Goal: Task Accomplishment & Management: Manage account settings

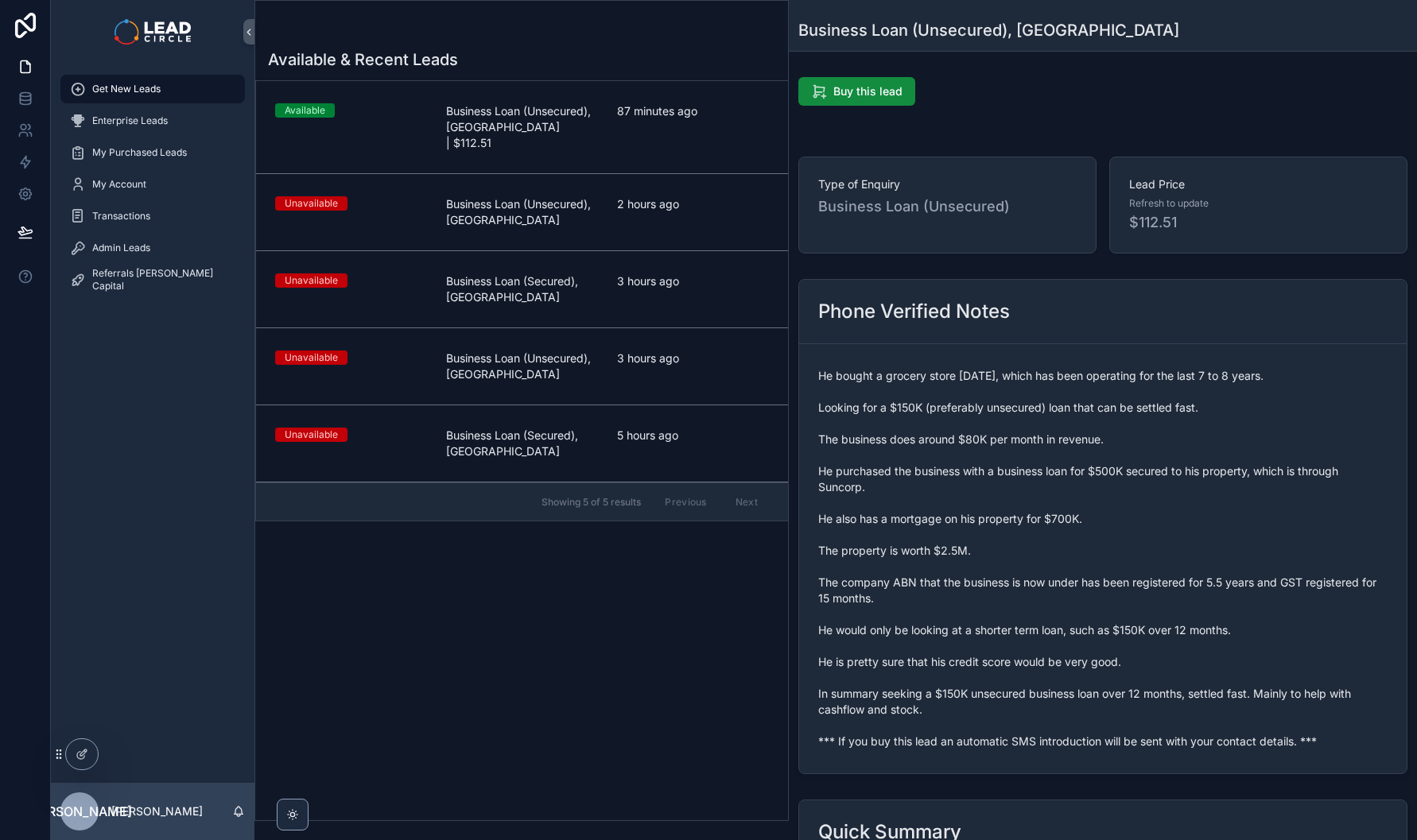
click at [652, 110] on span "87 minutes ago" at bounding box center [694, 111] width 152 height 16
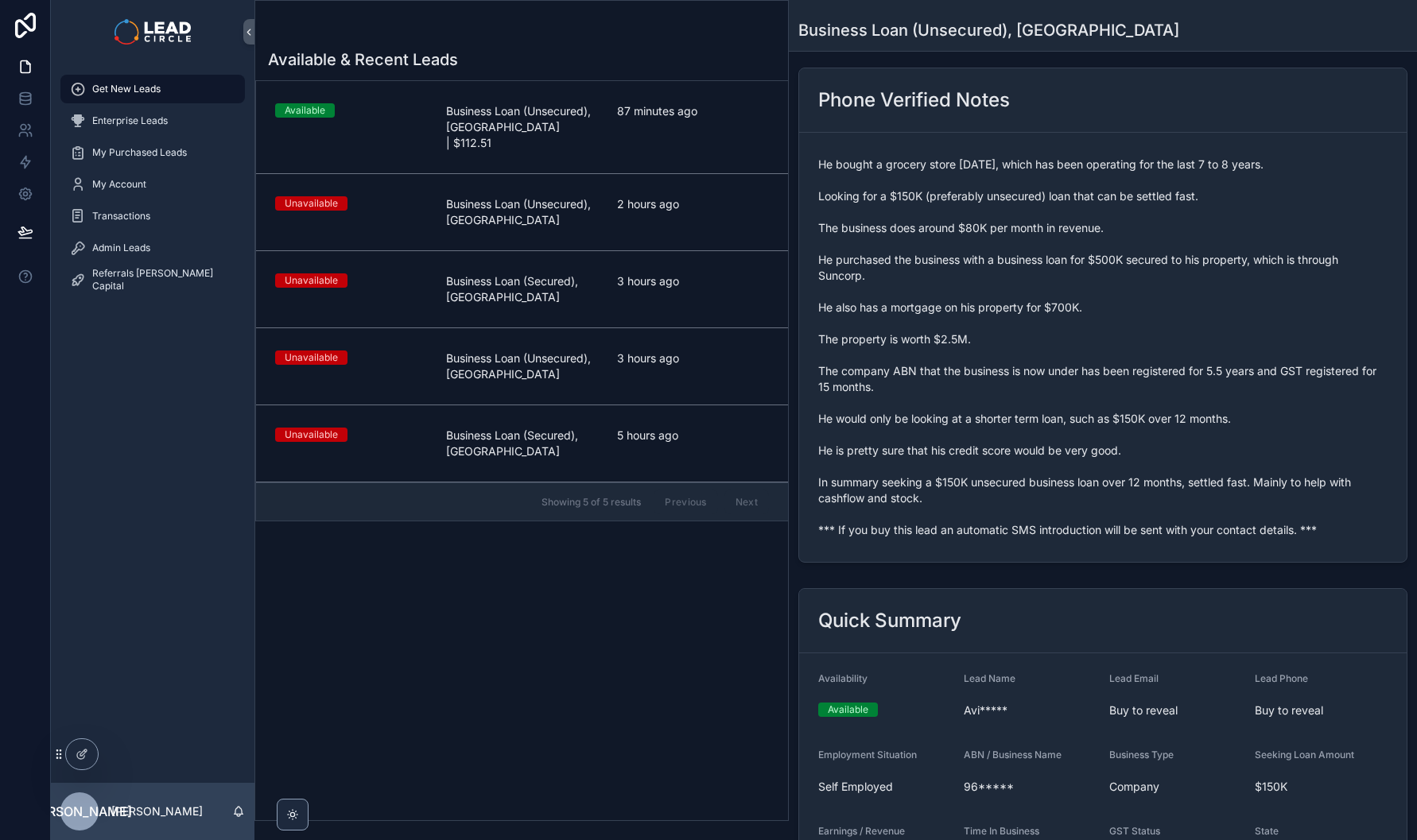
scroll to position [560, 0]
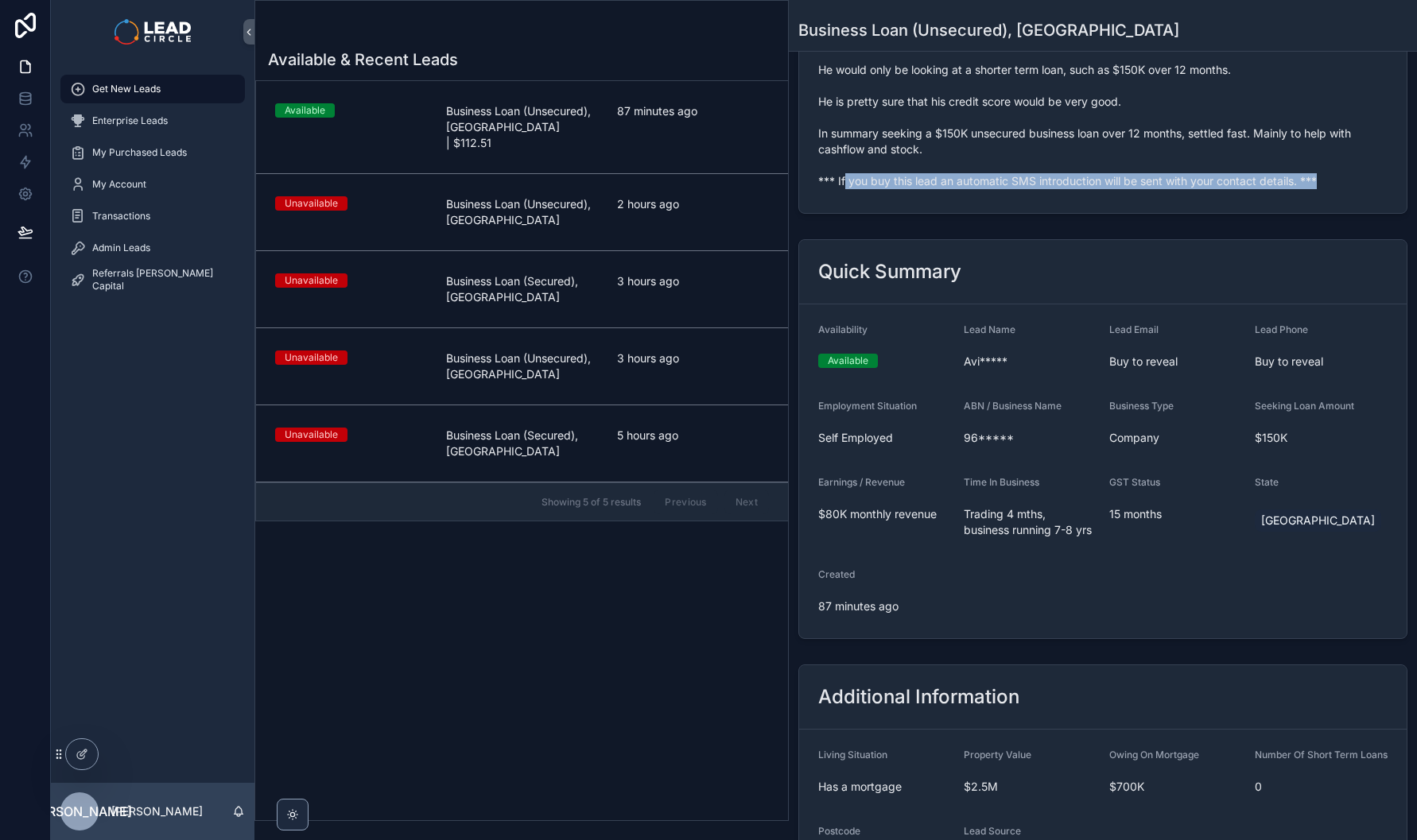
copy span "*** If you buy this lead an automatic SMS introduction will be sent with your c…"
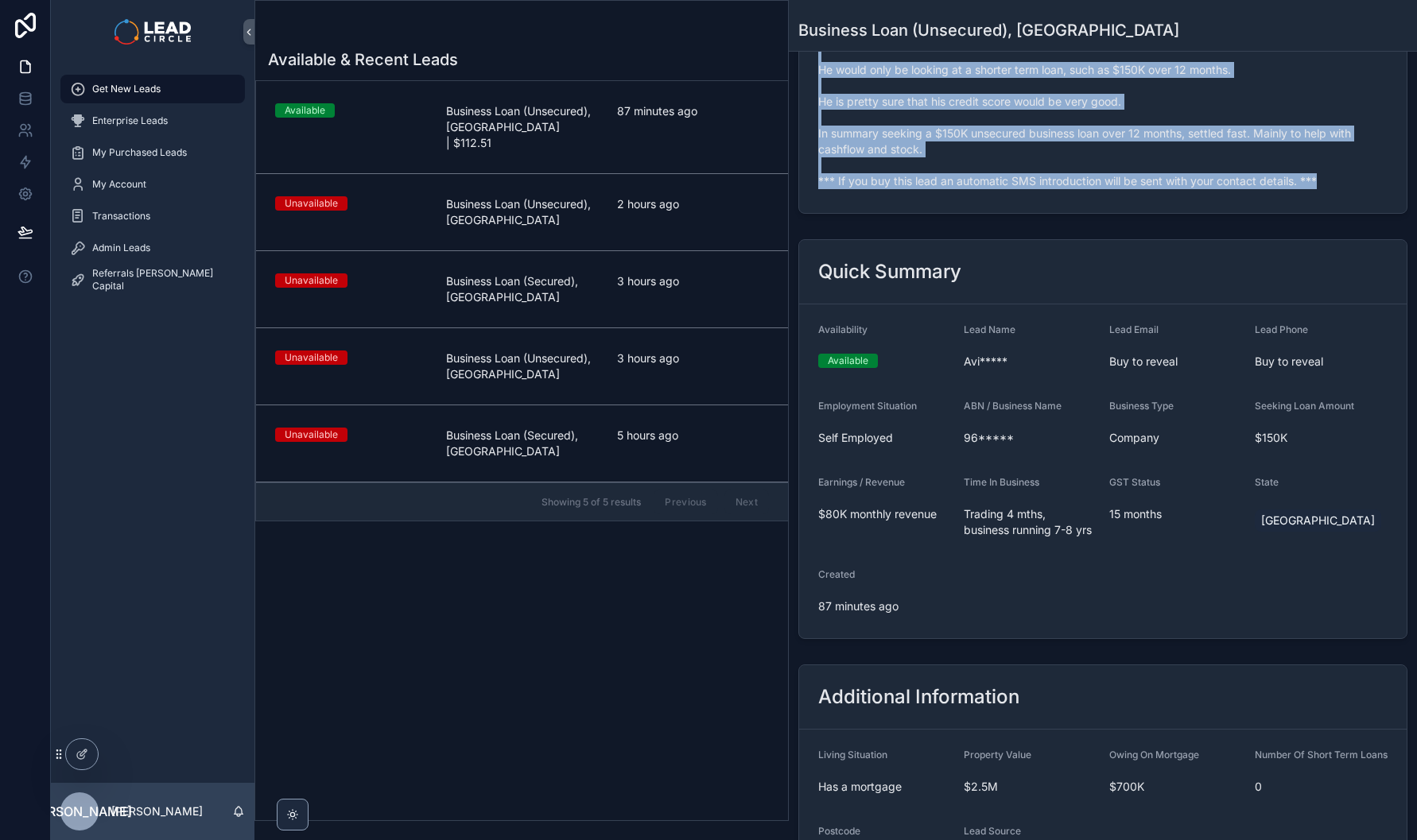
click at [169, 242] on div "Admin Leads" at bounding box center [153, 248] width 166 height 26
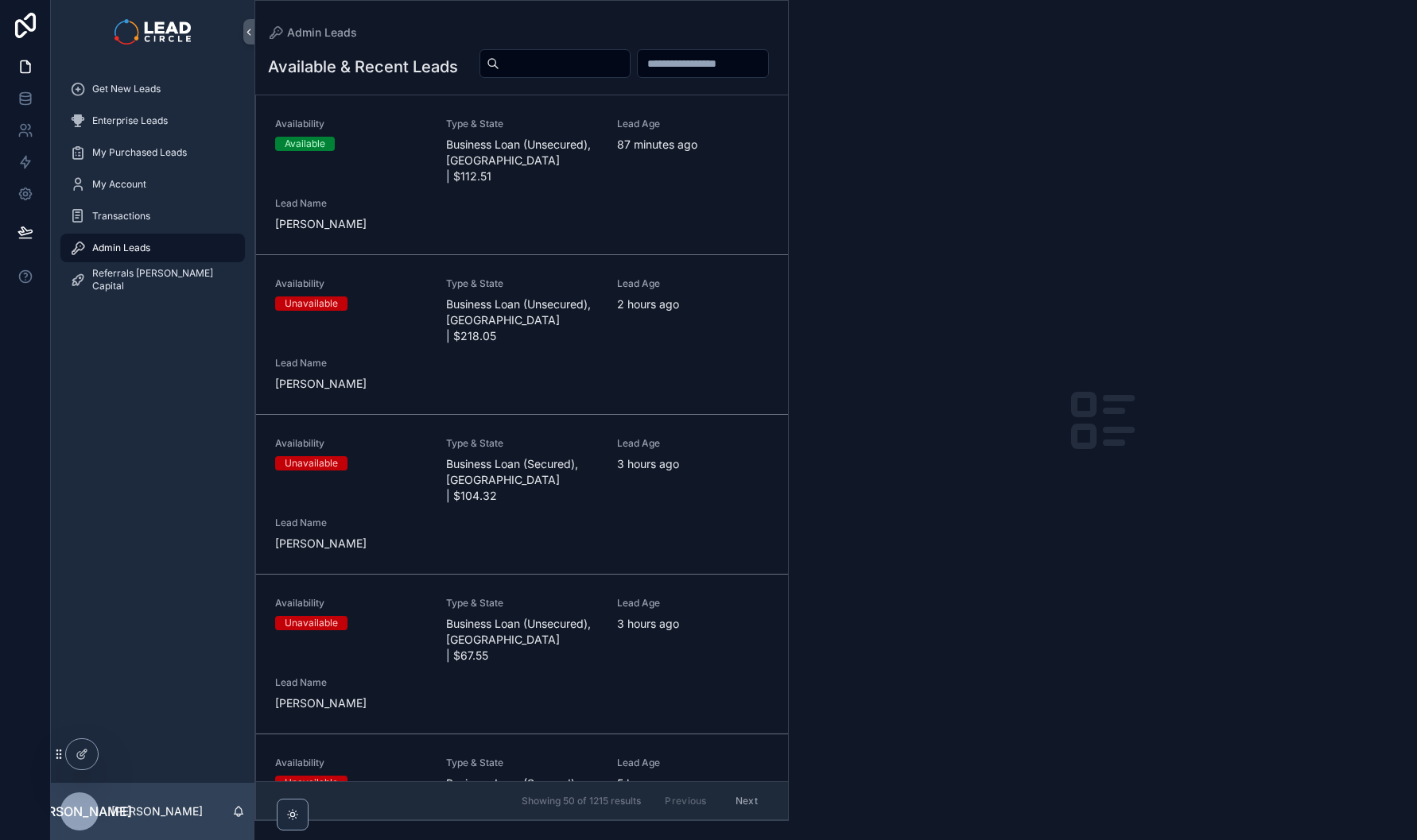
click at [630, 63] on input "scrollable content" at bounding box center [565, 63] width 131 height 22
paste input "**********"
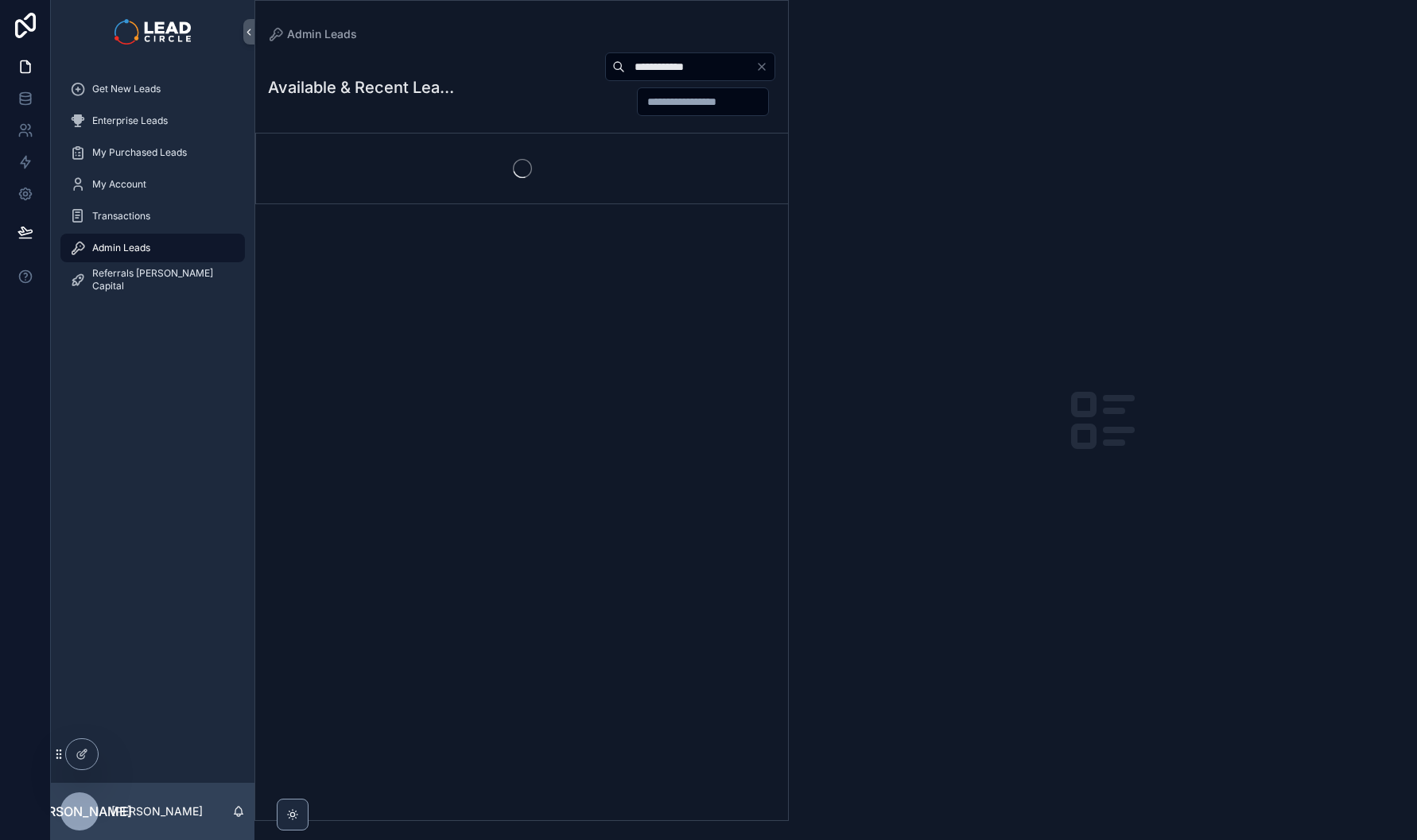
type input "**********"
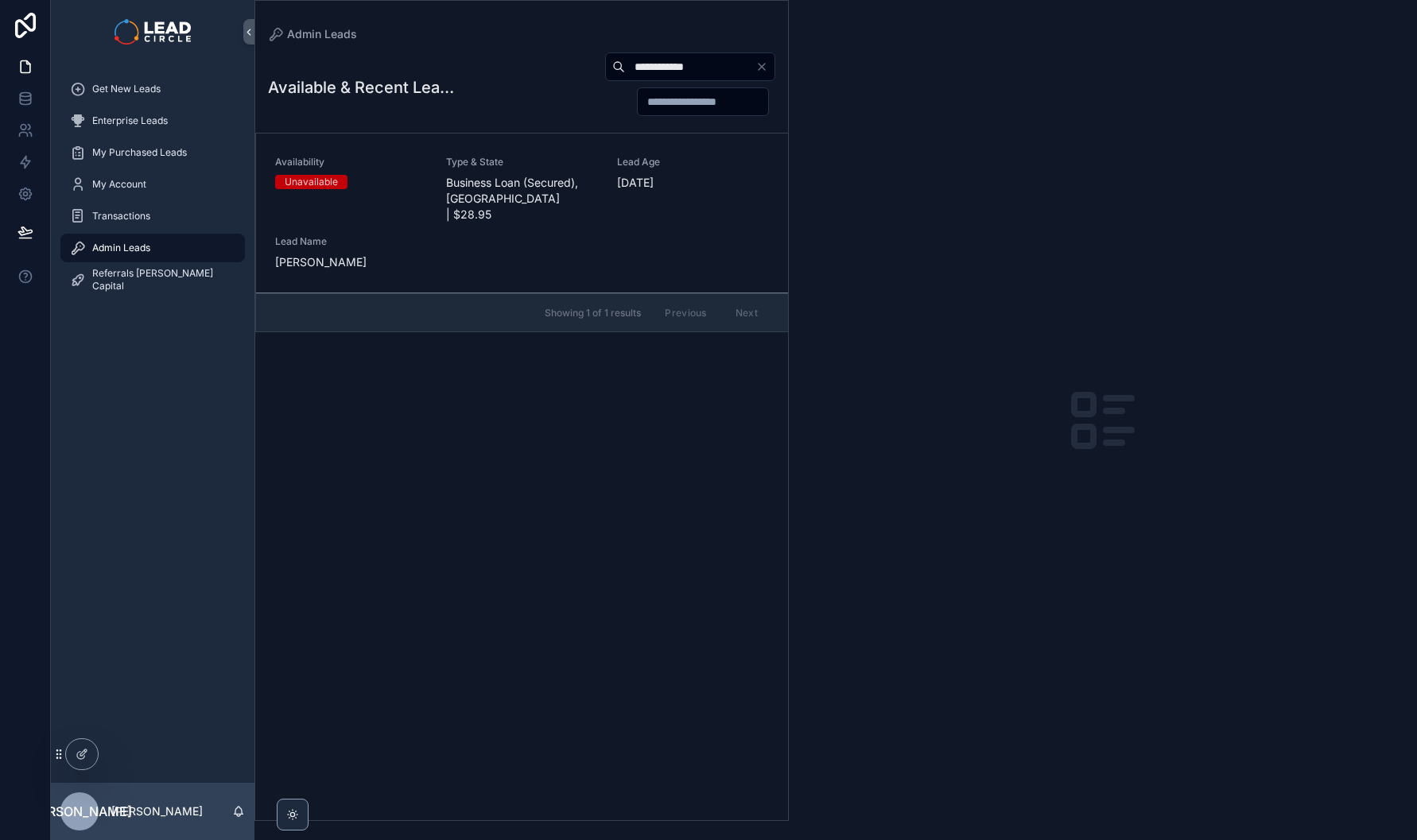
click at [501, 103] on div "**********" at bounding box center [615, 85] width 321 height 65
click at [524, 180] on span "Business Loan (Secured), WA | $28.95" at bounding box center [522, 199] width 152 height 48
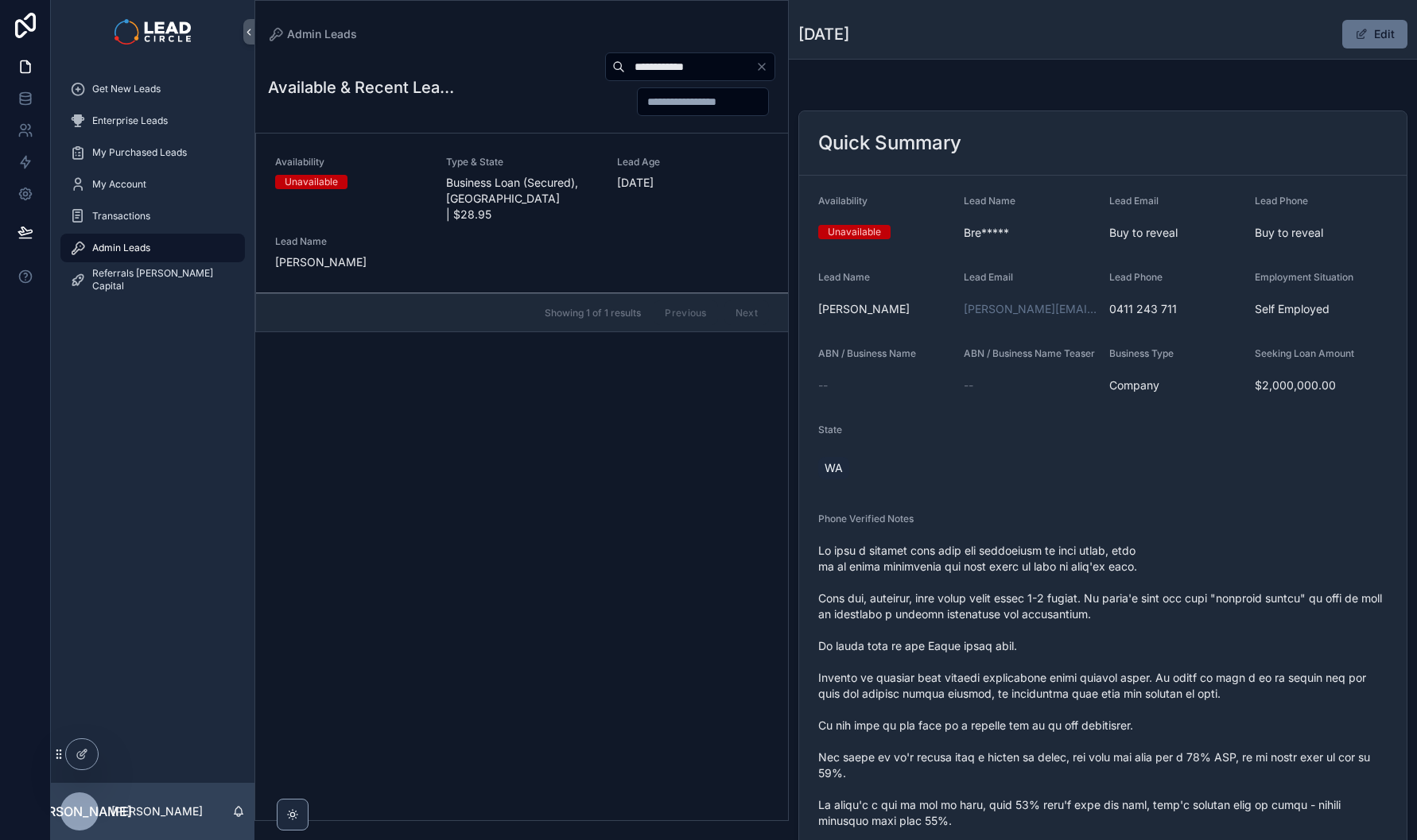
scroll to position [117, 0]
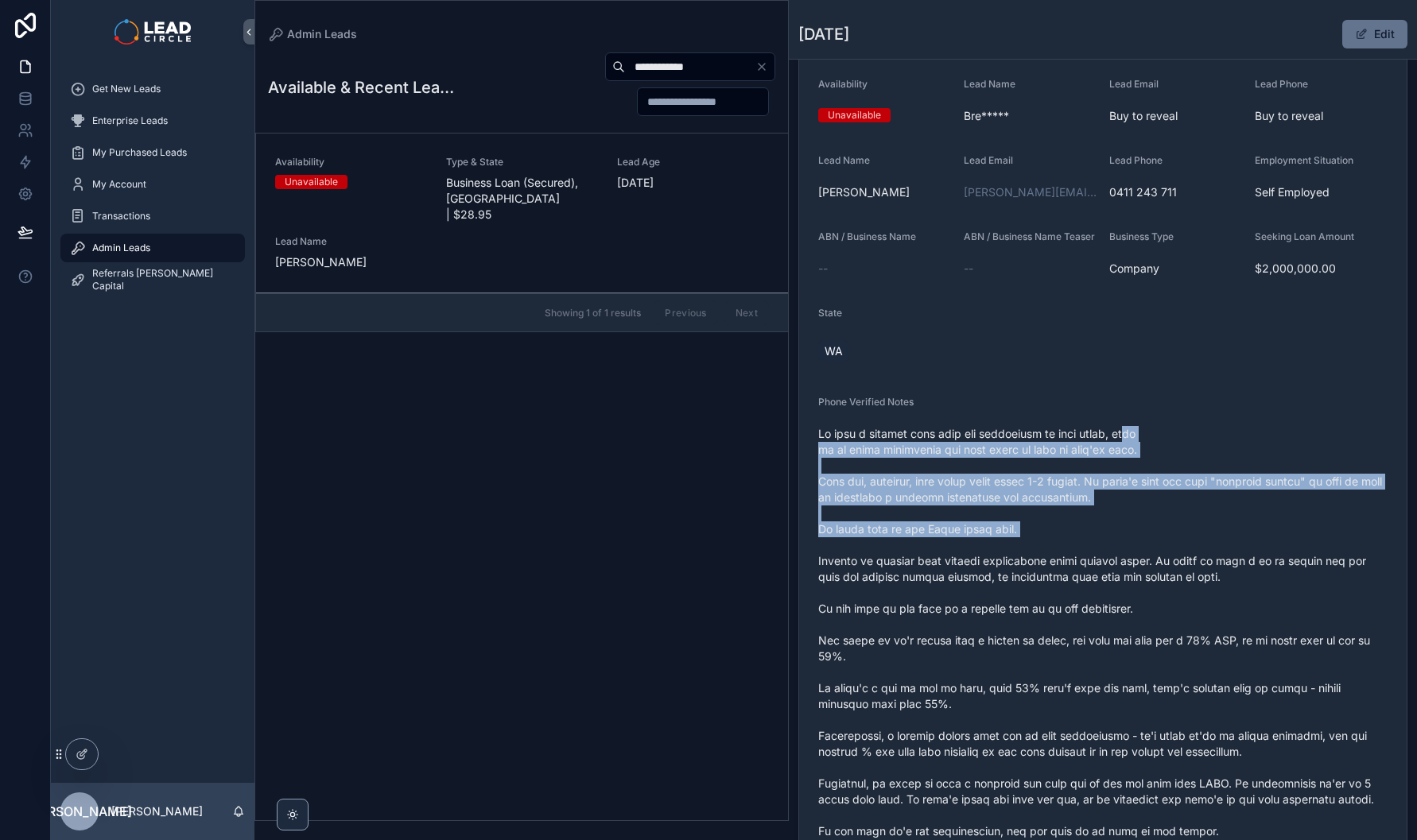
drag, startPoint x: 1136, startPoint y: 445, endPoint x: 1181, endPoint y: 551, distance: 115.2
click at [1181, 551] on span "scrollable content" at bounding box center [1103, 728] width 570 height 604
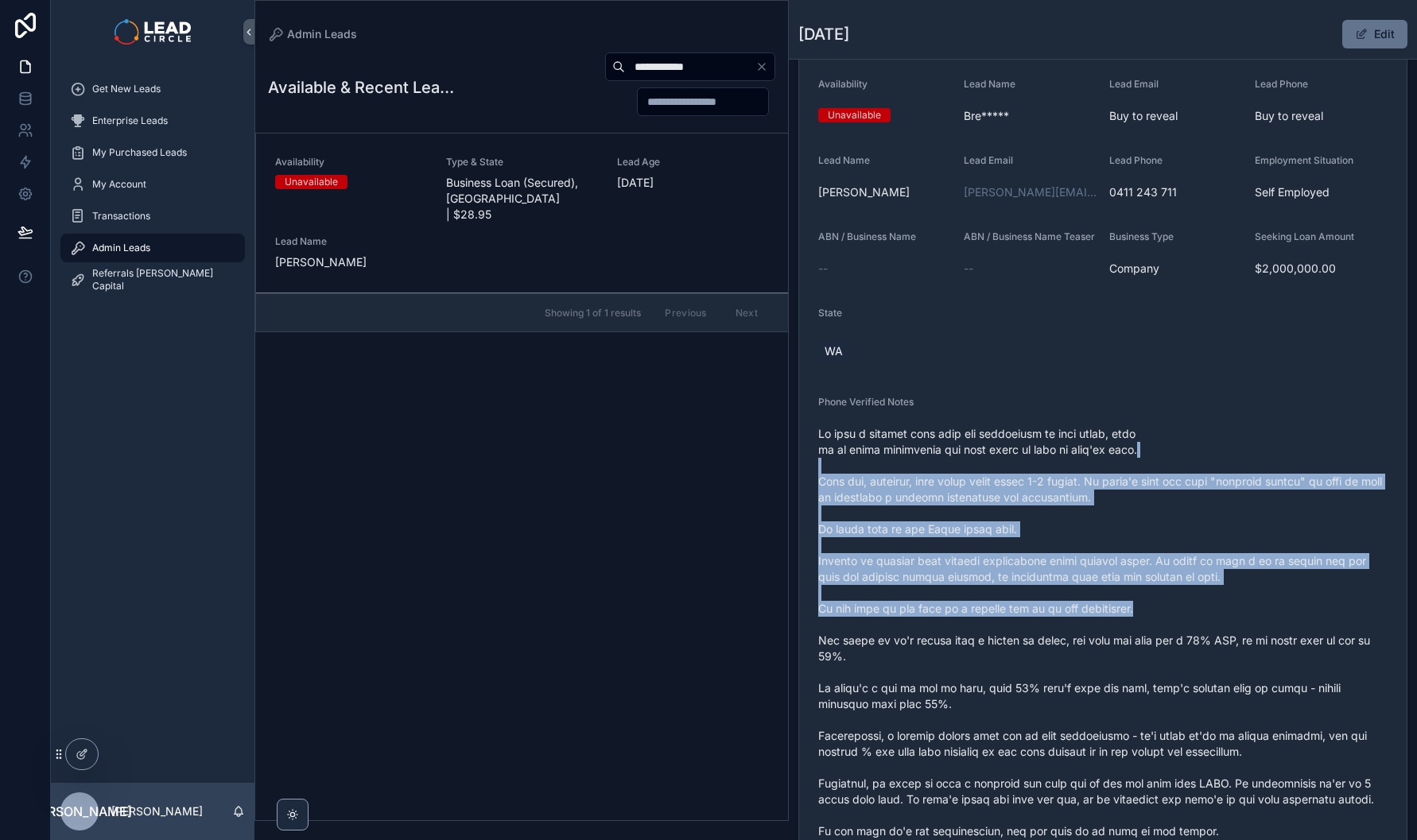
drag, startPoint x: 1224, startPoint y: 540, endPoint x: 1151, endPoint y: 462, distance: 106.8
click at [1151, 463] on span "scrollable content" at bounding box center [1103, 728] width 570 height 604
click at [1151, 462] on span "scrollable content" at bounding box center [1103, 728] width 570 height 604
drag, startPoint x: 1175, startPoint y: 470, endPoint x: 1303, endPoint y: 615, distance: 193.4
click at [1303, 615] on span "scrollable content" at bounding box center [1103, 728] width 570 height 604
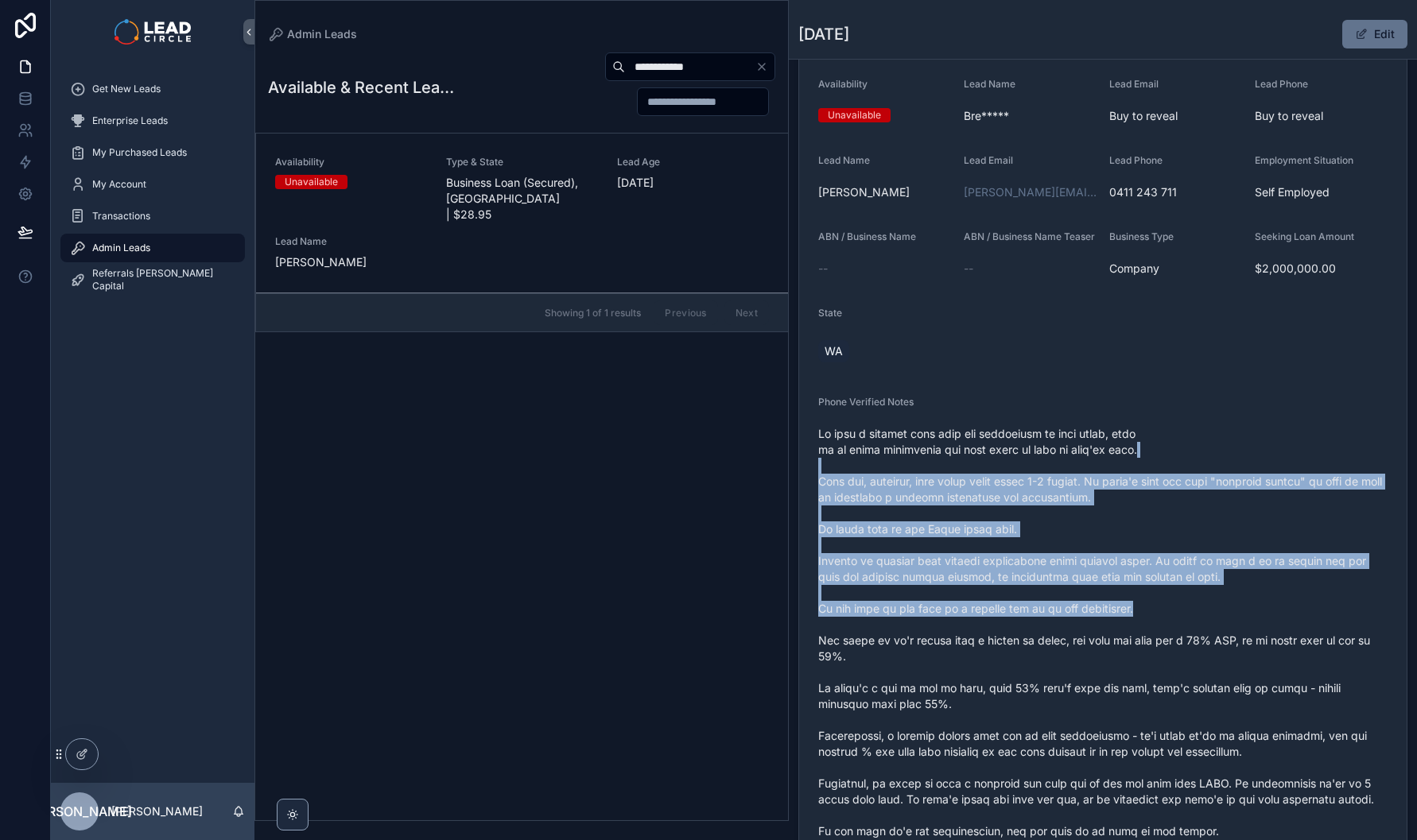
click at [1303, 615] on span "scrollable content" at bounding box center [1103, 728] width 570 height 604
drag, startPoint x: 1303, startPoint y: 615, endPoint x: 1197, endPoint y: 490, distance: 163.9
click at [1197, 491] on span "scrollable content" at bounding box center [1103, 728] width 570 height 604
click at [1197, 490] on span "scrollable content" at bounding box center [1103, 728] width 570 height 604
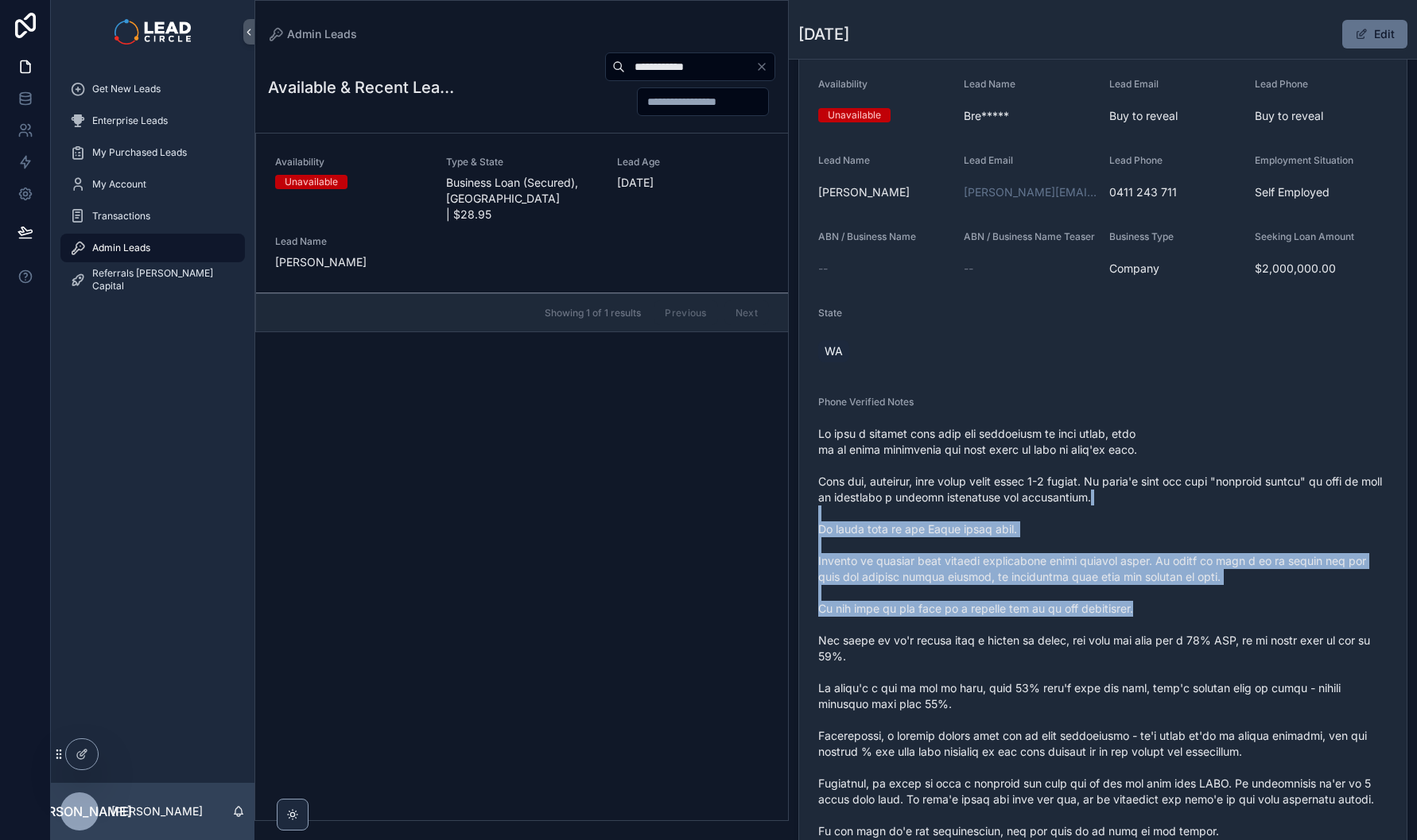
drag, startPoint x: 1168, startPoint y: 513, endPoint x: 1221, endPoint y: 629, distance: 127.5
click at [1221, 629] on span "scrollable content" at bounding box center [1103, 728] width 570 height 604
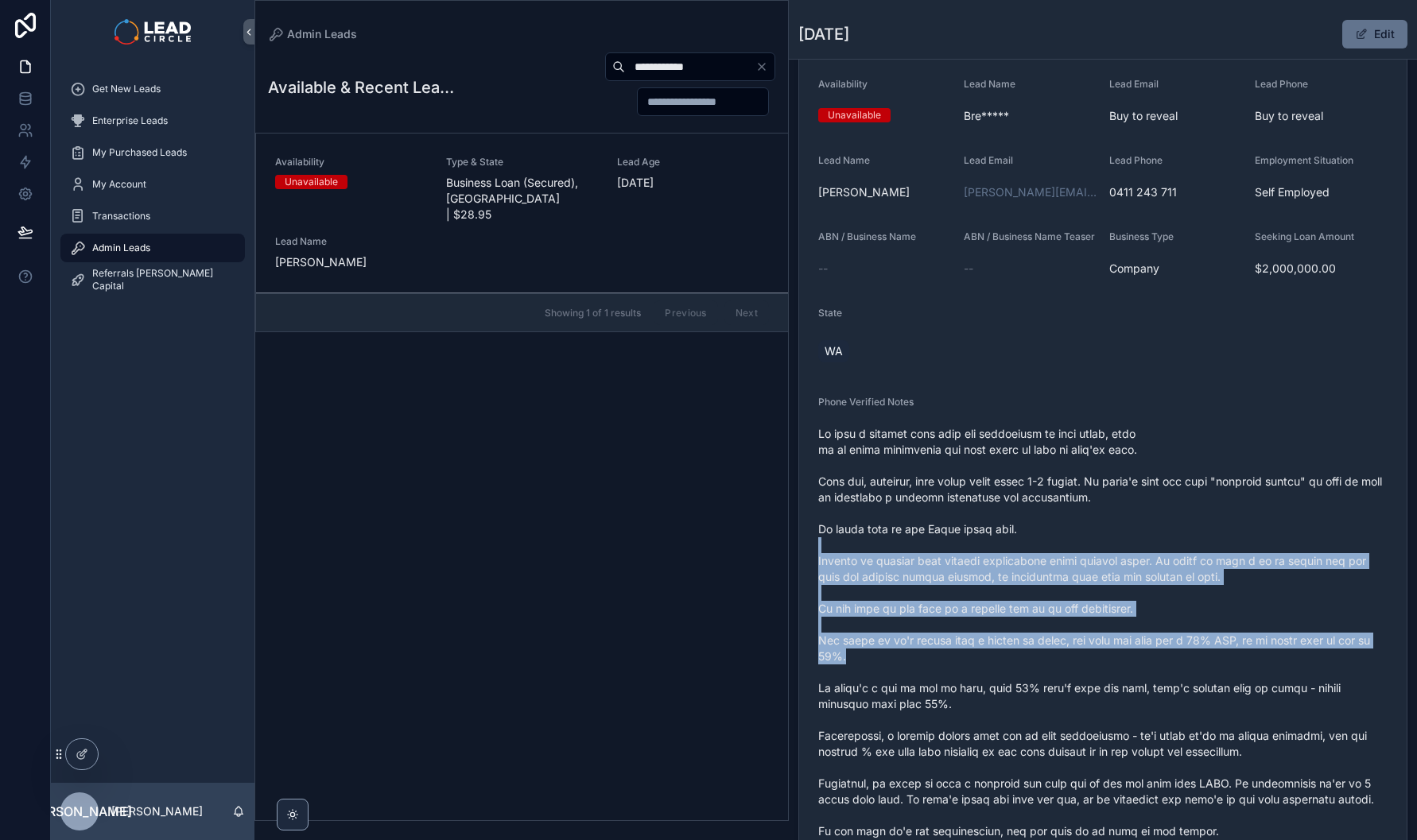
drag, startPoint x: 1147, startPoint y: 543, endPoint x: 1139, endPoint y: 535, distance: 11.3
click at [1141, 538] on span "scrollable content" at bounding box center [1103, 728] width 570 height 604
click at [1139, 535] on span "scrollable content" at bounding box center [1103, 728] width 570 height 604
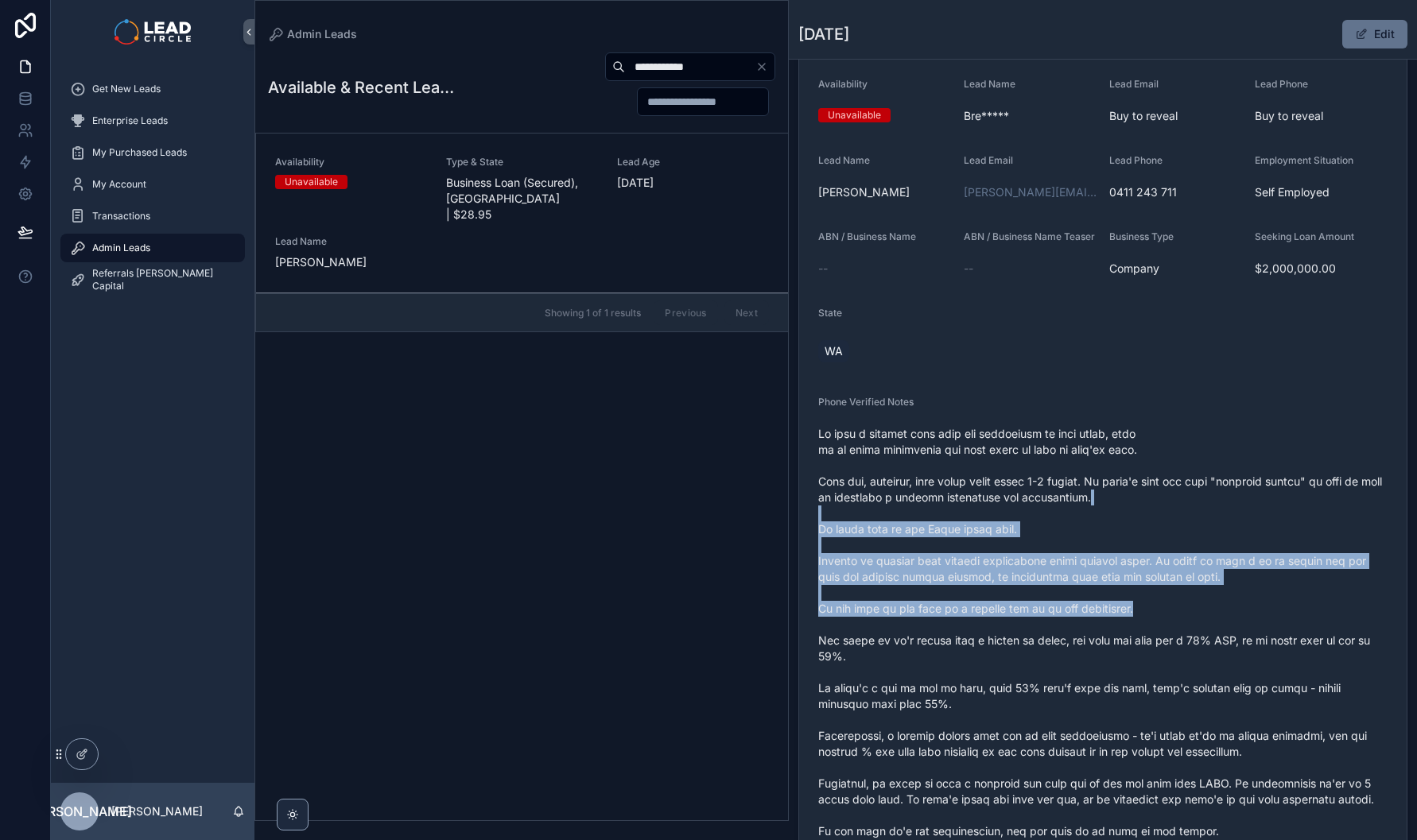
drag, startPoint x: 1133, startPoint y: 509, endPoint x: 1209, endPoint y: 626, distance: 139.5
click at [1209, 626] on span "scrollable content" at bounding box center [1103, 728] width 570 height 604
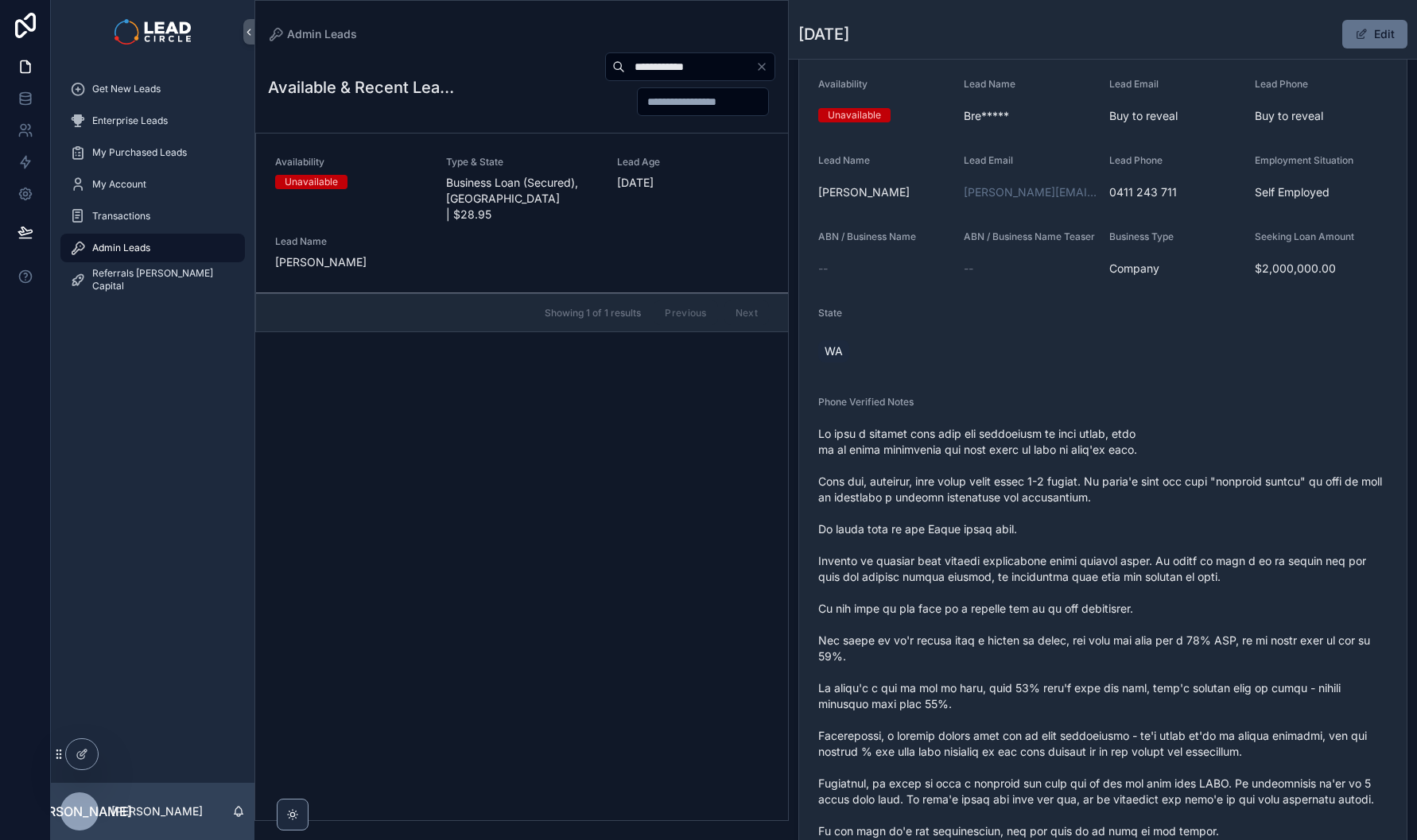
scroll to position [242, 0]
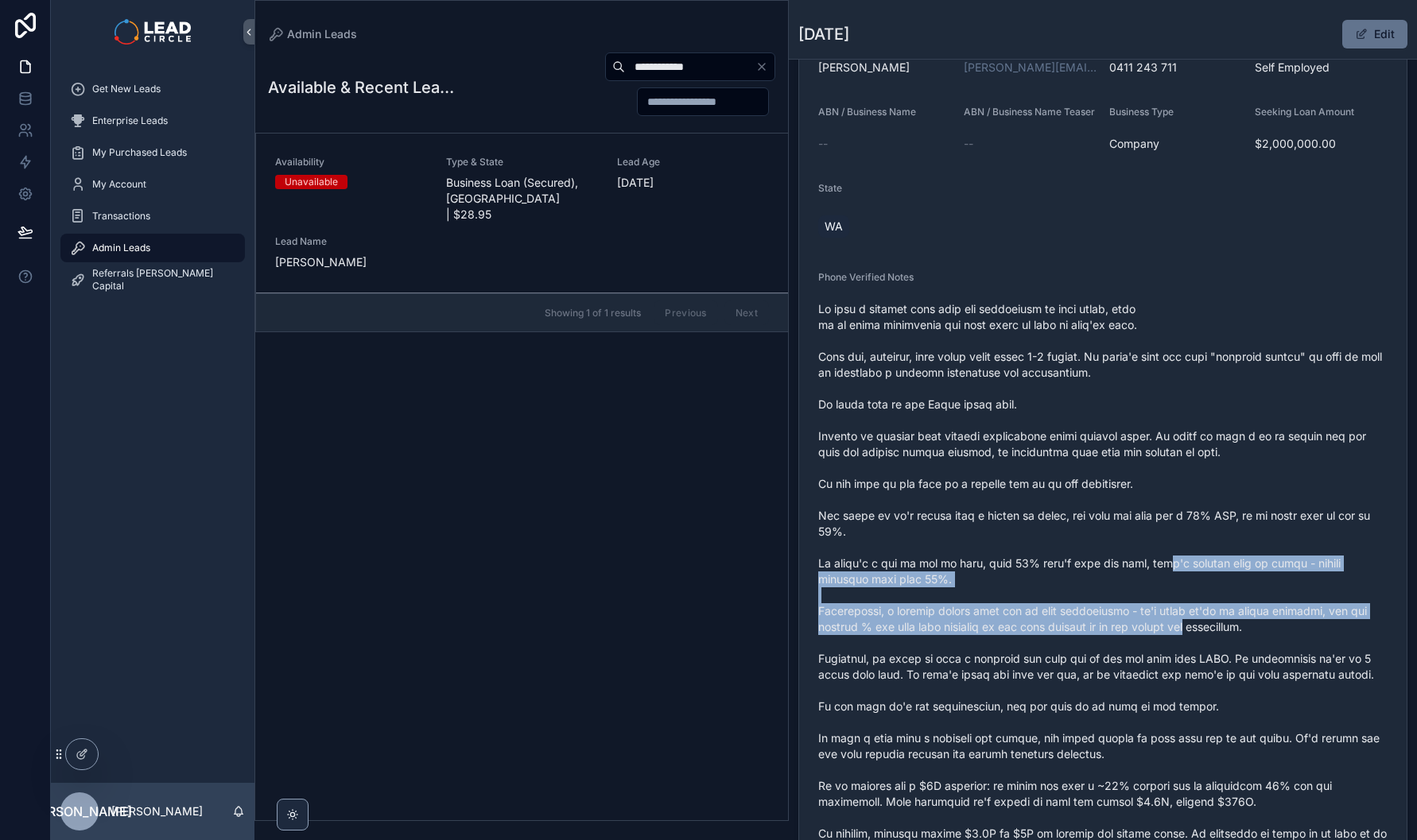
drag, startPoint x: 1210, startPoint y: 639, endPoint x: 1106, endPoint y: 548, distance: 138.2
click at [1106, 548] on span "scrollable content" at bounding box center [1103, 604] width 570 height 604
drag, startPoint x: 1139, startPoint y: 570, endPoint x: 1358, endPoint y: 662, distance: 237.5
click at [1358, 663] on span "scrollable content" at bounding box center [1103, 604] width 570 height 604
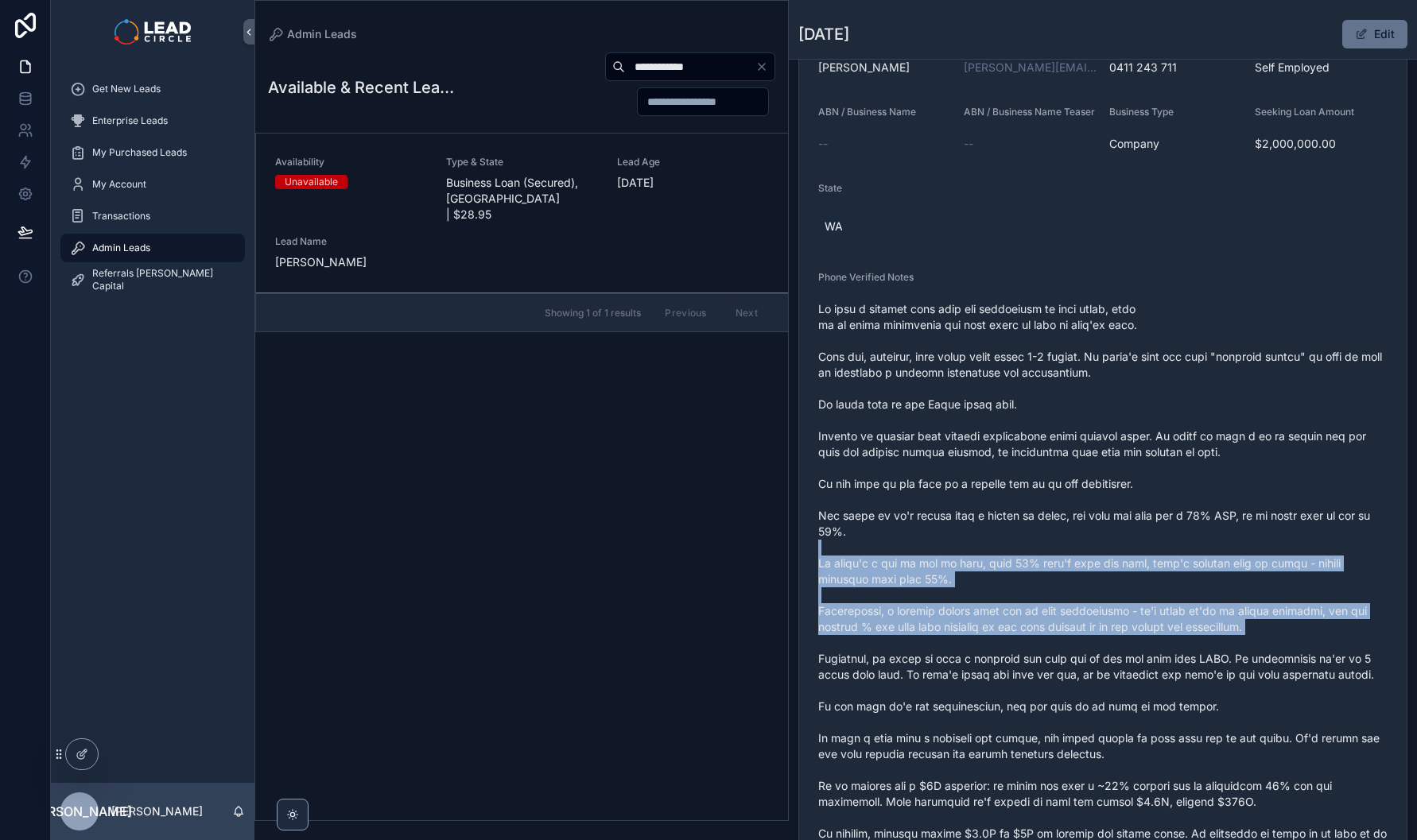
click at [1358, 662] on span "scrollable content" at bounding box center [1103, 604] width 570 height 604
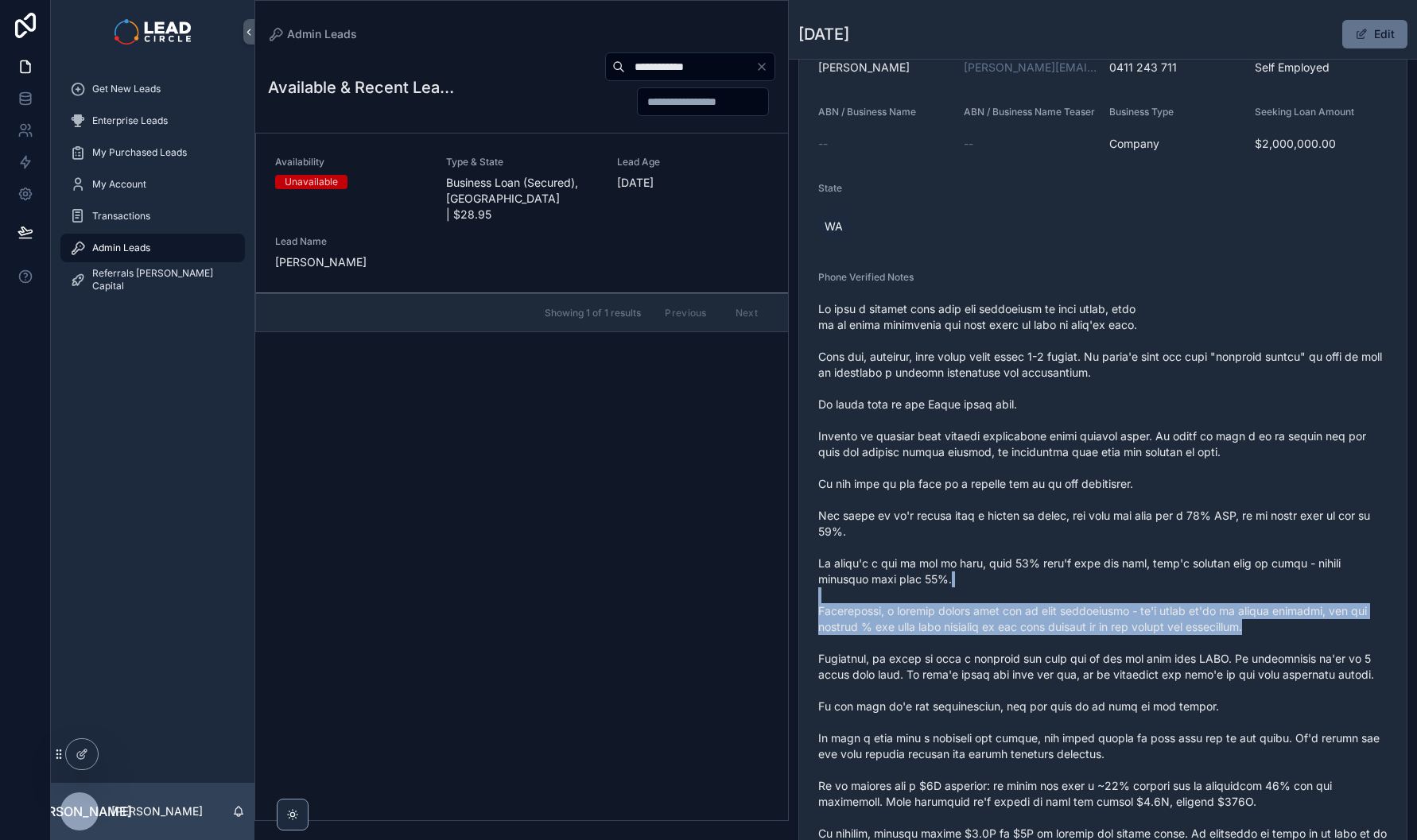
drag, startPoint x: 1291, startPoint y: 624, endPoint x: 1199, endPoint y: 581, distance: 101.6
click at [1201, 582] on span "scrollable content" at bounding box center [1103, 604] width 570 height 604
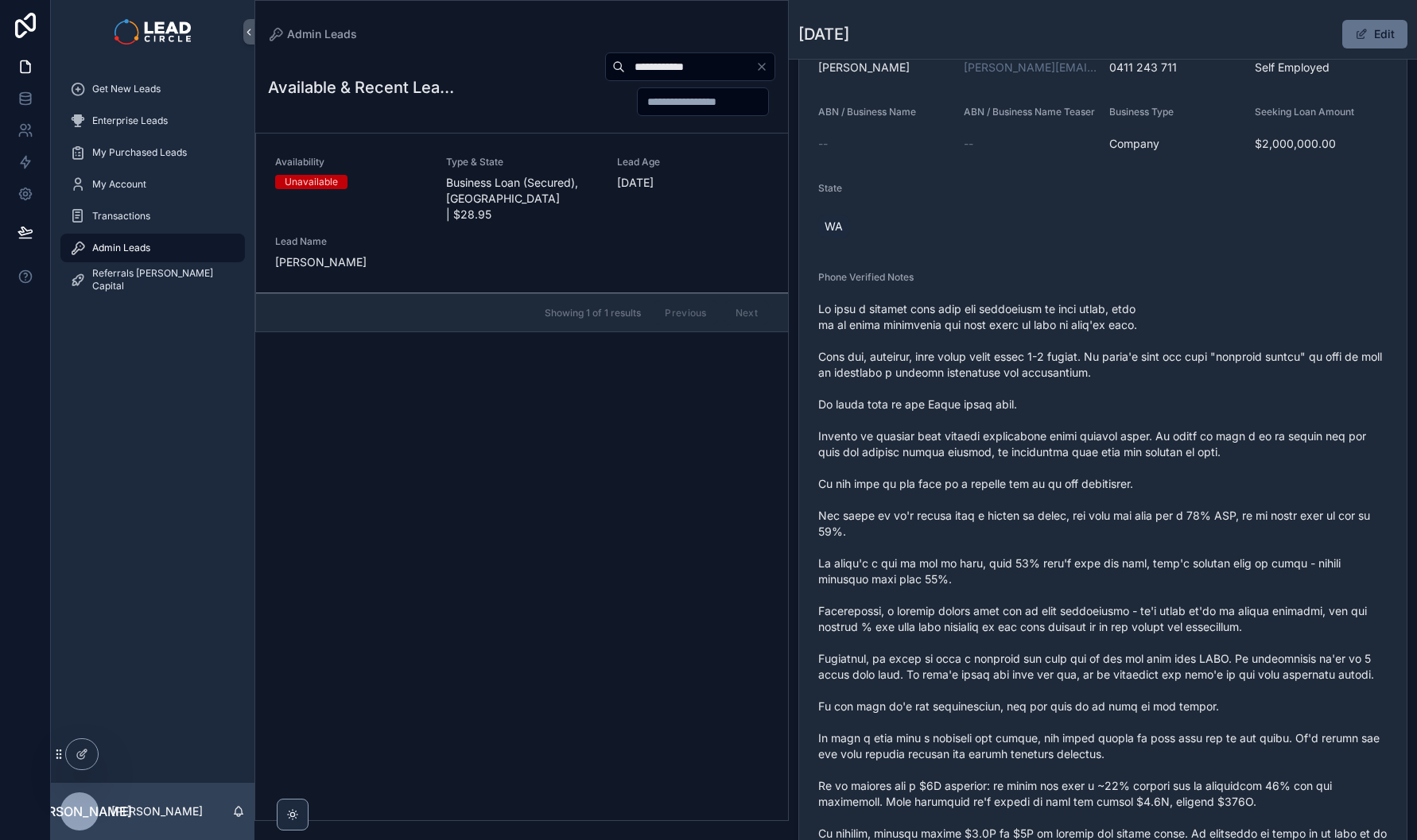
click at [1199, 581] on span "scrollable content" at bounding box center [1103, 604] width 570 height 604
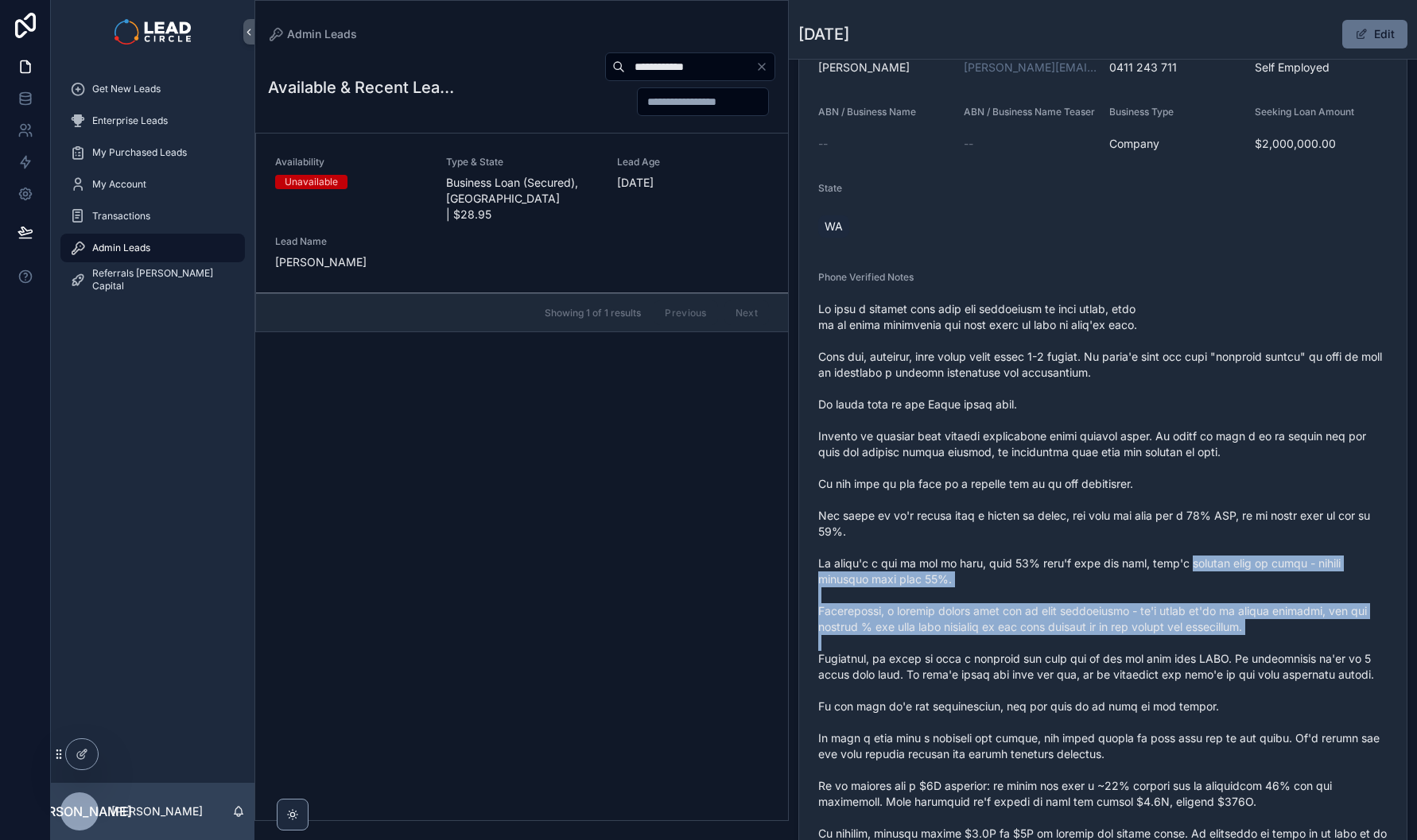
drag, startPoint x: 1199, startPoint y: 581, endPoint x: 1335, endPoint y: 651, distance: 153.0
click at [1335, 651] on span "scrollable content" at bounding box center [1103, 604] width 570 height 604
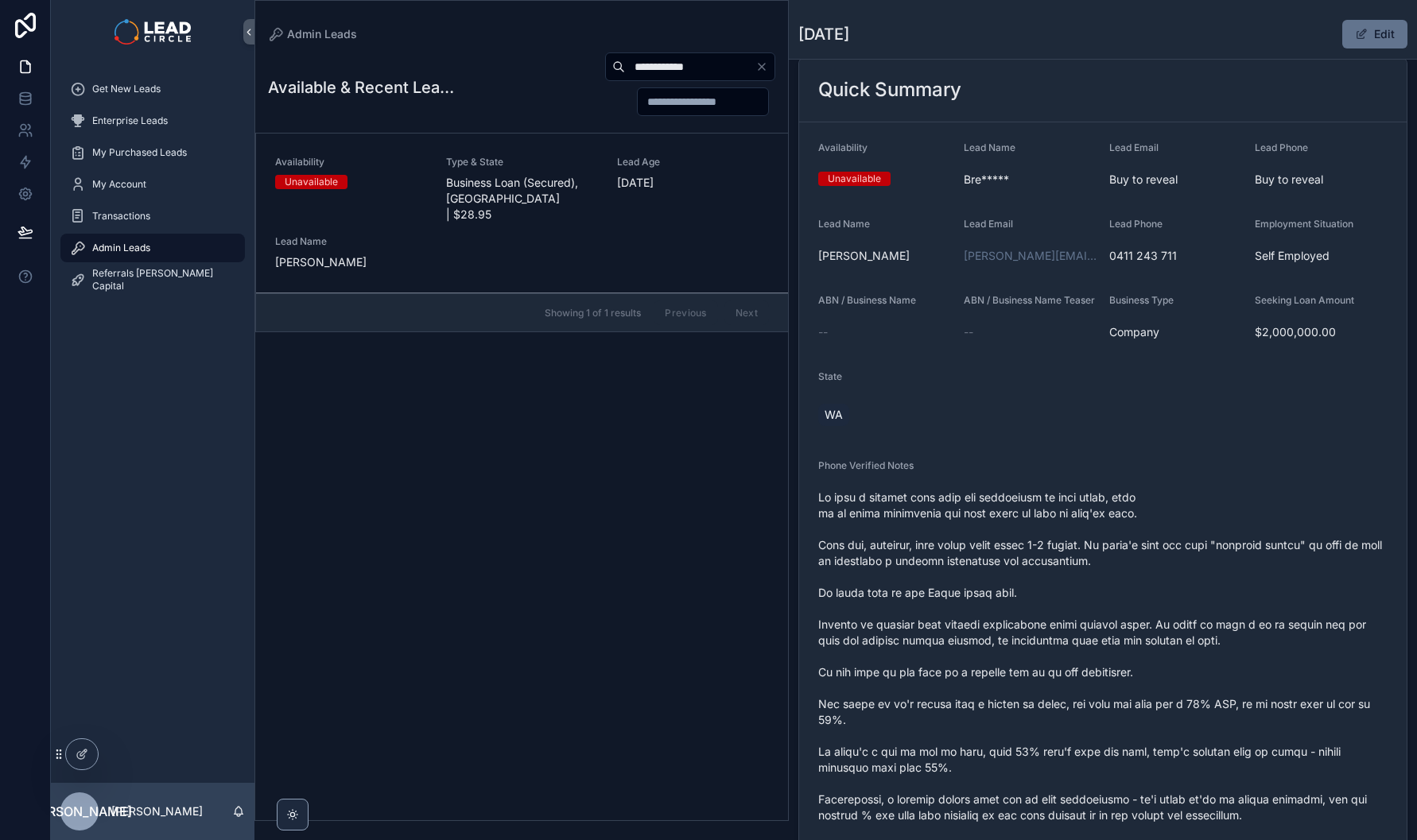
scroll to position [0, 0]
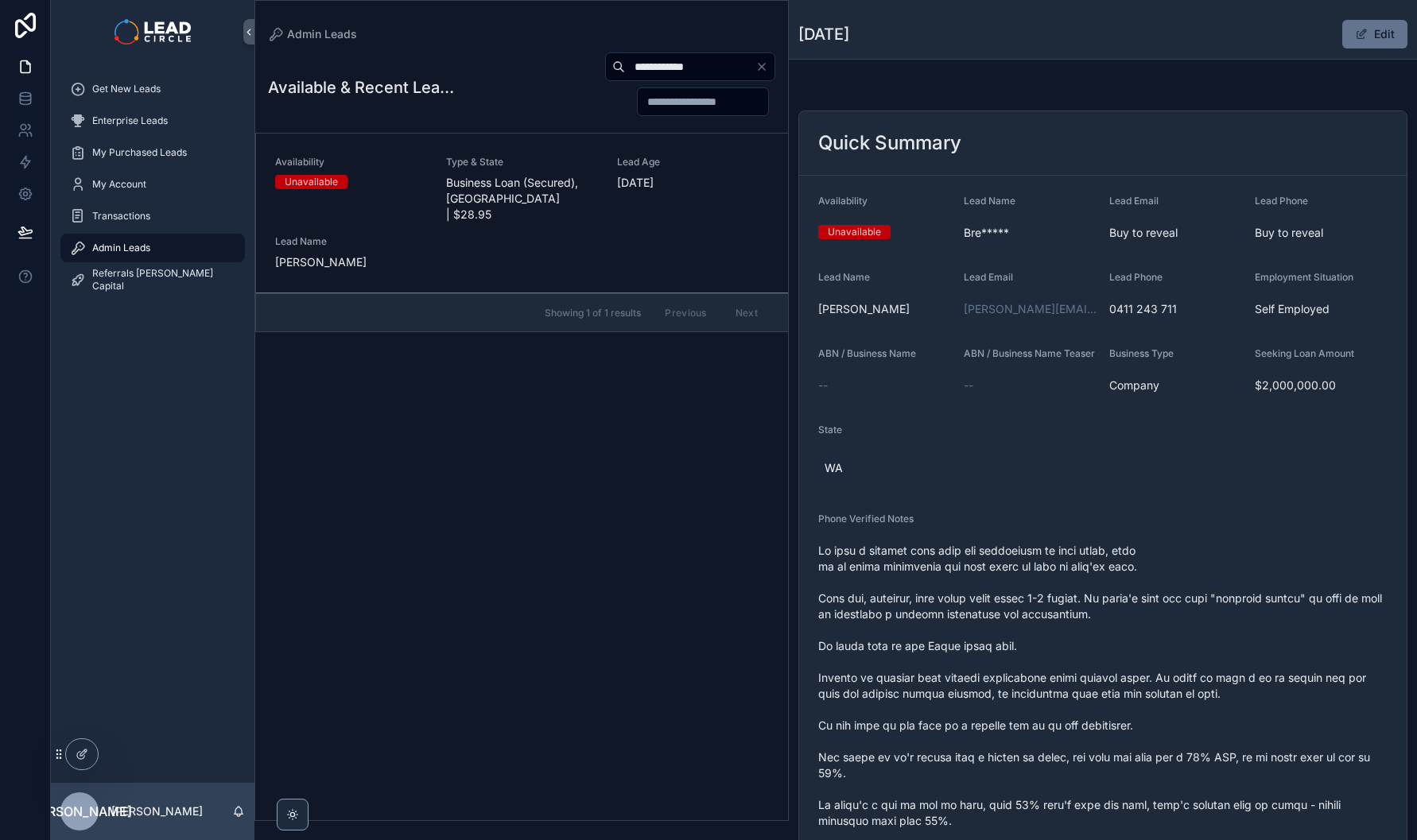
click at [759, 63] on icon "Clear" at bounding box center [762, 67] width 13 height 13
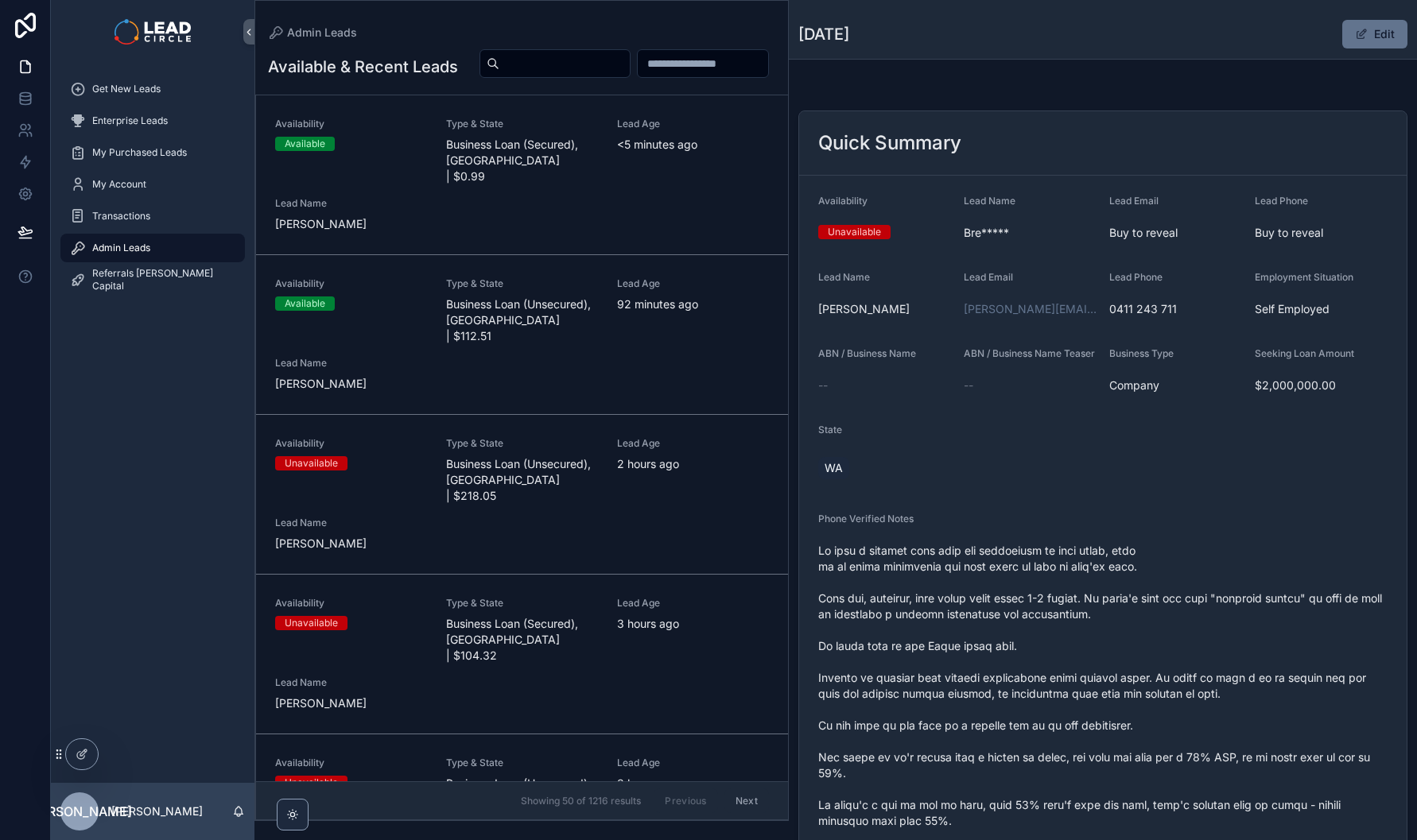
click at [581, 184] on span "Business Loan (Secured), QLD | $0.99" at bounding box center [522, 160] width 152 height 48
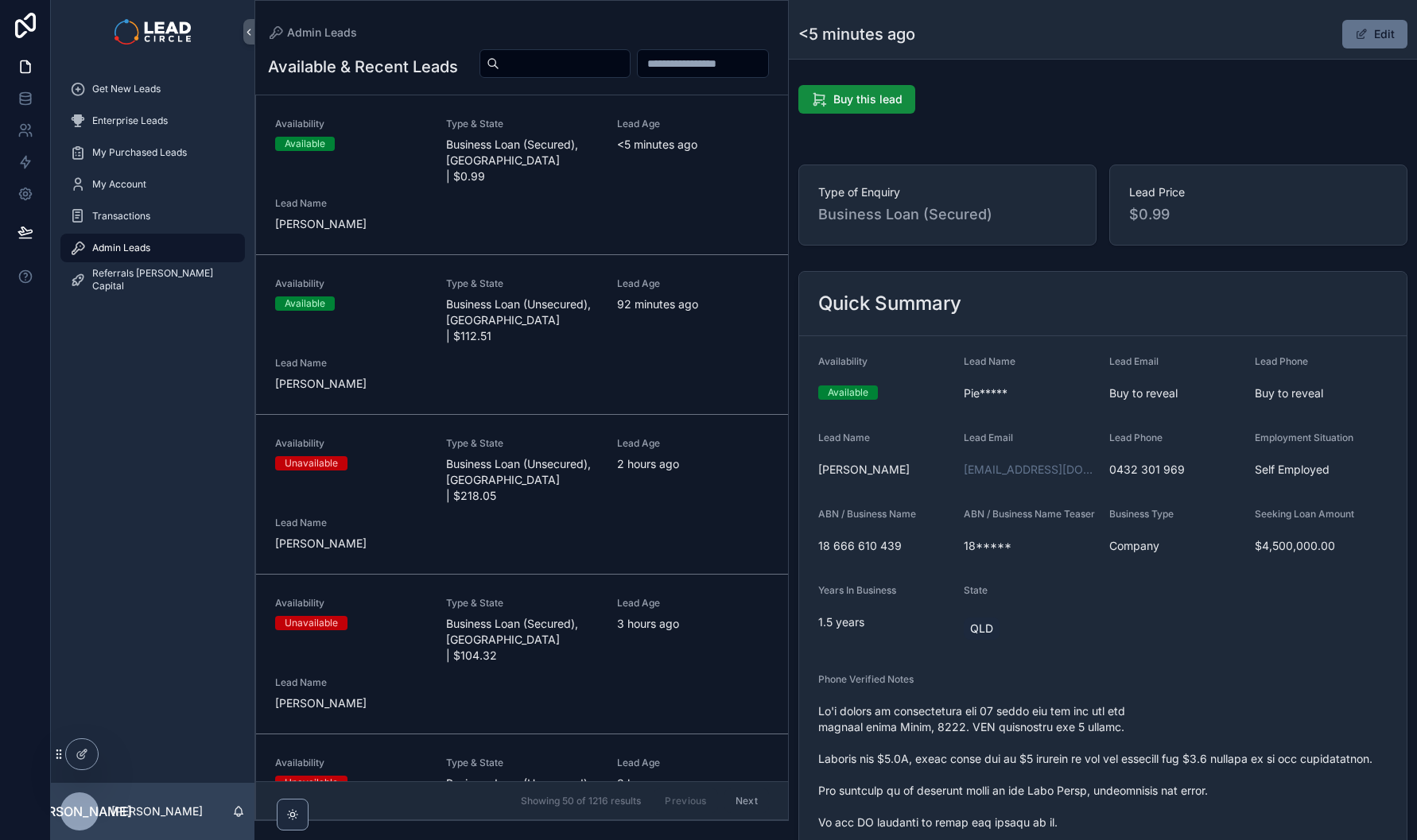
click at [1379, 37] on button "Edit" at bounding box center [1375, 34] width 65 height 29
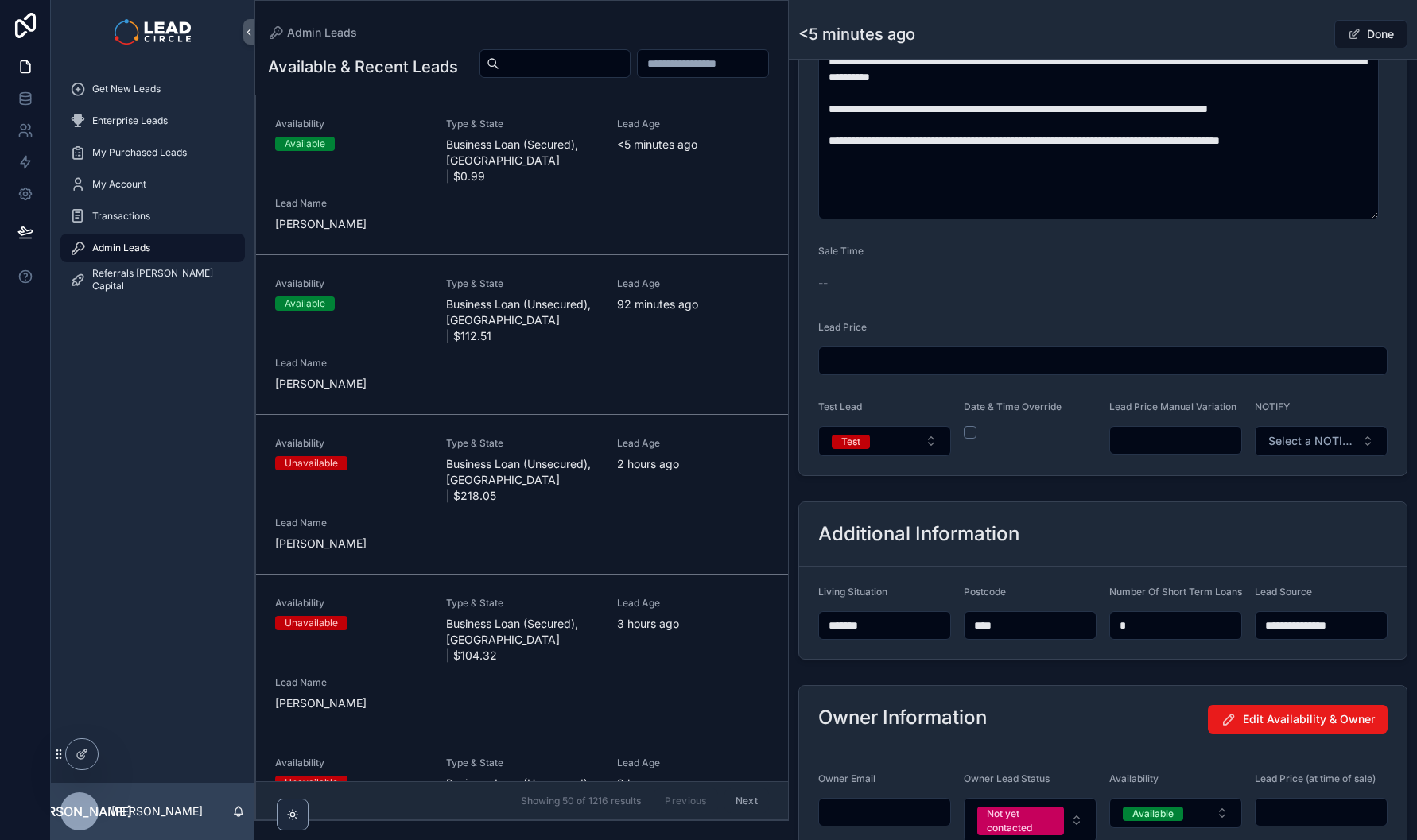
scroll to position [1118, 0]
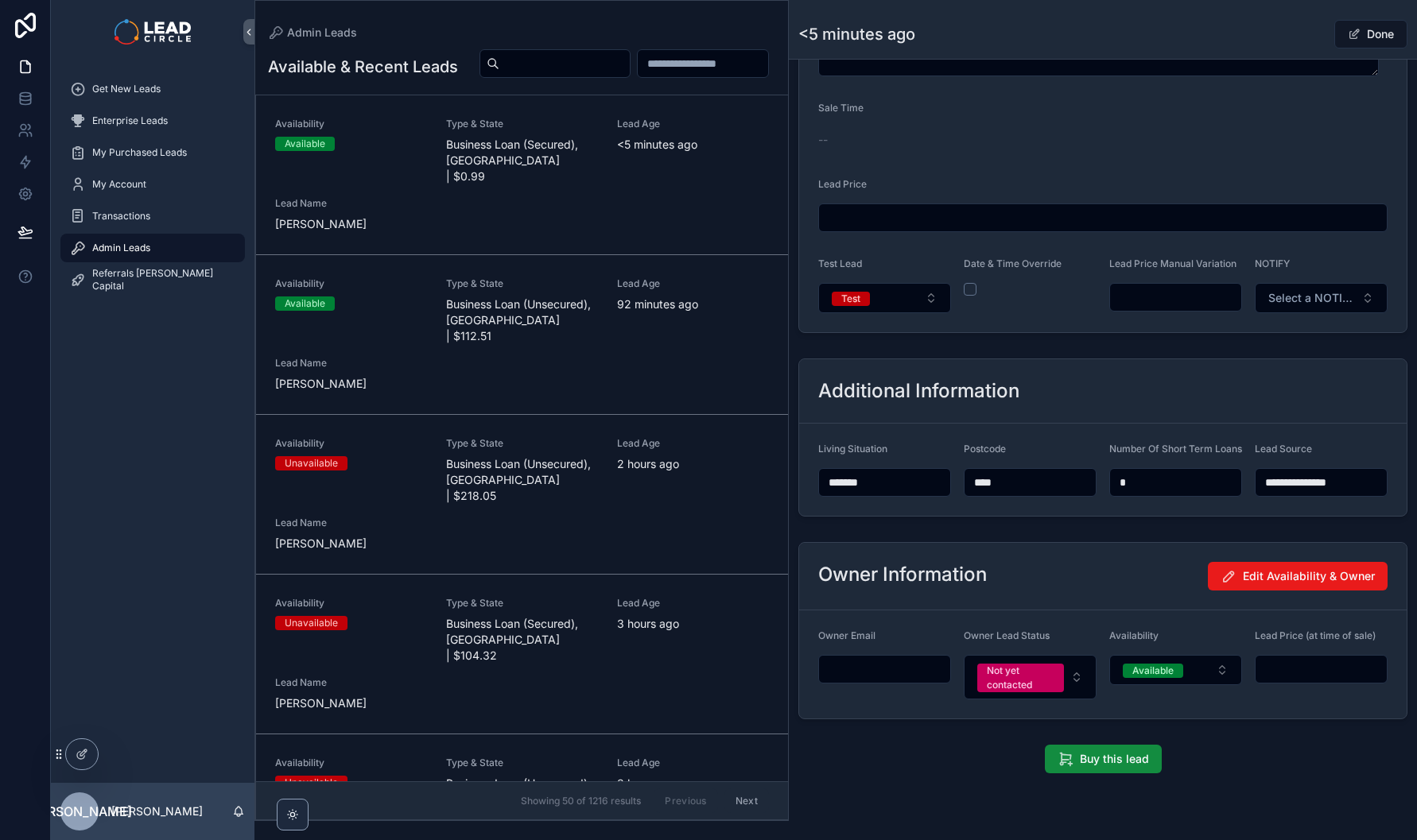
click at [1171, 296] on input "scrollable content" at bounding box center [1176, 297] width 132 height 22
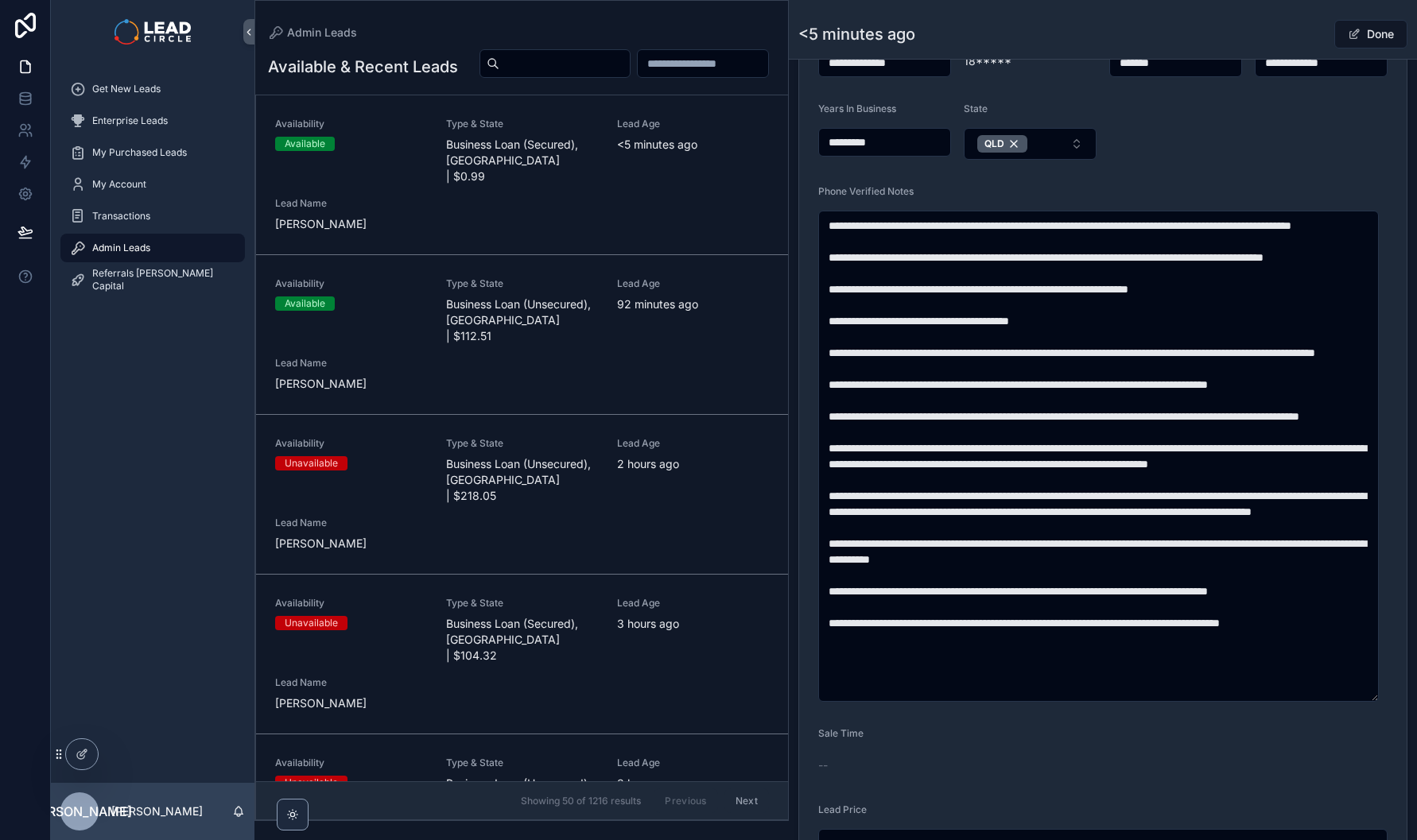
scroll to position [468, 0]
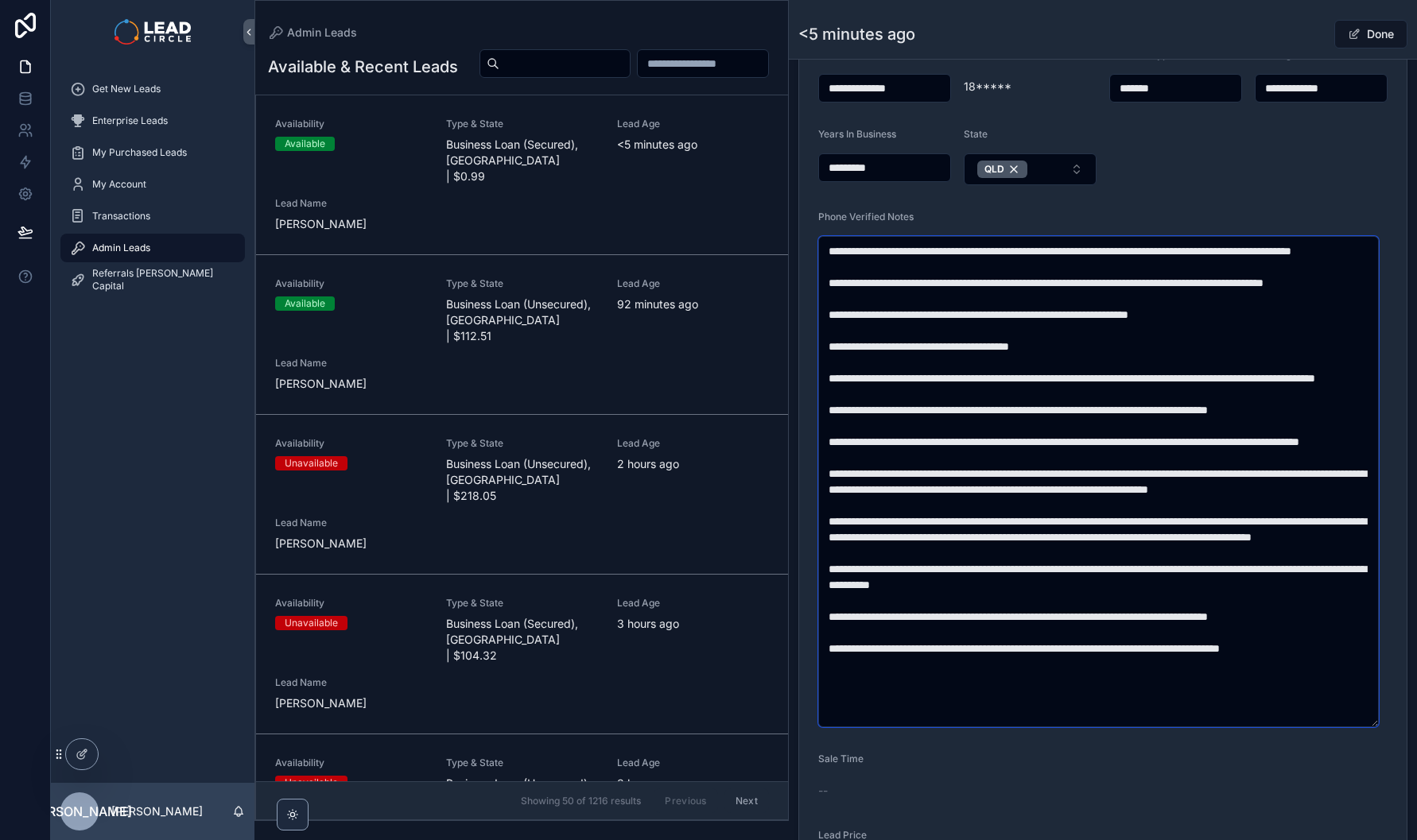
drag, startPoint x: 1194, startPoint y: 264, endPoint x: 1289, endPoint y: 272, distance: 95.3
click at [1263, 271] on textarea "scrollable content" at bounding box center [1098, 481] width 560 height 491
click at [1289, 272] on textarea "scrollable content" at bounding box center [1098, 481] width 560 height 491
drag, startPoint x: 1089, startPoint y: 265, endPoint x: 980, endPoint y: 263, distance: 109.0
click at [981, 263] on textarea "scrollable content" at bounding box center [1098, 481] width 560 height 491
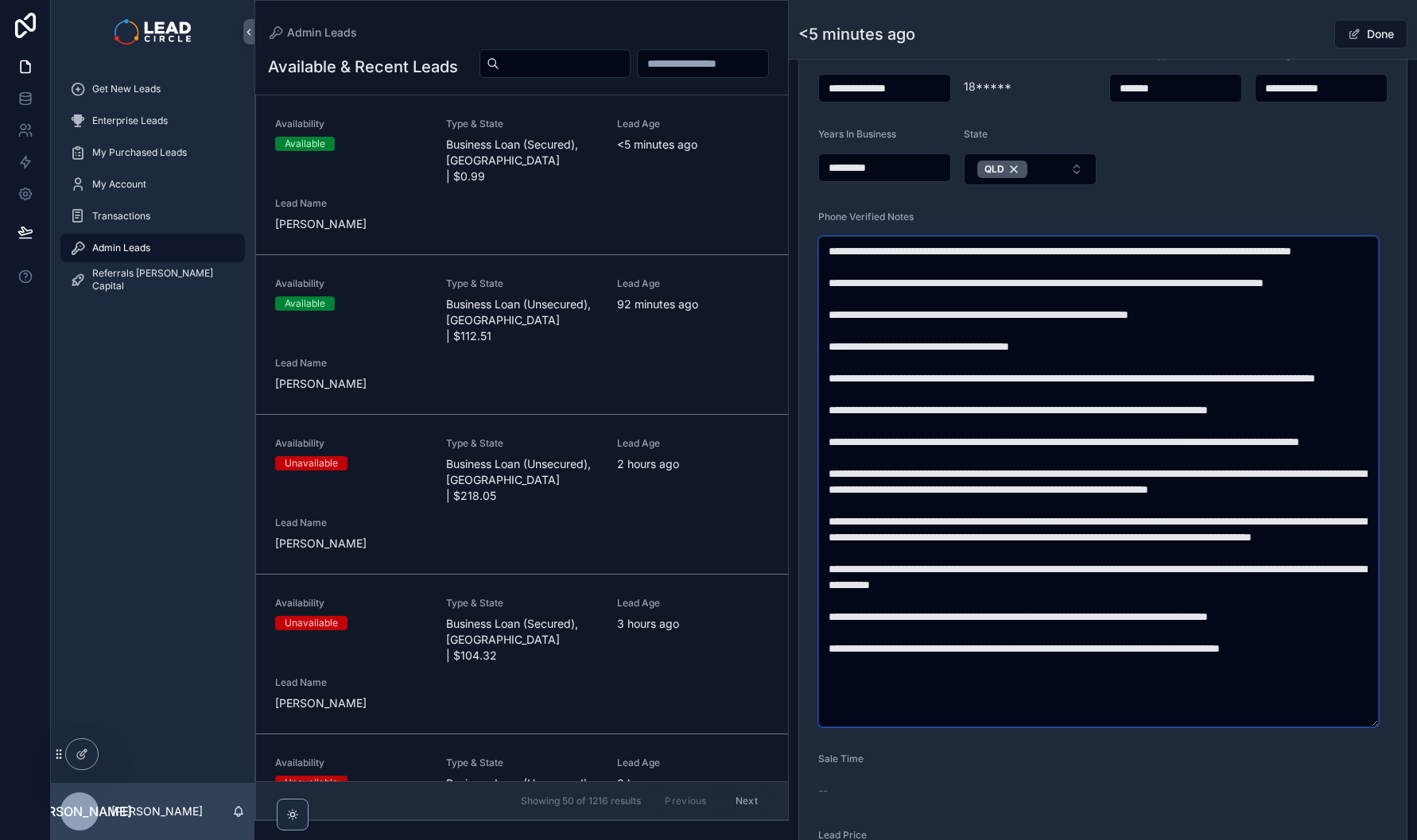
click at [979, 263] on textarea "scrollable content" at bounding box center [1098, 481] width 560 height 491
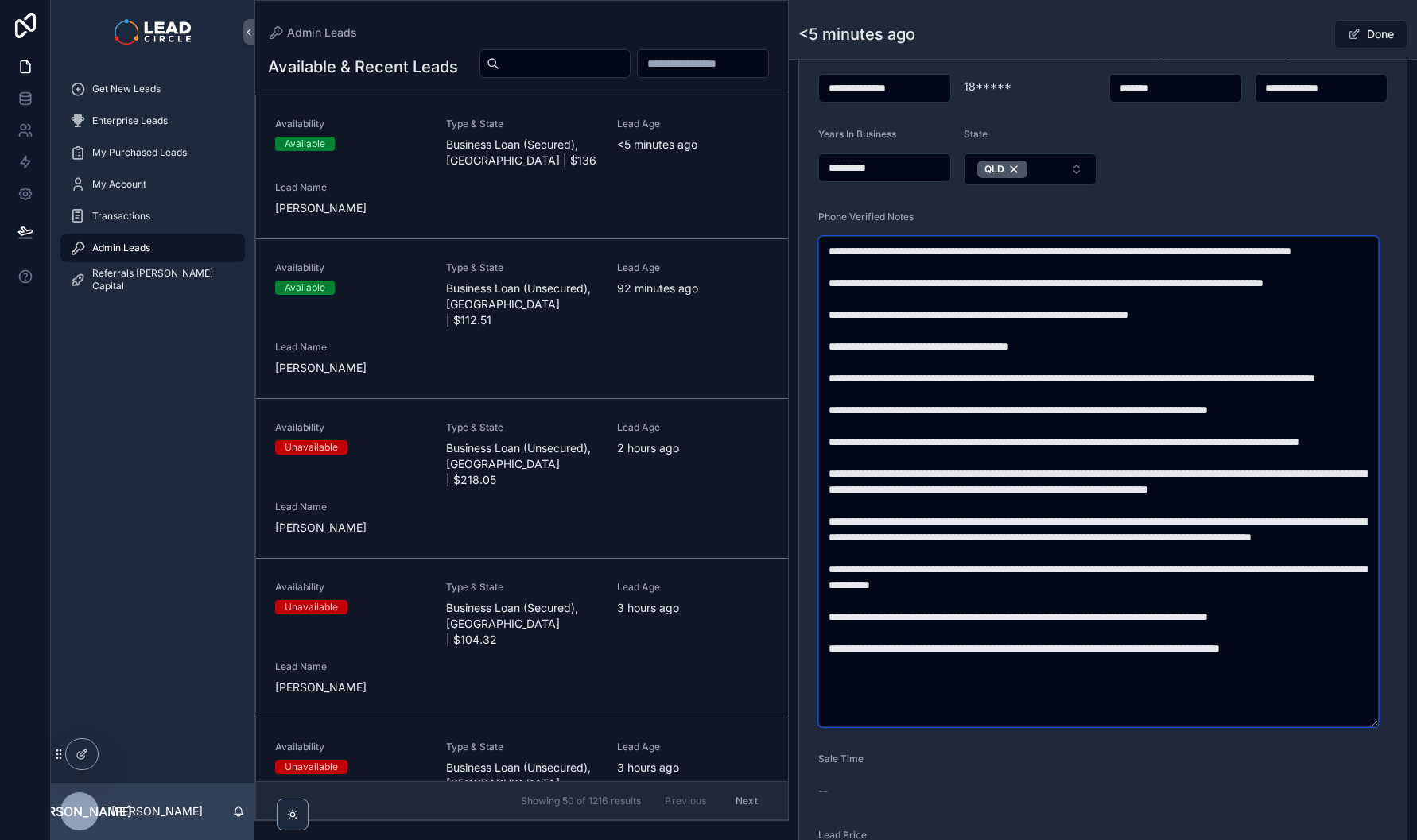
drag, startPoint x: 966, startPoint y: 306, endPoint x: 1156, endPoint y: 317, distance: 190.3
click at [1126, 317] on textarea "scrollable content" at bounding box center [1098, 481] width 560 height 491
click at [1156, 317] on textarea "scrollable content" at bounding box center [1098, 481] width 560 height 491
drag, startPoint x: 1022, startPoint y: 309, endPoint x: 1158, endPoint y: 313, distance: 136.1
click at [1149, 313] on textarea "scrollable content" at bounding box center [1098, 481] width 560 height 491
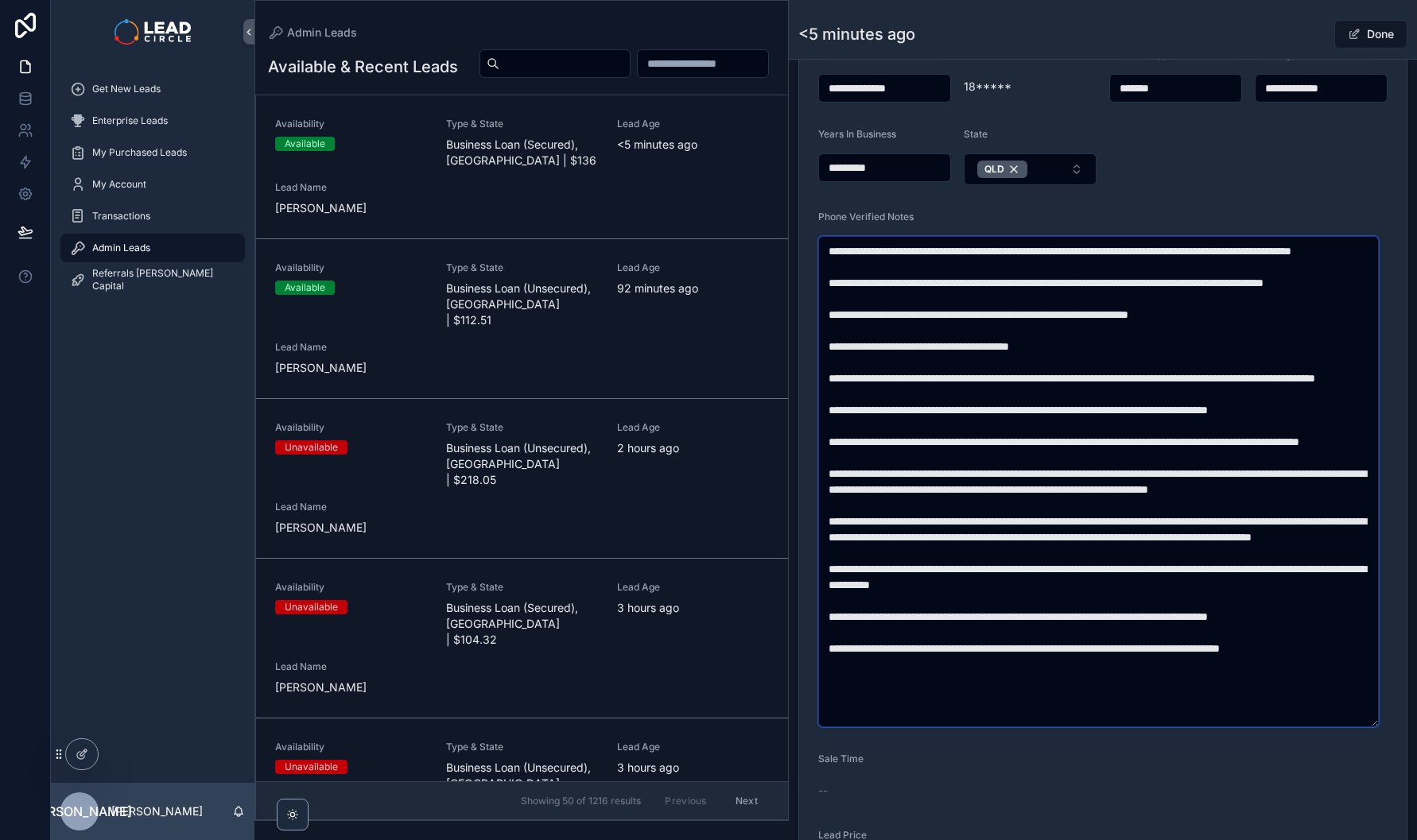
click at [1158, 313] on textarea "scrollable content" at bounding box center [1098, 481] width 560 height 491
drag, startPoint x: 1168, startPoint y: 310, endPoint x: 1059, endPoint y: 304, distance: 109.2
click at [1060, 304] on textarea "scrollable content" at bounding box center [1098, 481] width 560 height 491
click at [1059, 304] on textarea "scrollable content" at bounding box center [1098, 481] width 560 height 491
drag, startPoint x: 1051, startPoint y: 318, endPoint x: 1249, endPoint y: 318, distance: 198.0
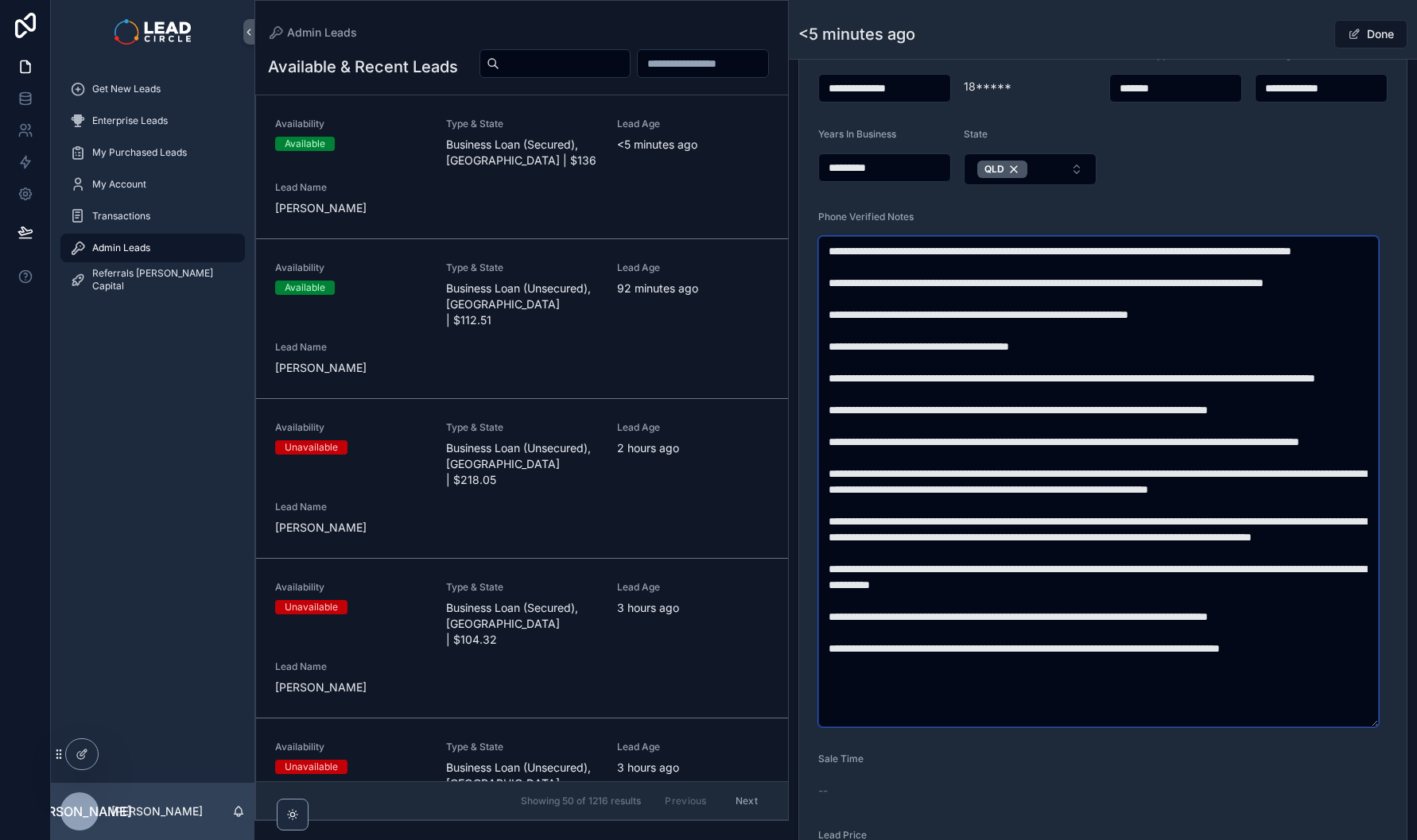
click at [1227, 318] on textarea "scrollable content" at bounding box center [1098, 481] width 560 height 491
click at [1250, 318] on textarea "scrollable content" at bounding box center [1098, 481] width 560 height 491
drag, startPoint x: 1258, startPoint y: 307, endPoint x: 1148, endPoint y: 304, distance: 110.0
click at [1148, 304] on textarea "scrollable content" at bounding box center [1098, 481] width 560 height 491
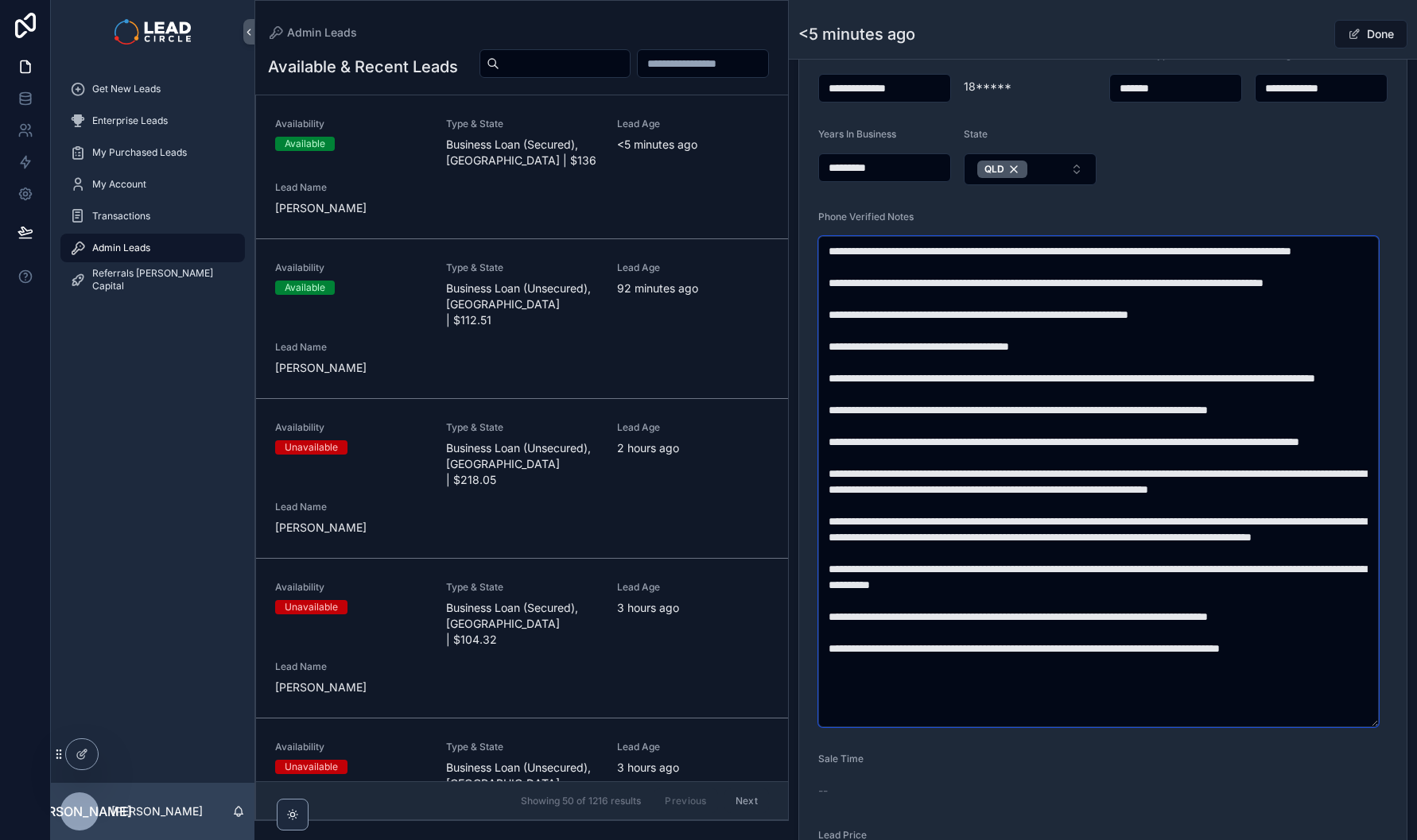
drag, startPoint x: 1133, startPoint y: 307, endPoint x: 1143, endPoint y: 325, distance: 20.6
click at [1142, 324] on textarea "scrollable content" at bounding box center [1098, 481] width 560 height 491
click at [1143, 325] on textarea "scrollable content" at bounding box center [1098, 481] width 560 height 491
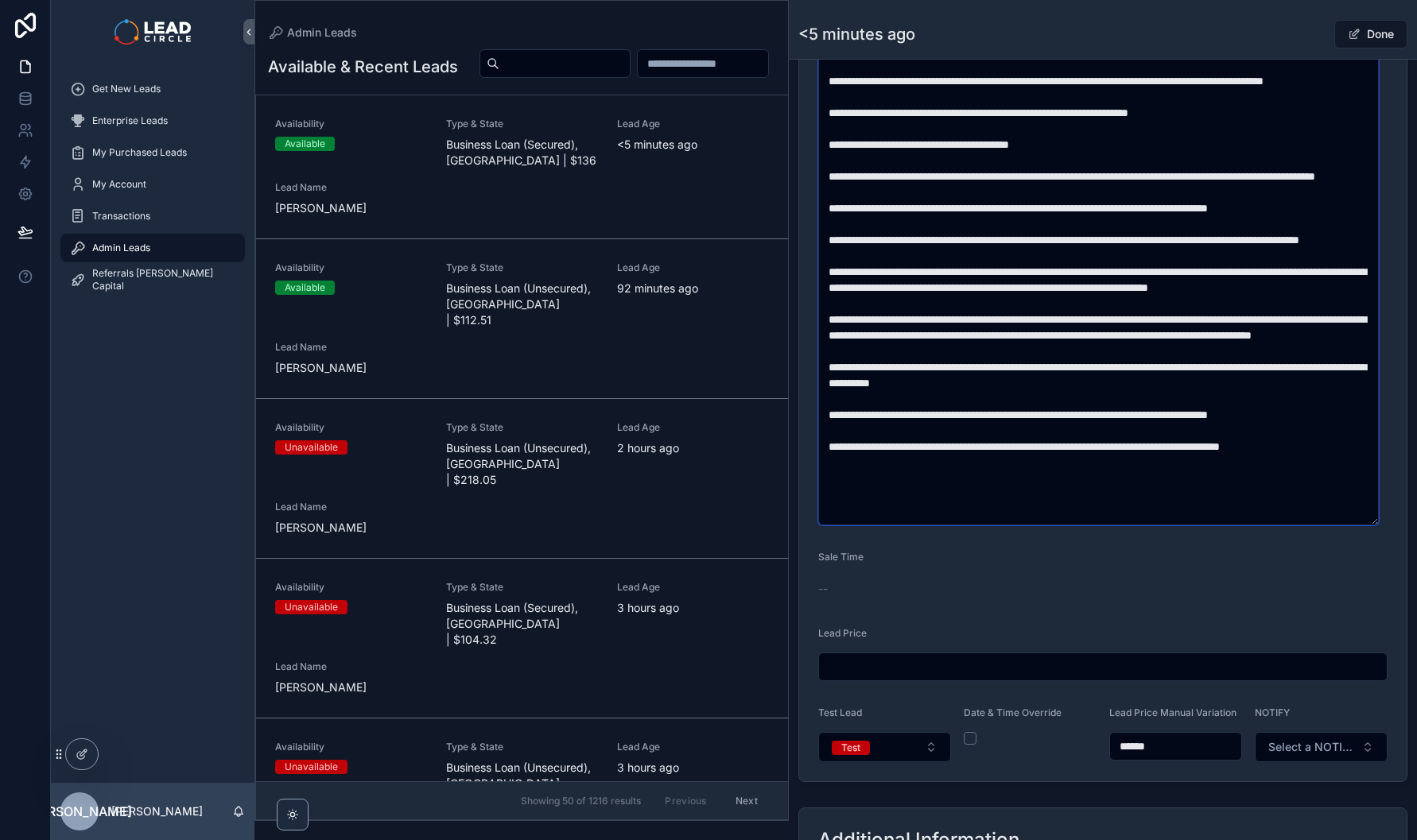
scroll to position [976, 0]
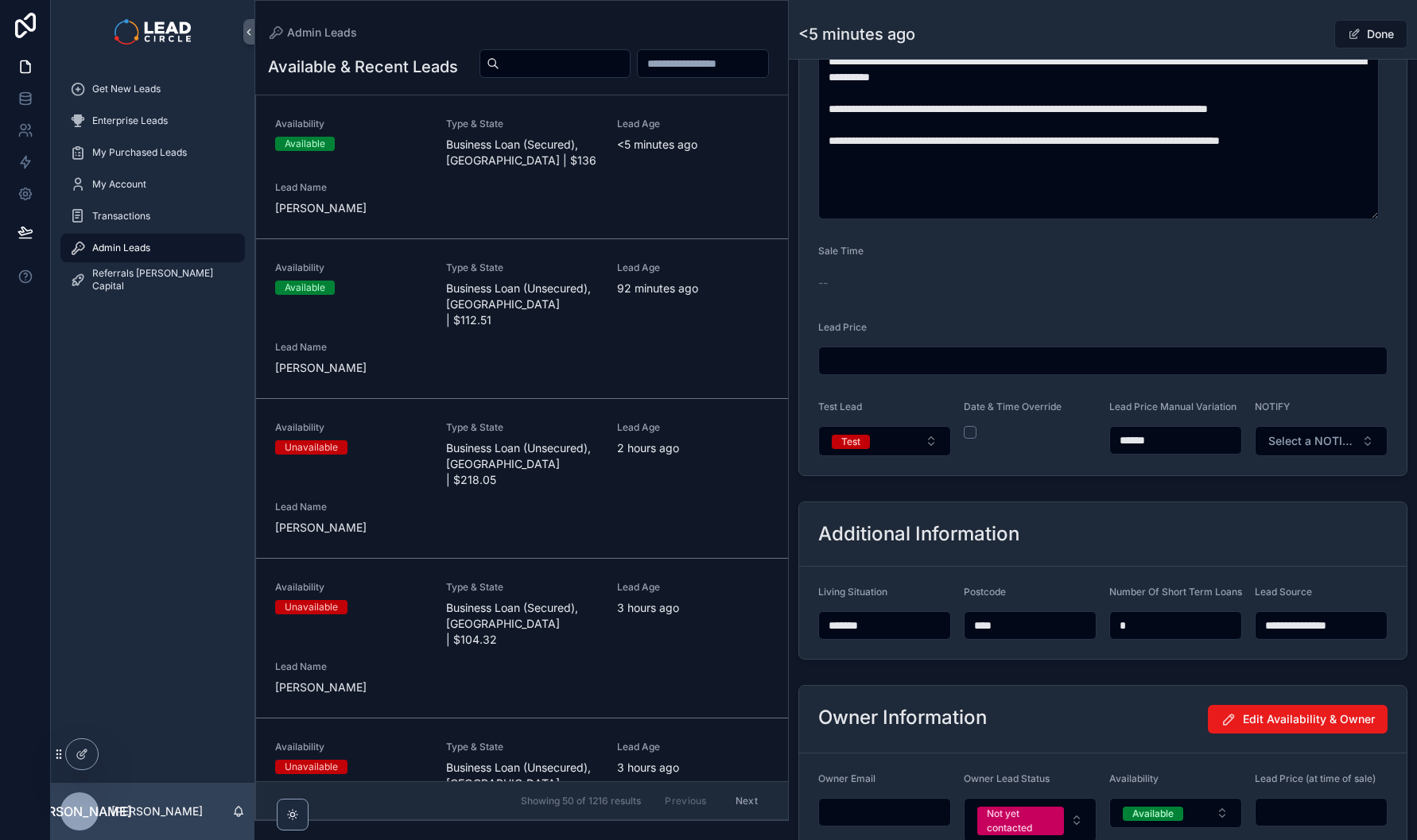
click at [1203, 452] on input "******" at bounding box center [1176, 440] width 132 height 22
type input "******"
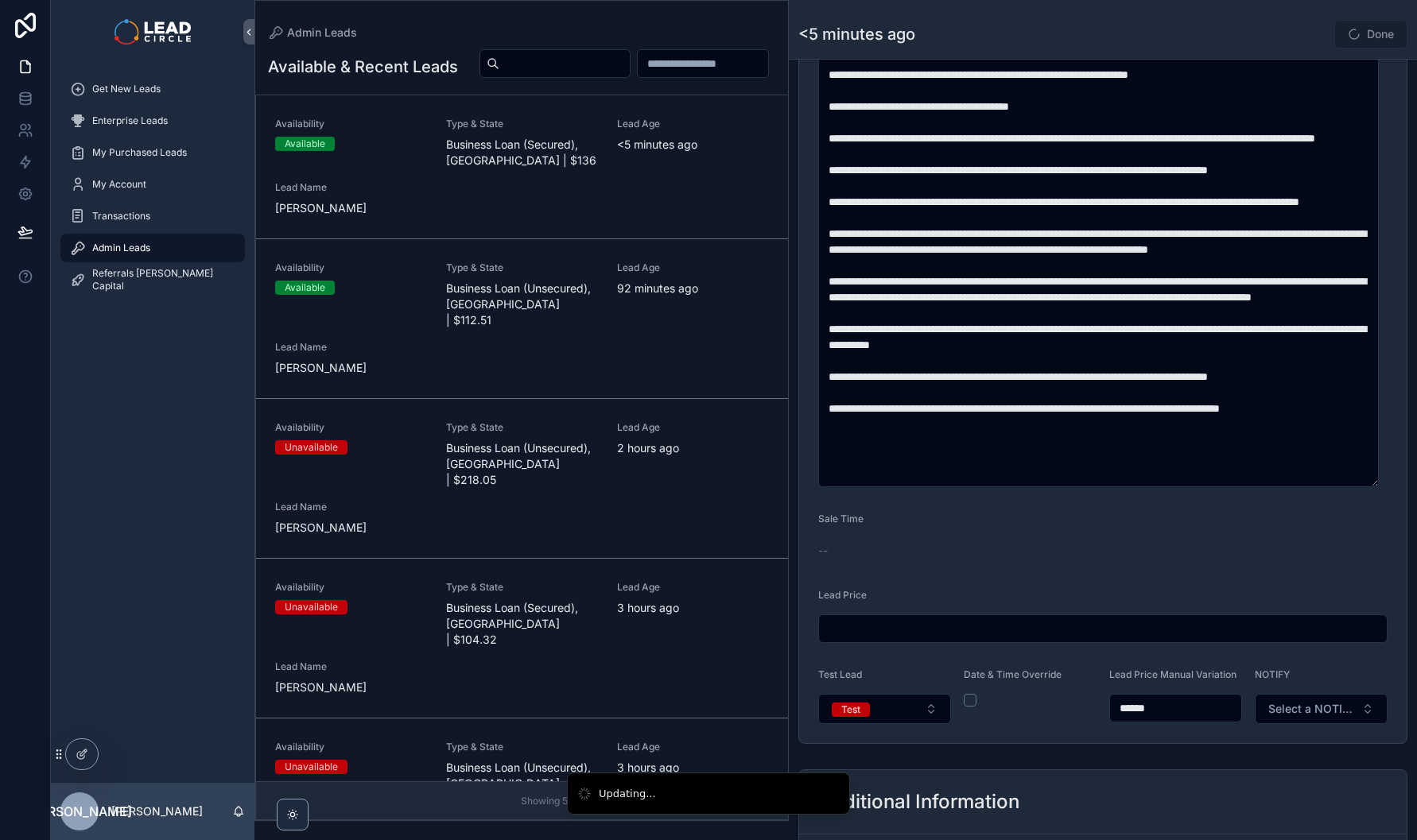
scroll to position [19, 0]
click at [1304, 37] on div "Done" at bounding box center [1349, 33] width 120 height 30
click at [1366, 37] on button "Done" at bounding box center [1372, 34] width 73 height 29
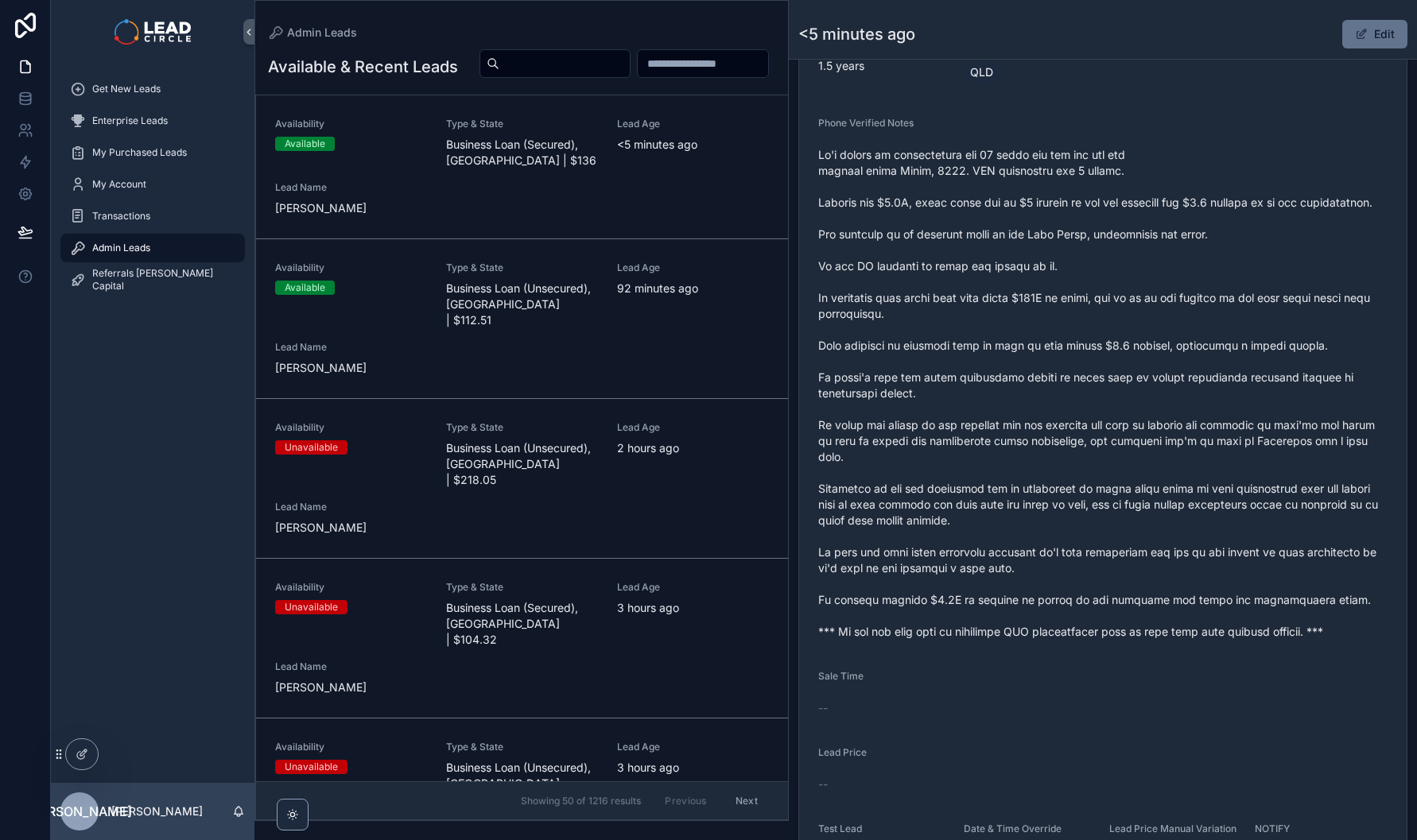
scroll to position [556, 0]
drag, startPoint x: 1113, startPoint y: 215, endPoint x: 1160, endPoint y: 283, distance: 82.7
click at [1159, 283] on span "scrollable content" at bounding box center [1103, 394] width 570 height 493
click at [1160, 283] on span "scrollable content" at bounding box center [1103, 394] width 570 height 493
drag, startPoint x: 1033, startPoint y: 254, endPoint x: 907, endPoint y: 248, distance: 126.1
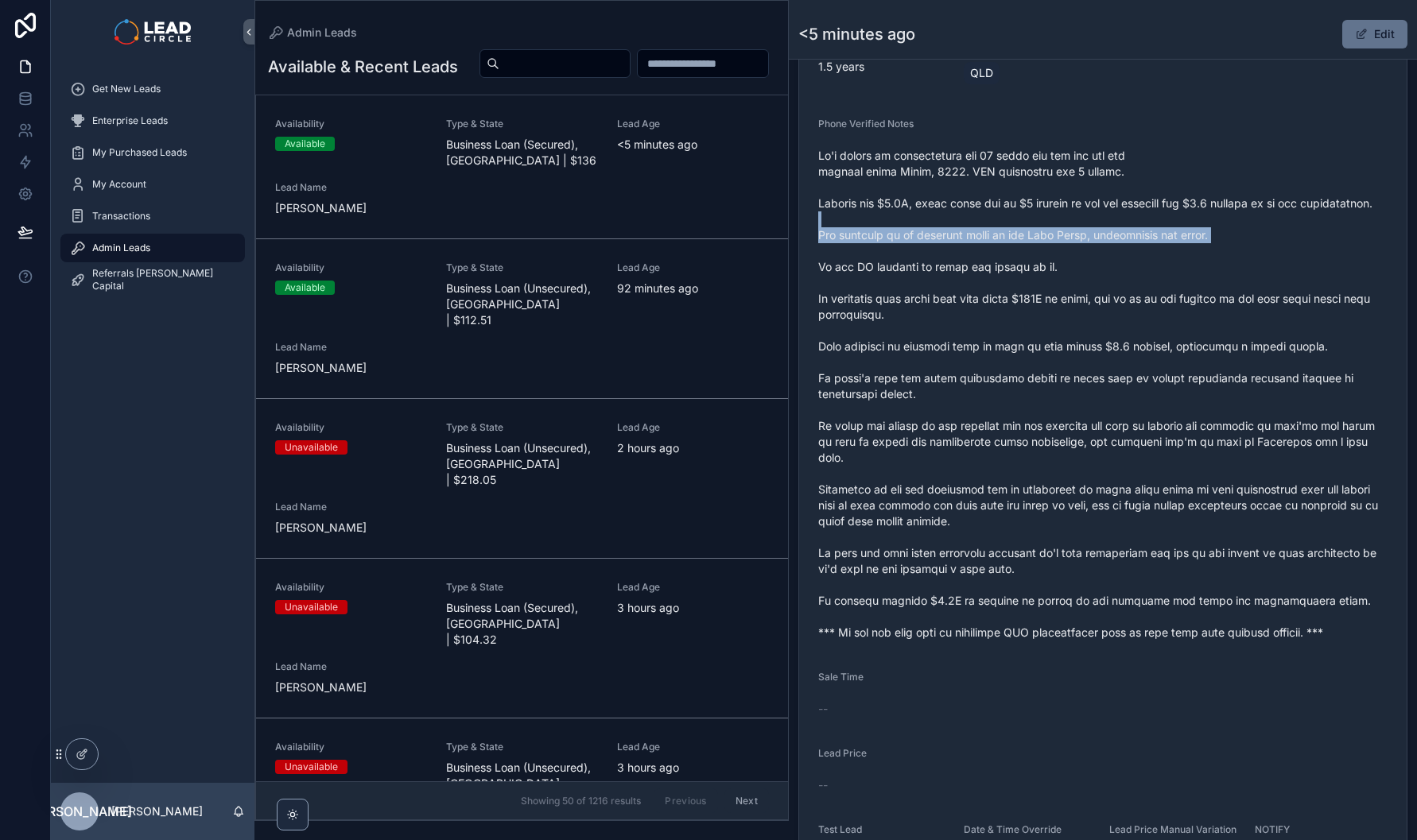
click at [916, 248] on span "scrollable content" at bounding box center [1103, 394] width 570 height 493
click at [907, 248] on span "scrollable content" at bounding box center [1103, 394] width 570 height 493
drag, startPoint x: 894, startPoint y: 271, endPoint x: 1122, endPoint y: 281, distance: 228.2
click at [1119, 283] on span "scrollable content" at bounding box center [1103, 394] width 570 height 493
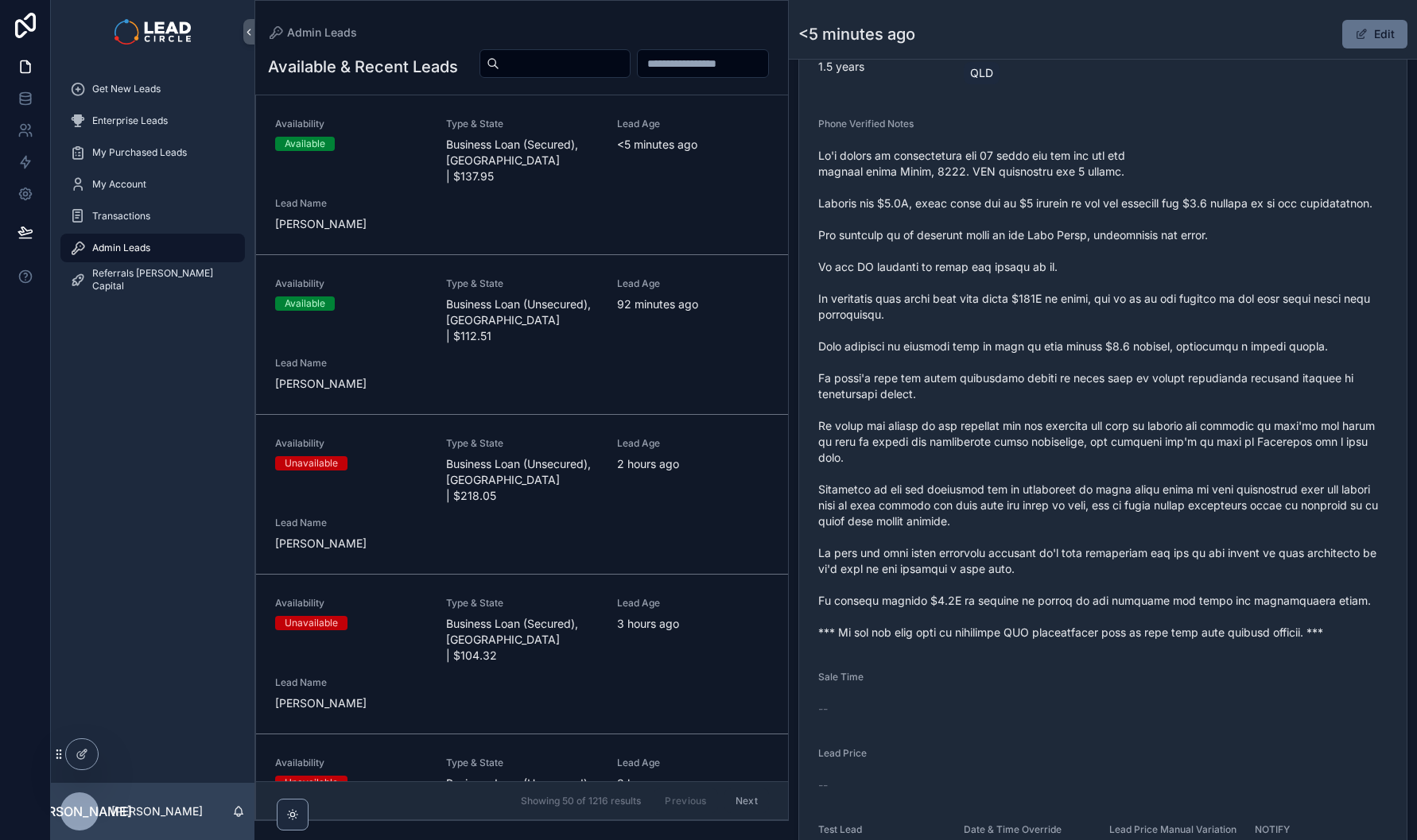
drag, startPoint x: 1005, startPoint y: 304, endPoint x: 1161, endPoint y: 303, distance: 156.0
click at [1157, 304] on span "scrollable content" at bounding box center [1103, 394] width 570 height 493
click at [1161, 303] on span "scrollable content" at bounding box center [1103, 394] width 570 height 493
drag, startPoint x: 872, startPoint y: 294, endPoint x: 842, endPoint y: 294, distance: 30.0
click at [856, 294] on span "scrollable content" at bounding box center [1103, 394] width 570 height 493
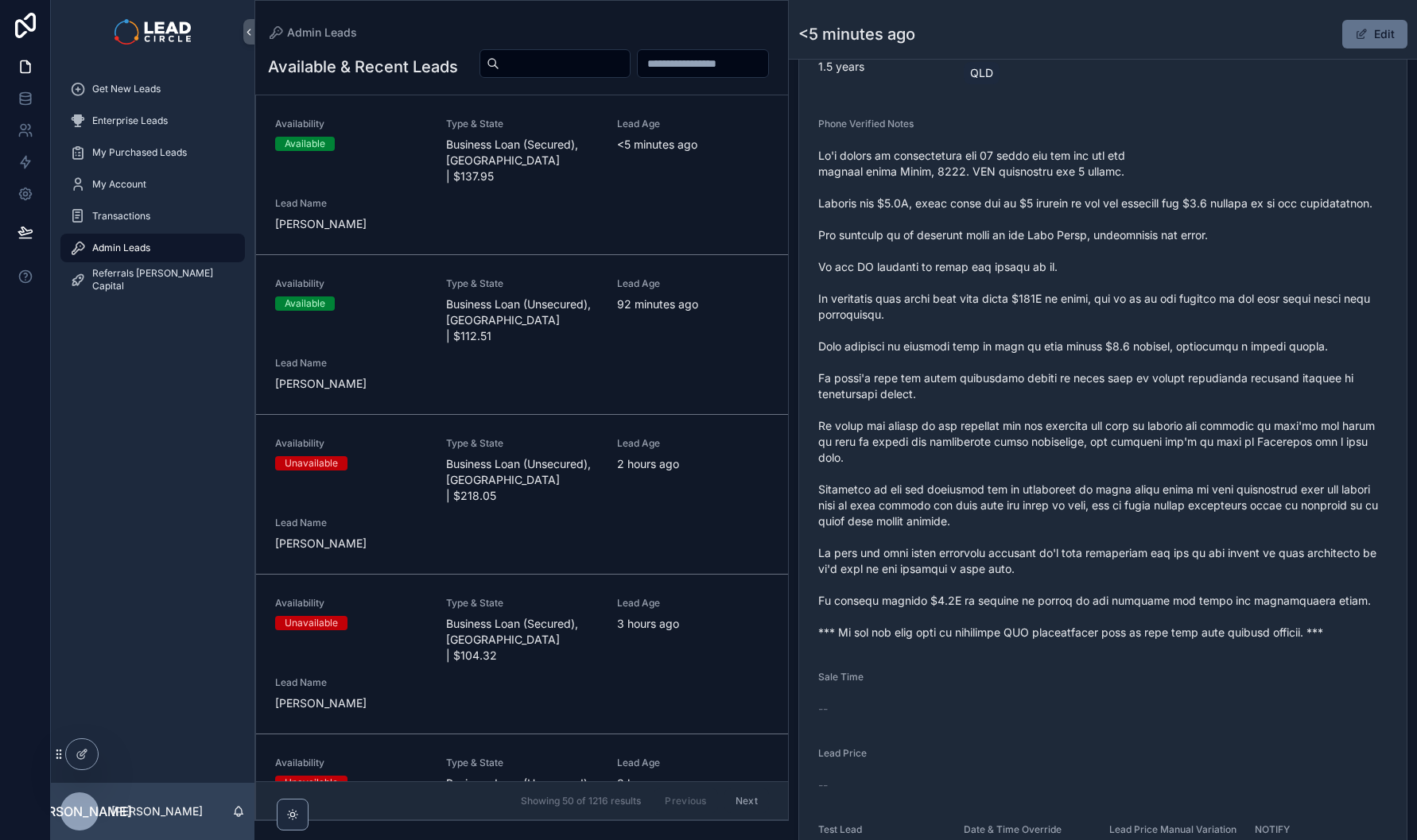
click at [842, 294] on span "scrollable content" at bounding box center [1103, 394] width 570 height 493
drag, startPoint x: 847, startPoint y: 295, endPoint x: 1135, endPoint y: 295, distance: 288.0
click at [1132, 295] on span "scrollable content" at bounding box center [1103, 394] width 570 height 493
click at [1135, 295] on span "scrollable content" at bounding box center [1103, 394] width 570 height 493
drag, startPoint x: 1014, startPoint y: 324, endPoint x: 1296, endPoint y: 324, distance: 282.0
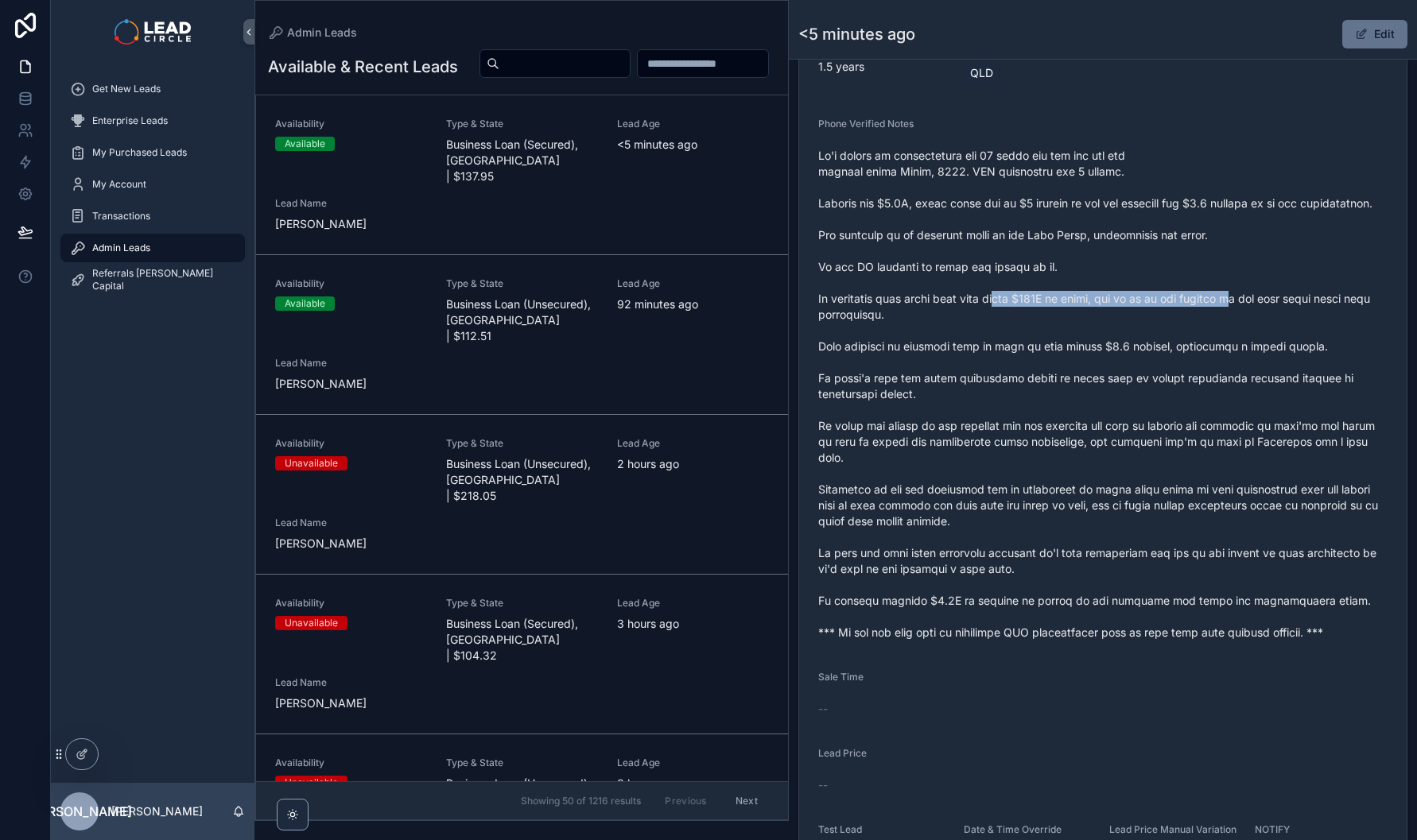
click at [1283, 324] on span "scrollable content" at bounding box center [1103, 394] width 570 height 493
click at [1297, 324] on span "scrollable content" at bounding box center [1103, 394] width 570 height 493
drag, startPoint x: 1173, startPoint y: 328, endPoint x: 1082, endPoint y: 328, distance: 91.0
click at [1096, 328] on span "scrollable content" at bounding box center [1103, 394] width 570 height 493
click at [1082, 328] on span "scrollable content" at bounding box center [1103, 394] width 570 height 493
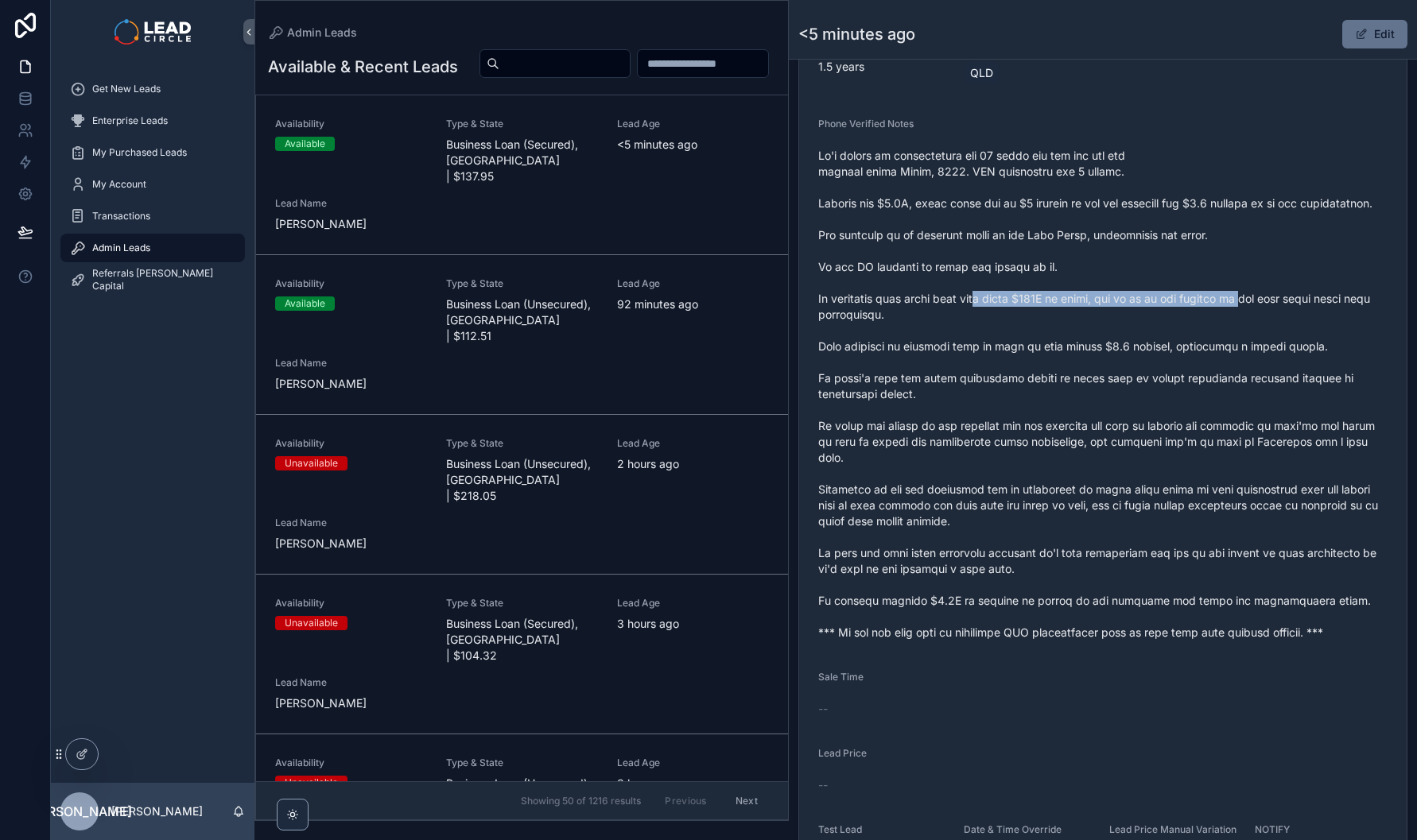
drag, startPoint x: 992, startPoint y: 330, endPoint x: 1286, endPoint y: 327, distance: 294.0
click at [1281, 329] on span "scrollable content" at bounding box center [1103, 394] width 570 height 493
click at [1286, 327] on span "scrollable content" at bounding box center [1103, 394] width 570 height 493
drag, startPoint x: 1277, startPoint y: 324, endPoint x: 1139, endPoint y: 318, distance: 138.1
click at [1152, 318] on span "scrollable content" at bounding box center [1103, 394] width 570 height 493
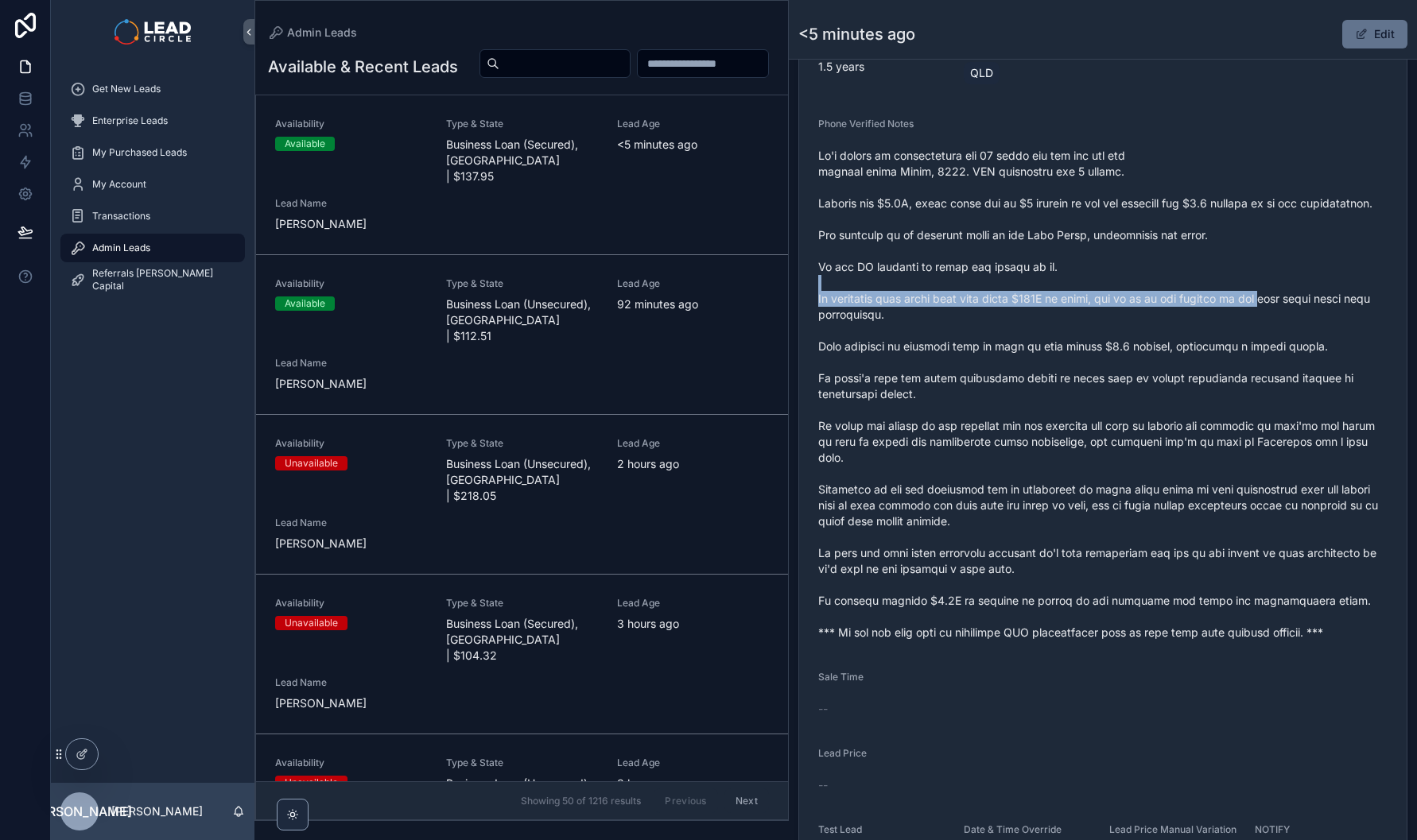
click at [1139, 318] on span "scrollable content" at bounding box center [1103, 394] width 570 height 493
drag, startPoint x: 1152, startPoint y: 329, endPoint x: 1295, endPoint y: 324, distance: 143.1
click at [1283, 329] on span "scrollable content" at bounding box center [1103, 394] width 570 height 493
click at [1295, 324] on span "scrollable content" at bounding box center [1103, 394] width 570 height 493
drag
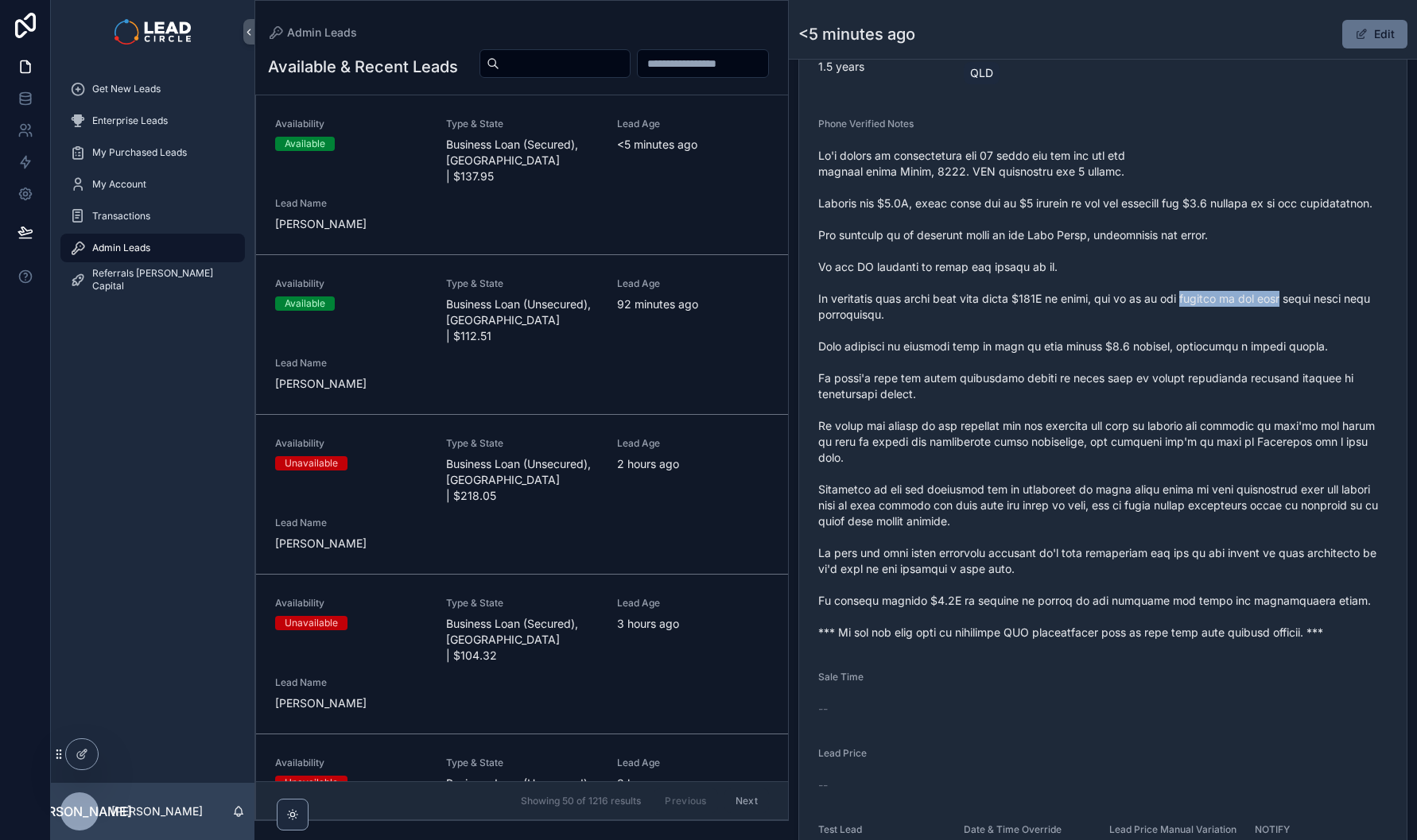
click at [1203, 325] on span "scrollable content" at bounding box center [1103, 394] width 570 height 493
click at [1197, 324] on span "scrollable content" at bounding box center [1103, 394] width 570 height 493
click at [1315, 324] on span "scrollable content" at bounding box center [1103, 394] width 570 height 493
click at [1326, 324] on span "scrollable content" at bounding box center [1103, 394] width 570 height 493
click at [1197, 323] on span "scrollable content" at bounding box center [1103, 394] width 570 height 493
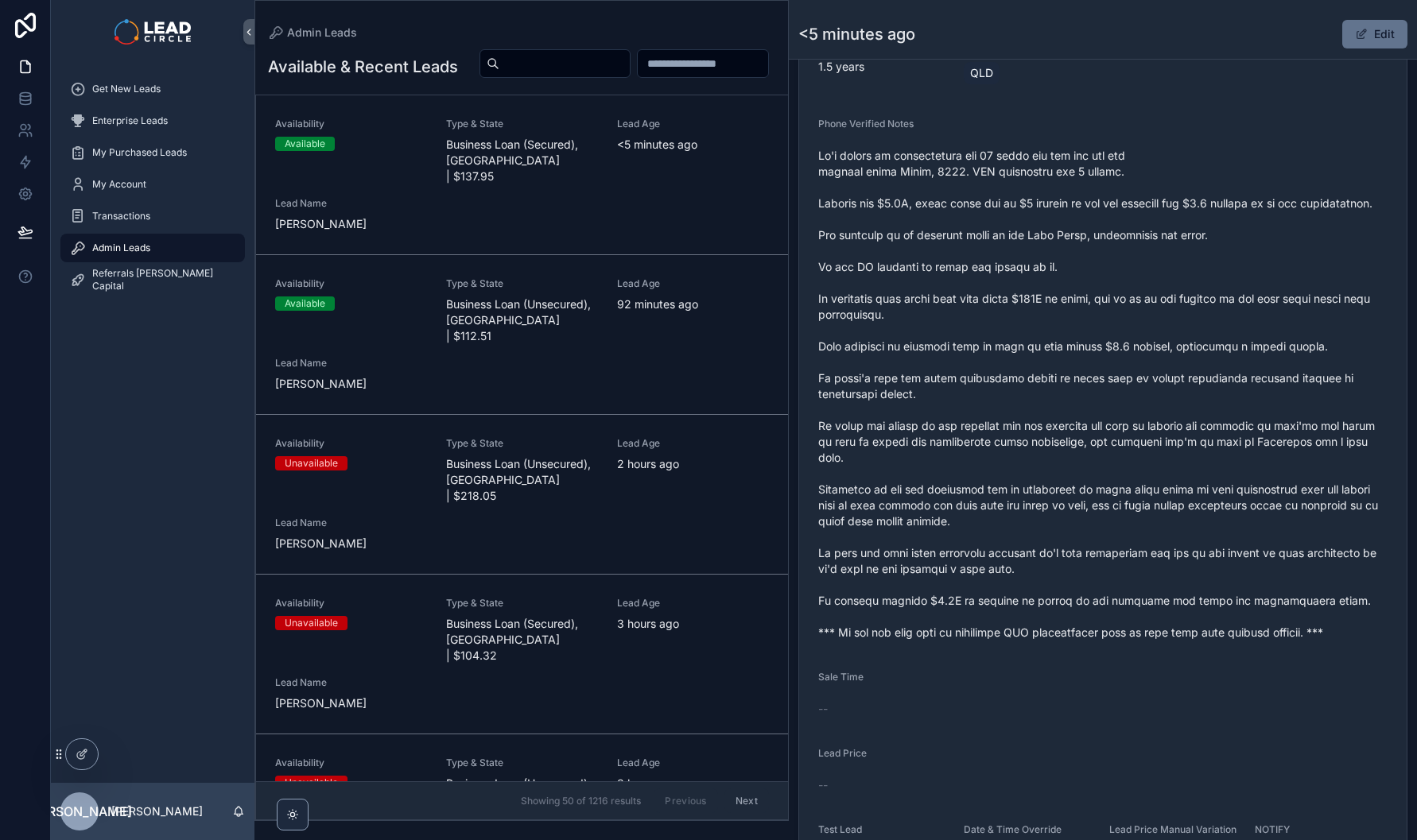
click at [1184, 323] on span "scrollable content" at bounding box center [1103, 394] width 570 height 493
click at [954, 346] on span "scrollable content" at bounding box center [1103, 394] width 570 height 493
click at [957, 346] on span "scrollable content" at bounding box center [1103, 394] width 570 height 493
click at [1021, 376] on span "scrollable content" at bounding box center [1103, 394] width 570 height 493
click at [1026, 374] on span "scrollable content" at bounding box center [1103, 394] width 570 height 493
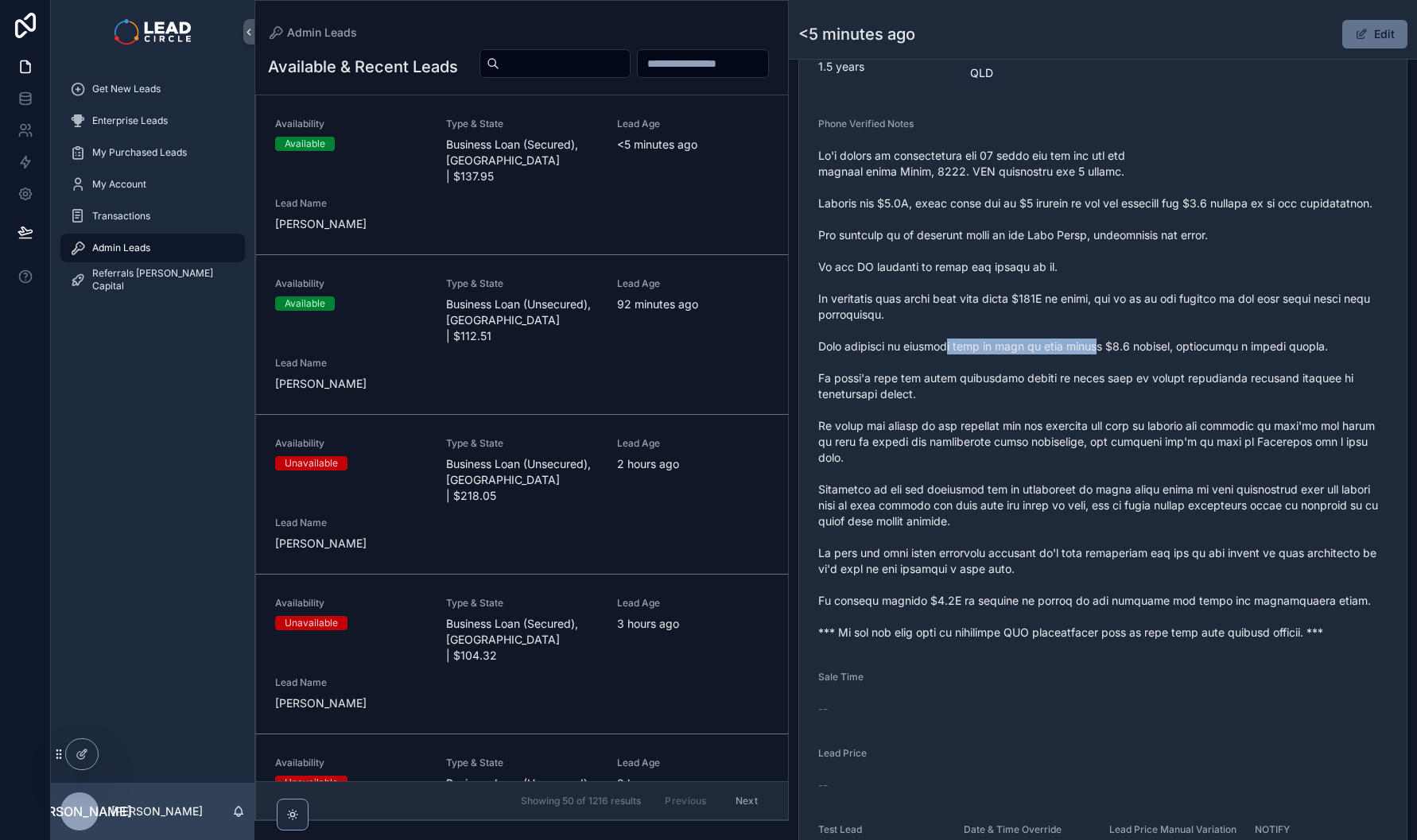
click at [950, 376] on span "scrollable content" at bounding box center [1103, 394] width 570 height 493
click at [1157, 376] on span "scrollable content" at bounding box center [1103, 394] width 570 height 493
click at [1160, 376] on span "scrollable content" at bounding box center [1103, 394] width 570 height 493
click at [974, 436] on span "scrollable content" at bounding box center [1103, 394] width 570 height 493
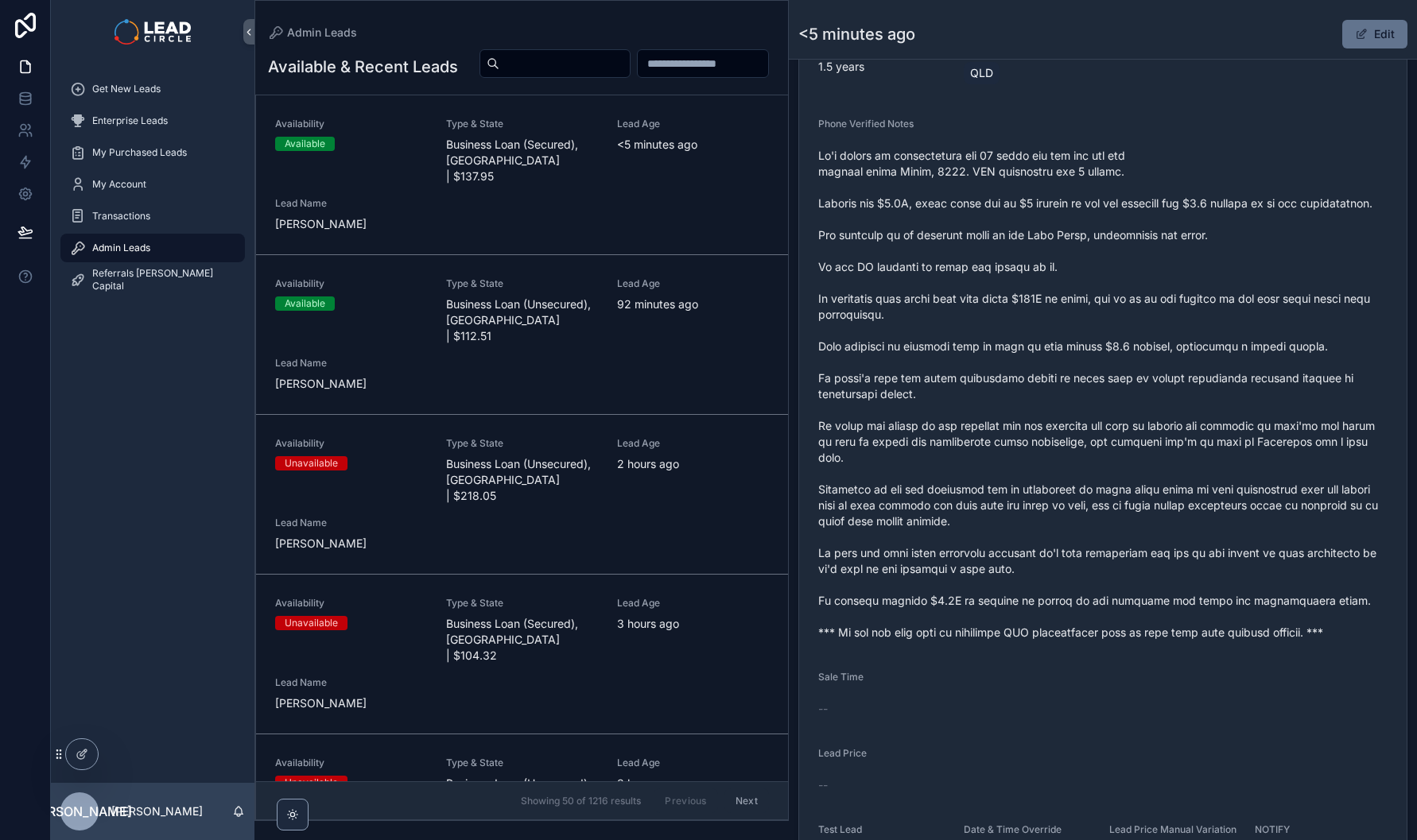
click at [975, 435] on span "scrollable content" at bounding box center [1103, 394] width 570 height 493
click at [911, 411] on span "scrollable content" at bounding box center [1103, 394] width 570 height 493
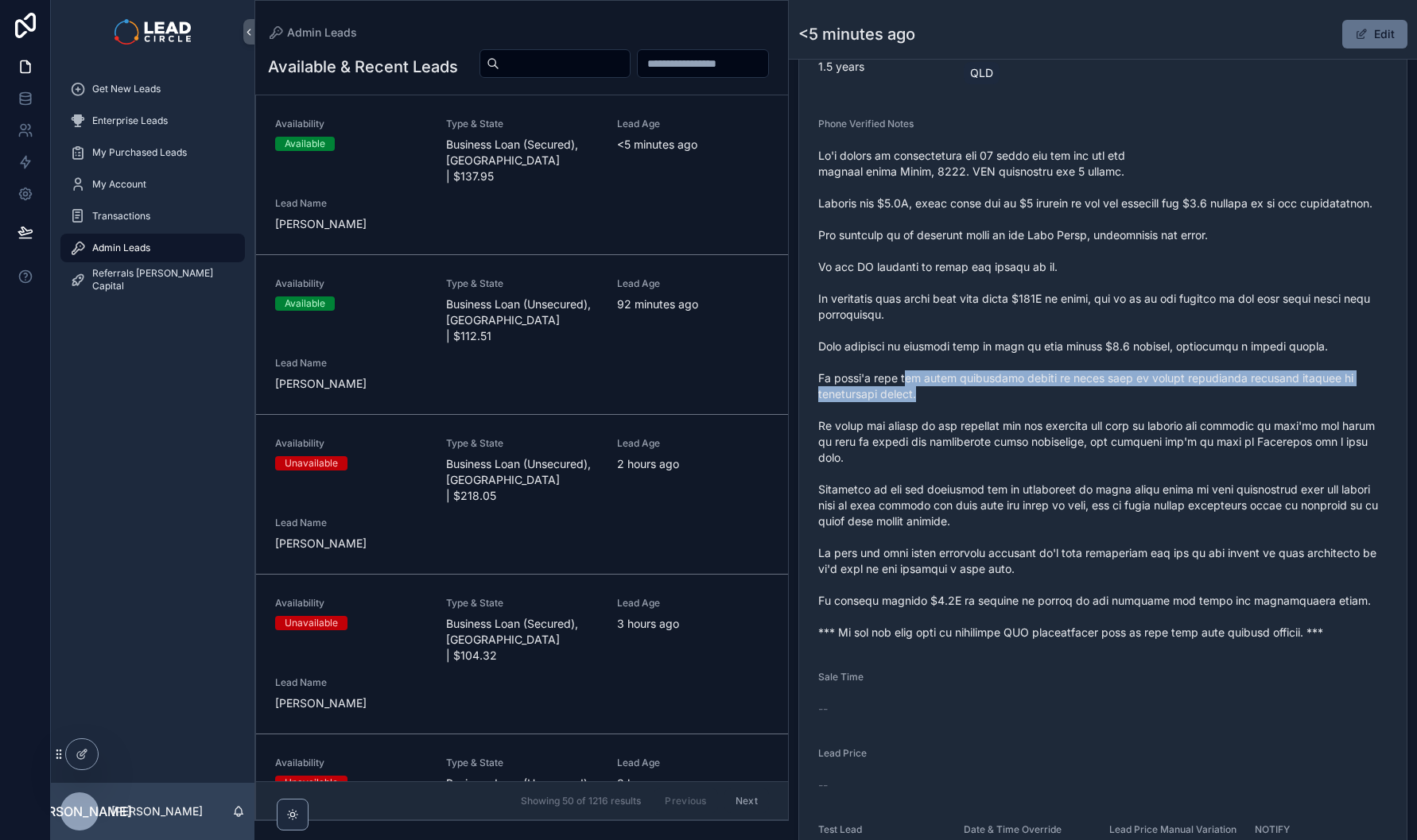
click at [911, 411] on span "scrollable content" at bounding box center [1103, 394] width 570 height 493
click at [1029, 427] on span "scrollable content" at bounding box center [1103, 394] width 570 height 493
click at [1034, 427] on span "scrollable content" at bounding box center [1103, 394] width 570 height 493
click at [935, 411] on span "scrollable content" at bounding box center [1103, 394] width 570 height 493
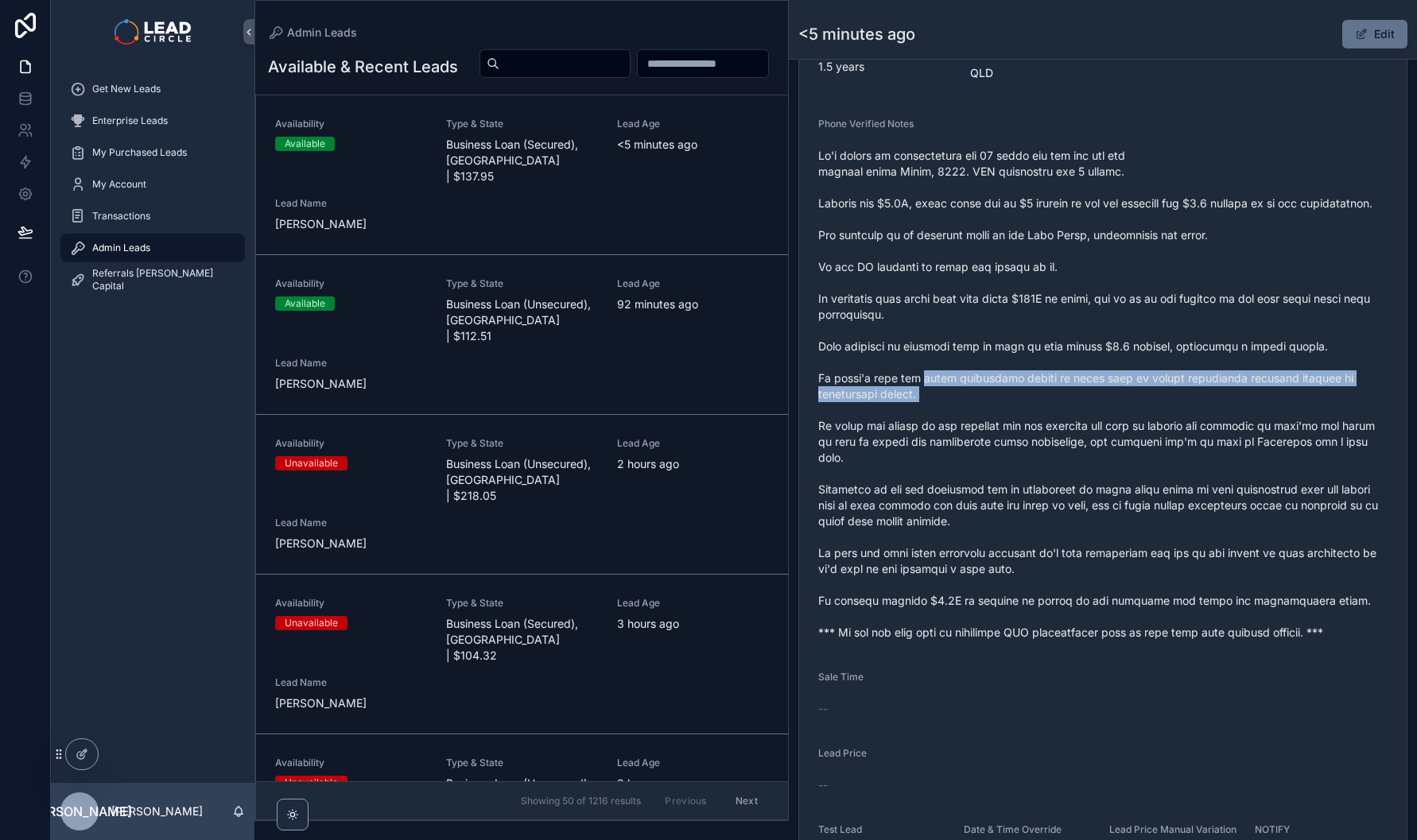
click at [1053, 426] on span "scrollable content" at bounding box center [1103, 394] width 570 height 493
click at [1057, 426] on span "scrollable content" at bounding box center [1103, 394] width 570 height 493
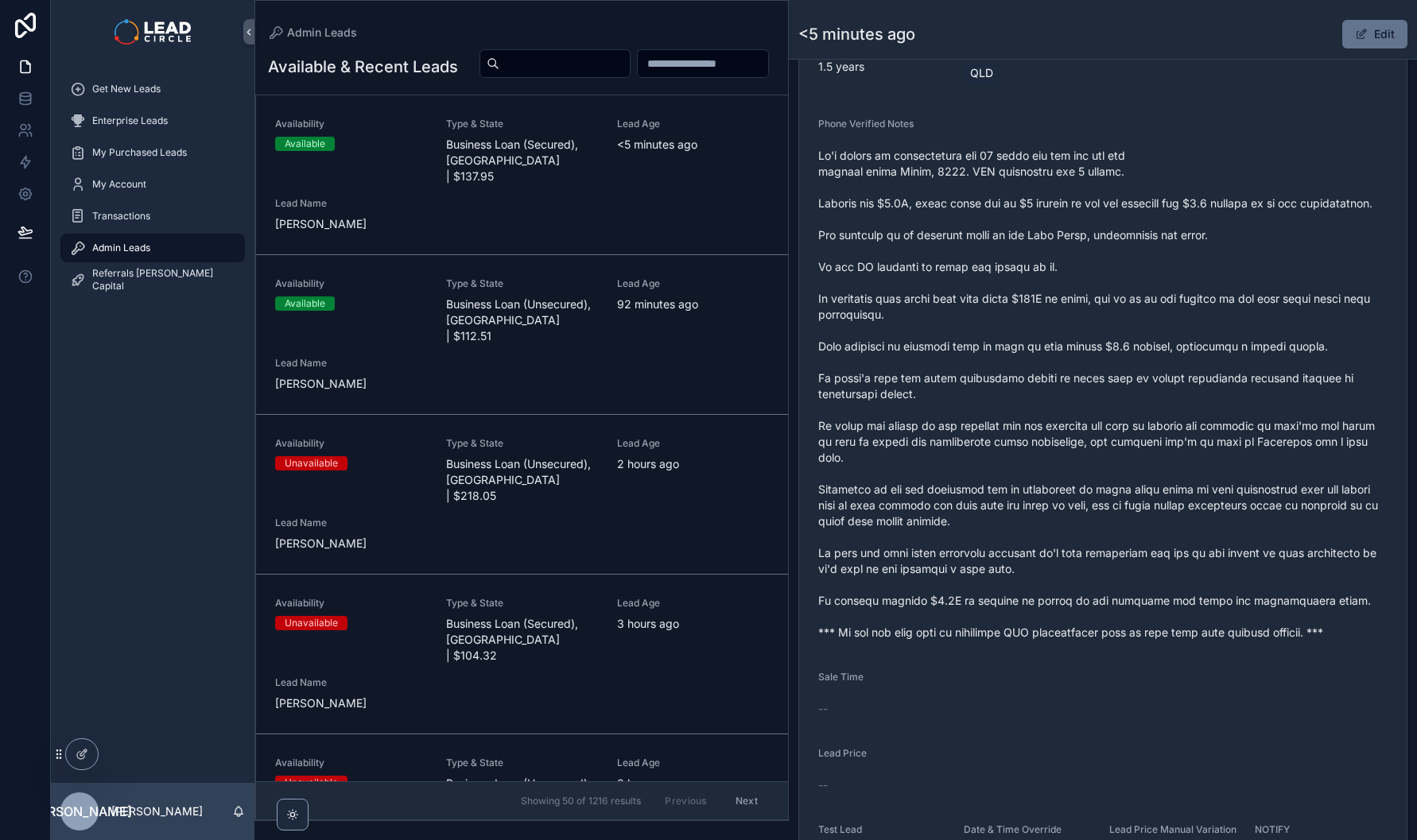
click at [1353, 23] on button "Edit" at bounding box center [1375, 34] width 65 height 29
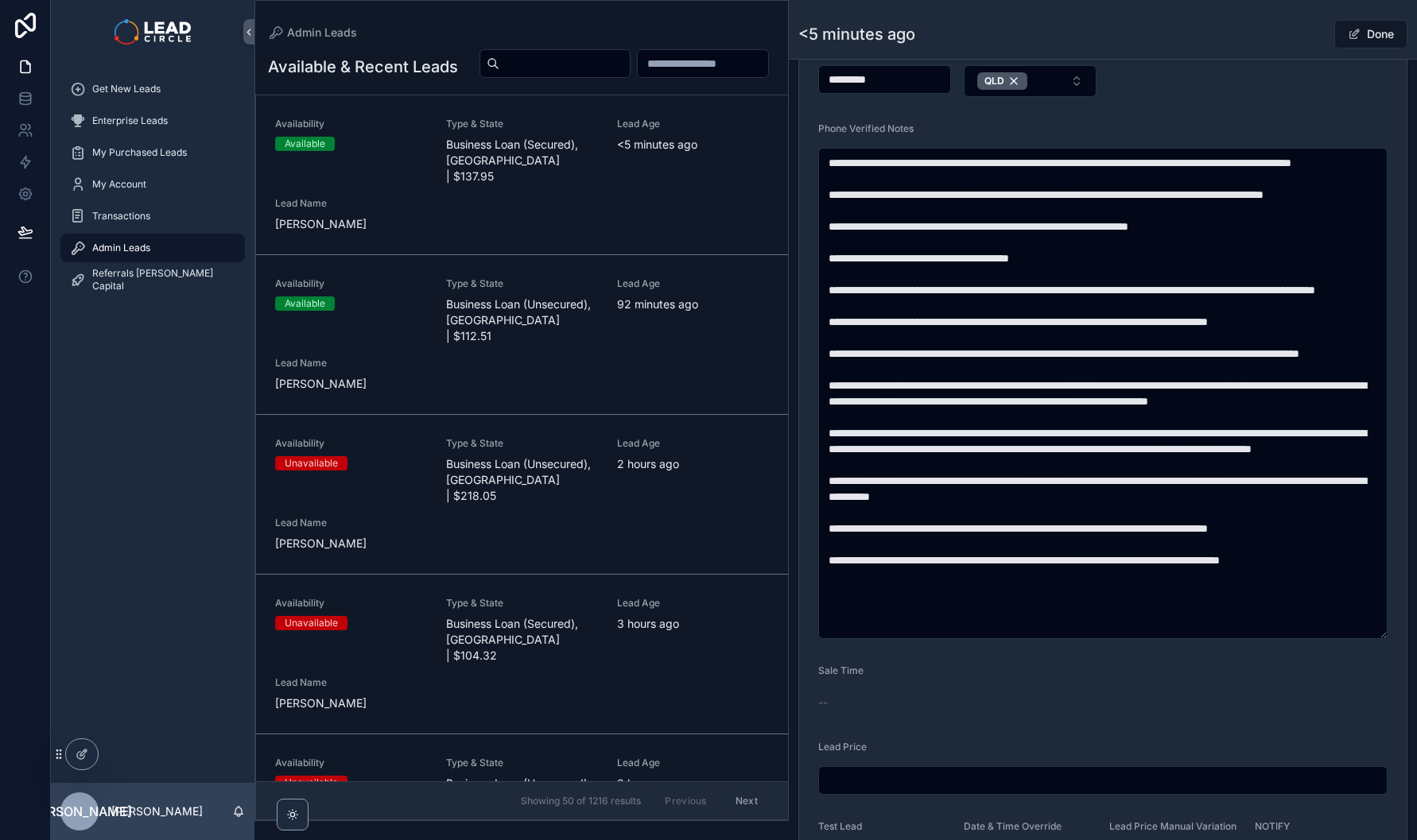
scroll to position [563, 0]
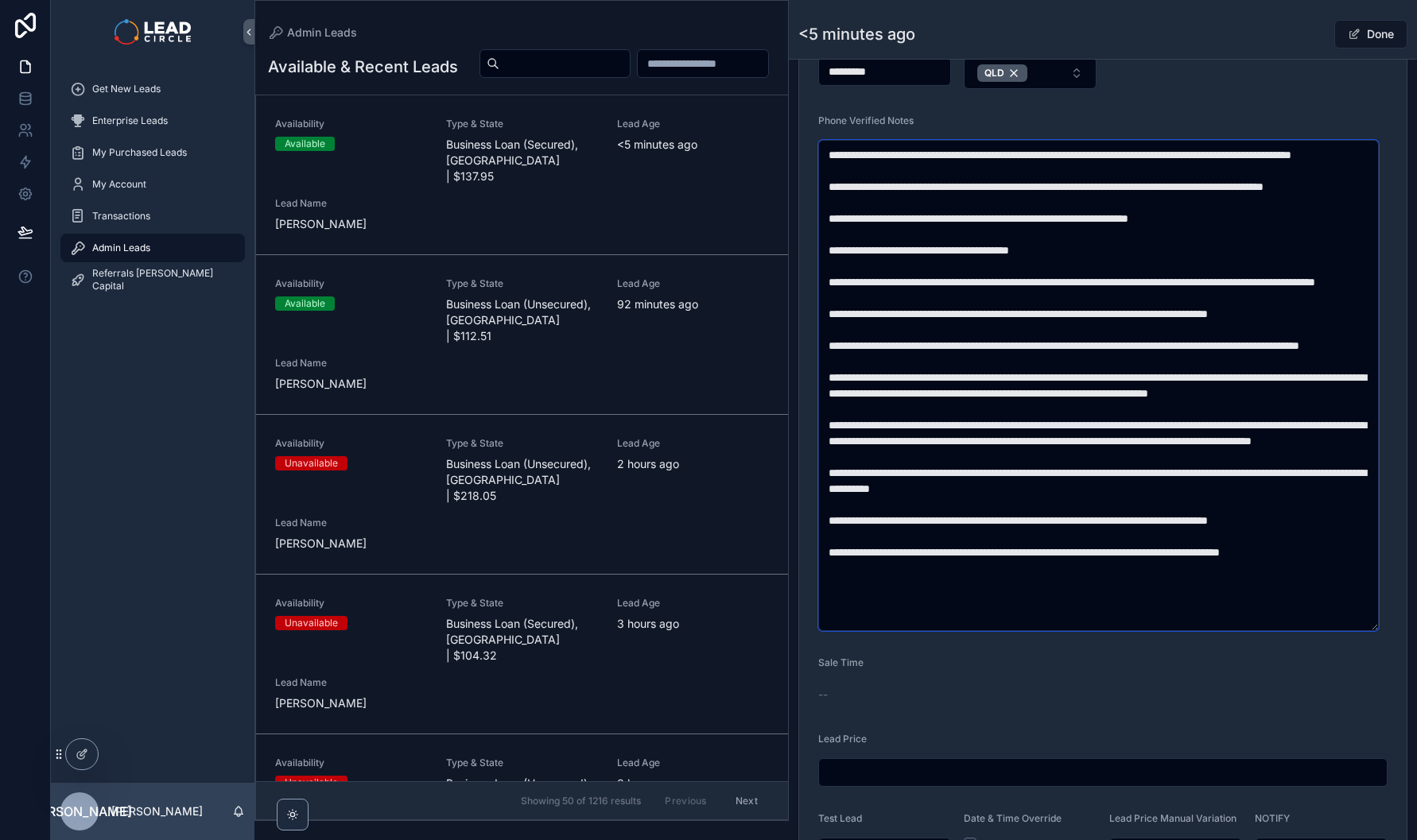
click at [1168, 408] on textarea "scrollable content" at bounding box center [1098, 385] width 560 height 491
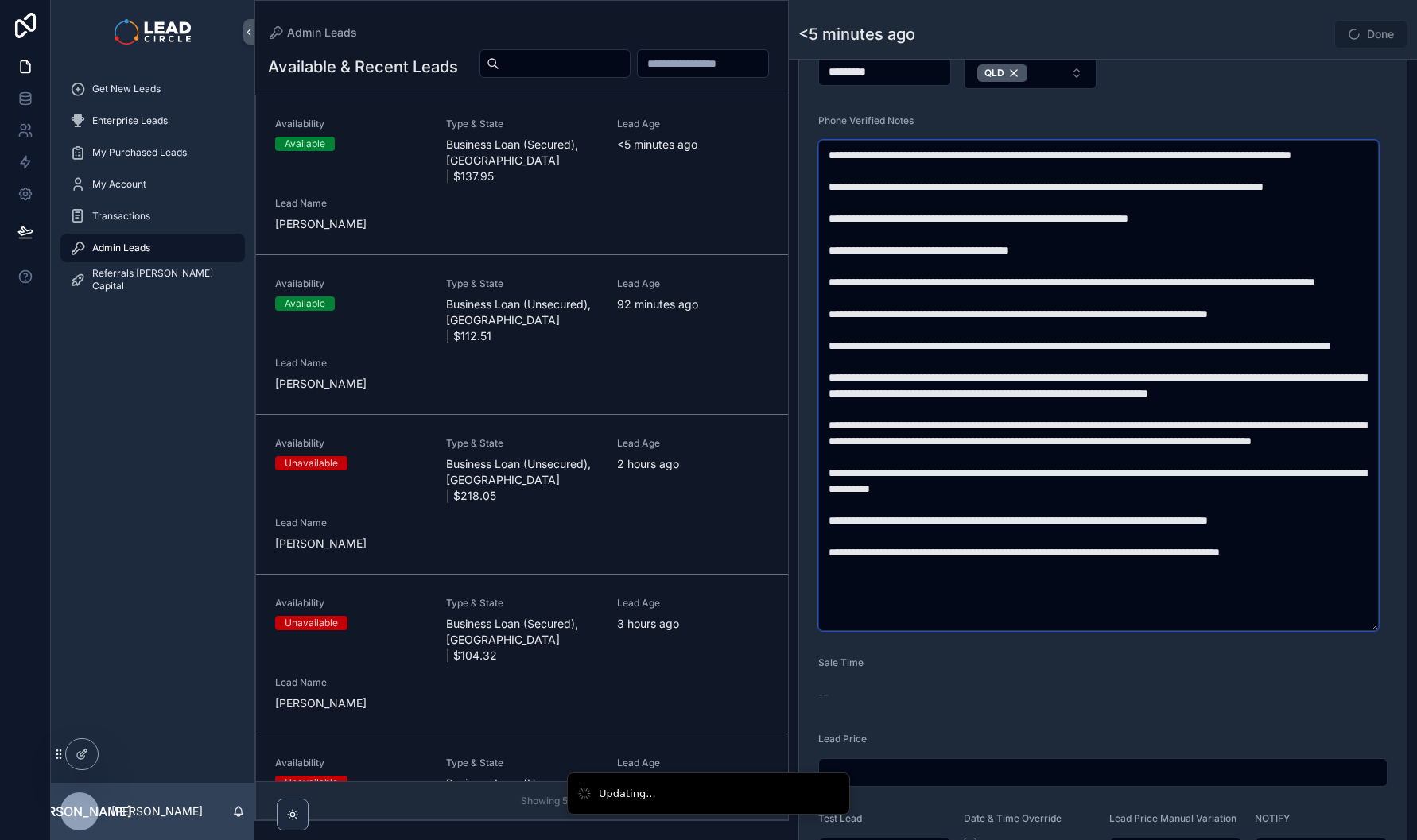
click at [1209, 456] on textarea "scrollable content" at bounding box center [1098, 385] width 560 height 491
click at [1116, 472] on textarea "scrollable content" at bounding box center [1098, 385] width 560 height 491
click at [1116, 475] on textarea "scrollable content" at bounding box center [1098, 385] width 560 height 491
click at [1110, 464] on textarea "scrollable content" at bounding box center [1098, 385] width 560 height 491
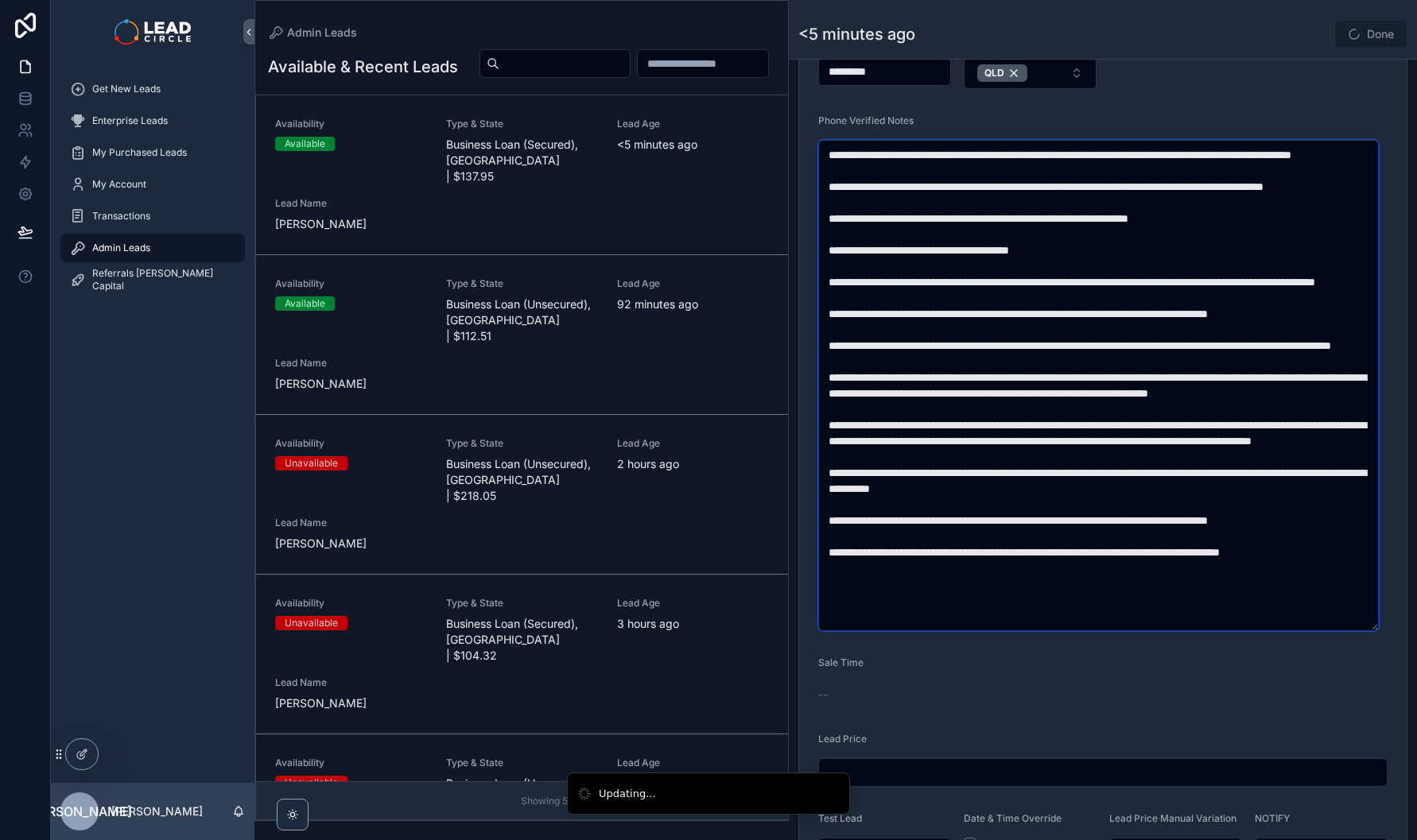
click at [1109, 460] on textarea "scrollable content" at bounding box center [1098, 385] width 560 height 491
click at [1107, 474] on textarea "scrollable content" at bounding box center [1098, 385] width 560 height 491
click at [1083, 432] on textarea "scrollable content" at bounding box center [1098, 385] width 560 height 491
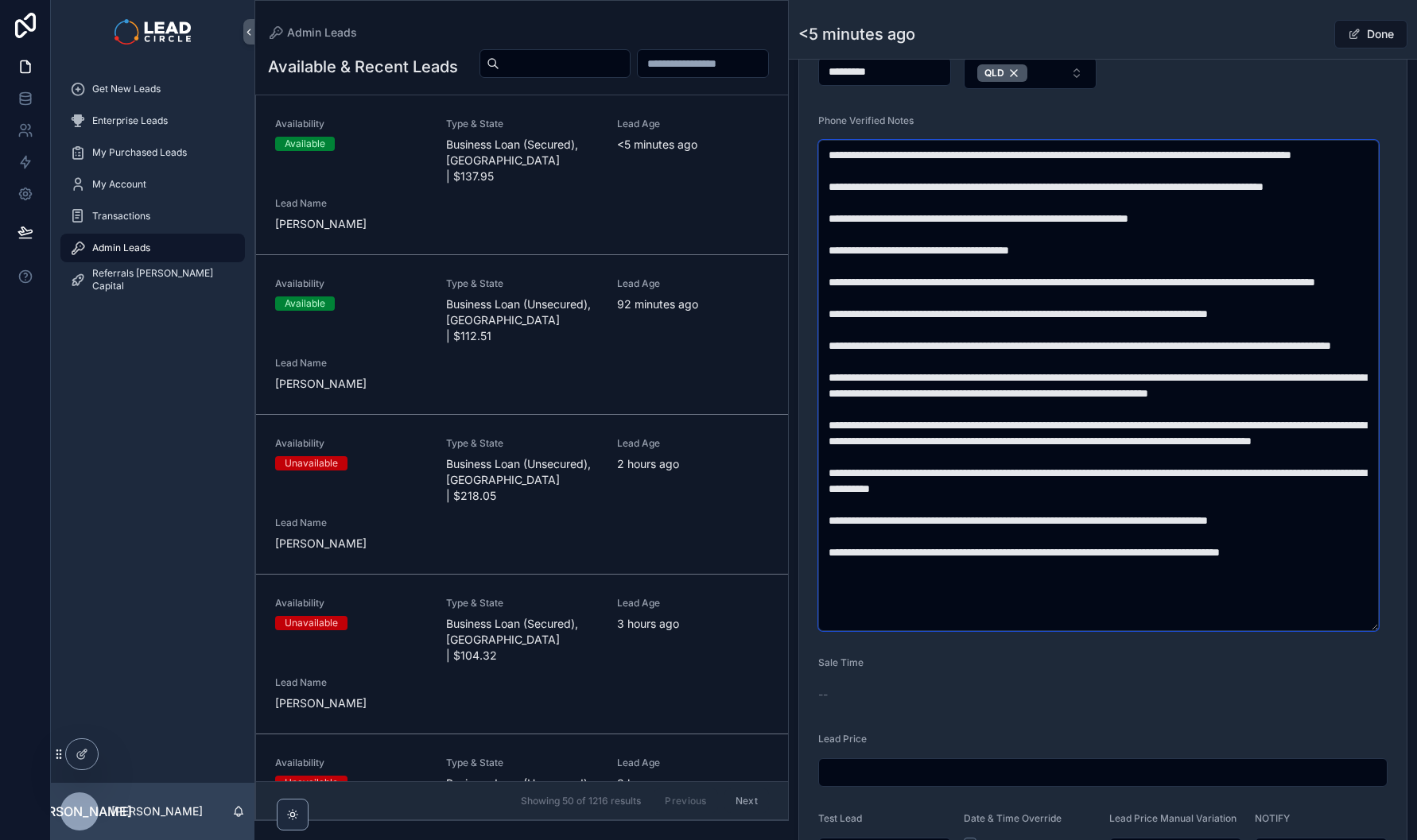
click at [1106, 432] on textarea "scrollable content" at bounding box center [1098, 385] width 560 height 491
click at [1250, 429] on textarea "scrollable content" at bounding box center [1098, 385] width 560 height 491
click at [1294, 429] on textarea "scrollable content" at bounding box center [1098, 385] width 560 height 491
click at [1200, 433] on textarea "scrollable content" at bounding box center [1098, 385] width 560 height 491
click at [1197, 433] on textarea "scrollable content" at bounding box center [1098, 385] width 560 height 491
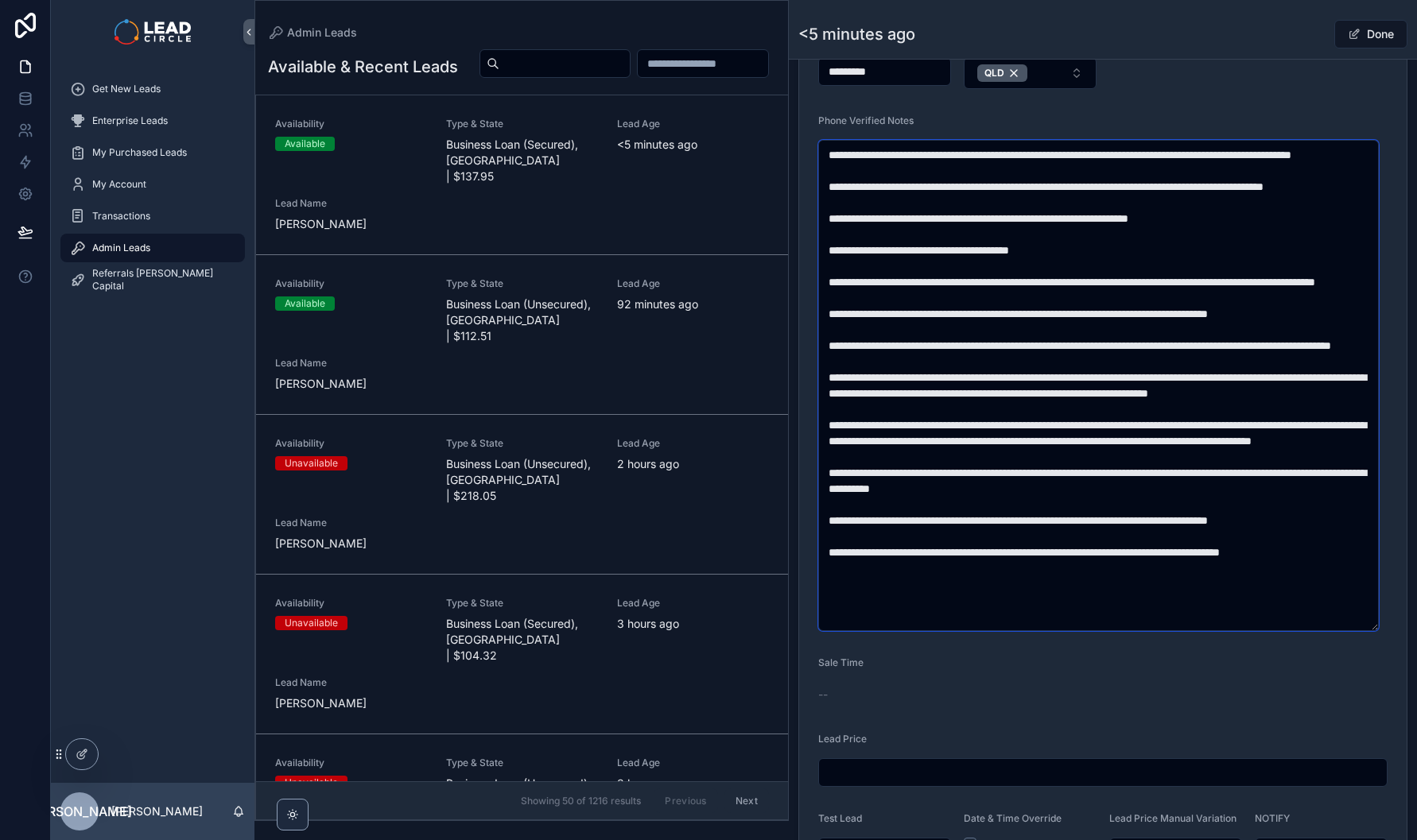
click at [1319, 425] on textarea "scrollable content" at bounding box center [1098, 385] width 560 height 491
click at [1322, 425] on textarea "scrollable content" at bounding box center [1098, 385] width 560 height 491
click at [859, 442] on textarea "scrollable content" at bounding box center [1098, 385] width 560 height 491
click at [988, 442] on textarea "scrollable content" at bounding box center [1098, 385] width 560 height 491
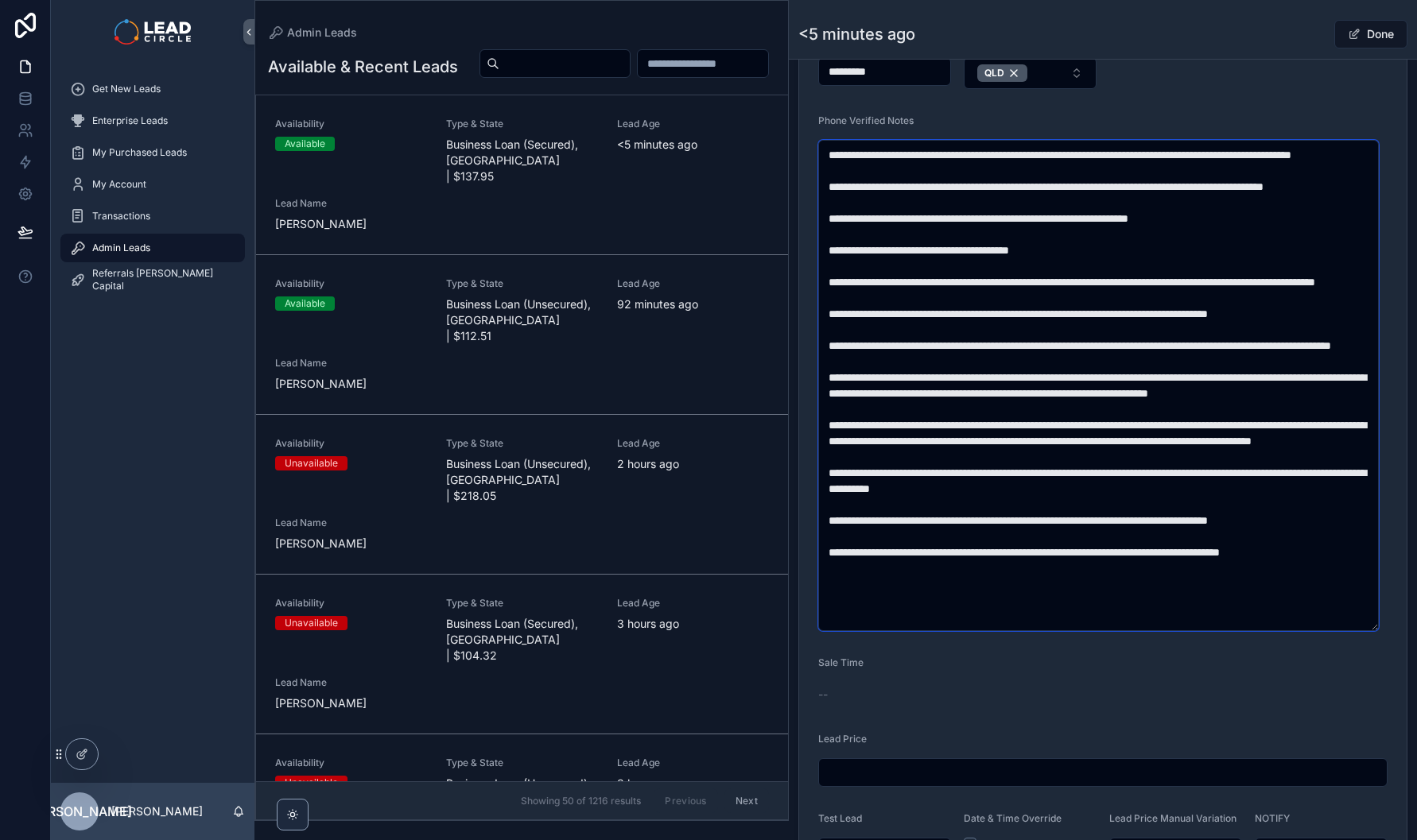
click at [850, 440] on textarea "scrollable content" at bounding box center [1098, 385] width 560 height 491
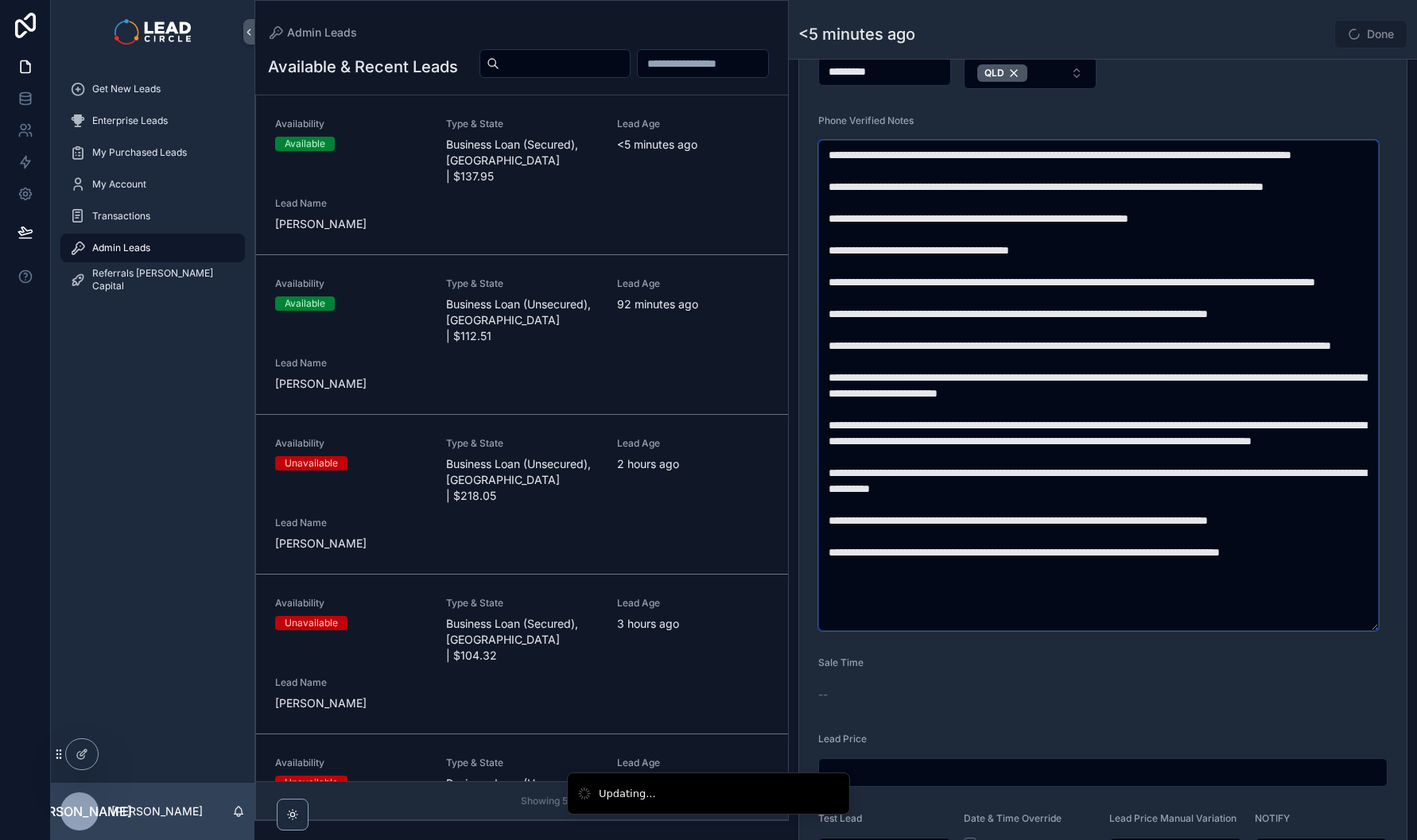
click at [998, 452] on textarea "scrollable content" at bounding box center [1098, 385] width 560 height 491
click at [897, 452] on textarea "scrollable content" at bounding box center [1098, 385] width 560 height 491
click at [1125, 448] on textarea "scrollable content" at bounding box center [1098, 385] width 560 height 491
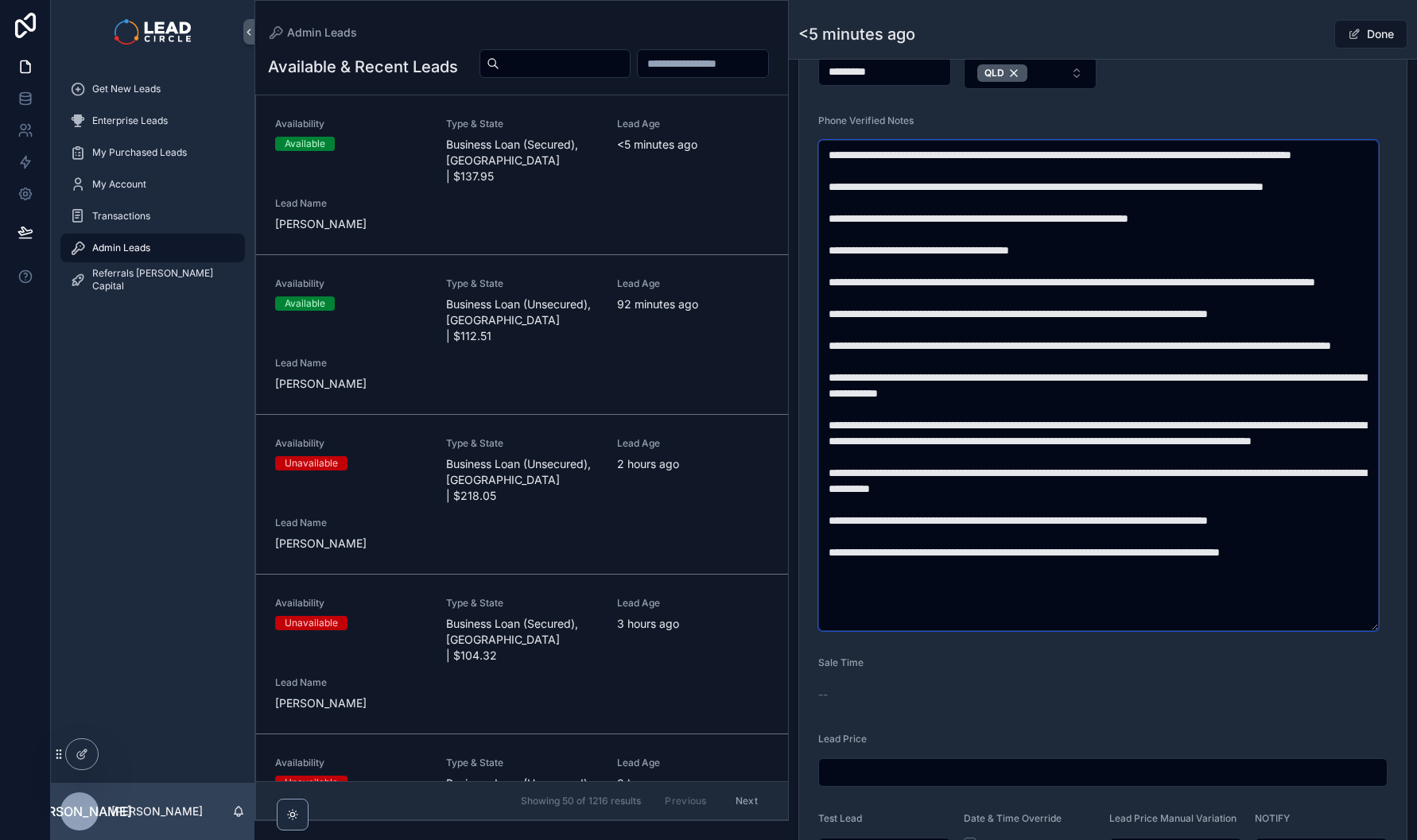
click at [1139, 509] on textarea "scrollable content" at bounding box center [1098, 385] width 560 height 491
click at [1130, 475] on textarea "scrollable content" at bounding box center [1098, 385] width 560 height 491
click at [1130, 475] on textarea "scrollable content" at bounding box center [1098, 385] width 560 height 491
click at [1123, 519] on textarea "scrollable content" at bounding box center [1098, 385] width 560 height 491
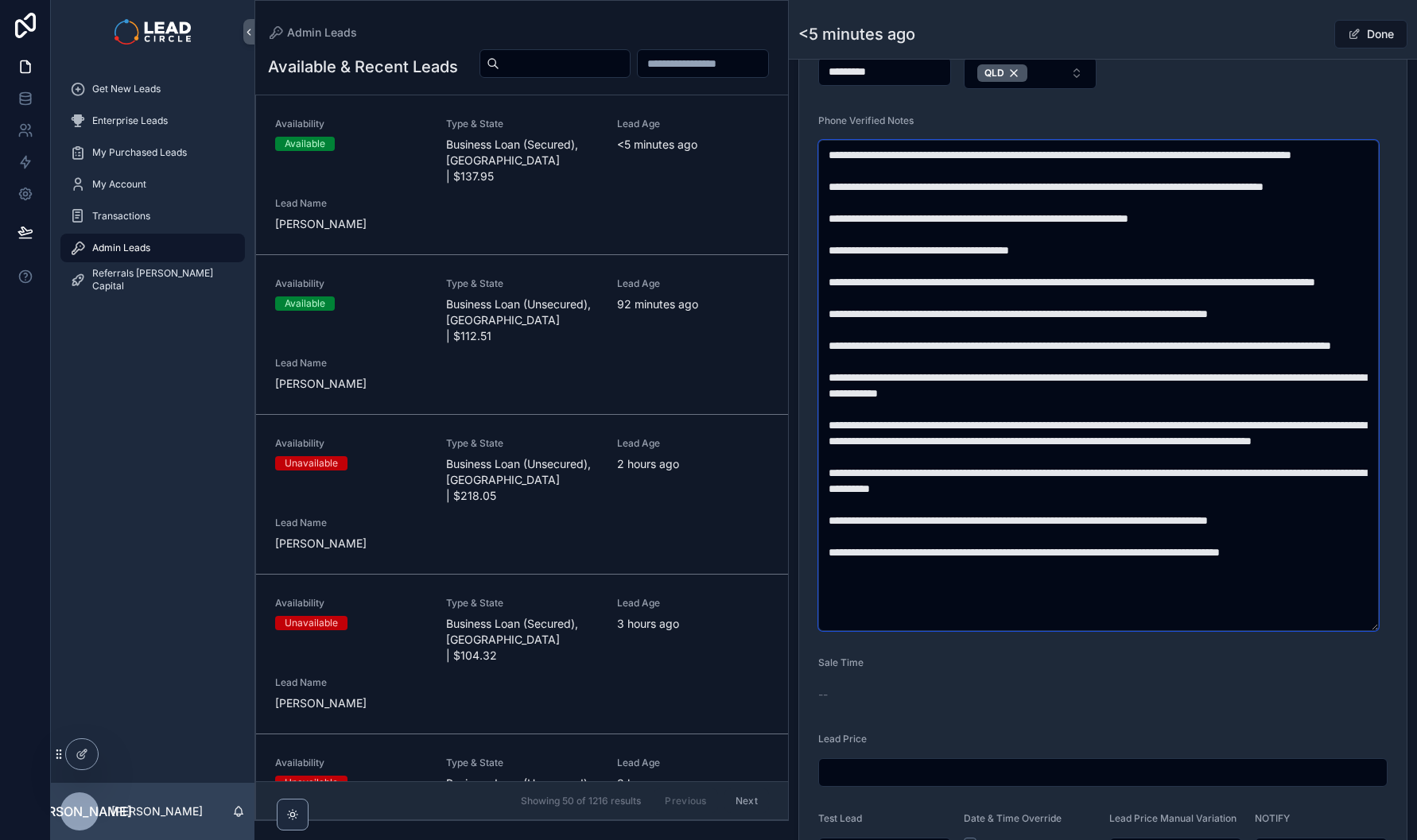
click at [1123, 519] on textarea "scrollable content" at bounding box center [1098, 385] width 560 height 491
click at [1122, 516] on textarea "scrollable content" at bounding box center [1098, 385] width 560 height 491
click at [1097, 480] on textarea "scrollable content" at bounding box center [1098, 385] width 560 height 491
click at [1320, 473] on textarea "scrollable content" at bounding box center [1098, 385] width 560 height 491
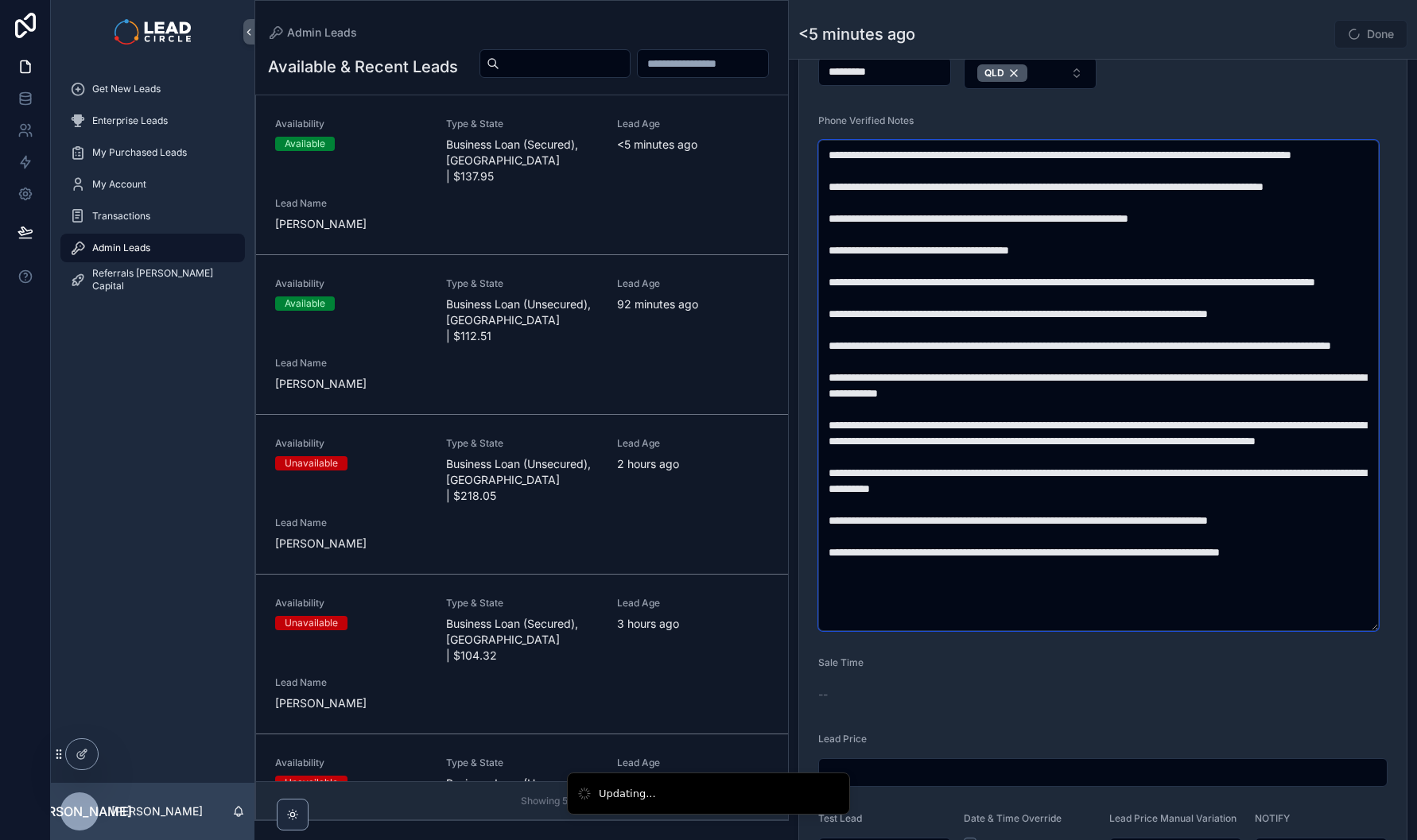
click at [1326, 470] on textarea "scrollable content" at bounding box center [1098, 385] width 560 height 491
click at [996, 499] on textarea "scrollable content" at bounding box center [1098, 385] width 560 height 491
click at [1033, 499] on textarea "scrollable content" at bounding box center [1098, 385] width 560 height 491
click at [928, 488] on textarea "scrollable content" at bounding box center [1098, 385] width 560 height 491
click at [923, 488] on textarea "scrollable content" at bounding box center [1098, 385] width 560 height 491
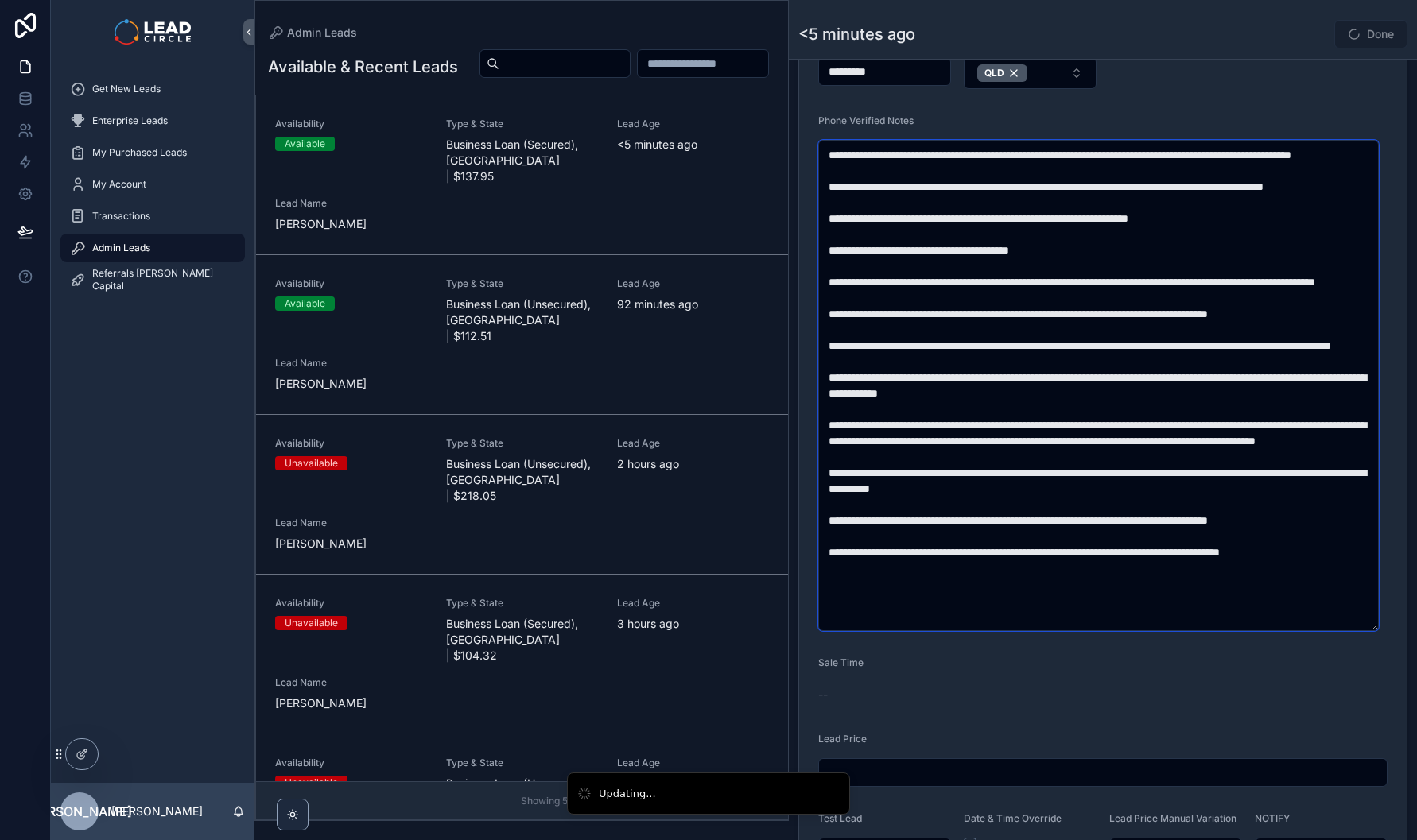
click at [1115, 503] on textarea "scrollable content" at bounding box center [1098, 385] width 560 height 491
click at [1148, 503] on textarea "scrollable content" at bounding box center [1098, 385] width 560 height 491
click at [1124, 505] on textarea "scrollable content" at bounding box center [1098, 385] width 560 height 491
click at [1151, 505] on textarea "scrollable content" at bounding box center [1098, 385] width 560 height 491
click at [1318, 501] on textarea "scrollable content" at bounding box center [1098, 385] width 560 height 491
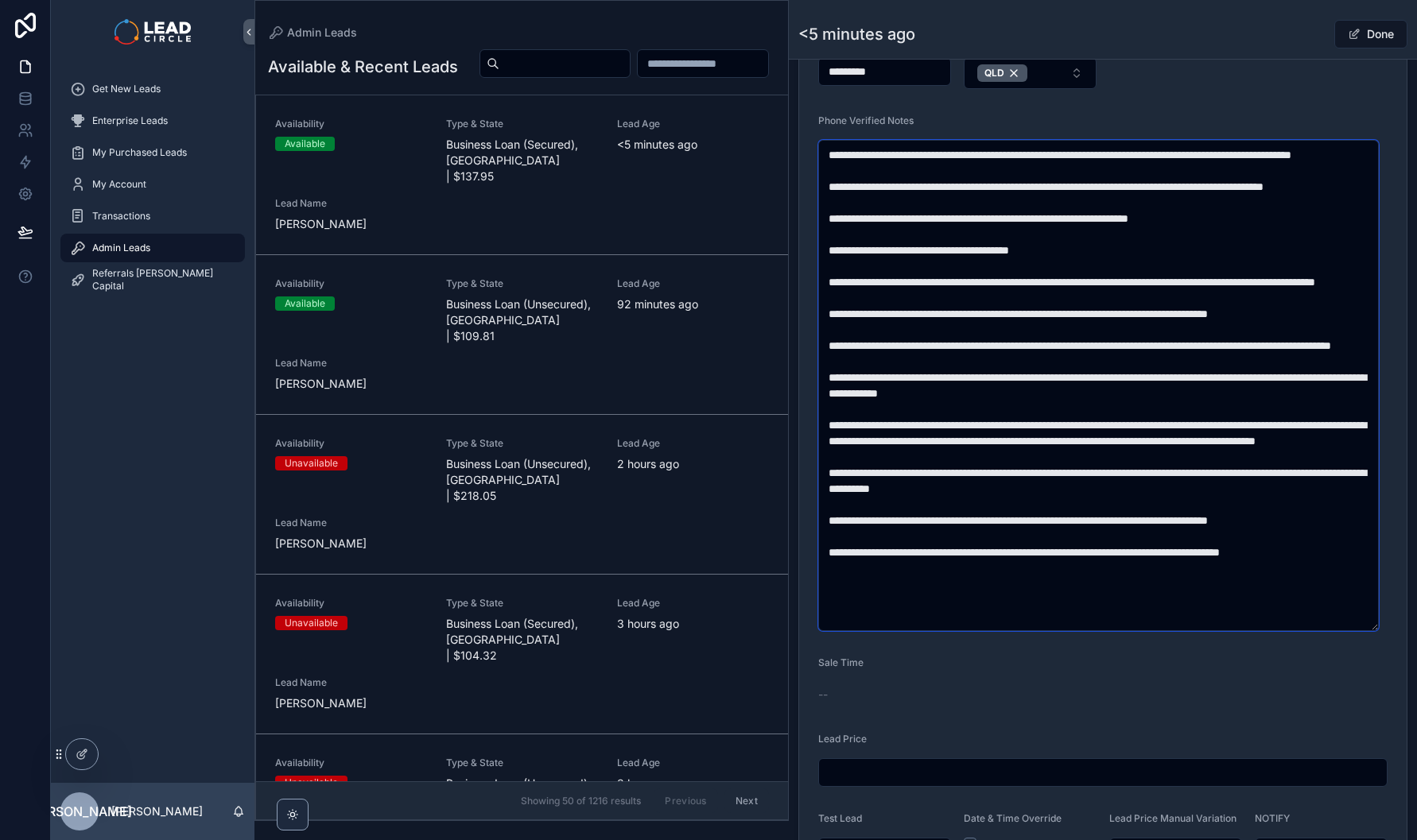
click at [1323, 501] on textarea "scrollable content" at bounding box center [1098, 385] width 560 height 491
click at [1220, 503] on textarea "scrollable content" at bounding box center [1098, 385] width 560 height 491
click at [1218, 503] on textarea "scrollable content" at bounding box center [1098, 385] width 560 height 491
click at [1168, 529] on textarea "scrollable content" at bounding box center [1098, 385] width 560 height 491
click at [1178, 526] on textarea "scrollable content" at bounding box center [1098, 385] width 560 height 491
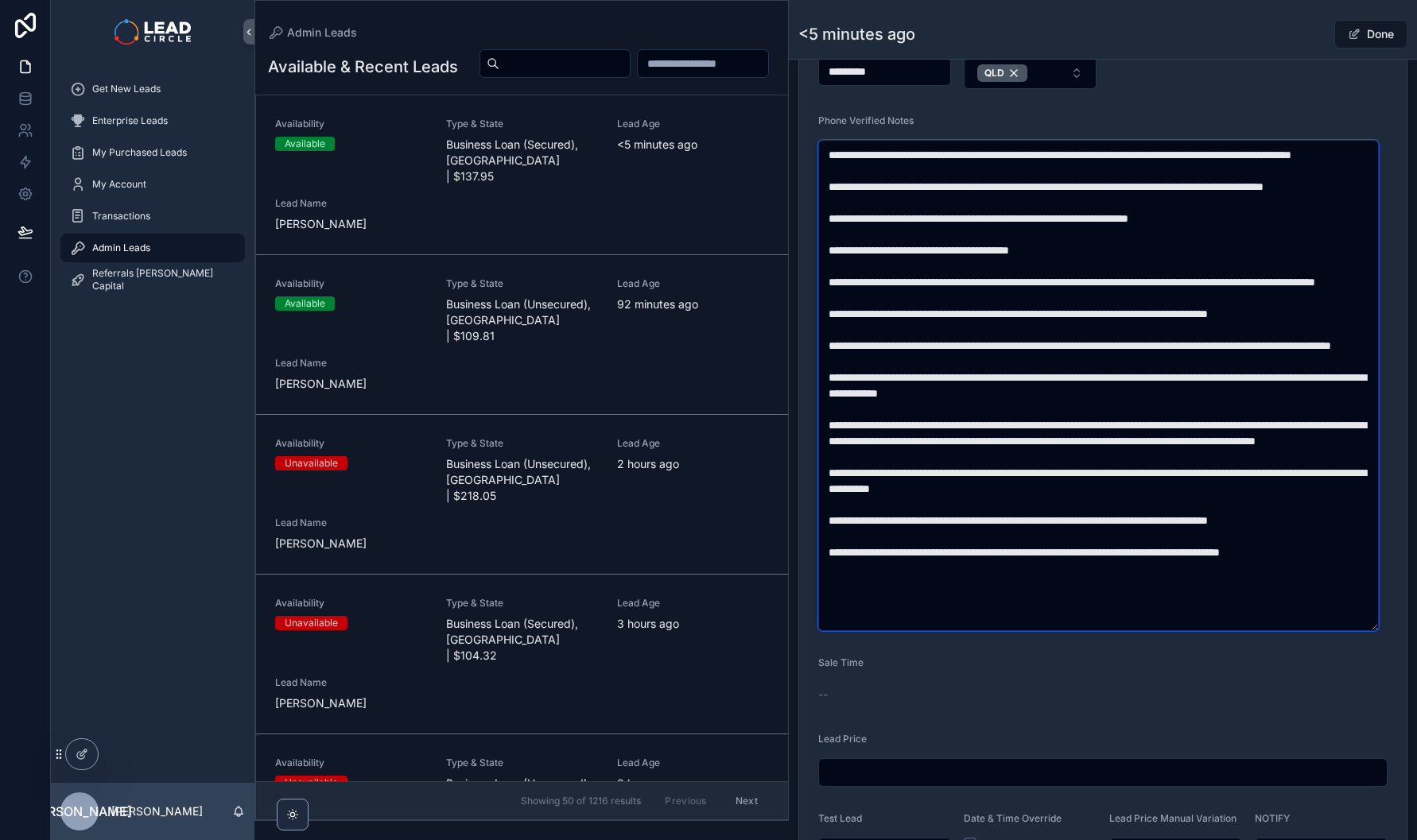
click at [1193, 556] on textarea "scrollable content" at bounding box center [1098, 385] width 560 height 491
click at [1209, 555] on textarea "scrollable content" at bounding box center [1098, 385] width 560 height 491
click at [1064, 538] on textarea "scrollable content" at bounding box center [1098, 385] width 560 height 491
click at [1060, 538] on textarea "scrollable content" at bounding box center [1098, 385] width 560 height 491
click at [1235, 545] on textarea "scrollable content" at bounding box center [1098, 385] width 560 height 491
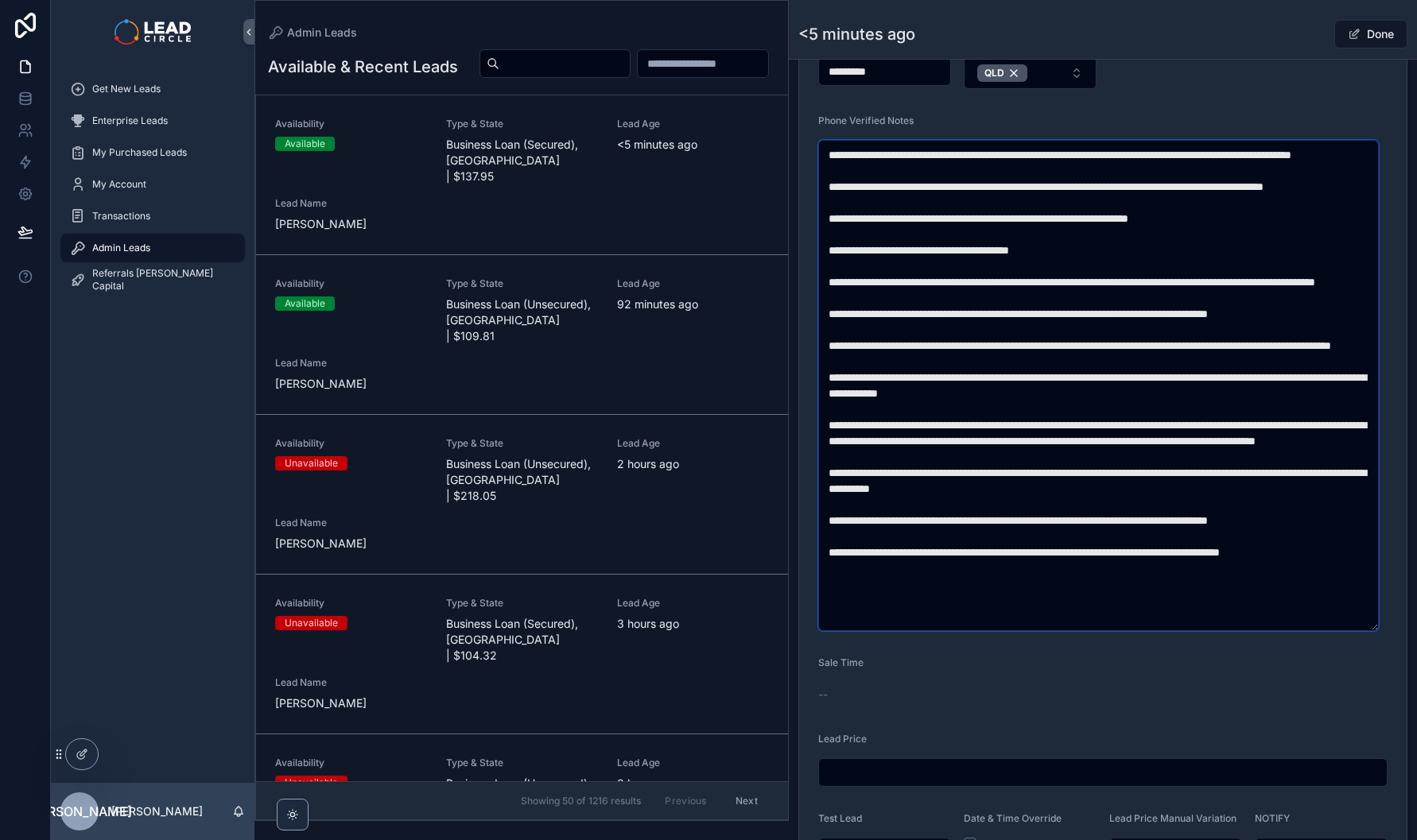
click at [1243, 543] on textarea "scrollable content" at bounding box center [1098, 385] width 560 height 491
click at [1324, 559] on textarea "scrollable content" at bounding box center [1098, 385] width 560 height 491
click at [1324, 558] on textarea "scrollable content" at bounding box center [1098, 385] width 560 height 491
click at [1044, 553] on textarea "scrollable content" at bounding box center [1098, 385] width 560 height 491
click at [1039, 552] on textarea "scrollable content" at bounding box center [1098, 385] width 560 height 491
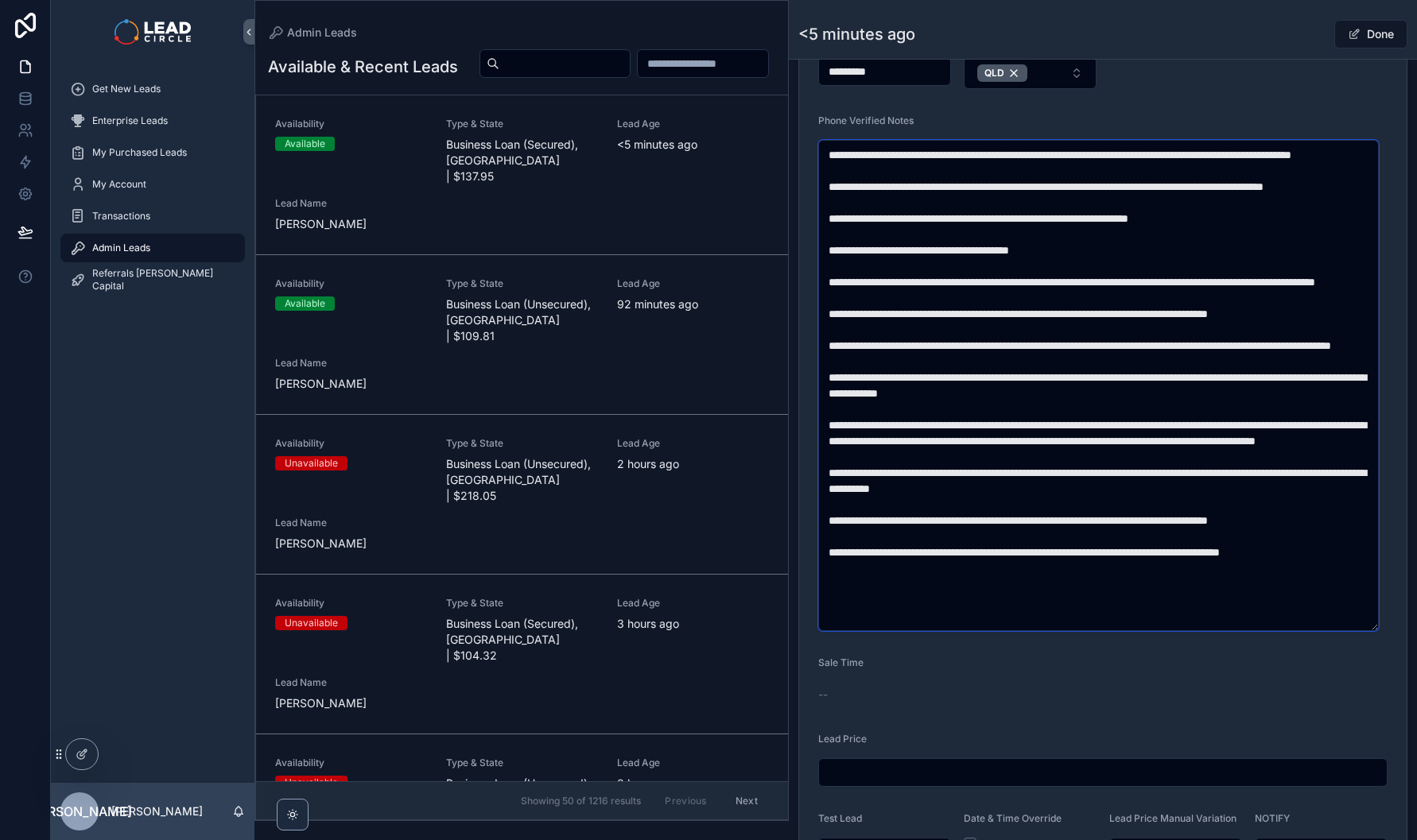
click at [1184, 563] on textarea "scrollable content" at bounding box center [1098, 385] width 560 height 491
click at [1191, 562] on textarea "scrollable content" at bounding box center [1098, 385] width 560 height 491
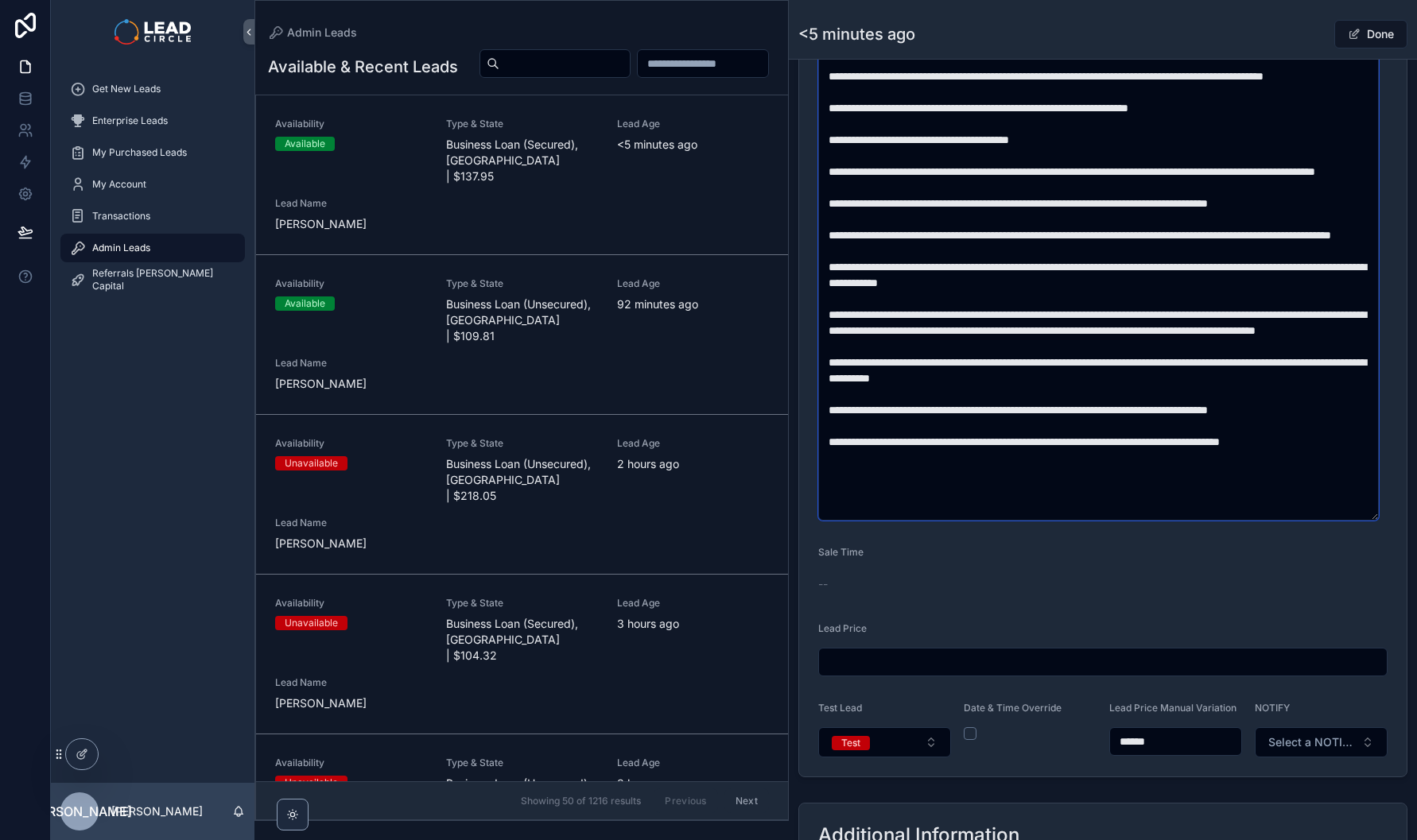
scroll to position [674, 0]
click at [1134, 485] on textarea "scrollable content" at bounding box center [1098, 274] width 560 height 491
click at [1155, 481] on textarea "scrollable content" at bounding box center [1098, 274] width 560 height 491
type textarea "**********"
click at [1131, 753] on input "******" at bounding box center [1176, 742] width 132 height 22
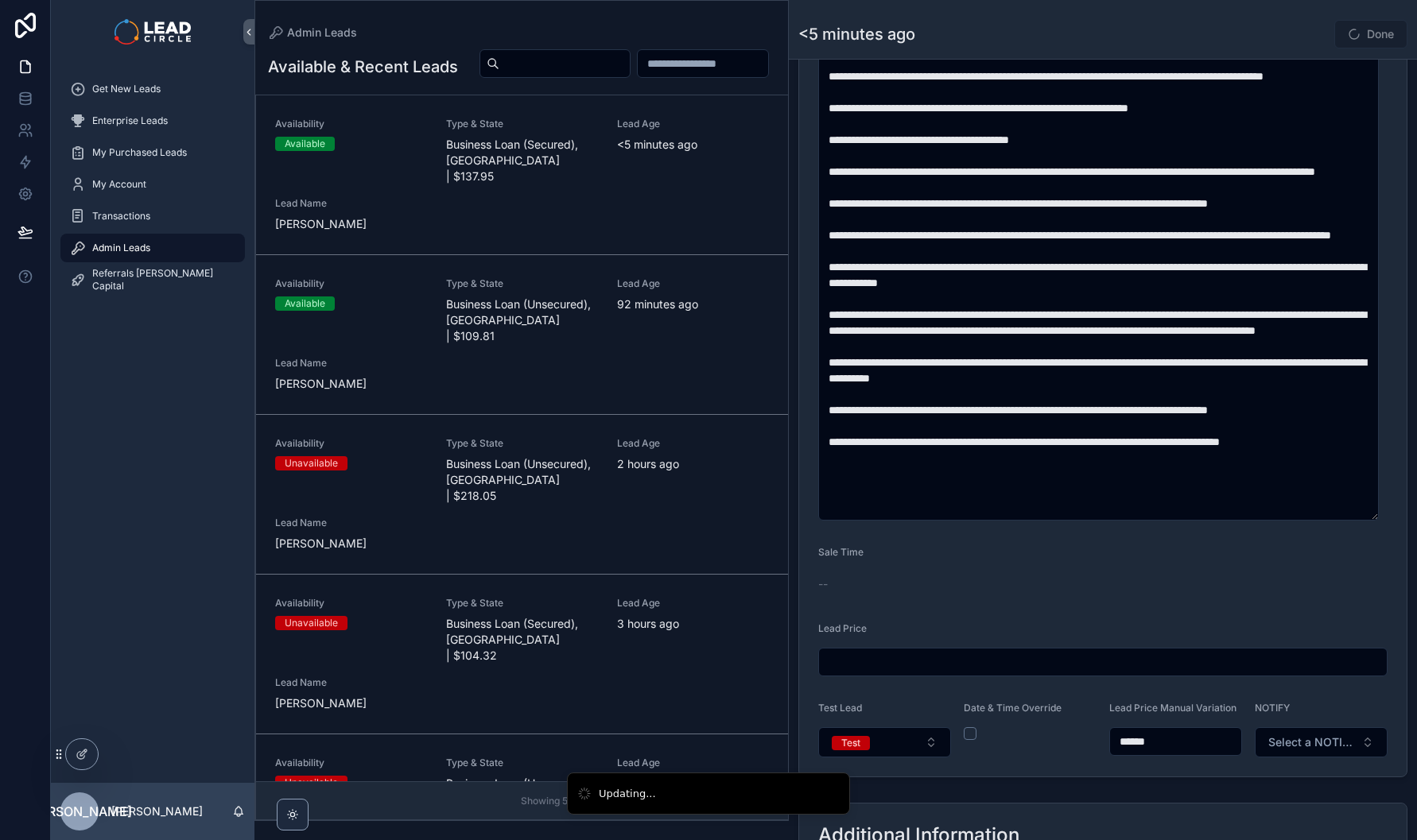
click at [919, 745] on button "Test" at bounding box center [885, 742] width 133 height 30
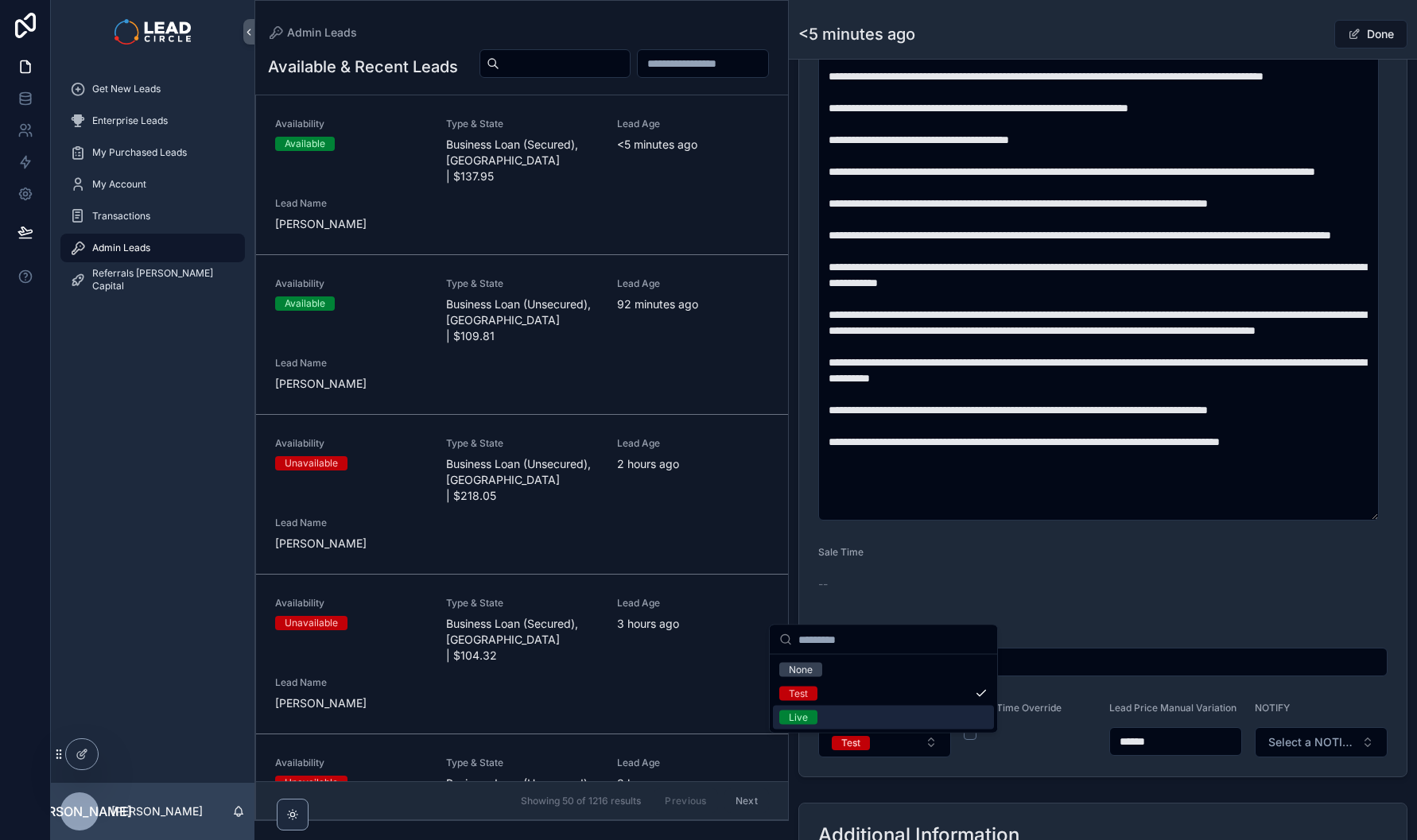
click at [1115, 777] on form "**********" at bounding box center [1103, 219] width 607 height 1115
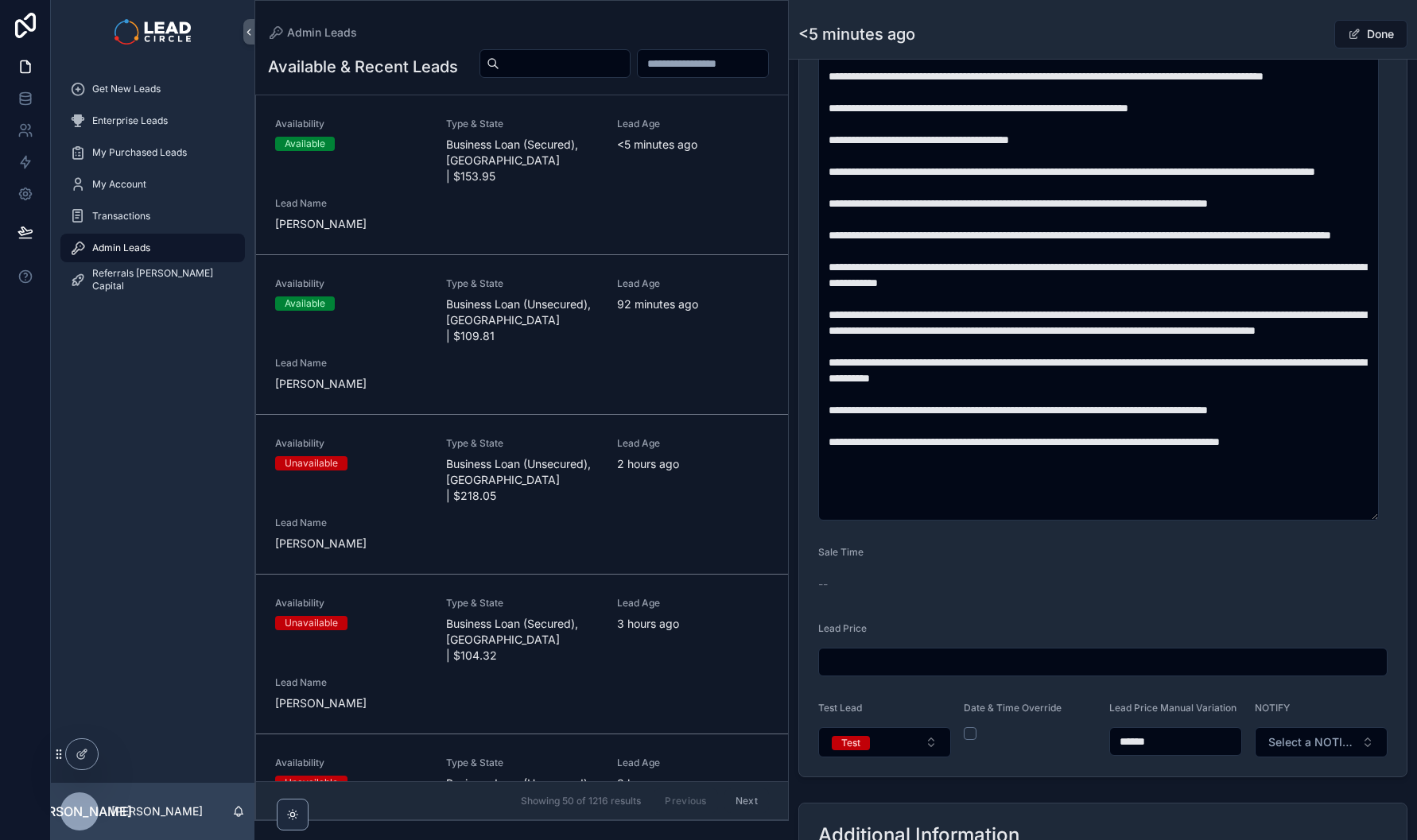
click at [883, 740] on button "Test" at bounding box center [885, 742] width 133 height 30
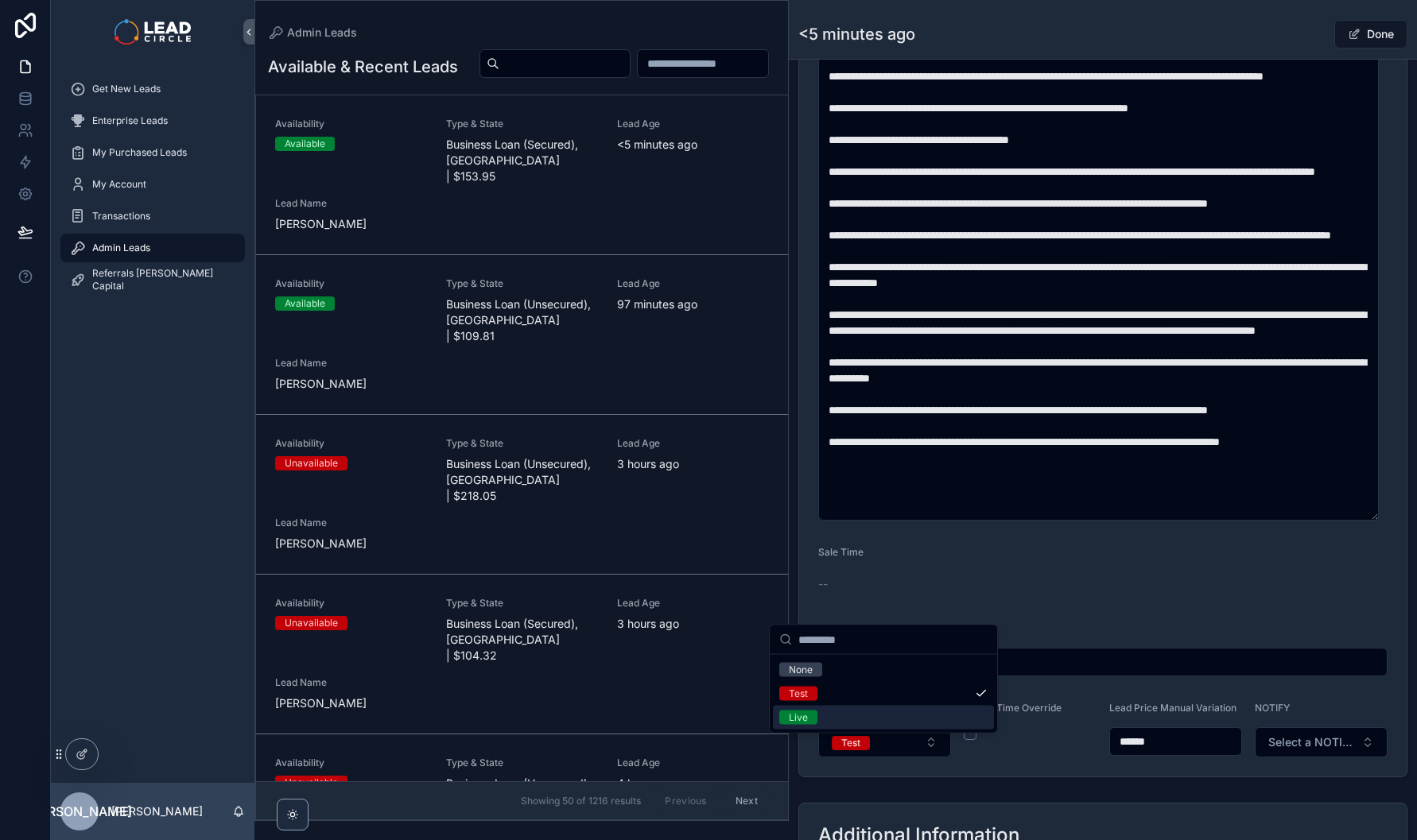
click at [866, 723] on div "Live" at bounding box center [883, 718] width 221 height 24
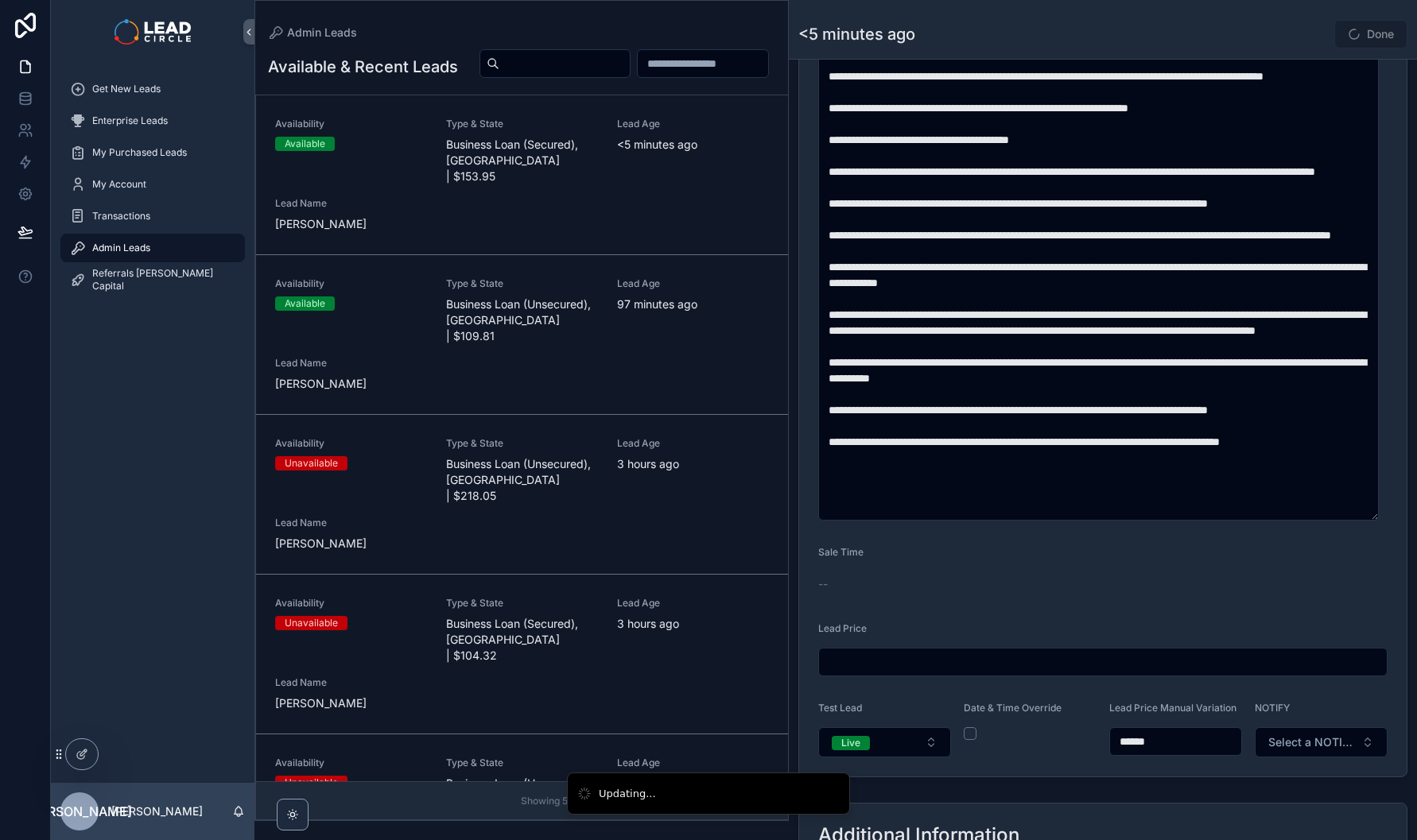
click at [1322, 757] on button "Select a NOTIFY" at bounding box center [1321, 742] width 133 height 30
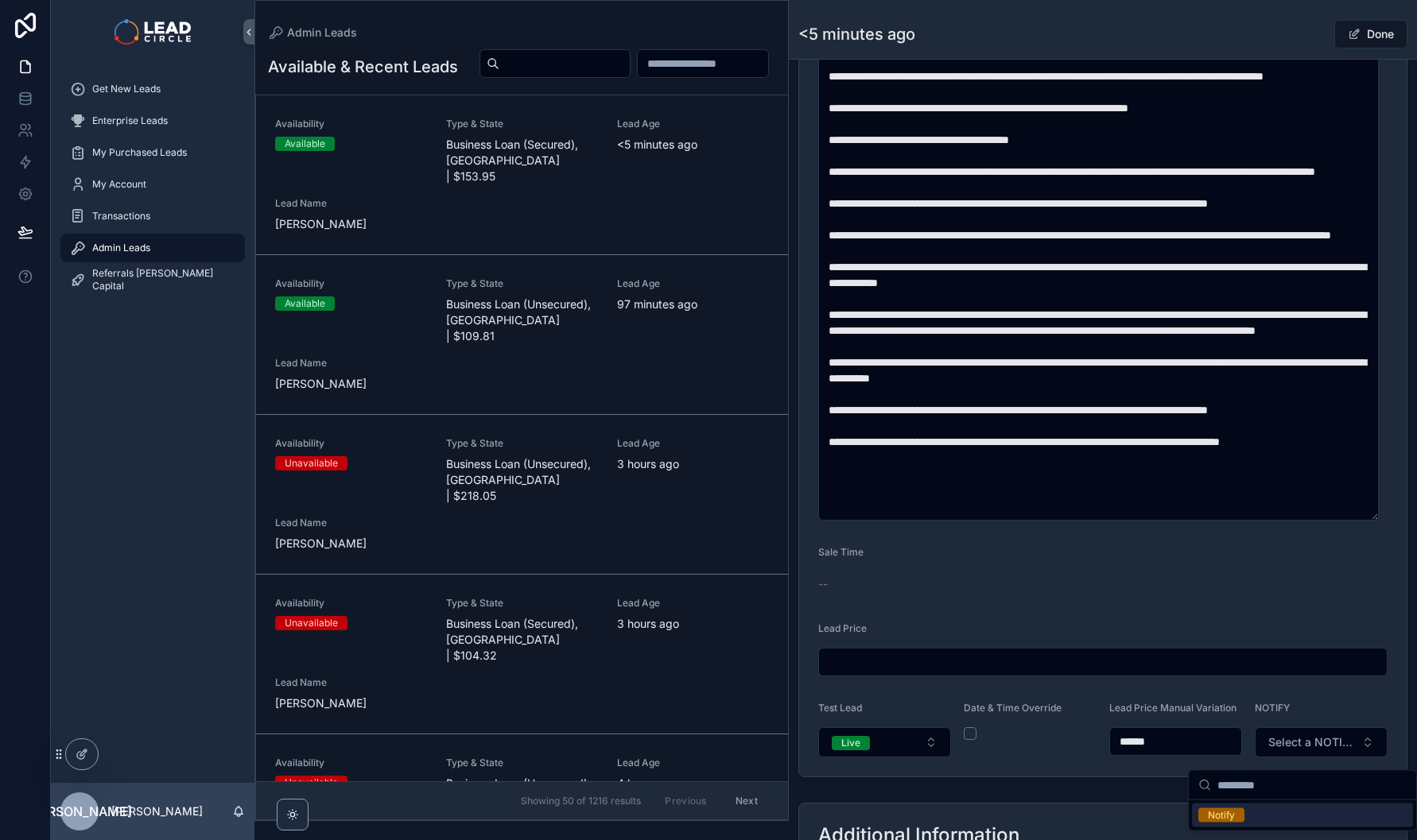
click at [1184, 750] on input "******" at bounding box center [1176, 742] width 132 height 22
type input "******"
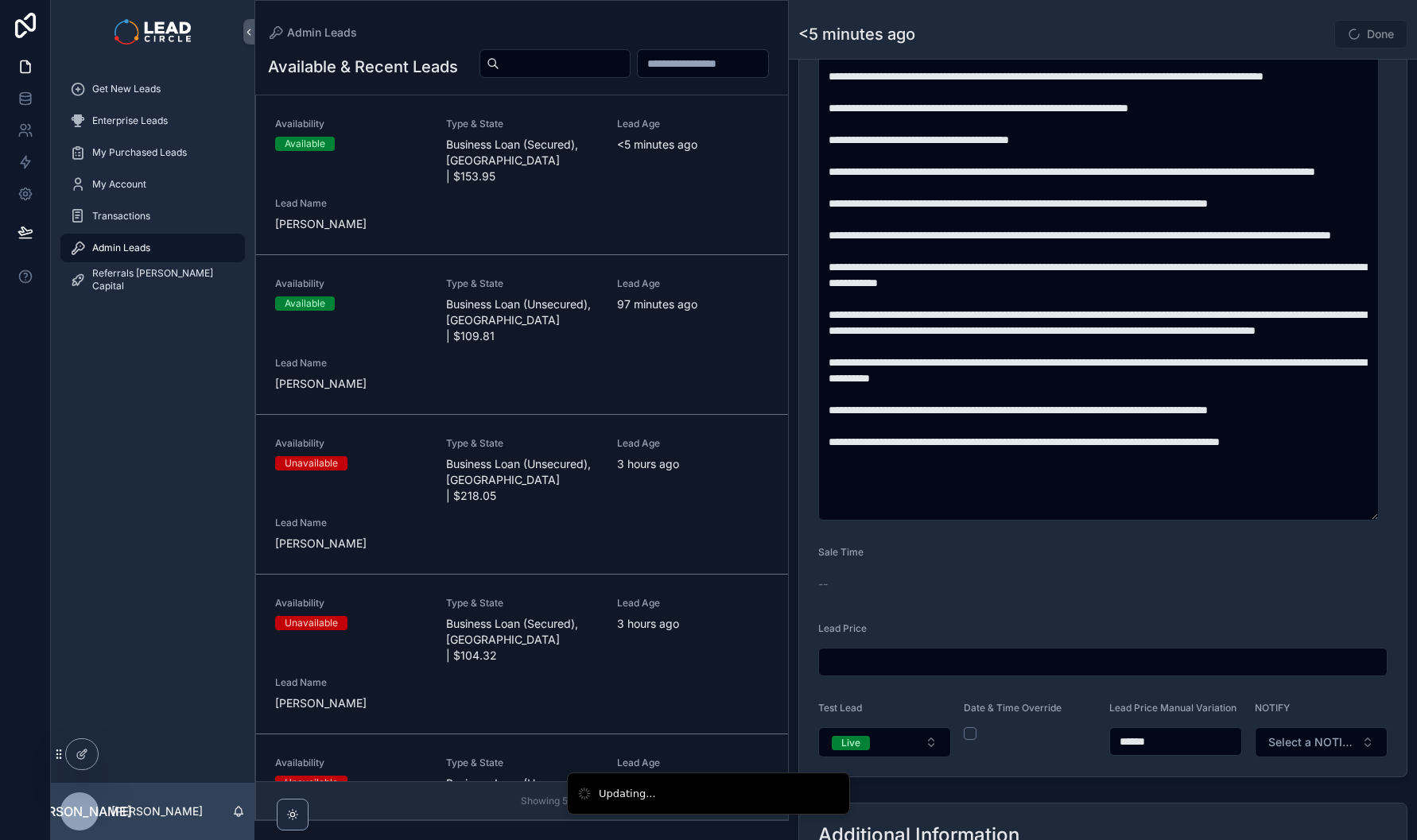
click at [1277, 757] on button "Select a NOTIFY" at bounding box center [1321, 742] width 133 height 30
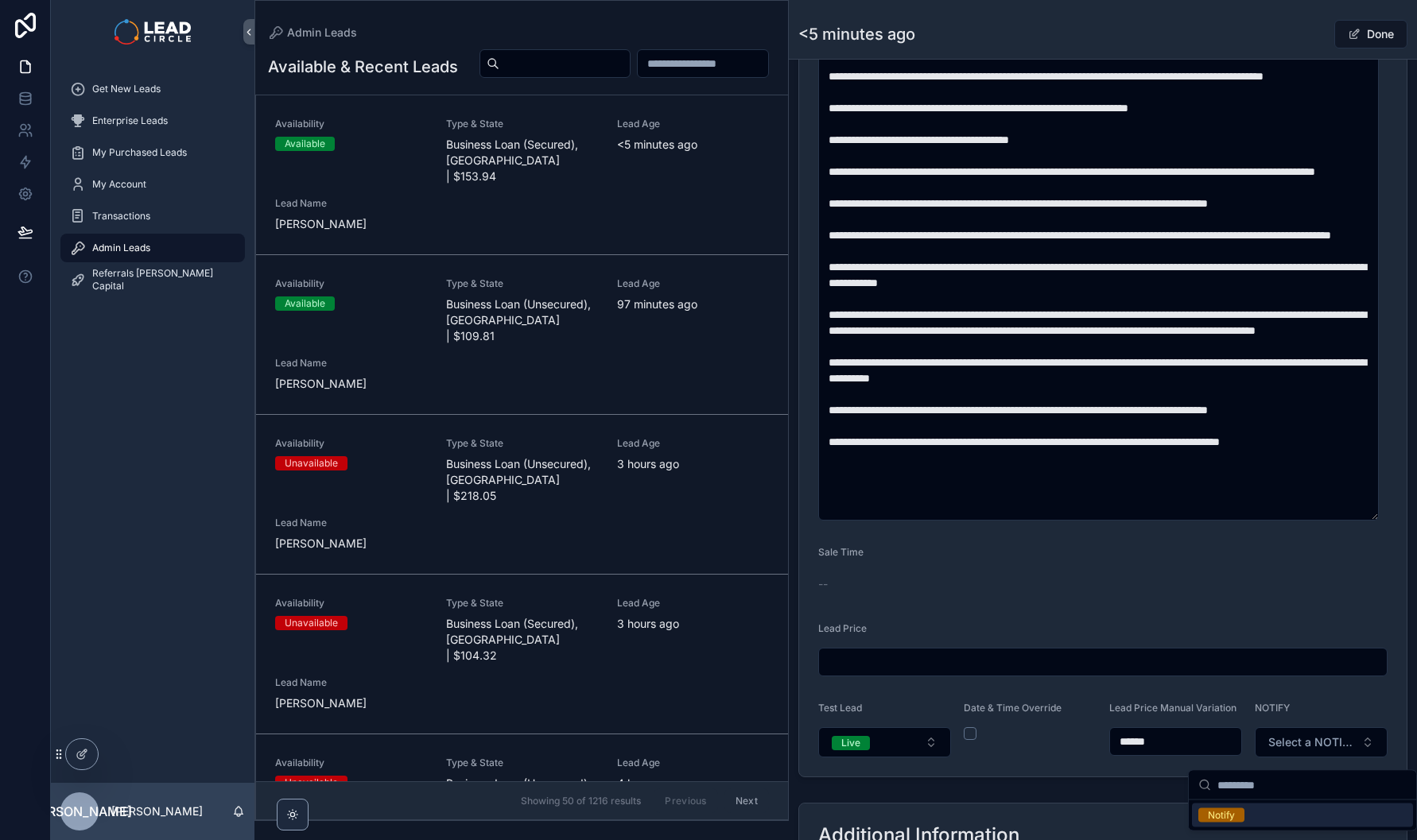
click at [1266, 815] on div "Notify" at bounding box center [1303, 815] width 221 height 24
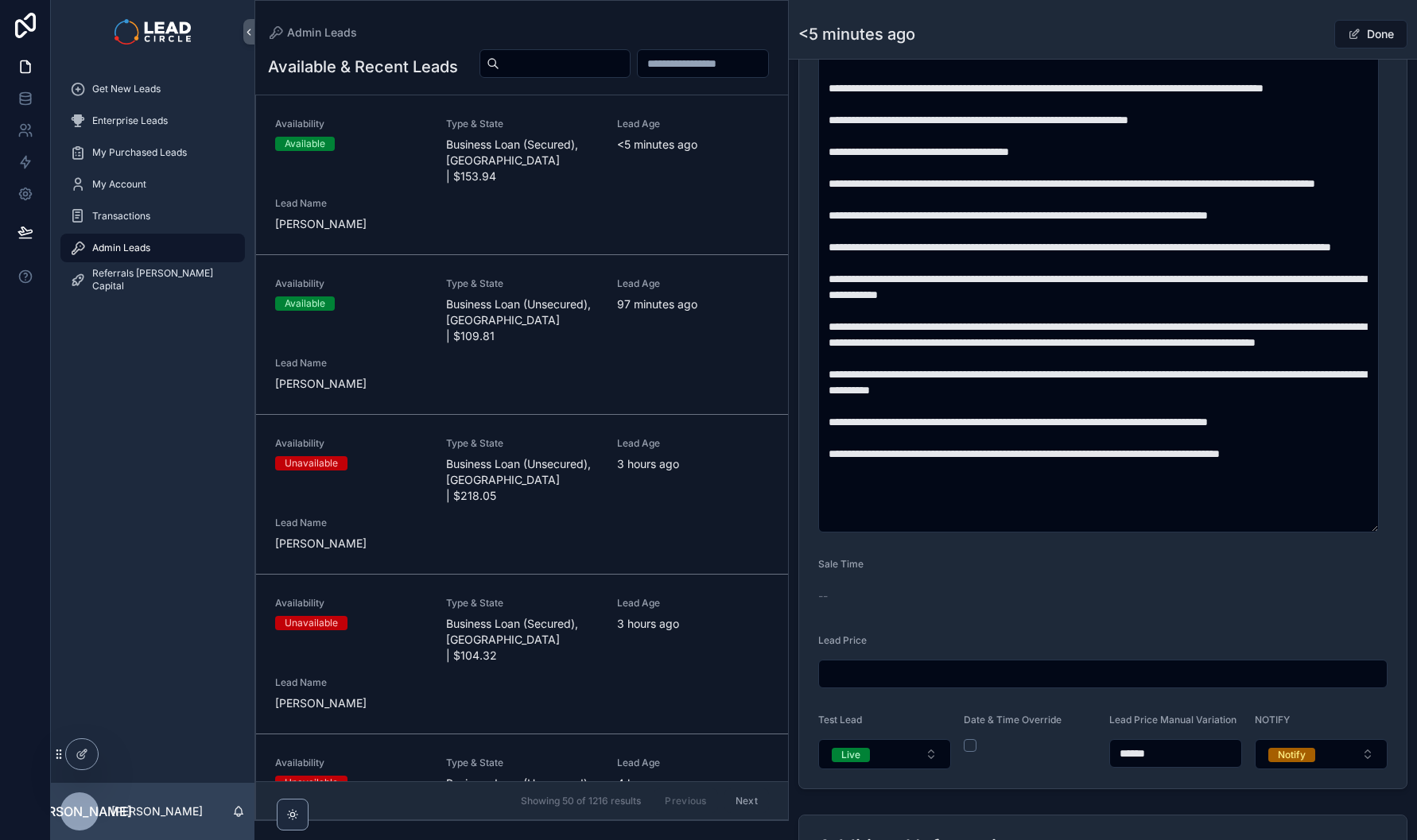
scroll to position [13, 0]
click at [1372, 32] on button "Done" at bounding box center [1372, 34] width 73 height 29
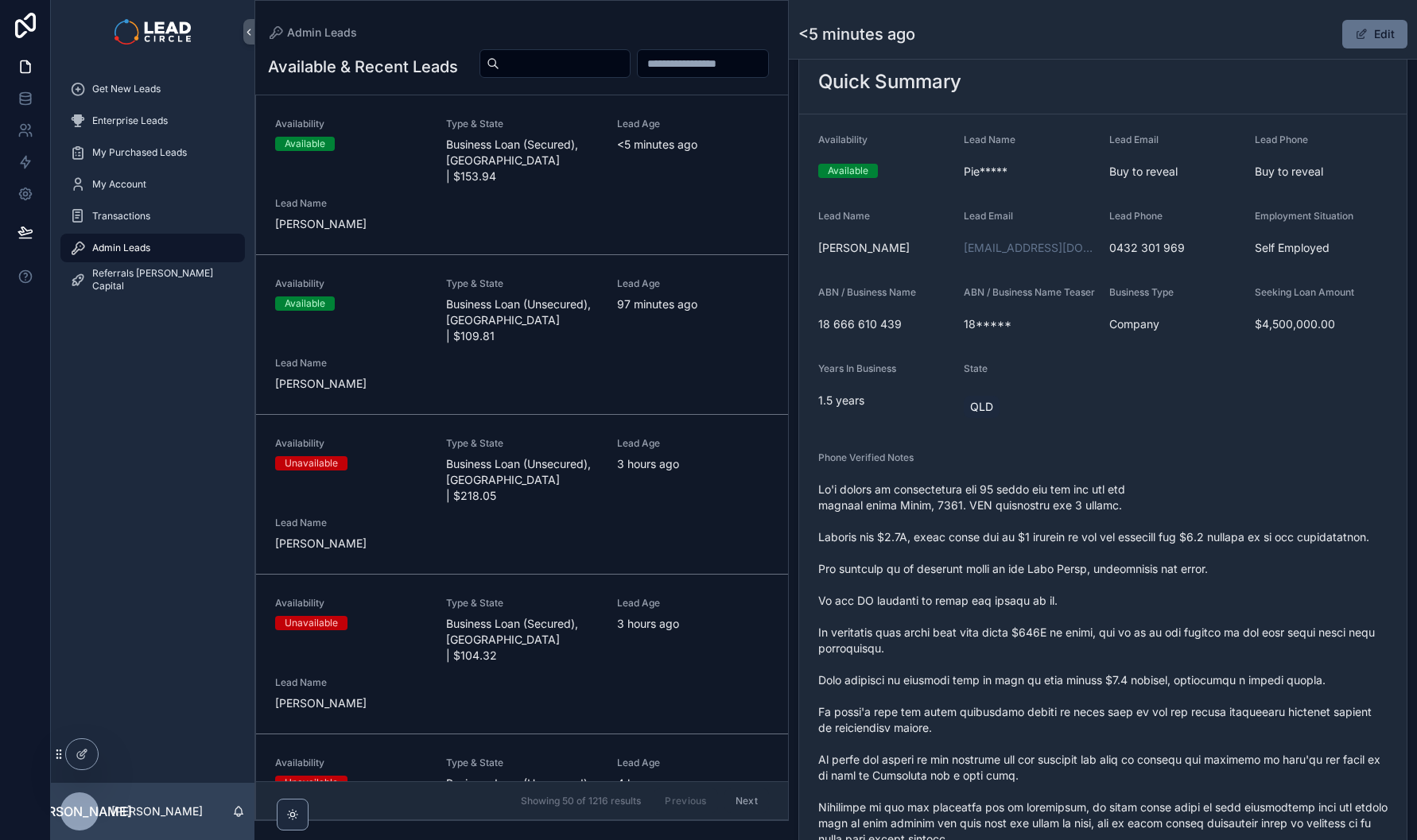
scroll to position [496, 0]
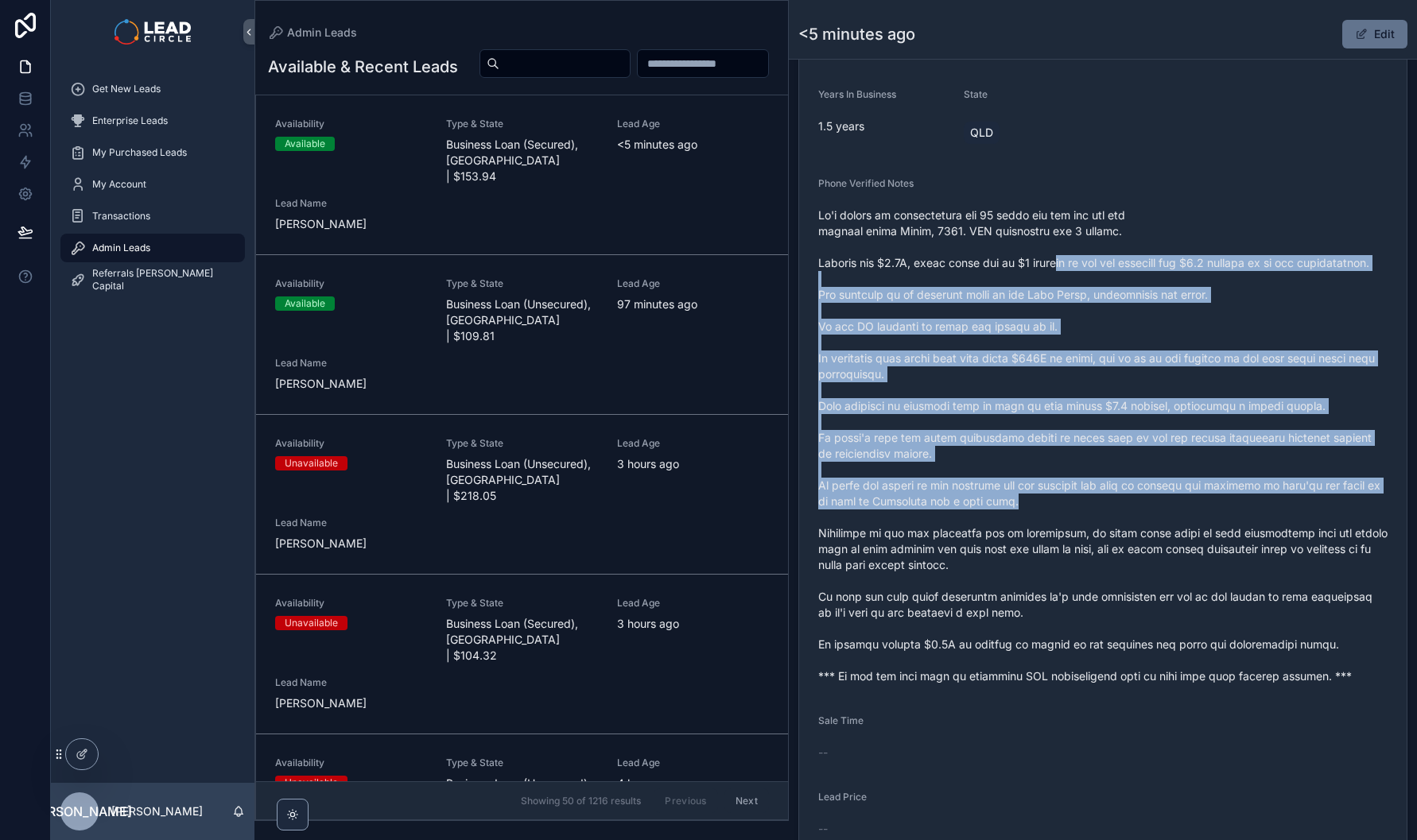
drag, startPoint x: 1092, startPoint y: 379, endPoint x: 1139, endPoint y: 555, distance: 182.2
click at [1139, 554] on span "scrollable content" at bounding box center [1103, 446] width 570 height 477
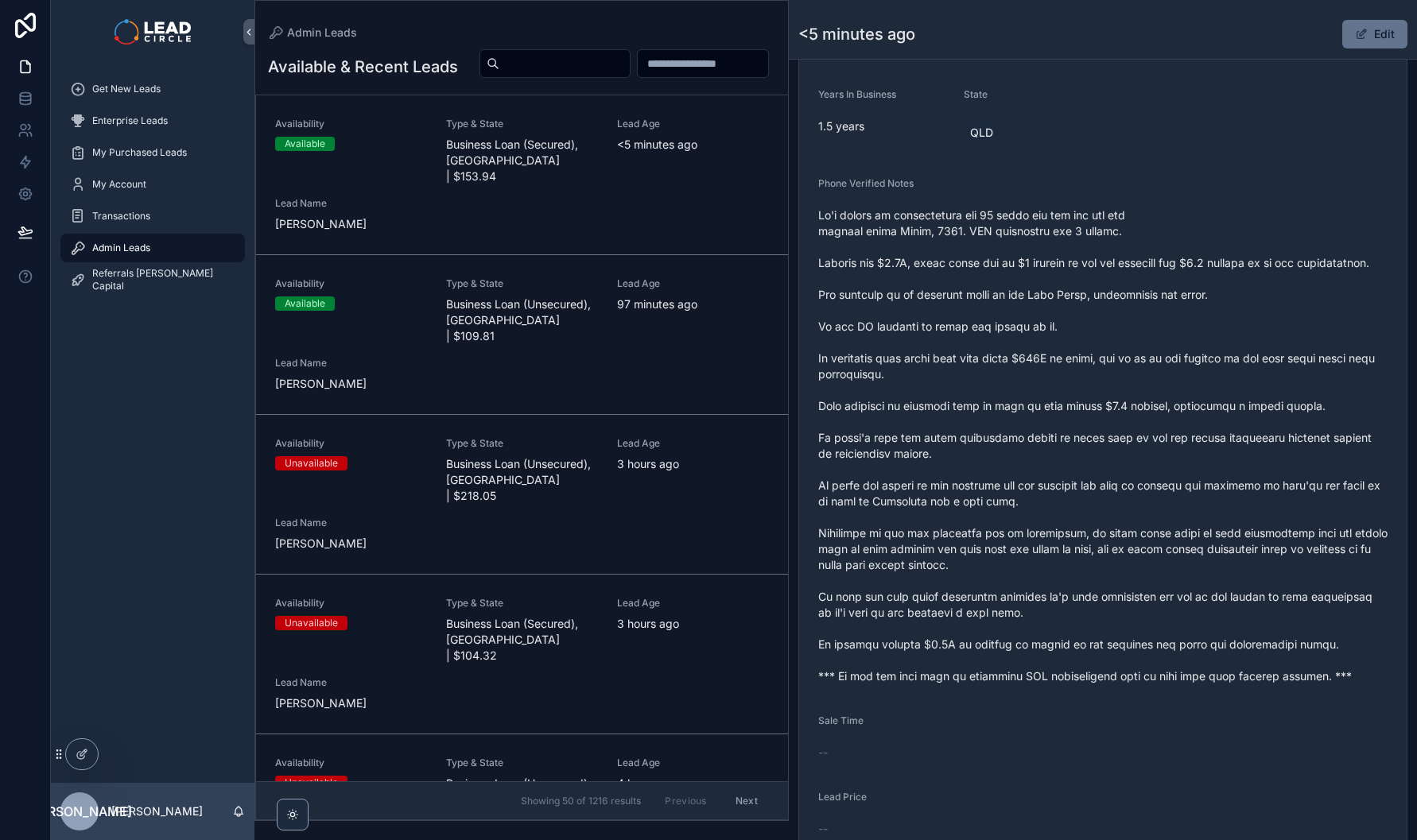
click at [1139, 555] on span "scrollable content" at bounding box center [1103, 446] width 570 height 477
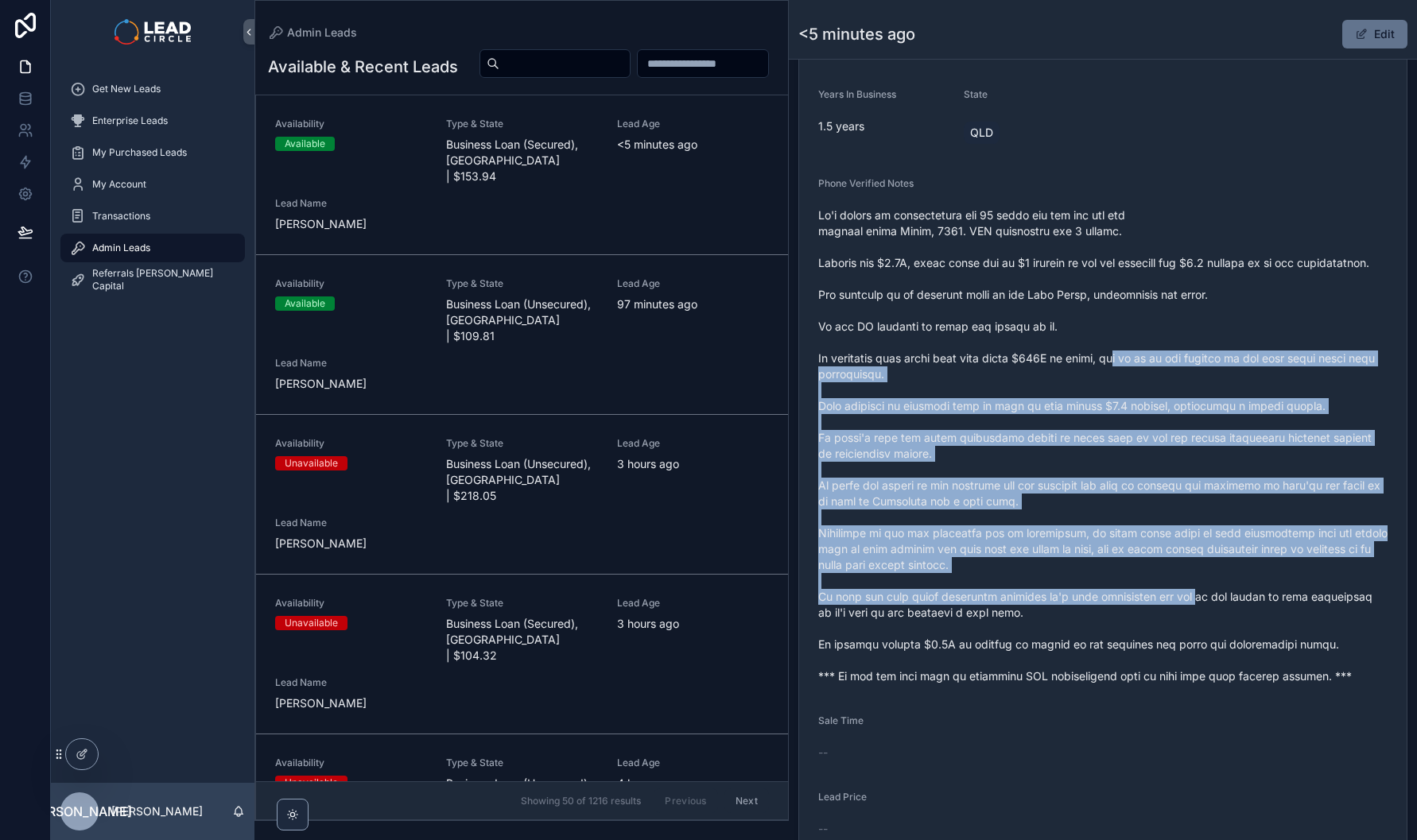
drag, startPoint x: 1195, startPoint y: 627, endPoint x: 1093, endPoint y: 316, distance: 327.3
click at [1094, 319] on span "scrollable content" at bounding box center [1103, 446] width 570 height 477
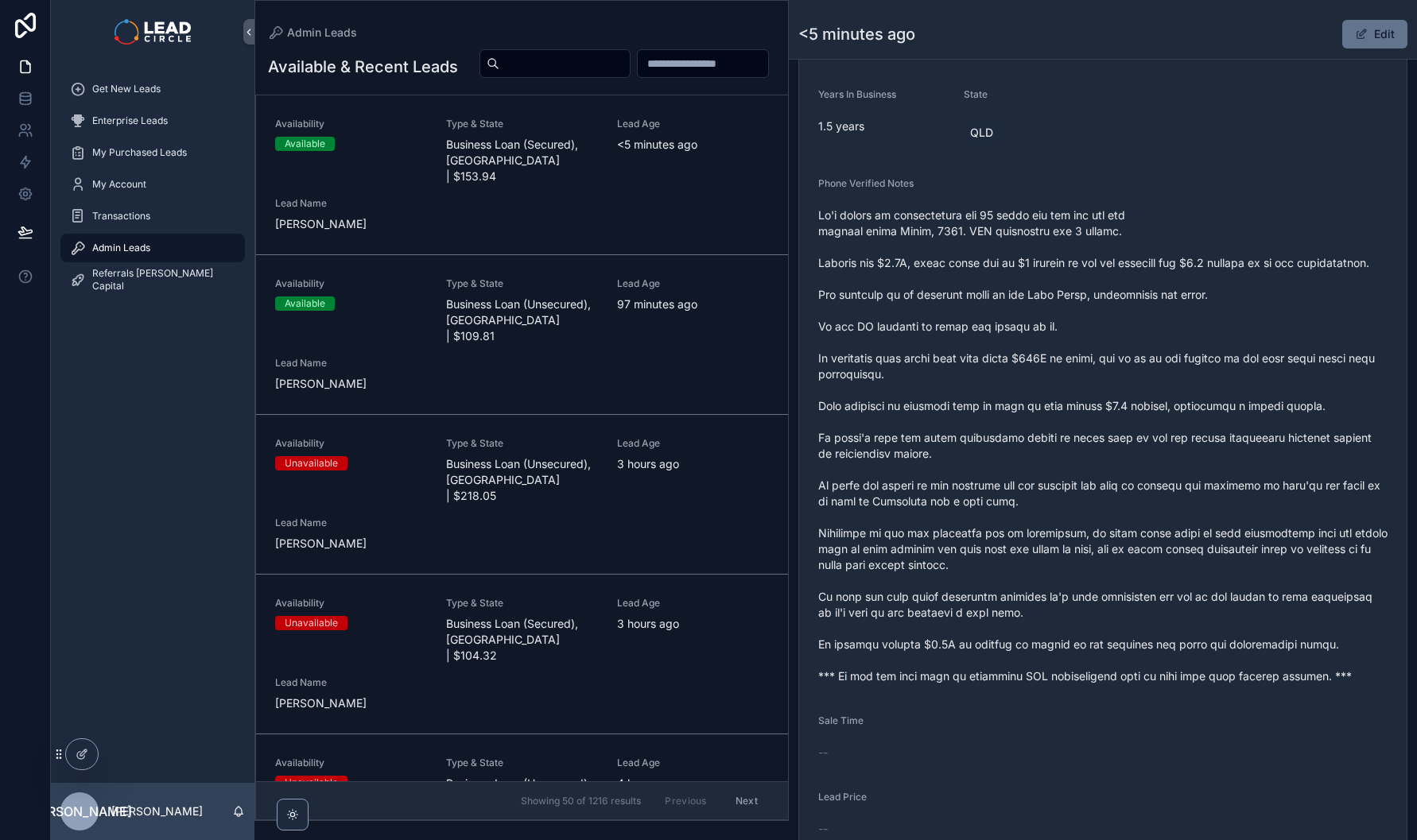
click at [1092, 313] on span "scrollable content" at bounding box center [1103, 446] width 570 height 477
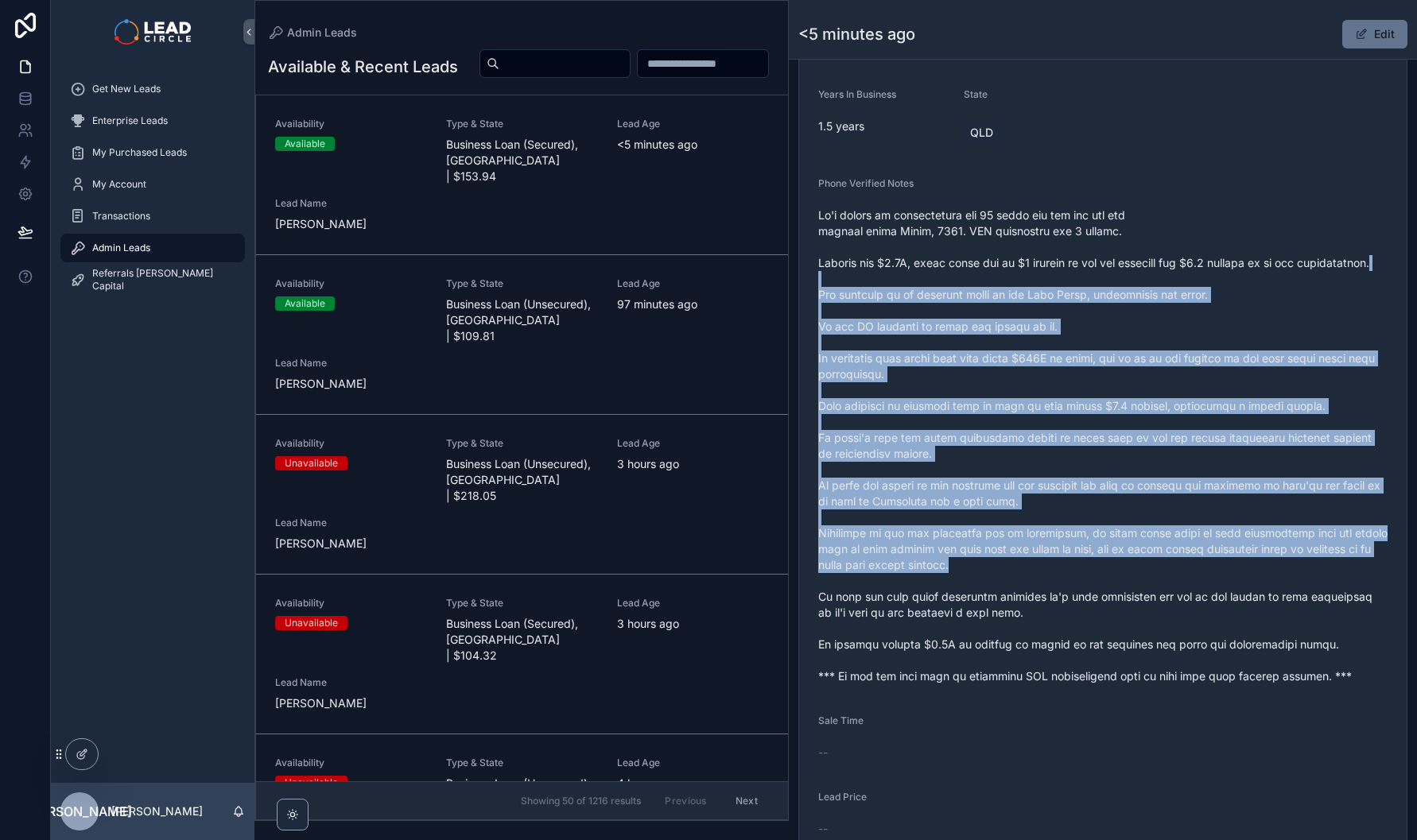
drag, startPoint x: 1092, startPoint y: 287, endPoint x: 1224, endPoint y: 598, distance: 337.9
click at [1224, 598] on span "scrollable content" at bounding box center [1103, 446] width 570 height 477
click at [1223, 598] on span "scrollable content" at bounding box center [1103, 446] width 570 height 477
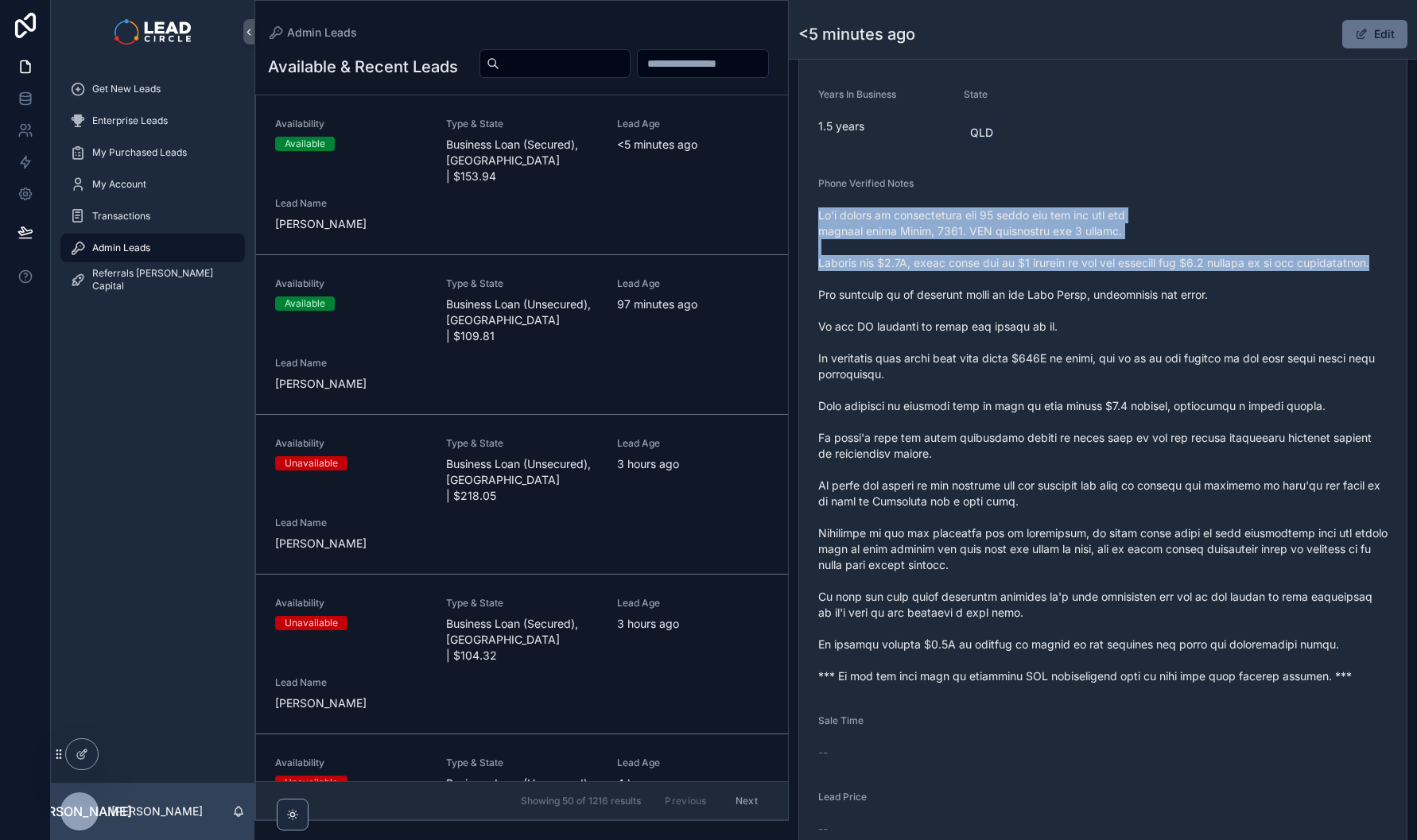
click at [1120, 277] on span "scrollable content" at bounding box center [1103, 446] width 570 height 477
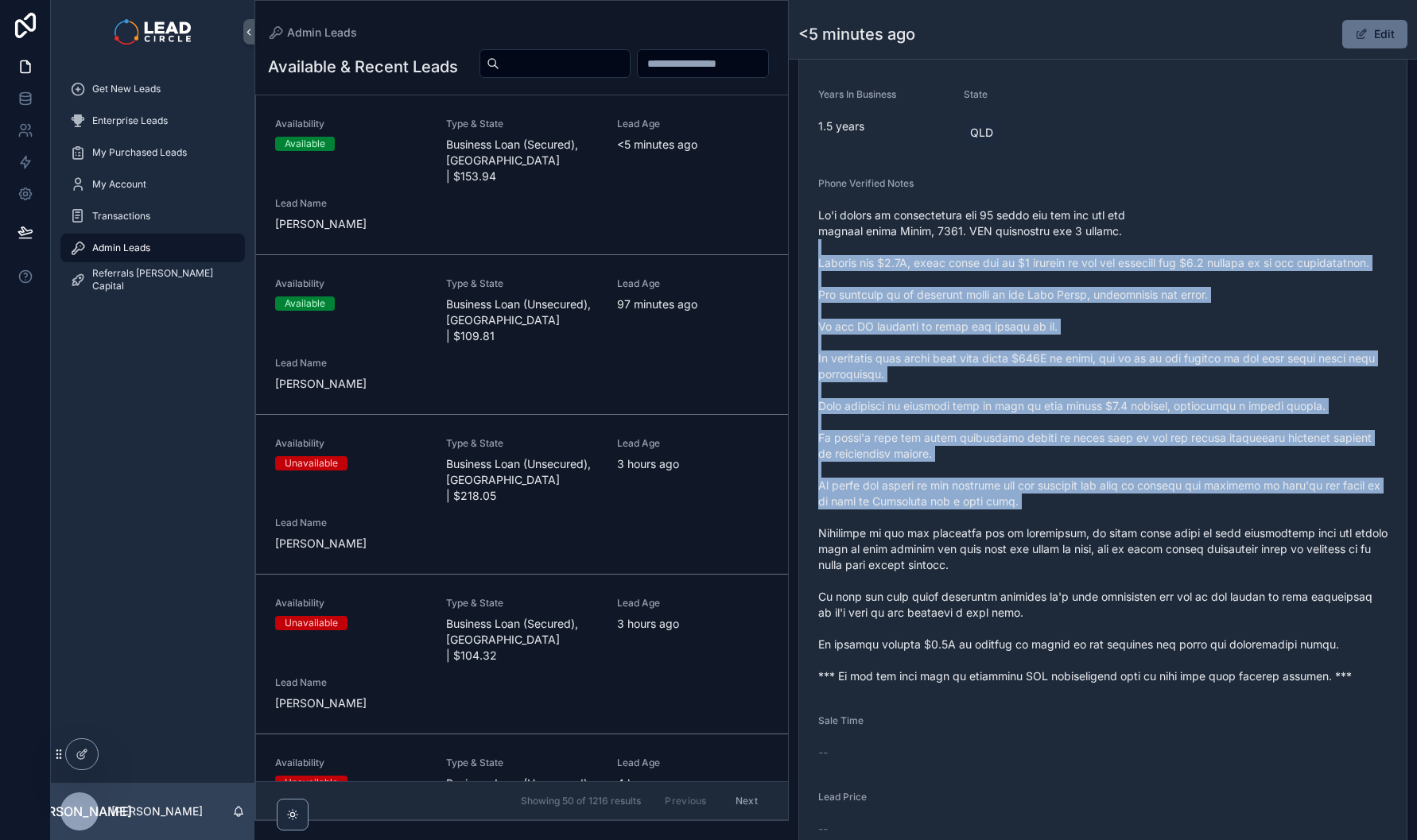
drag, startPoint x: 1114, startPoint y: 260, endPoint x: 1230, endPoint y: 561, distance: 322.6
click at [1230, 561] on span "scrollable content" at bounding box center [1103, 446] width 570 height 477
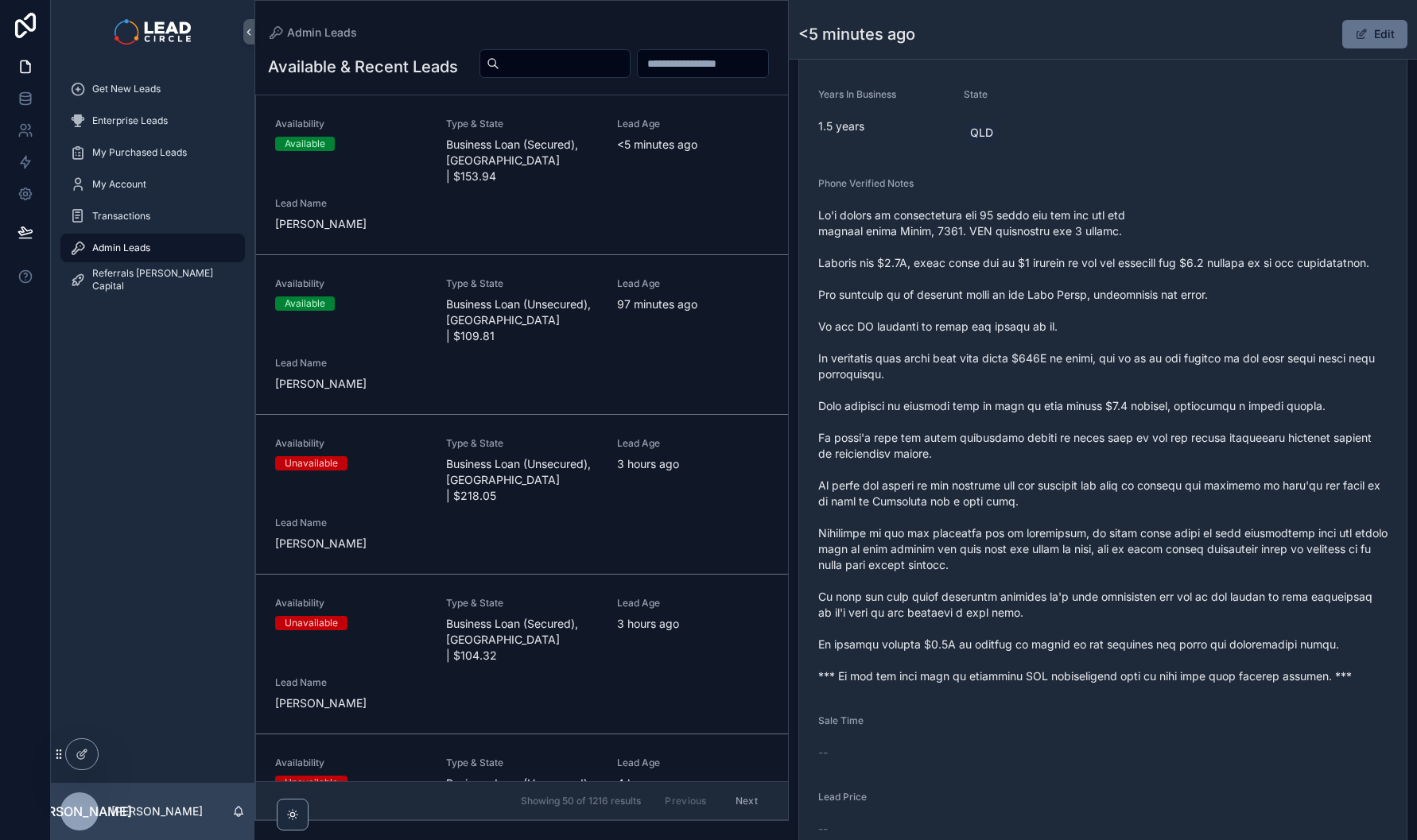
drag, startPoint x: 1228, startPoint y: 549, endPoint x: 1058, endPoint y: 282, distance: 316.5
click at [1044, 258] on span "scrollable content" at bounding box center [1103, 446] width 570 height 477
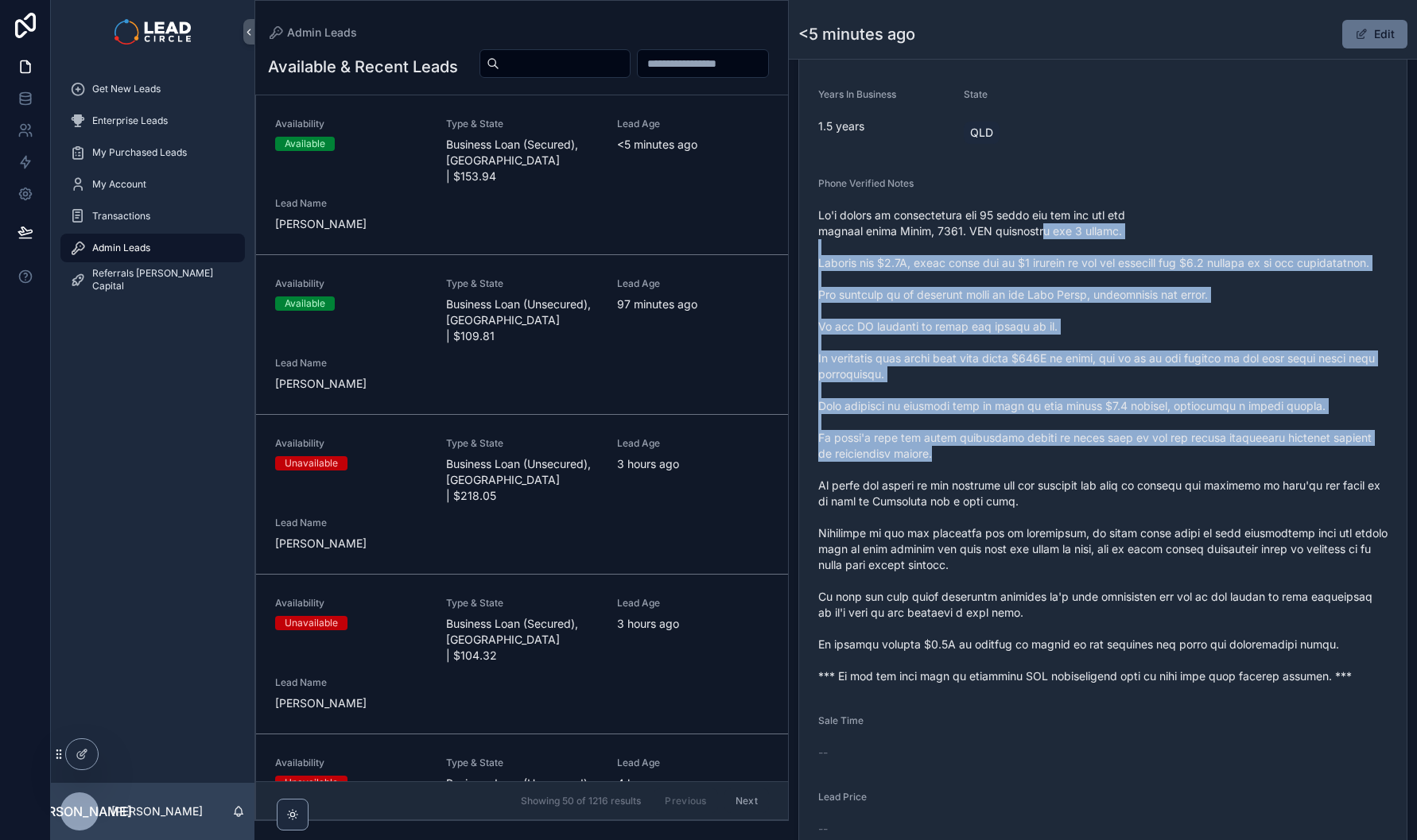
drag, startPoint x: 1039, startPoint y: 236, endPoint x: 1127, endPoint y: 478, distance: 257.5
click at [1127, 478] on span "scrollable content" at bounding box center [1103, 446] width 570 height 477
click at [1127, 477] on span "scrollable content" at bounding box center [1103, 446] width 570 height 477
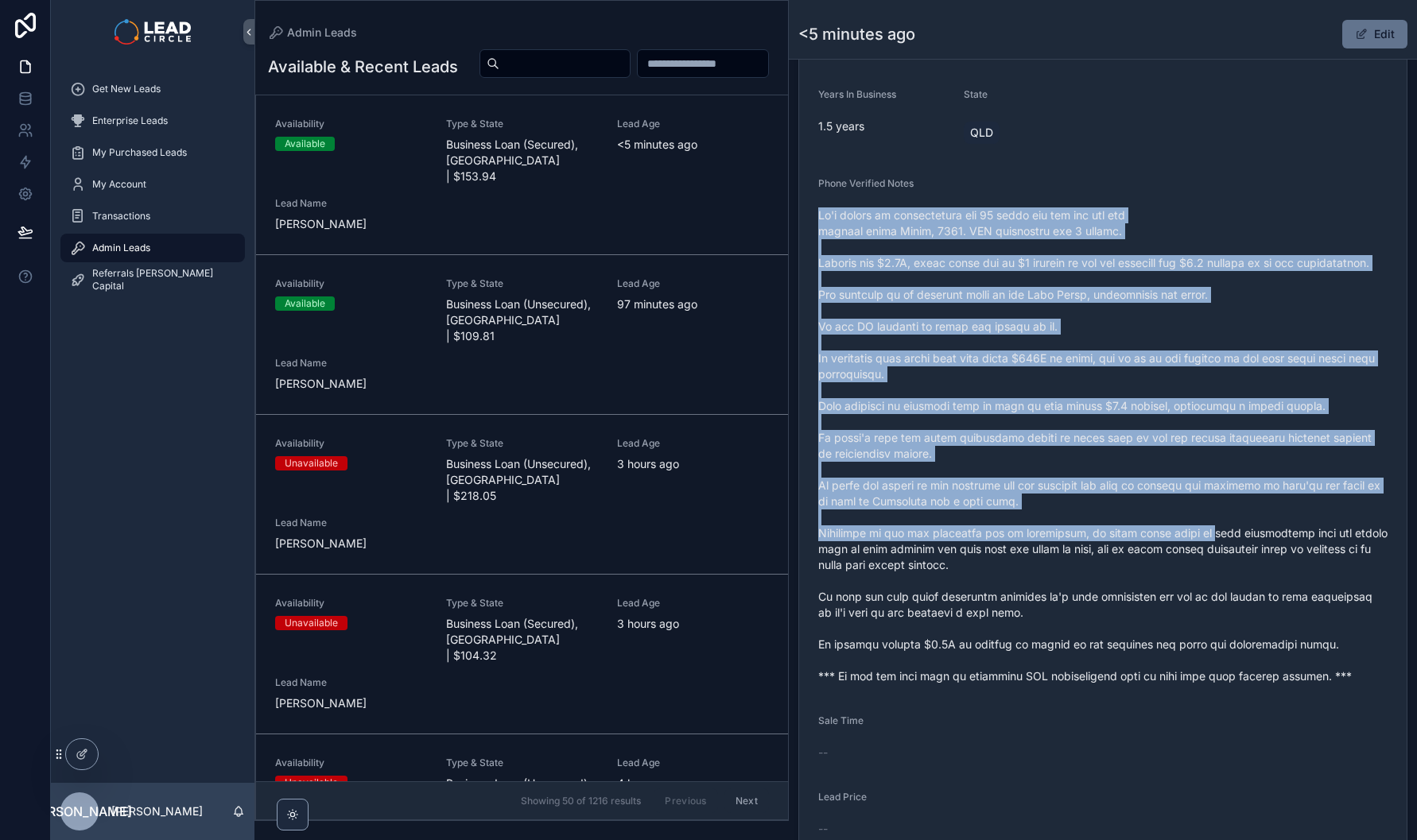
drag, startPoint x: 1215, startPoint y: 562, endPoint x: 1039, endPoint y: 207, distance: 396.2
click at [1039, 207] on div "Phone Verified Notes" at bounding box center [1103, 434] width 570 height 512
click at [1168, 283] on span "scrollable content" at bounding box center [1103, 446] width 570 height 477
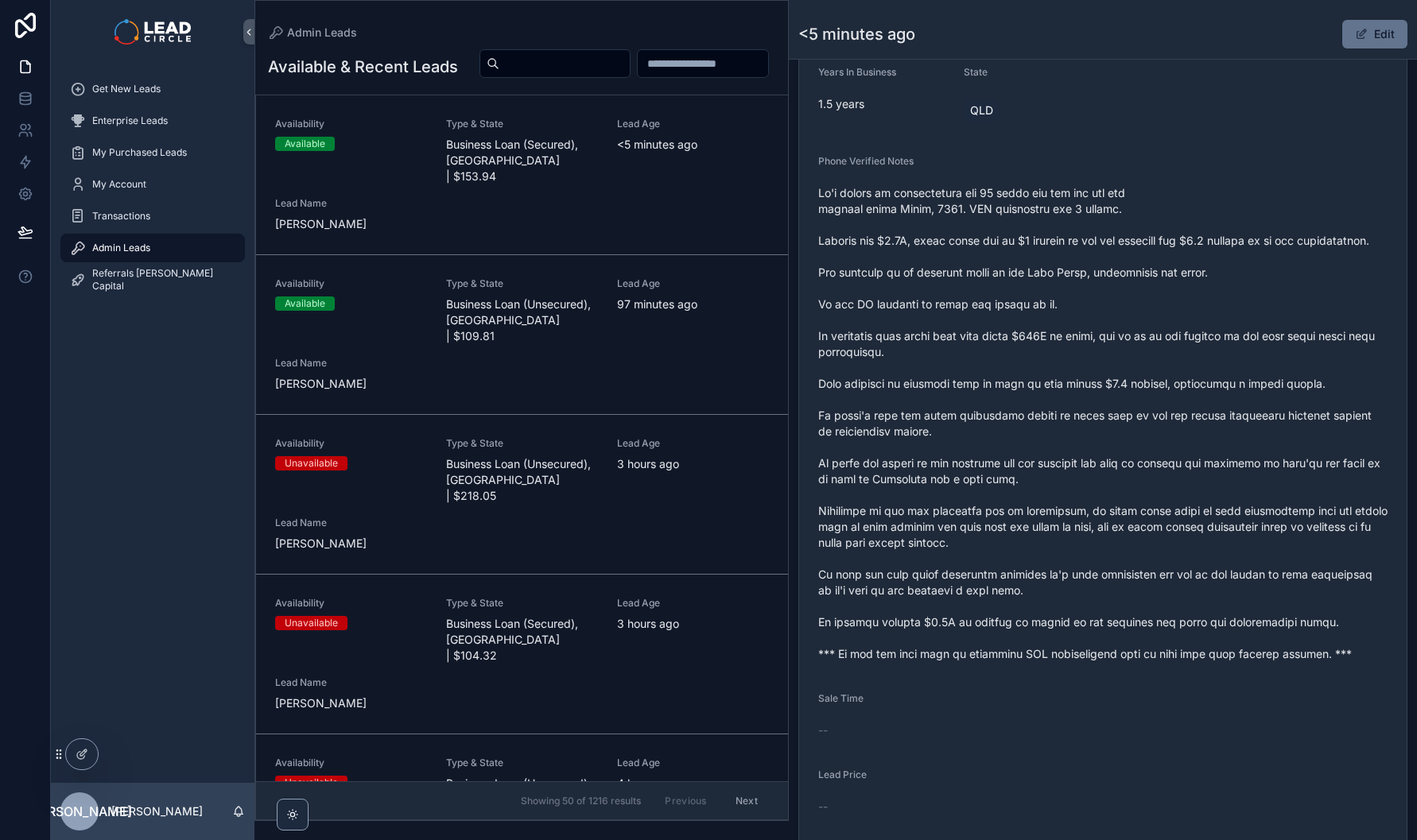
scroll to position [405, 0]
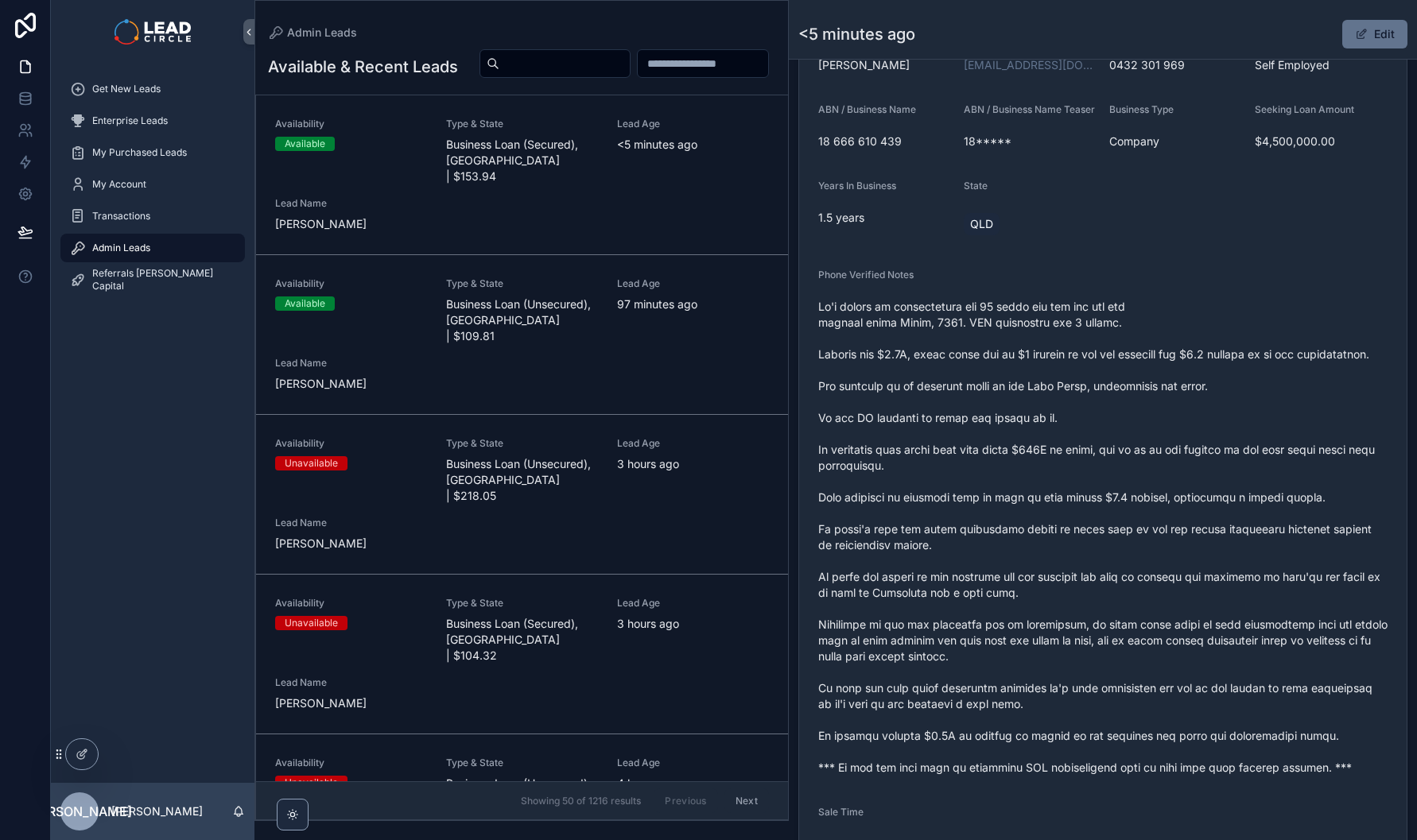
click at [1019, 432] on span "scrollable content" at bounding box center [1103, 537] width 570 height 477
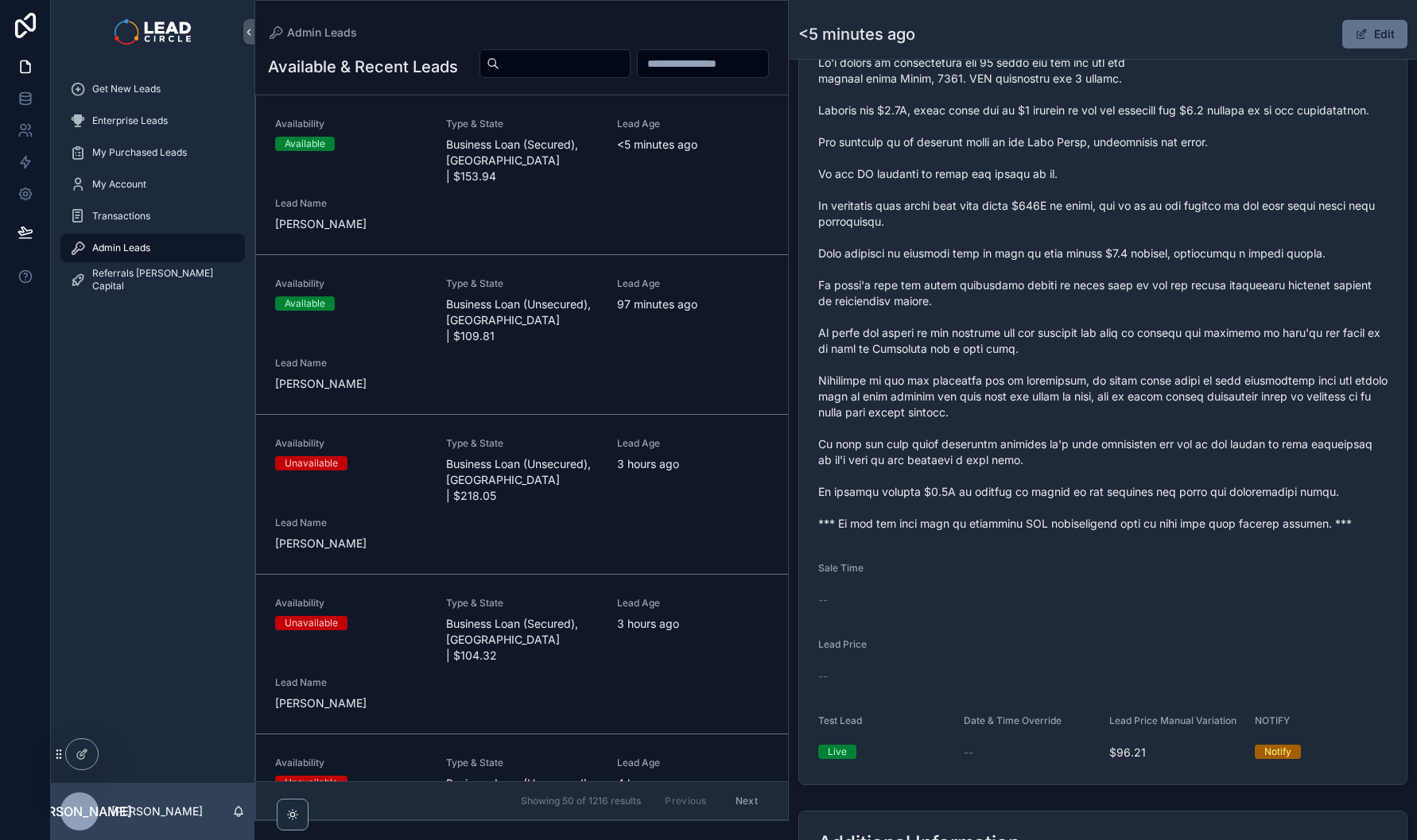
scroll to position [651, 0]
click at [928, 529] on span "scrollable content" at bounding box center [1103, 290] width 570 height 477
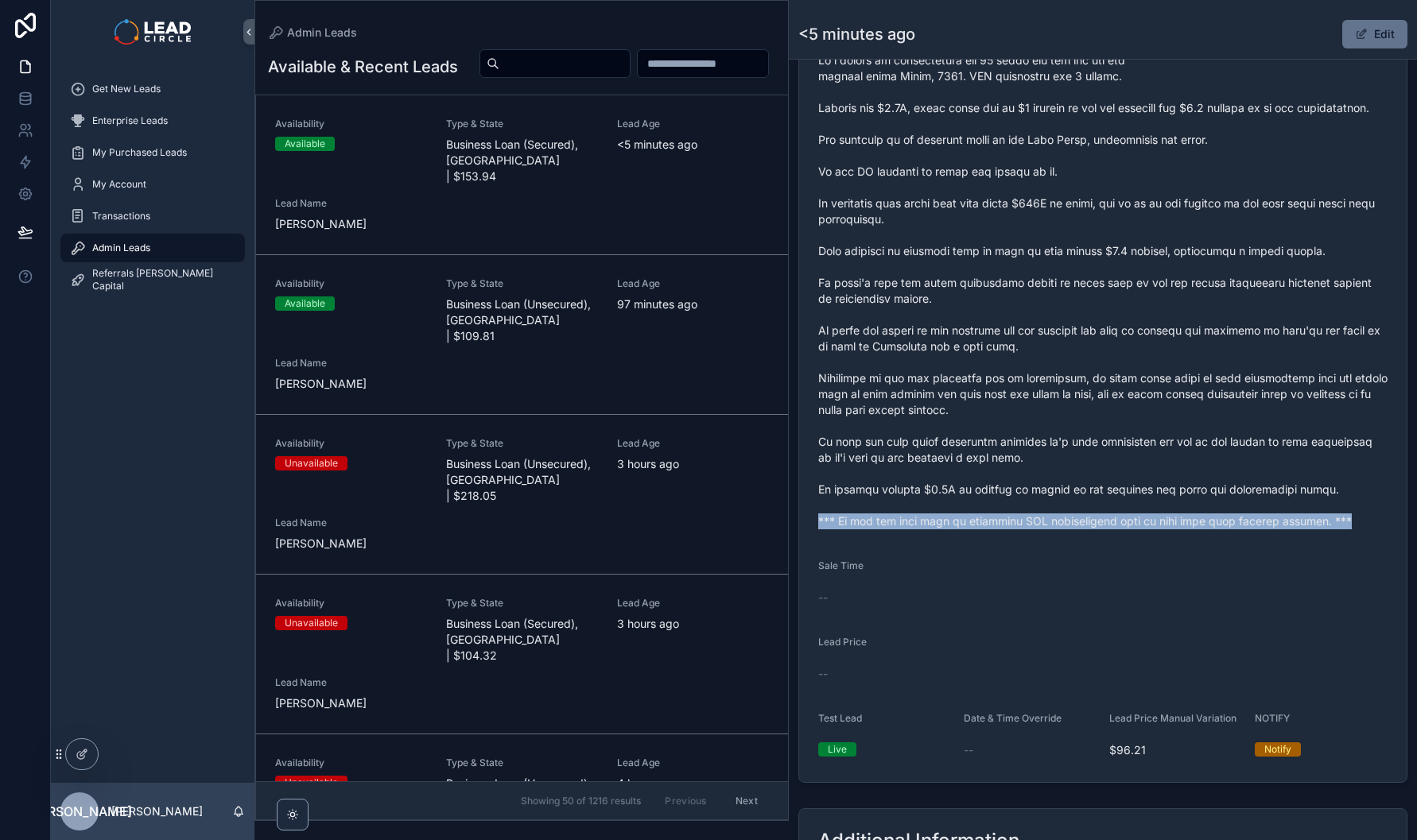
click at [928, 529] on span "scrollable content" at bounding box center [1103, 290] width 570 height 477
copy span "*** If you buy this lead an automatic SMS introduction will be sent with your c…"
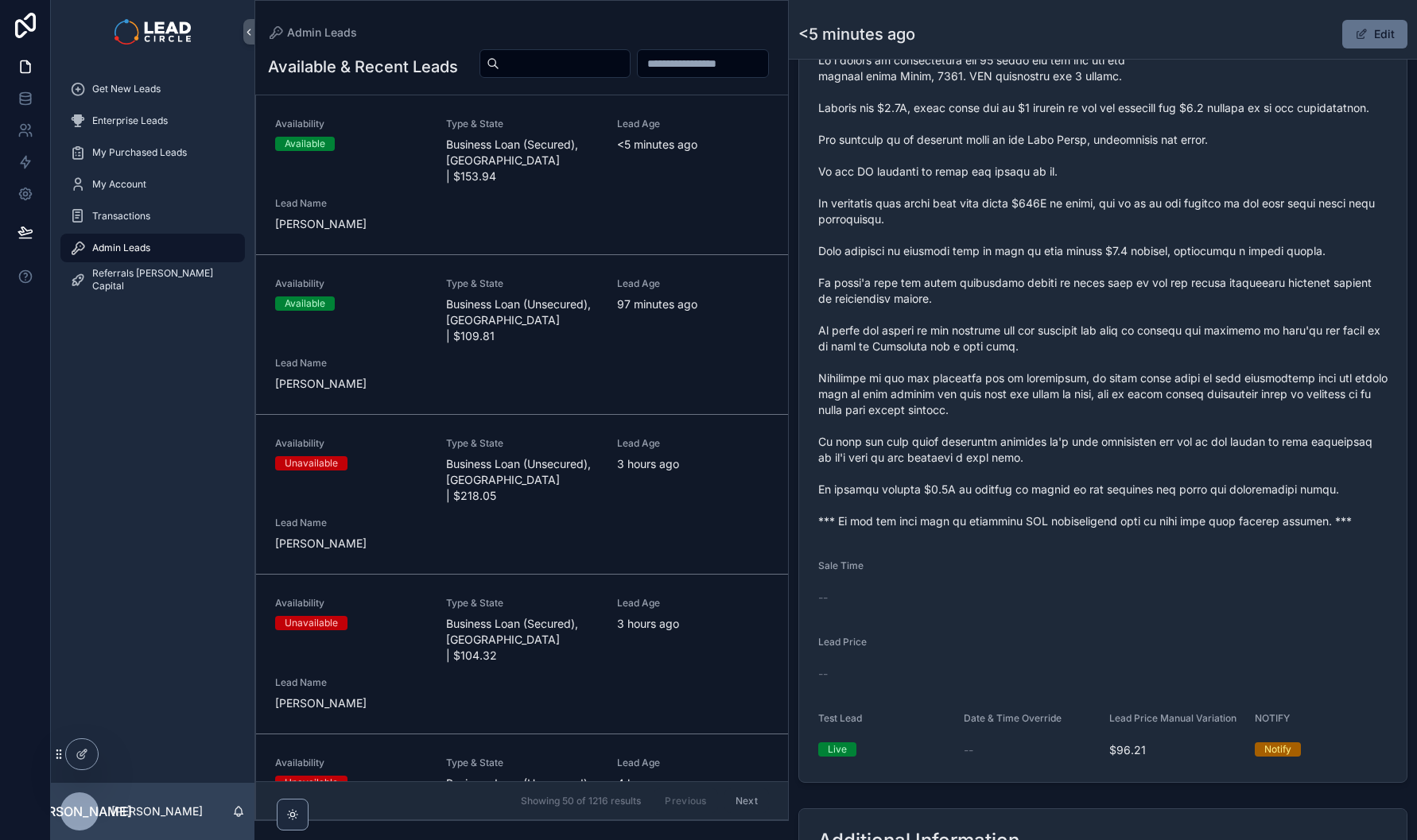
click at [1080, 439] on span "scrollable content" at bounding box center [1103, 290] width 570 height 477
click at [630, 71] on input "scrollable content" at bounding box center [565, 63] width 131 height 22
paste input "**********"
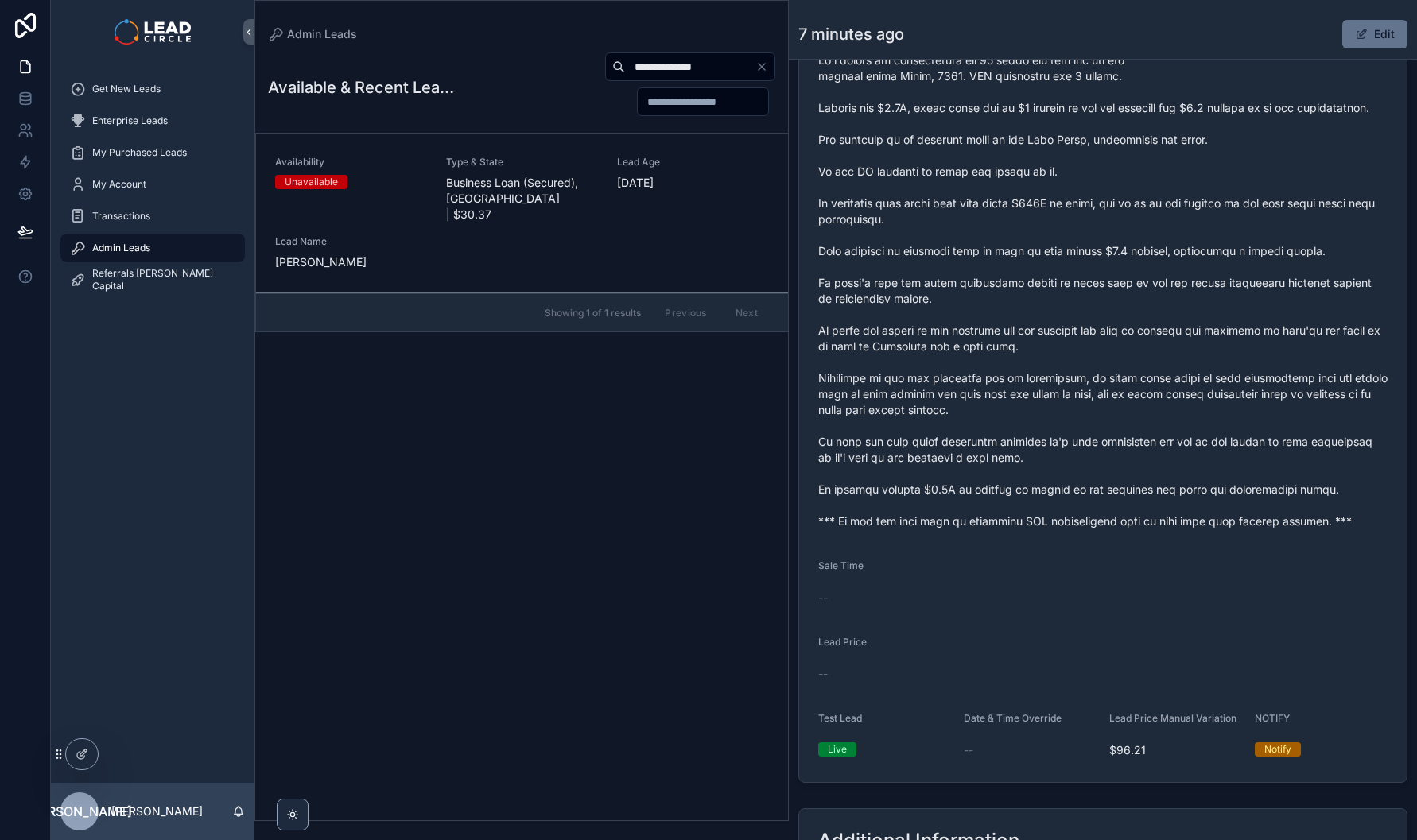
click at [590, 172] on div "Type & State Business Loan (Secured), VIC | $30.37" at bounding box center [522, 190] width 152 height 67
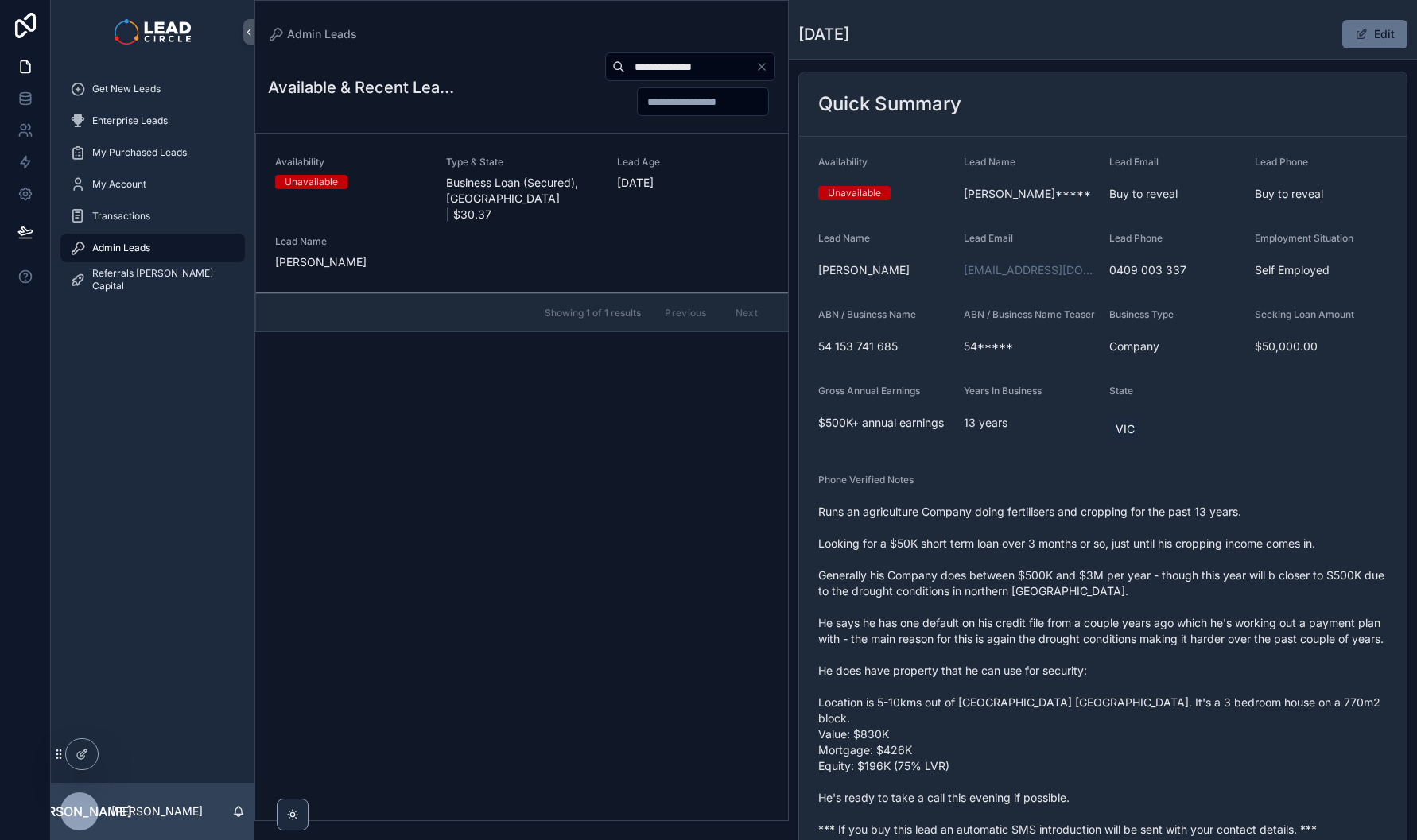
scroll to position [113, 0]
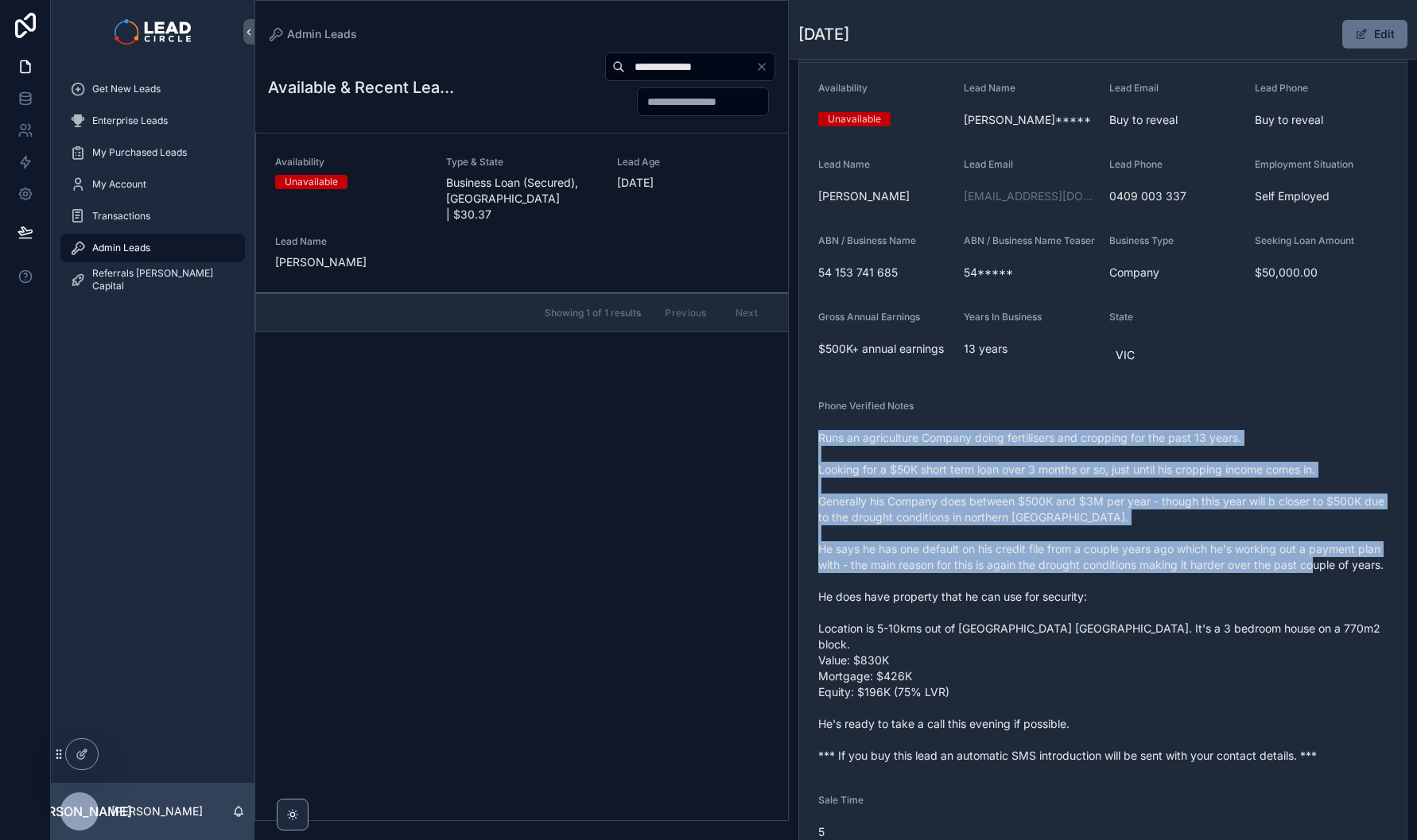
drag, startPoint x: 1092, startPoint y: 440, endPoint x: 1158, endPoint y: 592, distance: 165.7
click at [1157, 592] on div "Runs an agriculture Company doing fertilisers and cropping for the past 13 year…" at bounding box center [1103, 597] width 570 height 343
click at [1158, 592] on span "Runs an agriculture Company doing fertilisers and cropping for the past 13 year…" at bounding box center [1103, 597] width 570 height 334
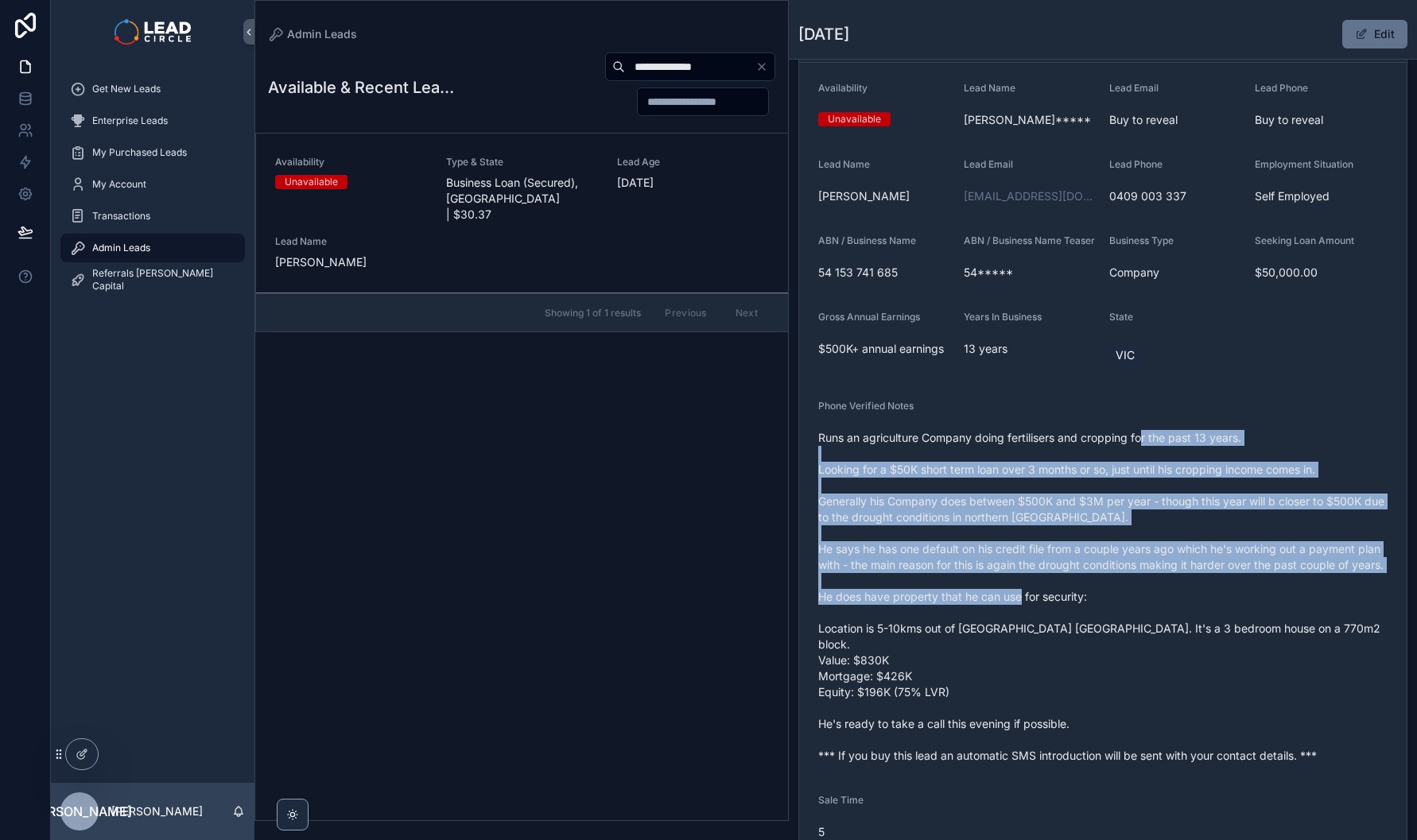
drag, startPoint x: 1238, startPoint y: 615, endPoint x: 1139, endPoint y: 449, distance: 193.3
click at [1139, 449] on span "Runs an agriculture Company doing fertilisers and cropping for the past 13 year…" at bounding box center [1103, 597] width 570 height 334
drag, startPoint x: 1139, startPoint y: 446, endPoint x: 1206, endPoint y: 598, distance: 166.1
click at [1206, 598] on span "Runs an agriculture Company doing fertilisers and cropping for the past 13 year…" at bounding box center [1103, 597] width 570 height 334
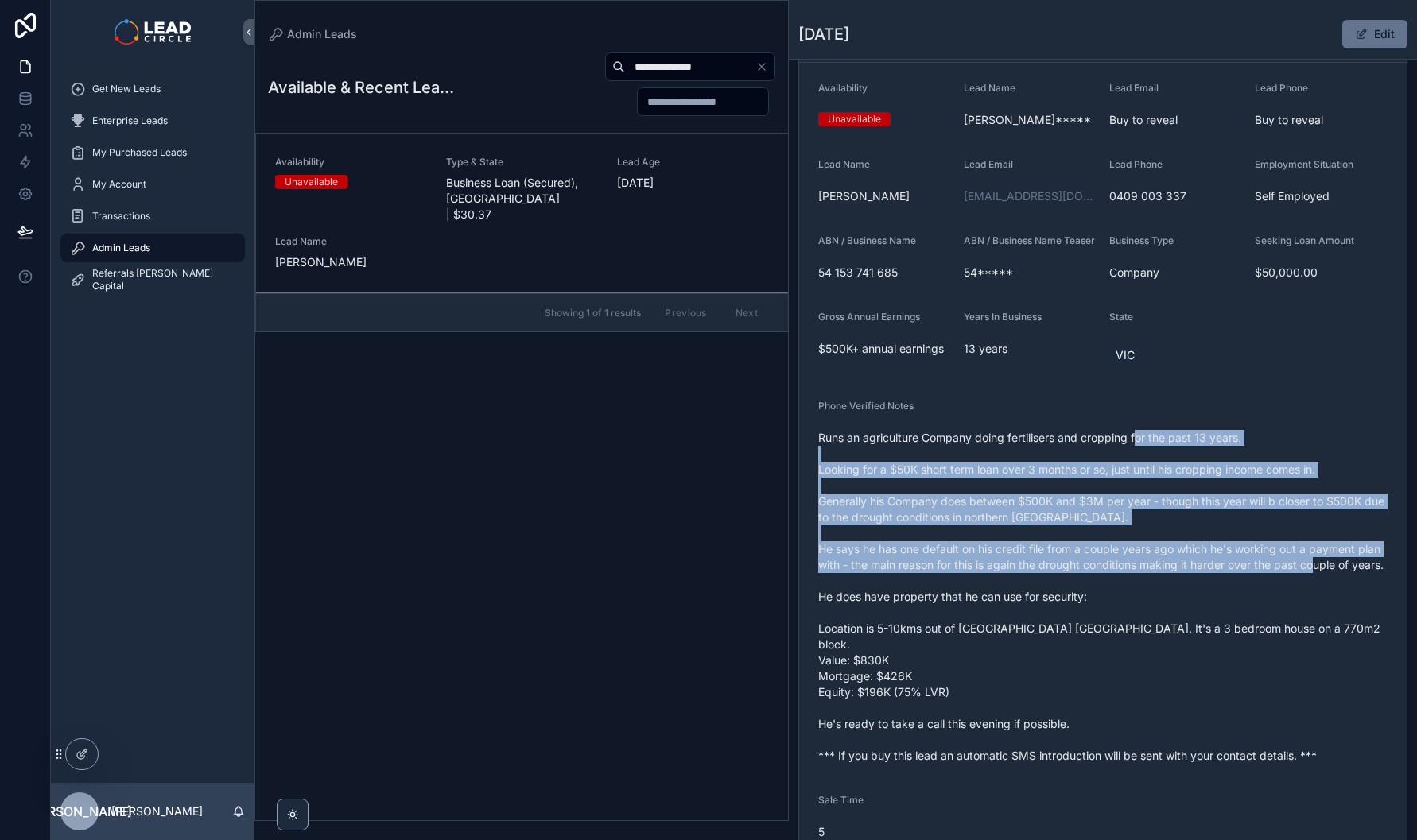
click at [1206, 598] on span "Runs an agriculture Company doing fertilisers and cropping for the past 13 year…" at bounding box center [1103, 597] width 570 height 334
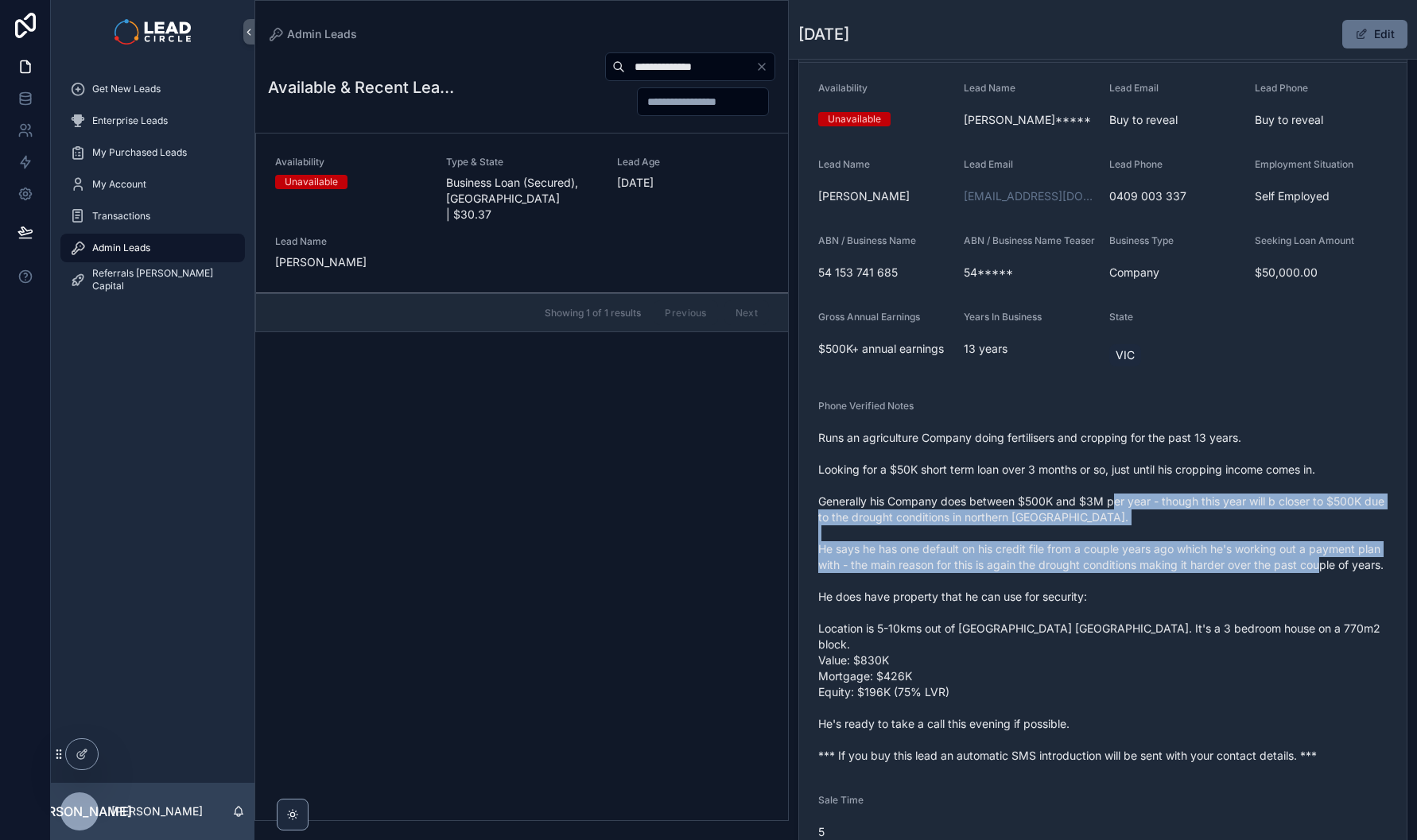
drag, startPoint x: 1117, startPoint y: 505, endPoint x: 1098, endPoint y: 497, distance: 20.6
click at [1098, 497] on span "Runs an agriculture Company doing fertilisers and cropping for the past 13 year…" at bounding box center [1103, 597] width 570 height 334
drag, startPoint x: 1100, startPoint y: 491, endPoint x: 1212, endPoint y: 597, distance: 154.2
click at [1212, 597] on span "Runs an agriculture Company doing fertilisers and cropping for the past 13 year…" at bounding box center [1103, 597] width 570 height 334
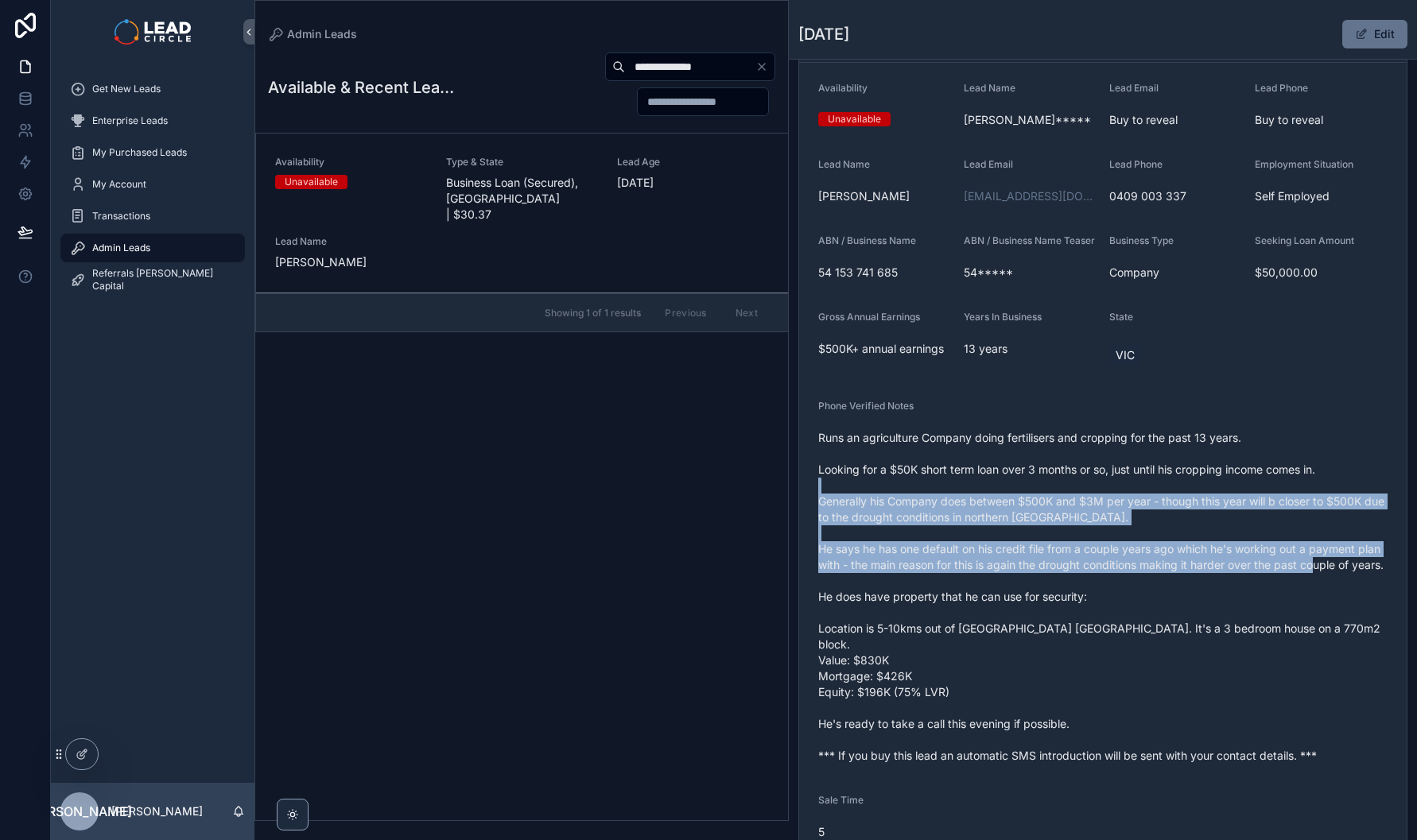
click at [1212, 597] on span "Runs an agriculture Company doing fertilisers and cropping for the past 13 year…" at bounding box center [1103, 597] width 570 height 334
click at [1059, 508] on span "Runs an agriculture Company doing fertilisers and cropping for the past 13 year…" at bounding box center [1103, 597] width 570 height 334
drag, startPoint x: 1121, startPoint y: 534, endPoint x: 1256, endPoint y: 599, distance: 149.8
click at [1256, 599] on span "Runs an agriculture Company doing fertilisers and cropping for the past 13 year…" at bounding box center [1103, 597] width 570 height 334
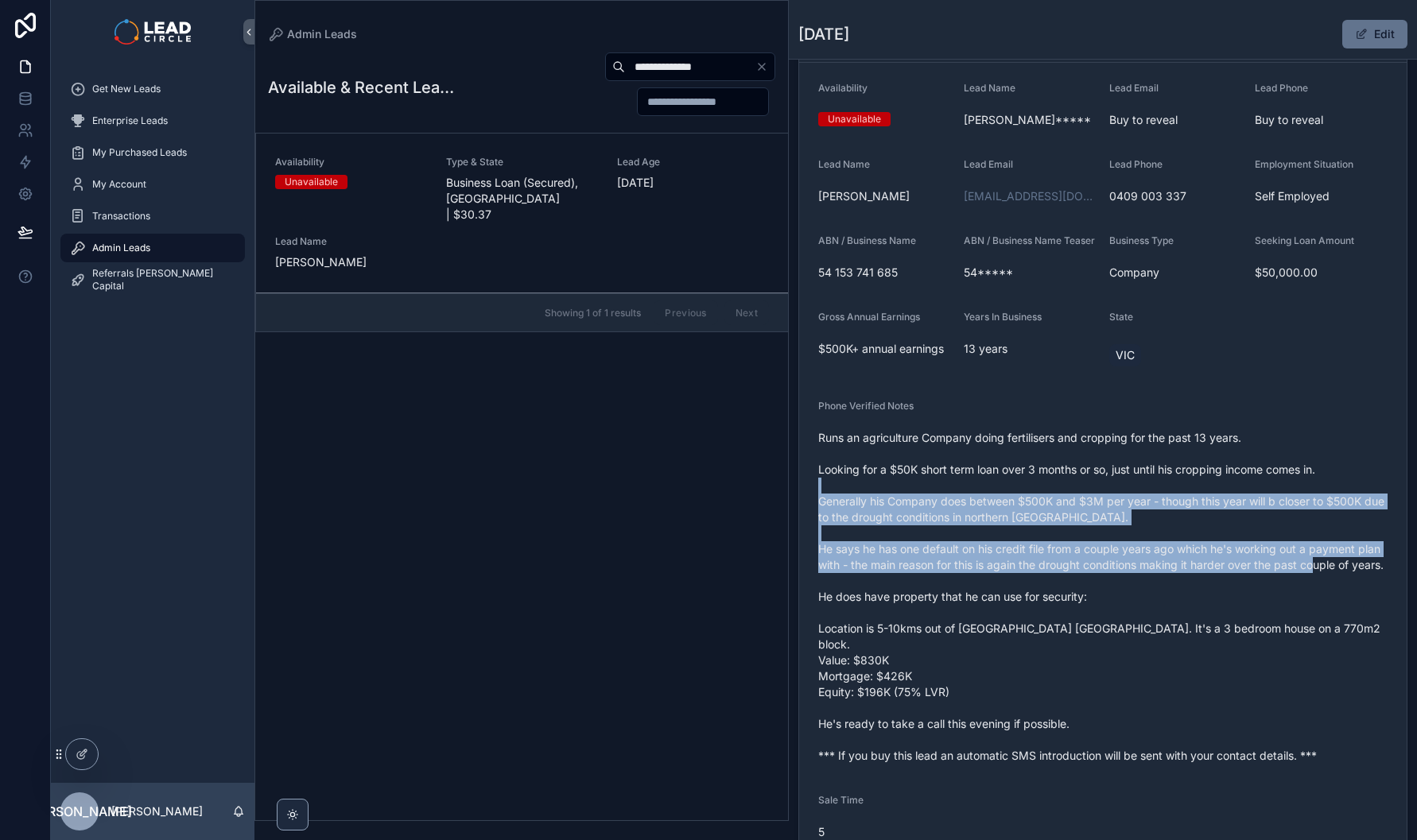
click at [1256, 599] on span "Runs an agriculture Company doing fertilisers and cropping for the past 13 year…" at bounding box center [1103, 597] width 570 height 334
drag, startPoint x: 1264, startPoint y: 599, endPoint x: 1090, endPoint y: 499, distance: 200.7
click at [1090, 499] on span "Runs an agriculture Company doing fertilisers and cropping for the past 13 year…" at bounding box center [1103, 597] width 570 height 334
drag, startPoint x: 1090, startPoint y: 499, endPoint x: 1283, endPoint y: 621, distance: 228.3
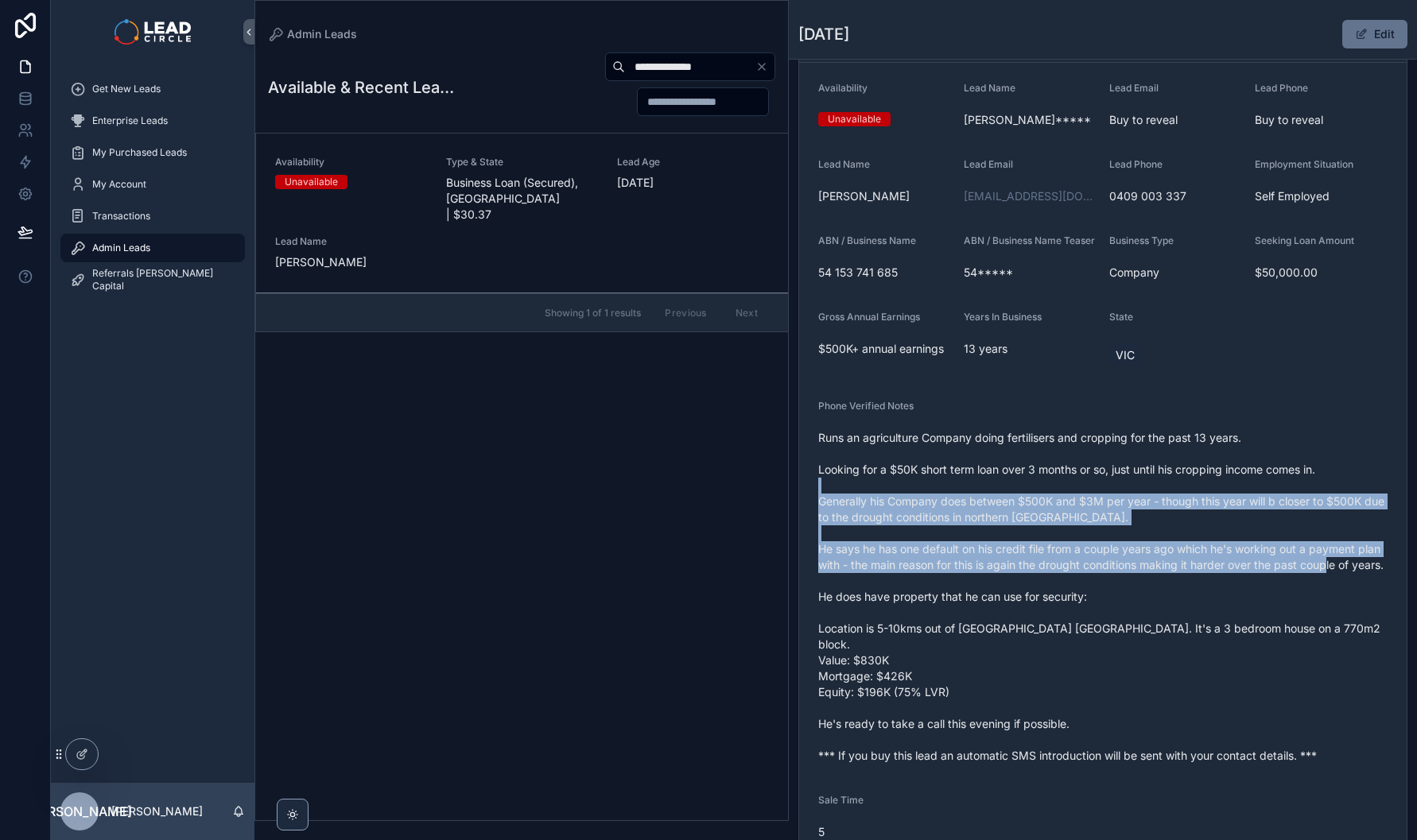
click at [1283, 621] on span "Runs an agriculture Company doing fertilisers and cropping for the past 13 year…" at bounding box center [1103, 597] width 570 height 334
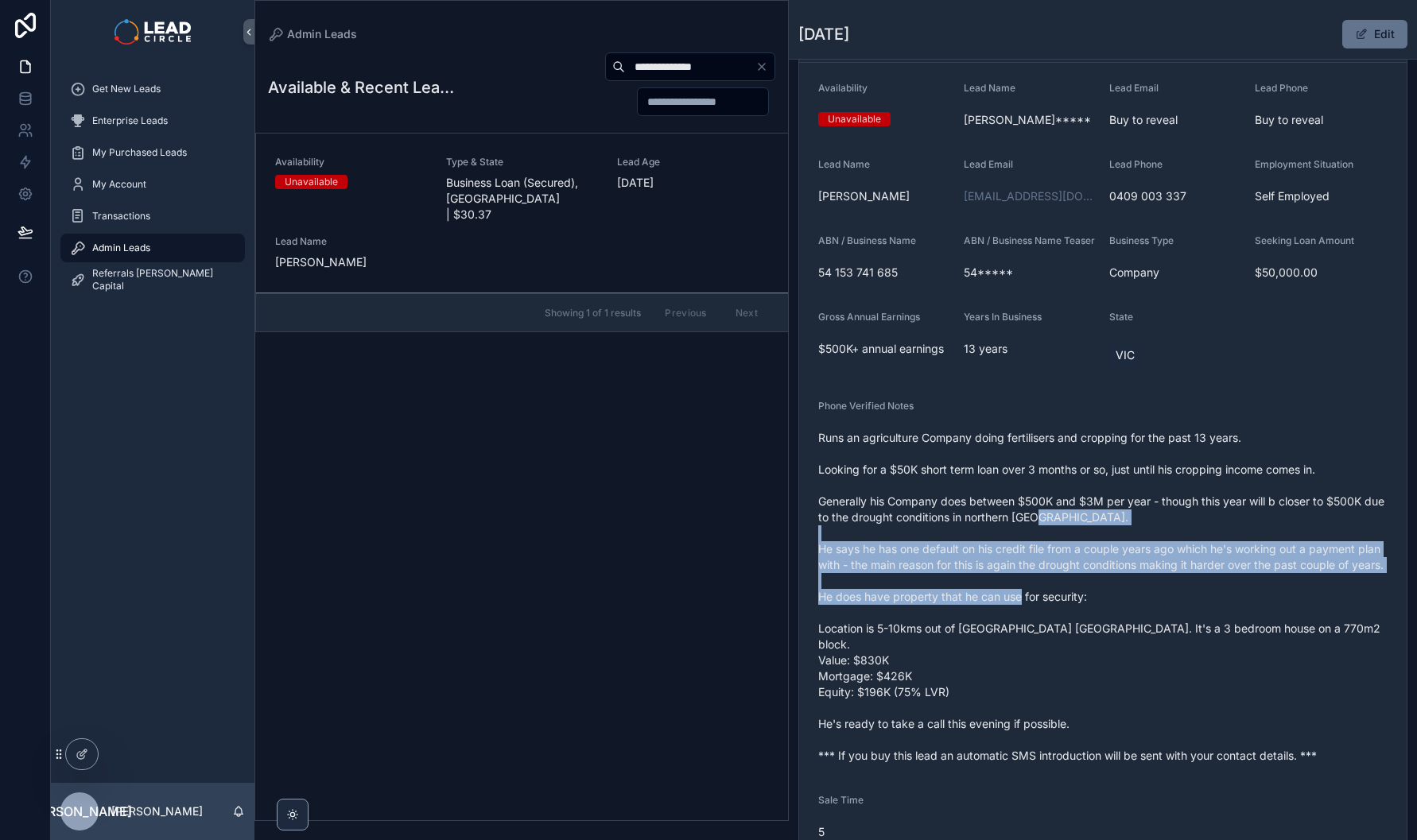
drag, startPoint x: 1285, startPoint y: 621, endPoint x: 1036, endPoint y: 510, distance: 272.6
click at [1043, 514] on span "Runs an agriculture Company doing fertilisers and cropping for the past 13 year…" at bounding box center [1103, 597] width 570 height 334
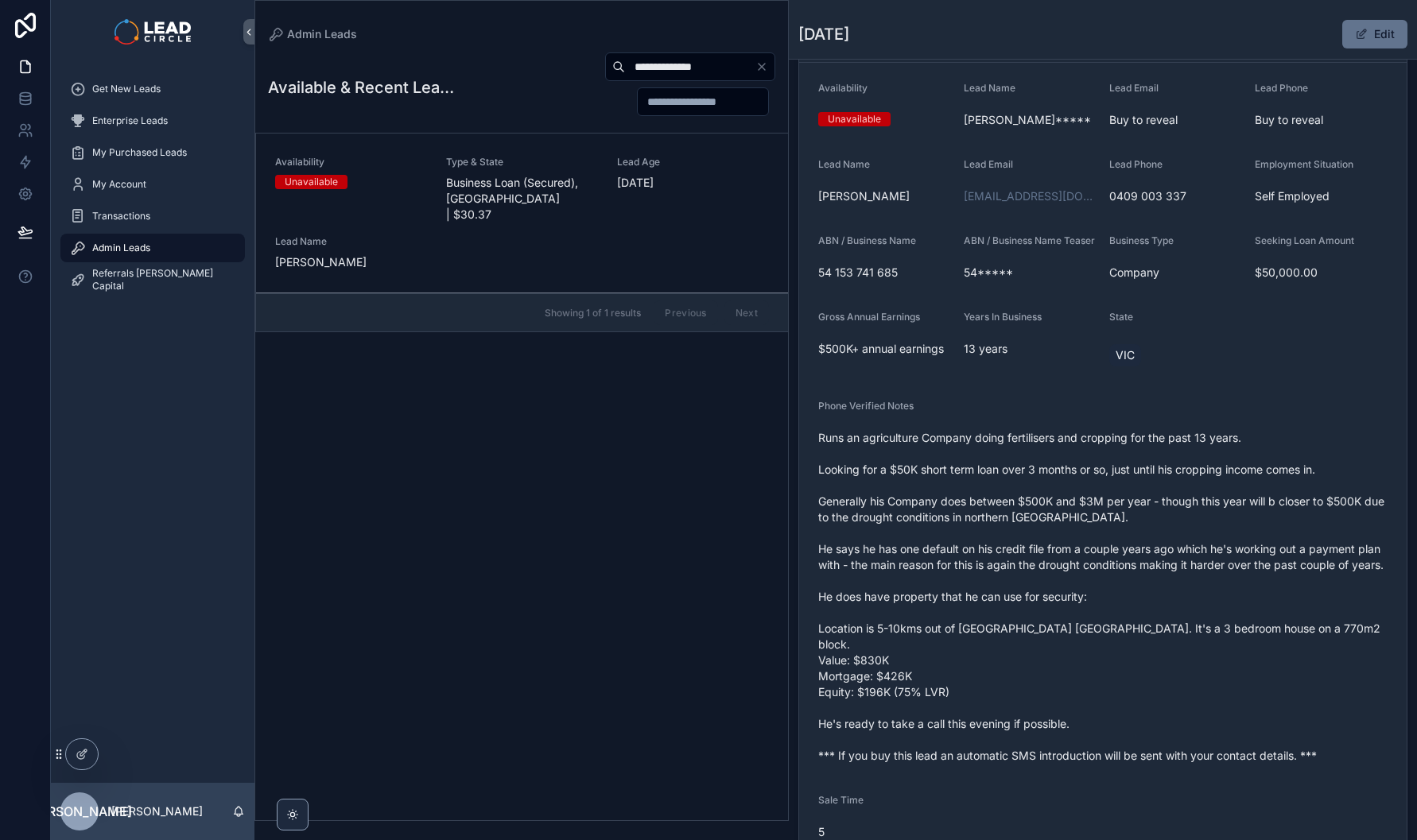
click at [1036, 510] on span "Runs an agriculture Company doing fertilisers and cropping for the past 13 year…" at bounding box center [1103, 597] width 570 height 334
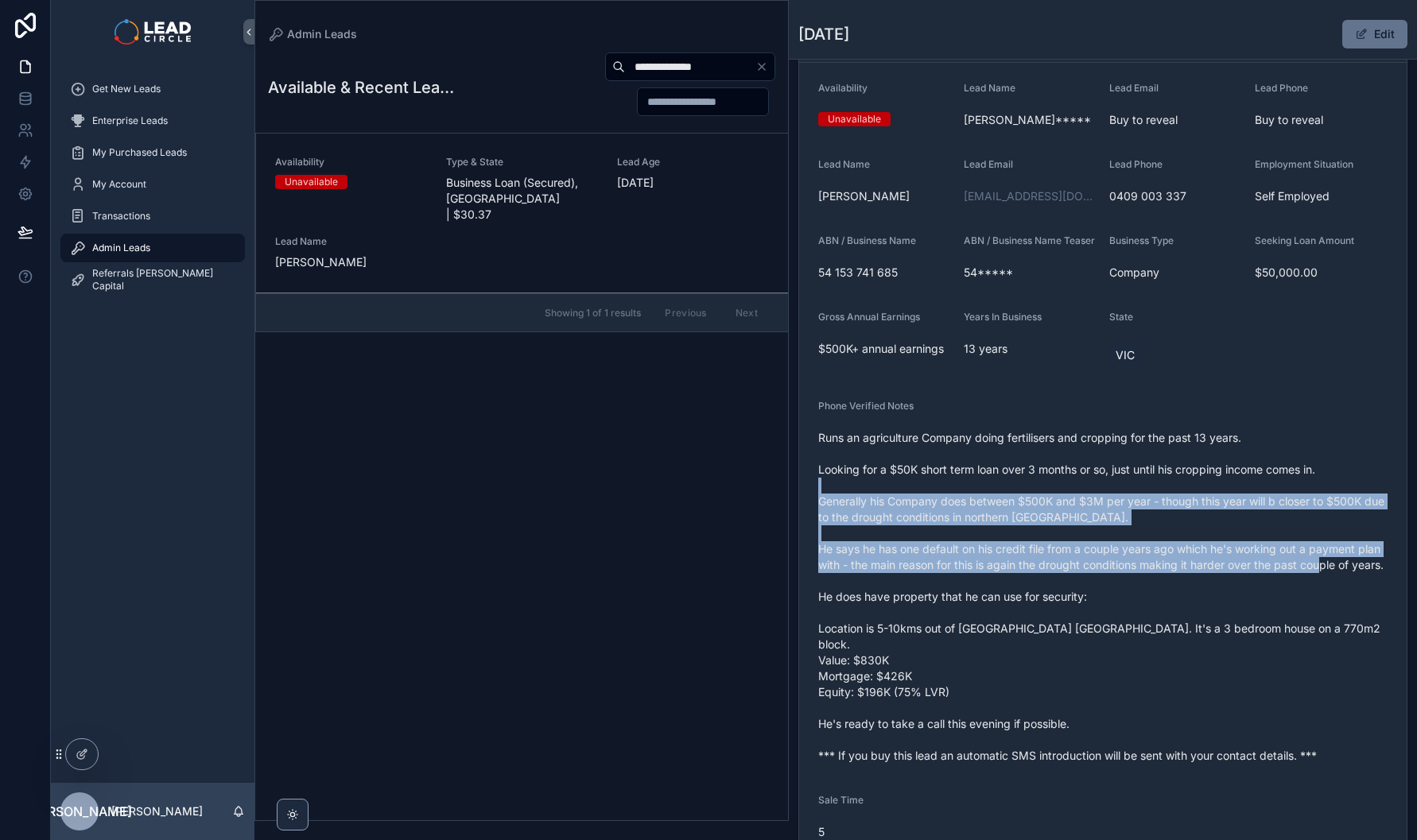
drag, startPoint x: 1034, startPoint y: 505, endPoint x: 1224, endPoint y: 627, distance: 225.8
click at [1223, 627] on span "Runs an agriculture Company doing fertilisers and cropping for the past 13 year…" at bounding box center [1103, 597] width 570 height 334
click at [1224, 627] on span "Runs an agriculture Company doing fertilisers and cropping for the past 13 year…" at bounding box center [1103, 597] width 570 height 334
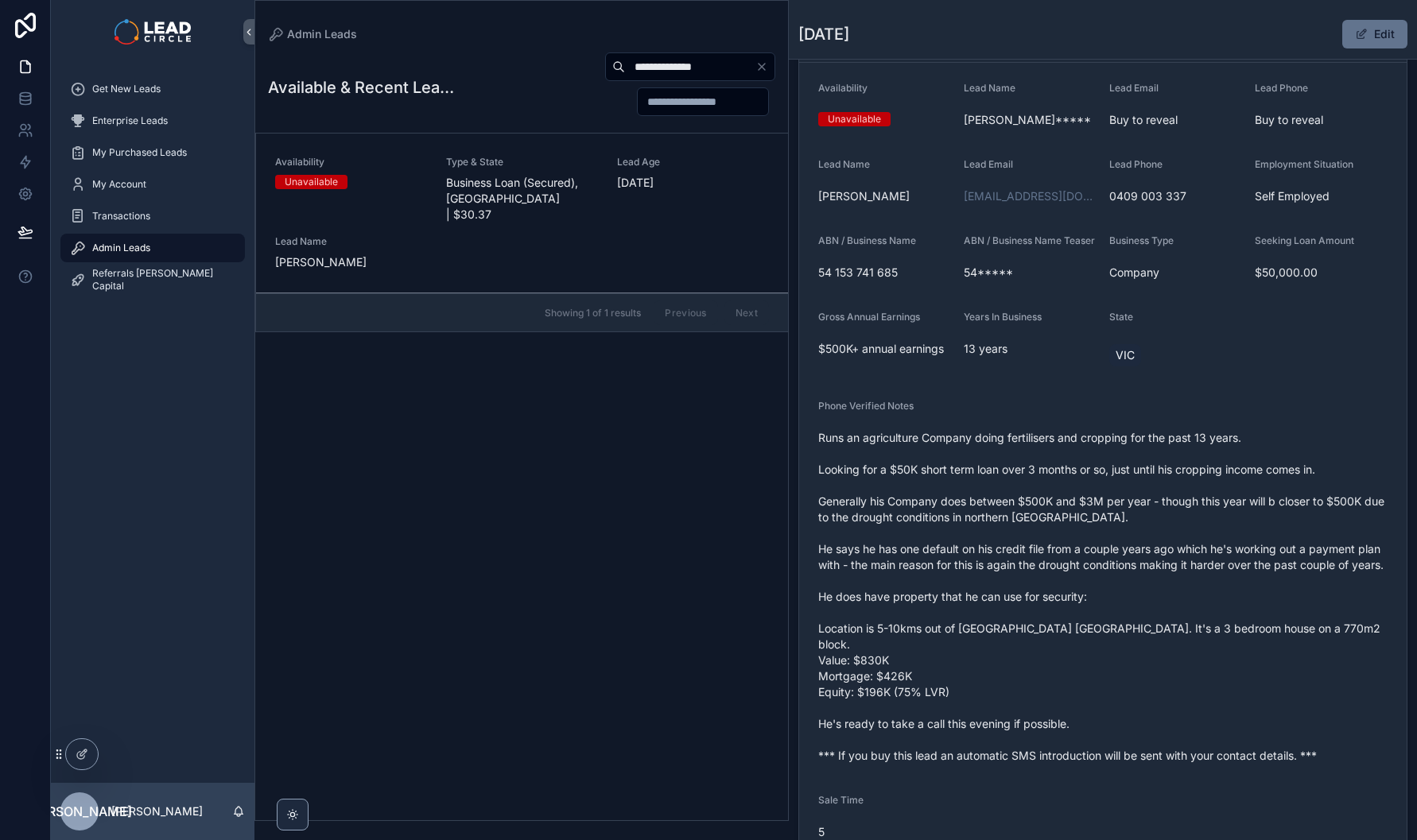
drag, startPoint x: 947, startPoint y: 596, endPoint x: 1005, endPoint y: 661, distance: 87.1
click at [1092, 733] on span "Runs an agriculture Company doing fertilisers and cropping for the past 13 year…" at bounding box center [1103, 597] width 570 height 334
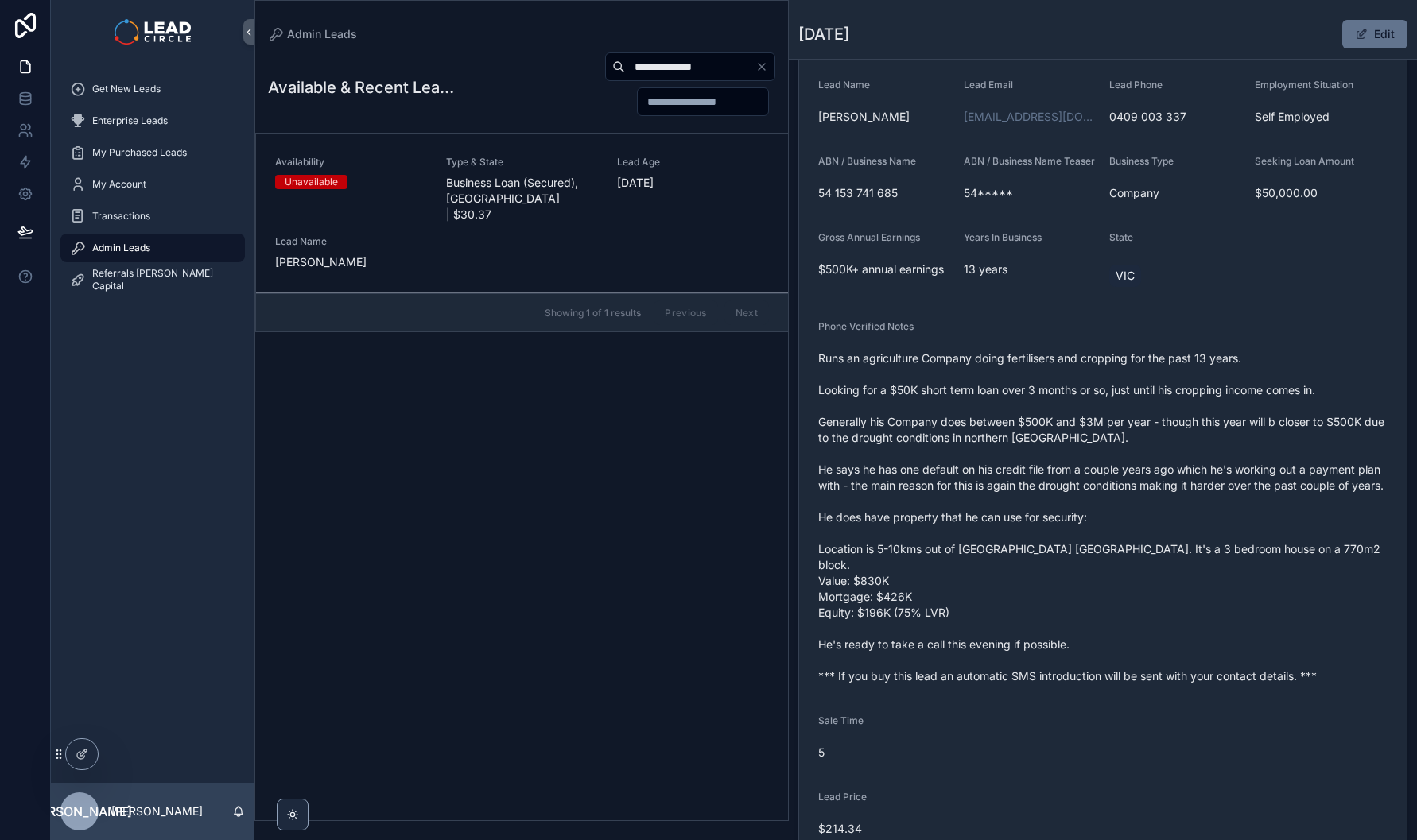
scroll to position [260, 0]
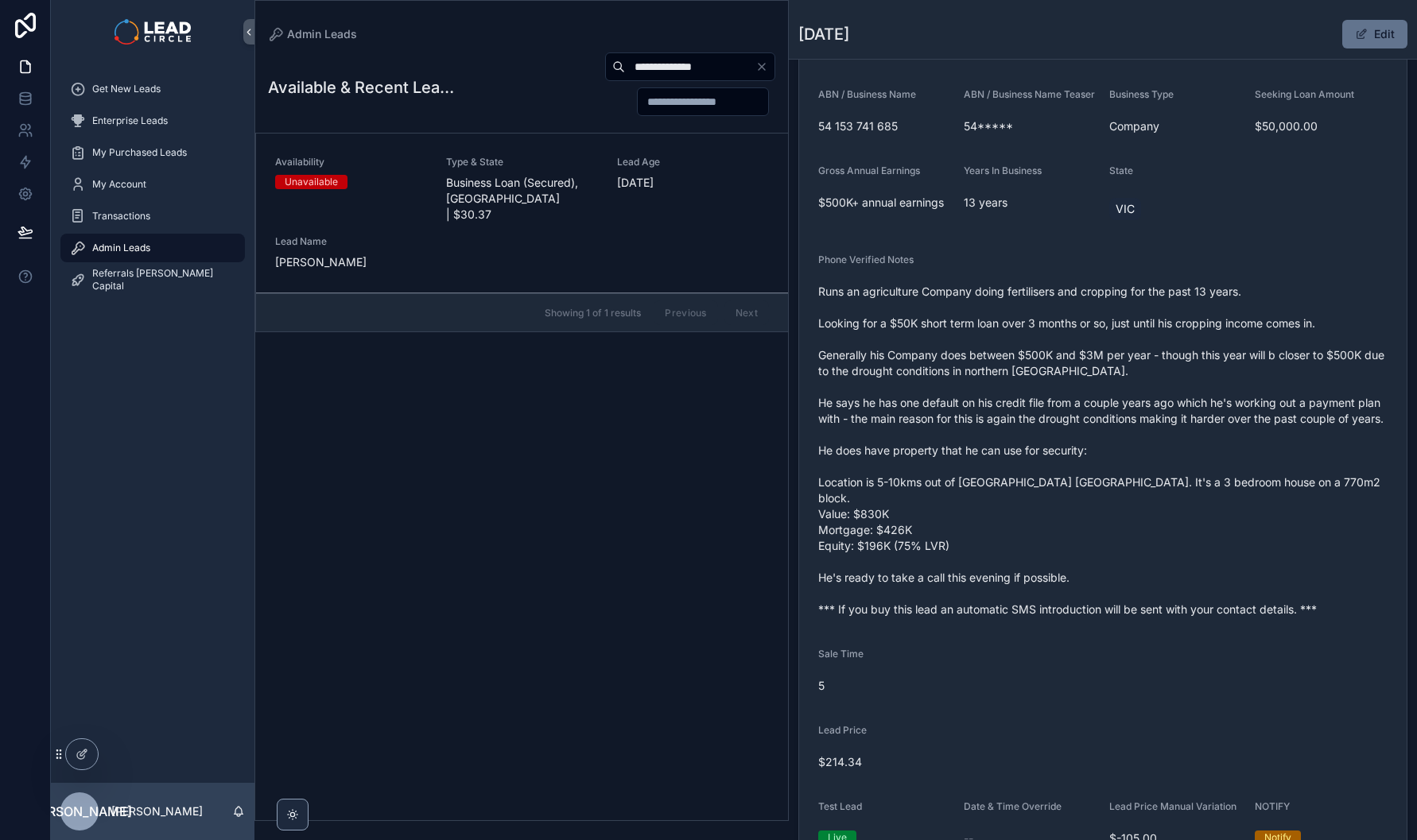
click at [648, 61] on input "**********" at bounding box center [690, 67] width 131 height 22
paste input "scrollable content"
type input "**********"
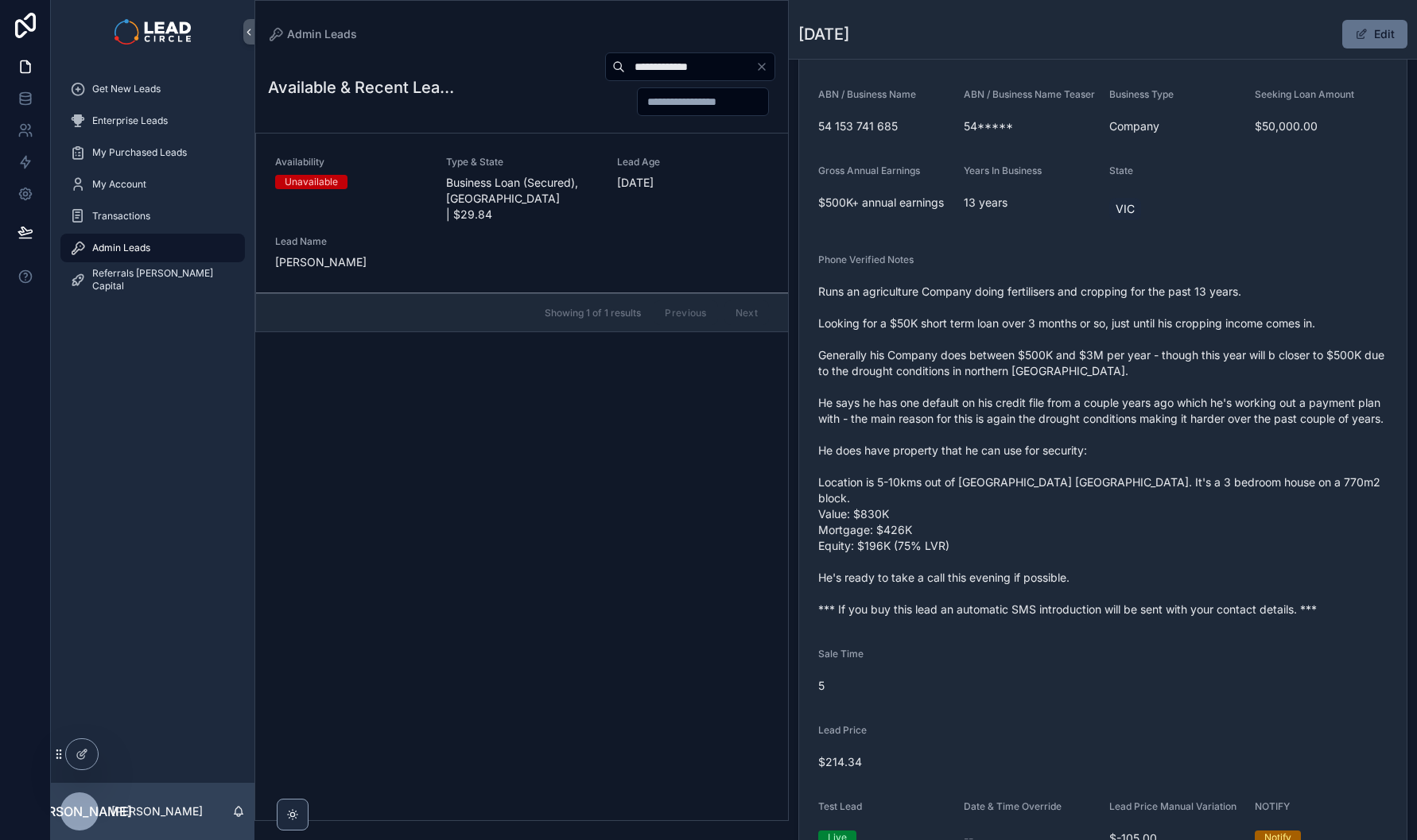
click at [553, 172] on div "Type & State Business Loan (Secured), VIC | $29.84" at bounding box center [522, 190] width 152 height 67
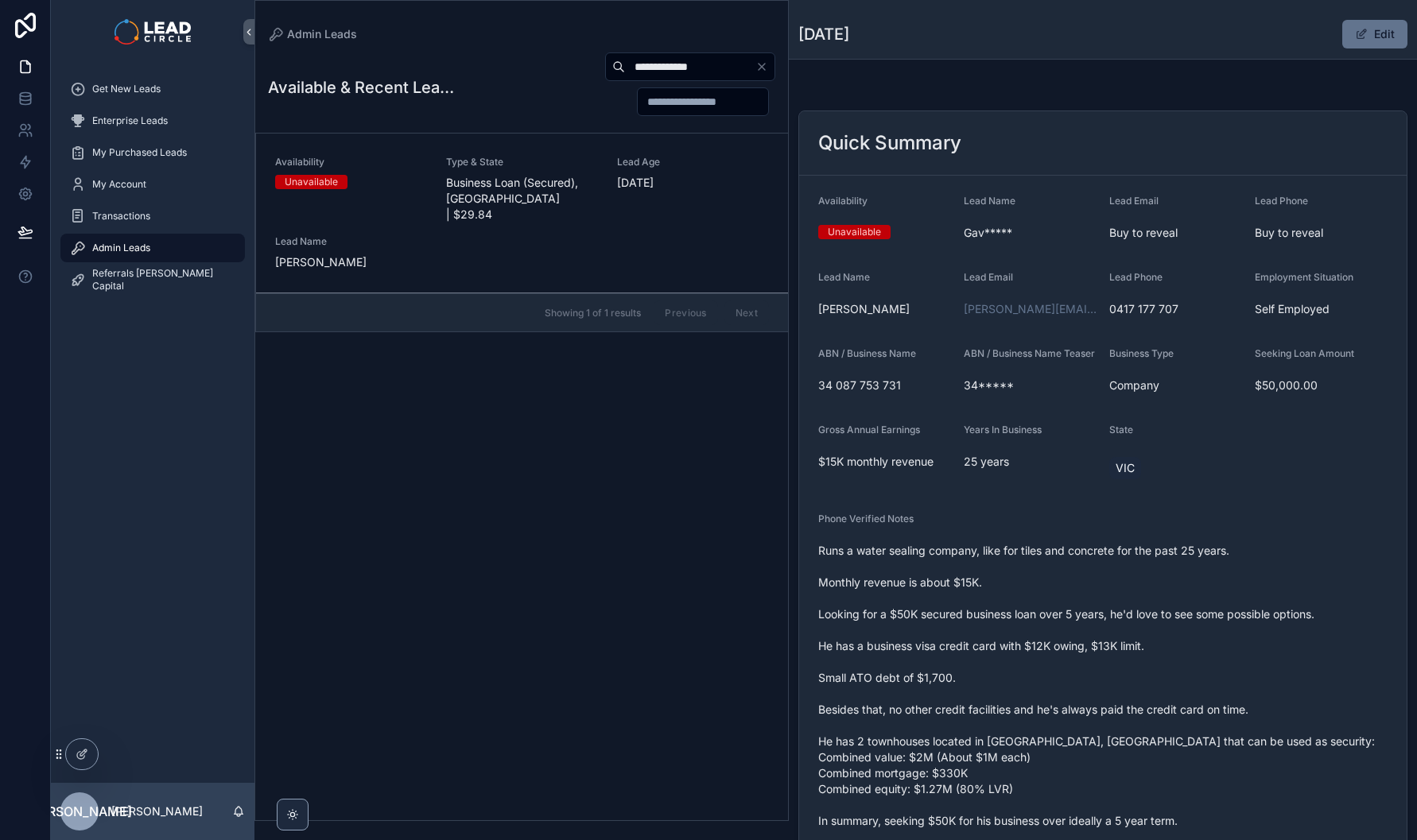
scroll to position [146, 0]
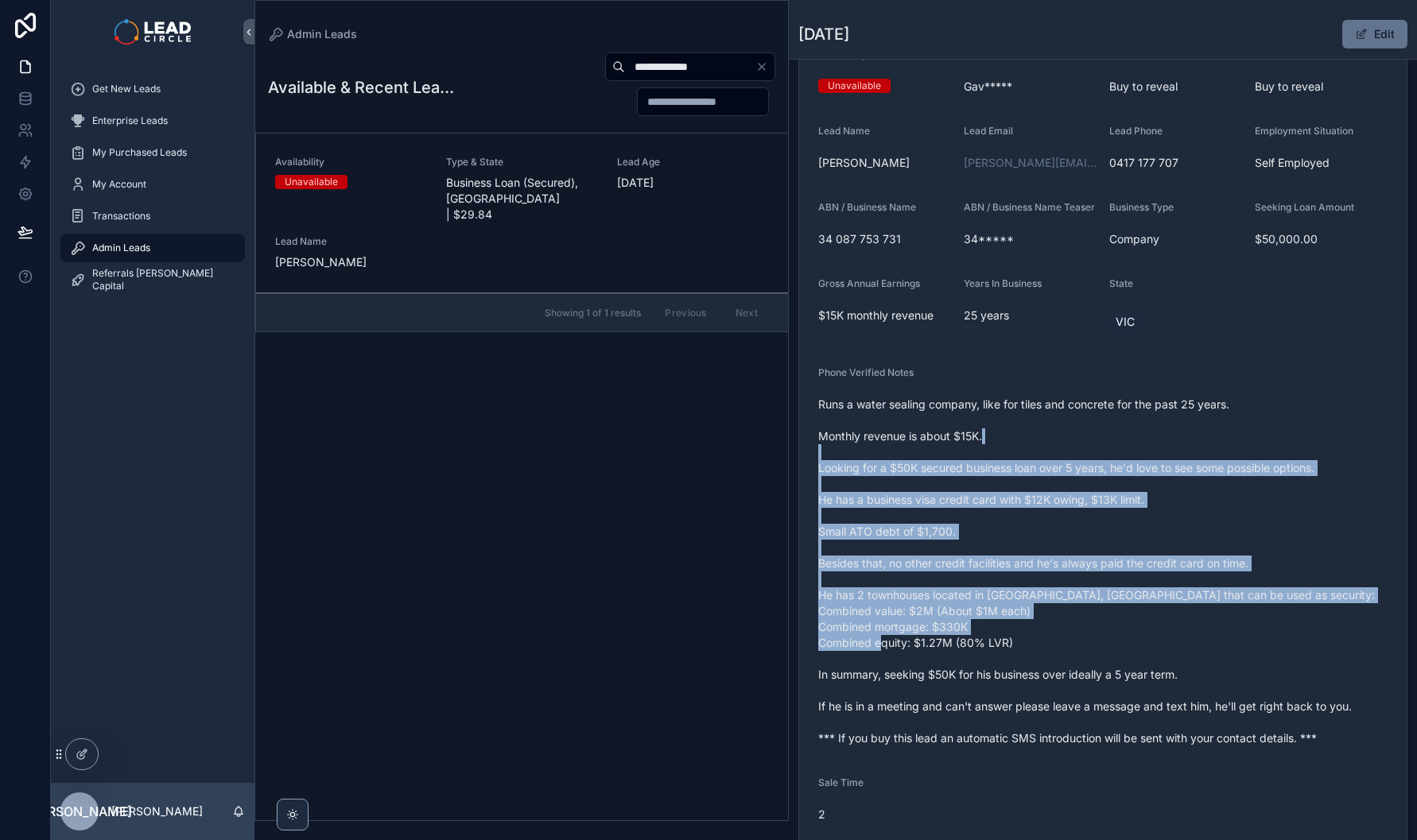
drag, startPoint x: 1072, startPoint y: 446, endPoint x: 1271, endPoint y: 703, distance: 325.0
click at [1271, 703] on span "Runs a water sealing company, like for tiles and concrete for the past 25 years…" at bounding box center [1103, 572] width 570 height 350
click at [1269, 703] on span "Runs a water sealing company, like for tiles and concrete for the past 25 years…" at bounding box center [1103, 572] width 570 height 350
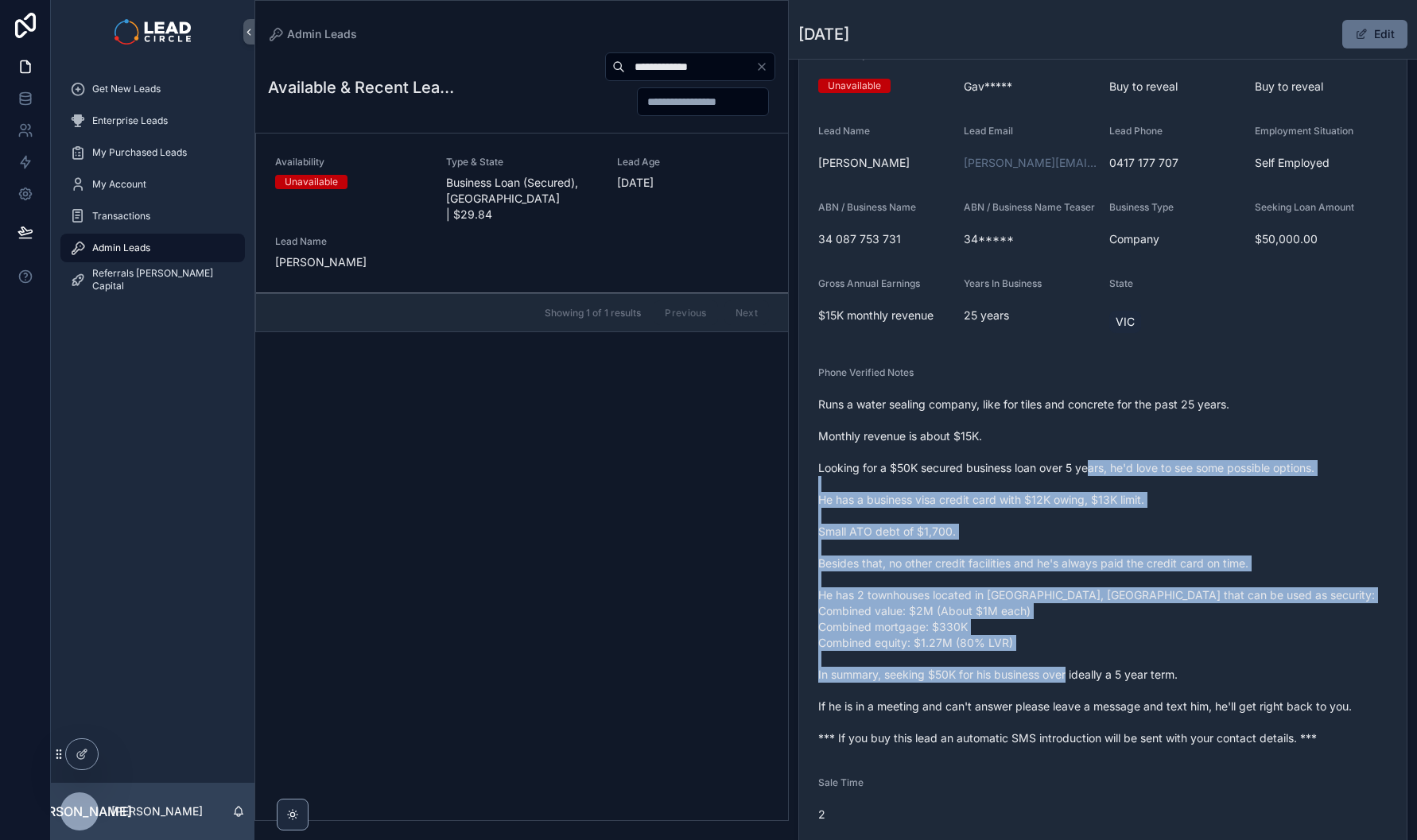
drag, startPoint x: 1272, startPoint y: 697, endPoint x: 1029, endPoint y: 440, distance: 353.7
click at [1033, 444] on span "Runs a water sealing company, like for tiles and concrete for the past 25 years…" at bounding box center [1103, 572] width 570 height 350
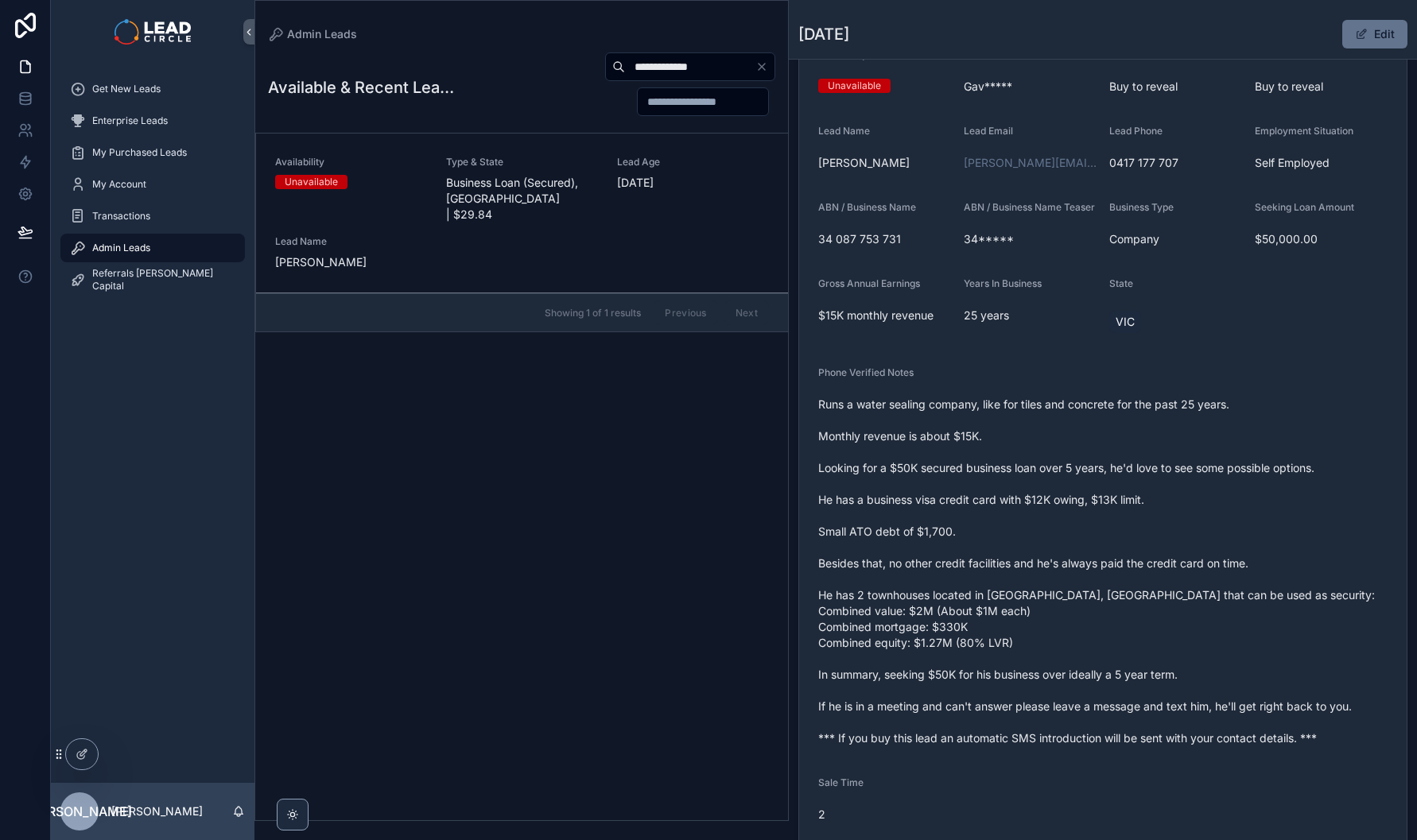
click at [1029, 440] on span "Runs a water sealing company, like for tiles and concrete for the past 25 years…" at bounding box center [1103, 572] width 570 height 350
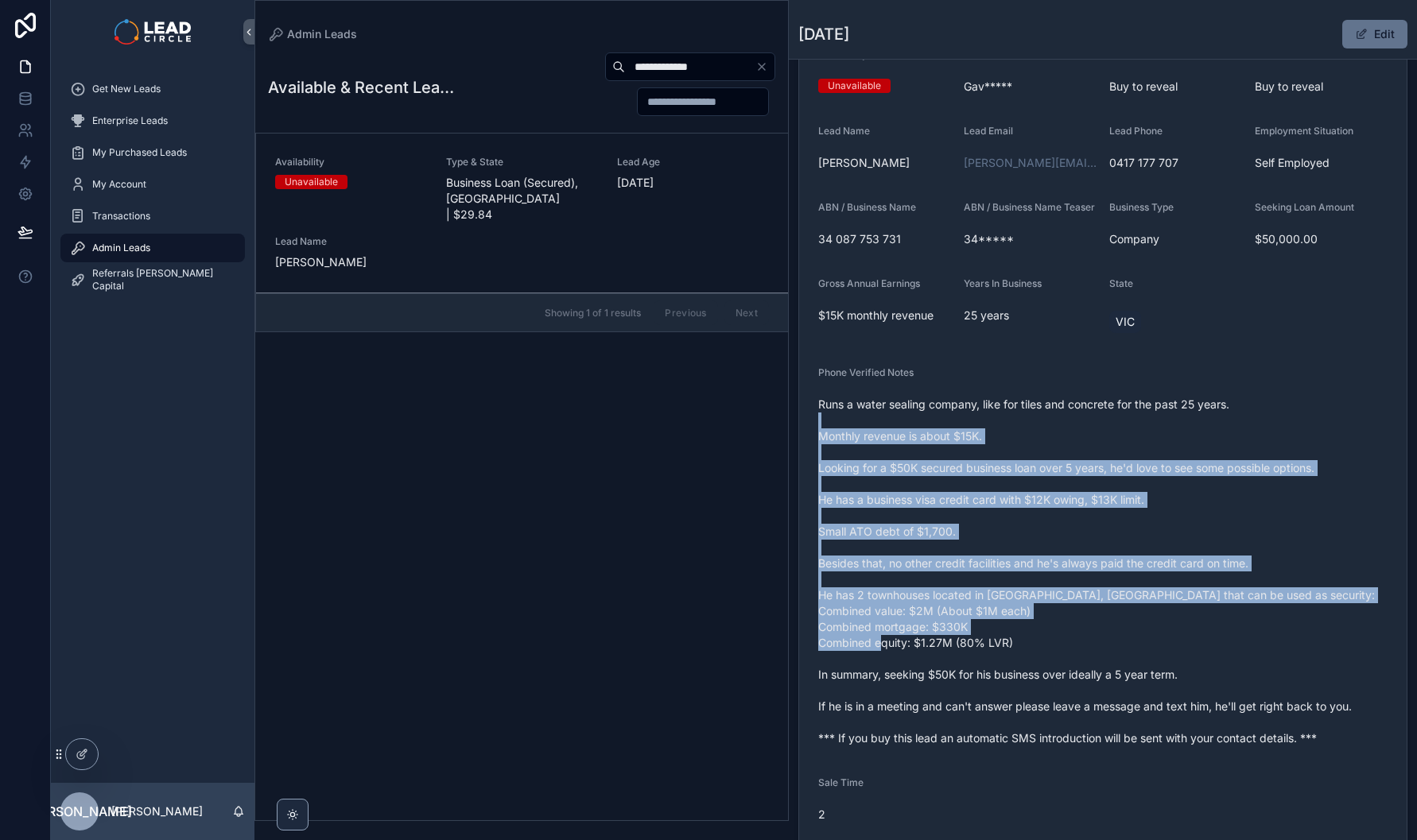
drag, startPoint x: 1049, startPoint y: 449, endPoint x: 1303, endPoint y: 687, distance: 348.1
click at [1303, 687] on span "Runs a water sealing company, like for tiles and concrete for the past 25 years…" at bounding box center [1103, 572] width 570 height 350
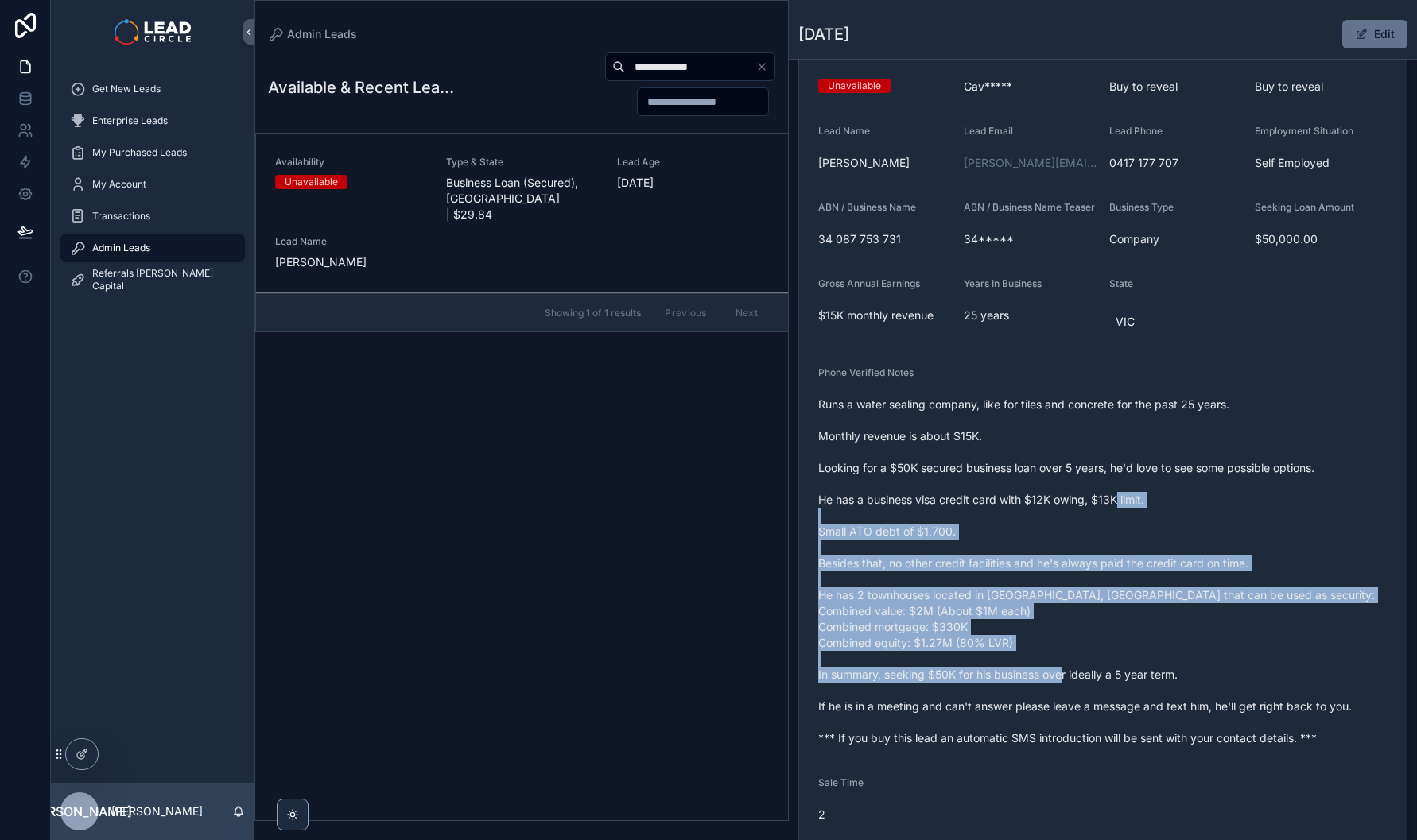
drag, startPoint x: 1291, startPoint y: 672, endPoint x: 1086, endPoint y: 475, distance: 284.3
click at [1091, 480] on span "Runs a water sealing company, like for tiles and concrete for the past 25 years…" at bounding box center [1103, 572] width 570 height 350
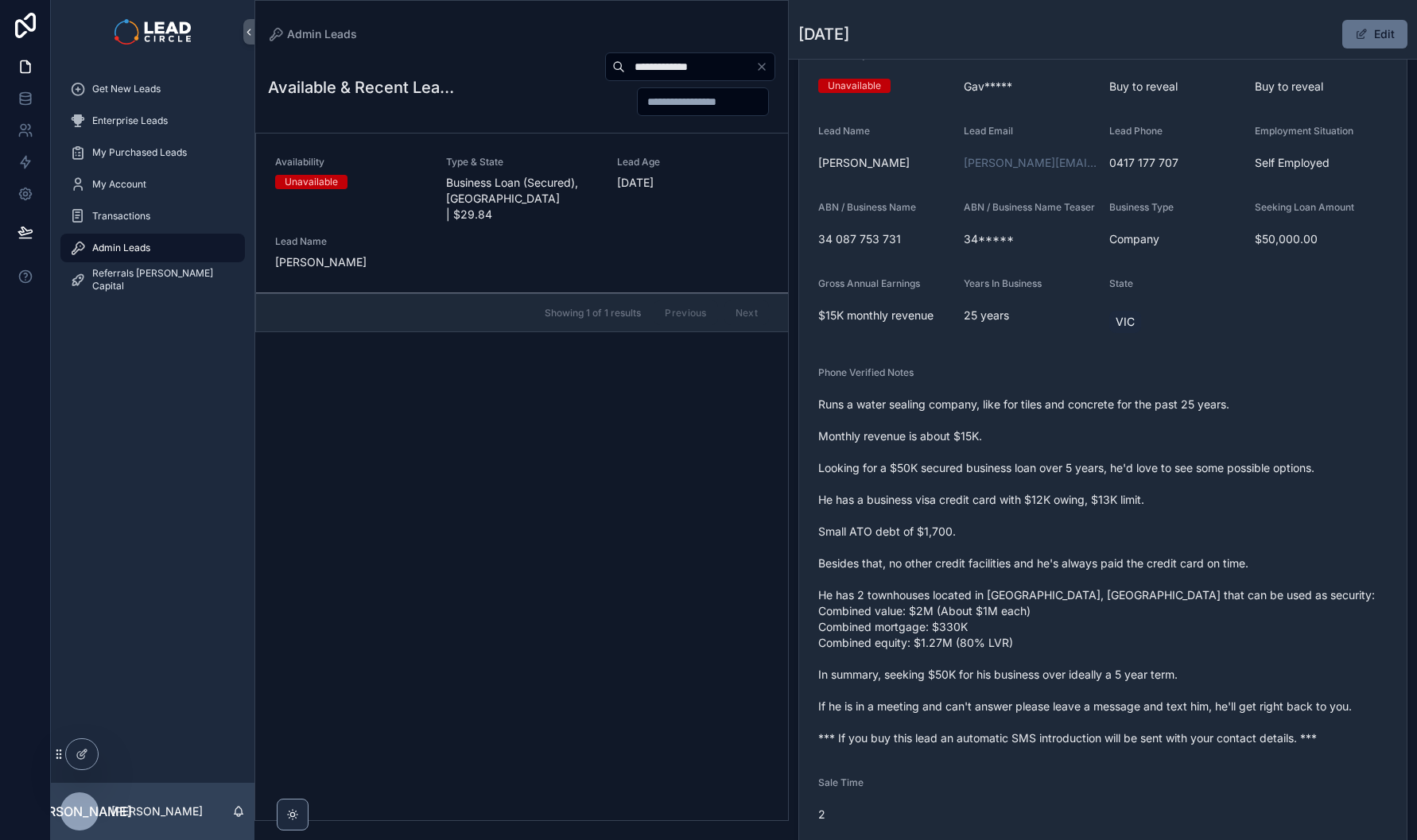
click at [1086, 474] on span "Runs a water sealing company, like for tiles and concrete for the past 25 years…" at bounding box center [1103, 572] width 570 height 350
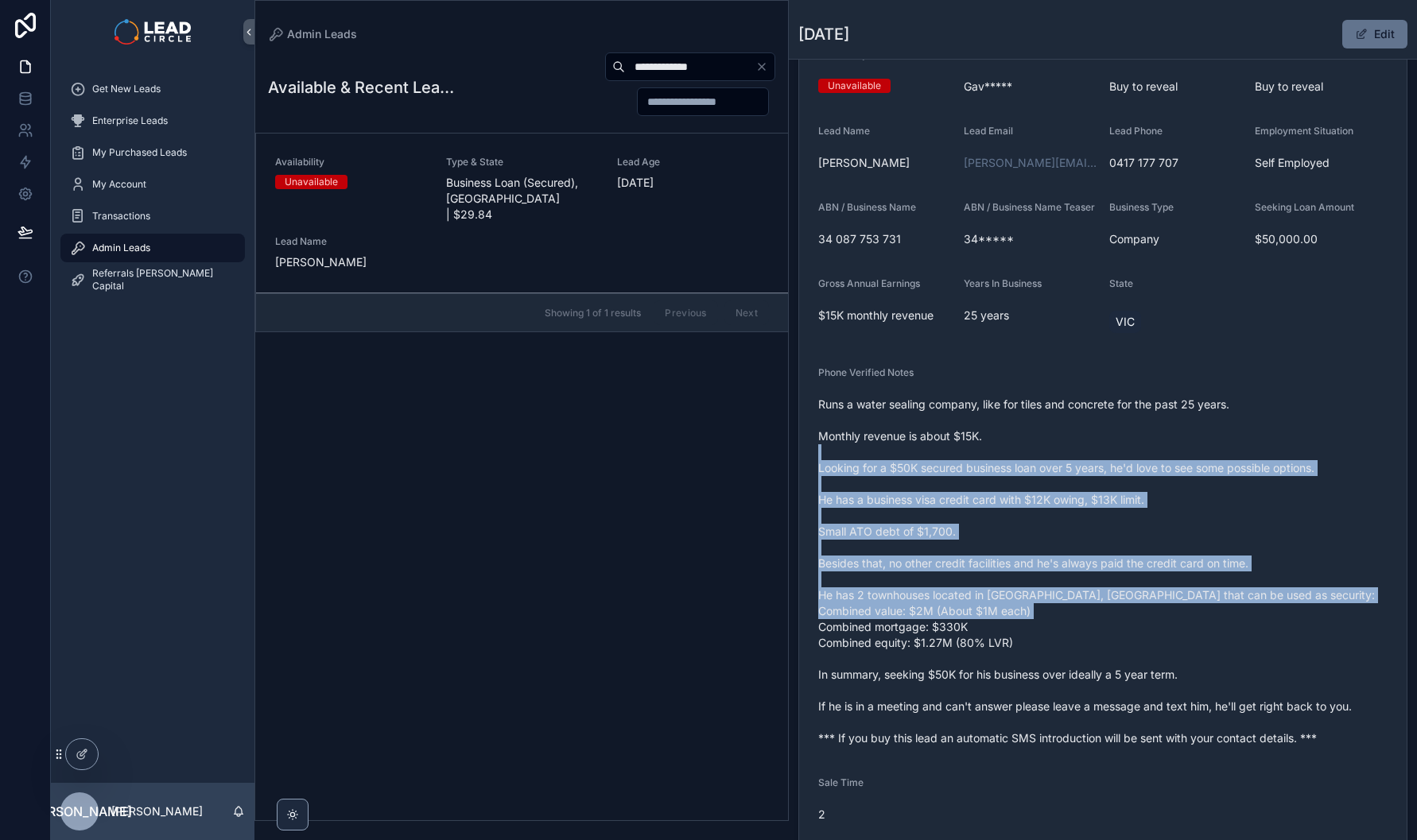
drag, startPoint x: 1088, startPoint y: 458, endPoint x: 1181, endPoint y: 644, distance: 208.0
click at [1181, 644] on span "Runs a water sealing company, like for tiles and concrete for the past 25 years…" at bounding box center [1103, 572] width 570 height 350
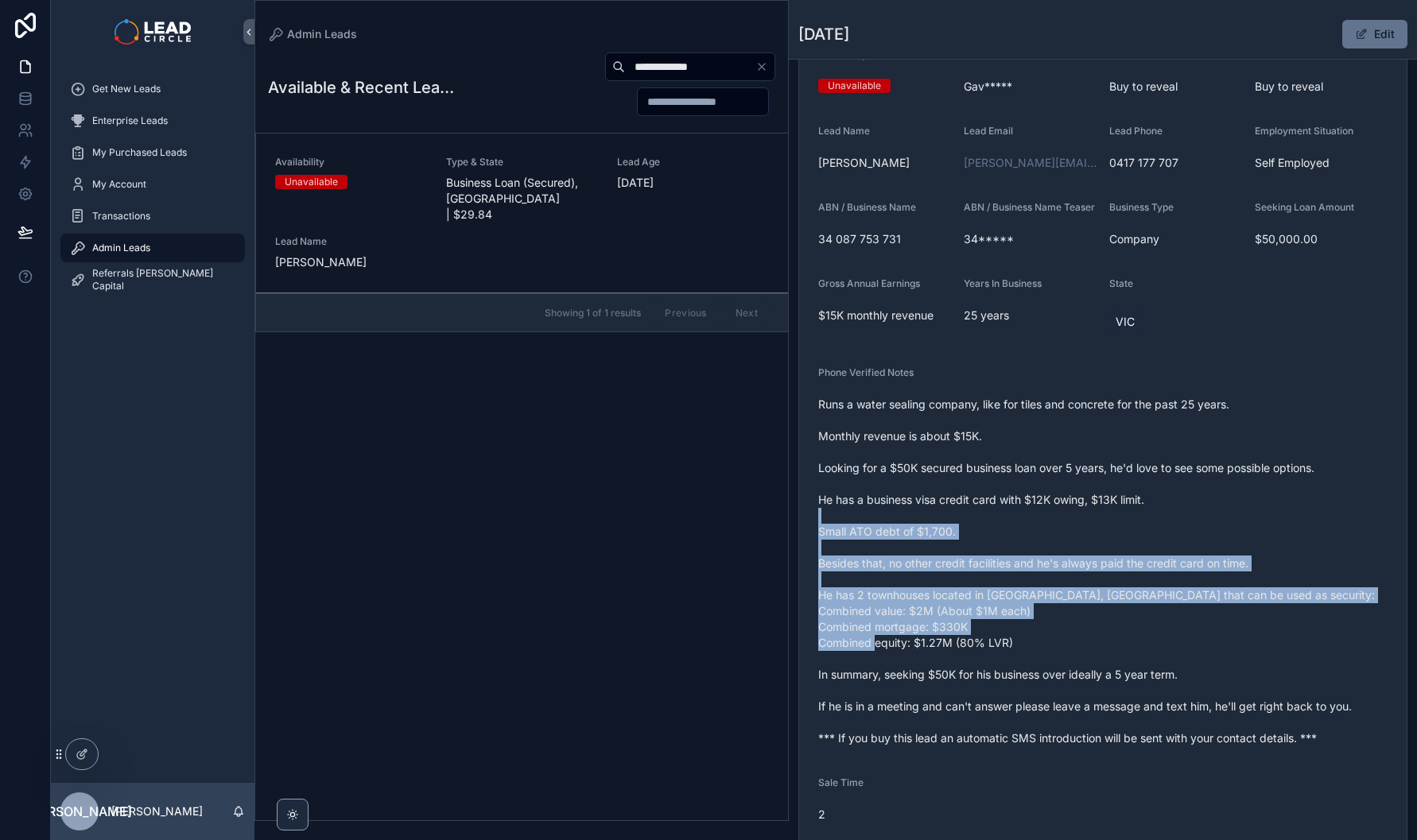
drag, startPoint x: 1221, startPoint y: 662, endPoint x: 1026, endPoint y: 504, distance: 251.0
click at [1028, 506] on span "Runs a water sealing company, like for tiles and concrete for the past 25 years…" at bounding box center [1103, 572] width 570 height 350
click at [1026, 504] on span "Runs a water sealing company, like for tiles and concrete for the past 25 years…" at bounding box center [1103, 572] width 570 height 350
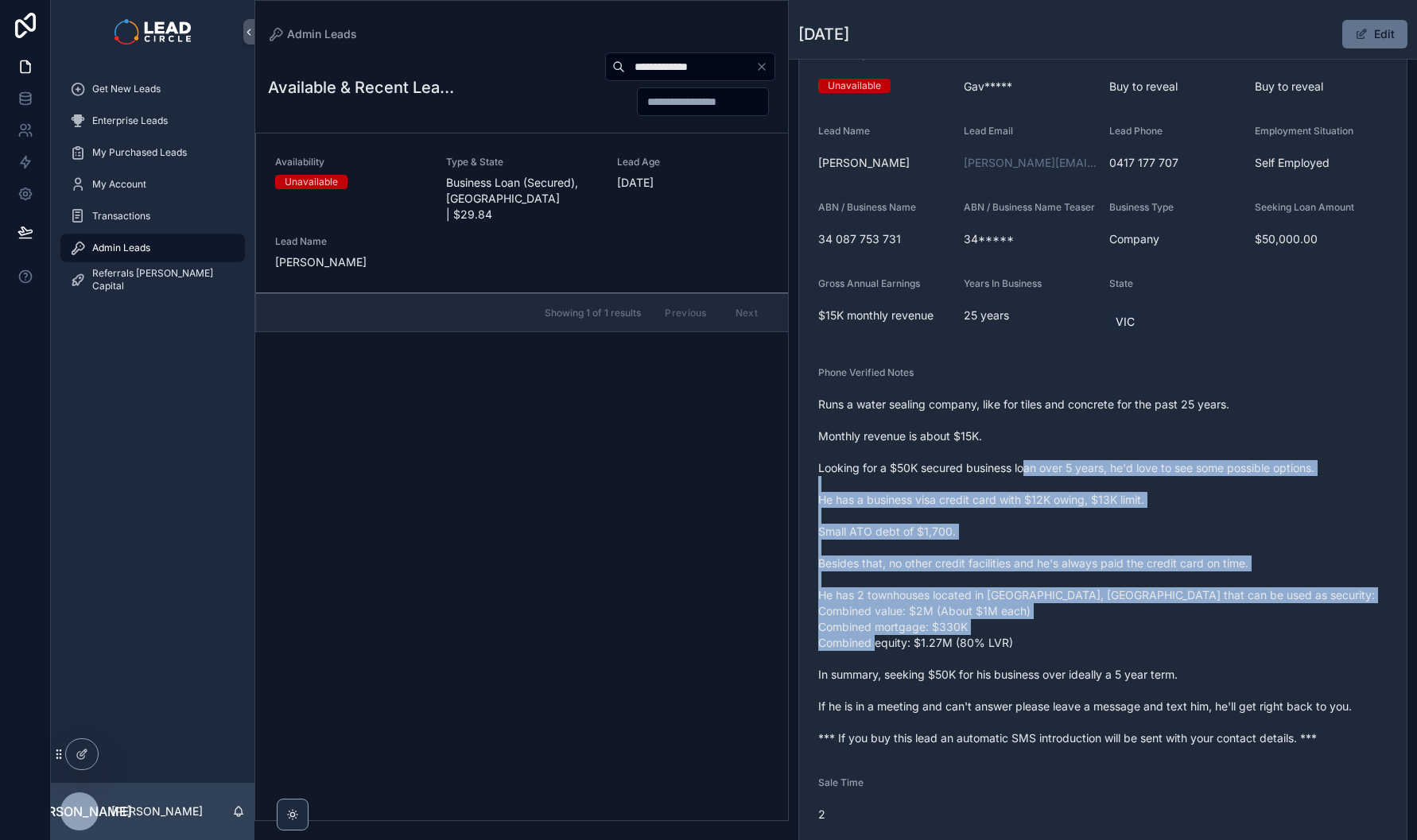
drag, startPoint x: 1028, startPoint y: 481, endPoint x: 1133, endPoint y: 653, distance: 201.5
click at [1133, 653] on span "Runs a water sealing company, like for tiles and concrete for the past 25 years…" at bounding box center [1103, 572] width 570 height 350
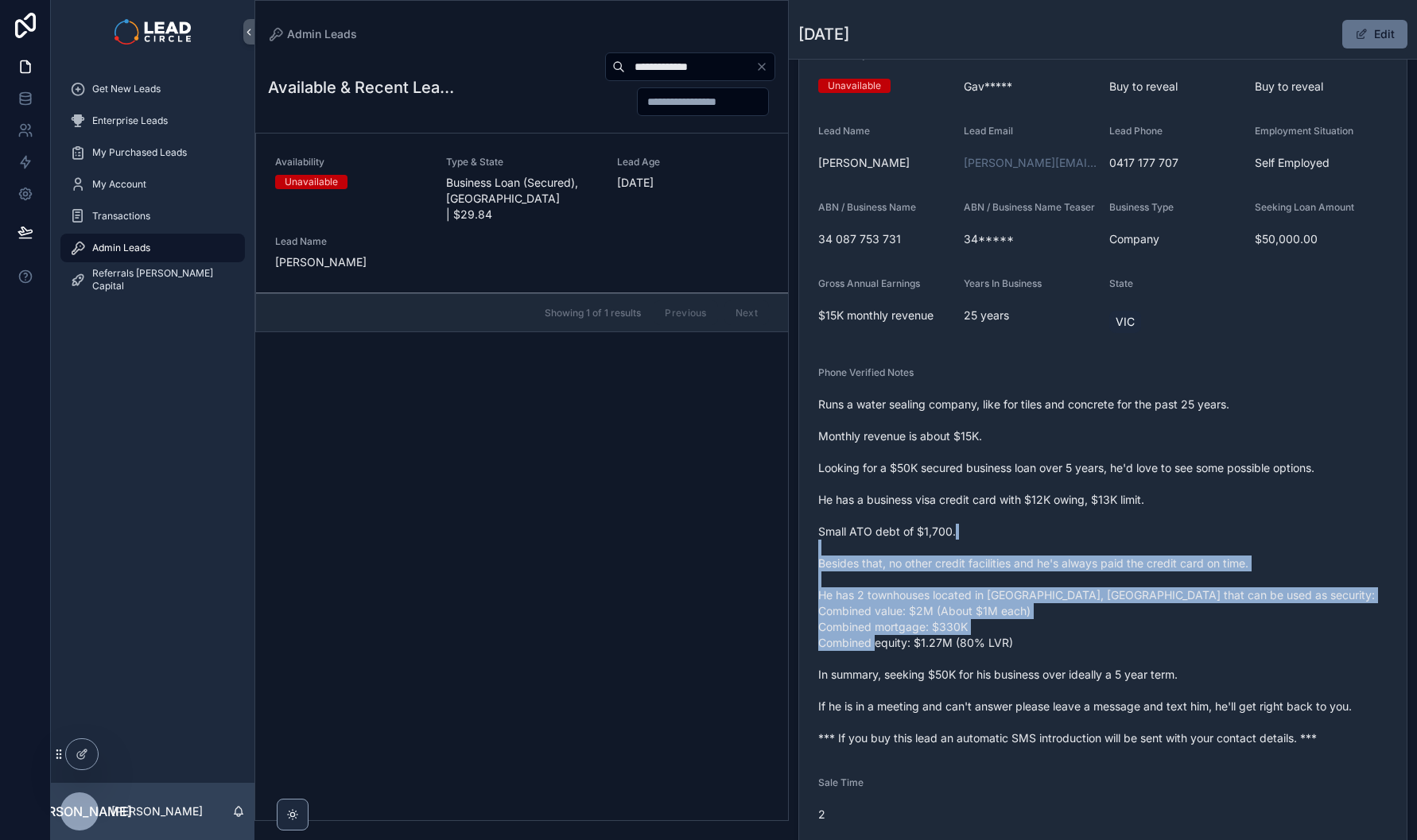
drag, startPoint x: 1148, startPoint y: 657, endPoint x: 950, endPoint y: 539, distance: 230.5
click at [951, 540] on span "Runs a water sealing company, like for tiles and concrete for the past 25 years…" at bounding box center [1103, 572] width 570 height 350
click at [950, 539] on span "Runs a water sealing company, like for tiles and concrete for the past 25 years…" at bounding box center [1103, 572] width 570 height 350
drag, startPoint x: 946, startPoint y: 531, endPoint x: 1134, endPoint y: 645, distance: 219.9
click at [1134, 645] on span "Runs a water sealing company, like for tiles and concrete for the past 25 years…" at bounding box center [1103, 572] width 570 height 350
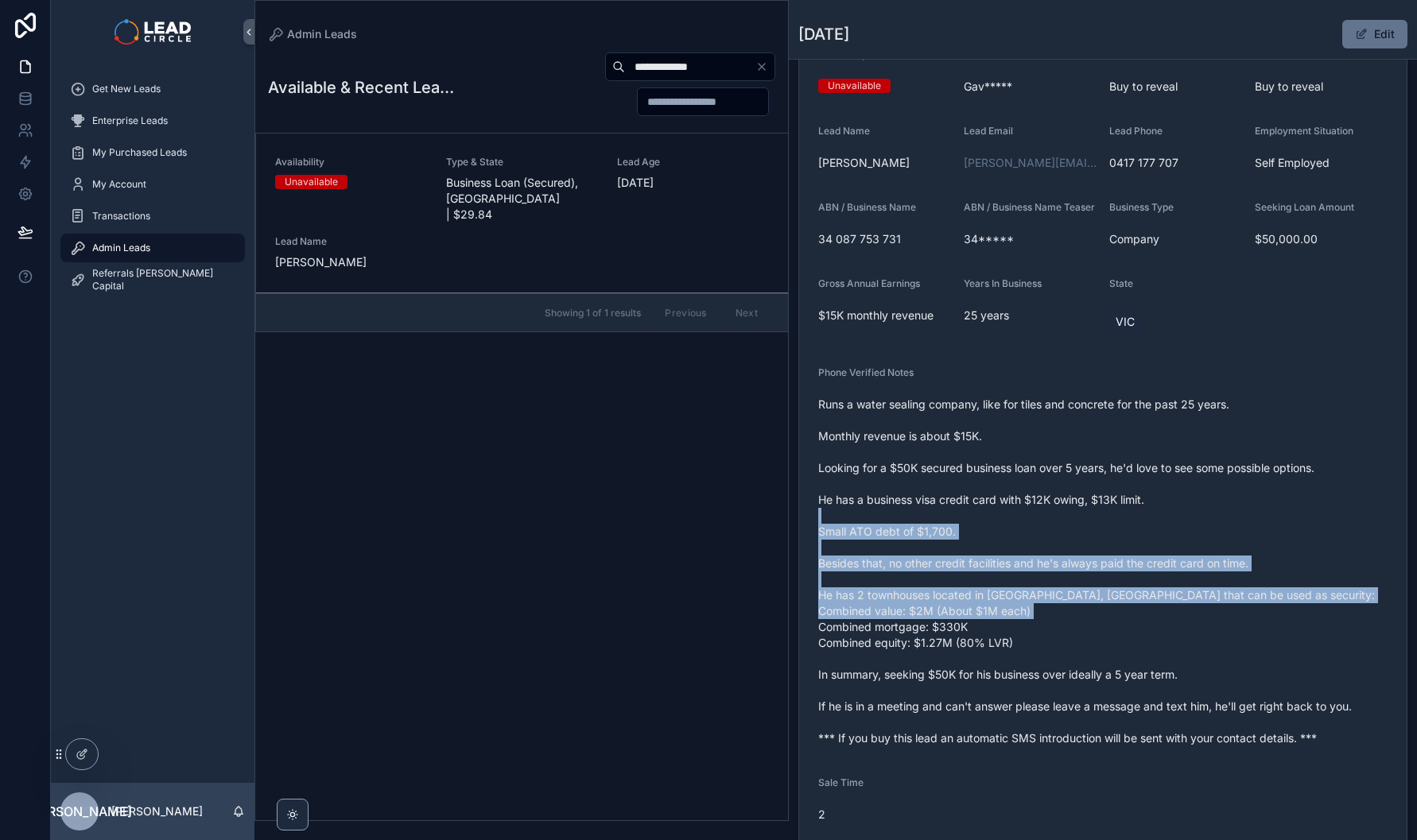
click at [1134, 646] on span "Runs a water sealing company, like for tiles and concrete for the past 25 years…" at bounding box center [1103, 572] width 570 height 350
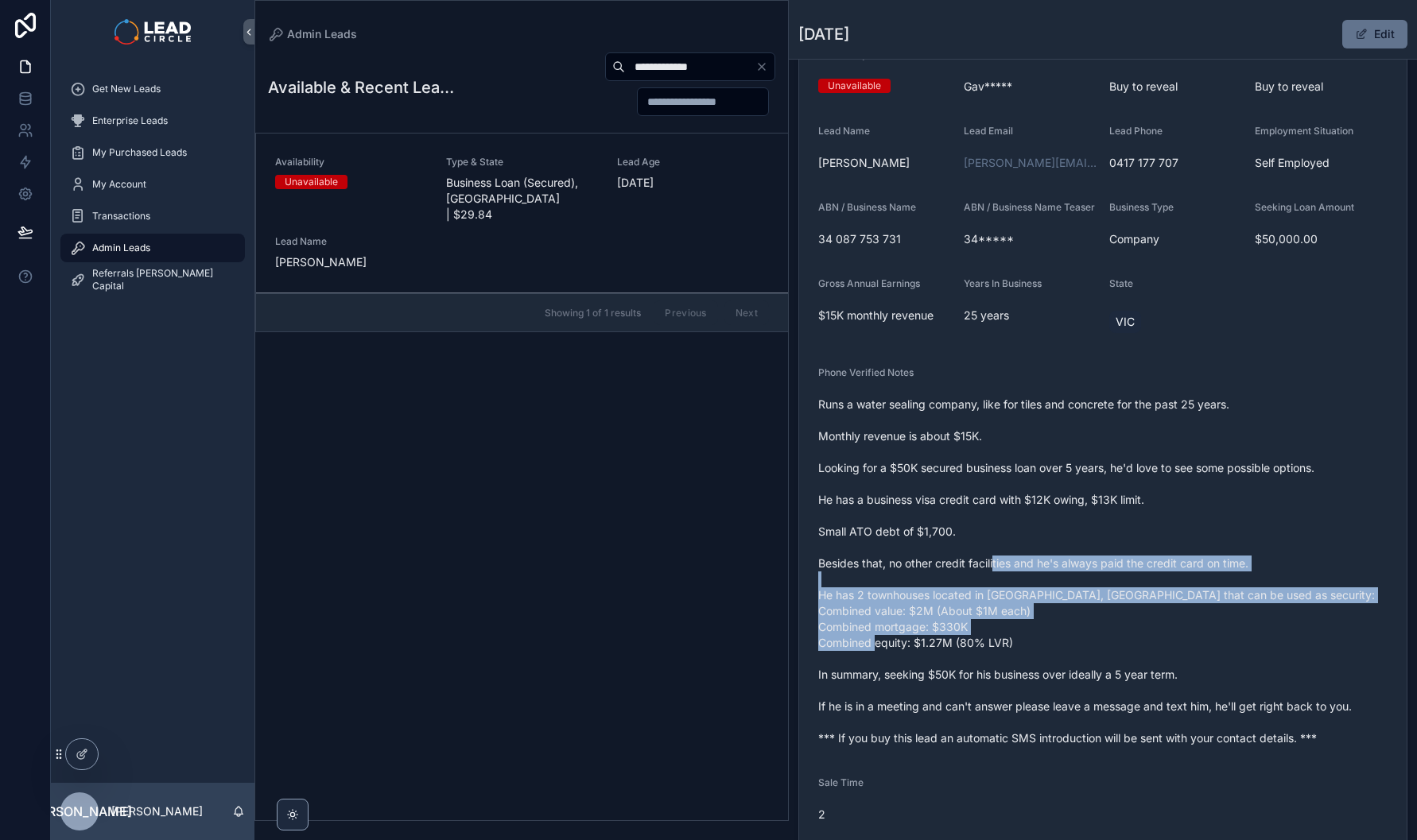
drag, startPoint x: 1151, startPoint y: 656, endPoint x: 963, endPoint y: 563, distance: 209.7
click at [963, 563] on span "Runs a water sealing company, like for tiles and concrete for the past 25 years…" at bounding box center [1103, 572] width 570 height 350
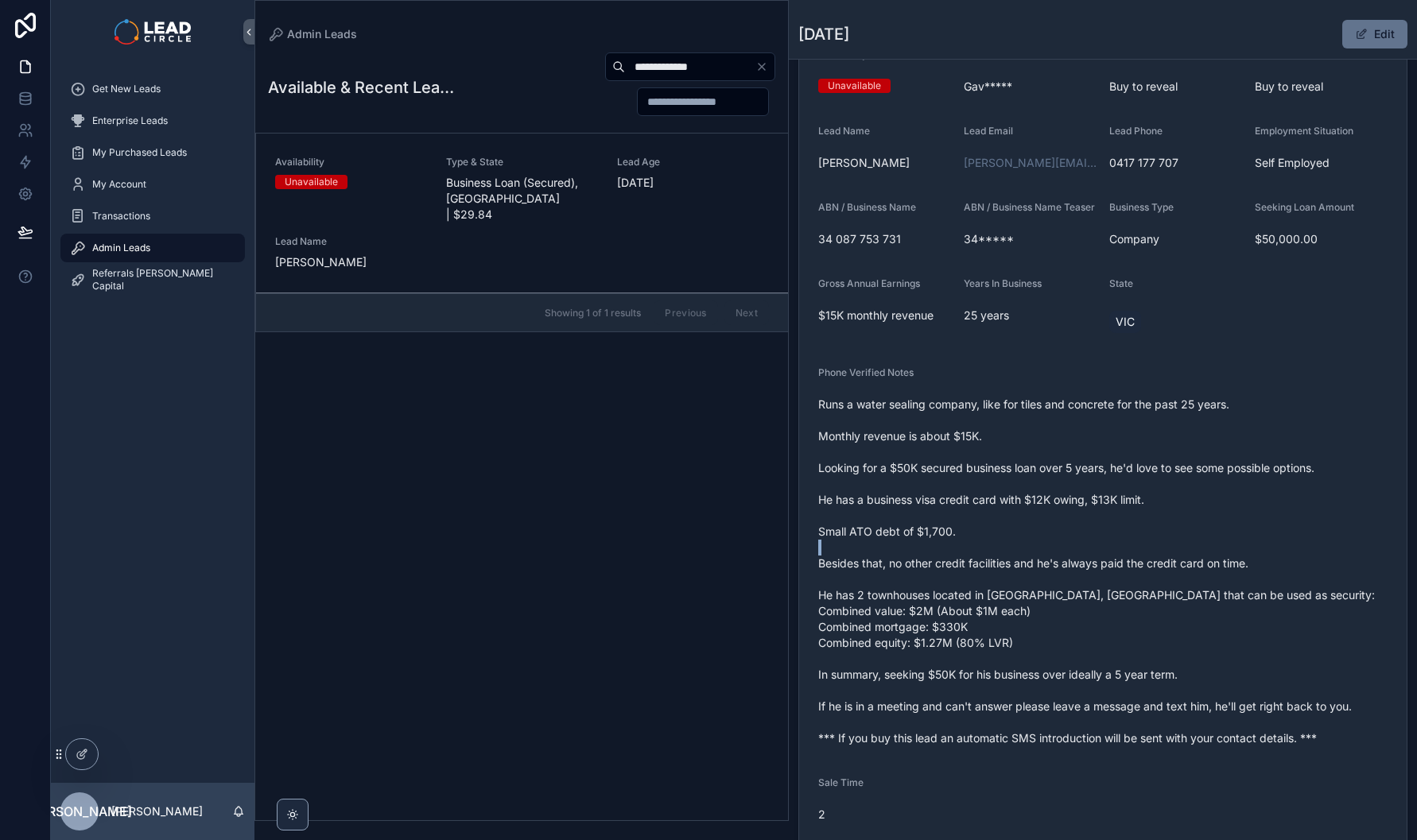
click at [963, 563] on span "Runs a water sealing company, like for tiles and concrete for the past 25 years…" at bounding box center [1103, 572] width 570 height 350
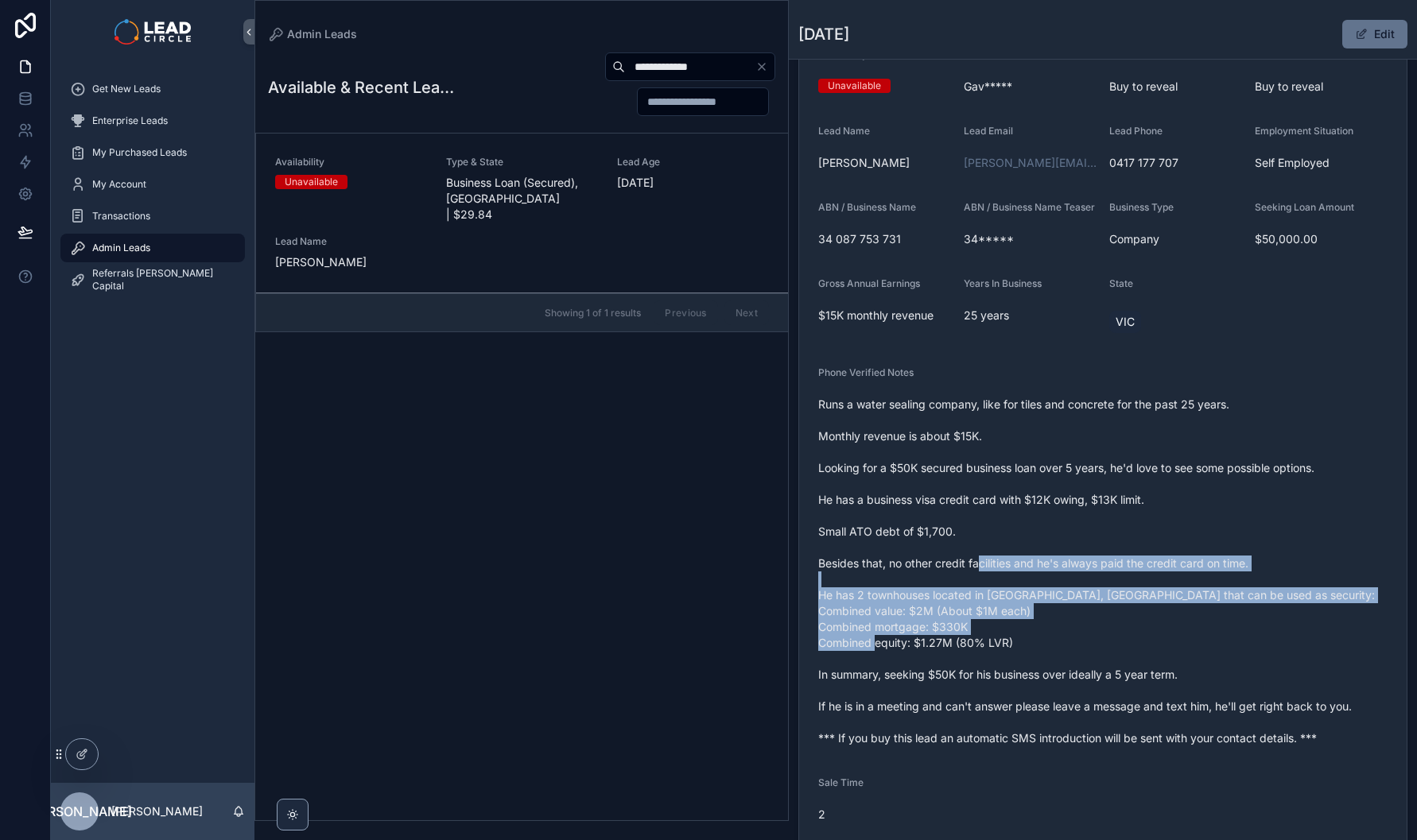
drag, startPoint x: 1032, startPoint y: 606, endPoint x: 1105, endPoint y: 656, distance: 88.5
click at [1105, 656] on span "Runs a water sealing company, like for tiles and concrete for the past 25 years…" at bounding box center [1103, 572] width 570 height 350
drag, startPoint x: 1108, startPoint y: 656, endPoint x: 950, endPoint y: 613, distance: 163.7
click at [950, 613] on span "Runs a water sealing company, like for tiles and concrete for the past 25 years…" at bounding box center [1103, 572] width 570 height 350
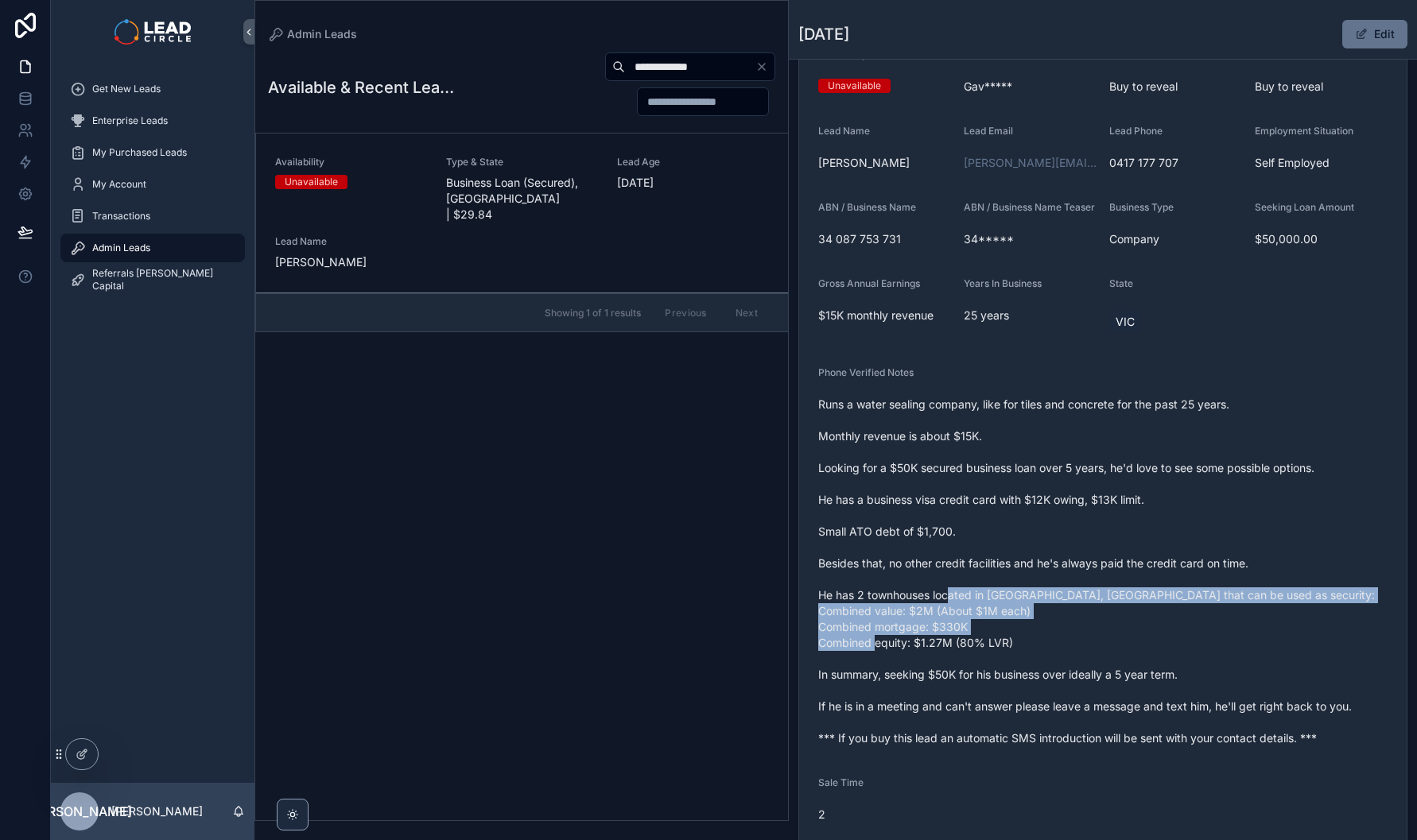
click at [950, 613] on span "Runs a water sealing company, like for tiles and concrete for the past 25 years…" at bounding box center [1103, 572] width 570 height 350
drag, startPoint x: 896, startPoint y: 615, endPoint x: 1124, endPoint y: 668, distance: 234.1
click at [1123, 668] on span "Runs a water sealing company, like for tiles and concrete for the past 25 years…" at bounding box center [1103, 572] width 570 height 350
click at [1124, 668] on span "Runs a water sealing company, like for tiles and concrete for the past 25 years…" at bounding box center [1103, 572] width 570 height 350
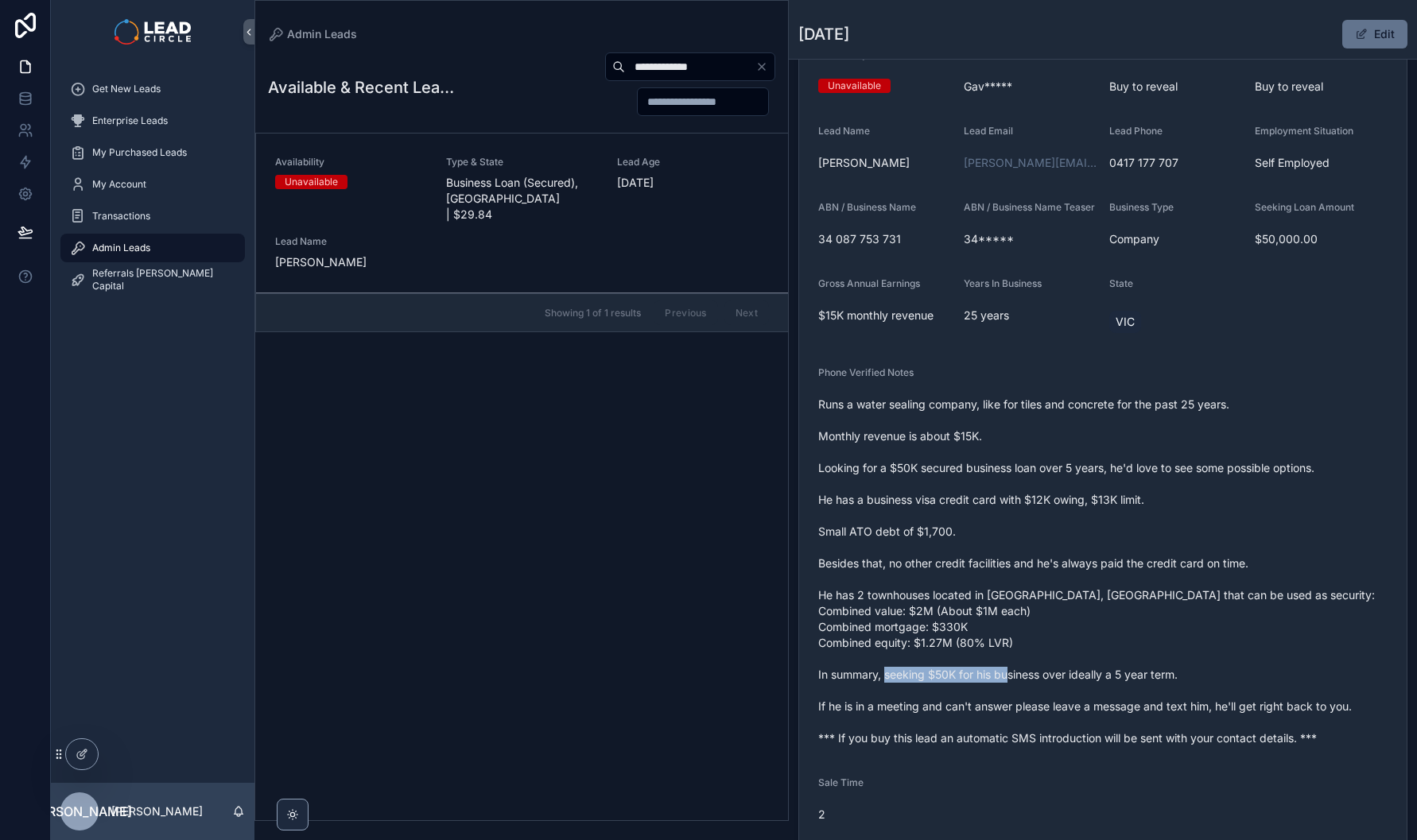
drag, startPoint x: 1129, startPoint y: 695, endPoint x: 969, endPoint y: 685, distance: 160.3
click at [970, 685] on span "Runs a water sealing company, like for tiles and concrete for the past 25 years…" at bounding box center [1103, 572] width 570 height 350
click at [969, 685] on span "Runs a water sealing company, like for tiles and concrete for the past 25 years…" at bounding box center [1103, 572] width 570 height 350
drag, startPoint x: 953, startPoint y: 690, endPoint x: 1207, endPoint y: 719, distance: 255.7
click at [1146, 689] on span "Runs a water sealing company, like for tiles and concrete for the past 25 years…" at bounding box center [1103, 572] width 570 height 350
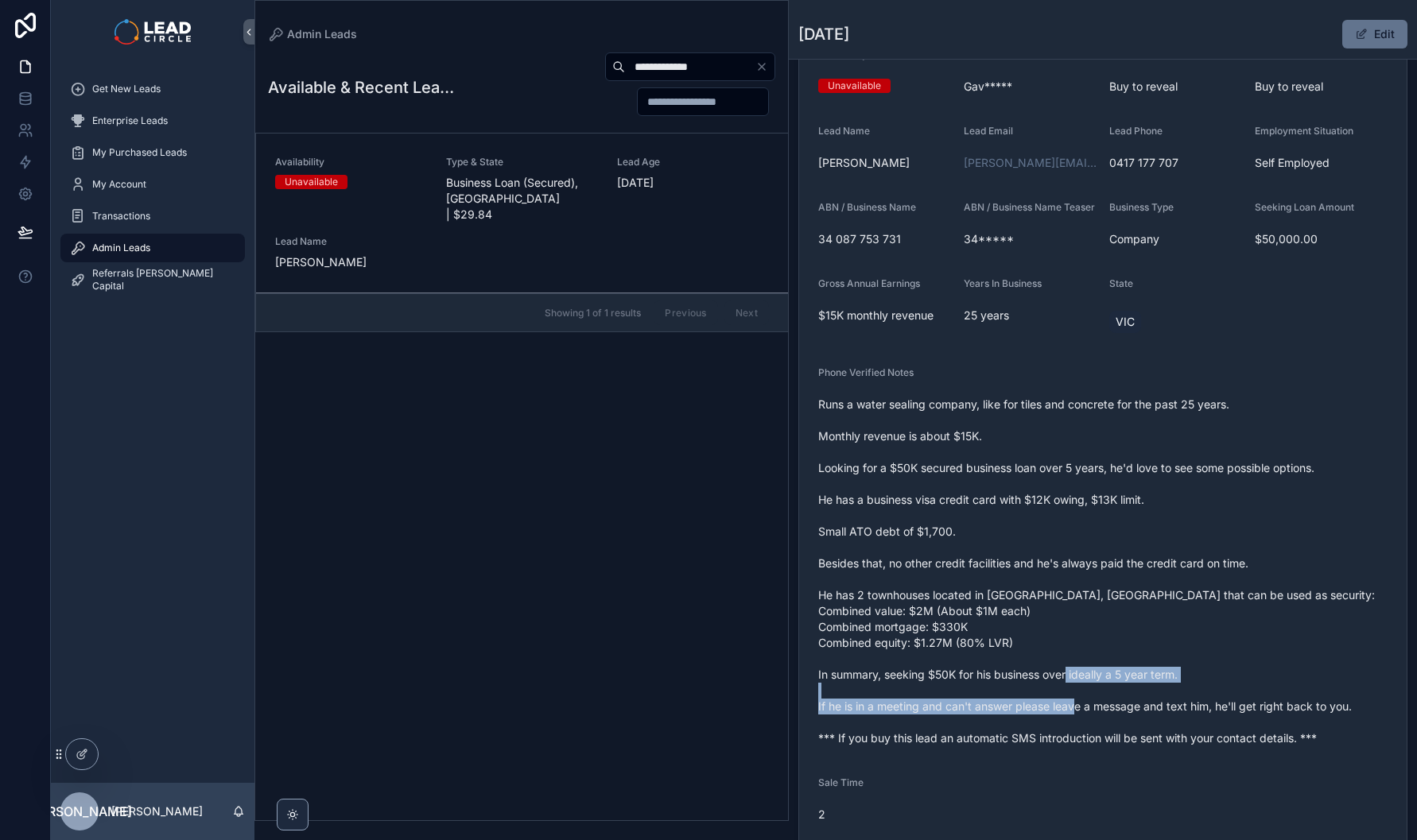
drag, startPoint x: 1207, startPoint y: 719, endPoint x: 1050, endPoint y: 706, distance: 157.5
click at [1057, 707] on span "Runs a water sealing company, like for tiles and concrete for the past 25 years…" at bounding box center [1103, 572] width 570 height 350
click at [1050, 706] on span "Runs a water sealing company, like for tiles and concrete for the past 25 years…" at bounding box center [1103, 572] width 570 height 350
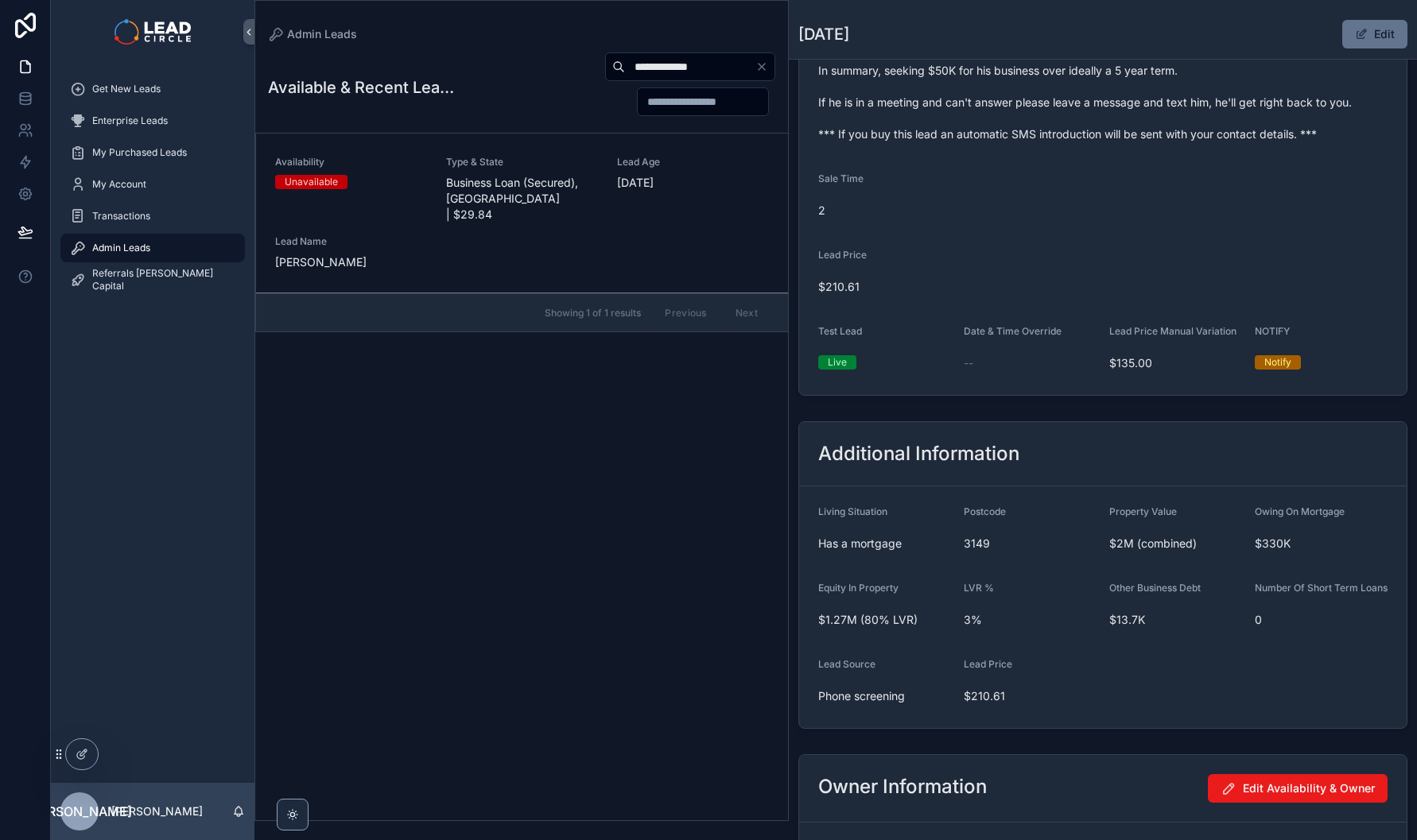
scroll to position [642, 0]
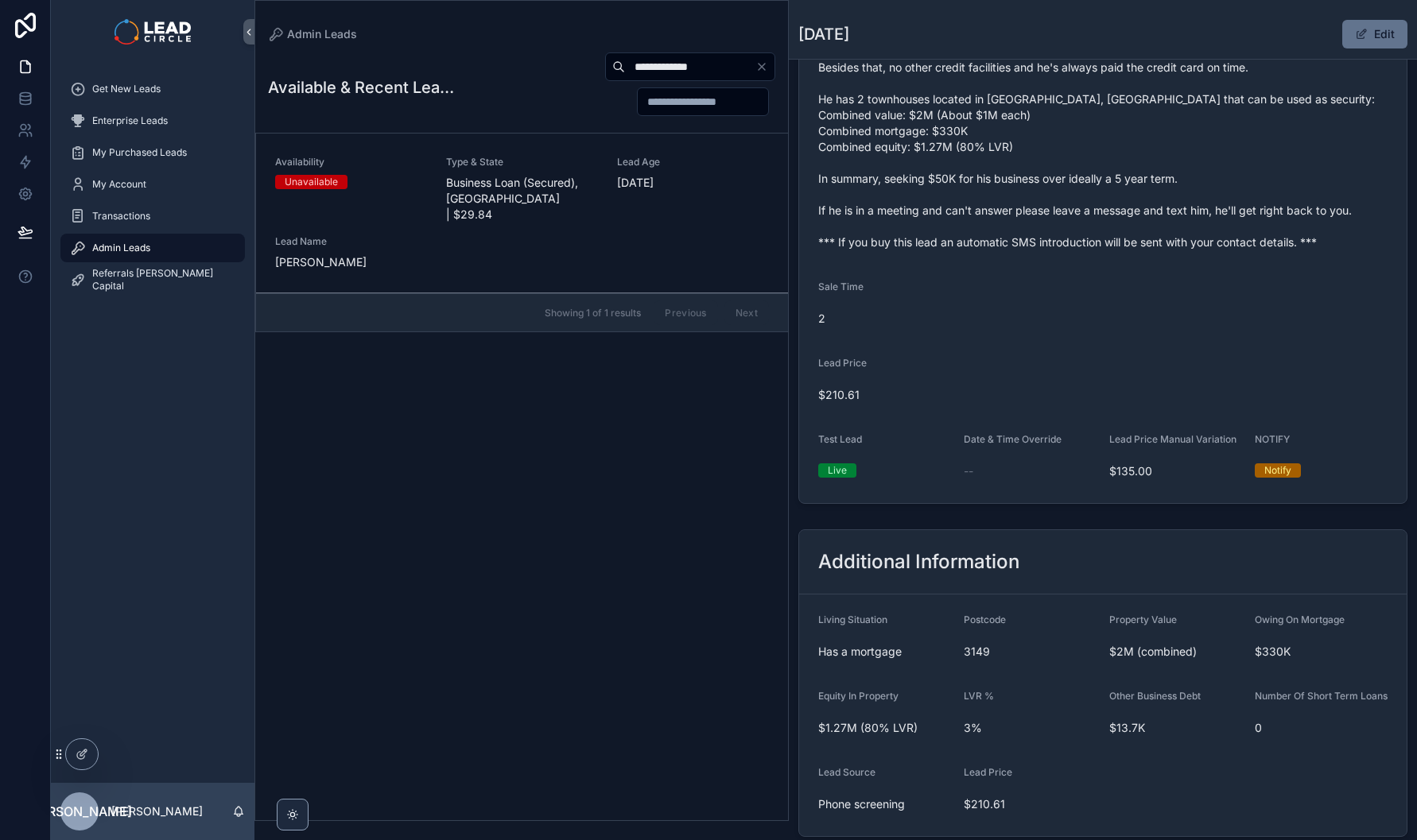
click at [763, 69] on icon "Clear" at bounding box center [762, 67] width 13 height 13
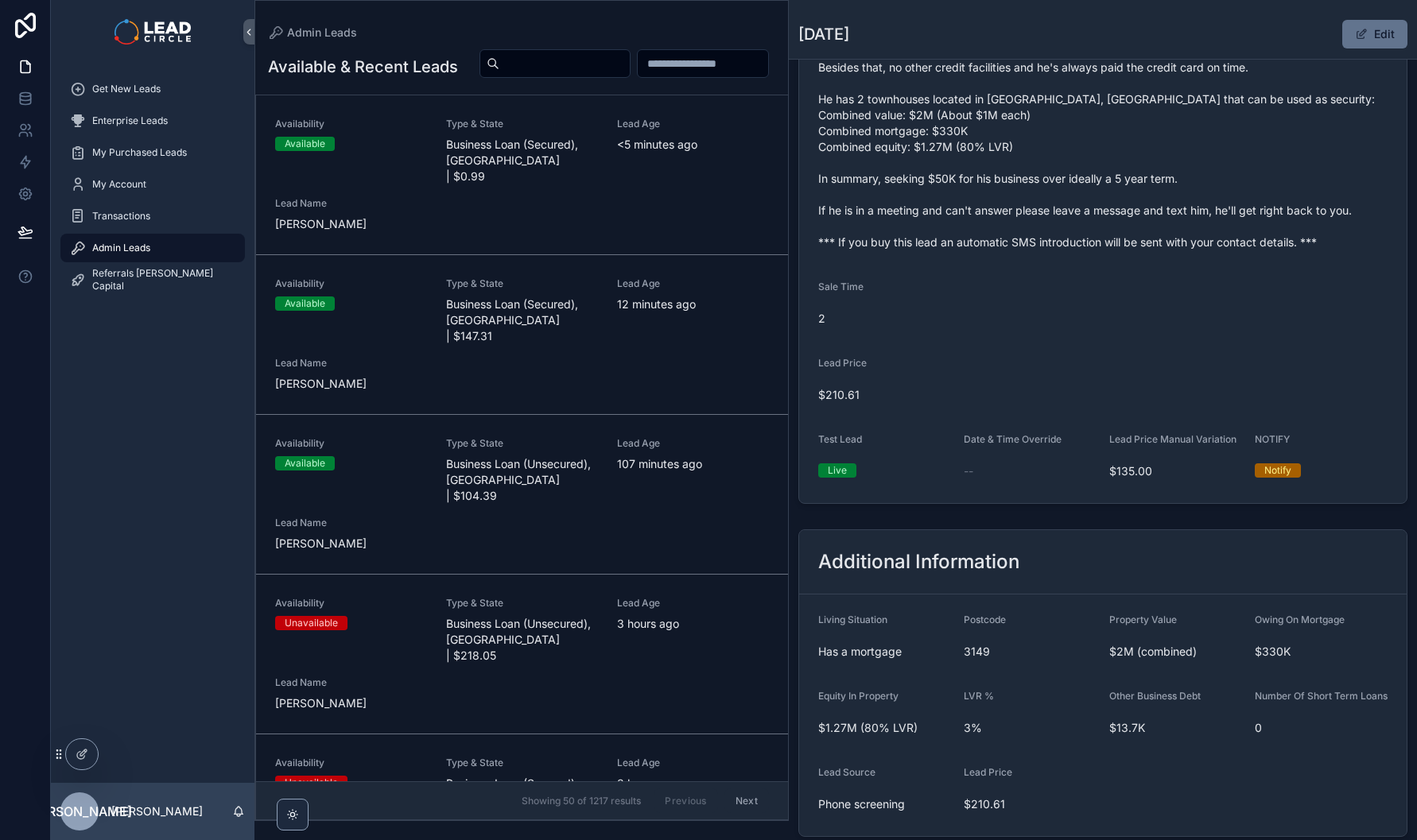
click at [660, 184] on div "Lead Age <5 minutes ago" at bounding box center [694, 151] width 152 height 67
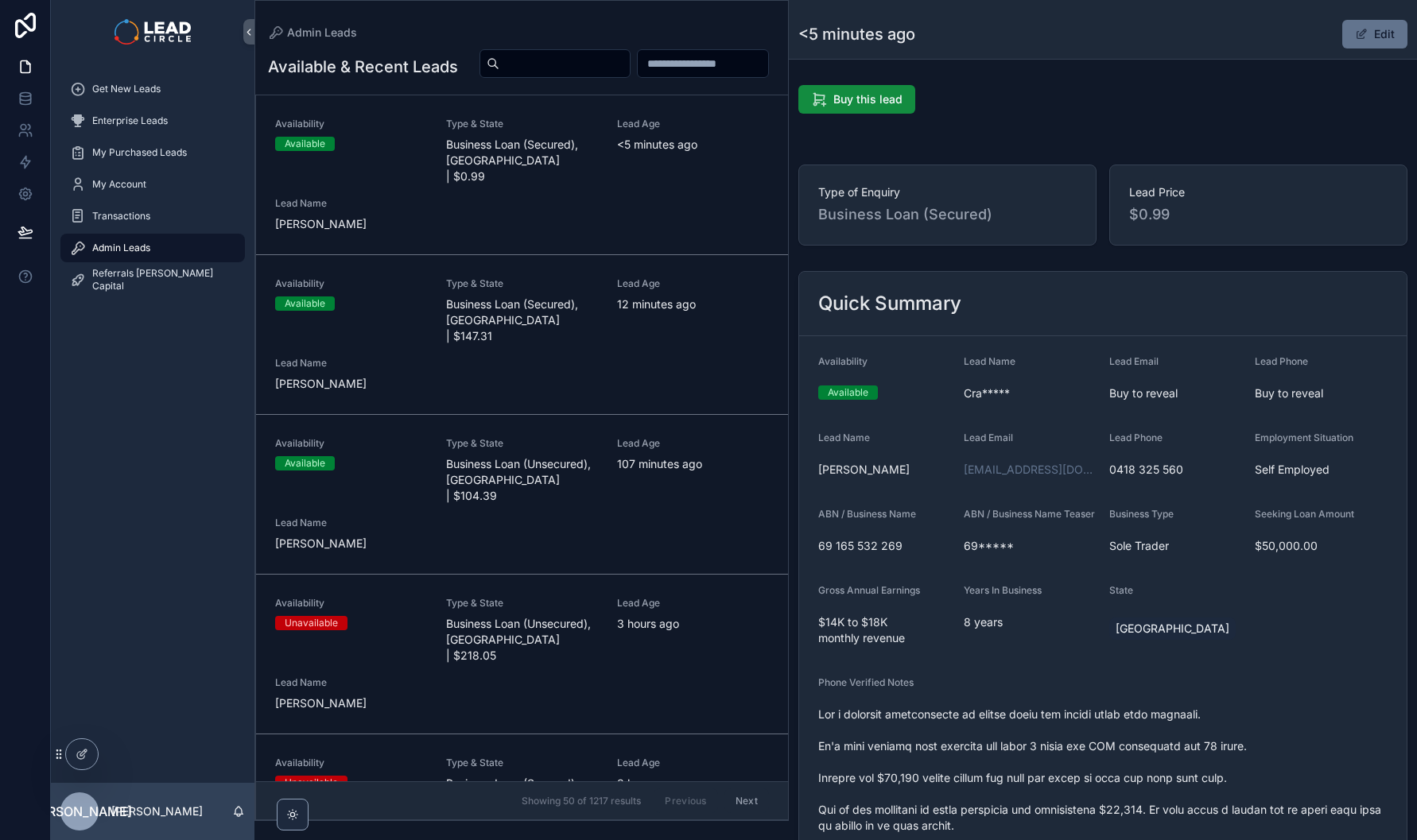
click at [1362, 40] on button "Edit" at bounding box center [1375, 34] width 65 height 29
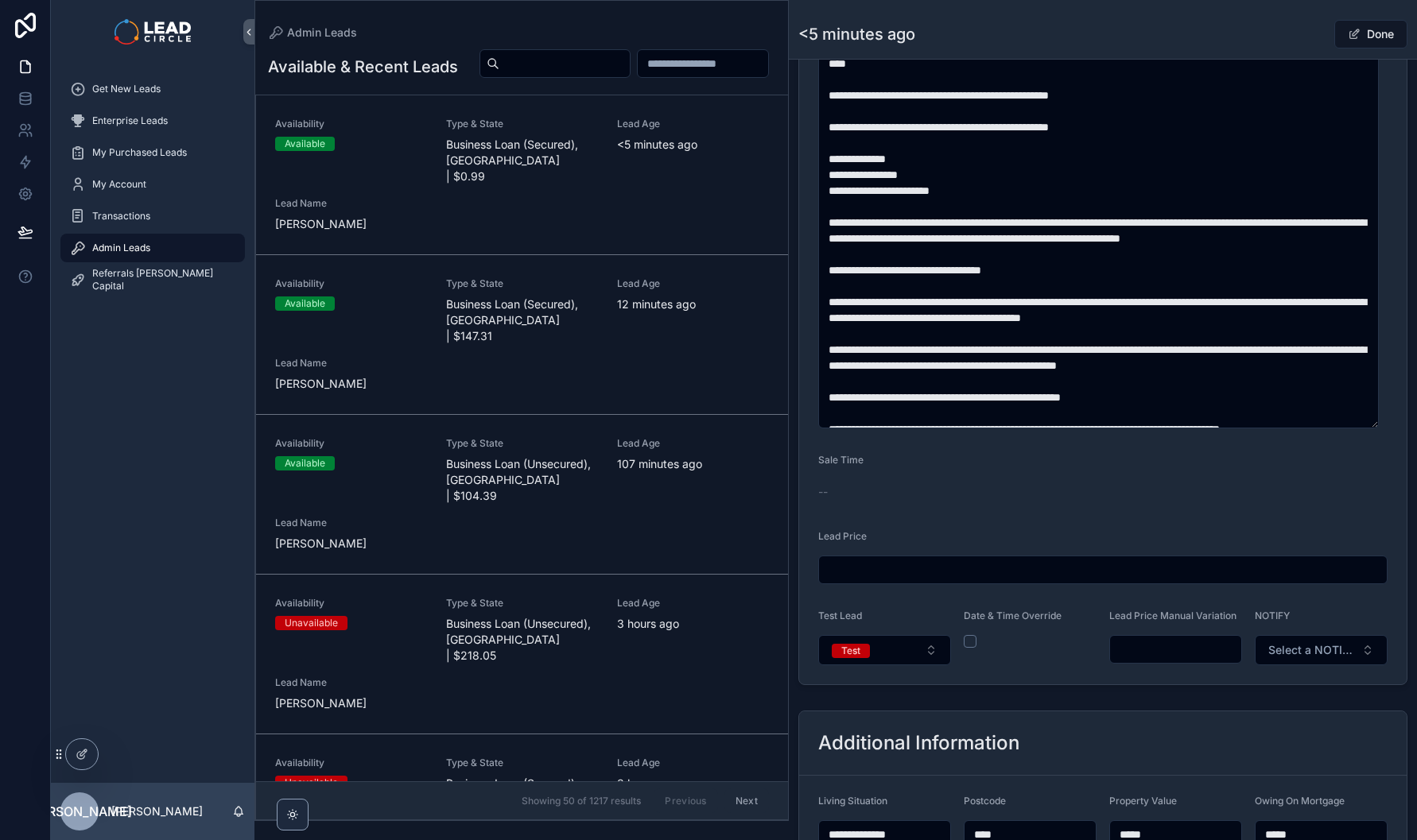
scroll to position [1101, 0]
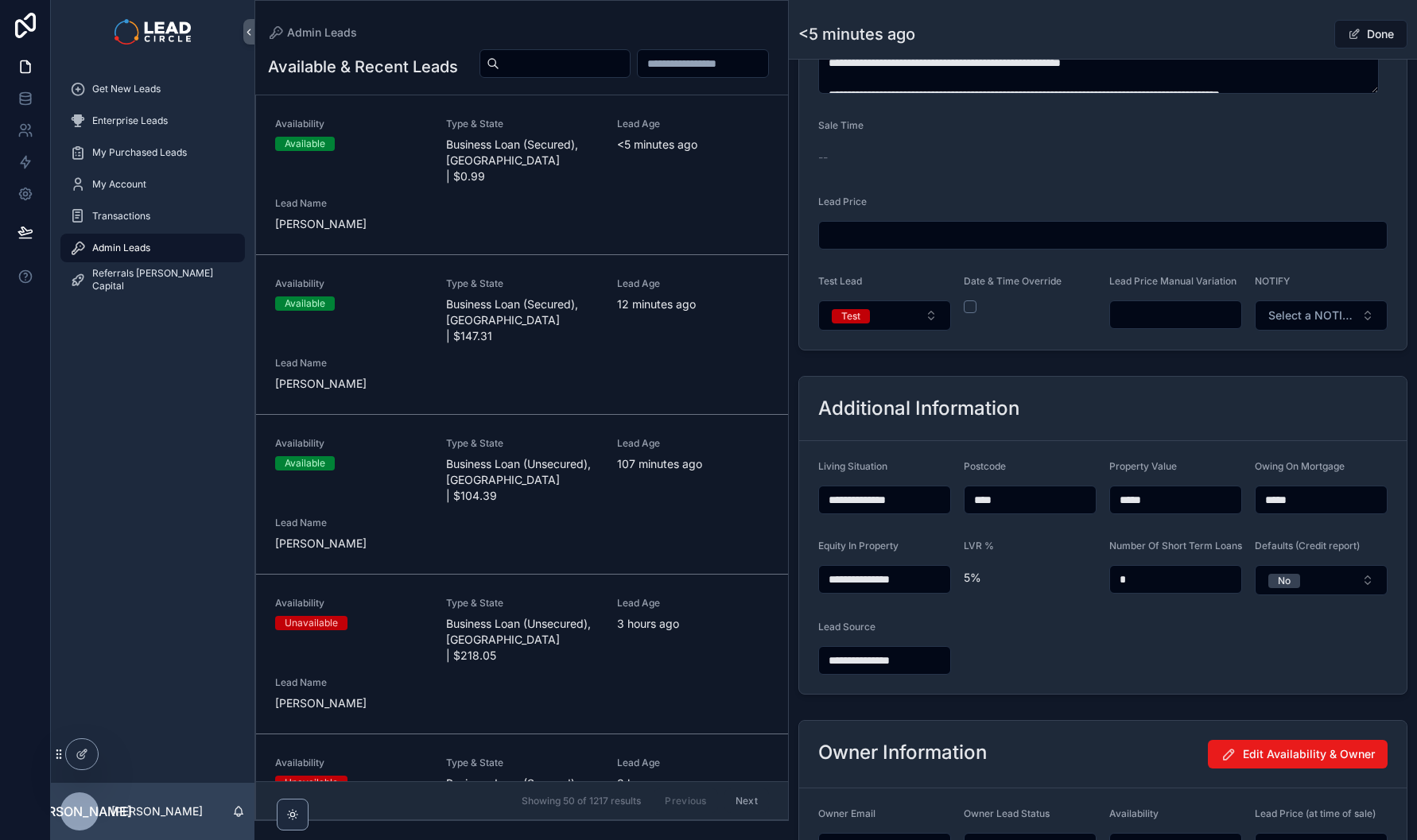
click at [1180, 325] on input "scrollable content" at bounding box center [1176, 315] width 132 height 22
type input "*******"
click at [1215, 386] on div "Additional Information" at bounding box center [1103, 408] width 607 height 64
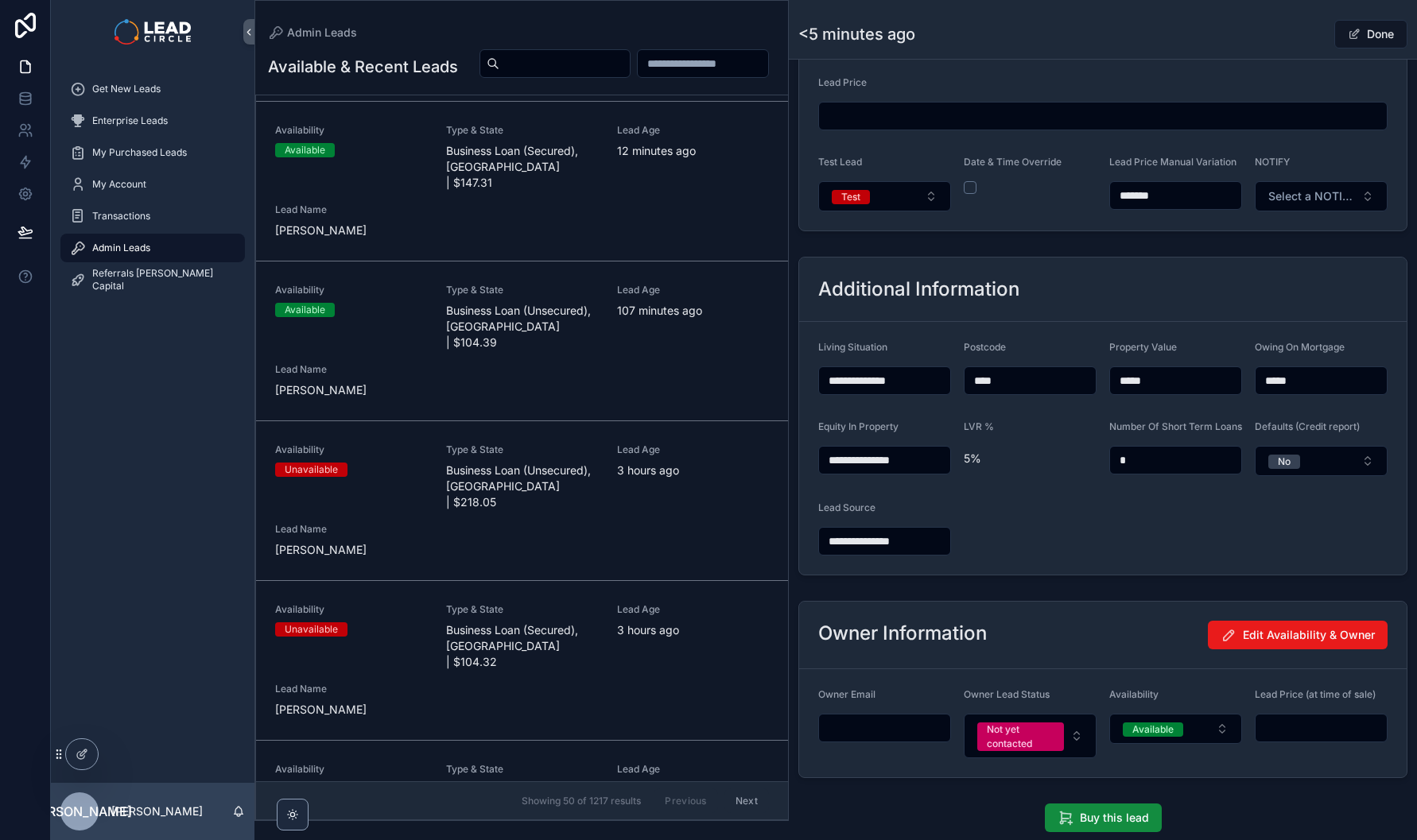
scroll to position [0, 0]
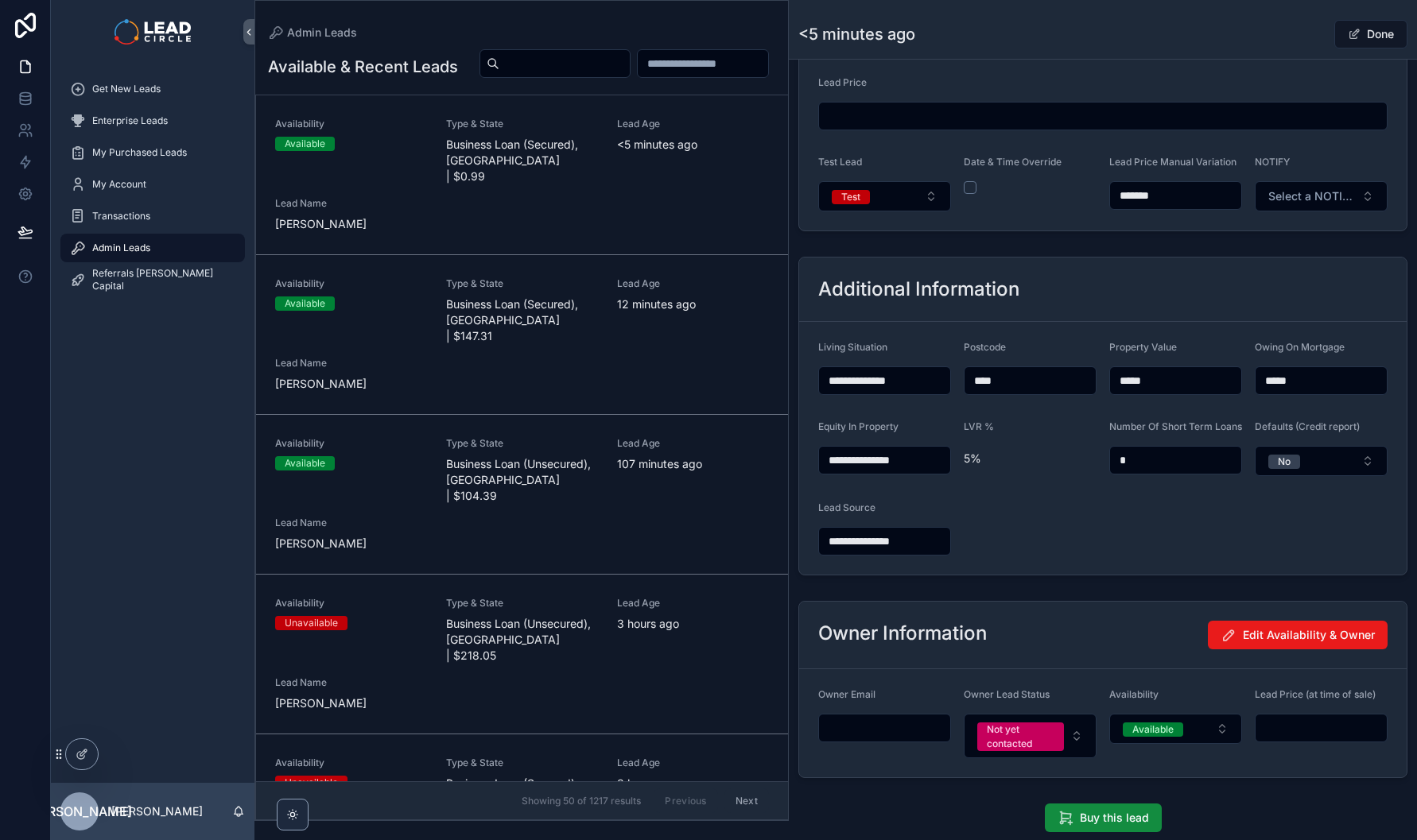
click at [1365, 36] on button "Done" at bounding box center [1372, 34] width 73 height 29
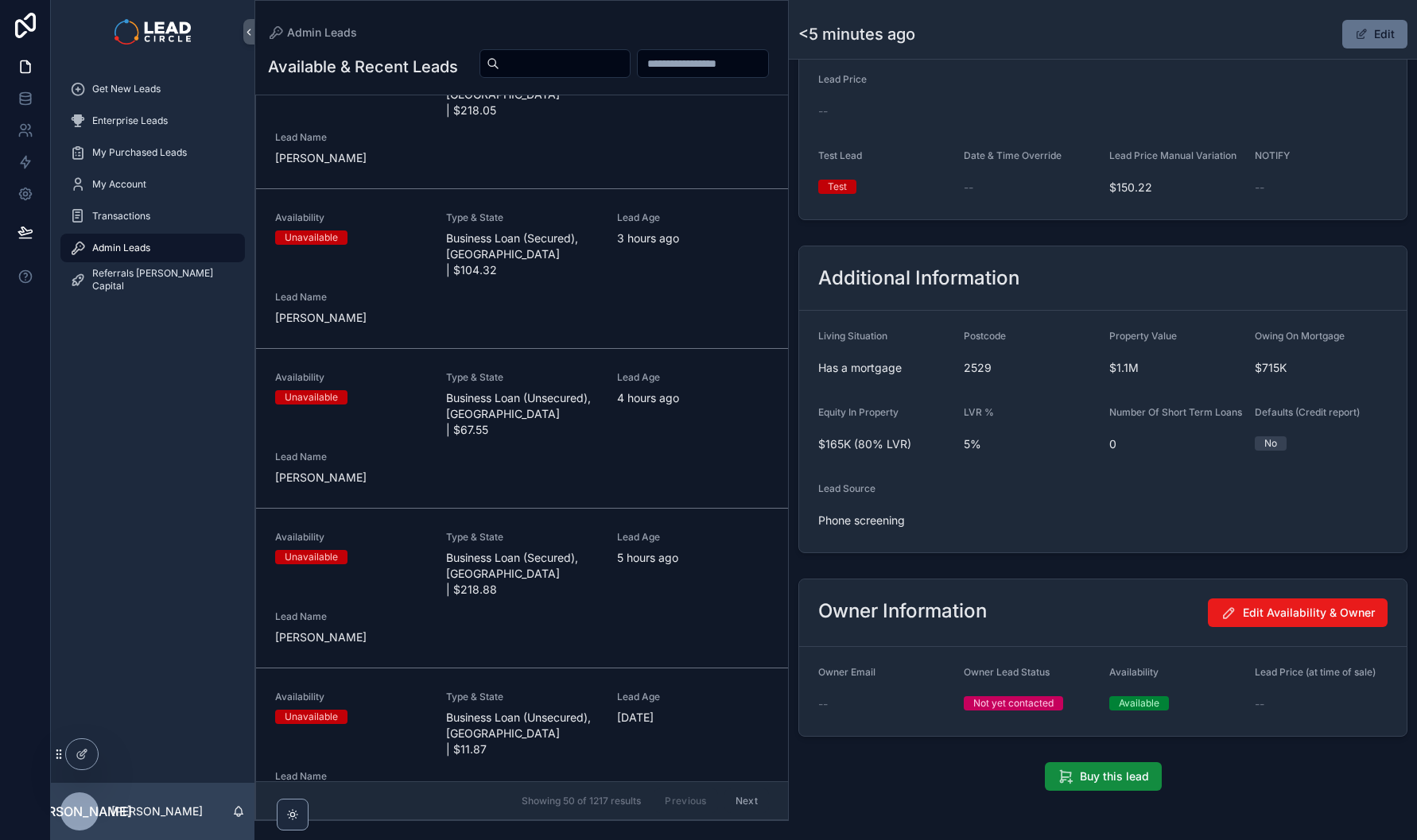
scroll to position [546, 0]
click at [594, 530] on div "Availability Unavailable Type & State Business Loan (Secured), NSW | $218.88 Le…" at bounding box center [522, 587] width 494 height 114
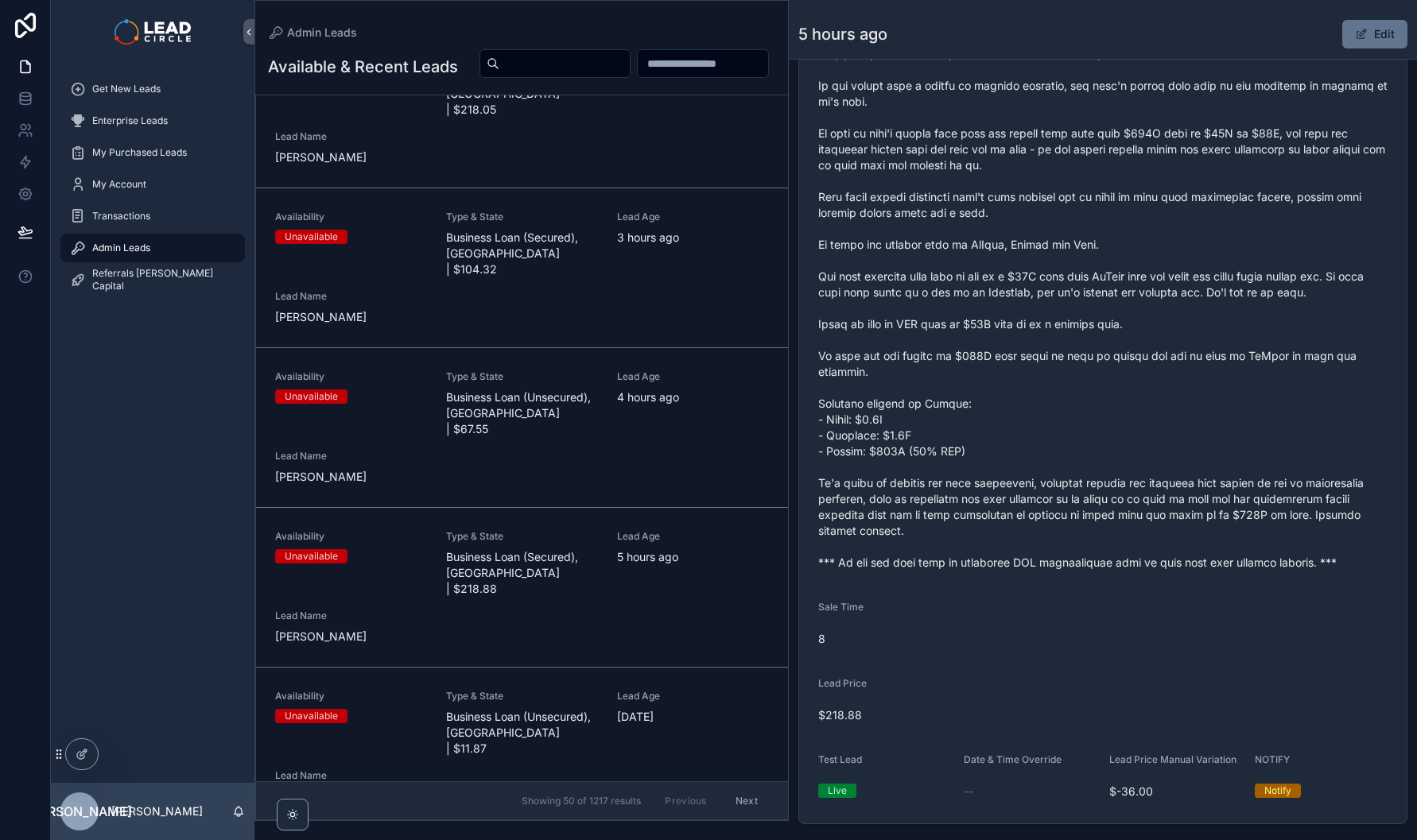
scroll to position [462, 0]
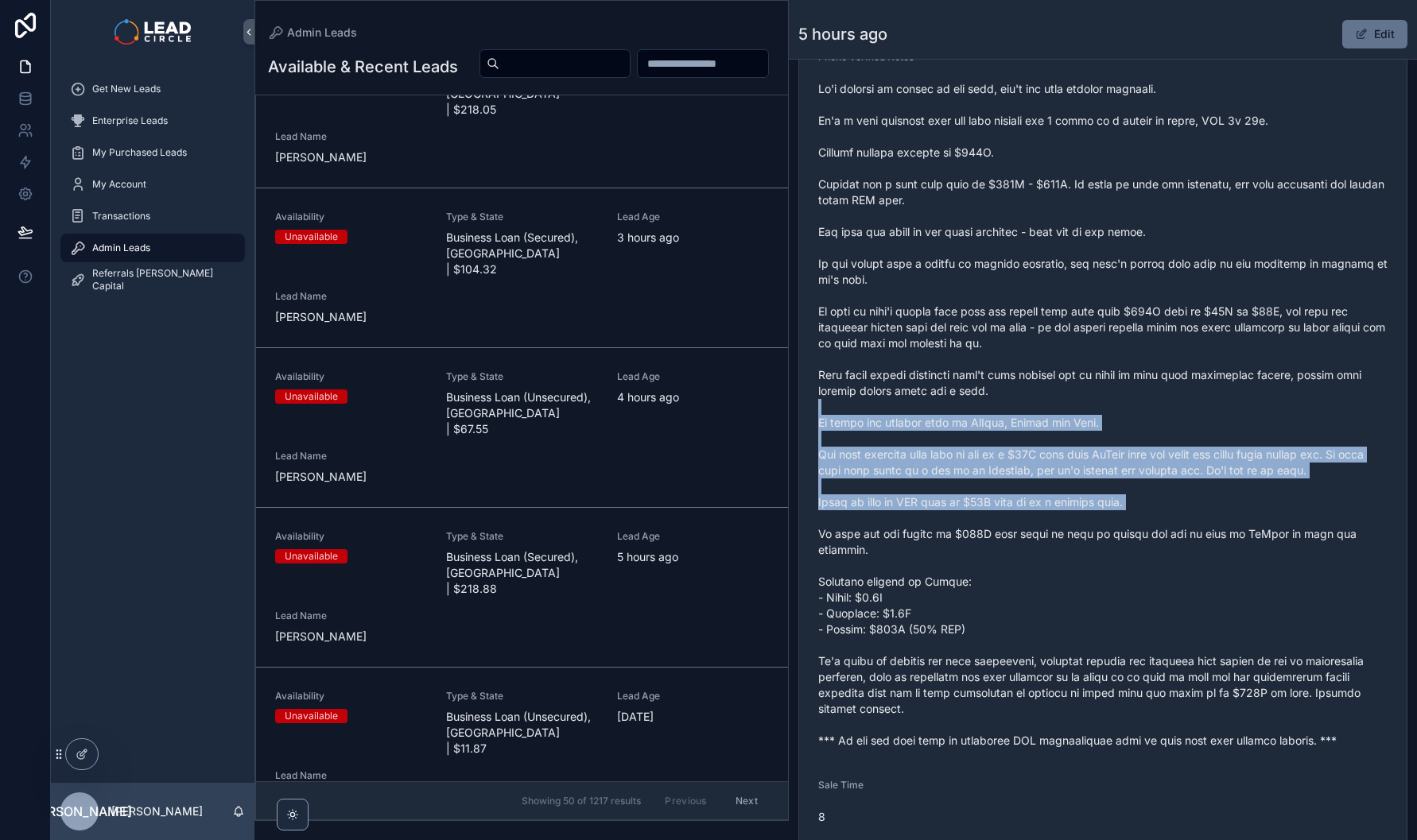
drag, startPoint x: 1034, startPoint y: 464, endPoint x: 1057, endPoint y: 543, distance: 82.3
click at [1057, 543] on span "scrollable content" at bounding box center [1103, 415] width 570 height 668
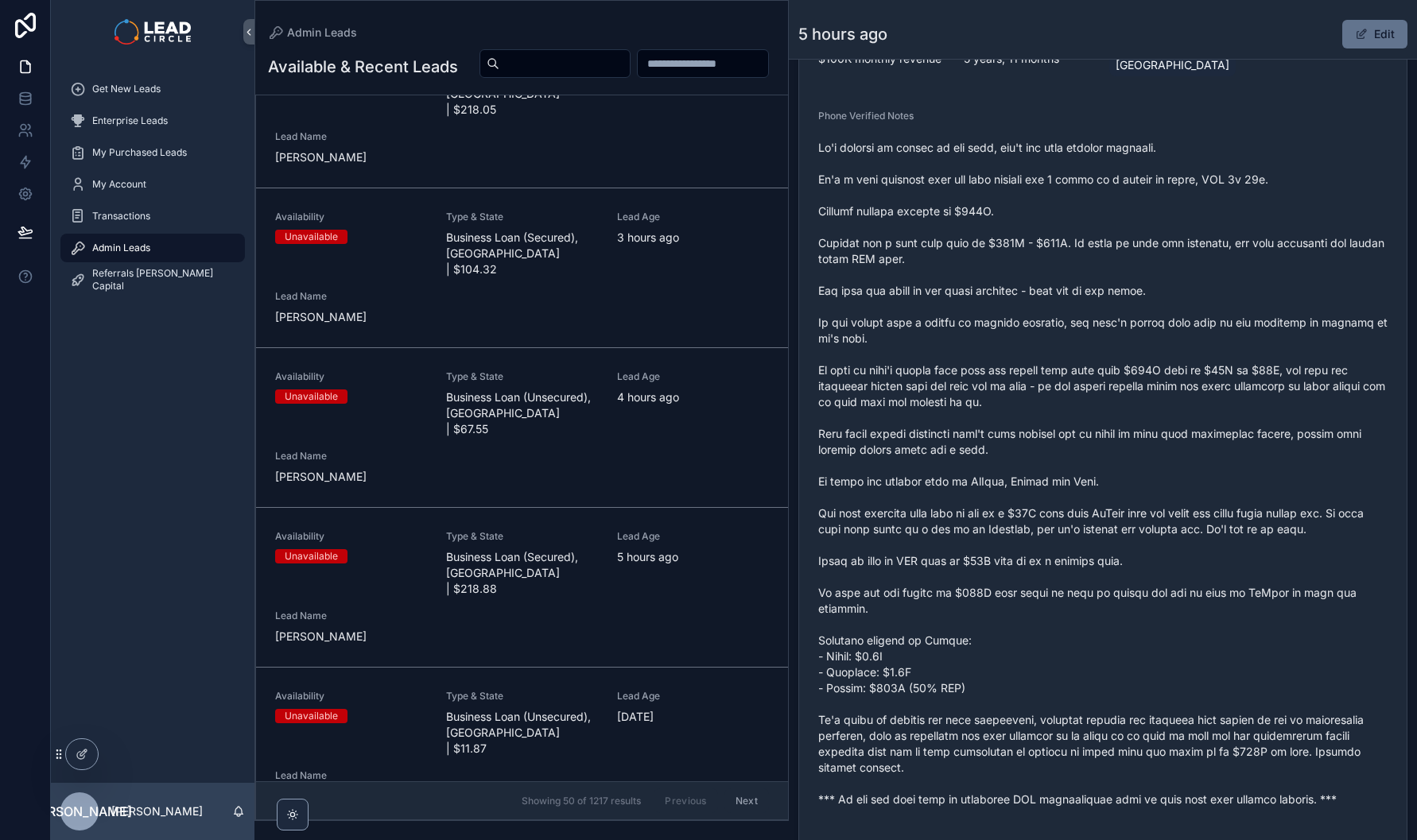
scroll to position [342, 0]
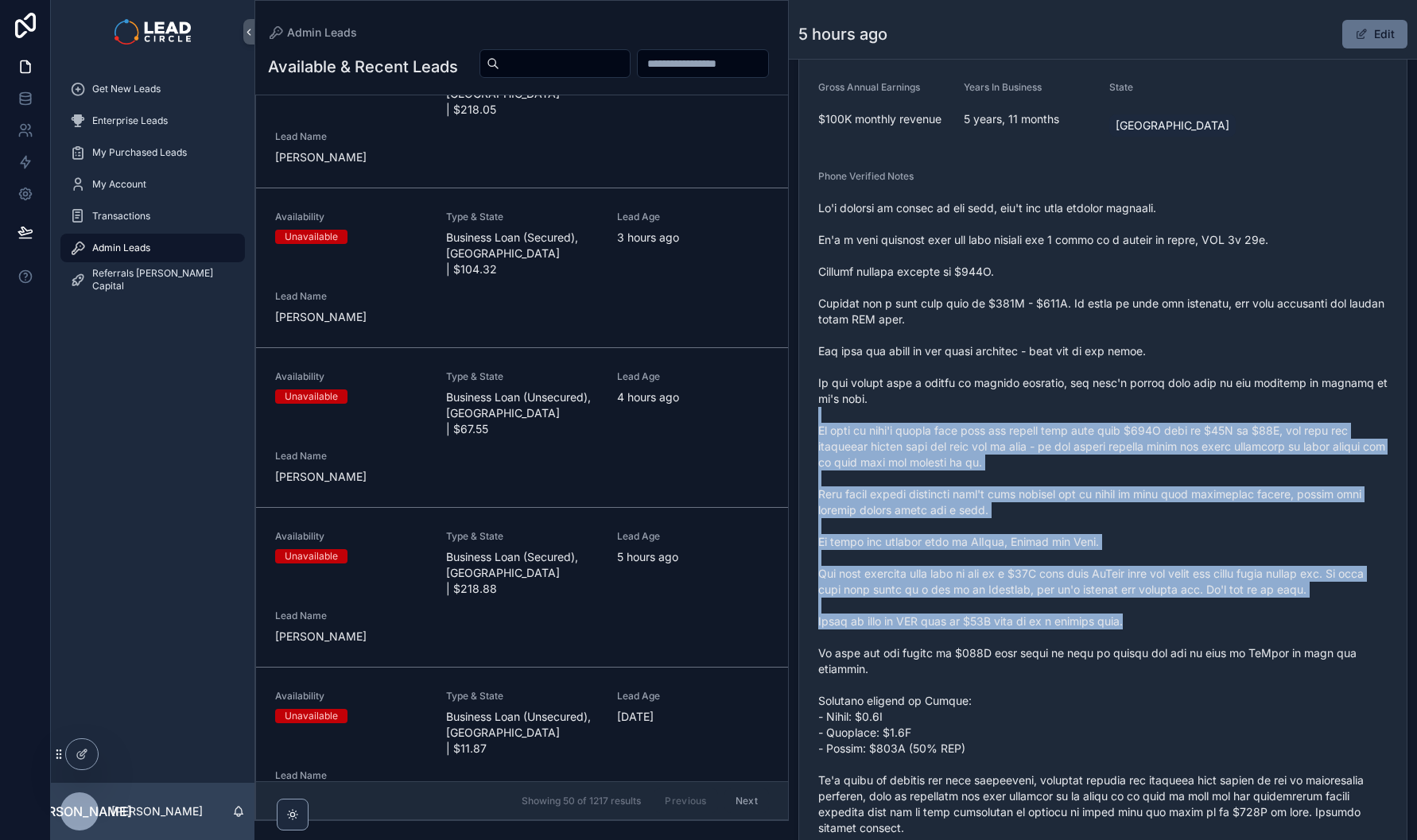
drag, startPoint x: 1069, startPoint y: 440, endPoint x: 1151, endPoint y: 641, distance: 217.1
click at [1151, 641] on span "scrollable content" at bounding box center [1103, 534] width 570 height 668
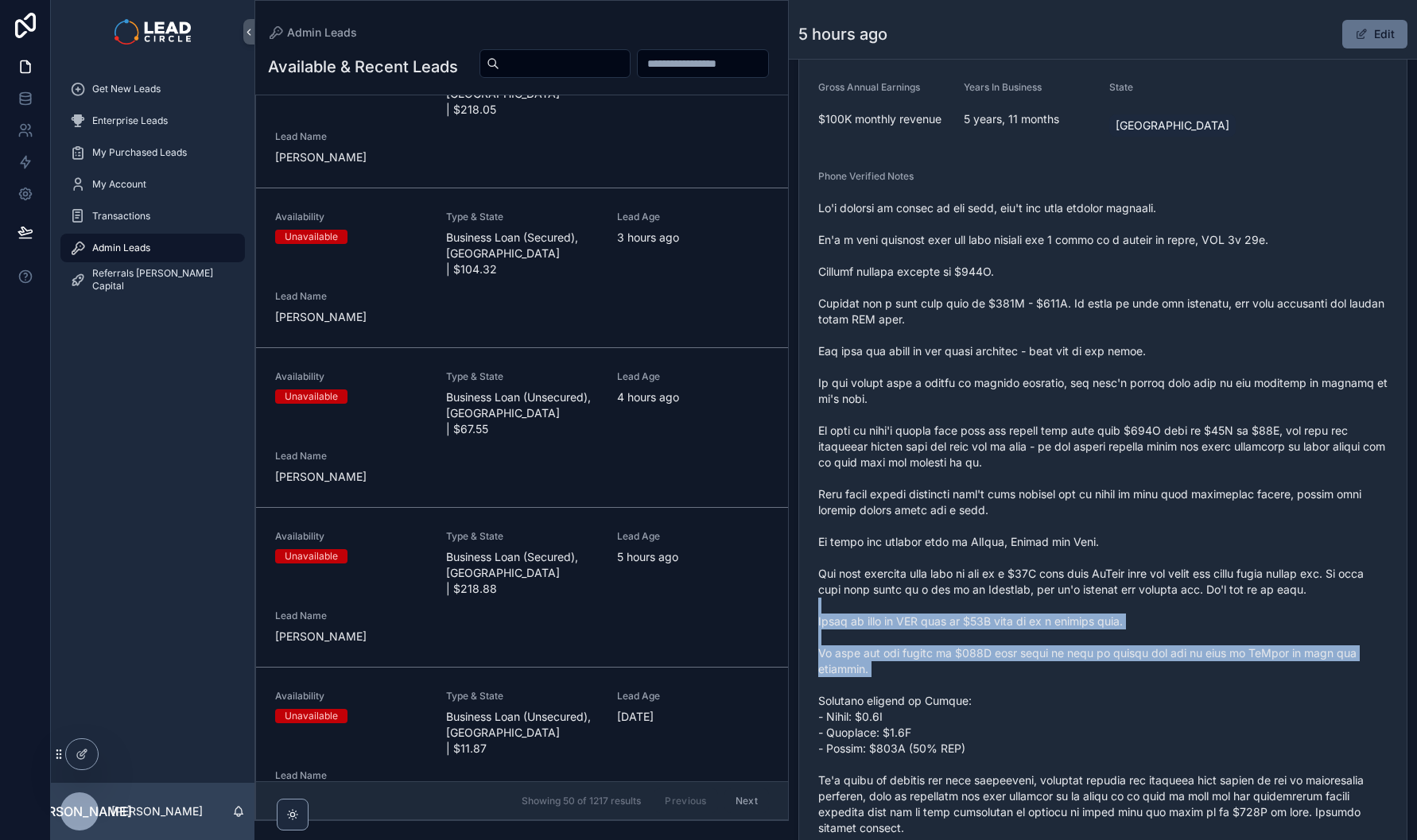
drag, startPoint x: 1172, startPoint y: 697, endPoint x: 1110, endPoint y: 522, distance: 185.7
click at [1115, 535] on span "scrollable content" at bounding box center [1103, 534] width 570 height 668
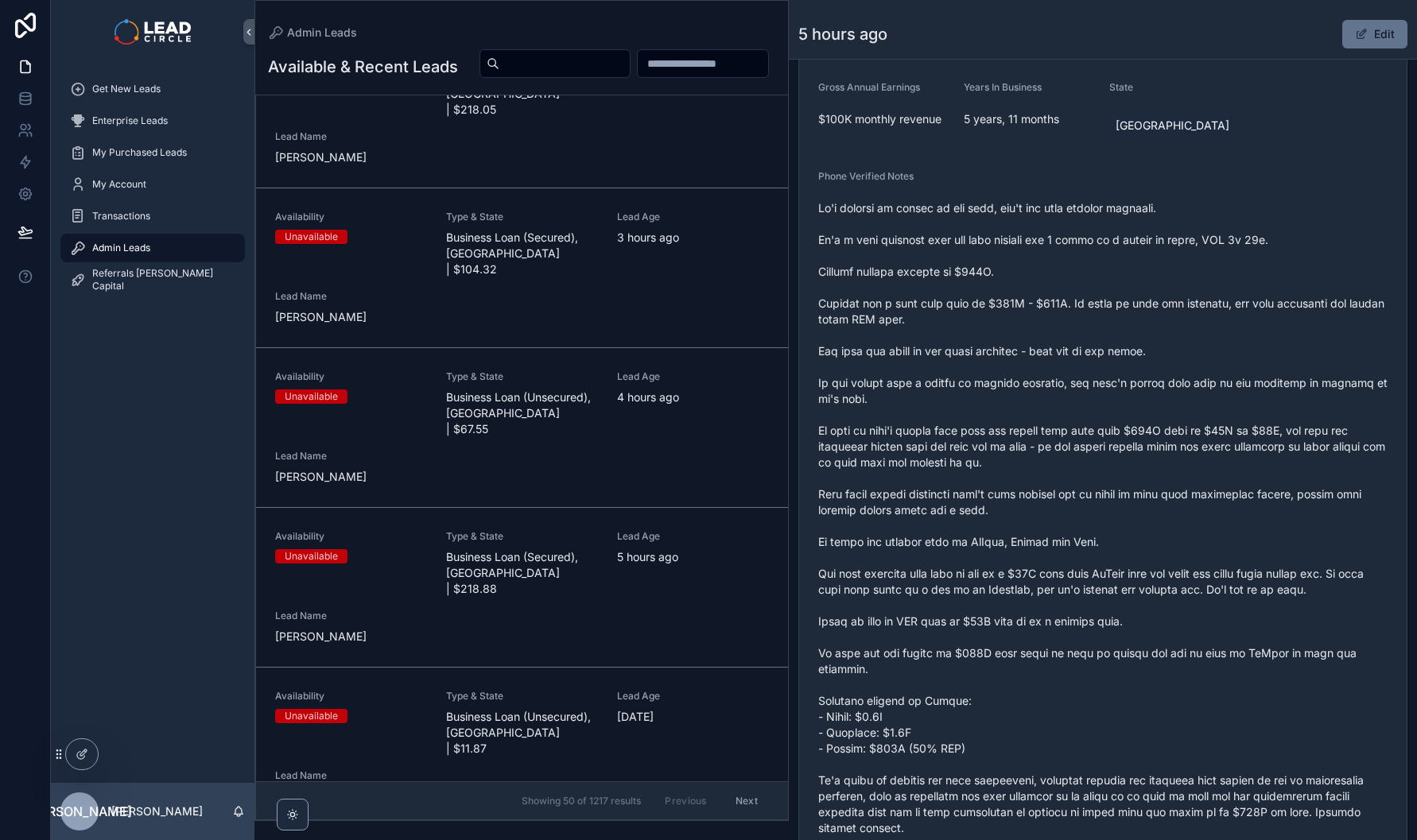
click at [1110, 522] on span "scrollable content" at bounding box center [1103, 534] width 570 height 668
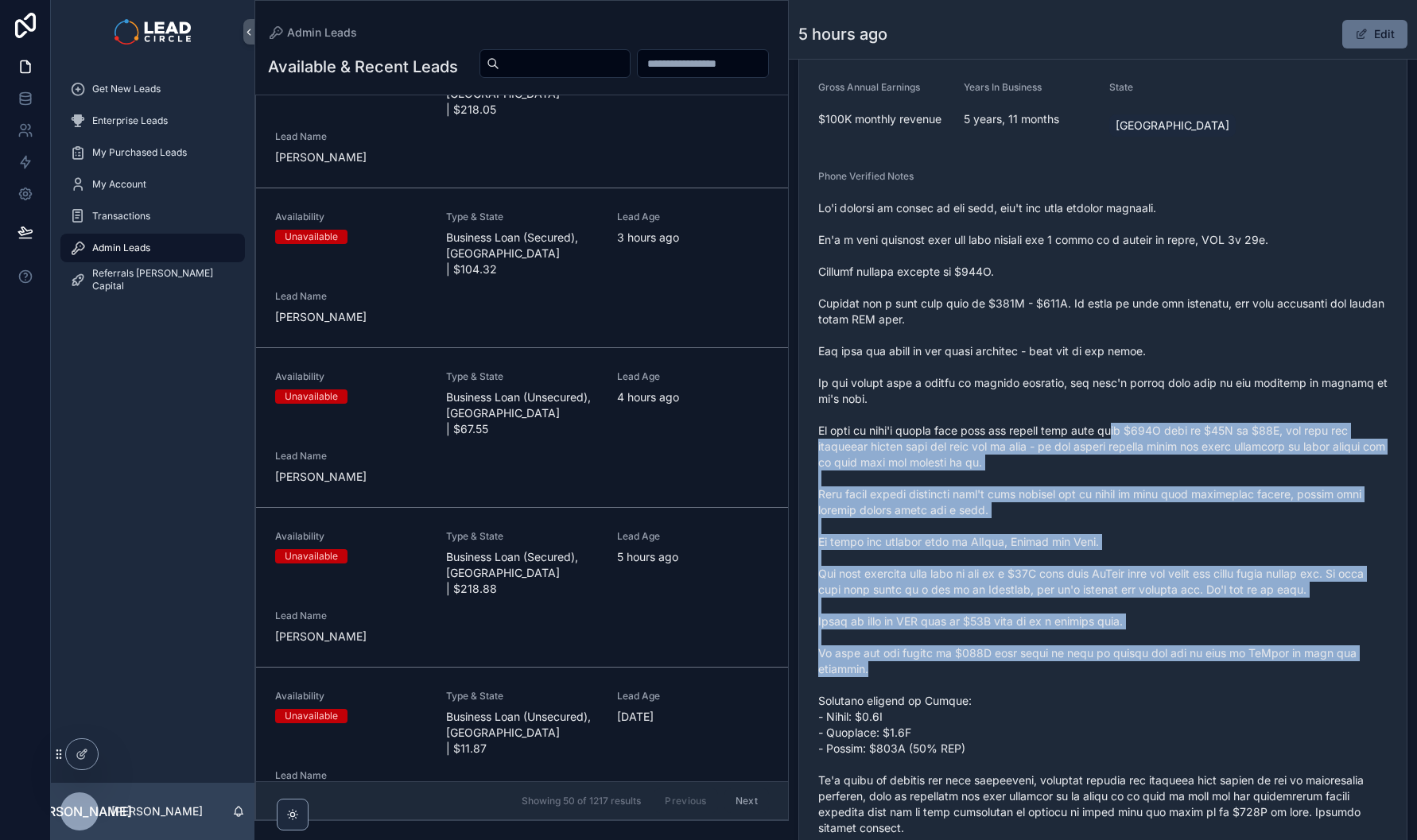
click at [1159, 685] on span "scrollable content" at bounding box center [1103, 534] width 570 height 668
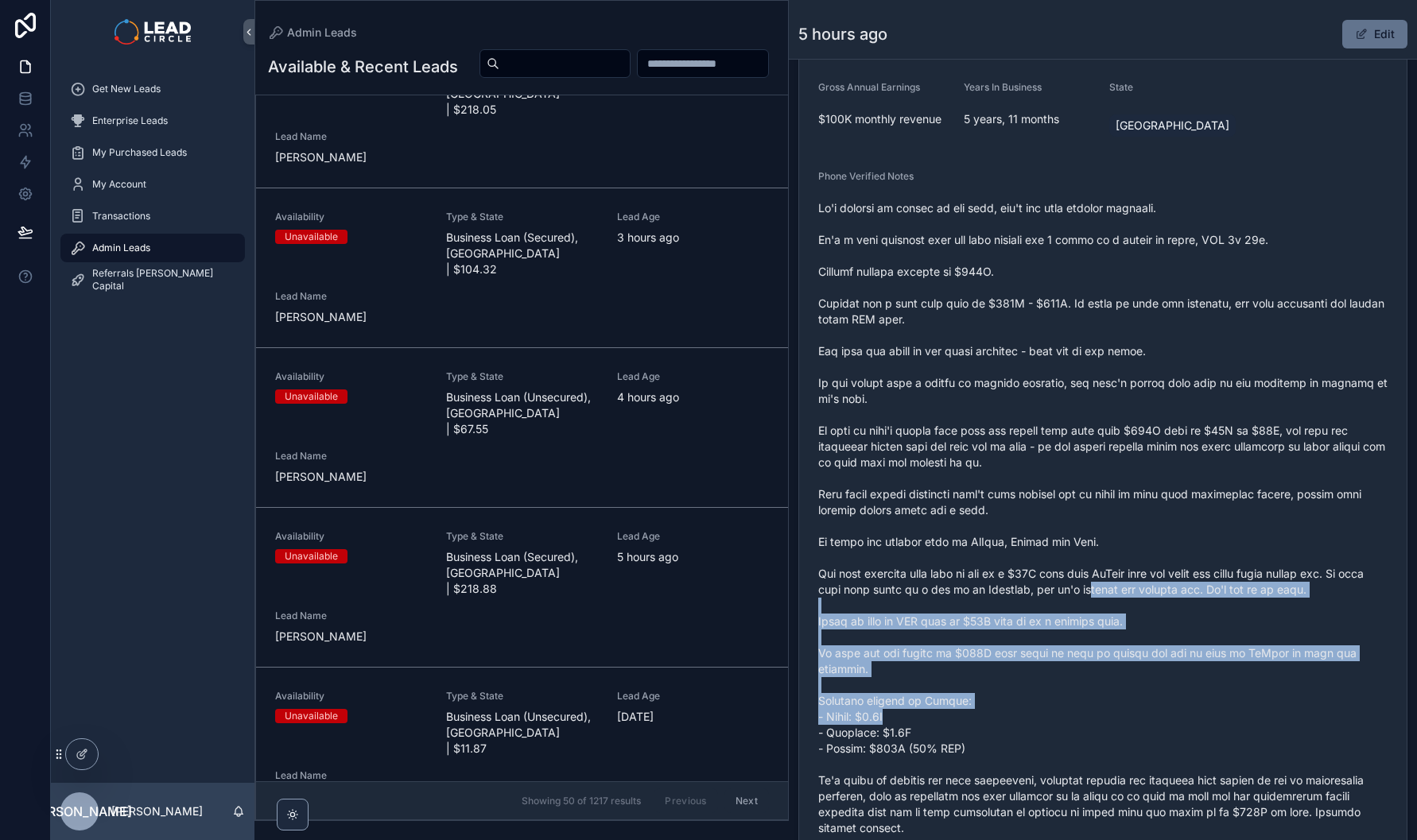
drag, startPoint x: 1177, startPoint y: 727, endPoint x: 1107, endPoint y: 541, distance: 198.7
click at [1107, 545] on span "scrollable content" at bounding box center [1103, 534] width 570 height 668
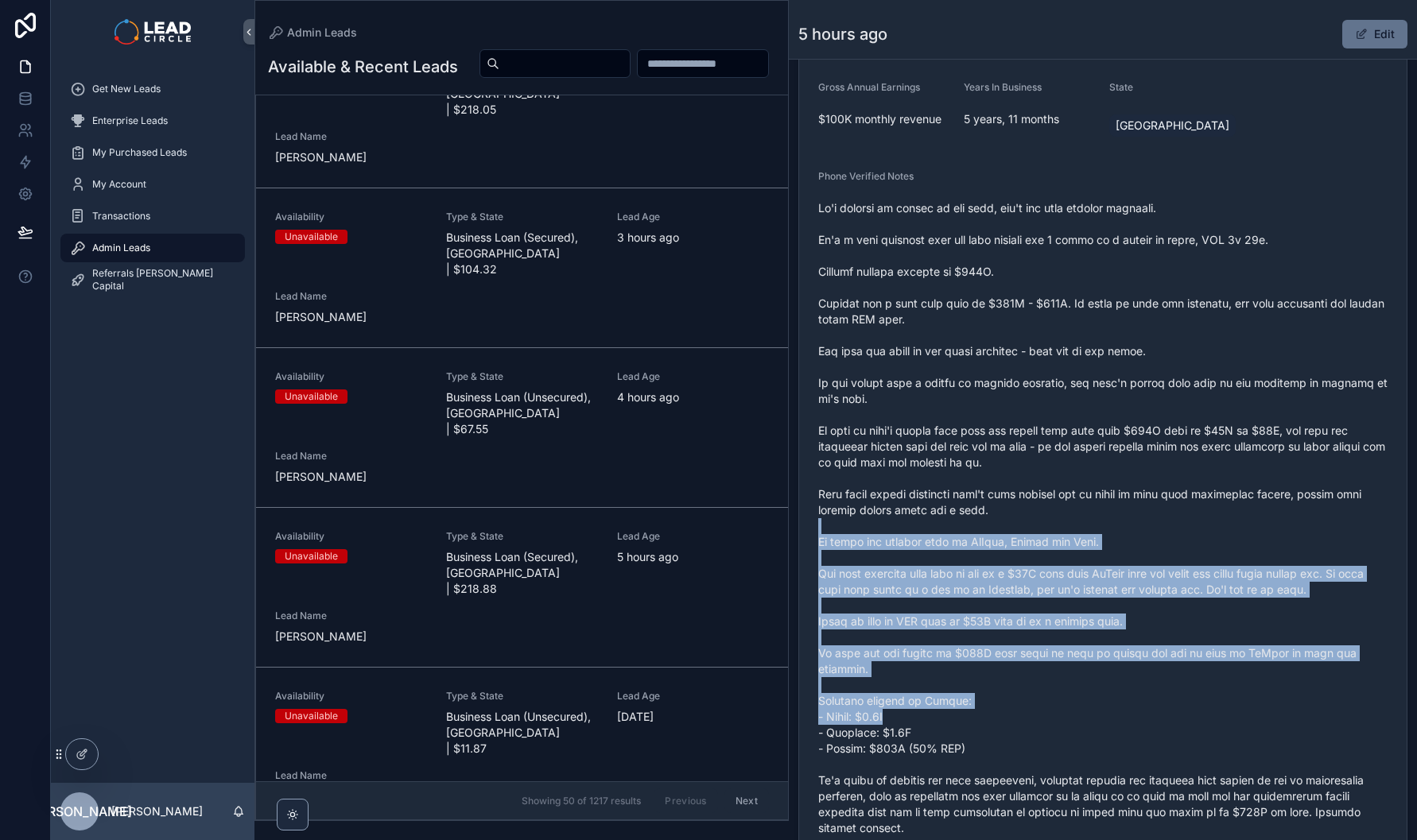
click at [1107, 541] on span "scrollable content" at bounding box center [1103, 534] width 570 height 668
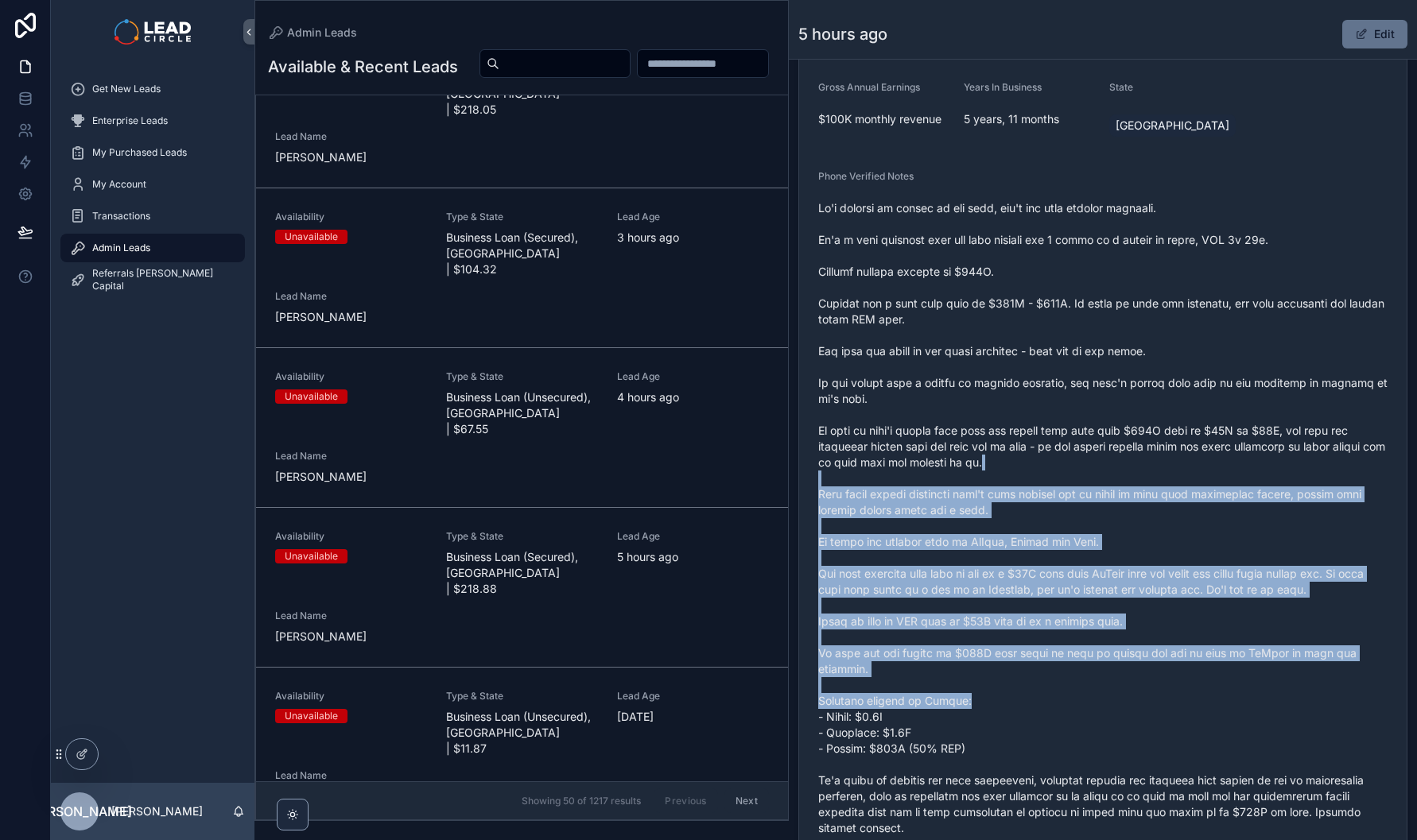
drag, startPoint x: 1142, startPoint y: 667, endPoint x: 1148, endPoint y: 709, distance: 42.4
click at [1148, 709] on span "scrollable content" at bounding box center [1103, 534] width 570 height 668
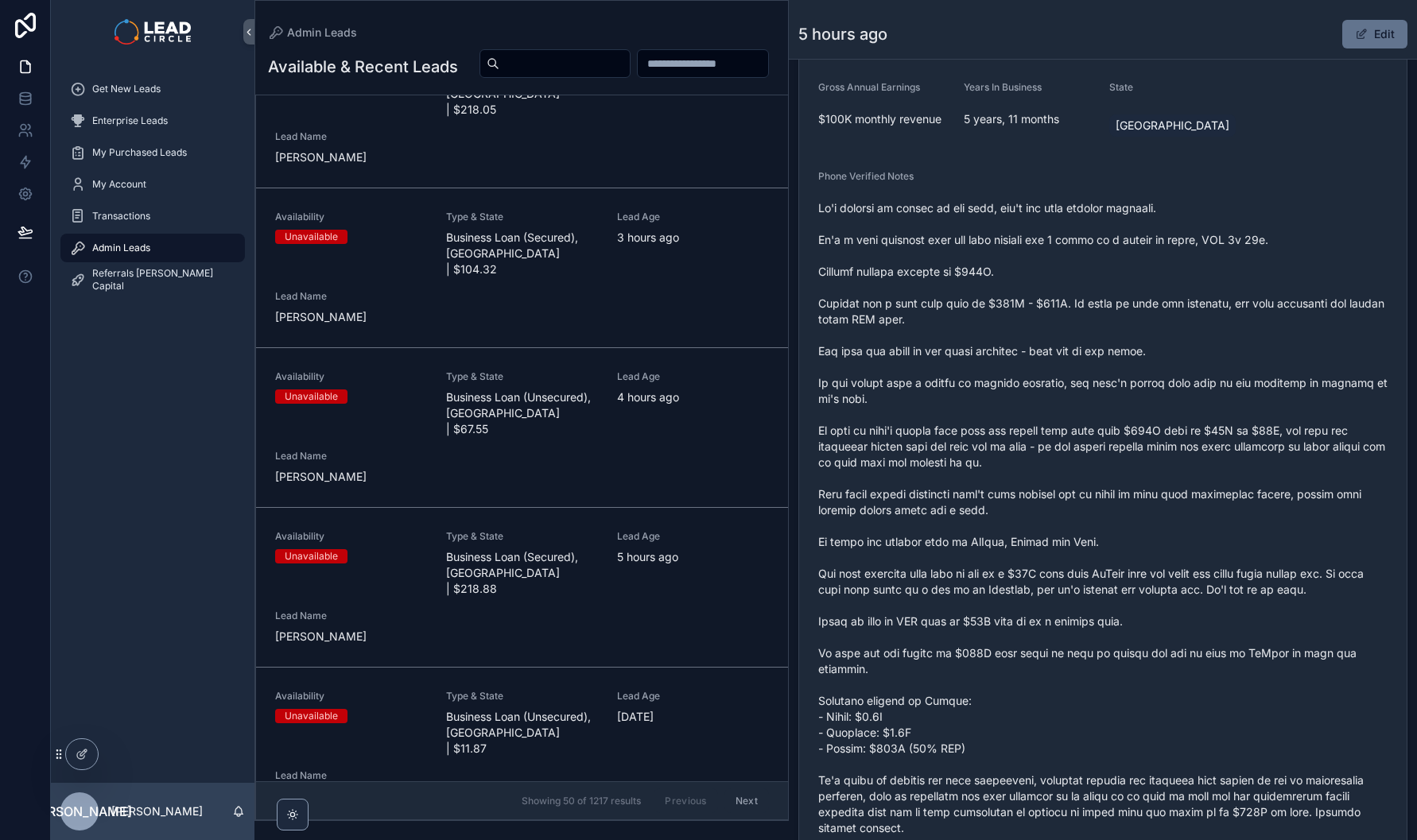
click at [1148, 709] on span "scrollable content" at bounding box center [1103, 534] width 570 height 668
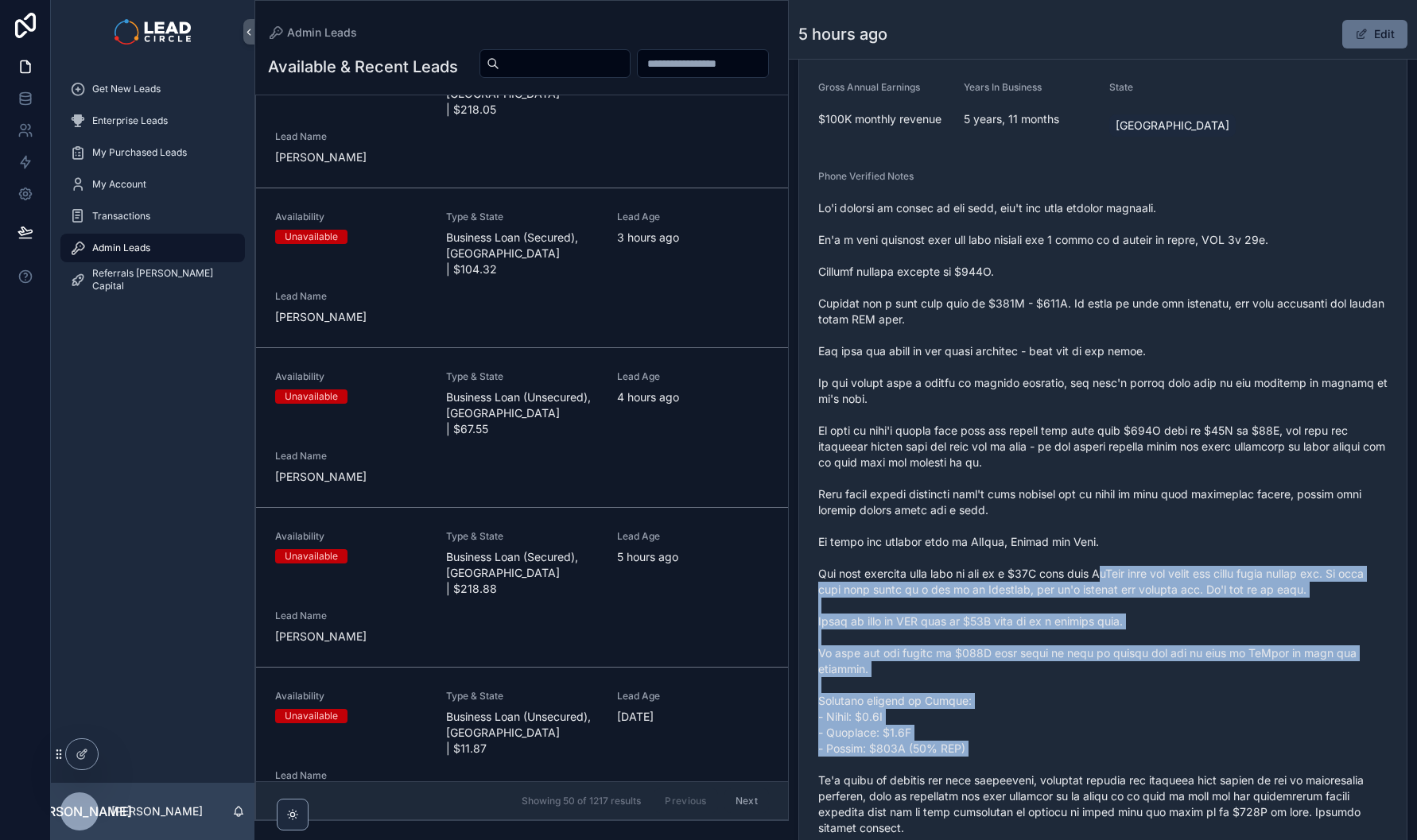
drag, startPoint x: 1176, startPoint y: 770, endPoint x: 1095, endPoint y: 559, distance: 226.0
click at [1097, 561] on span "scrollable content" at bounding box center [1103, 534] width 570 height 668
click at [1095, 559] on span "scrollable content" at bounding box center [1103, 534] width 570 height 668
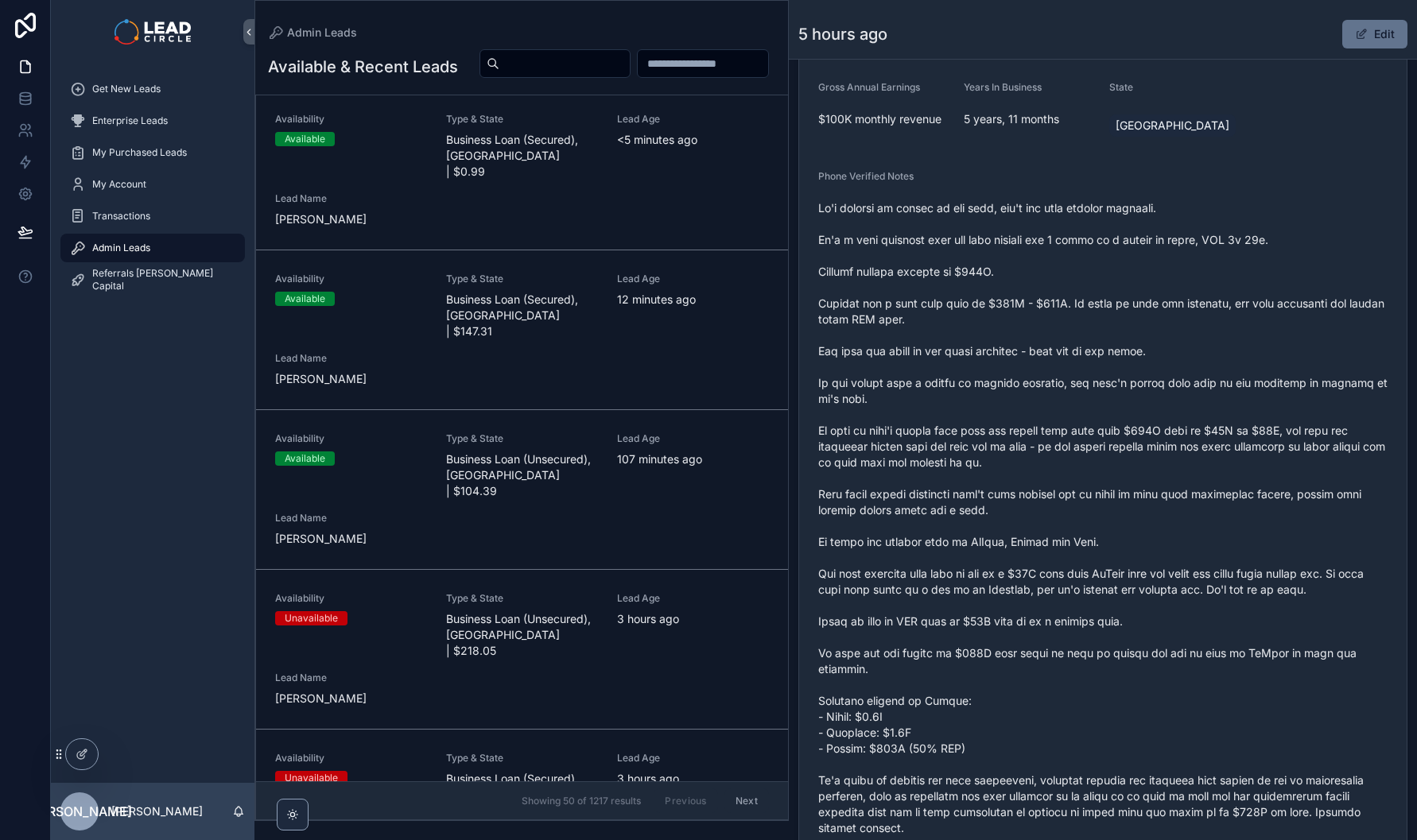
scroll to position [0, 0]
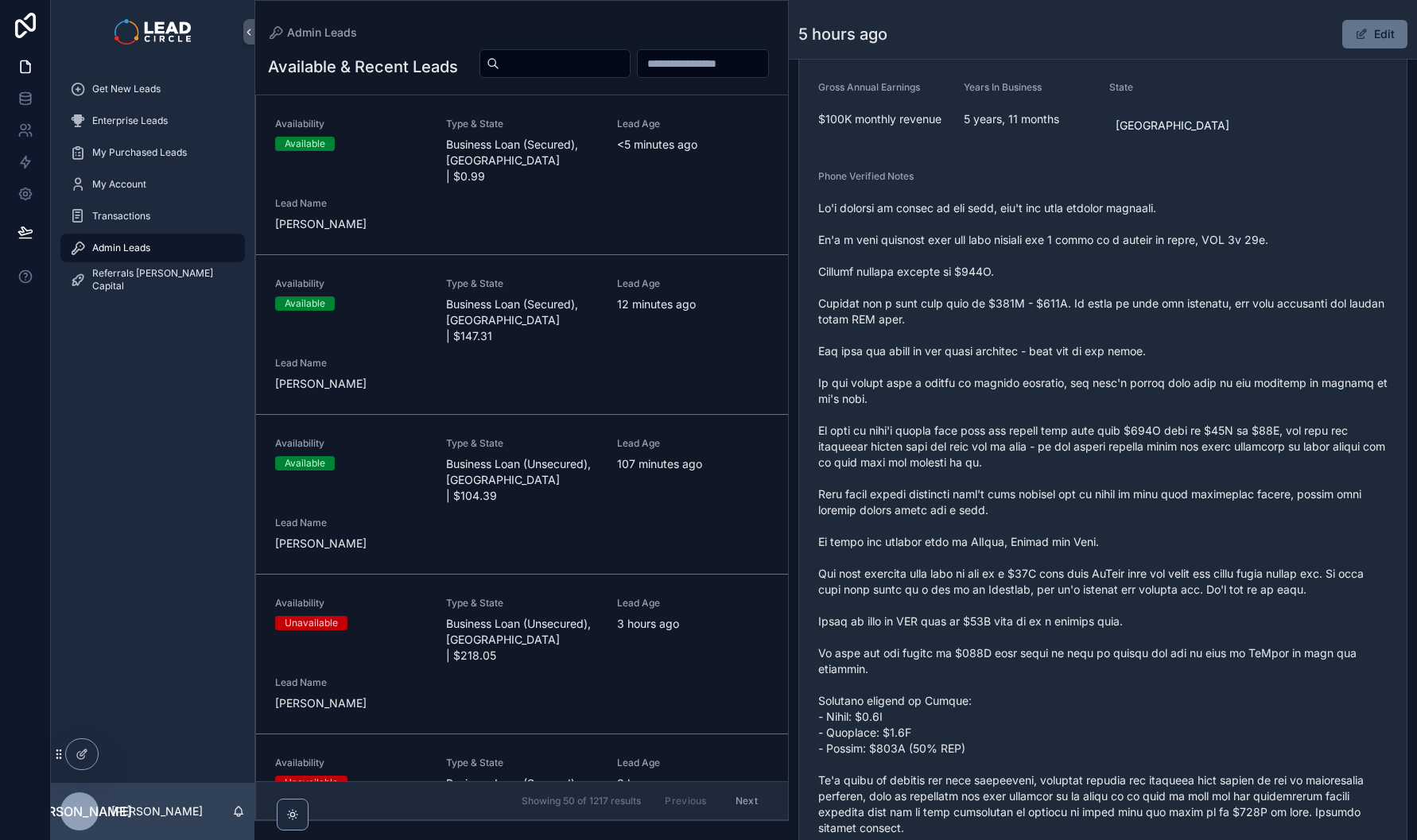
click at [626, 231] on div "Availability Available Type & State Business Loan (Secured), NSW | $0.99 Lead A…" at bounding box center [522, 175] width 494 height 114
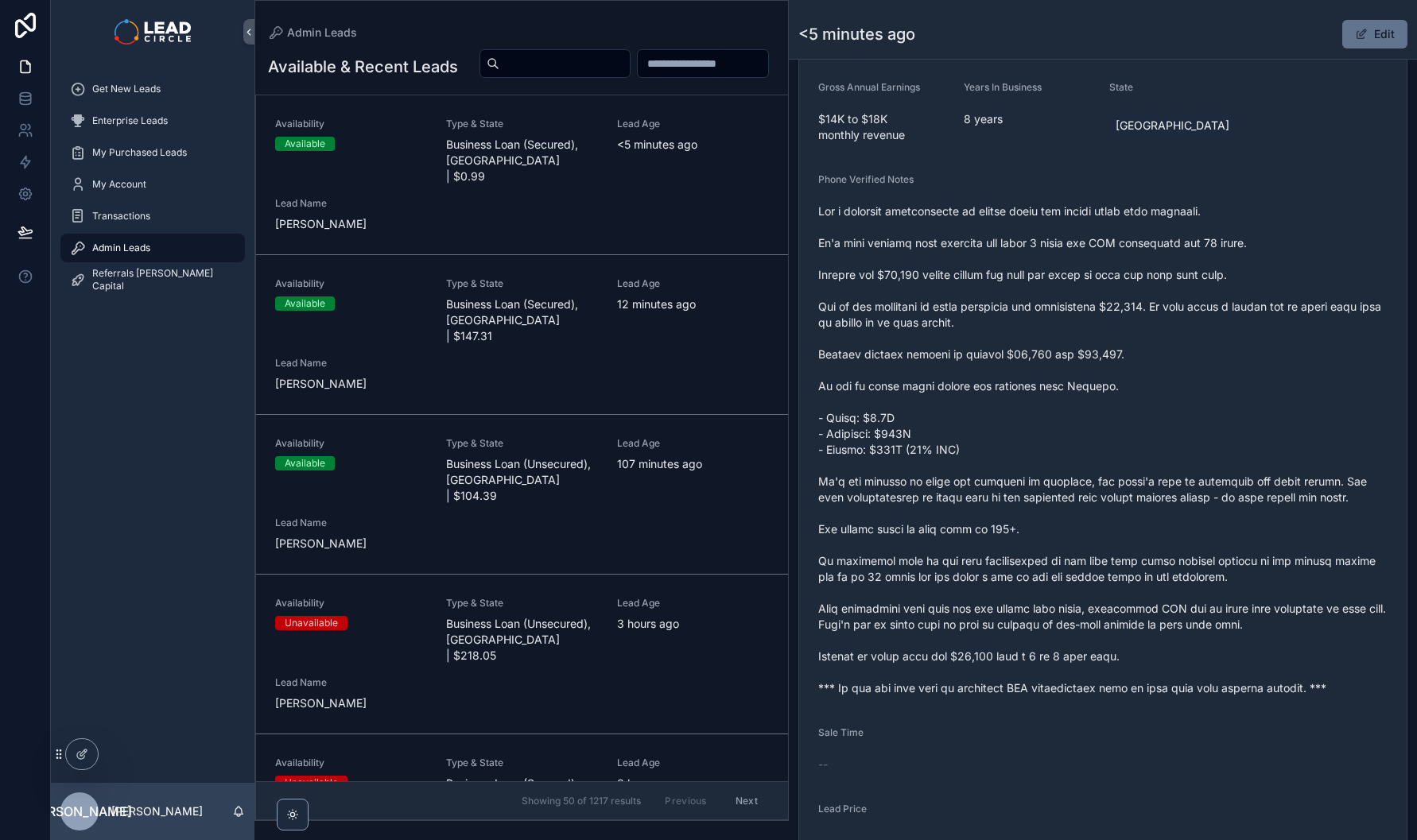
click at [1369, 36] on button "Edit" at bounding box center [1375, 34] width 65 height 29
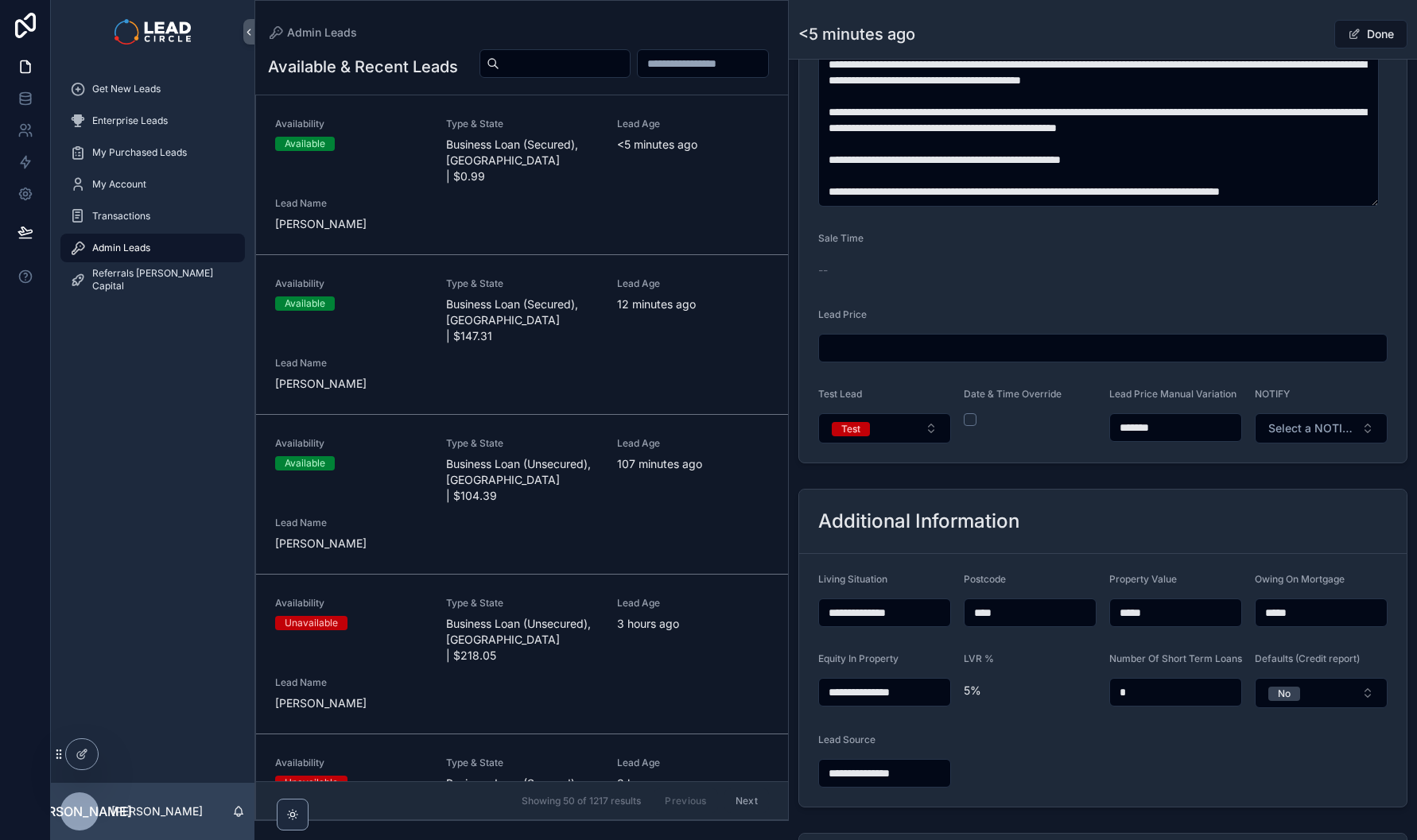
scroll to position [1062, 0]
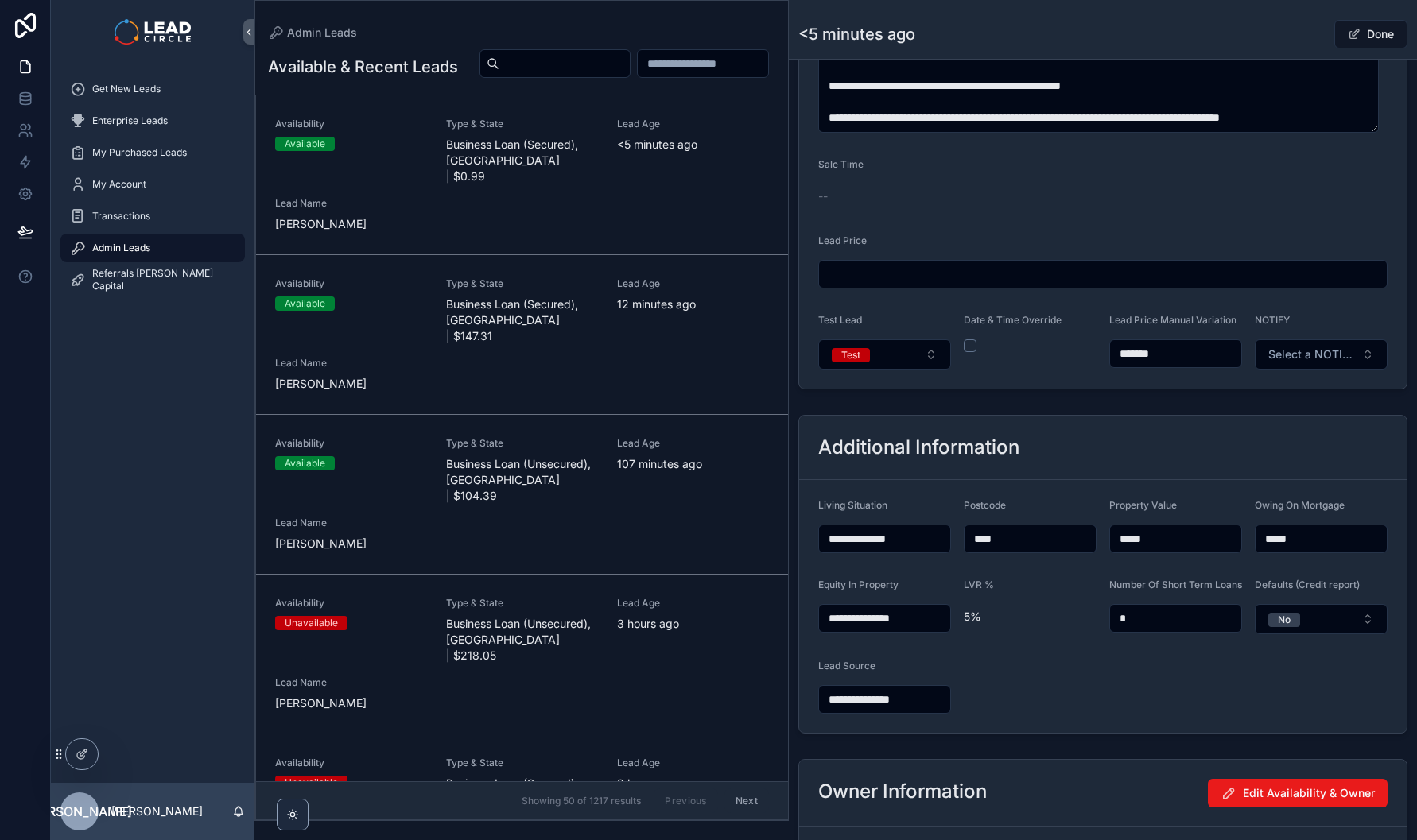
click at [1348, 38] on span "scrollable content" at bounding box center [1354, 34] width 13 height 13
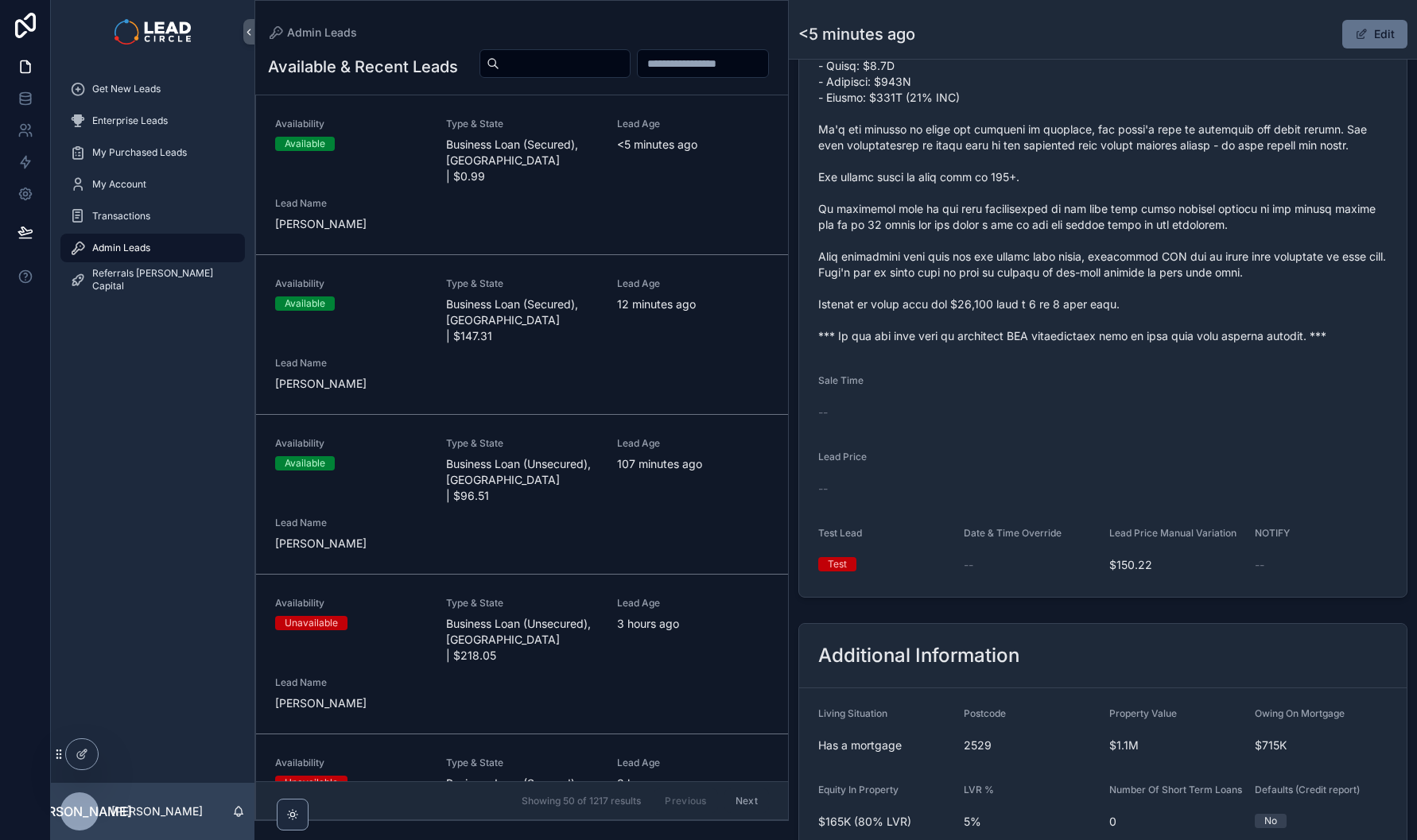
scroll to position [1200, 0]
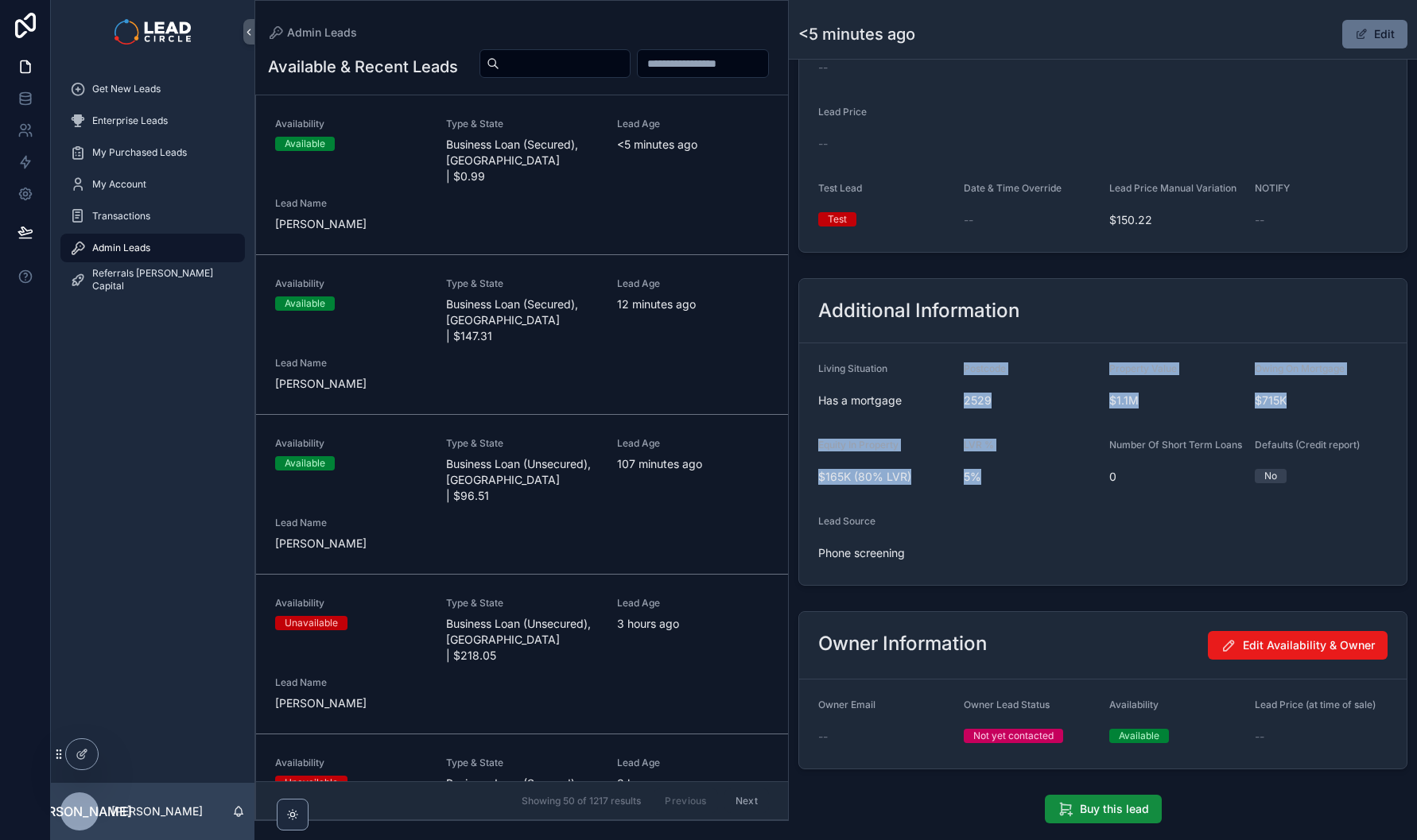
drag, startPoint x: 1051, startPoint y: 372, endPoint x: 1086, endPoint y: 570, distance: 201.1
click at [1086, 570] on form "Living Situation Has a mortgage Postcode 2529 Property Value $1.1M Owing On Mor…" at bounding box center [1103, 464] width 607 height 242
drag, startPoint x: 1092, startPoint y: 614, endPoint x: 1016, endPoint y: 412, distance: 215.8
click at [1016, 414] on div "Additional Information Living Situation Has a mortgage Postcode 2529 Property V…" at bounding box center [1104, 431] width 629 height 320
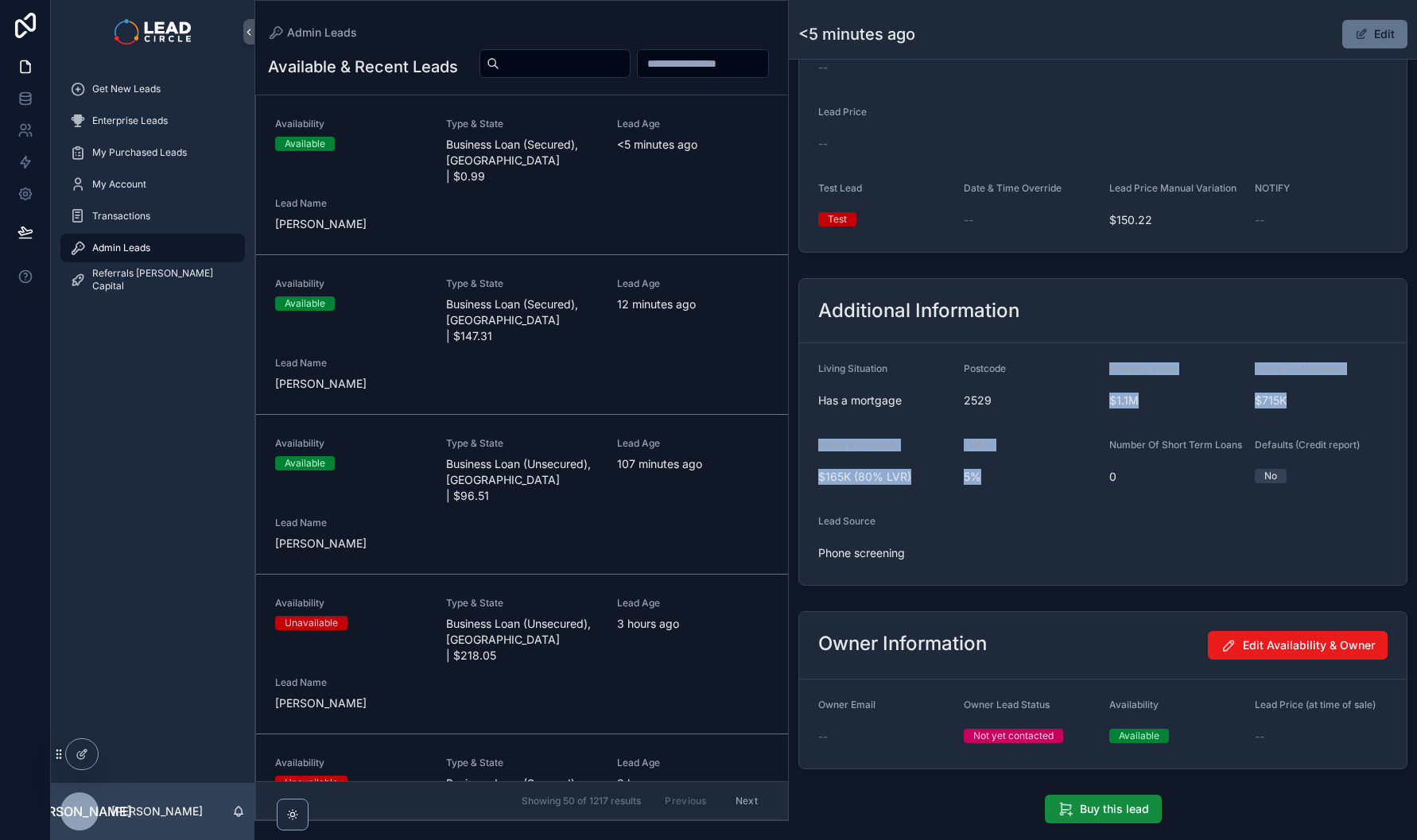
click at [1016, 409] on span "2529" at bounding box center [1031, 400] width 133 height 16
drag, startPoint x: 1028, startPoint y: 374, endPoint x: 1058, endPoint y: 476, distance: 106.3
click at [1058, 476] on form "Living Situation Has a mortgage Postcode 2529 Property Value $1.1M Owing On Mor…" at bounding box center [1103, 464] width 607 height 242
click at [1058, 476] on div "5%" at bounding box center [1031, 477] width 133 height 26
drag, startPoint x: 1139, startPoint y: 540, endPoint x: 1106, endPoint y: 333, distance: 209.6
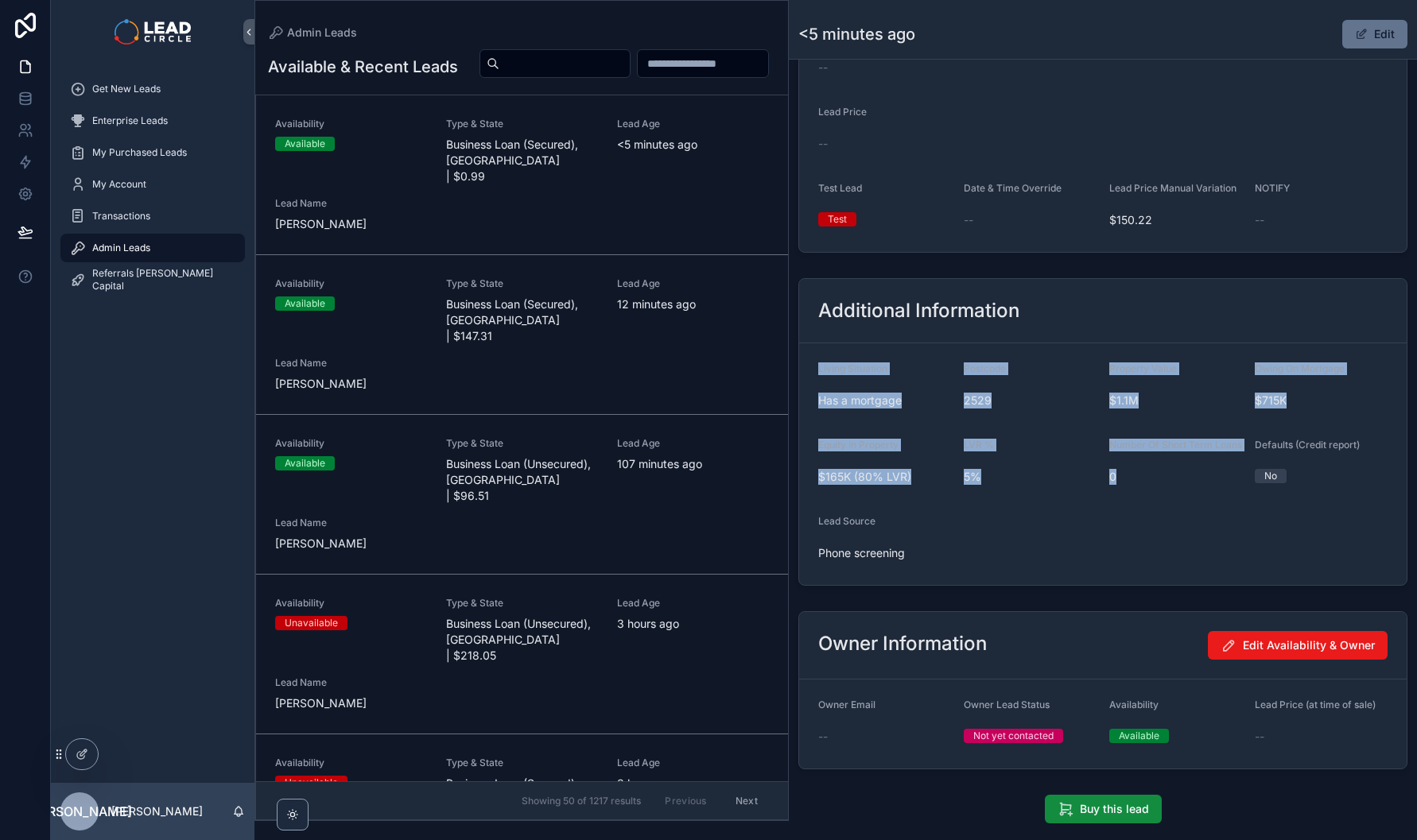
click at [1106, 335] on div "Additional Information Living Situation Has a mortgage Postcode 2529 Property V…" at bounding box center [1103, 432] width 609 height 307
click at [1106, 324] on div "Additional Information" at bounding box center [1103, 311] width 570 height 26
drag, startPoint x: 1162, startPoint y: 373, endPoint x: 1327, endPoint y: 485, distance: 199.4
click at [1327, 485] on div "Additional Information Living Situation Has a mortgage Postcode 2529 Property V…" at bounding box center [1103, 432] width 609 height 307
click at [1327, 483] on div "No" at bounding box center [1321, 475] width 133 height 15
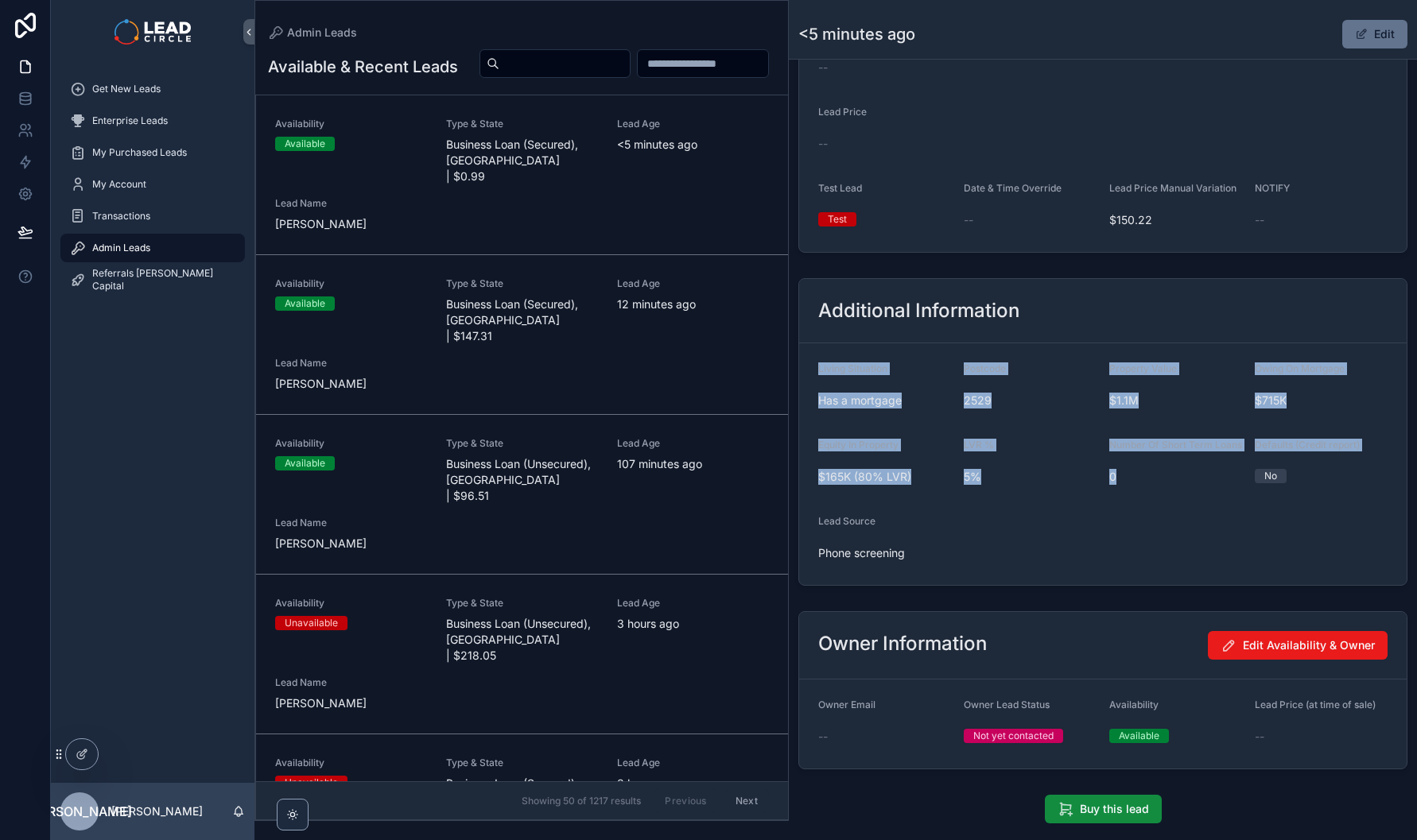
drag, startPoint x: 1286, startPoint y: 427, endPoint x: 1171, endPoint y: 322, distance: 155.7
click at [1171, 322] on div "Additional Information Living Situation Has a mortgage Postcode 2529 Property V…" at bounding box center [1103, 432] width 609 height 307
click at [1171, 322] on div "Additional Information" at bounding box center [1103, 311] width 570 height 26
drag, startPoint x: 1171, startPoint y: 322, endPoint x: 1314, endPoint y: 501, distance: 229.1
click at [1314, 501] on div "Additional Information Living Situation Has a mortgage Postcode 2529 Property V…" at bounding box center [1103, 432] width 609 height 307
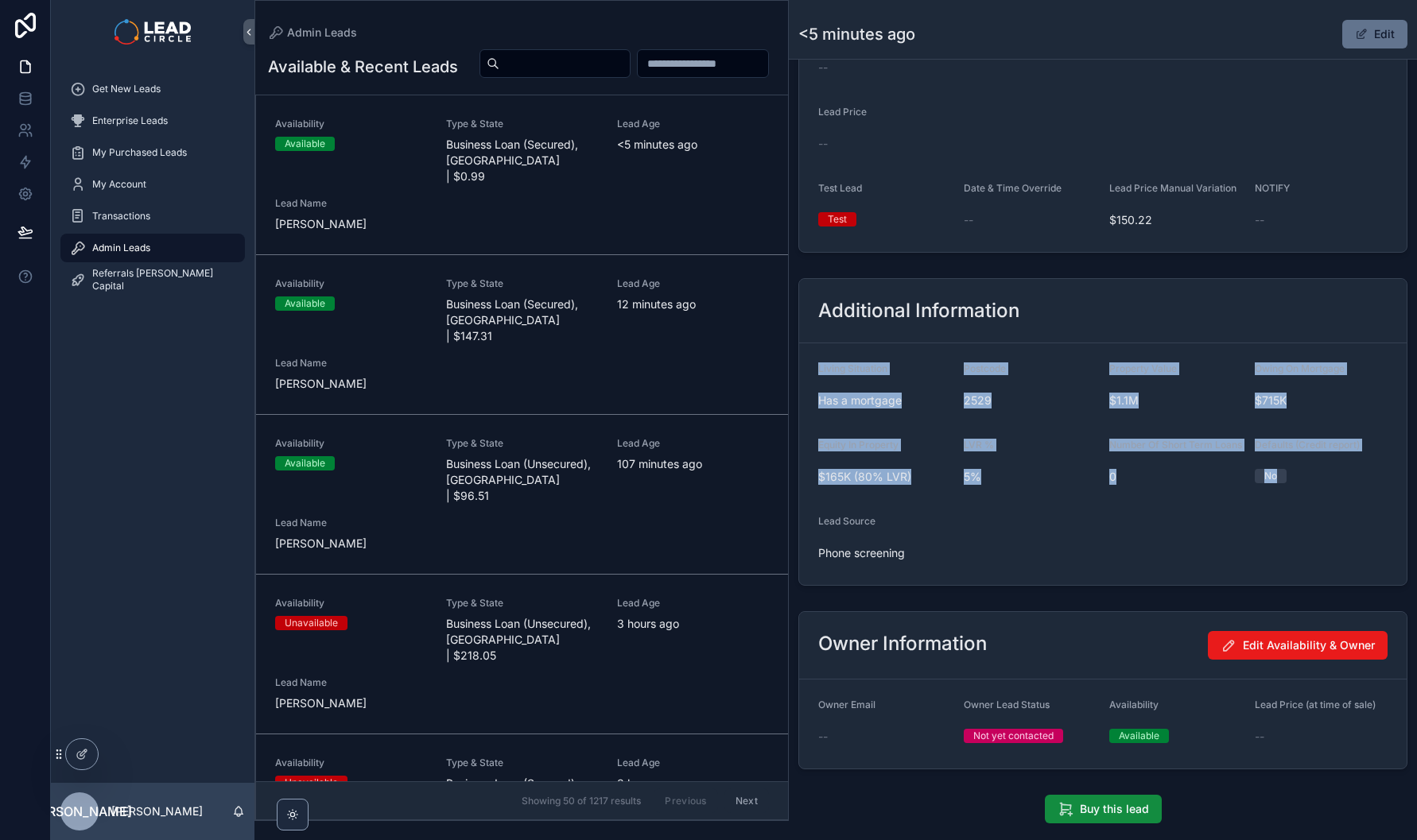
click at [1314, 490] on div "Defaults (Credit report) No" at bounding box center [1321, 464] width 133 height 51
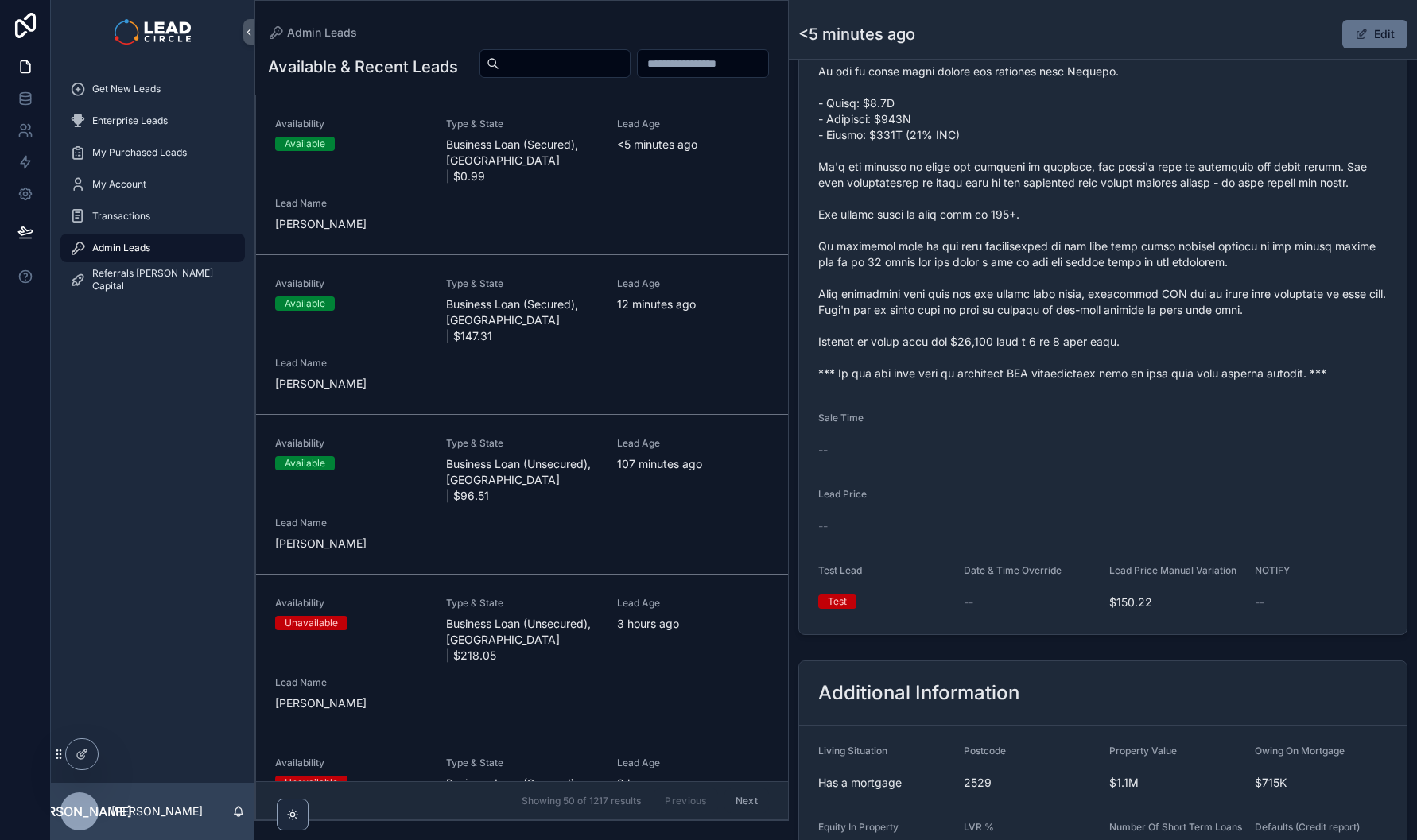
scroll to position [490, 0]
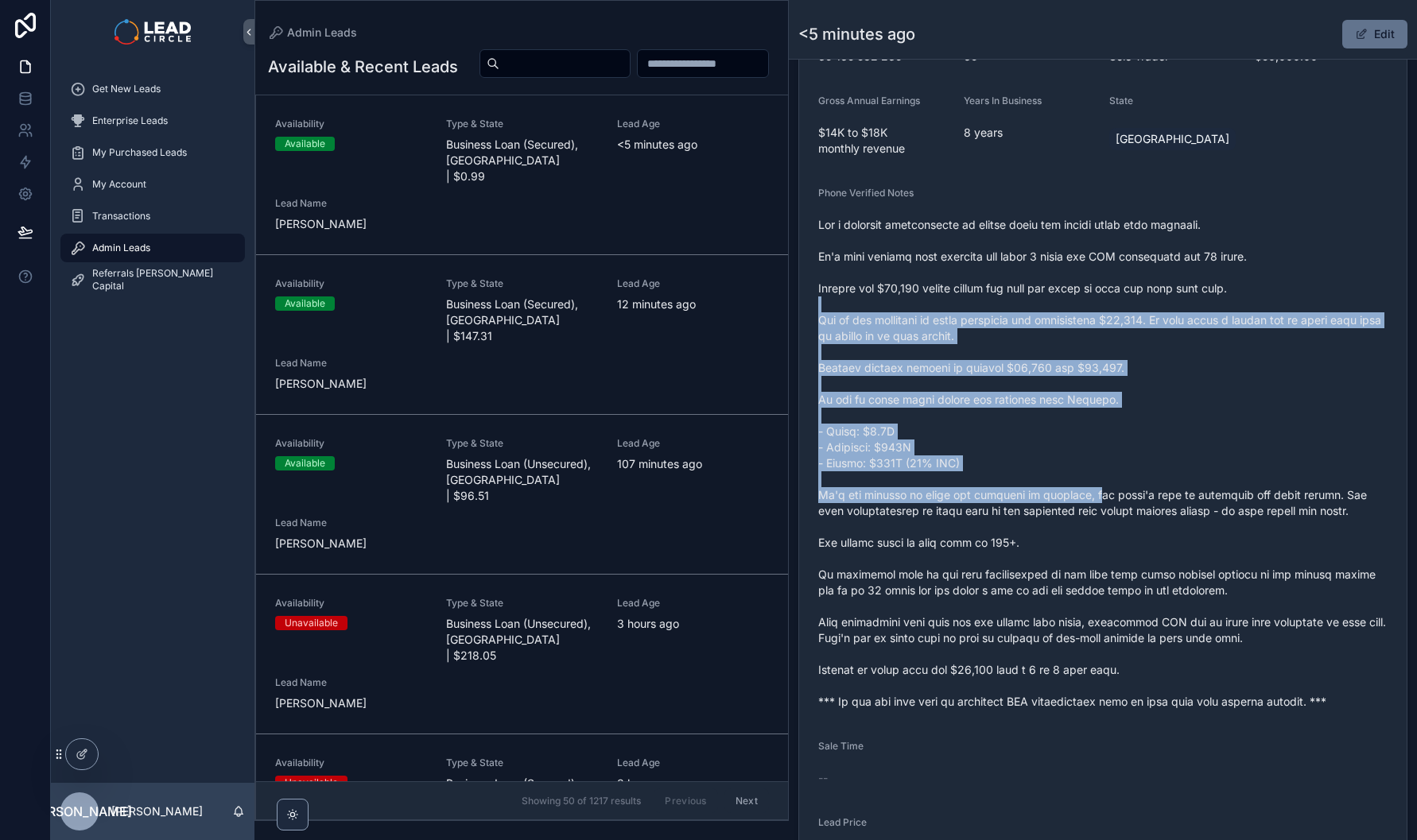
drag, startPoint x: 1096, startPoint y: 510, endPoint x: 1104, endPoint y: 530, distance: 21.5
click at [1104, 530] on span "scrollable content" at bounding box center [1103, 463] width 570 height 493
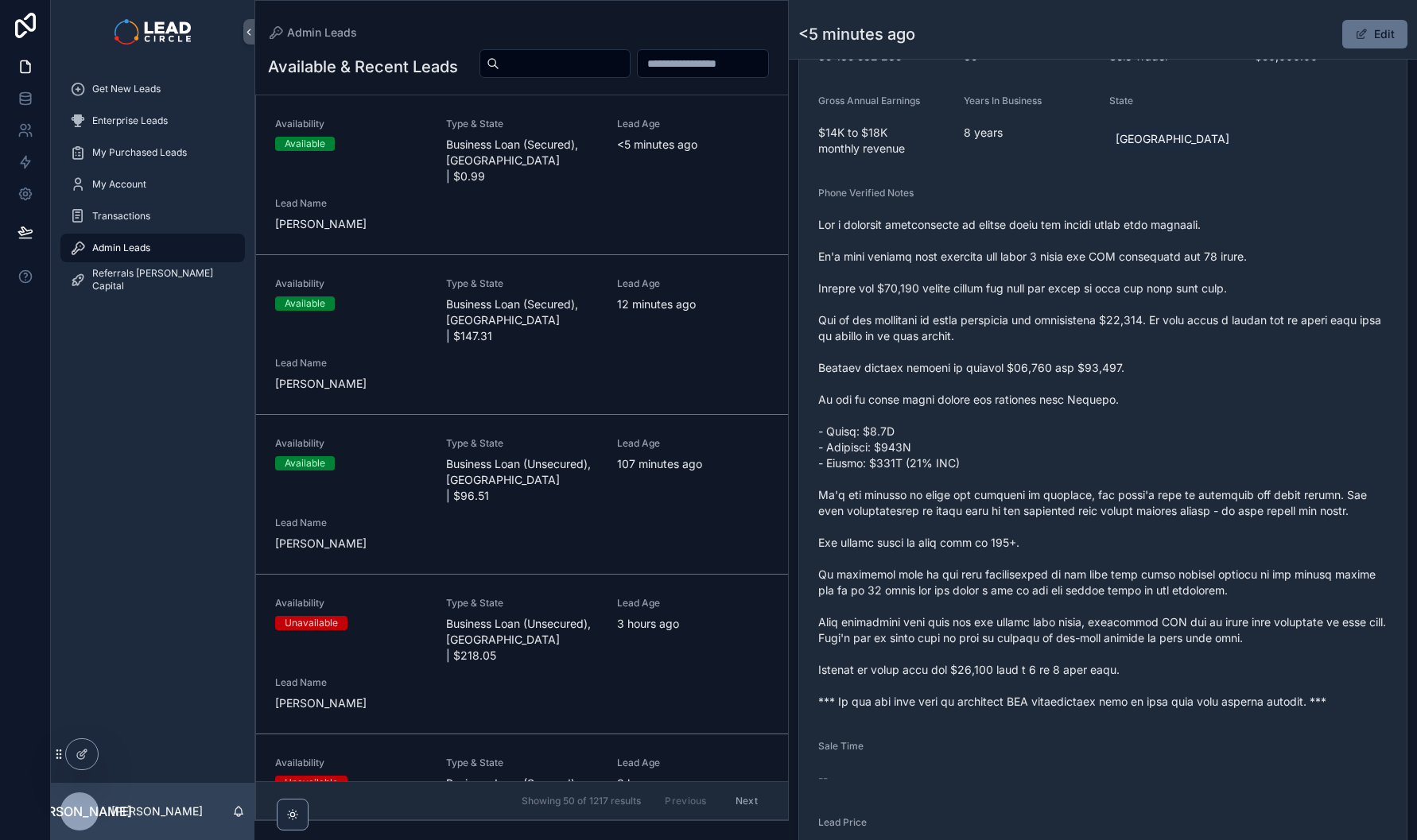
drag, startPoint x: 1104, startPoint y: 530, endPoint x: 488, endPoint y: 386, distance: 632.6
click at [353, 466] on div "Available" at bounding box center [351, 464] width 152 height 15
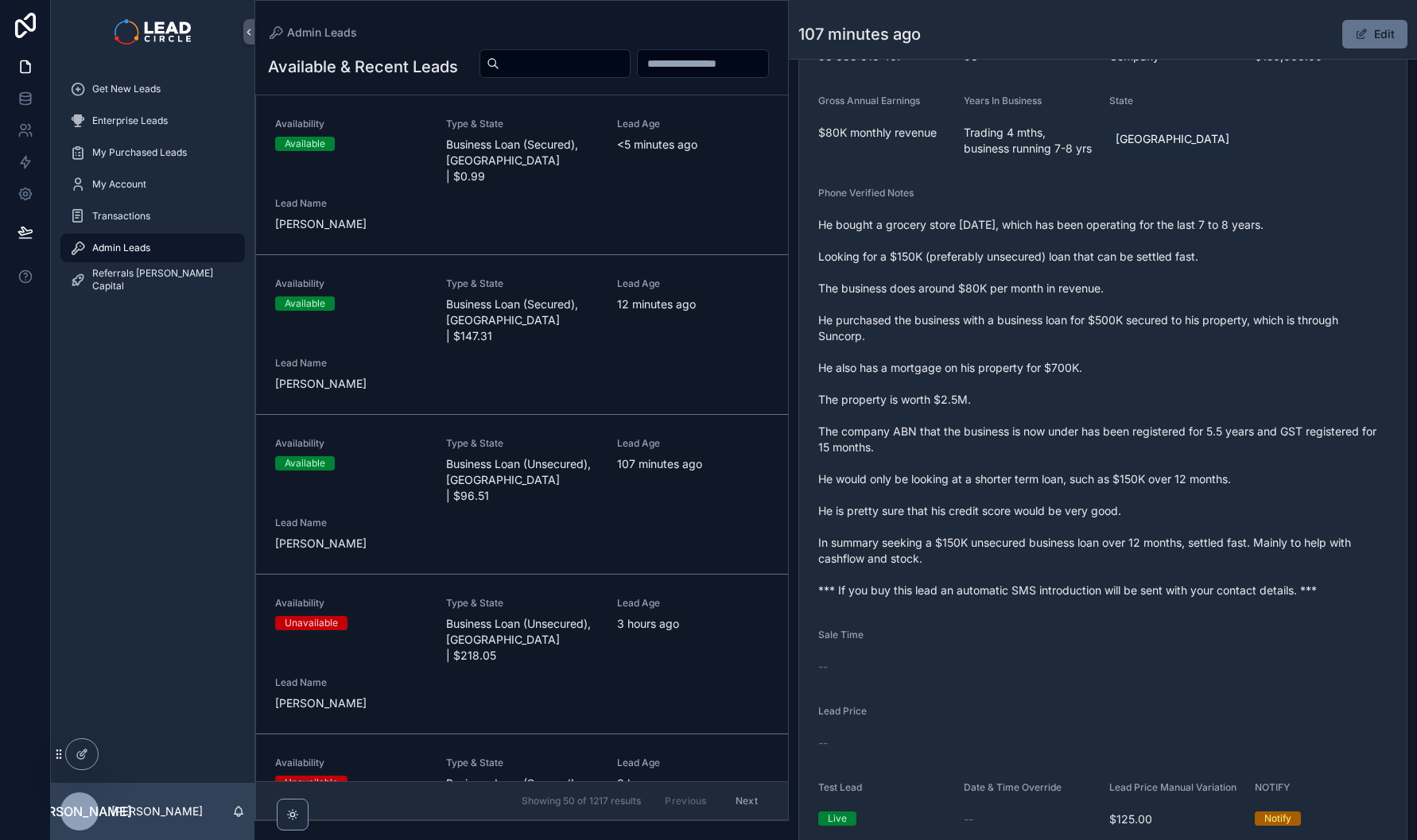
click at [495, 342] on span "Business Loan (Secured), QLD | $147.31" at bounding box center [522, 320] width 152 height 48
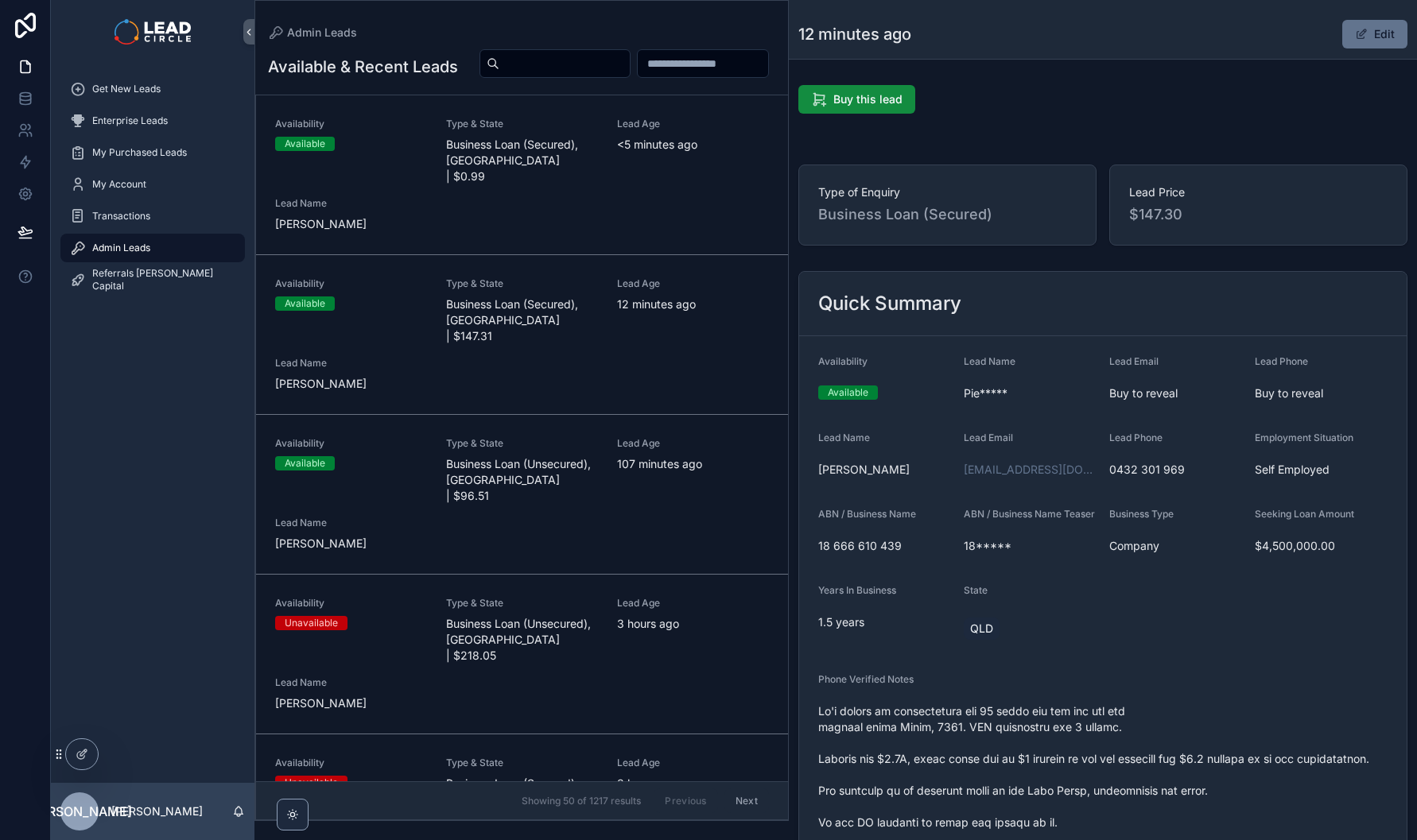
click at [1361, 36] on button "Edit" at bounding box center [1375, 34] width 65 height 29
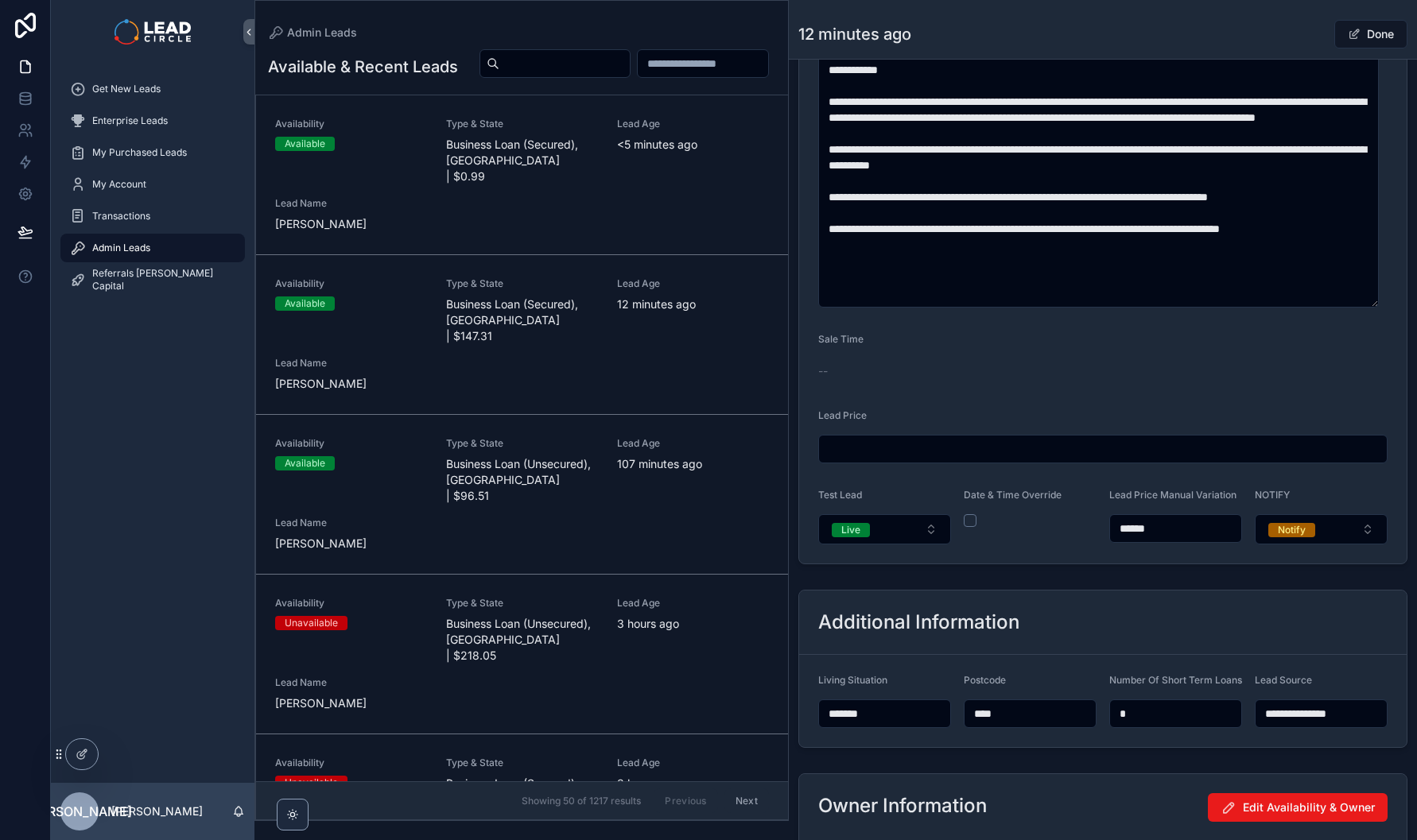
scroll to position [1182, 0]
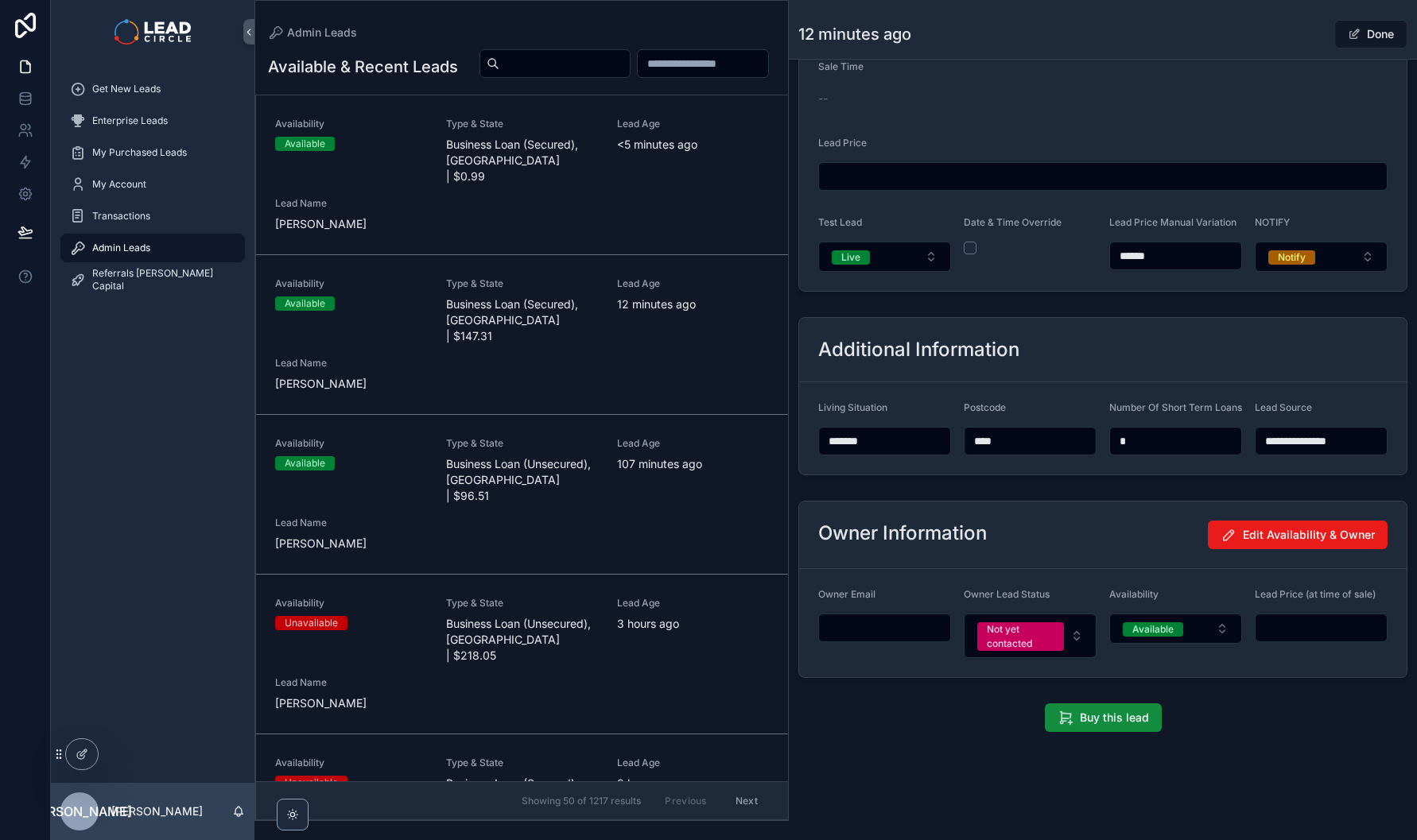
click at [890, 249] on button "Live" at bounding box center [885, 256] width 133 height 30
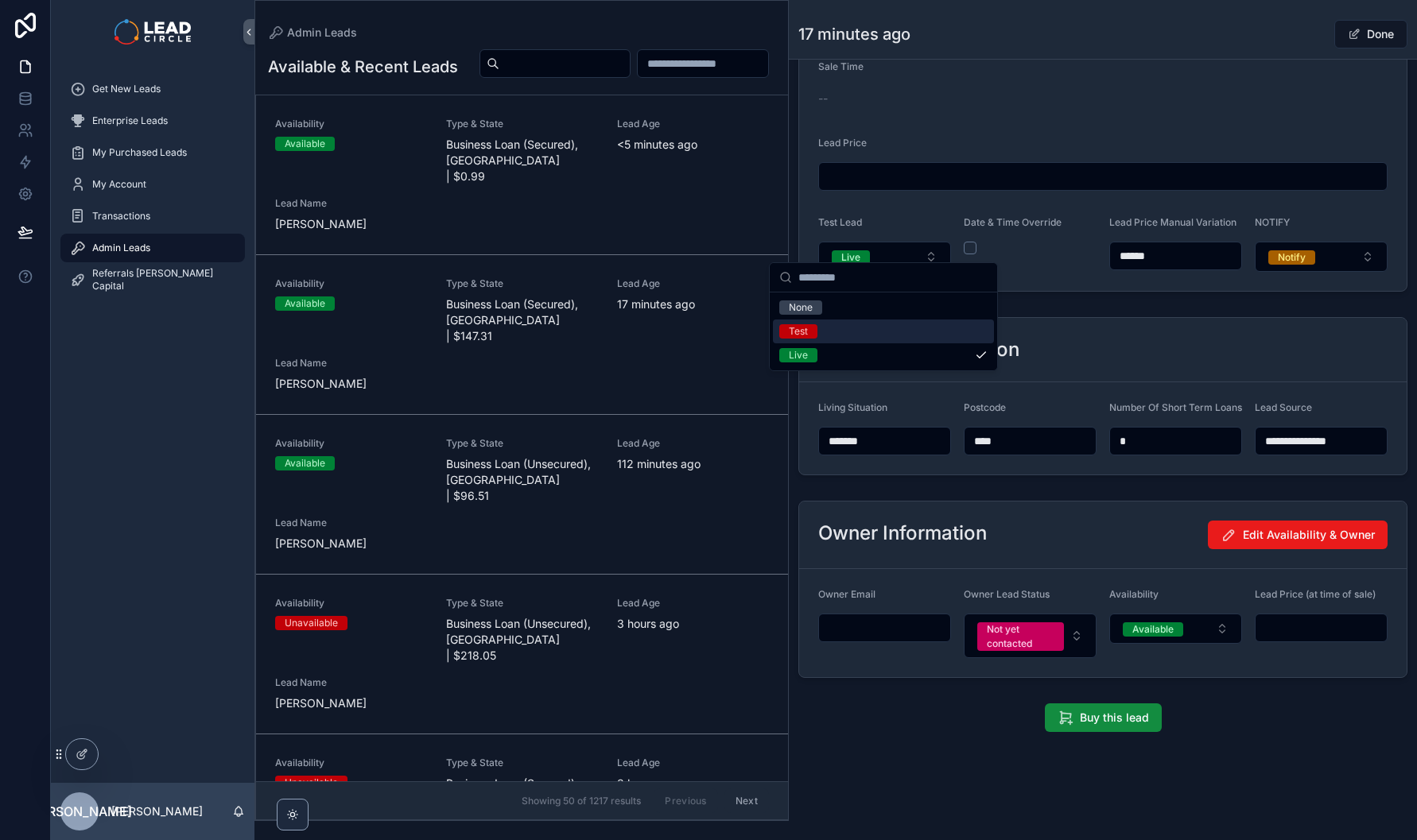
click at [1107, 318] on div "Additional Information" at bounding box center [1103, 349] width 607 height 64
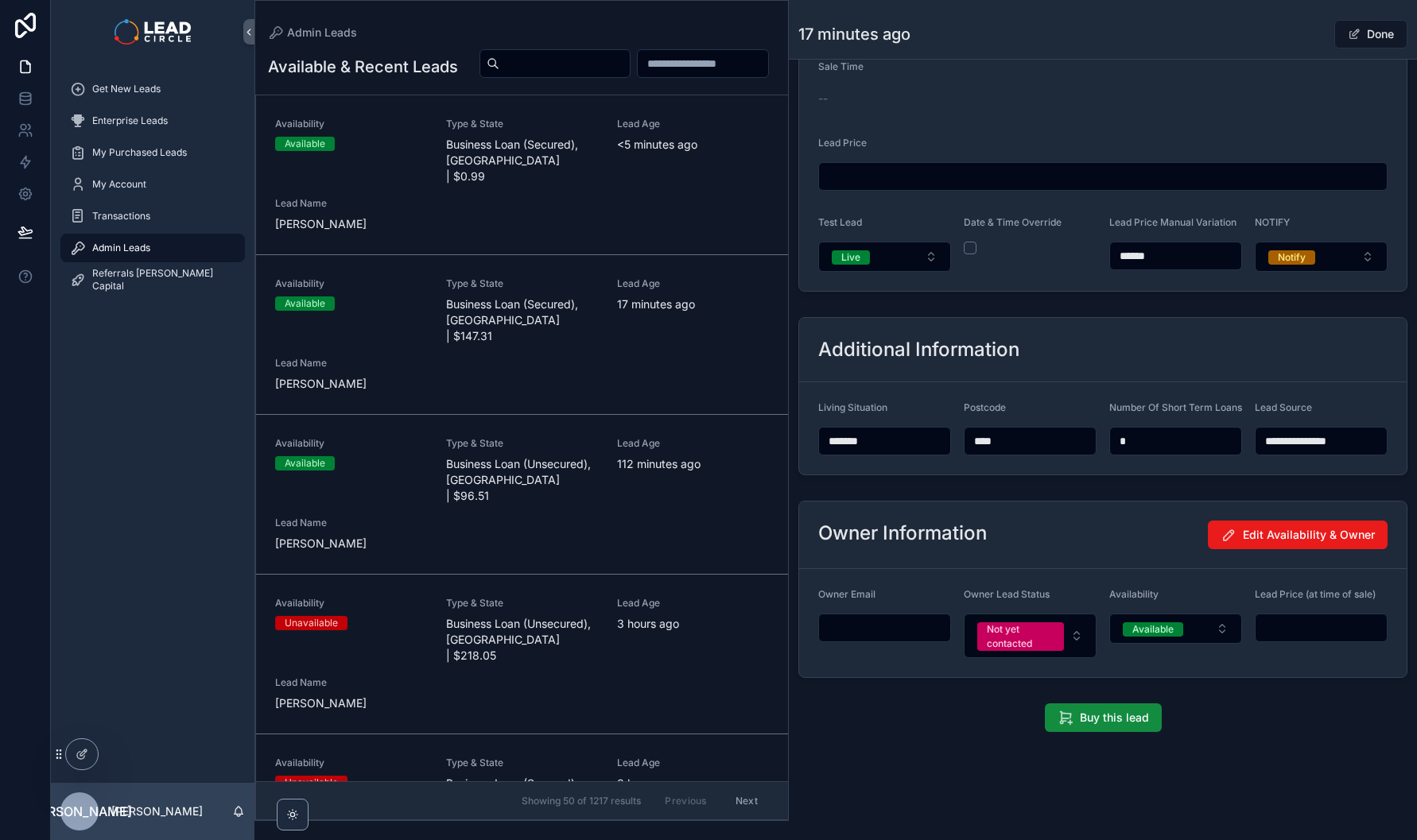
click at [583, 355] on div "Availability Available Type & State Business Loan (Secured), QLD | $147.31 Lead…" at bounding box center [522, 335] width 494 height 114
click at [632, 362] on div "Availability Available Type & State Business Loan (Secured), QLD | $147.31 Lead…" at bounding box center [522, 335] width 494 height 114
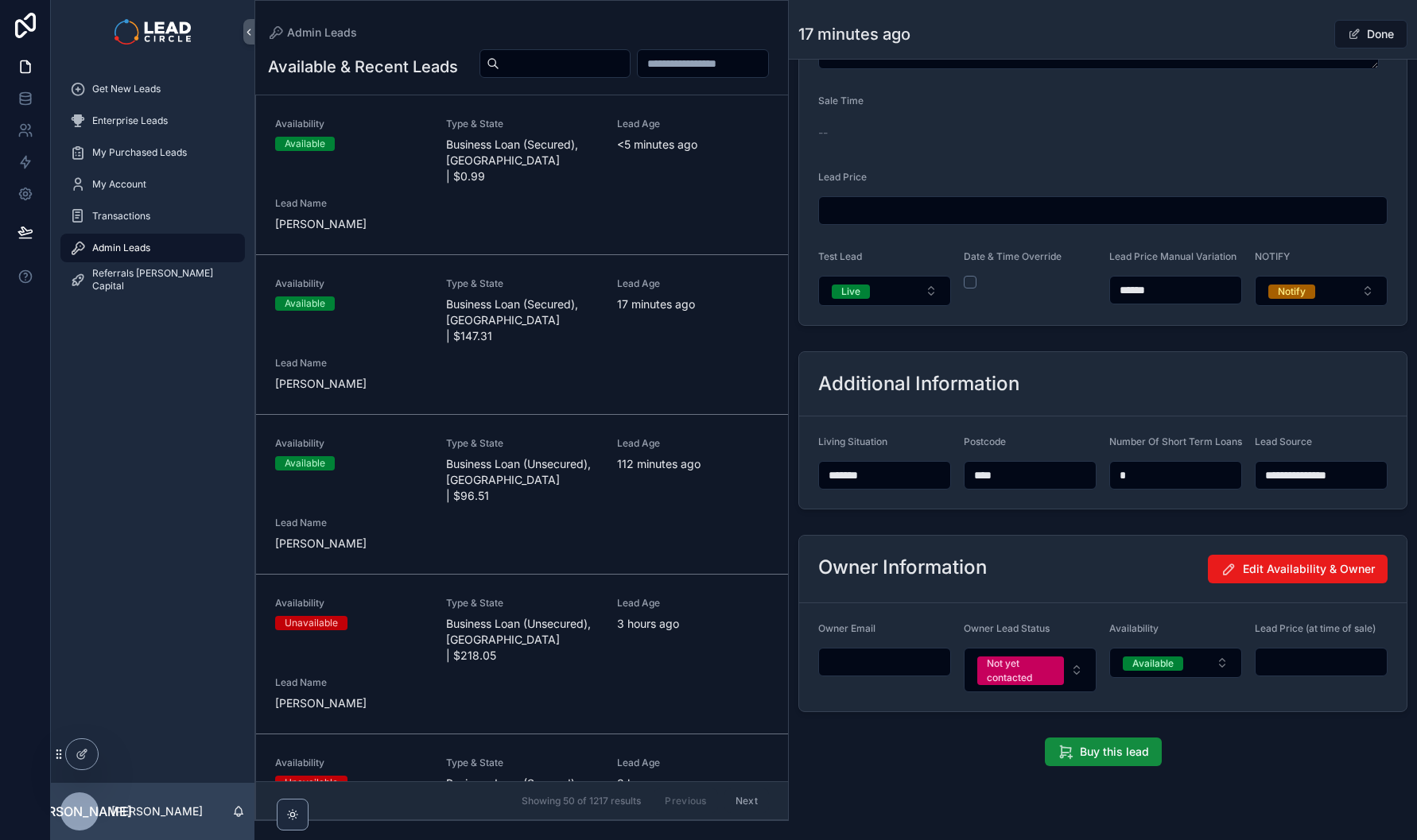
scroll to position [1182, 0]
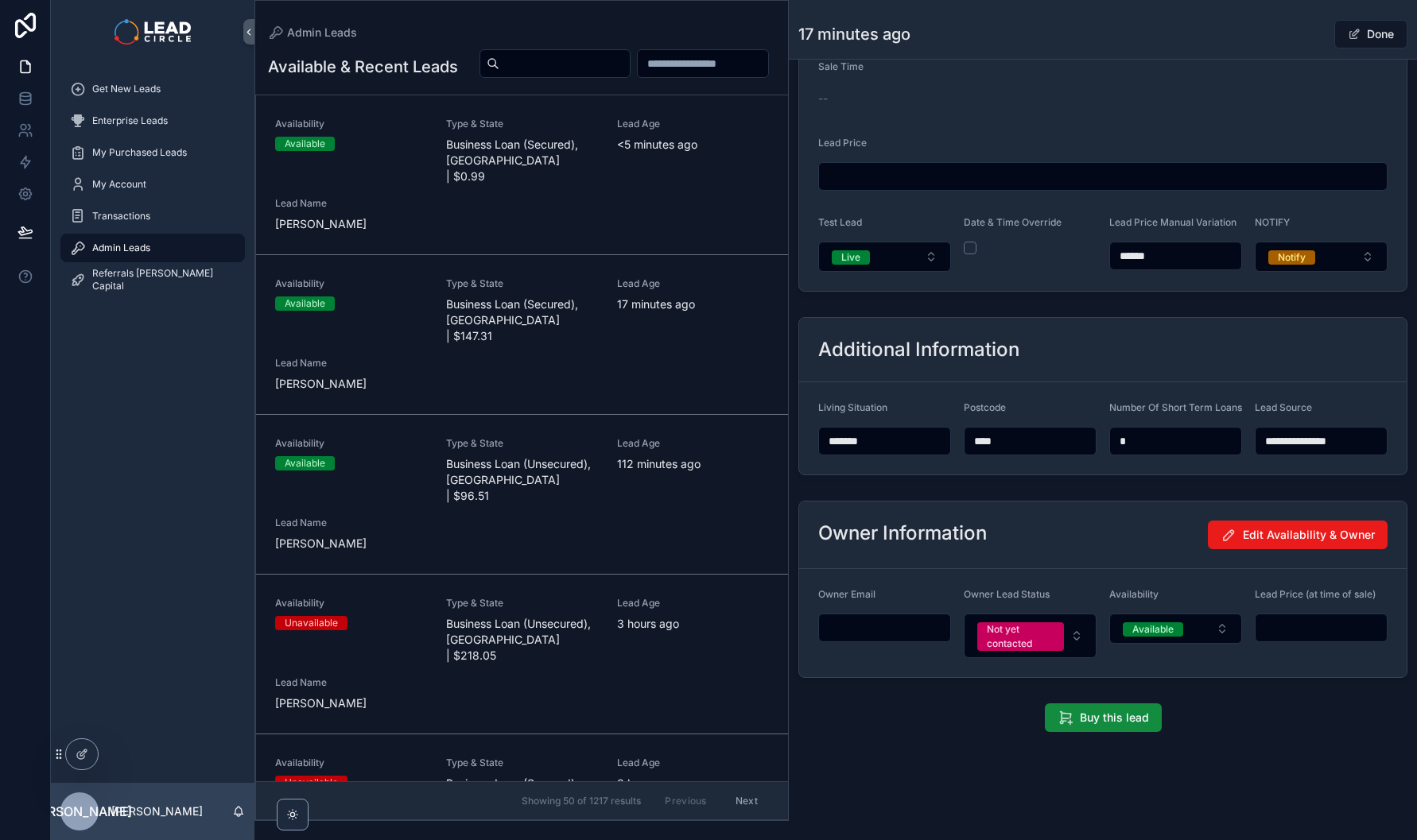
click at [903, 242] on button "Live" at bounding box center [885, 256] width 133 height 30
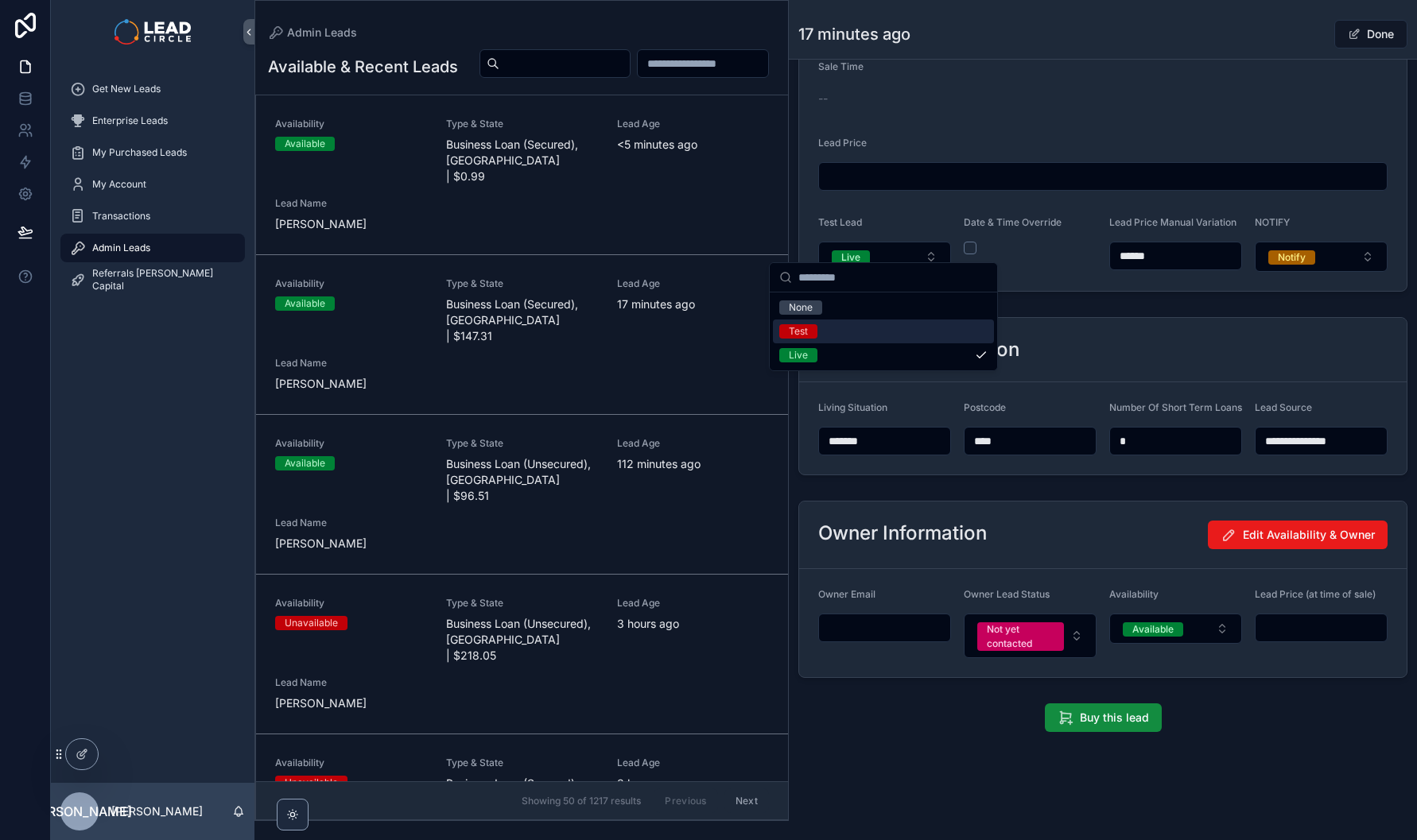
click at [884, 335] on div "Test" at bounding box center [883, 331] width 221 height 24
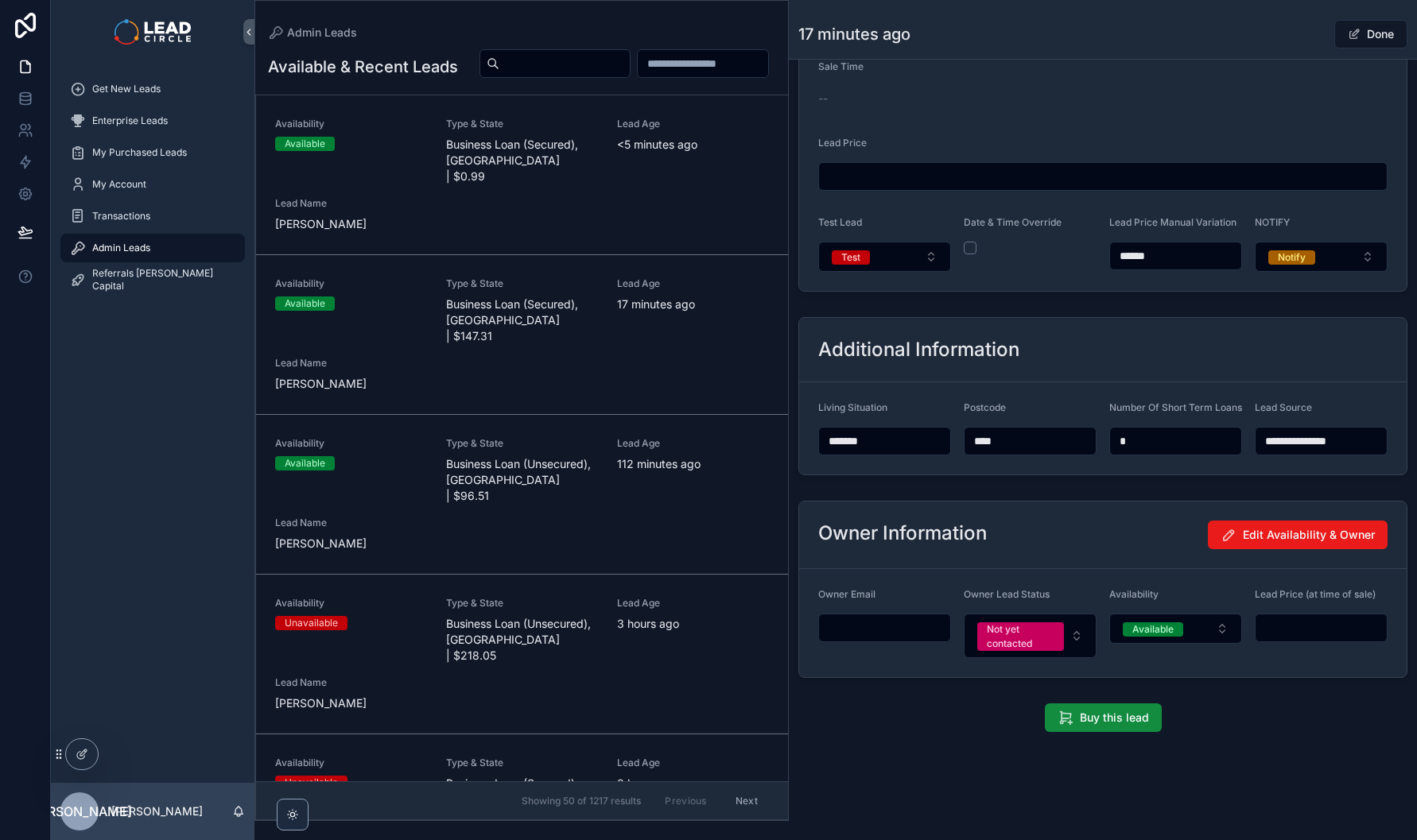
click at [1369, 38] on button "Done" at bounding box center [1372, 34] width 73 height 29
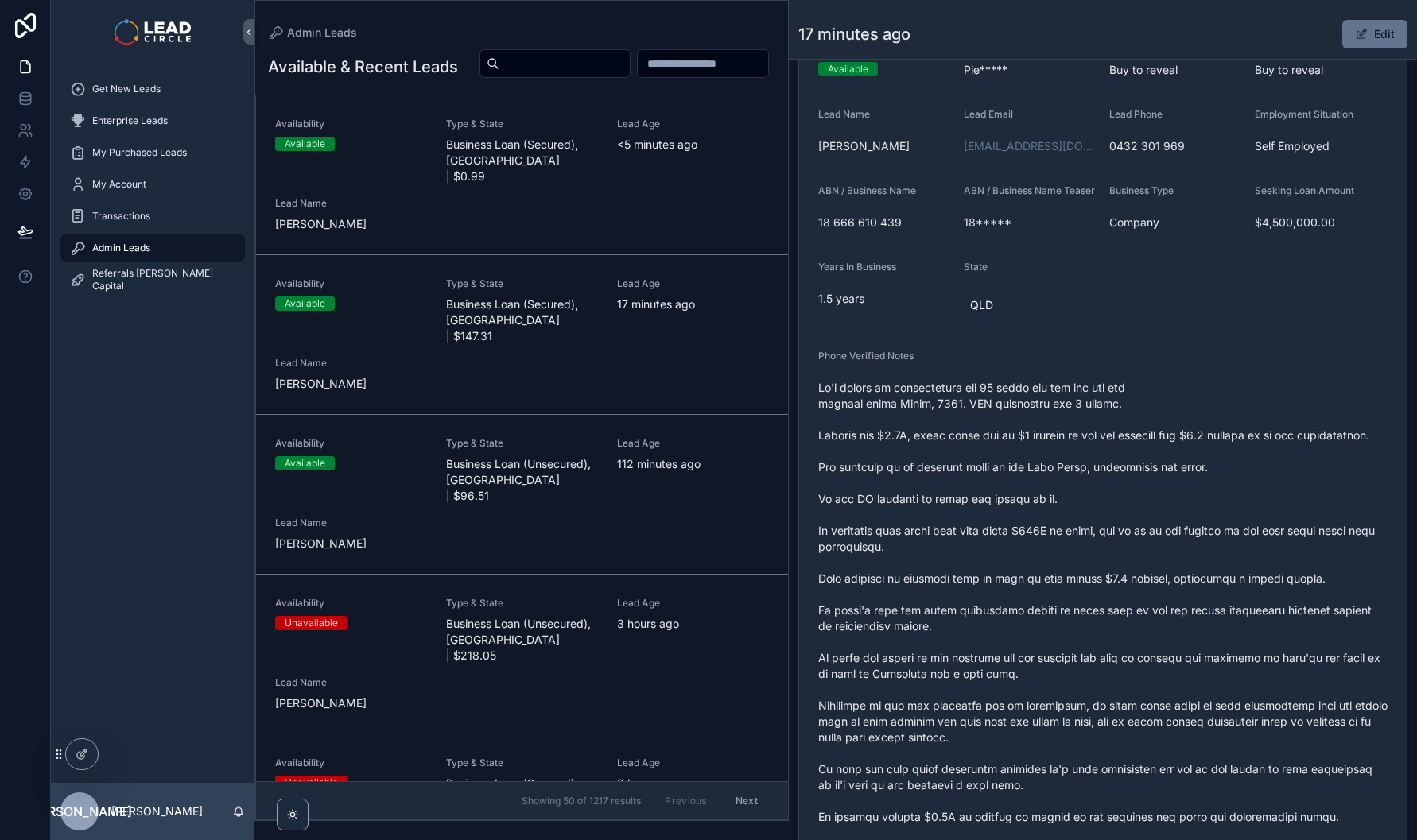
scroll to position [0, 0]
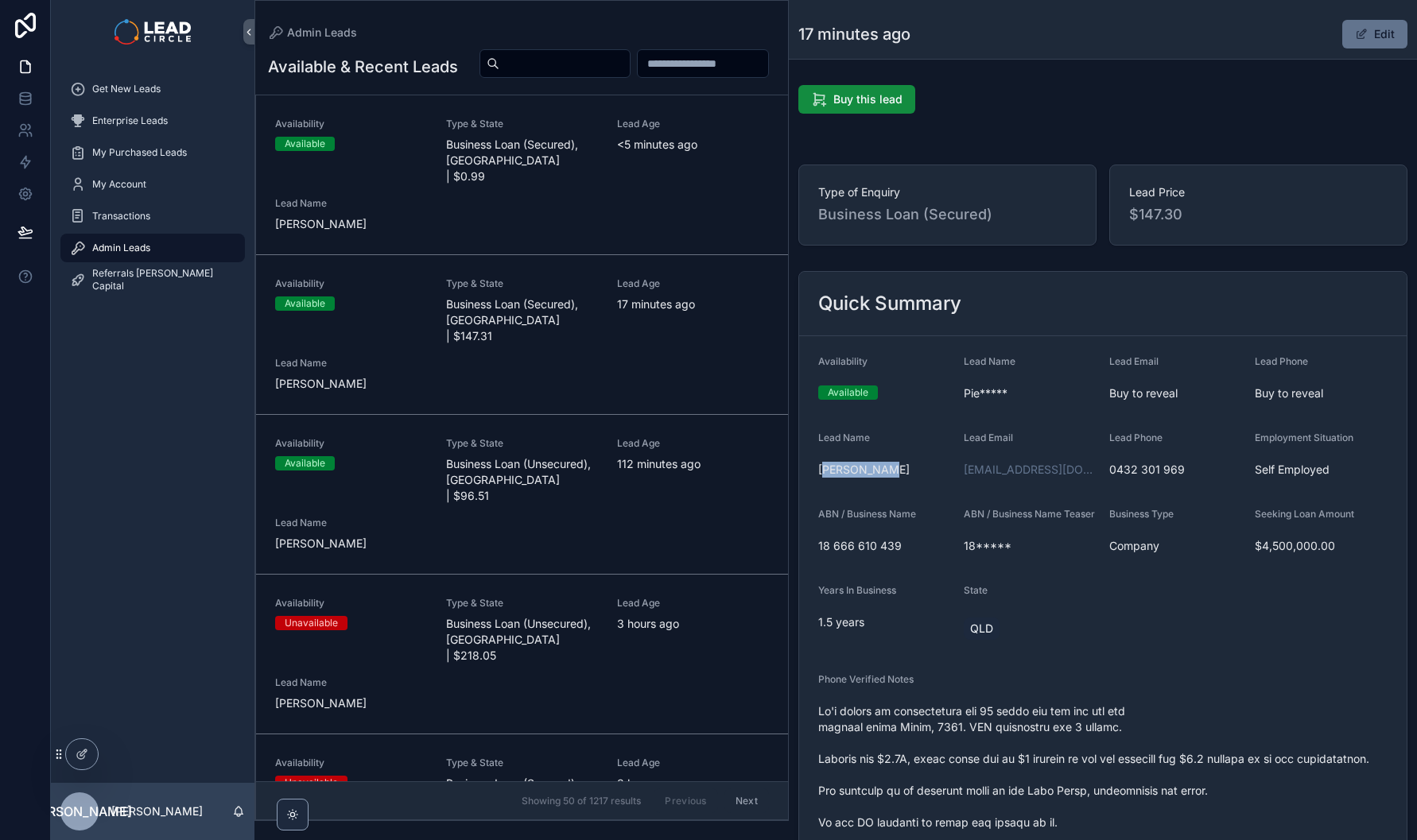
drag, startPoint x: 823, startPoint y: 470, endPoint x: 891, endPoint y: 471, distance: 68.0
click at [891, 472] on span "Piers Bellars" at bounding box center [885, 470] width 133 height 16
click at [891, 471] on span "Piers Bellars" at bounding box center [885, 470] width 133 height 16
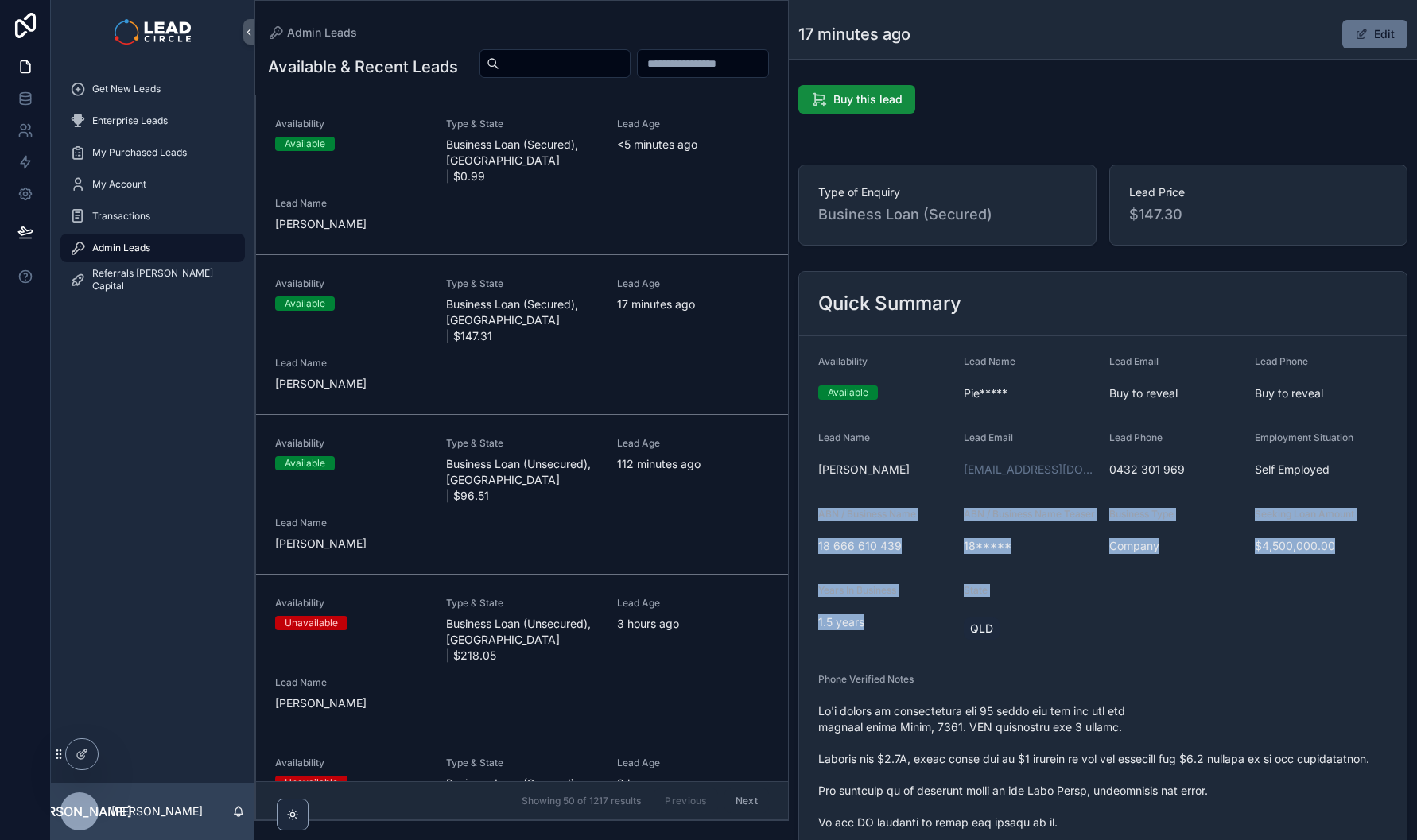
drag, startPoint x: 954, startPoint y: 560, endPoint x: 1023, endPoint y: 633, distance: 100.4
click at [1023, 633] on div "QLD" at bounding box center [1031, 629] width 133 height 29
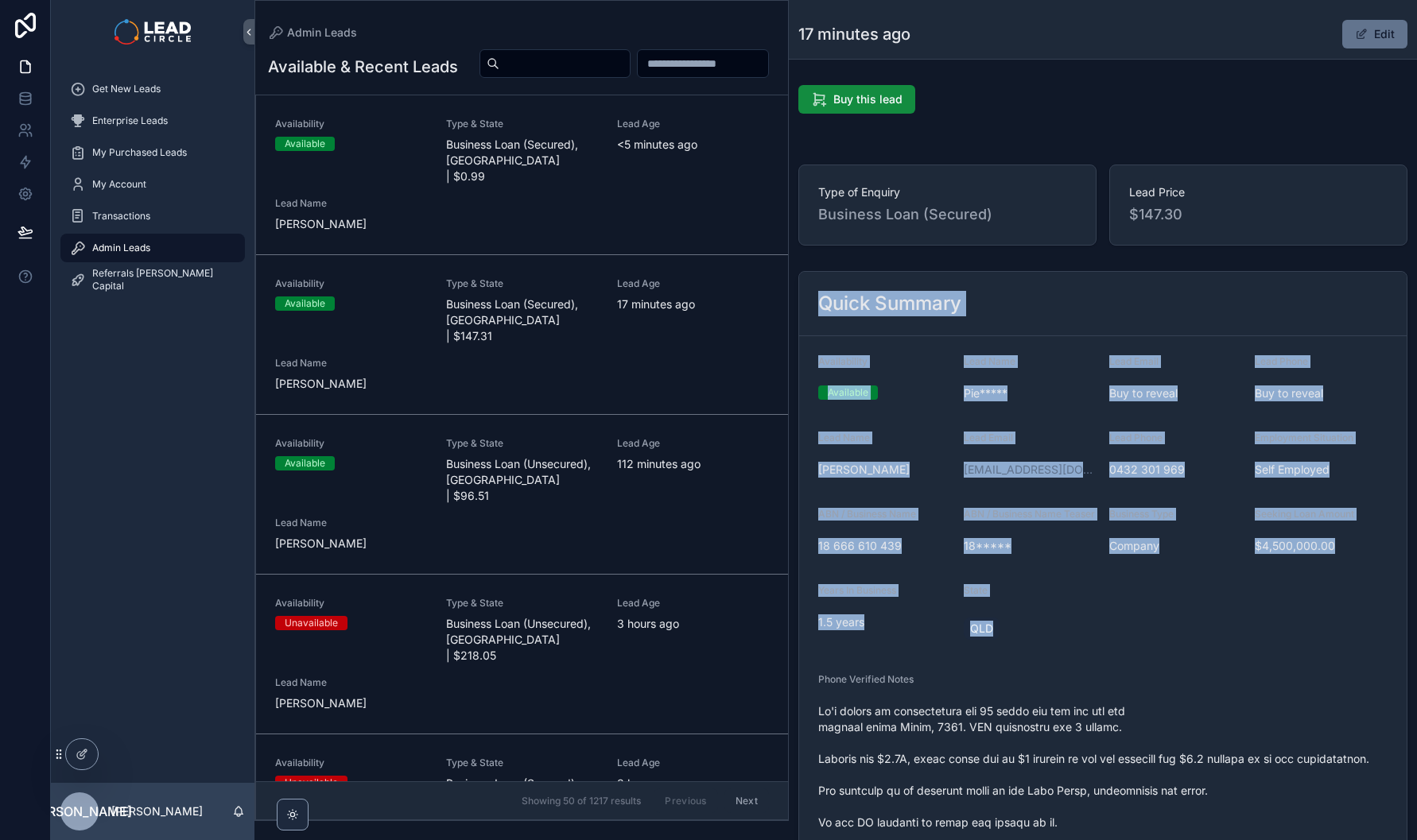
drag, startPoint x: 1029, startPoint y: 638, endPoint x: 817, endPoint y: 309, distance: 391.4
click at [817, 309] on div "Quick Summary Availability Available Lead Name Pie***** Lead Email Buy to revea…" at bounding box center [1103, 853] width 609 height 1163
click at [817, 309] on div "Quick Summary" at bounding box center [1103, 303] width 607 height 64
drag, startPoint x: 817, startPoint y: 309, endPoint x: 998, endPoint y: 635, distance: 372.9
click at [998, 635] on div "Quick Summary Availability Available Lead Name Pie***** Lead Email Buy to revea…" at bounding box center [1103, 853] width 609 height 1163
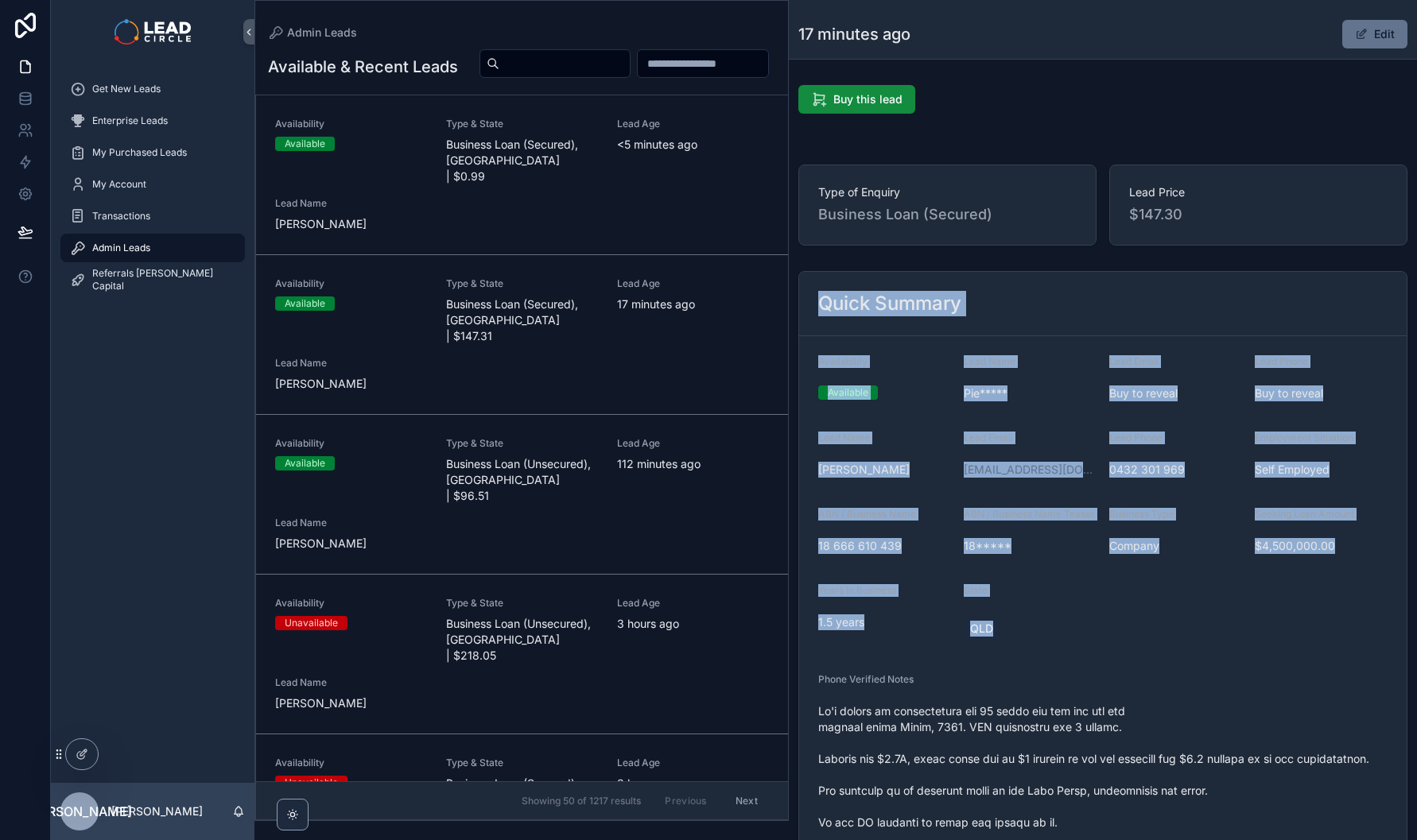
click at [998, 635] on div "QLD" at bounding box center [985, 629] width 42 height 29
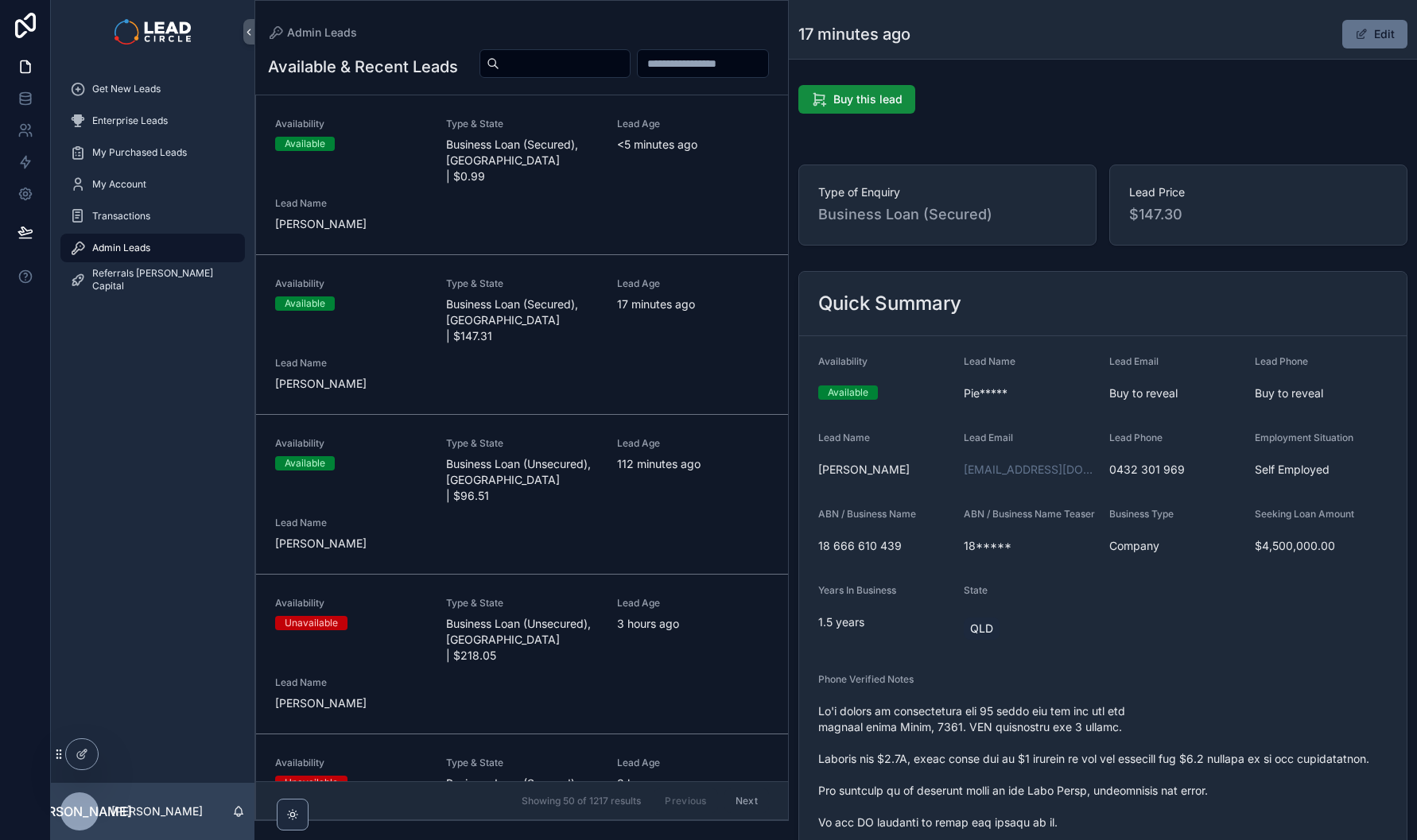
click at [567, 353] on div "Availability Available Type & State Business Loan (Secured), QLD | $147.31 Lead…" at bounding box center [522, 335] width 494 height 114
drag, startPoint x: 824, startPoint y: 364, endPoint x: 884, endPoint y: 390, distance: 65.4
click at [884, 390] on div "Availability Available" at bounding box center [885, 381] width 133 height 51
click at [884, 390] on div "Available" at bounding box center [885, 393] width 133 height 15
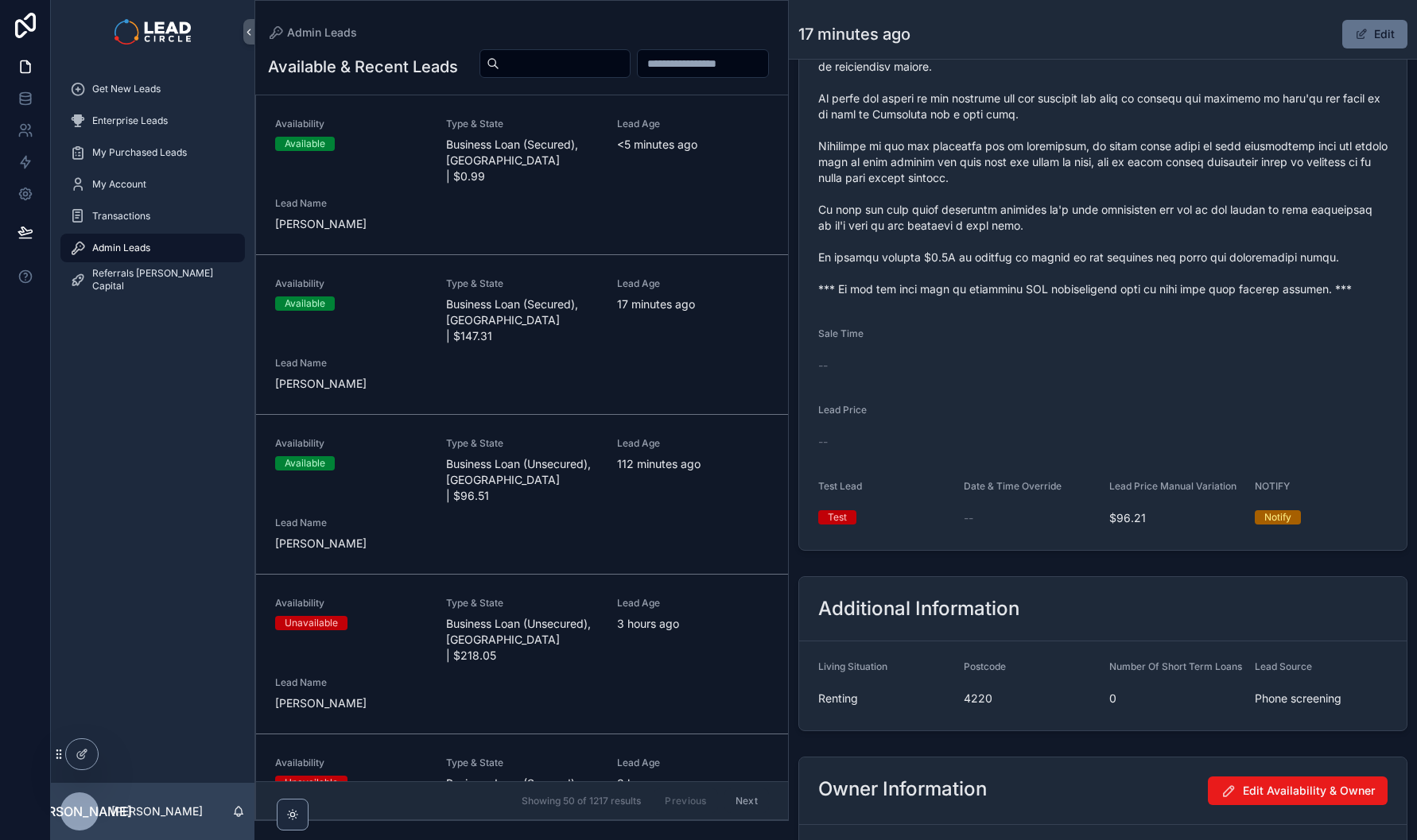
scroll to position [1080, 0]
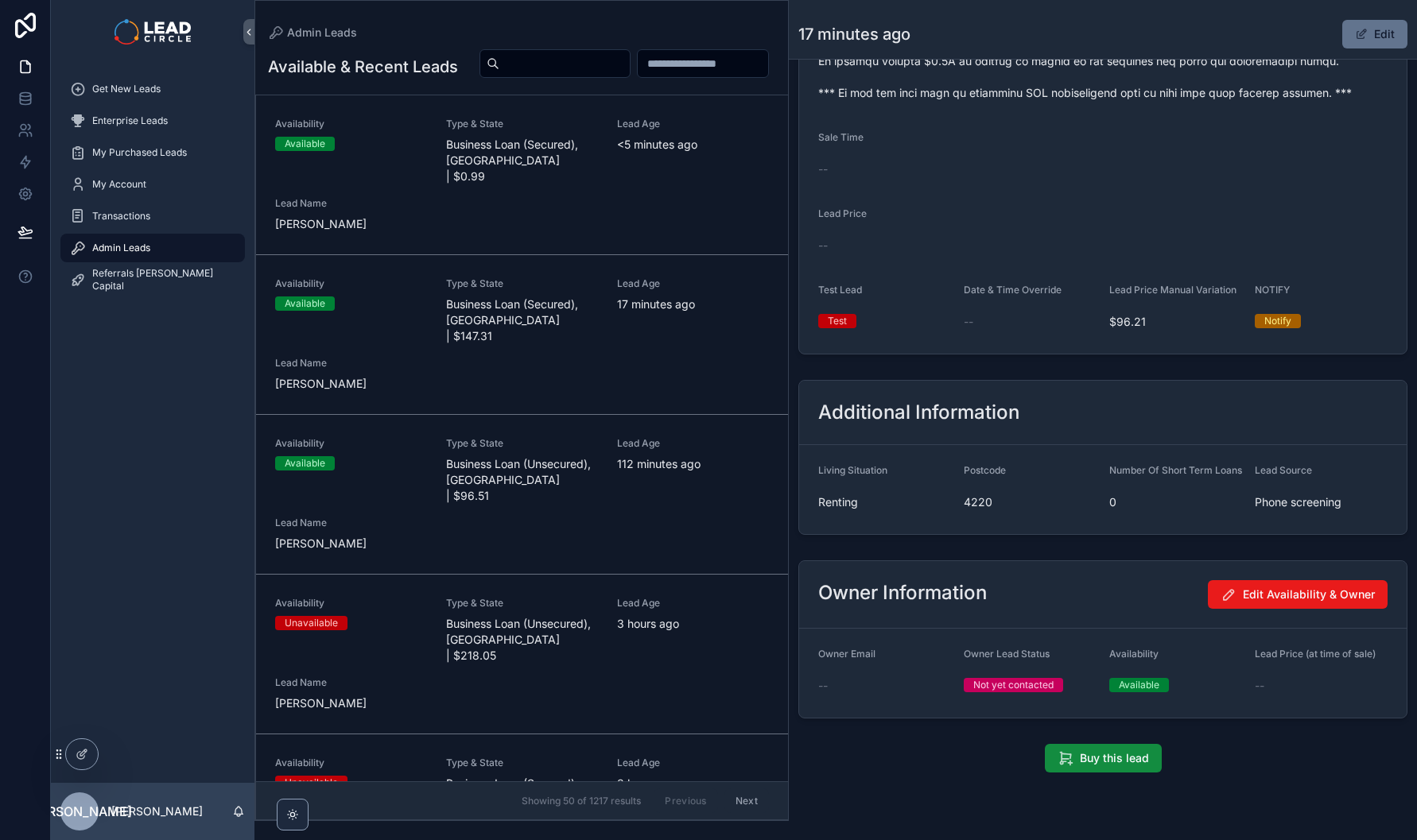
click at [1356, 38] on span "scrollable content" at bounding box center [1361, 34] width 13 height 13
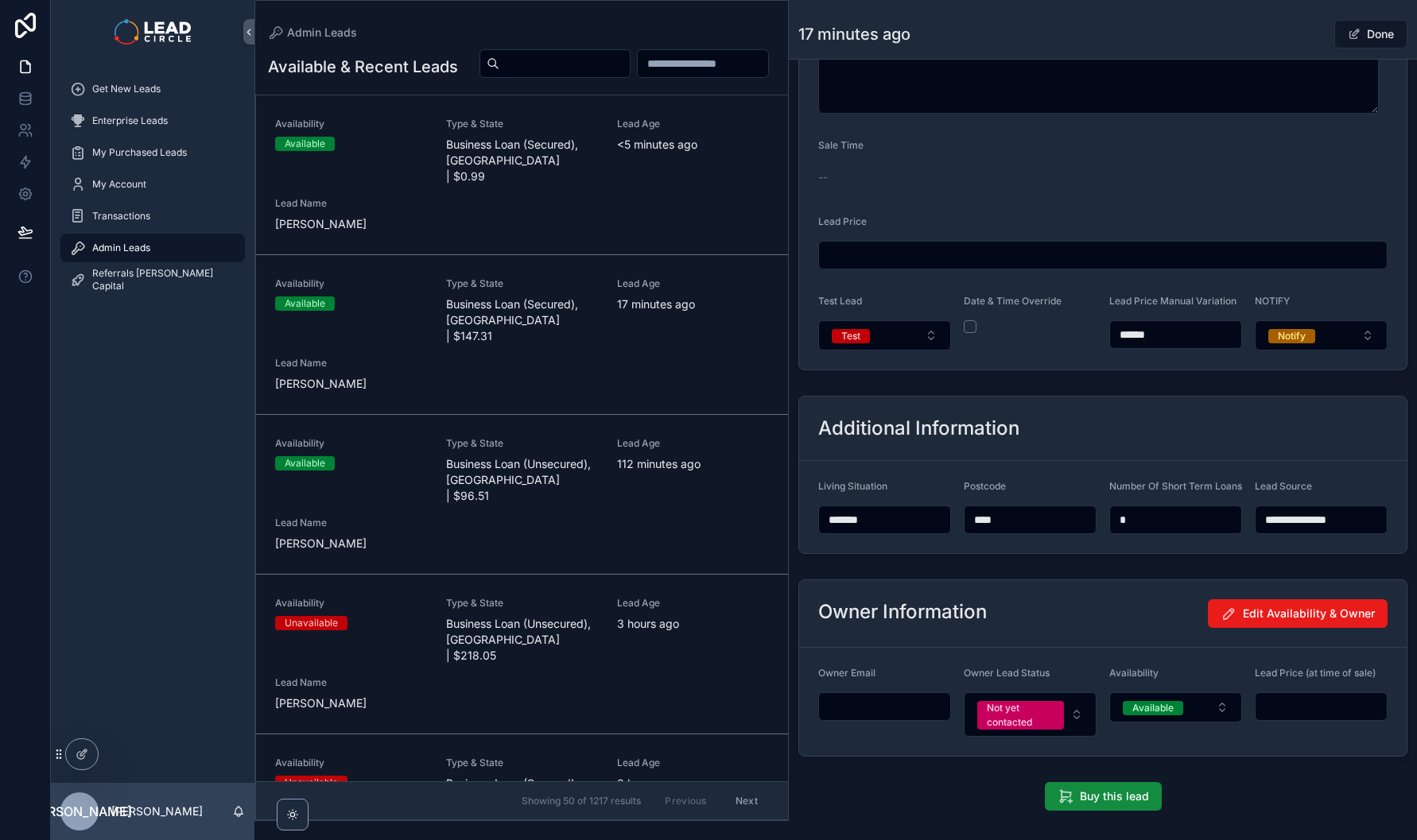
click at [877, 718] on input "scrollable content" at bounding box center [885, 707] width 132 height 22
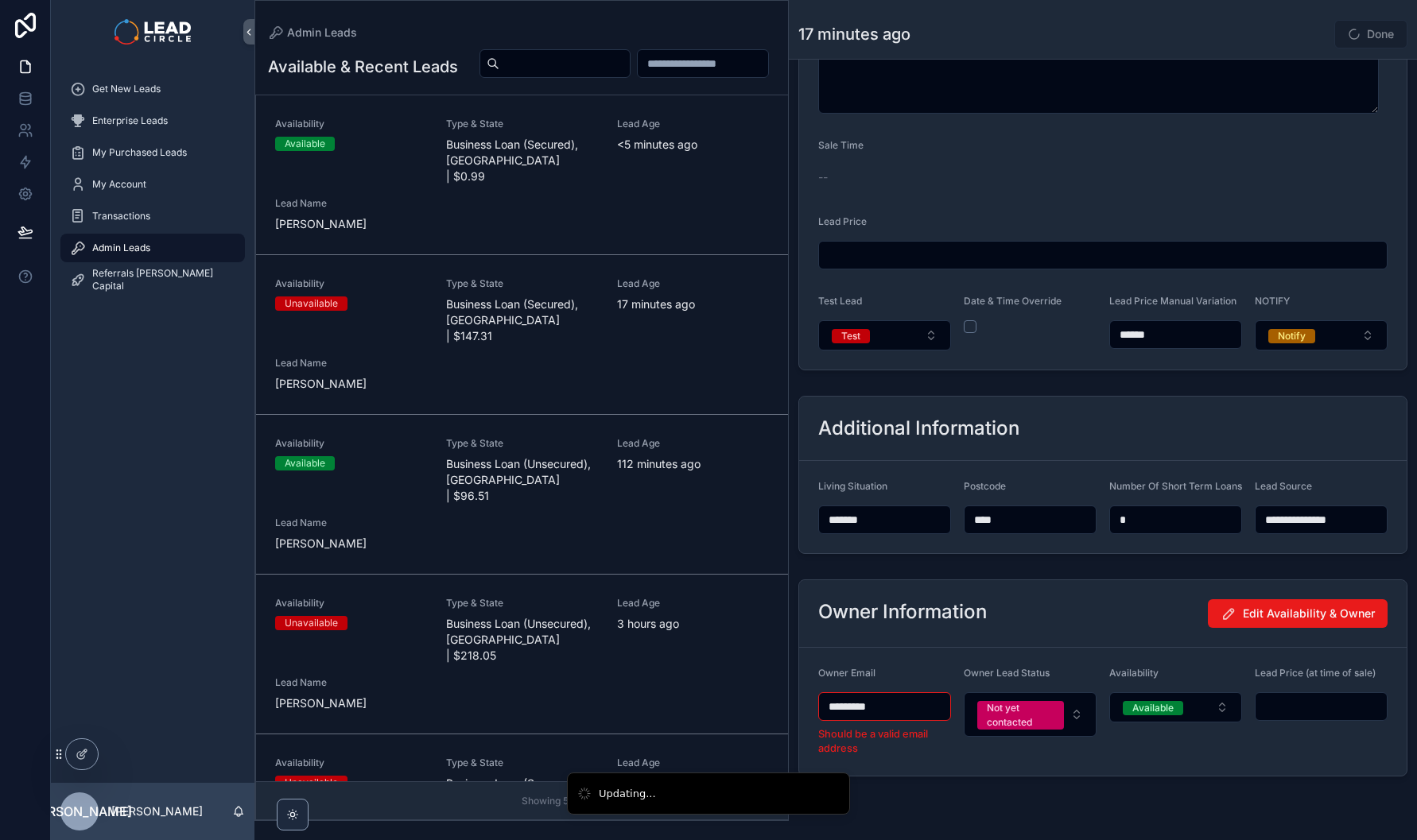
type input "**********"
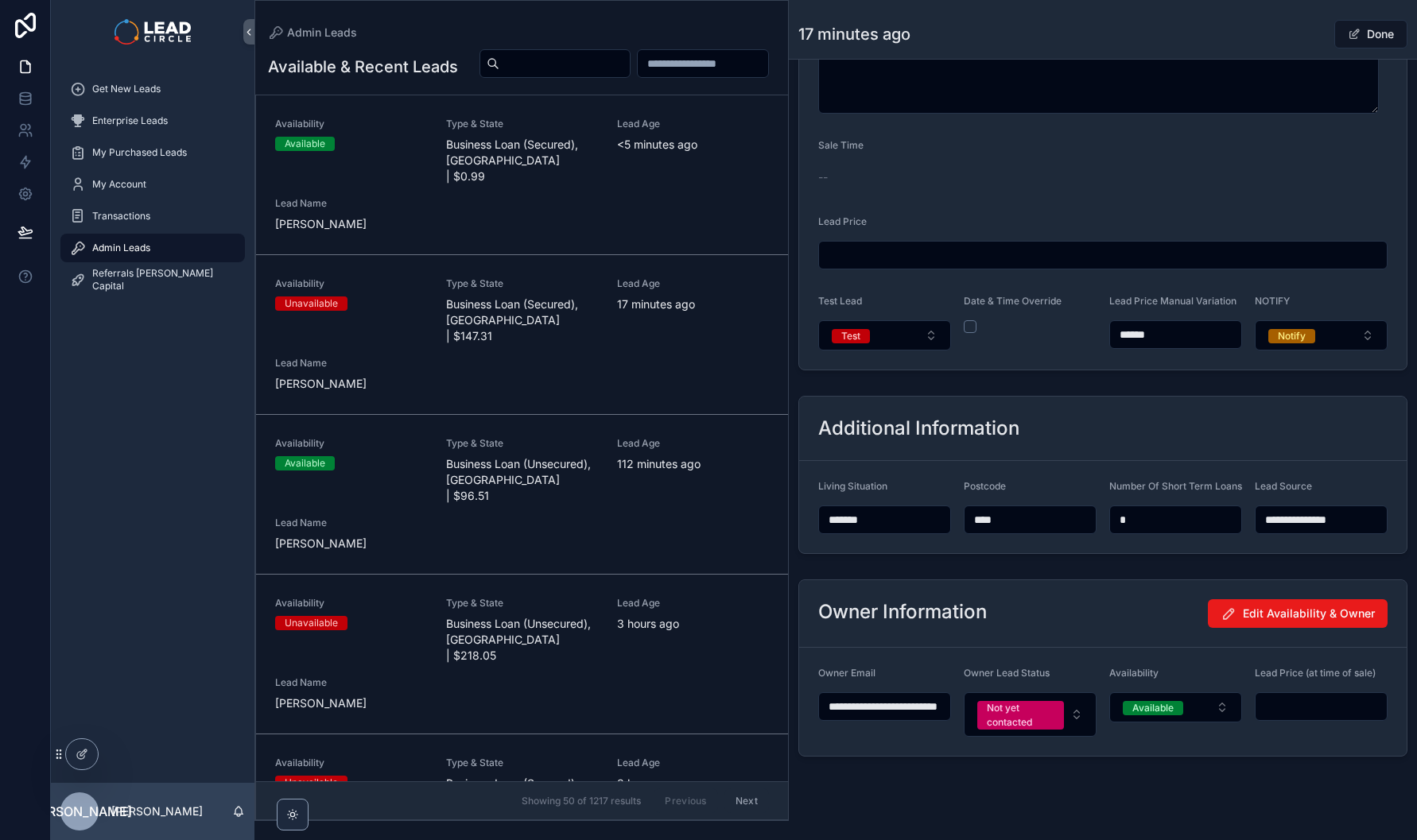
click at [1076, 798] on div "**********" at bounding box center [1104, 13] width 629 height 1704
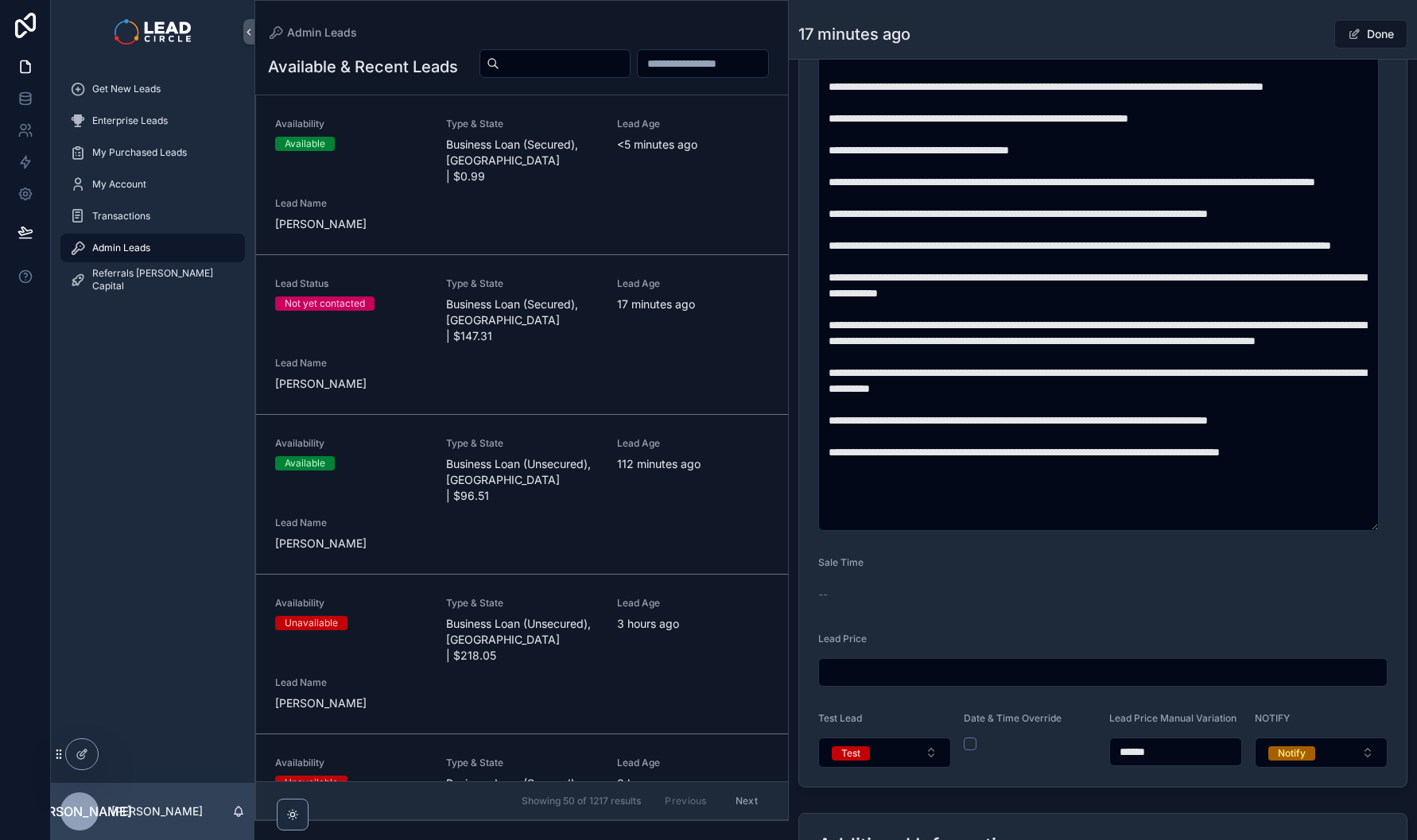
scroll to position [507, 0]
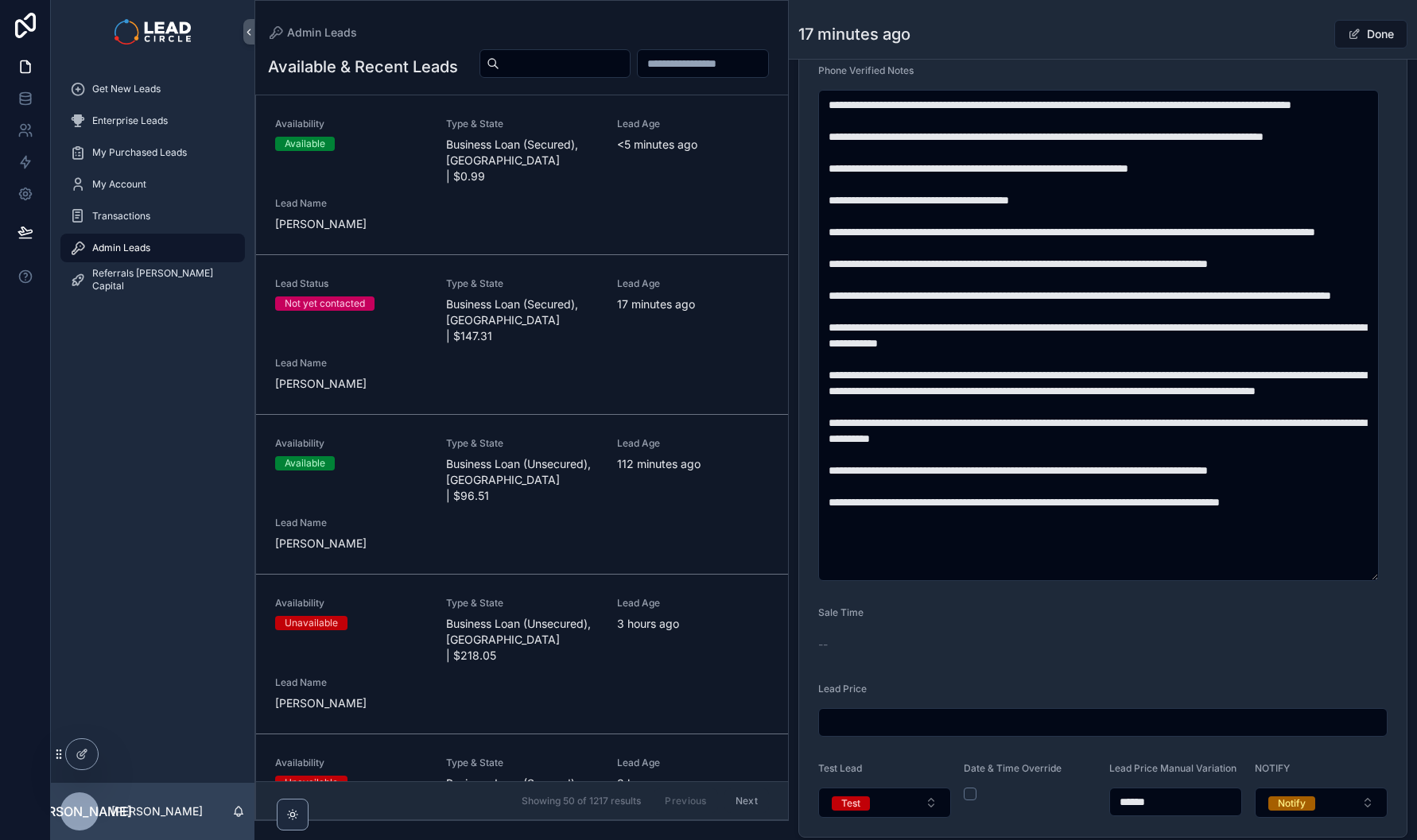
click at [1363, 44] on button "Done" at bounding box center [1372, 34] width 73 height 29
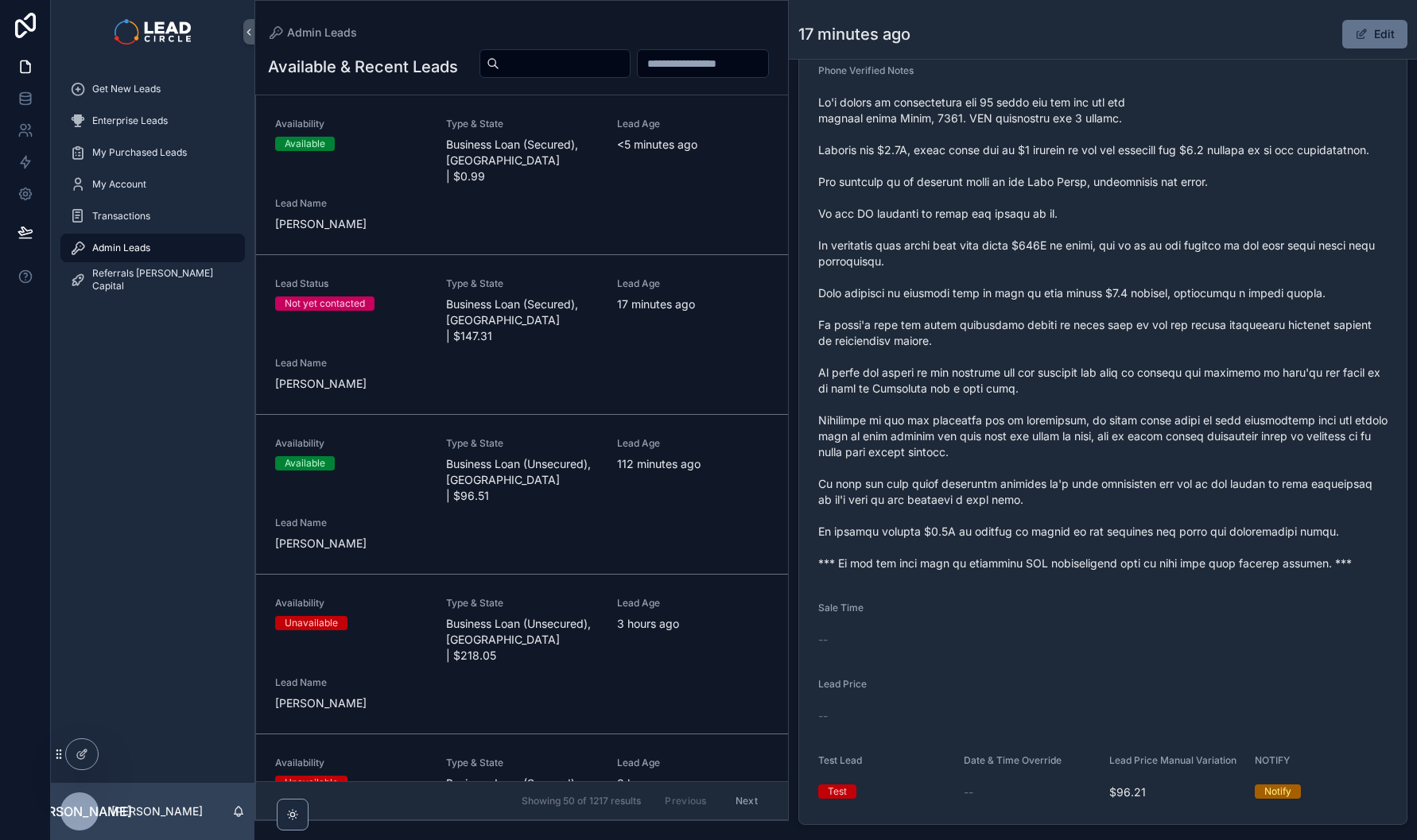
scroll to position [504, 0]
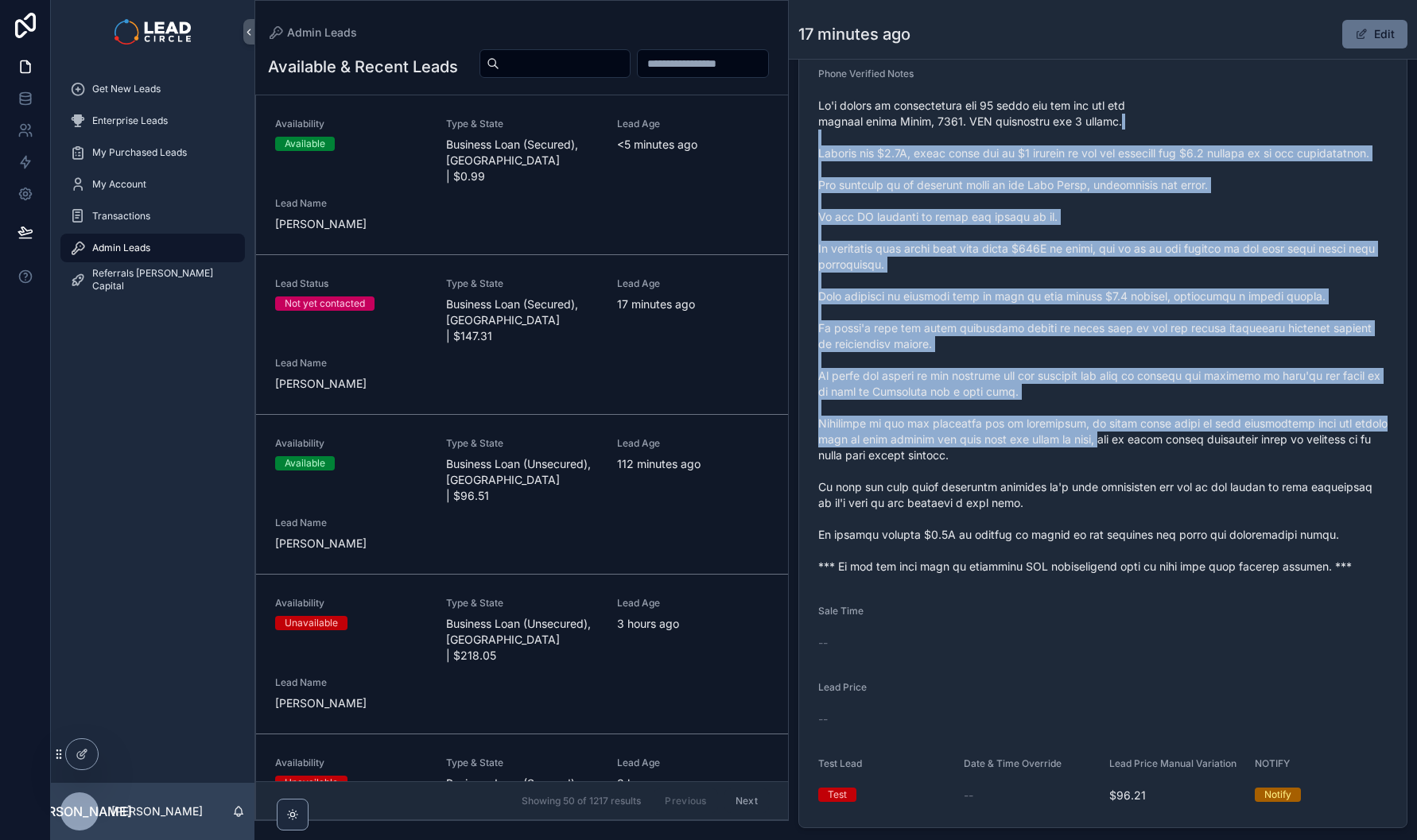
click at [1138, 477] on span "scrollable content" at bounding box center [1103, 336] width 570 height 477
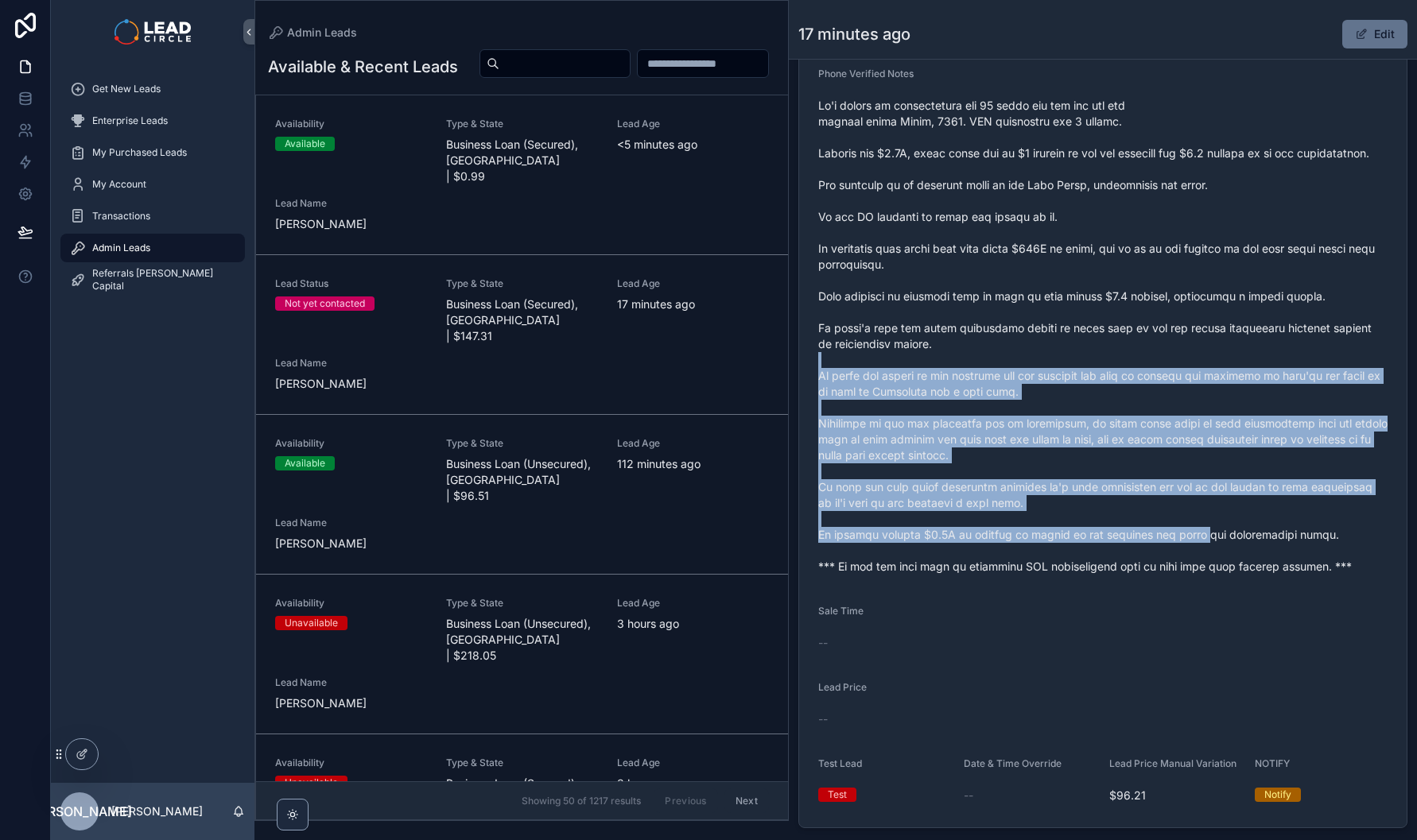
click at [1126, 382] on span "scrollable content" at bounding box center [1103, 336] width 570 height 477
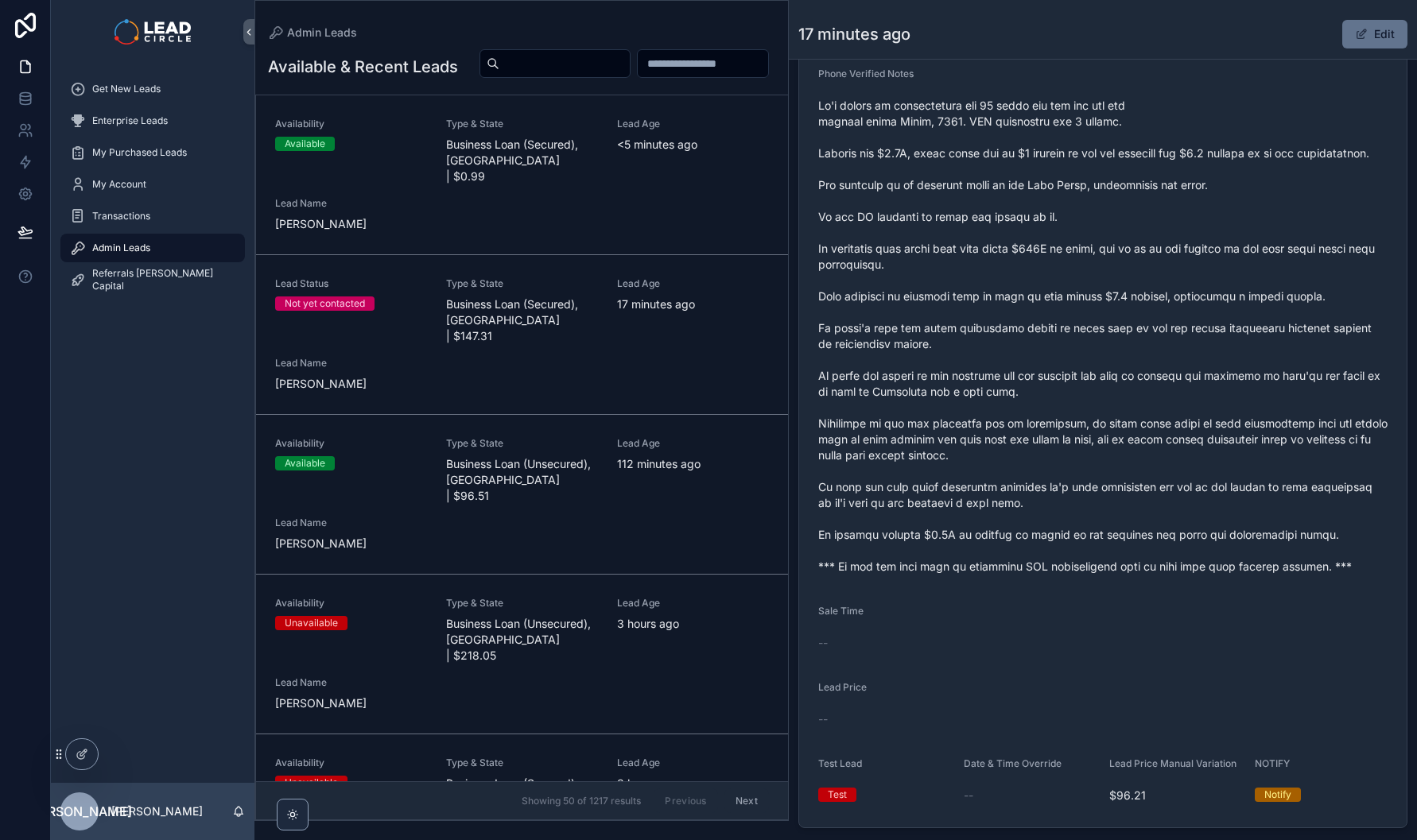
click at [1107, 356] on span "scrollable content" at bounding box center [1103, 336] width 570 height 477
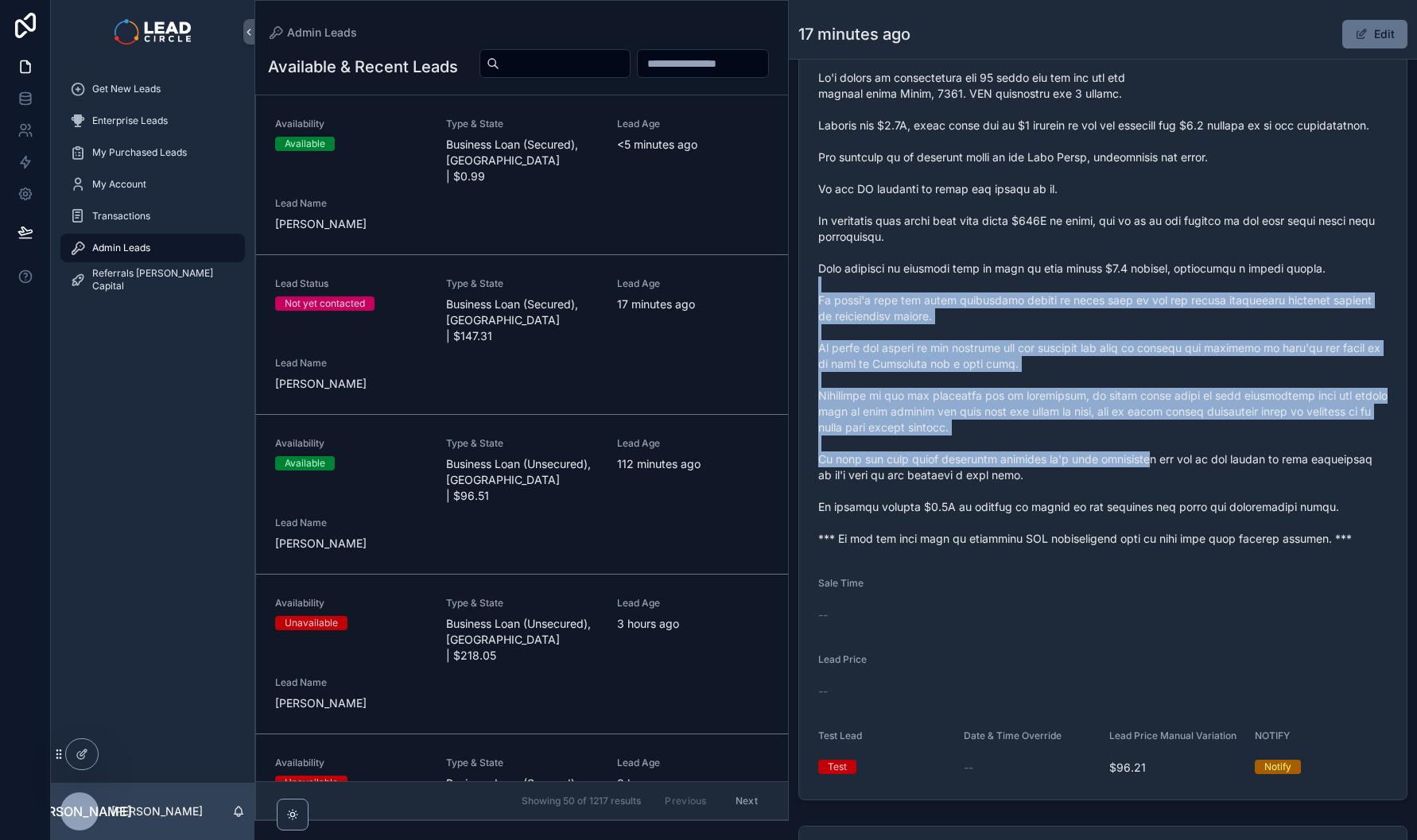
drag, startPoint x: 1024, startPoint y: 306, endPoint x: 1159, endPoint y: 505, distance: 240.5
click at [1158, 505] on span "scrollable content" at bounding box center [1103, 308] width 570 height 477
click at [1159, 505] on span "scrollable content" at bounding box center [1103, 308] width 570 height 477
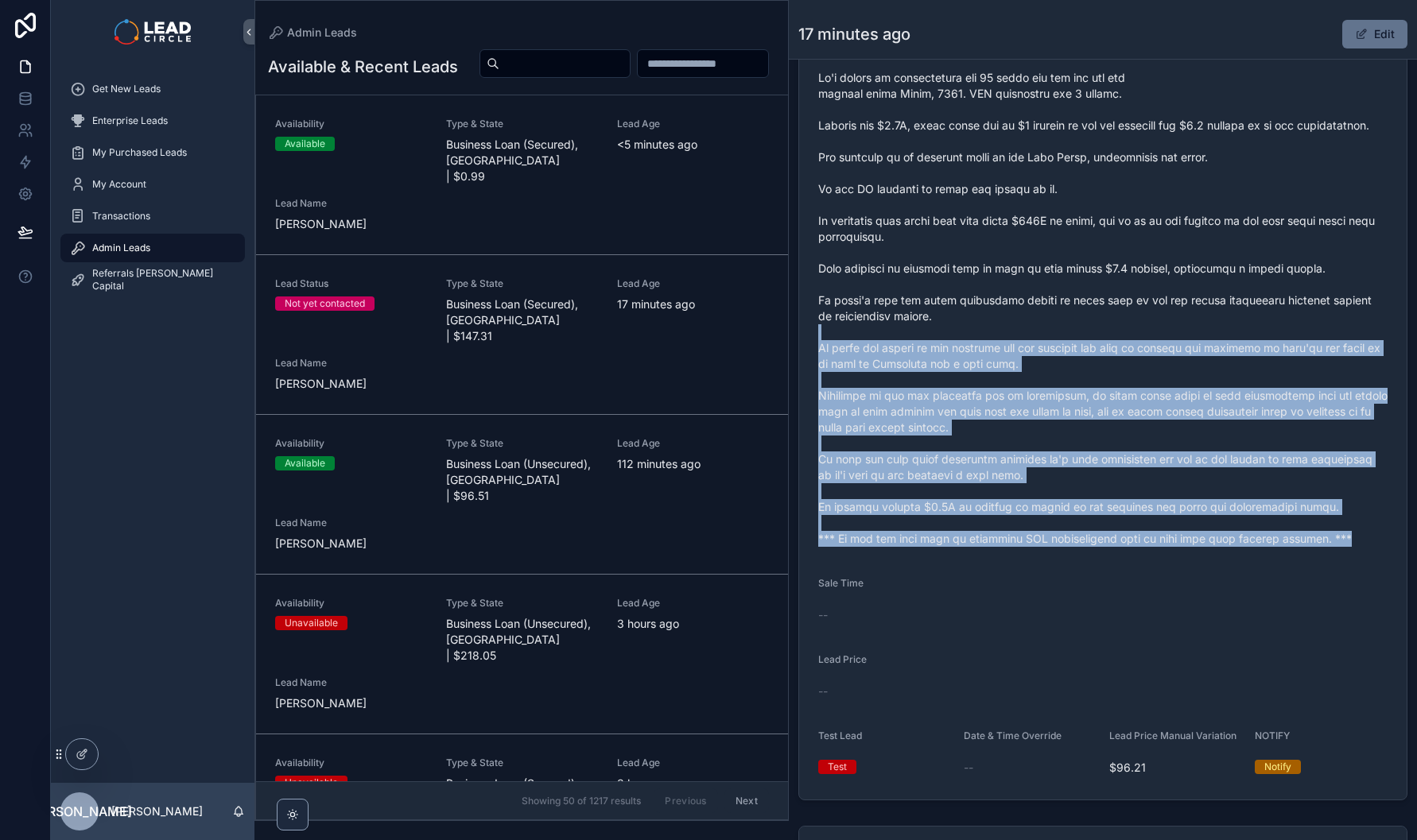
drag, startPoint x: 1100, startPoint y: 614, endPoint x: 946, endPoint y: 365, distance: 292.8
click at [946, 365] on form "Lead Name Piers Bellars Lead Email info@upriseprojects.com.au Lead Phone 0432 3…" at bounding box center [1103, 289] width 607 height 1021
click at [946, 365] on span "scrollable content" at bounding box center [1103, 308] width 570 height 477
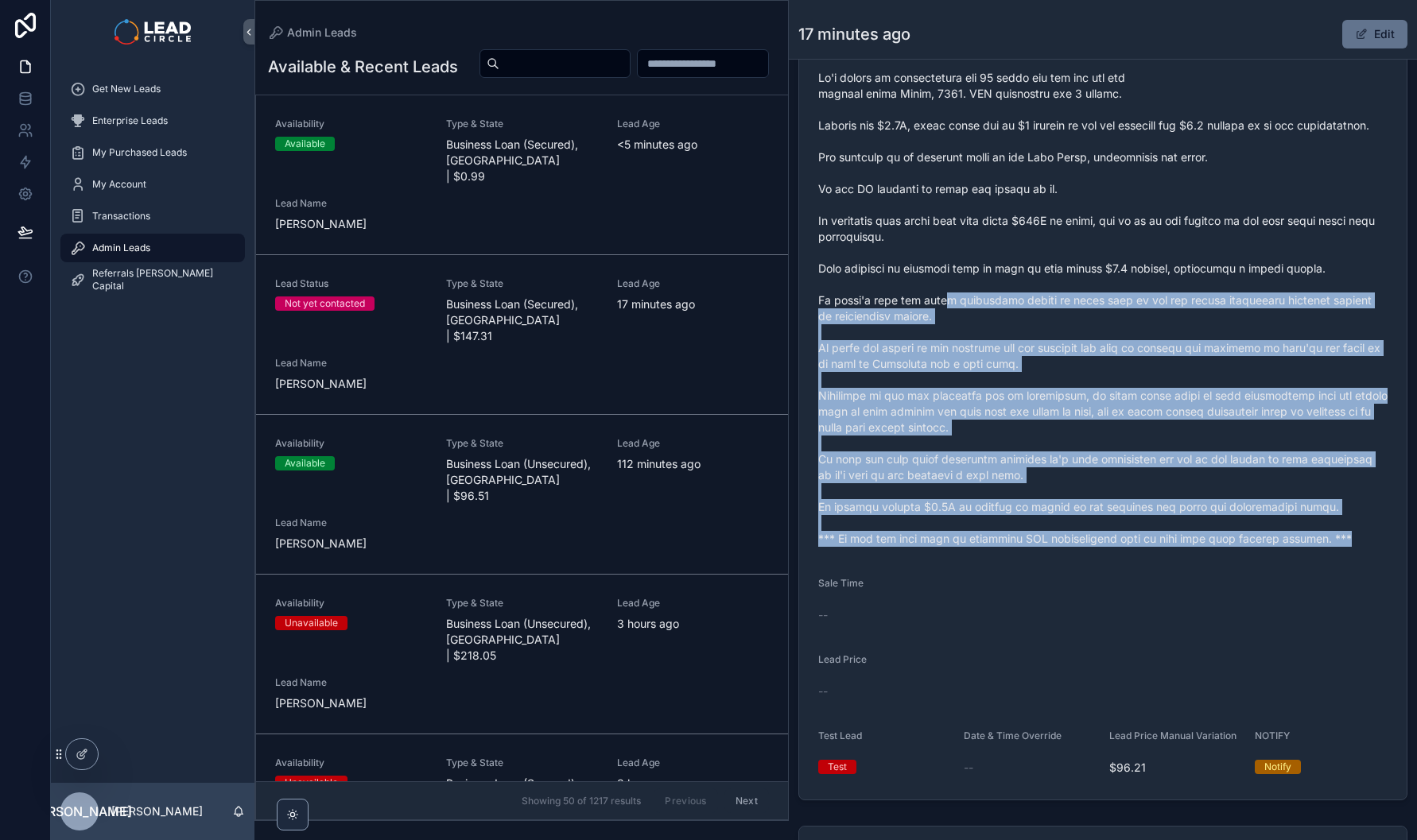
drag, startPoint x: 961, startPoint y: 344, endPoint x: 1333, endPoint y: 569, distance: 434.8
click at [1332, 547] on span "scrollable content" at bounding box center [1103, 308] width 570 height 477
click at [1333, 547] on span "scrollable content" at bounding box center [1103, 308] width 570 height 477
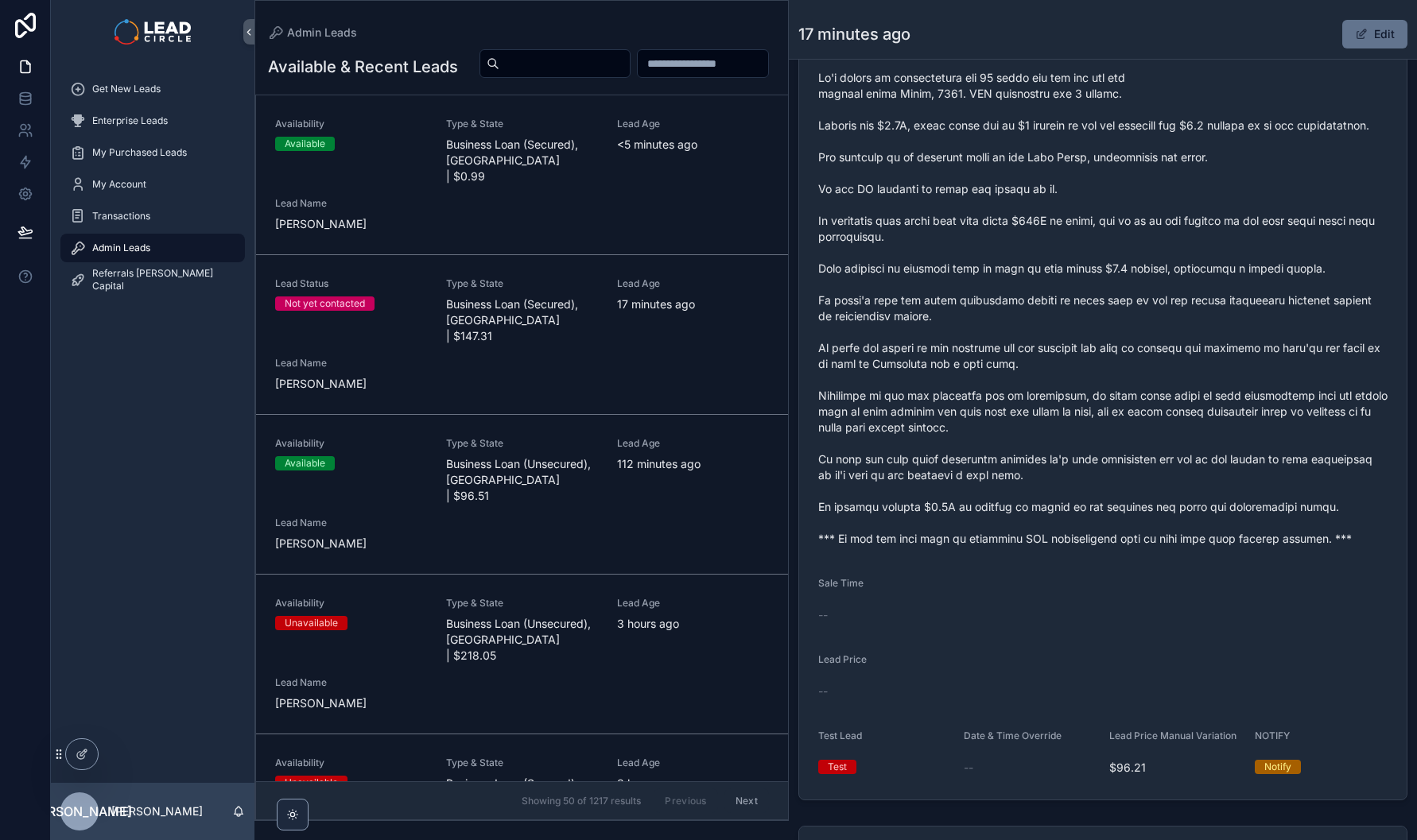
scroll to position [672, 0]
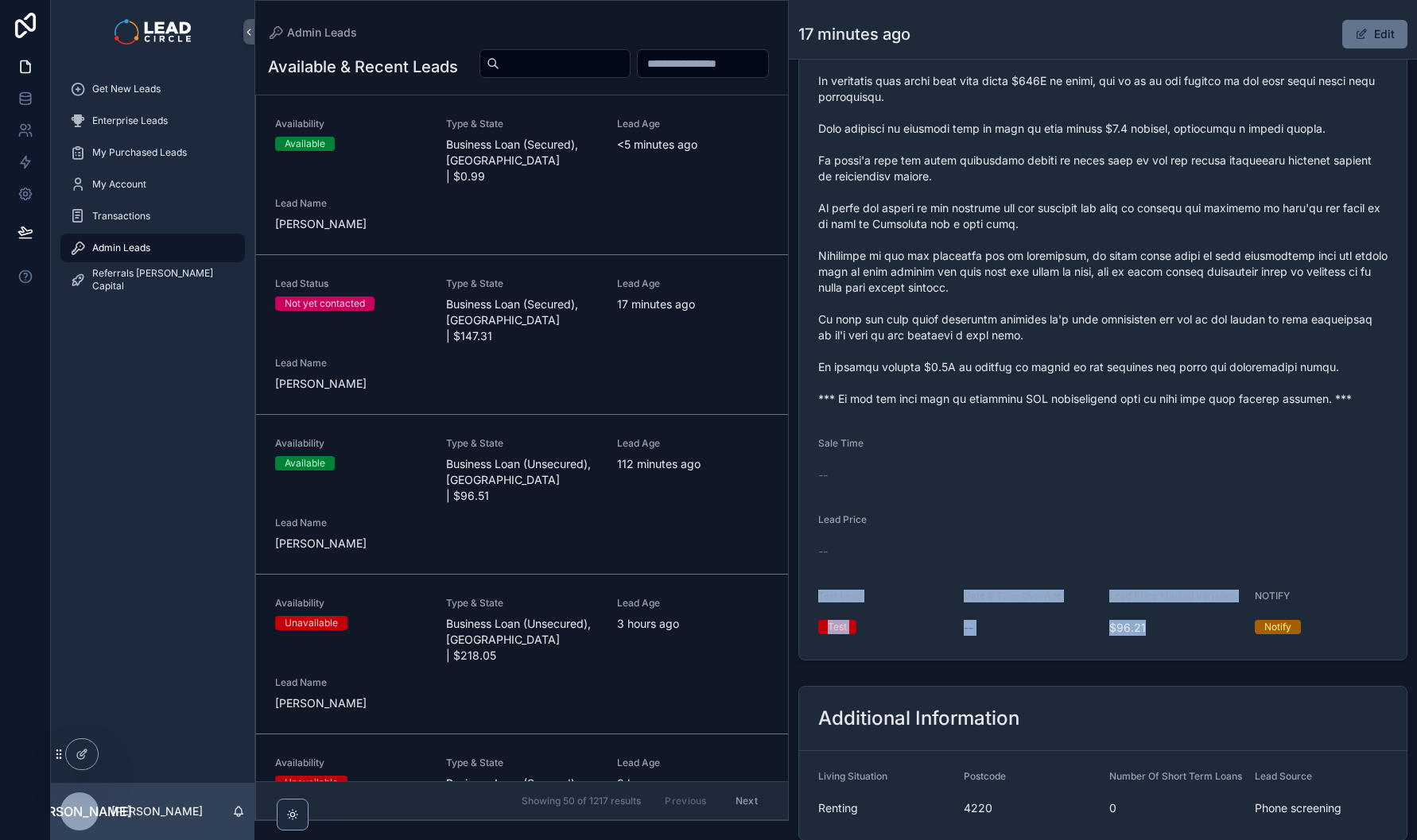
drag, startPoint x: 1160, startPoint y: 603, endPoint x: 1177, endPoint y: 668, distance: 67.2
click at [1177, 660] on form "Lead Name Piers Bellars Lead Email info@upriseprojects.com.au Lead Phone 0432 3…" at bounding box center [1103, 149] width 607 height 1021
drag, startPoint x: 1312, startPoint y: 674, endPoint x: 1204, endPoint y: 552, distance: 162.9
click at [1206, 553] on form "Lead Name Piers Bellars Lead Email info@upriseprojects.com.au Lead Phone 0432 3…" at bounding box center [1103, 149] width 607 height 1021
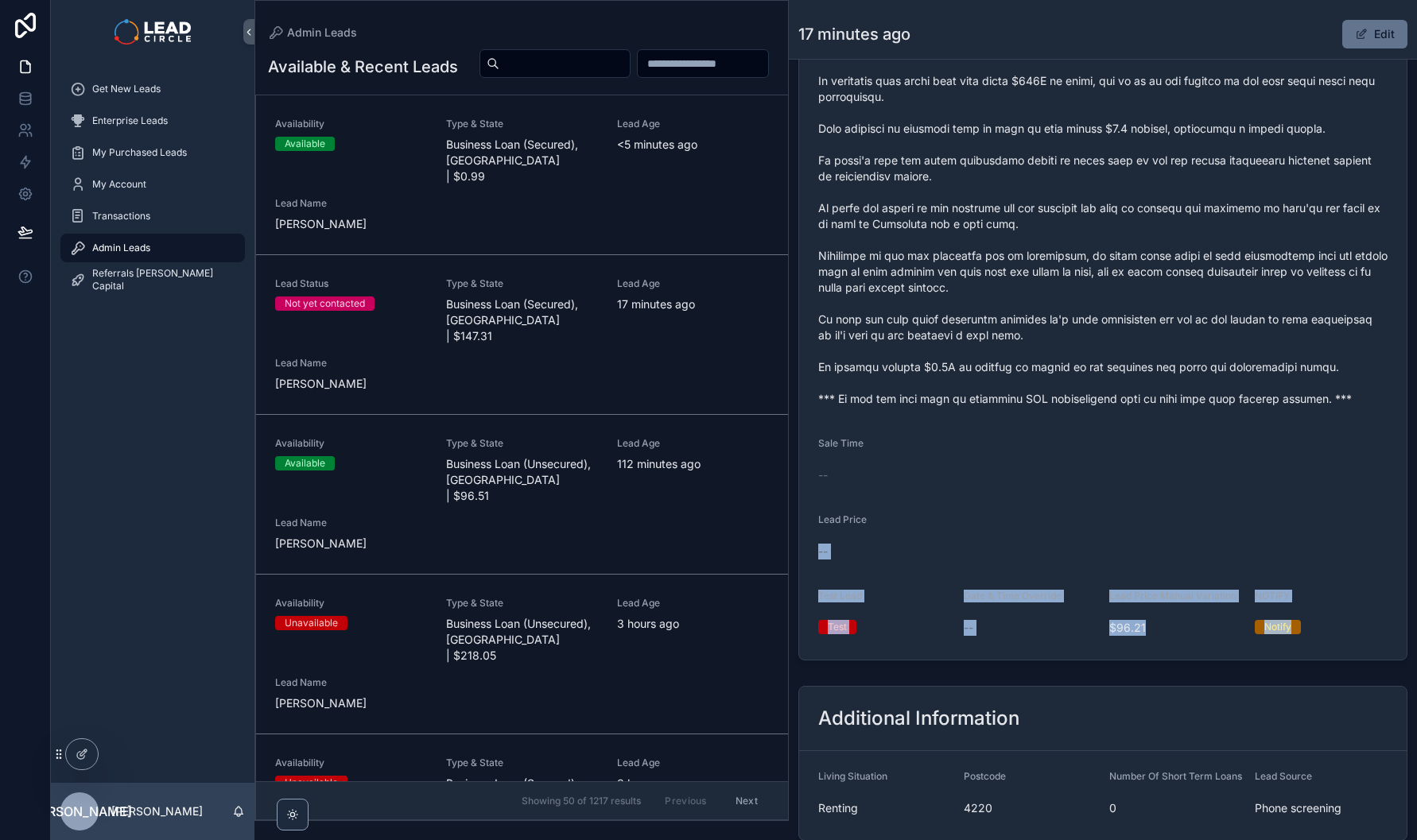
click at [1204, 533] on div "Lead Price" at bounding box center [1103, 523] width 570 height 19
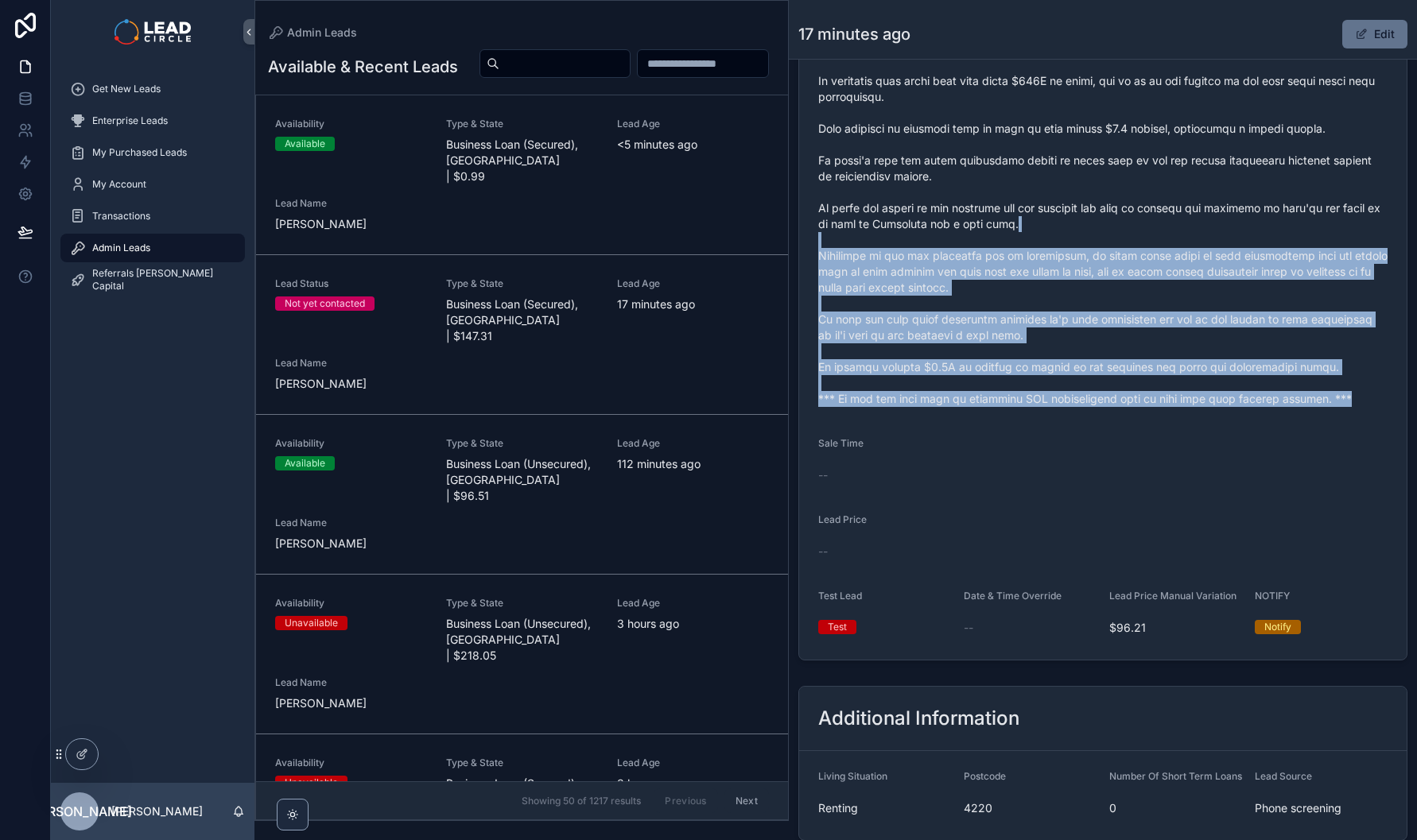
drag, startPoint x: 1080, startPoint y: 248, endPoint x: 1168, endPoint y: 475, distance: 243.5
click at [1168, 475] on form "Lead Name Piers Bellars Lead Email info@upriseprojects.com.au Lead Phone 0432 3…" at bounding box center [1103, 149] width 607 height 1021
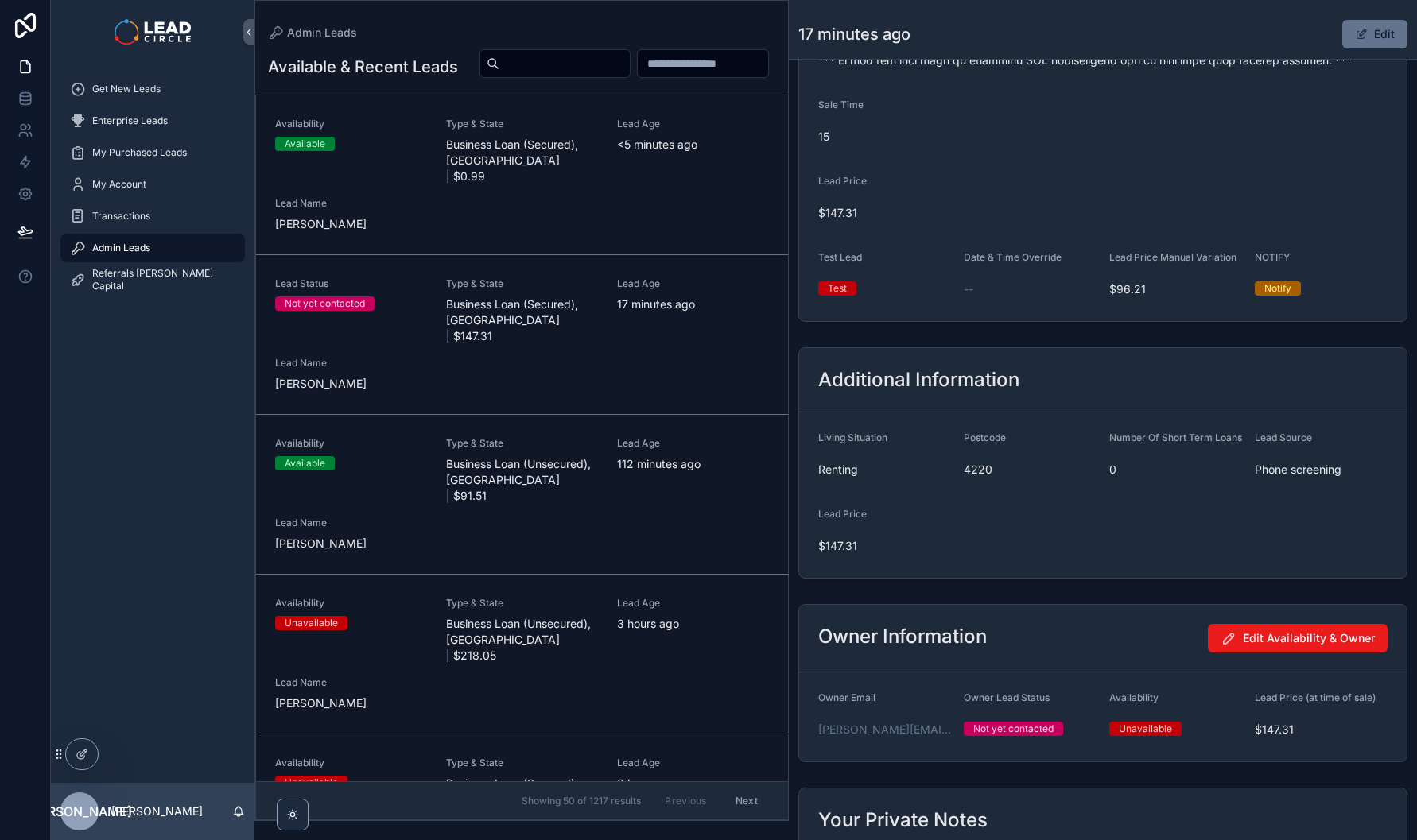
scroll to position [745, 0]
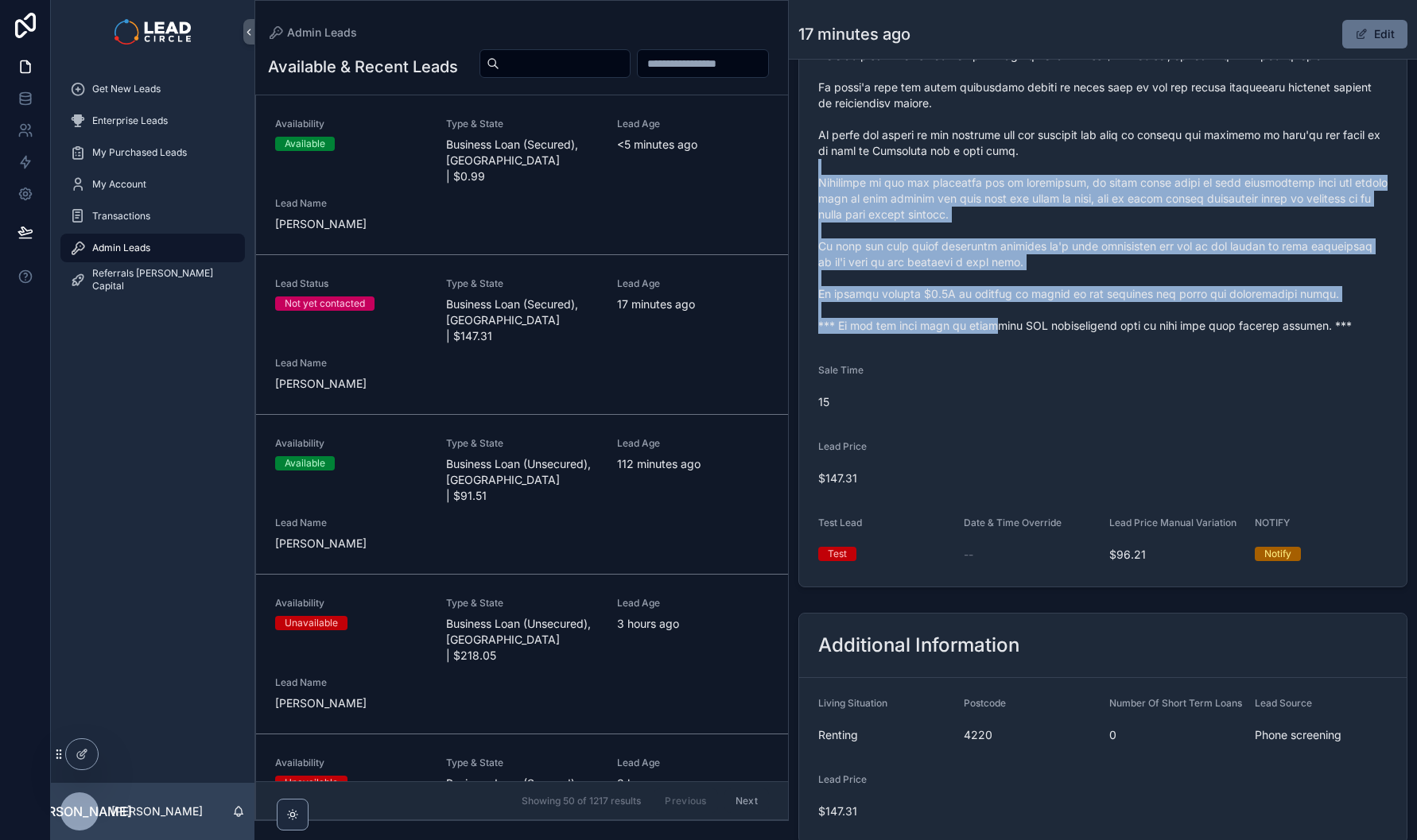
click at [997, 334] on span "scrollable content" at bounding box center [1103, 95] width 570 height 477
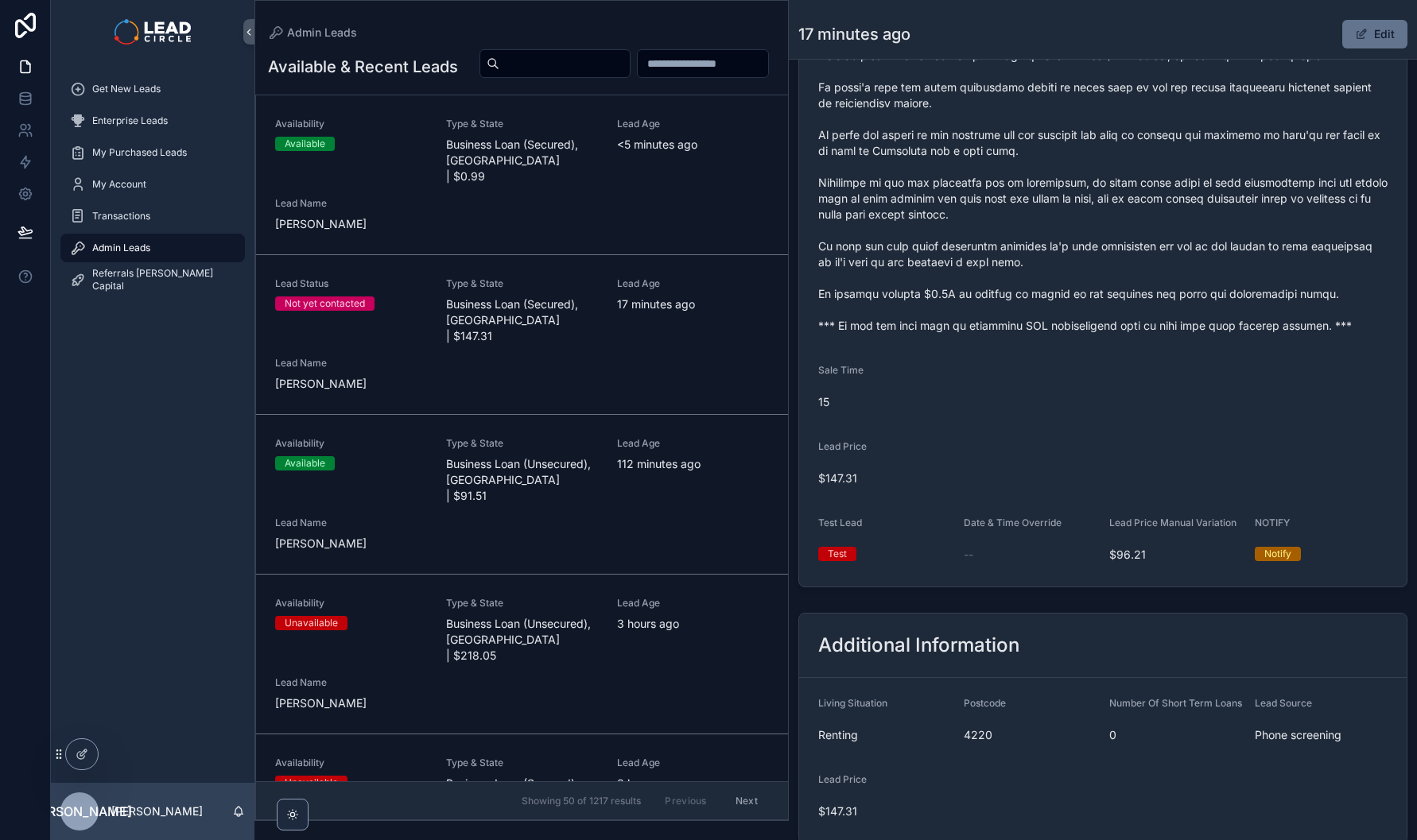
scroll to position [686, 0]
click at [134, 95] on span "Get New Leads" at bounding box center [126, 89] width 68 height 13
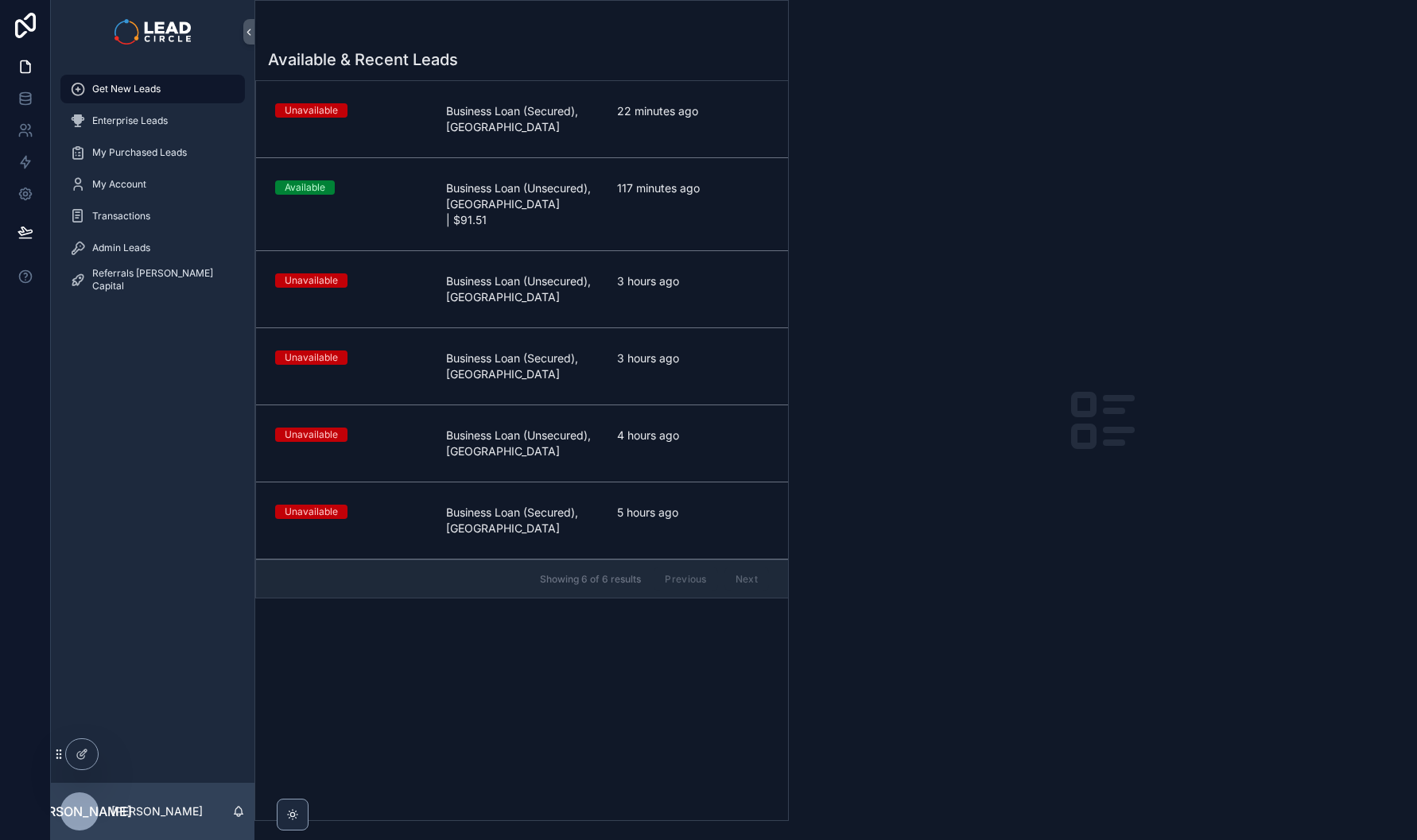
click at [0, 0] on icon at bounding box center [0, 0] width 0 height 0
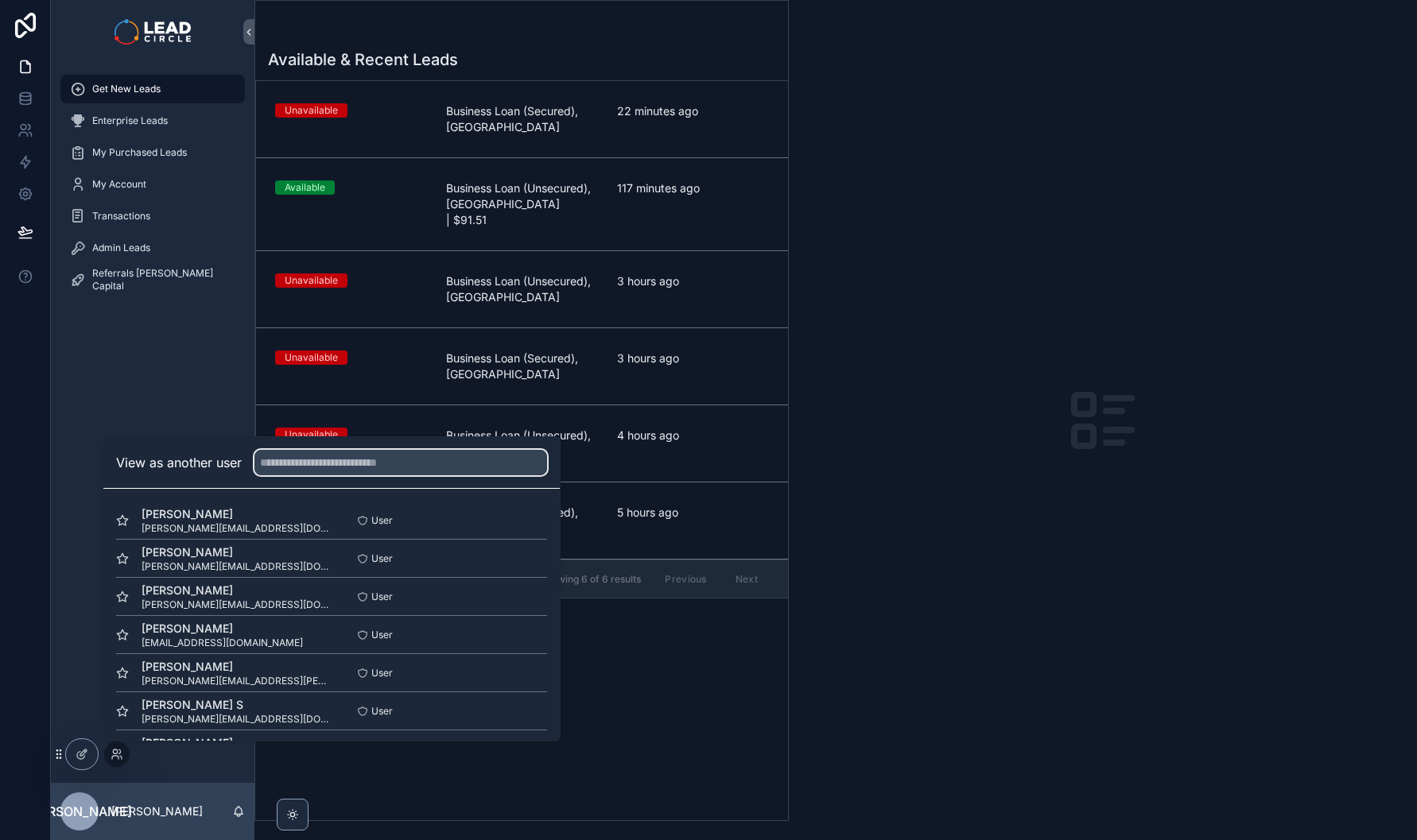
click at [325, 458] on input "text" at bounding box center [401, 463] width 293 height 26
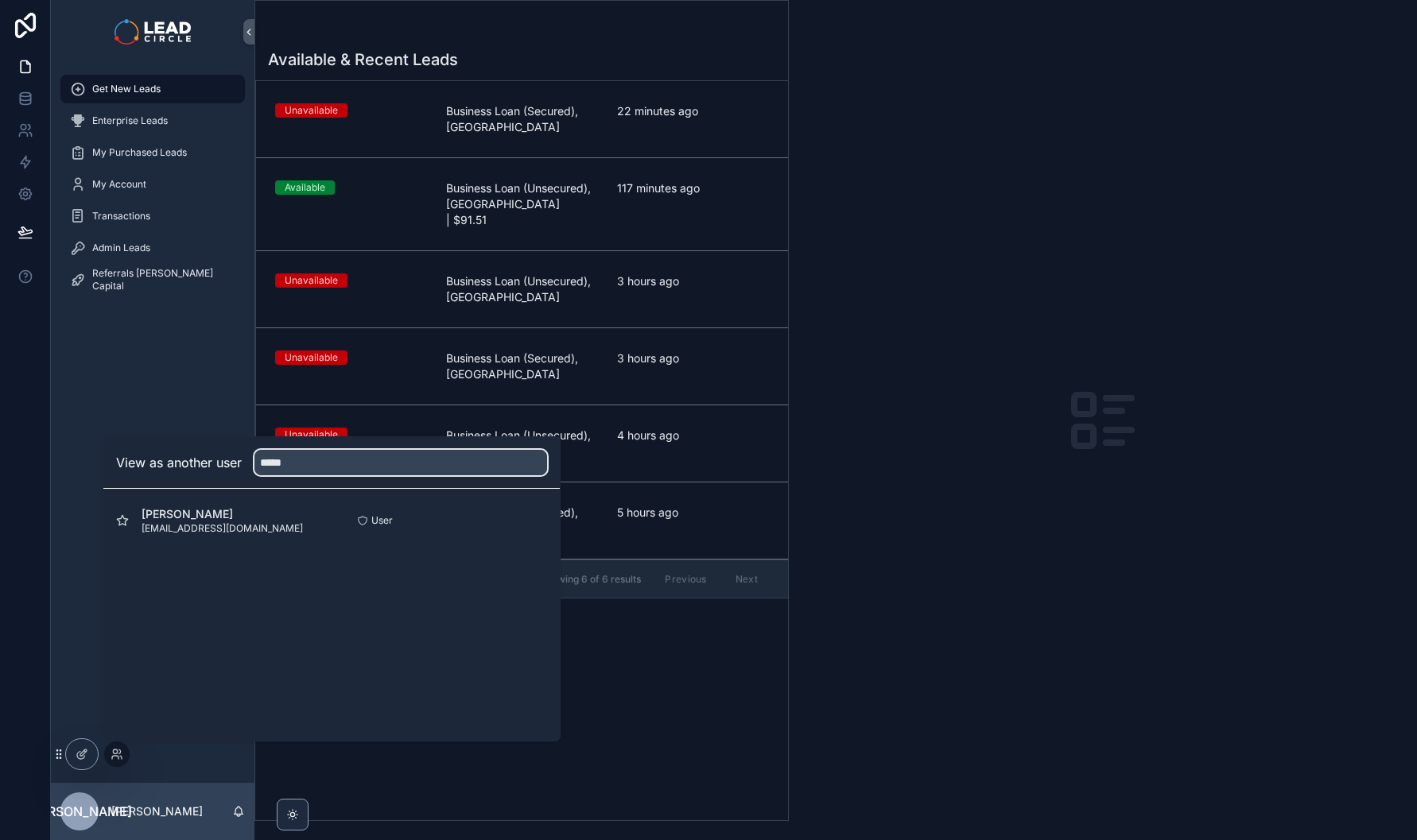
type input "*****"
click at [0, 0] on button "Select" at bounding box center [0, 0] width 0 height 0
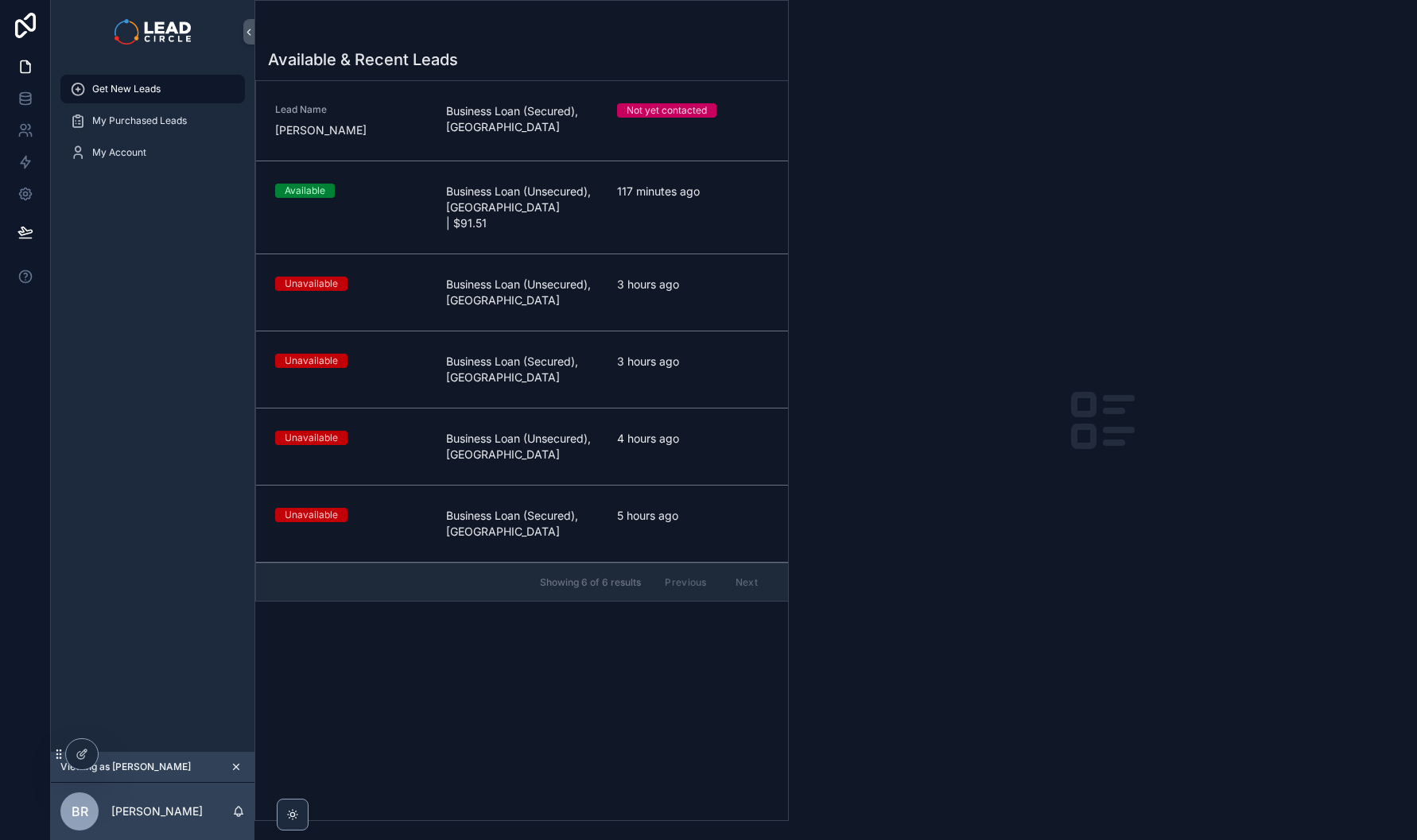
click at [545, 112] on span "Business Loan (Secured), [GEOGRAPHIC_DATA]" at bounding box center [522, 119] width 152 height 32
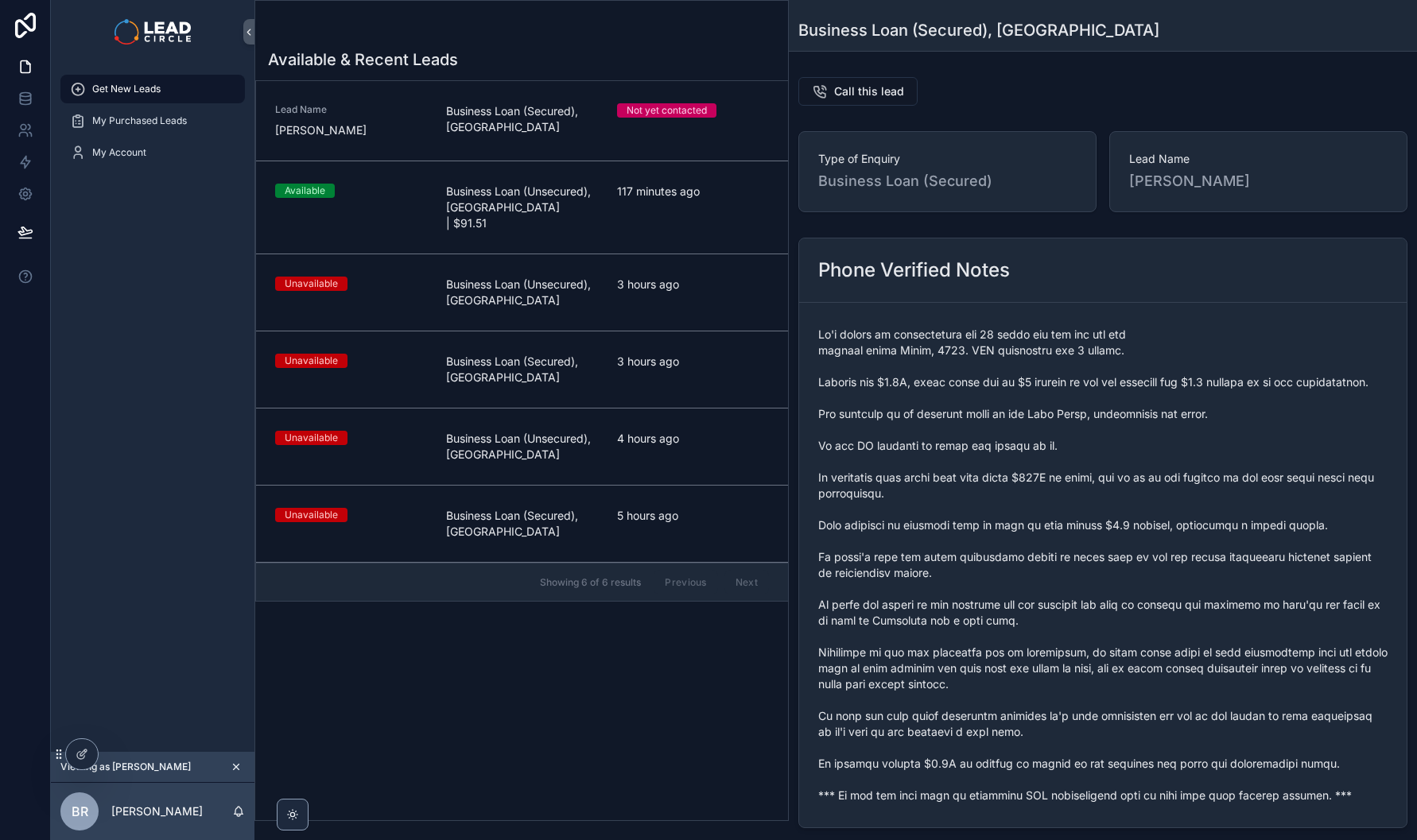
scroll to position [551, 0]
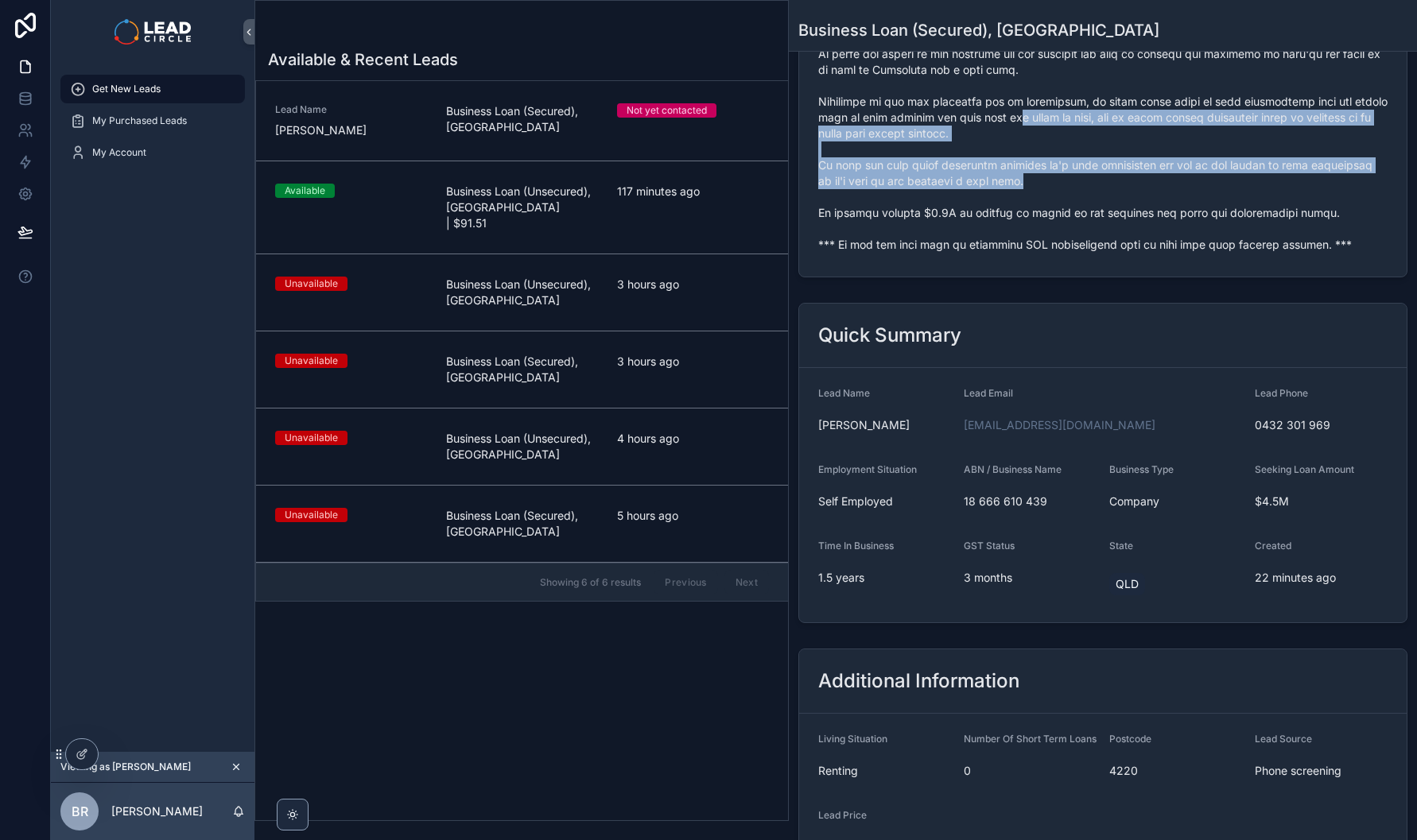
drag, startPoint x: 1097, startPoint y: 186, endPoint x: 1111, endPoint y: 195, distance: 16.6
click at [1111, 195] on span "scrollable content" at bounding box center [1103, 14] width 570 height 477
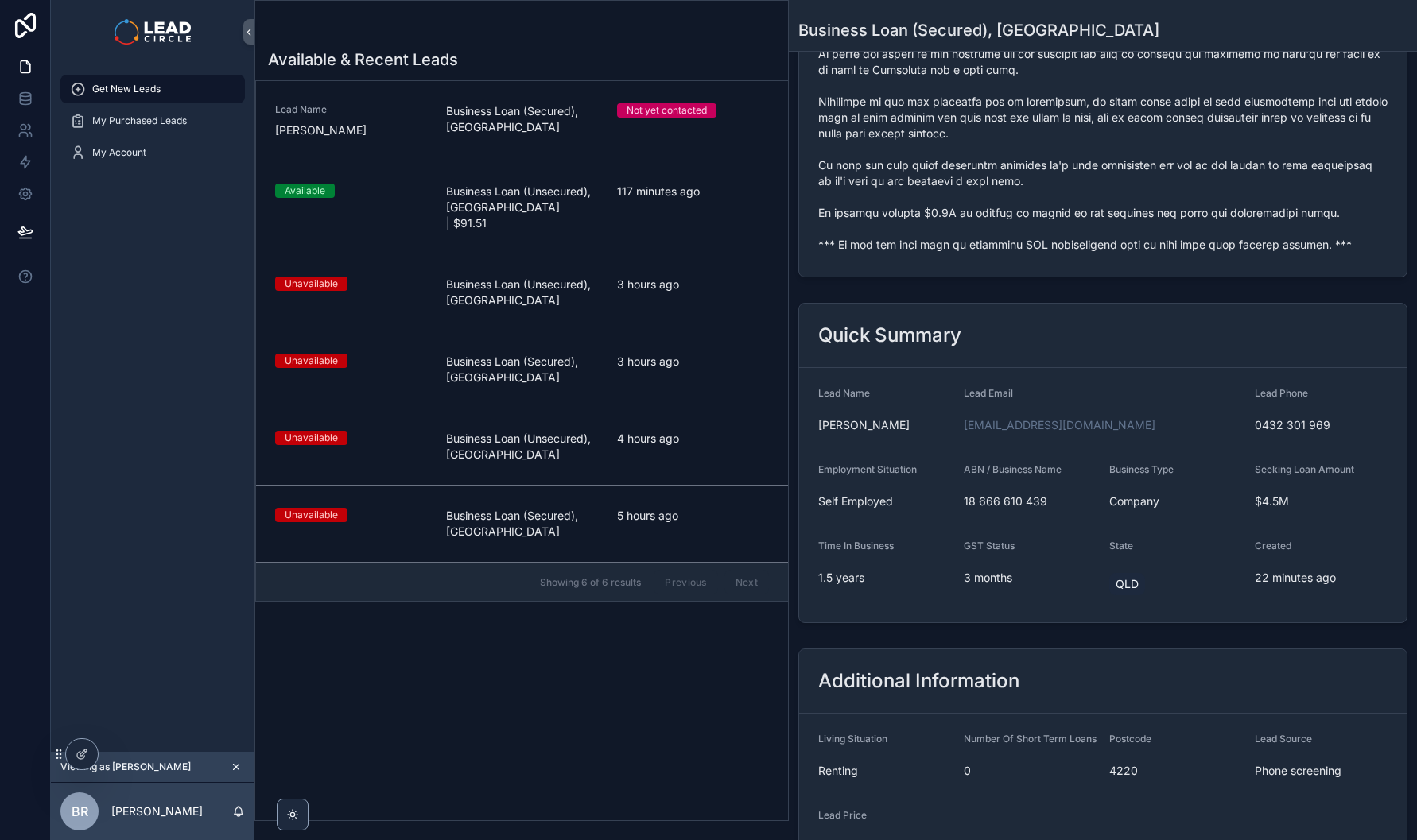
click at [167, 125] on span "My Purchased Leads" at bounding box center [139, 120] width 95 height 13
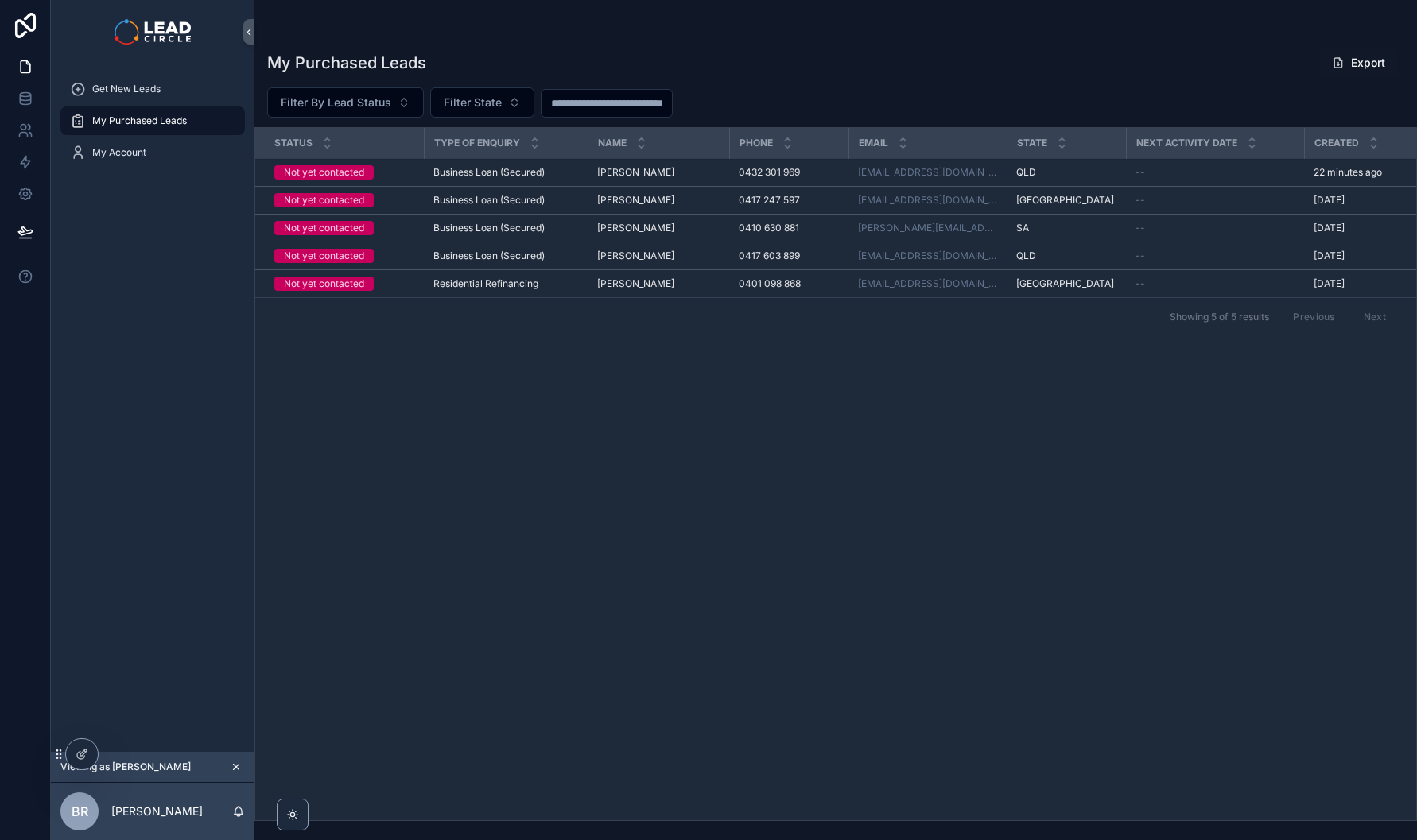
click at [628, 173] on span "[PERSON_NAME]" at bounding box center [635, 172] width 77 height 13
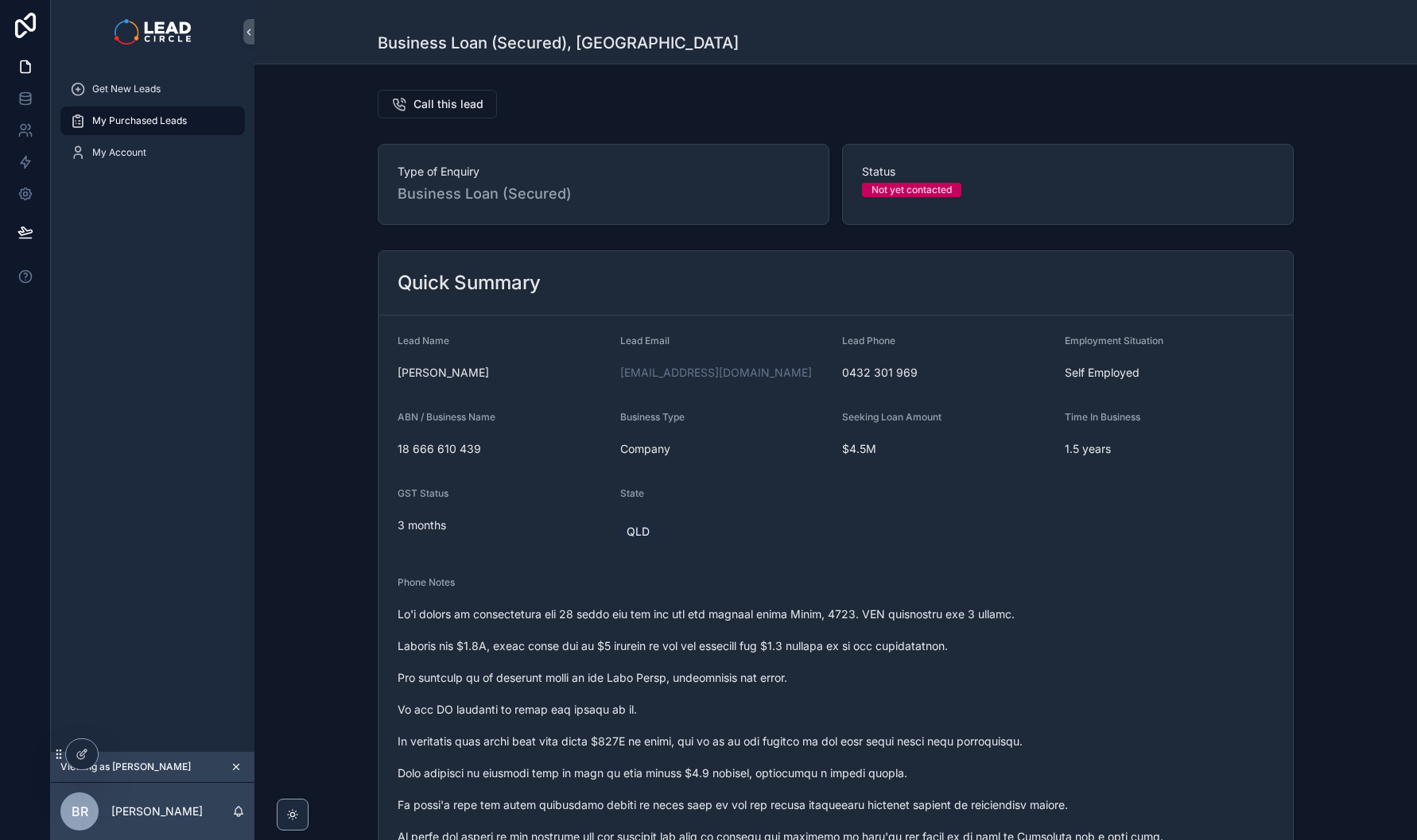
scroll to position [306, 0]
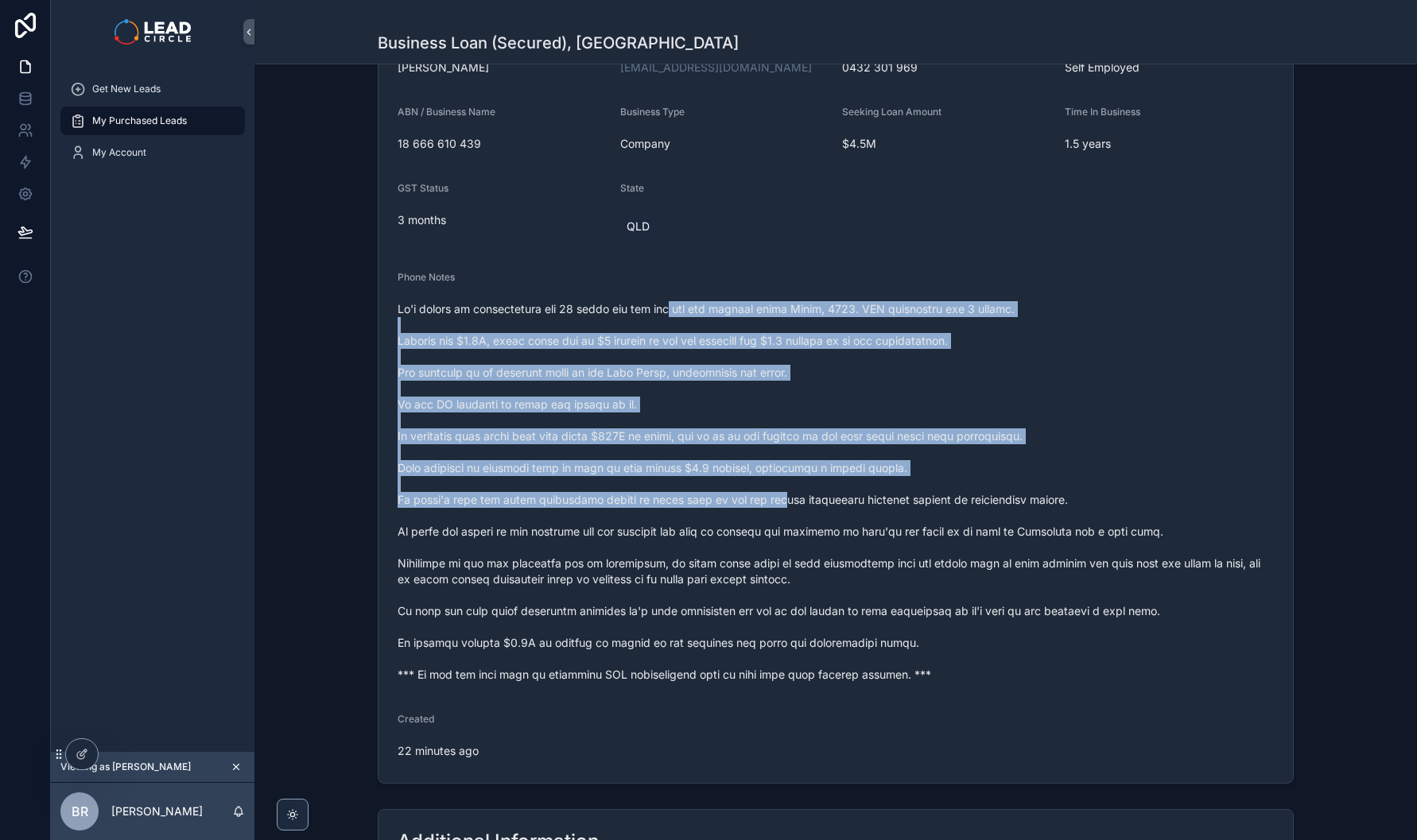
drag, startPoint x: 669, startPoint y: 306, endPoint x: 791, endPoint y: 504, distance: 232.6
click at [791, 504] on span "scrollable content" at bounding box center [836, 492] width 876 height 382
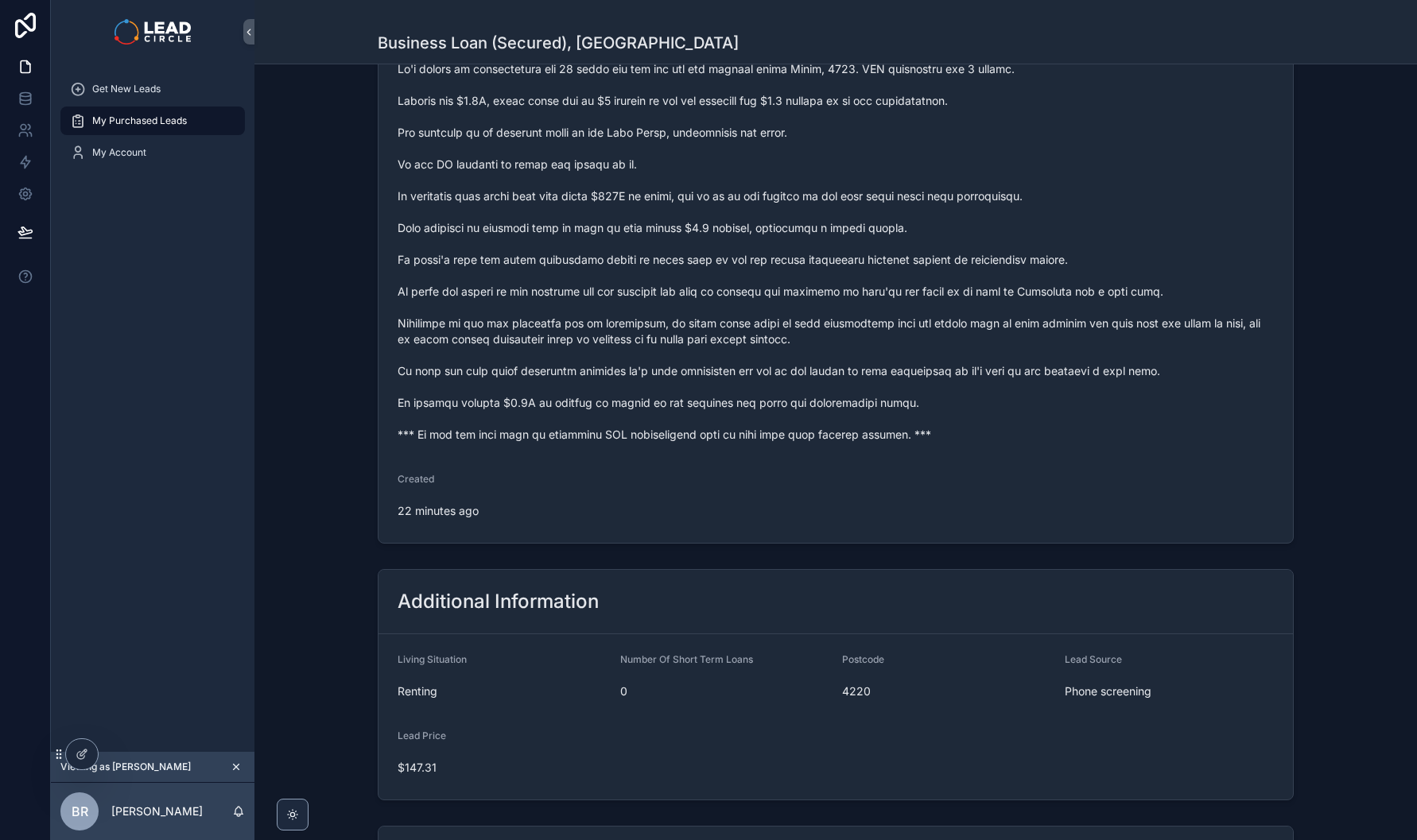
scroll to position [493, 0]
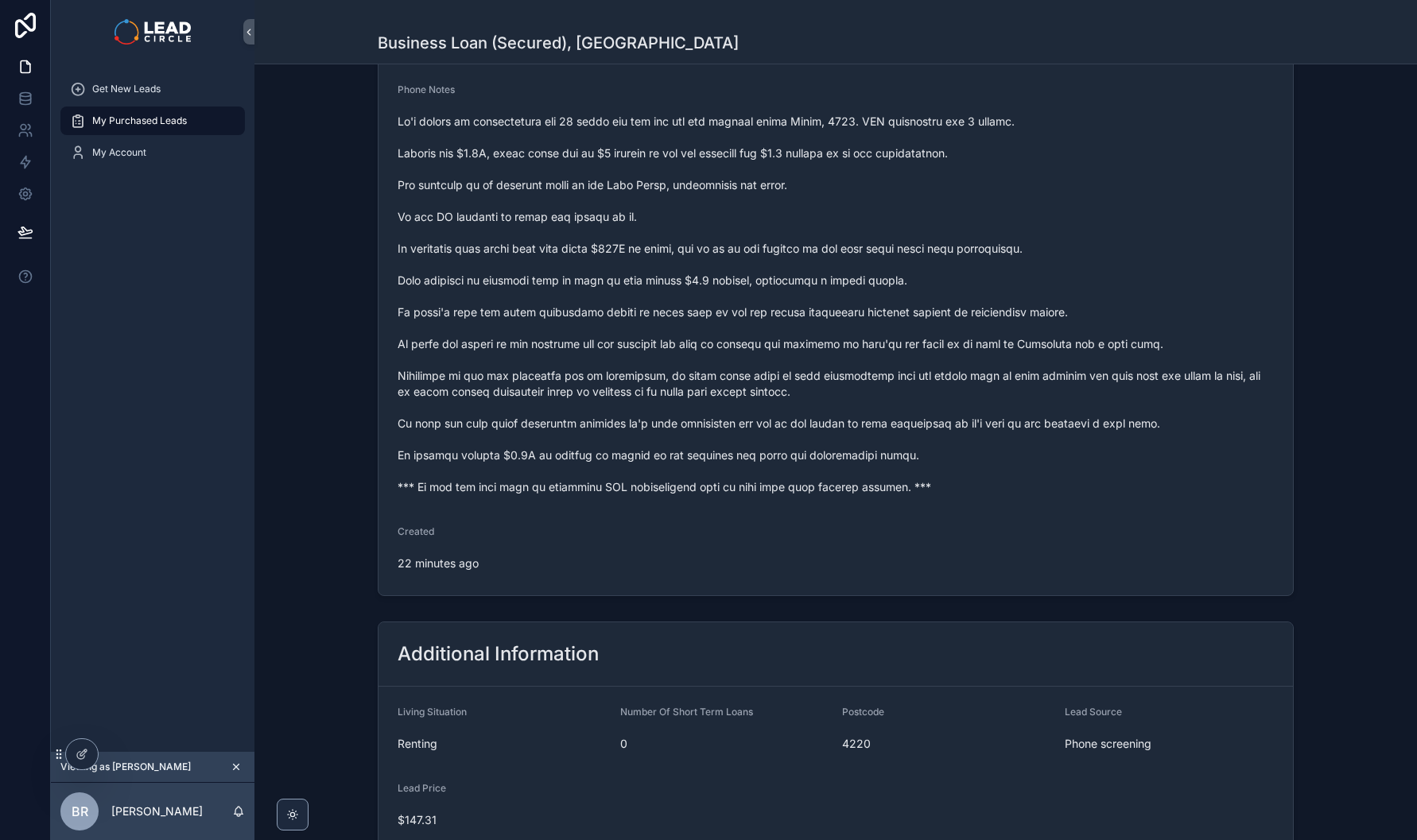
click at [138, 94] on span "Get New Leads" at bounding box center [126, 89] width 68 height 13
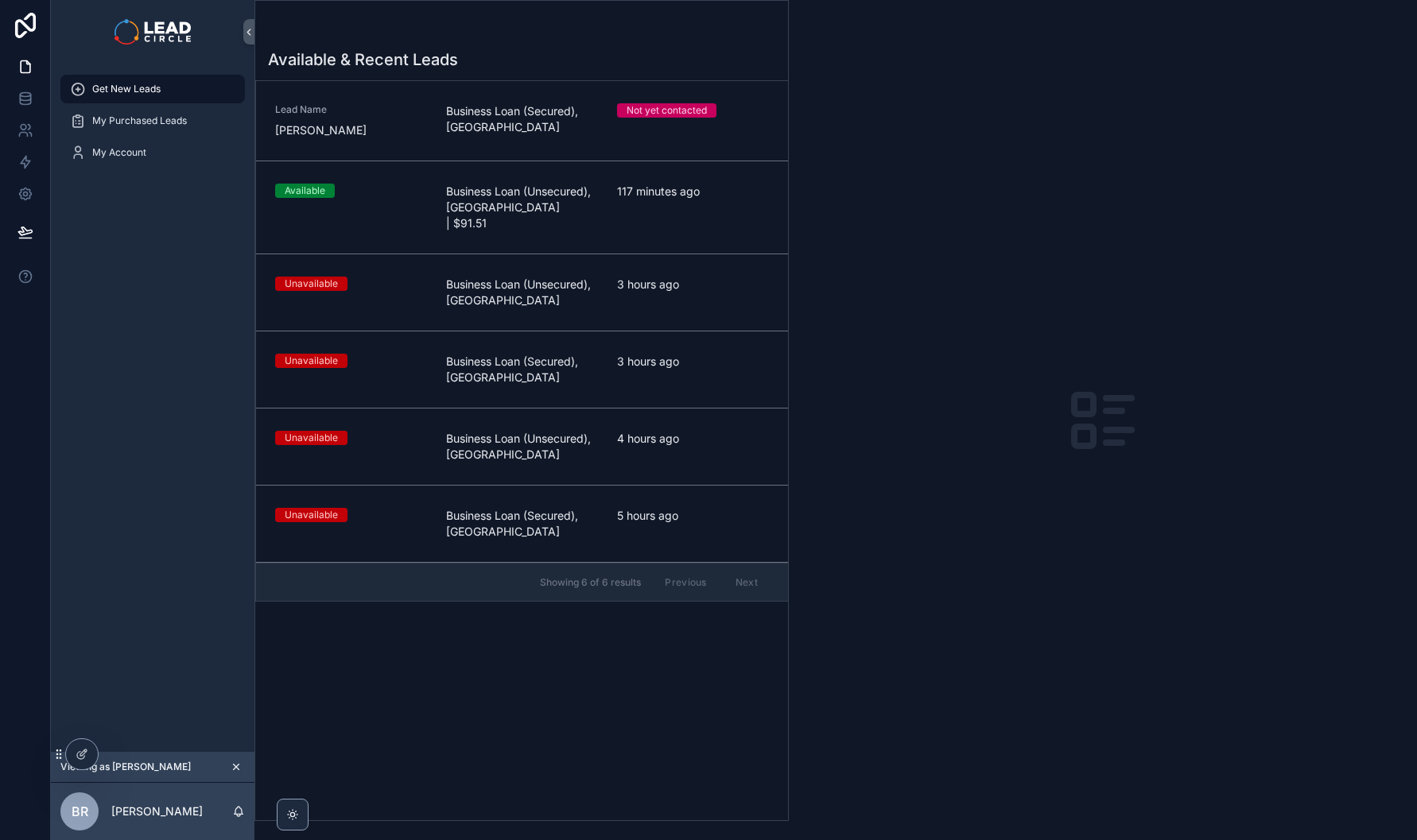
click at [239, 767] on icon "scrollable content" at bounding box center [236, 767] width 11 height 11
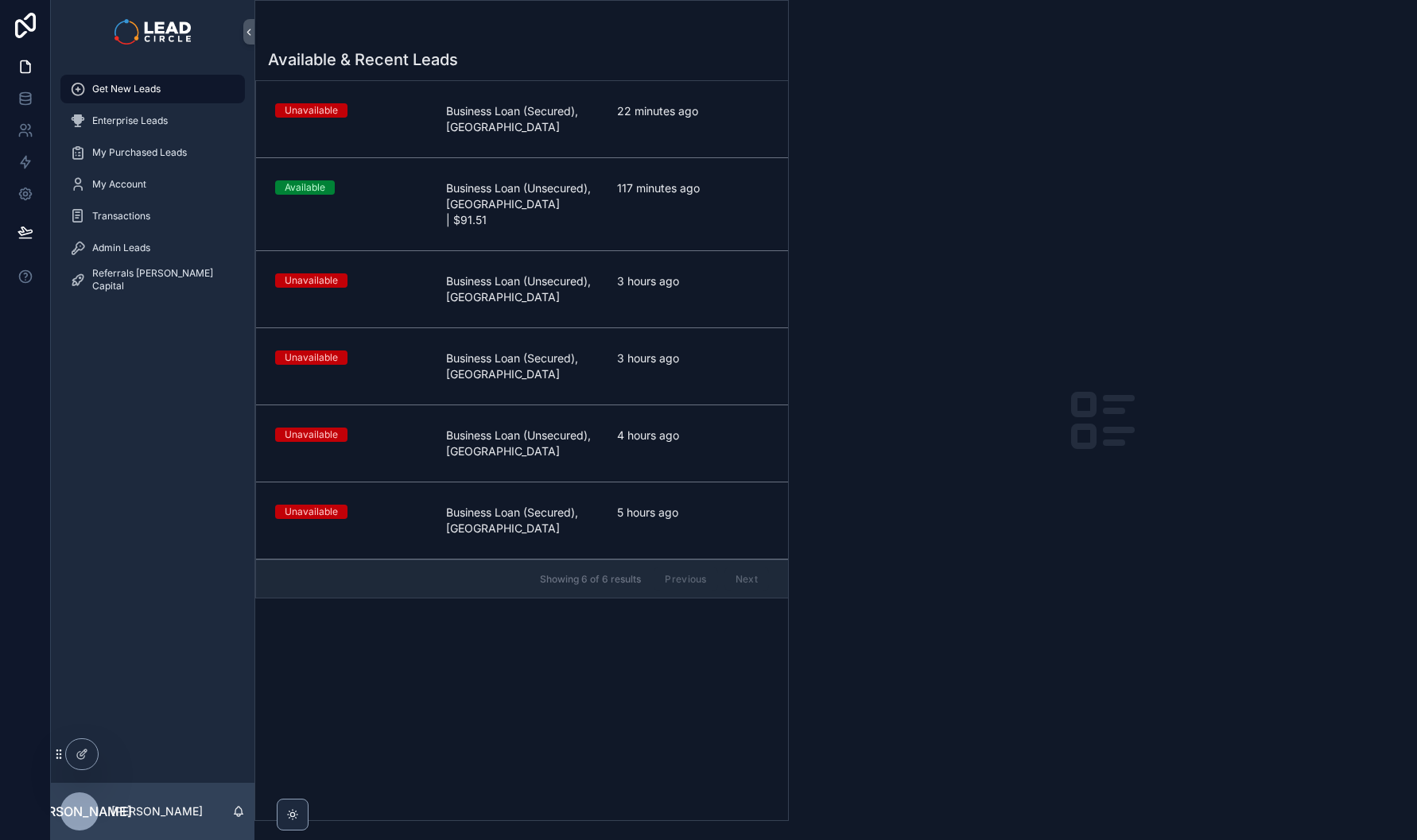
click at [156, 257] on div "Admin Leads" at bounding box center [153, 248] width 166 height 26
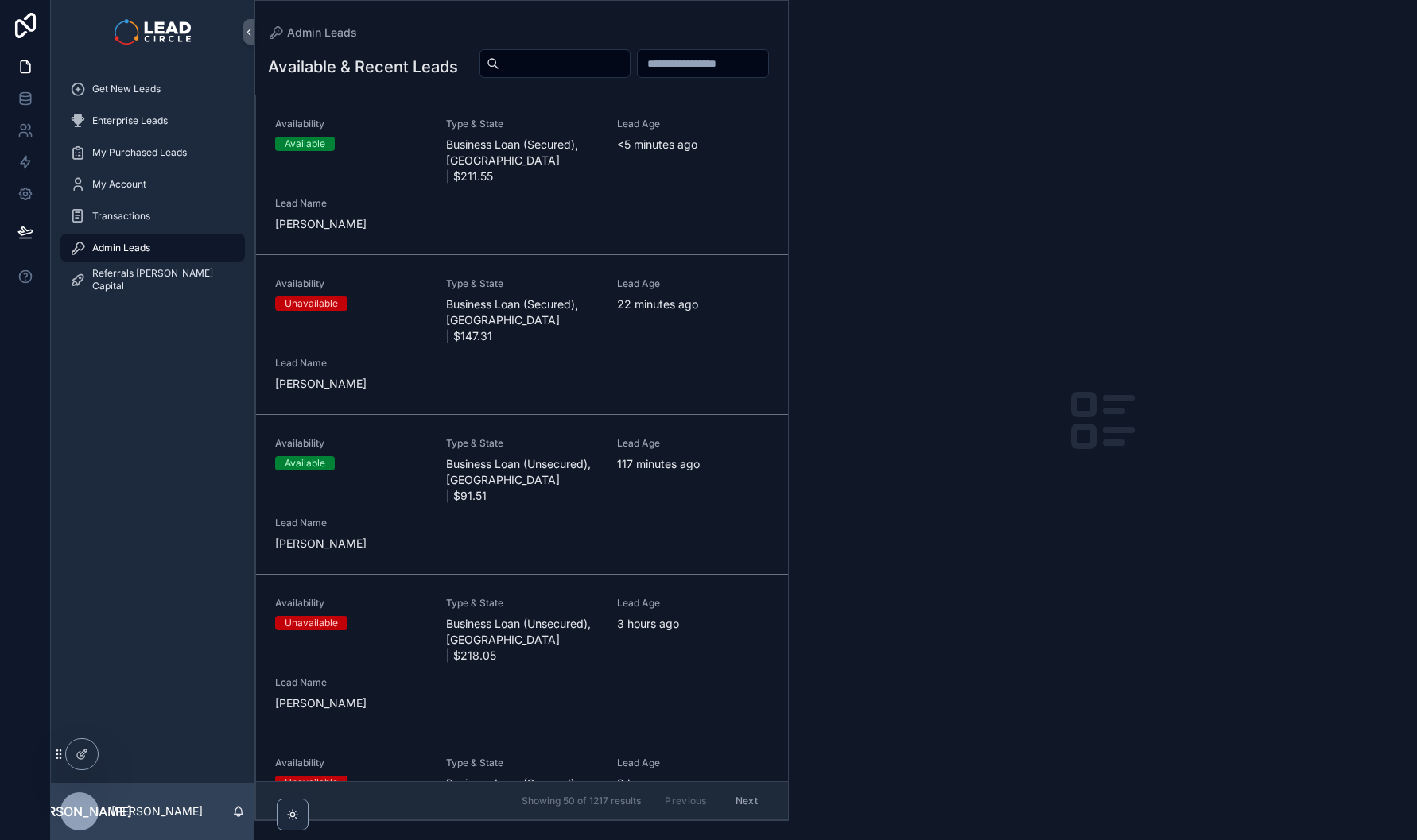
click at [493, 184] on span "Business Loan (Secured), [GEOGRAPHIC_DATA] | $211.55" at bounding box center [522, 160] width 152 height 48
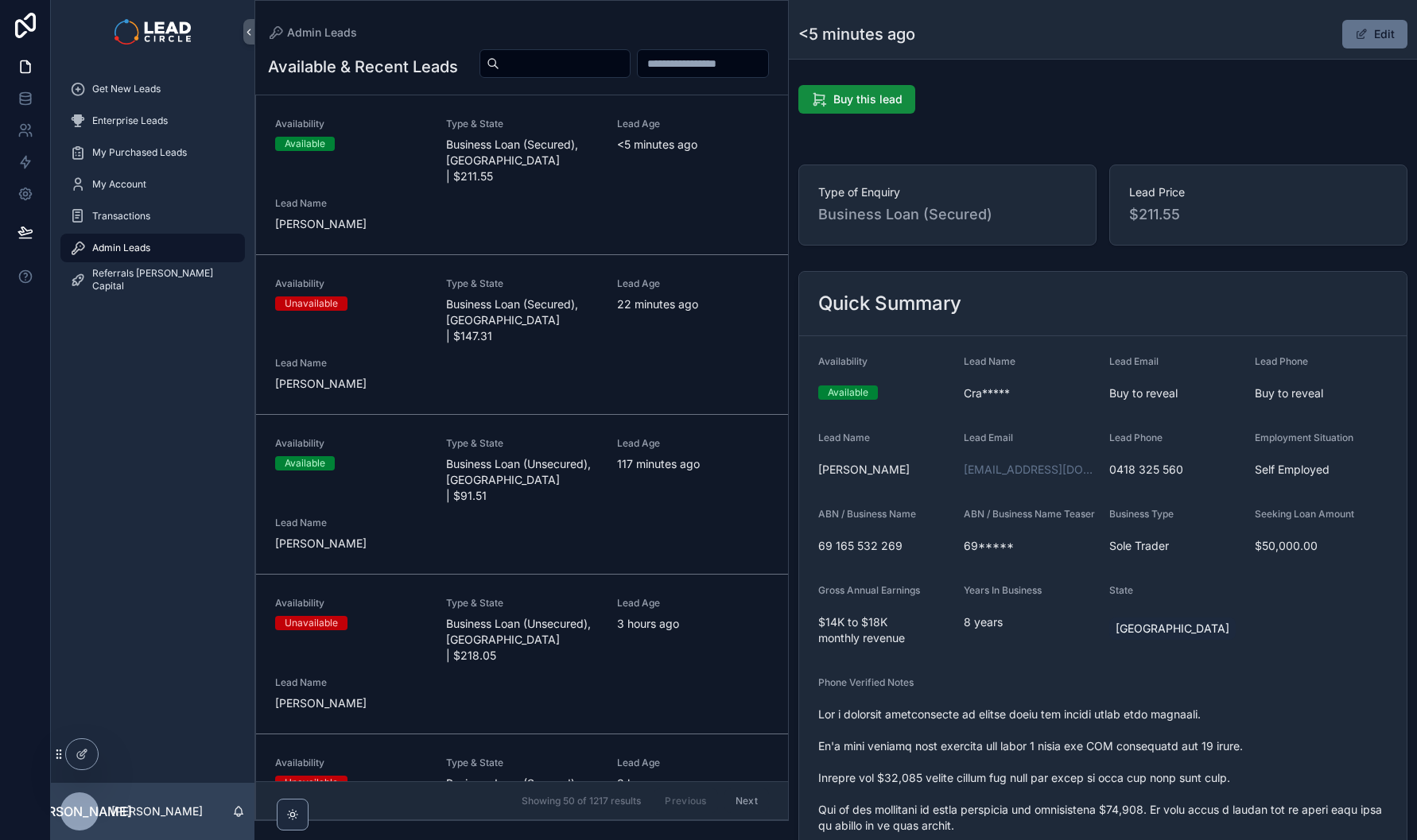
click at [1370, 37] on button "Edit" at bounding box center [1375, 34] width 65 height 29
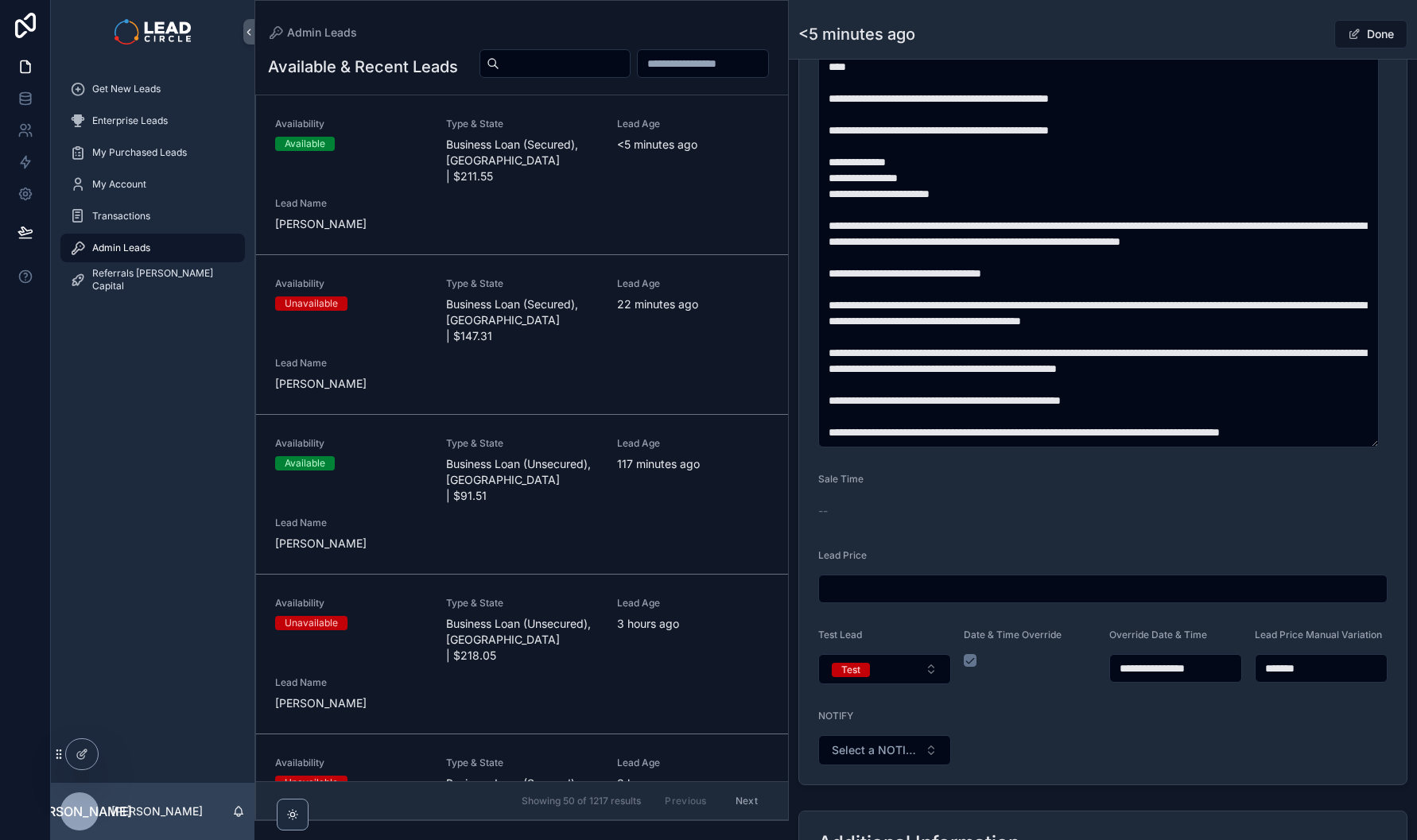
scroll to position [930, 0]
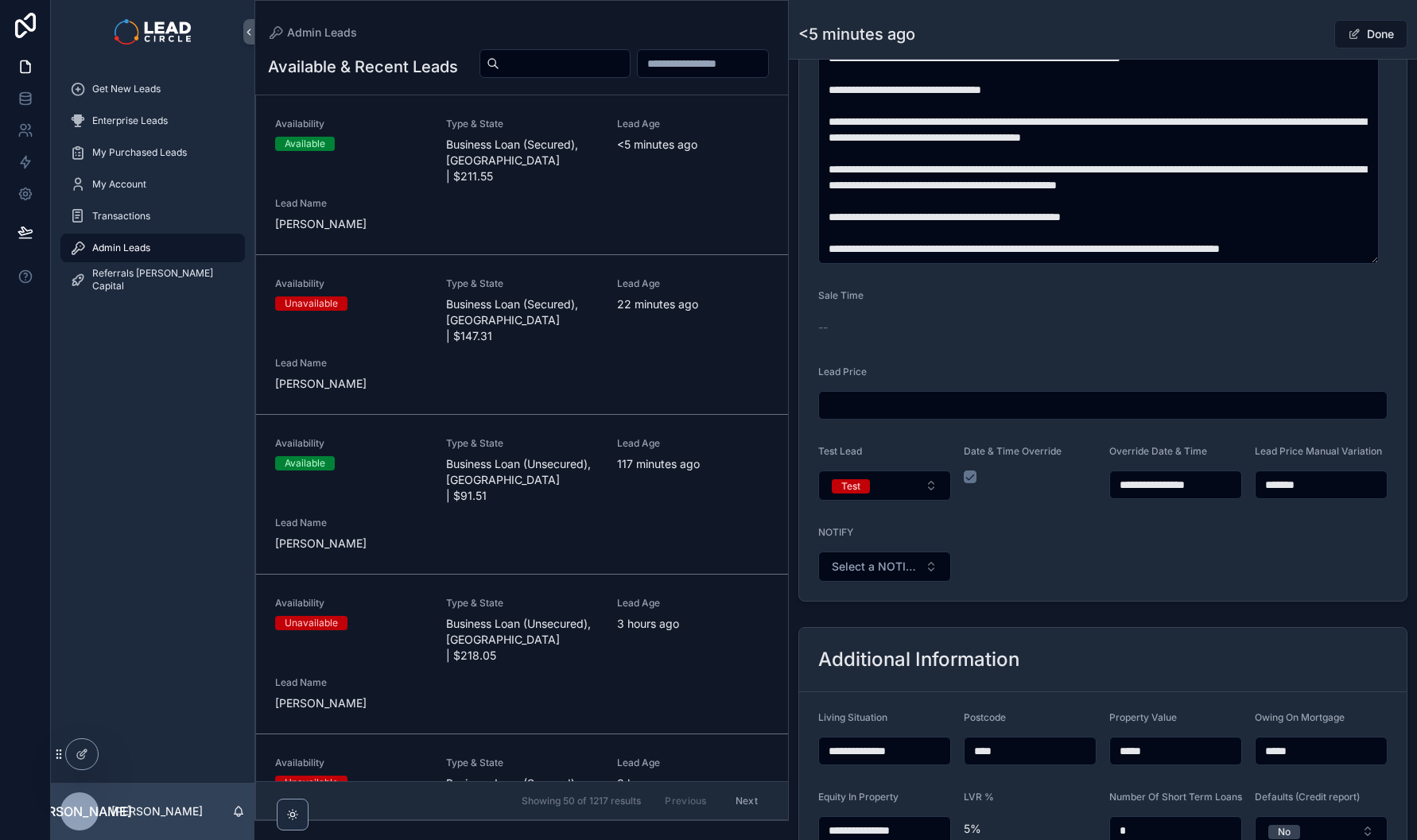
click at [910, 499] on button "Test" at bounding box center [885, 485] width 133 height 30
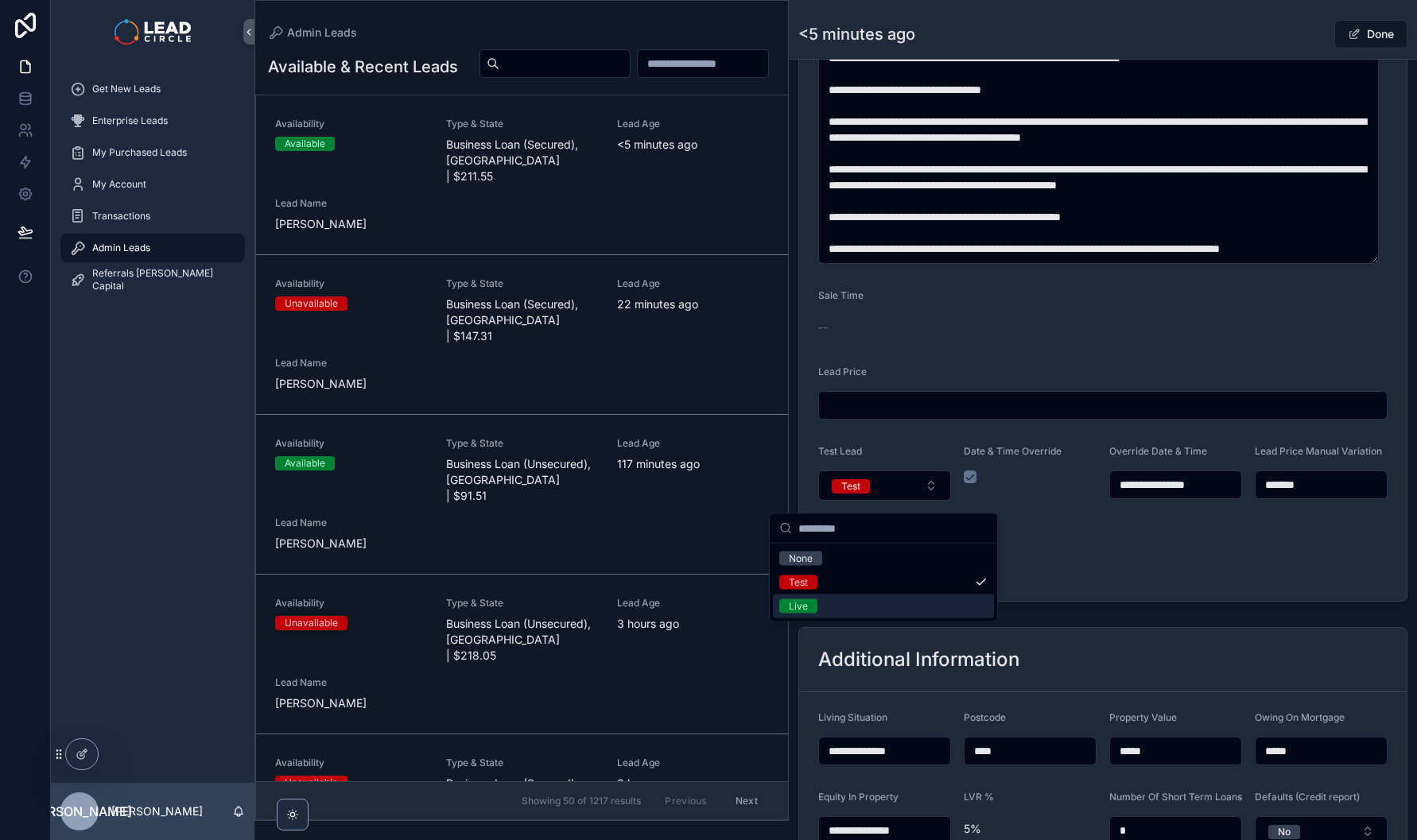
click at [864, 600] on div "Live" at bounding box center [883, 607] width 221 height 24
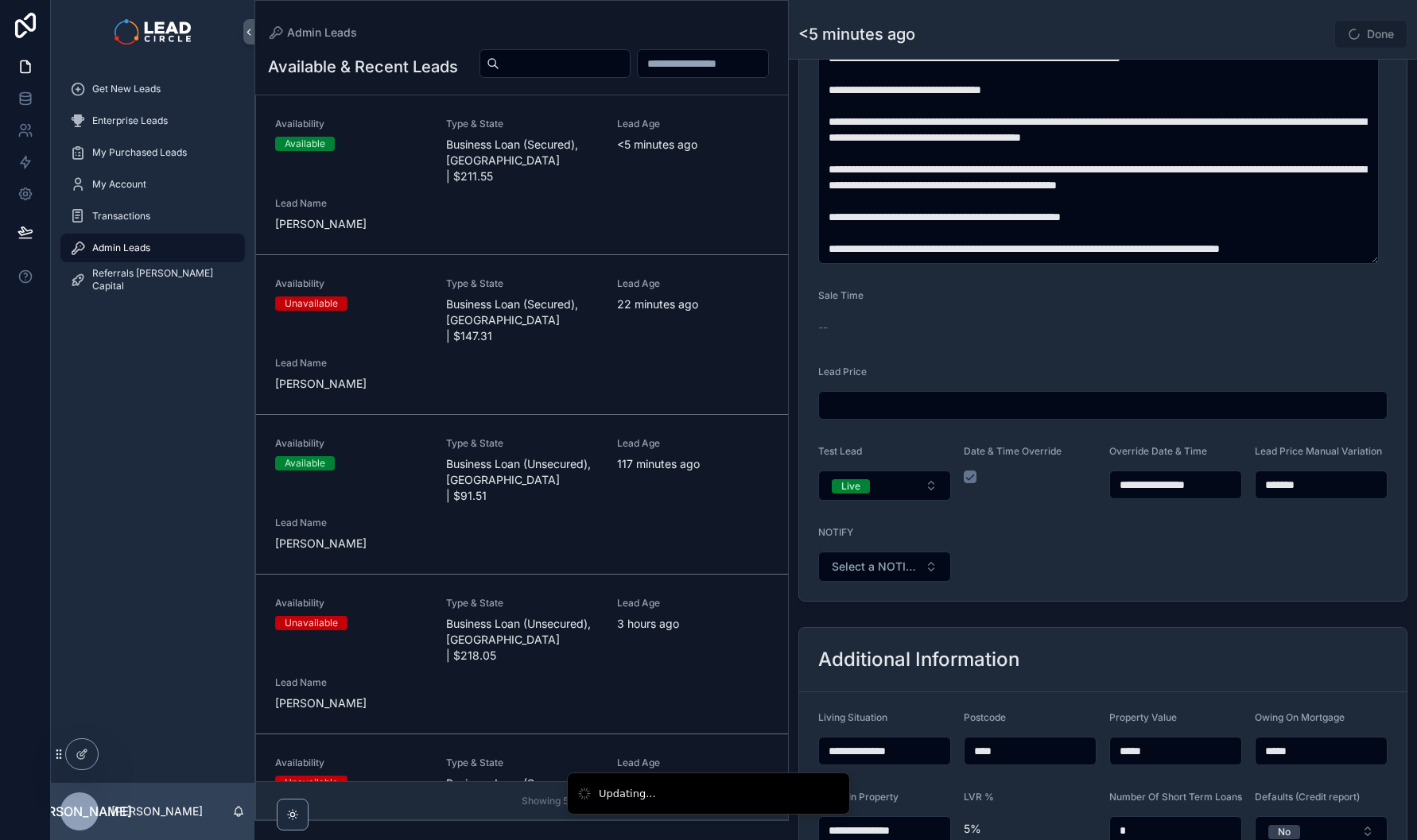
click at [914, 575] on span "Select a NOTIFY" at bounding box center [875, 567] width 87 height 16
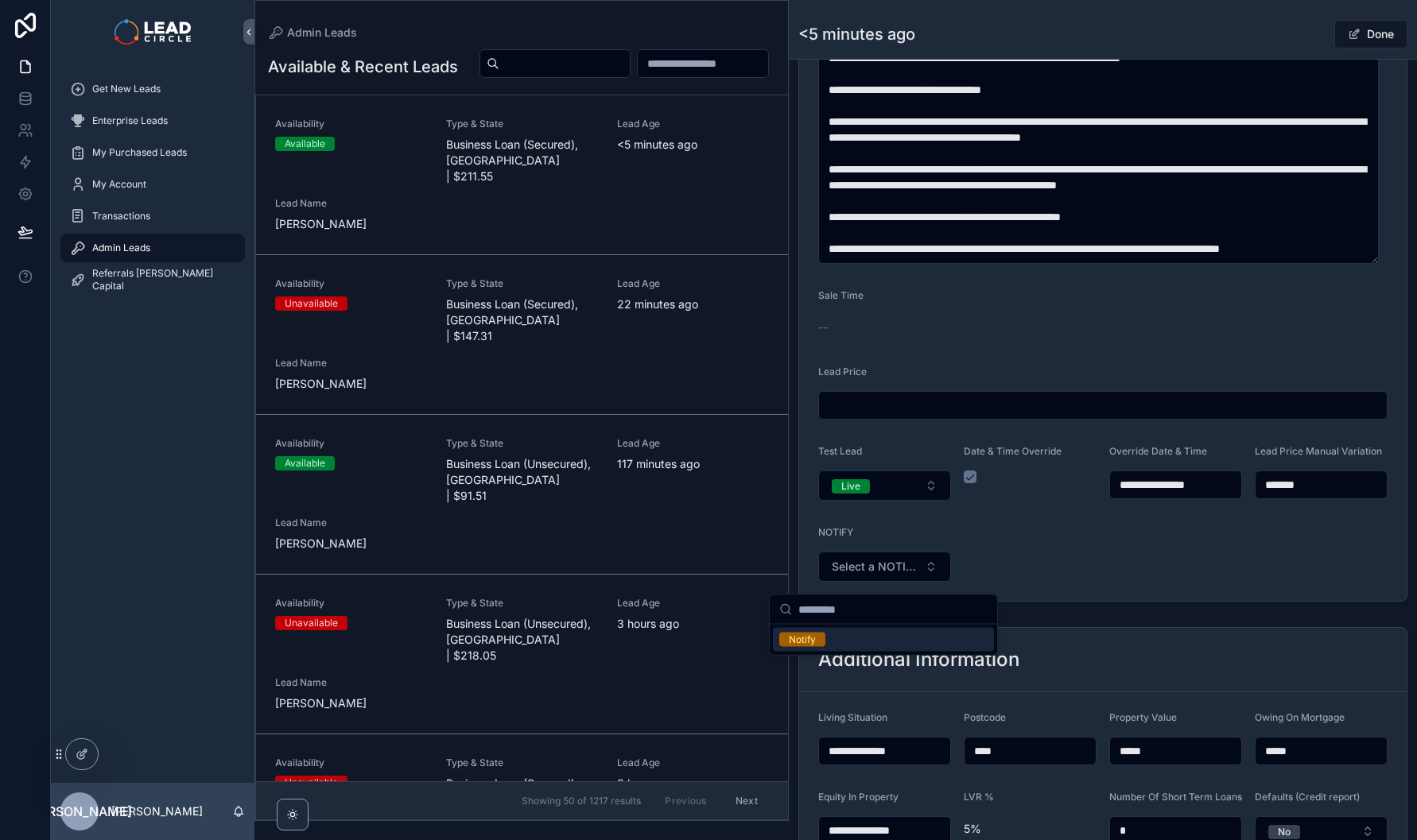
click at [881, 643] on div "Notify" at bounding box center [883, 640] width 221 height 24
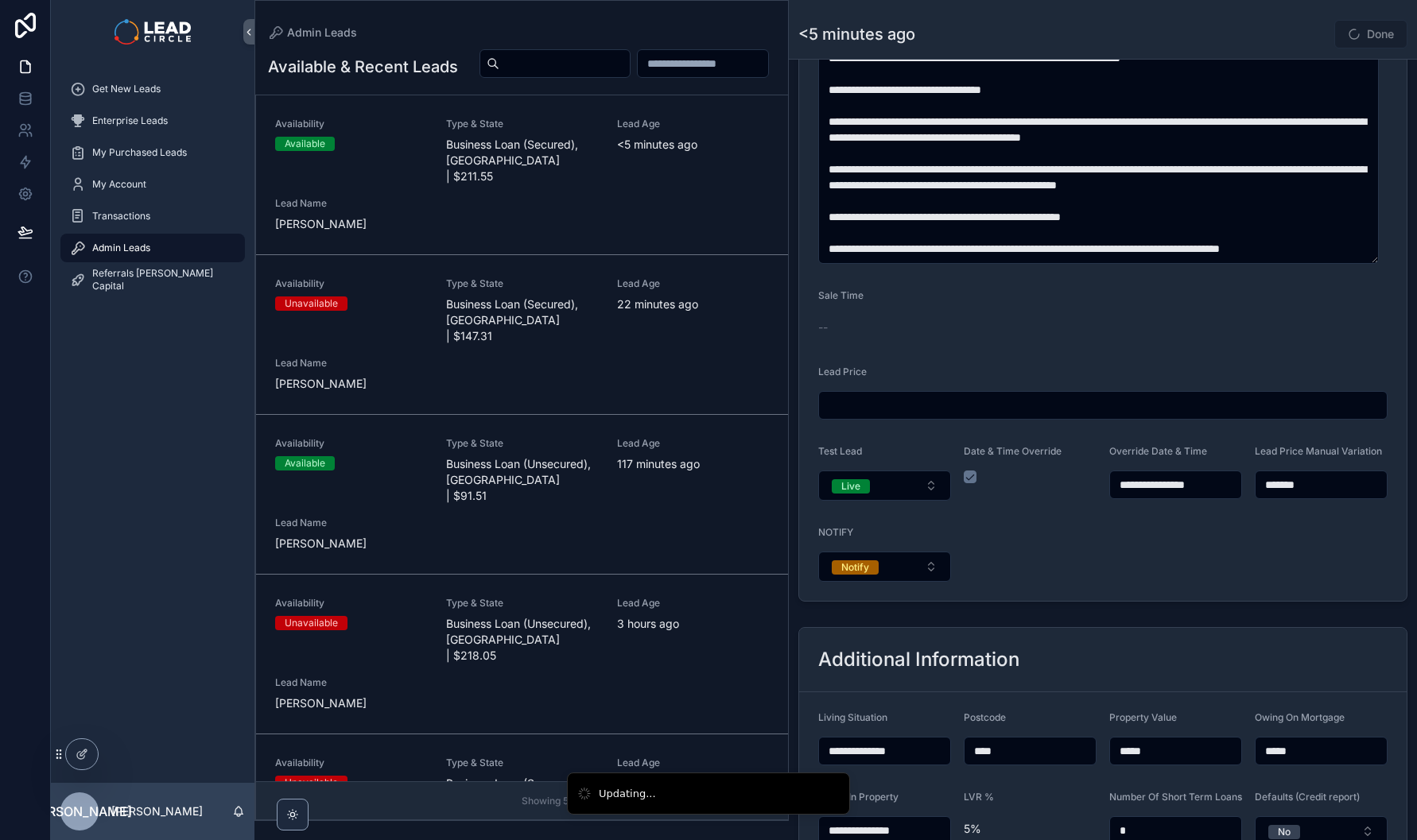
click at [1244, 14] on div "Admin Leads <5 minutes ago Done" at bounding box center [1103, 29] width 609 height 59
click at [1371, 41] on button "Done" at bounding box center [1372, 34] width 73 height 29
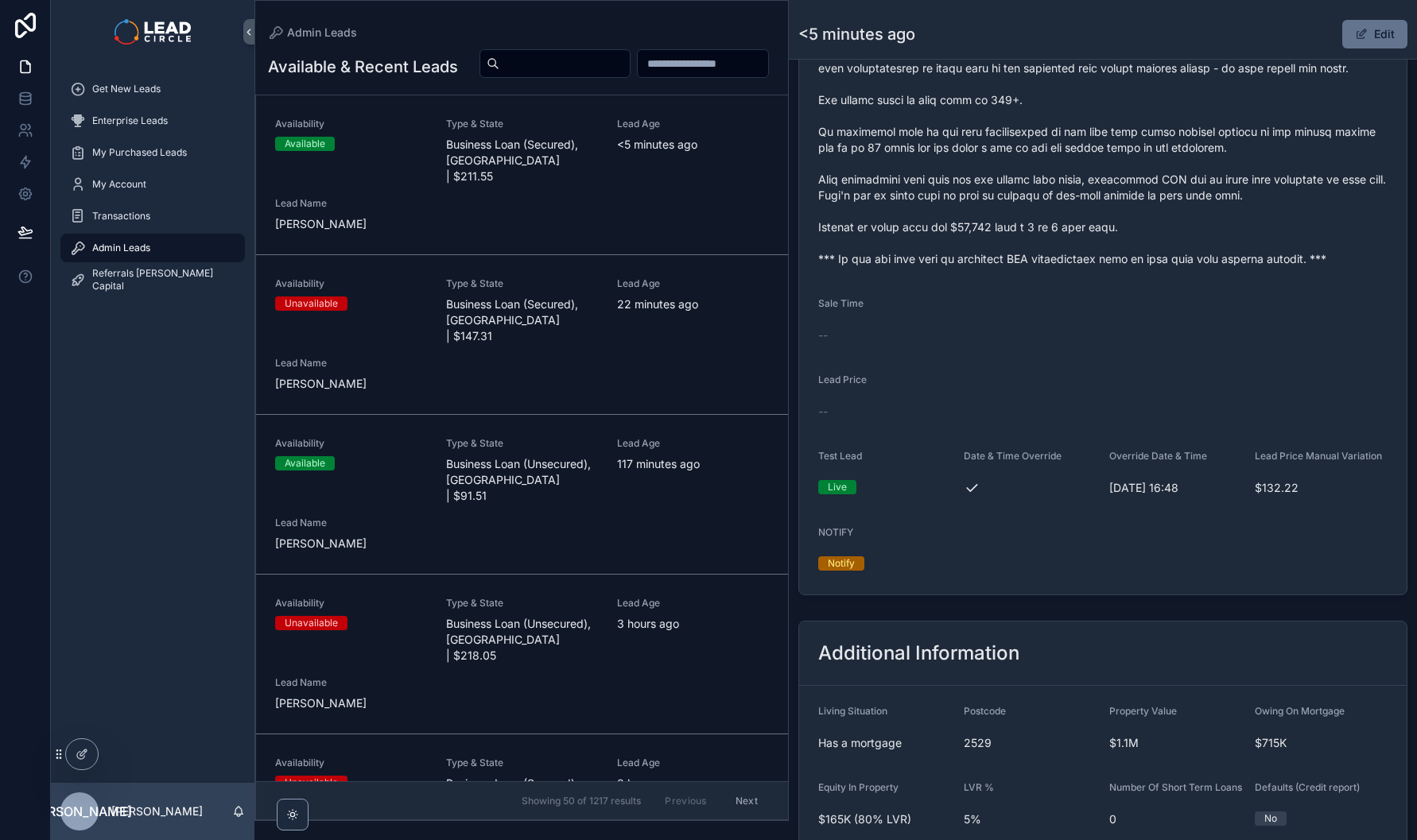
click at [386, 214] on div "Availability Available Type & State Business Loan (Secured), NSW | $211.55 Lead…" at bounding box center [522, 175] width 494 height 114
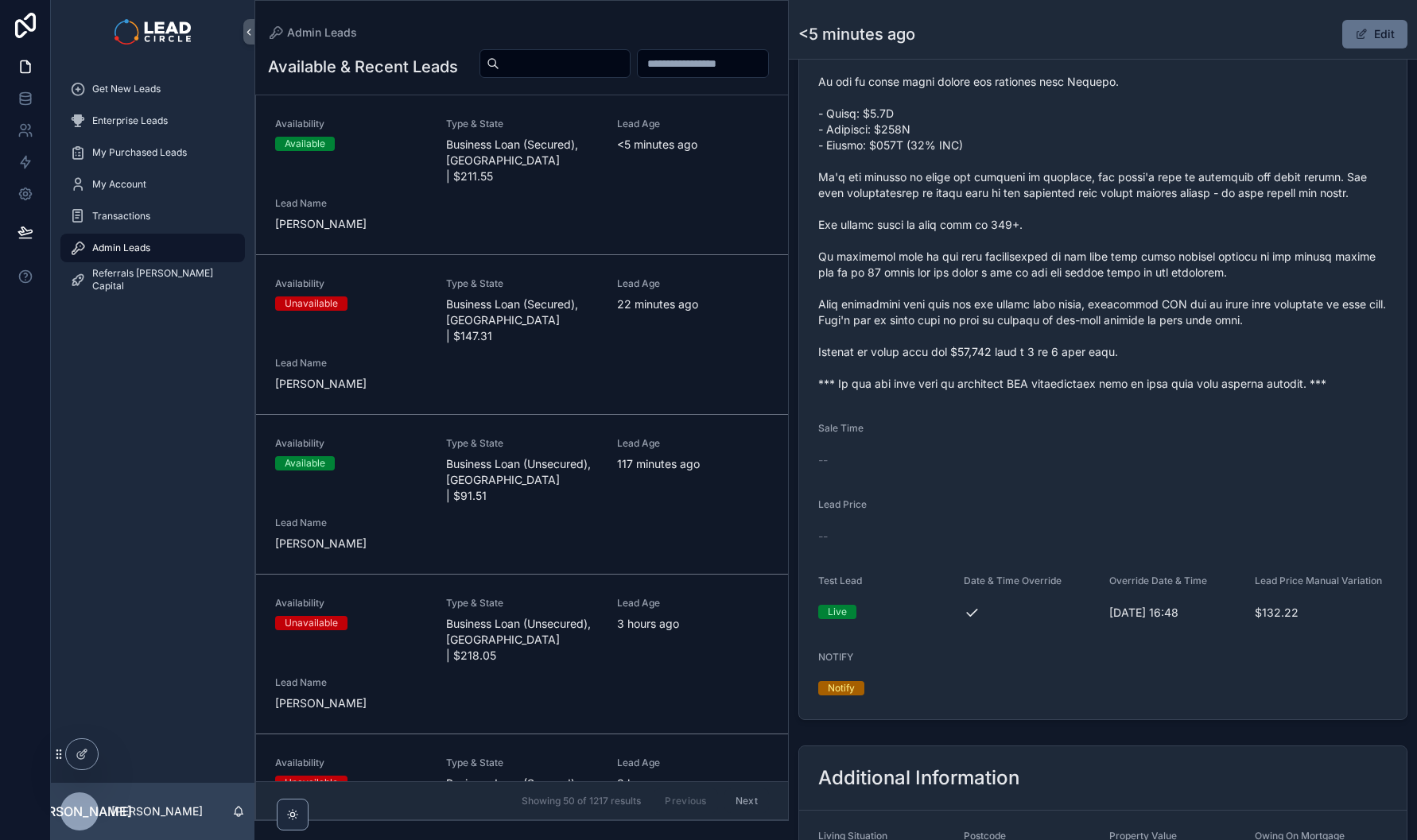
scroll to position [676, 0]
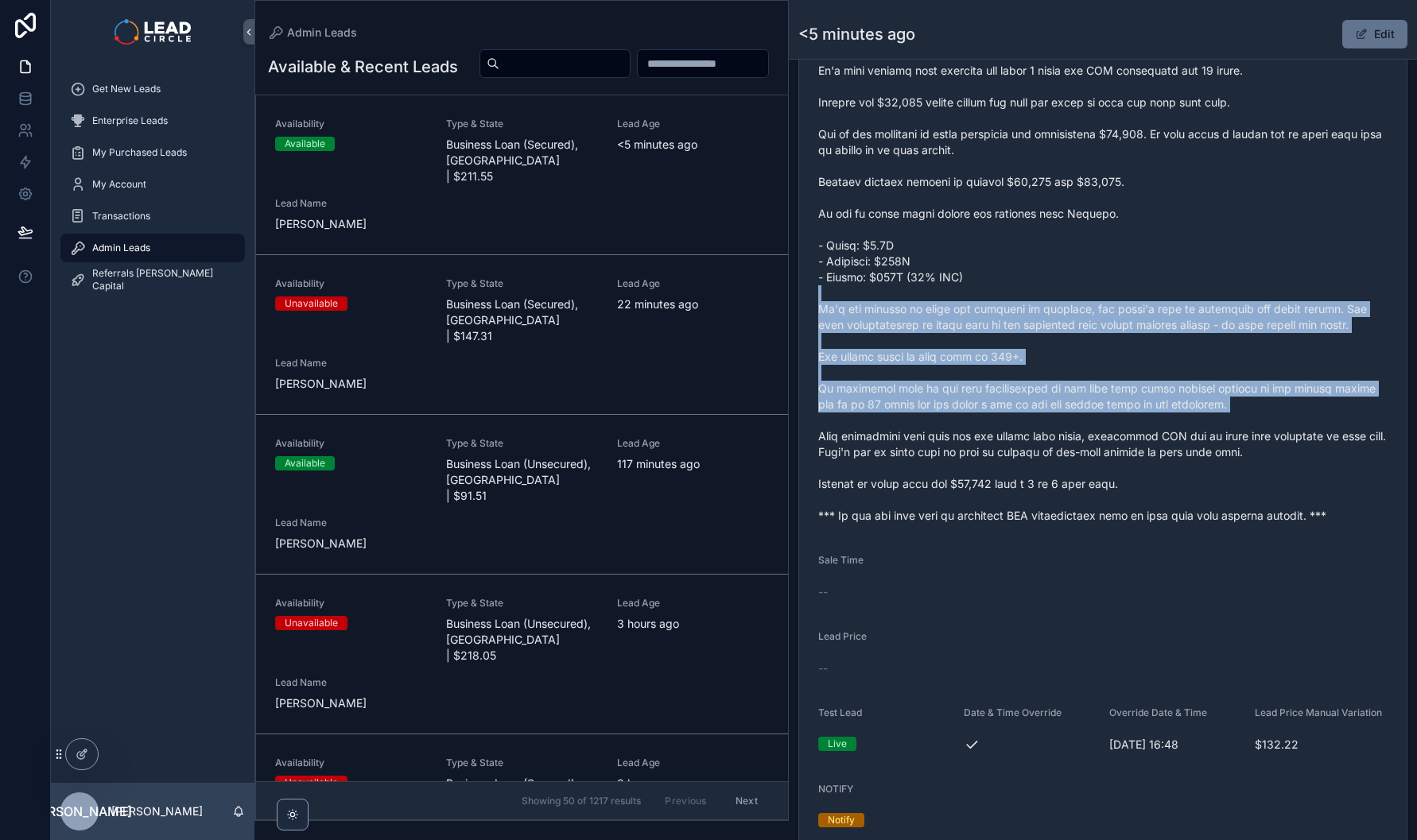
drag, startPoint x: 1103, startPoint y: 373, endPoint x: 1140, endPoint y: 438, distance: 74.8
click at [1140, 438] on span "scrollable content" at bounding box center [1103, 277] width 570 height 493
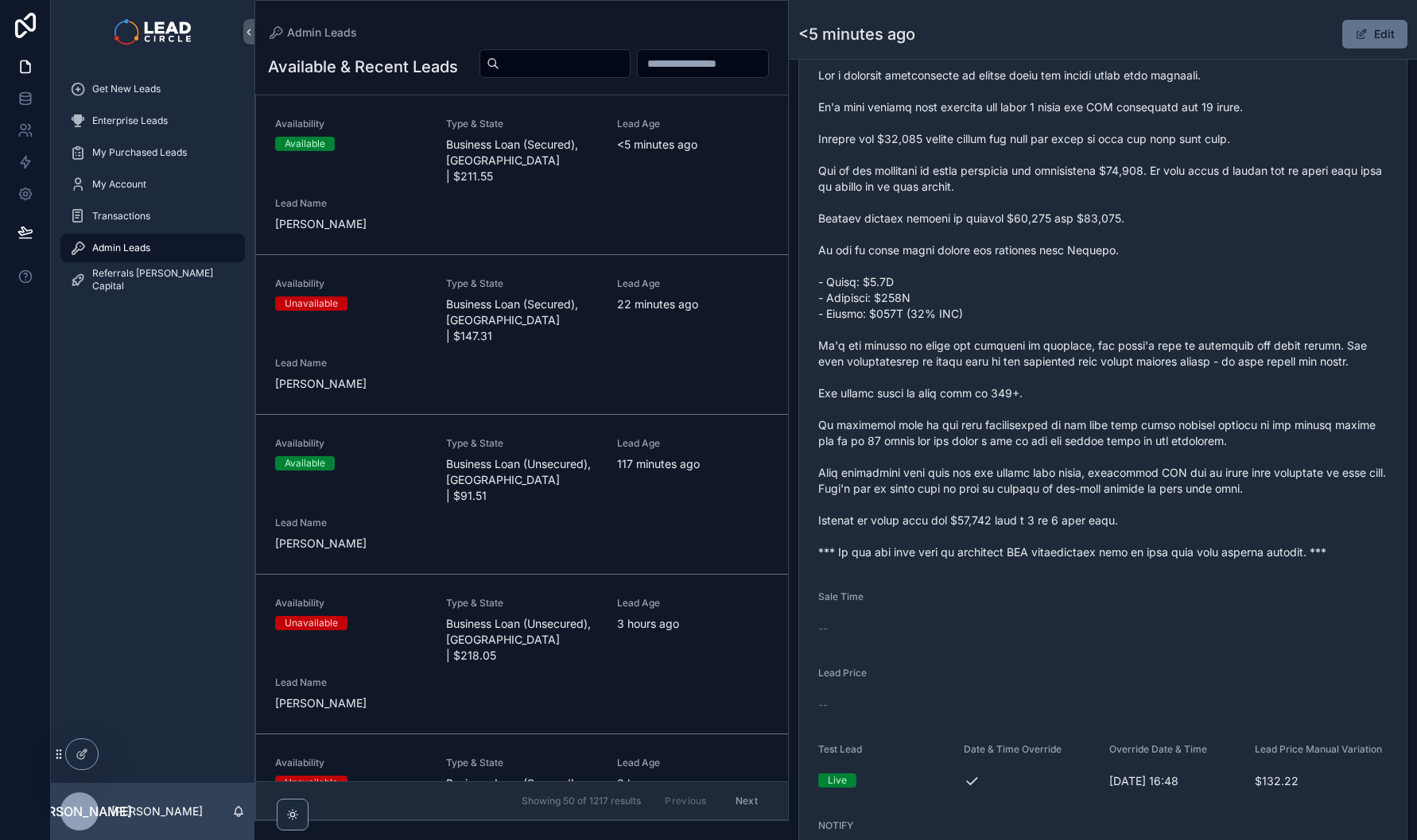
scroll to position [557, 0]
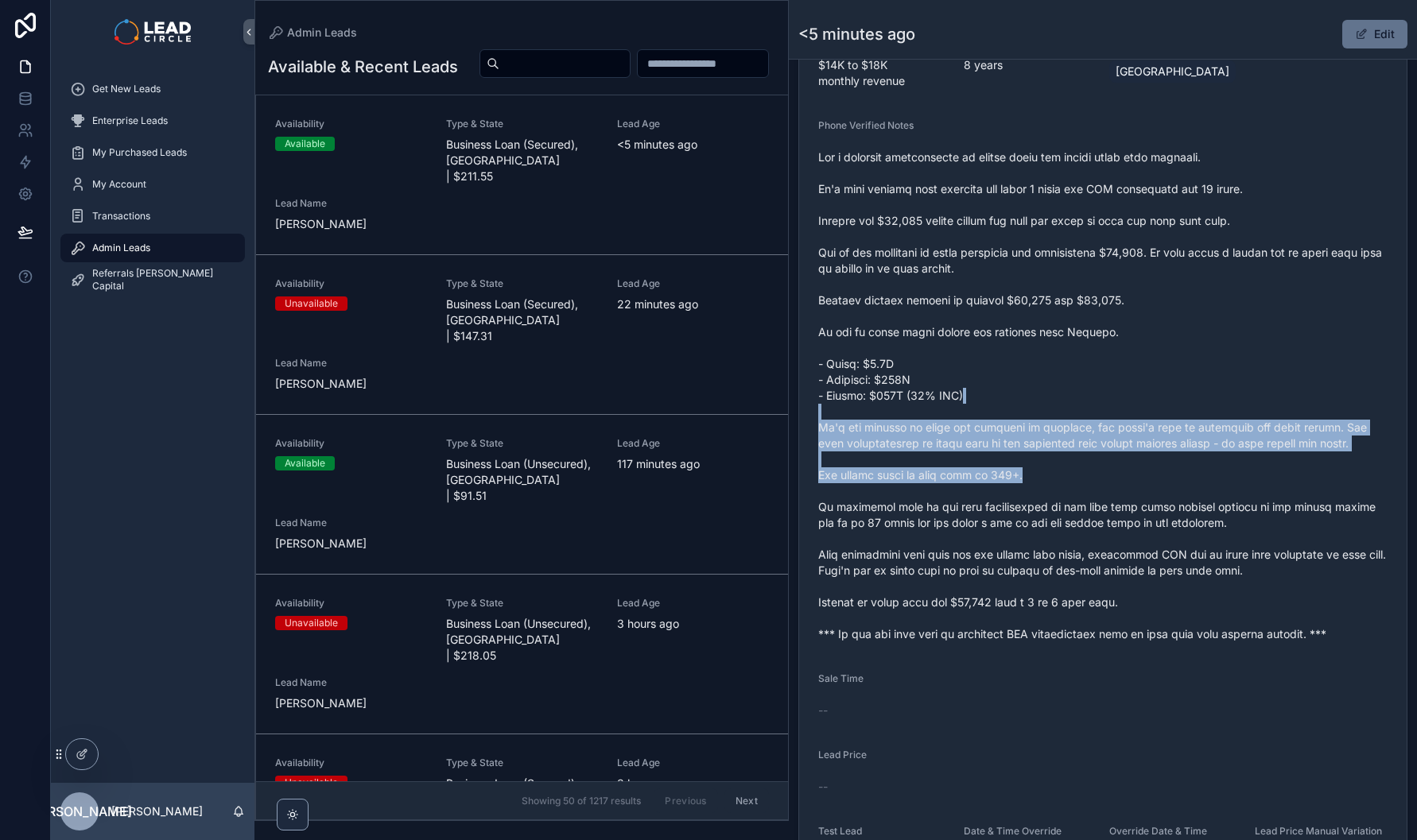
drag, startPoint x: 1154, startPoint y: 411, endPoint x: 1264, endPoint y: 505, distance: 144.7
click at [1262, 505] on span "scrollable content" at bounding box center [1103, 395] width 570 height 493
click at [1264, 505] on span "scrollable content" at bounding box center [1103, 395] width 570 height 493
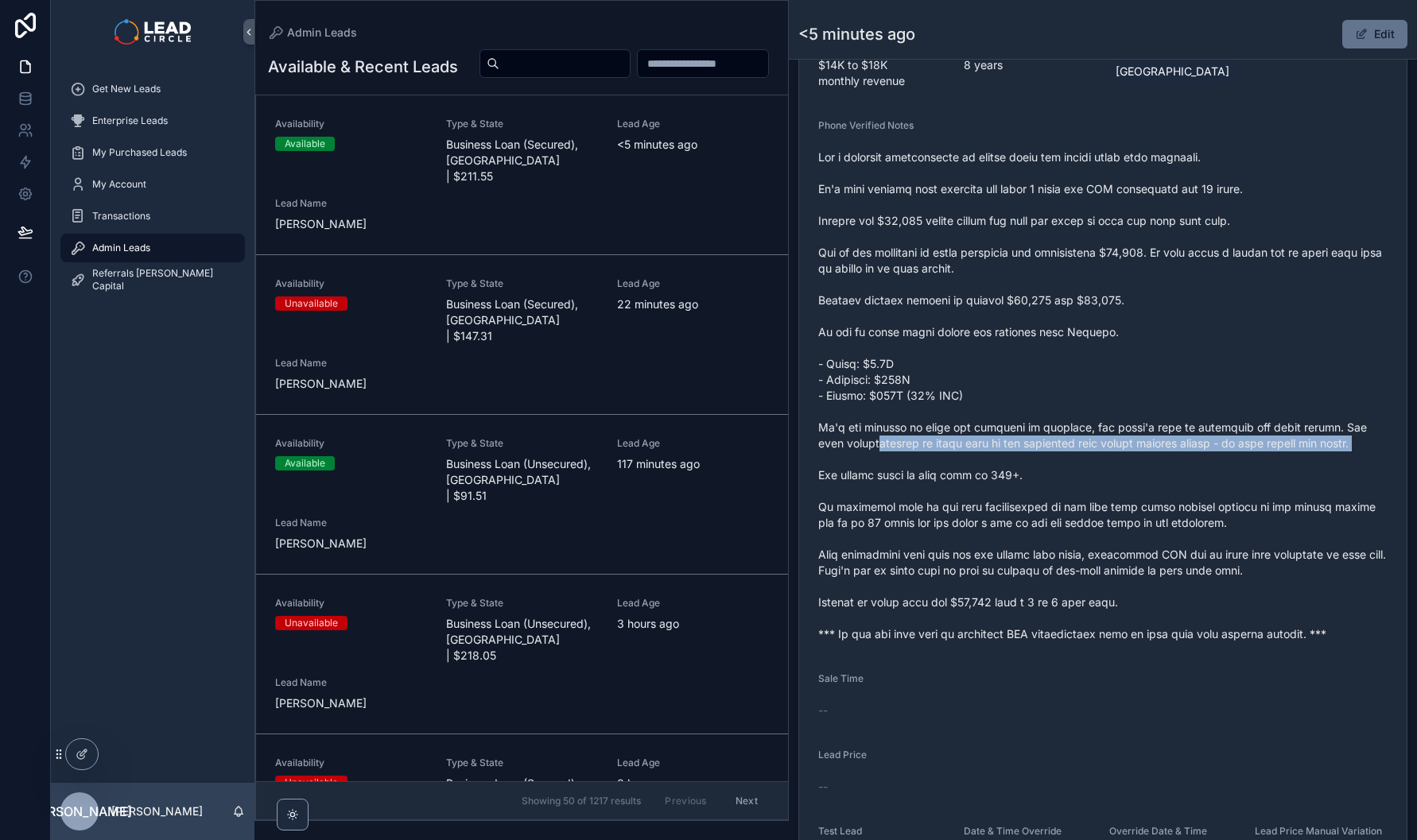
drag, startPoint x: 884, startPoint y: 455, endPoint x: 1235, endPoint y: 468, distance: 351.2
click at [1227, 470] on span "scrollable content" at bounding box center [1103, 395] width 570 height 493
click at [1243, 466] on span "scrollable content" at bounding box center [1103, 395] width 570 height 493
click at [1016, 446] on span "scrollable content" at bounding box center [1103, 395] width 570 height 493
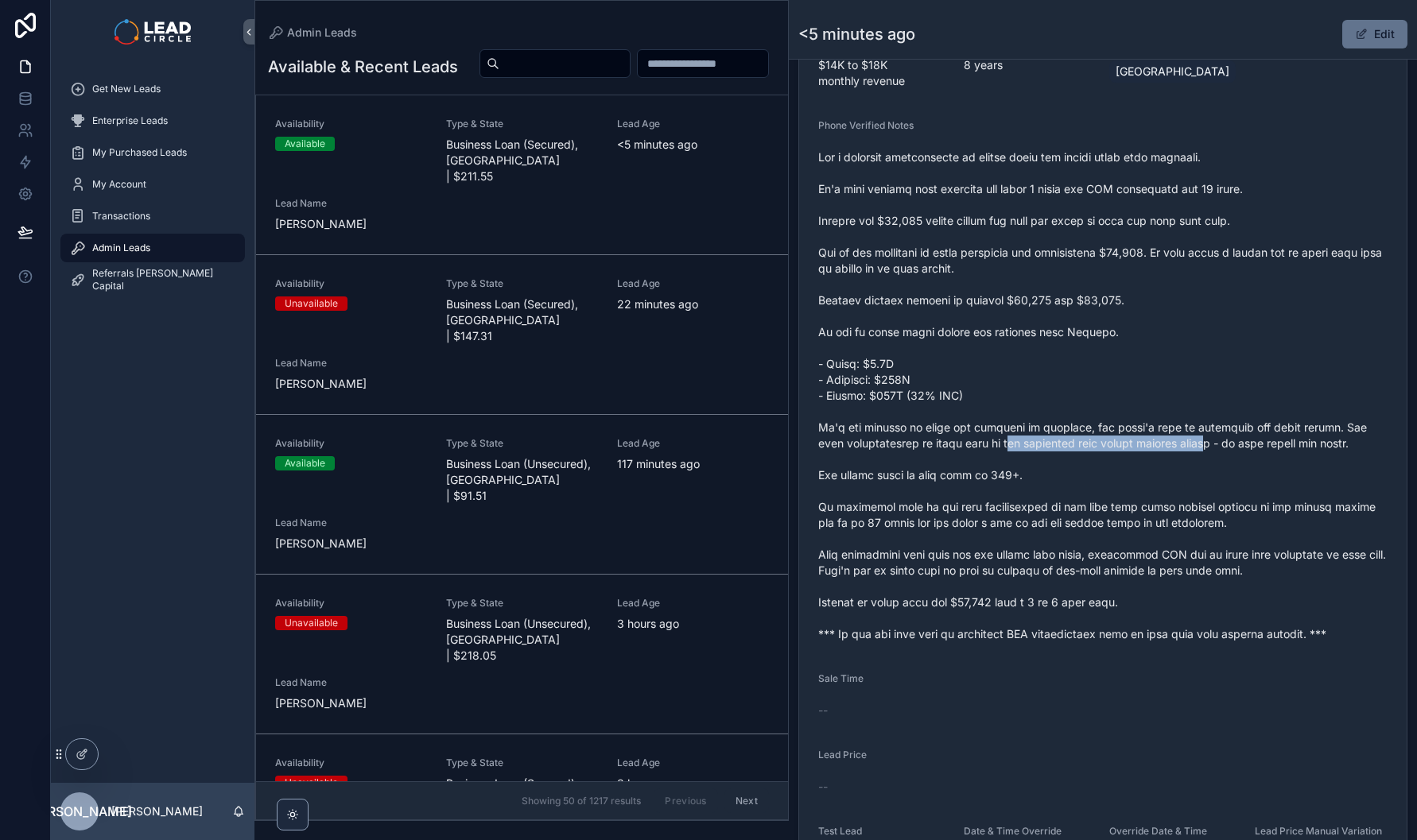
drag, startPoint x: 1017, startPoint y: 464, endPoint x: 1224, endPoint y: 463, distance: 207.0
click at [1219, 464] on span "scrollable content" at bounding box center [1103, 395] width 570 height 493
click at [1224, 463] on span "scrollable content" at bounding box center [1103, 395] width 570 height 493
drag, startPoint x: 1232, startPoint y: 462, endPoint x: 1364, endPoint y: 457, distance: 132.1
click at [1354, 460] on span "scrollable content" at bounding box center [1103, 395] width 570 height 493
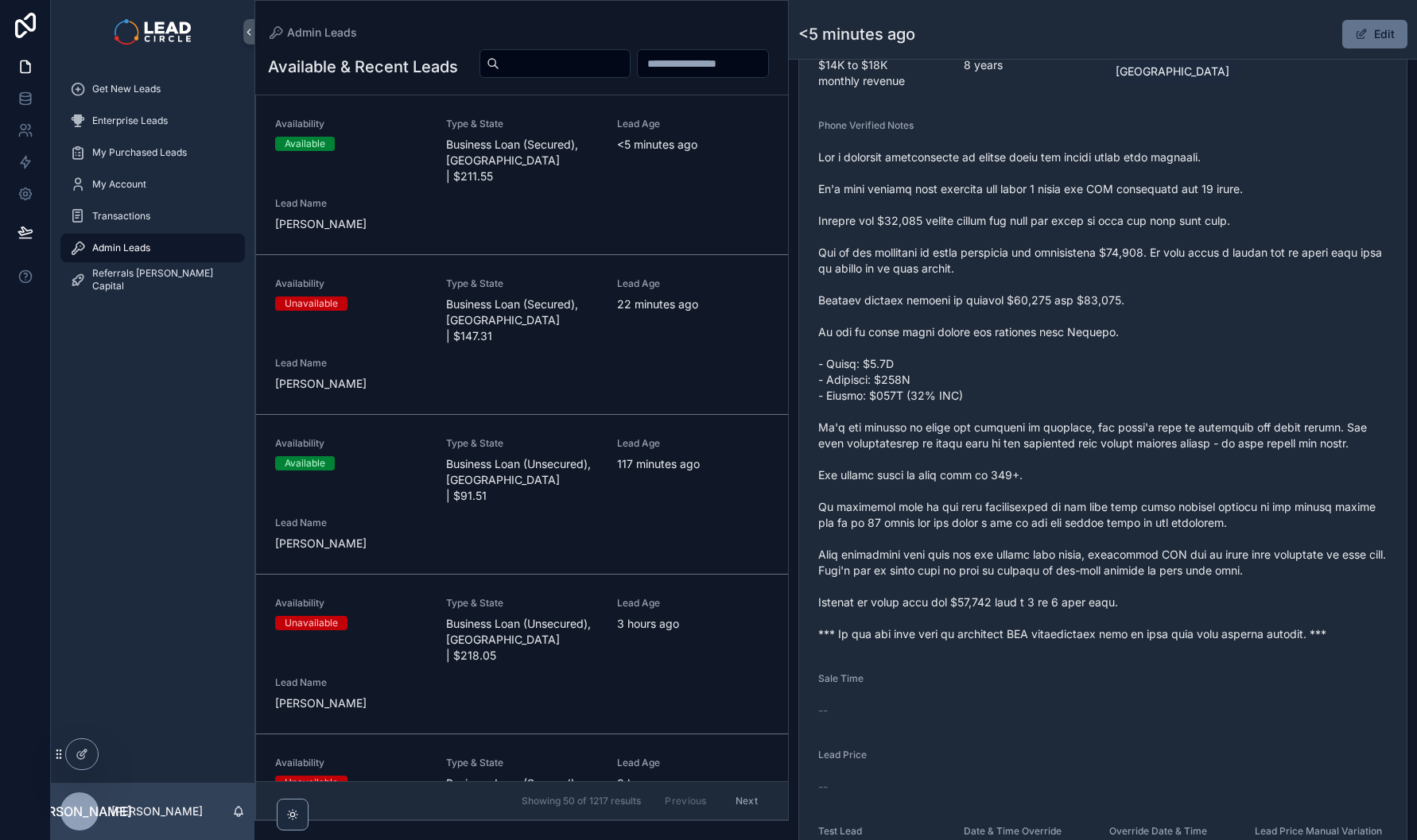
click at [1364, 457] on span "scrollable content" at bounding box center [1103, 395] width 570 height 493
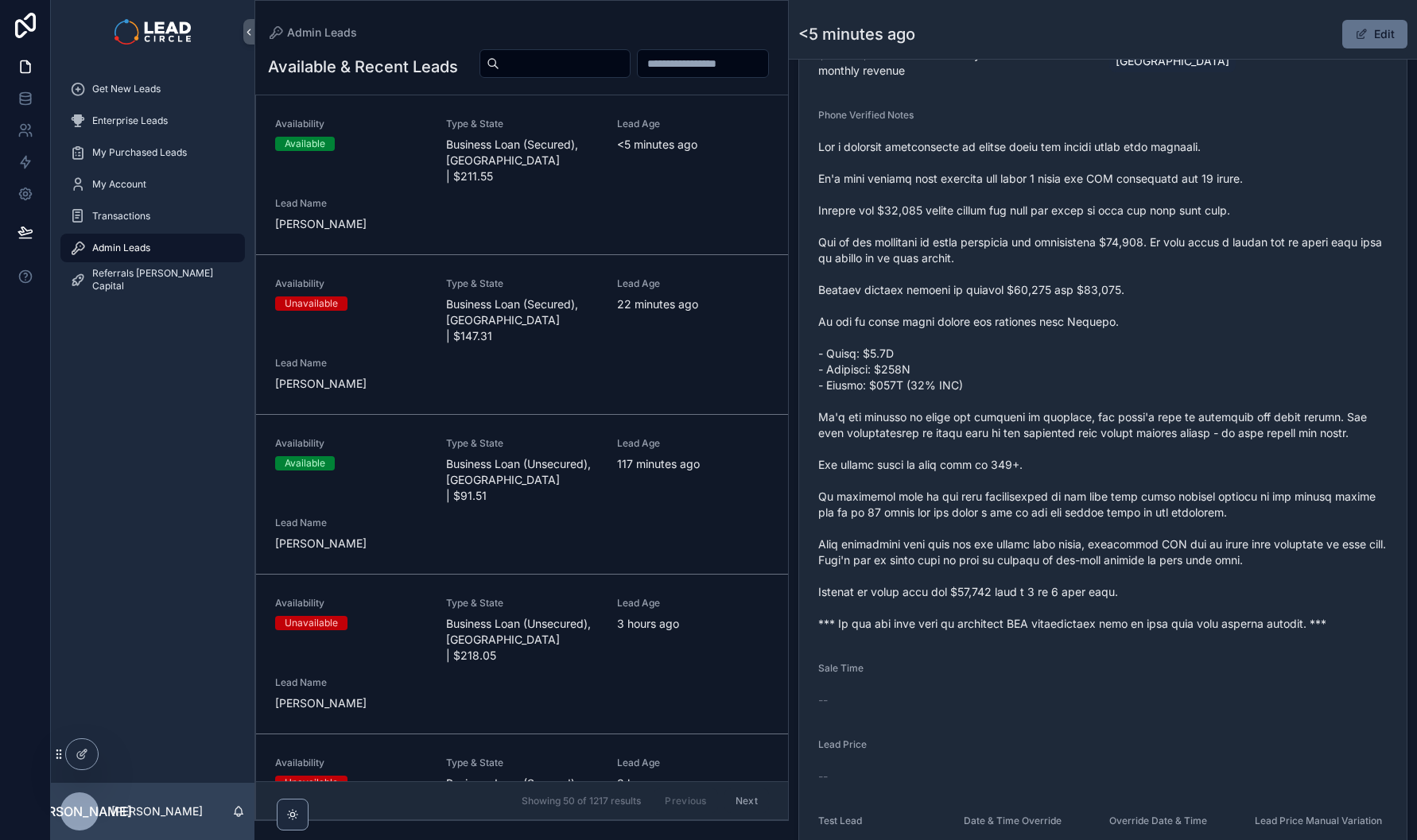
scroll to position [580, 0]
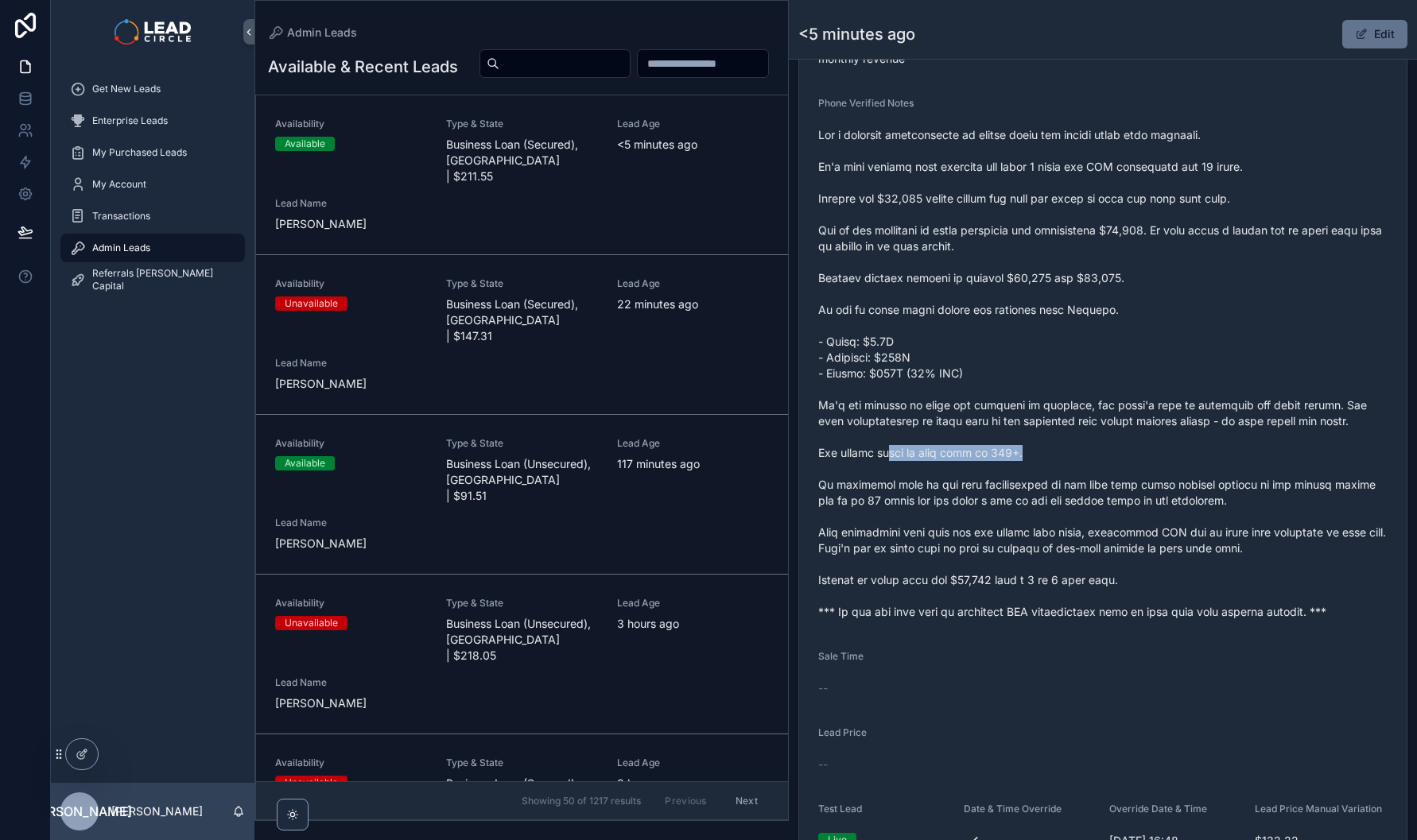
drag, startPoint x: 882, startPoint y: 468, endPoint x: 1070, endPoint y: 457, distance: 188.3
click at [1060, 459] on span "scrollable content" at bounding box center [1103, 373] width 570 height 493
click at [1070, 457] on span "scrollable content" at bounding box center [1103, 373] width 570 height 493
drag, startPoint x: 1086, startPoint y: 498, endPoint x: 1136, endPoint y: 491, distance: 50.5
click at [1125, 493] on span "scrollable content" at bounding box center [1103, 373] width 570 height 493
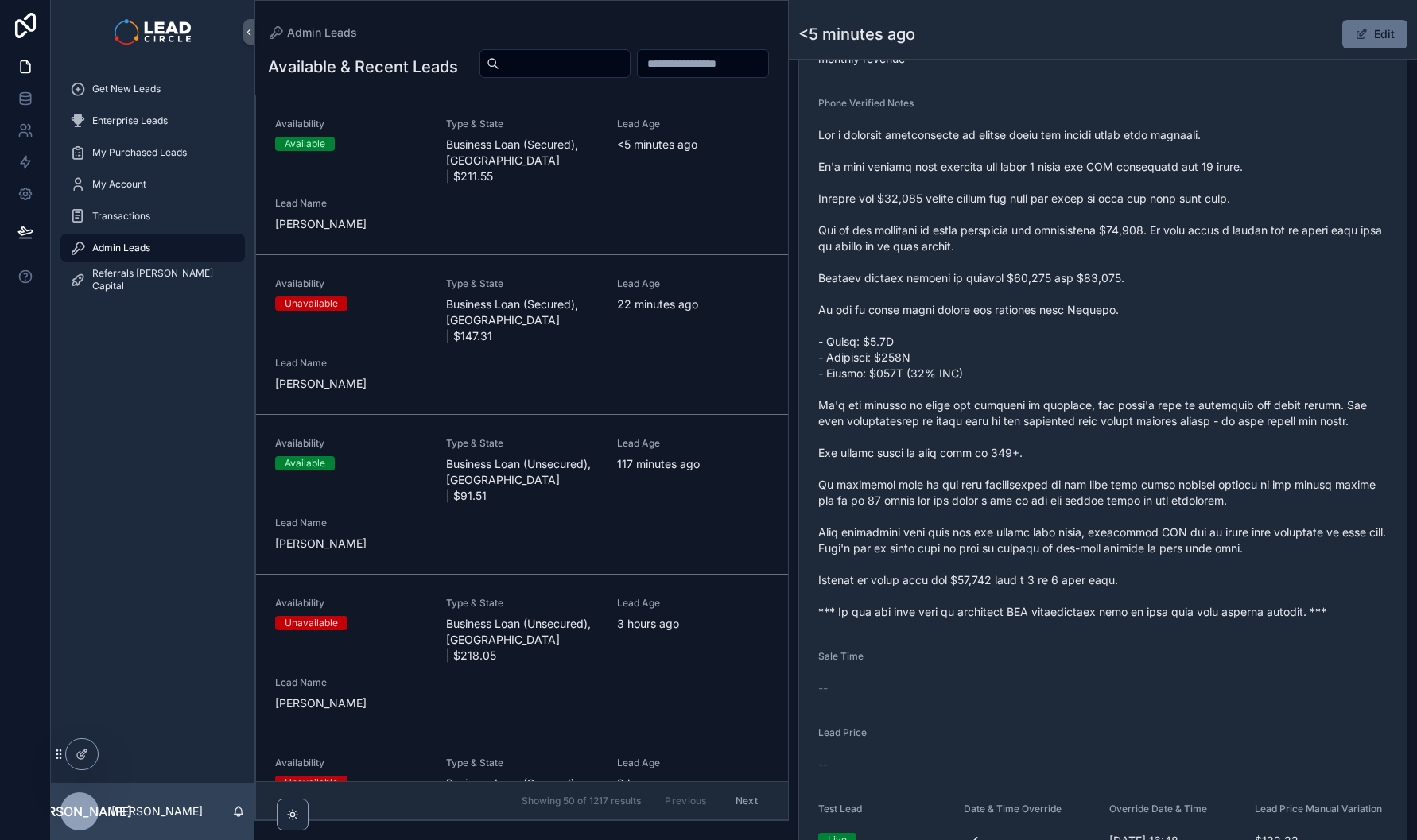
click at [1136, 491] on span "scrollable content" at bounding box center [1103, 373] width 570 height 493
click at [1045, 493] on span "scrollable content" at bounding box center [1103, 373] width 570 height 493
drag, startPoint x: 1045, startPoint y: 493, endPoint x: 1177, endPoint y: 490, distance: 132.0
click at [1166, 493] on span "scrollable content" at bounding box center [1103, 373] width 570 height 493
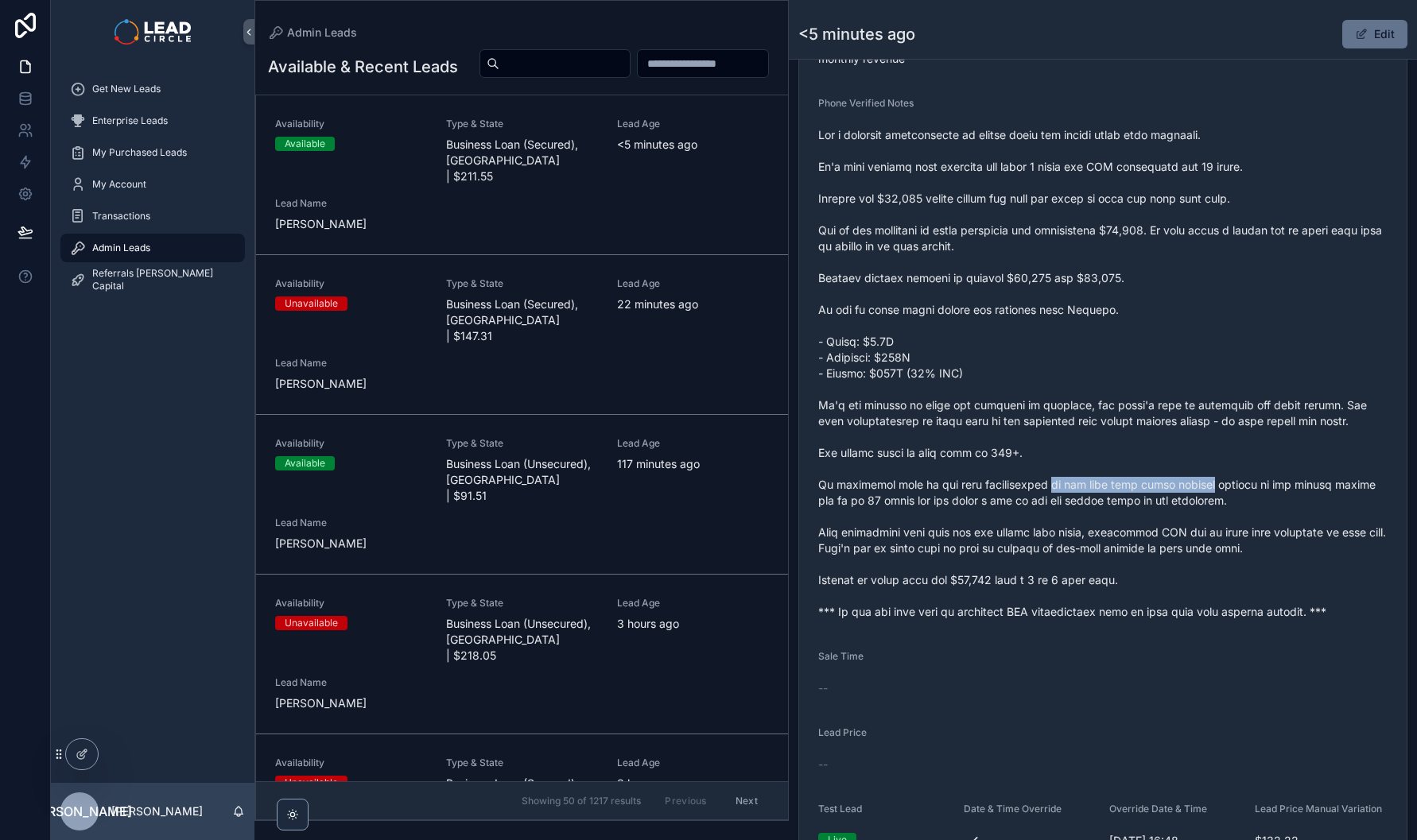
click at [1177, 490] on span "scrollable content" at bounding box center [1103, 373] width 570 height 493
drag, startPoint x: 934, startPoint y: 515, endPoint x: 1134, endPoint y: 512, distance: 200.0
click at [1131, 513] on span "scrollable content" at bounding box center [1103, 373] width 570 height 493
click at [1134, 512] on span "scrollable content" at bounding box center [1103, 373] width 570 height 493
drag, startPoint x: 1053, startPoint y: 514, endPoint x: 1190, endPoint y: 507, distance: 137.2
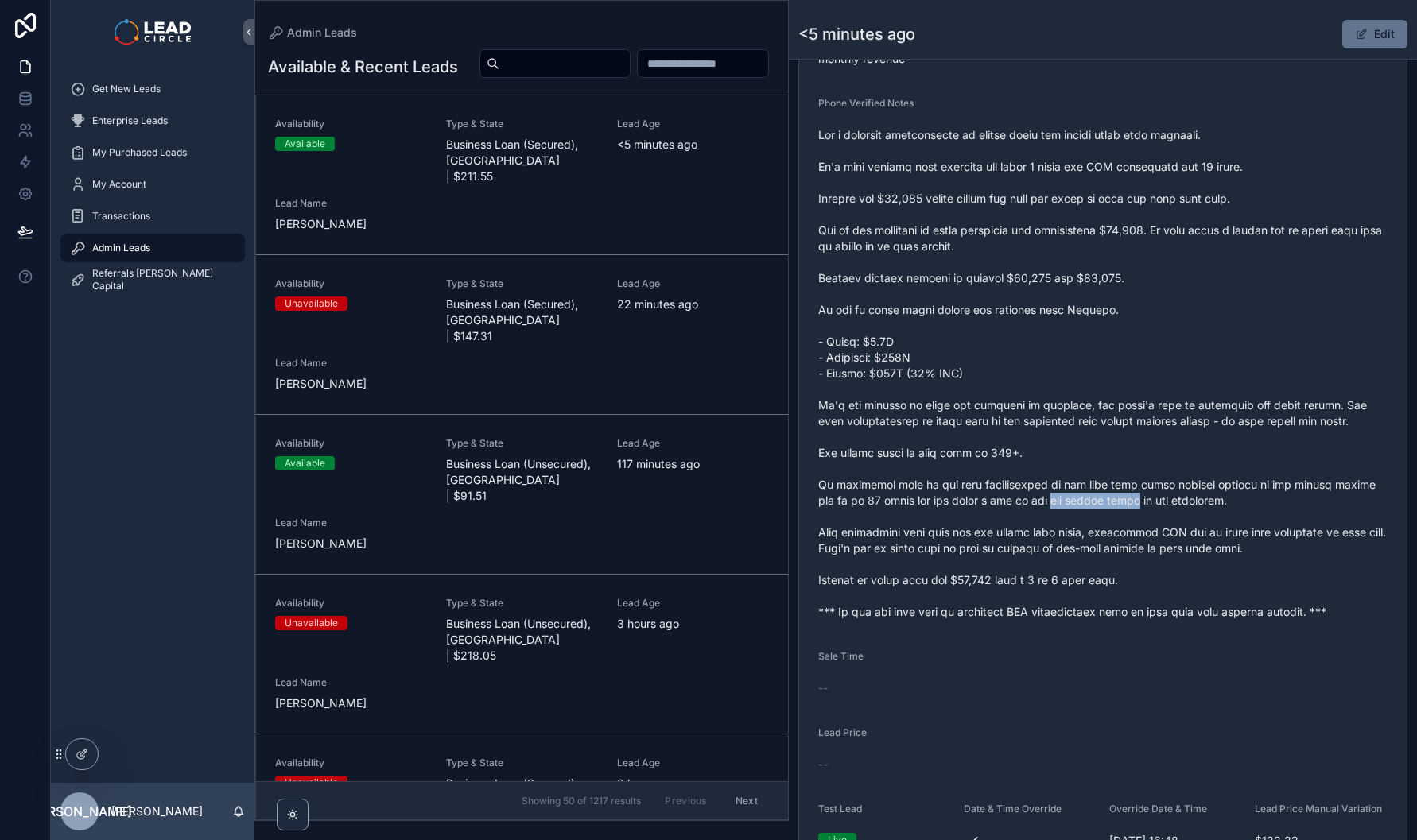
click at [1184, 508] on span "scrollable content" at bounding box center [1103, 373] width 570 height 493
click at [1203, 506] on span "scrollable content" at bounding box center [1103, 373] width 570 height 493
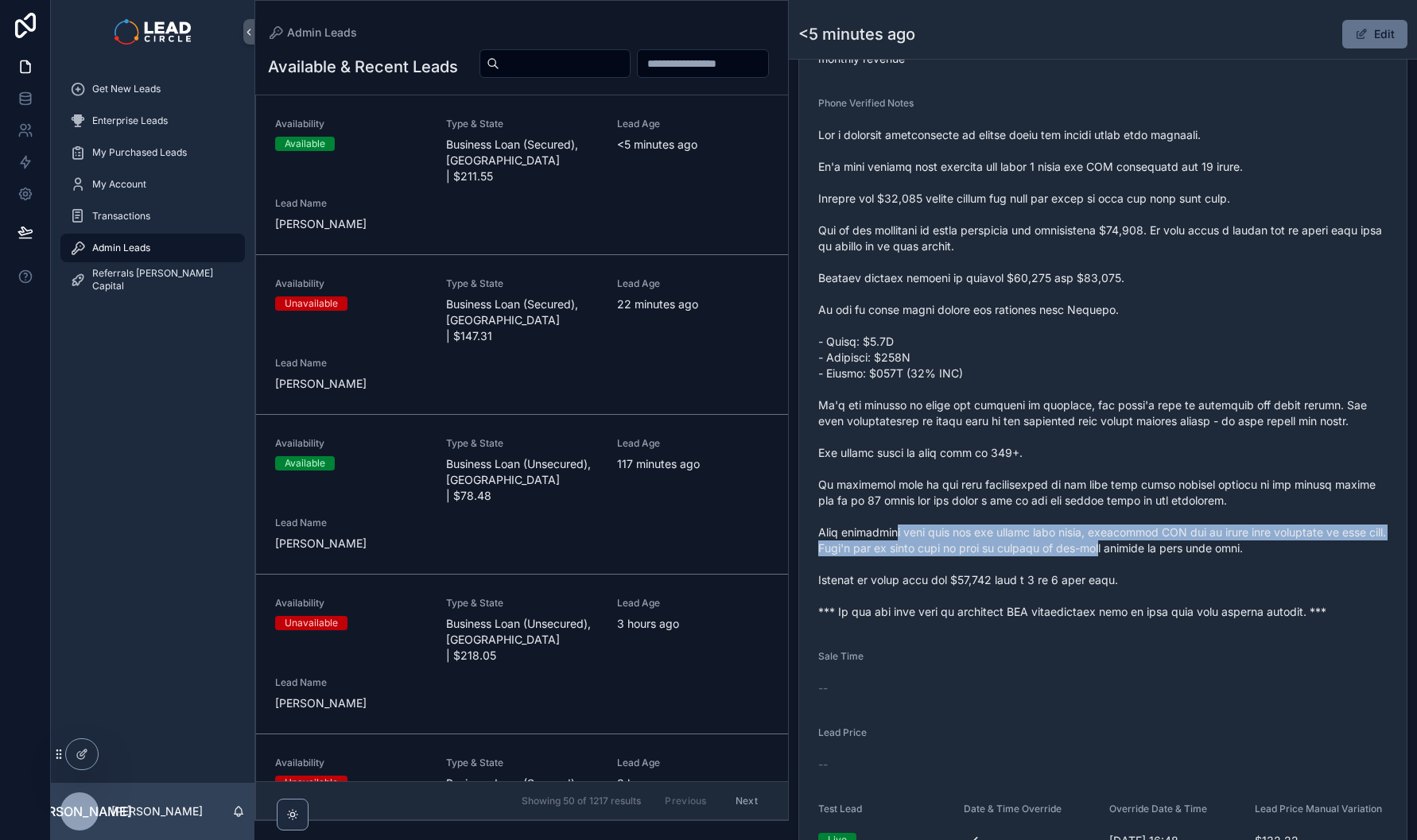
drag, startPoint x: 924, startPoint y: 546, endPoint x: 1134, endPoint y: 553, distance: 210.1
click at [1133, 554] on span "scrollable content" at bounding box center [1103, 373] width 570 height 493
click at [1134, 553] on span "scrollable content" at bounding box center [1103, 373] width 570 height 493
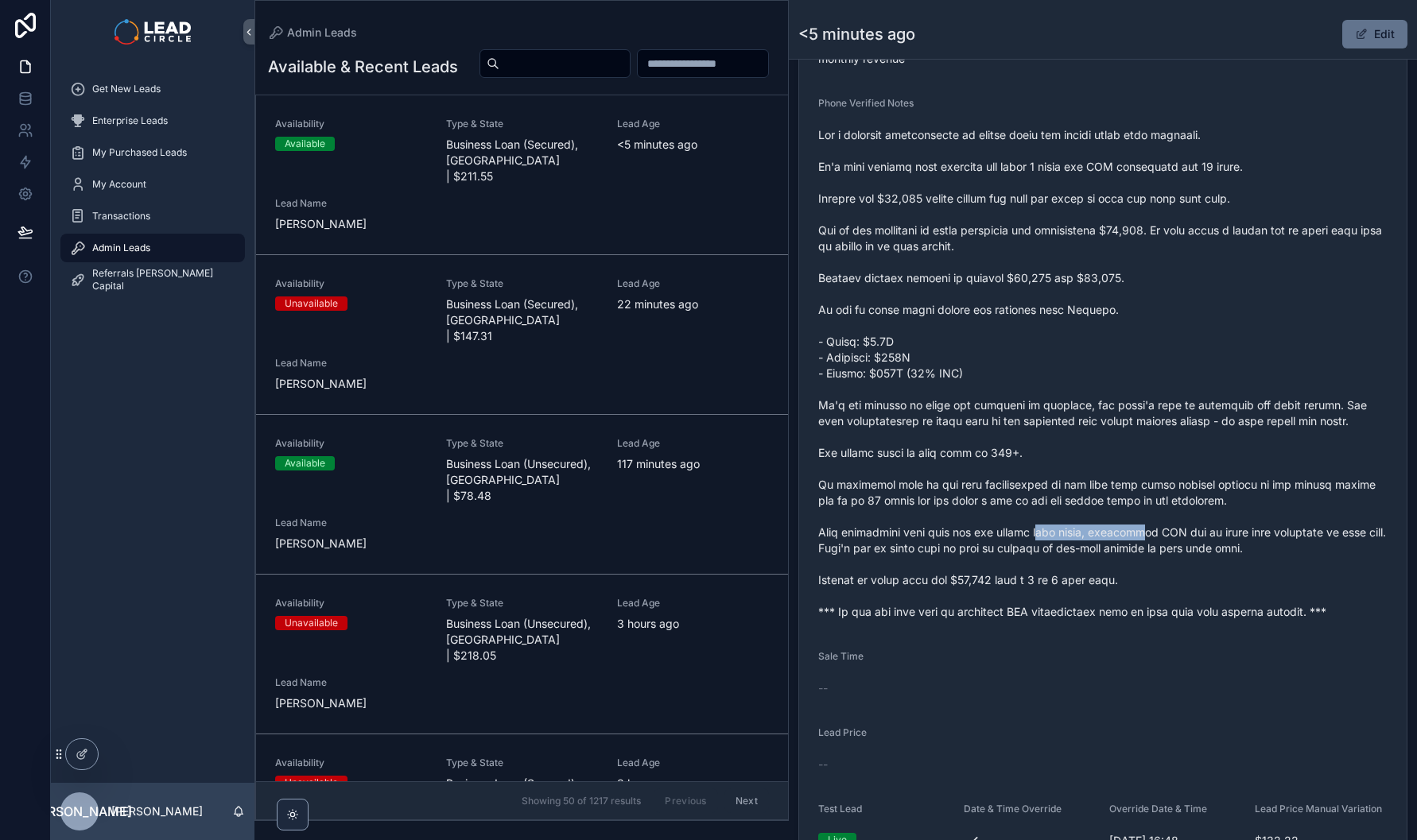
drag, startPoint x: 1135, startPoint y: 549, endPoint x: 1028, endPoint y: 550, distance: 107.0
click at [1028, 550] on span "scrollable content" at bounding box center [1103, 373] width 570 height 493
click at [1210, 545] on span "scrollable content" at bounding box center [1103, 373] width 570 height 493
click at [1149, 576] on span "scrollable content" at bounding box center [1103, 373] width 570 height 493
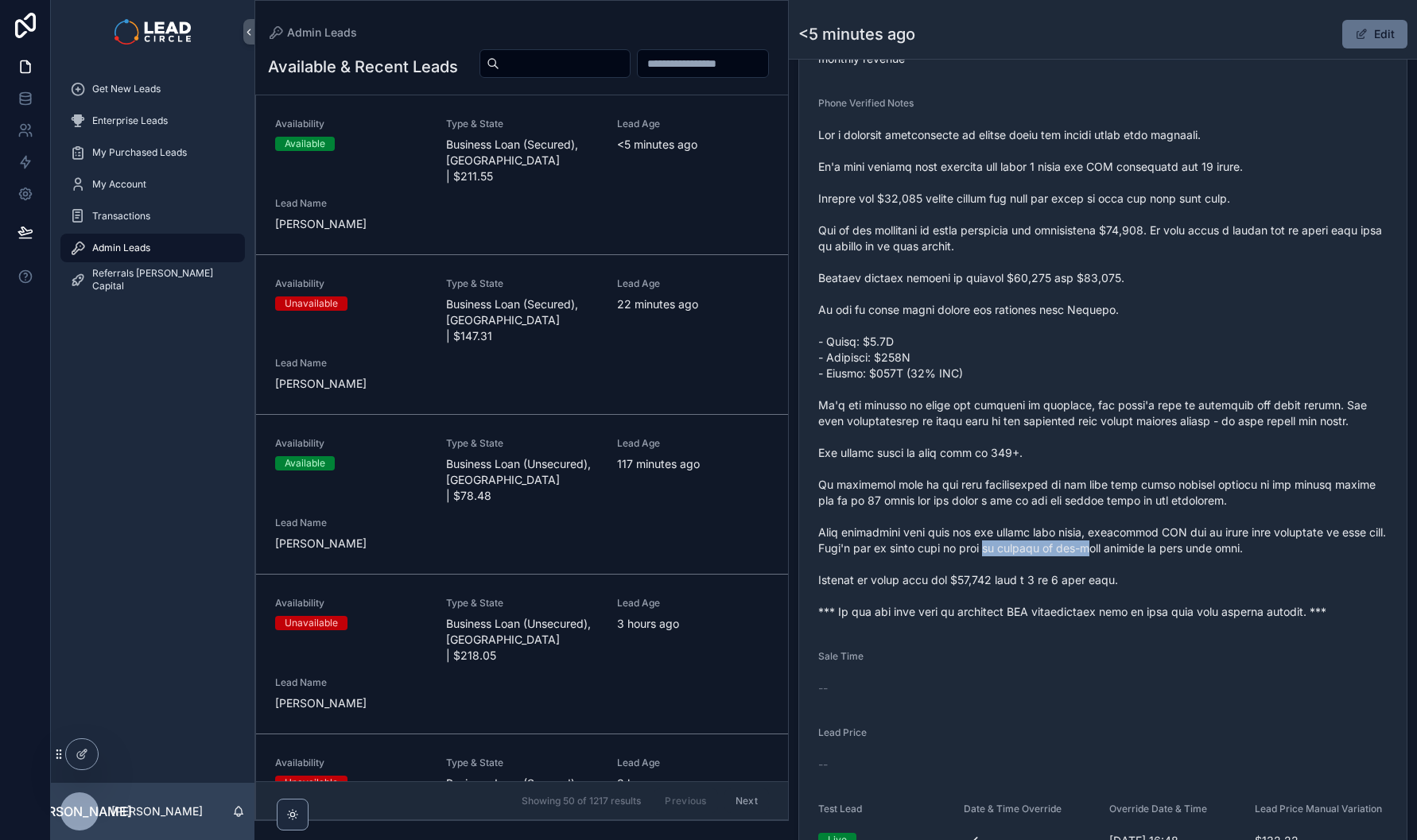
drag, startPoint x: 1075, startPoint y: 563, endPoint x: 1014, endPoint y: 567, distance: 61.1
click at [1015, 567] on span "scrollable content" at bounding box center [1103, 373] width 570 height 493
click at [1014, 567] on span "scrollable content" at bounding box center [1103, 373] width 570 height 493
drag, startPoint x: 1011, startPoint y: 566, endPoint x: 1175, endPoint y: 558, distance: 164.2
click at [1174, 559] on span "scrollable content" at bounding box center [1103, 373] width 570 height 493
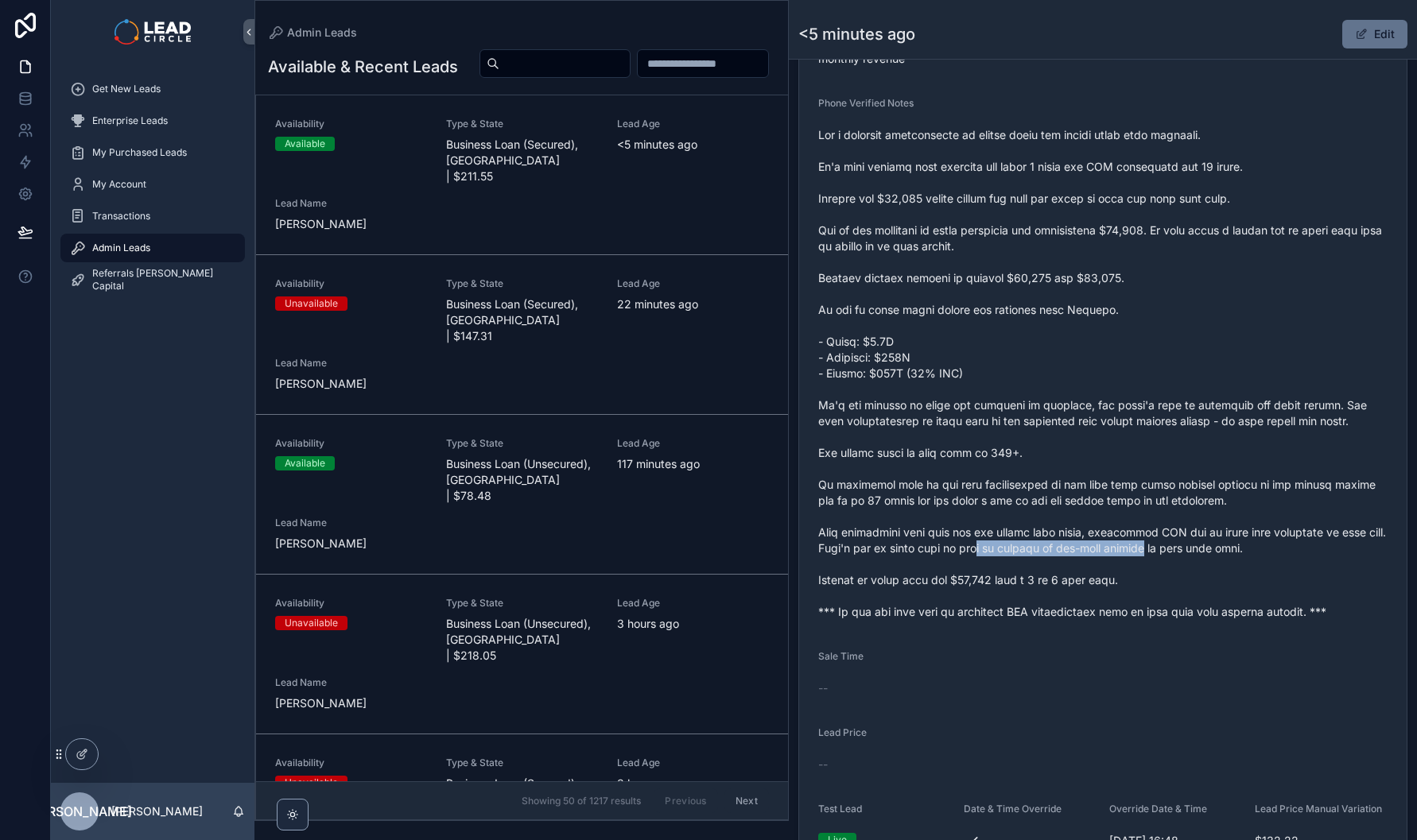
click at [1175, 558] on span "scrollable content" at bounding box center [1103, 373] width 570 height 493
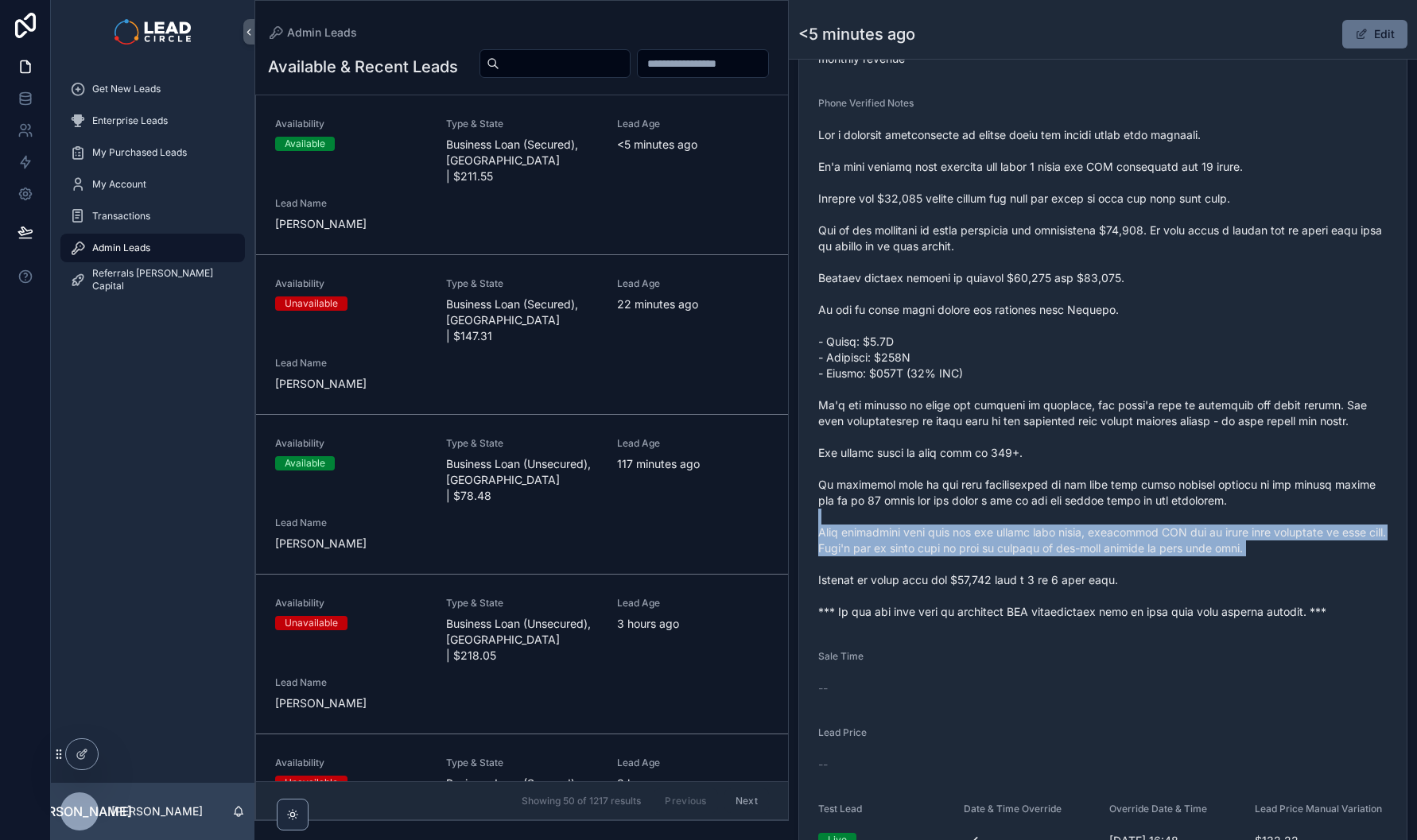
drag, startPoint x: 1206, startPoint y: 526, endPoint x: 1243, endPoint y: 591, distance: 74.8
click at [1243, 590] on span "scrollable content" at bounding box center [1103, 373] width 570 height 493
click at [1243, 591] on span "scrollable content" at bounding box center [1103, 373] width 570 height 493
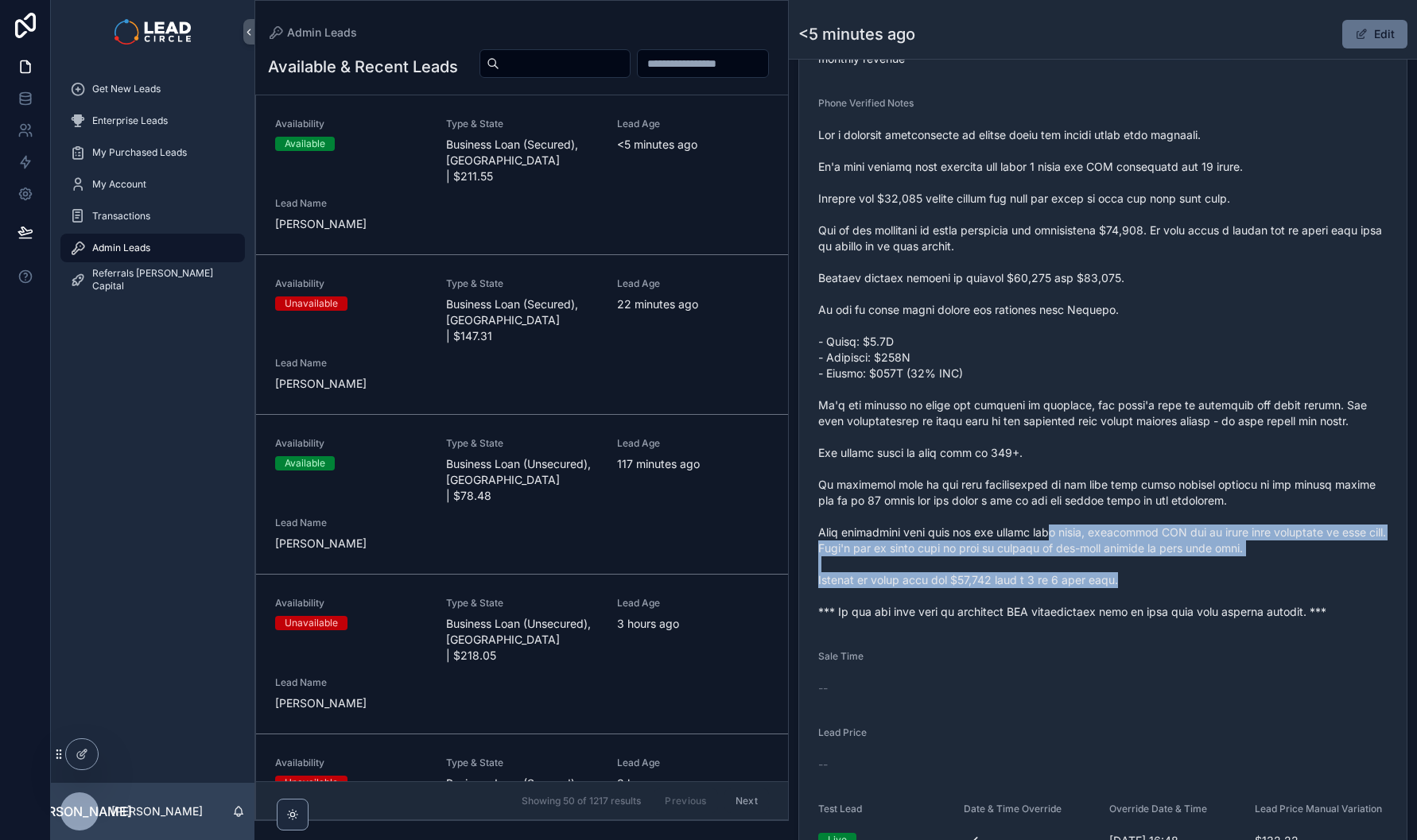
click at [1028, 547] on span "scrollable content" at bounding box center [1103, 373] width 570 height 493
click at [1027, 547] on span "scrollable content" at bounding box center [1103, 373] width 570 height 493
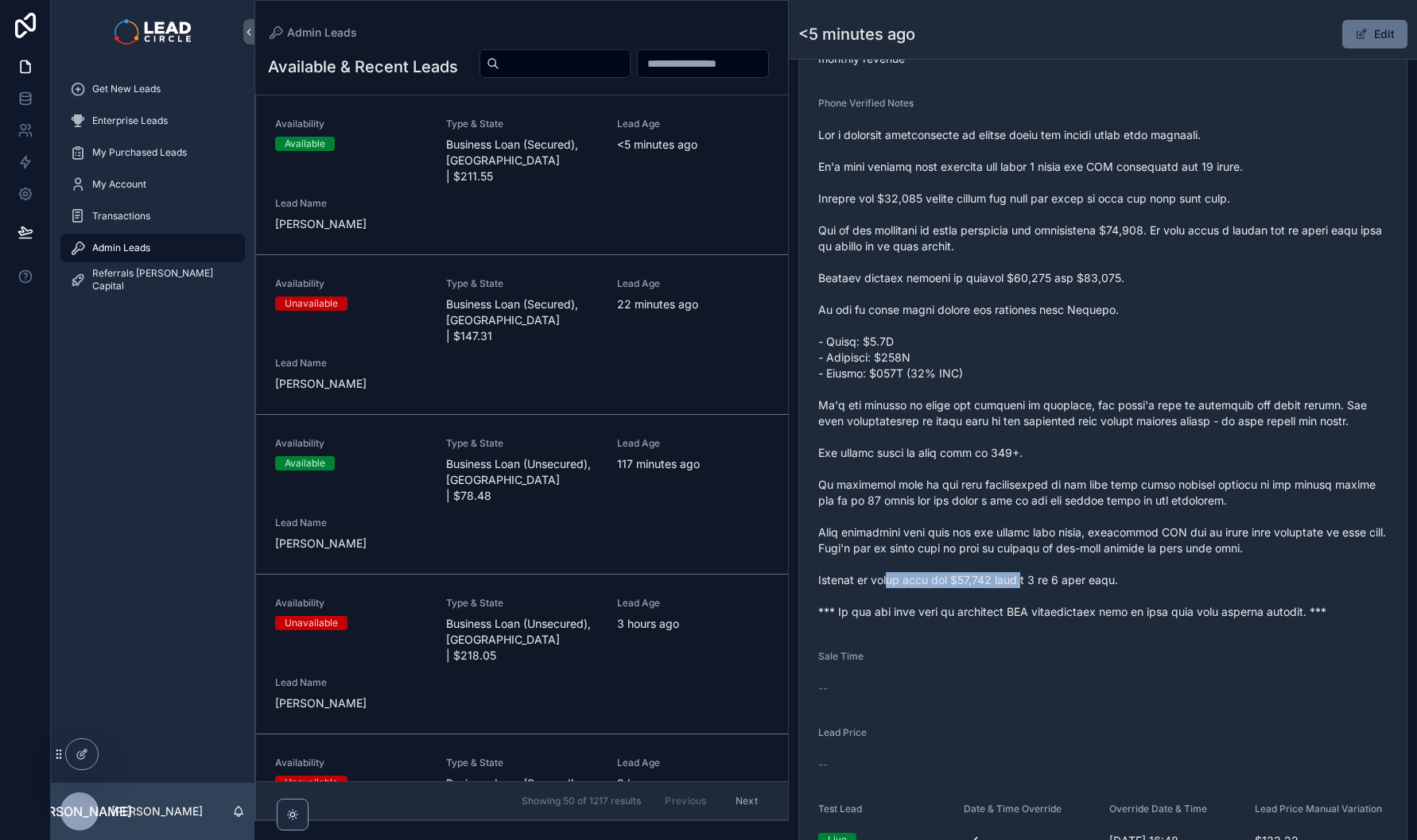
drag, startPoint x: 907, startPoint y: 587, endPoint x: 1126, endPoint y: 587, distance: 219.0
click at [1121, 588] on span "scrollable content" at bounding box center [1103, 373] width 570 height 493
click at [1127, 586] on span "scrollable content" at bounding box center [1103, 373] width 570 height 493
drag, startPoint x: 1153, startPoint y: 583, endPoint x: 965, endPoint y: 577, distance: 188.1
click at [965, 577] on span "scrollable content" at bounding box center [1103, 373] width 570 height 493
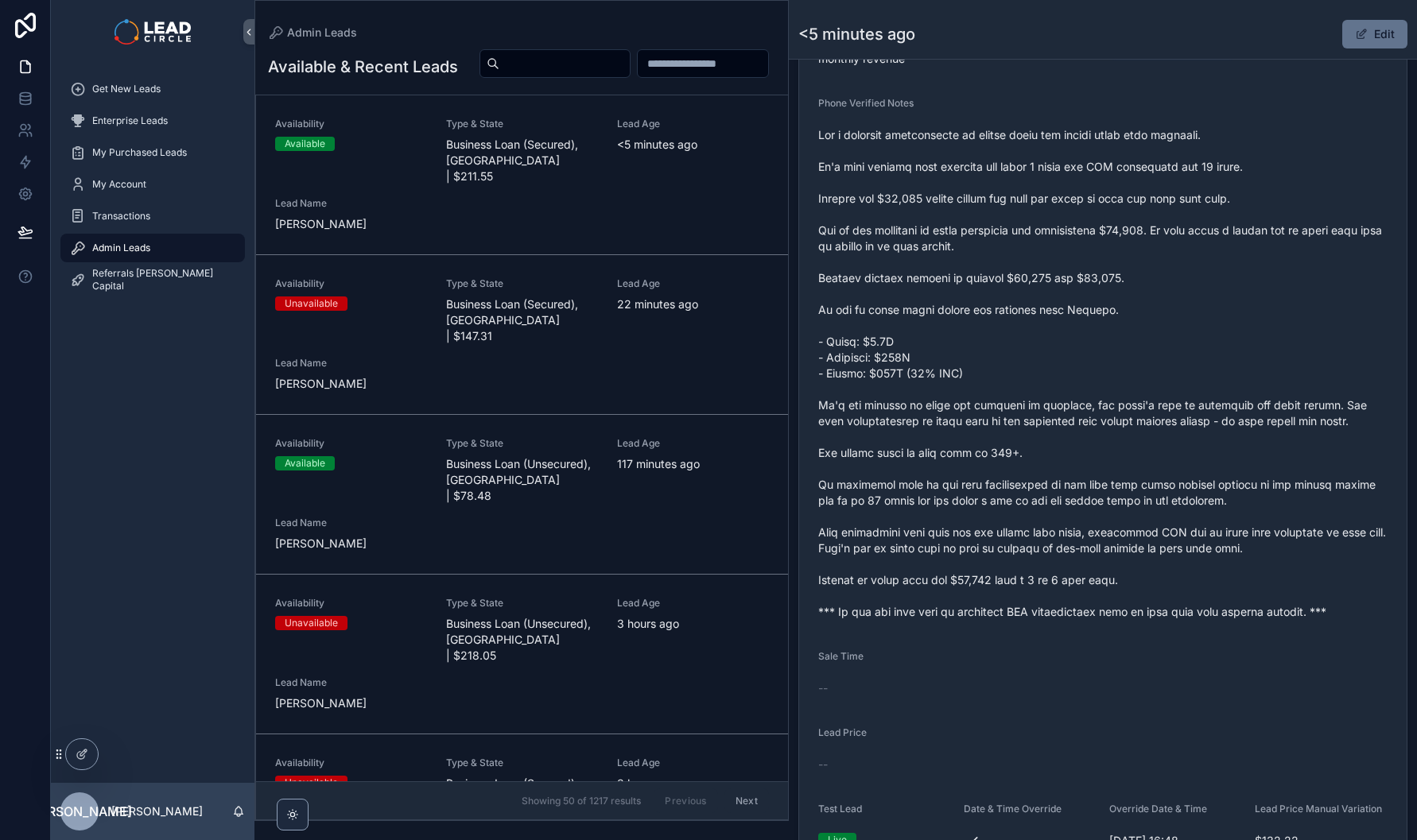
click at [965, 577] on span "scrollable content" at bounding box center [1103, 373] width 570 height 493
drag, startPoint x: 959, startPoint y: 597, endPoint x: 1133, endPoint y: 609, distance: 174.4
click at [1125, 610] on span "scrollable content" at bounding box center [1103, 373] width 570 height 493
click at [1133, 609] on span "scrollable content" at bounding box center [1103, 373] width 570 height 493
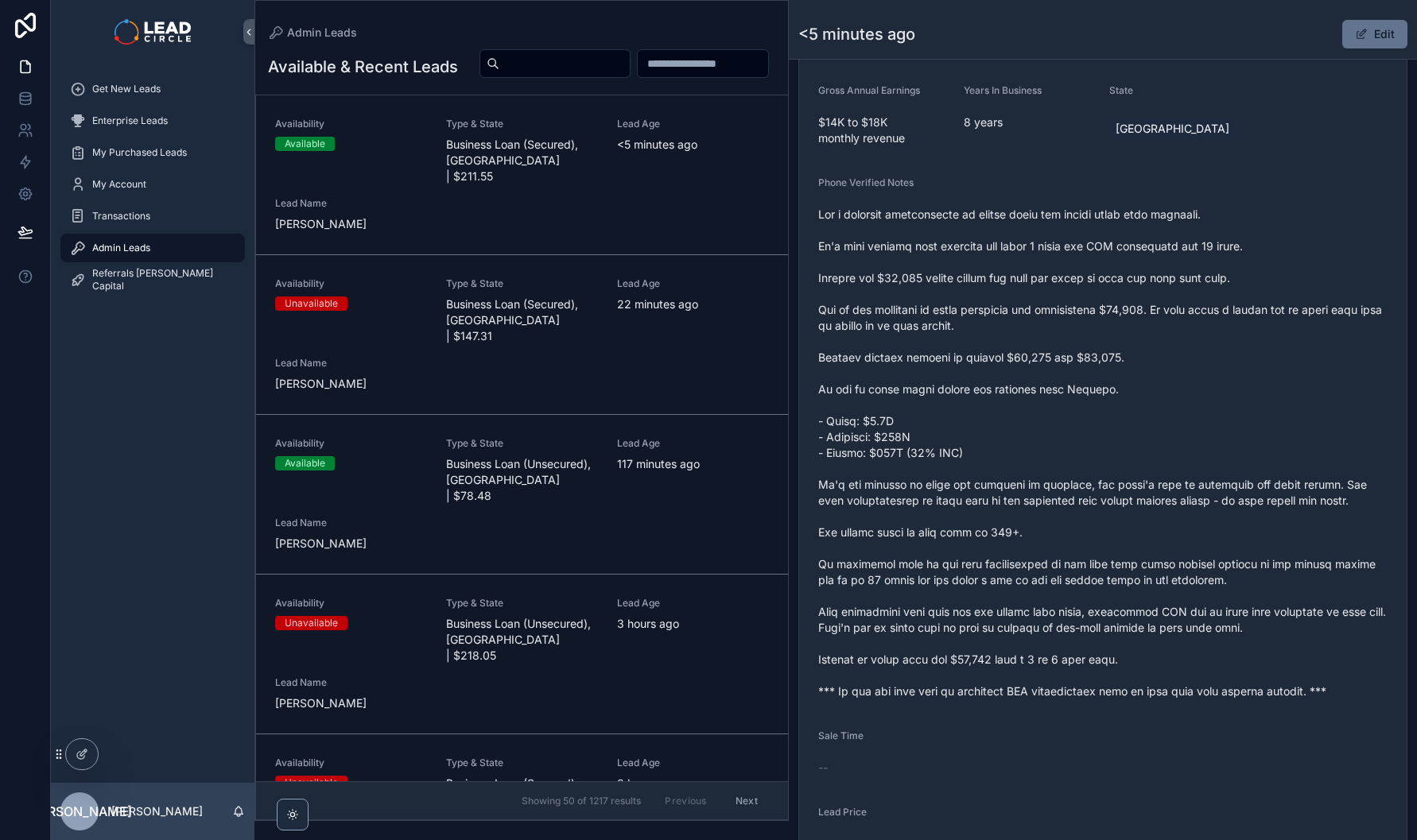
scroll to position [448, 0]
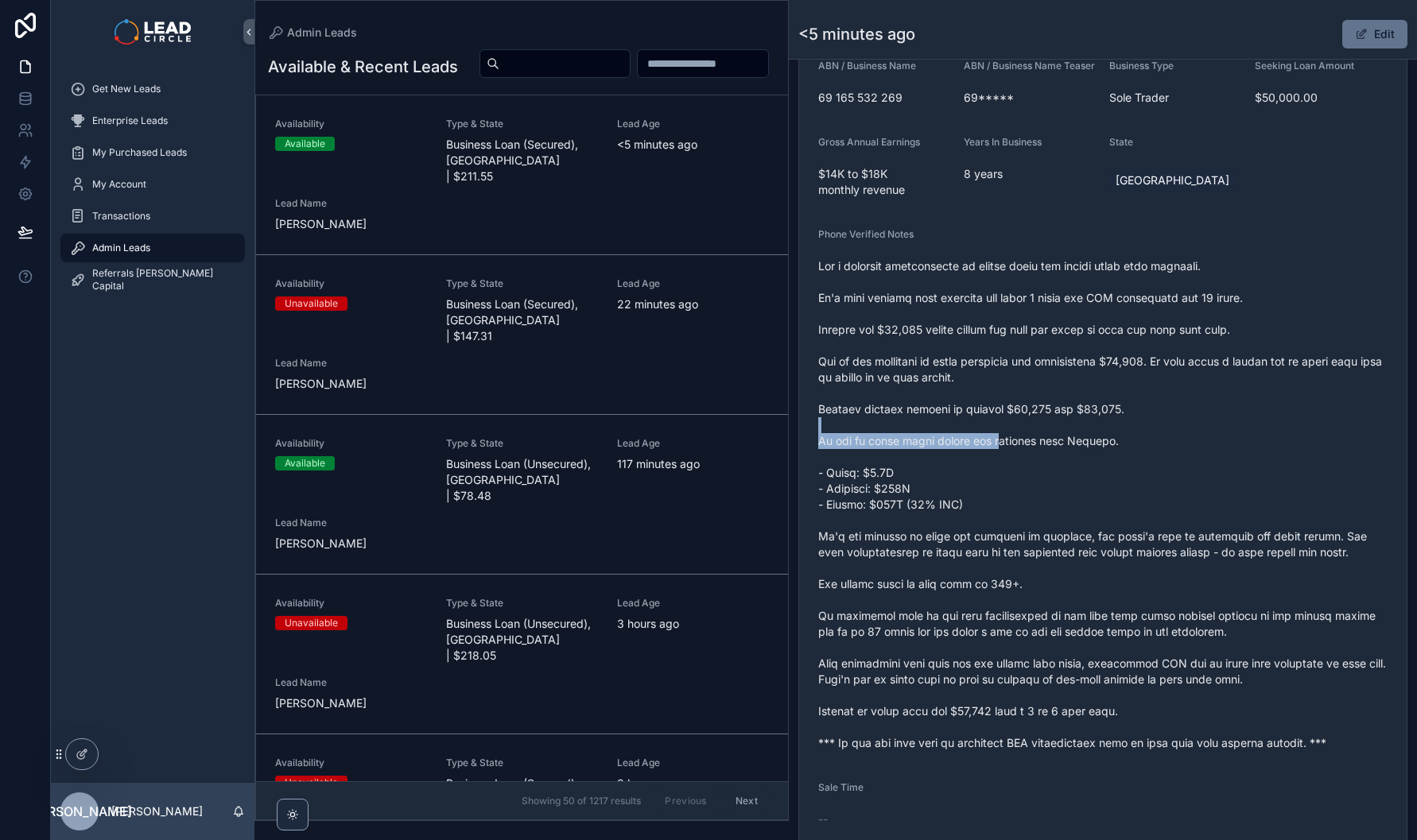
click at [1002, 455] on span "scrollable content" at bounding box center [1103, 505] width 570 height 493
drag, startPoint x: 1016, startPoint y: 407, endPoint x: 1045, endPoint y: 456, distance: 56.9
click at [1041, 453] on span "scrollable content" at bounding box center [1103, 505] width 570 height 493
click at [1045, 456] on span "scrollable content" at bounding box center [1103, 505] width 570 height 493
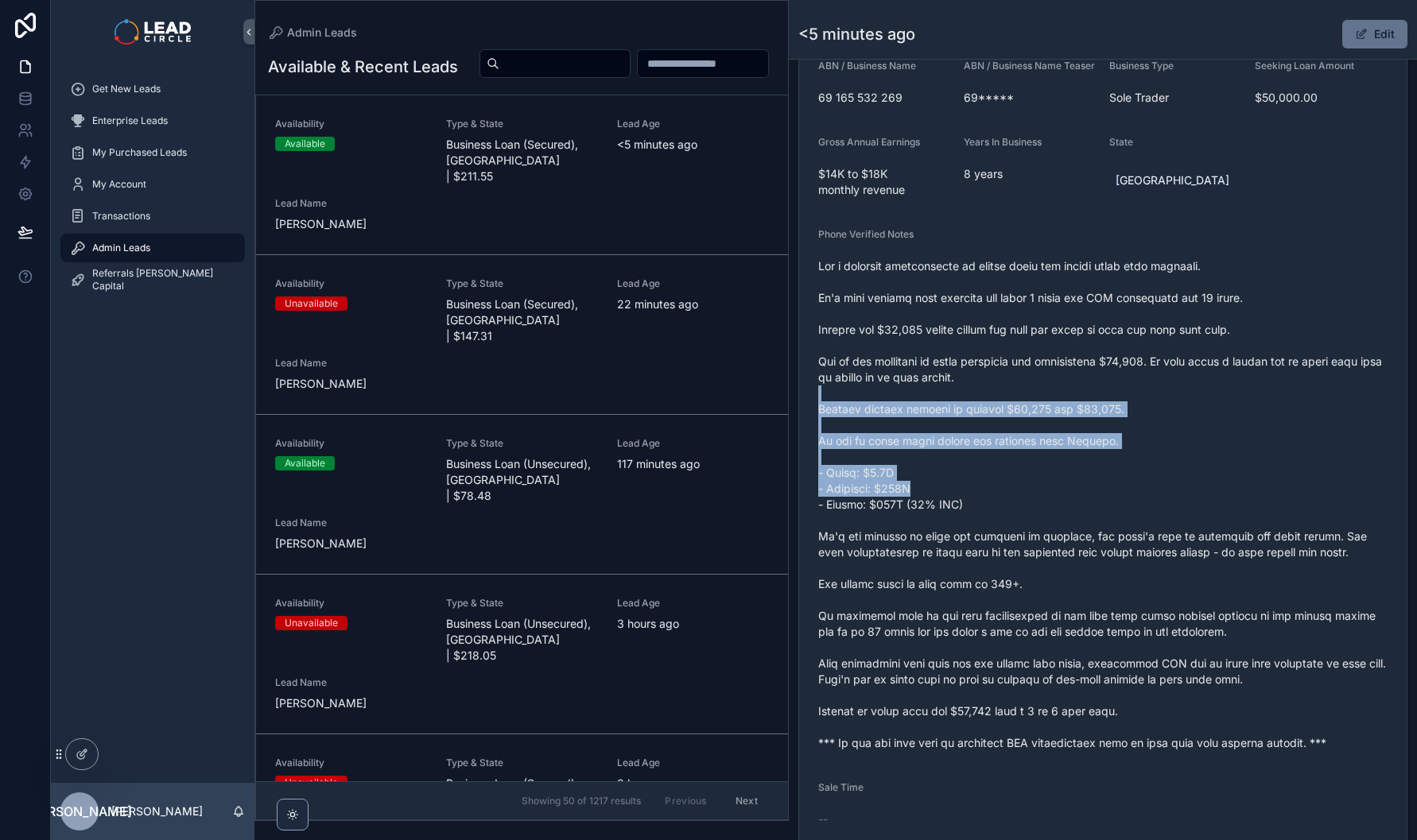
drag, startPoint x: 1046, startPoint y: 405, endPoint x: 1072, endPoint y: 520, distance: 117.9
click at [1072, 519] on span "scrollable content" at bounding box center [1103, 505] width 570 height 493
click at [1072, 520] on span "scrollable content" at bounding box center [1103, 505] width 570 height 493
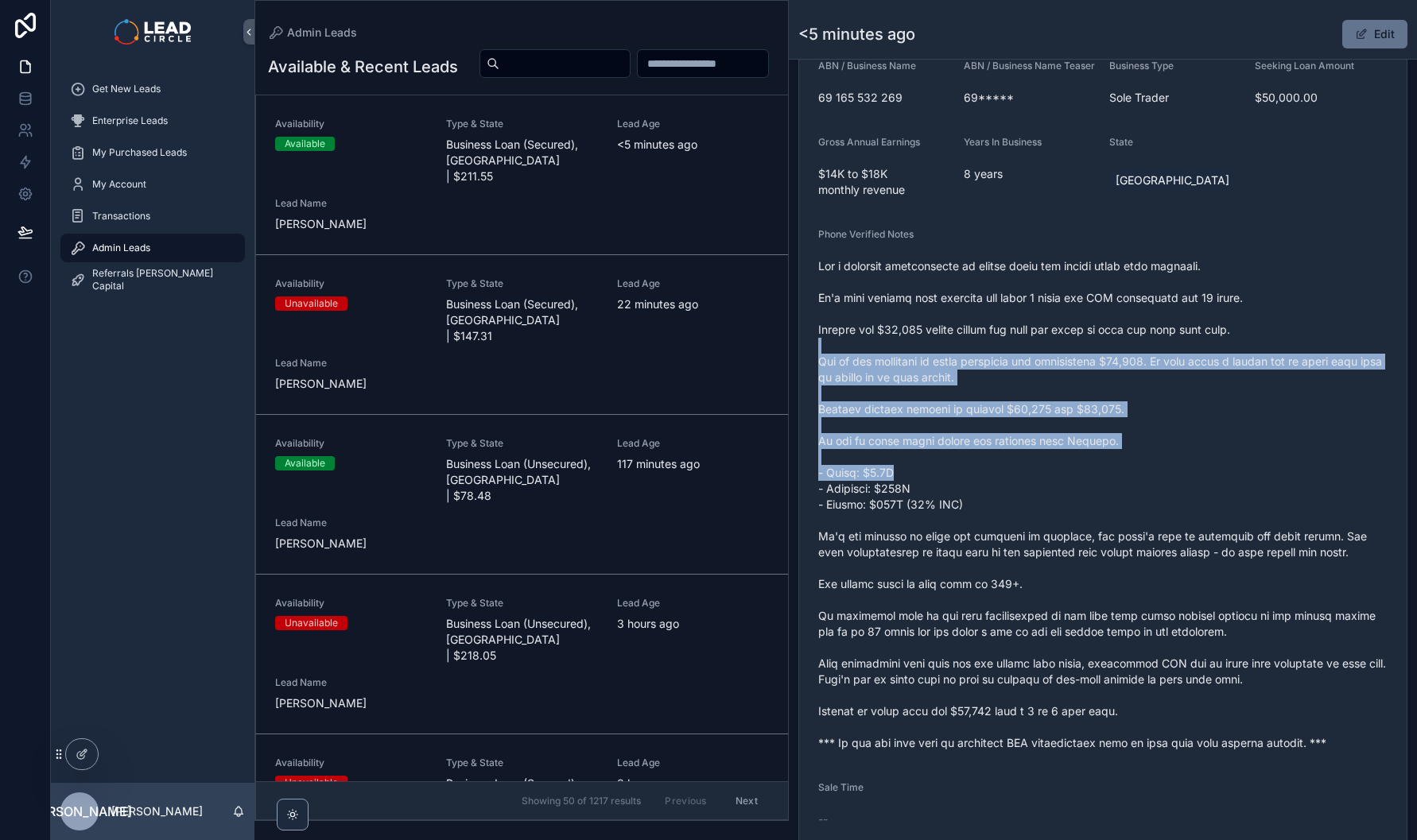
drag, startPoint x: 1042, startPoint y: 364, endPoint x: 1089, endPoint y: 487, distance: 131.7
click at [1089, 487] on span "scrollable content" at bounding box center [1103, 505] width 570 height 493
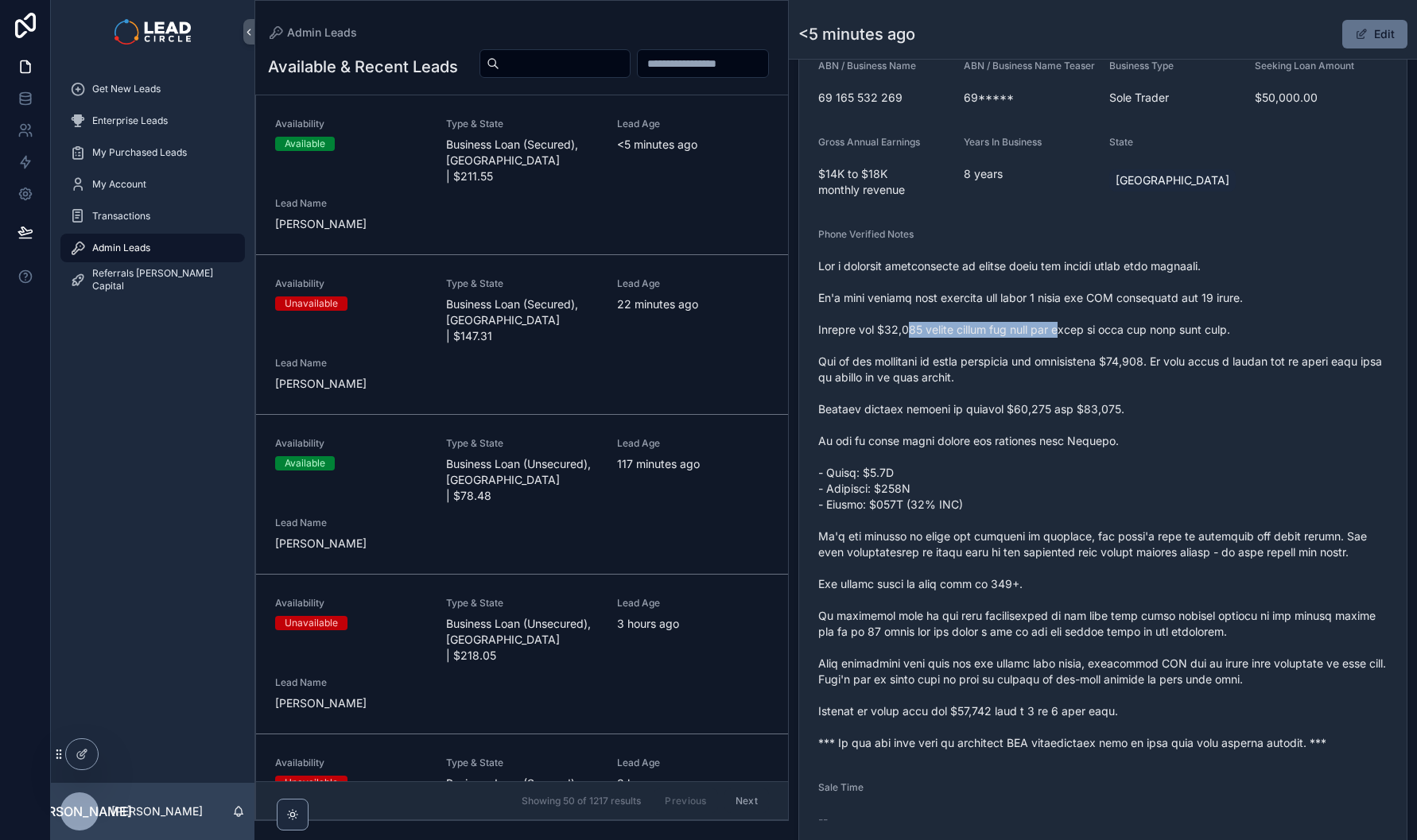
drag, startPoint x: 911, startPoint y: 343, endPoint x: 1098, endPoint y: 341, distance: 187.0
click at [1080, 341] on span "scrollable content" at bounding box center [1103, 505] width 570 height 493
click at [1112, 338] on span "scrollable content" at bounding box center [1103, 505] width 570 height 493
drag, startPoint x: 1118, startPoint y: 338, endPoint x: 976, endPoint y: 338, distance: 142.0
click at [976, 338] on span "scrollable content" at bounding box center [1103, 505] width 570 height 493
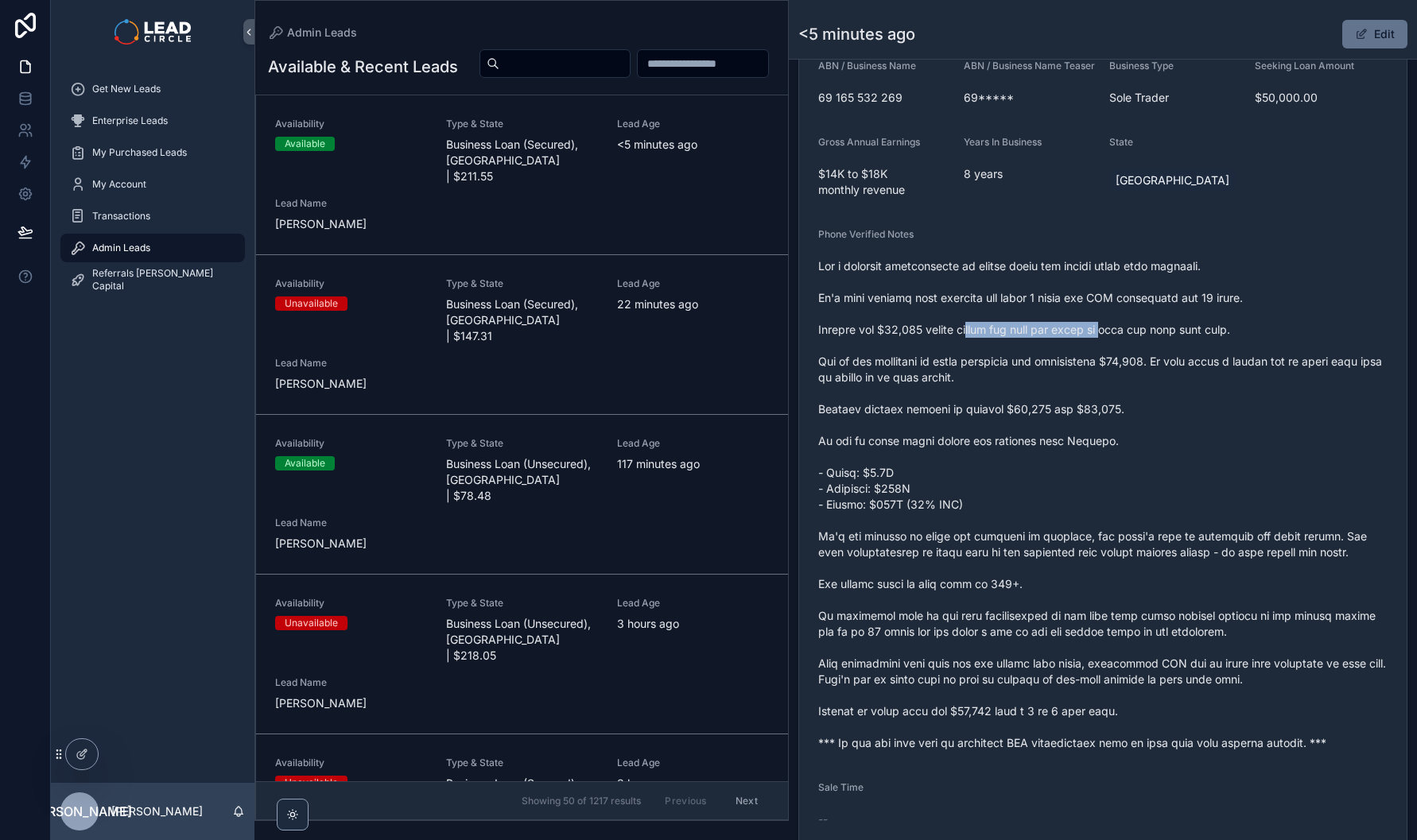
click at [976, 338] on span "scrollable content" at bounding box center [1103, 505] width 570 height 493
drag, startPoint x: 975, startPoint y: 339, endPoint x: 1121, endPoint y: 341, distance: 146.0
click at [1103, 342] on span "scrollable content" at bounding box center [1103, 505] width 570 height 493
click at [1121, 341] on span "scrollable content" at bounding box center [1103, 505] width 570 height 493
click at [924, 340] on span "scrollable content" at bounding box center [1103, 505] width 570 height 493
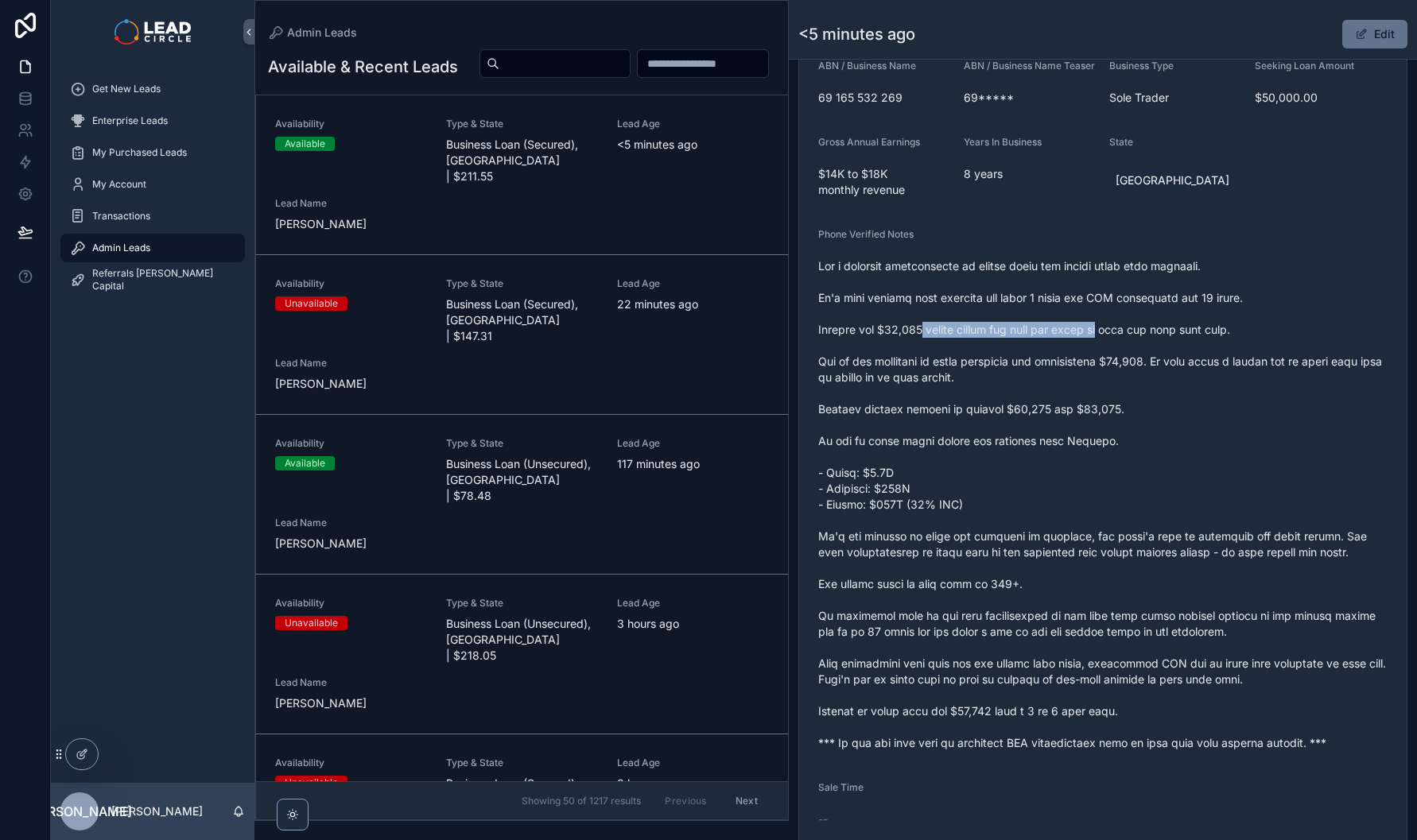
click at [924, 340] on span "scrollable content" at bounding box center [1103, 505] width 570 height 493
drag, startPoint x: 964, startPoint y: 376, endPoint x: 1097, endPoint y: 376, distance: 133.0
click at [1074, 376] on span "scrollable content" at bounding box center [1103, 505] width 570 height 493
click at [1104, 376] on span "scrollable content" at bounding box center [1103, 505] width 570 height 493
click at [940, 374] on span "scrollable content" at bounding box center [1103, 505] width 570 height 493
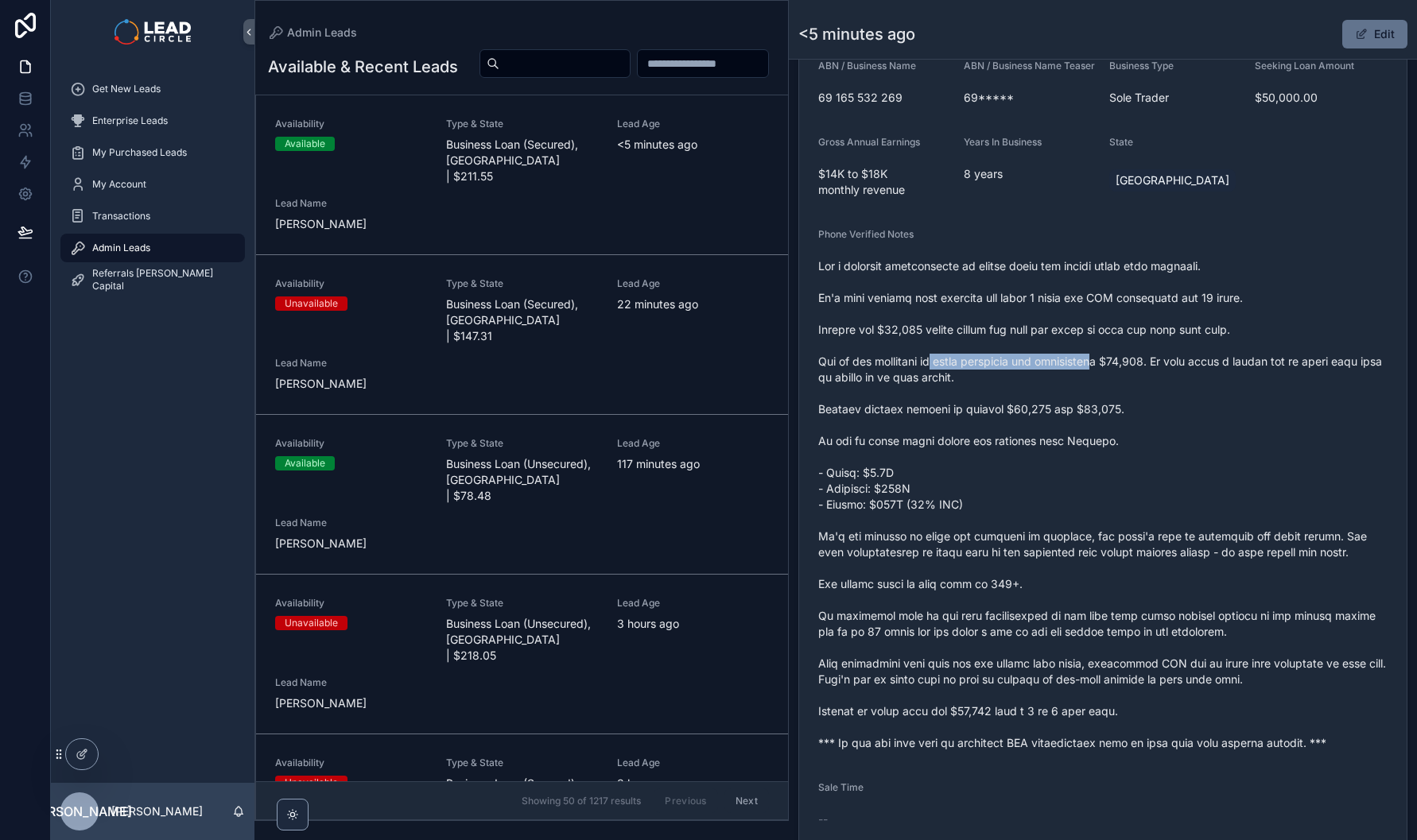
click at [940, 371] on span "scrollable content" at bounding box center [1103, 505] width 570 height 493
drag, startPoint x: 1143, startPoint y: 380, endPoint x: 987, endPoint y: 359, distance: 157.4
click at [1000, 360] on span "scrollable content" at bounding box center [1103, 505] width 570 height 493
click at [987, 359] on span "scrollable content" at bounding box center [1103, 505] width 570 height 493
drag, startPoint x: 849, startPoint y: 389, endPoint x: 1014, endPoint y: 386, distance: 165.0
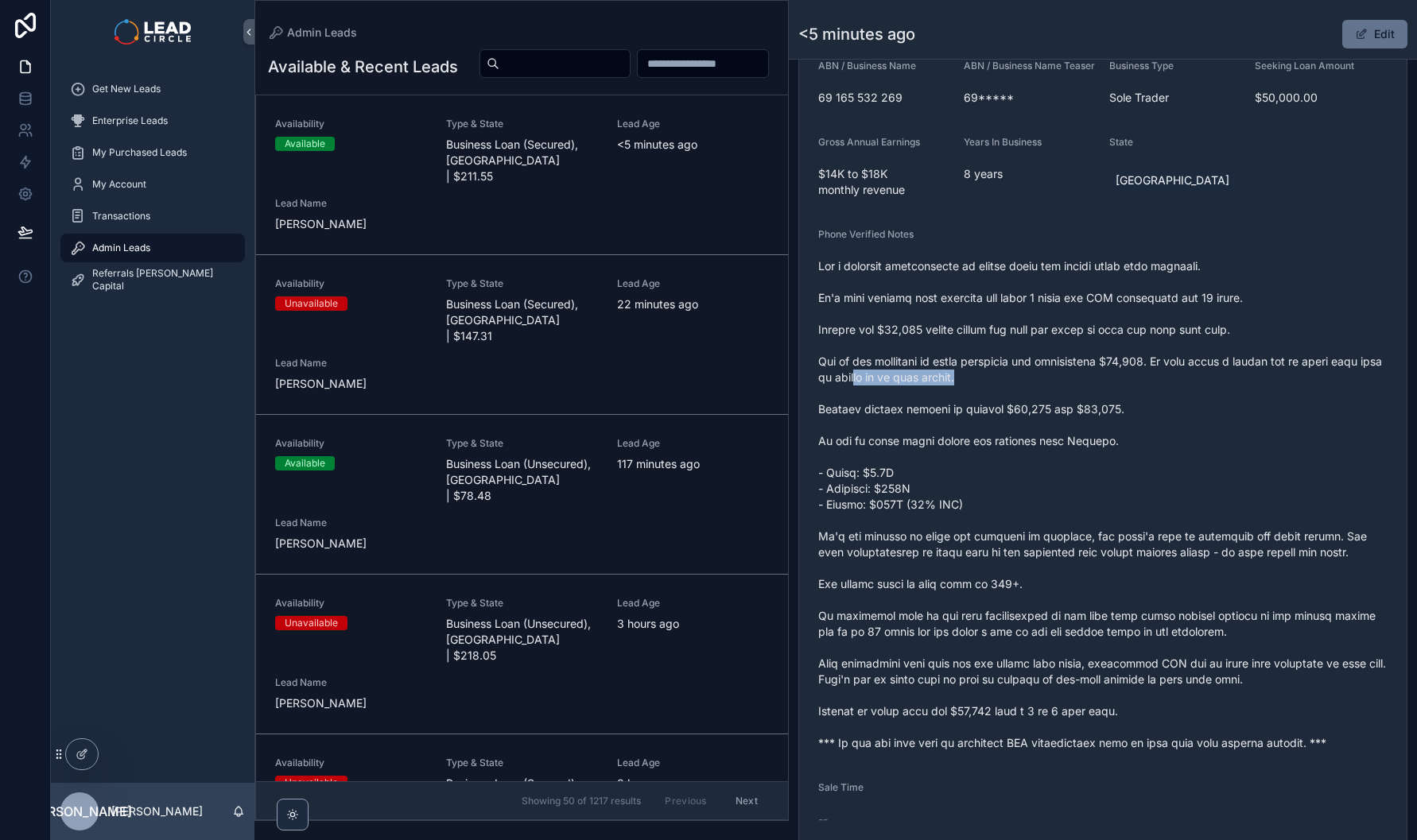
click at [1003, 388] on span "scrollable content" at bounding box center [1103, 505] width 570 height 493
click at [1014, 386] on span "scrollable content" at bounding box center [1103, 505] width 570 height 493
drag, startPoint x: 928, startPoint y: 425, endPoint x: 1227, endPoint y: 417, distance: 299.1
click at [1220, 418] on span "scrollable content" at bounding box center [1103, 505] width 570 height 493
click at [1228, 416] on span "scrollable content" at bounding box center [1103, 505] width 570 height 493
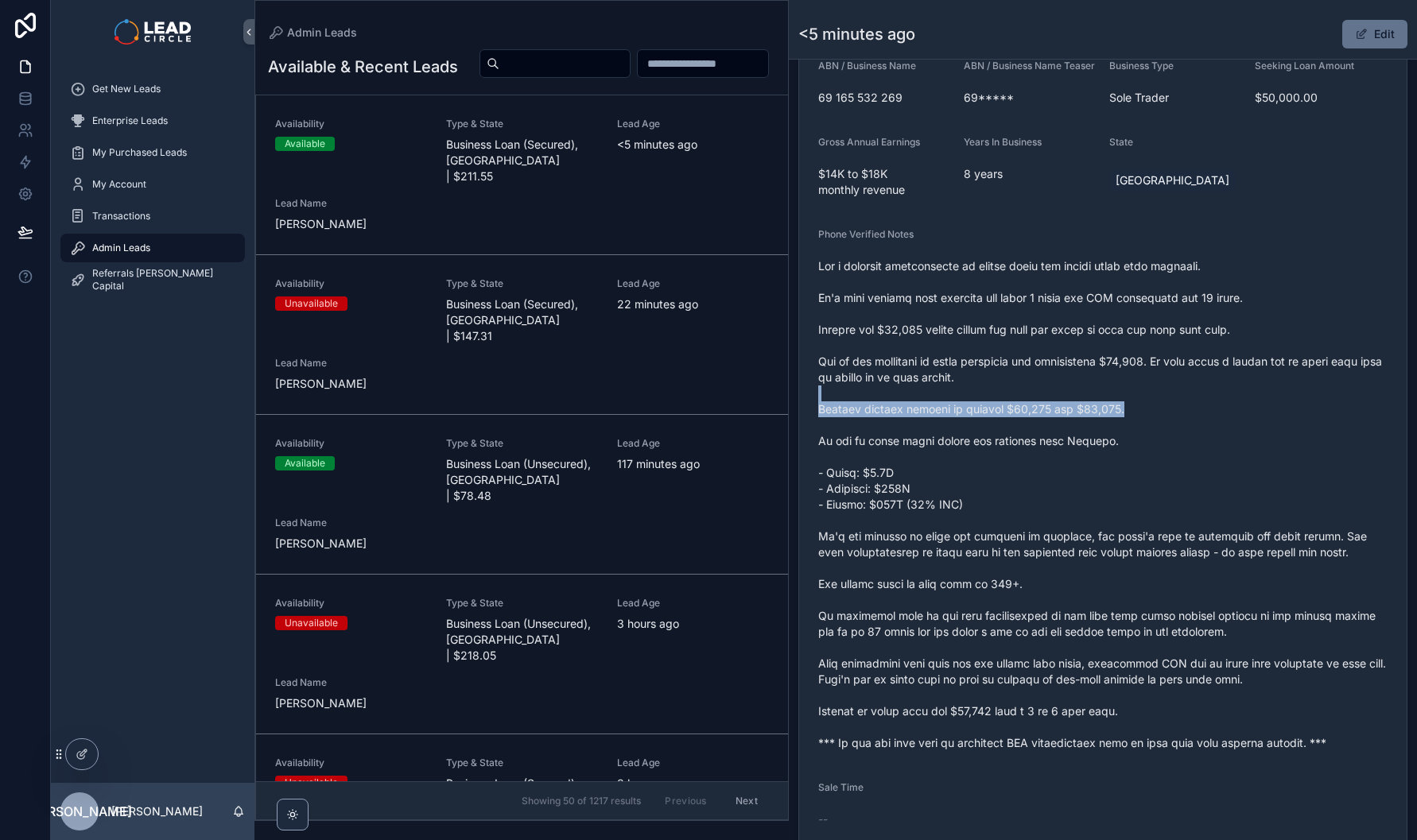
drag, startPoint x: 1067, startPoint y: 410, endPoint x: 934, endPoint y: 396, distance: 133.7
click at [940, 397] on span "scrollable content" at bounding box center [1103, 505] width 570 height 493
click at [934, 396] on span "scrollable content" at bounding box center [1103, 505] width 570 height 493
drag, startPoint x: 911, startPoint y: 454, endPoint x: 1036, endPoint y: 454, distance: 125.0
click at [1029, 454] on span "scrollable content" at bounding box center [1103, 505] width 570 height 493
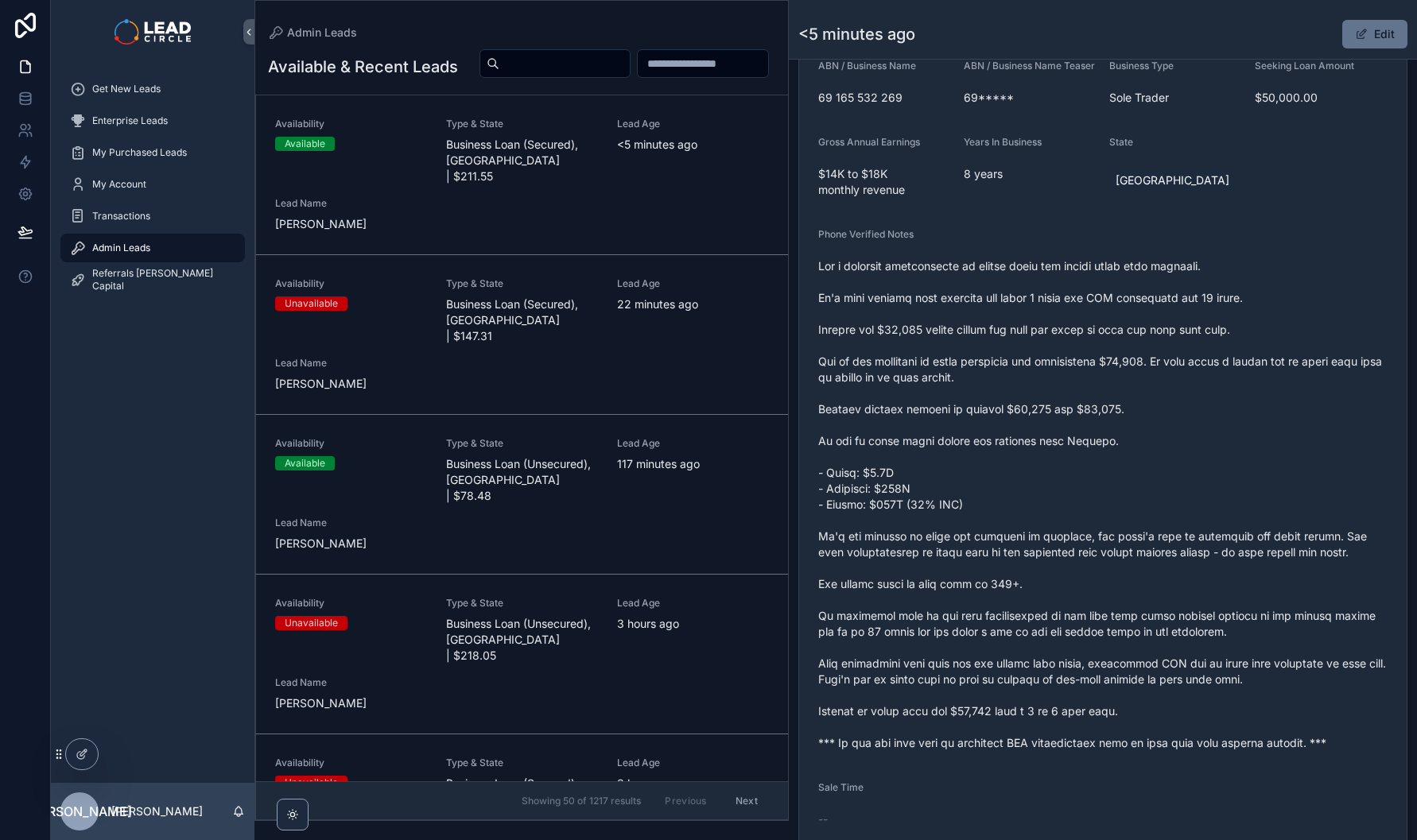
click at [1036, 454] on span "scrollable content" at bounding box center [1103, 505] width 570 height 493
drag
click at [922, 453] on span "scrollable content" at bounding box center [1103, 505] width 570 height 493
click at [1114, 457] on span "scrollable content" at bounding box center [1103, 505] width 570 height 493
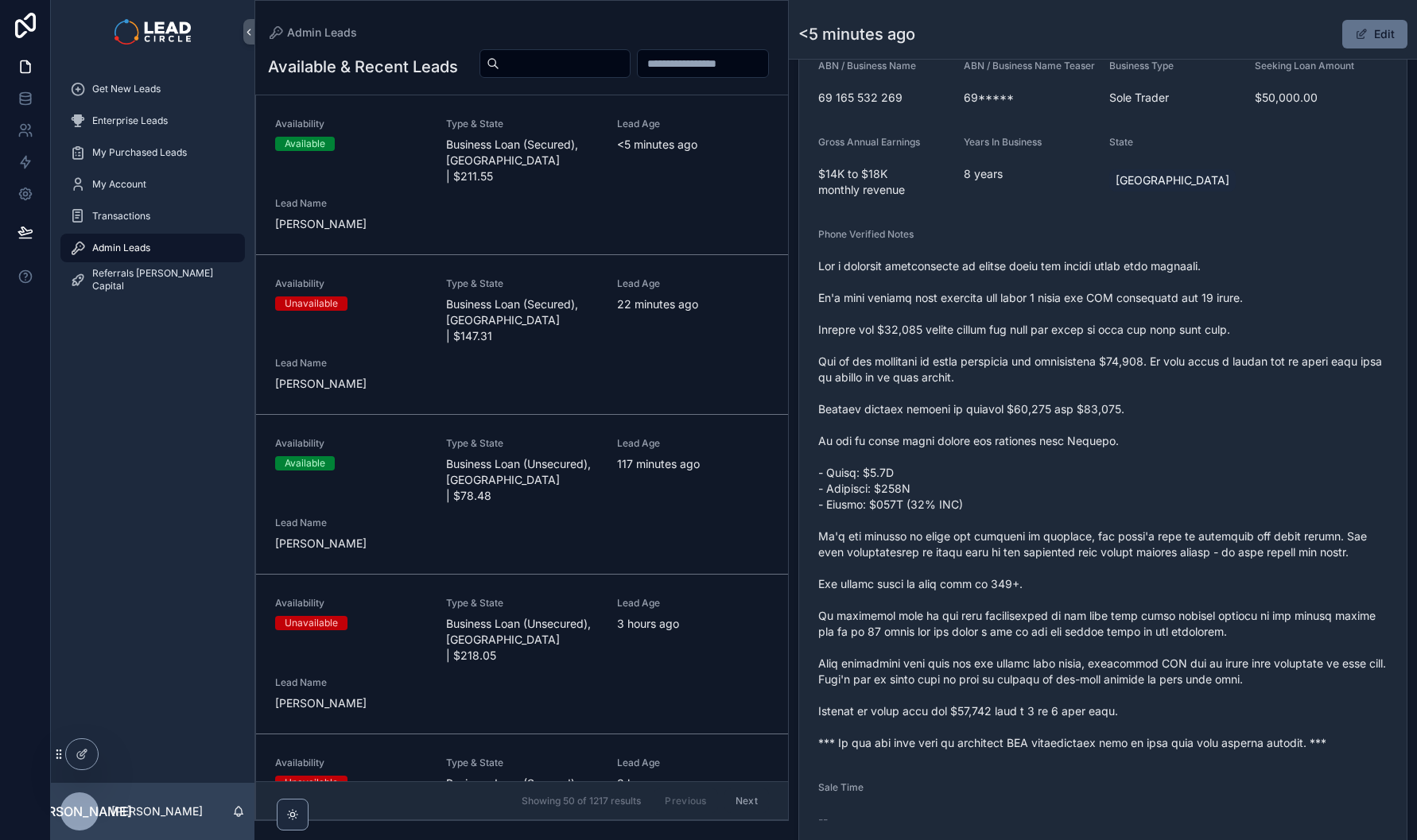
click at [1127, 457] on span "scrollable content" at bounding box center [1103, 505] width 570 height 493
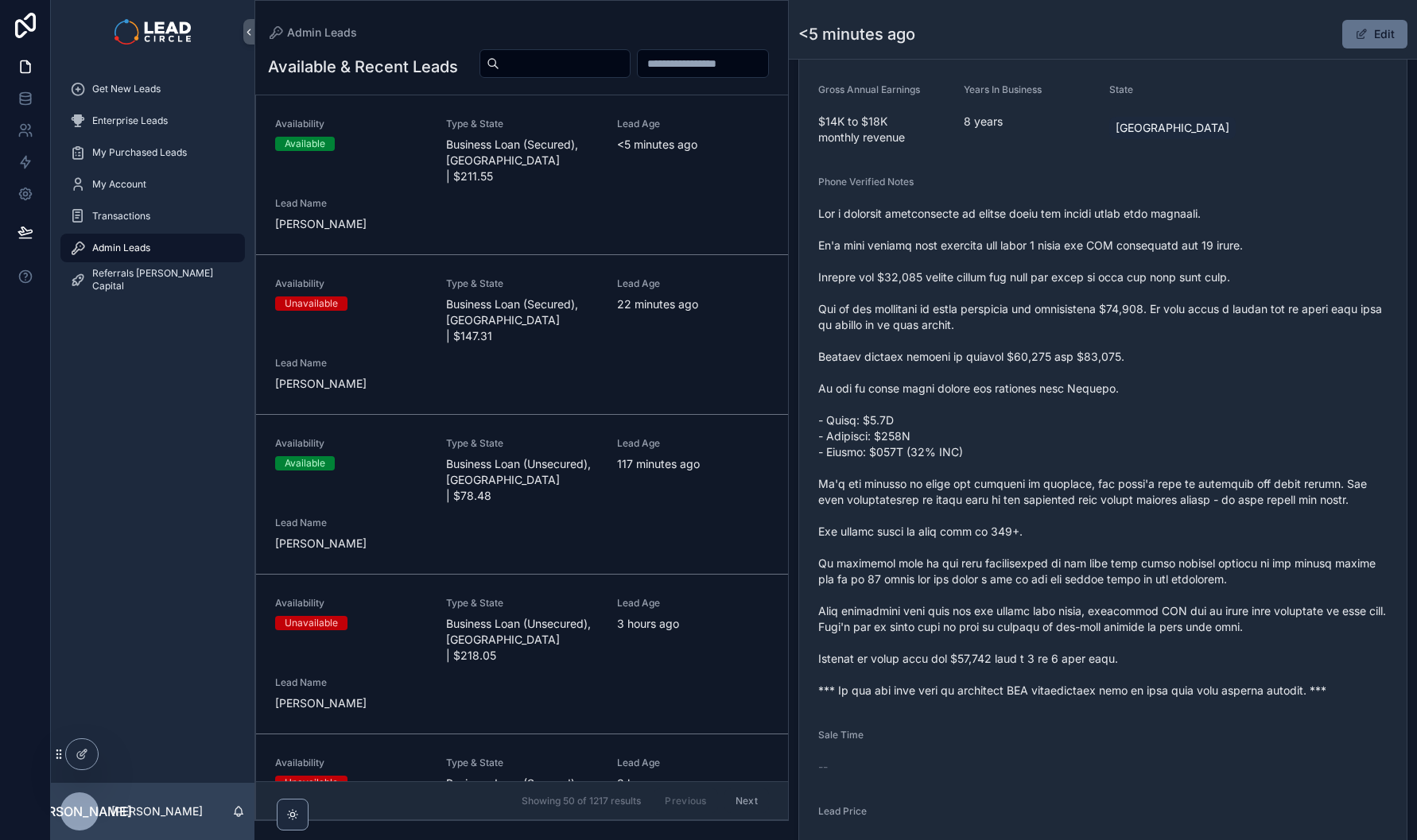
scroll to position [502, 0]
click at [1122, 503] on span "scrollable content" at bounding box center [1103, 451] width 570 height 493
click at [1120, 494] on span "scrollable content" at bounding box center [1103, 451] width 570 height 493
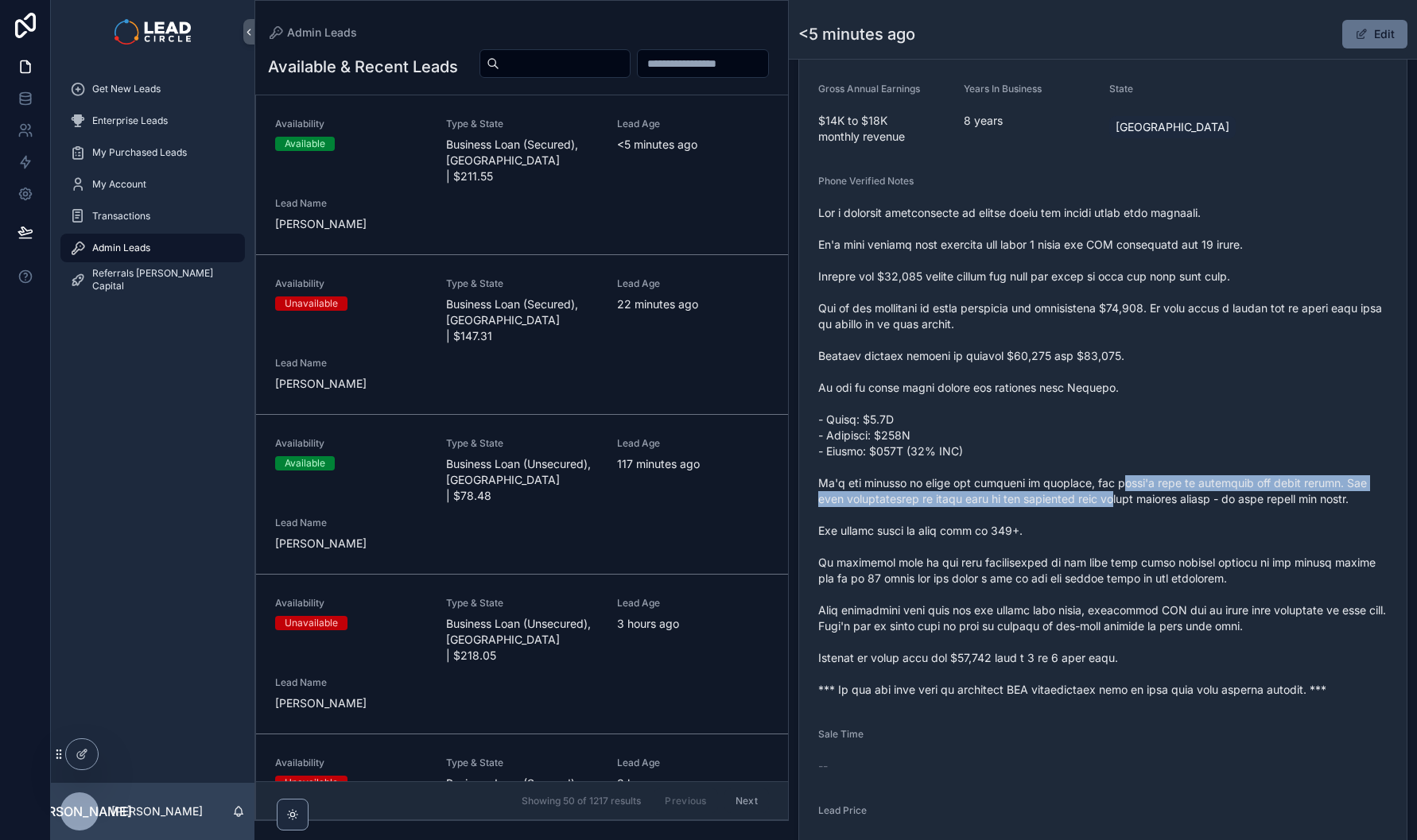
click at [1120, 493] on span "scrollable content" at bounding box center [1103, 451] width 570 height 493
click at [1121, 510] on span "scrollable content" at bounding box center [1103, 451] width 570 height 493
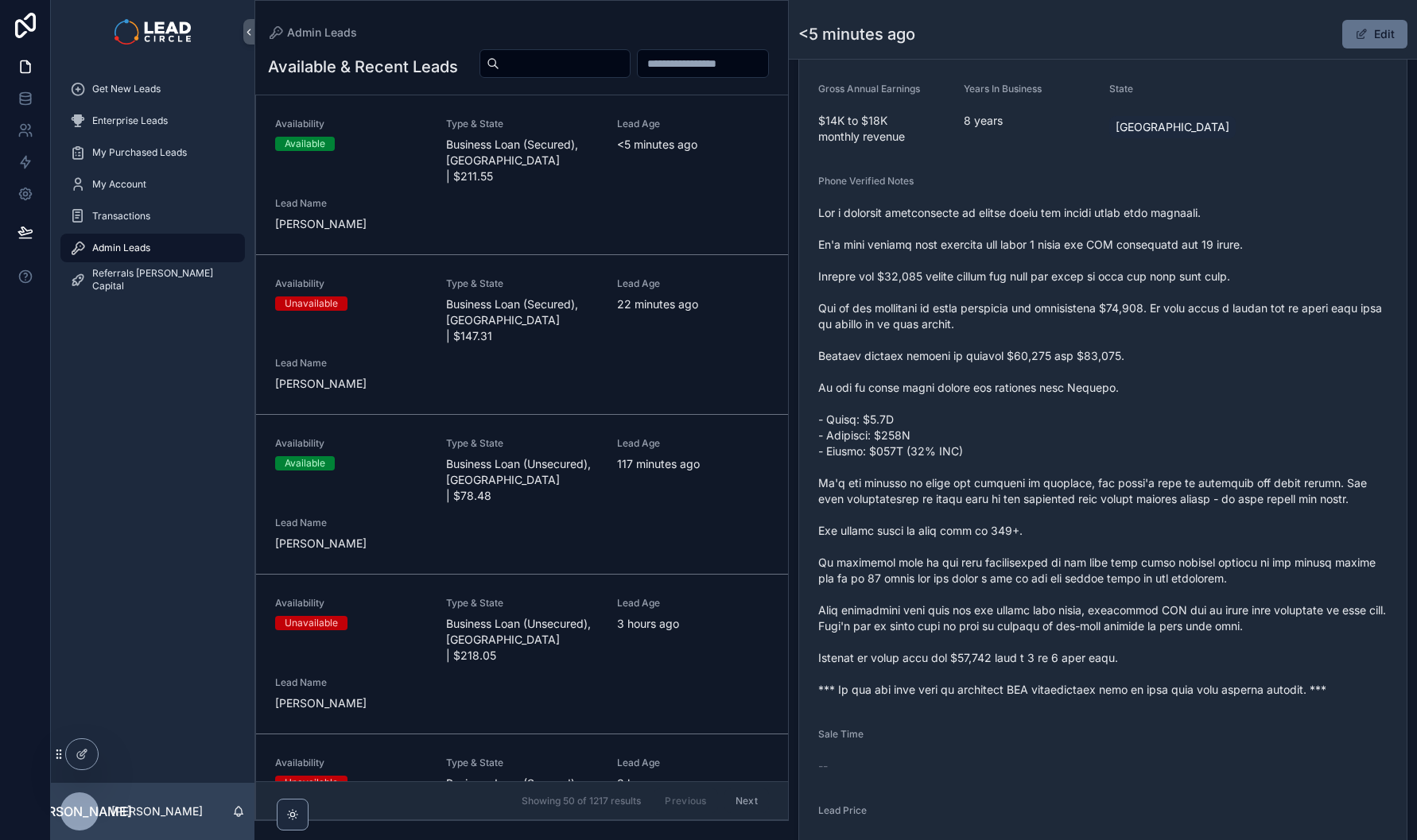
click at [1168, 512] on span "scrollable content" at bounding box center [1103, 451] width 570 height 493
click at [1173, 512] on span "scrollable content" at bounding box center [1103, 451] width 570 height 493
click at [980, 507] on span "scrollable content" at bounding box center [1103, 451] width 570 height 493
click at [977, 507] on span "scrollable content" at bounding box center [1103, 451] width 570 height 493
click at [1231, 498] on span "scrollable content" at bounding box center [1103, 451] width 570 height 493
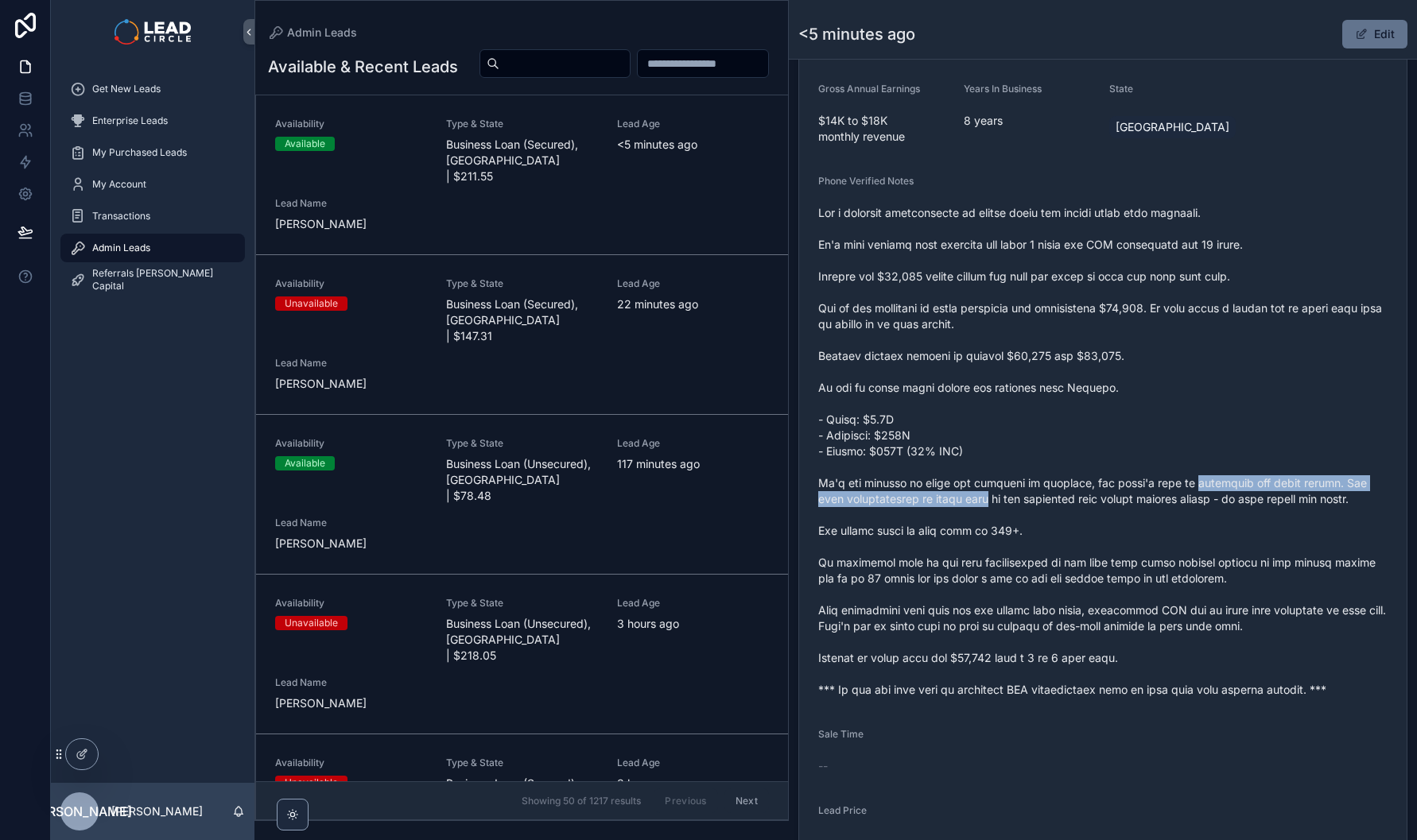
click at [1235, 498] on span "scrollable content" at bounding box center [1103, 451] width 570 height 493
click at [1287, 509] on span "scrollable content" at bounding box center [1103, 451] width 570 height 493
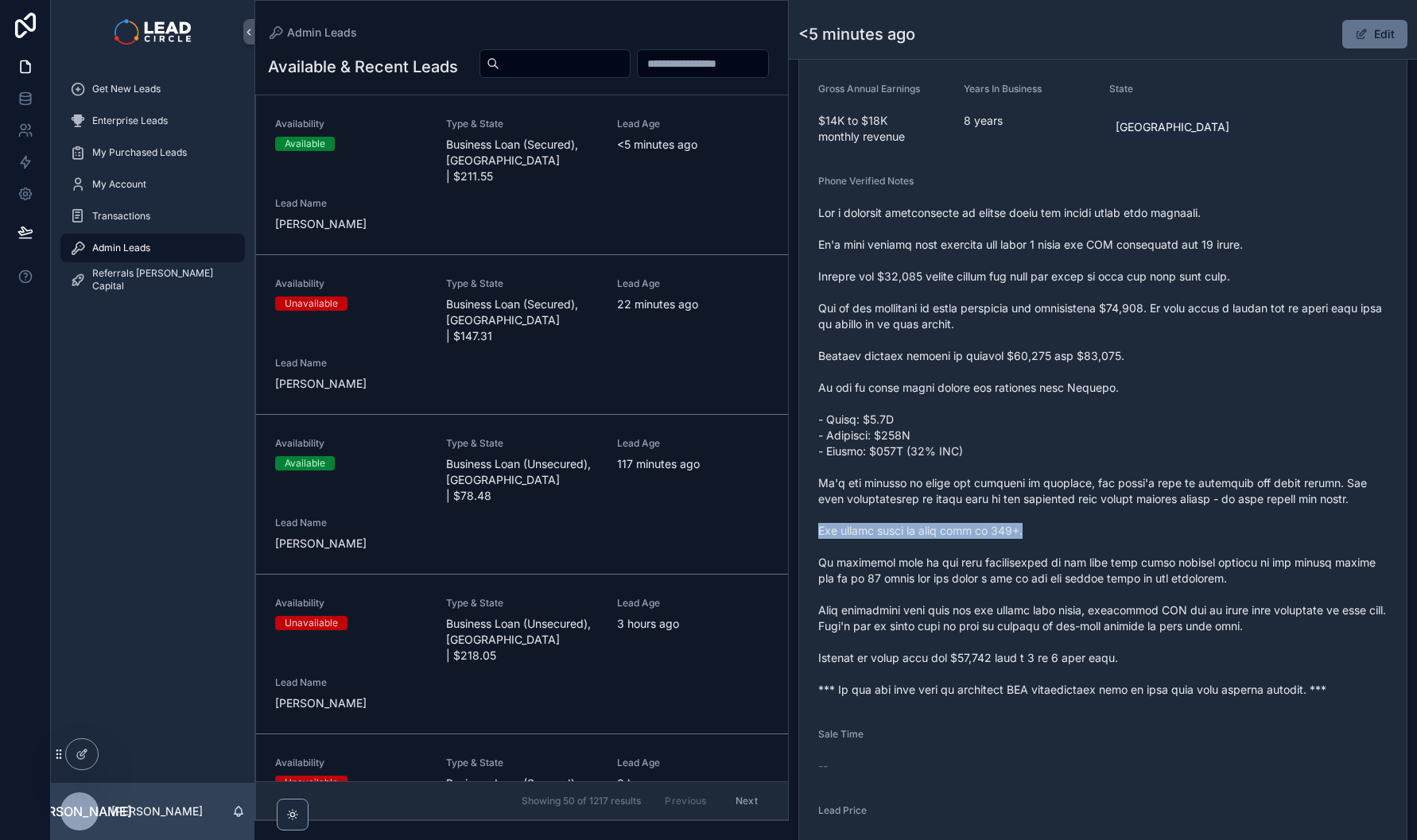
click at [1077, 537] on form "Availability Available Lead Name Cra***** Lead Email Buy to reveal Lead Phone B…" at bounding box center [1103, 429] width 607 height 1191
click at [1077, 537] on span "scrollable content" at bounding box center [1103, 451] width 570 height 493
click at [896, 540] on span "scrollable content" at bounding box center [1103, 451] width 570 height 493
click at [895, 540] on span "scrollable content" at bounding box center [1103, 451] width 570 height 493
click at [1104, 581] on span "scrollable content" at bounding box center [1103, 451] width 570 height 493
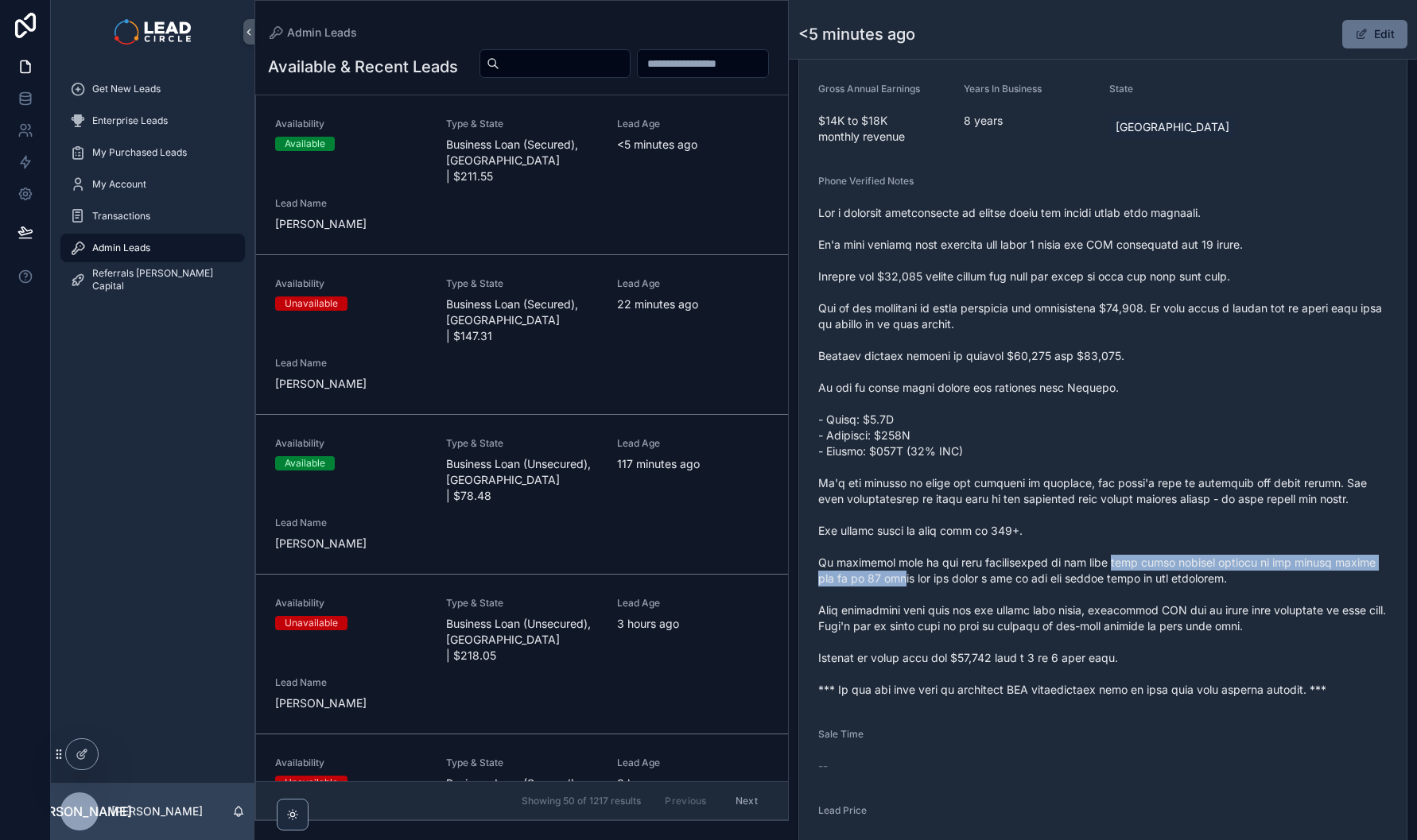
click at [1120, 580] on span "scrollable content" at bounding box center [1103, 451] width 570 height 493
click at [960, 580] on span "scrollable content" at bounding box center [1103, 451] width 570 height 493
click at [958, 580] on span "scrollable content" at bounding box center [1103, 451] width 570 height 493
click at [1168, 583] on span "scrollable content" at bounding box center [1103, 451] width 570 height 493
click at [1184, 583] on span "scrollable content" at bounding box center [1103, 451] width 570 height 493
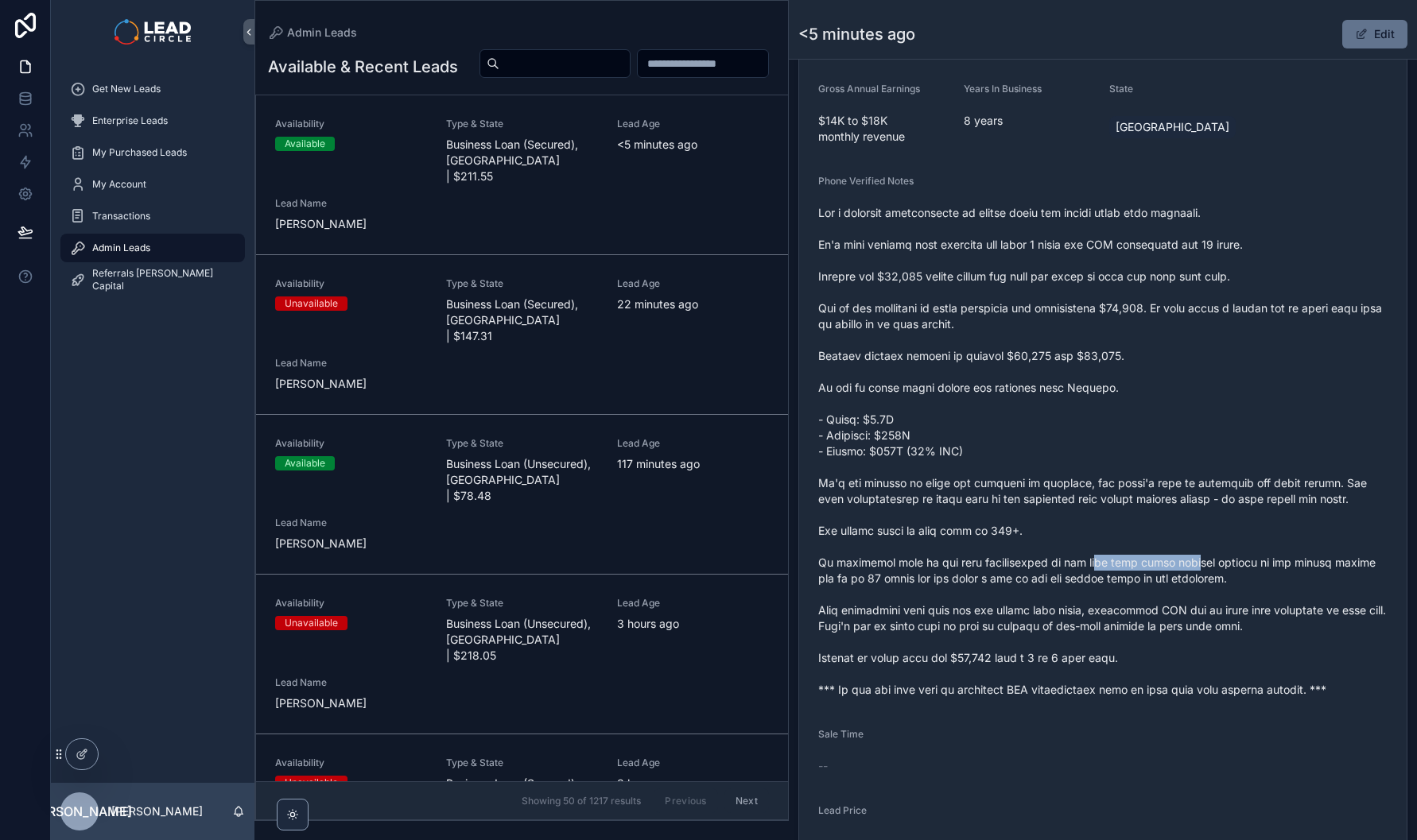
click at [1031, 573] on span "scrollable content" at bounding box center [1103, 451] width 570 height 493
click at [1027, 572] on span "scrollable content" at bounding box center [1103, 451] width 570 height 493
click at [1021, 673] on span "scrollable content" at bounding box center [1103, 451] width 570 height 493
click at [1028, 672] on span "scrollable content" at bounding box center [1103, 451] width 570 height 493
click at [936, 672] on span "scrollable content" at bounding box center [1103, 451] width 570 height 493
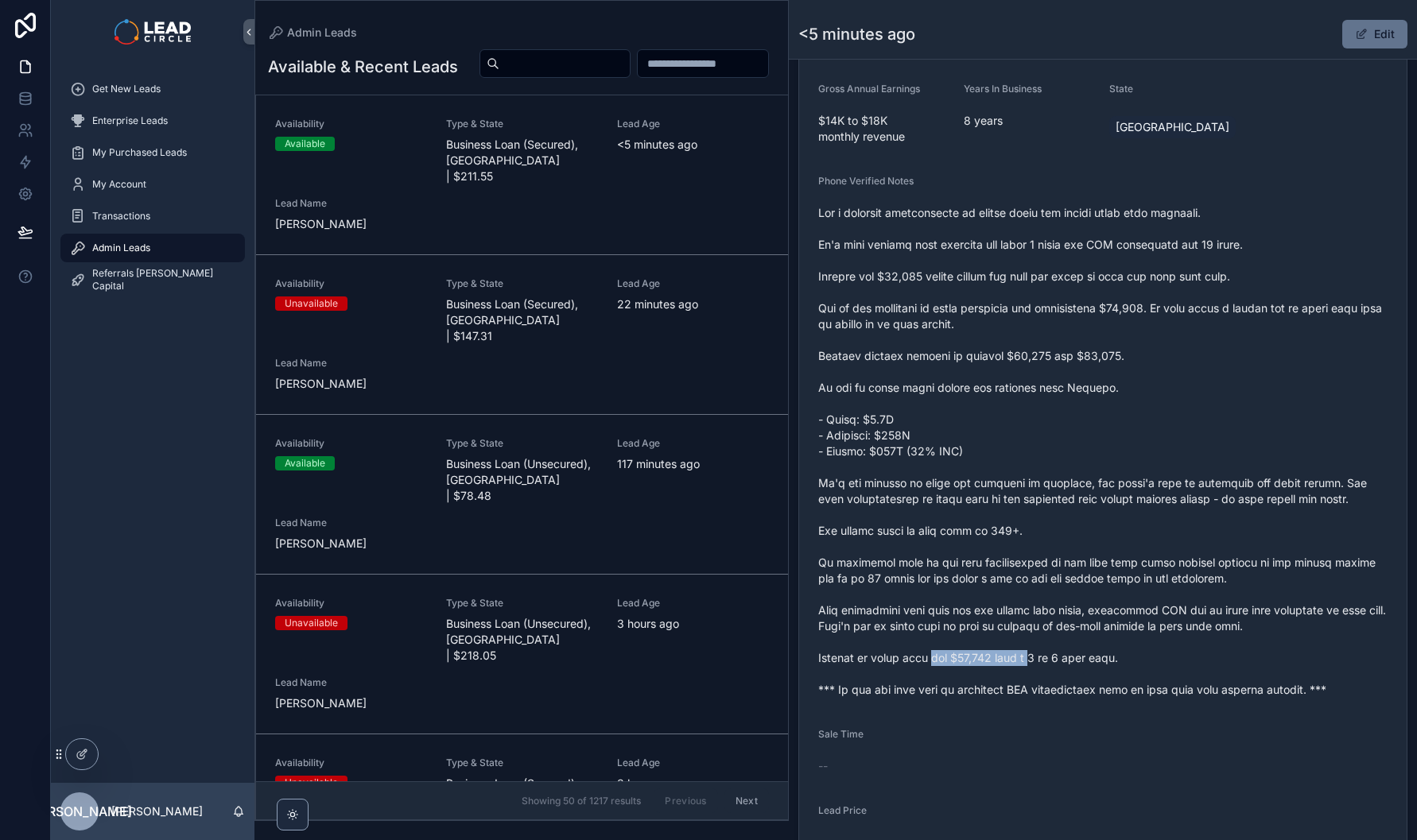
click at [936, 672] on span "scrollable content" at bounding box center [1103, 451] width 570 height 493
click at [1093, 673] on span "scrollable content" at bounding box center [1103, 451] width 570 height 493
click at [1104, 671] on span "scrollable content" at bounding box center [1103, 451] width 570 height 493
click at [1014, 662] on span "scrollable content" at bounding box center [1103, 451] width 570 height 493
click at [1012, 662] on span "scrollable content" at bounding box center [1103, 451] width 570 height 493
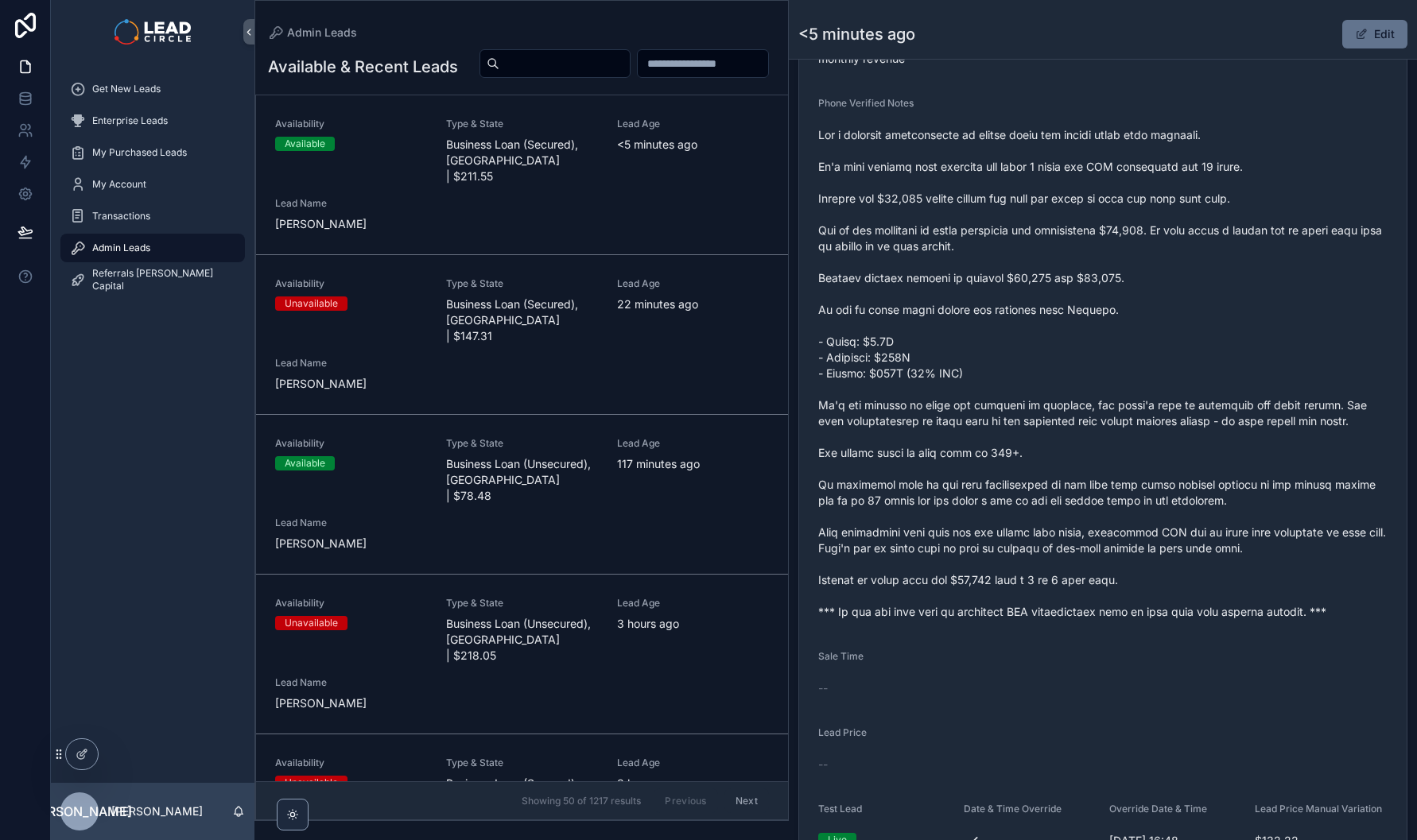
scroll to position [603, 0]
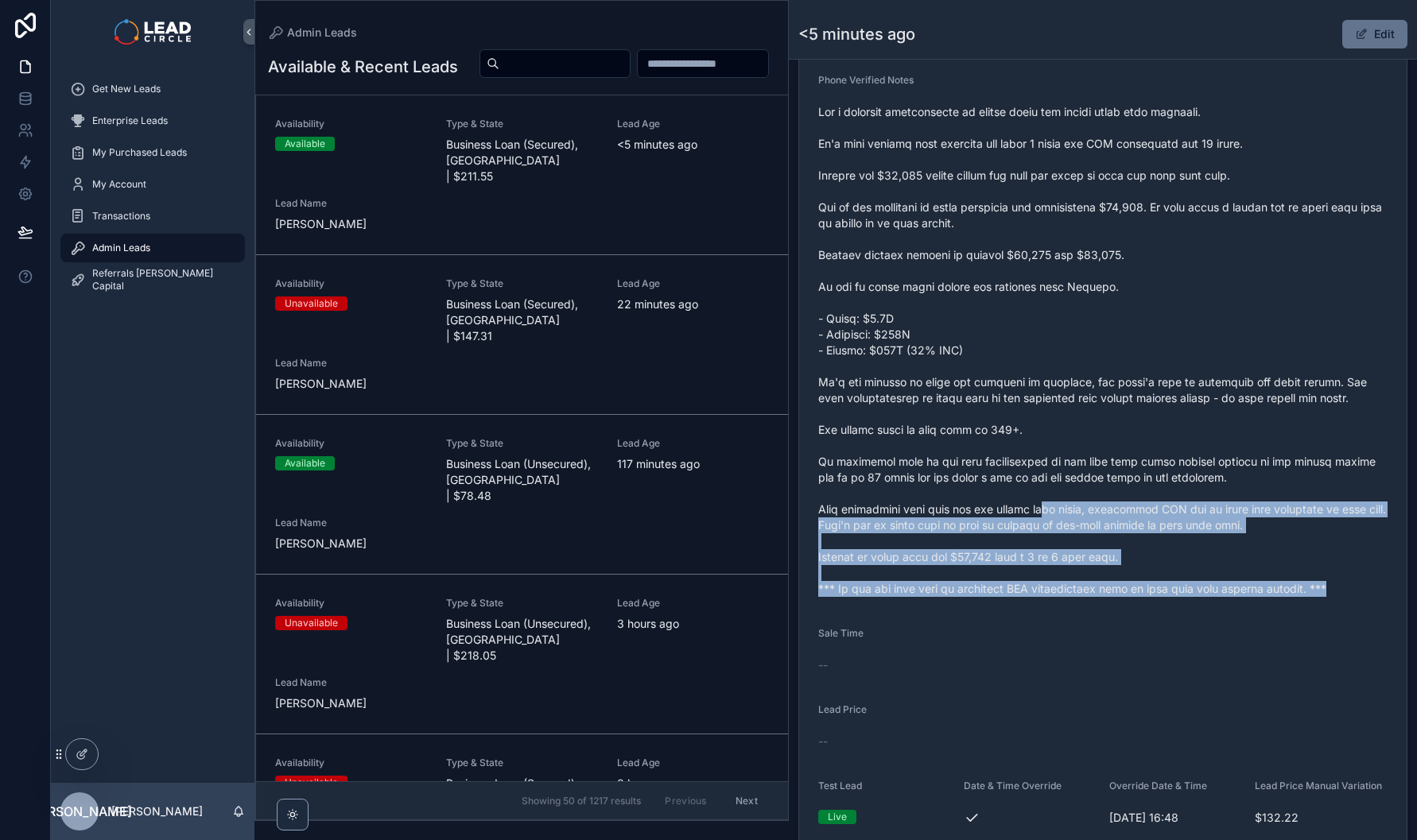
click at [1023, 485] on div "scrollable content" at bounding box center [1103, 350] width 570 height 503
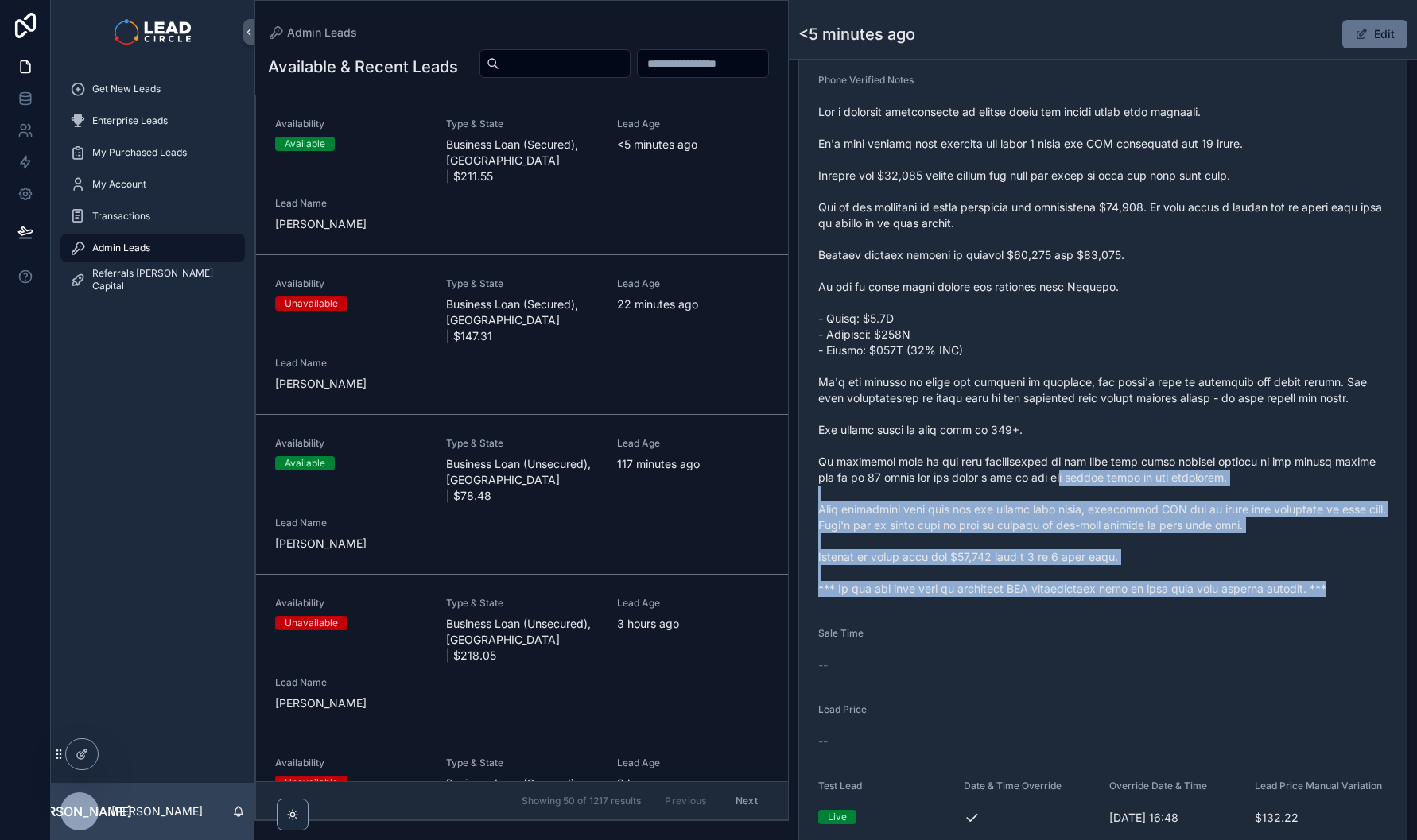
click at [1023, 485] on span "scrollable content" at bounding box center [1103, 350] width 570 height 493
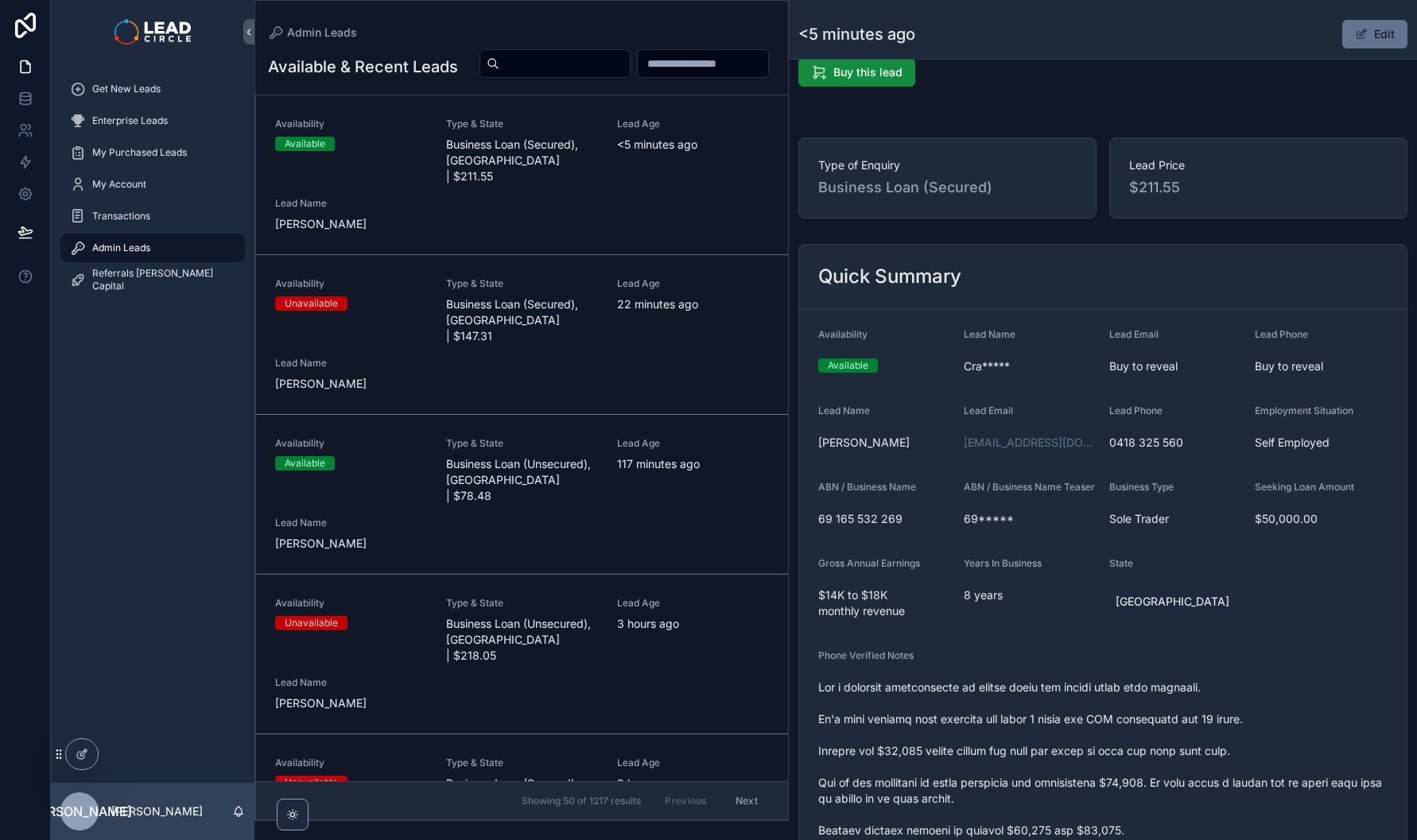
scroll to position [0, 0]
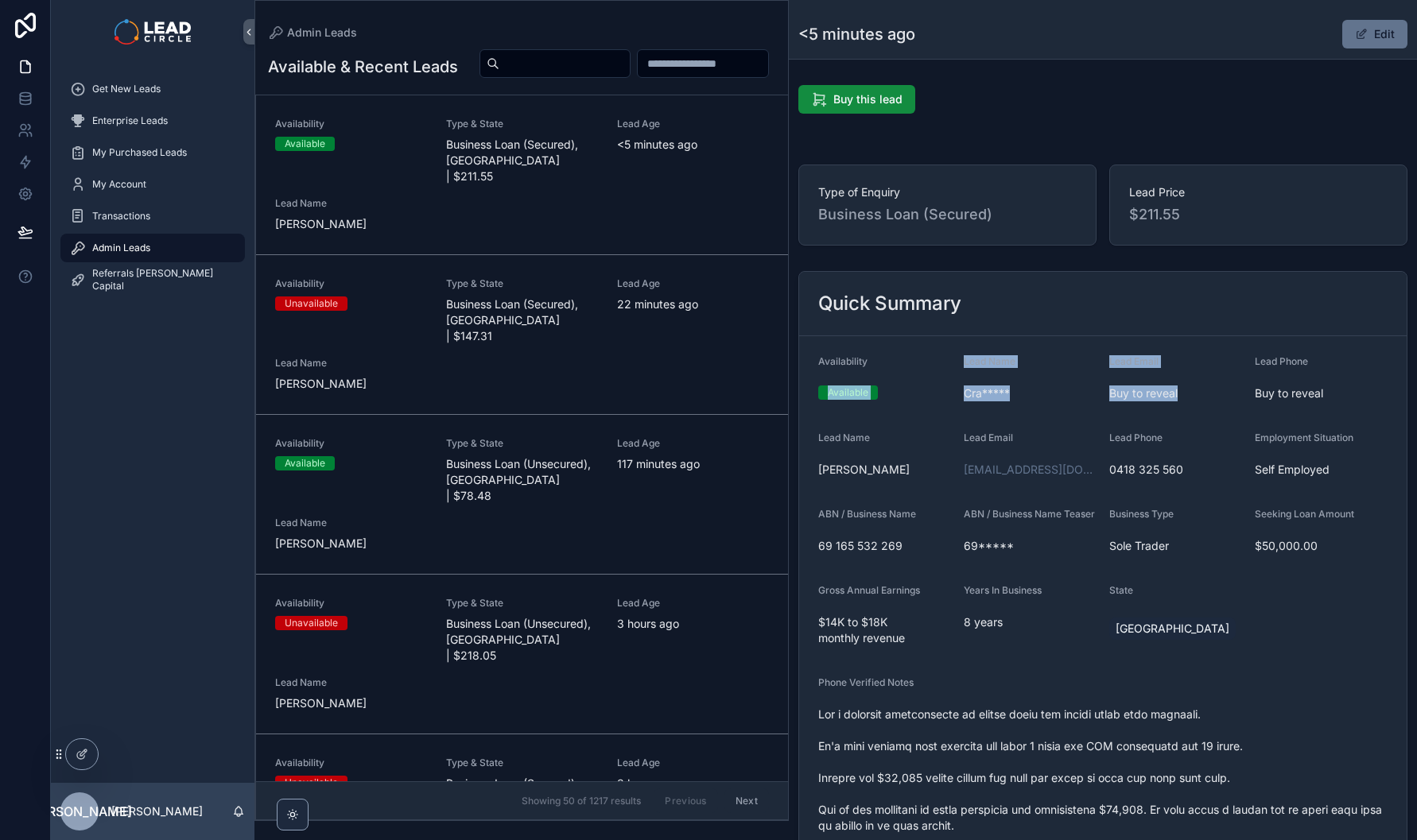
click at [1332, 396] on span "Buy to reveal" at bounding box center [1321, 394] width 133 height 16
click at [1115, 360] on span "Lead Email" at bounding box center [1134, 361] width 50 height 12
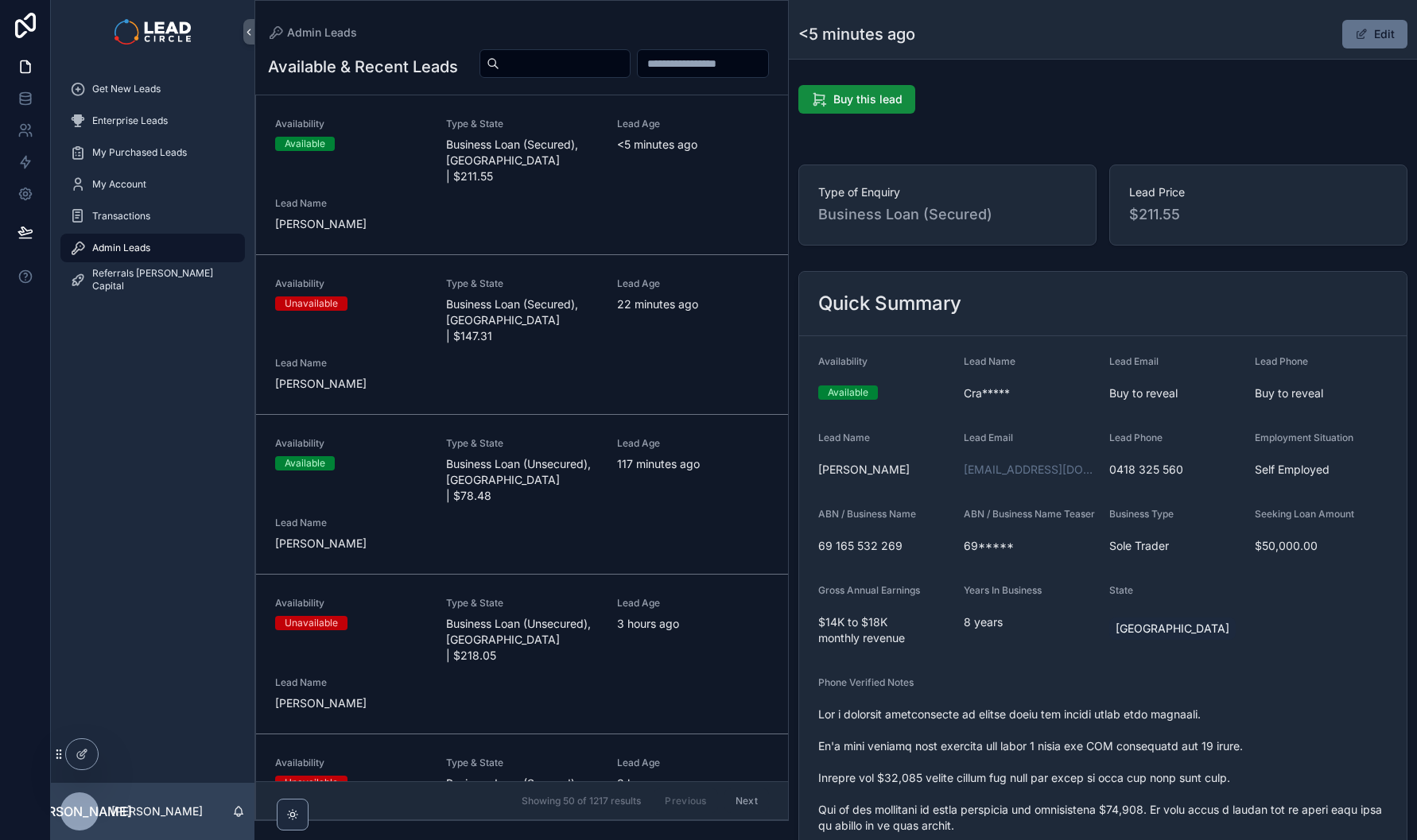
click at [164, 87] on div "Get New Leads" at bounding box center [153, 89] width 166 height 26
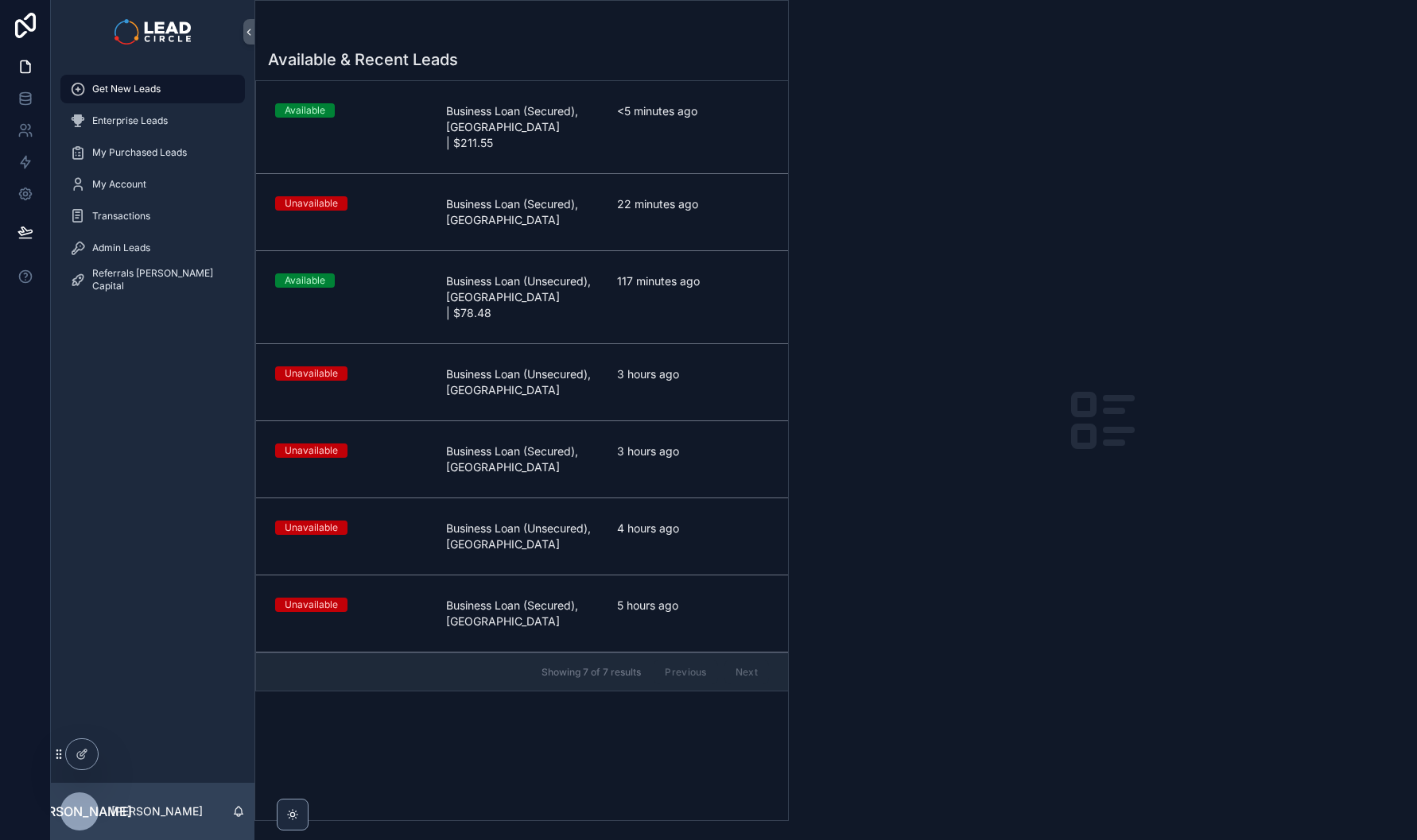
click at [166, 431] on div "Get New Leads Enterprise Leads My Purchased Leads My Account Transactions Admin…" at bounding box center [153, 423] width 203 height 720
click at [474, 283] on span "Business Loan (Unsecured), NSW | $78.48" at bounding box center [522, 297] width 152 height 48
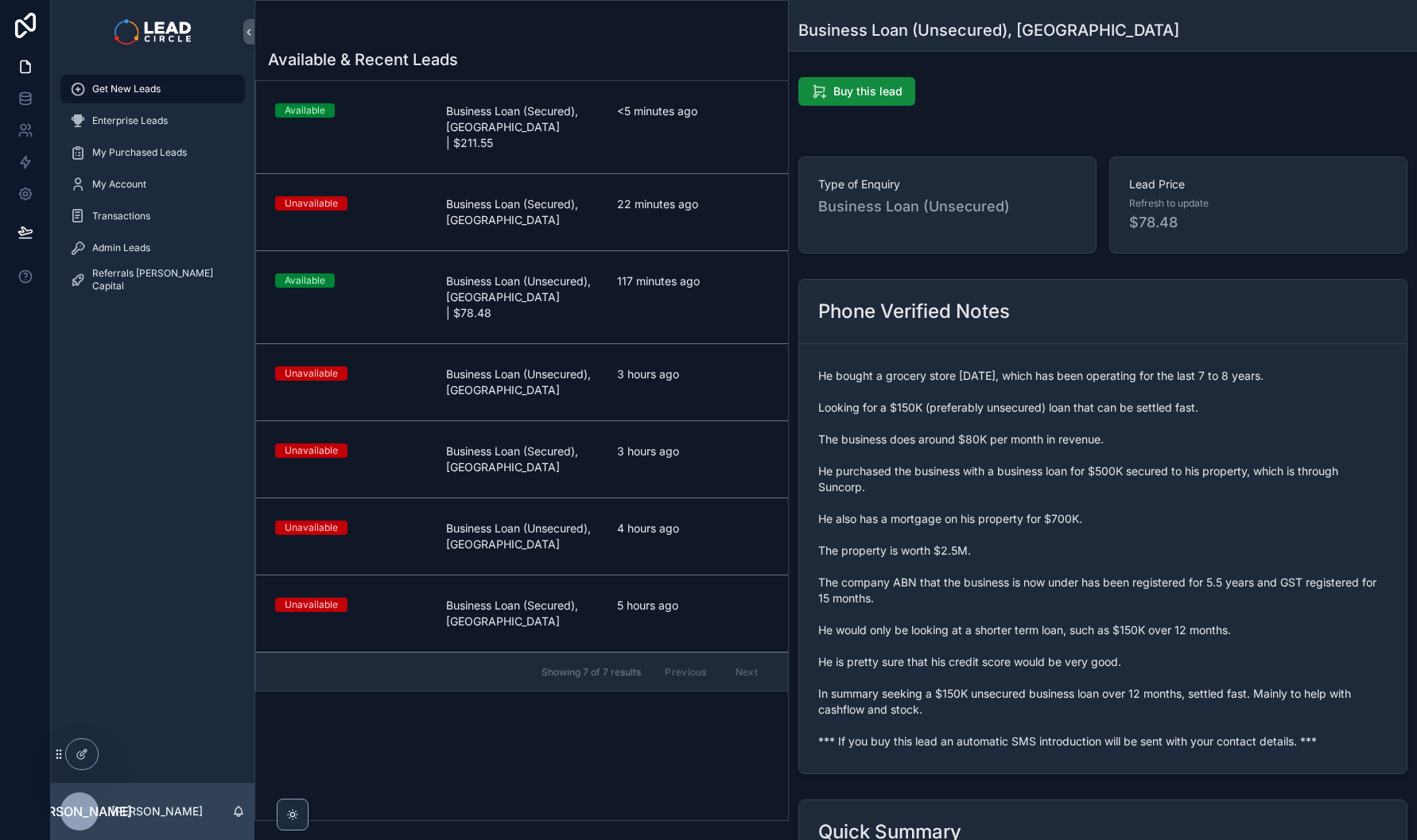
click at [491, 344] on link "Unavailable Business Loan (Unsecured), VIC 3 hours ago" at bounding box center [522, 382] width 532 height 77
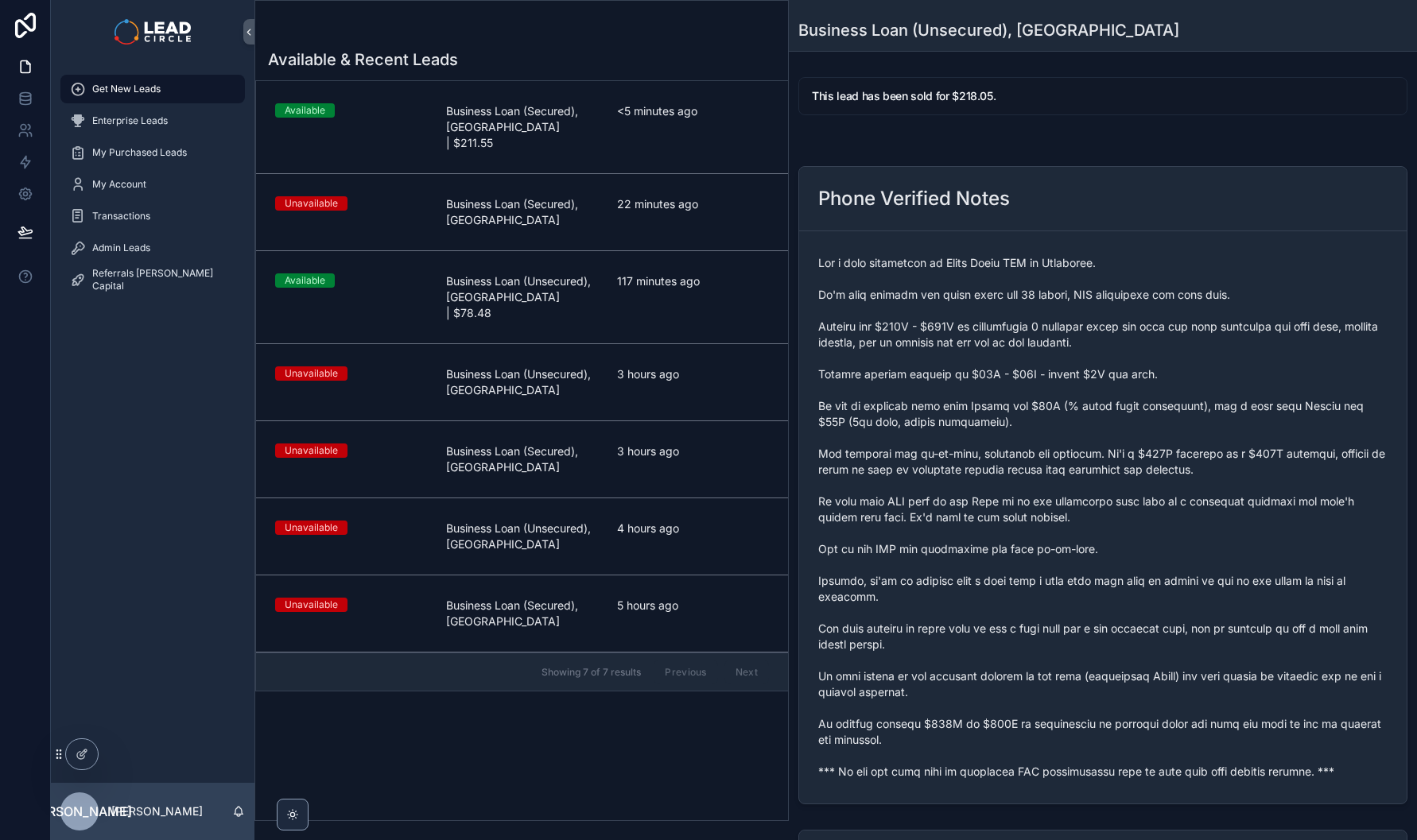
click at [503, 110] on span "Business Loan (Secured), NSW | $211.55" at bounding box center [522, 127] width 152 height 48
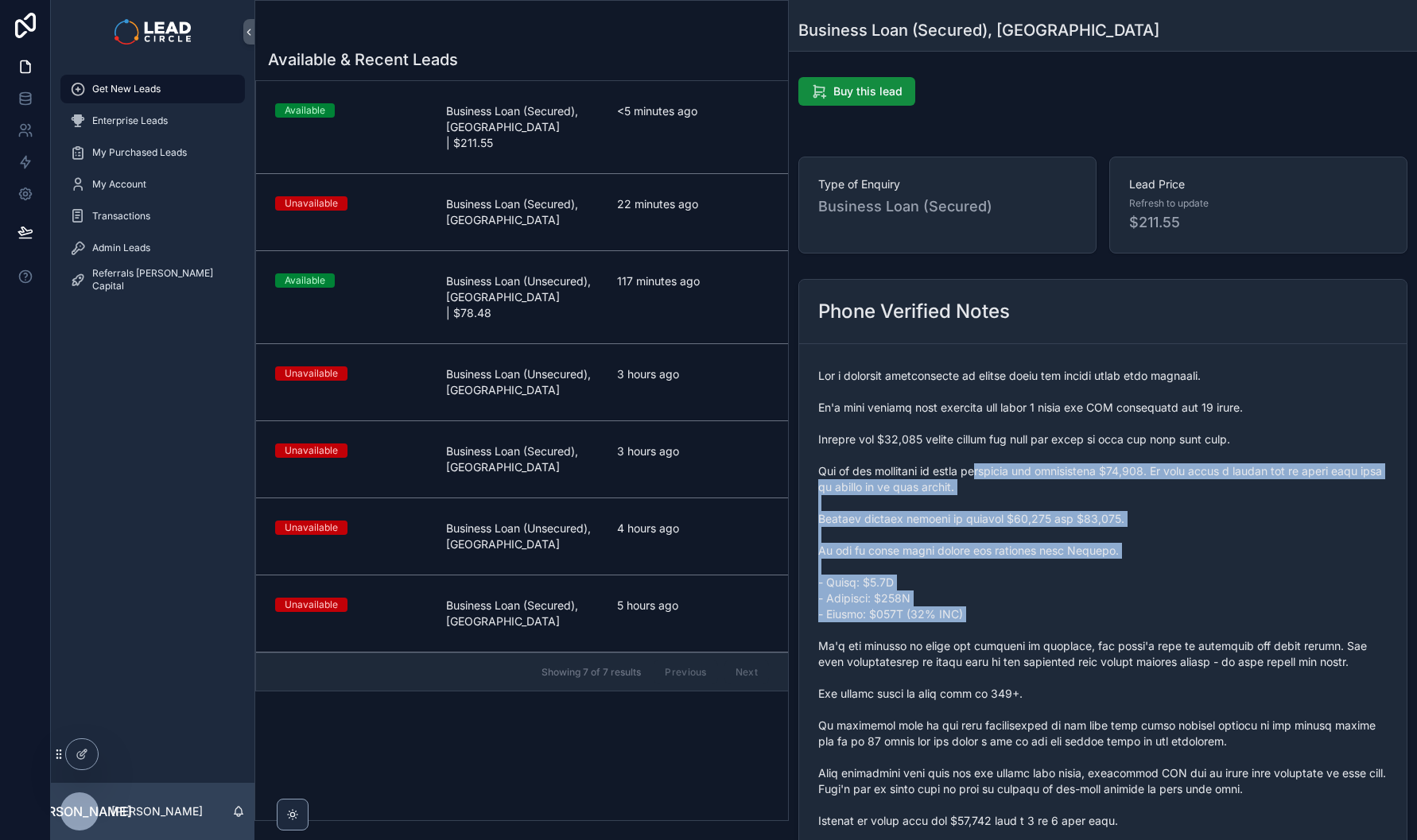
click at [1057, 630] on span "scrollable content" at bounding box center [1103, 614] width 570 height 493
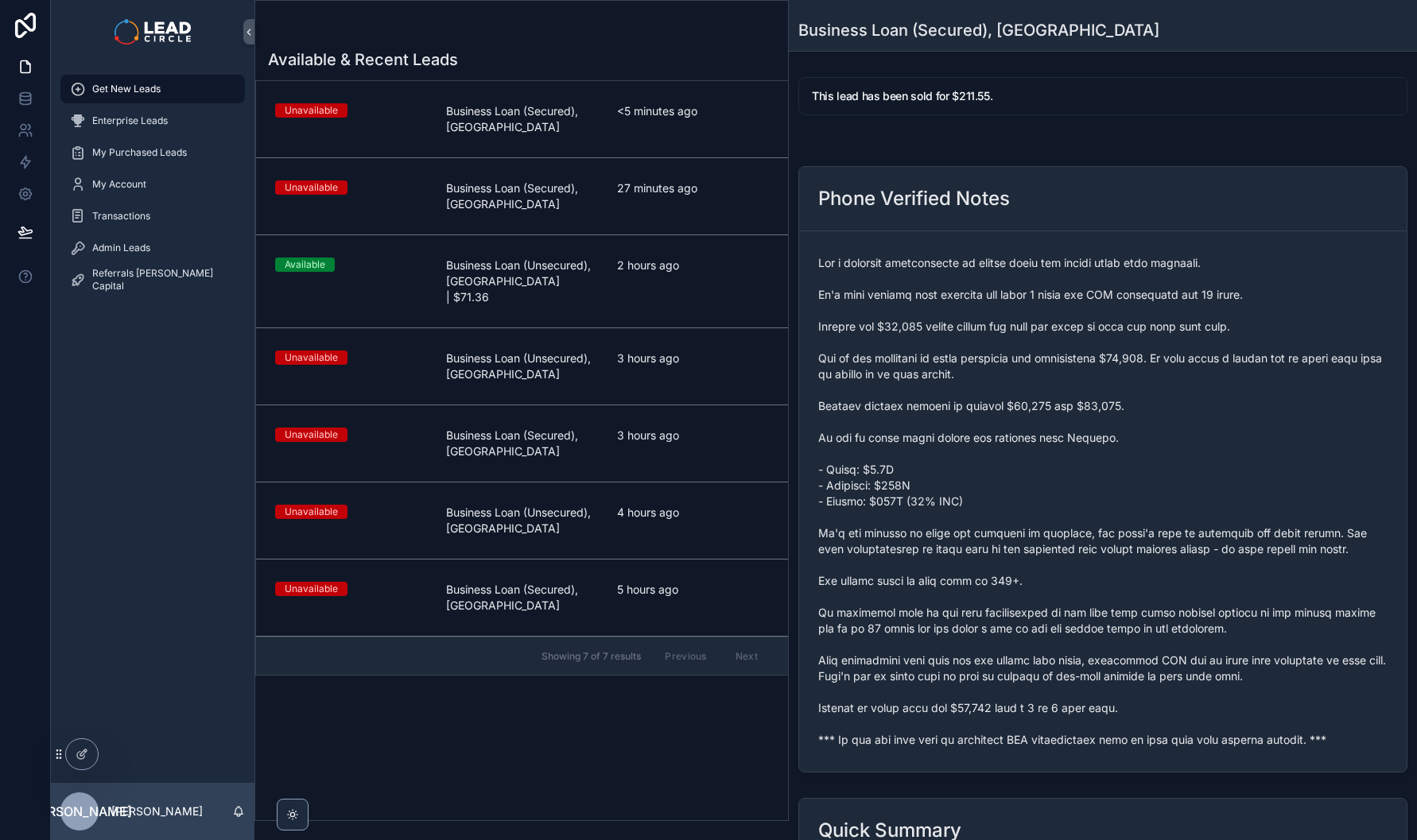
drag, startPoint x: 958, startPoint y: 505, endPoint x: 1014, endPoint y: 644, distance: 149.9
click at [1014, 644] on span "scrollable content" at bounding box center [1103, 501] width 570 height 493
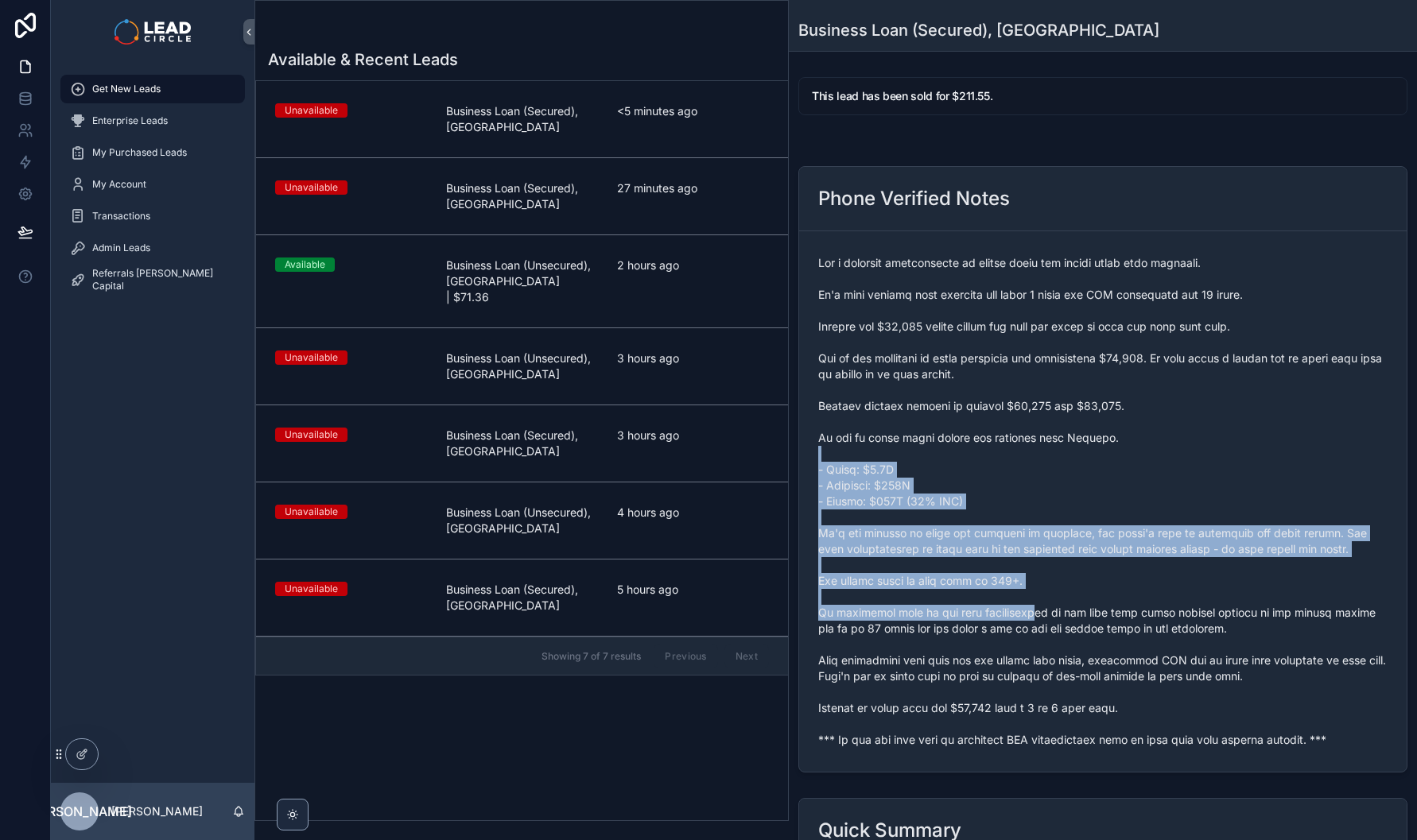
drag, startPoint x: 954, startPoint y: 451, endPoint x: 1034, endPoint y: 619, distance: 186.1
click at [1033, 619] on span "scrollable content" at bounding box center [1103, 501] width 570 height 493
click at [1034, 619] on span "scrollable content" at bounding box center [1103, 501] width 570 height 493
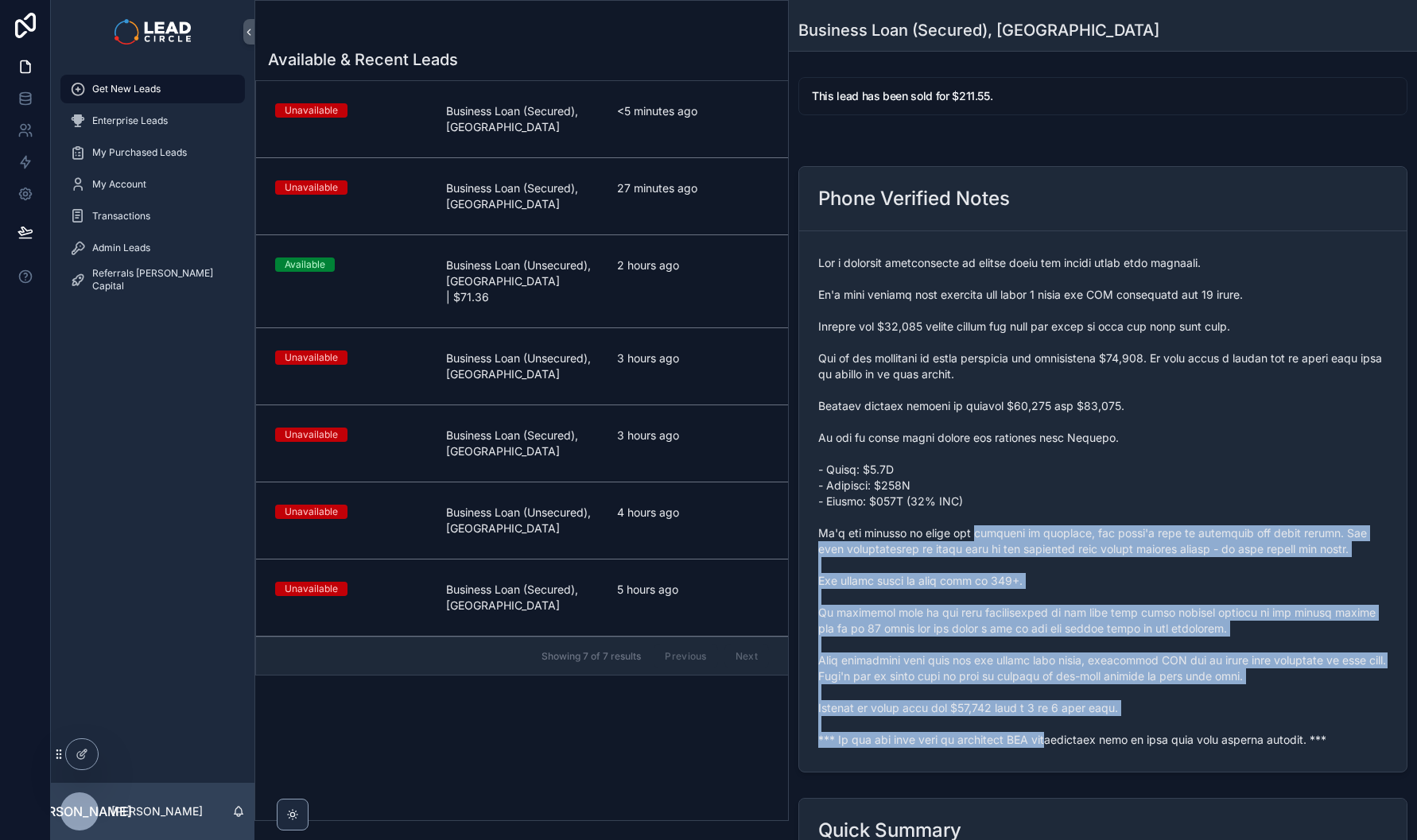
drag, startPoint x: 1051, startPoint y: 738, endPoint x: 942, endPoint y: 480, distance: 280.1
click at [942, 480] on span "scrollable content" at bounding box center [1103, 501] width 570 height 493
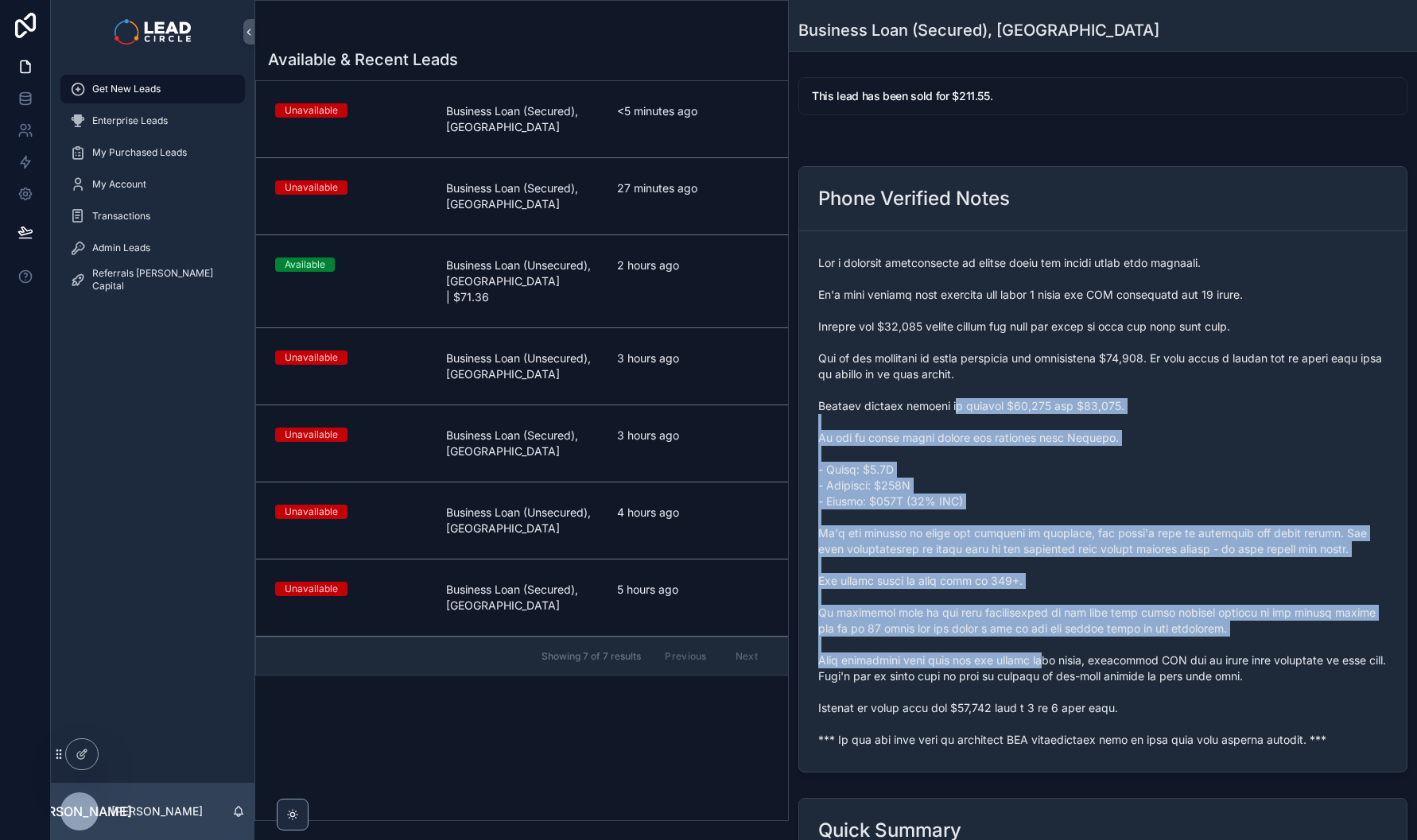
drag, startPoint x: 957, startPoint y: 402, endPoint x: 1045, endPoint y: 676, distance: 287.8
click at [1045, 676] on span "scrollable content" at bounding box center [1103, 501] width 570 height 493
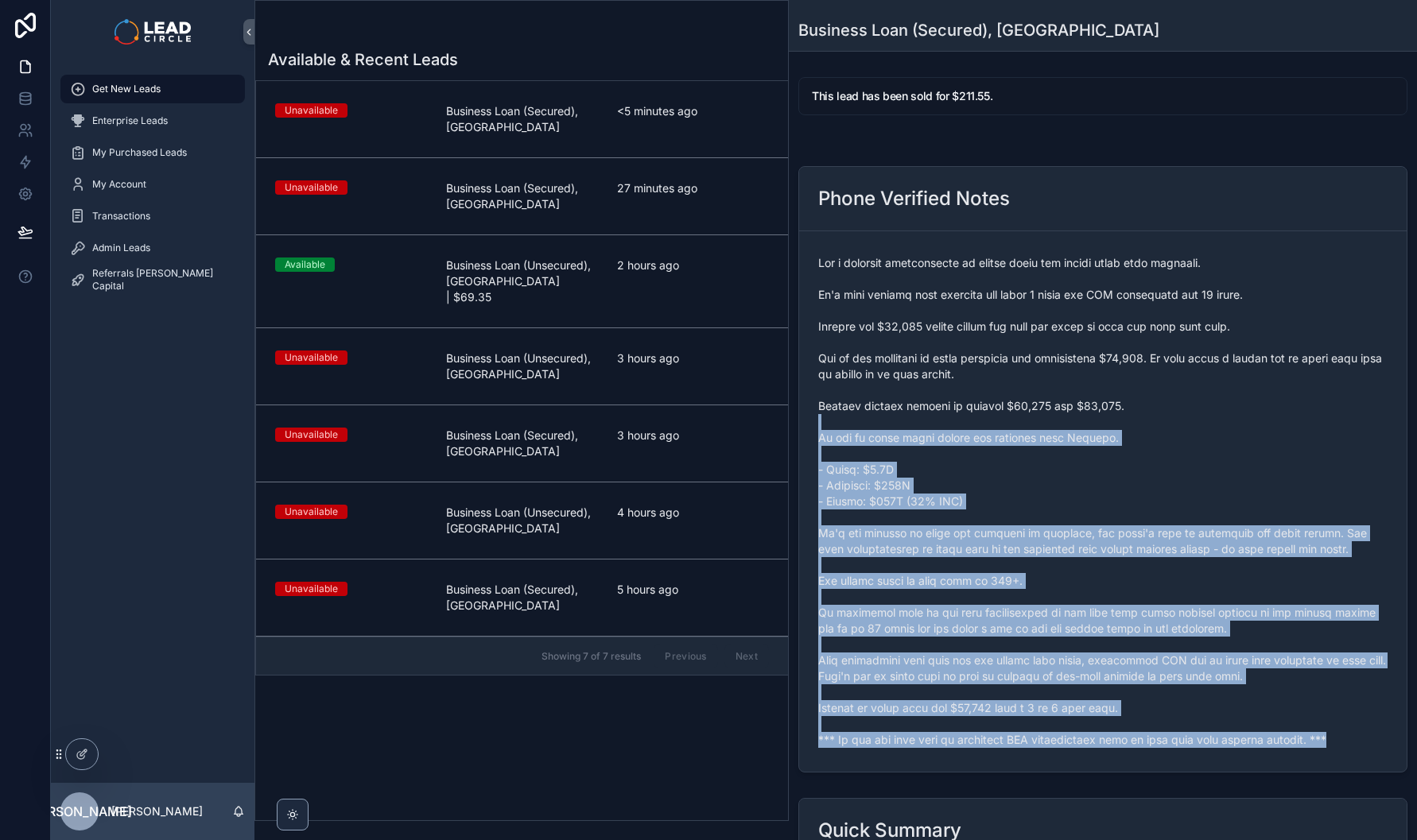
drag, startPoint x: 1094, startPoint y: 753, endPoint x: 951, endPoint y: 416, distance: 366.1
click at [951, 416] on form "scrollable content" at bounding box center [1103, 501] width 607 height 540
click at [951, 415] on span "scrollable content" at bounding box center [1103, 501] width 570 height 493
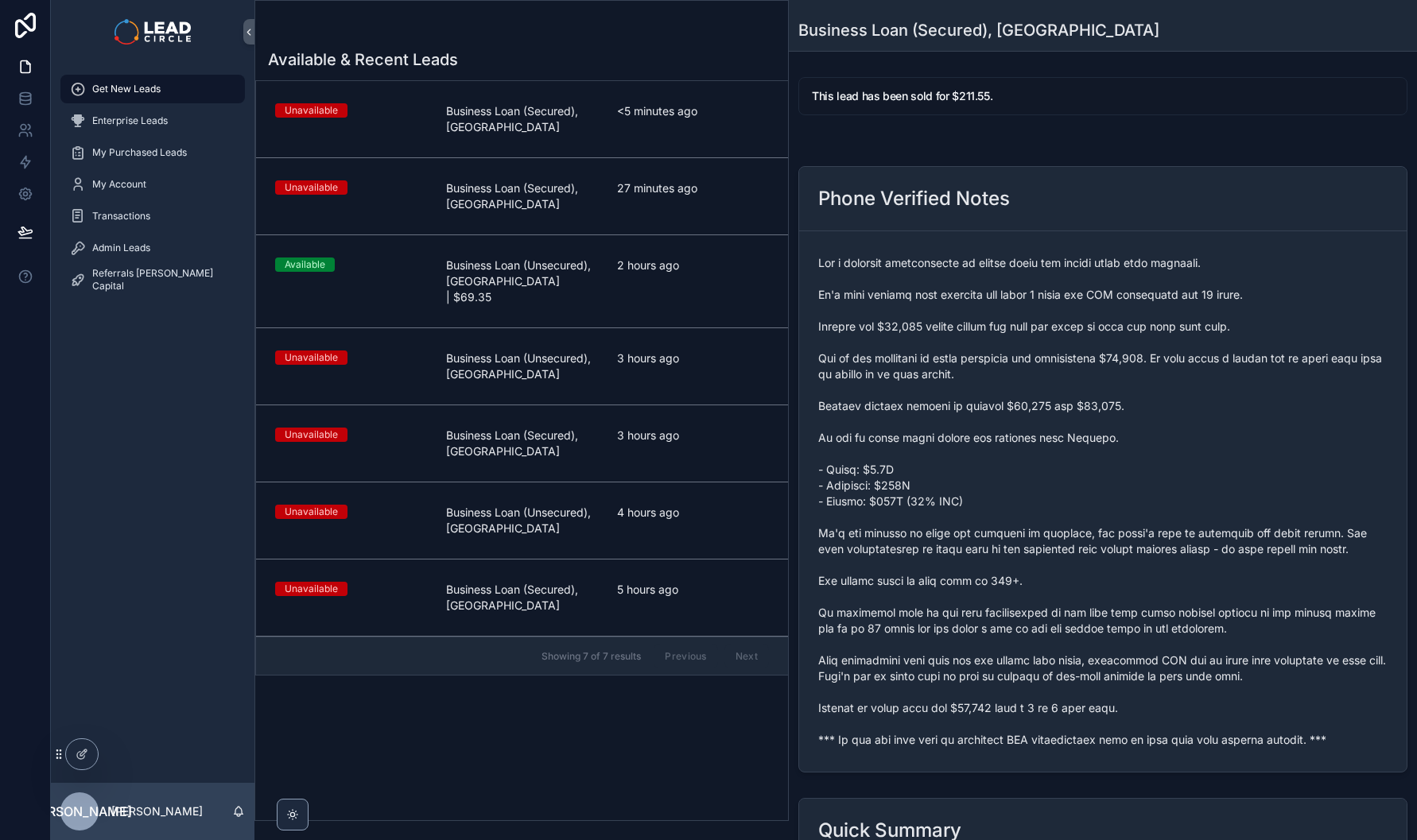
click at [708, 232] on link "Unavailable Business Loan (Secured), QLD 27 minutes ago" at bounding box center [522, 196] width 532 height 77
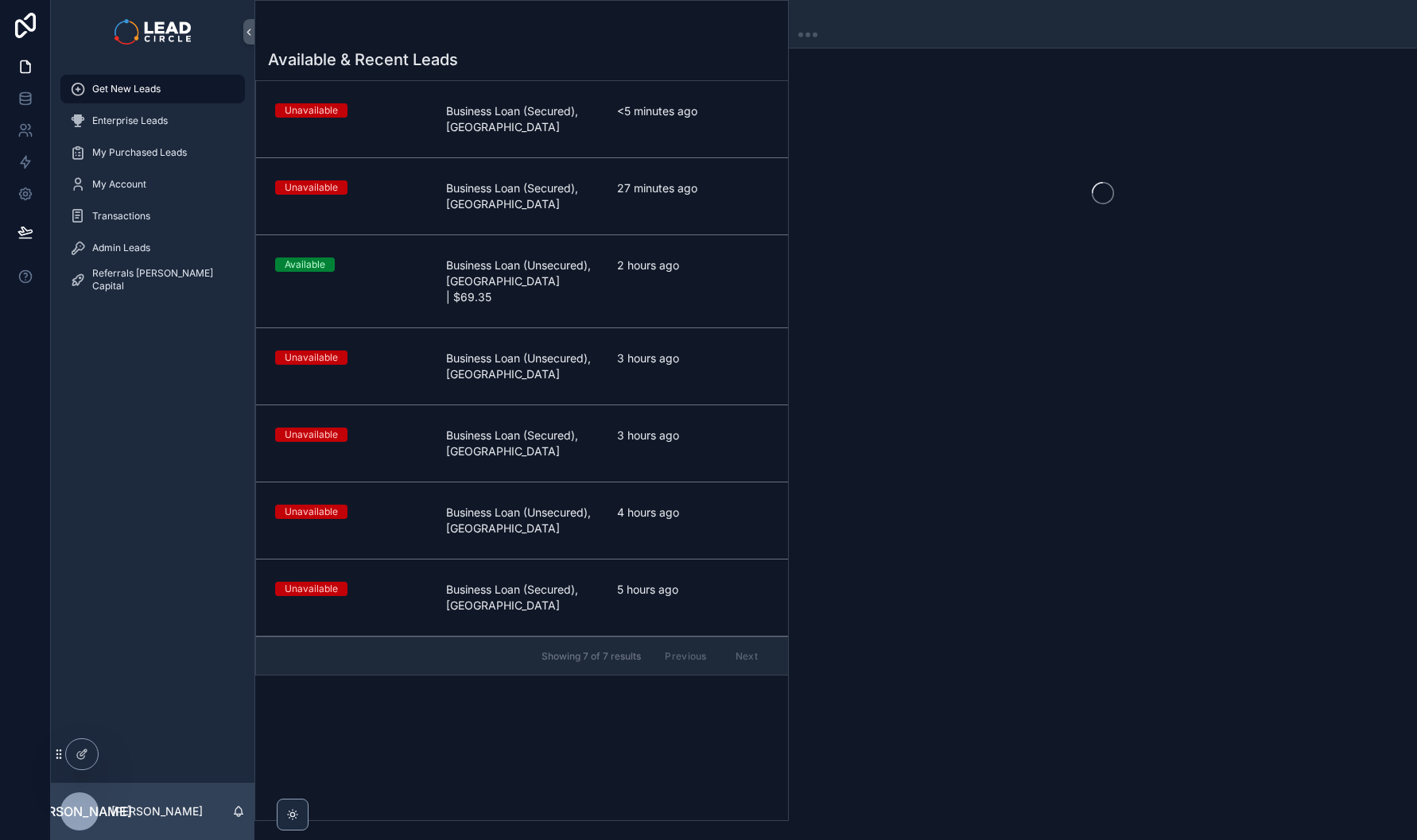
click at [707, 257] on link "Available Business Loan (Unsecured), NSW | $69.35 2 hours ago" at bounding box center [522, 282] width 532 height 93
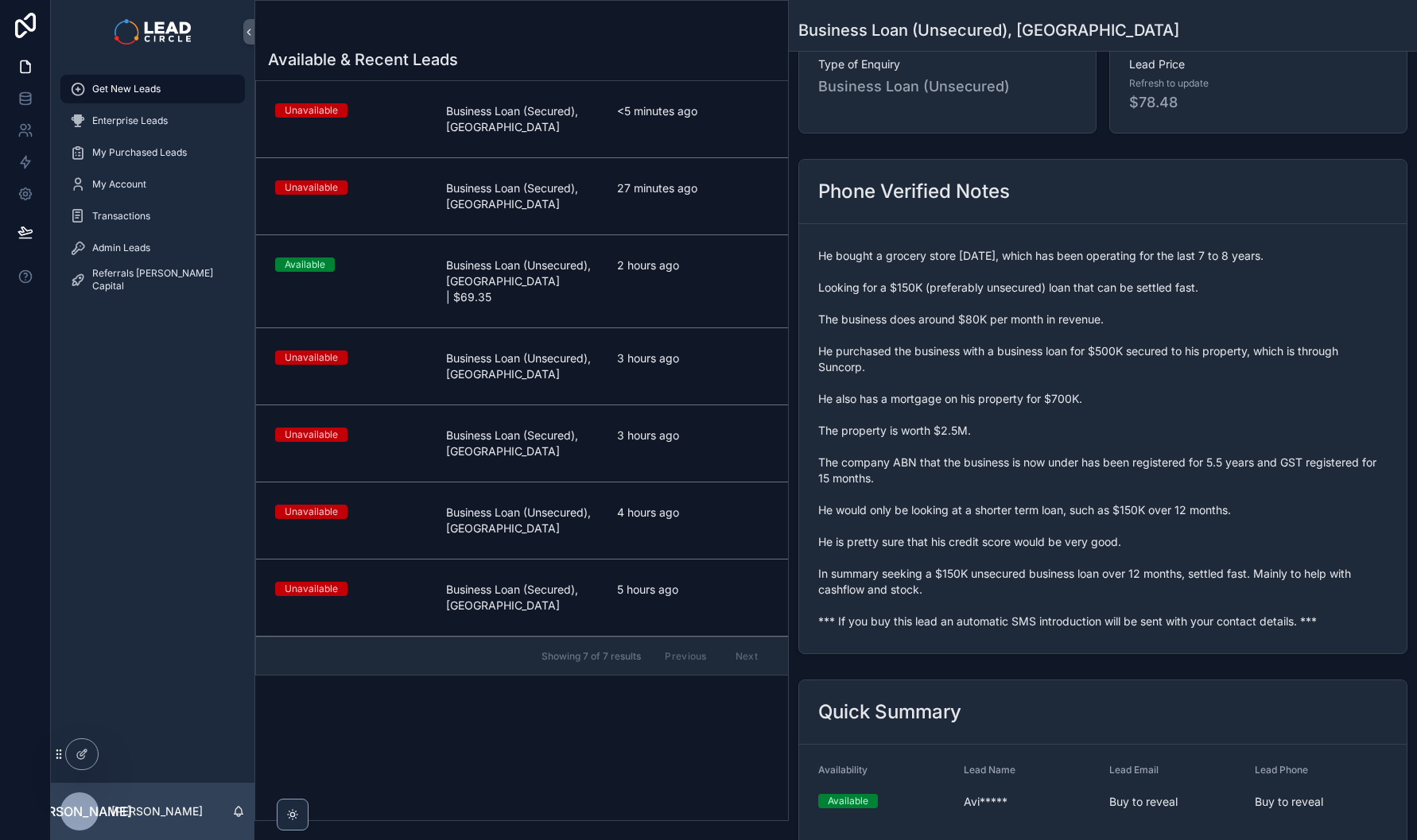
scroll to position [146, 0]
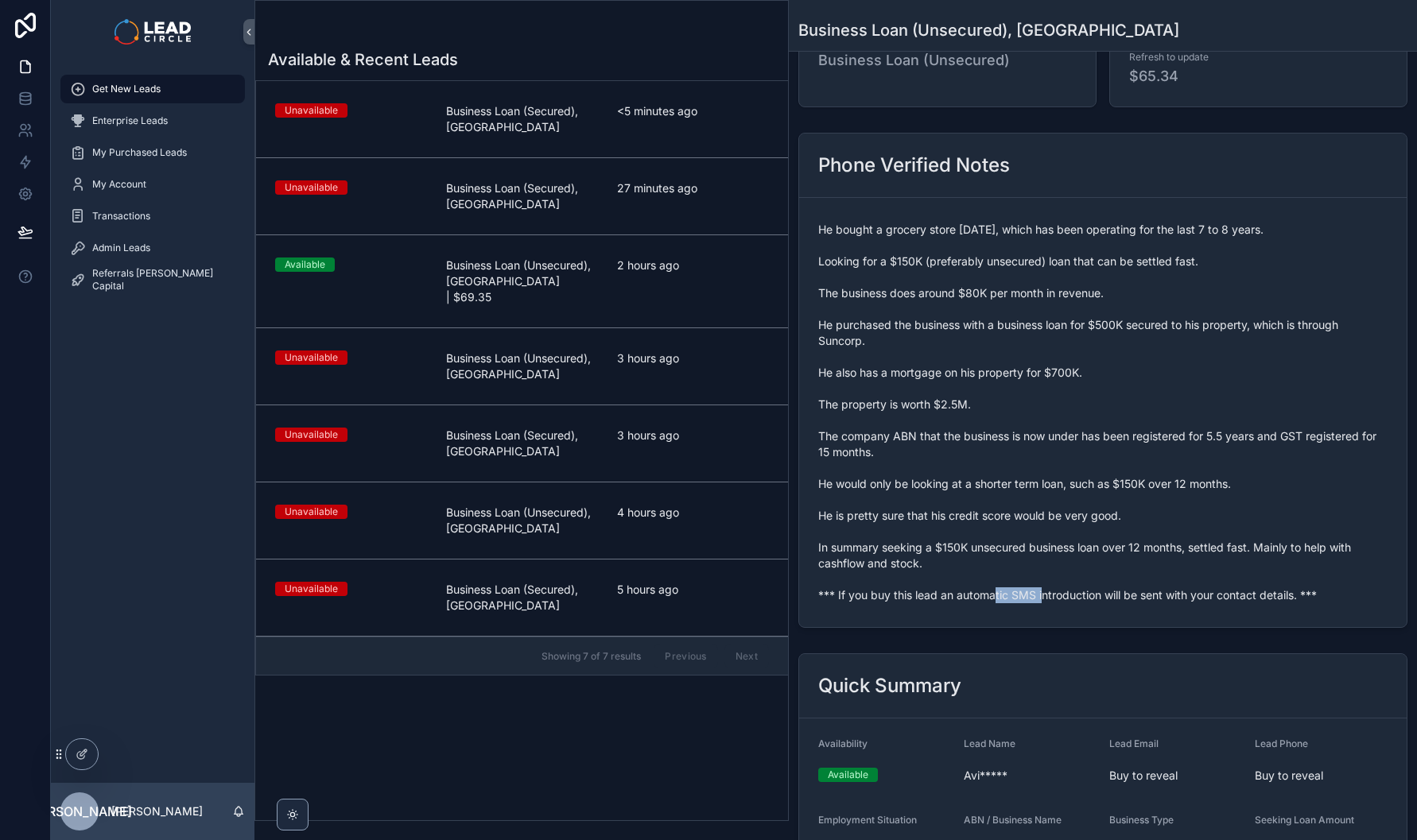
click at [984, 595] on span "He bought a grocery store 4 months ago, which has been operating for the last 7…" at bounding box center [1103, 412] width 570 height 382
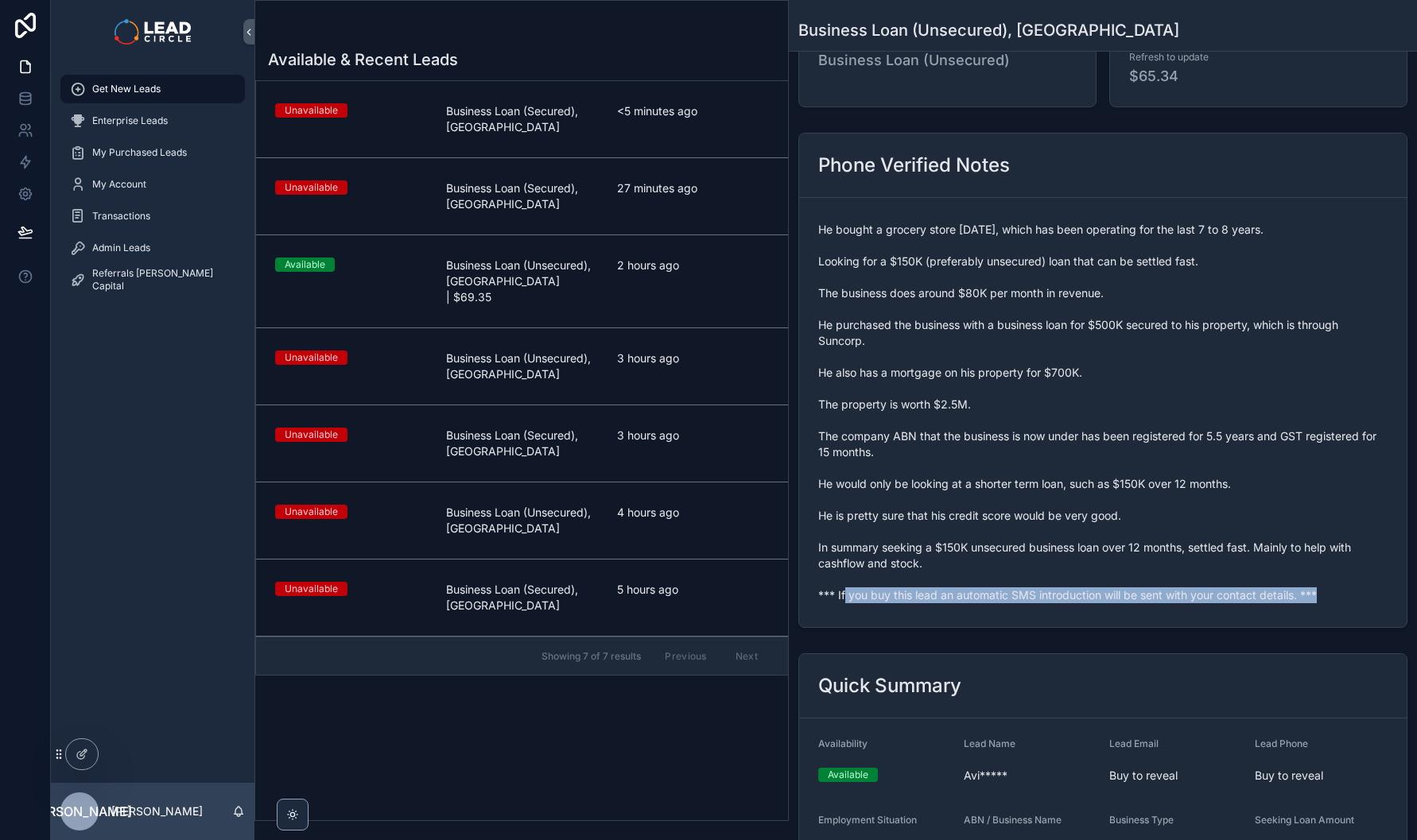
click at [984, 595] on span "He bought a grocery store 4 months ago, which has been operating for the last 7…" at bounding box center [1103, 412] width 570 height 382
copy span "*** If you buy this lead an automatic SMS introduction will be sent with your c…"
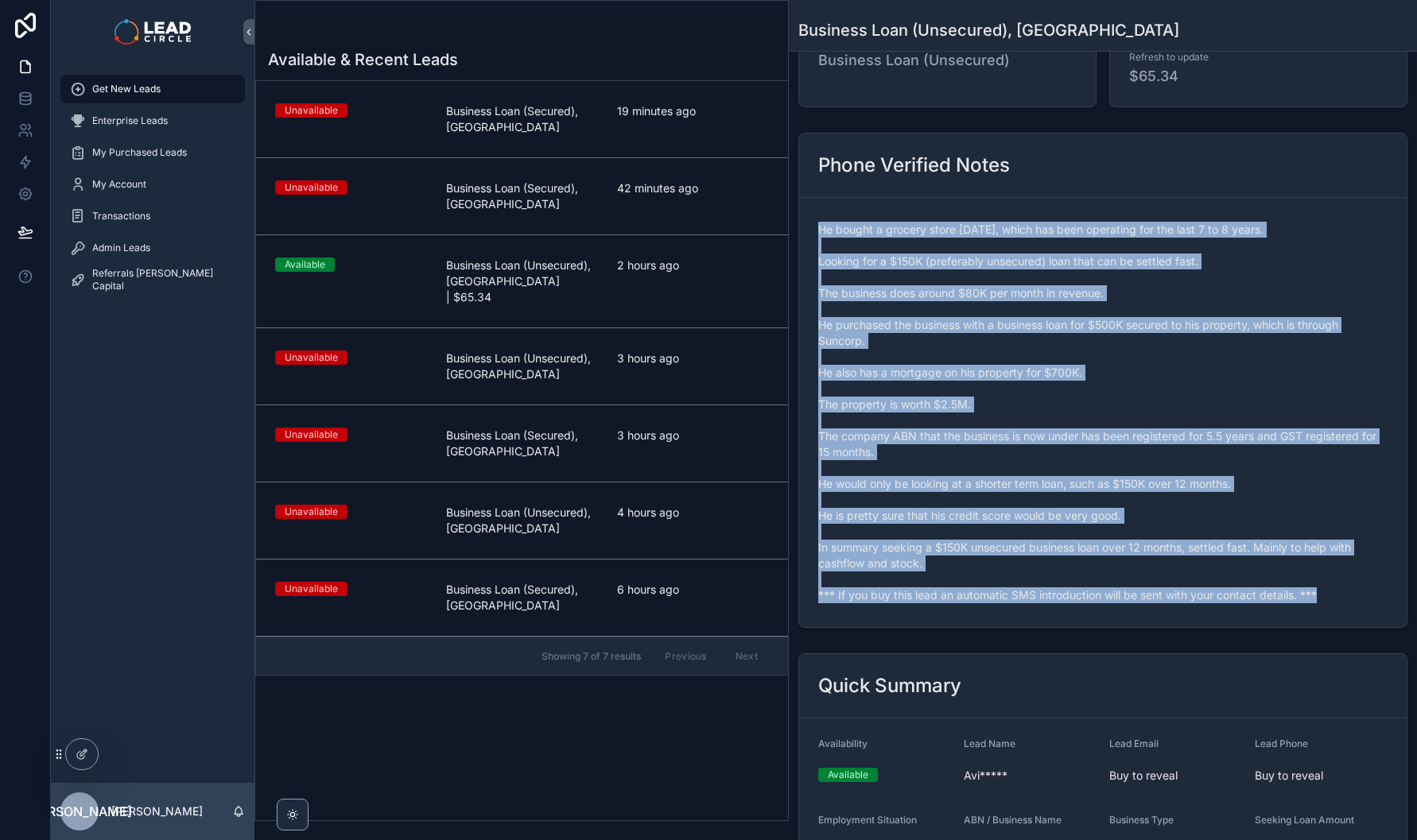
click at [1090, 386] on span "He bought a grocery store 4 months ago, which has been operating for the last 7…" at bounding box center [1103, 412] width 570 height 382
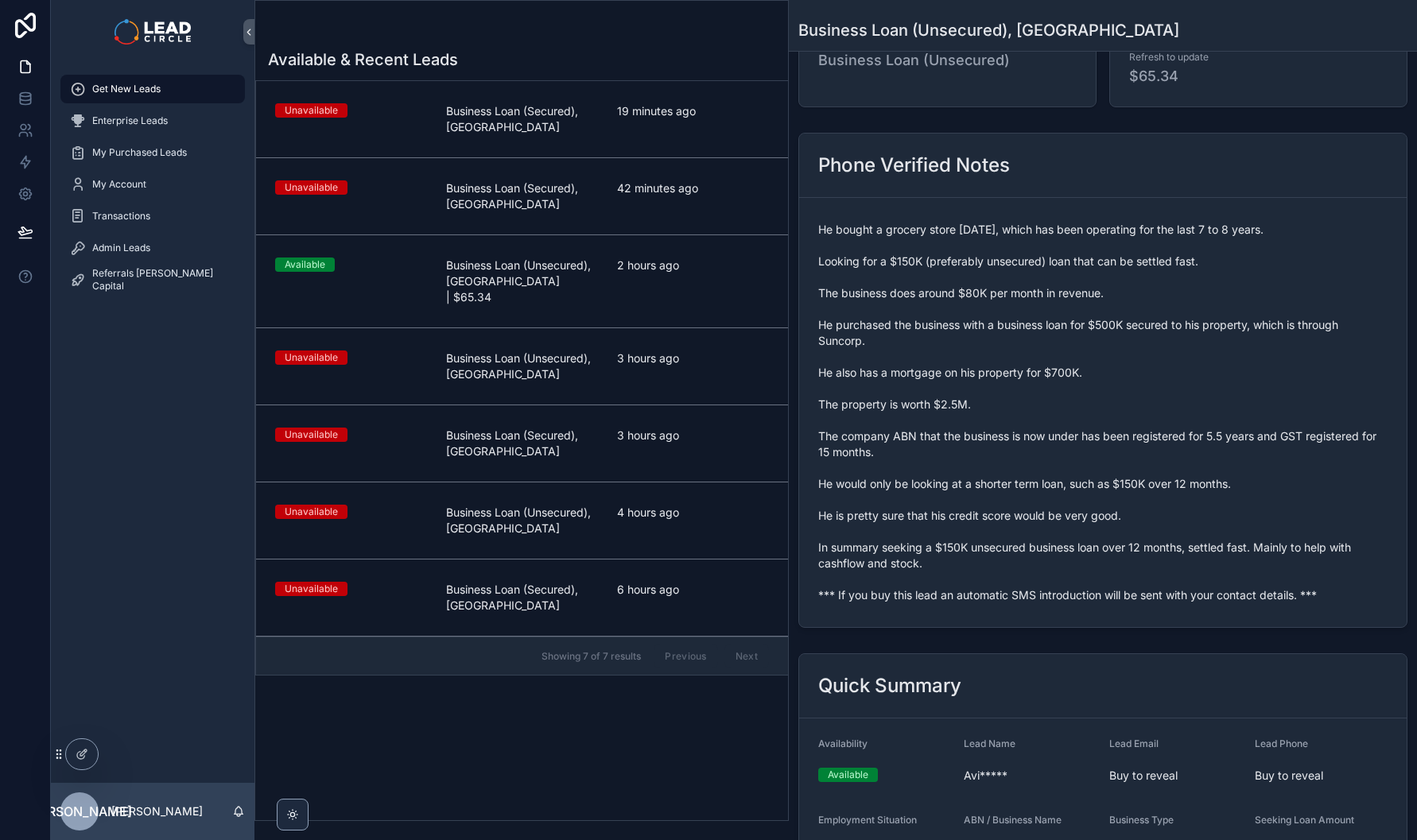
click at [184, 245] on div "Admin Leads" at bounding box center [153, 248] width 166 height 26
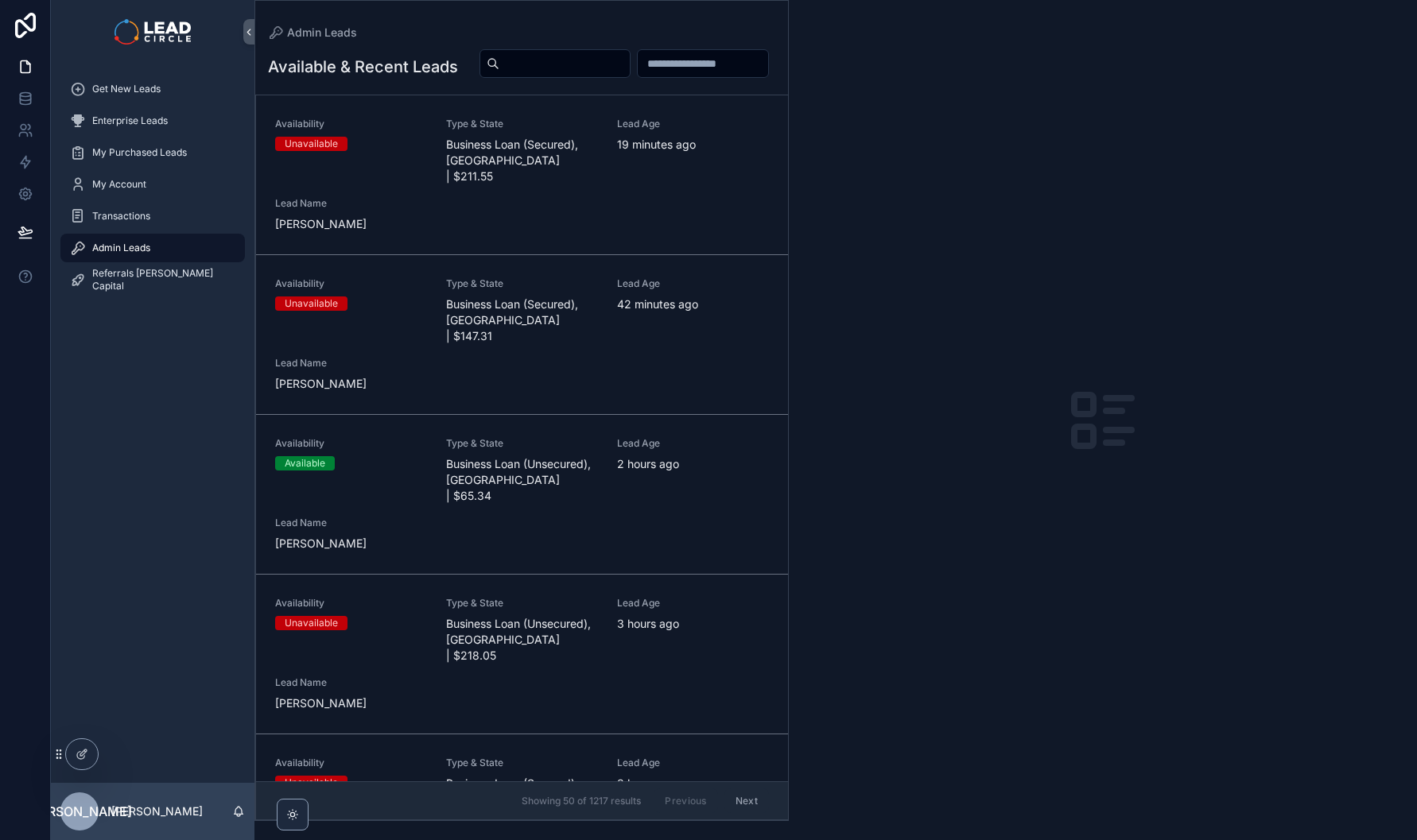
click at [431, 78] on h1 "Available & Recent Leads" at bounding box center [363, 67] width 190 height 22
click at [467, 79] on div "scrollable content" at bounding box center [621, 63] width 308 height 30
click at [343, 376] on div "Lead Name Piers Bellars" at bounding box center [351, 374] width 152 height 35
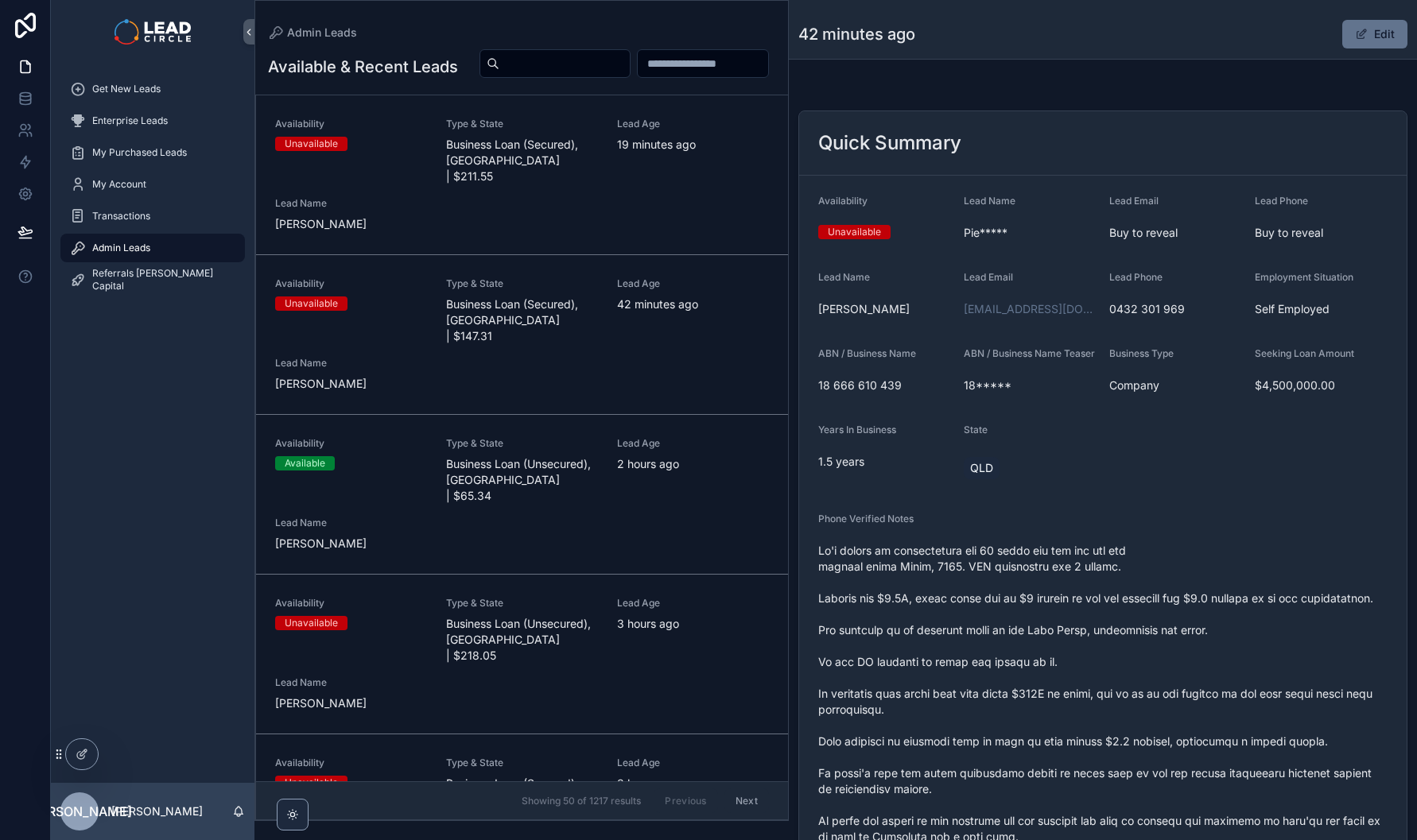
click at [164, 250] on div "Admin Leads" at bounding box center [153, 248] width 166 height 26
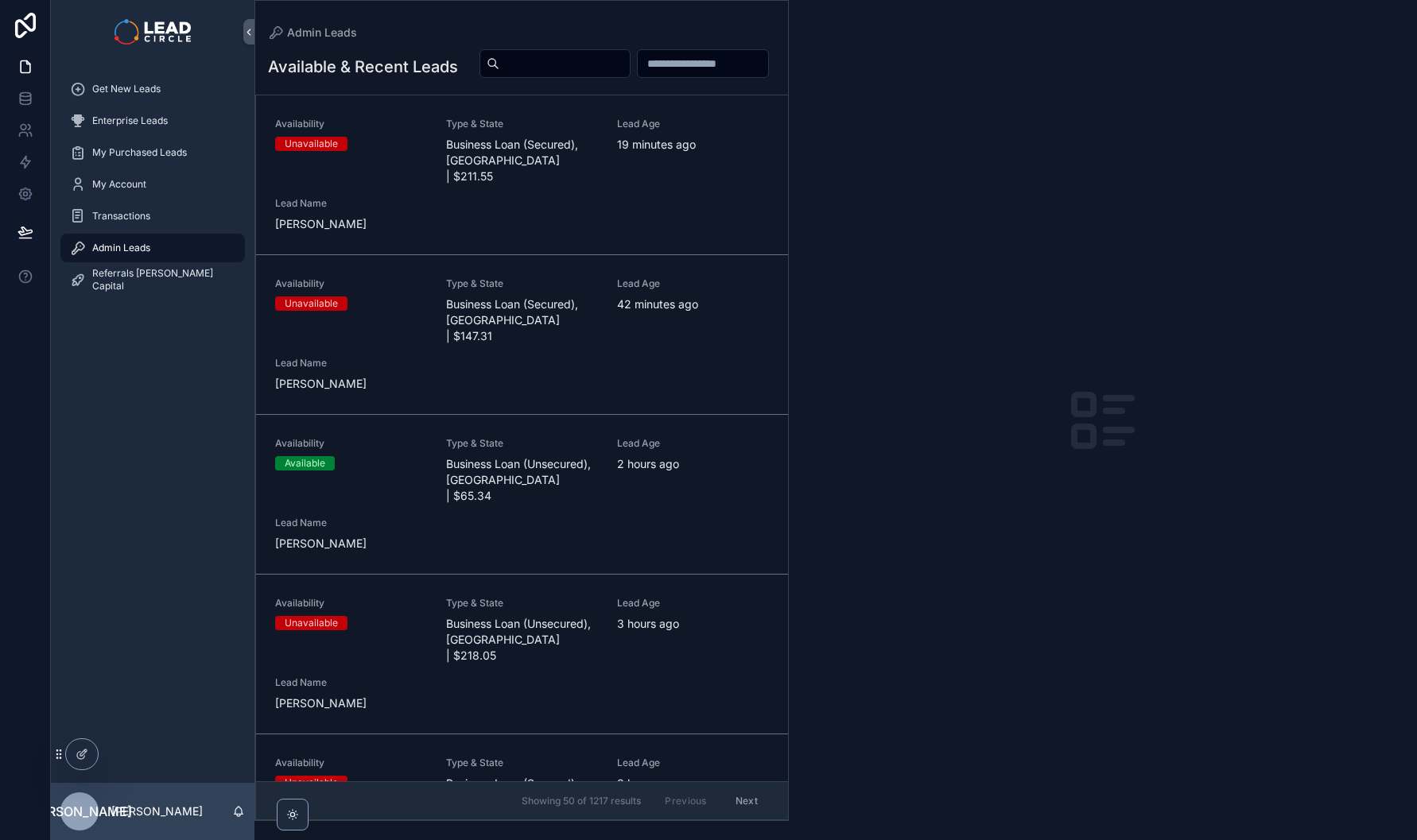
click at [165, 222] on div "Transactions" at bounding box center [153, 216] width 166 height 26
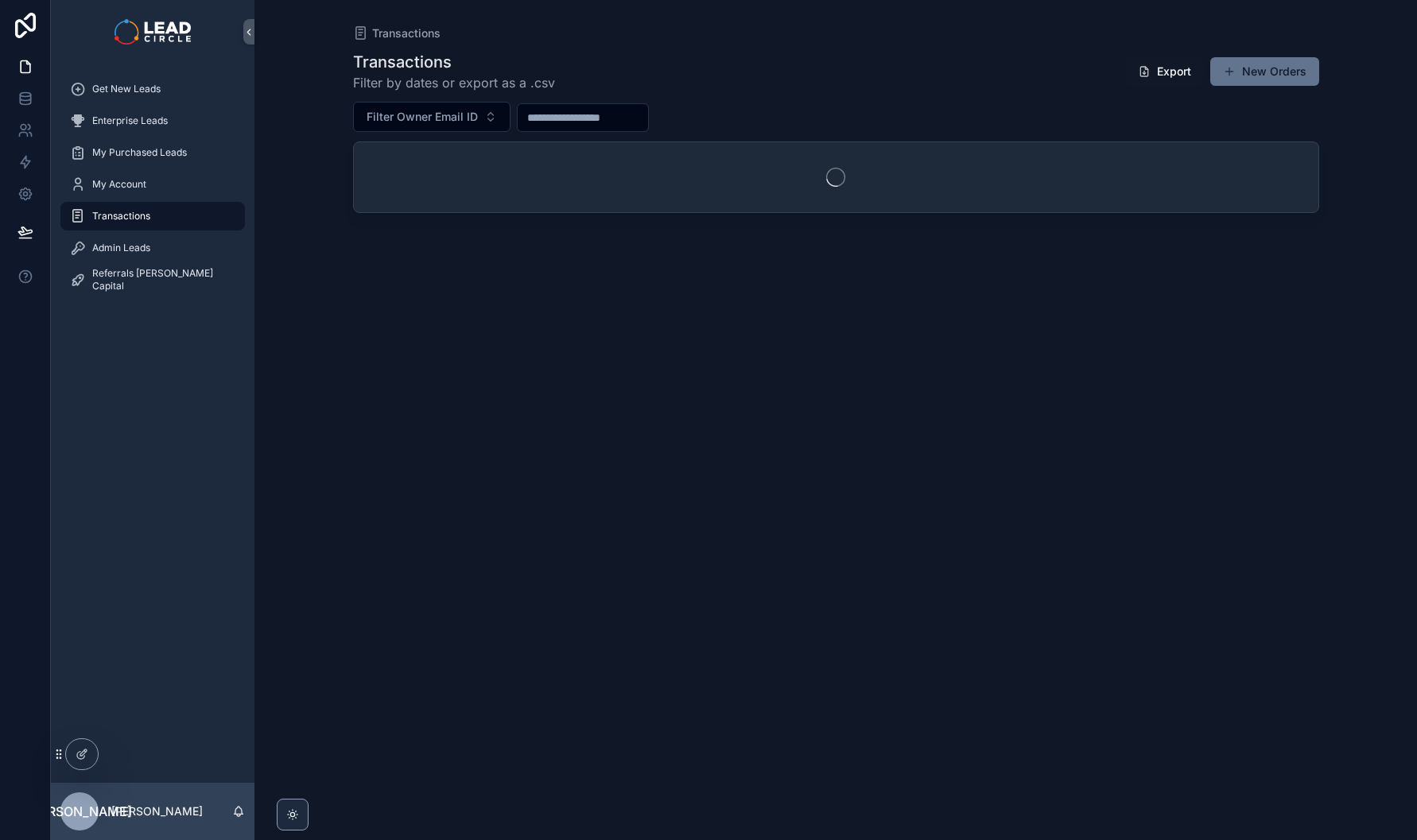
click at [157, 245] on div "Admin Leads" at bounding box center [153, 248] width 166 height 26
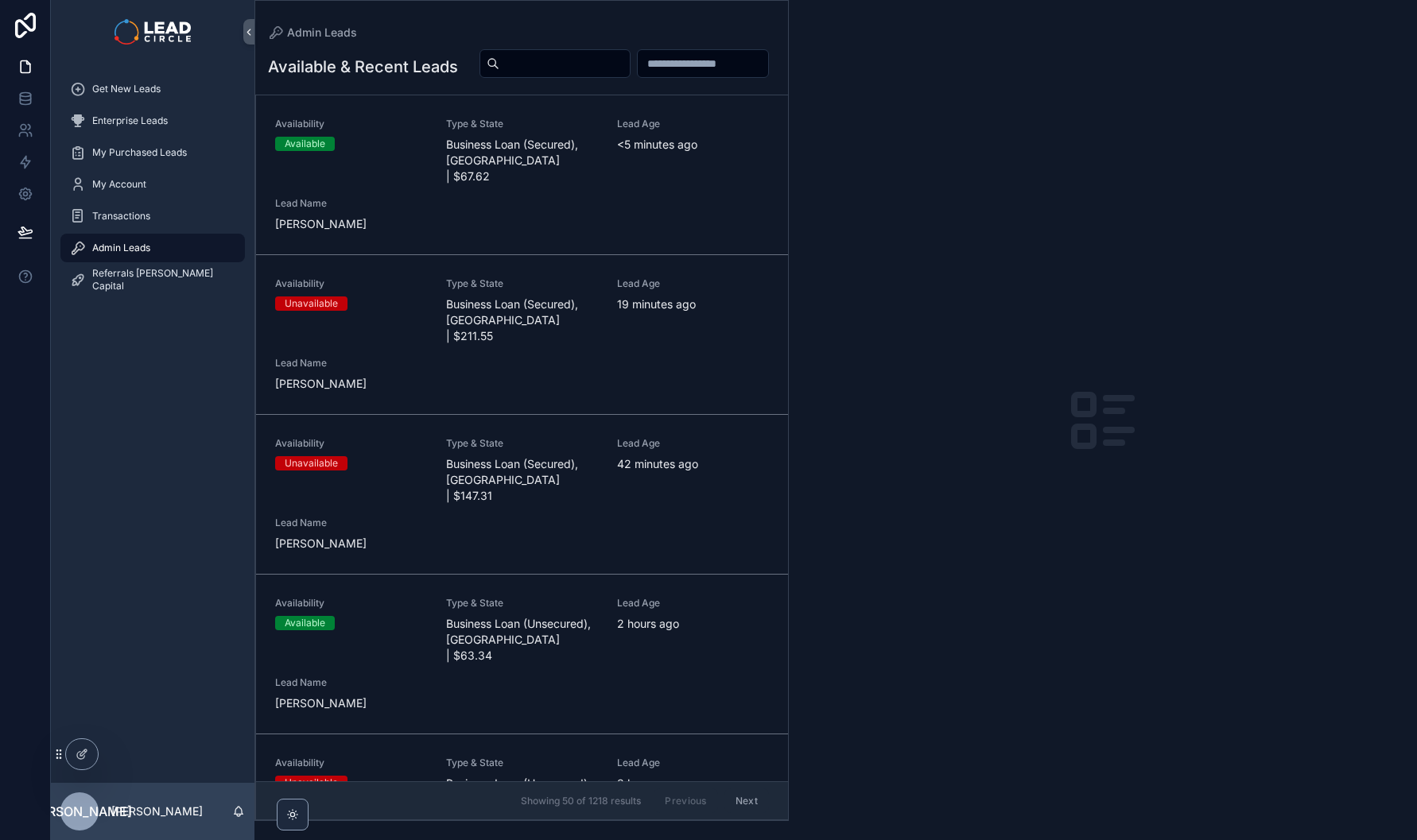
click at [540, 171] on span "Business Loan (Secured), VIC | $67.62" at bounding box center [522, 160] width 152 height 48
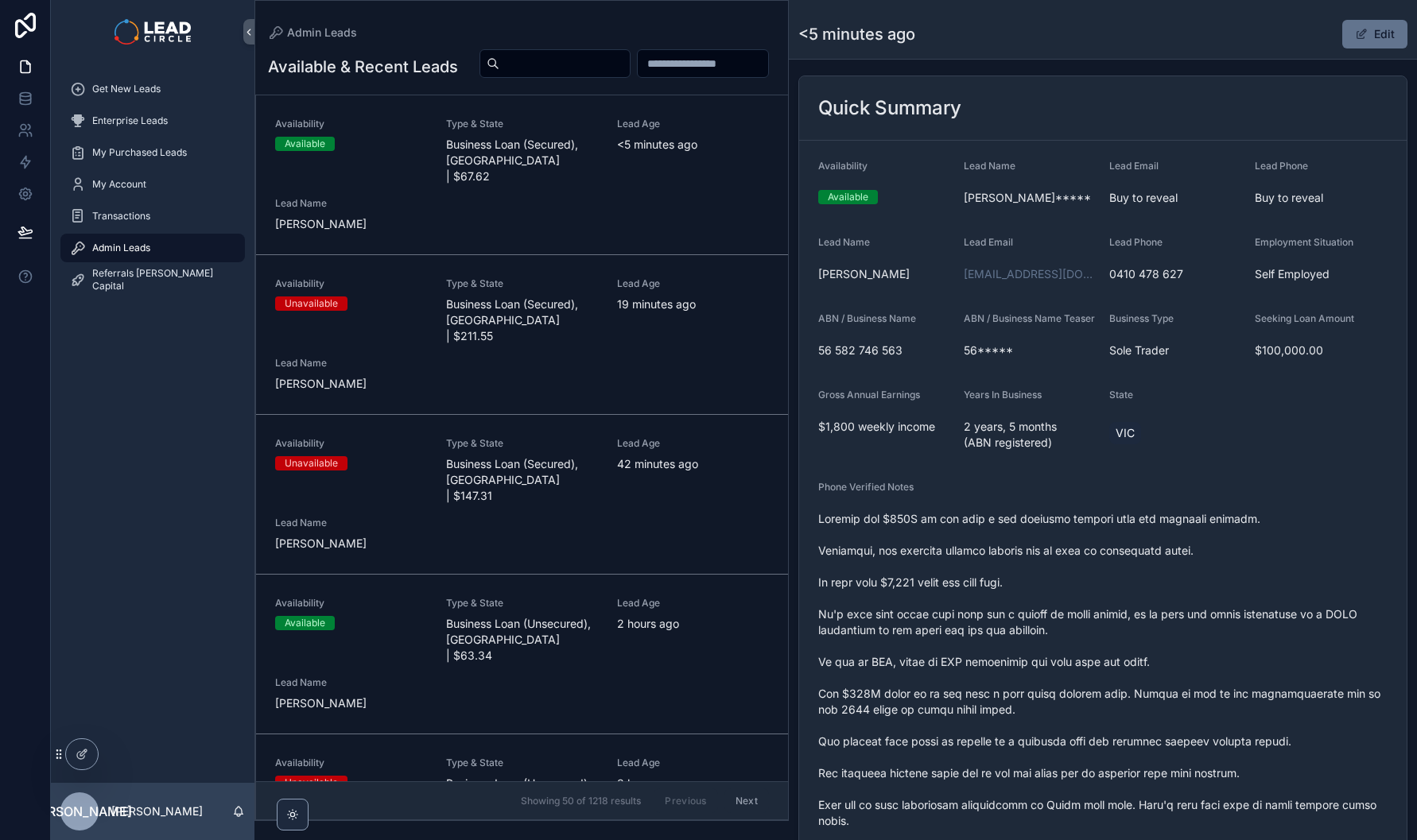
scroll to position [338, 0]
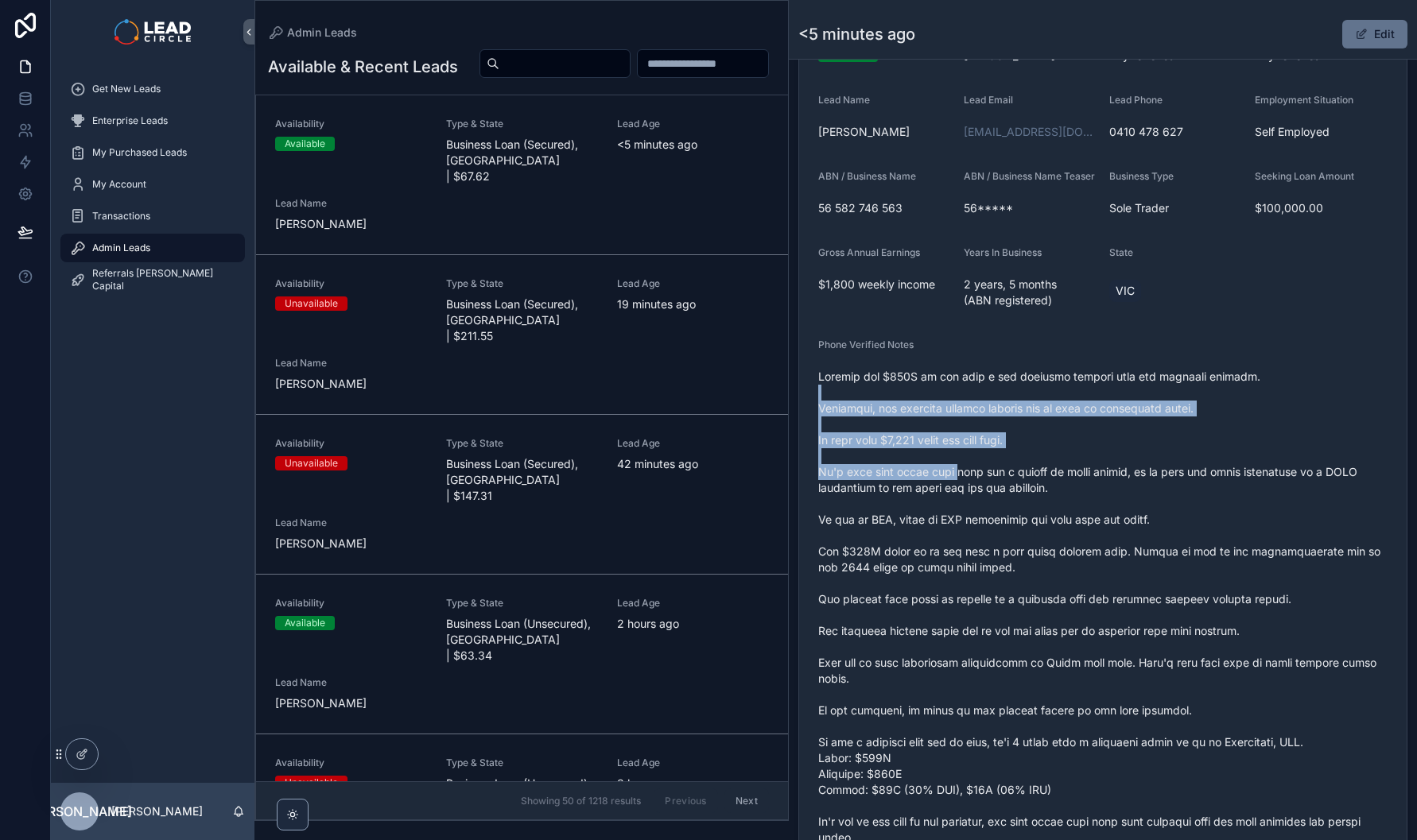
drag, startPoint x: 938, startPoint y: 405, endPoint x: 963, endPoint y: 506, distance: 104.0
click at [963, 506] on span "scrollable content" at bounding box center [1103, 671] width 570 height 604
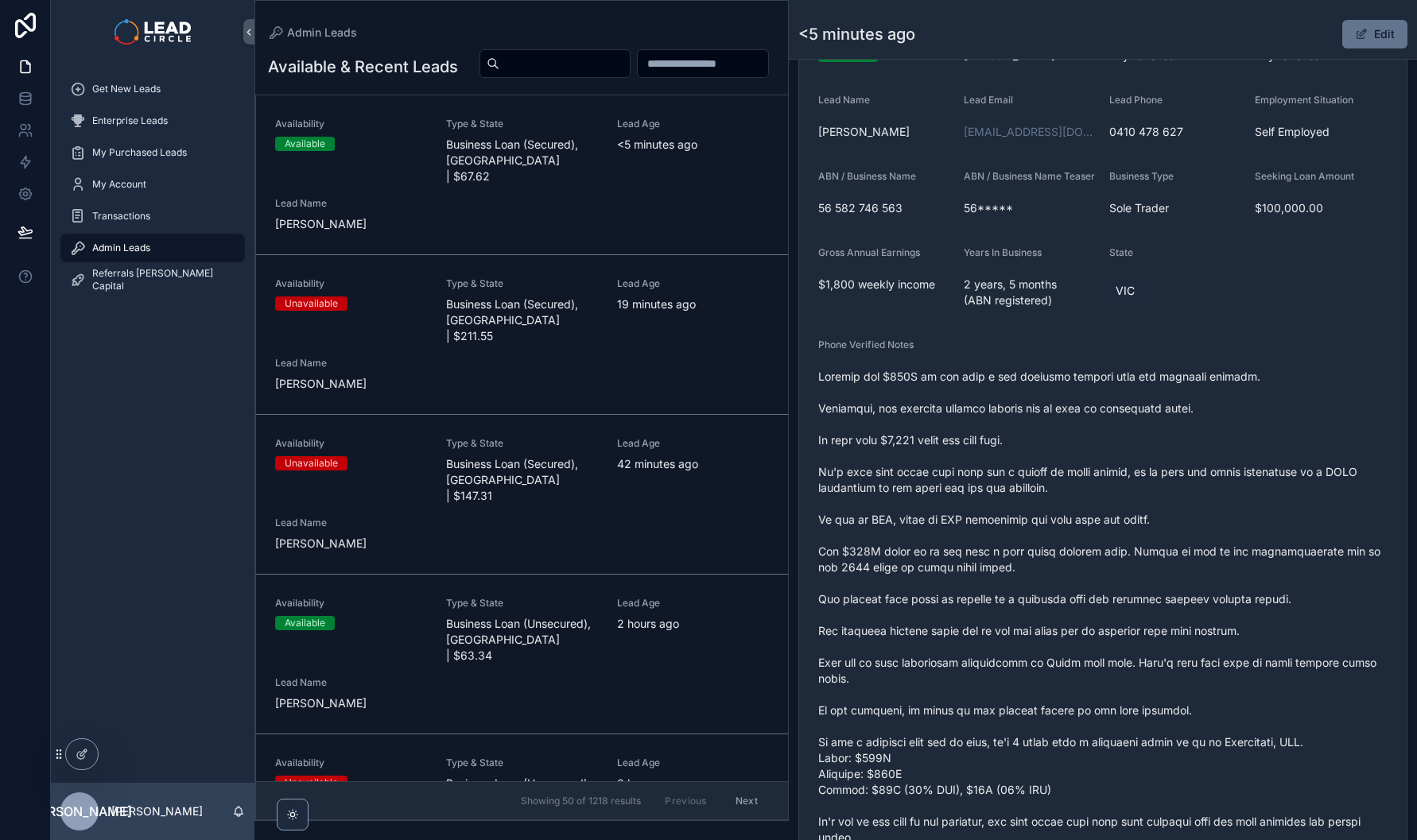
click at [963, 506] on span "scrollable content" at bounding box center [1103, 671] width 570 height 604
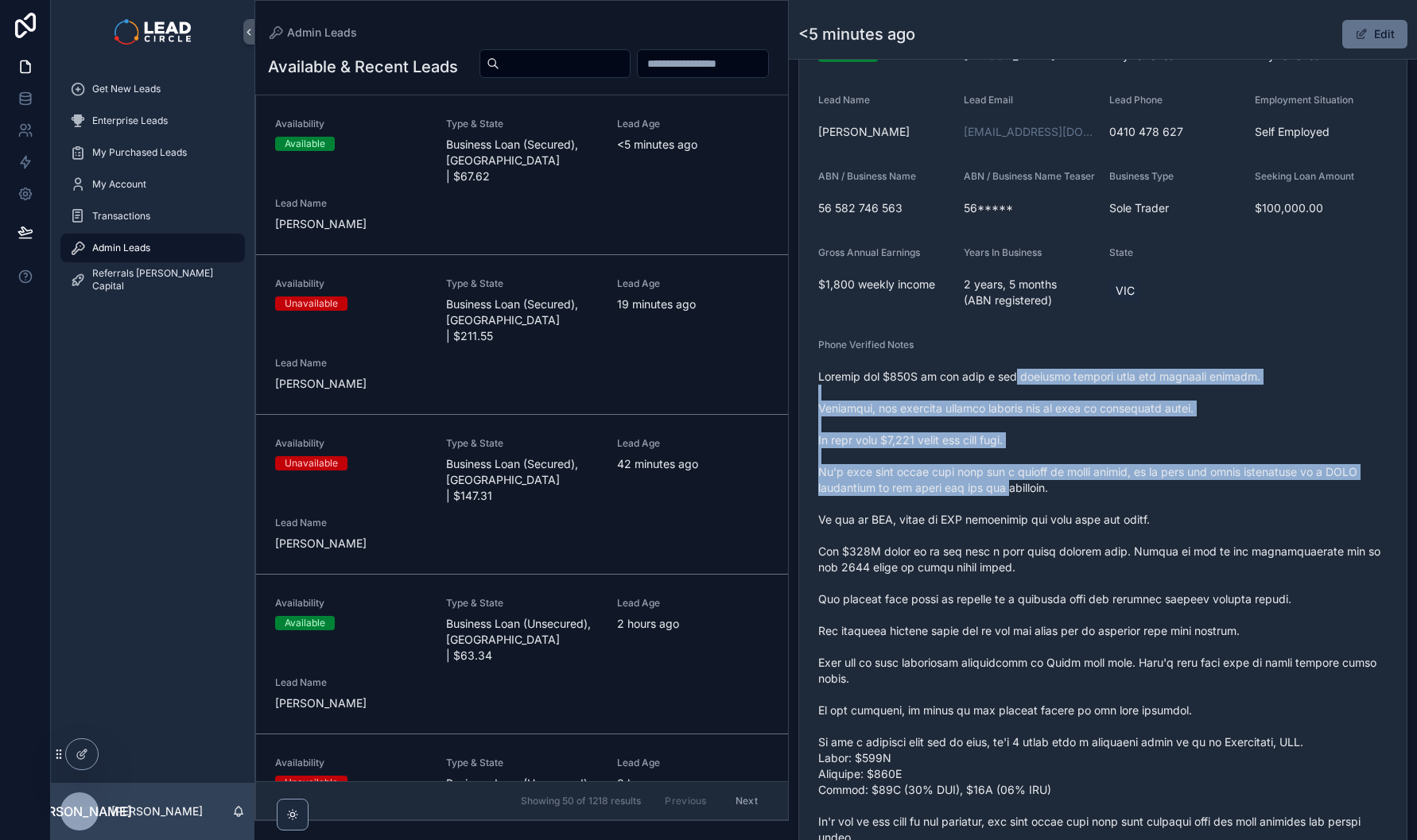
drag, startPoint x: 1001, startPoint y: 392, endPoint x: 1010, endPoint y: 504, distance: 112.4
click at [1010, 504] on span "scrollable content" at bounding box center [1103, 671] width 570 height 604
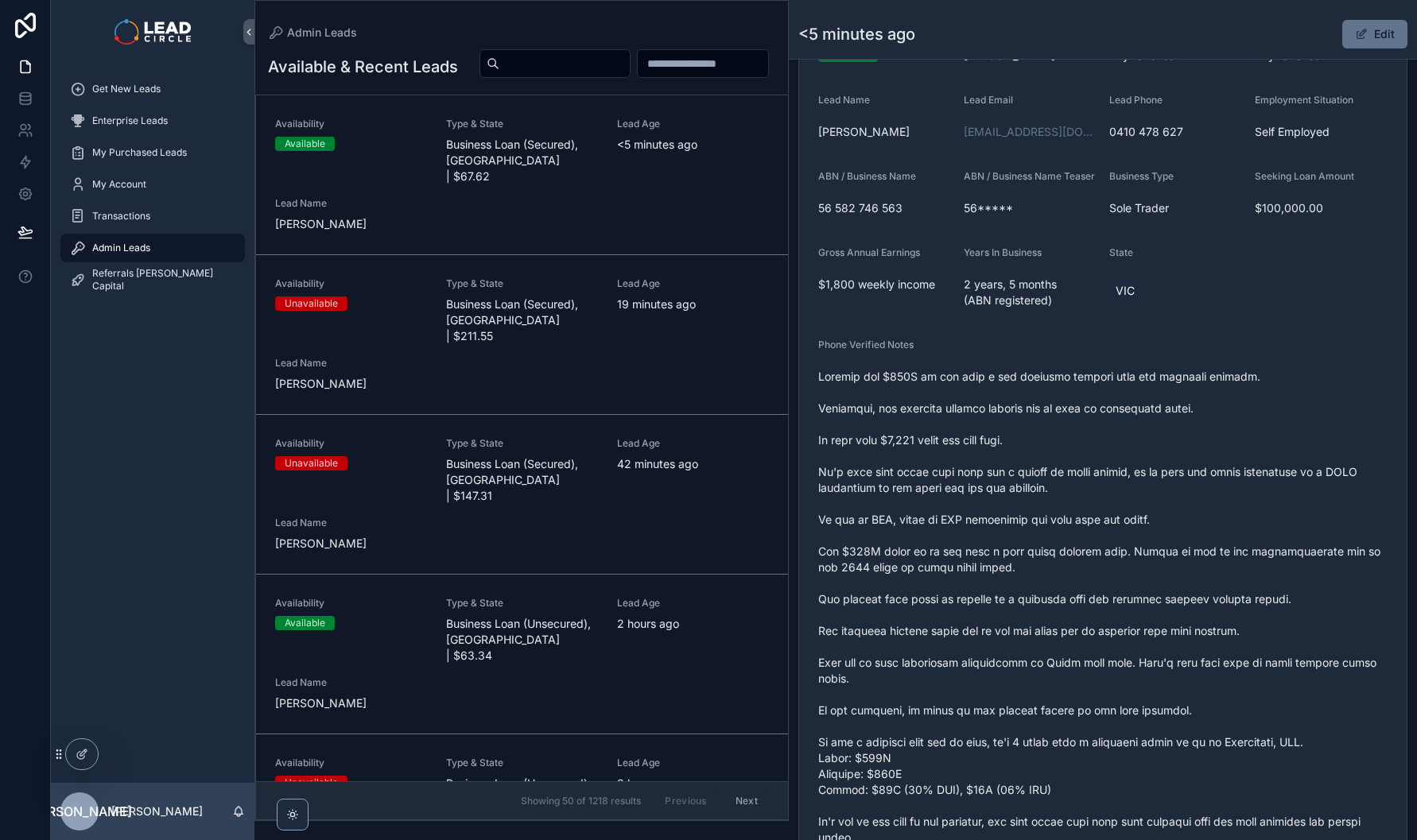
drag, startPoint x: 1010, startPoint y: 504, endPoint x: 1040, endPoint y: 520, distance: 34.0
click at [1010, 505] on span "scrollable content" at bounding box center [1103, 671] width 570 height 604
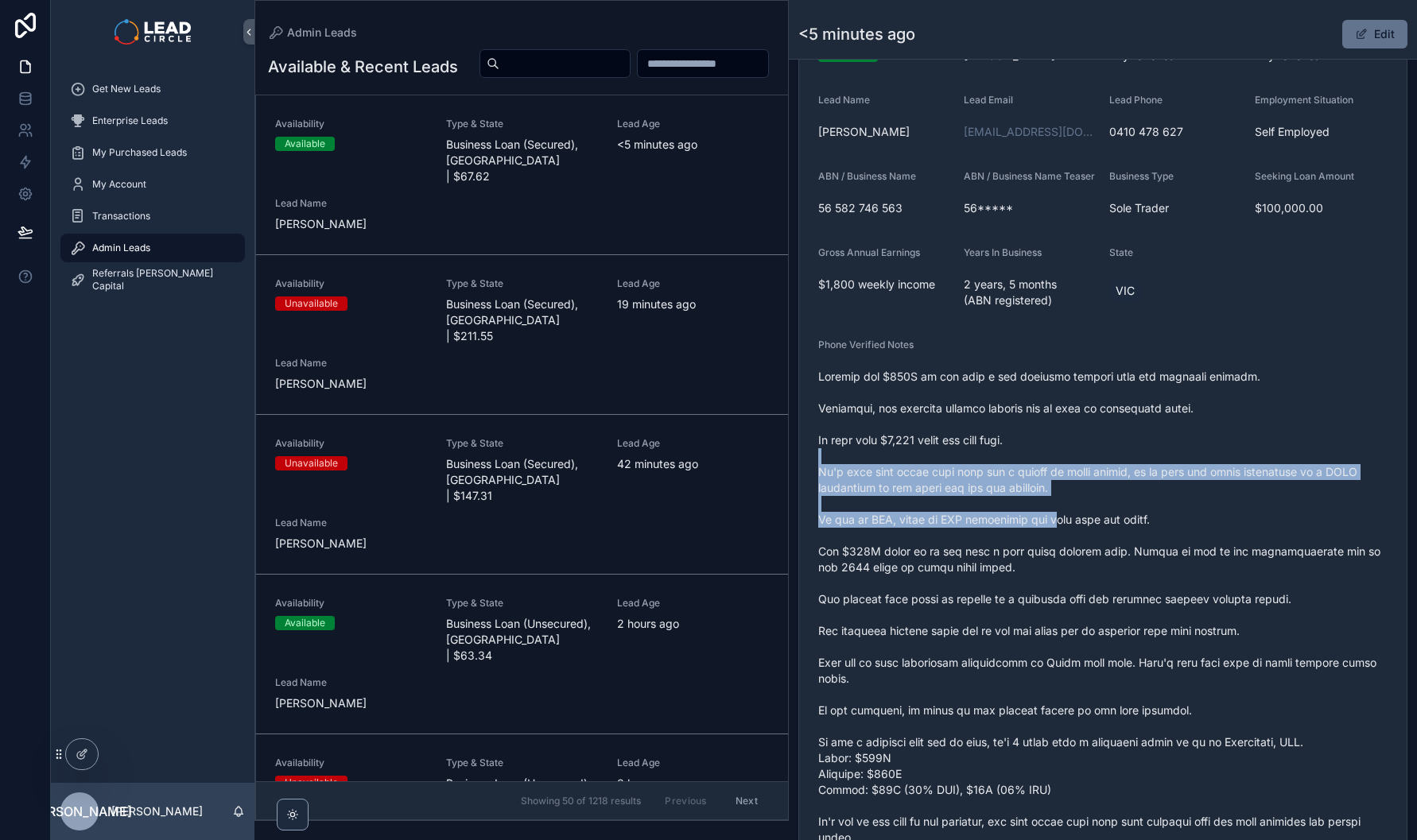
drag, startPoint x: 1053, startPoint y: 522, endPoint x: 1039, endPoint y: 434, distance: 89.1
click at [1039, 437] on span "scrollable content" at bounding box center [1103, 671] width 570 height 604
click at [1039, 434] on span "scrollable content" at bounding box center [1103, 671] width 570 height 604
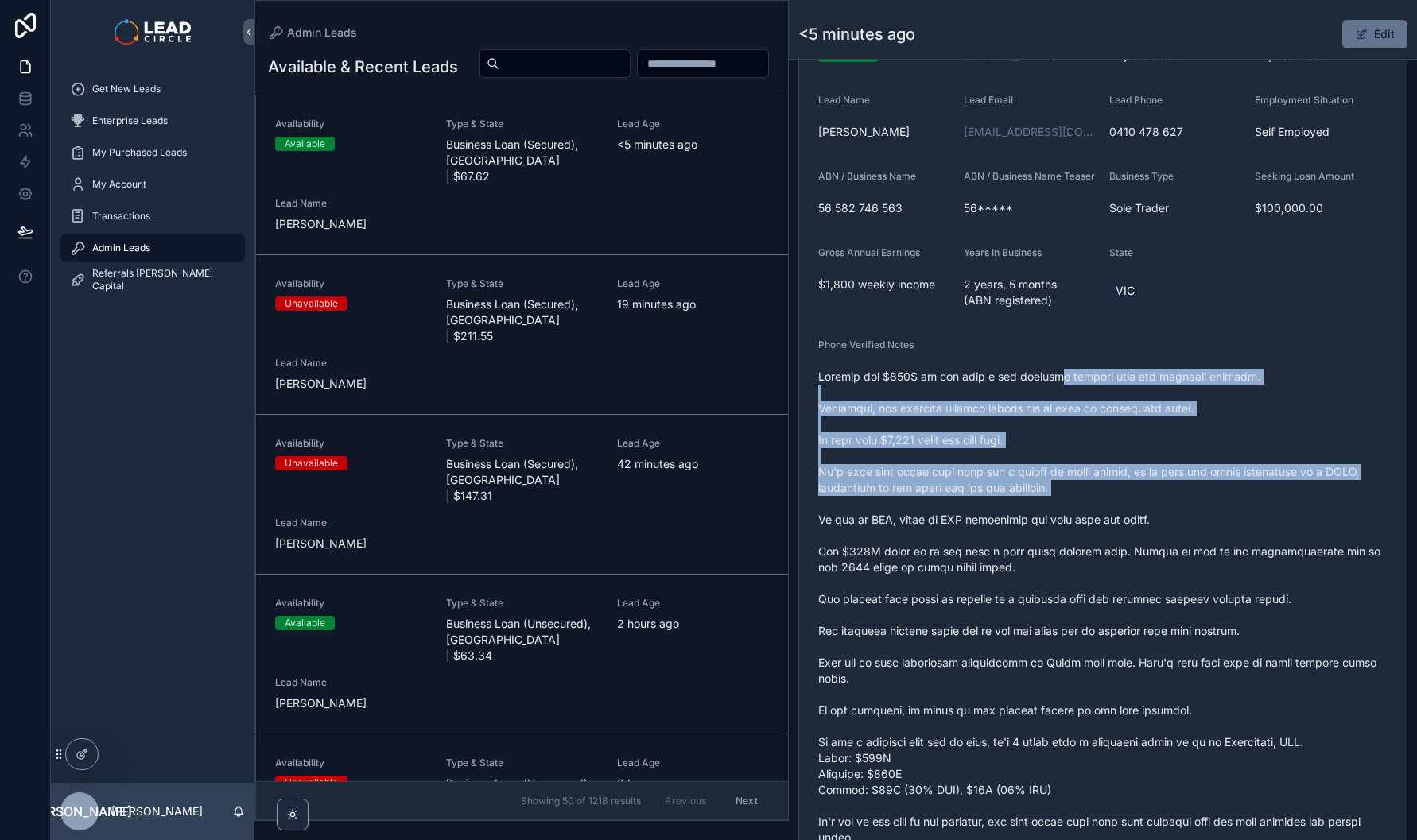
drag, startPoint x: 1048, startPoint y: 397, endPoint x: 1080, endPoint y: 523, distance: 130.0
click at [1080, 523] on span "scrollable content" at bounding box center [1103, 671] width 570 height 604
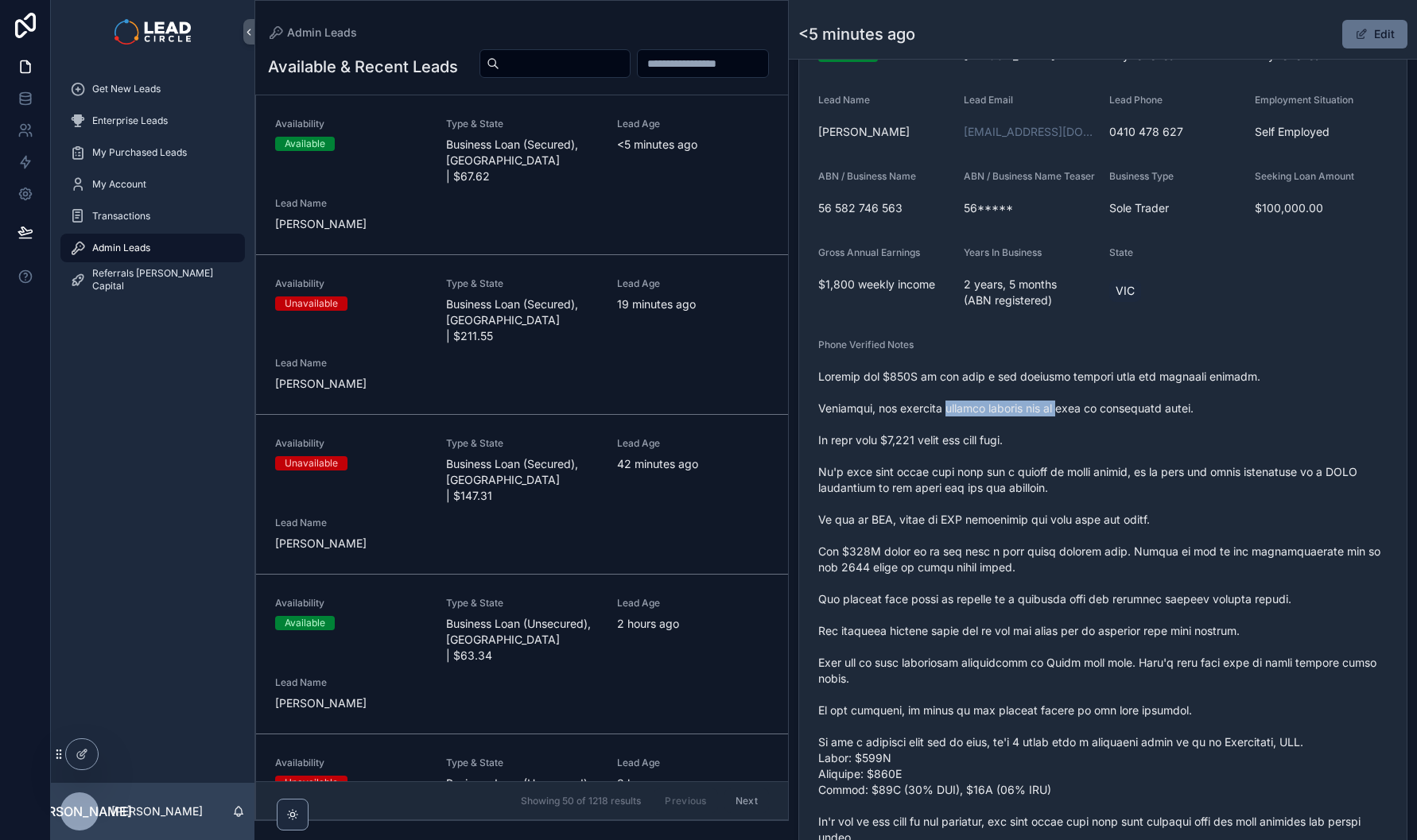
drag, startPoint x: 942, startPoint y: 418, endPoint x: 1123, endPoint y: 414, distance: 181.0
click at [1069, 414] on span "scrollable content" at bounding box center [1103, 671] width 570 height 604
click at [1123, 414] on span "scrollable content" at bounding box center [1103, 671] width 570 height 604
drag, startPoint x: 1067, startPoint y: 417, endPoint x: 965, endPoint y: 415, distance: 102.0
click at [977, 417] on span "scrollable content" at bounding box center [1103, 671] width 570 height 604
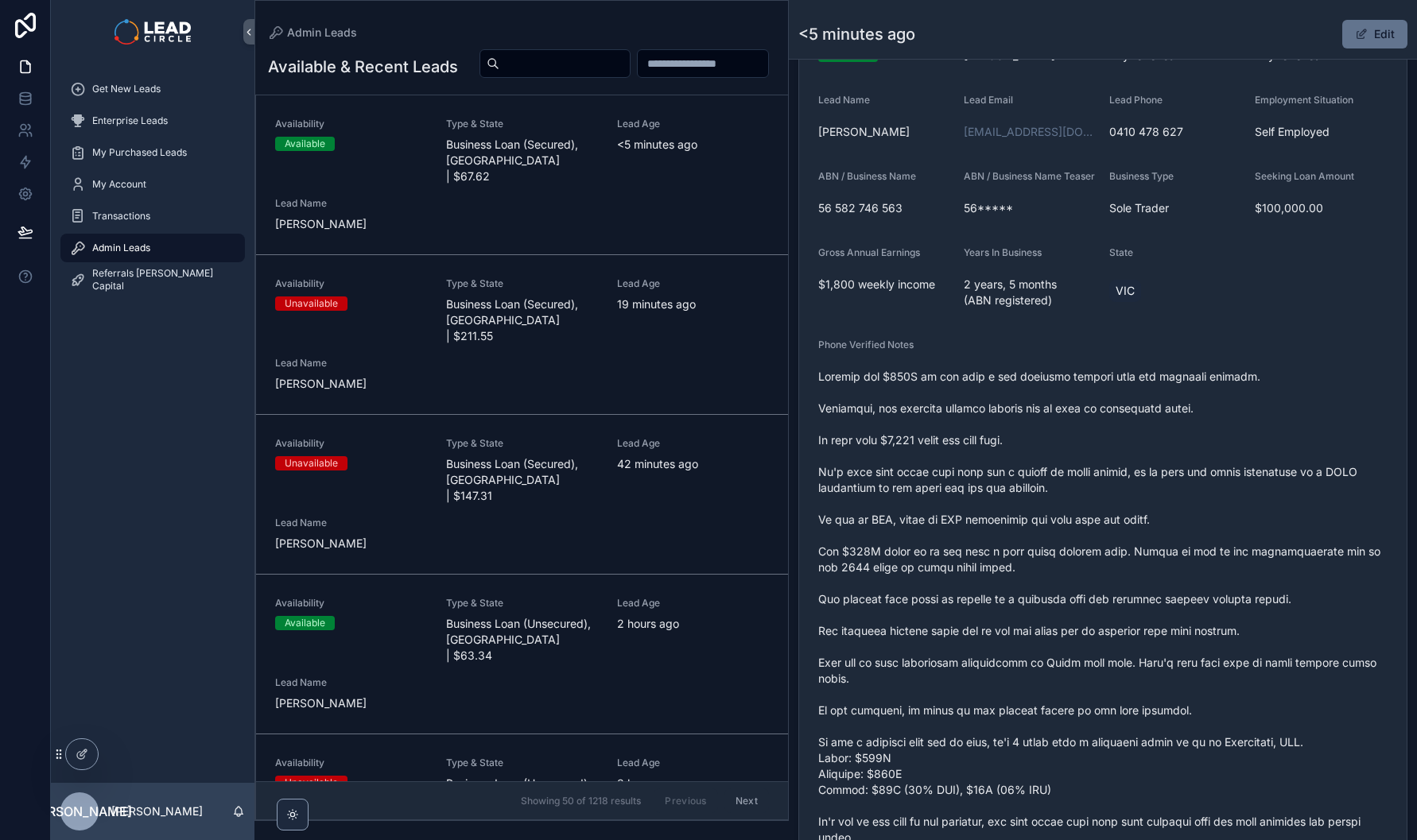
click at [965, 415] on span "scrollable content" at bounding box center [1103, 671] width 570 height 604
drag, startPoint x: 961, startPoint y: 416, endPoint x: 1108, endPoint y: 422, distance: 147.1
click at [1060, 417] on span "scrollable content" at bounding box center [1103, 671] width 570 height 604
click at [1108, 422] on span "scrollable content" at bounding box center [1103, 671] width 570 height 604
drag, startPoint x: 1139, startPoint y: 420, endPoint x: 969, endPoint y: 417, distance: 170.0
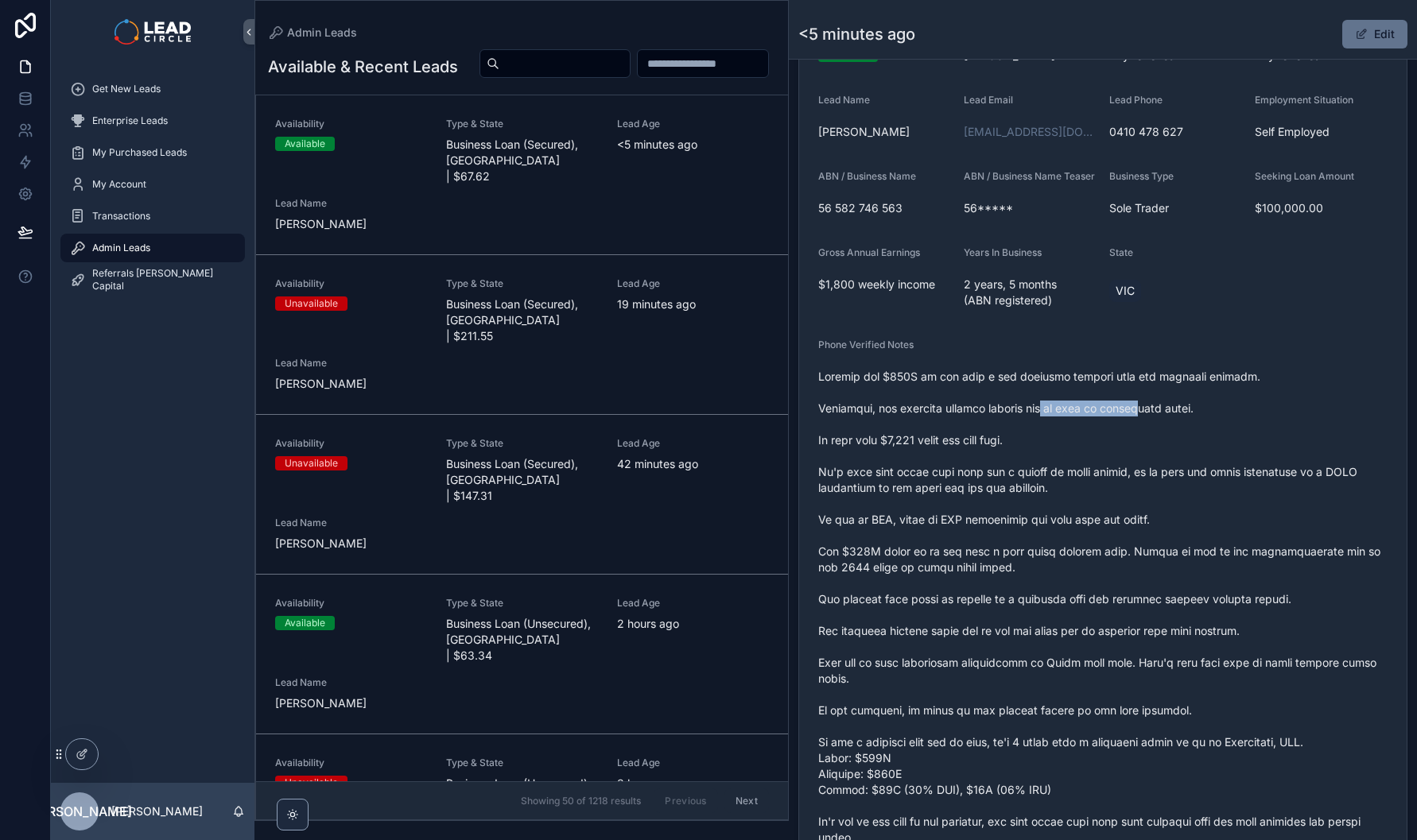
click at [981, 419] on span "scrollable content" at bounding box center [1103, 671] width 570 height 604
click at [969, 417] on span "scrollable content" at bounding box center [1103, 671] width 570 height 604
drag, startPoint x: 852, startPoint y: 458, endPoint x: 959, endPoint y: 450, distance: 107.3
click at [948, 450] on span "scrollable content" at bounding box center [1103, 671] width 570 height 604
click at [959, 450] on span "scrollable content" at bounding box center [1103, 671] width 570 height 604
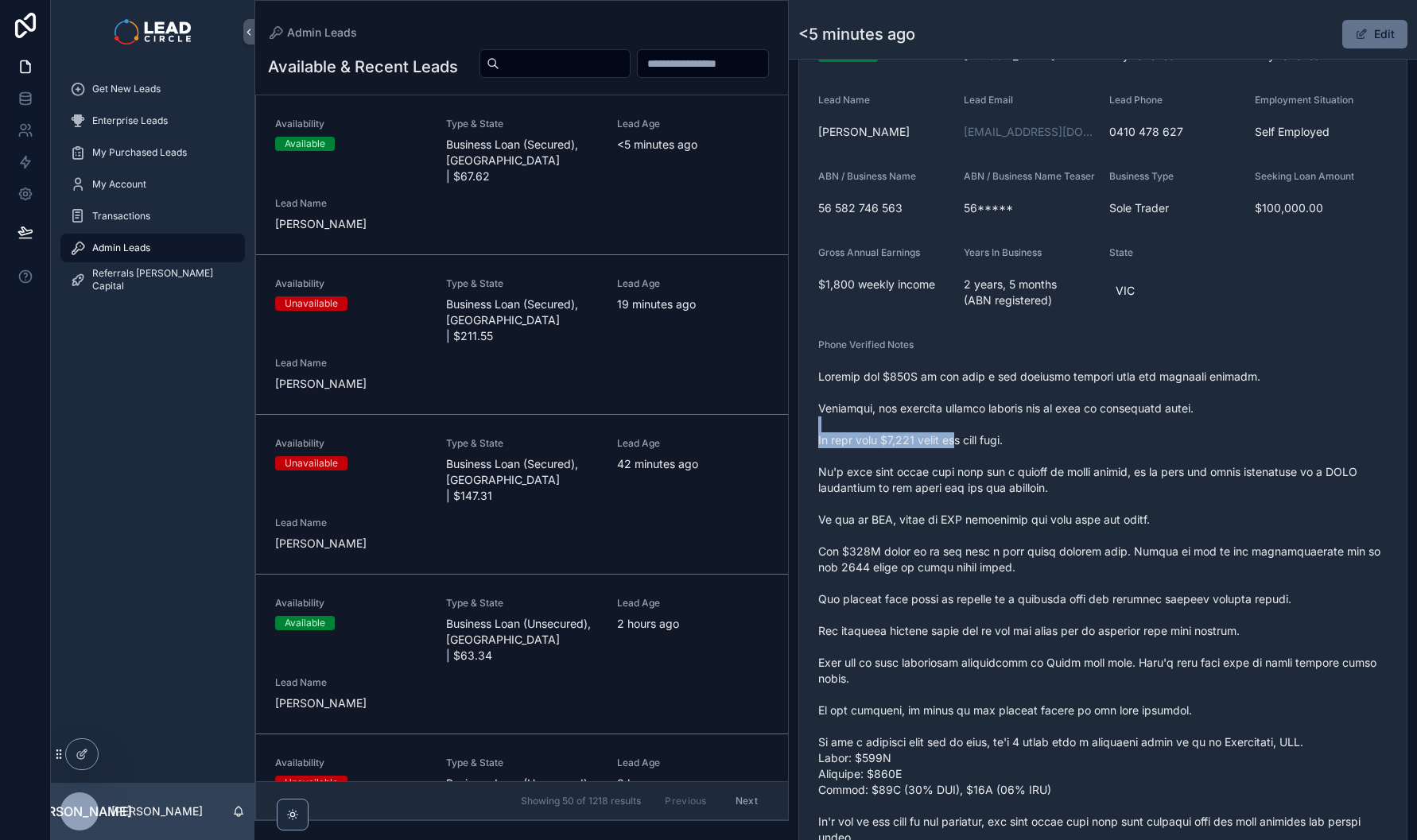
drag, startPoint x: 966, startPoint y: 450, endPoint x: 876, endPoint y: 443, distance: 90.3
click at [876, 443] on span "scrollable content" at bounding box center [1103, 671] width 570 height 604
drag, startPoint x: 924, startPoint y: 479, endPoint x: 1185, endPoint y: 479, distance: 261.0
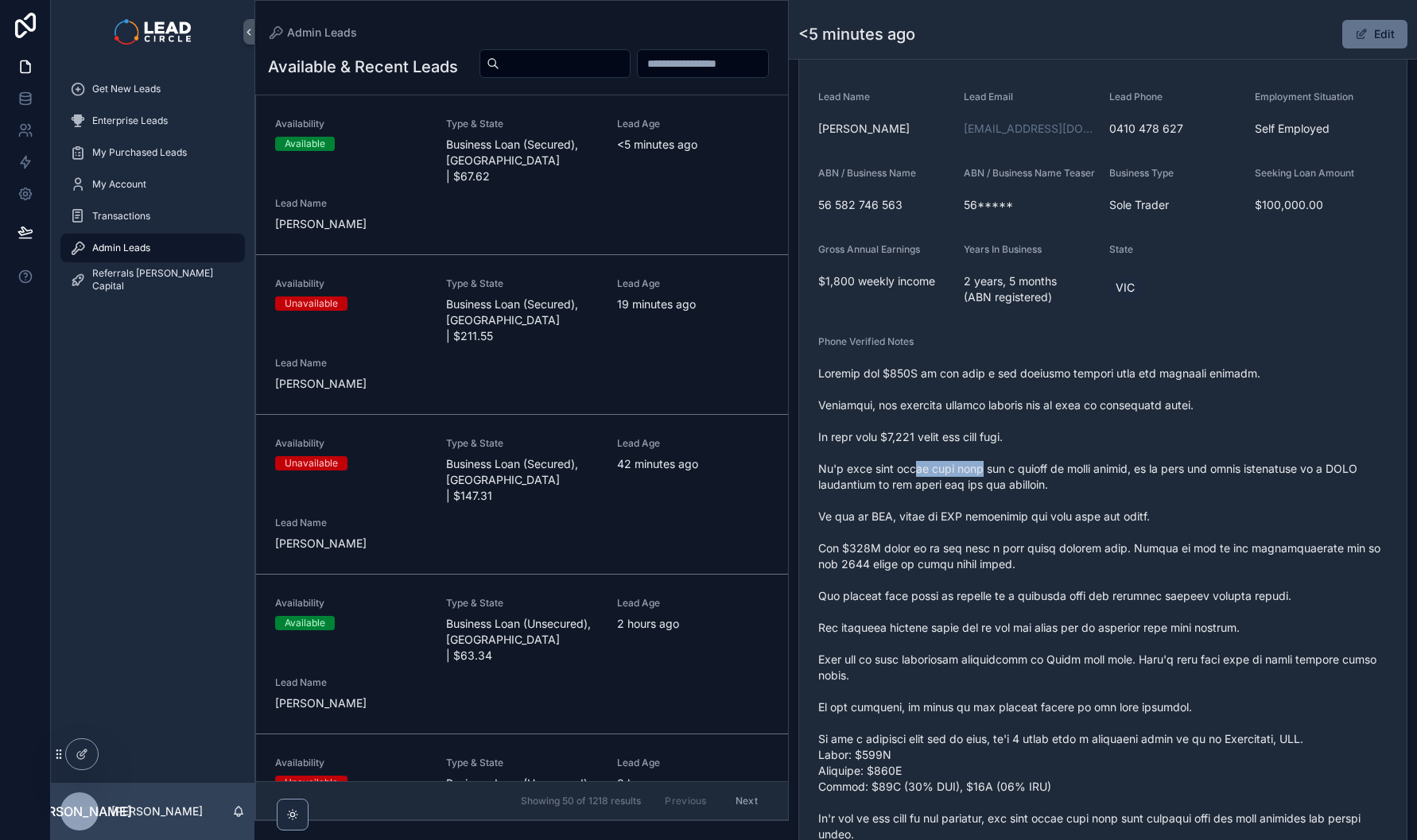
click at [1155, 479] on span "scrollable content" at bounding box center [1103, 668] width 570 height 604
click at [1185, 479] on span "scrollable content" at bounding box center [1103, 668] width 570 height 604
drag, startPoint x: 1169, startPoint y: 480, endPoint x: 1025, endPoint y: 478, distance: 144.0
click at [1033, 480] on span "scrollable content" at bounding box center [1103, 668] width 570 height 604
click at [1024, 478] on span "scrollable content" at bounding box center [1103, 668] width 570 height 604
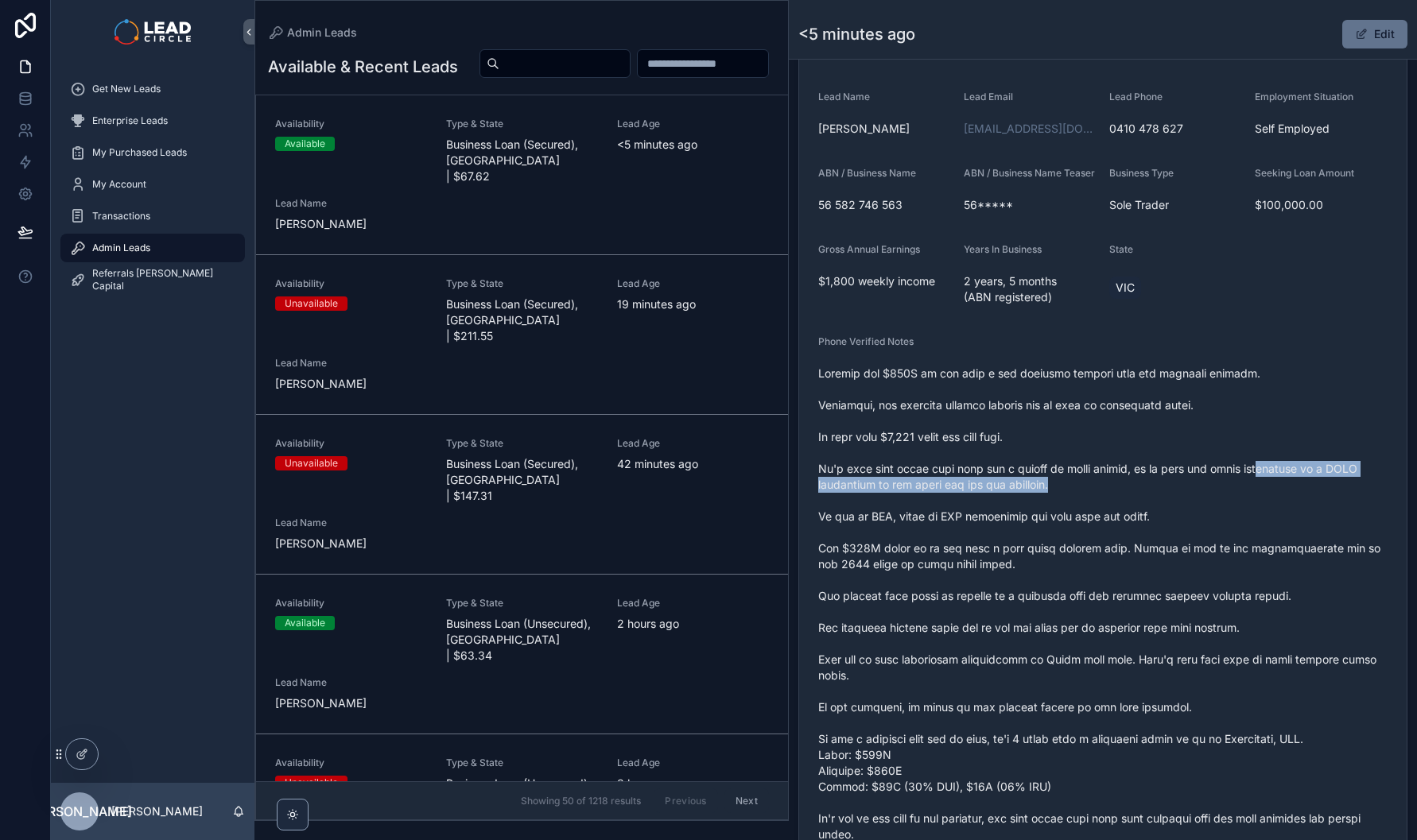
drag, startPoint x: 1175, startPoint y: 489, endPoint x: 1303, endPoint y: 470, distance: 129.4
click at [1278, 473] on span "scrollable content" at bounding box center [1103, 668] width 570 height 604
click at [1312, 470] on span "scrollable content" at bounding box center [1103, 668] width 570 height 604
click at [1272, 487] on span "scrollable content" at bounding box center [1103, 668] width 570 height 604
drag, startPoint x: 1230, startPoint y: 487, endPoint x: 1192, endPoint y: 487, distance: 38.0
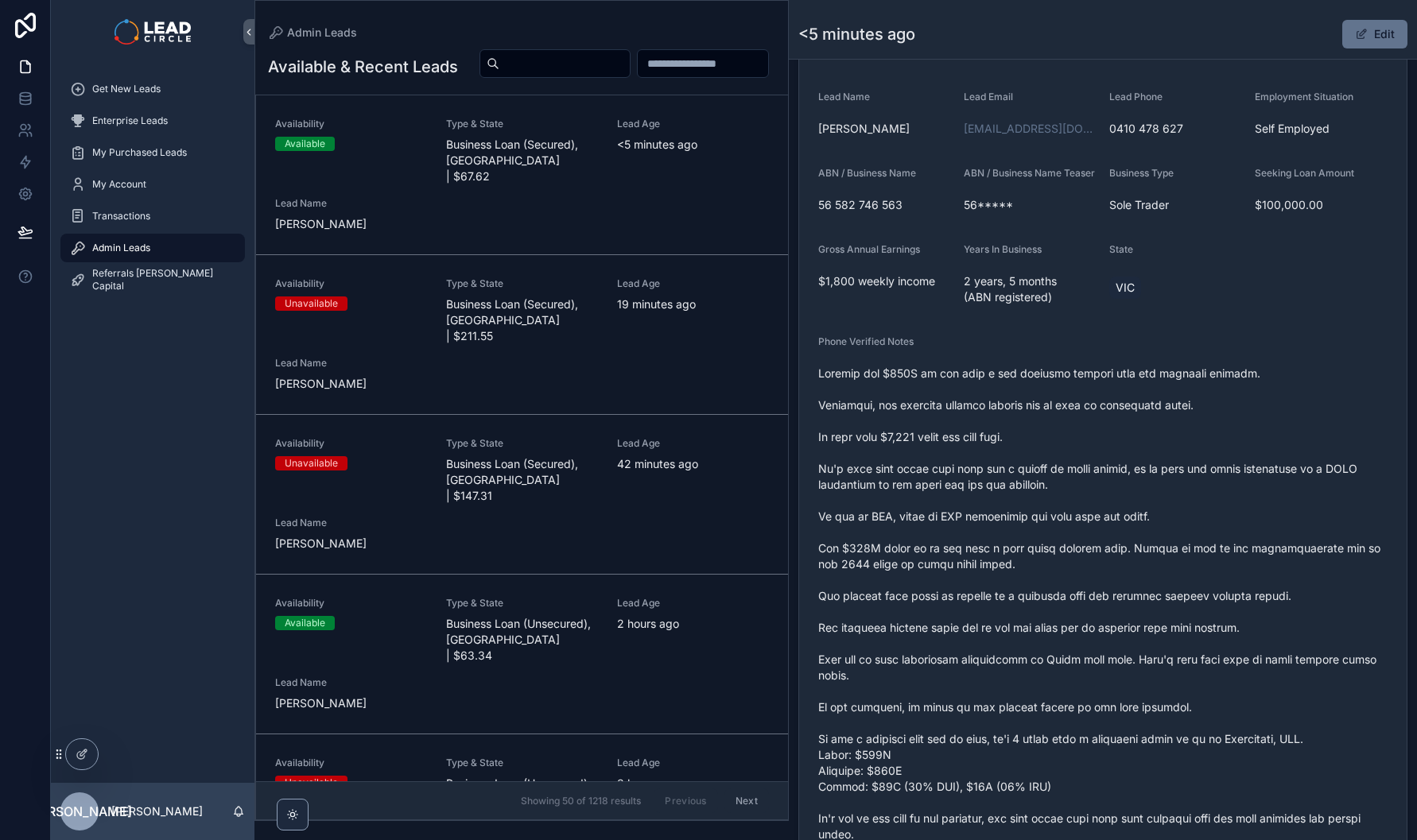
click at [1192, 487] on span "scrollable content" at bounding box center [1103, 668] width 570 height 604
drag, startPoint x: 1192, startPoint y: 487, endPoint x: 1332, endPoint y: 487, distance: 140.0
click at [1326, 487] on span "scrollable content" at bounding box center [1103, 668] width 570 height 604
click at [1332, 487] on span "scrollable content" at bounding box center [1103, 668] width 570 height 604
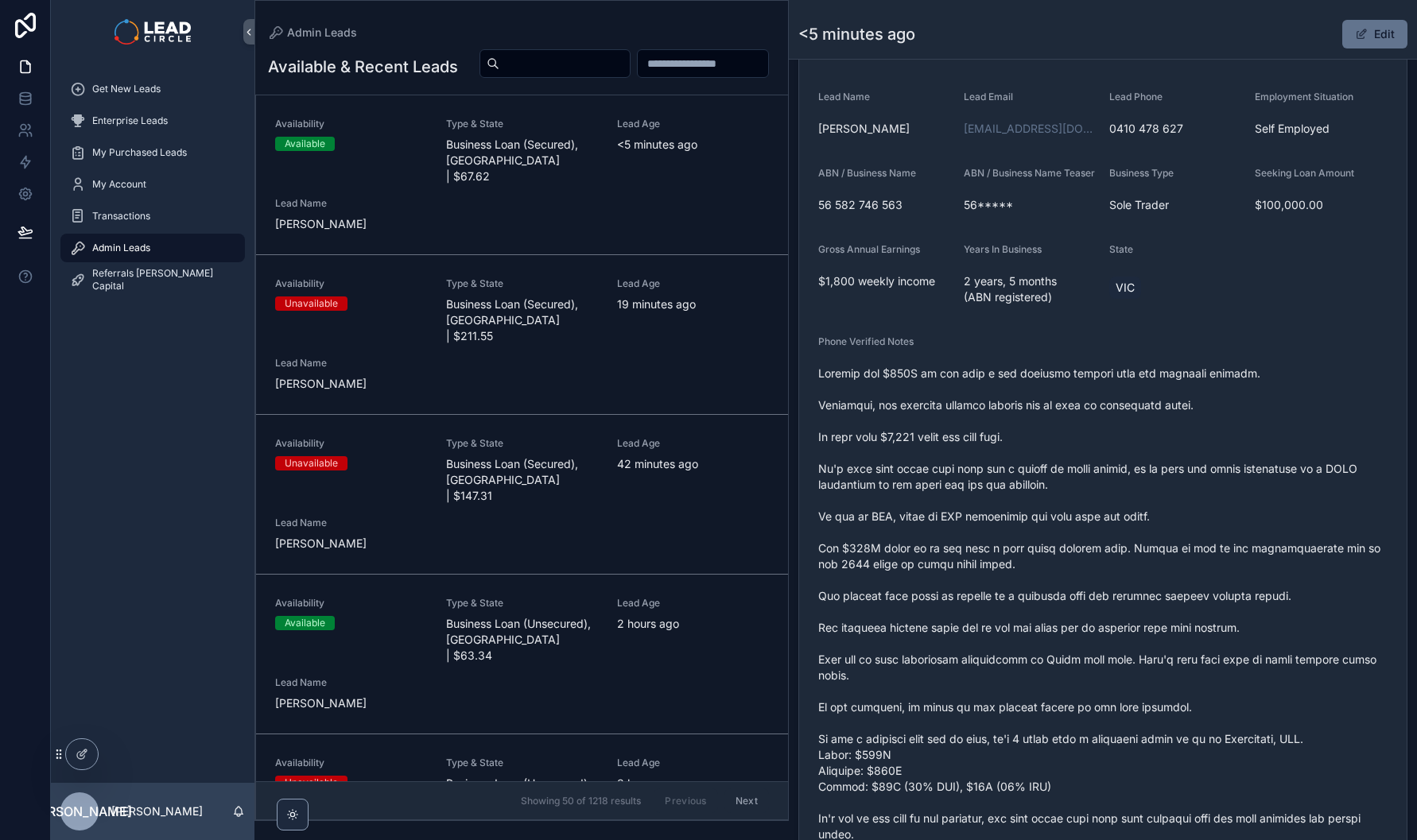
scroll to position [369, 0]
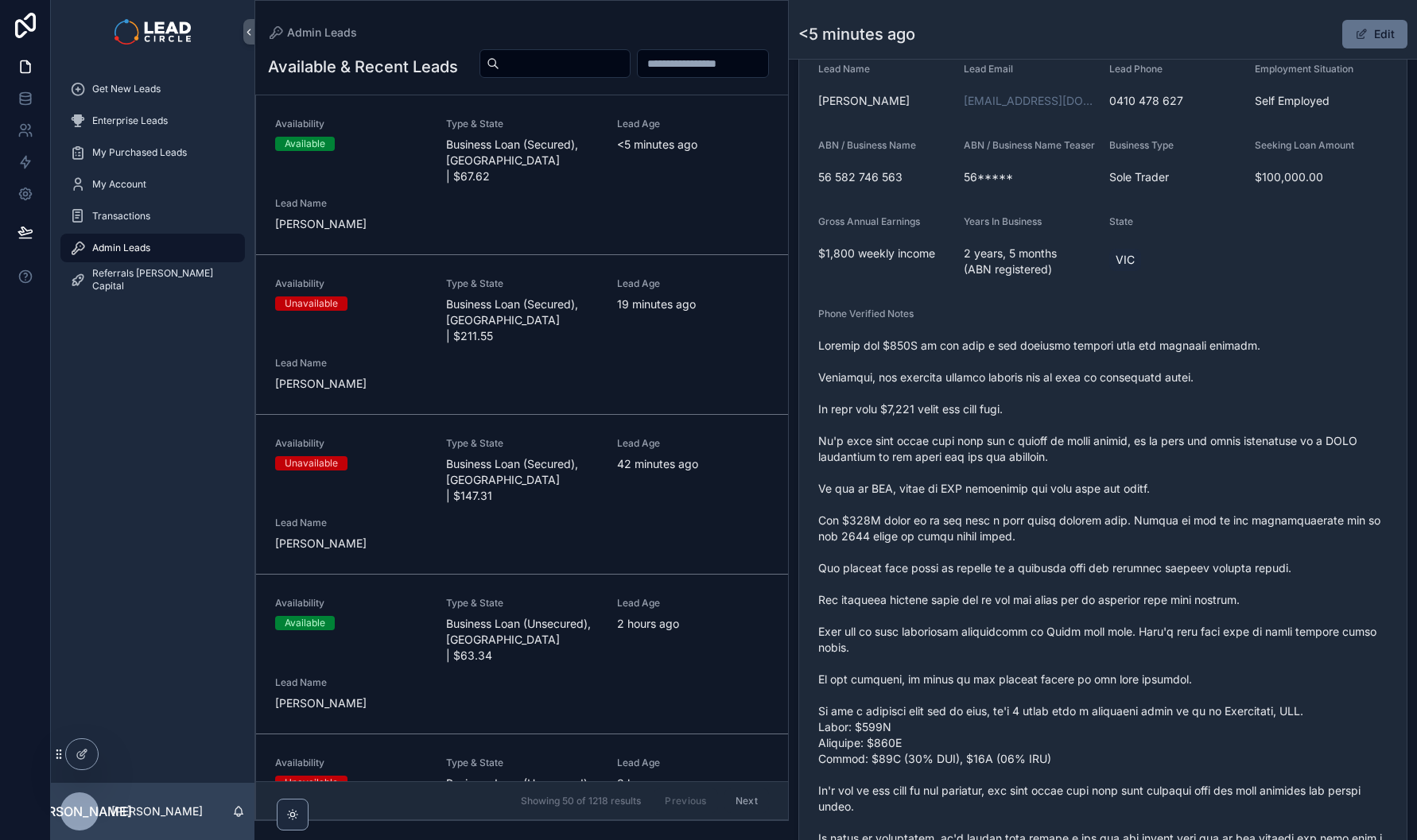
drag, startPoint x: 899, startPoint y: 480, endPoint x: 913, endPoint y: 473, distance: 15.7
click at [902, 478] on span "scrollable content" at bounding box center [1103, 640] width 570 height 604
drag, startPoint x: 913, startPoint y: 473, endPoint x: 1013, endPoint y: 471, distance: 100.0
click at [990, 471] on span "scrollable content" at bounding box center [1103, 640] width 570 height 604
click at [1013, 471] on span "scrollable content" at bounding box center [1103, 640] width 570 height 604
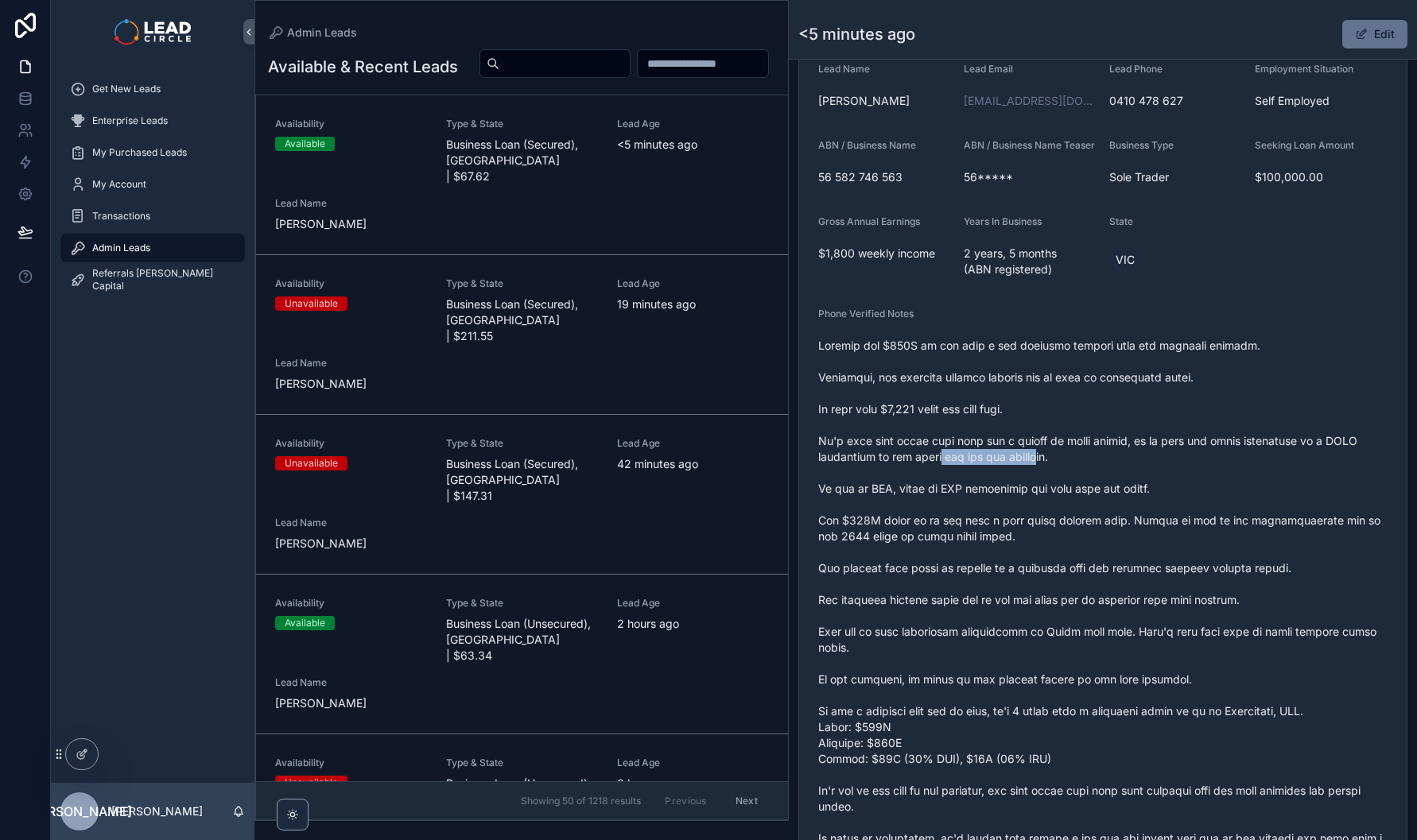
drag, startPoint x: 1043, startPoint y: 476, endPoint x: 899, endPoint y: 462, distance: 144.7
click at [899, 462] on span "scrollable content" at bounding box center [1103, 640] width 570 height 604
click at [899, 462] on span "scrollable content" at bounding box center [1103, 640] width 570 height 604
drag, startPoint x: 1110, startPoint y: 470, endPoint x: 858, endPoint y: 463, distance: 252.1
click at [858, 464] on span "scrollable content" at bounding box center [1103, 640] width 570 height 604
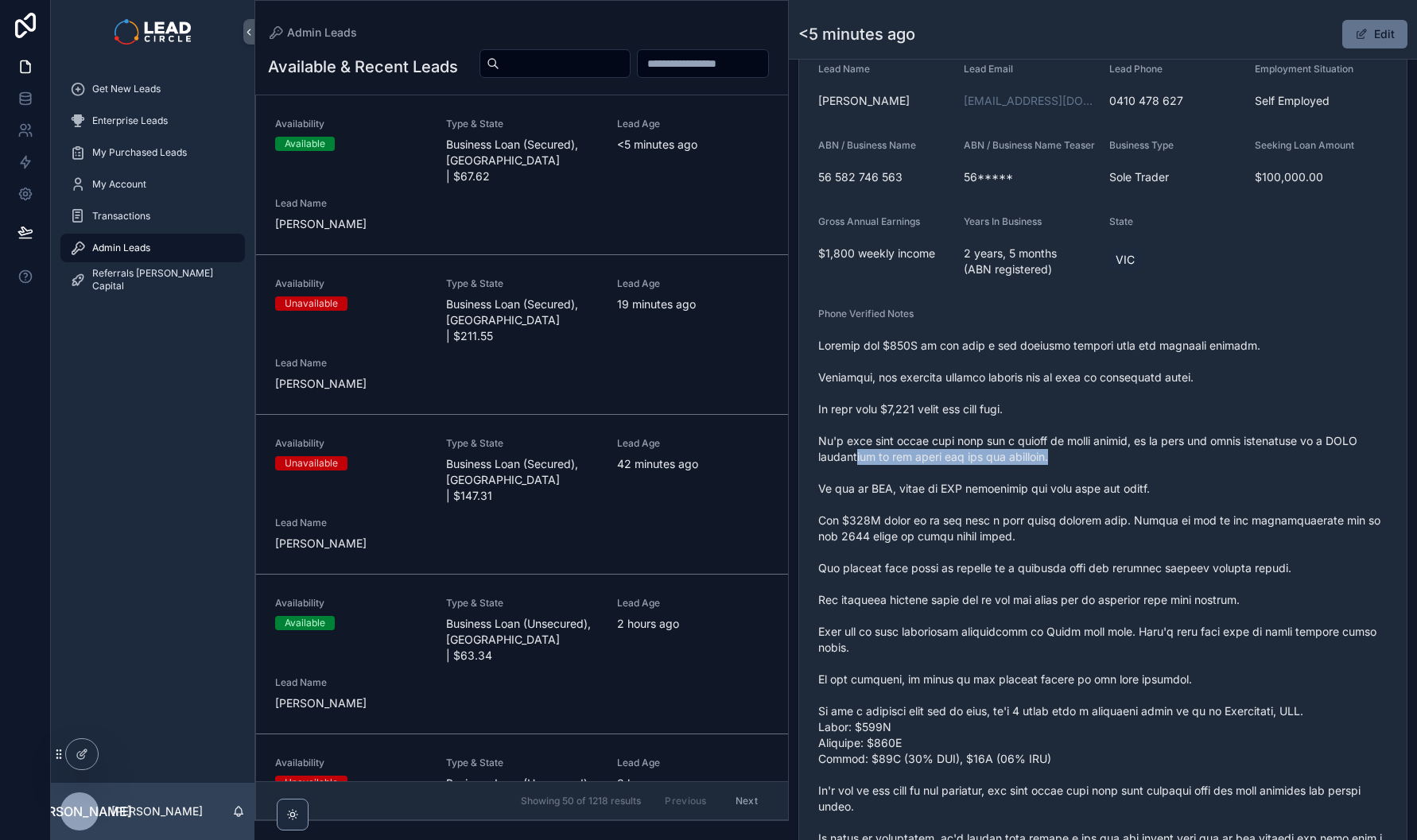
click at [858, 463] on span "scrollable content" at bounding box center [1103, 640] width 570 height 604
drag, startPoint x: 835, startPoint y: 461, endPoint x: 1035, endPoint y: 461, distance: 200.0
click at [1010, 461] on span "scrollable content" at bounding box center [1103, 640] width 570 height 604
click at [1035, 461] on span "scrollable content" at bounding box center [1103, 640] width 570 height 604
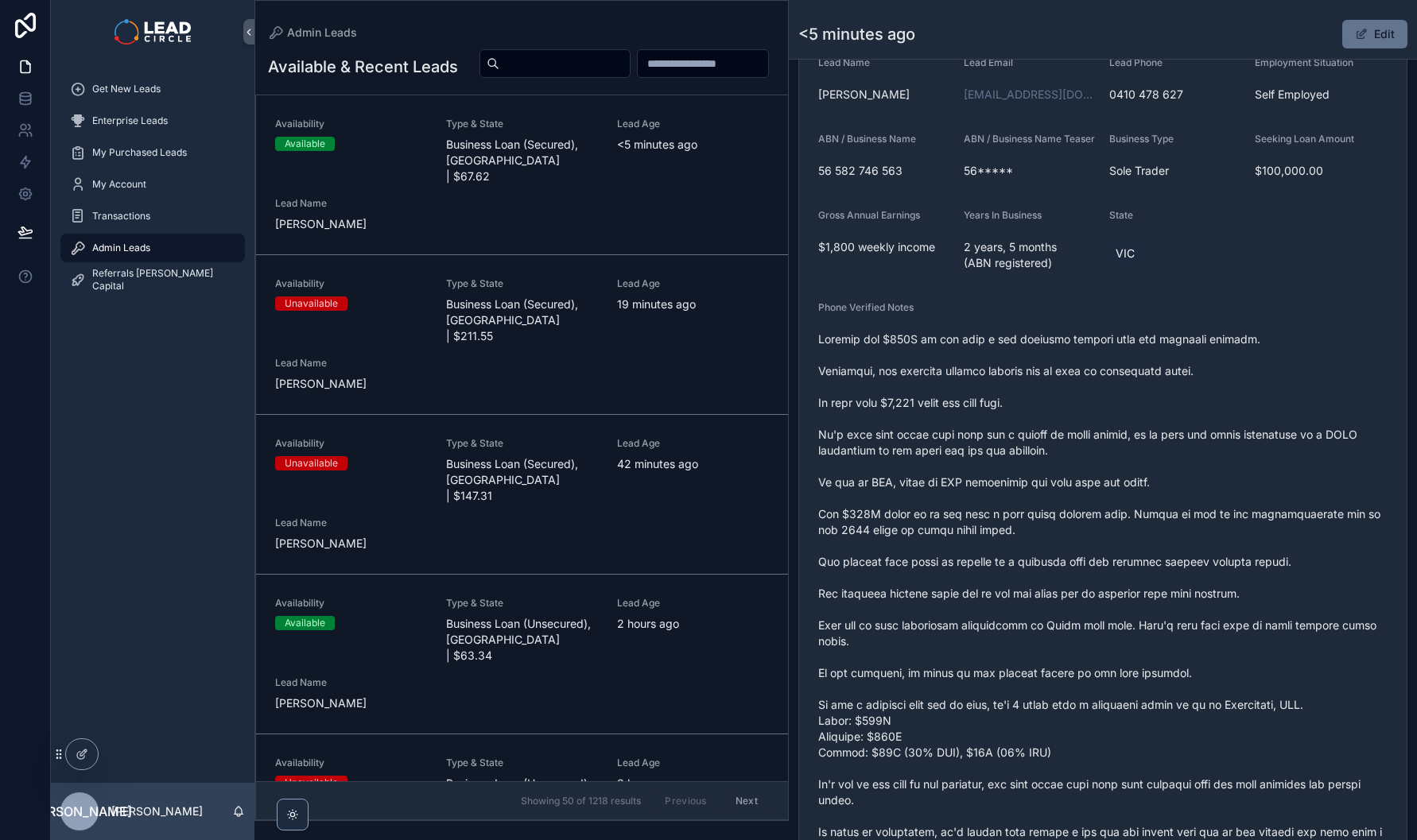
scroll to position [389, 0]
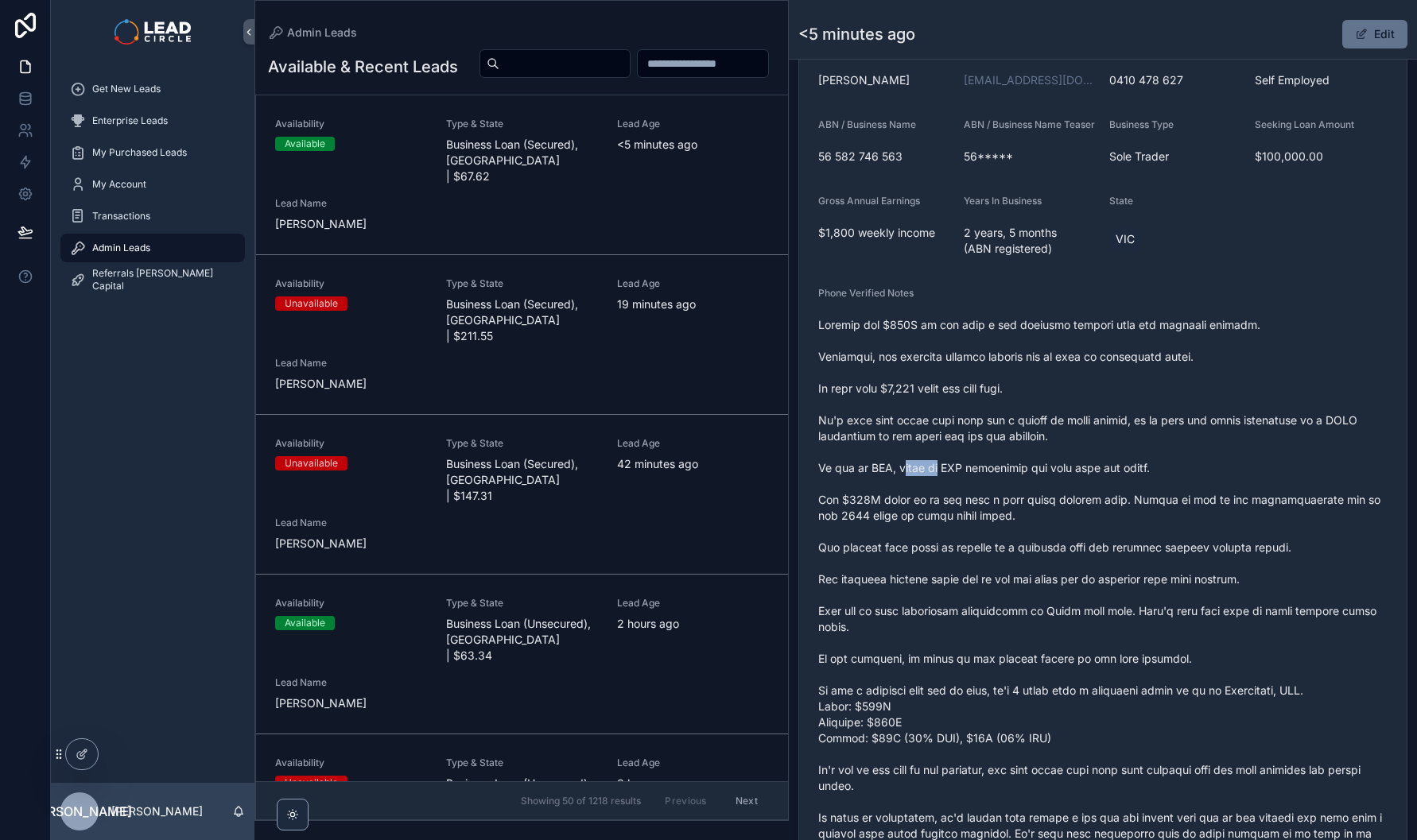
drag, startPoint x: 946, startPoint y: 476, endPoint x: 1087, endPoint y: 480, distance: 141.1
click at [1032, 475] on span "scrollable content" at bounding box center [1103, 620] width 570 height 604
click at [1087, 480] on span "scrollable content" at bounding box center [1103, 620] width 570 height 604
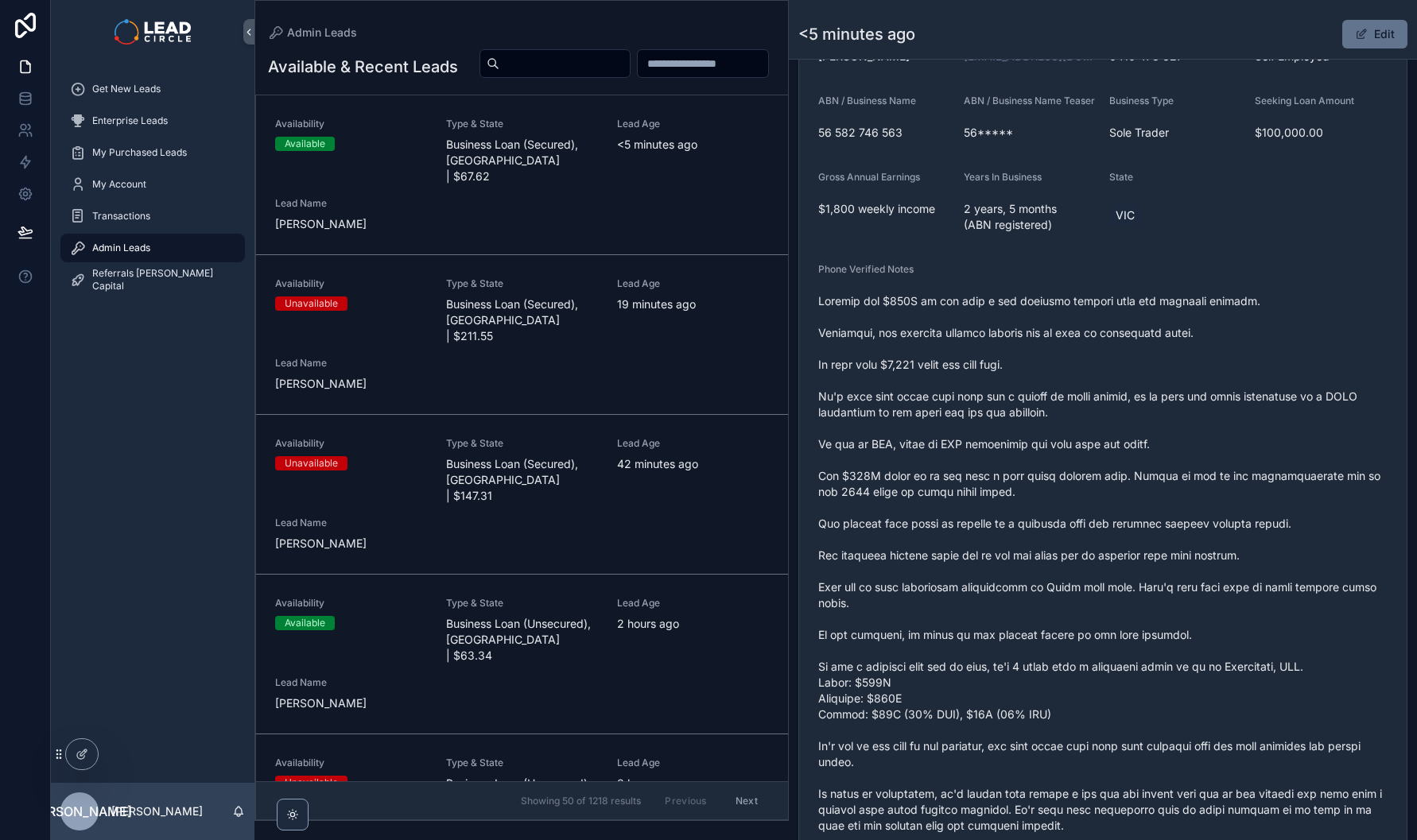
scroll to position [415, 0]
drag, startPoint x: 900, startPoint y: 475, endPoint x: 1116, endPoint y: 475, distance: 216.0
click at [1059, 475] on span "scrollable content" at bounding box center [1103, 594] width 570 height 604
click at [1118, 475] on span "scrollable content" at bounding box center [1103, 594] width 570 height 604
drag, startPoint x: 1131, startPoint y: 480, endPoint x: 1007, endPoint y: 480, distance: 124.0
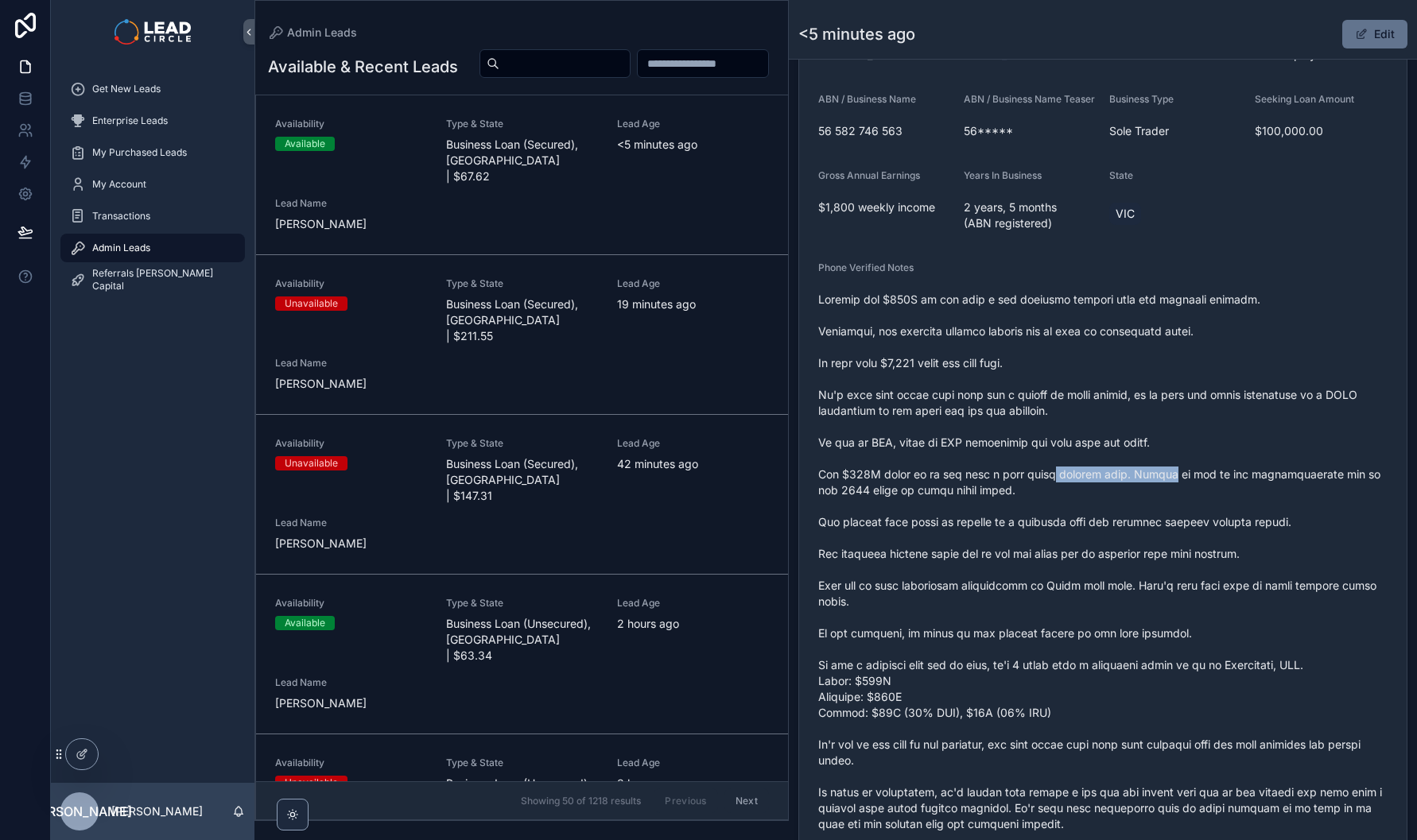
click at [1008, 480] on span "scrollable content" at bounding box center [1103, 594] width 570 height 604
click at [1007, 480] on span "scrollable content" at bounding box center [1103, 594] width 570 height 604
drag, startPoint x: 990, startPoint y: 480, endPoint x: 1153, endPoint y: 481, distance: 163.0
click at [1123, 480] on span "scrollable content" at bounding box center [1103, 594] width 570 height 604
click at [1153, 481] on span "scrollable content" at bounding box center [1103, 594] width 570 height 604
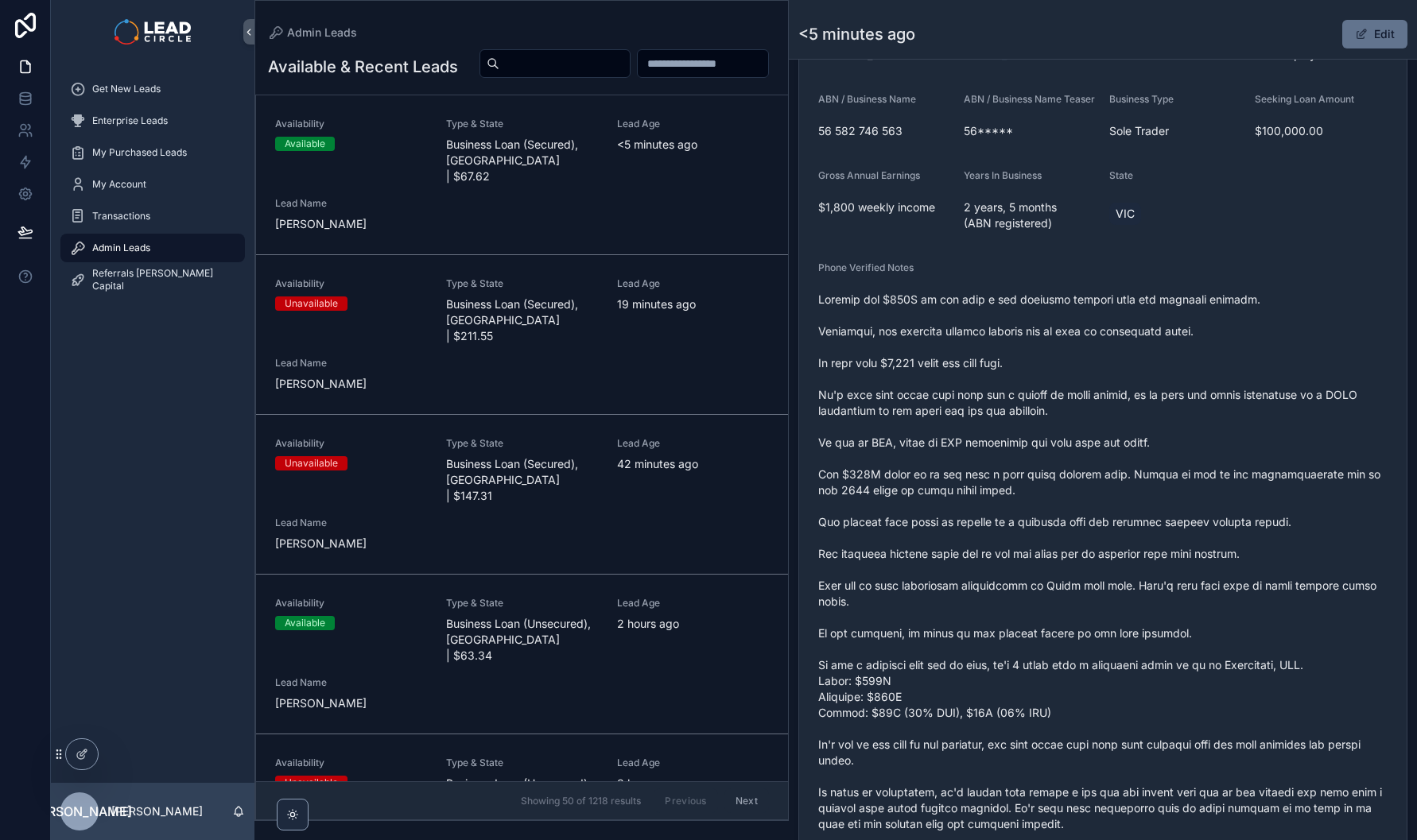
scroll to position [555, 0]
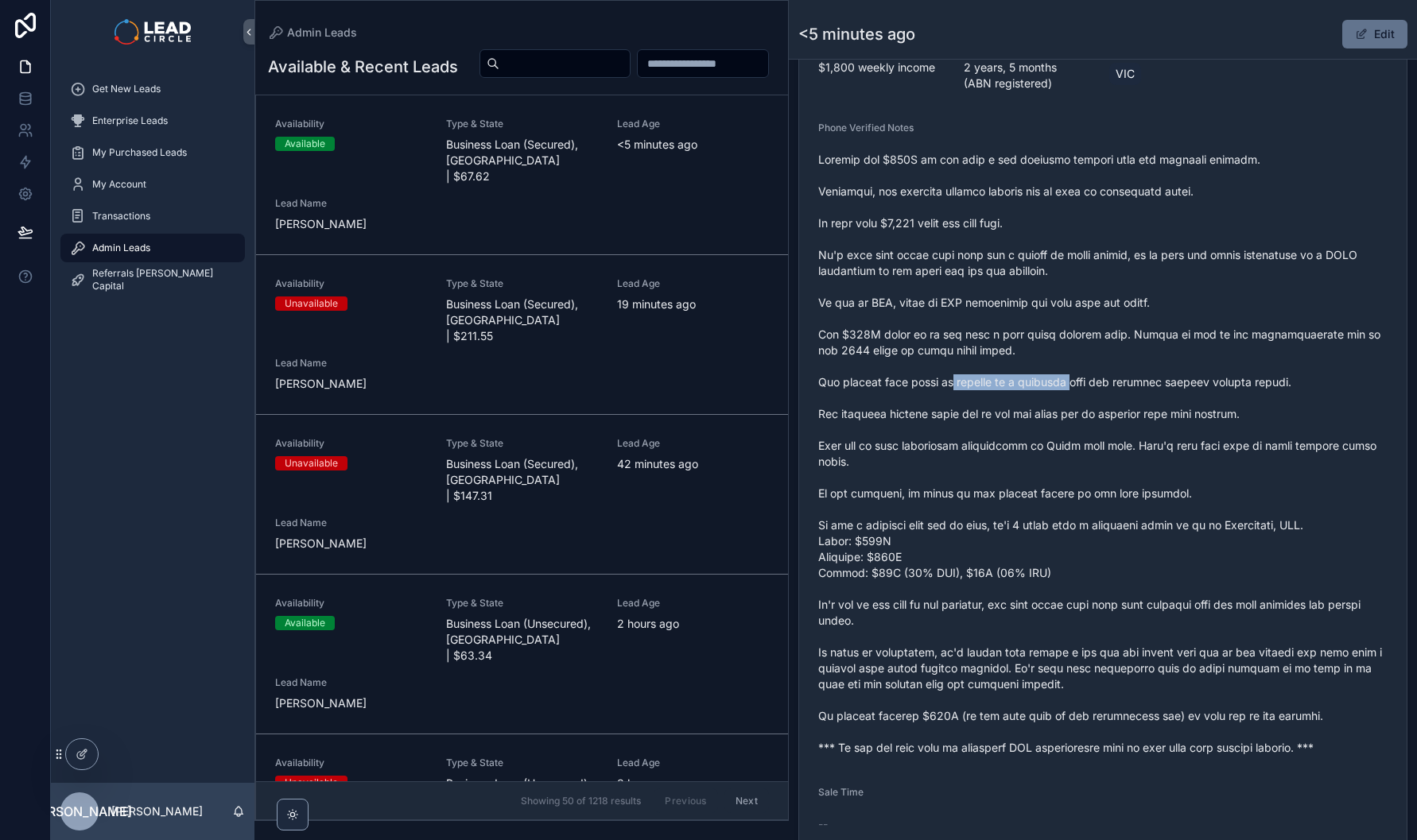
drag, startPoint x: 961, startPoint y: 397, endPoint x: 1105, endPoint y: 394, distance: 144.0
click at [1101, 394] on span "scrollable content" at bounding box center [1103, 454] width 570 height 604
click at [1105, 394] on span "scrollable content" at bounding box center [1103, 454] width 570 height 604
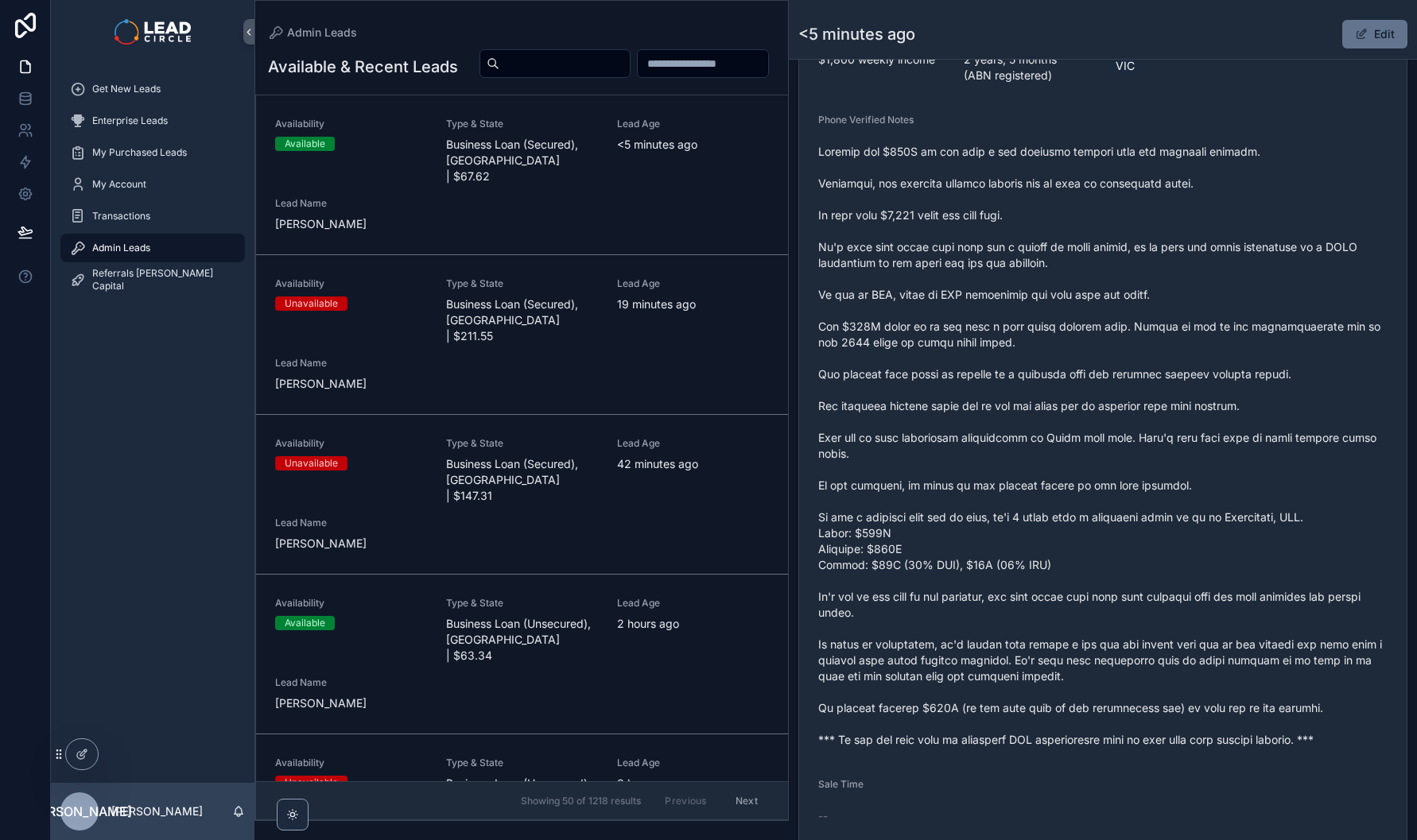
scroll to position [563, 0]
click at [1025, 376] on span "scrollable content" at bounding box center [1103, 446] width 570 height 604
click at [1024, 376] on span "scrollable content" at bounding box center [1103, 446] width 570 height 604
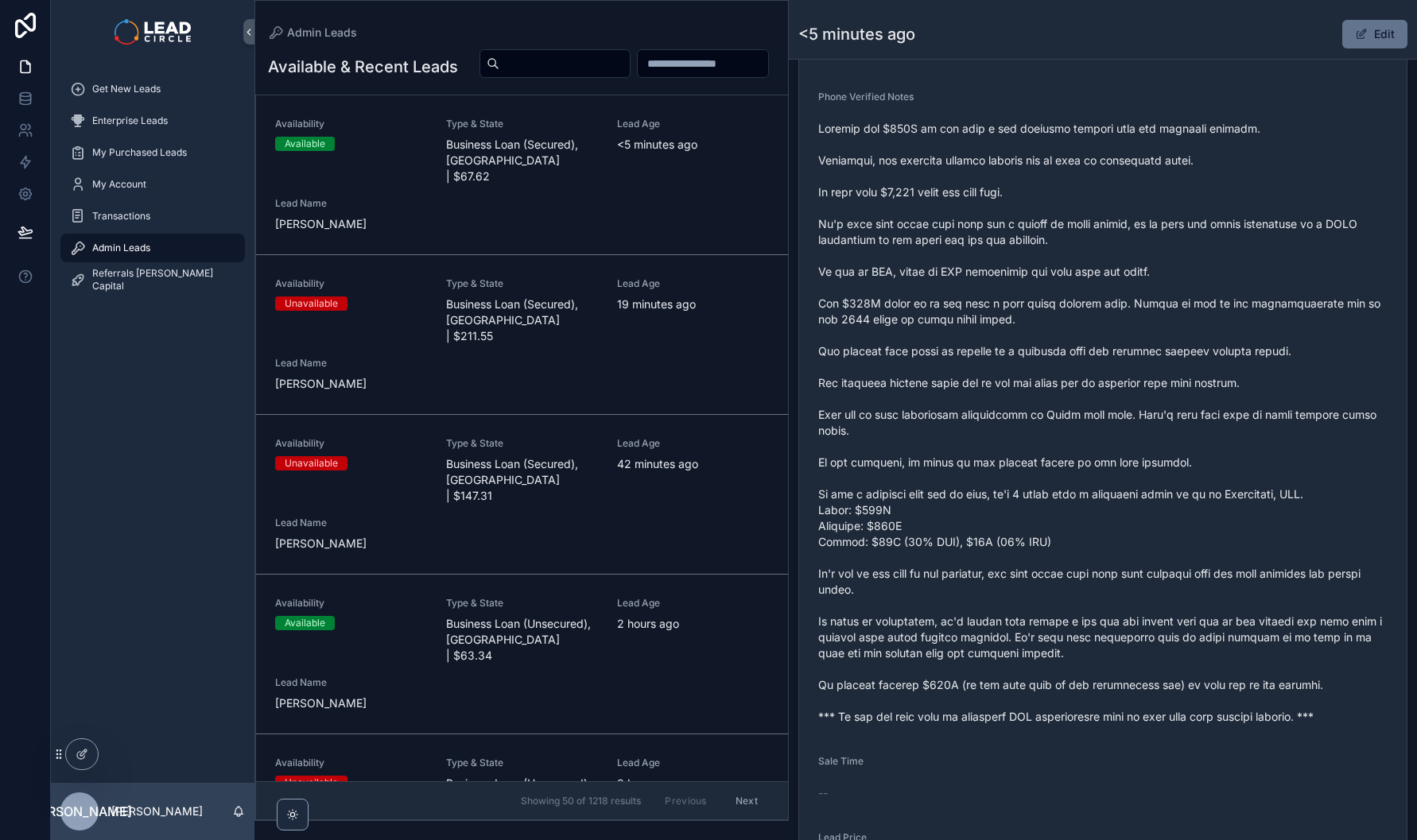
scroll to position [676, 0]
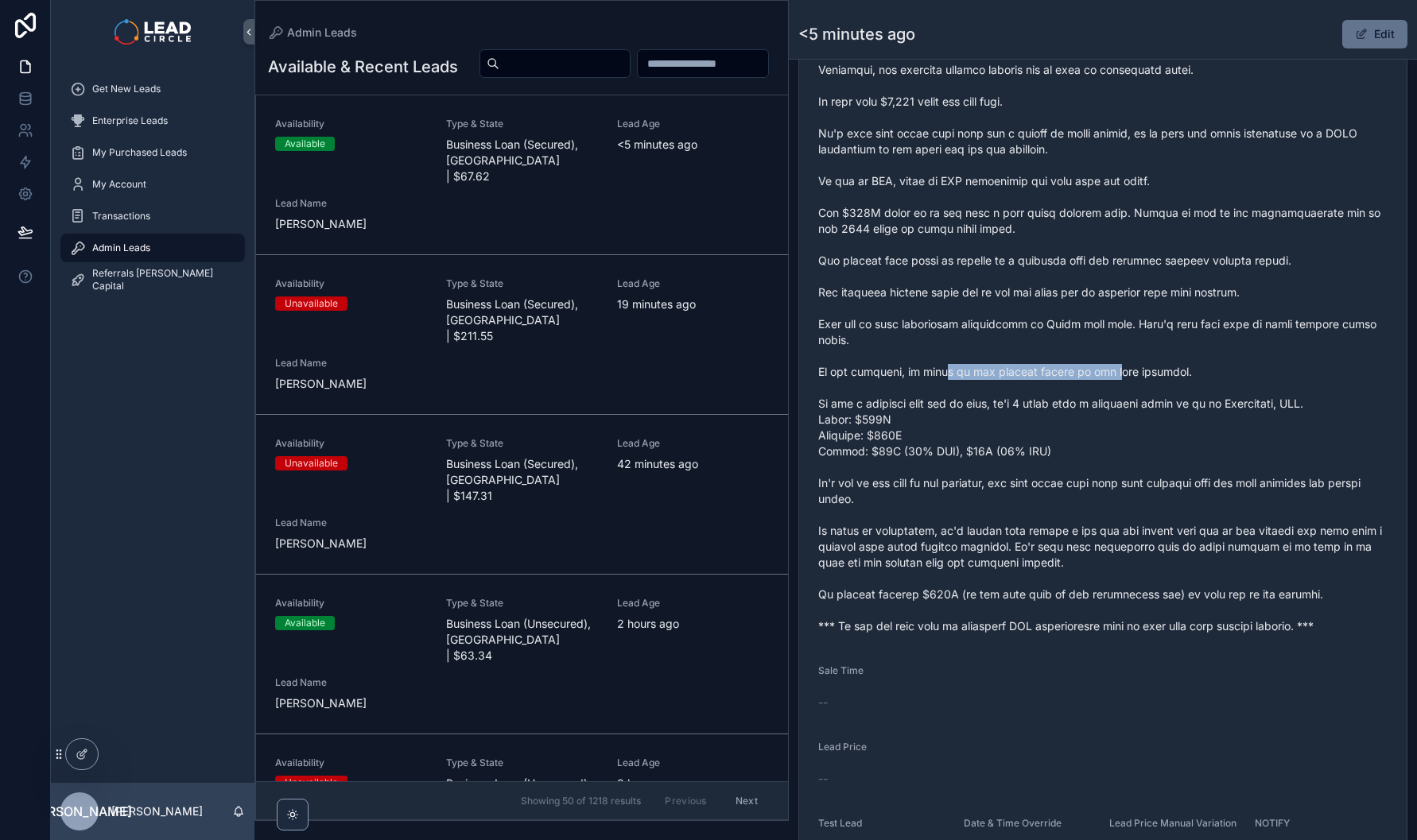
drag, startPoint x: 951, startPoint y: 385, endPoint x: 1139, endPoint y: 382, distance: 188.0
click at [1137, 383] on span "scrollable content" at bounding box center [1103, 332] width 570 height 604
click at [1139, 382] on span "scrollable content" at bounding box center [1103, 332] width 570 height 604
drag, startPoint x: 1173, startPoint y: 411, endPoint x: 1055, endPoint y: 410, distance: 118.0
click at [1057, 411] on span "scrollable content" at bounding box center [1103, 332] width 570 height 604
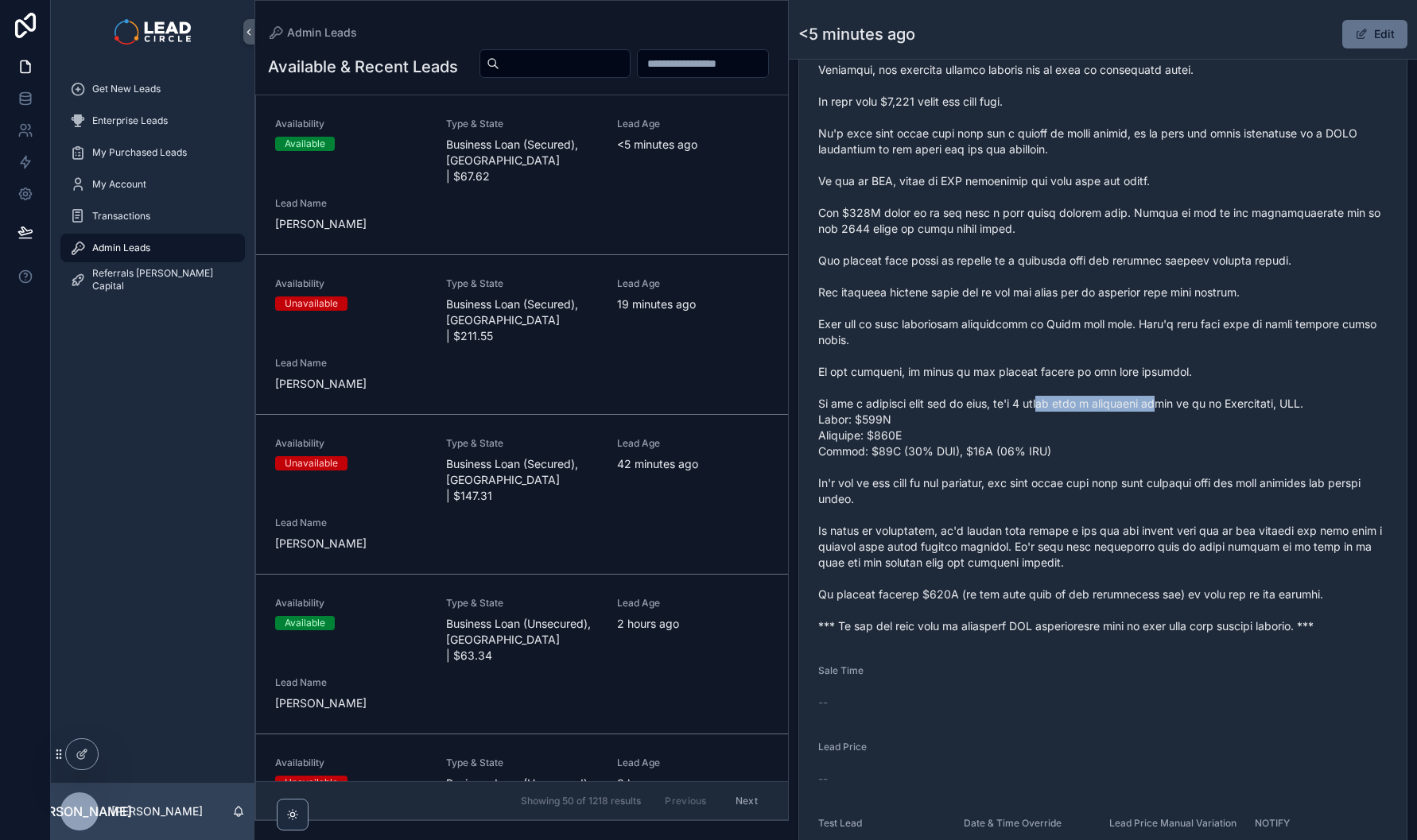
click at [1055, 410] on span "scrollable content" at bounding box center [1103, 332] width 570 height 604
drag, startPoint x: 925, startPoint y: 494, endPoint x: 1149, endPoint y: 495, distance: 224.0
click at [1130, 494] on span "scrollable content" at bounding box center [1103, 332] width 570 height 604
click at [1149, 495] on span "scrollable content" at bounding box center [1103, 332] width 570 height 604
click at [1075, 499] on span "scrollable content" at bounding box center [1103, 332] width 570 height 604
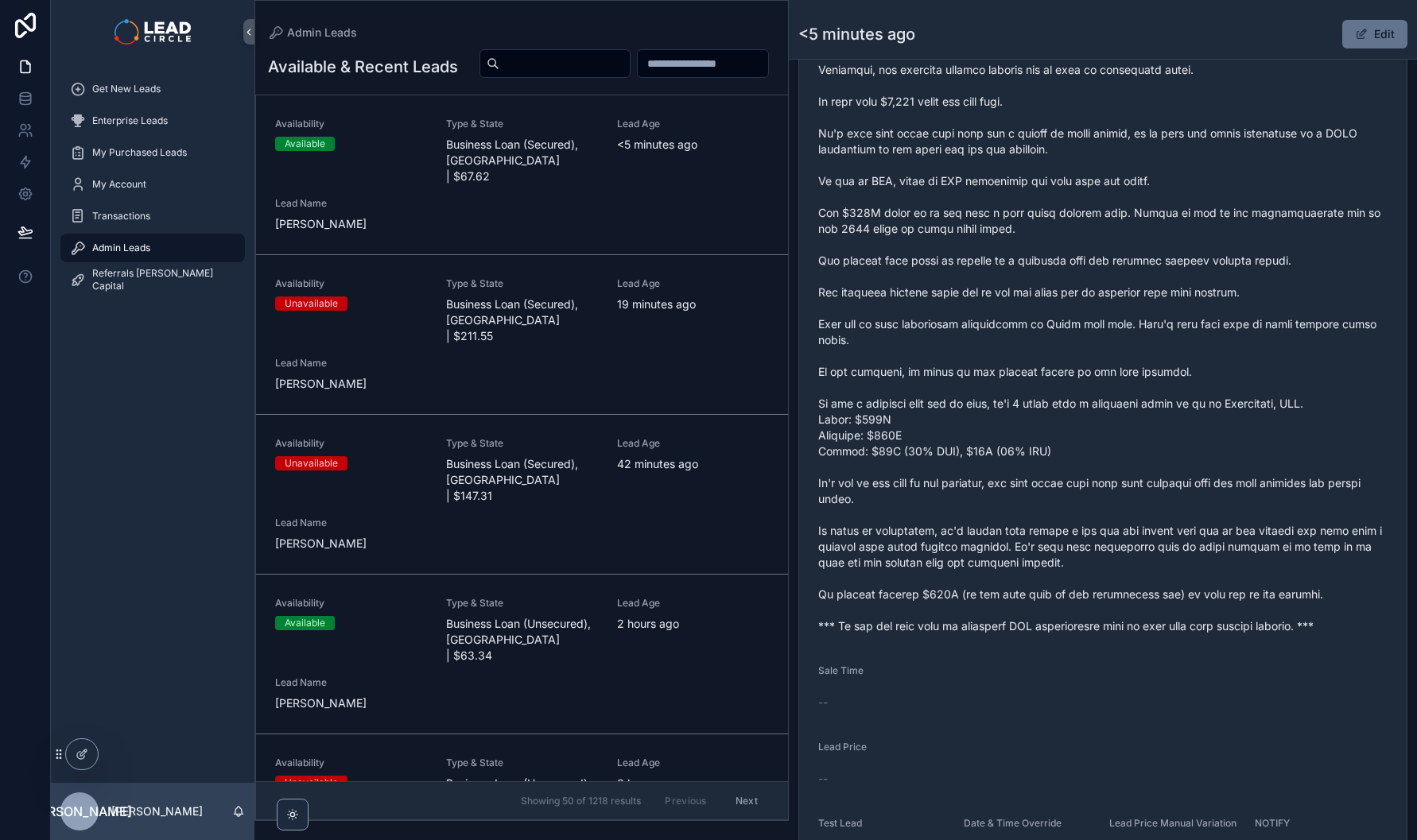
click at [1074, 499] on span "scrollable content" at bounding box center [1103, 332] width 570 height 604
drag, startPoint x: 1055, startPoint y: 499, endPoint x: 1203, endPoint y: 485, distance: 148.7
click at [1148, 485] on span "scrollable content" at bounding box center [1103, 332] width 570 height 604
click at [1203, 485] on span "scrollable content" at bounding box center [1103, 332] width 570 height 604
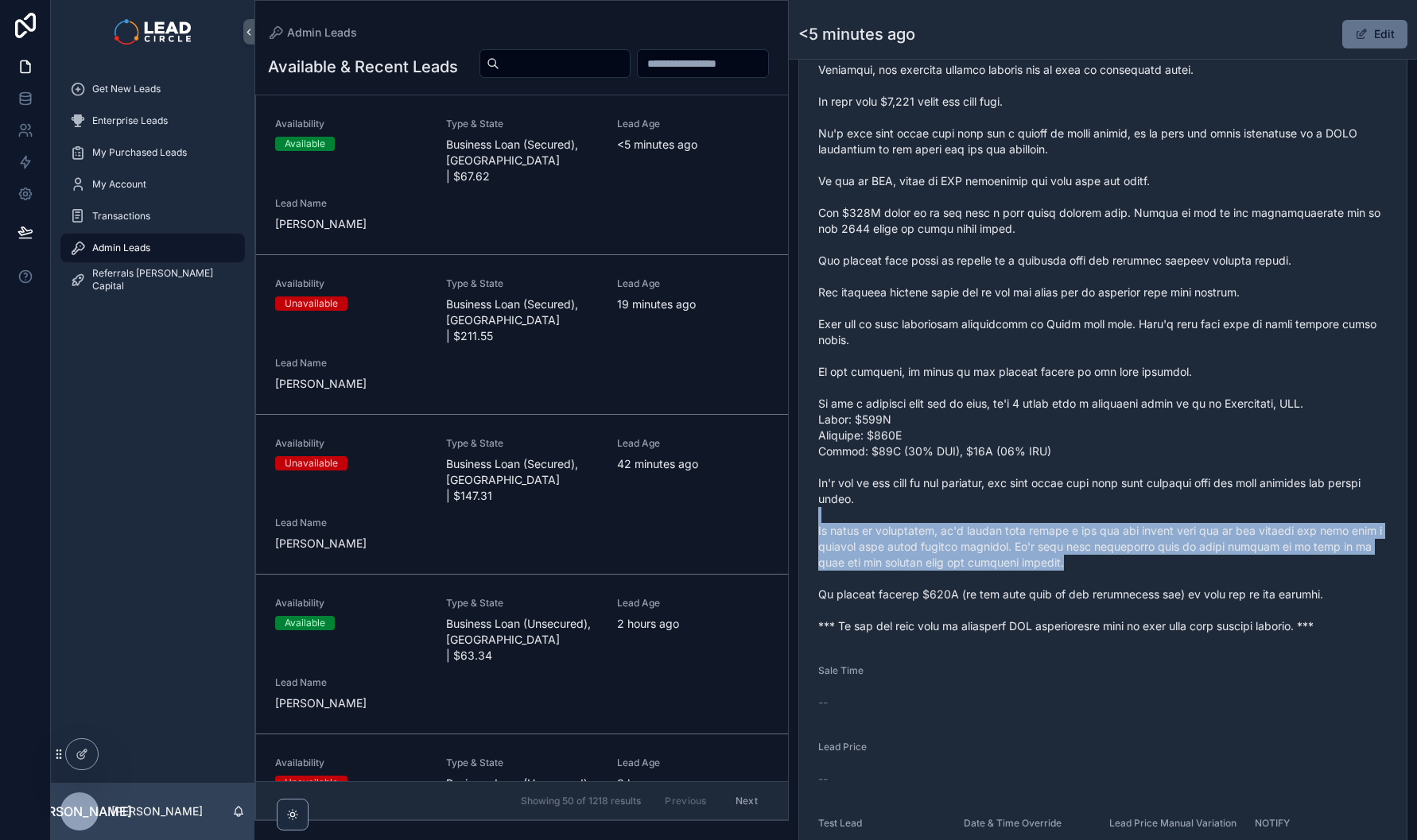
drag
click at [1135, 571] on span "scrollable content" at bounding box center [1103, 332] width 570 height 604
click at [1137, 575] on span "scrollable content" at bounding box center [1103, 332] width 570 height 604
click at [1121, 537] on span "scrollable content" at bounding box center [1103, 332] width 570 height 604
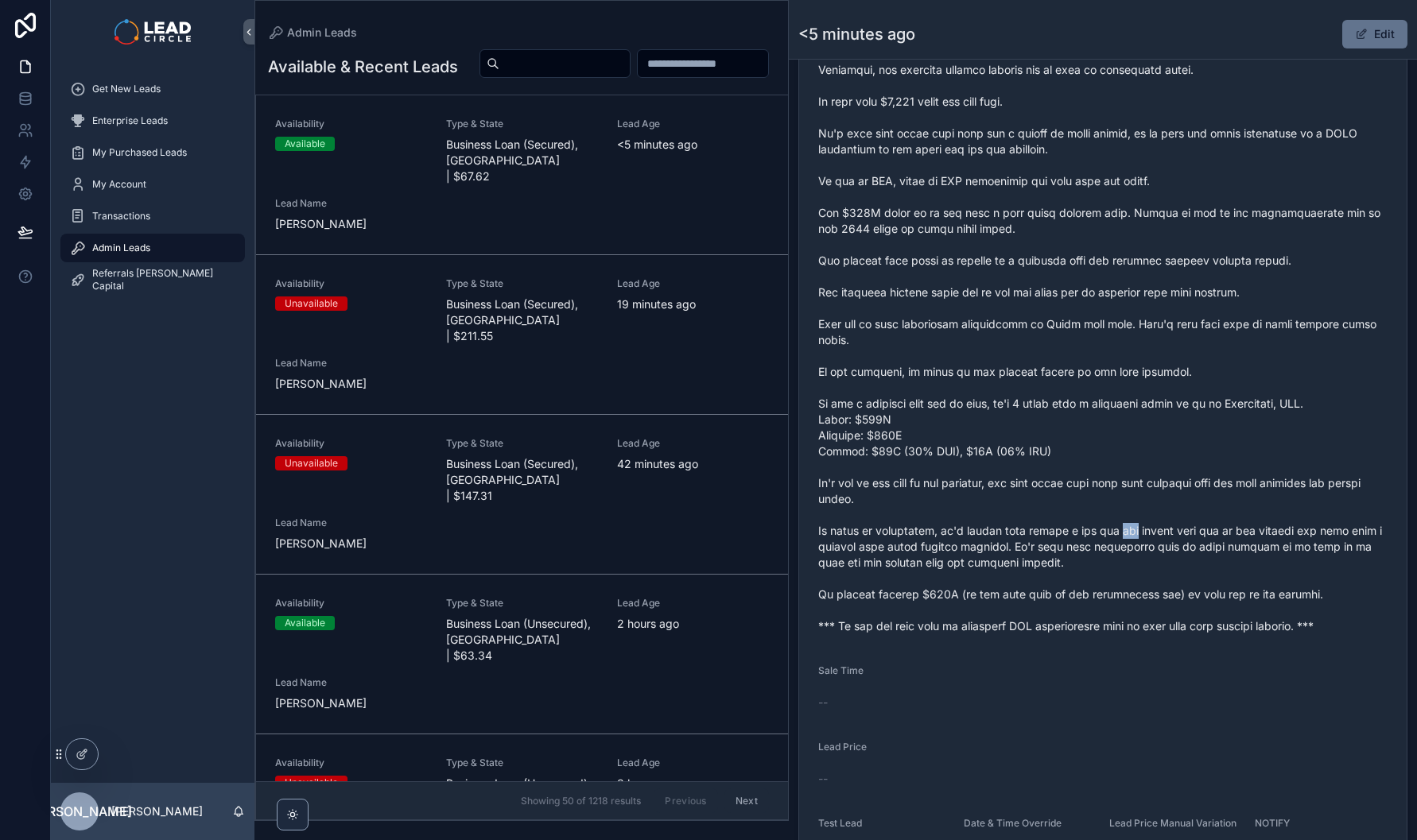
click at [1121, 537] on span "scrollable content" at bounding box center [1103, 332] width 570 height 604
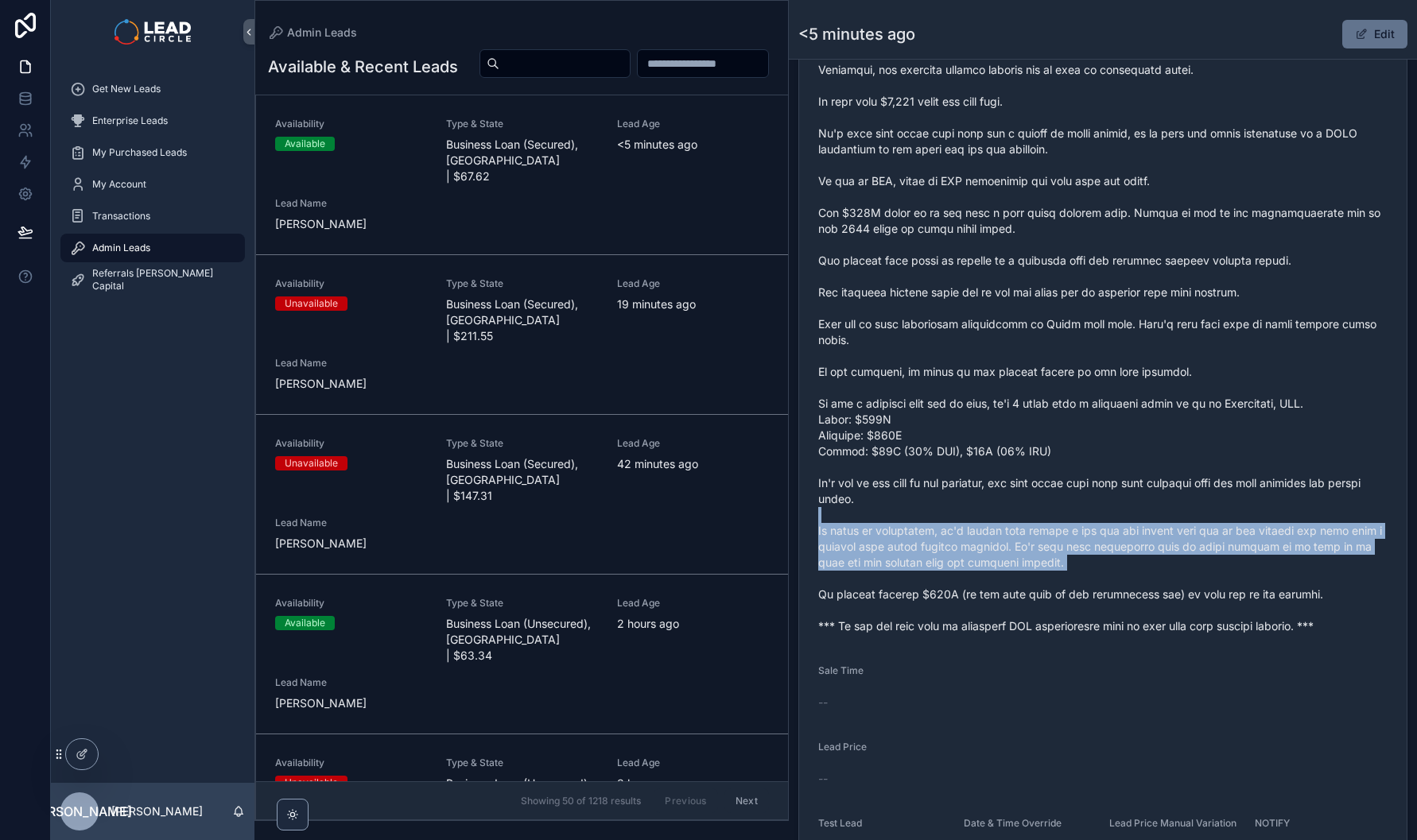
click at [1141, 588] on span "scrollable content" at bounding box center [1103, 332] width 570 height 604
click at [1142, 588] on span "scrollable content" at bounding box center [1103, 332] width 570 height 604
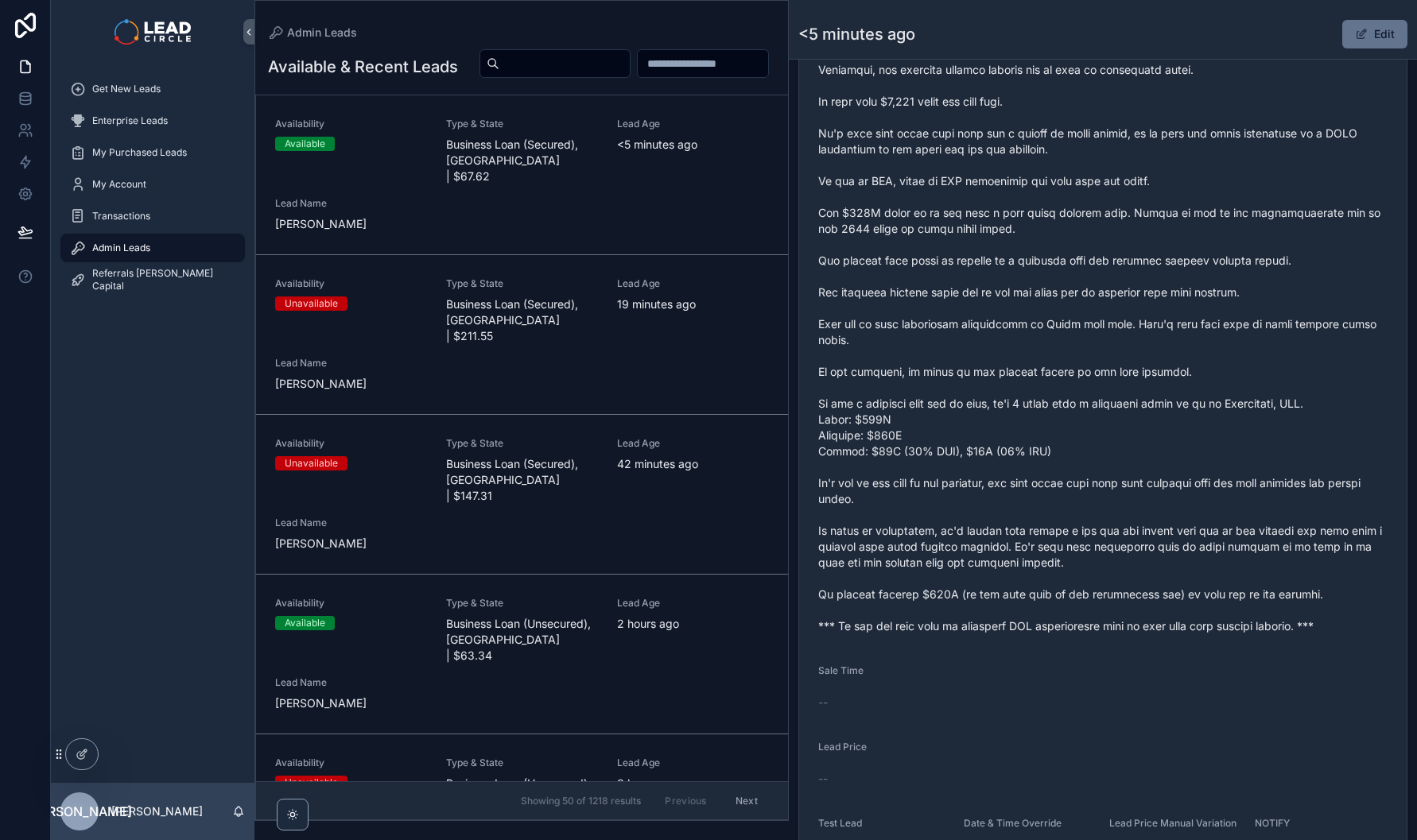
click at [1364, 37] on button "Edit" at bounding box center [1375, 34] width 65 height 29
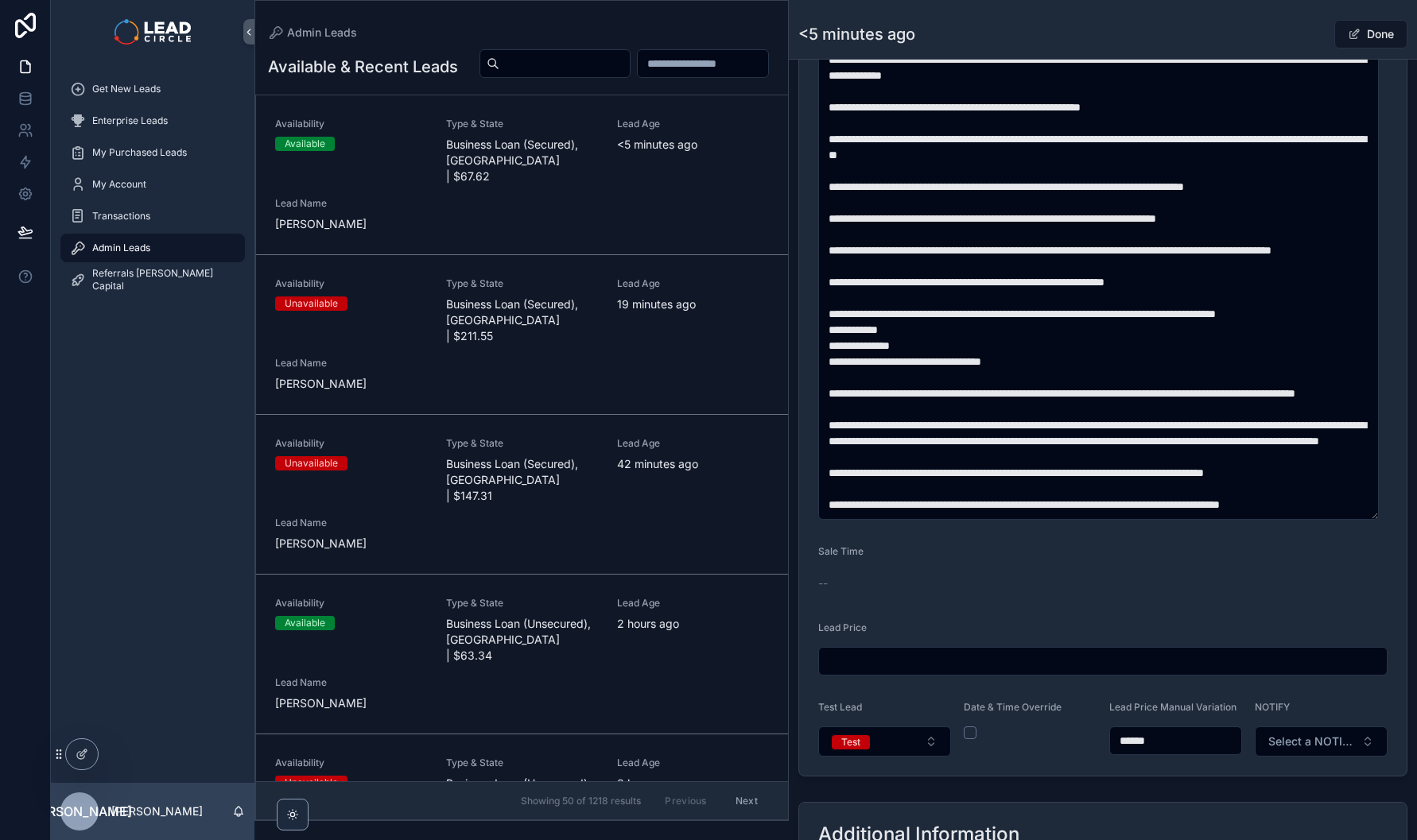
scroll to position [127, 0]
click at [916, 755] on button "Test" at bounding box center [885, 741] width 133 height 30
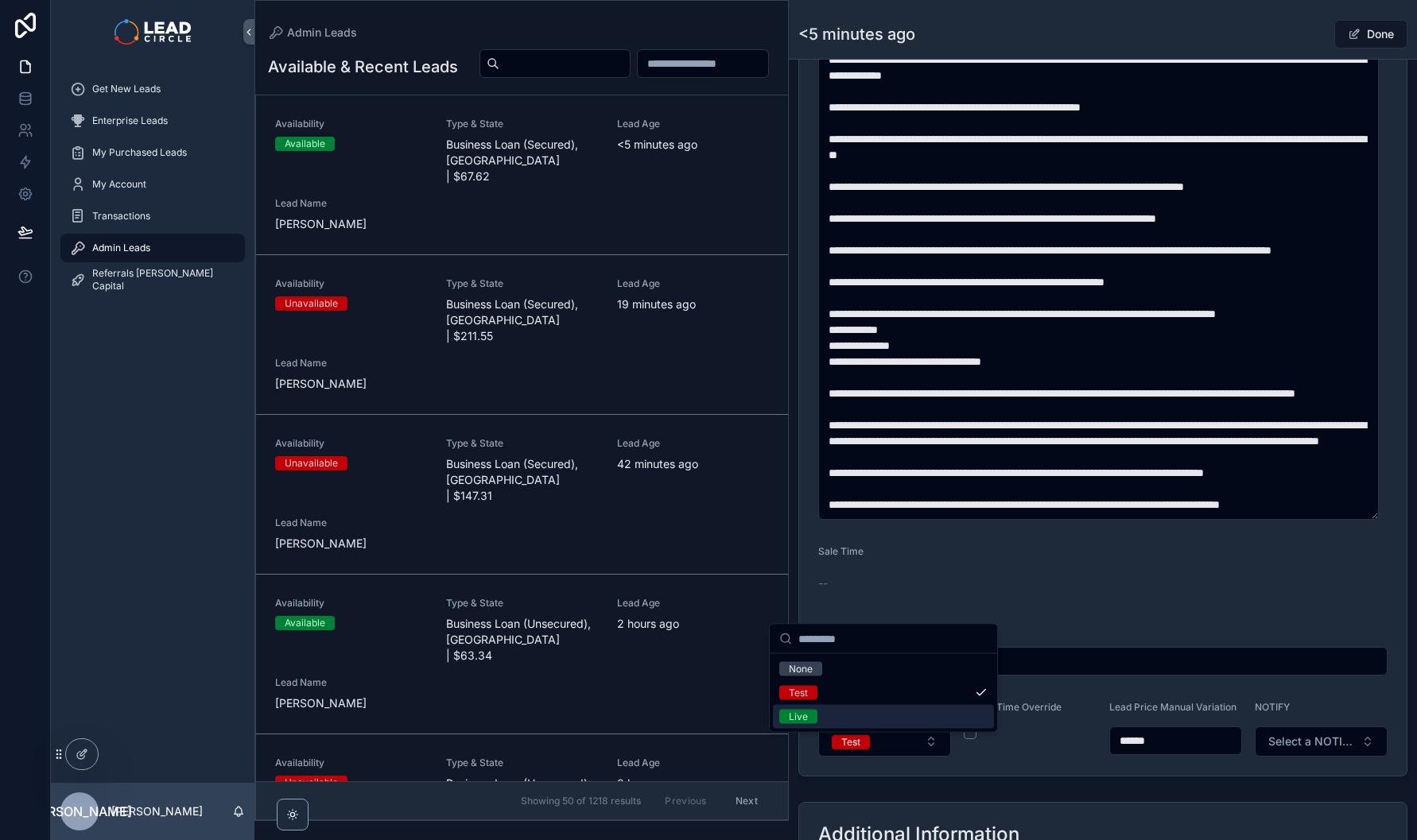
click at [861, 722] on div "Live" at bounding box center [883, 717] width 221 height 24
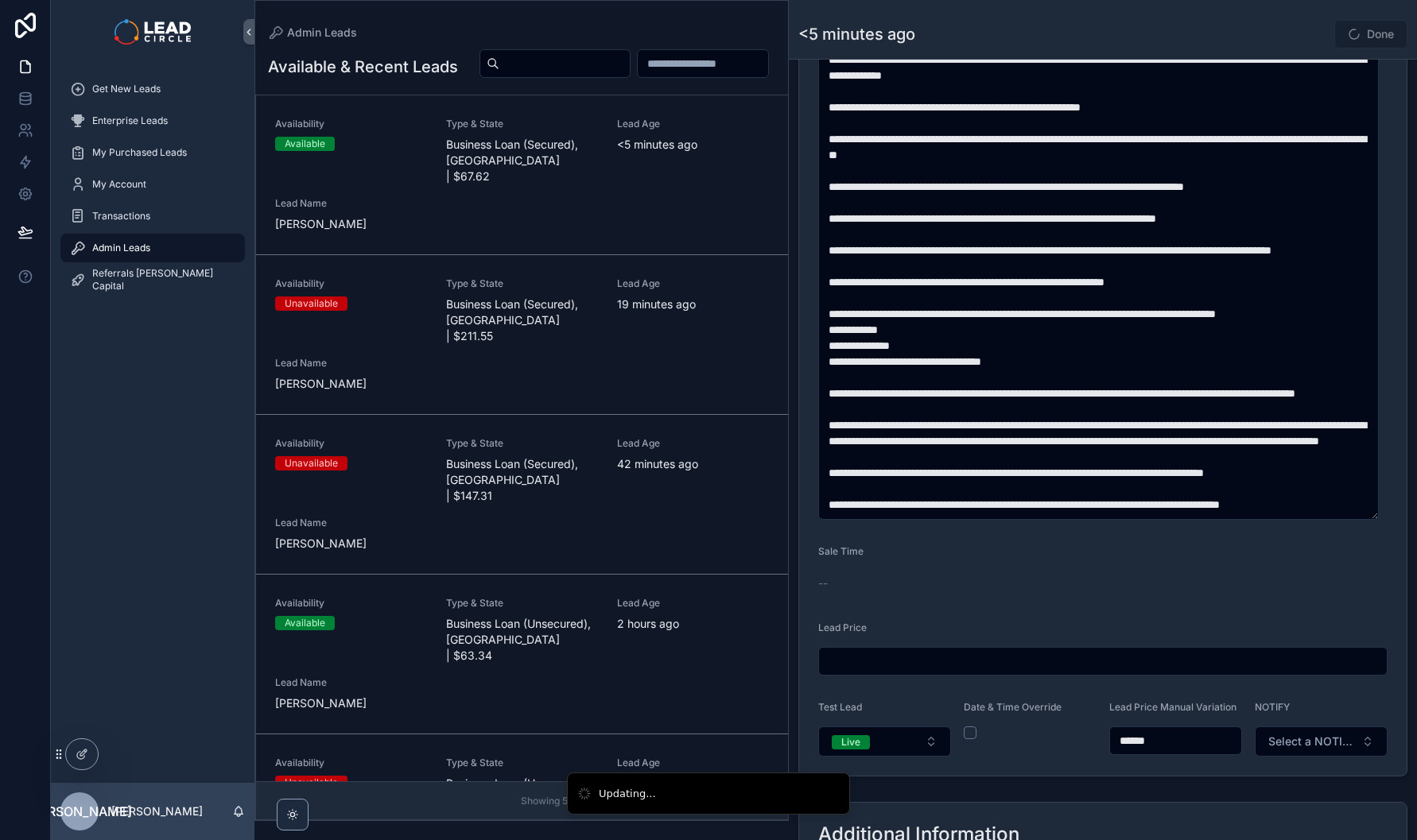
click at [1316, 750] on span "Select a NOTIFY" at bounding box center [1312, 741] width 87 height 16
click at [1251, 813] on div "Notify" at bounding box center [1303, 815] width 221 height 24
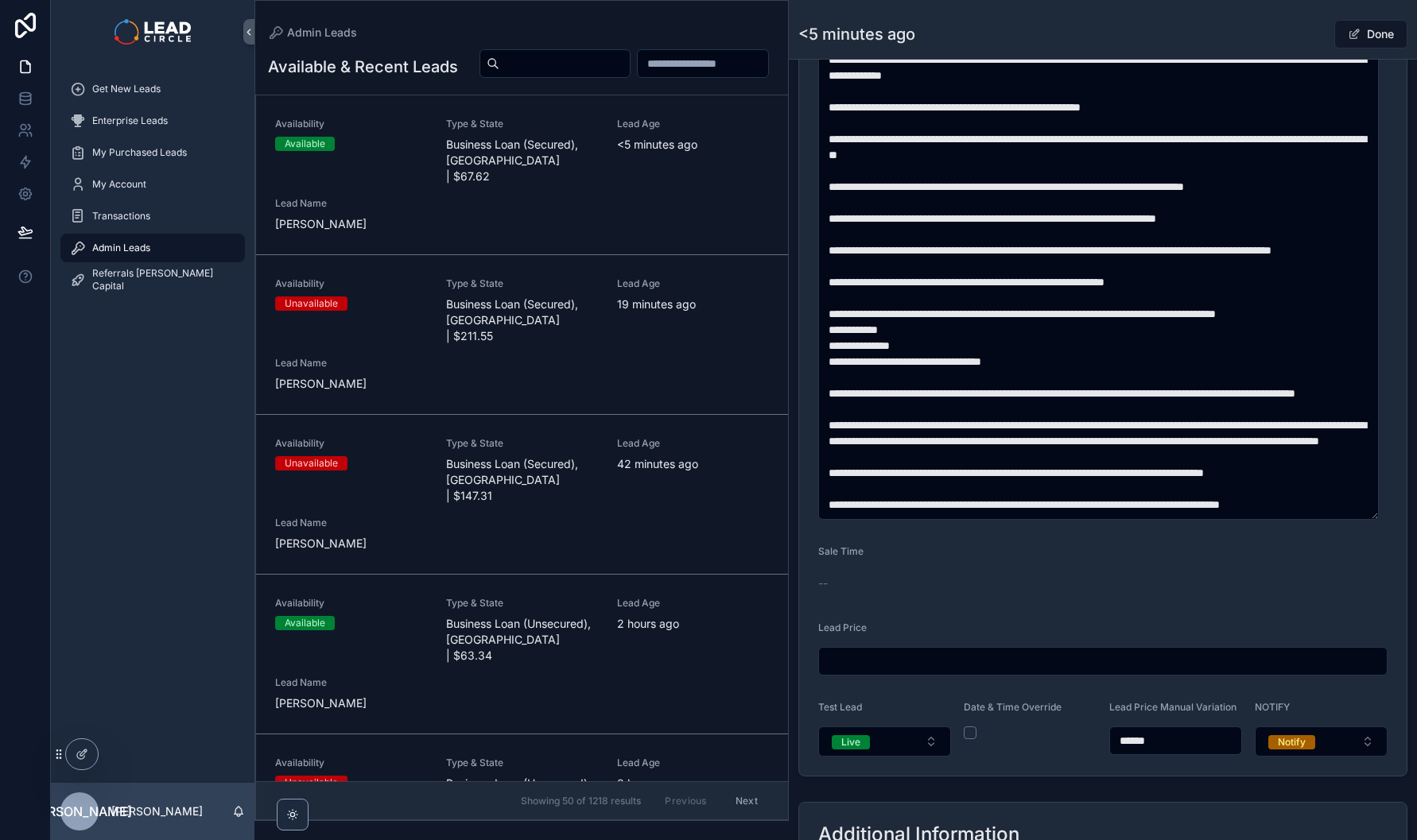
click at [1358, 38] on button "Done" at bounding box center [1372, 34] width 73 height 29
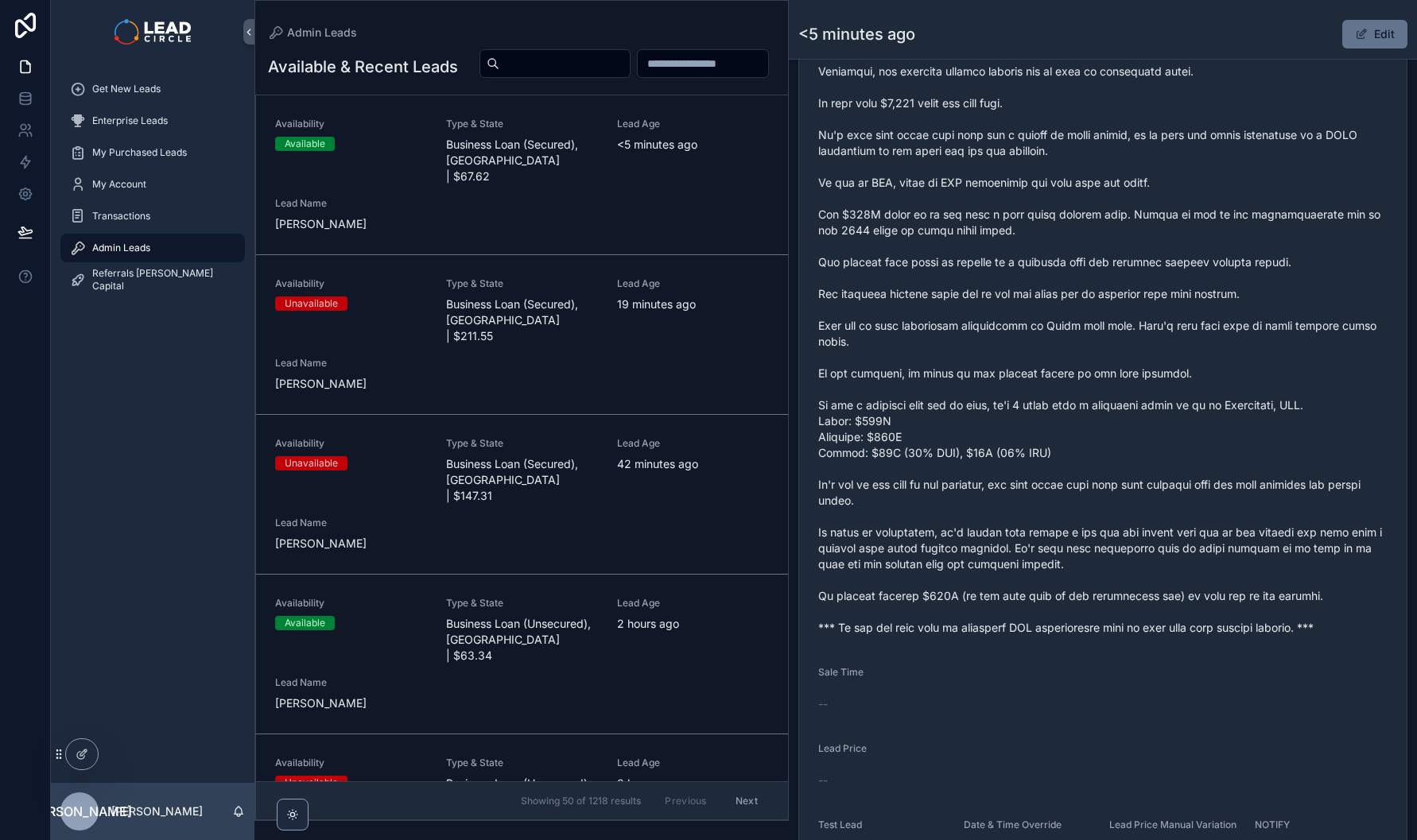
scroll to position [676, 0]
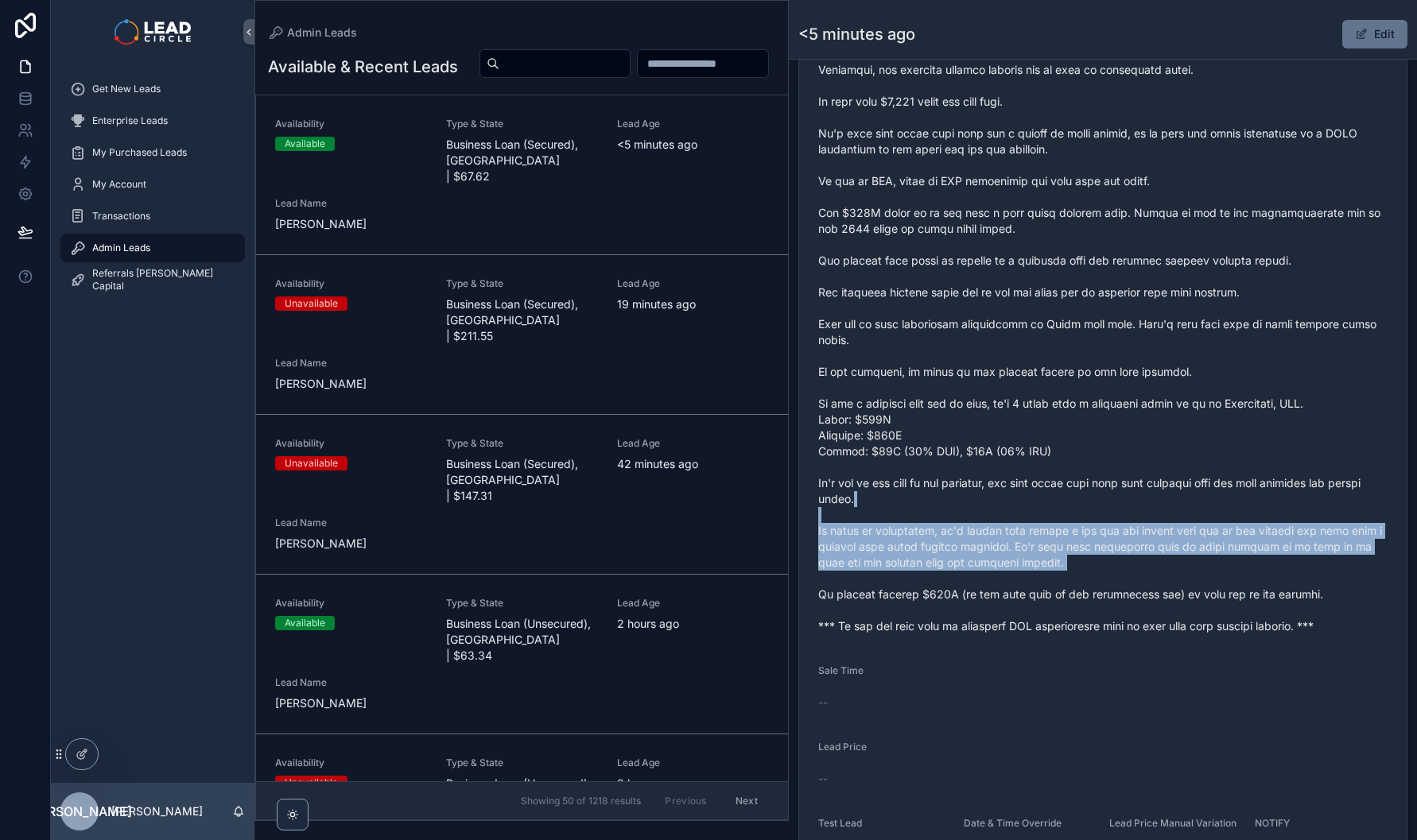
click at [1170, 595] on span "scrollable content" at bounding box center [1103, 332] width 570 height 604
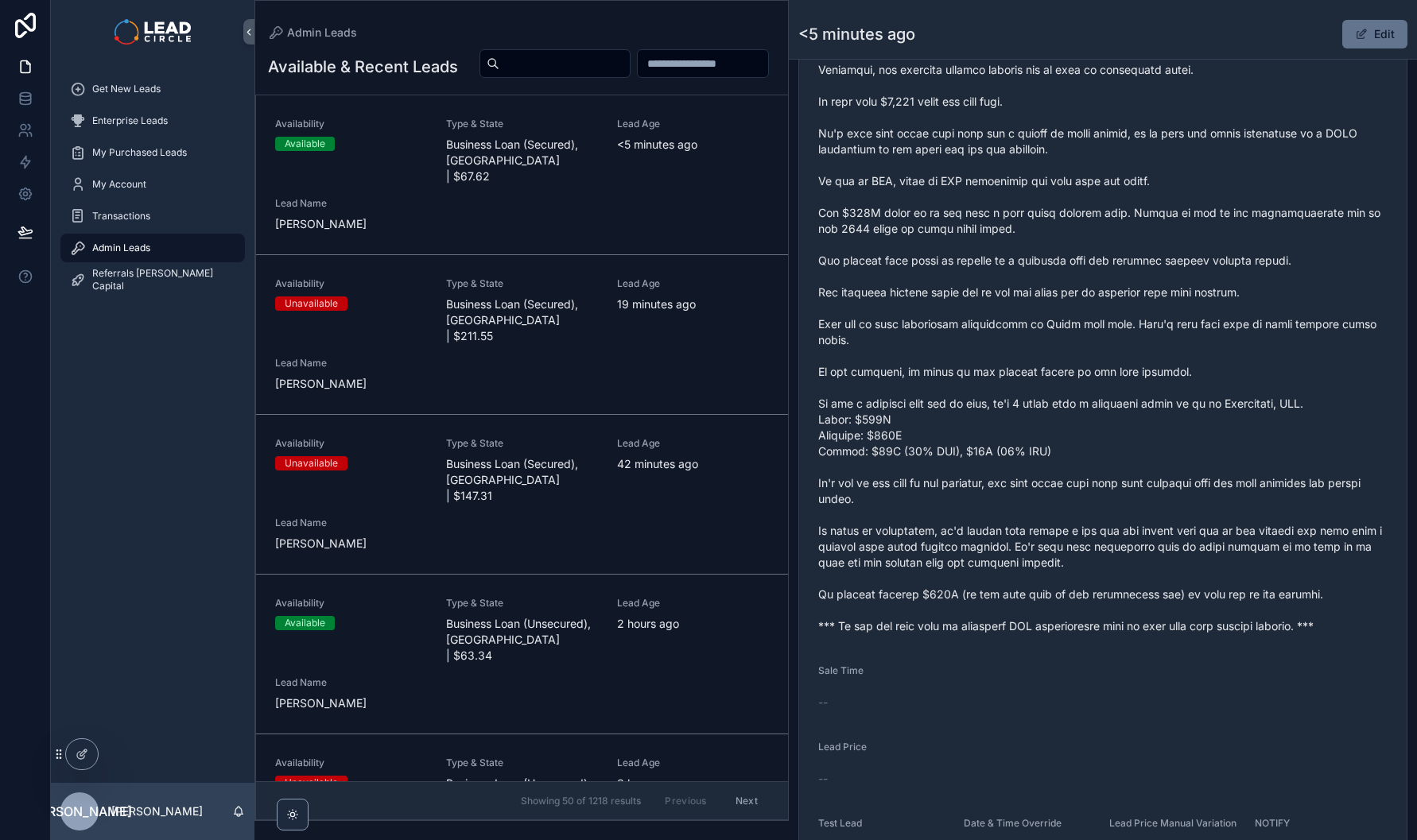
click at [1110, 537] on span "scrollable content" at bounding box center [1103, 332] width 570 height 604
click at [1205, 552] on span "scrollable content" at bounding box center [1103, 332] width 570 height 604
click at [1256, 552] on span "scrollable content" at bounding box center [1103, 332] width 570 height 604
click at [1168, 553] on span "scrollable content" at bounding box center [1103, 332] width 570 height 604
click at [1149, 552] on span "scrollable content" at bounding box center [1103, 332] width 570 height 604
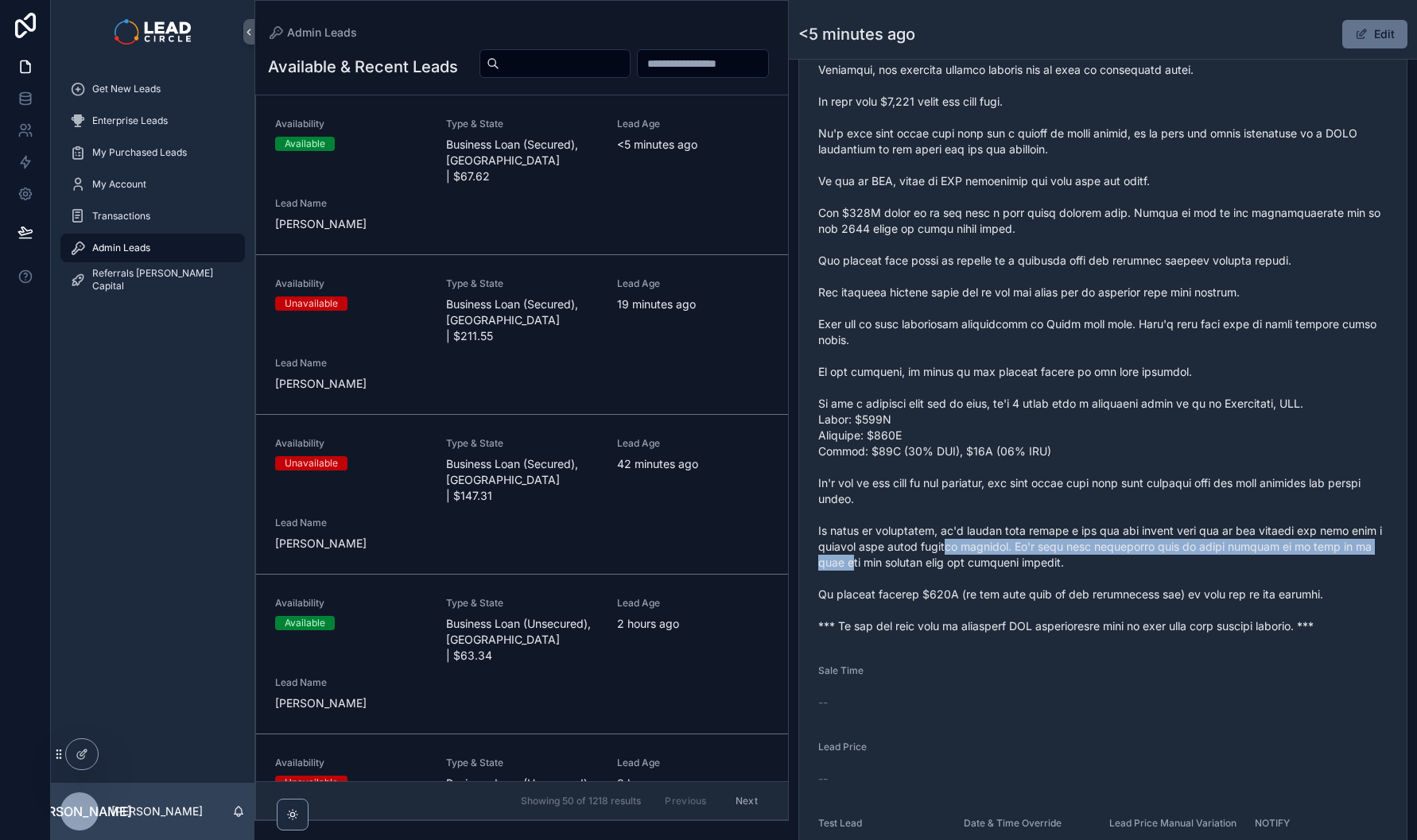
click at [1059, 557] on span "scrollable content" at bounding box center [1103, 332] width 570 height 604
click at [1081, 557] on span "scrollable content" at bounding box center [1103, 332] width 570 height 604
click at [1052, 577] on span "scrollable content" at bounding box center [1103, 332] width 570 height 604
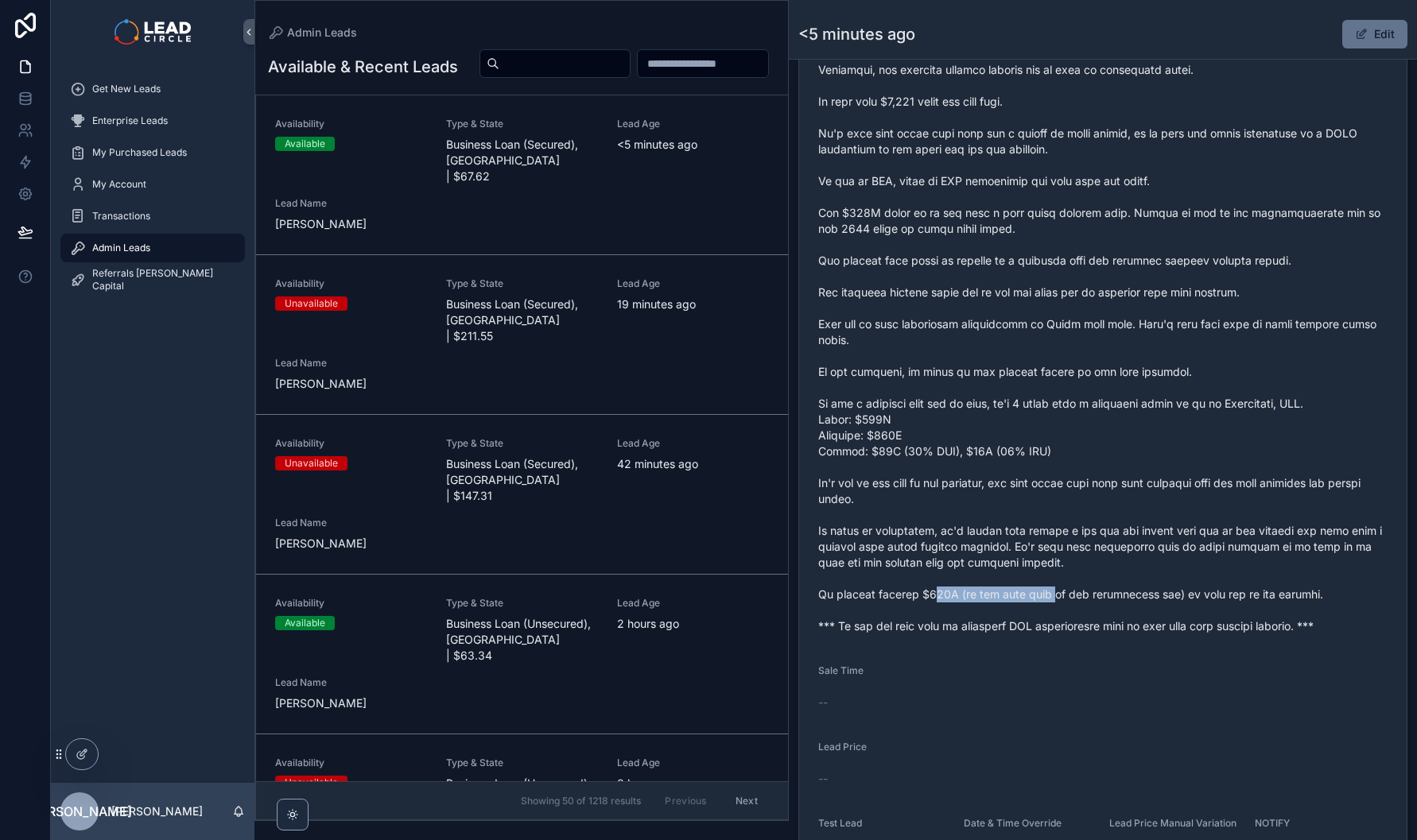
click at [1106, 604] on span "scrollable content" at bounding box center [1103, 332] width 570 height 604
click at [1136, 604] on span "scrollable content" at bounding box center [1103, 332] width 570 height 604
click at [1028, 607] on span "scrollable content" at bounding box center [1103, 332] width 570 height 604
click at [1028, 607] on span "scrollable content" at bounding box center [1103, 332] width 570 height 604
click at [1124, 610] on span "scrollable content" at bounding box center [1103, 332] width 570 height 604
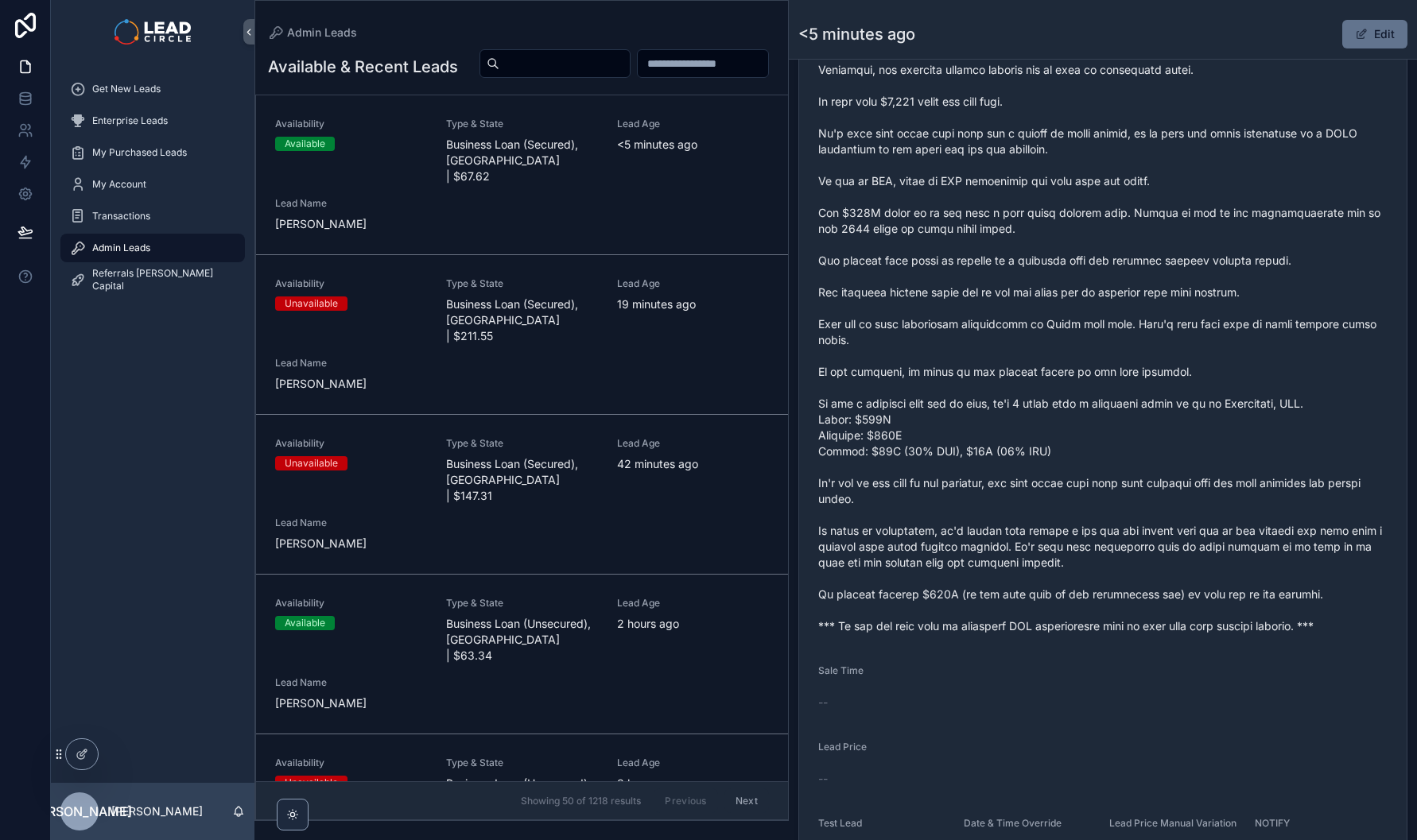
click at [1136, 610] on span "scrollable content" at bounding box center [1103, 332] width 570 height 604
click at [1317, 600] on span "scrollable content" at bounding box center [1103, 332] width 570 height 604
click at [1328, 600] on span "scrollable content" at bounding box center [1103, 332] width 570 height 604
click at [1209, 608] on span "scrollable content" at bounding box center [1103, 332] width 570 height 604
click at [1306, 610] on span "scrollable content" at bounding box center [1103, 332] width 570 height 604
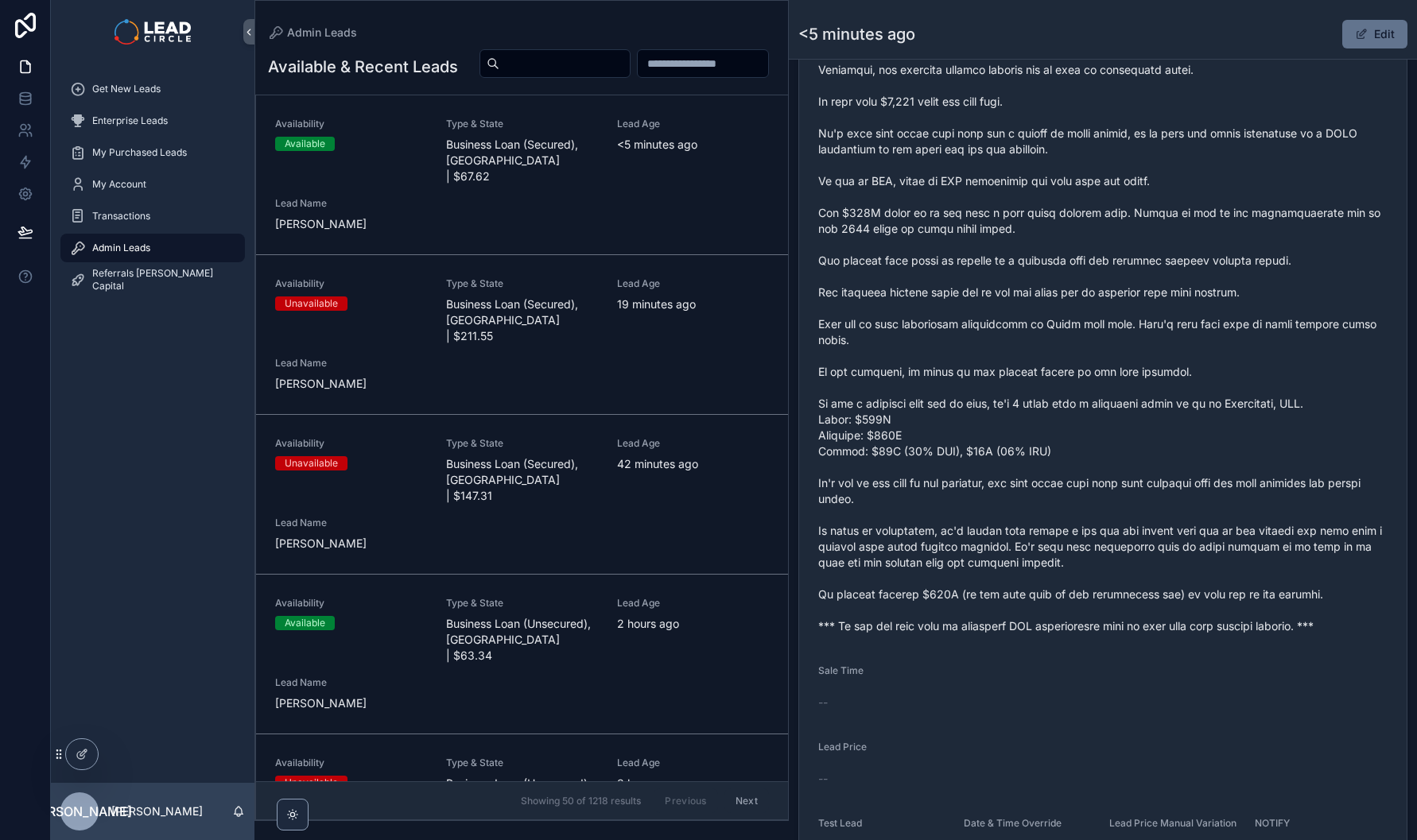
click at [1335, 612] on span "scrollable content" at bounding box center [1103, 332] width 570 height 604
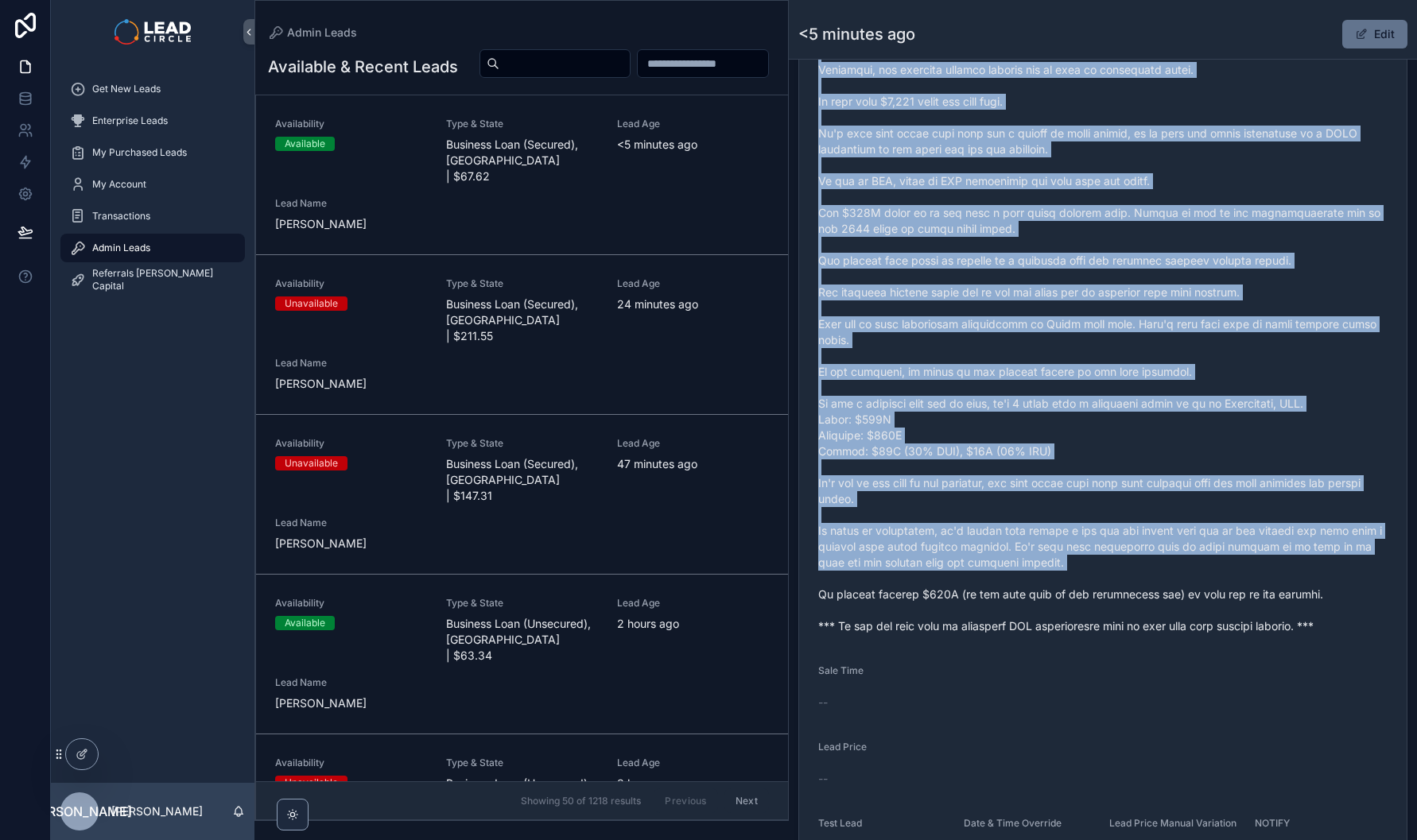
click at [1045, 584] on span "scrollable content" at bounding box center [1103, 332] width 570 height 604
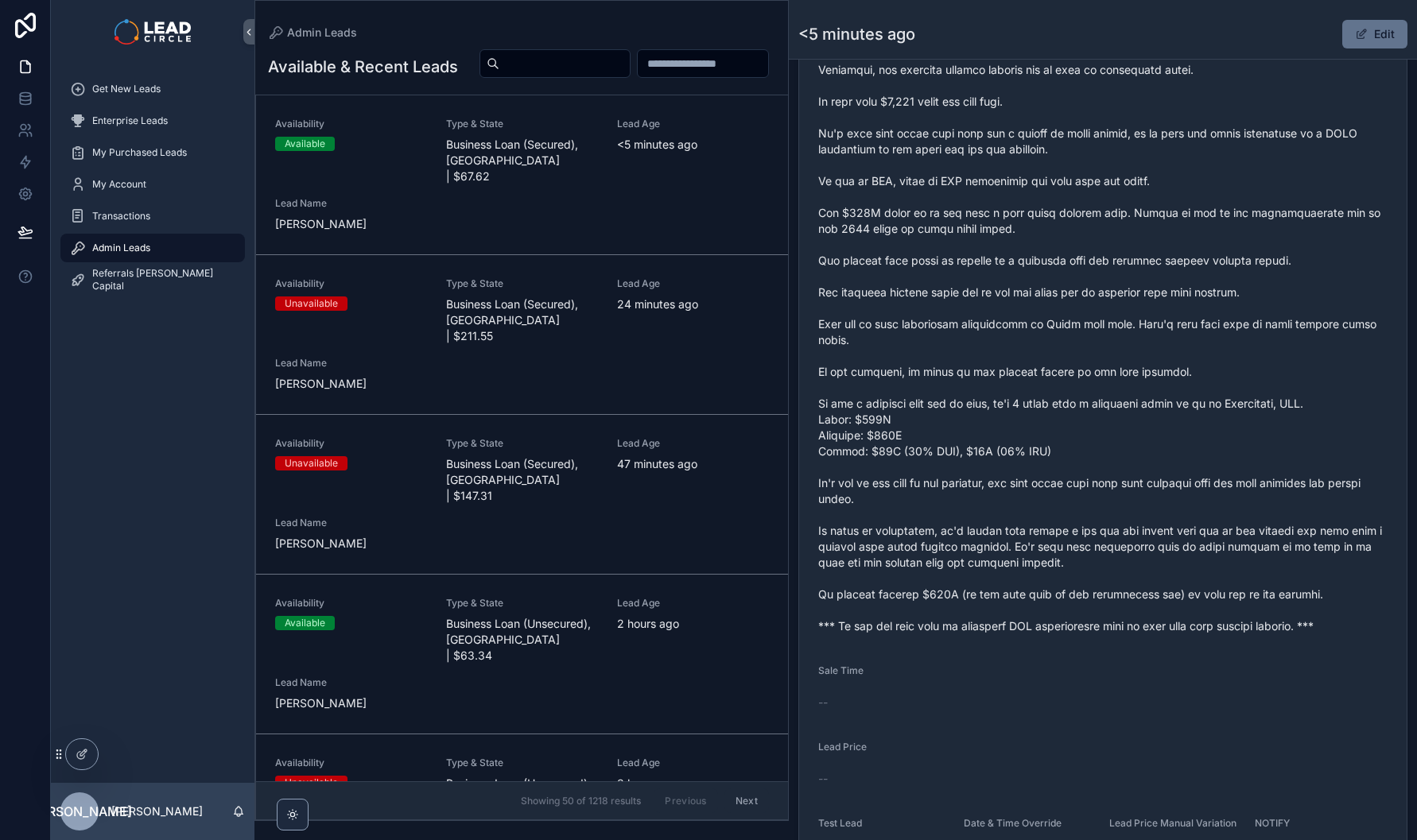
click at [639, 621] on div "Lead Age 2 hours ago" at bounding box center [694, 630] width 152 height 67
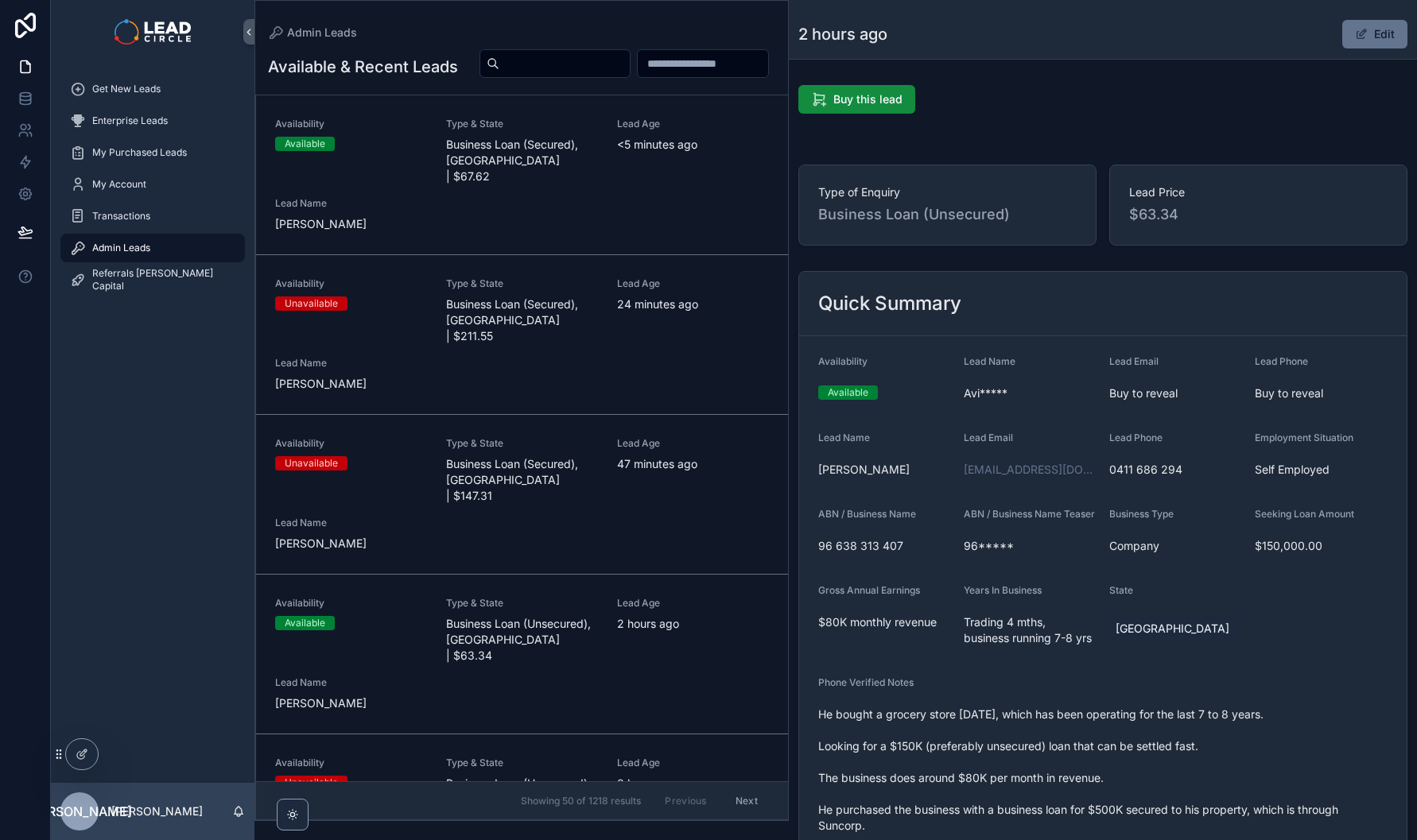
click at [1367, 32] on button "Edit" at bounding box center [1375, 34] width 65 height 29
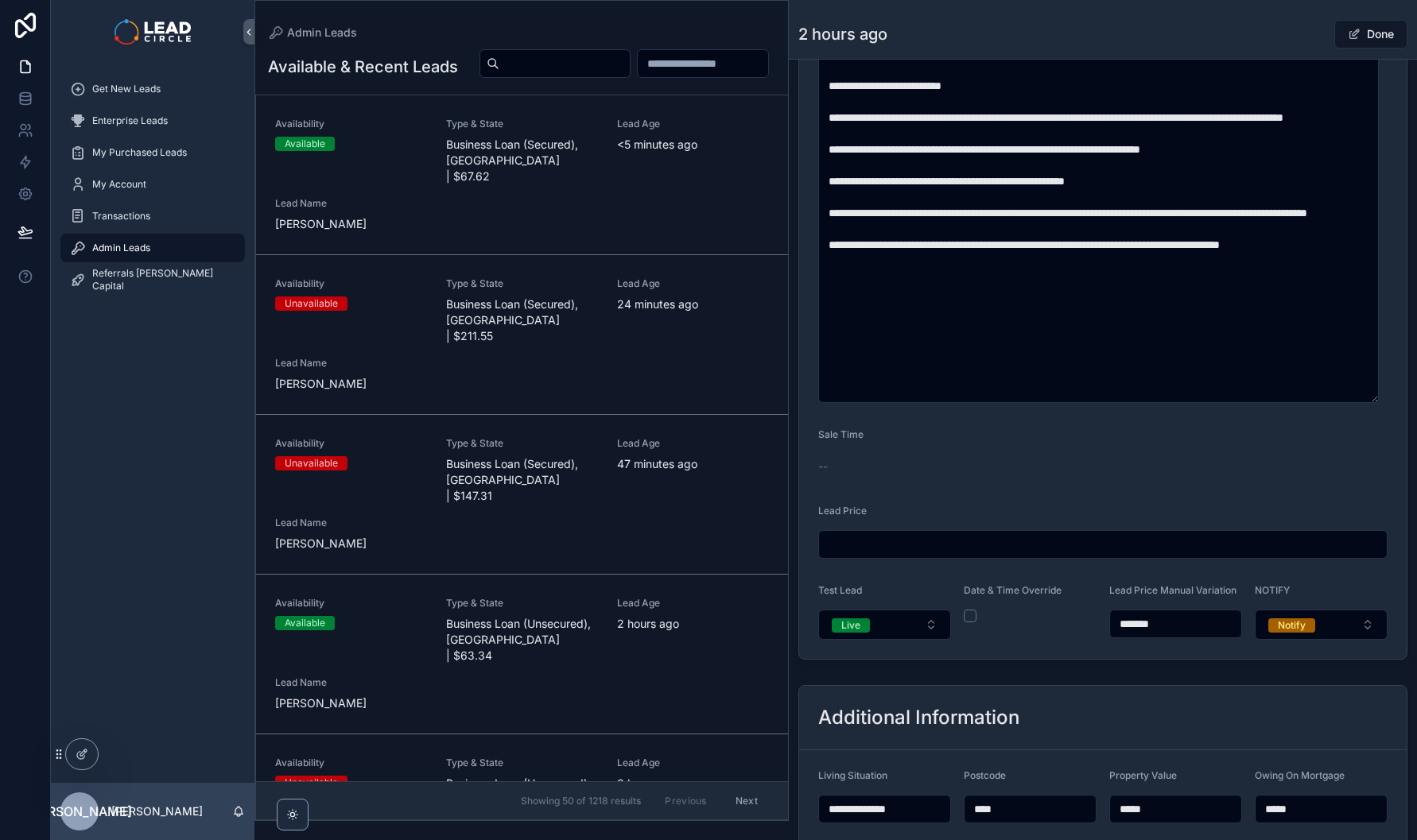
scroll to position [1134, 0]
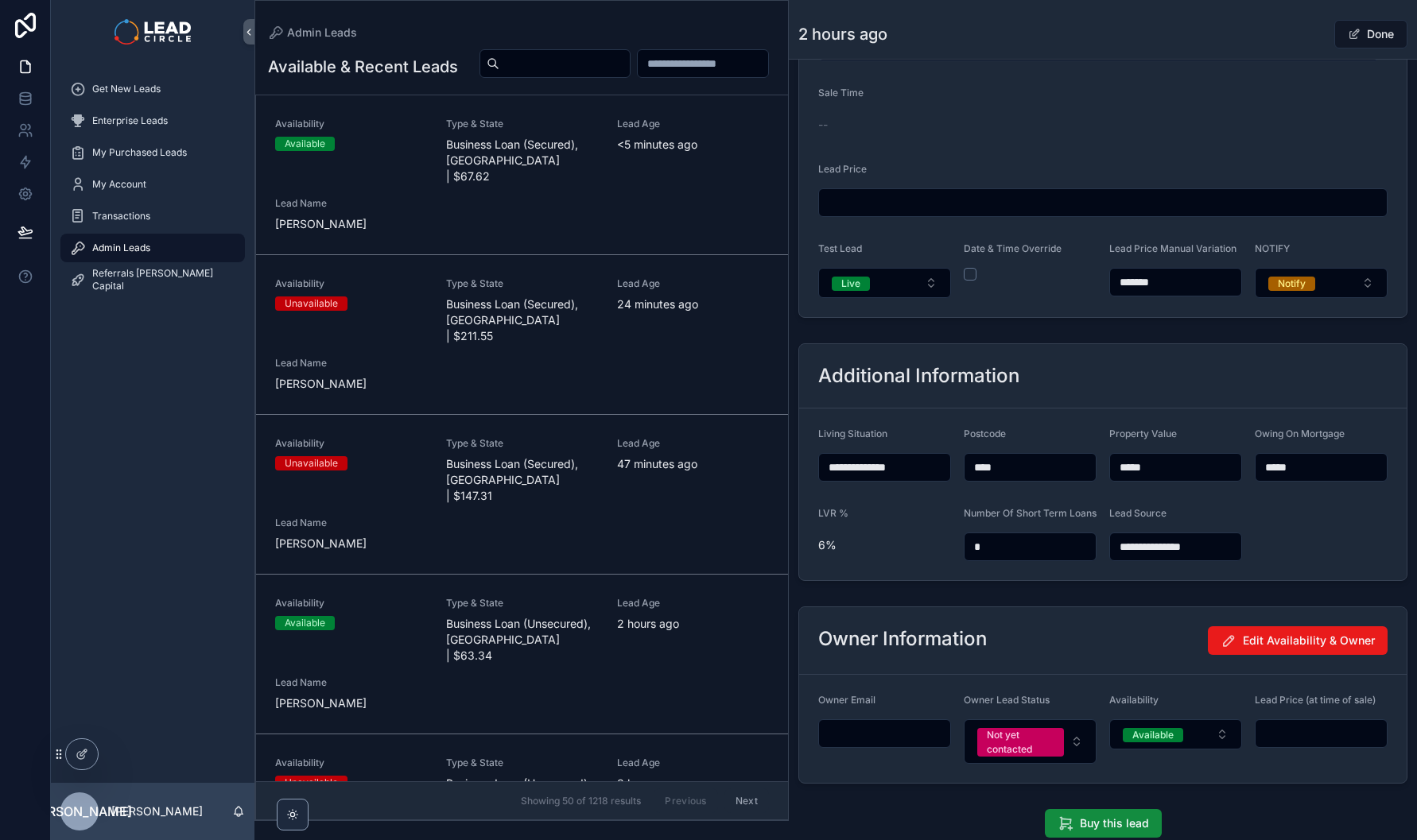
click at [1137, 294] on input "*******" at bounding box center [1176, 283] width 132 height 22
type input "******"
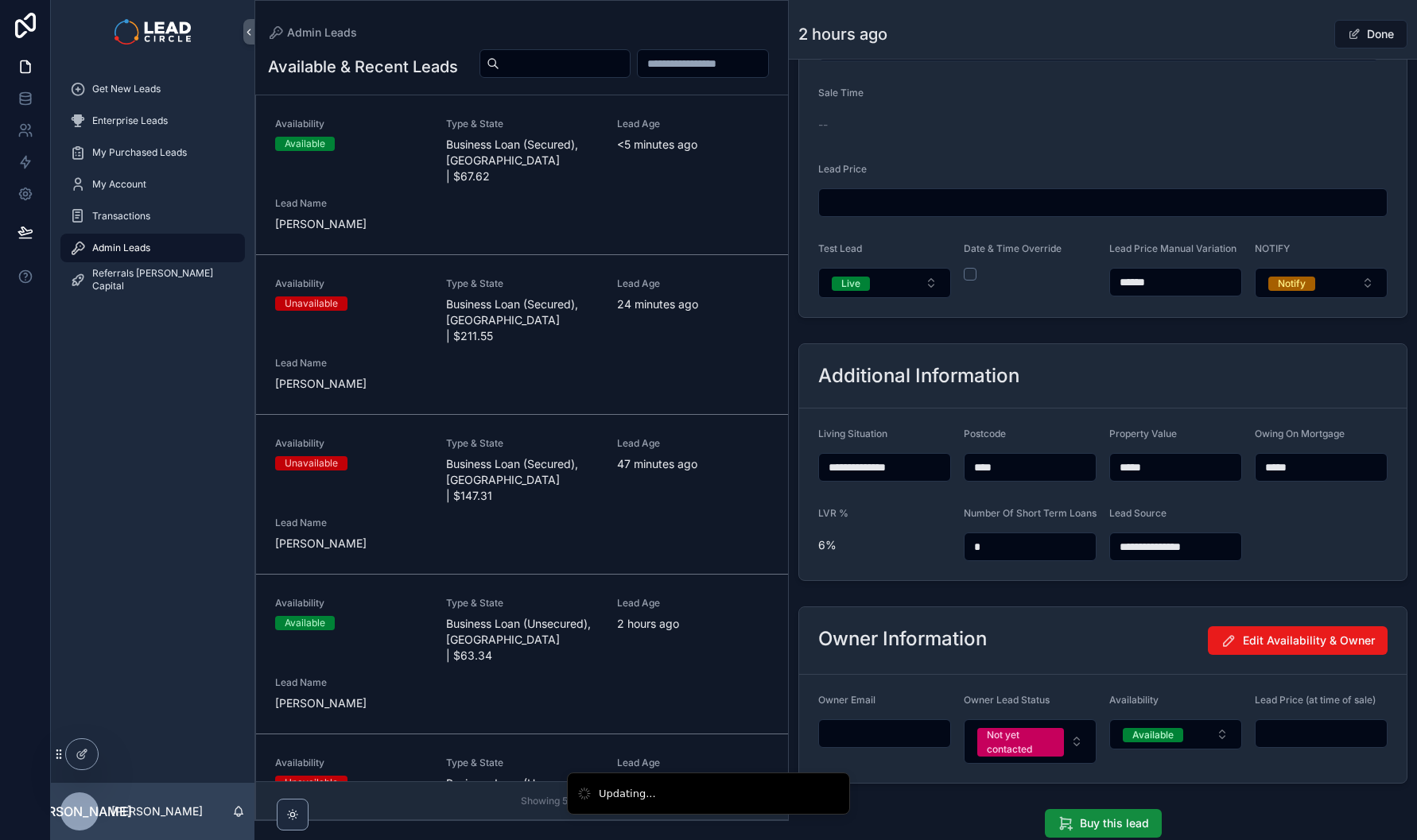
click at [1347, 40] on button "Done" at bounding box center [1372, 34] width 73 height 29
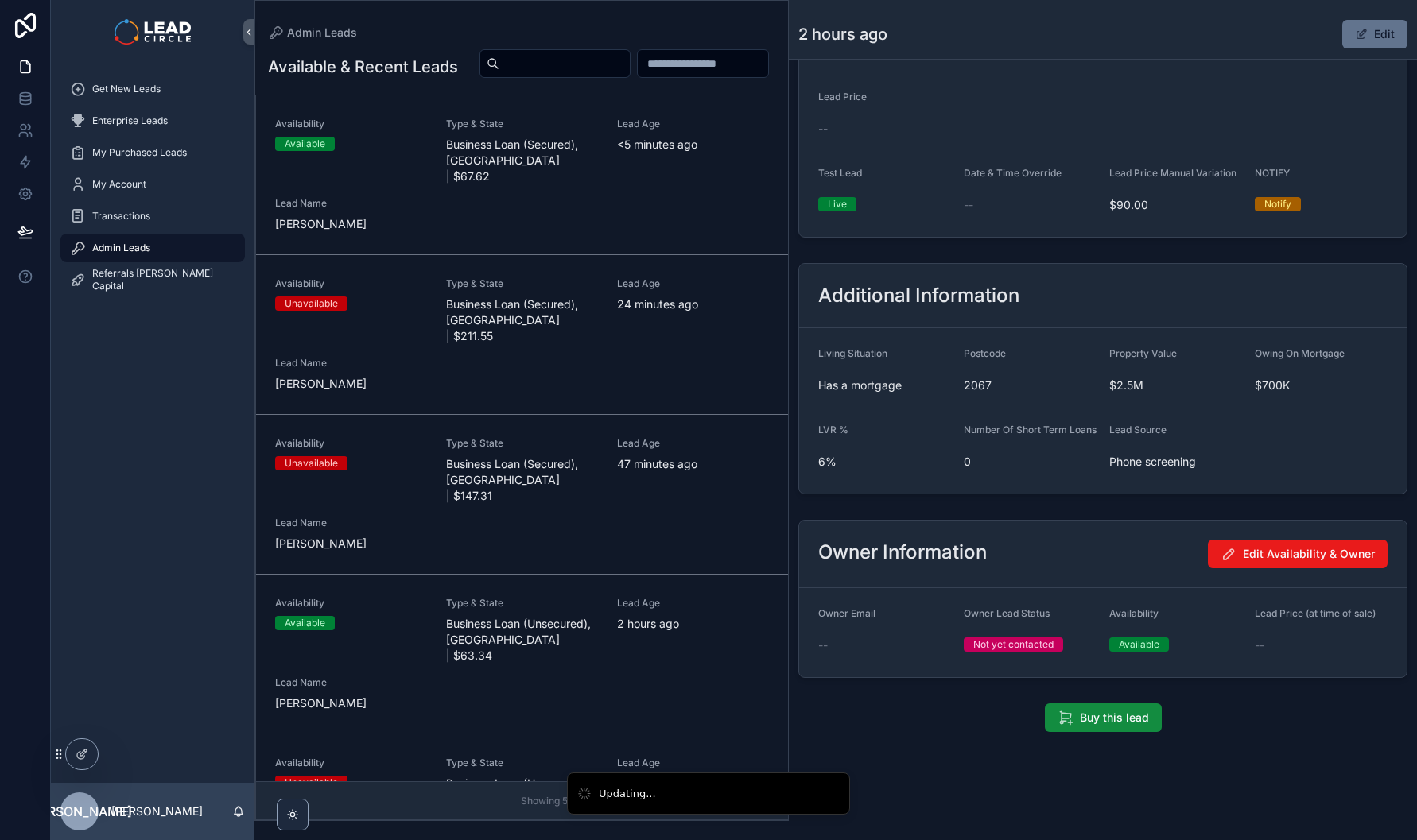
scroll to position [1146, 0]
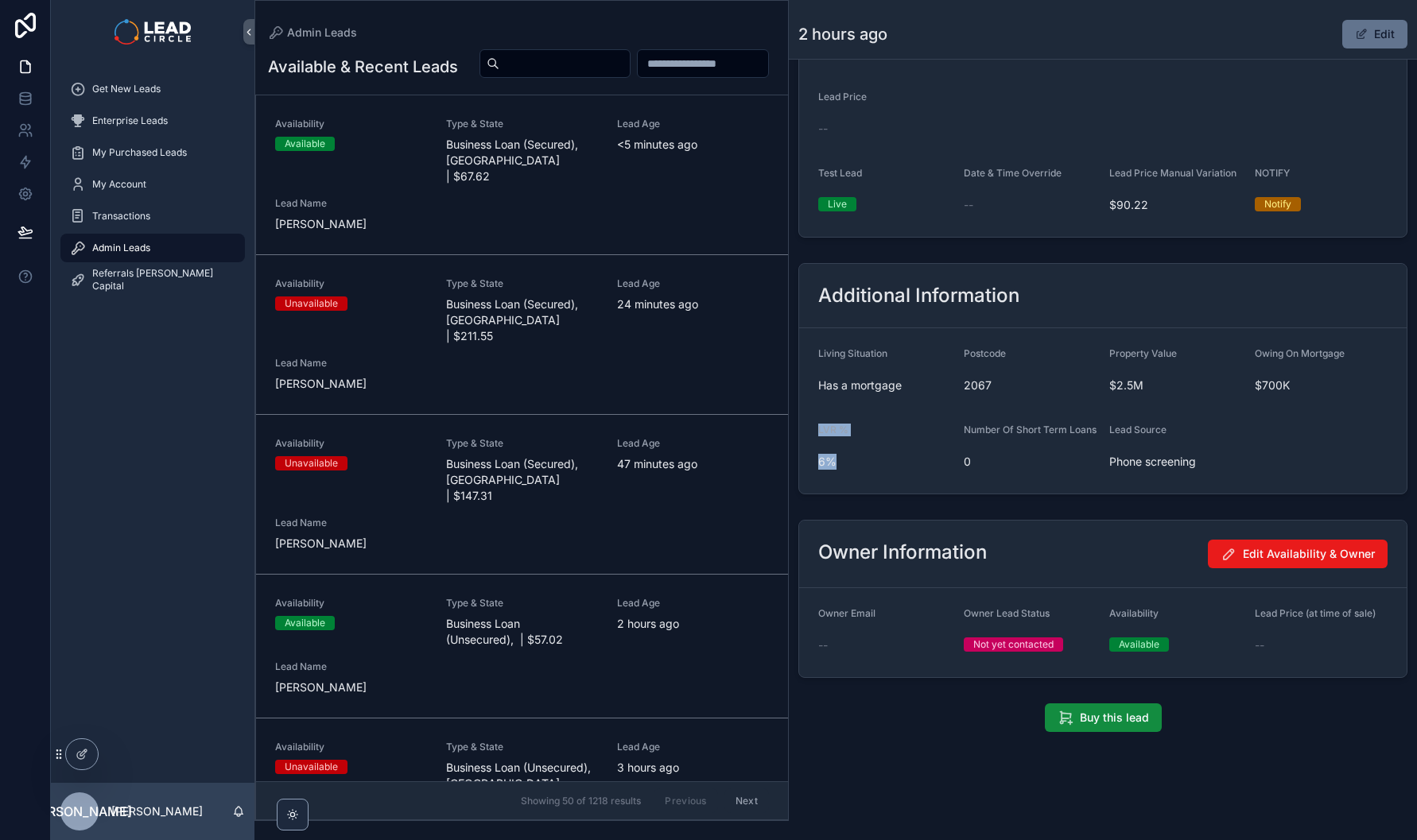
drag, startPoint x: 887, startPoint y: 403, endPoint x: 905, endPoint y: 483, distance: 82.0
click at [905, 483] on form "Living Situation Has a mortgage Postcode 2067 Property Value $2.5M Owing On Mor…" at bounding box center [1103, 411] width 607 height 166
click at [116, 83] on span "Get New Leads" at bounding box center [126, 89] width 68 height 13
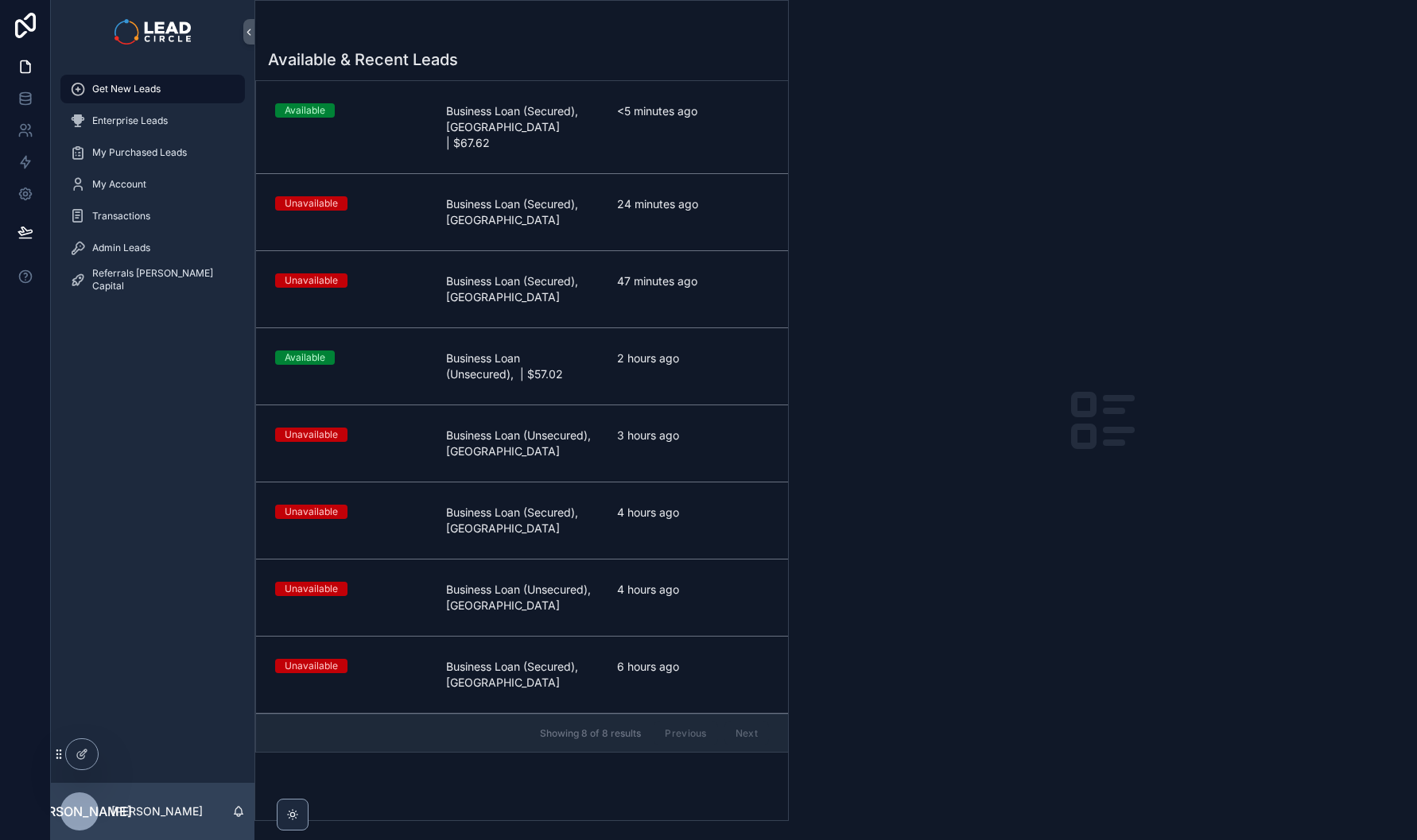
click at [583, 130] on span "Business Loan (Secured), VIC | $67.62" at bounding box center [522, 127] width 152 height 48
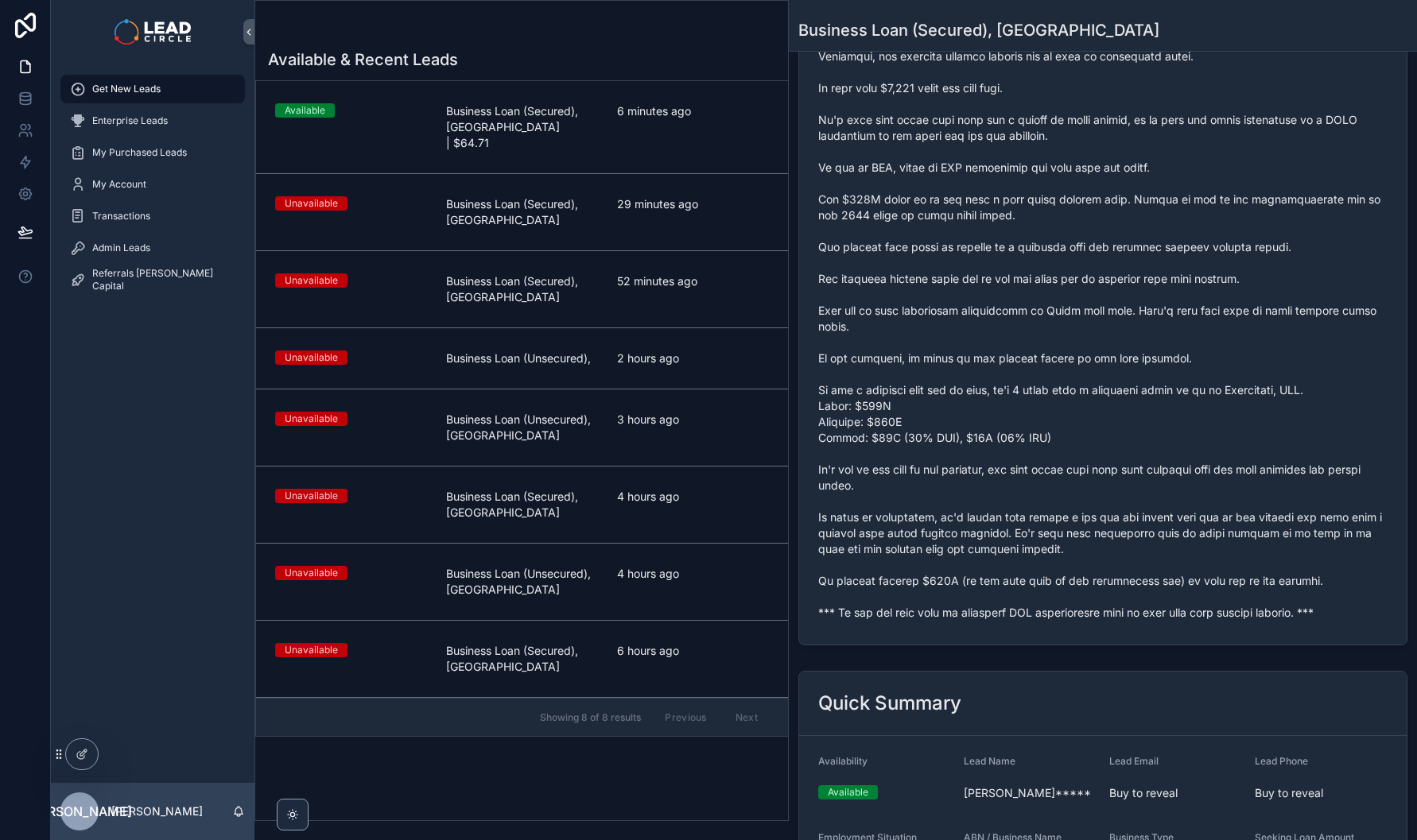
scroll to position [558, 0]
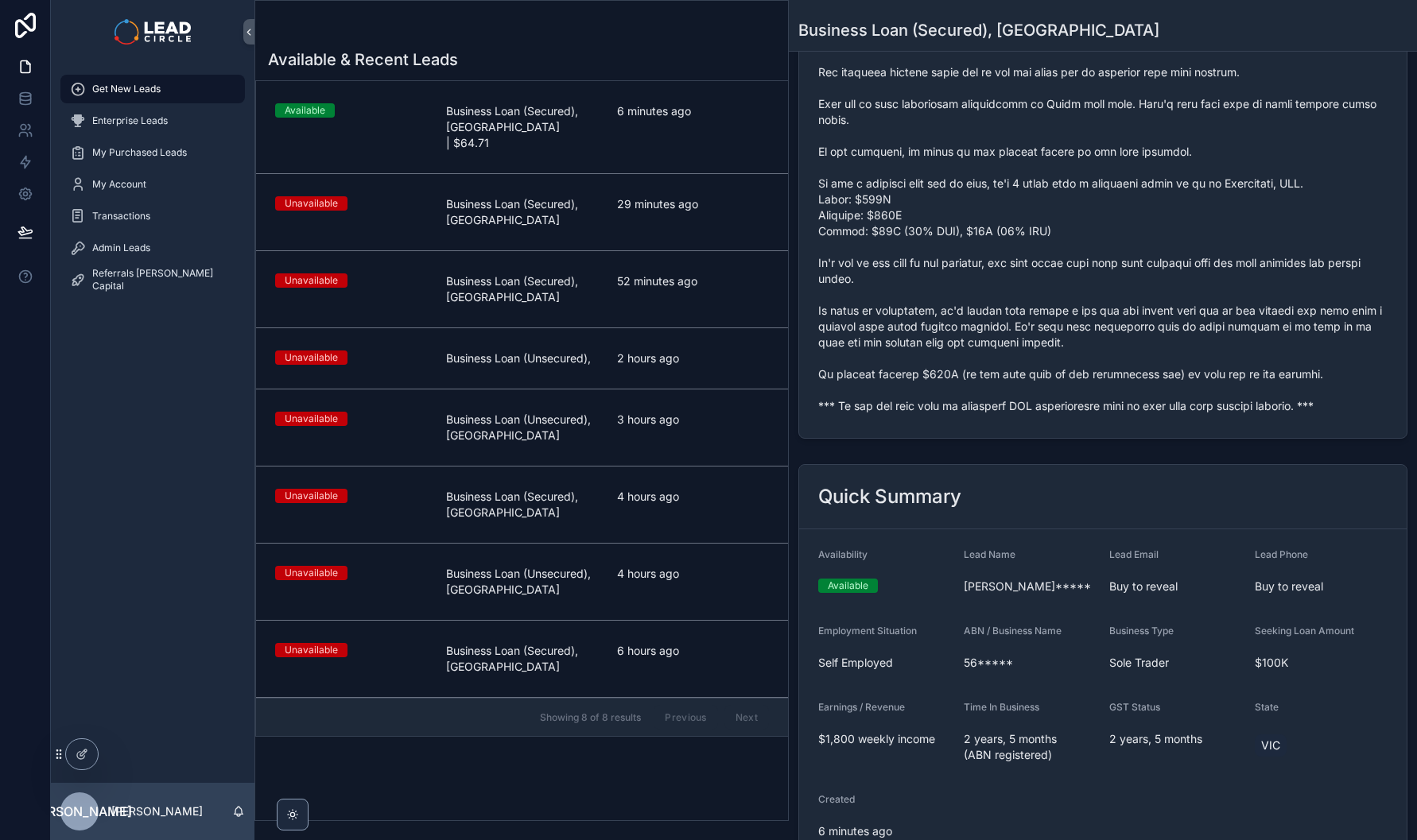
click at [942, 407] on span "scrollable content" at bounding box center [1103, 112] width 570 height 604
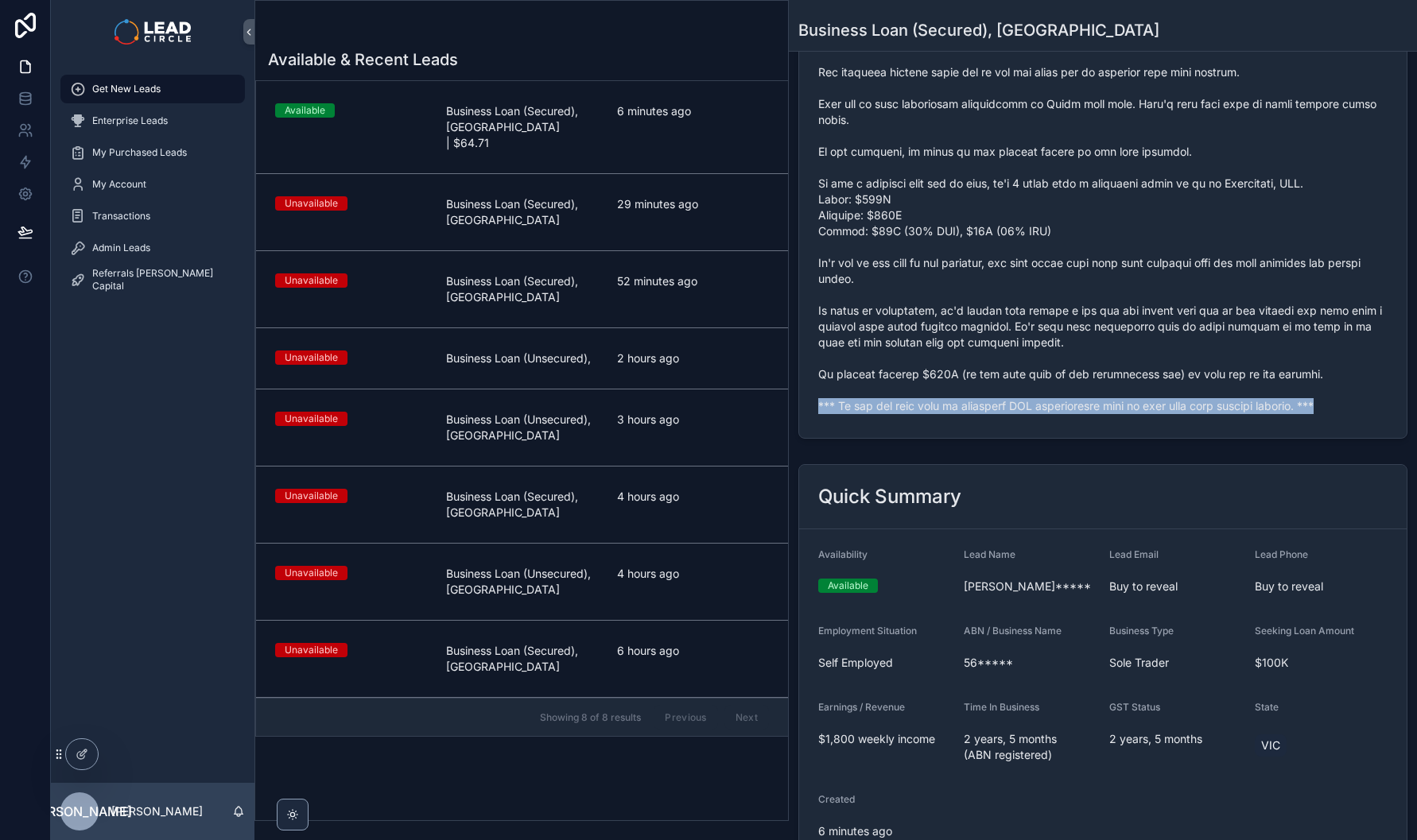
click at [942, 407] on span "scrollable content" at bounding box center [1103, 112] width 570 height 604
copy span "*** If you buy this lead an automatic SMS introduction will be sent with your c…"
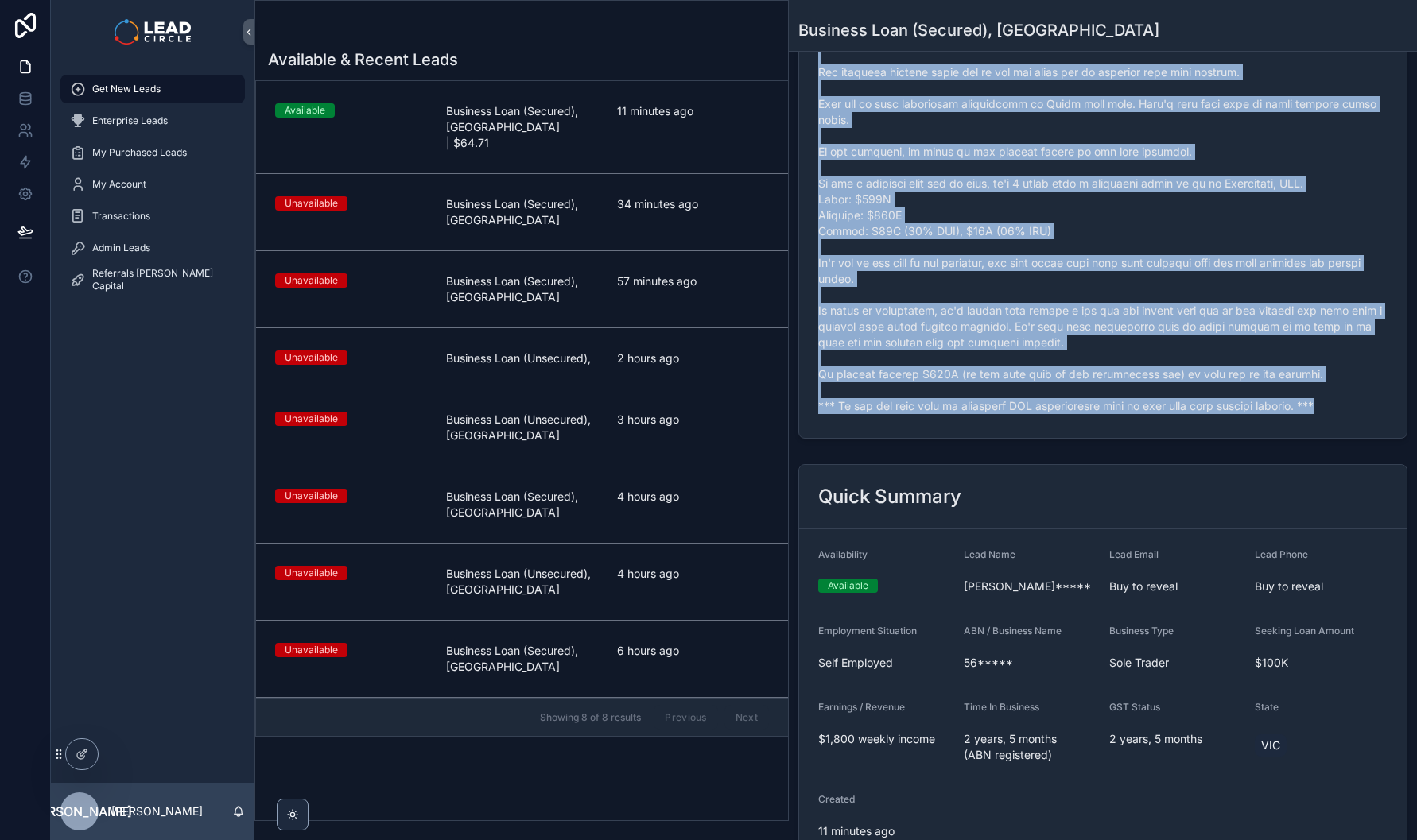
click at [173, 256] on div "Admin Leads" at bounding box center [153, 248] width 166 height 26
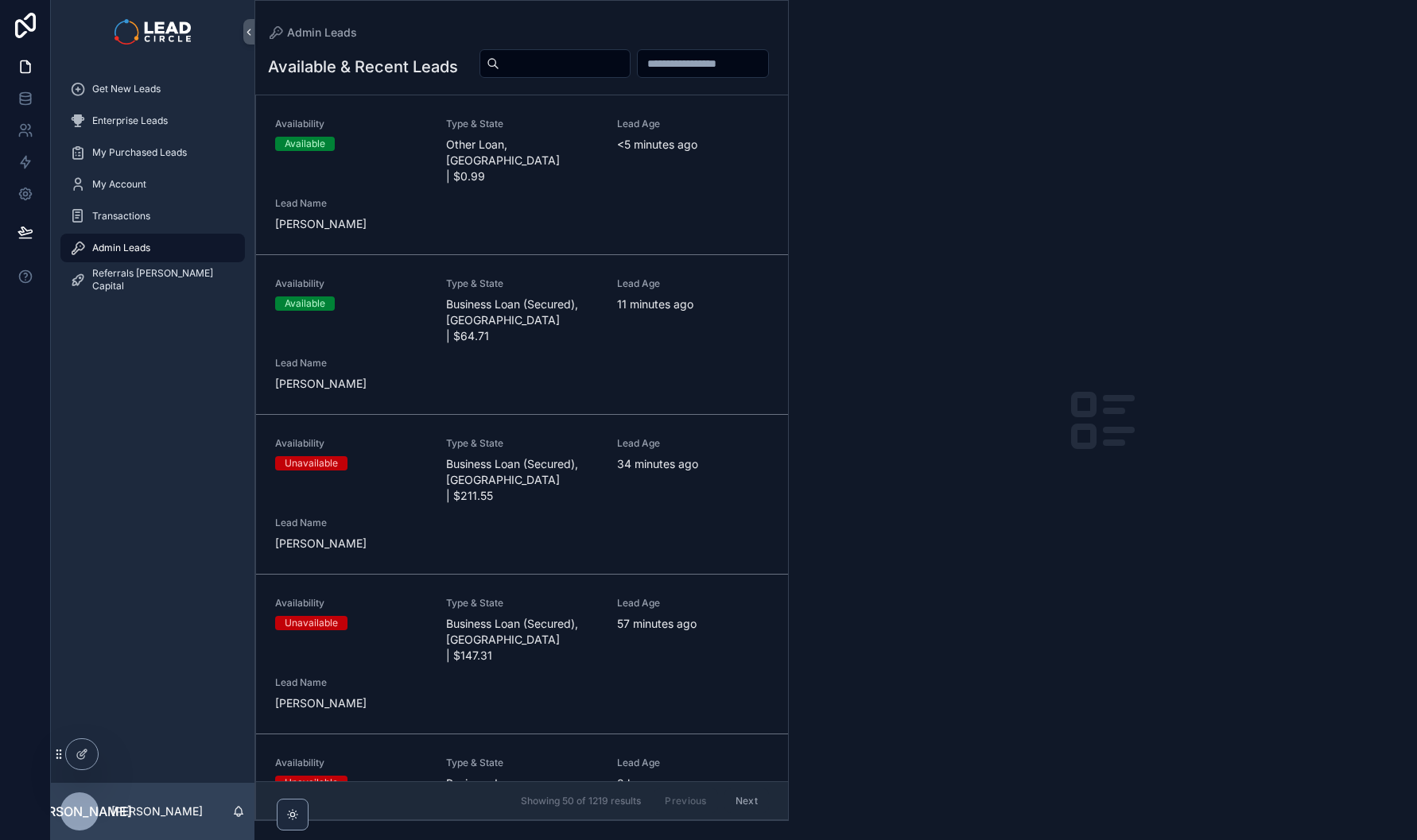
click at [632, 236] on link "Availability Available Type & State Other Loan, NSW | $0.99 Lead Age <5 minutes…" at bounding box center [522, 175] width 532 height 160
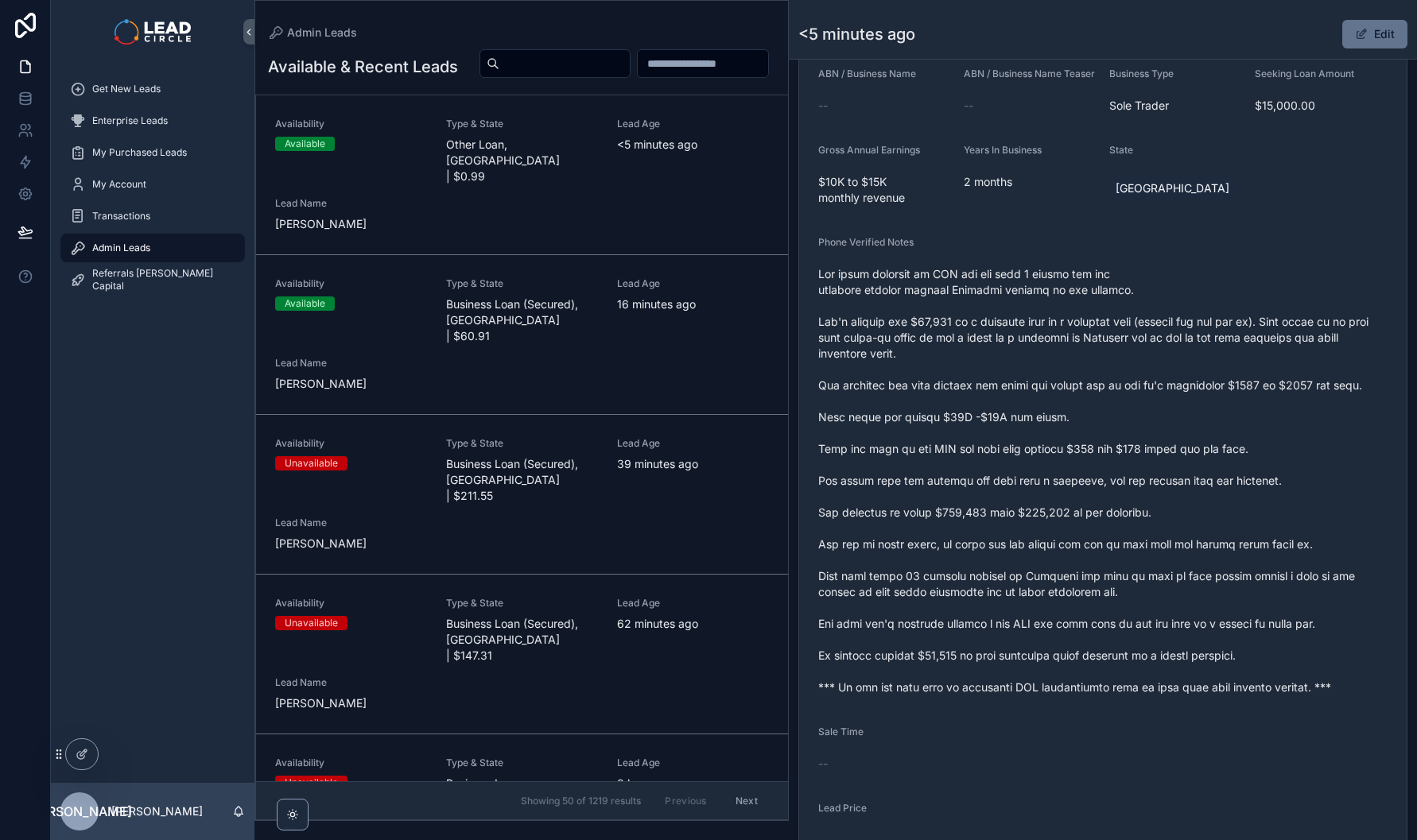
scroll to position [558, 0]
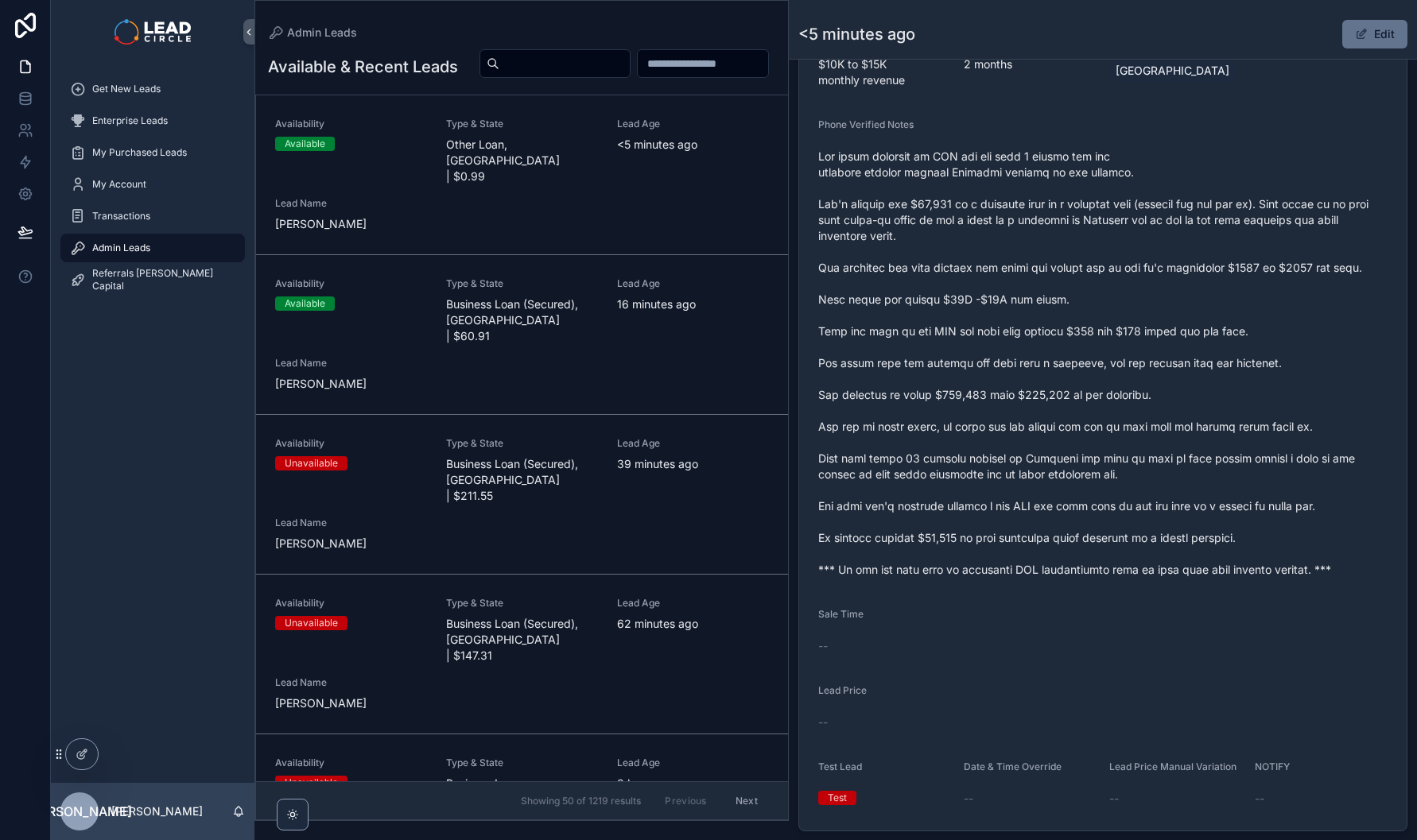
click at [922, 578] on span "scrollable content" at bounding box center [1103, 363] width 570 height 429
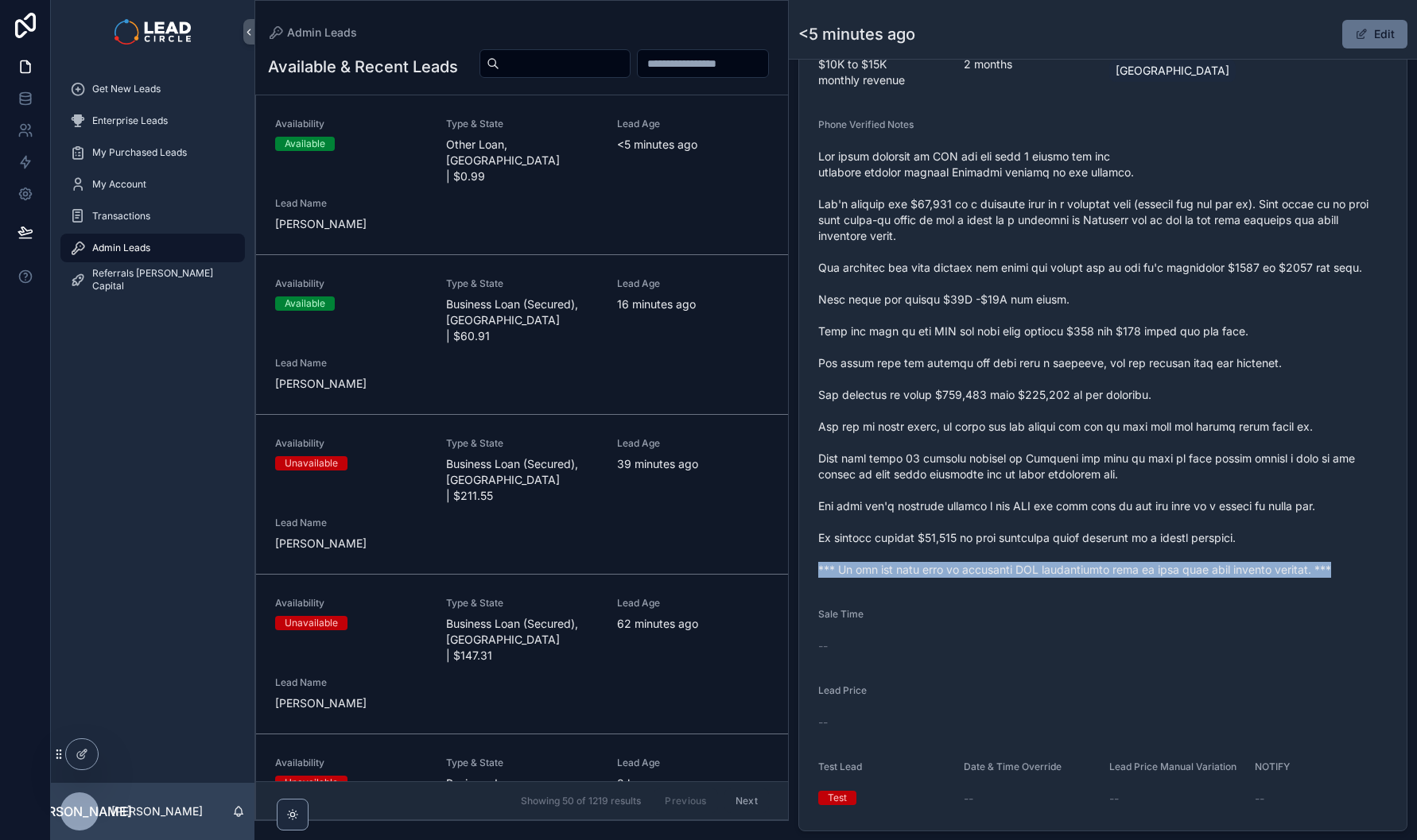
click at [922, 578] on span "scrollable content" at bounding box center [1103, 363] width 570 height 429
copy span "*** If you buy this lead an automatic SMS introduction will be sent with your c…"
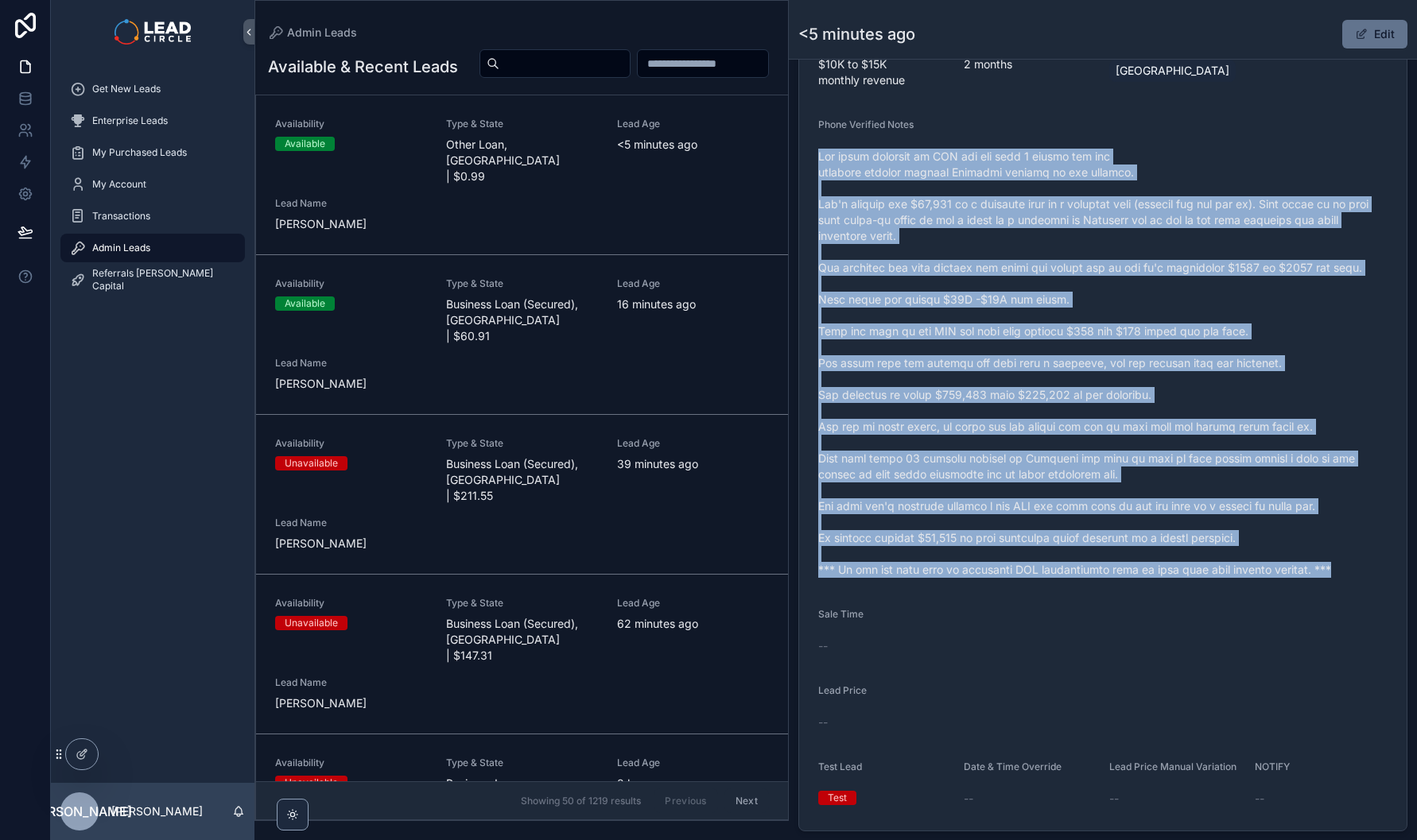
click at [1058, 486] on span "scrollable content" at bounding box center [1103, 363] width 570 height 429
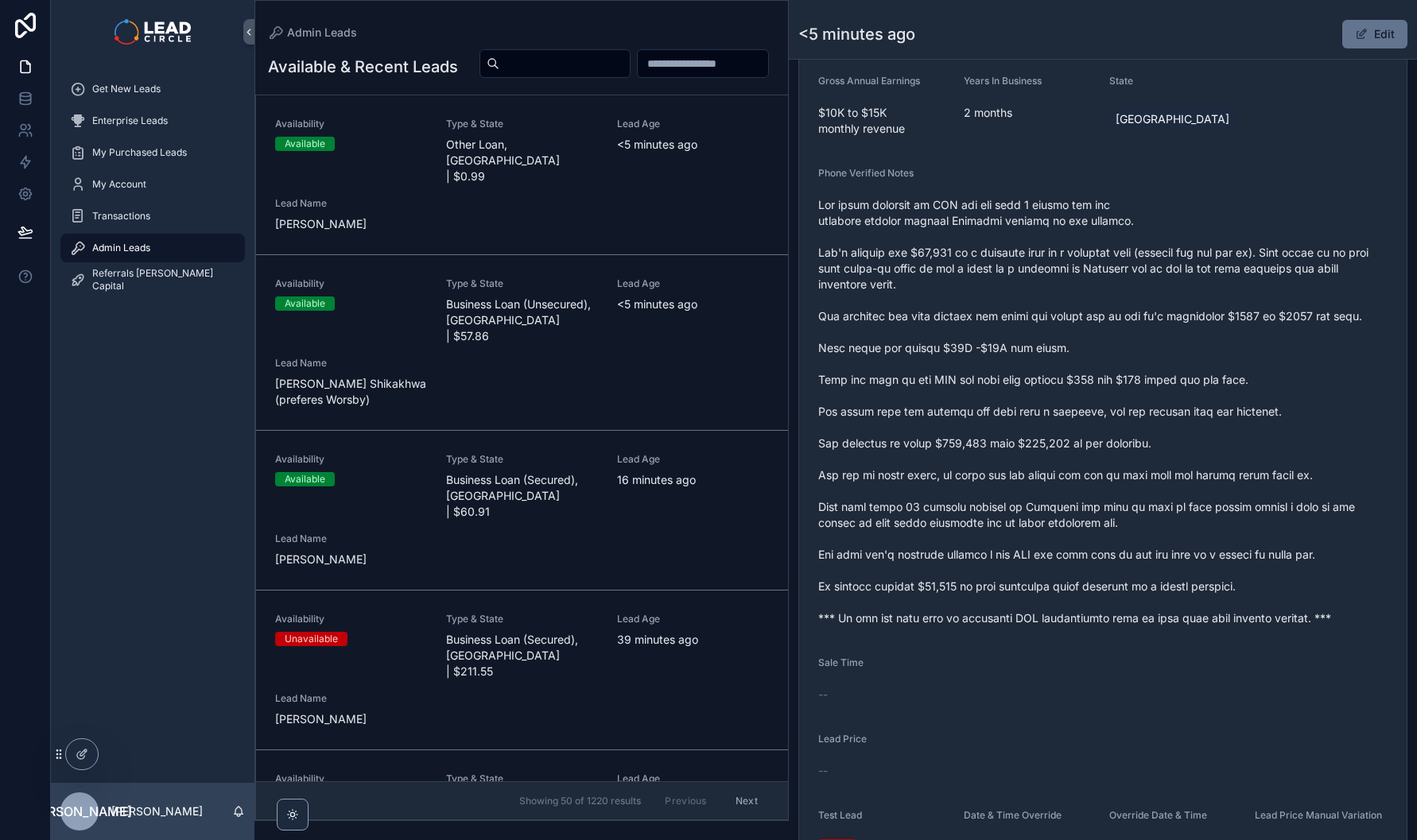
scroll to position [509, 0]
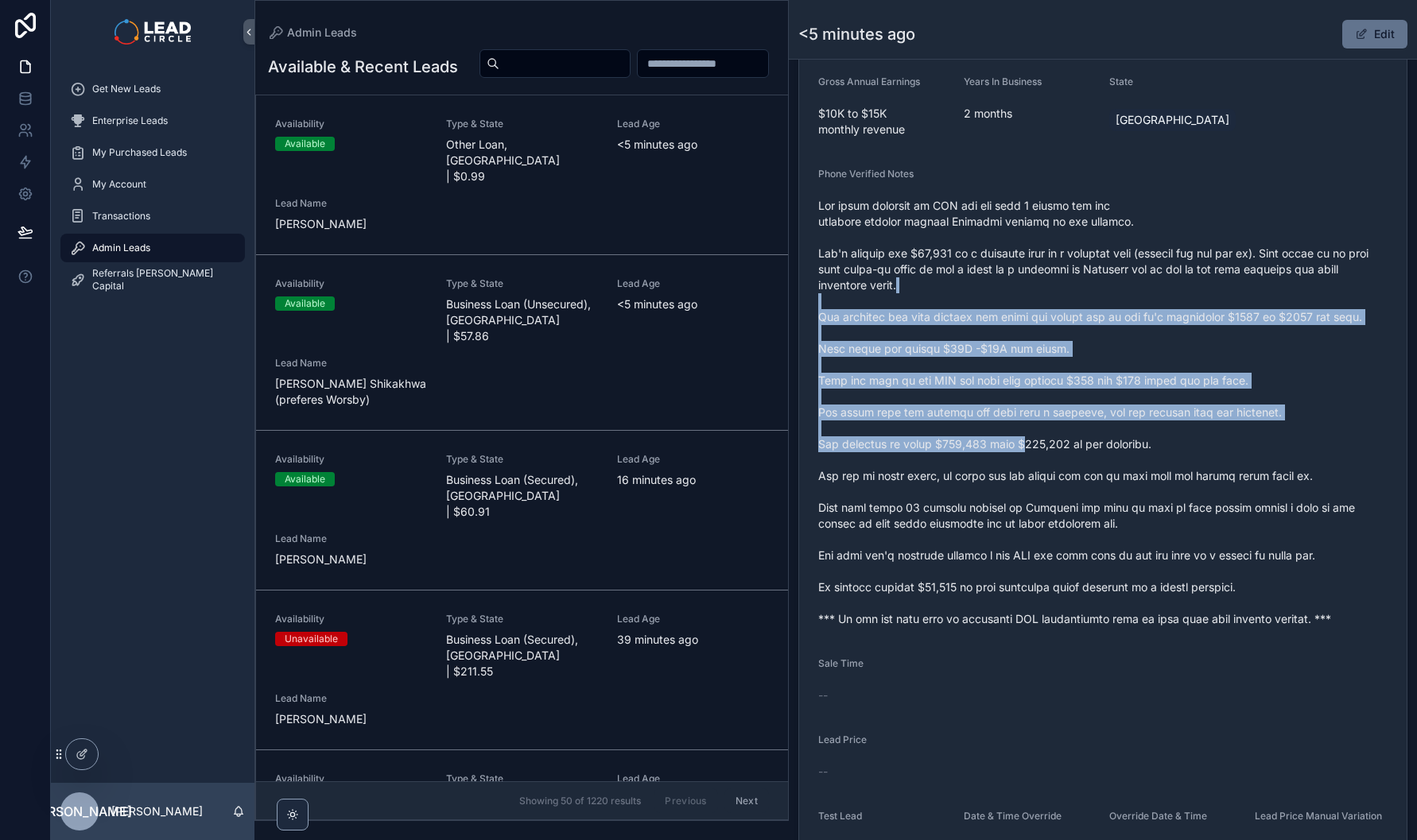
drag, startPoint x: 976, startPoint y: 295, endPoint x: 1040, endPoint y: 482, distance: 197.6
click at [1040, 482] on span "scrollable content" at bounding box center [1103, 412] width 570 height 429
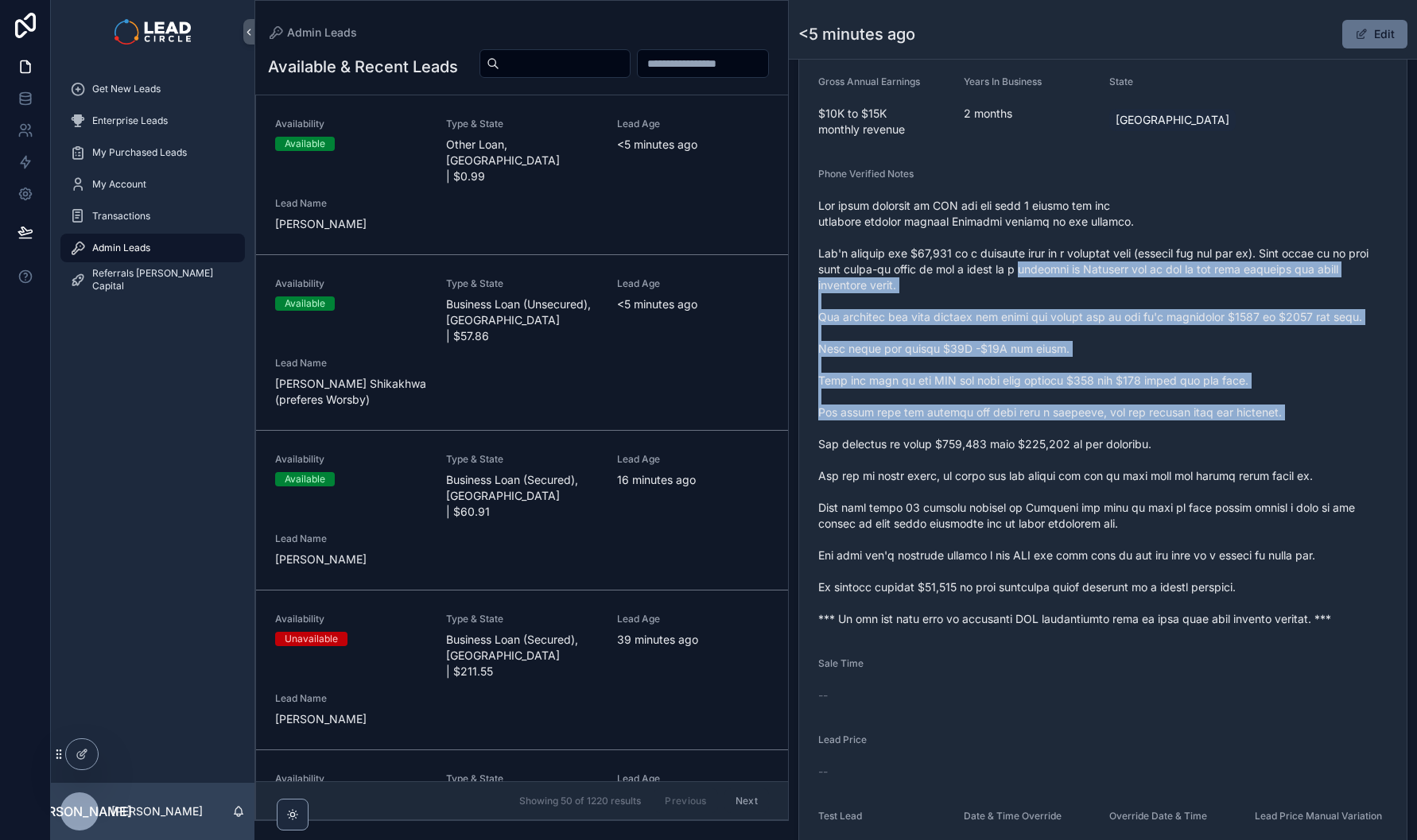
drag, startPoint x: 1046, startPoint y: 282, endPoint x: 1102, endPoint y: 444, distance: 171.4
click at [1102, 444] on span "scrollable content" at bounding box center [1103, 412] width 570 height 429
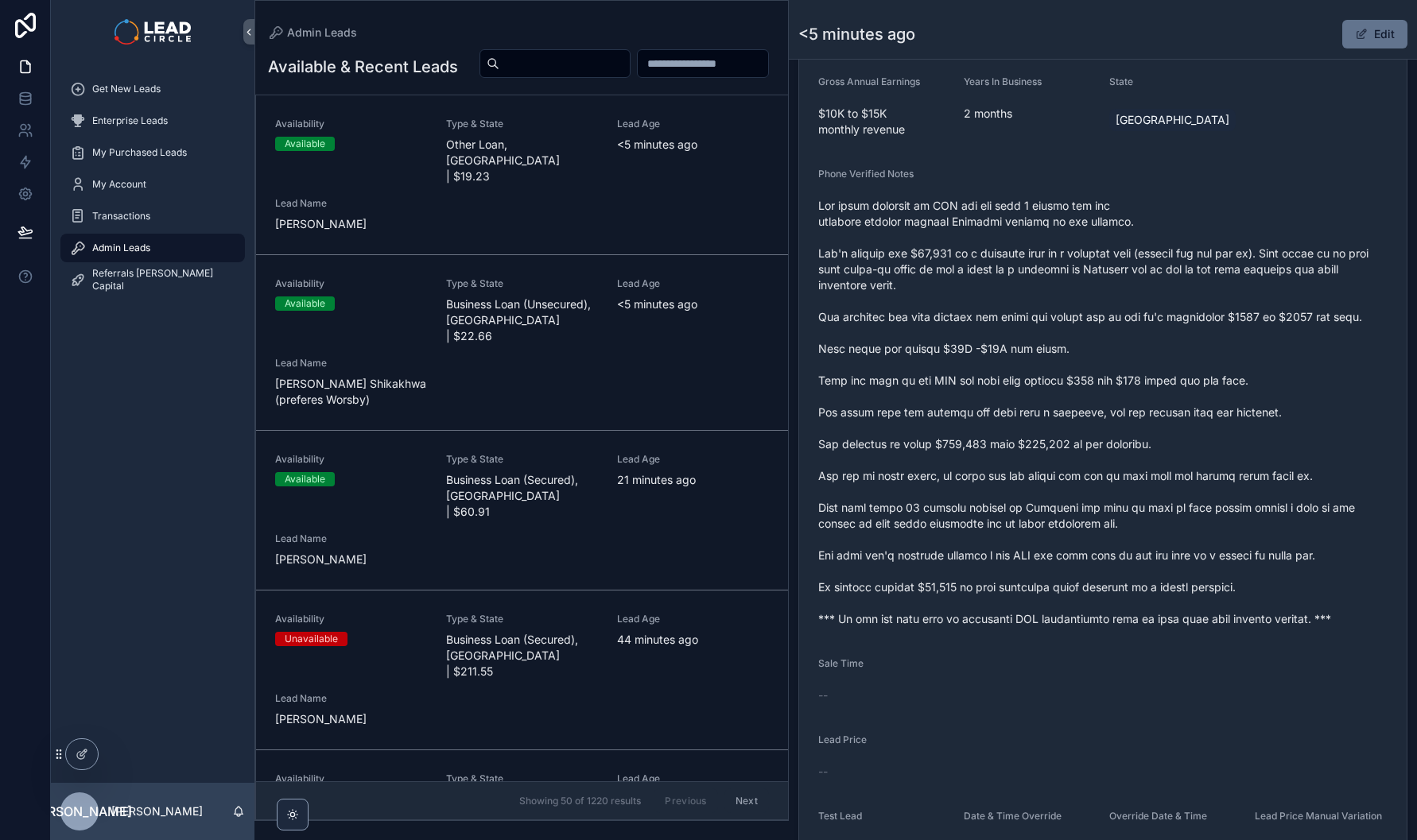
drag, startPoint x: 1023, startPoint y: 284, endPoint x: 1047, endPoint y: 385, distance: 103.8
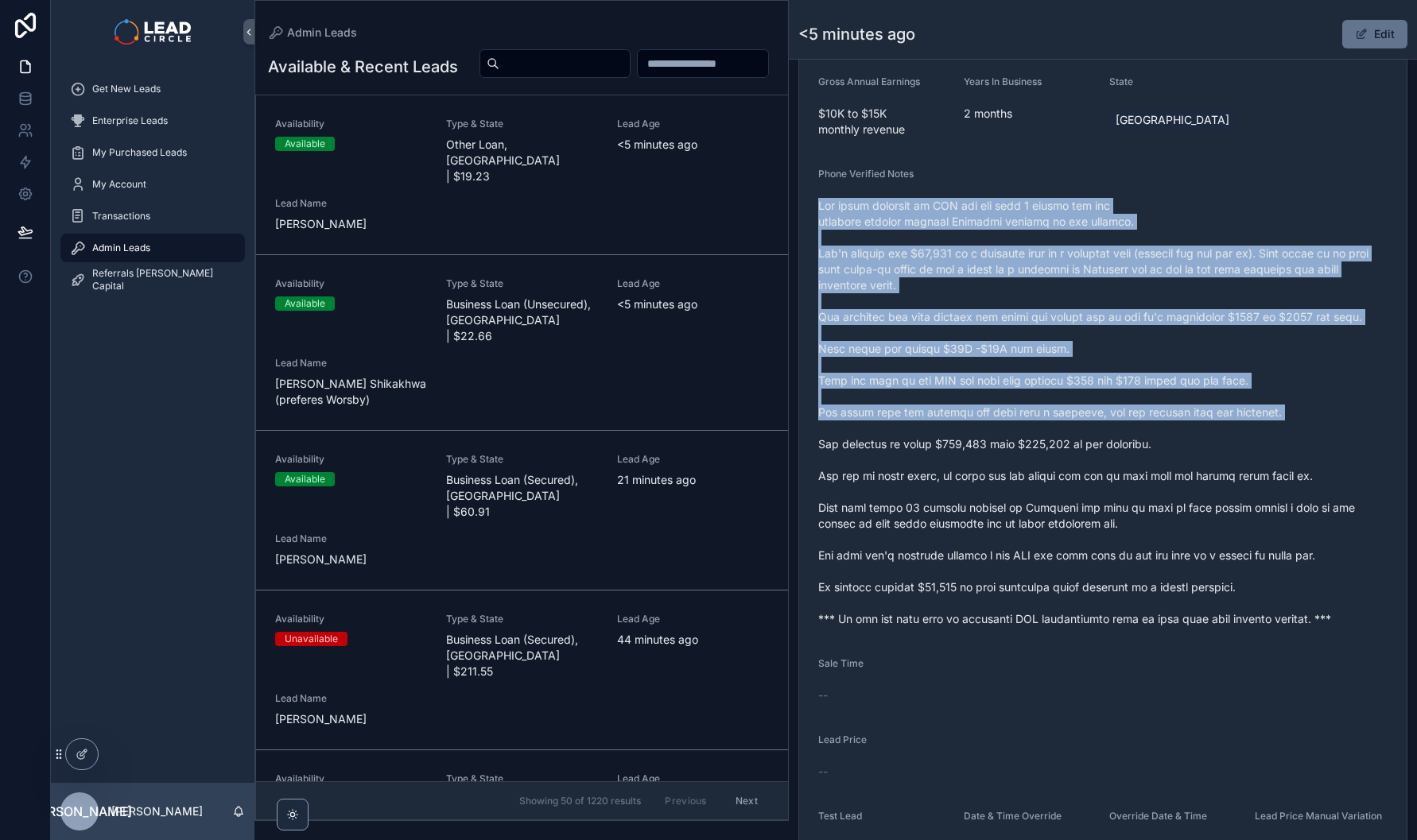
click at [1076, 440] on span "scrollable content" at bounding box center [1103, 412] width 570 height 429
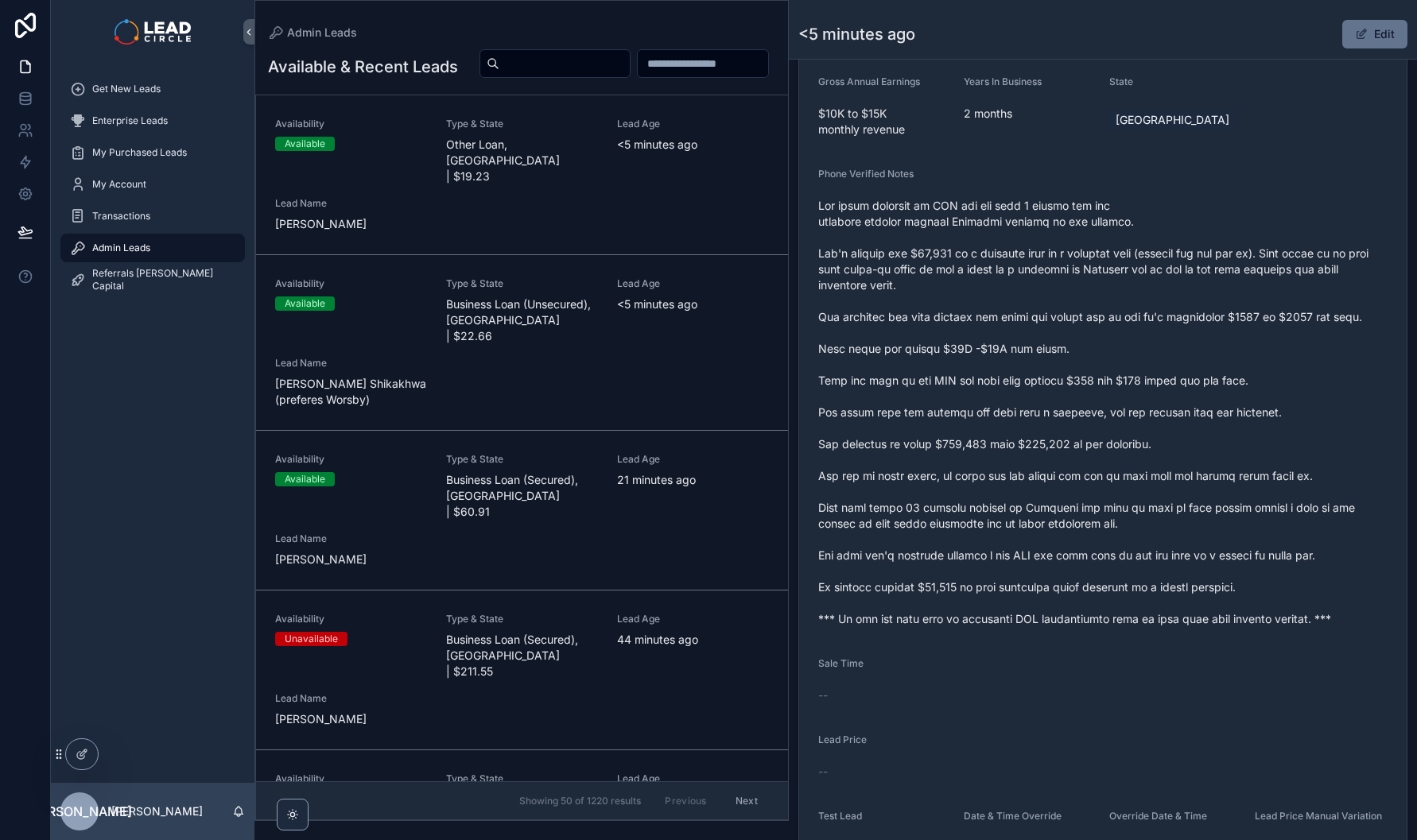
click at [1141, 243] on span "scrollable content" at bounding box center [1103, 412] width 570 height 429
drag, startPoint x: 1219, startPoint y: 271, endPoint x: 982, endPoint y: 264, distance: 237.1
click at [994, 264] on span "scrollable content" at bounding box center [1103, 412] width 570 height 429
click at [978, 264] on span "scrollable content" at bounding box center [1103, 412] width 570 height 429
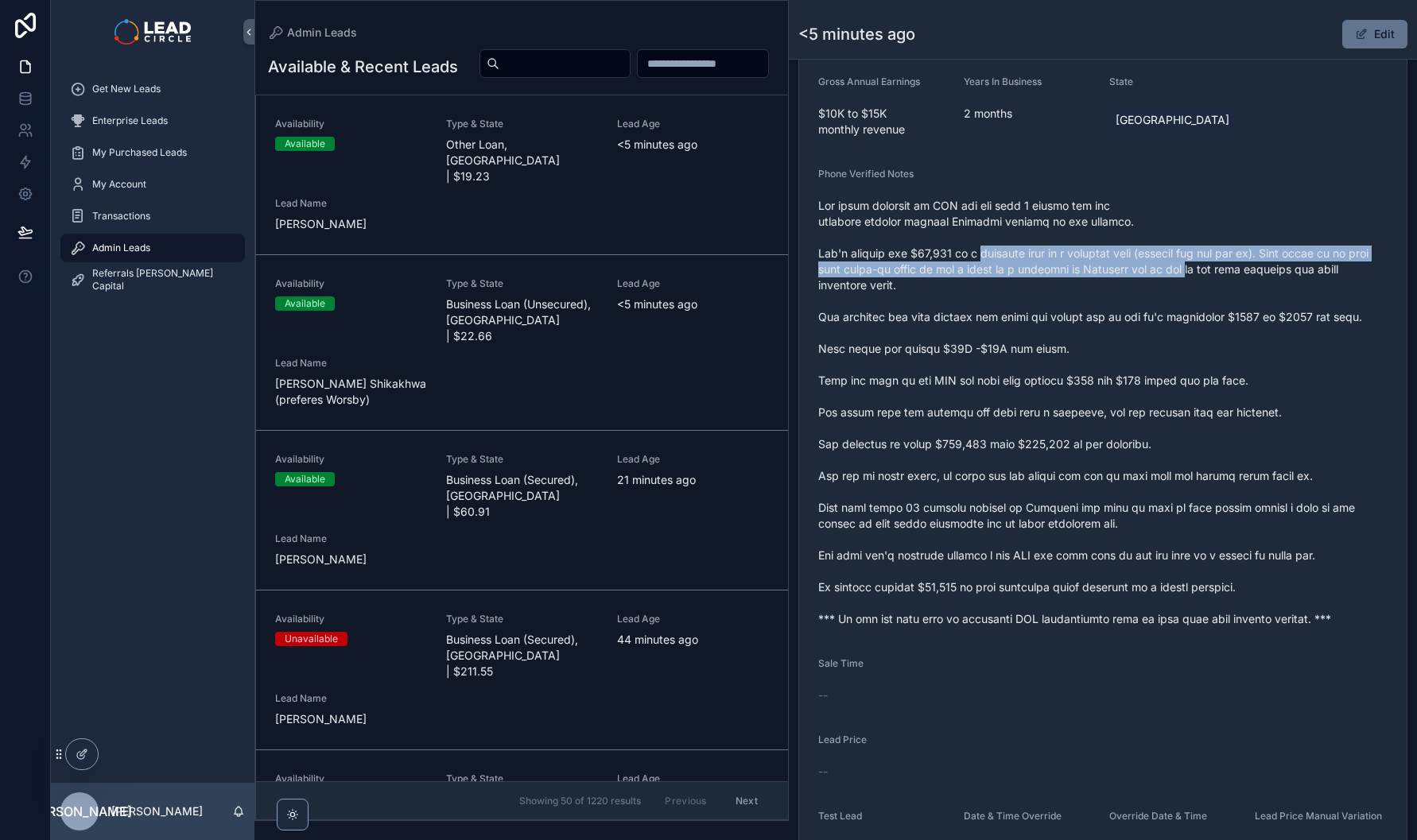
click at [1233, 273] on span "scrollable content" at bounding box center [1103, 412] width 570 height 429
click at [1250, 268] on span "scrollable content" at bounding box center [1103, 412] width 570 height 429
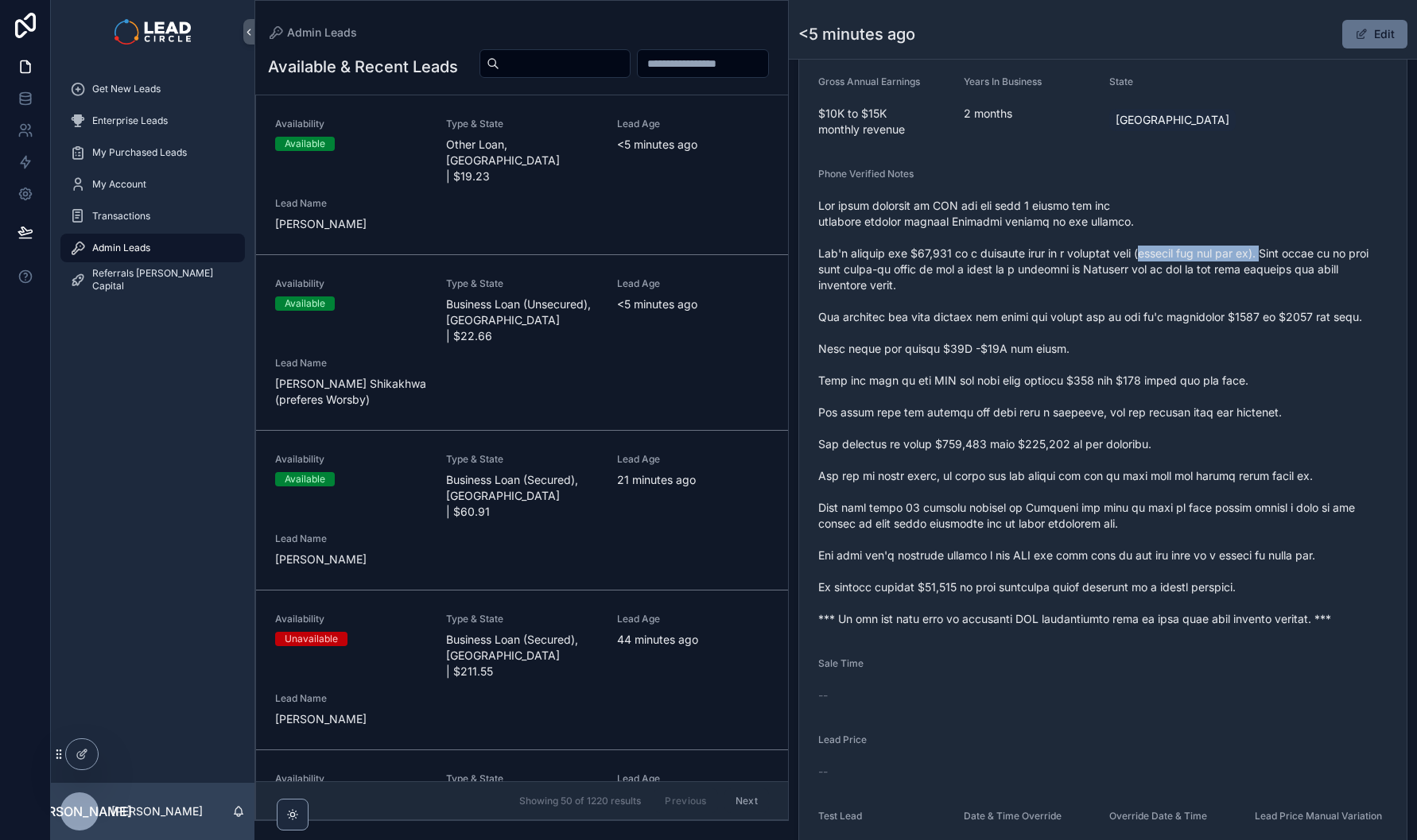
drag, startPoint x: 1289, startPoint y: 263, endPoint x: 1152, endPoint y: 262, distance: 137.0
click at [1152, 262] on span "scrollable content" at bounding box center [1103, 412] width 570 height 429
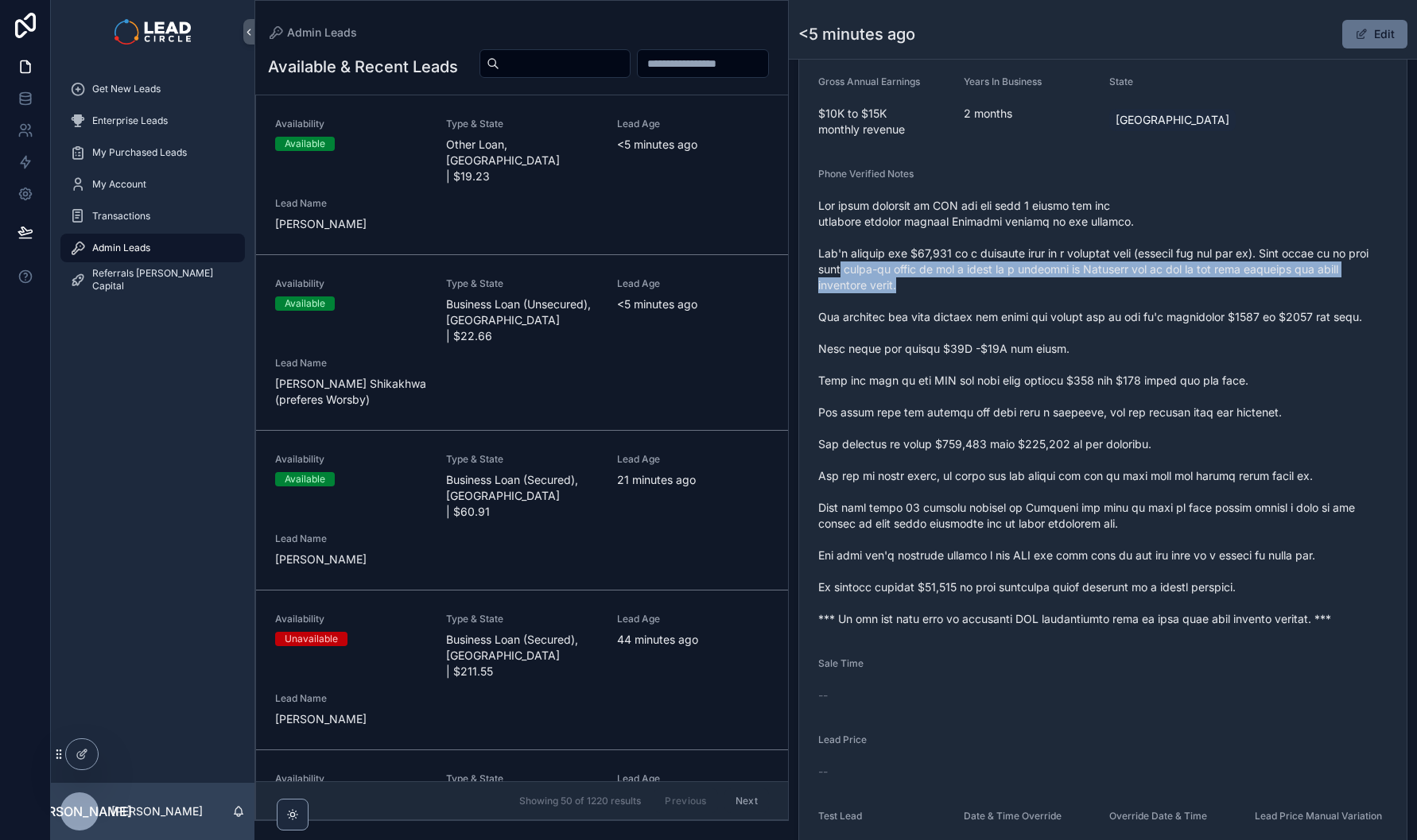
drag, startPoint x: 863, startPoint y: 282, endPoint x: 1277, endPoint y: 294, distance: 414.2
click at [1263, 294] on span "scrollable content" at bounding box center [1103, 412] width 570 height 429
click at [1277, 294] on span "scrollable content" at bounding box center [1103, 412] width 570 height 429
drag, startPoint x: 1277, startPoint y: 294, endPoint x: 1083, endPoint y: 282, distance: 194.4
click at [1083, 282] on span "scrollable content" at bounding box center [1103, 412] width 570 height 429
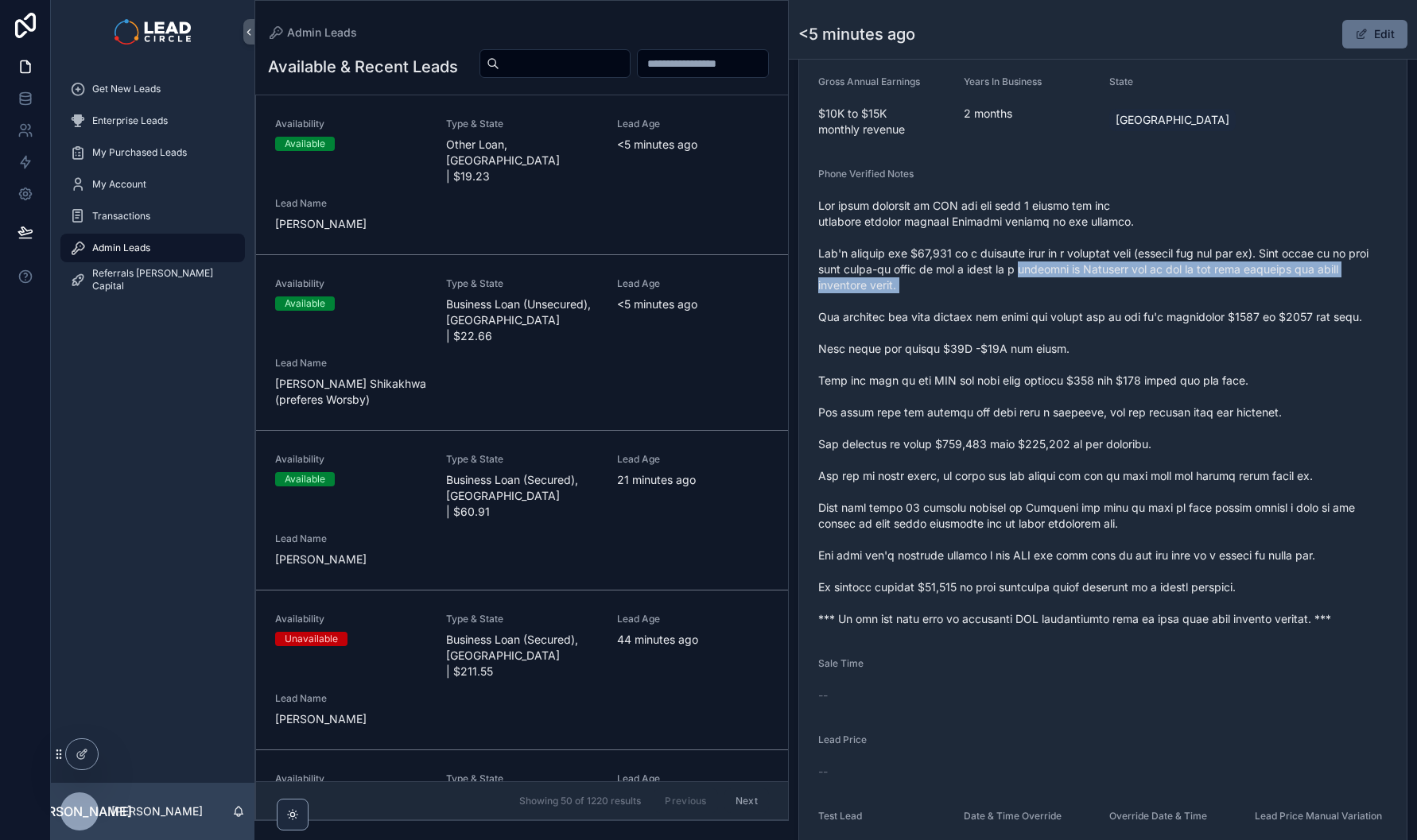
click at [1083, 282] on span "scrollable content" at bounding box center [1103, 412] width 570 height 429
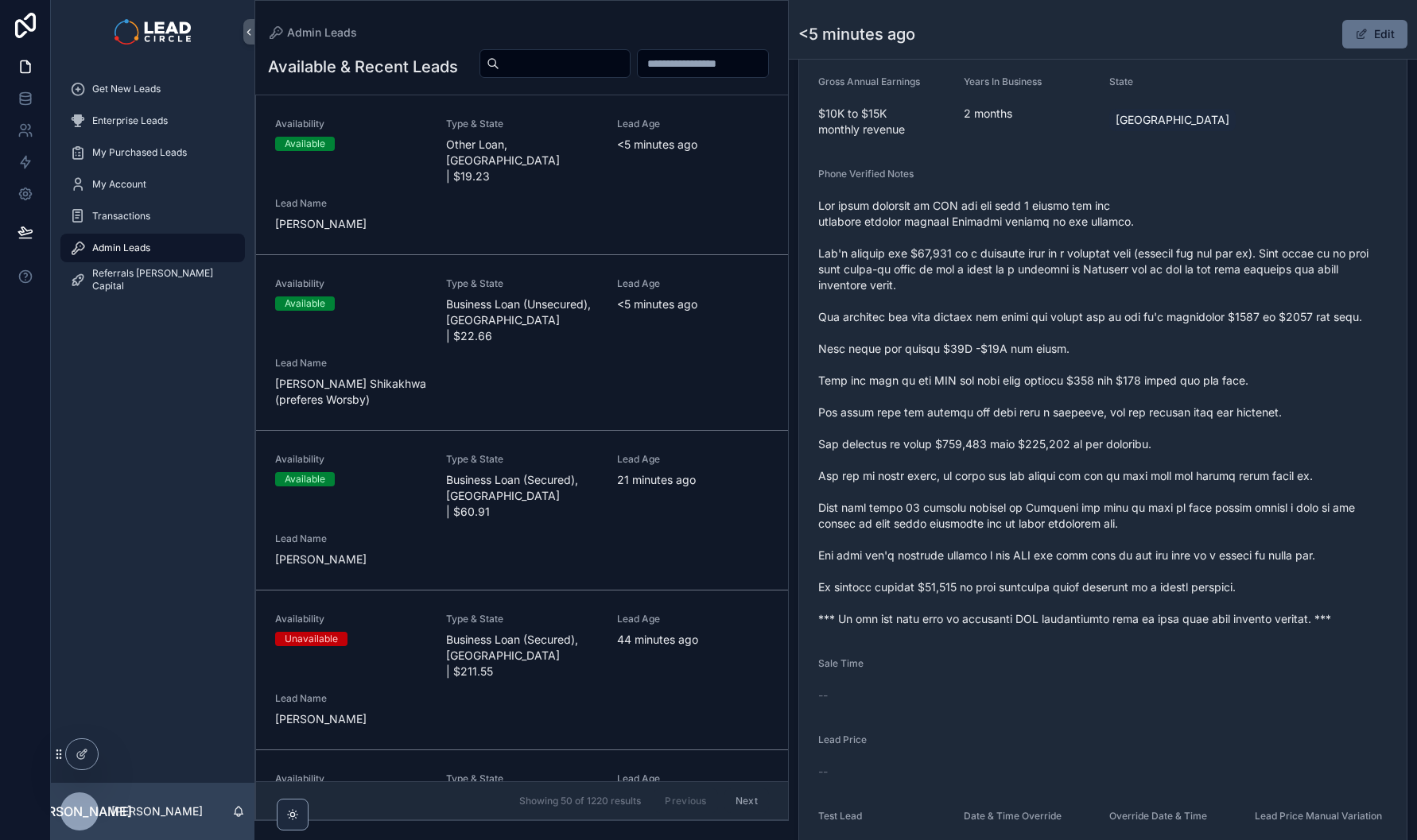
drag, startPoint x: 829, startPoint y: 325, endPoint x: 1300, endPoint y: 325, distance: 471.0
click at [1263, 325] on span "scrollable content" at bounding box center [1103, 412] width 570 height 429
click at [1303, 326] on span "scrollable content" at bounding box center [1103, 412] width 570 height 429
drag, startPoint x: 1234, startPoint y: 334, endPoint x: 1029, endPoint y: 332, distance: 205.0
click at [1054, 334] on span "scrollable content" at bounding box center [1103, 412] width 570 height 429
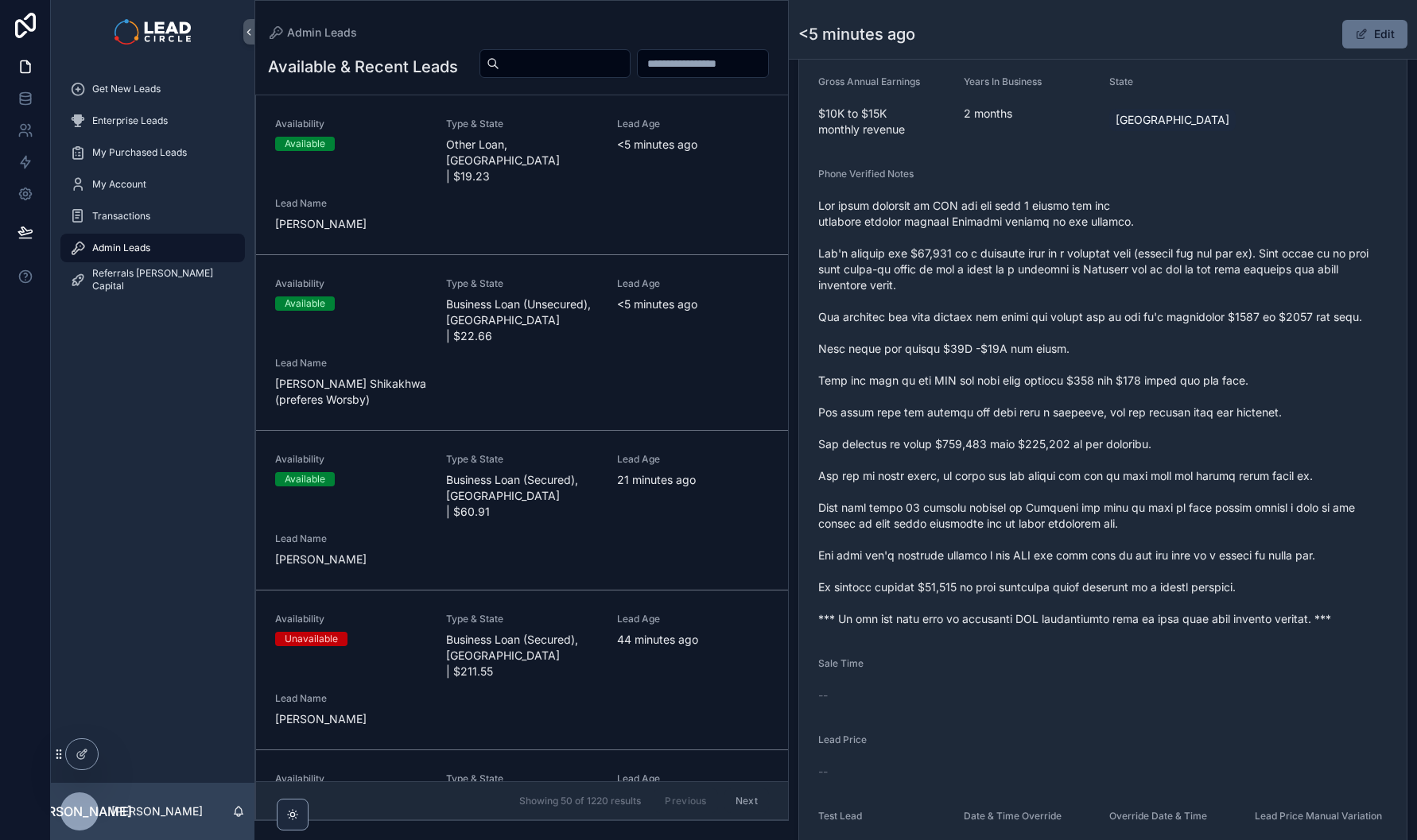
click at [1029, 332] on span "scrollable content" at bounding box center [1103, 412] width 570 height 429
drag, startPoint x: 1013, startPoint y: 332, endPoint x: 1332, endPoint y: 332, distance: 319.0
click at [1324, 332] on span "scrollable content" at bounding box center [1103, 412] width 570 height 429
click at [1332, 332] on span "scrollable content" at bounding box center [1103, 412] width 570 height 429
drag, startPoint x: 1356, startPoint y: 325, endPoint x: 1148, endPoint y: 330, distance: 208.1
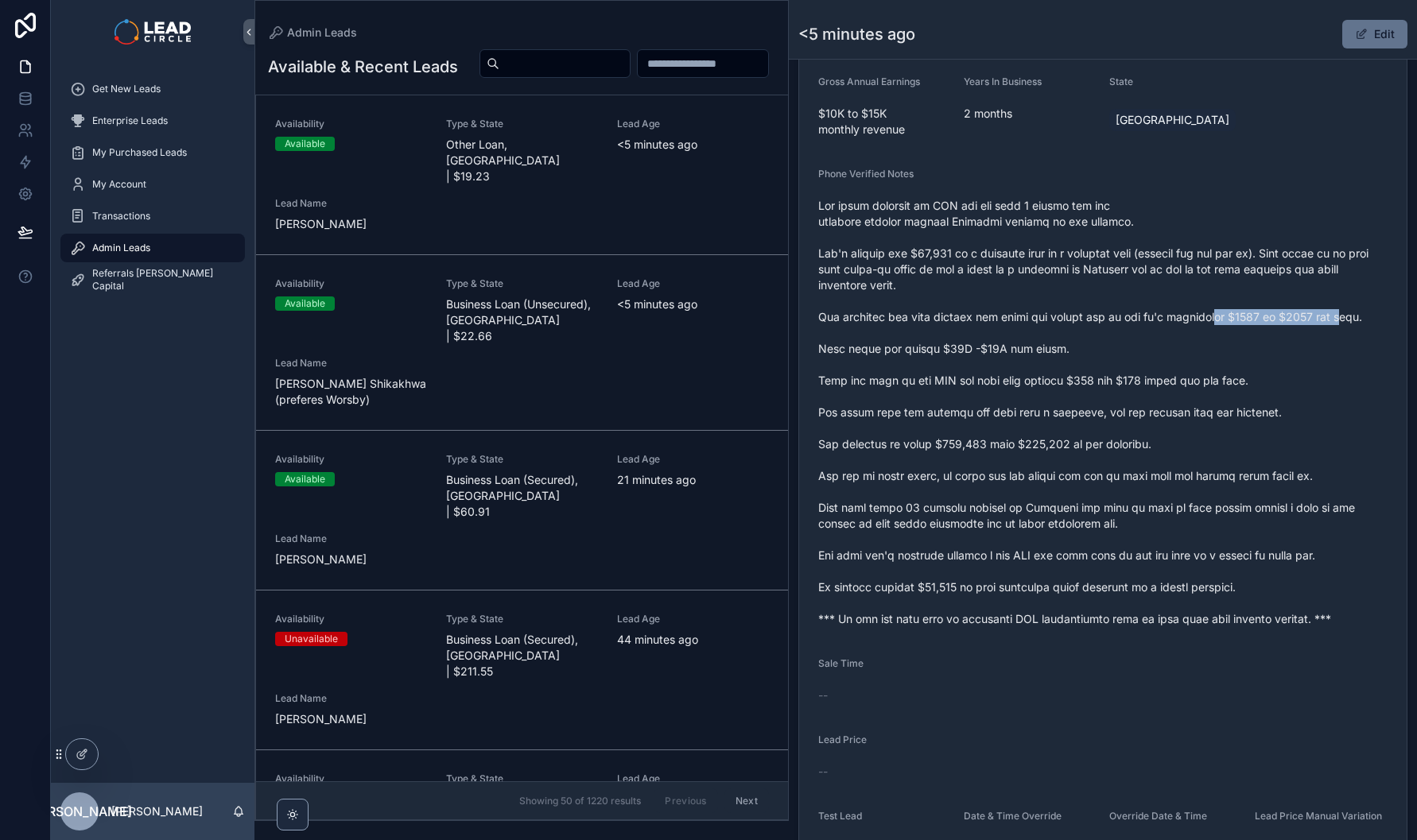
click at [1161, 331] on span "scrollable content" at bounding box center [1103, 412] width 570 height 429
click at [1142, 330] on span "scrollable content" at bounding box center [1103, 412] width 570 height 429
drag, startPoint x: 829, startPoint y: 363, endPoint x: 1159, endPoint y: 363, distance: 330.0
click at [1159, 363] on span "scrollable content" at bounding box center [1103, 412] width 570 height 429
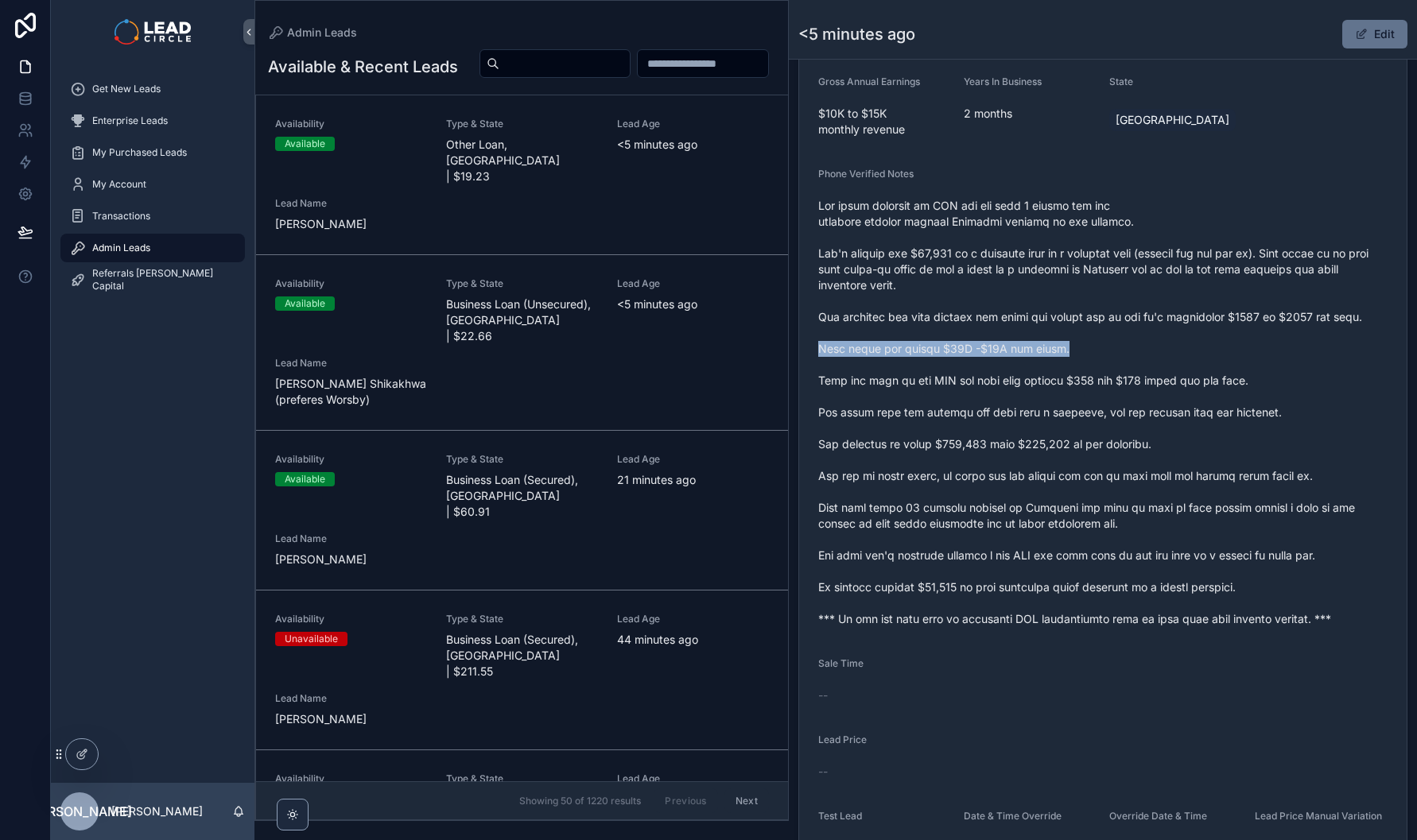
drag, startPoint x: 1029, startPoint y: 367, endPoint x: 1214, endPoint y: 367, distance: 185.0
click at [1211, 367] on form "Availability Available Lead Name Aim***** Lead Email Buy to reveal Lead Phone B…" at bounding box center [1103, 392] width 607 height 1129
click at [1214, 367] on span "scrollable content" at bounding box center [1103, 412] width 570 height 429
click at [1356, 39] on span "scrollable content" at bounding box center [1361, 34] width 13 height 13
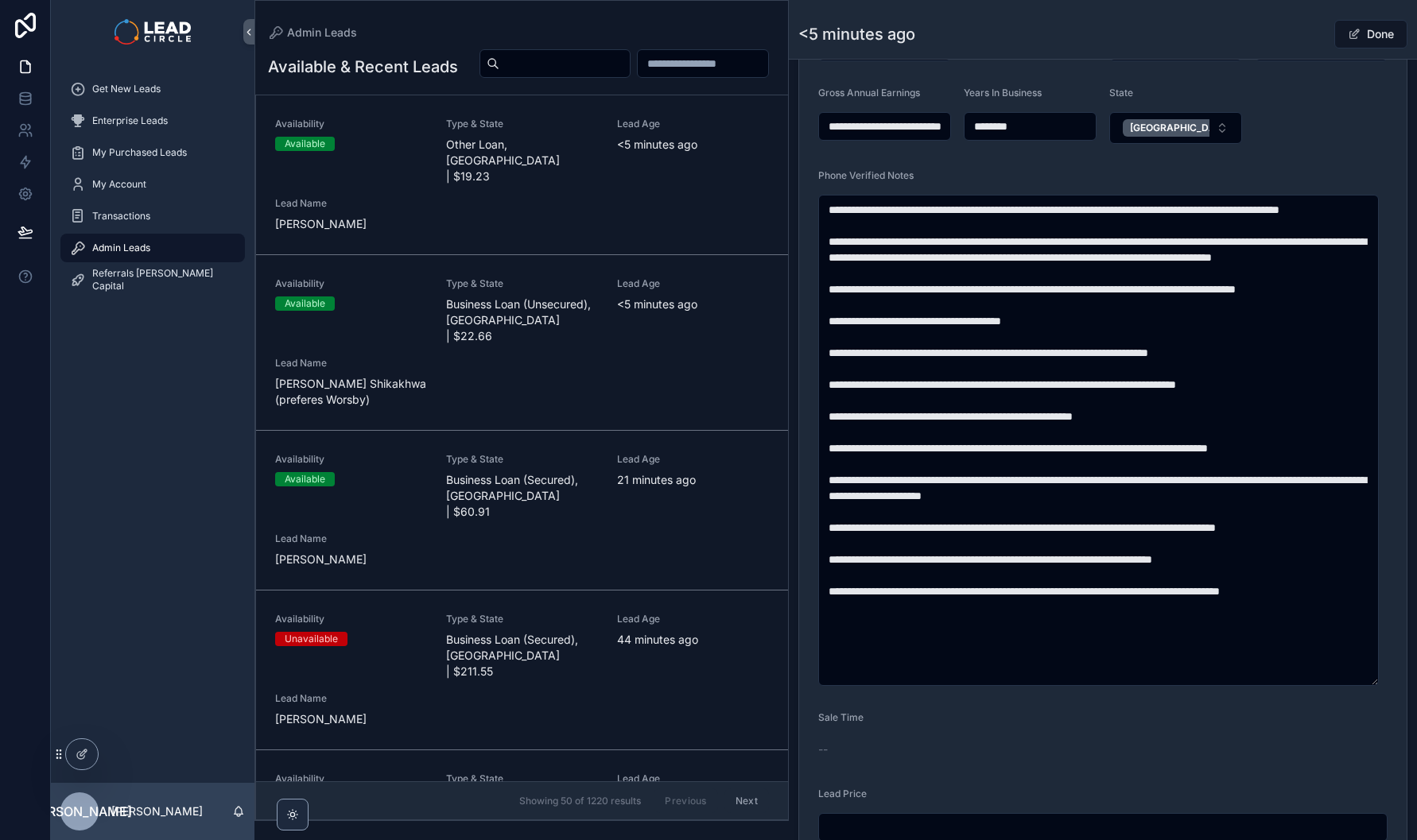
scroll to position [516, 0]
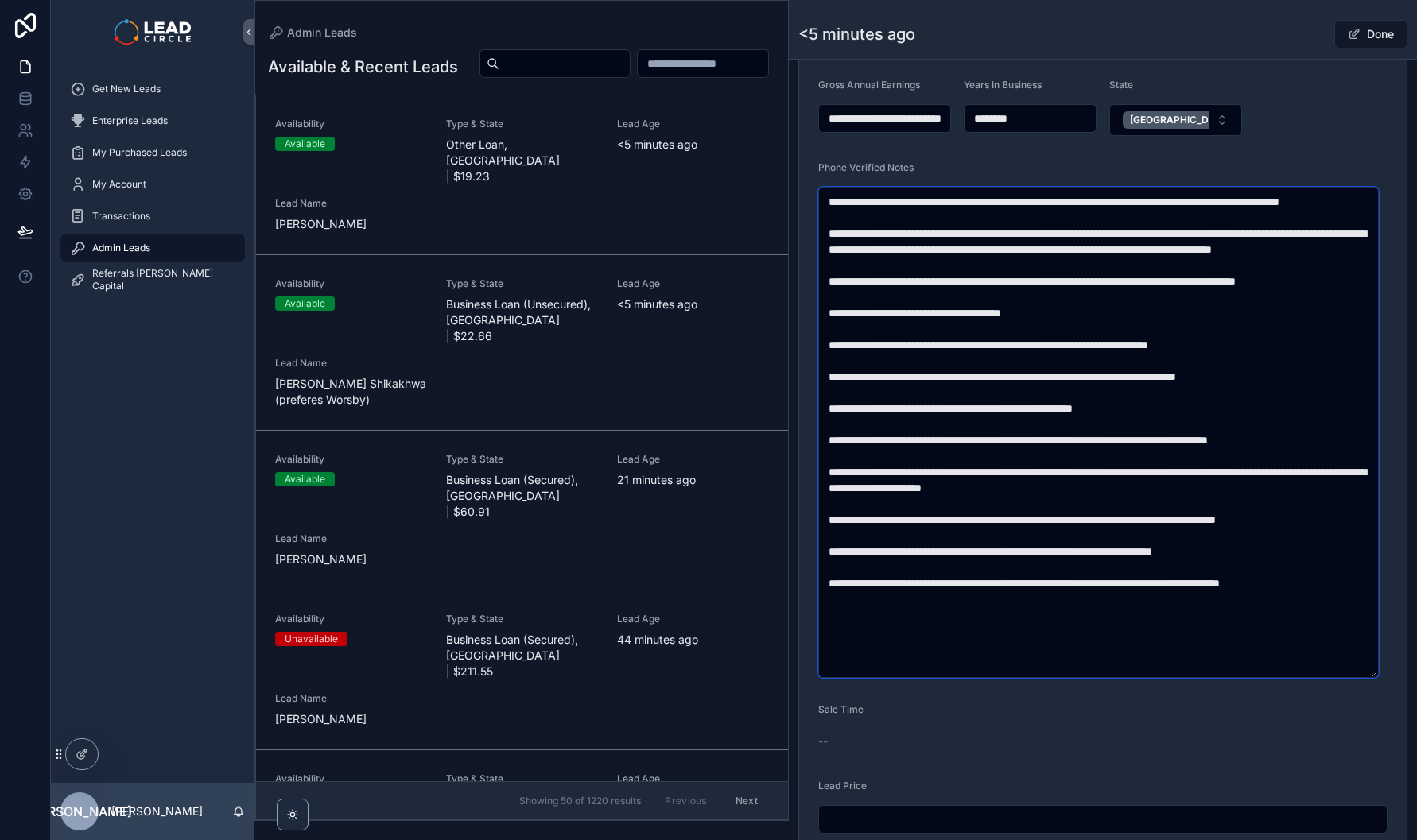
click at [982, 373] on textarea "scrollable content" at bounding box center [1098, 432] width 560 height 491
click at [987, 372] on textarea "scrollable content" at bounding box center [1098, 432] width 560 height 491
type textarea "**********"
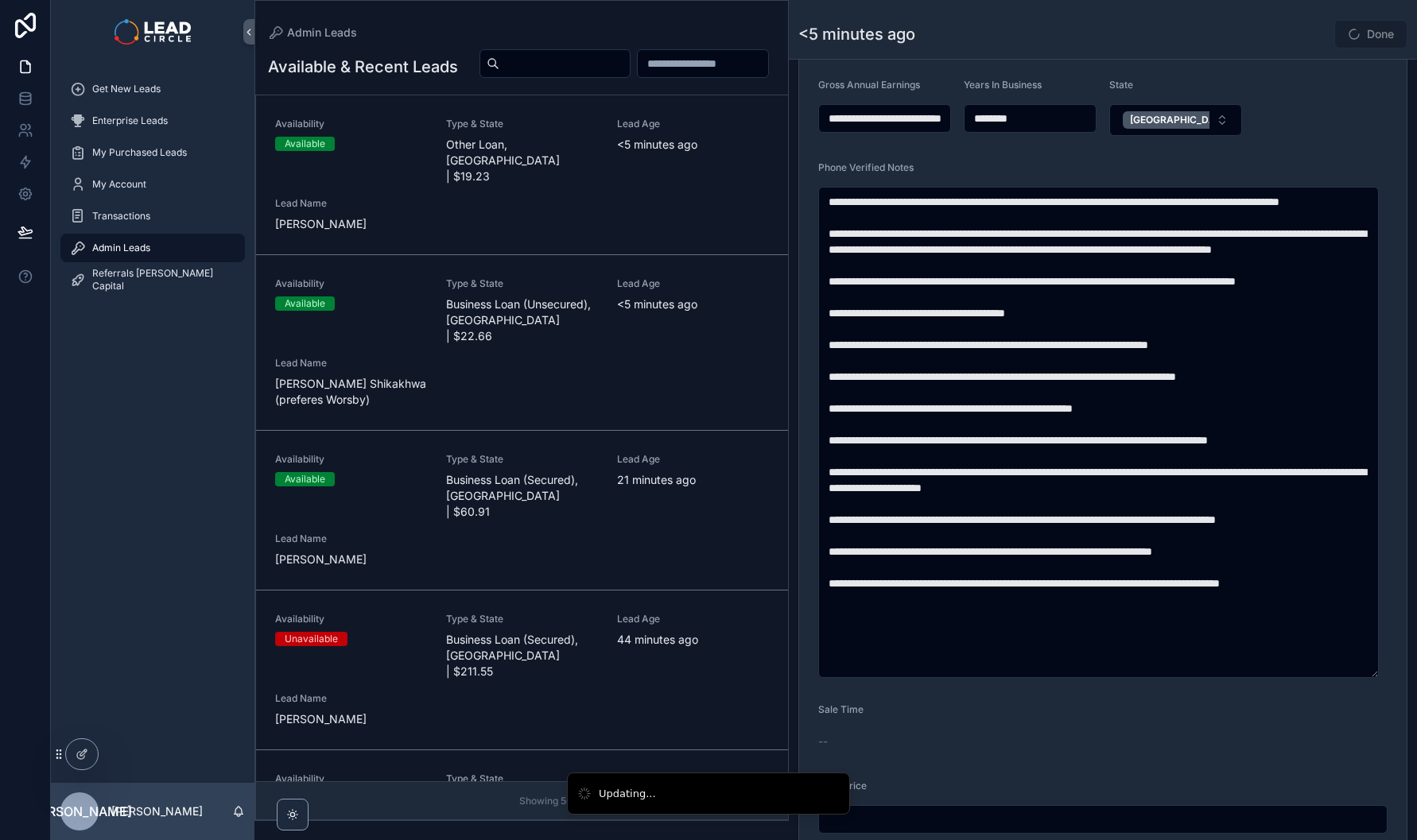
click at [1279, 33] on div "<5 minutes ago Done" at bounding box center [1103, 33] width 609 height 30
click at [1356, 38] on button "Done" at bounding box center [1372, 34] width 73 height 29
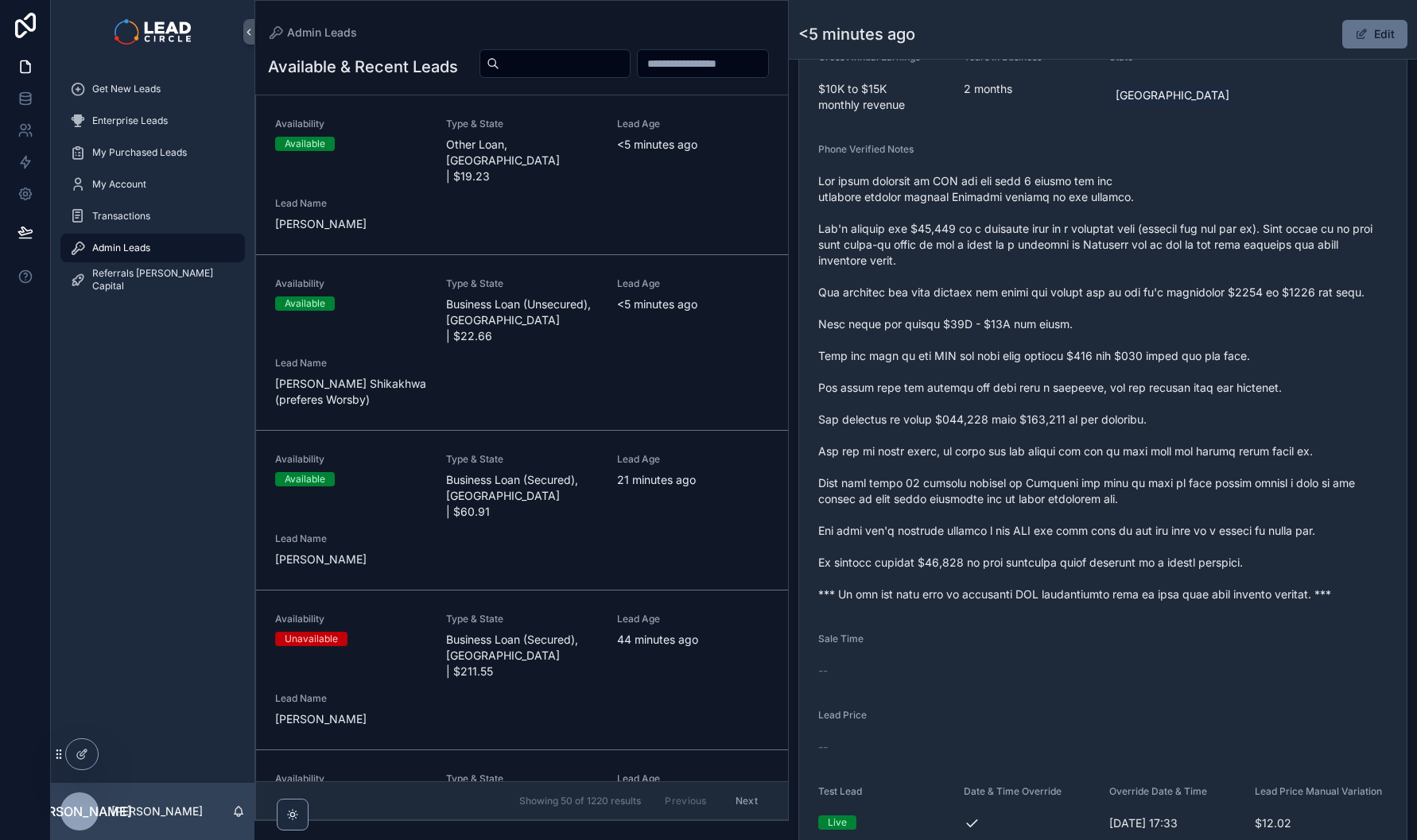
scroll to position [537, 0]
drag, startPoint x: 905, startPoint y: 366, endPoint x: 1129, endPoint y: 369, distance: 224.0
click at [1100, 365] on span "scrollable content" at bounding box center [1103, 384] width 570 height 429
click at [1129, 369] on span "scrollable content" at bounding box center [1103, 384] width 570 height 429
drag, startPoint x: 1137, startPoint y: 370, endPoint x: 988, endPoint y: 370, distance: 149.0
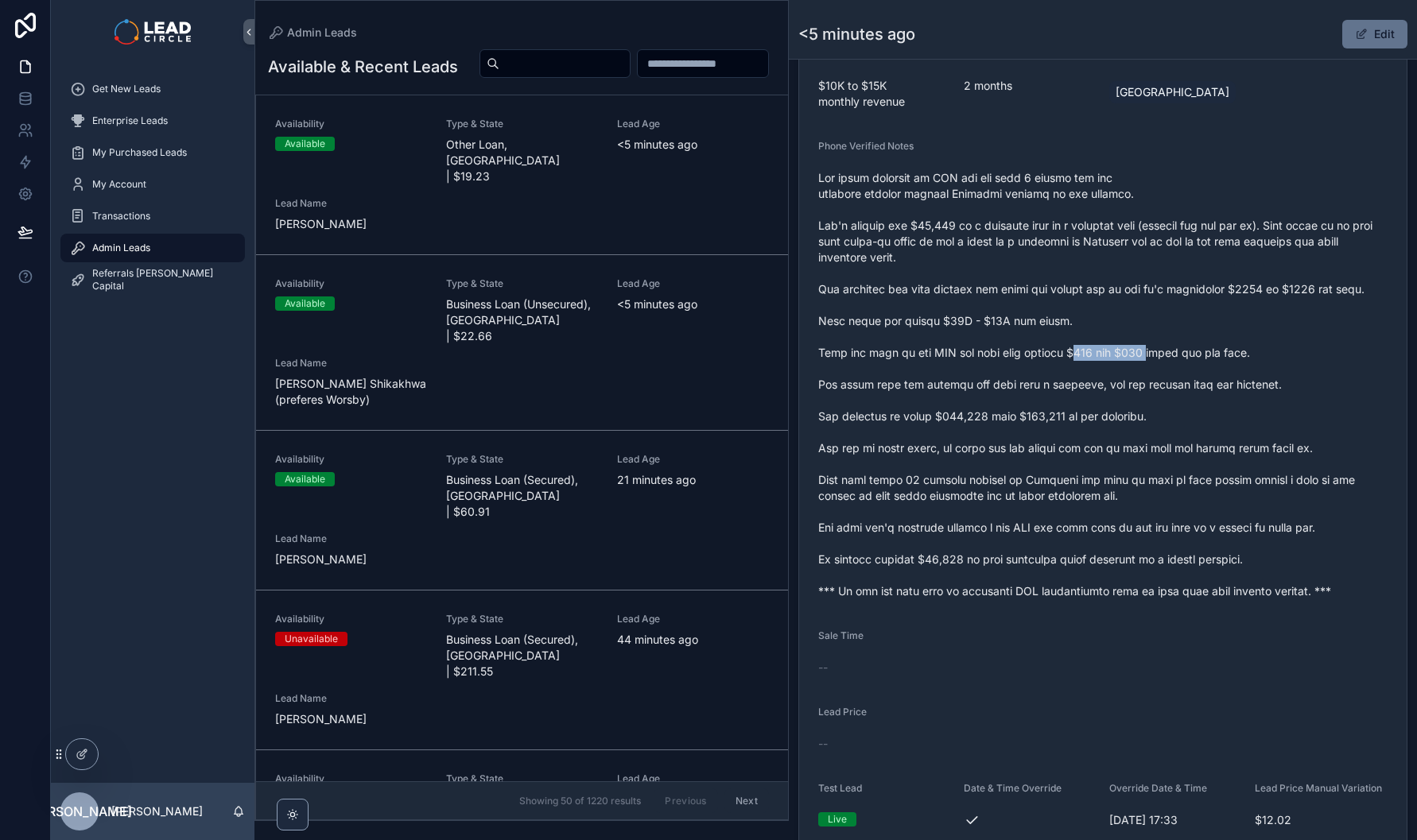
click at [1004, 370] on span "scrollable content" at bounding box center [1103, 384] width 570 height 429
click at [988, 370] on span "scrollable content" at bounding box center [1103, 384] width 570 height 429
drag, startPoint x: 988, startPoint y: 370, endPoint x: 1158, endPoint y: 368, distance: 170.0
click at [1148, 368] on span "scrollable content" at bounding box center [1103, 384] width 570 height 429
click at [1159, 368] on span "scrollable content" at bounding box center [1103, 384] width 570 height 429
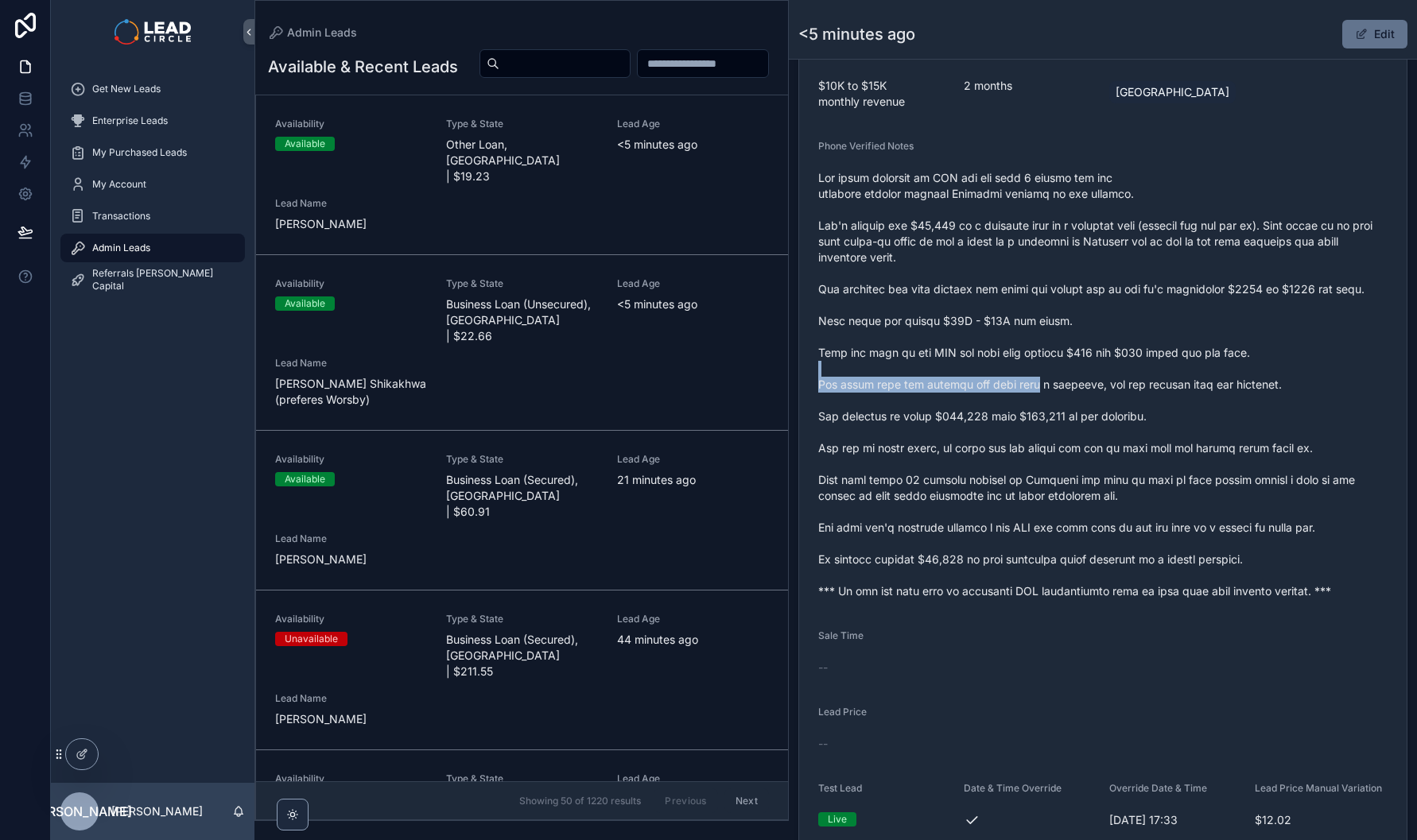
drag, startPoint x: 1203, startPoint y: 383, endPoint x: 967, endPoint y: 394, distance: 236.3
click at [983, 394] on span "scrollable content" at bounding box center [1103, 384] width 570 height 429
click at [968, 394] on span "scrollable content" at bounding box center [1103, 384] width 570 height 429
drag, startPoint x: 928, startPoint y: 410, endPoint x: 1192, endPoint y: 382, distance: 265.5
click at [1184, 382] on span "scrollable content" at bounding box center [1103, 384] width 570 height 429
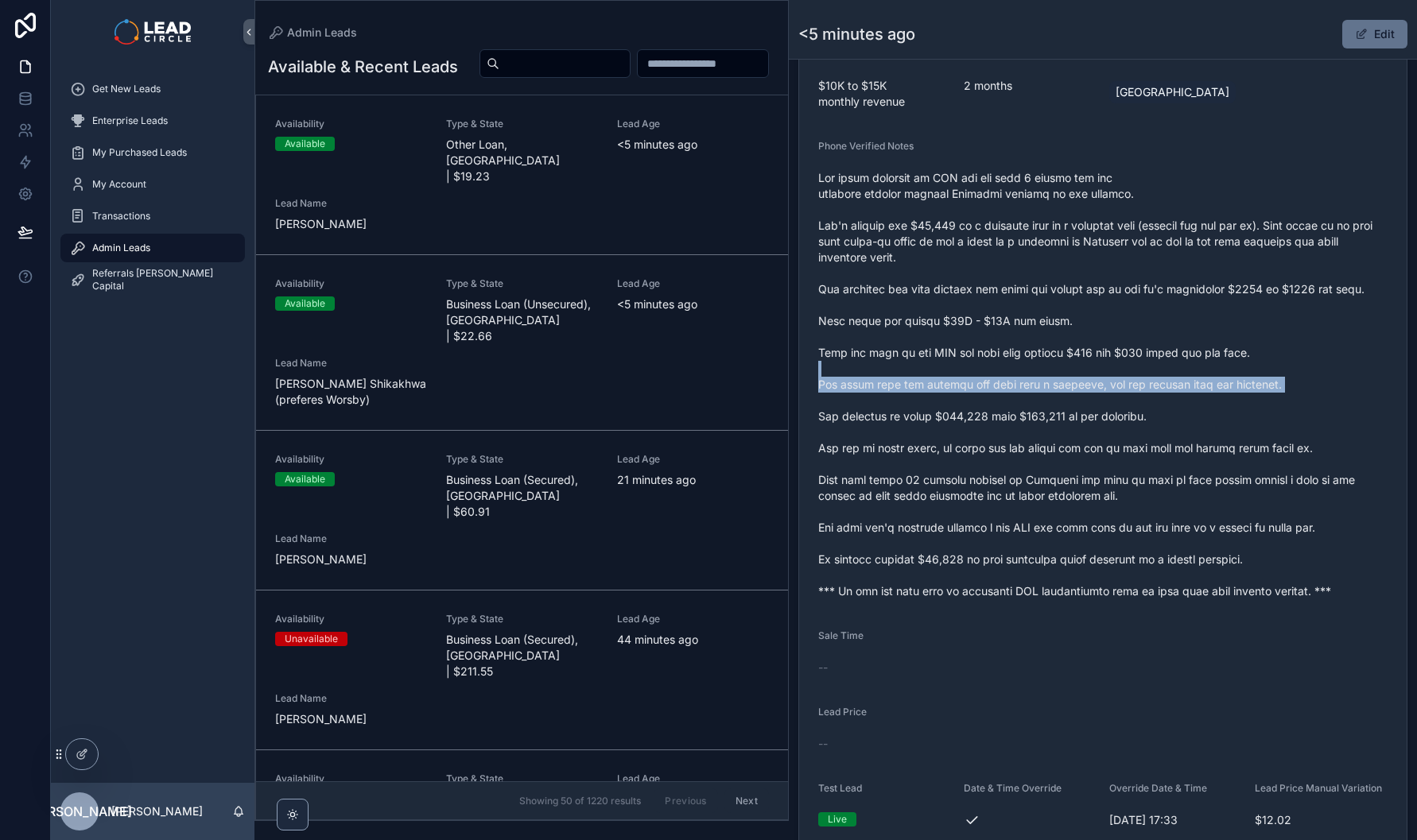
click at [1192, 382] on span "scrollable content" at bounding box center [1103, 384] width 570 height 429
drag, startPoint x: 1146, startPoint y: 401, endPoint x: 993, endPoint y: 393, distance: 153.2
click at [1012, 395] on span "scrollable content" at bounding box center [1103, 384] width 570 height 429
click at [993, 393] on span "scrollable content" at bounding box center [1103, 384] width 570 height 429
drag, startPoint x: 968, startPoint y: 399, endPoint x: 1169, endPoint y: 400, distance: 201.0
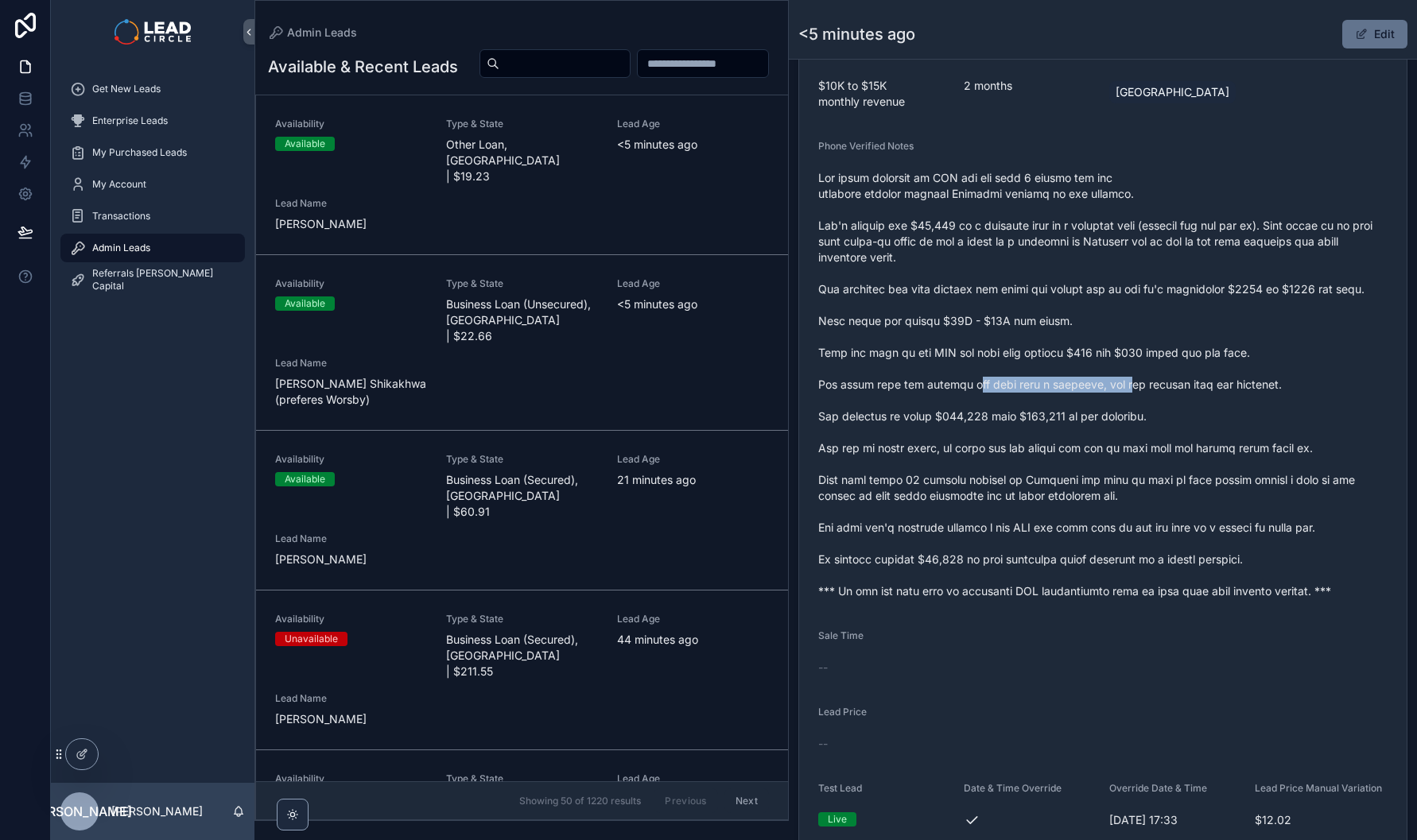
click at [1155, 400] on span "scrollable content" at bounding box center [1103, 384] width 570 height 429
click at [1174, 399] on span "scrollable content" at bounding box center [1103, 384] width 570 height 429
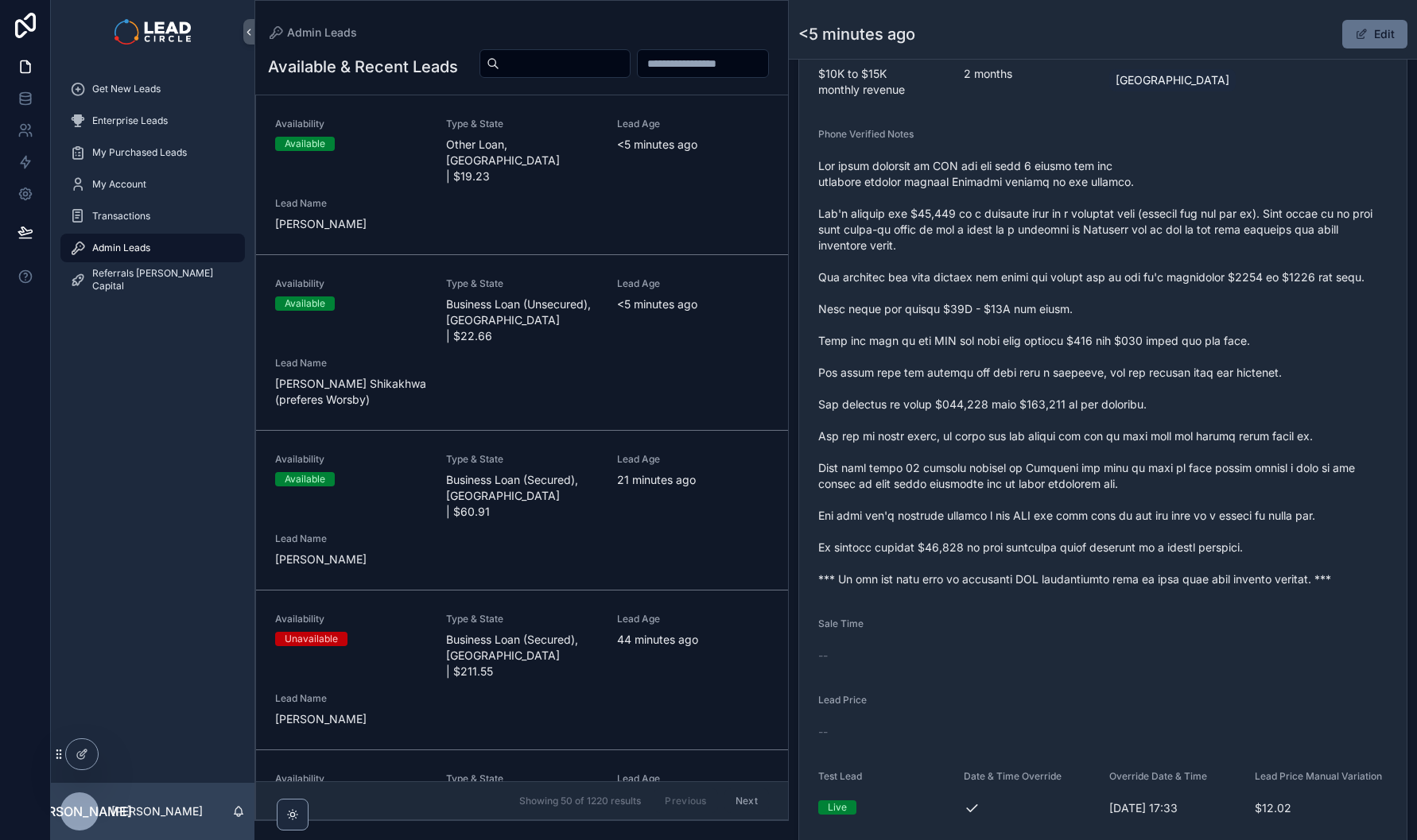
scroll to position [562, 0]
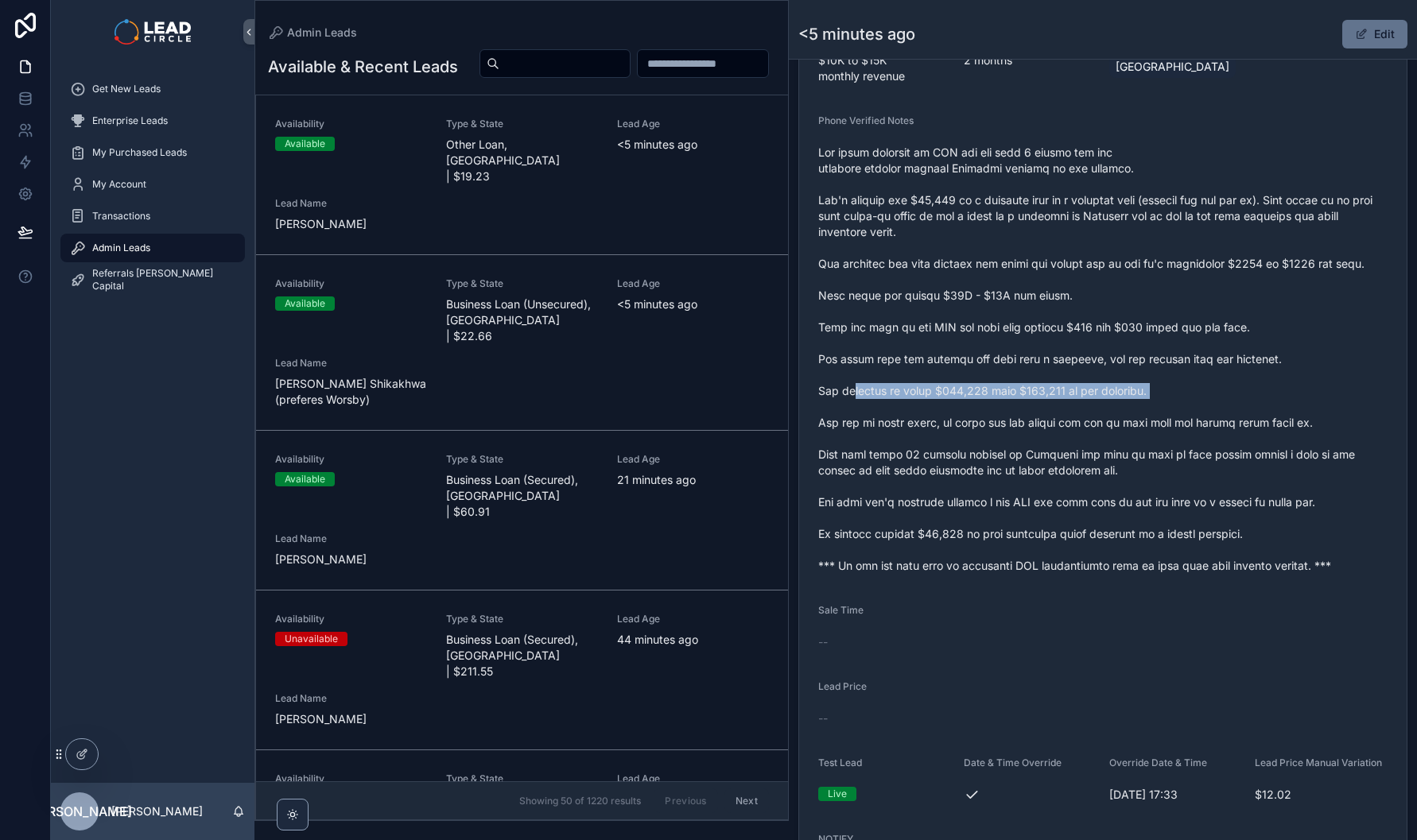
drag, startPoint x: 851, startPoint y: 410, endPoint x: 1092, endPoint y: 415, distance: 241.1
click at [1079, 415] on span "scrollable content" at bounding box center [1103, 359] width 570 height 429
click at [1092, 415] on span "scrollable content" at bounding box center [1103, 359] width 570 height 429
drag, startPoint x: 1019, startPoint y: 400, endPoint x: 942, endPoint y: 398, distance: 77.0
click at [943, 399] on span "scrollable content" at bounding box center [1103, 359] width 570 height 429
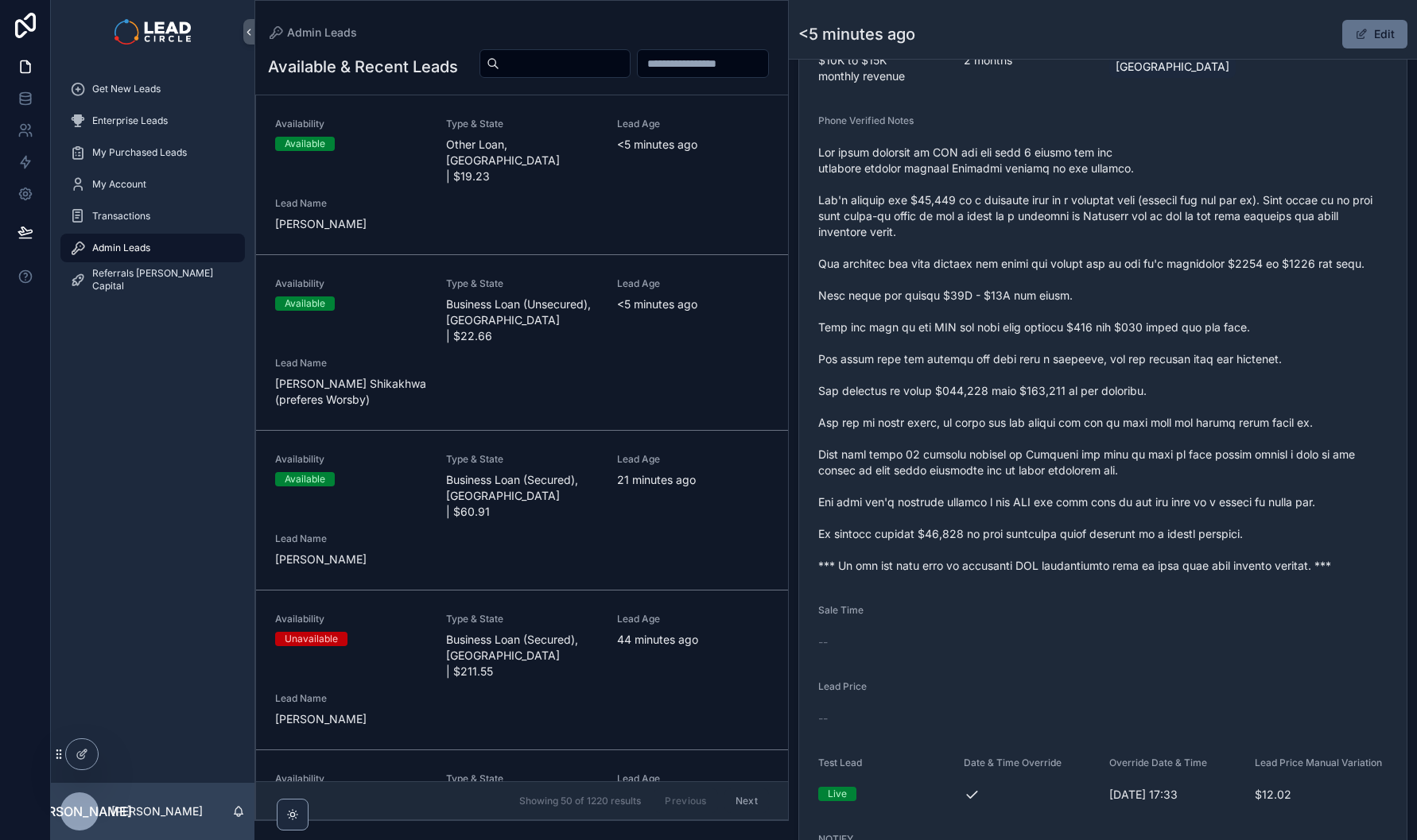
click at [942, 398] on span "scrollable content" at bounding box center [1103, 359] width 570 height 429
drag, startPoint x: 1028, startPoint y: 440, endPoint x: 1158, endPoint y: 440, distance: 130.0
click at [1142, 440] on span "scrollable content" at bounding box center [1103, 359] width 570 height 429
click at [1158, 440] on span "scrollable content" at bounding box center [1103, 359] width 570 height 429
drag, startPoint x: 1142, startPoint y: 439, endPoint x: 1028, endPoint y: 439, distance: 114.0
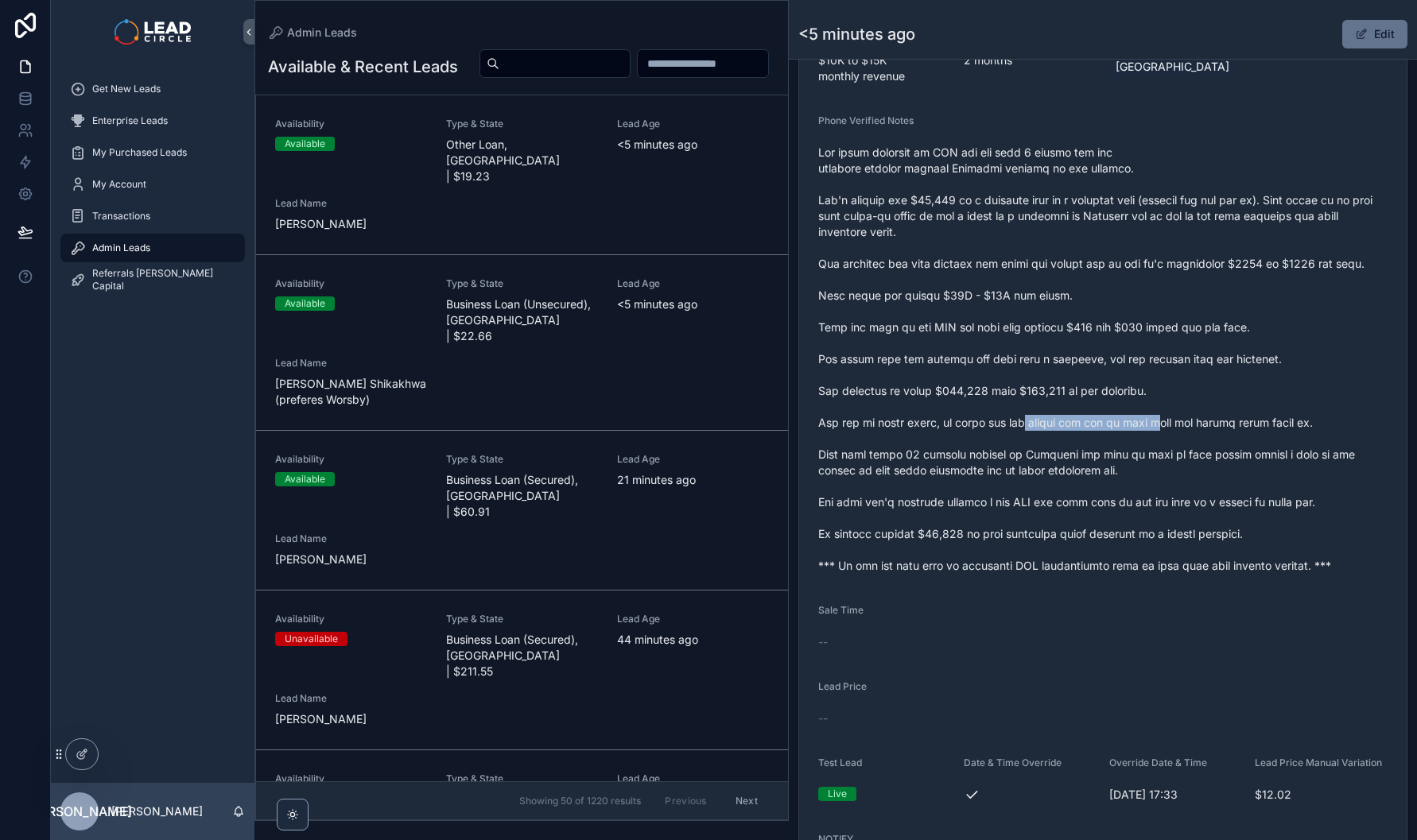
click at [1029, 439] on span "scrollable content" at bounding box center [1103, 359] width 570 height 429
click at [1028, 439] on span "scrollable content" at bounding box center [1103, 359] width 570 height 429
drag, startPoint x: 983, startPoint y: 437, endPoint x: 1180, endPoint y: 437, distance: 197.0
click at [1168, 437] on span "scrollable content" at bounding box center [1103, 359] width 570 height 429
click at [1180, 437] on span "scrollable content" at bounding box center [1103, 359] width 570 height 429
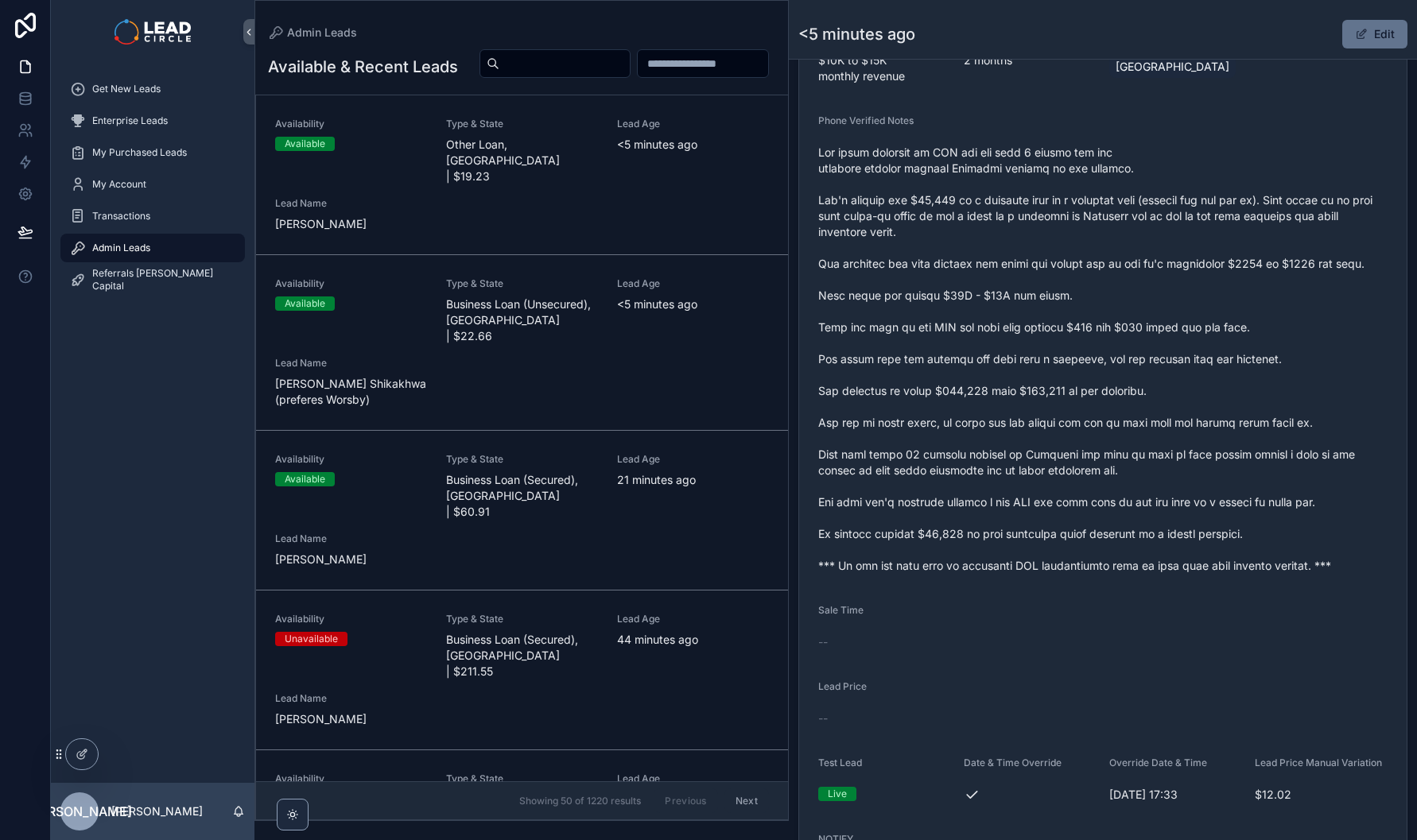
click at [1375, 30] on button "Edit" at bounding box center [1375, 34] width 65 height 29
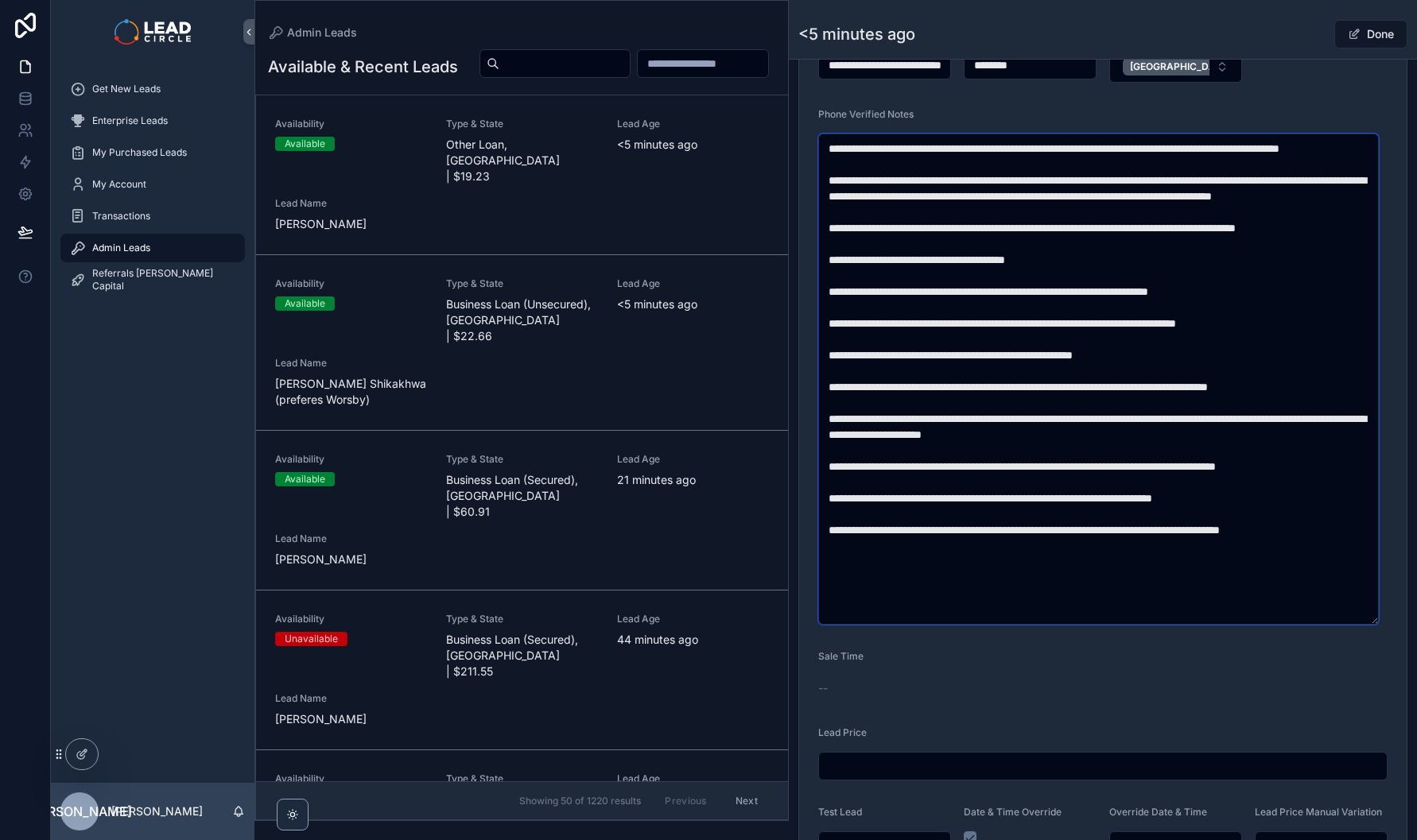
click at [1080, 445] on textarea "scrollable content" at bounding box center [1098, 378] width 560 height 491
click at [1202, 488] on textarea "scrollable content" at bounding box center [1098, 378] width 560 height 491
click at [1203, 488] on textarea "scrollable content" at bounding box center [1098, 378] width 560 height 491
drag, startPoint x: 1125, startPoint y: 470, endPoint x: 1146, endPoint y: 485, distance: 25.8
click at [1146, 485] on textarea "scrollable content" at bounding box center [1098, 378] width 560 height 491
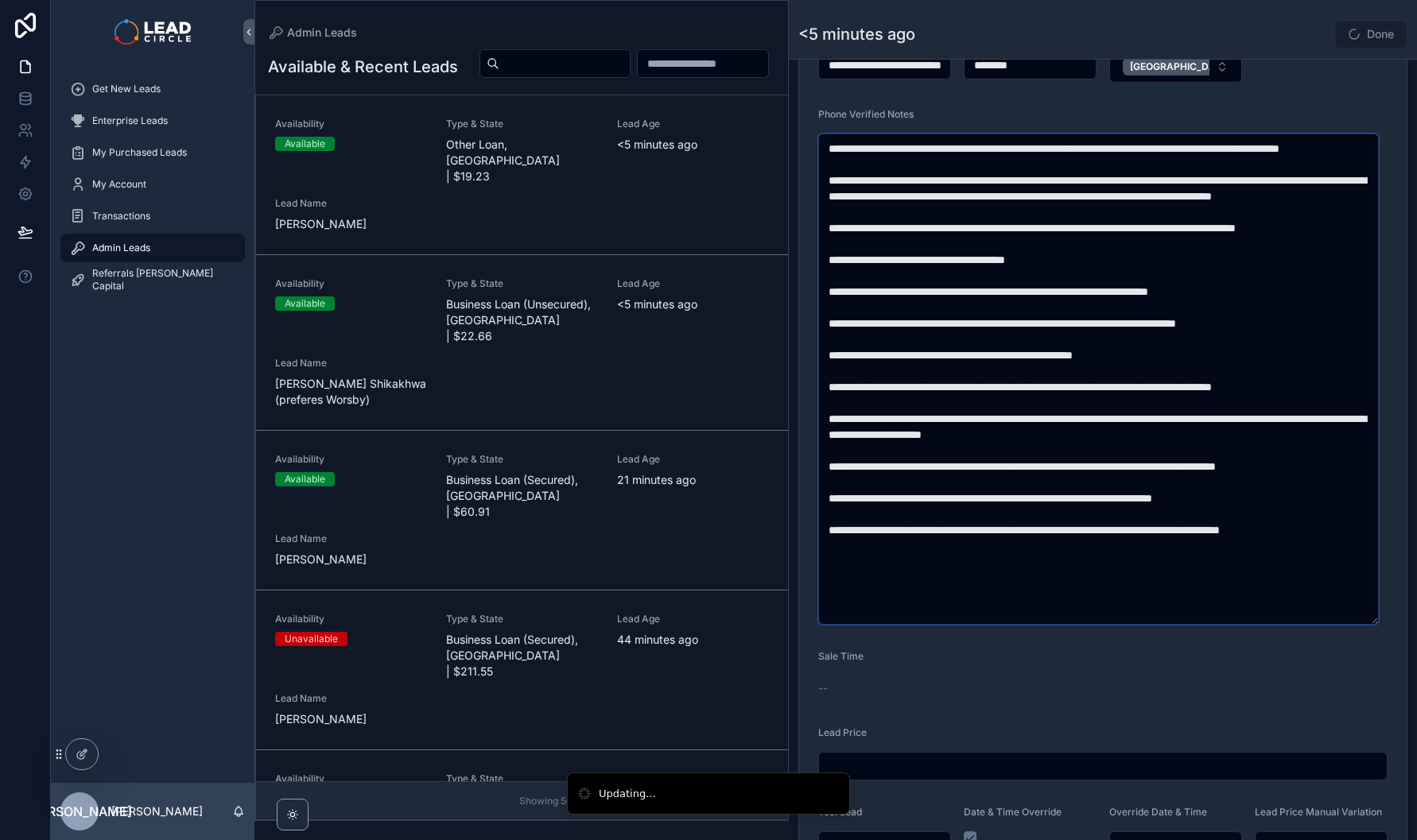
click at [1146, 485] on textarea "scrollable content" at bounding box center [1098, 378] width 560 height 491
type textarea "**********"
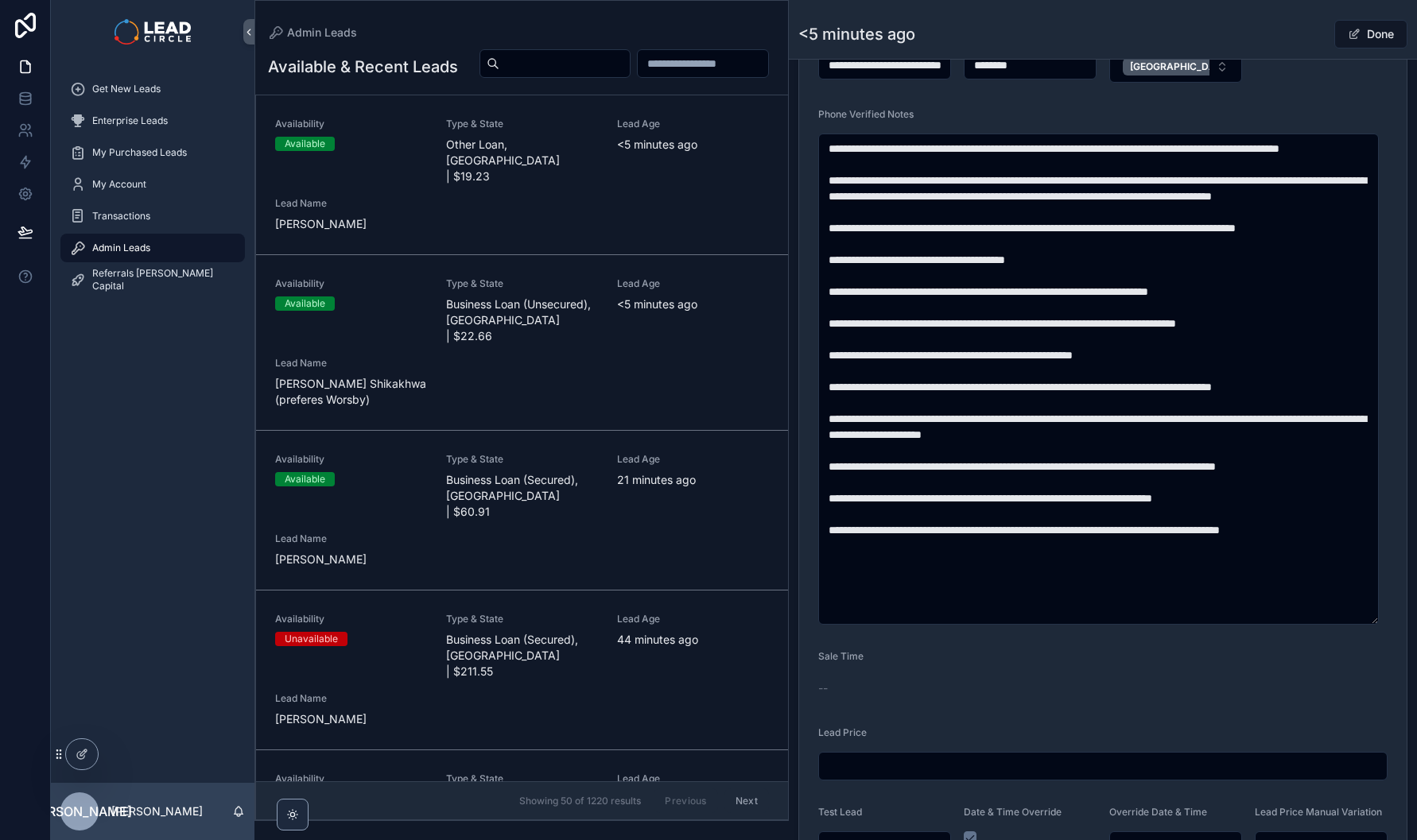
click at [1368, 40] on button "Done" at bounding box center [1372, 34] width 73 height 29
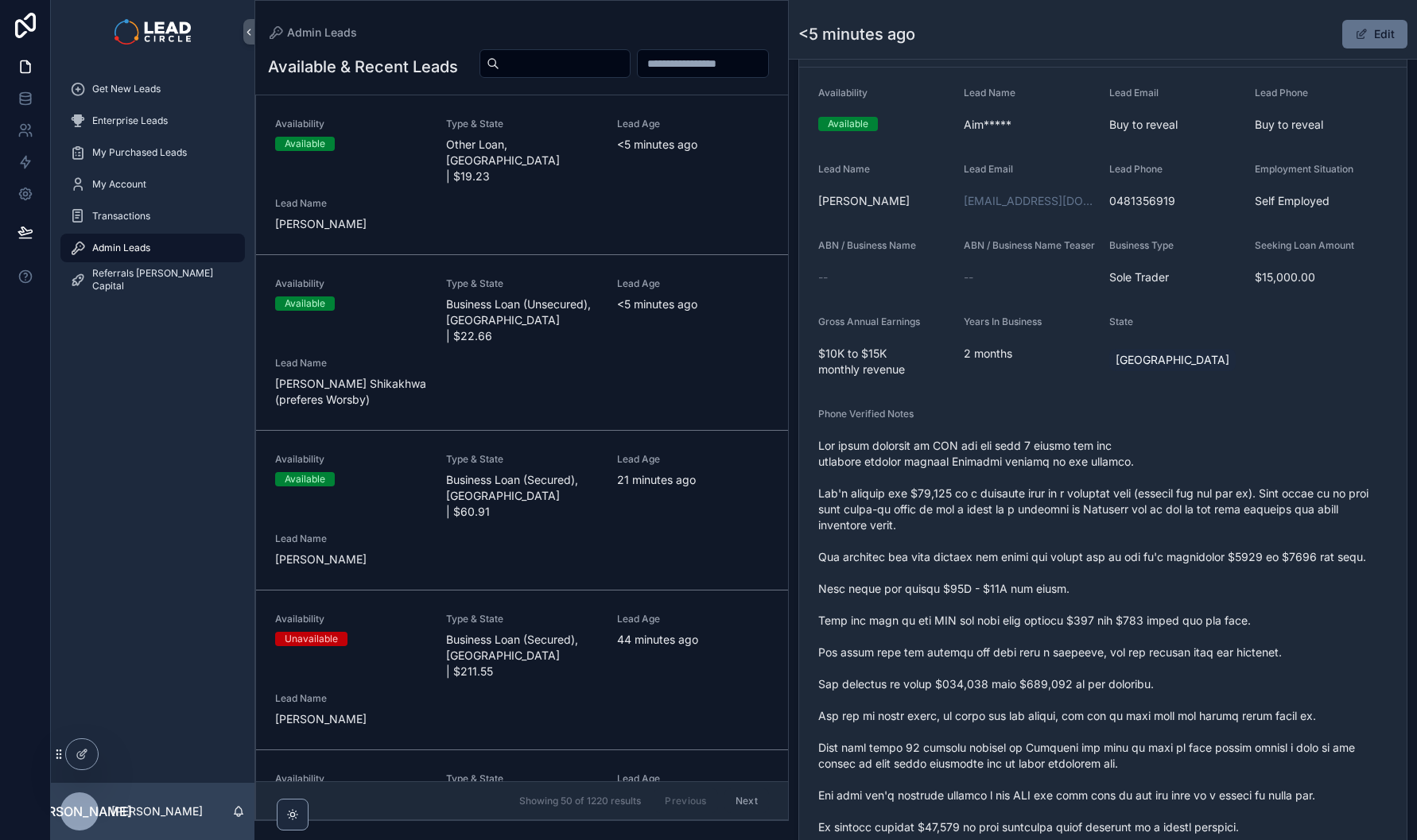
scroll to position [0, 0]
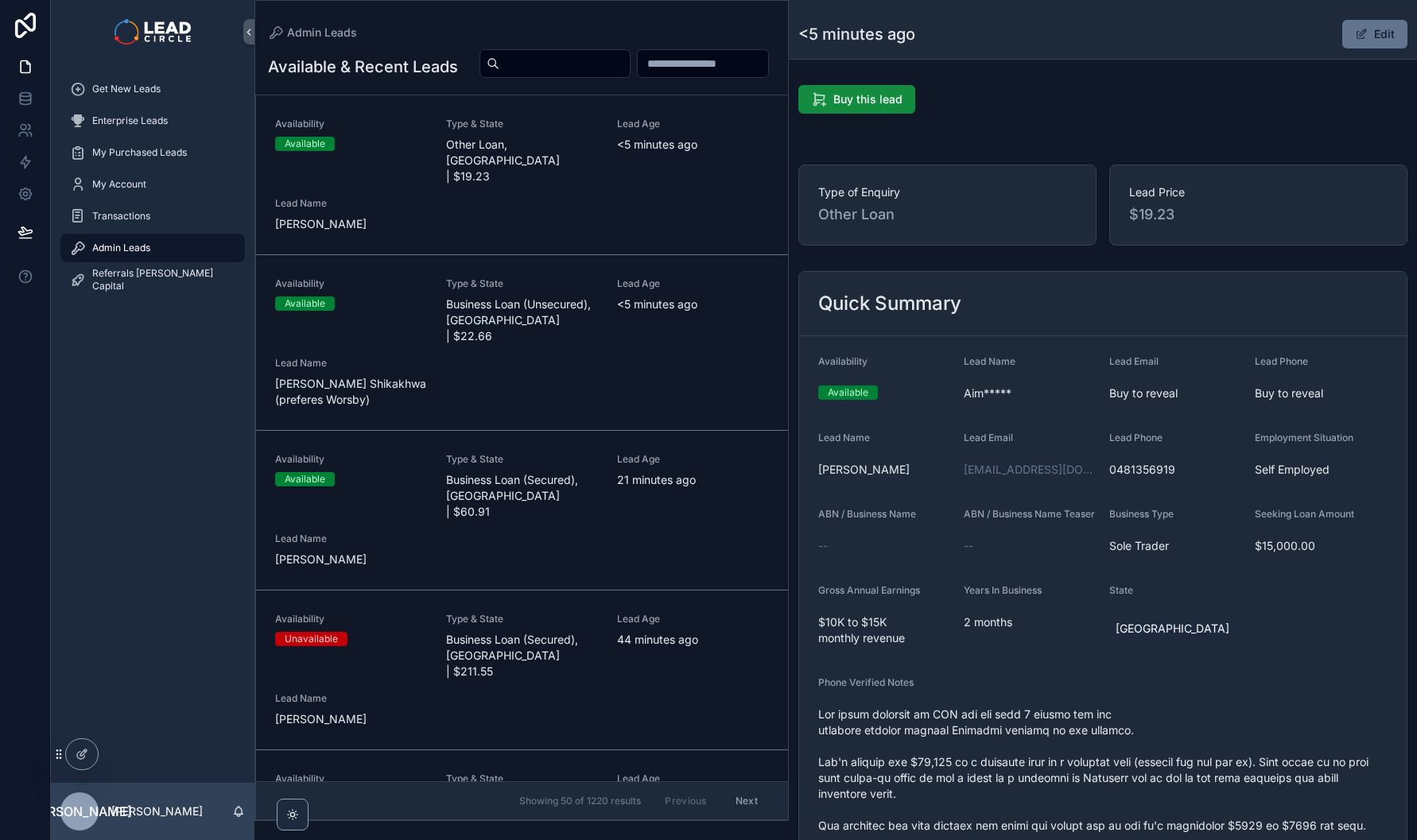
click at [383, 151] on div "Available" at bounding box center [351, 143] width 152 height 15
click at [412, 335] on div "Availability Available Type & State Business Loan (Unsecured), NSW | $22.66 Lea…" at bounding box center [522, 342] width 494 height 131
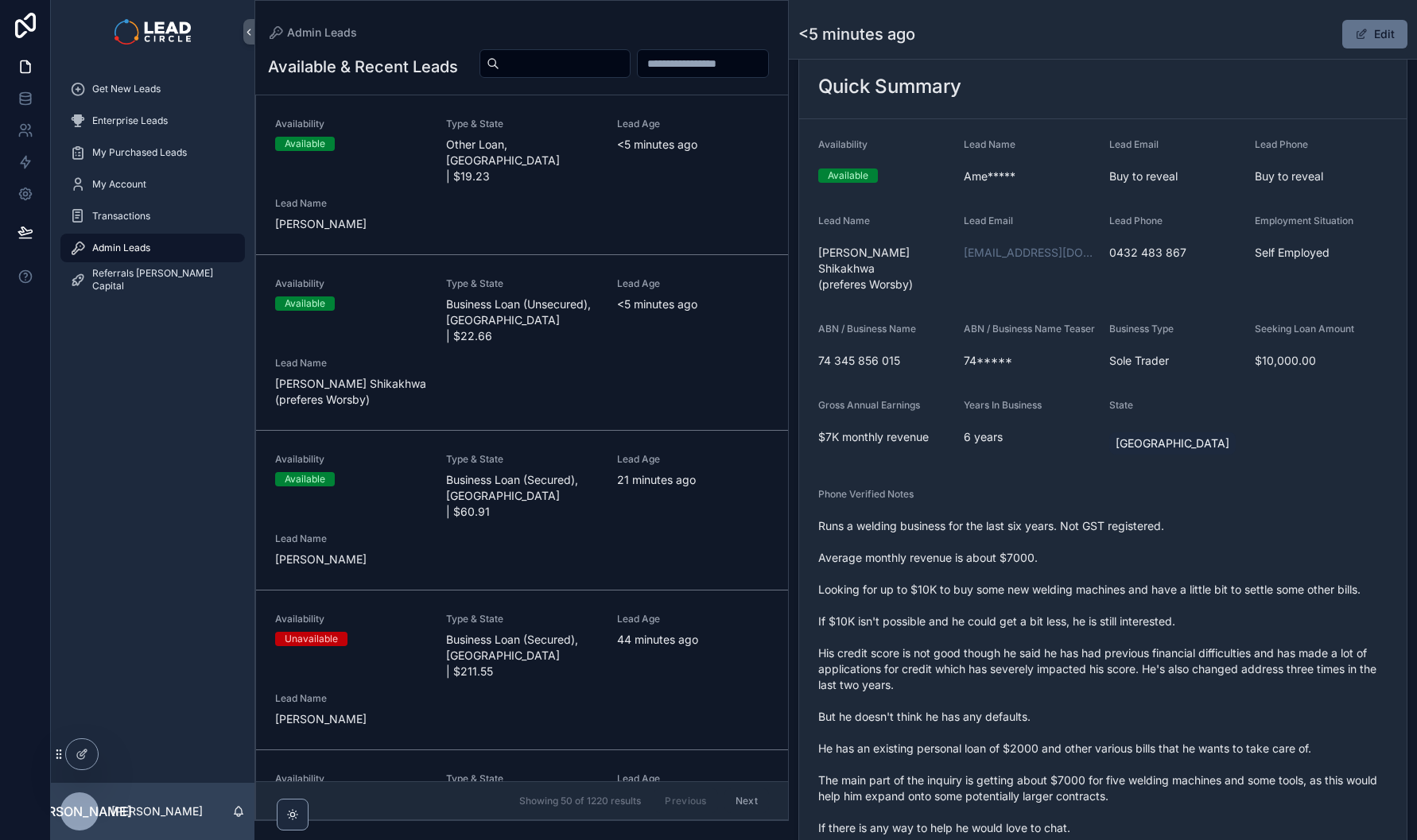
scroll to position [271, 0]
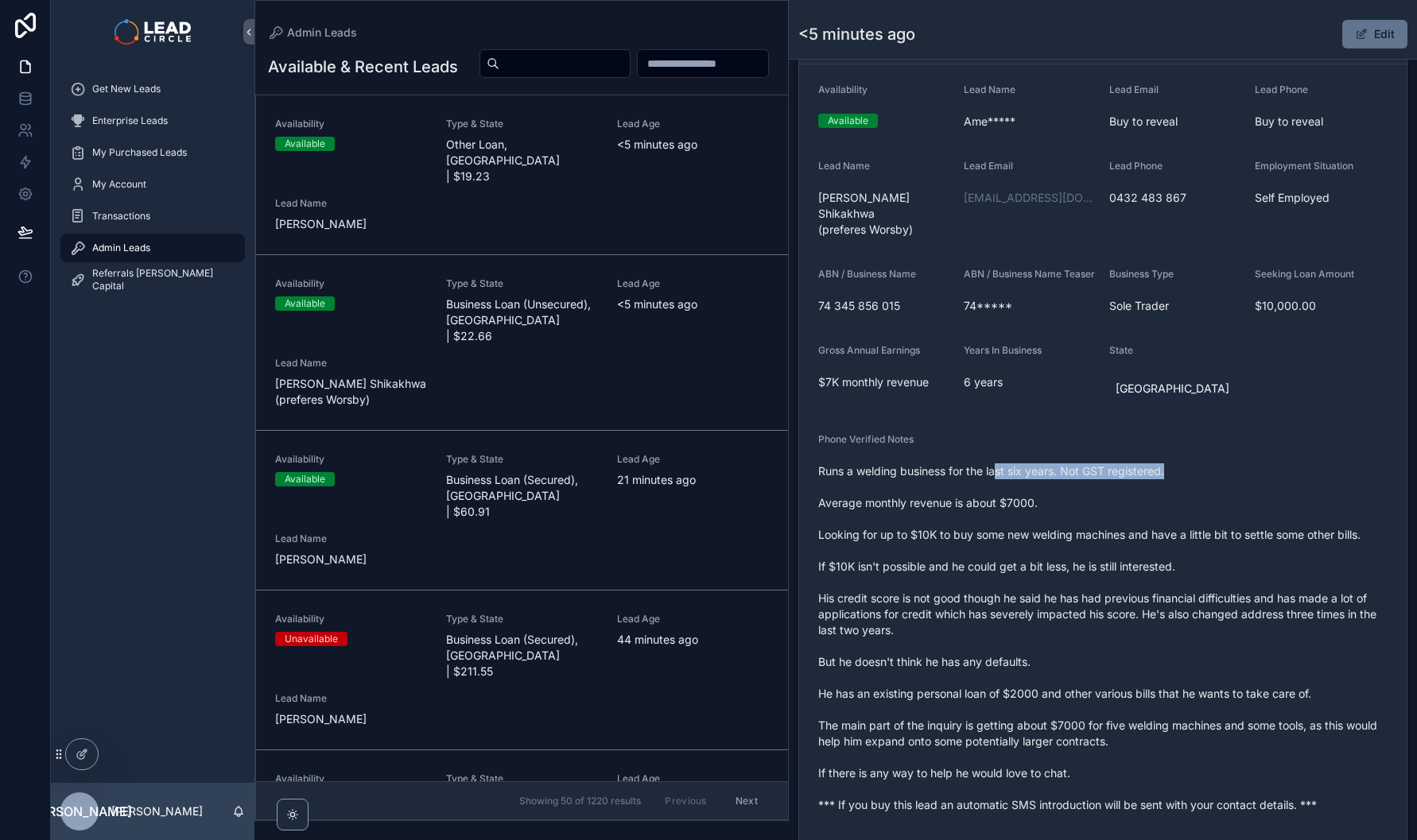
drag, startPoint x: 1214, startPoint y: 489, endPoint x: 1228, endPoint y: 489, distance: 14.0
click at [1220, 489] on span "Runs a welding business for the last six years. Not GST registered. Average mon…" at bounding box center [1103, 639] width 570 height 350
click at [1228, 489] on span "Runs a welding business for the last six years. Not GST registered. Average mon…" at bounding box center [1103, 639] width 570 height 350
drag, startPoint x: 1228, startPoint y: 489, endPoint x: 978, endPoint y: 489, distance: 250.0
click at [982, 489] on span "Runs a welding business for the last six years. Not GST registered. Average mon…" at bounding box center [1103, 639] width 570 height 350
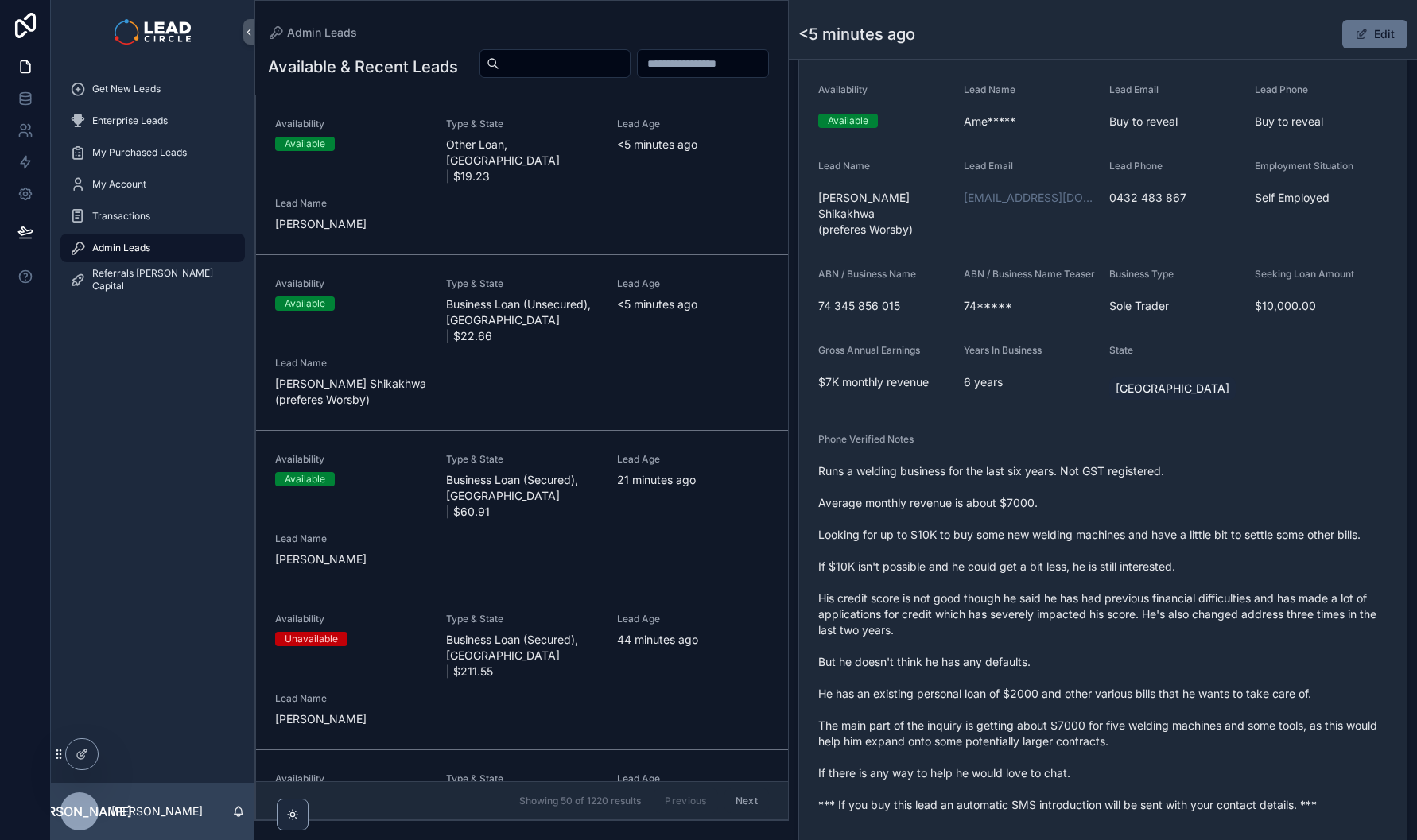
click at [978, 489] on span "Runs a welding business for the last six years. Not GST registered. Average mon…" at bounding box center [1103, 639] width 570 height 350
drag, startPoint x: 951, startPoint y: 489, endPoint x: 1297, endPoint y: 489, distance: 346.0
click at [1297, 489] on span "Runs a welding business for the last six years. Not GST registered. Average mon…" at bounding box center [1103, 639] width 570 height 350
click at [1297, 489] on span "Runs a welding business for the last six years. Not GST registered. Average mon…" at bounding box center [1103, 639] width 570 height 350
drag, startPoint x: 1156, startPoint y: 514, endPoint x: 951, endPoint y: 514, distance: 205.0
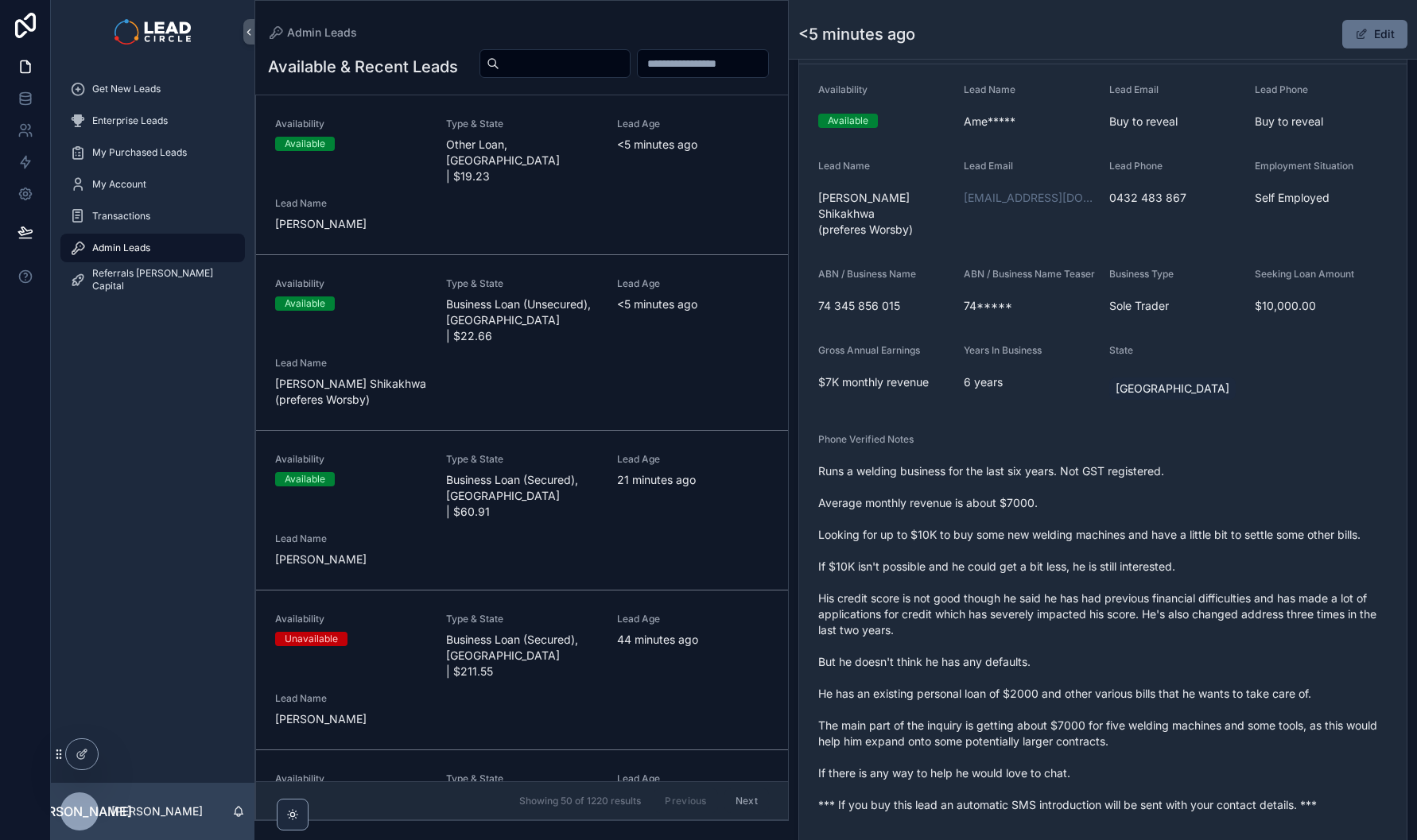
click at [959, 515] on span "Runs a welding business for the last six years. Not GST registered. Average mon…" at bounding box center [1103, 639] width 570 height 350
click at [951, 514] on span "Runs a welding business for the last six years. Not GST registered. Average mon…" at bounding box center [1103, 639] width 570 height 350
drag, startPoint x: 1031, startPoint y: 514, endPoint x: 1170, endPoint y: 514, distance: 139.0
click at [1168, 514] on span "Runs a welding business for the last six years. Not GST registered. Average mon…" at bounding box center [1103, 639] width 570 height 350
click at [1170, 514] on span "Runs a welding business for the last six years. Not GST registered. Average mon…" at bounding box center [1103, 639] width 570 height 350
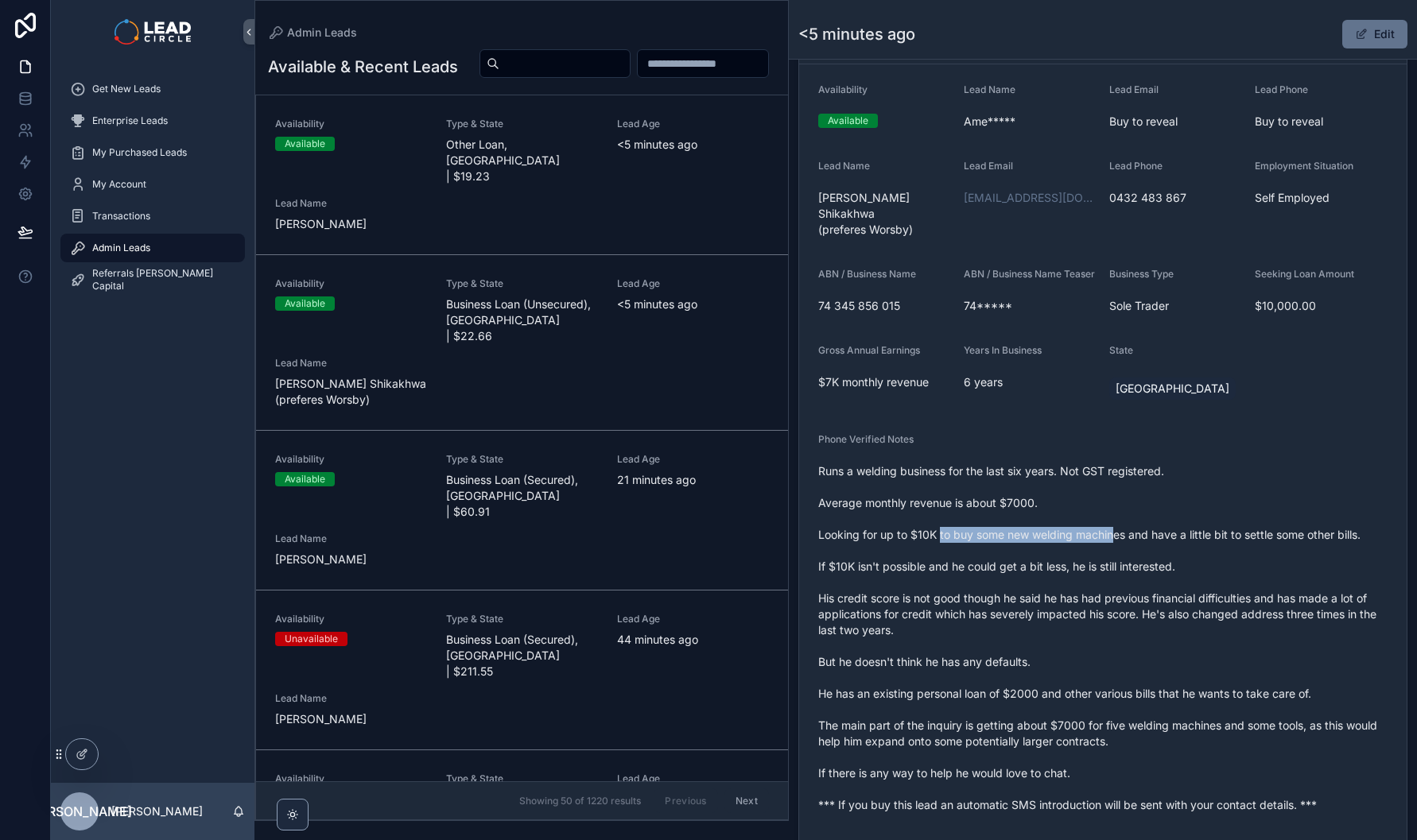
drag, startPoint x: 1075, startPoint y: 548, endPoint x: 1184, endPoint y: 545, distance: 109.0
click at [1178, 546] on span "Runs a welding business for the last six years. Not GST registered. Average mon…" at bounding box center [1103, 639] width 570 height 350
click at [1184, 545] on span "Runs a welding business for the last six years. Not GST registered. Average mon…" at bounding box center [1103, 639] width 570 height 350
click at [1000, 528] on span "Runs a welding business for the last six years. Not GST registered. Average mon…" at bounding box center [1103, 639] width 570 height 350
click at [999, 527] on span "Runs a welding business for the last six years. Not GST registered. Average mon…" at bounding box center [1103, 639] width 570 height 350
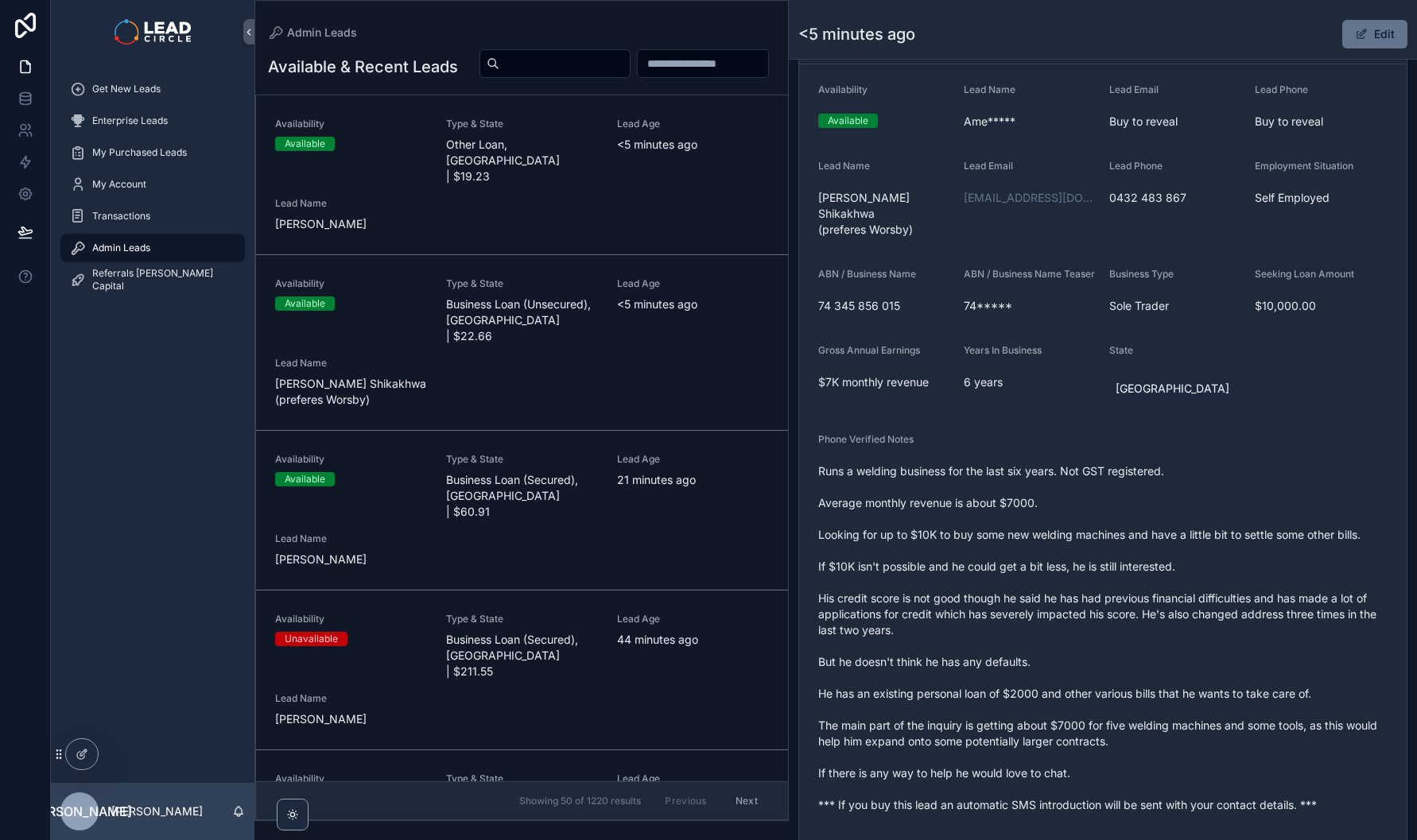
click at [1362, 38] on button "Edit" at bounding box center [1375, 34] width 65 height 29
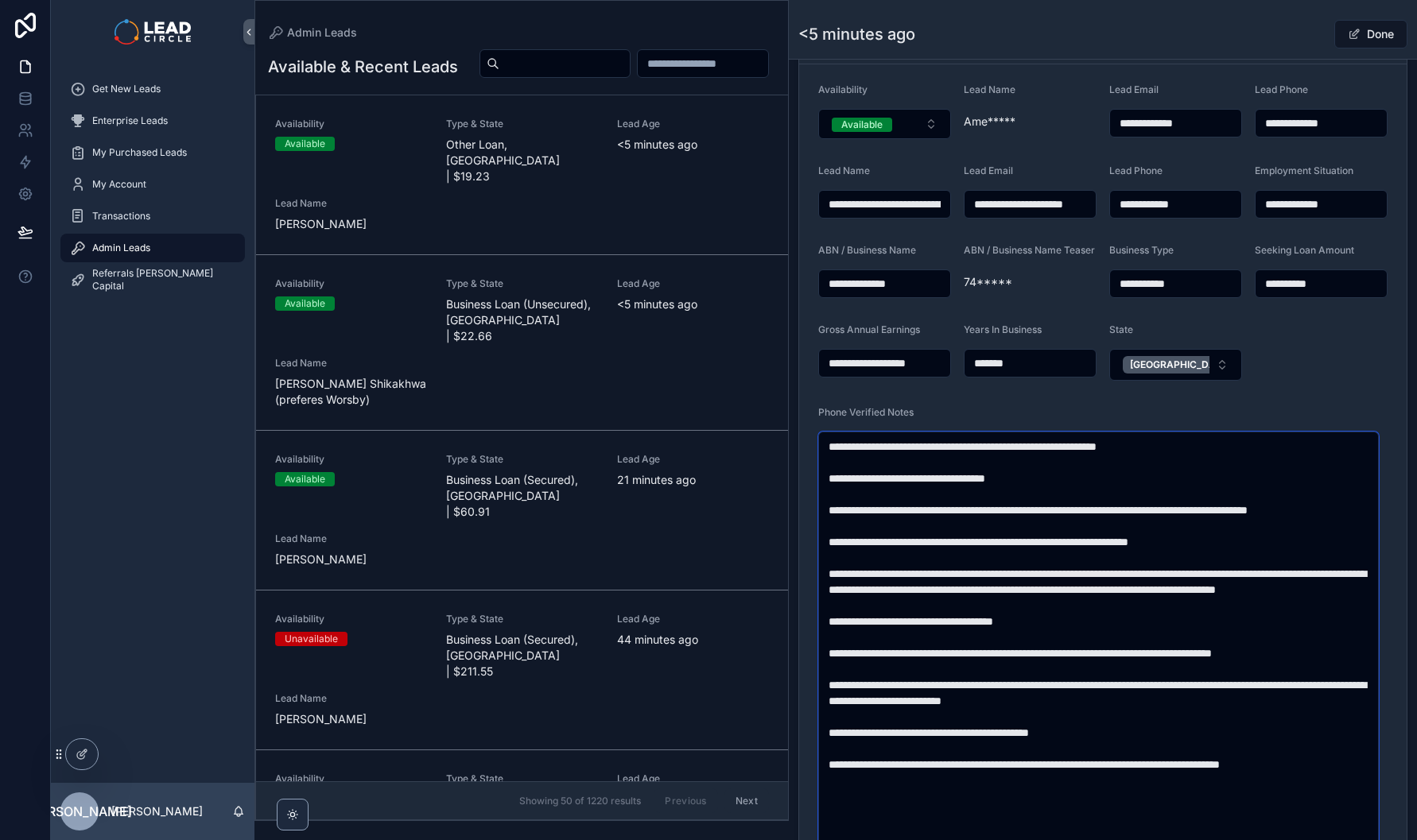
click at [1242, 514] on textarea "**********" at bounding box center [1098, 677] width 560 height 491
click at [1181, 545] on textarea "**********" at bounding box center [1098, 677] width 560 height 491
drag, startPoint x: 981, startPoint y: 570, endPoint x: 1183, endPoint y: 570, distance: 202.0
click at [1161, 570] on textarea "**********" at bounding box center [1098, 677] width 560 height 491
click at [1183, 570] on textarea "**********" at bounding box center [1098, 677] width 560 height 491
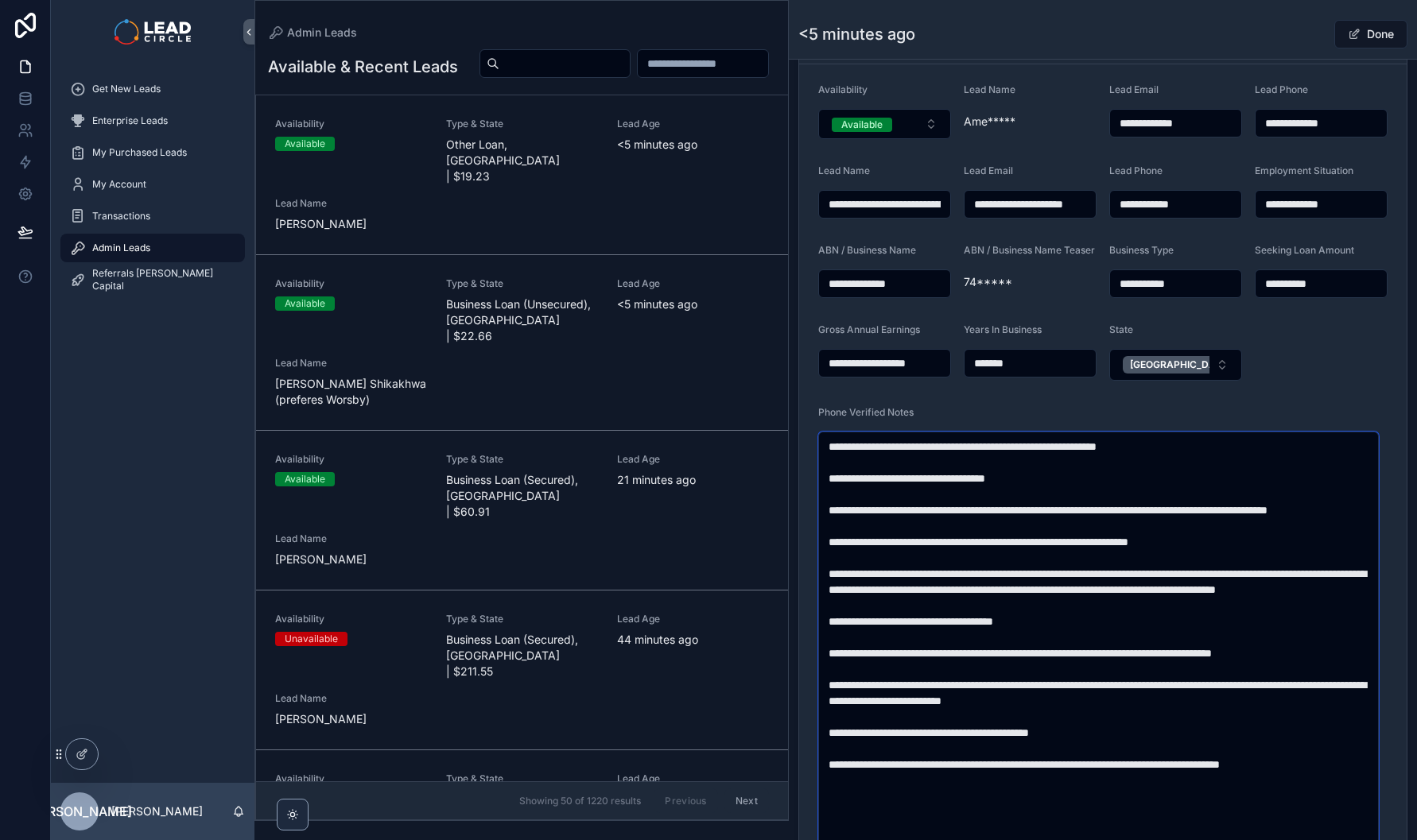
drag, startPoint x: 1034, startPoint y: 570, endPoint x: 973, endPoint y: 569, distance: 61.0
click at [977, 570] on textarea "**********" at bounding box center [1098, 677] width 560 height 491
click at [973, 569] on textarea "**********" at bounding box center [1098, 677] width 560 height 491
drag, startPoint x: 947, startPoint y: 570, endPoint x: 1135, endPoint y: 569, distance: 188.0
click at [1130, 570] on textarea "**********" at bounding box center [1098, 677] width 560 height 491
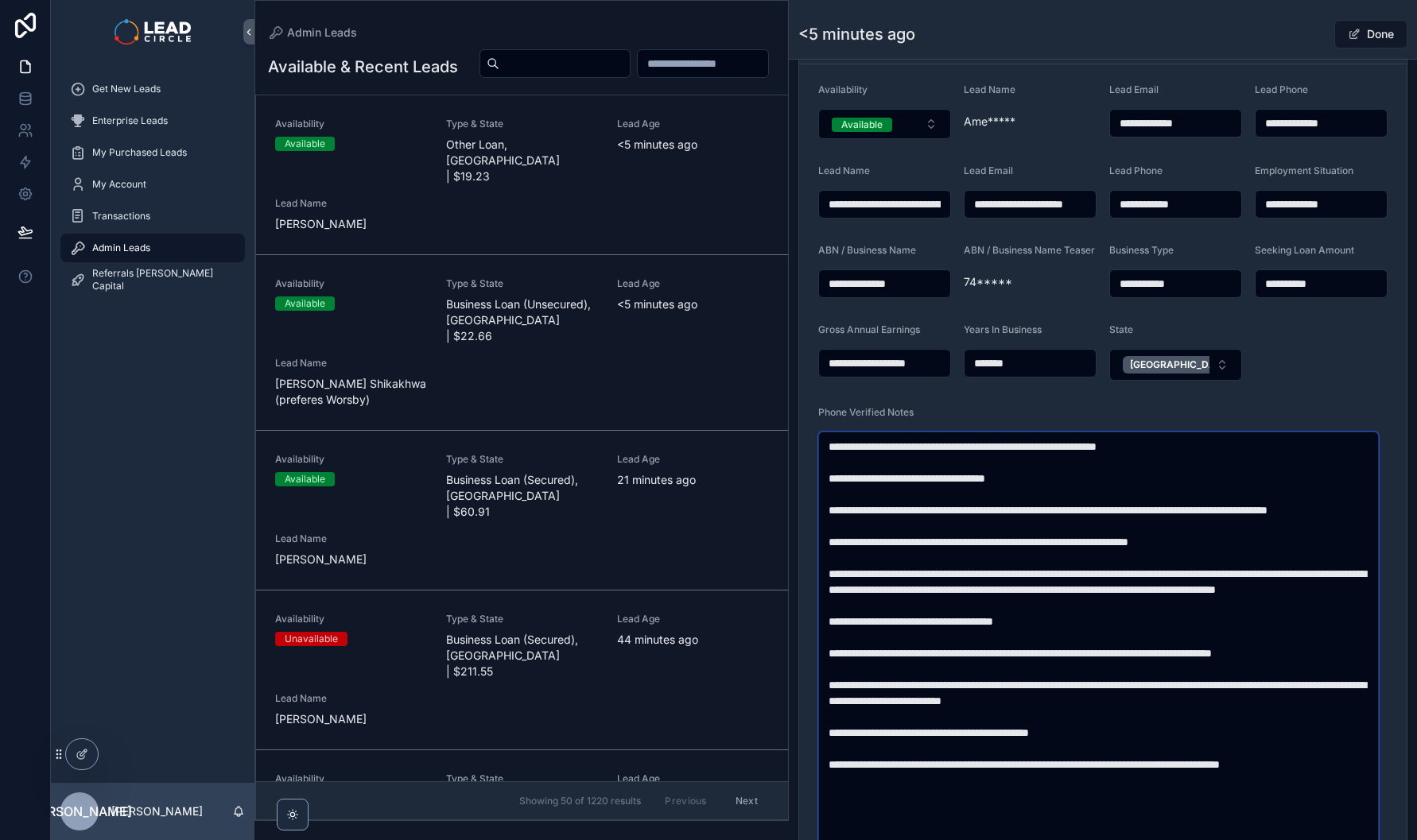
click at [1140, 569] on textarea "**********" at bounding box center [1098, 677] width 560 height 491
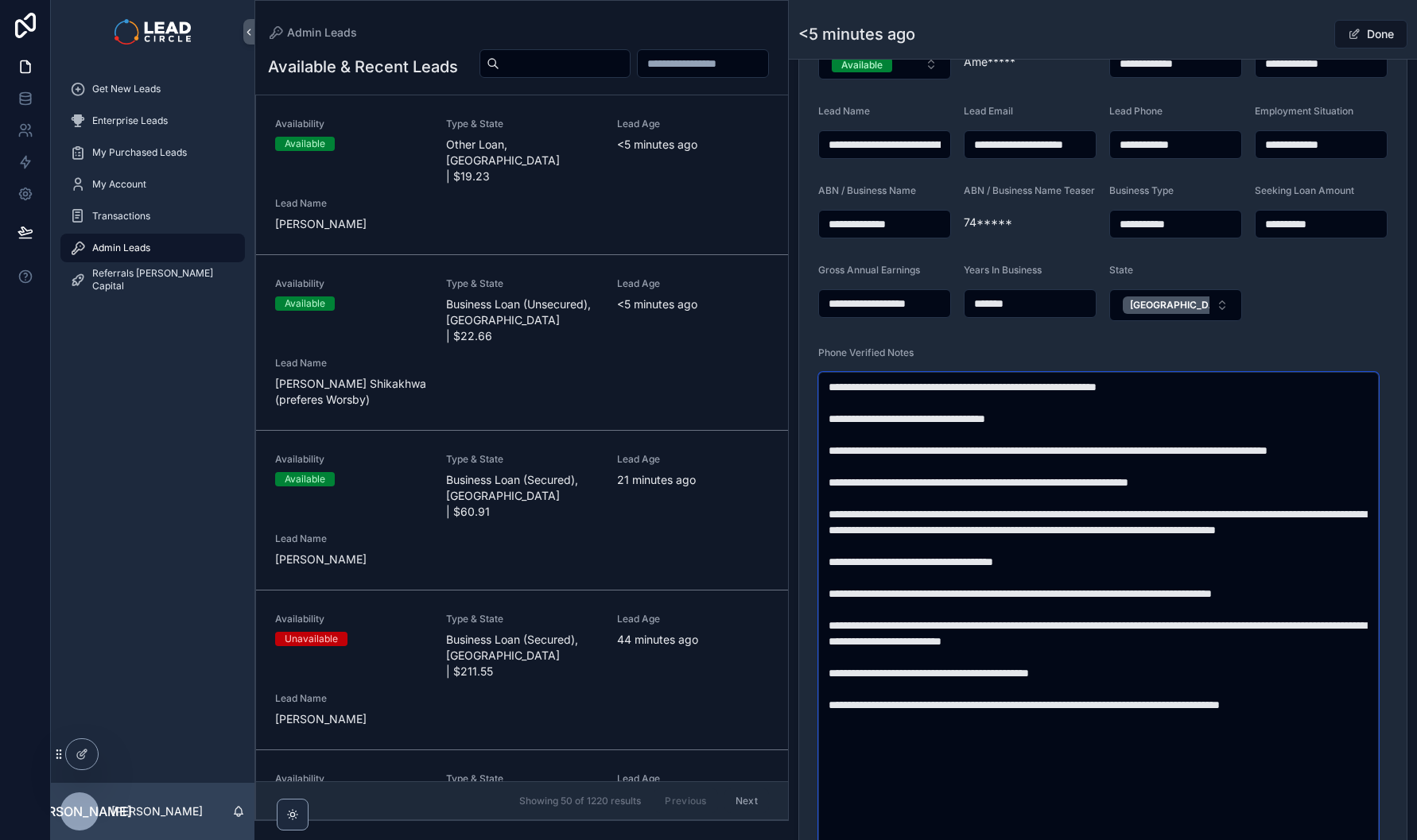
scroll to position [420, 0]
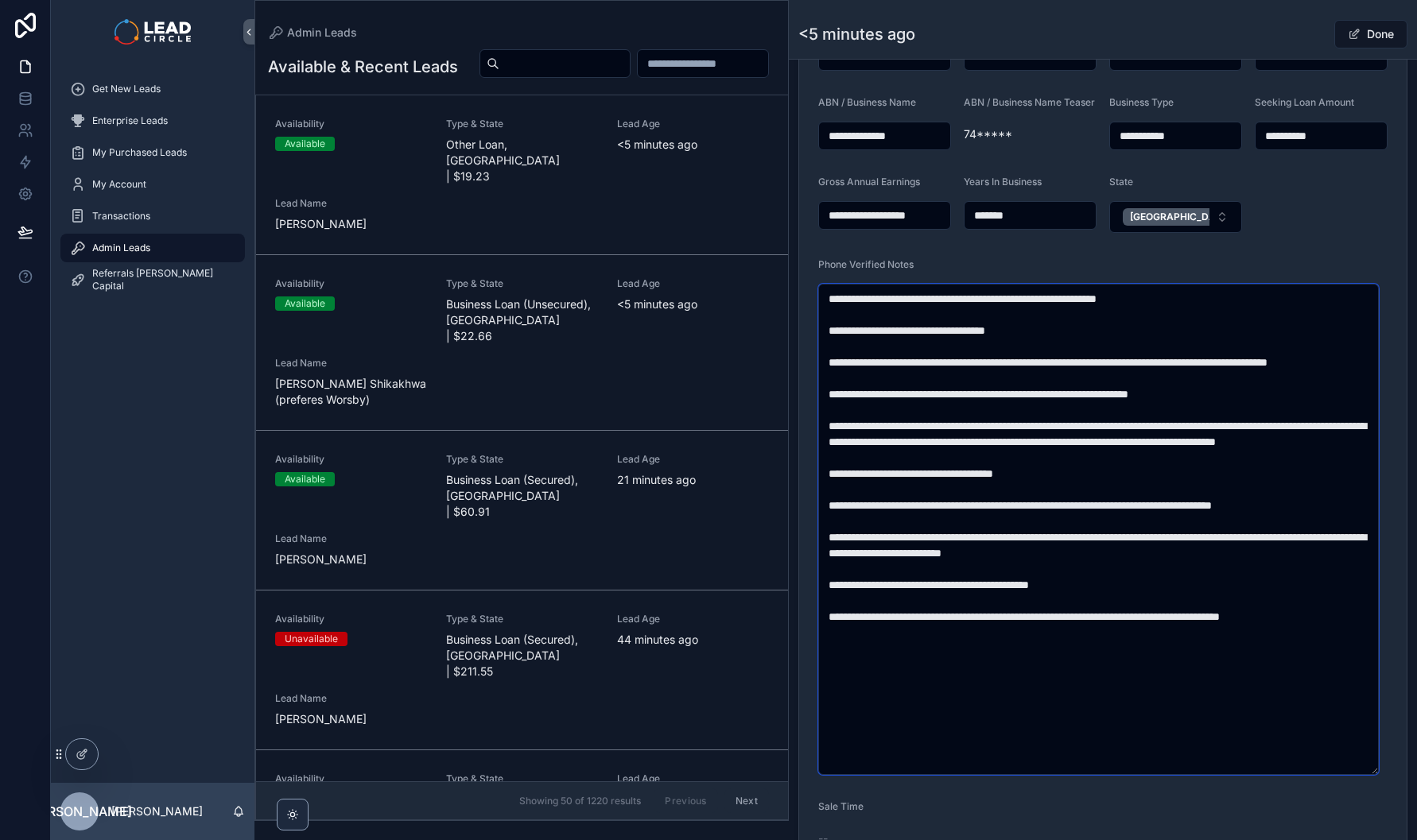
click at [1014, 453] on textarea "**********" at bounding box center [1098, 528] width 560 height 491
click at [958, 598] on textarea "**********" at bounding box center [1098, 528] width 560 height 491
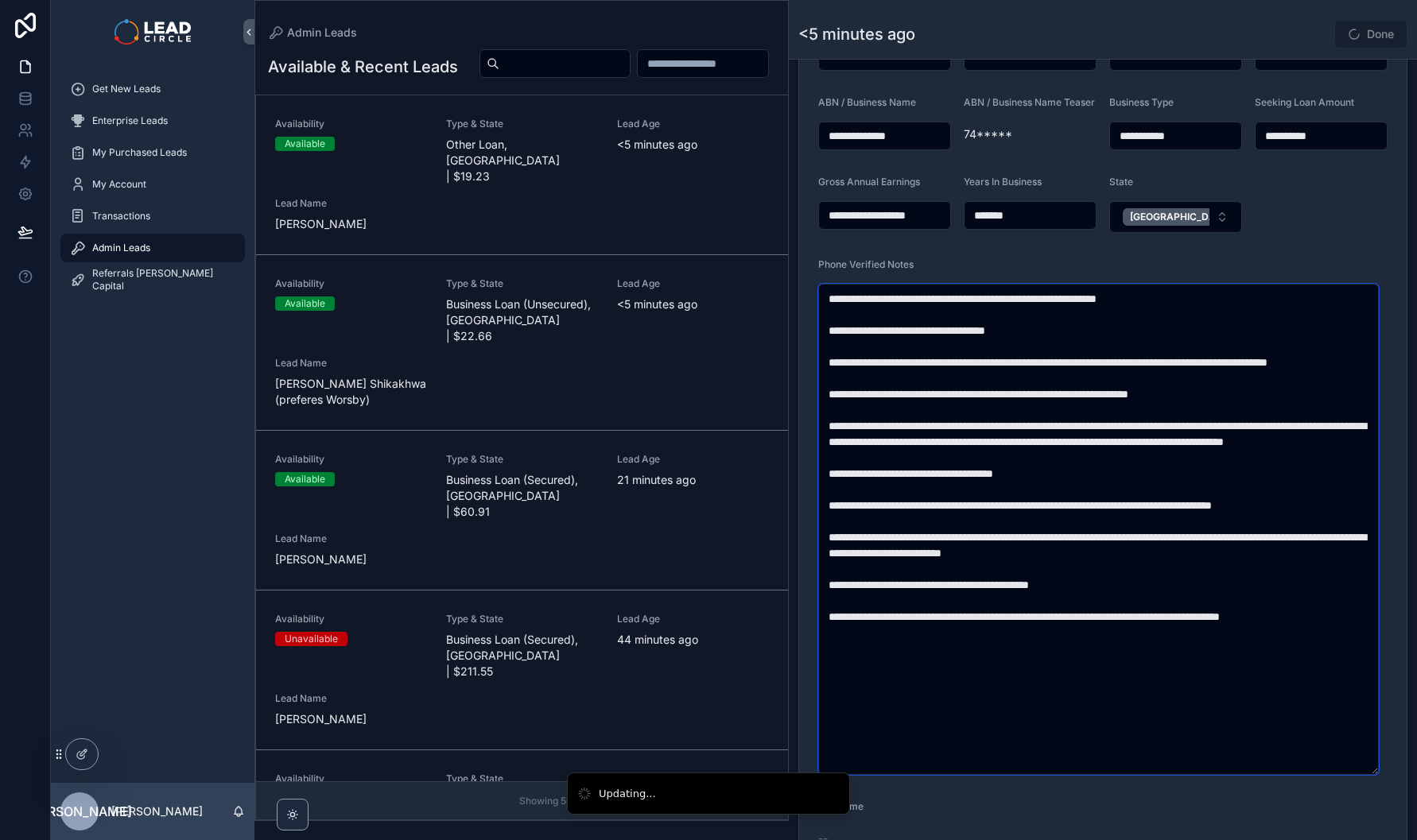
drag, startPoint x: 1036, startPoint y: 592, endPoint x: 1123, endPoint y: 632, distance: 95.8
click at [1122, 632] on textarea "**********" at bounding box center [1098, 528] width 560 height 491
click at [1123, 632] on textarea "**********" at bounding box center [1098, 528] width 560 height 491
drag, startPoint x: 1121, startPoint y: 628, endPoint x: 1000, endPoint y: 576, distance: 131.7
click at [1009, 579] on textarea "**********" at bounding box center [1098, 528] width 560 height 491
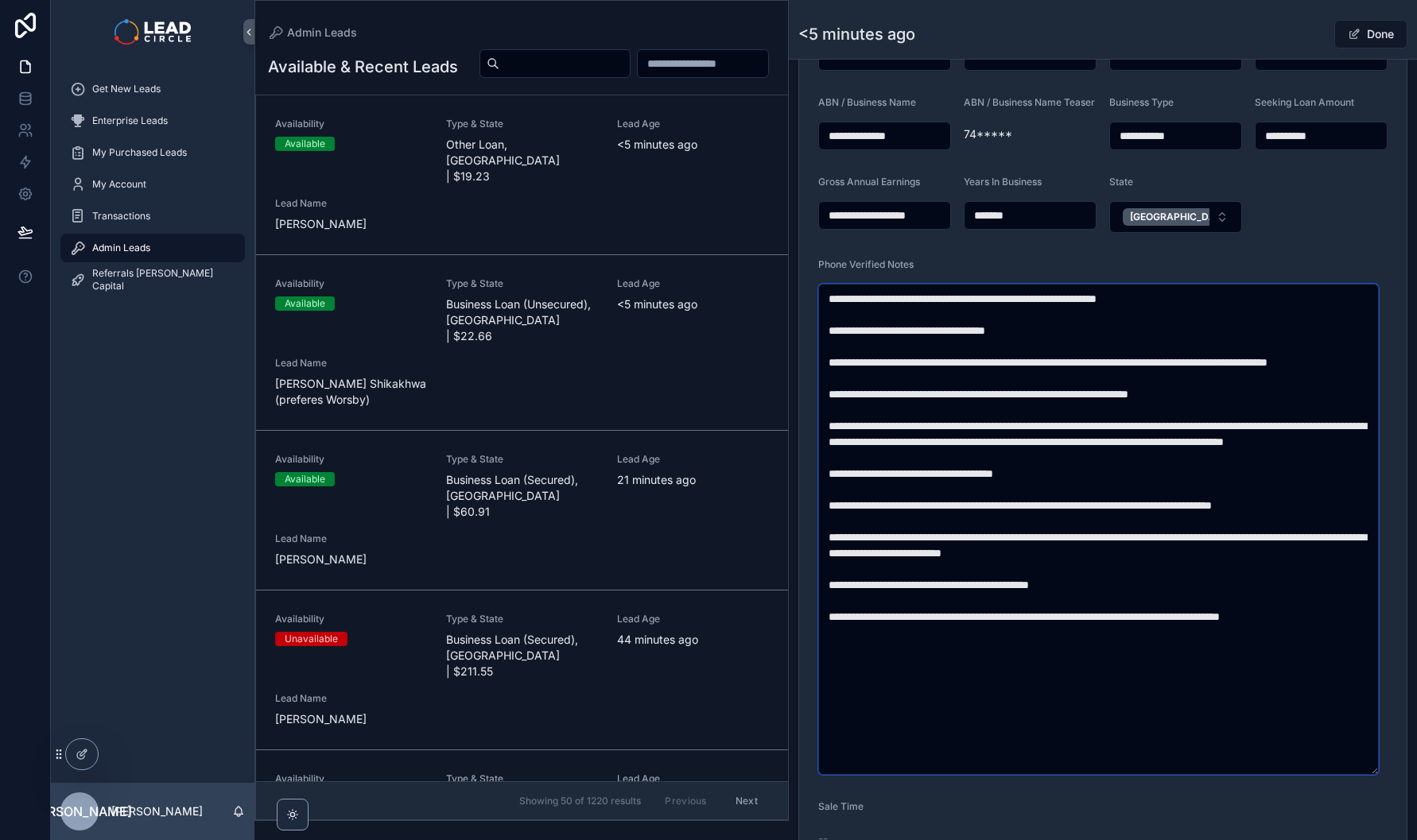
click at [1000, 576] on textarea "**********" at bounding box center [1098, 528] width 560 height 491
type textarea "**********"
click at [1370, 29] on button "Done" at bounding box center [1372, 34] width 73 height 29
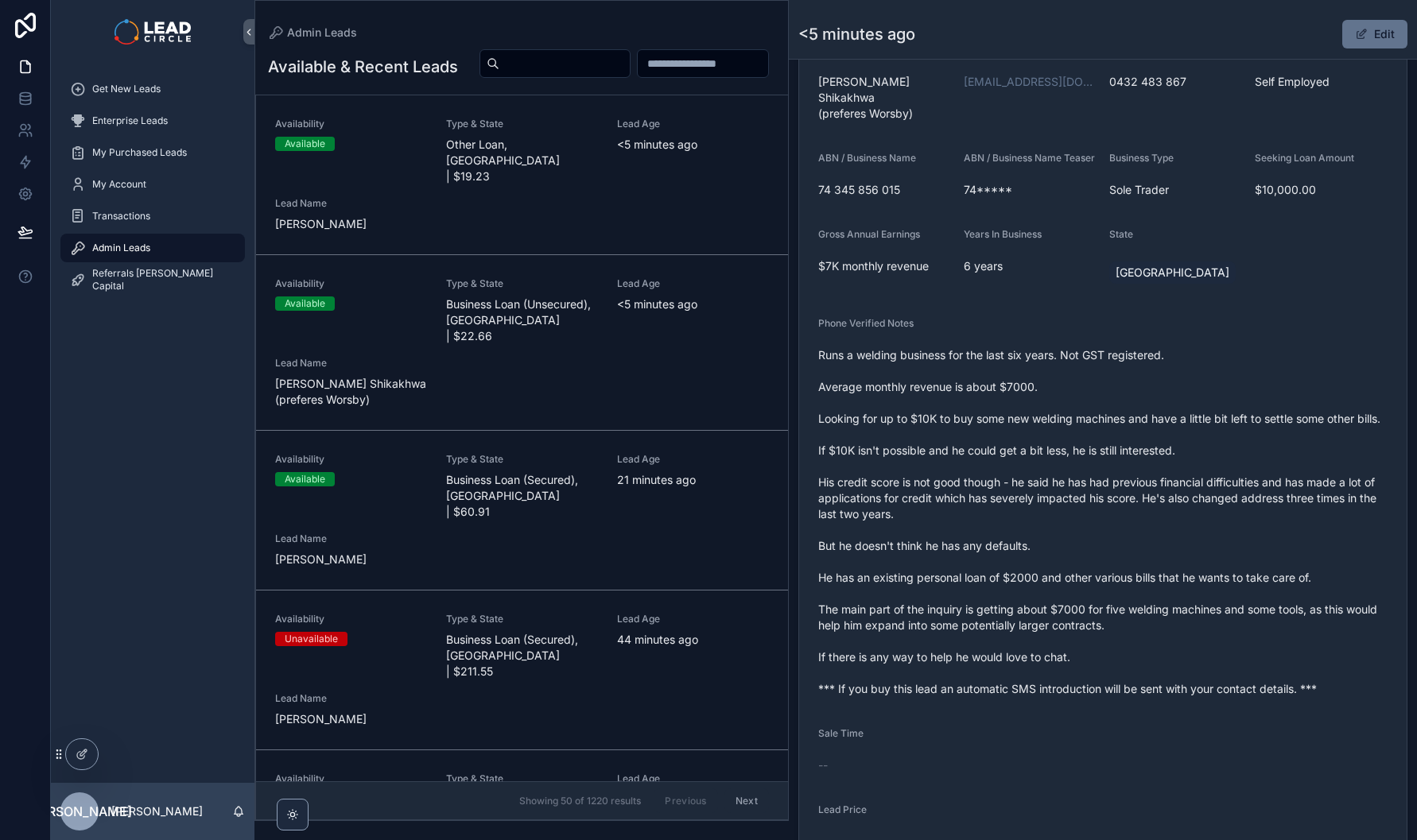
scroll to position [388, 0]
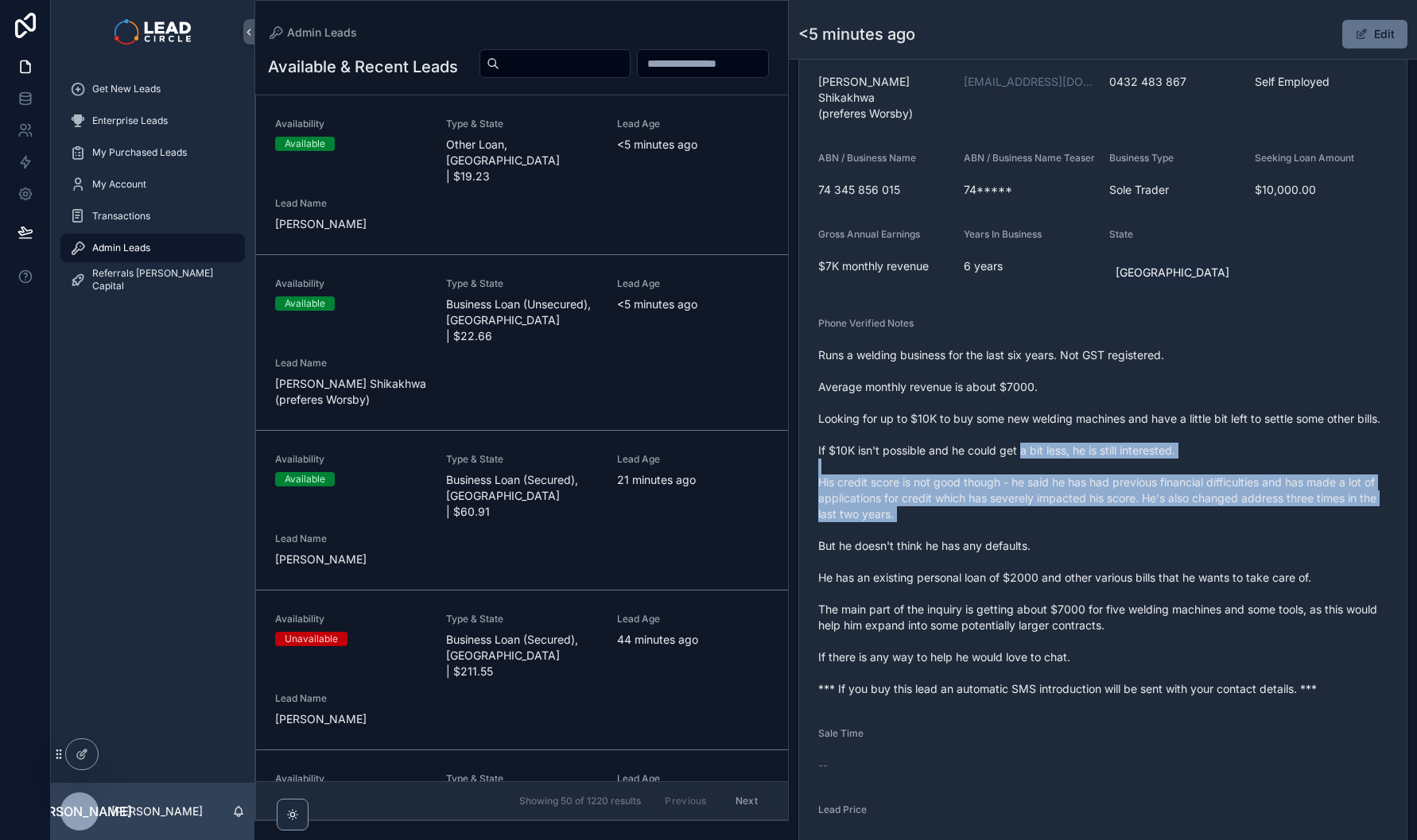
drag, startPoint x: 1031, startPoint y: 491, endPoint x: 1069, endPoint y: 570, distance: 87.7
click at [1069, 570] on span "Runs a welding business for the last six years. Not GST registered. Average mon…" at bounding box center [1103, 522] width 570 height 350
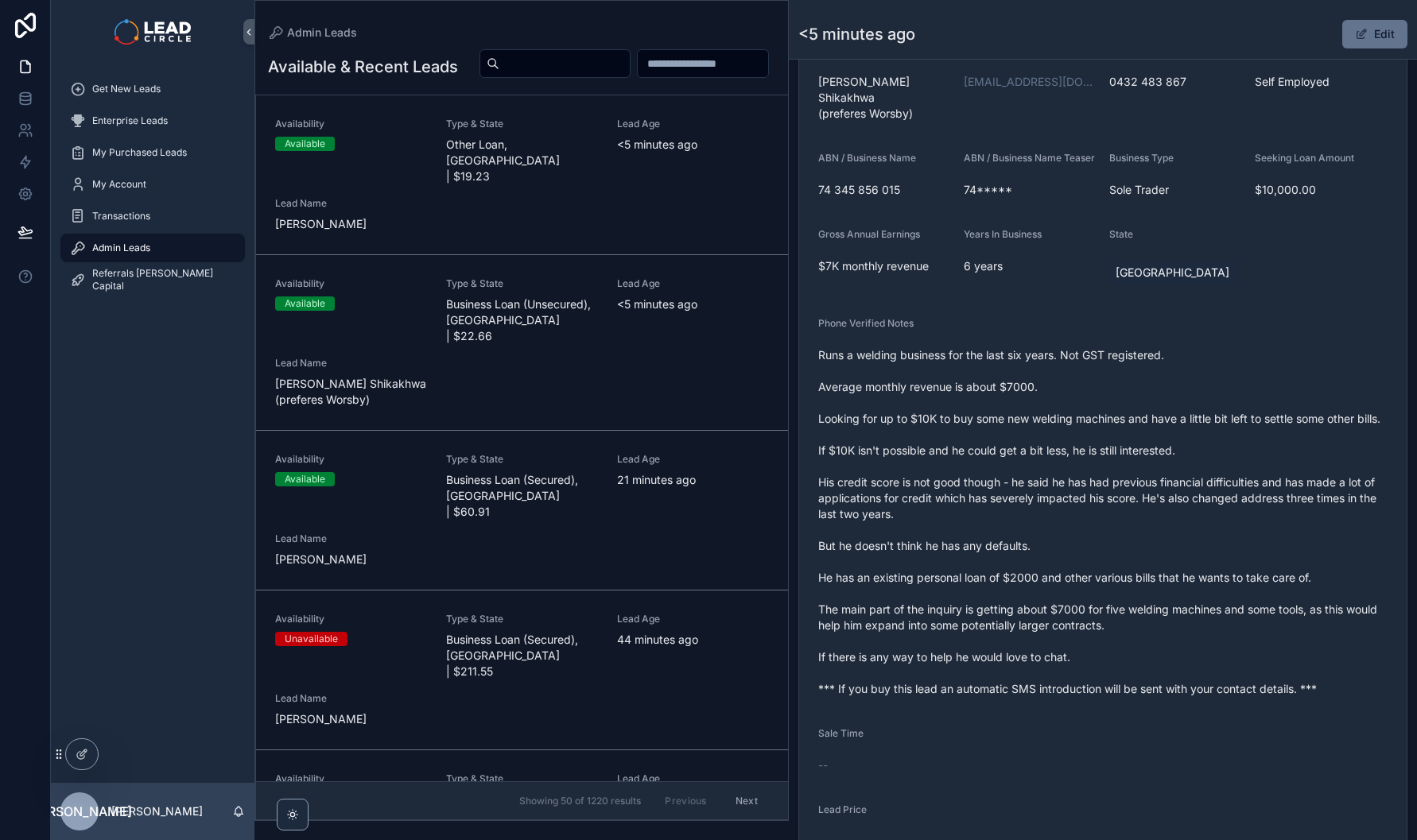
click at [618, 511] on div "Availability Available Type & State Business Loan (Secured), VIC | $60.91 Lead …" at bounding box center [522, 510] width 494 height 114
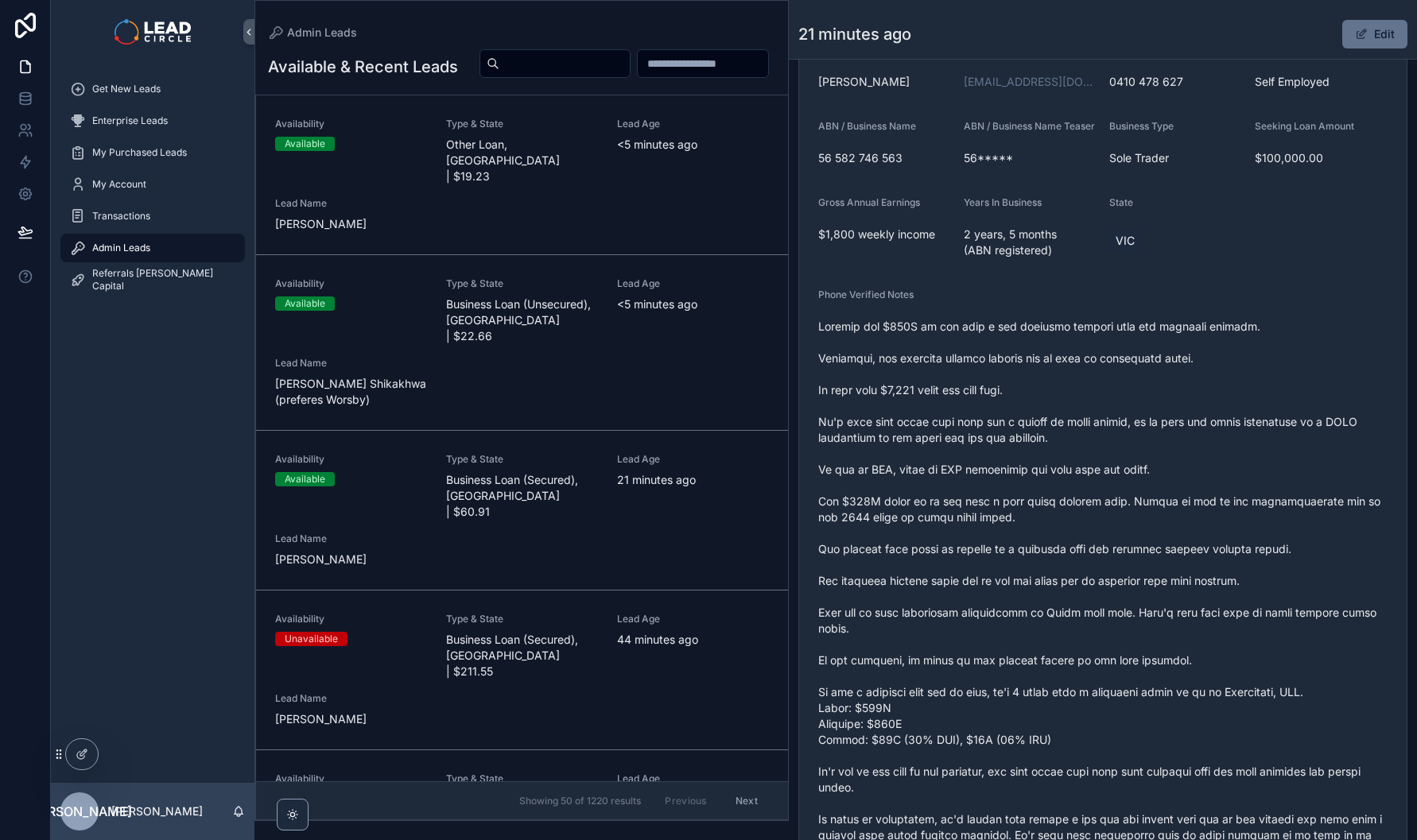
click at [1369, 45] on button "Edit" at bounding box center [1375, 34] width 65 height 29
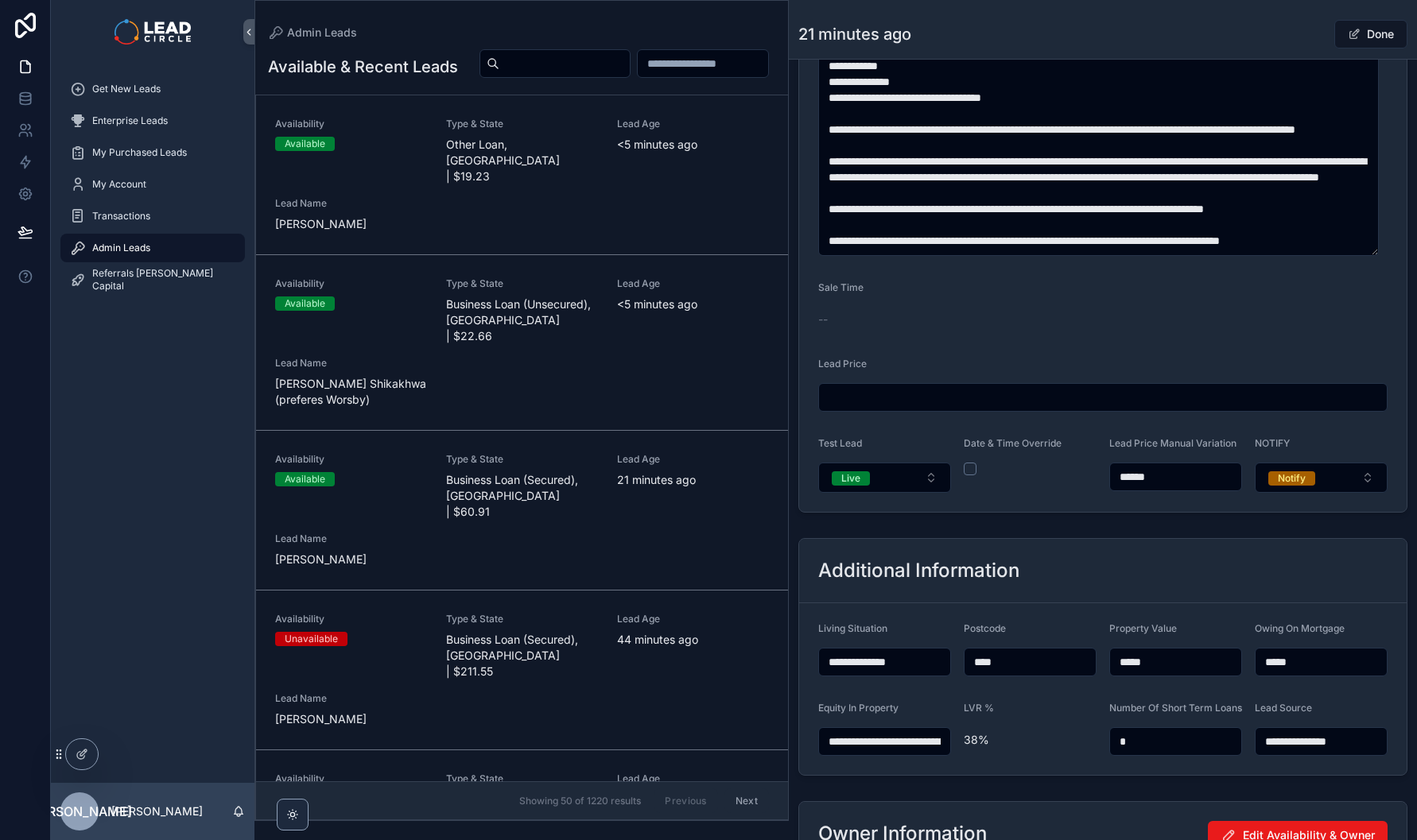
scroll to position [940, 0]
click at [1156, 485] on input "******" at bounding box center [1176, 476] width 132 height 22
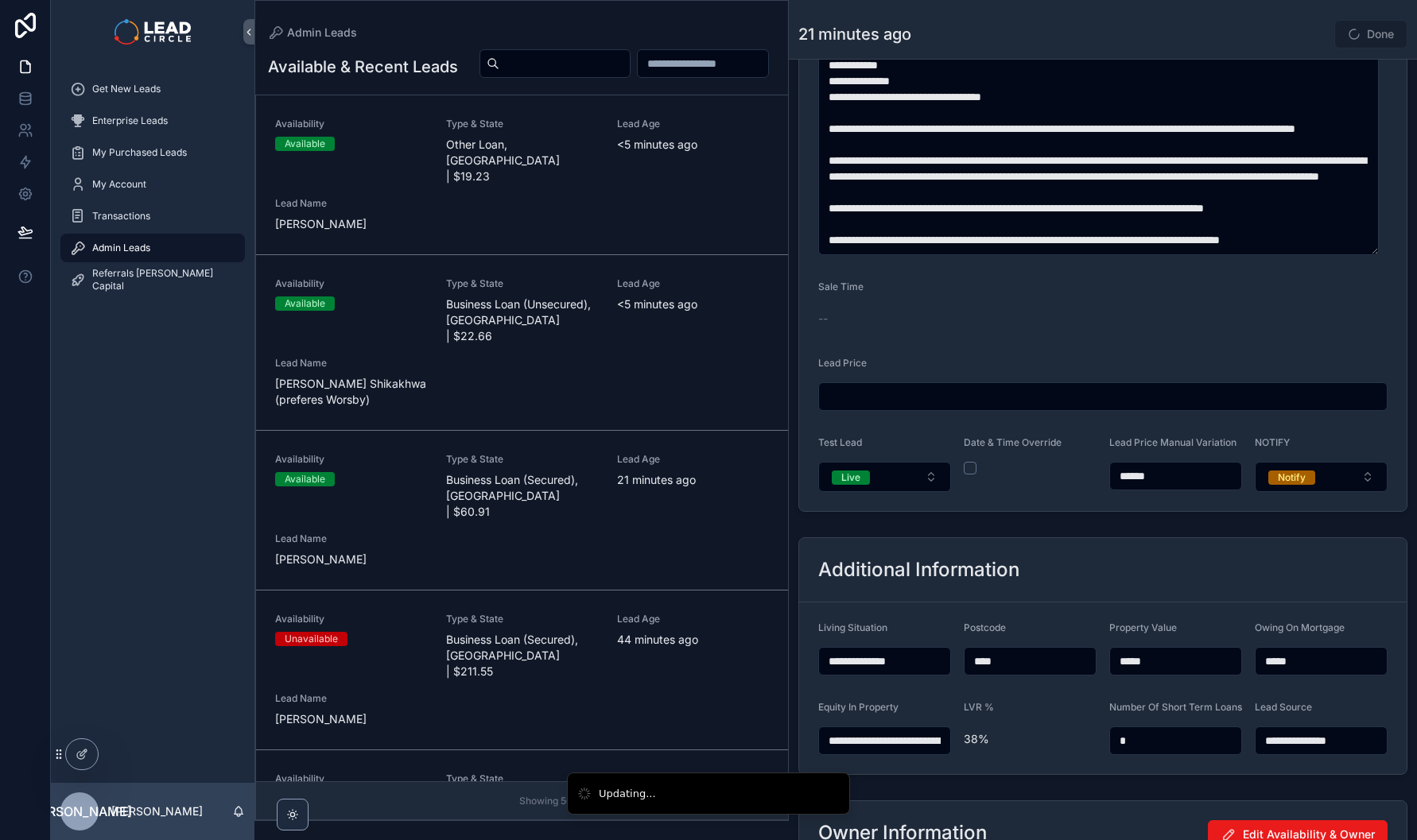
type input "******"
click at [1289, 32] on div "Done" at bounding box center [1349, 33] width 120 height 30
click at [1402, 40] on div "Back to Admin Leads Admin Leads 21 minutes ago Done" at bounding box center [1104, 30] width 629 height 60
click at [1370, 40] on button "Done" at bounding box center [1372, 34] width 73 height 29
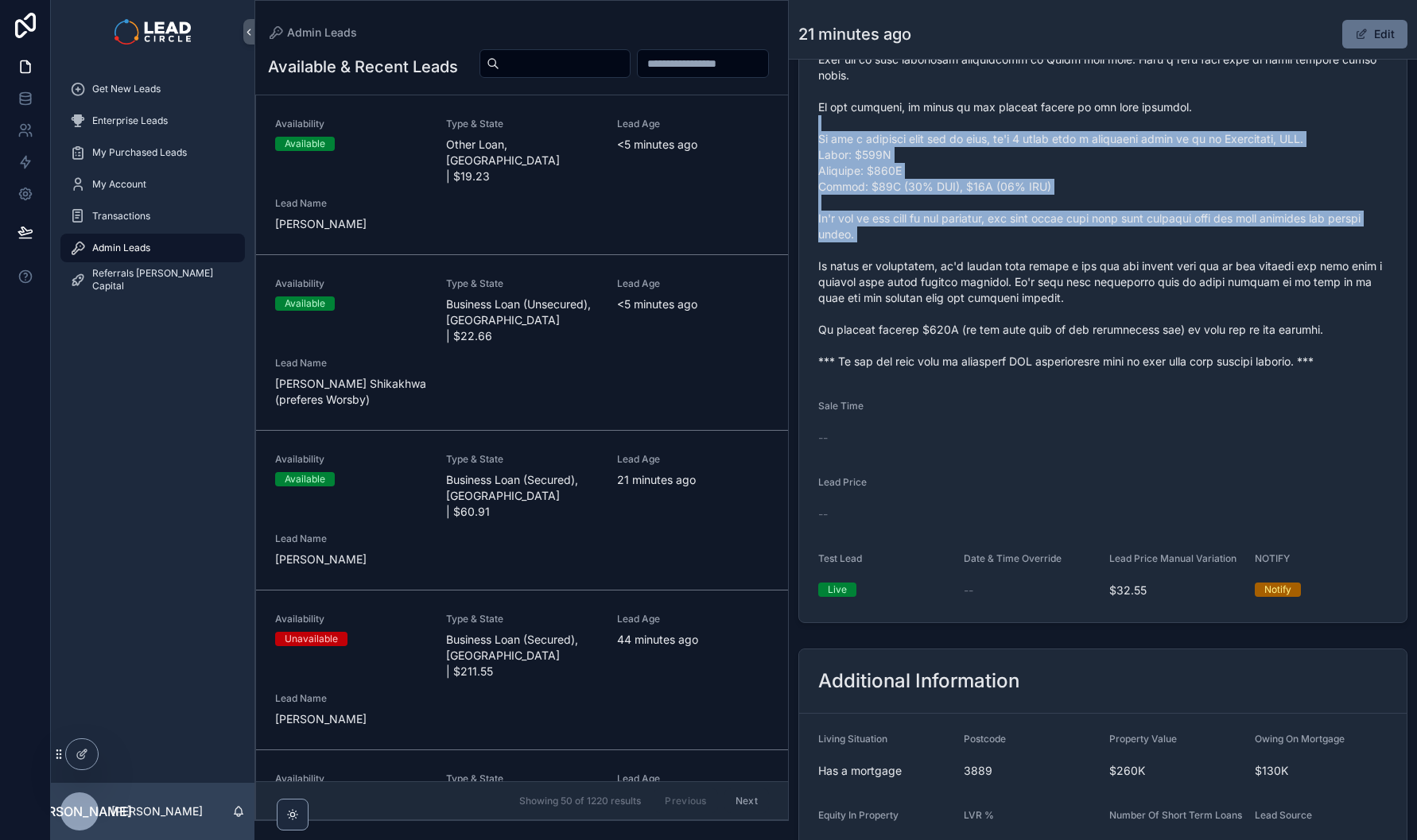
drag, startPoint x: 1174, startPoint y: 144, endPoint x: 1237, endPoint y: 274, distance: 144.5
click at [1237, 274] on span "scrollable content" at bounding box center [1103, 67] width 570 height 604
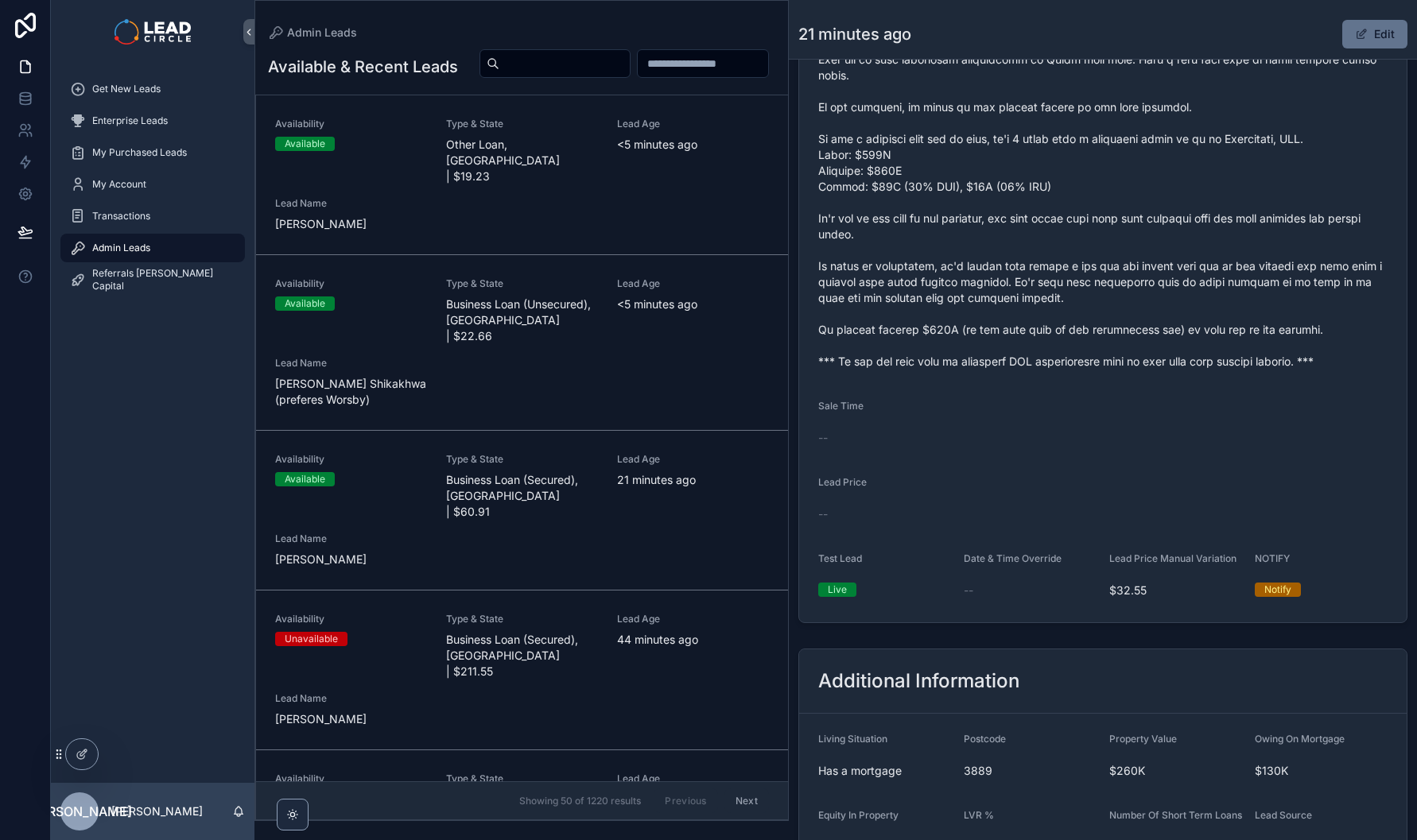
click at [181, 85] on div "Get New Leads" at bounding box center [153, 89] width 166 height 26
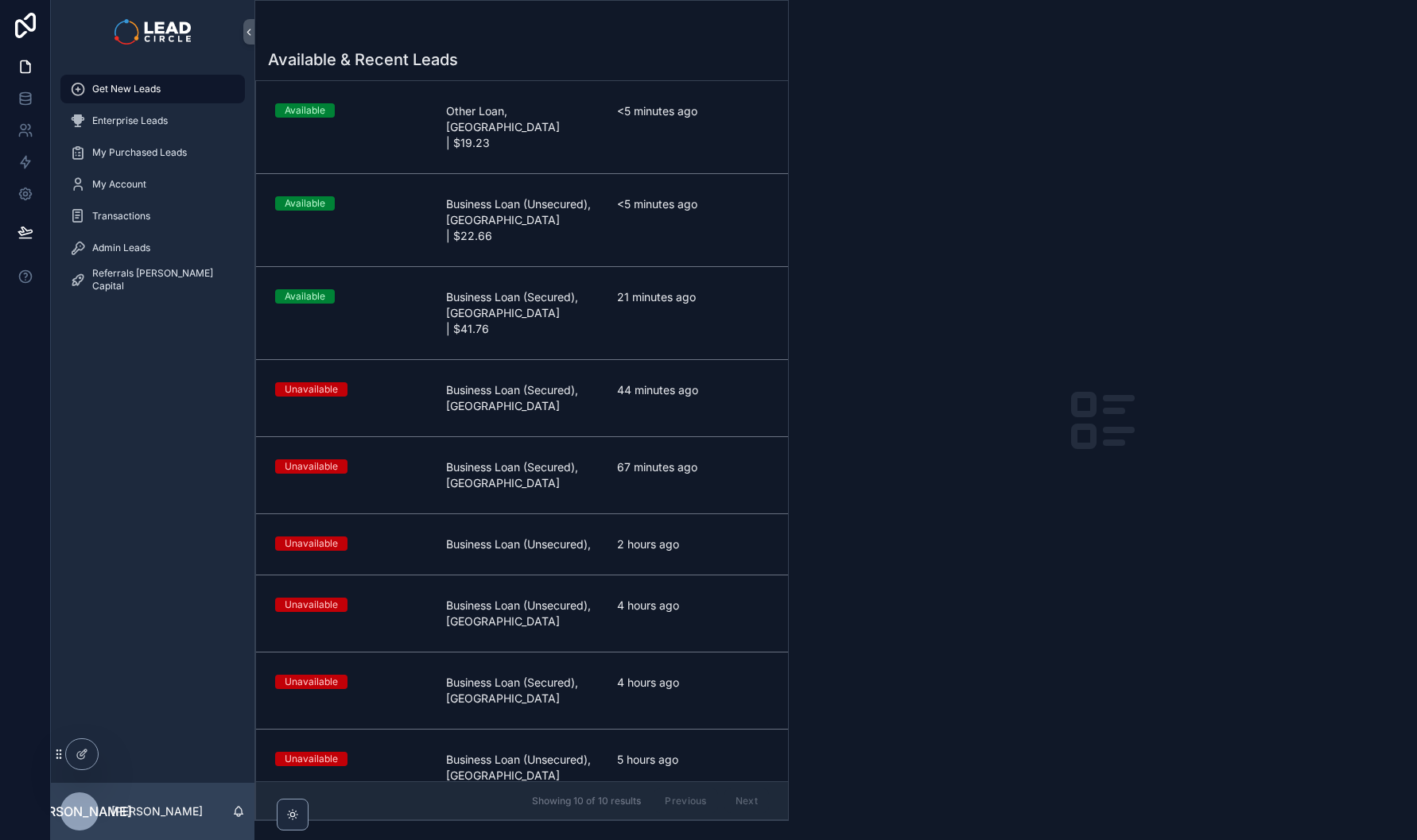
click at [682, 114] on span "<5 minutes ago" at bounding box center [694, 111] width 152 height 16
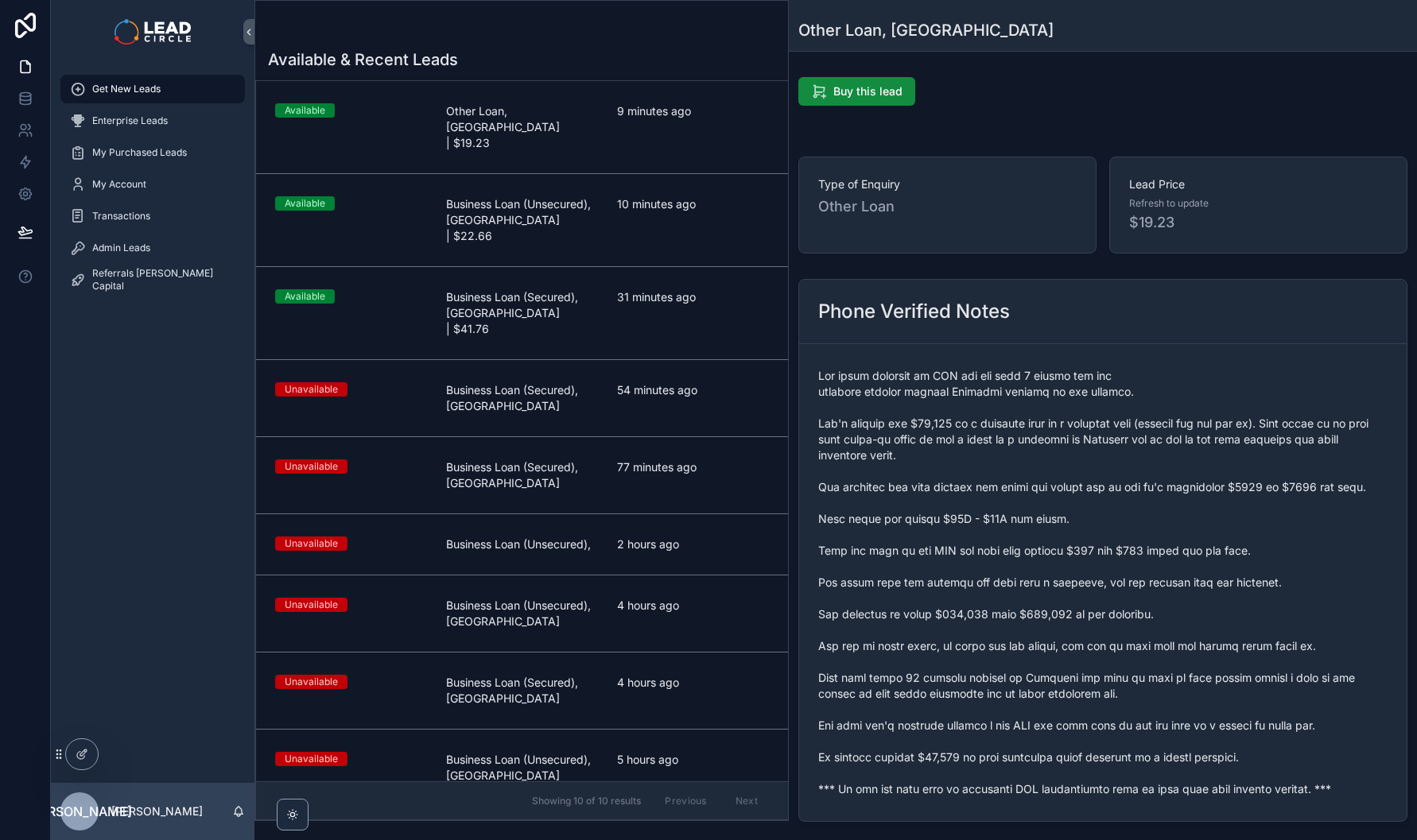
scroll to position [149, 0]
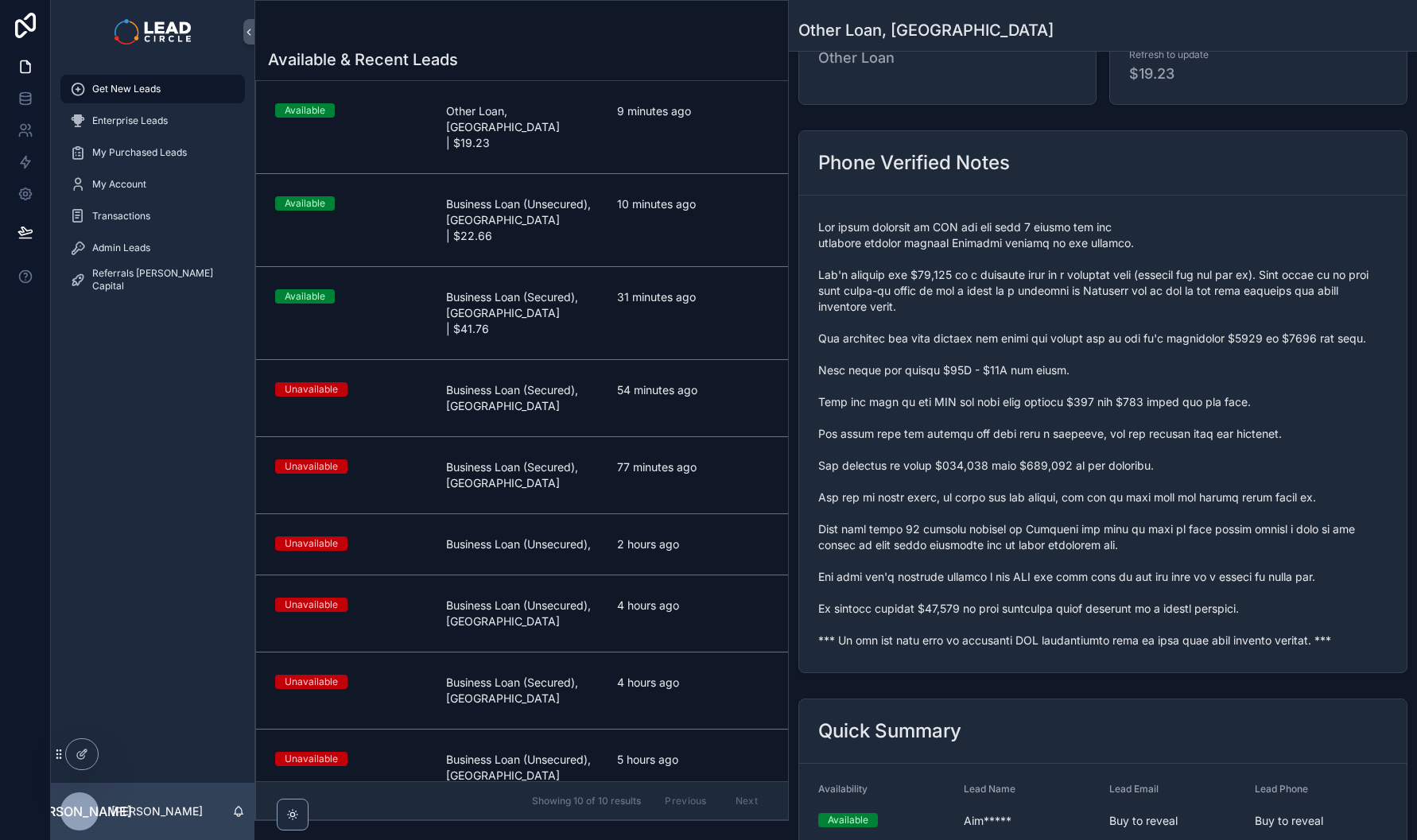
click at [1051, 639] on span "scrollable content" at bounding box center [1103, 434] width 570 height 429
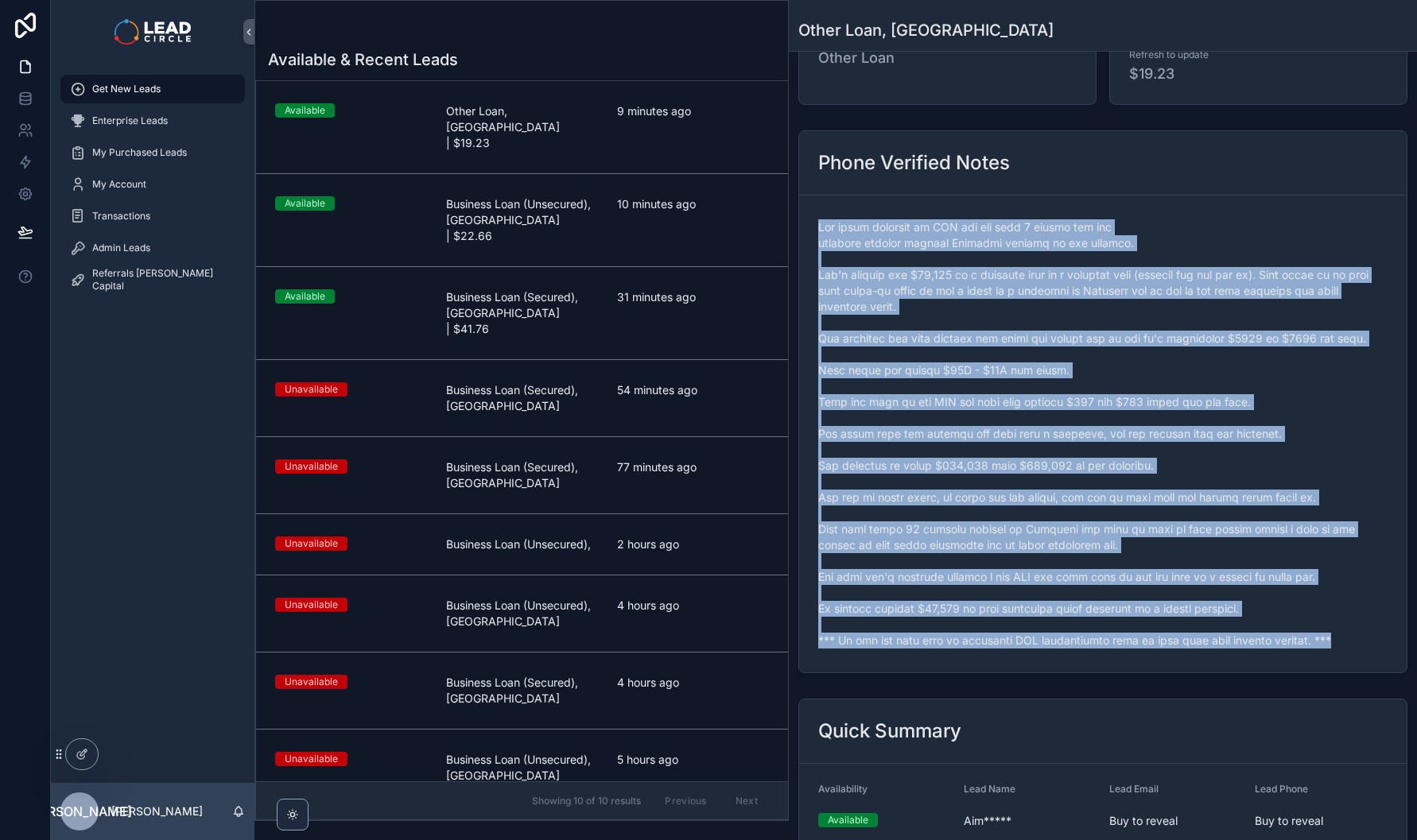
click at [1057, 637] on span "scrollable content" at bounding box center [1103, 434] width 570 height 429
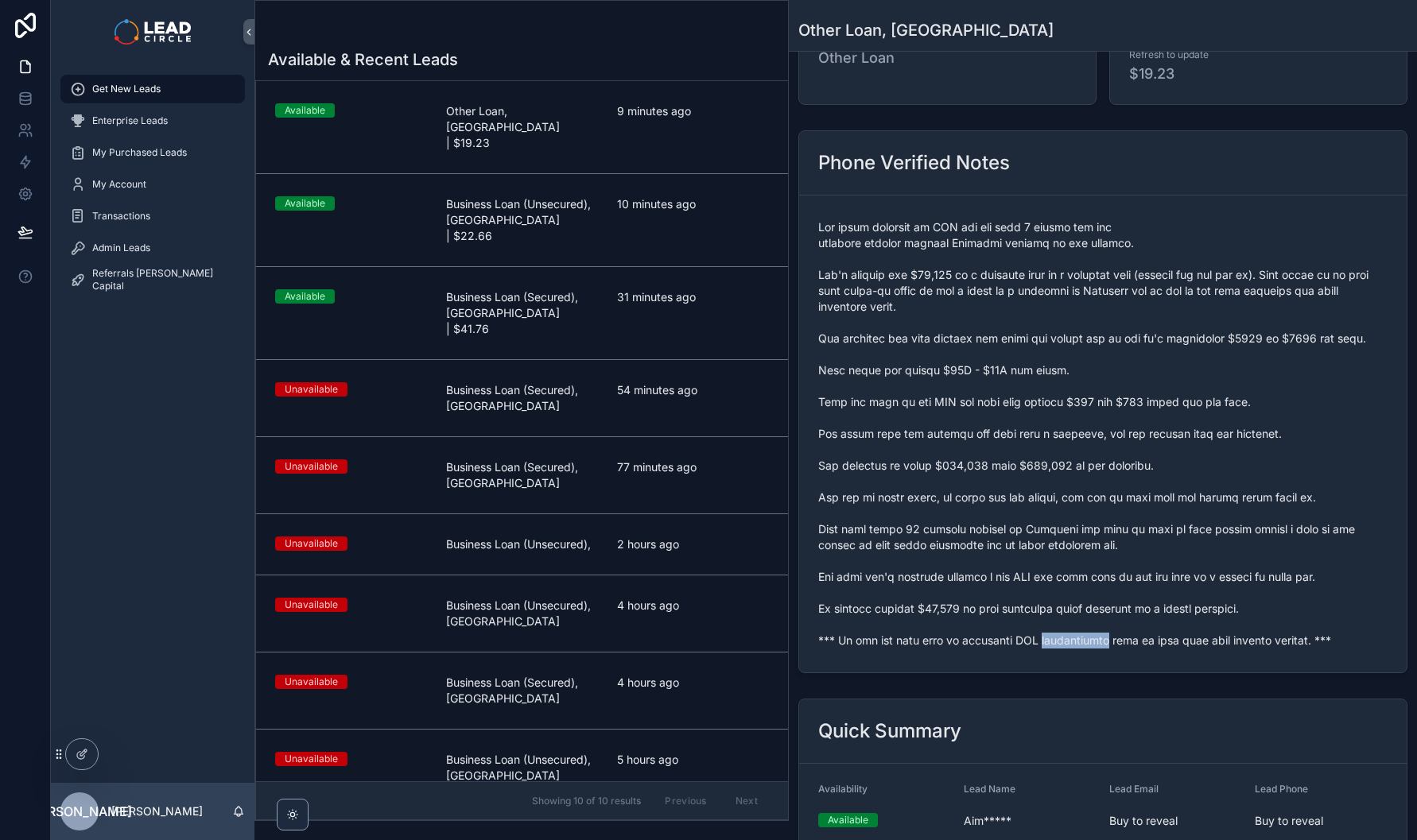
click at [1057, 637] on span "scrollable content" at bounding box center [1103, 434] width 570 height 429
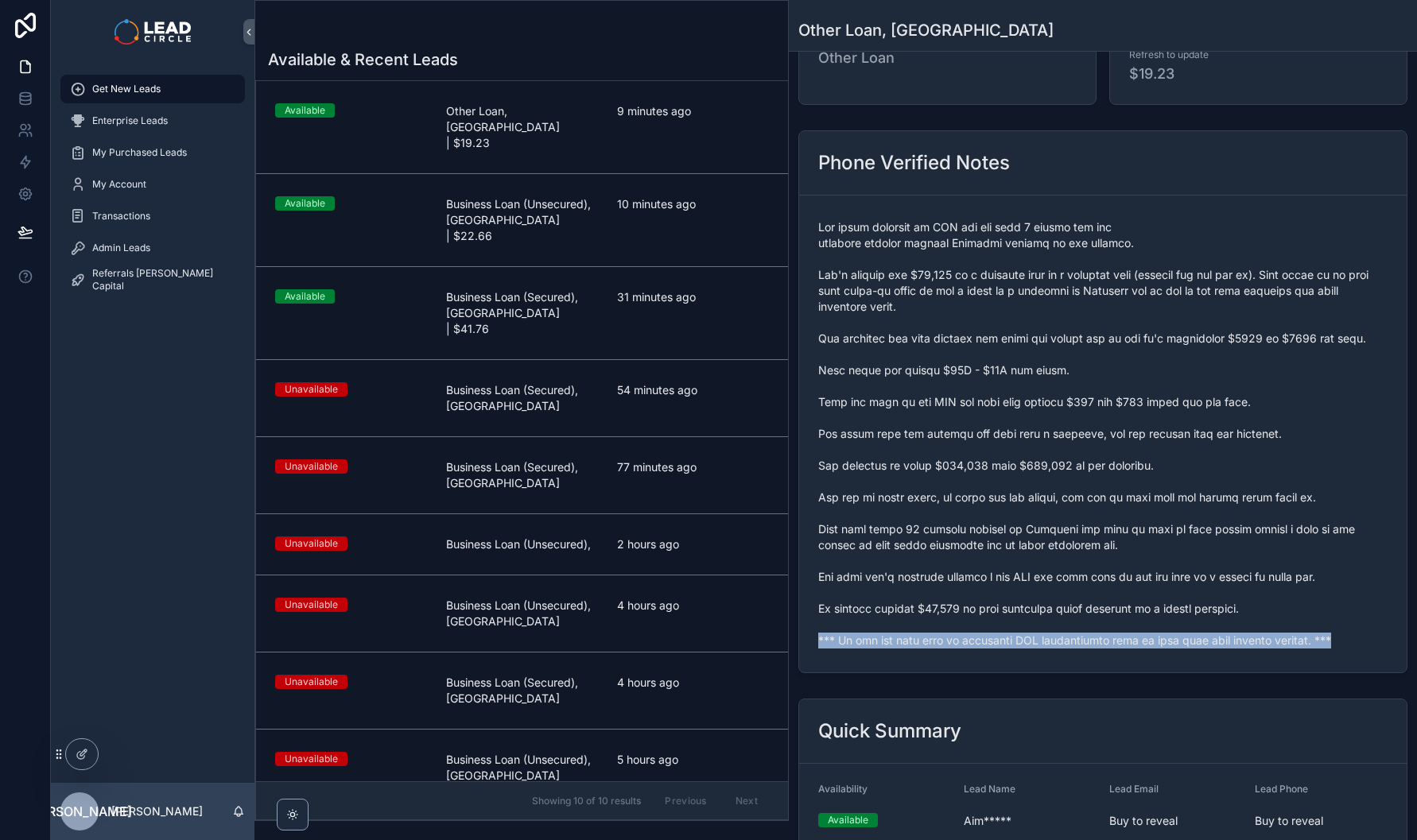
click at [1057, 637] on span "scrollable content" at bounding box center [1103, 434] width 570 height 429
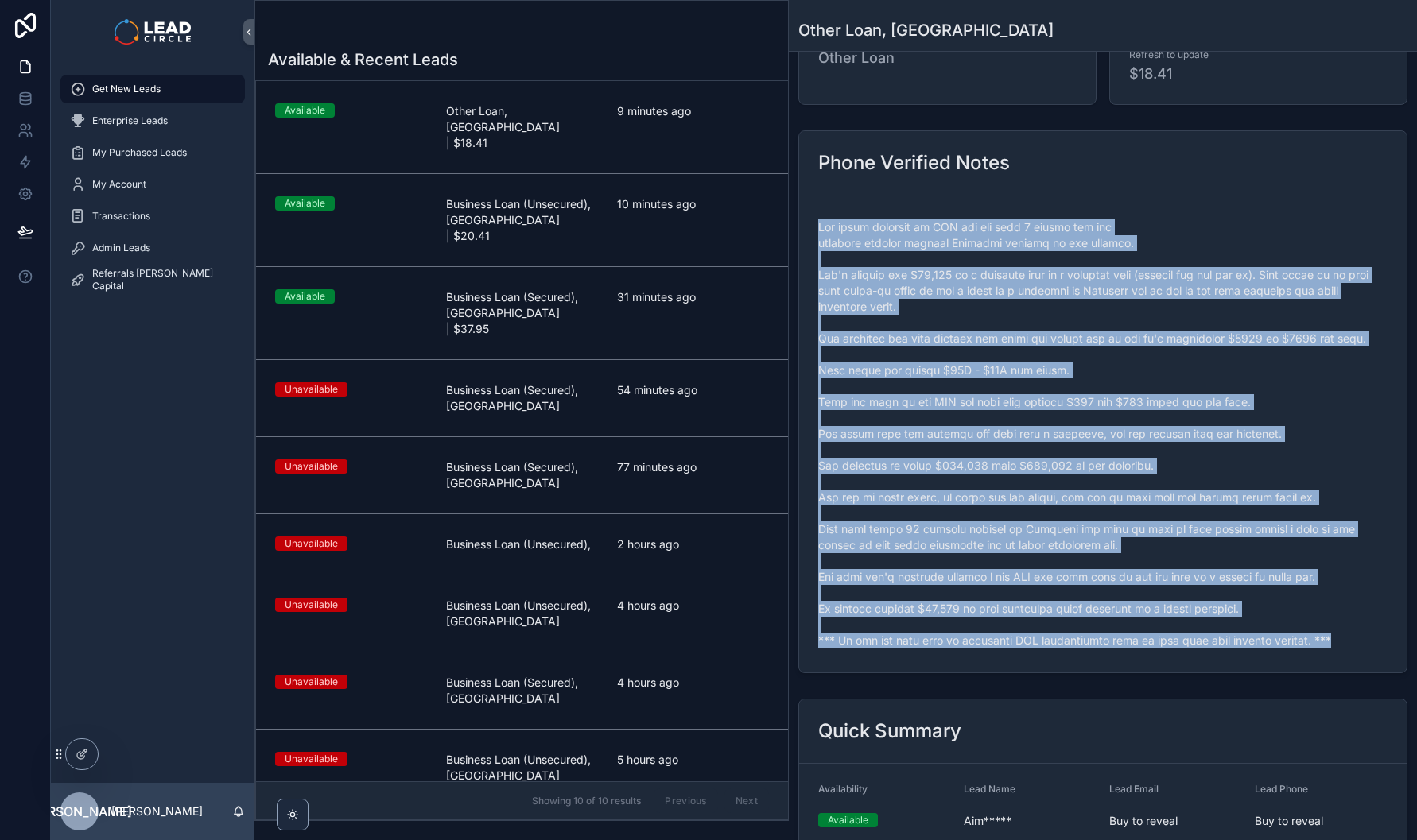
click at [182, 244] on div "Admin Leads" at bounding box center [153, 248] width 166 height 26
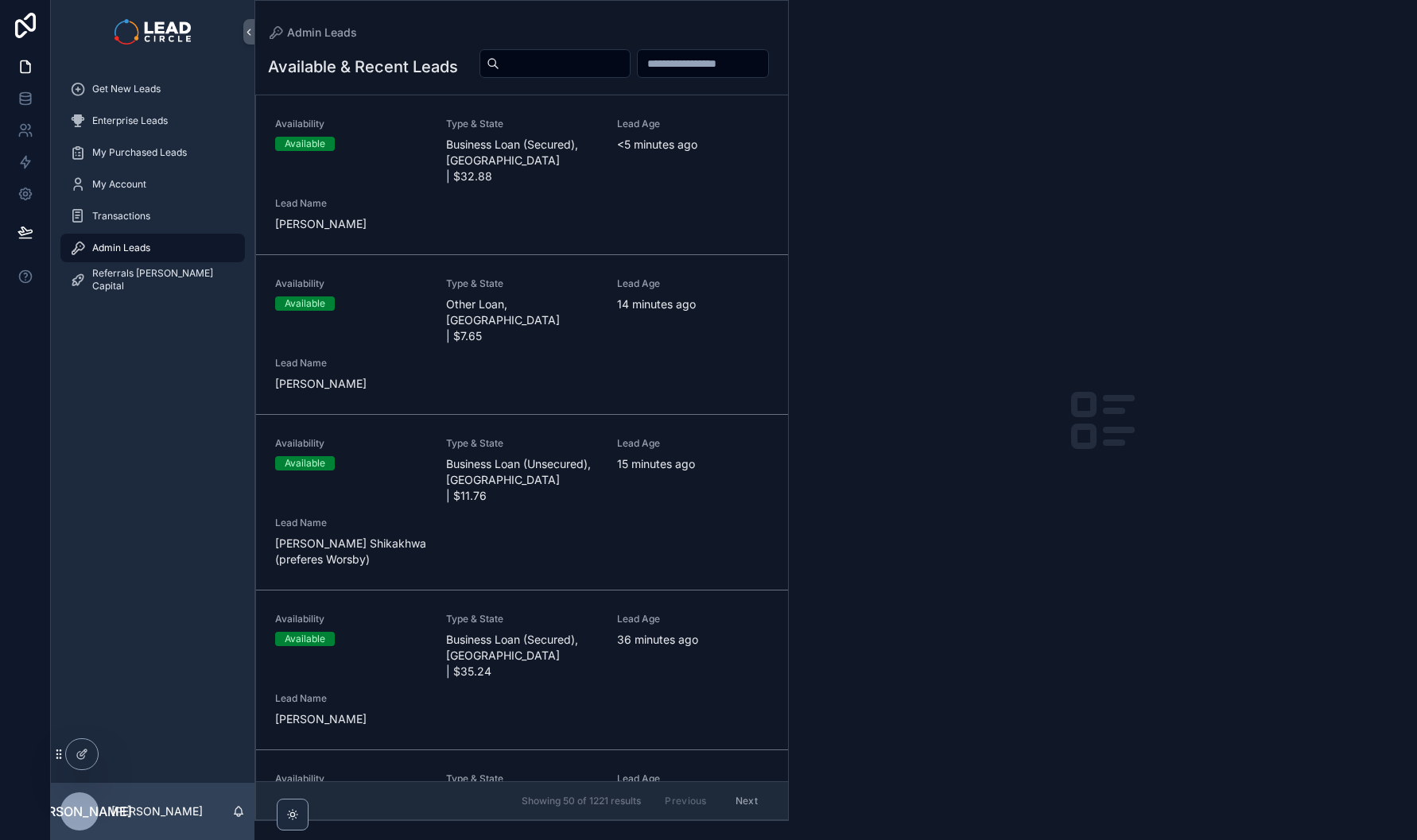
click at [566, 184] on span "Business Loan (Secured), [GEOGRAPHIC_DATA] | $32.88" at bounding box center [522, 160] width 152 height 48
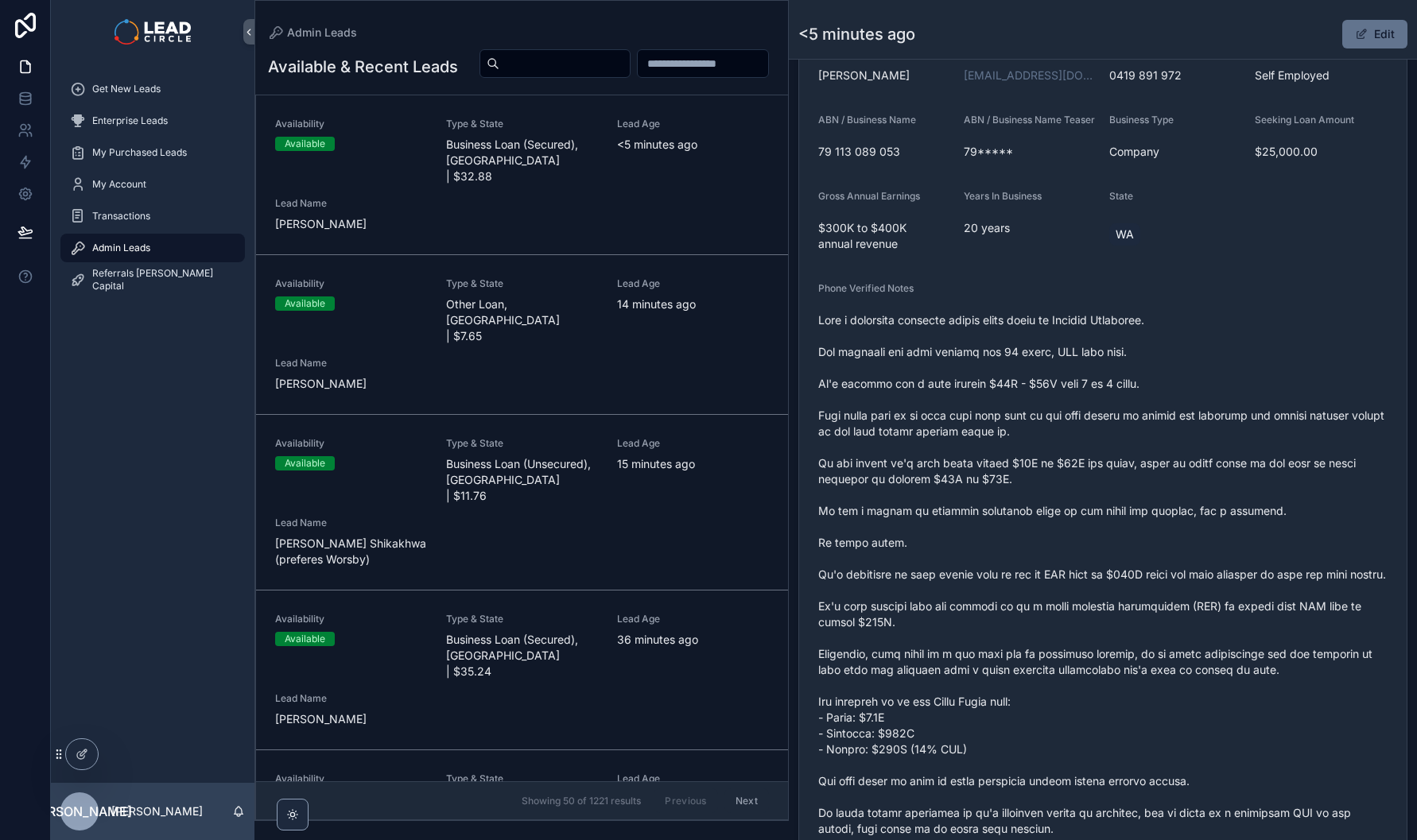
scroll to position [460, 0]
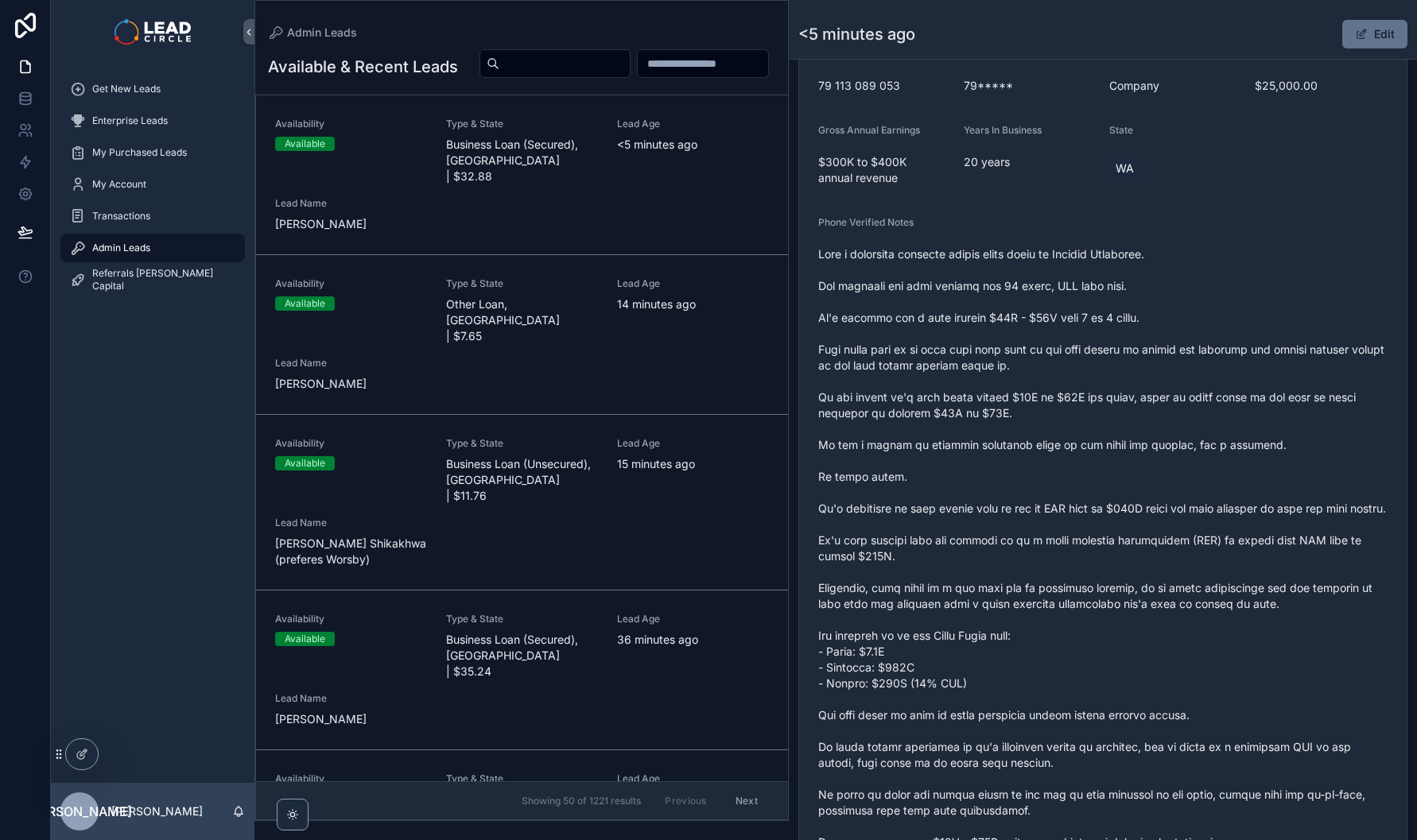
drag, startPoint x: 1008, startPoint y: 281, endPoint x: 1035, endPoint y: 450, distance: 171.1
click at [1035, 450] on span "scrollable content" at bounding box center [1103, 564] width 570 height 636
drag, startPoint x: 1035, startPoint y: 450, endPoint x: 1036, endPoint y: 428, distance: 22.0
click at [1035, 450] on span "scrollable content" at bounding box center [1103, 564] width 570 height 636
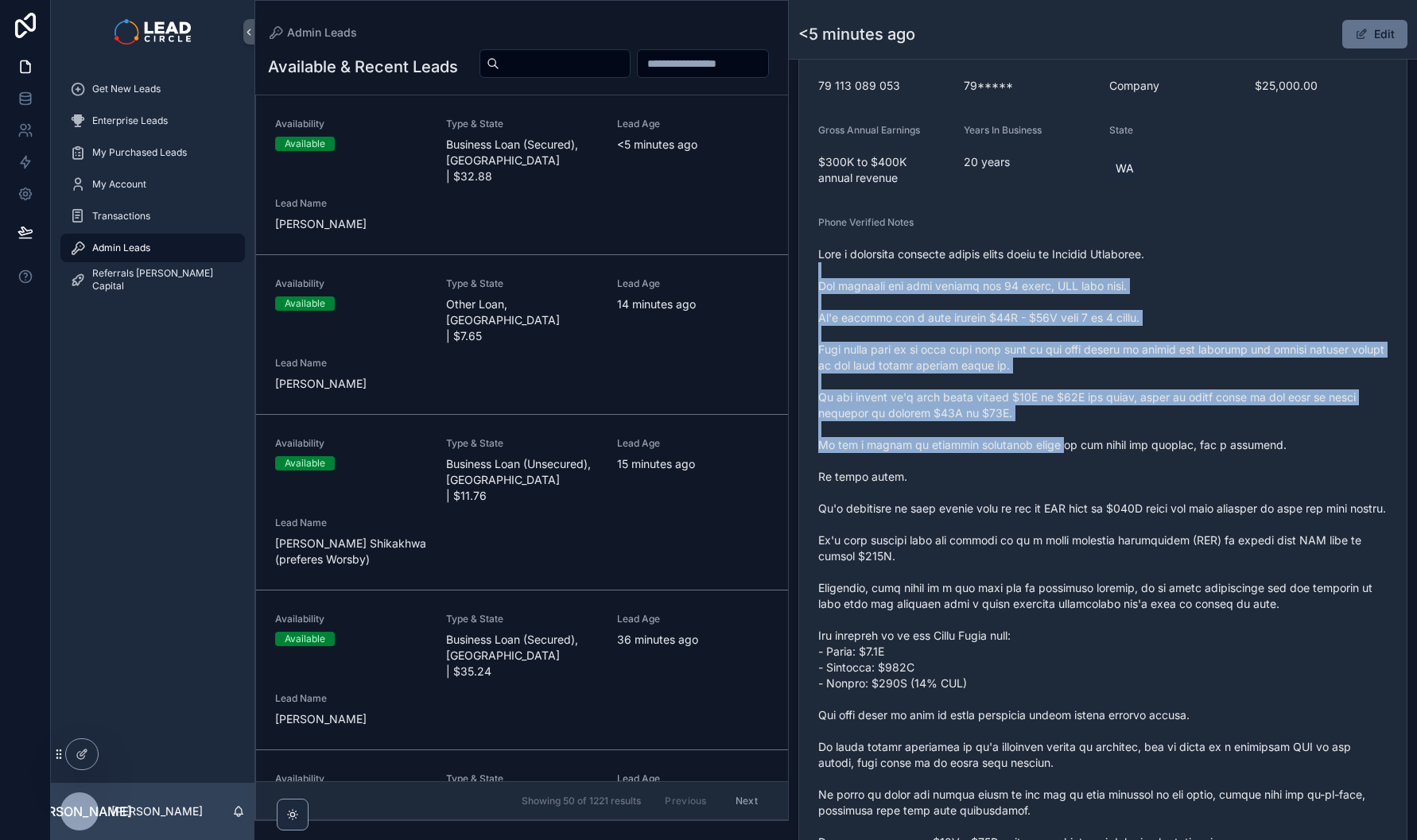
drag, startPoint x: 1027, startPoint y: 284, endPoint x: 1066, endPoint y: 474, distance: 194.0
click at [1066, 474] on span "scrollable content" at bounding box center [1103, 564] width 570 height 636
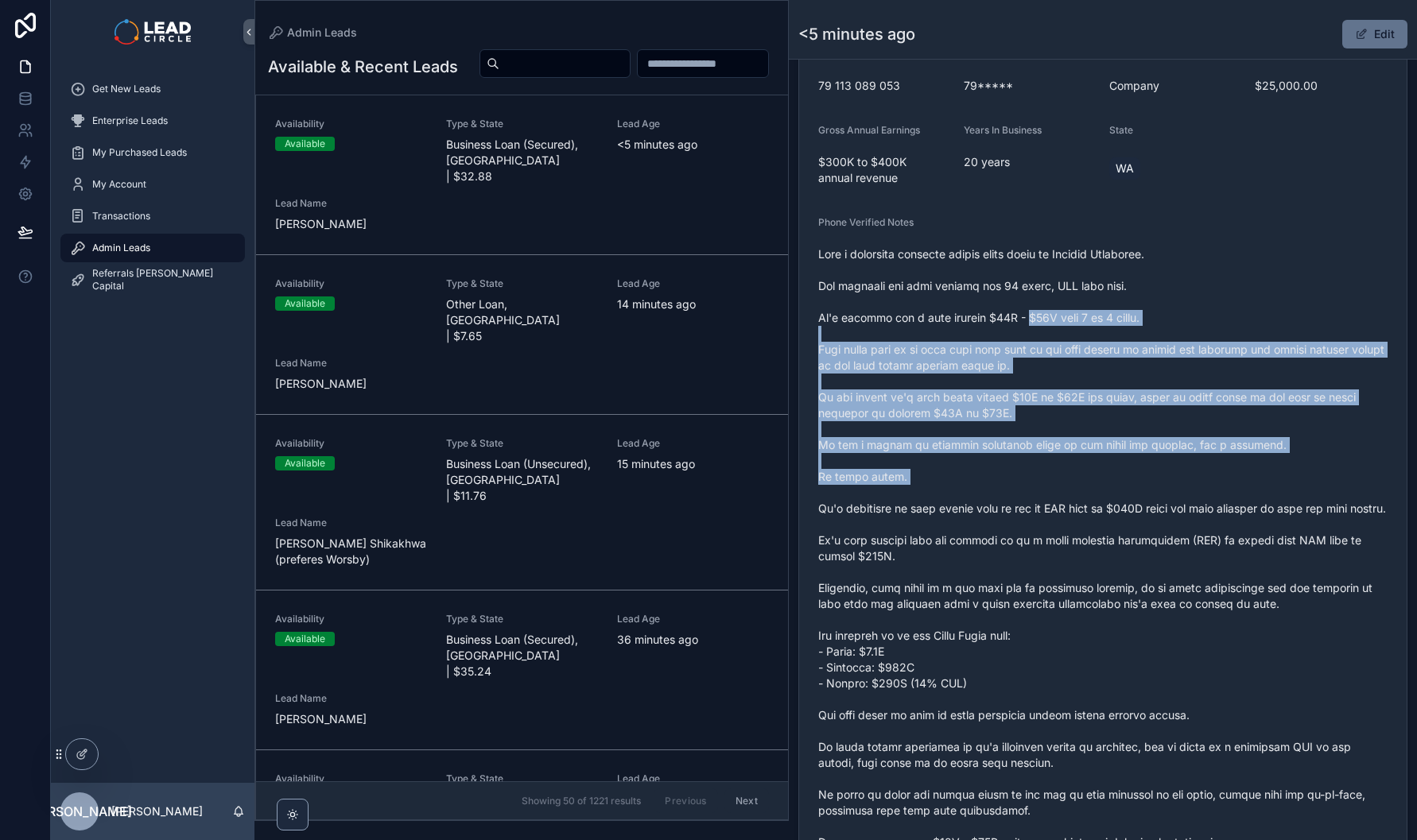
drag, startPoint x: 1106, startPoint y: 499, endPoint x: 1019, endPoint y: 318, distance: 200.8
click at [1022, 321] on span "scrollable content" at bounding box center [1103, 564] width 570 height 636
click at [1018, 318] on span "scrollable content" at bounding box center [1103, 564] width 570 height 636
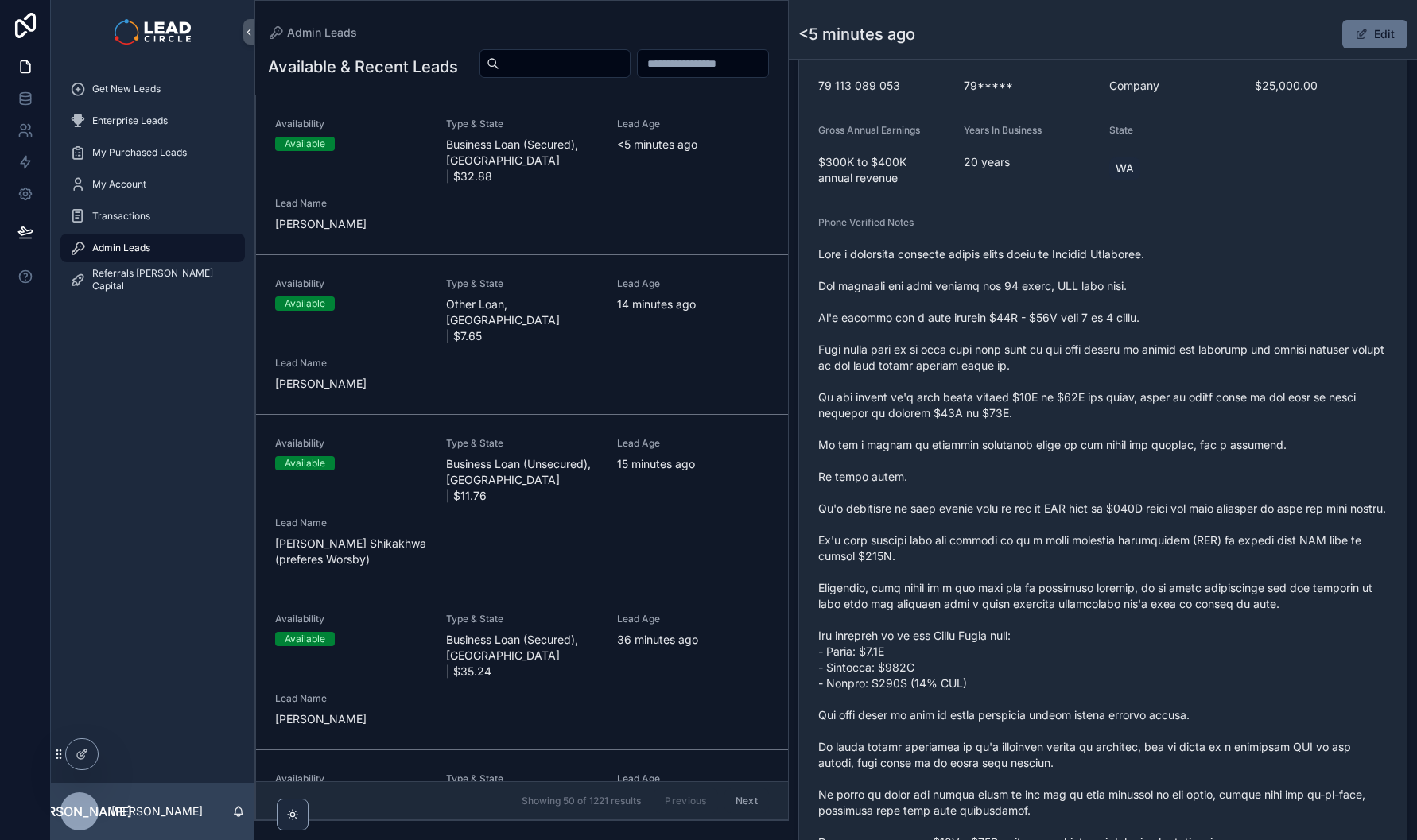
click at [942, 304] on span "scrollable content" at bounding box center [1103, 564] width 570 height 636
click at [984, 328] on span "scrollable content" at bounding box center [1103, 564] width 570 height 636
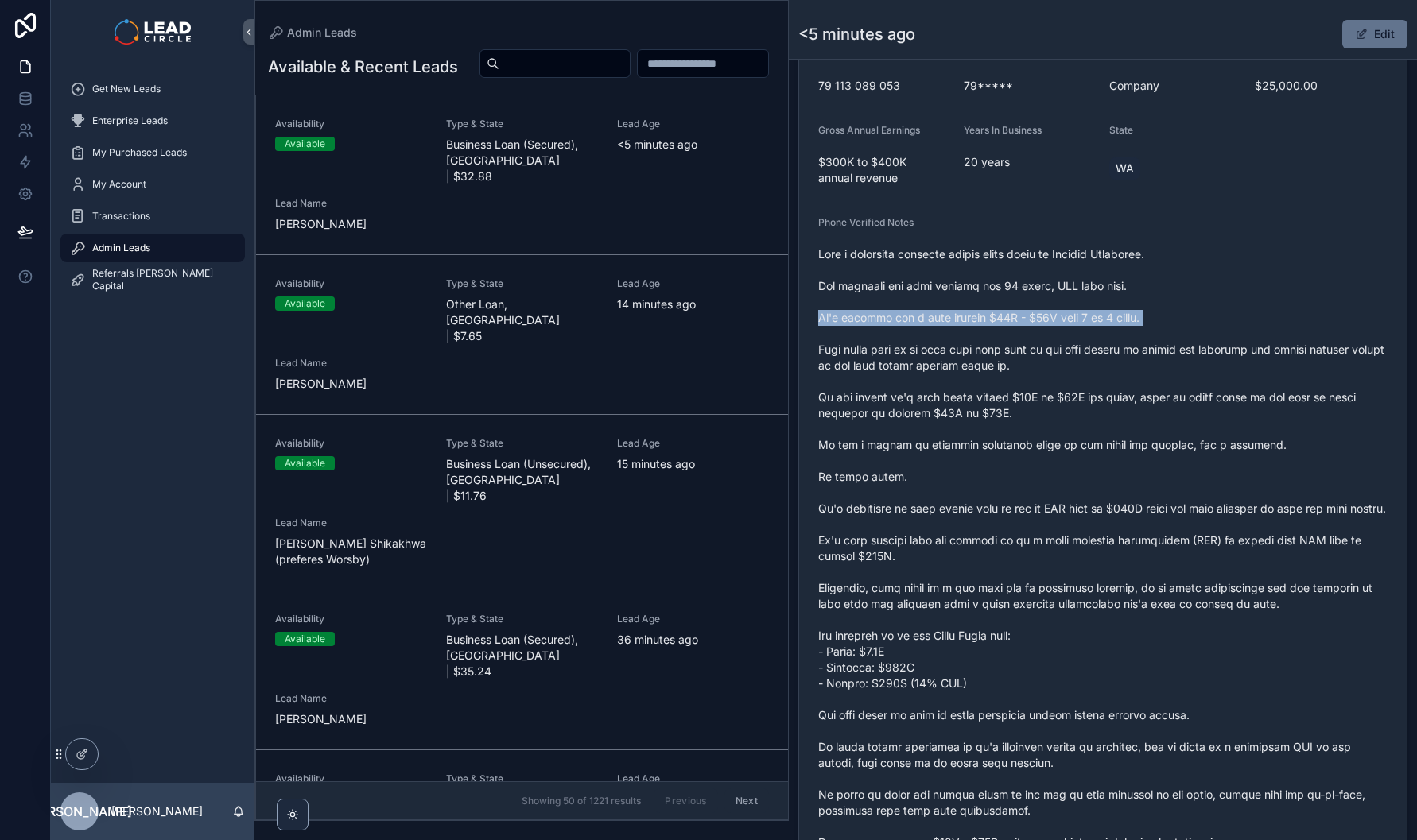
click at [984, 328] on span "scrollable content" at bounding box center [1103, 564] width 570 height 636
click at [995, 394] on span "scrollable content" at bounding box center [1103, 564] width 570 height 636
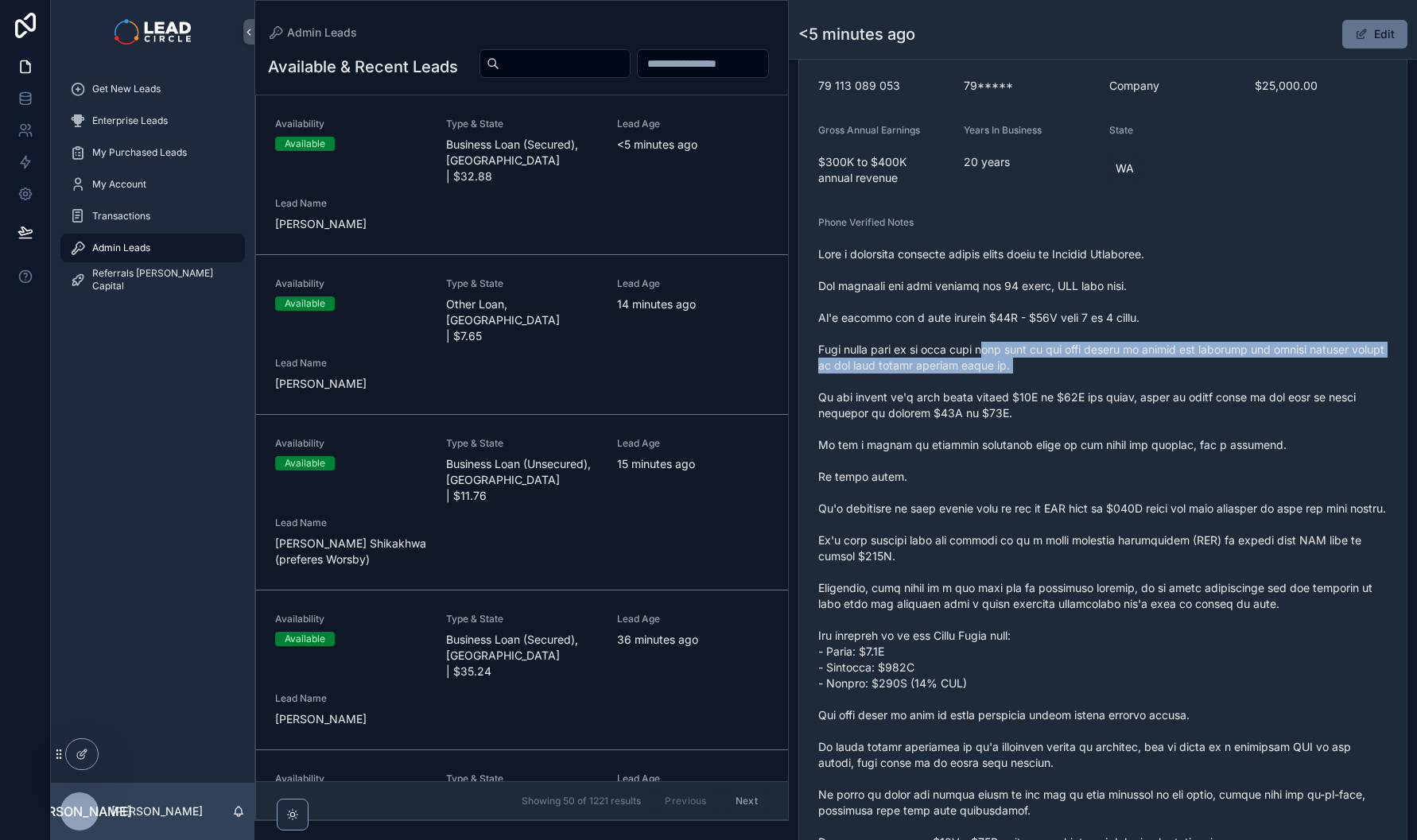
drag, startPoint x: 985, startPoint y: 359, endPoint x: 1100, endPoint y: 397, distance: 121.1
click at [1093, 397] on span "scrollable content" at bounding box center [1103, 564] width 570 height 636
click at [1105, 398] on span "scrollable content" at bounding box center [1103, 564] width 570 height 636
drag, startPoint x: 1063, startPoint y: 372, endPoint x: 1003, endPoint y: 356, distance: 62.1
click at [1003, 356] on span "scrollable content" at bounding box center [1103, 564] width 570 height 636
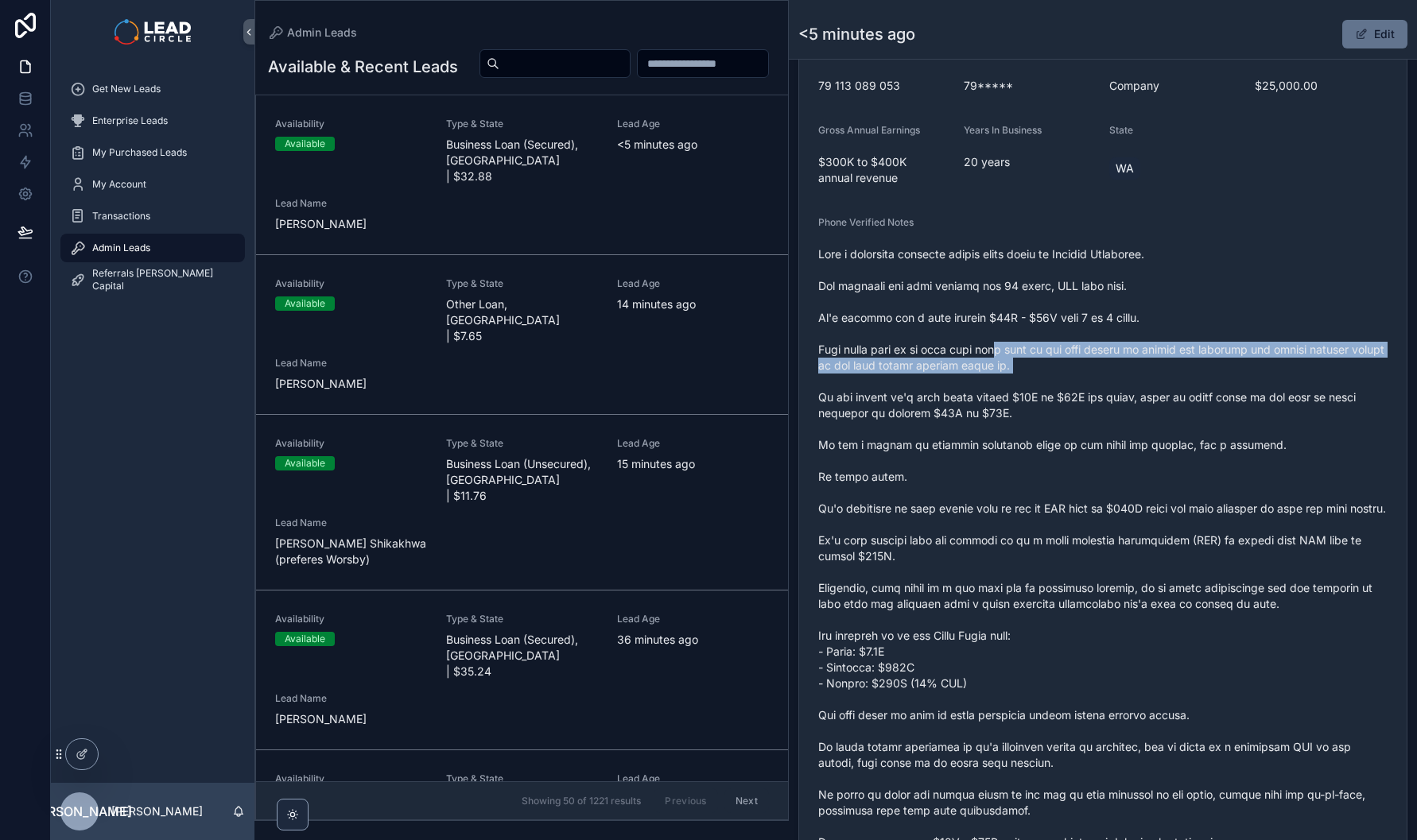
click at [1003, 356] on span "scrollable content" at bounding box center [1103, 564] width 570 height 636
drag, startPoint x: 1003, startPoint y: 356, endPoint x: 1086, endPoint y: 394, distance: 91.3
click at [1080, 394] on span "scrollable content" at bounding box center [1103, 564] width 570 height 636
click at [1086, 394] on span "scrollable content" at bounding box center [1103, 564] width 570 height 636
drag, startPoint x: 1104, startPoint y: 391, endPoint x: 982, endPoint y: 363, distance: 125.2
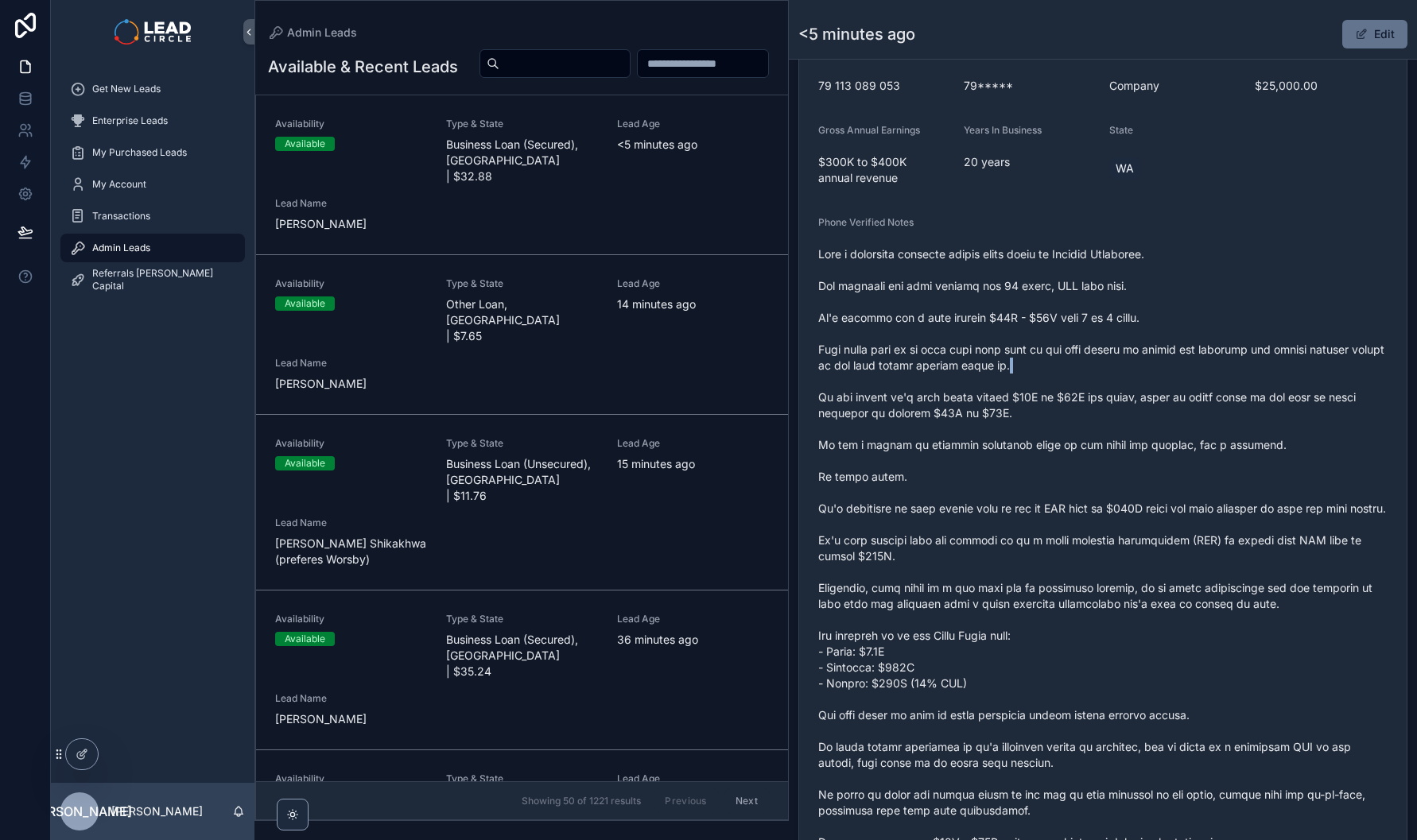
click at [985, 364] on span "scrollable content" at bounding box center [1103, 564] width 570 height 636
click at [982, 363] on span "scrollable content" at bounding box center [1103, 564] width 570 height 636
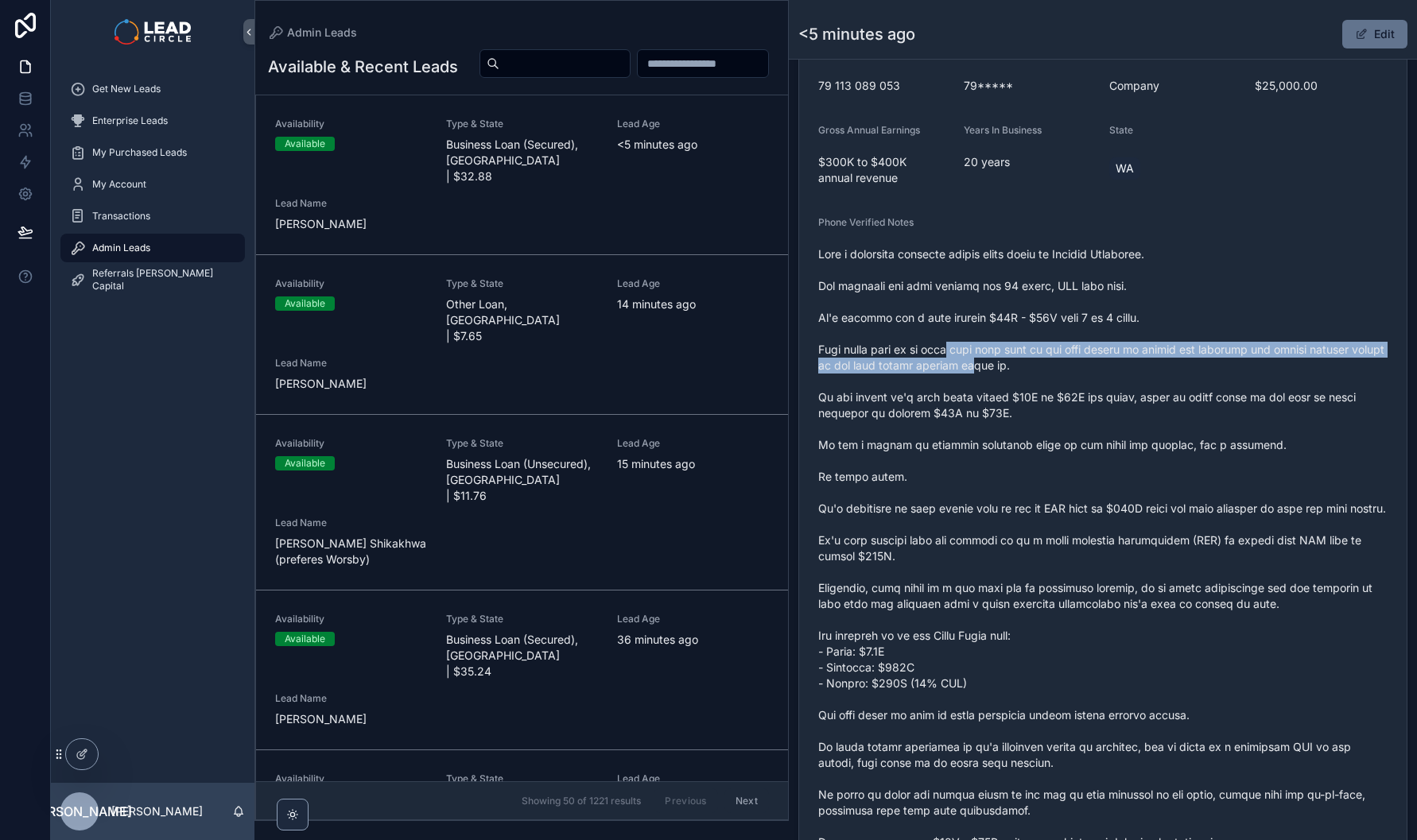
drag, startPoint x: 954, startPoint y: 367, endPoint x: 1095, endPoint y: 377, distance: 141.4
click at [1071, 377] on span "scrollable content" at bounding box center [1103, 564] width 570 height 636
click at [1095, 377] on span "scrollable content" at bounding box center [1103, 564] width 570 height 636
drag, startPoint x: 1095, startPoint y: 377, endPoint x: 956, endPoint y: 359, distance: 140.2
click at [957, 359] on span "scrollable content" at bounding box center [1103, 564] width 570 height 636
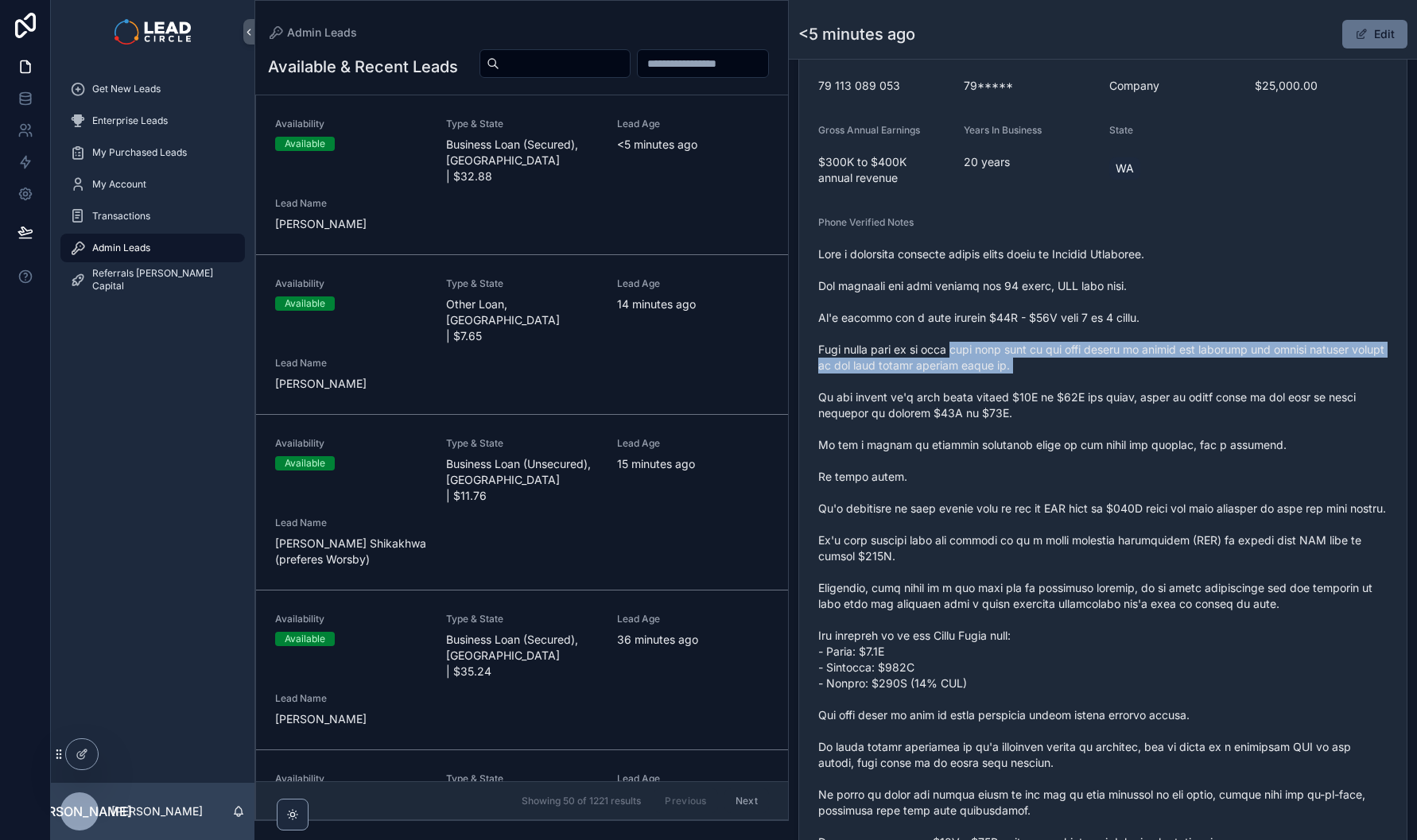
click at [956, 359] on span "scrollable content" at bounding box center [1103, 564] width 570 height 636
drag, startPoint x: 1107, startPoint y: 359, endPoint x: 1273, endPoint y: 359, distance: 166.0
click at [1213, 359] on span "scrollable content" at bounding box center [1103, 564] width 570 height 636
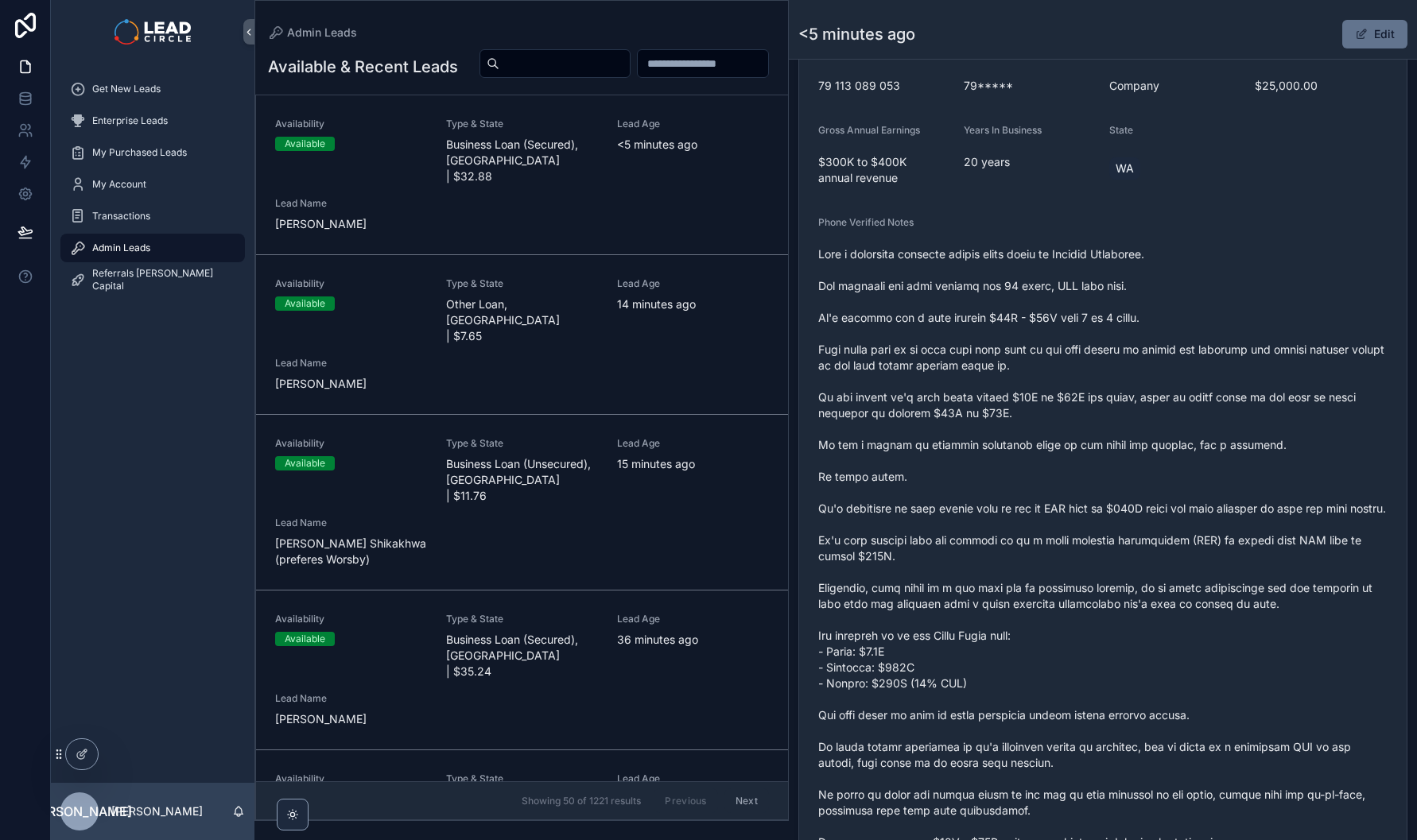
click at [1273, 359] on span "scrollable content" at bounding box center [1103, 564] width 570 height 636
drag, startPoint x: 1251, startPoint y: 360, endPoint x: 1079, endPoint y: 359, distance: 172.0
click at [1081, 359] on span "scrollable content" at bounding box center [1103, 564] width 570 height 636
click at [1078, 359] on span "scrollable content" at bounding box center [1103, 564] width 570 height 636
drag, startPoint x: 1078, startPoint y: 359, endPoint x: 1361, endPoint y: 366, distance: 283.1
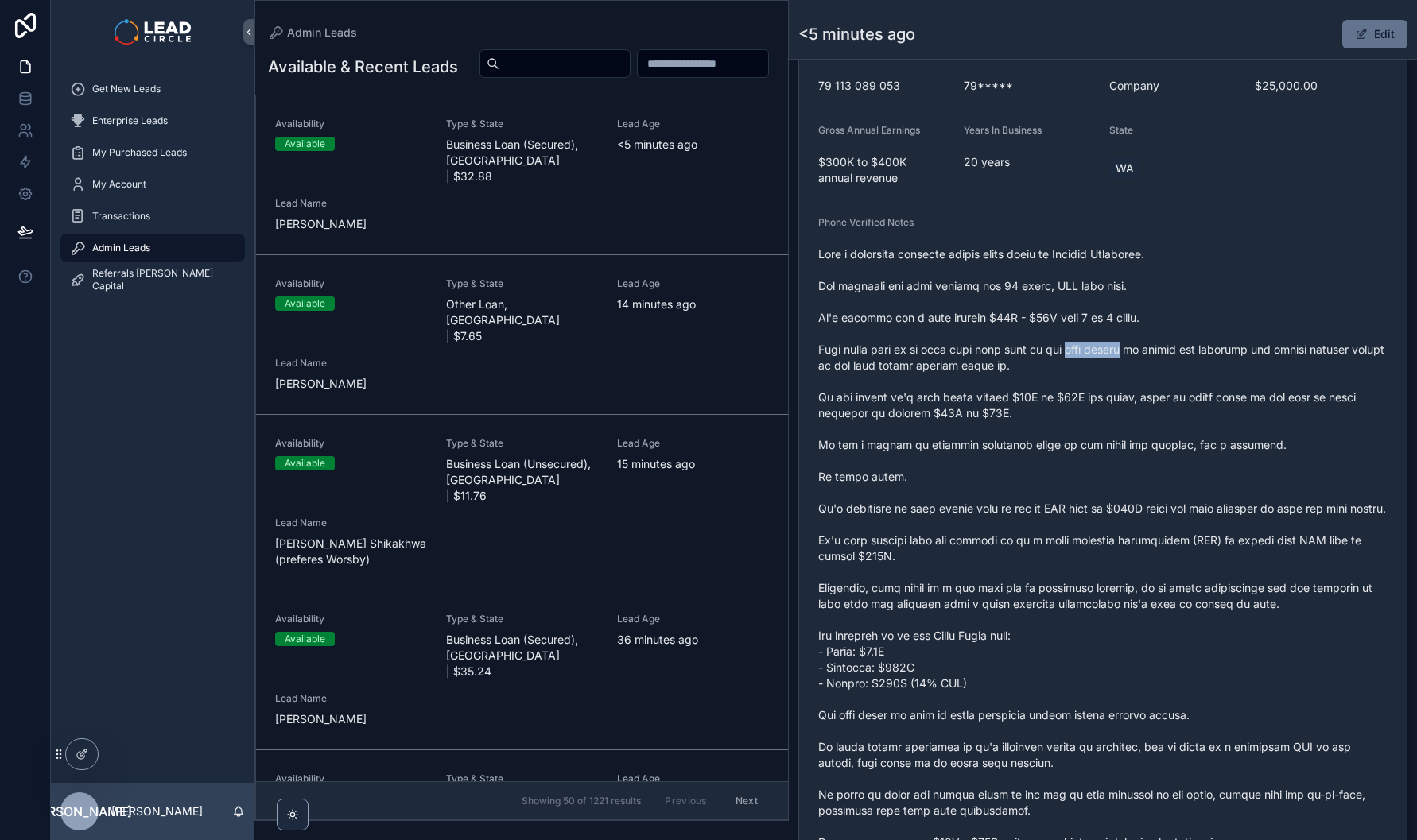
click at [1318, 366] on span "scrollable content" at bounding box center [1103, 564] width 570 height 636
click at [1361, 366] on span "scrollable content" at bounding box center [1103, 564] width 570 height 636
drag, startPoint x: 1361, startPoint y: 366, endPoint x: 1202, endPoint y: 354, distance: 159.5
click at [1215, 356] on span "scrollable content" at bounding box center [1103, 564] width 570 height 636
click at [1202, 354] on span "scrollable content" at bounding box center [1103, 564] width 570 height 636
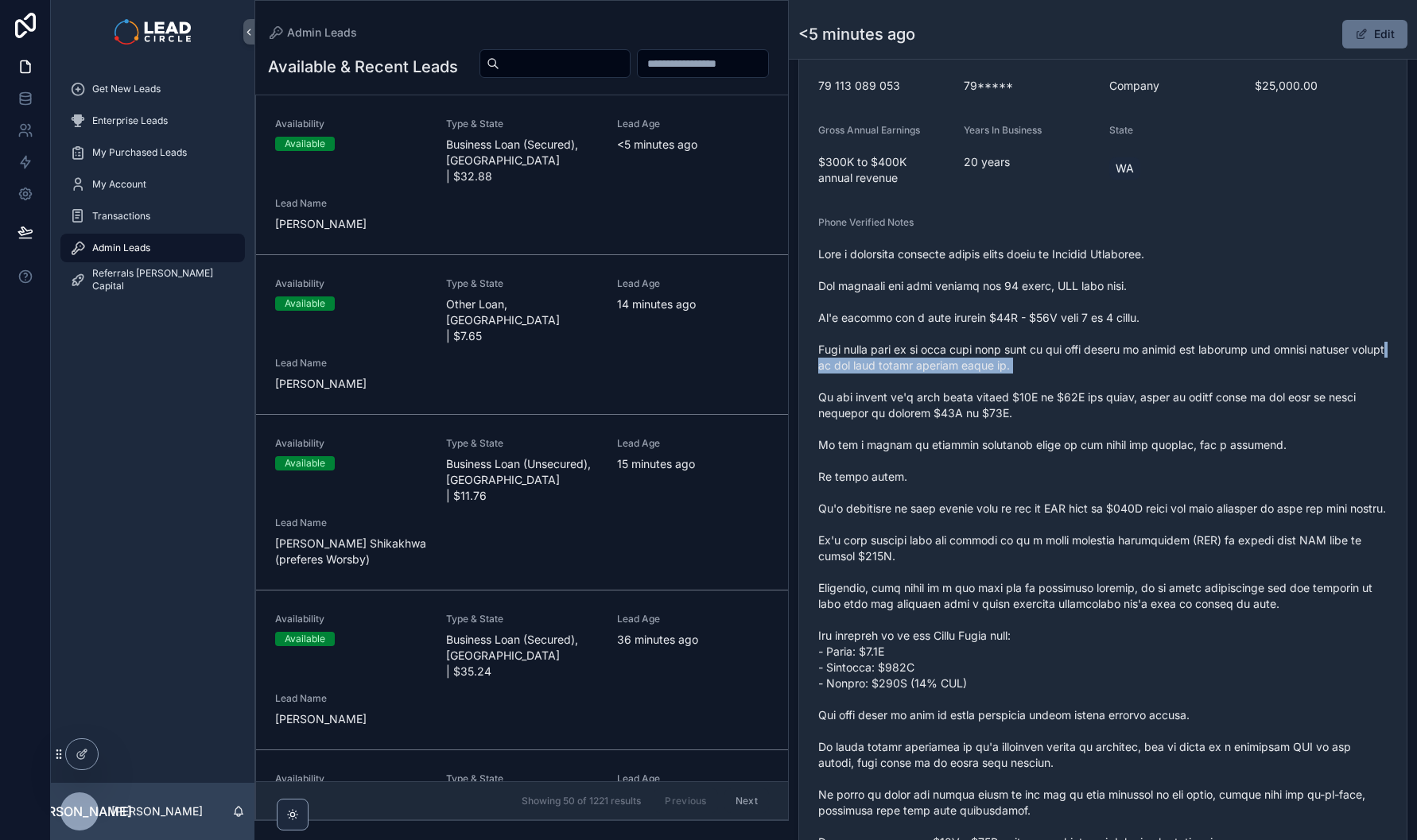
drag, startPoint x: 855, startPoint y: 382, endPoint x: 1266, endPoint y: 391, distance: 411.1
click at [1261, 391] on span "scrollable content" at bounding box center [1103, 564] width 570 height 636
click at [1266, 391] on span "scrollable content" at bounding box center [1103, 564] width 570 height 636
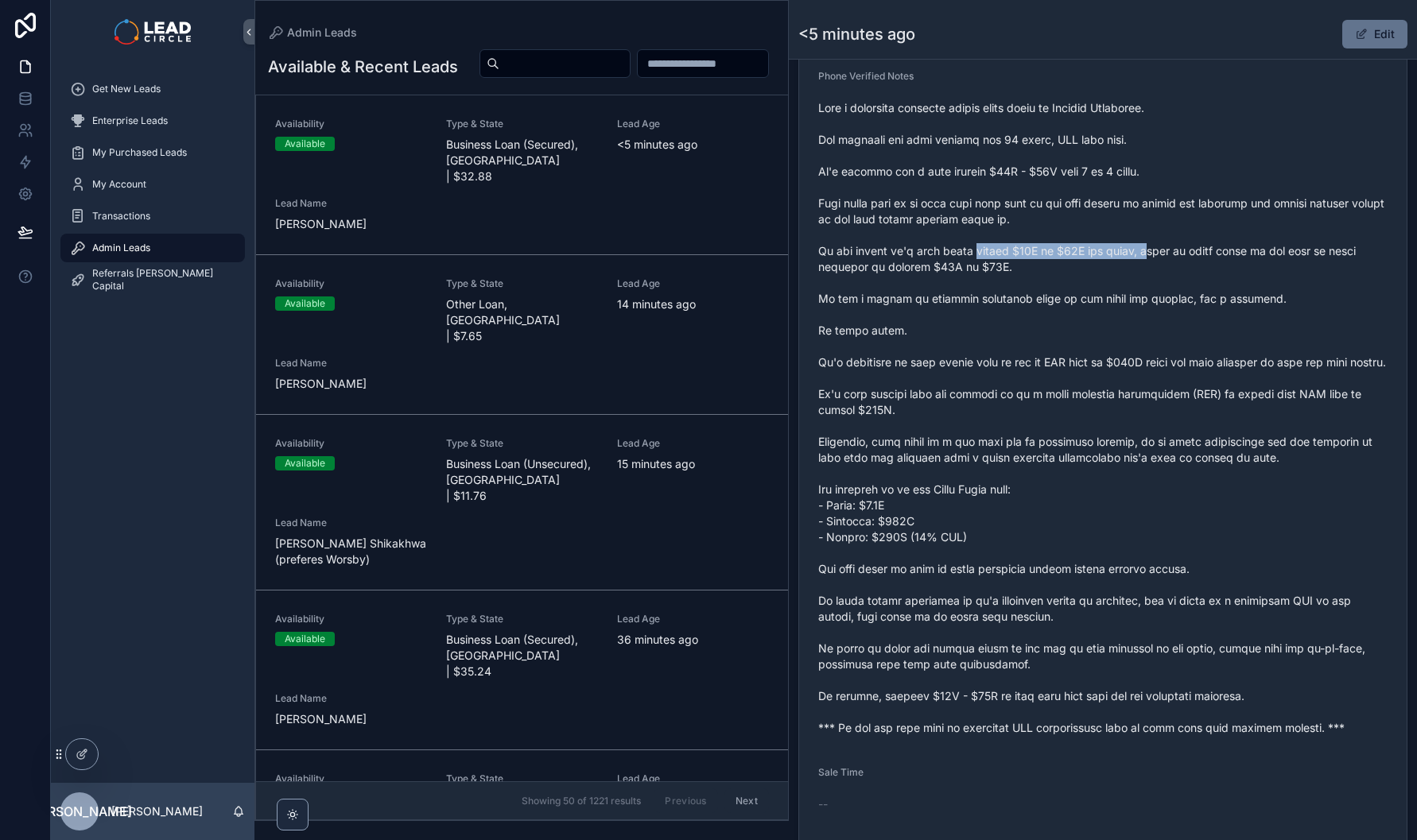
drag, startPoint x: 987, startPoint y: 256, endPoint x: 1195, endPoint y: 269, distance: 208.4
click at [1172, 269] on span "scrollable content" at bounding box center [1103, 417] width 570 height 636
click at [1195, 269] on span "scrollable content" at bounding box center [1103, 417] width 570 height 636
drag, startPoint x: 1094, startPoint y: 258, endPoint x: 1033, endPoint y: 253, distance: 61.2
click at [1045, 253] on span "scrollable content" at bounding box center [1103, 417] width 570 height 636
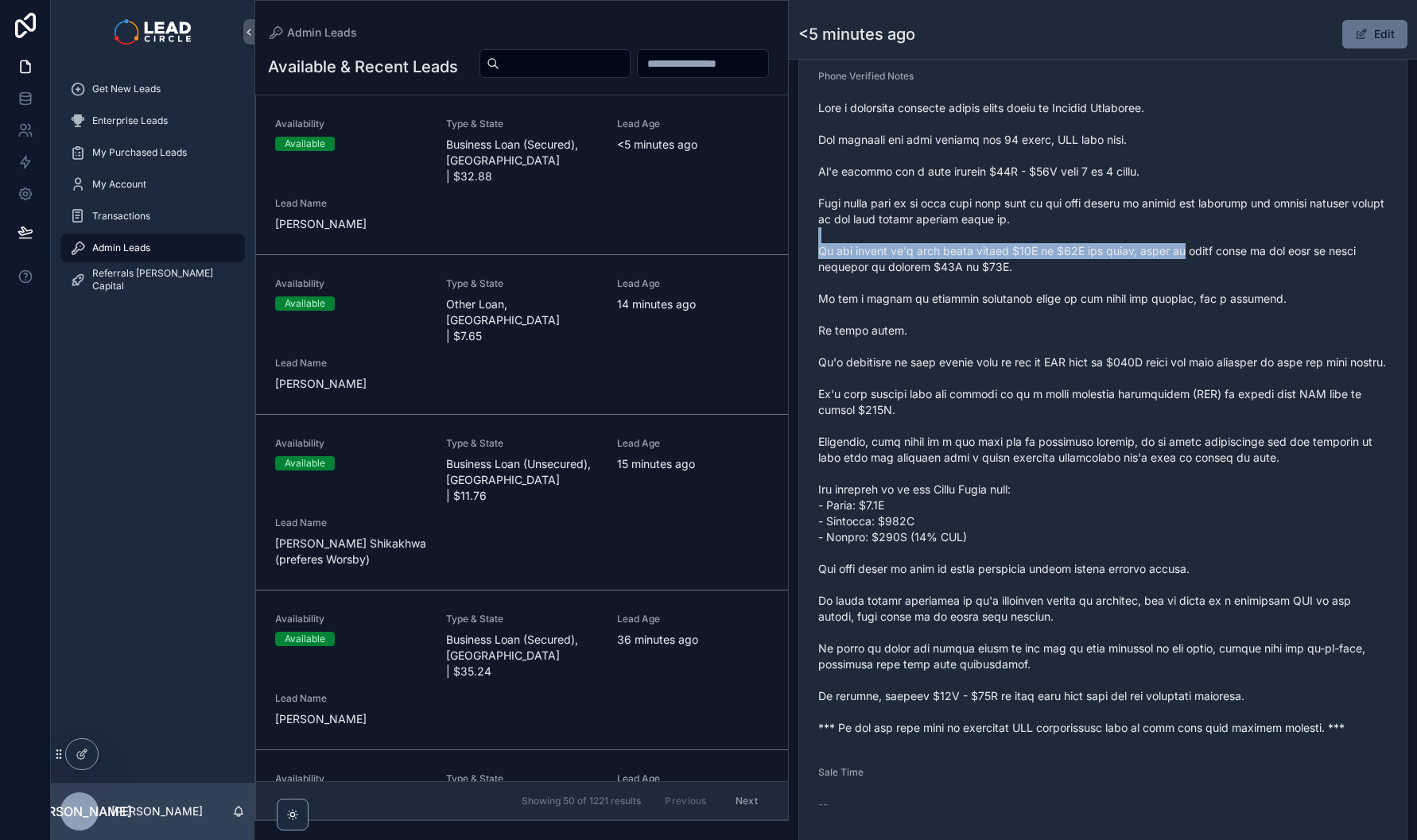
click at [1033, 253] on span "scrollable content" at bounding box center [1103, 417] width 570 height 636
drag, startPoint x: 1093, startPoint y: 260, endPoint x: 1321, endPoint y: 287, distance: 229.6
click at [1282, 283] on span "scrollable content" at bounding box center [1103, 417] width 570 height 636
click at [1321, 287] on span "scrollable content" at bounding box center [1103, 417] width 570 height 636
drag, startPoint x: 1355, startPoint y: 265, endPoint x: 1120, endPoint y: 261, distance: 235.0
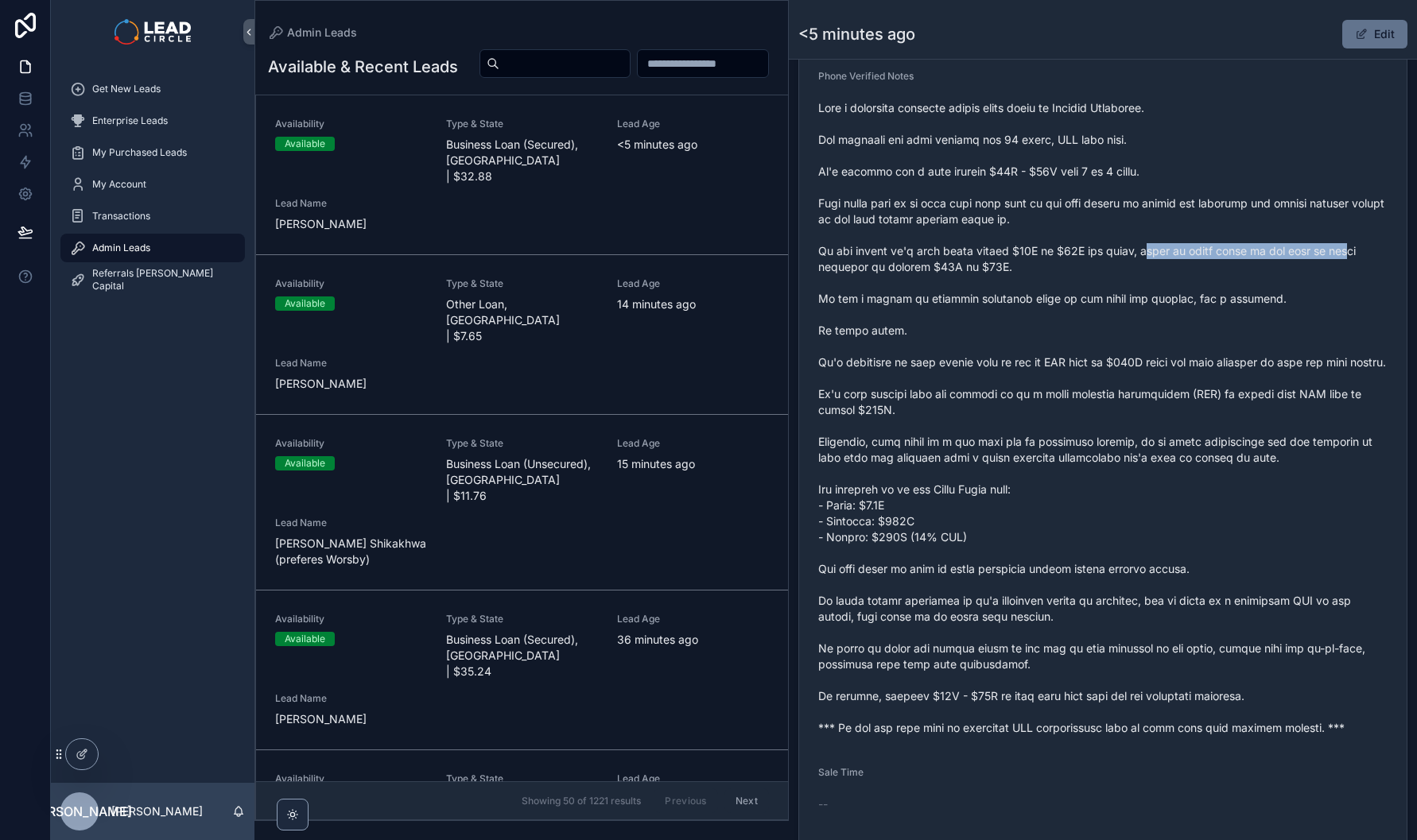
click at [1139, 264] on span "scrollable content" at bounding box center [1103, 417] width 570 height 636
click at [1120, 261] on span "scrollable content" at bounding box center [1103, 417] width 570 height 636
drag, startPoint x: 895, startPoint y: 277, endPoint x: 1178, endPoint y: 289, distance: 283.3
click at [1165, 289] on span "scrollable content" at bounding box center [1103, 417] width 570 height 636
click at [1178, 289] on span "scrollable content" at bounding box center [1103, 417] width 570 height 636
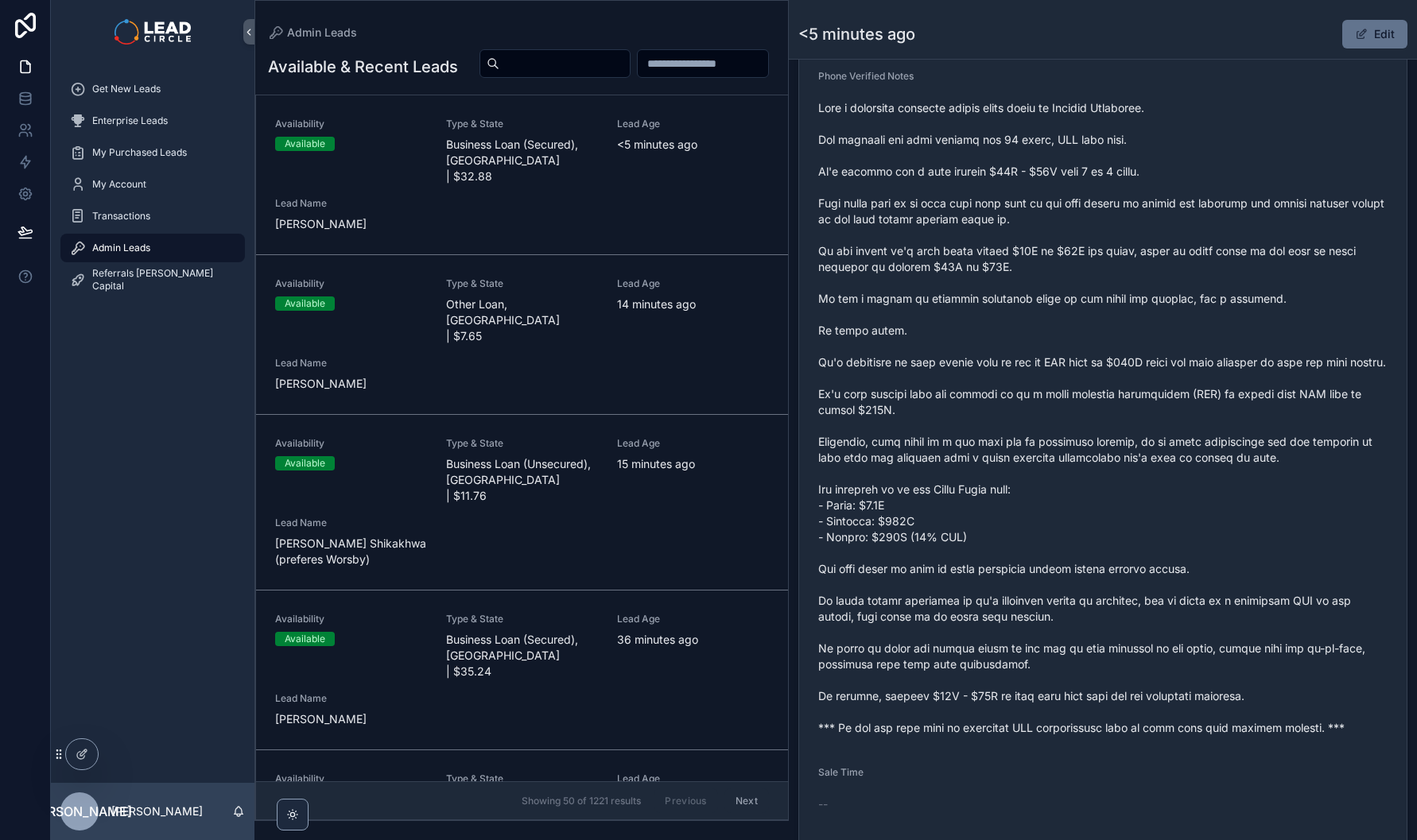
click at [1376, 38] on button "Edit" at bounding box center [1375, 34] width 65 height 29
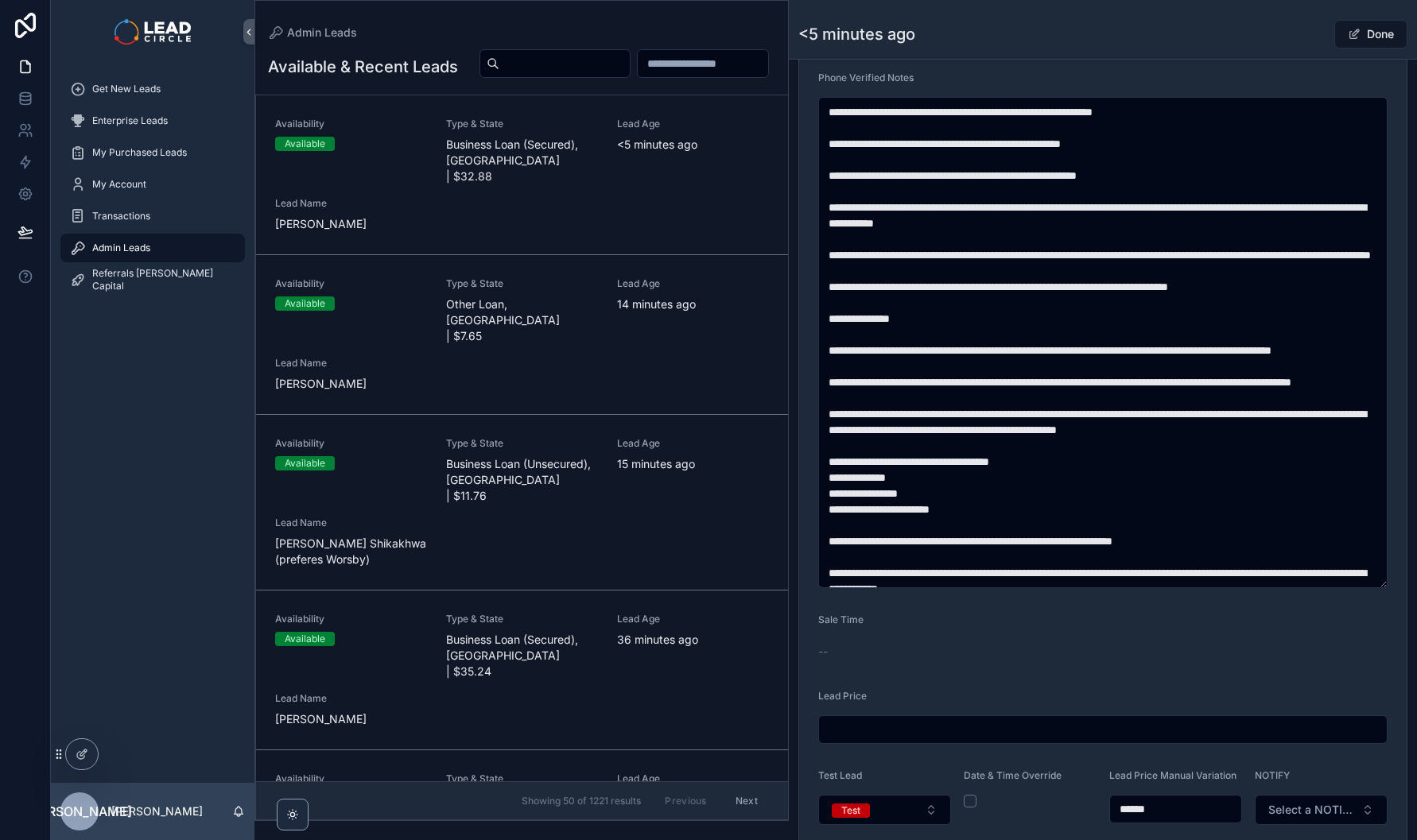
scroll to position [615, 0]
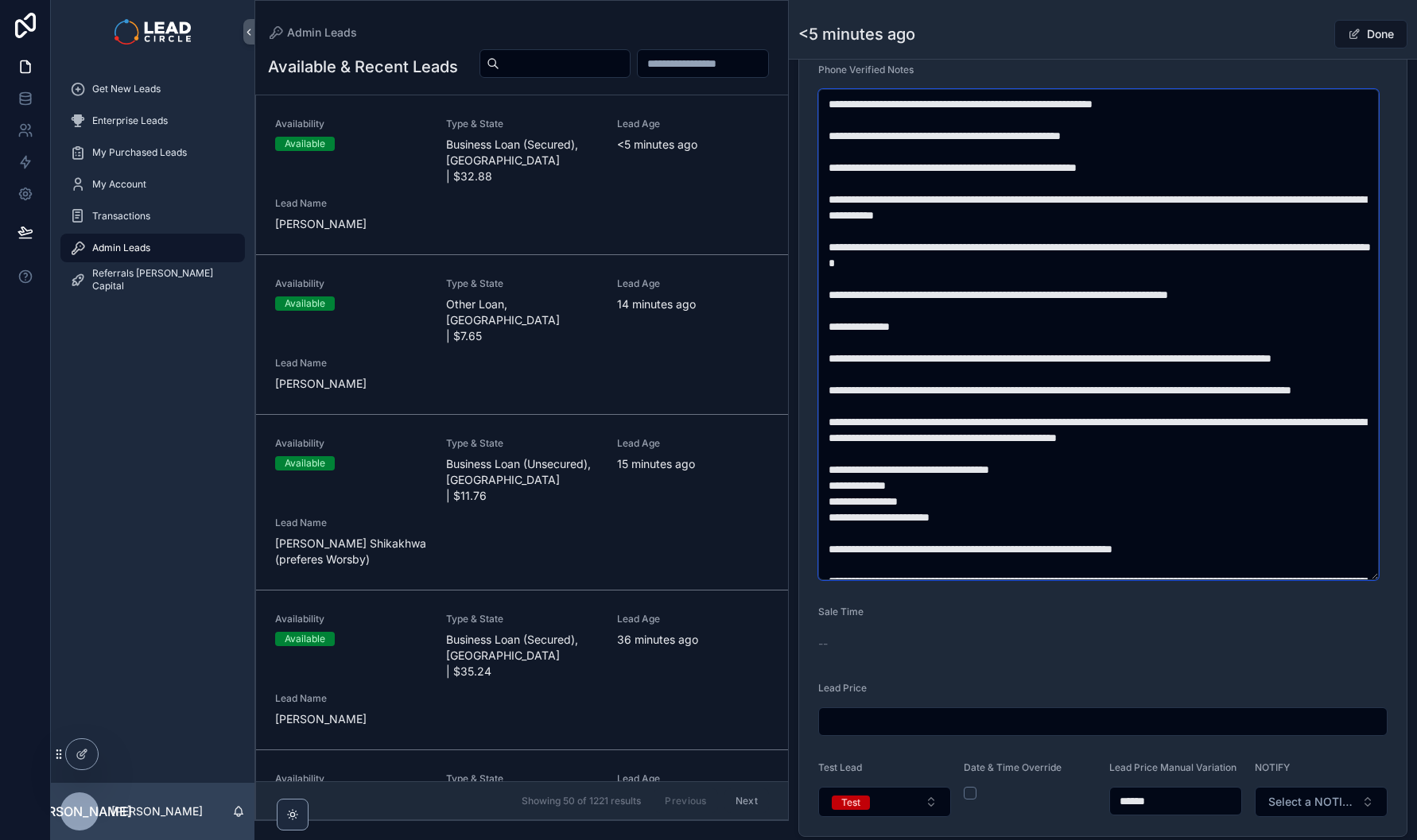
click at [1083, 271] on textarea "scrollable content" at bounding box center [1098, 334] width 560 height 491
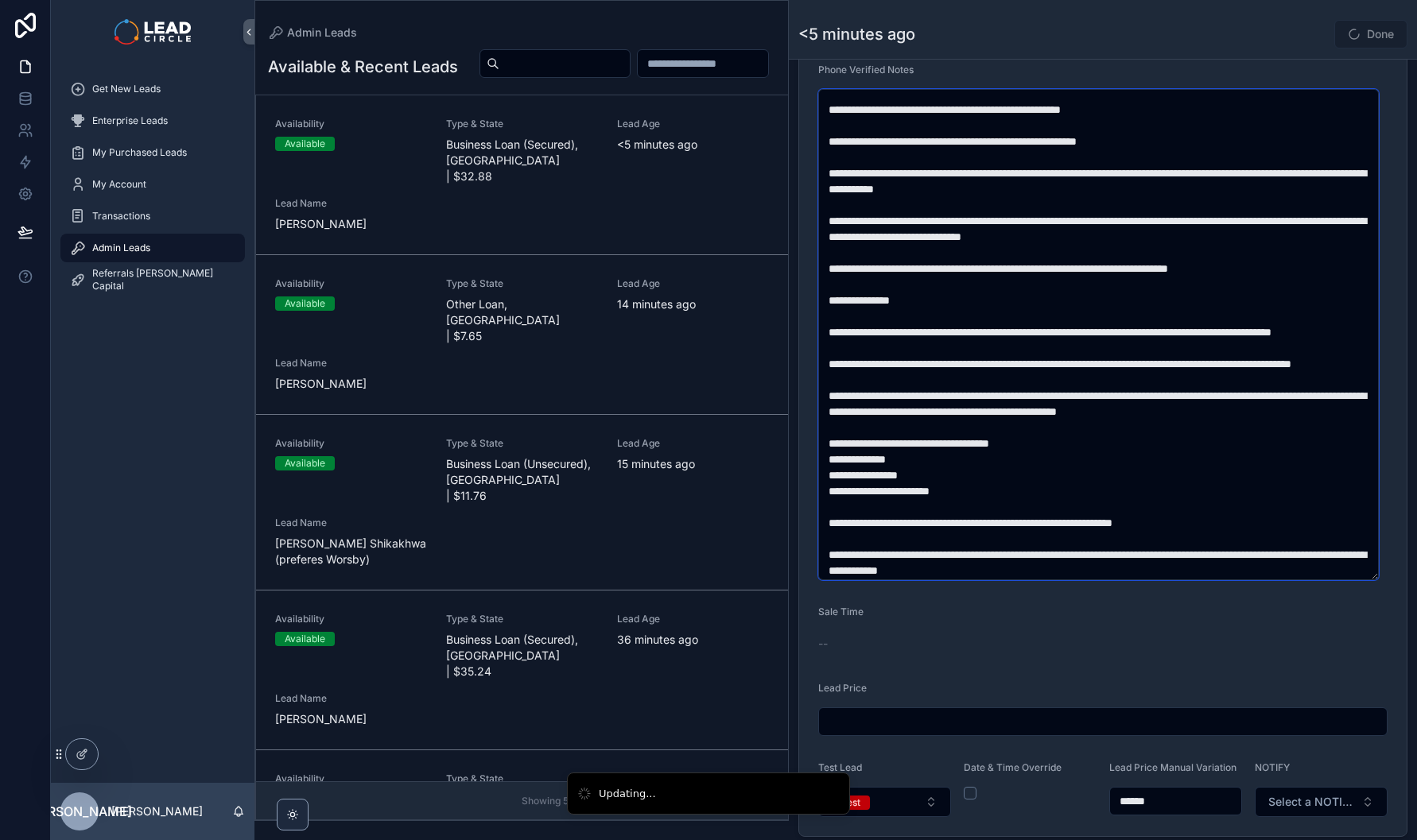
scroll to position [27, 0]
drag, startPoint x: 1033, startPoint y: 266, endPoint x: 1064, endPoint y: 327, distance: 68.4
click at [1064, 327] on textarea "scrollable content" at bounding box center [1098, 334] width 560 height 491
drag, startPoint x: 1050, startPoint y: 290, endPoint x: 1026, endPoint y: 276, distance: 27.8
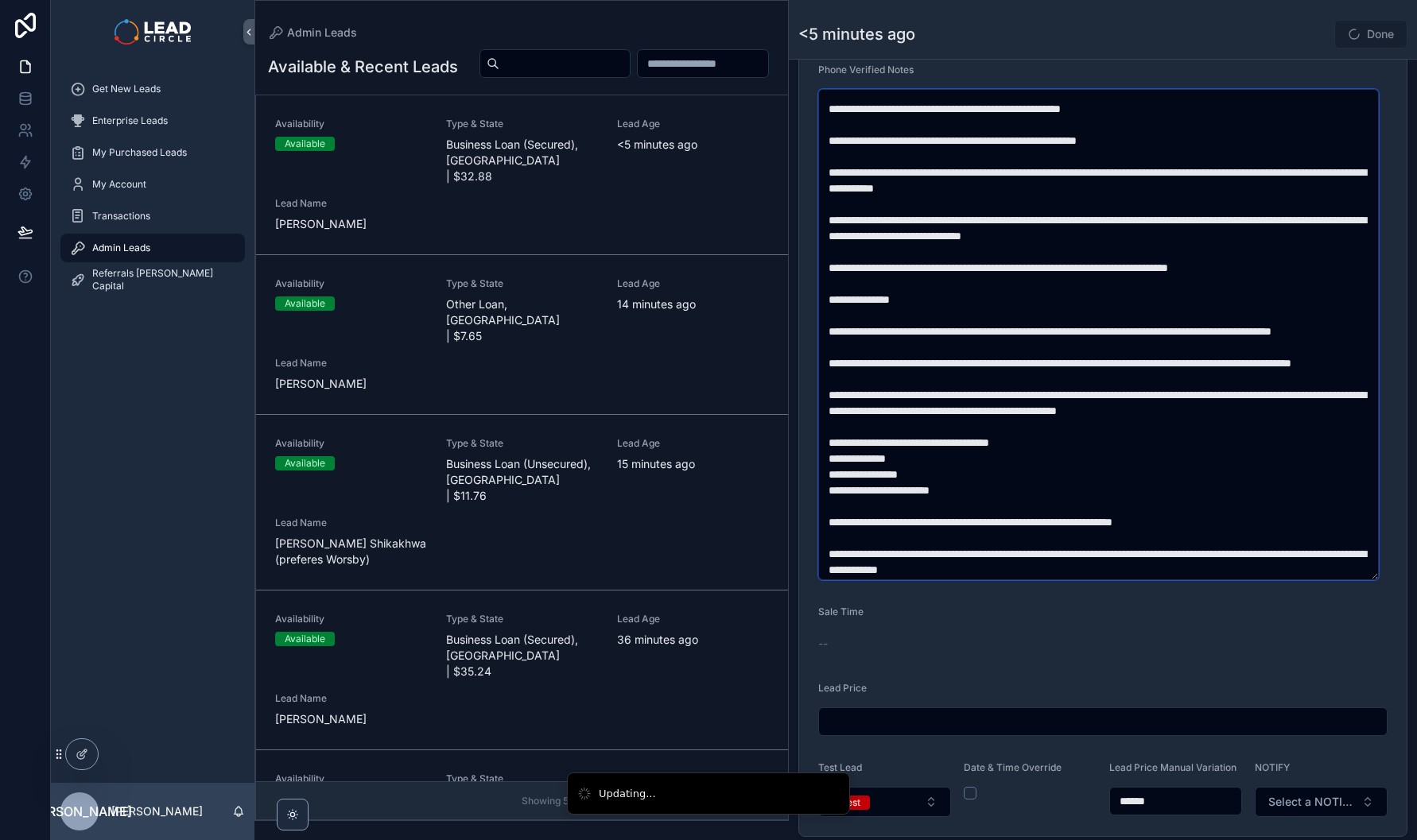
click at [1026, 276] on textarea "scrollable content" at bounding box center [1098, 334] width 560 height 491
click at [1020, 272] on textarea "scrollable content" at bounding box center [1098, 334] width 560 height 491
drag, startPoint x: 1021, startPoint y: 271, endPoint x: 1054, endPoint y: 326, distance: 64.1
click at [1054, 326] on textarea "scrollable content" at bounding box center [1098, 334] width 560 height 491
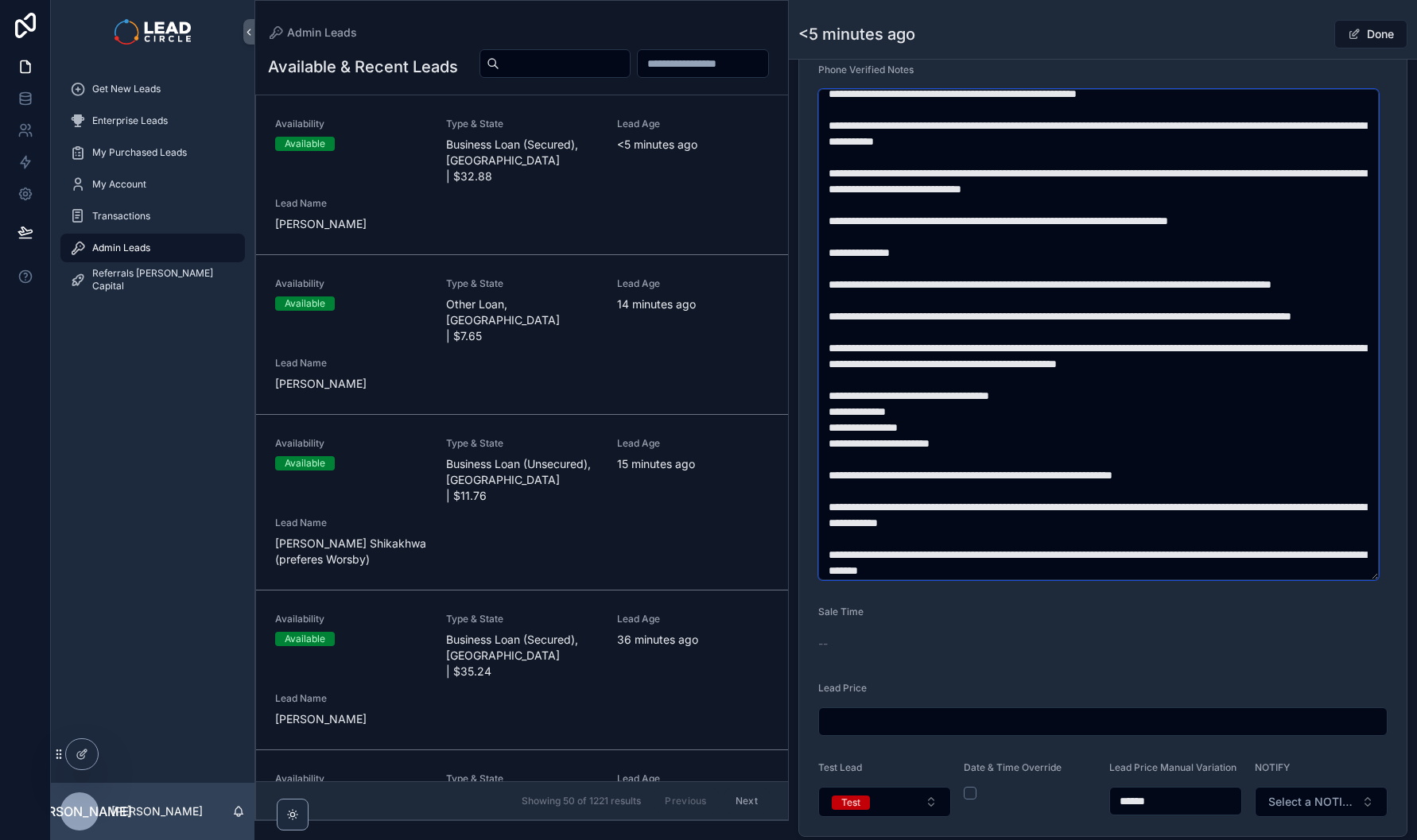
scroll to position [85, 0]
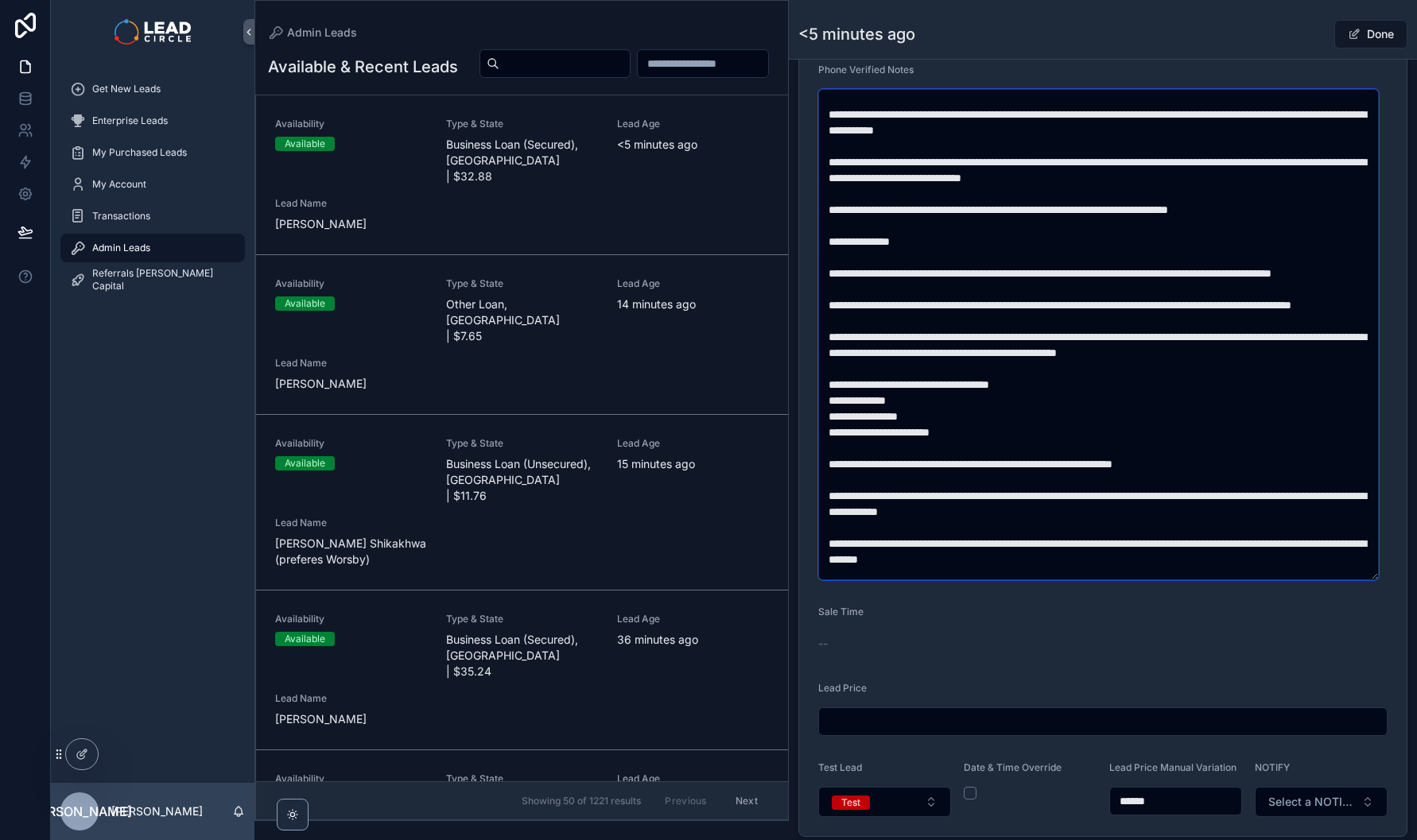
drag, startPoint x: 1062, startPoint y: 287, endPoint x: 1090, endPoint y: 316, distance: 40.3
click at [1090, 315] on textarea "scrollable content" at bounding box center [1098, 334] width 560 height 491
click at [1090, 316] on textarea "scrollable content" at bounding box center [1098, 334] width 560 height 491
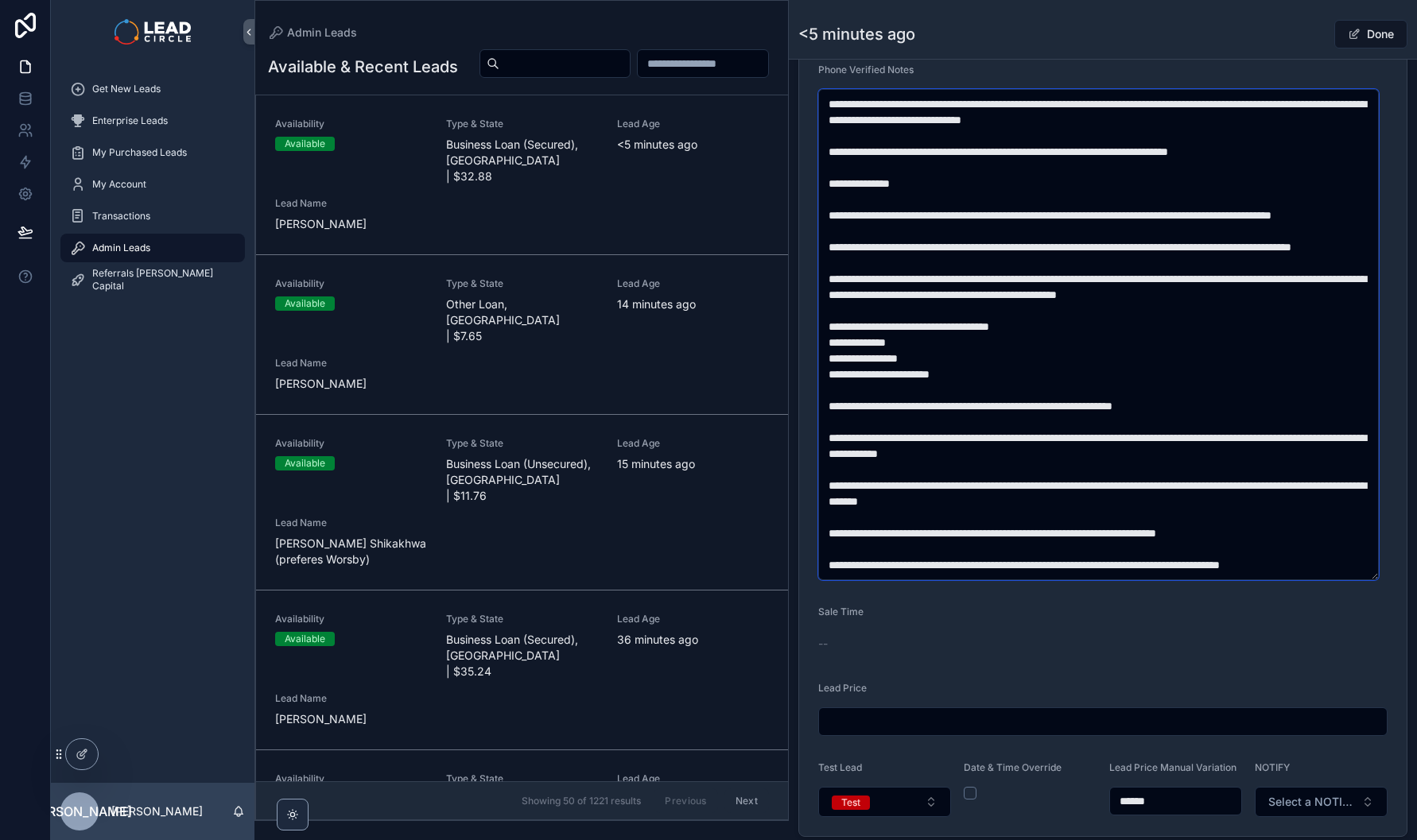
scroll to position [160, 0]
drag, startPoint x: 907, startPoint y: 254, endPoint x: 1116, endPoint y: 260, distance: 209.1
click at [1105, 260] on textarea "scrollable content" at bounding box center [1098, 334] width 560 height 491
click at [1116, 260] on textarea "scrollable content" at bounding box center [1098, 334] width 560 height 491
drag, startPoint x: 1130, startPoint y: 260, endPoint x: 1033, endPoint y: 254, distance: 97.2
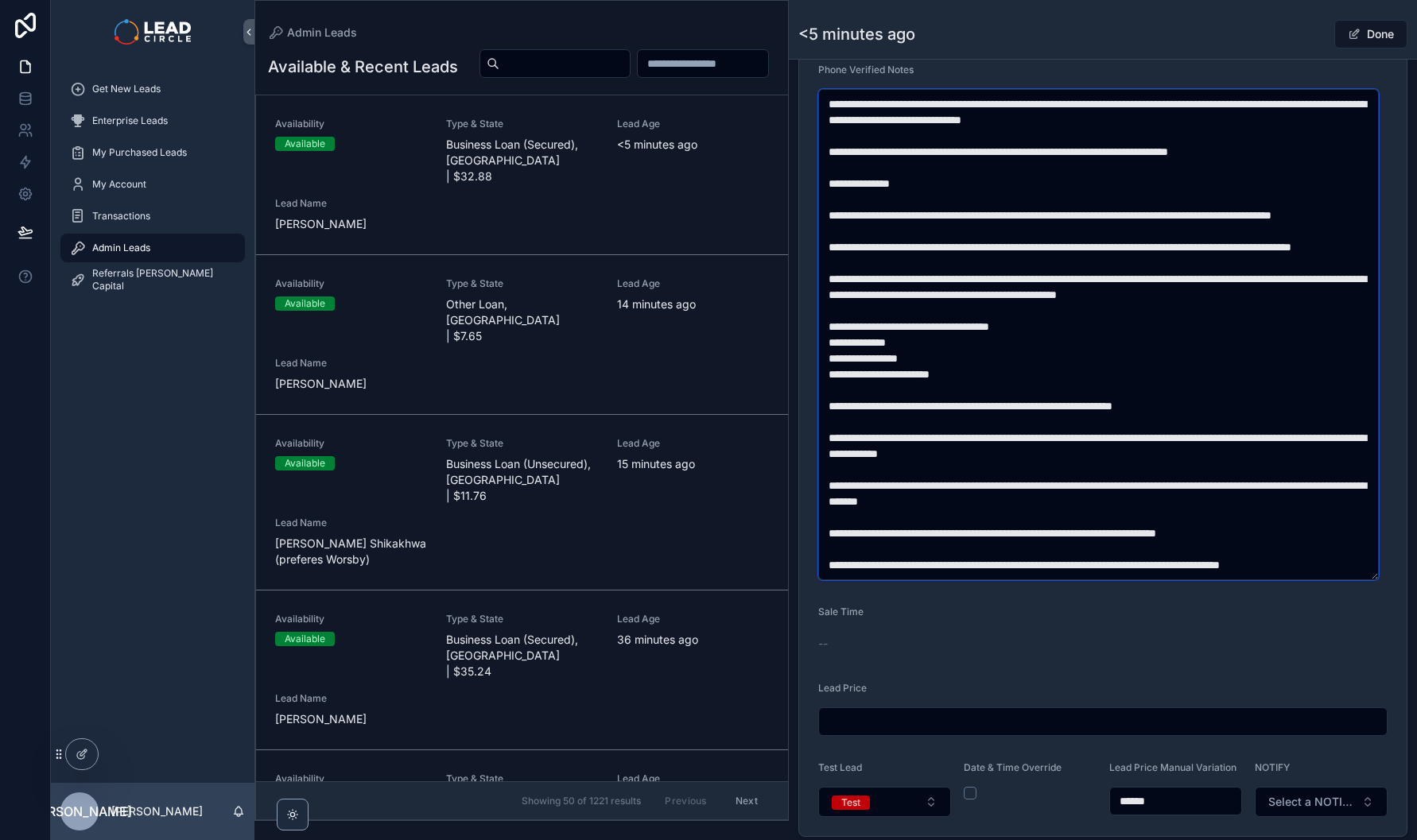
click at [1033, 254] on textarea "scrollable content" at bounding box center [1098, 334] width 560 height 491
drag, startPoint x: 1032, startPoint y: 254, endPoint x: 1218, endPoint y: 265, distance: 186.3
click at [1211, 265] on textarea "scrollable content" at bounding box center [1098, 334] width 560 height 491
click at [1218, 265] on textarea "scrollable content" at bounding box center [1098, 334] width 560 height 491
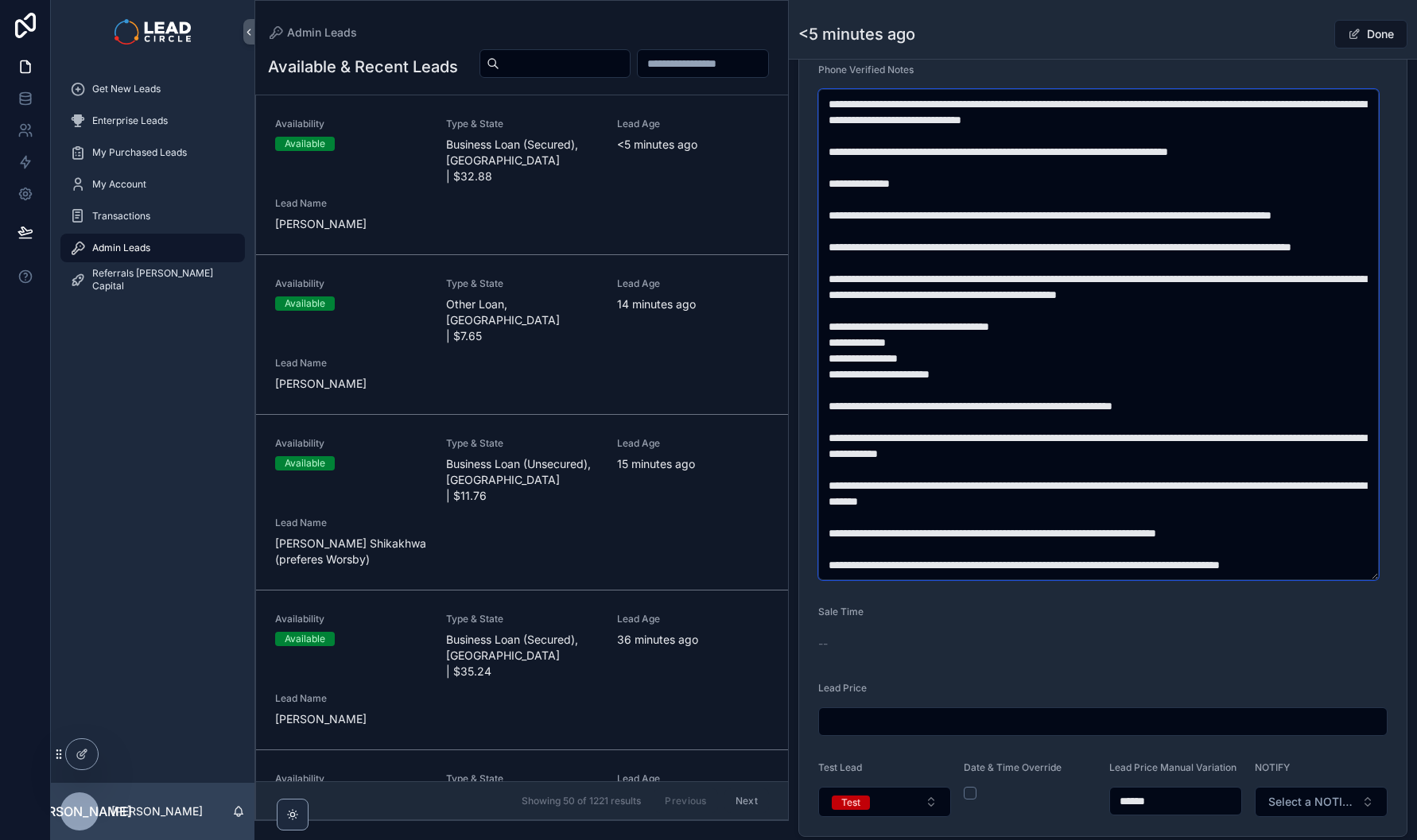
click at [1006, 272] on textarea "scrollable content" at bounding box center [1098, 334] width 560 height 491
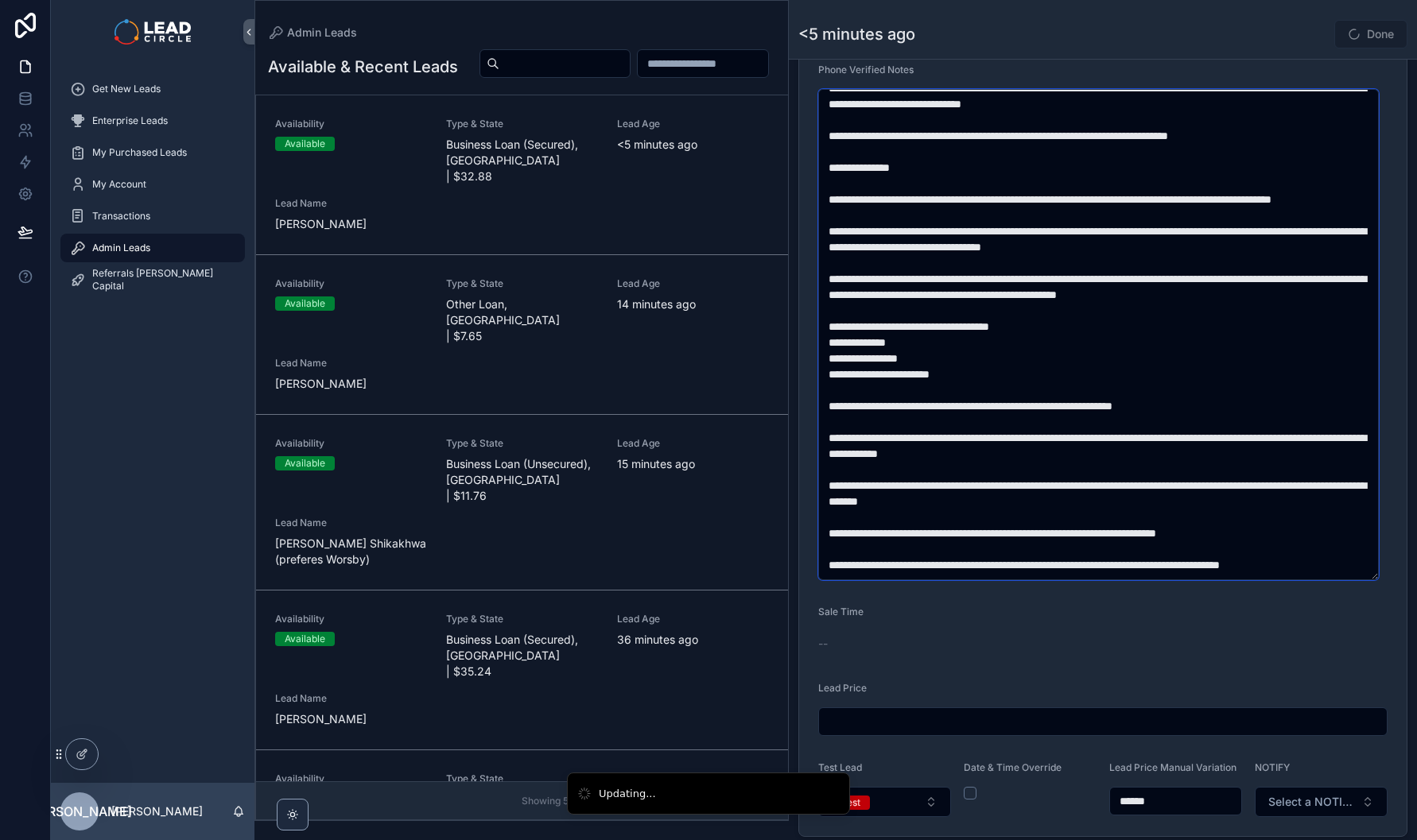
drag, startPoint x: 1051, startPoint y: 303, endPoint x: 1162, endPoint y: 300, distance: 111.0
click at [1103, 300] on textarea "scrollable content" at bounding box center [1098, 334] width 560 height 491
click at [1163, 300] on textarea "scrollable content" at bounding box center [1098, 334] width 560 height 491
drag, startPoint x: 1147, startPoint y: 309, endPoint x: 1051, endPoint y: 299, distance: 96.5
click at [1051, 299] on textarea "scrollable content" at bounding box center [1098, 334] width 560 height 491
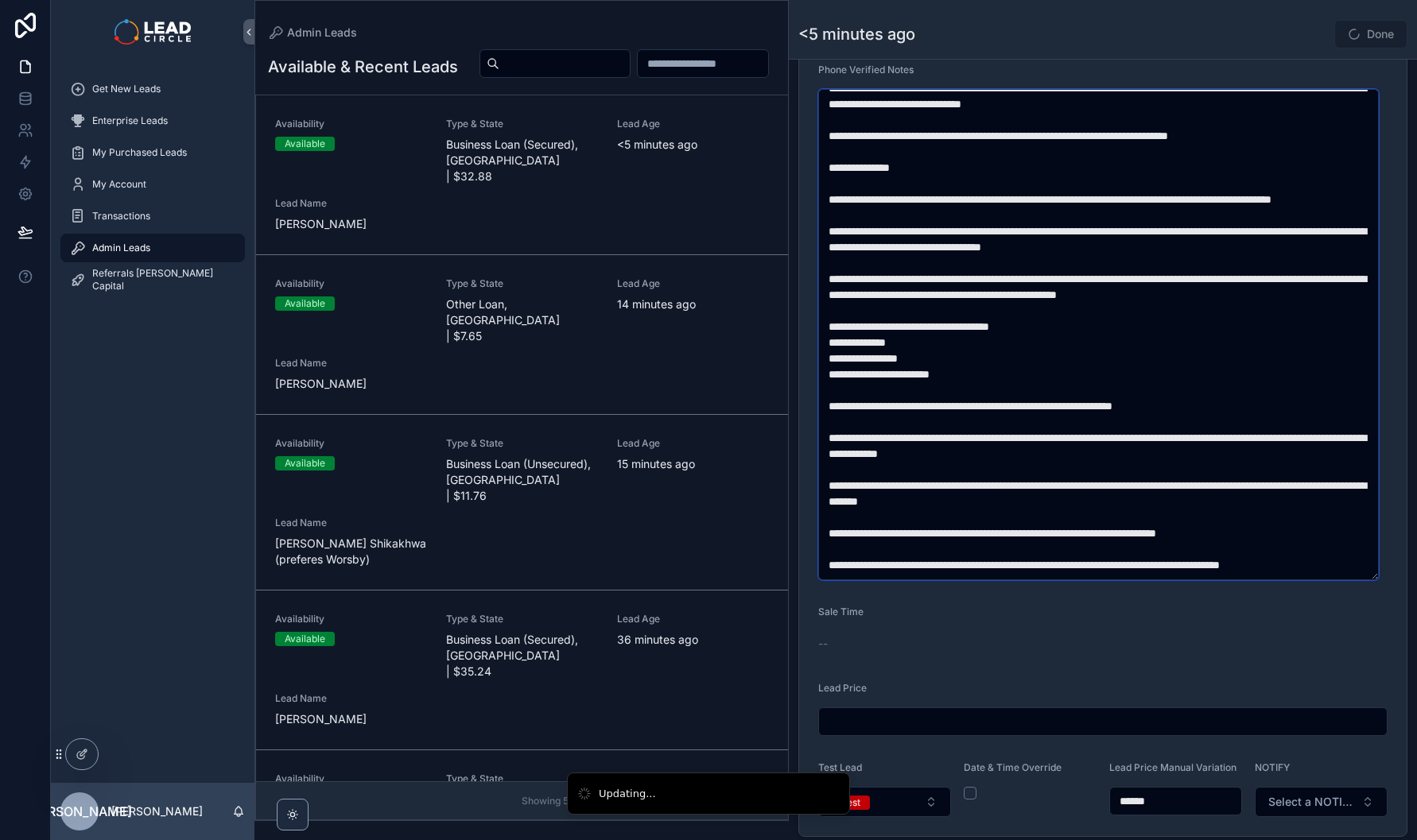
click at [1051, 299] on textarea "scrollable content" at bounding box center [1098, 334] width 560 height 491
click at [1202, 301] on textarea "scrollable content" at bounding box center [1098, 334] width 560 height 491
drag, startPoint x: 1265, startPoint y: 304, endPoint x: 1218, endPoint y: 300, distance: 47.2
click at [1218, 300] on textarea "scrollable content" at bounding box center [1098, 334] width 560 height 491
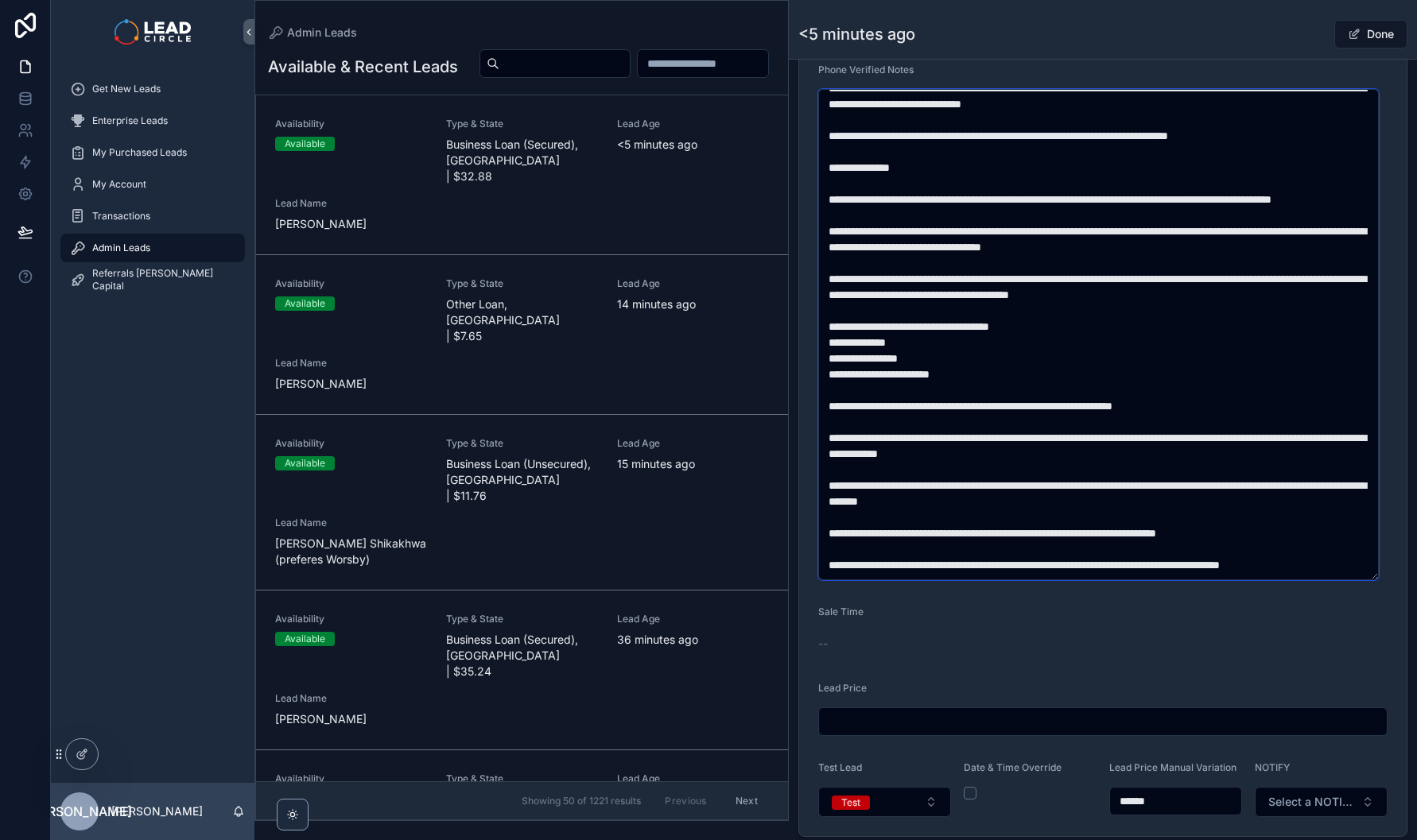
click at [1231, 315] on textarea "scrollable content" at bounding box center [1098, 334] width 560 height 491
click at [1149, 323] on textarea "scrollable content" at bounding box center [1098, 334] width 560 height 491
click at [1164, 323] on textarea "scrollable content" at bounding box center [1098, 334] width 560 height 491
click at [977, 322] on textarea "scrollable content" at bounding box center [1098, 334] width 560 height 491
click at [973, 321] on textarea "scrollable content" at bounding box center [1098, 334] width 560 height 491
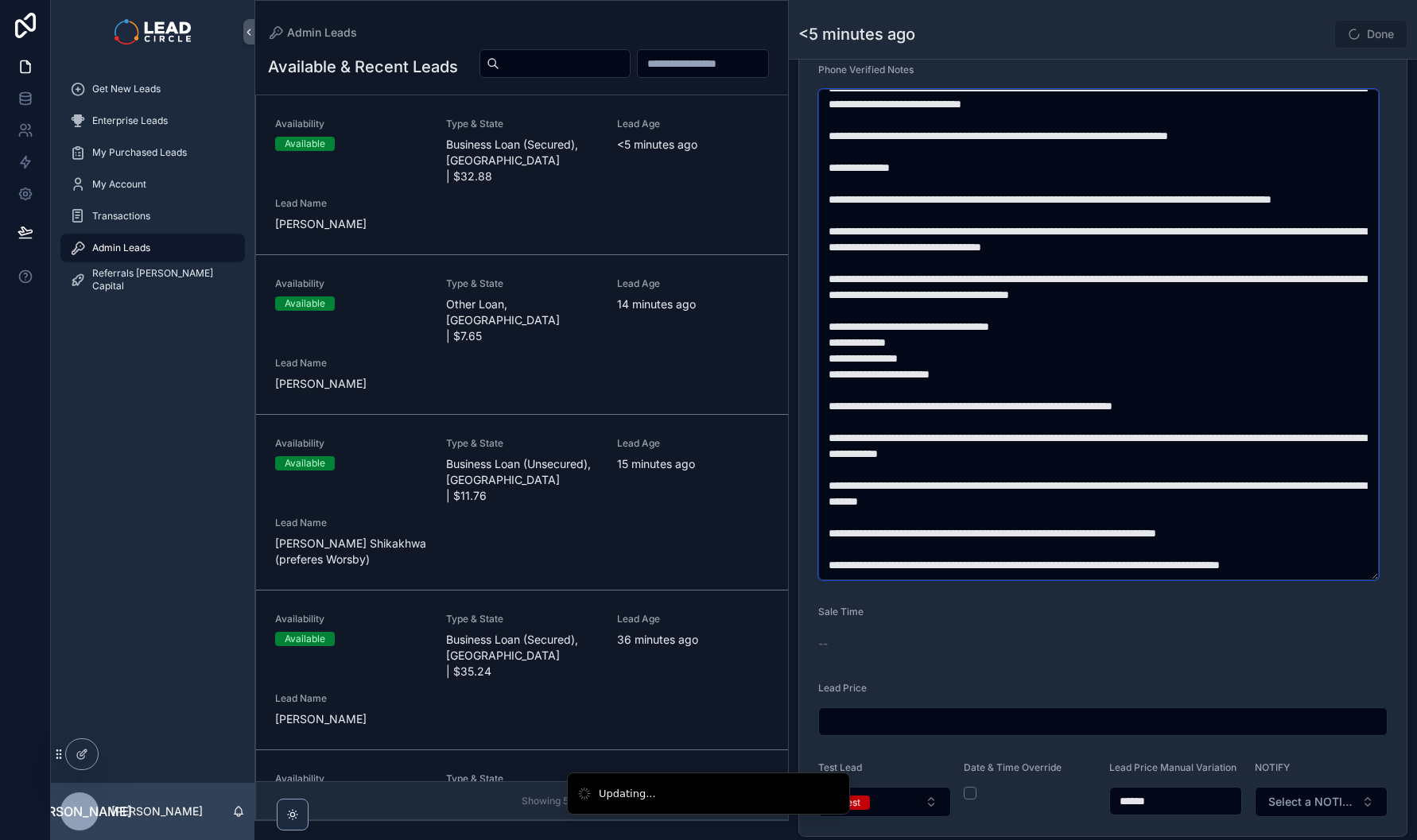
click at [1172, 320] on textarea "scrollable content" at bounding box center [1098, 334] width 560 height 491
click at [1197, 318] on textarea "scrollable content" at bounding box center [1098, 334] width 560 height 491
click at [1045, 318] on textarea "scrollable content" at bounding box center [1098, 334] width 560 height 491
click at [959, 318] on textarea "scrollable content" at bounding box center [1098, 334] width 560 height 491
click at [1092, 392] on textarea "scrollable content" at bounding box center [1098, 334] width 560 height 491
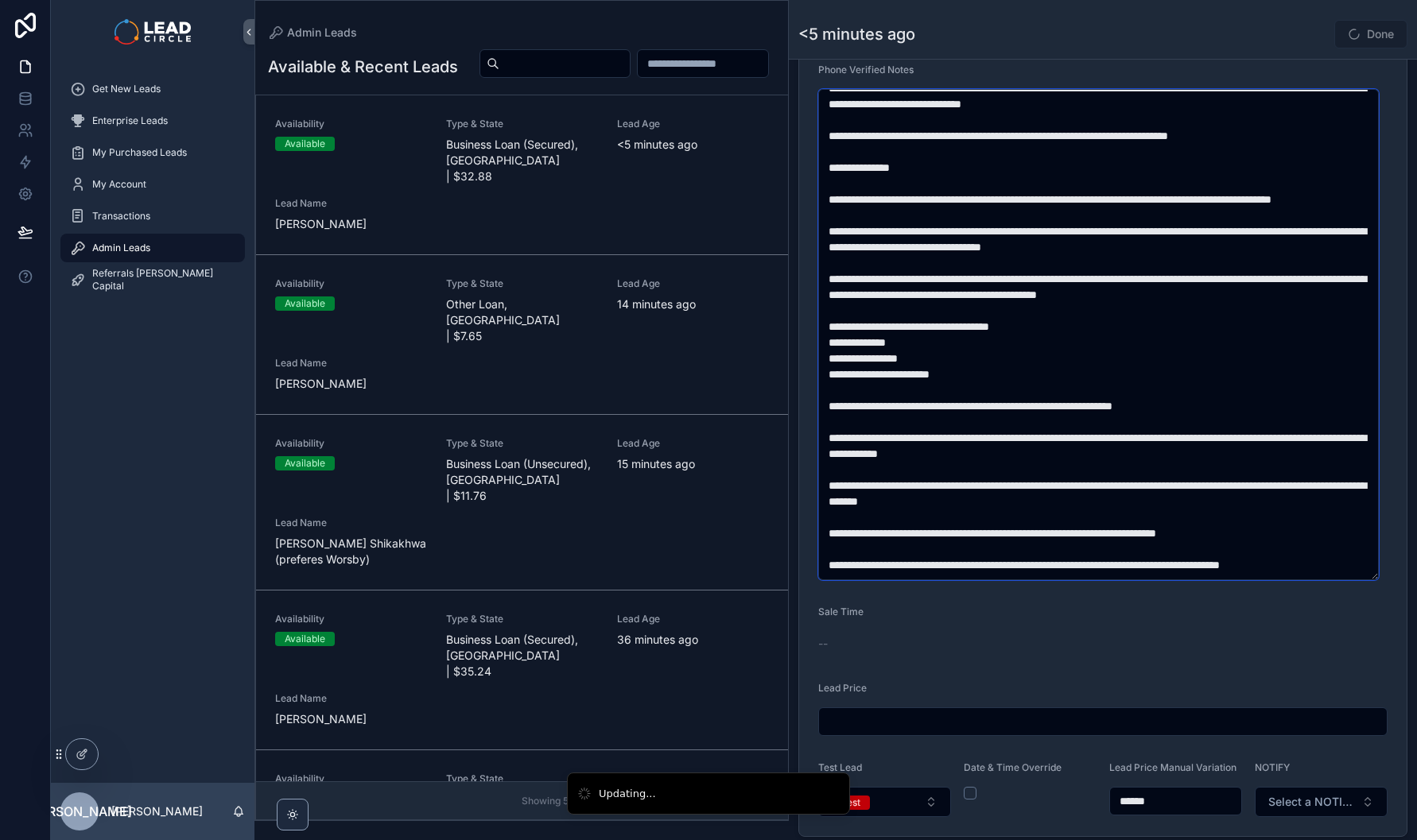
click at [1092, 394] on textarea "scrollable content" at bounding box center [1098, 334] width 560 height 491
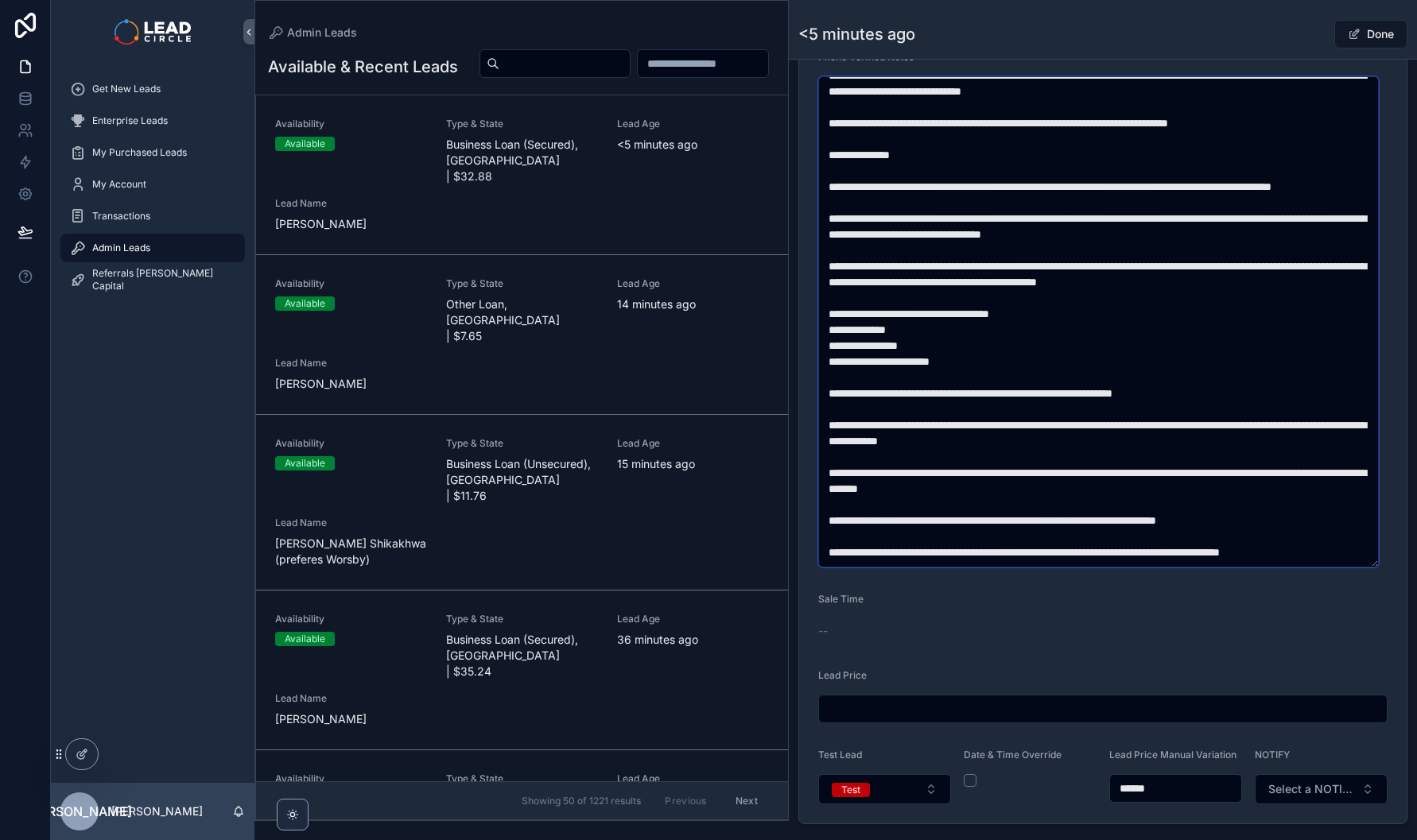
scroll to position [642, 0]
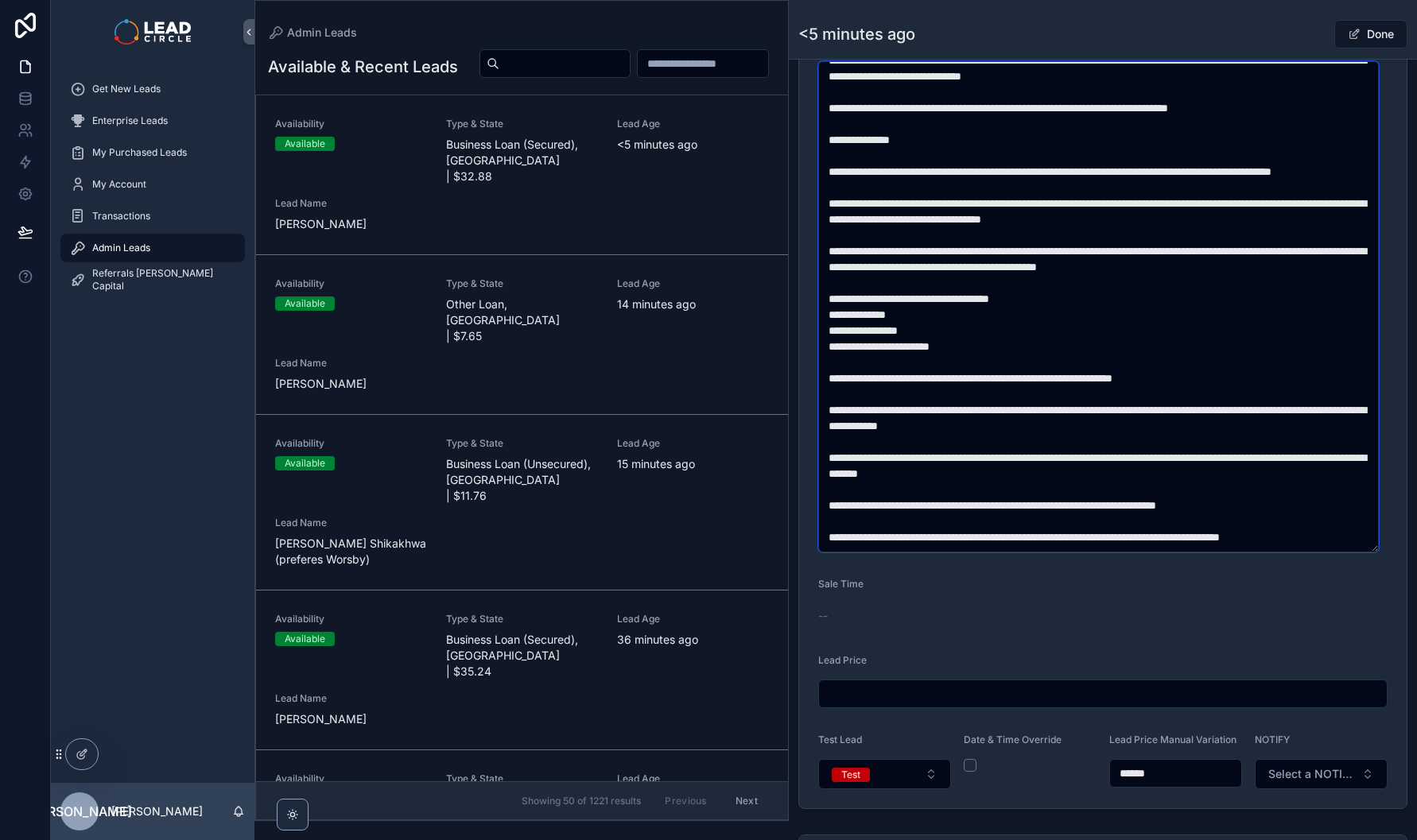
click at [1179, 394] on textarea "scrollable content" at bounding box center [1098, 306] width 560 height 491
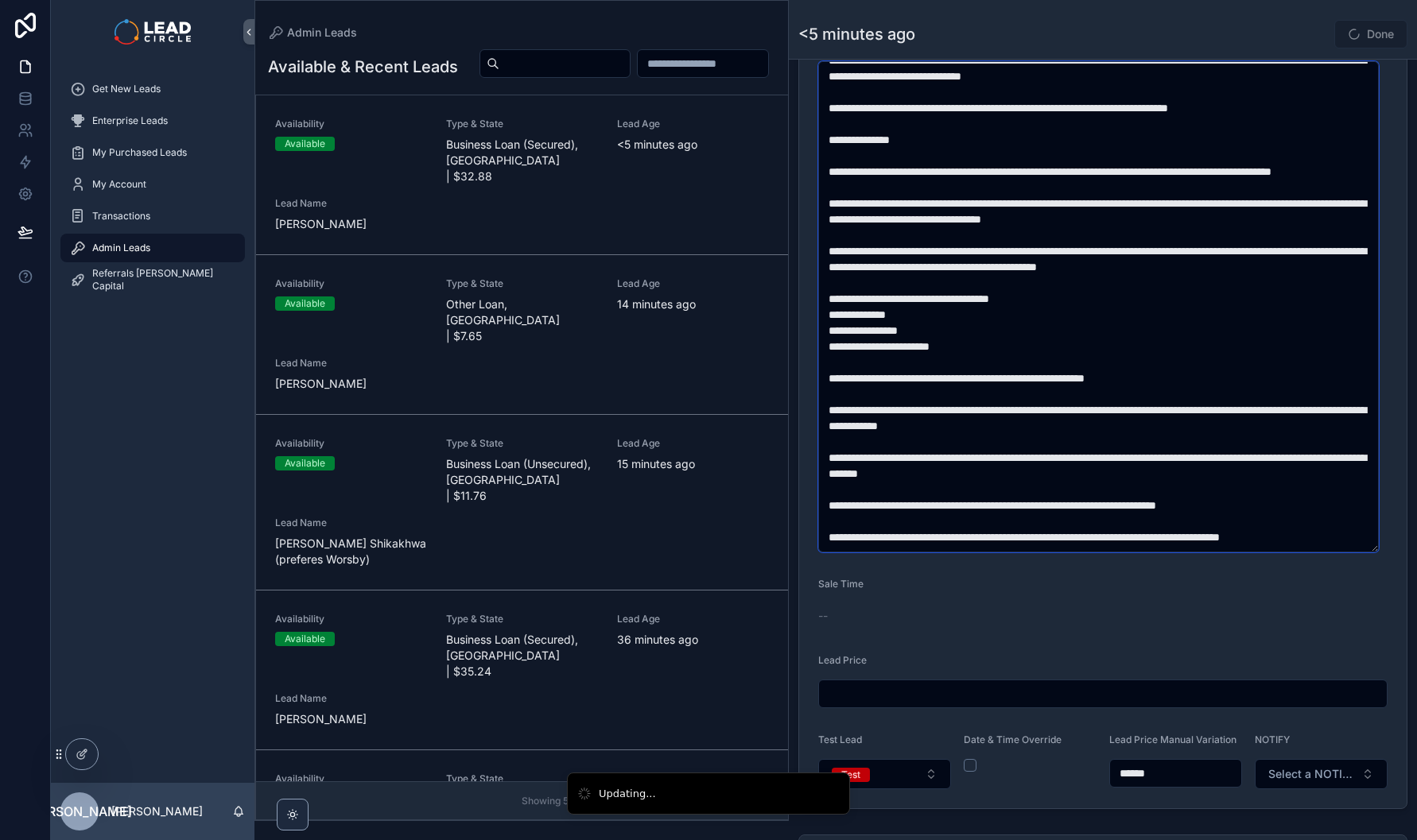
drag, startPoint x: 942, startPoint y: 421, endPoint x: 1140, endPoint y: 440, distance: 198.9
click at [1127, 440] on textarea "scrollable content" at bounding box center [1098, 306] width 560 height 491
click at [1140, 440] on textarea "scrollable content" at bounding box center [1098, 306] width 560 height 491
drag, startPoint x: 1140, startPoint y: 440, endPoint x: 1023, endPoint y: 425, distance: 118.0
click at [1026, 426] on textarea "scrollable content" at bounding box center [1098, 306] width 560 height 491
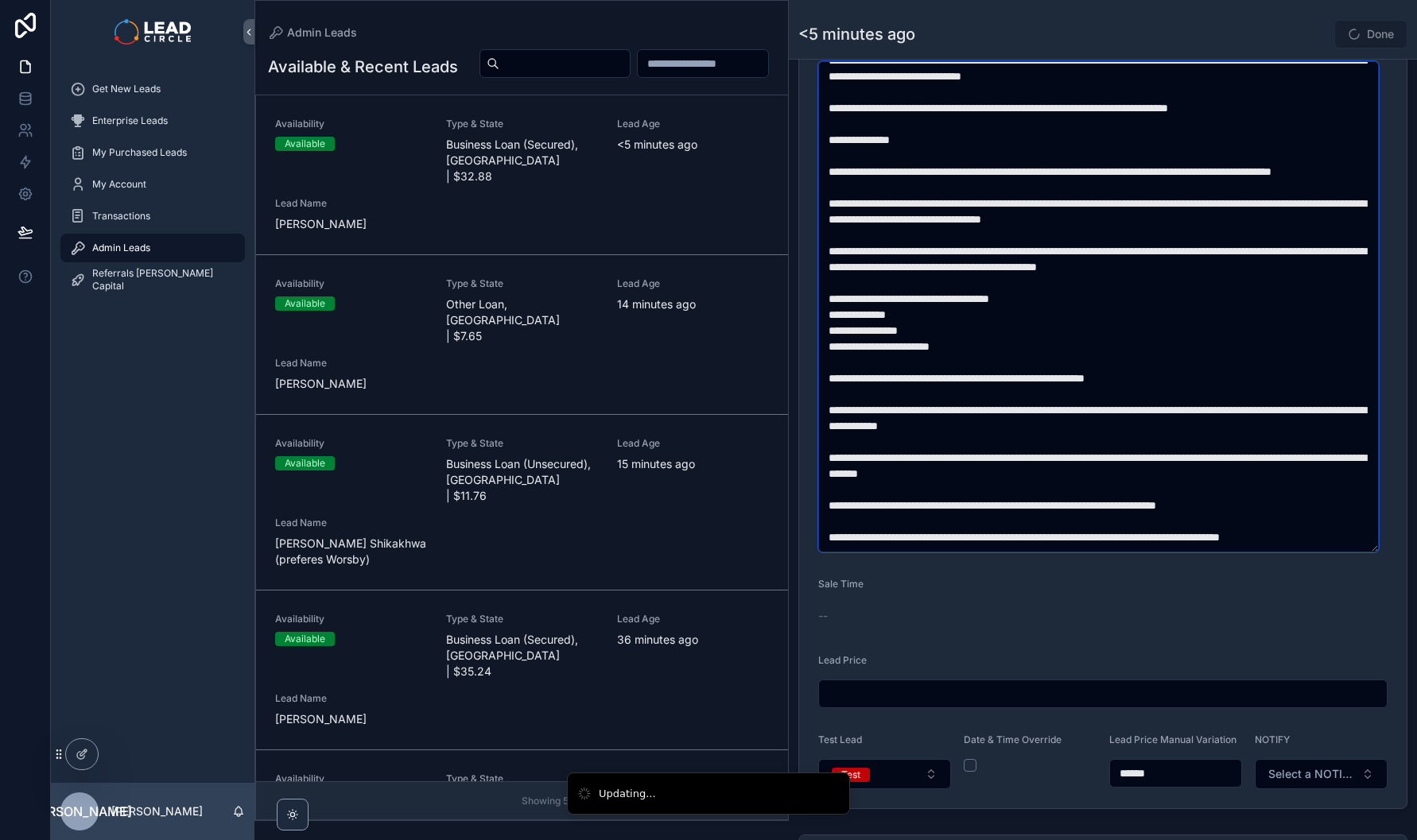
click at [1023, 425] on textarea "scrollable content" at bounding box center [1098, 306] width 560 height 491
drag, startPoint x: 1023, startPoint y: 423, endPoint x: 1120, endPoint y: 435, distance: 97.7
click at [1117, 435] on textarea "scrollable content" at bounding box center [1098, 306] width 560 height 491
click at [1120, 435] on textarea "scrollable content" at bounding box center [1098, 306] width 560 height 491
click at [1094, 417] on textarea "scrollable content" at bounding box center [1098, 306] width 560 height 491
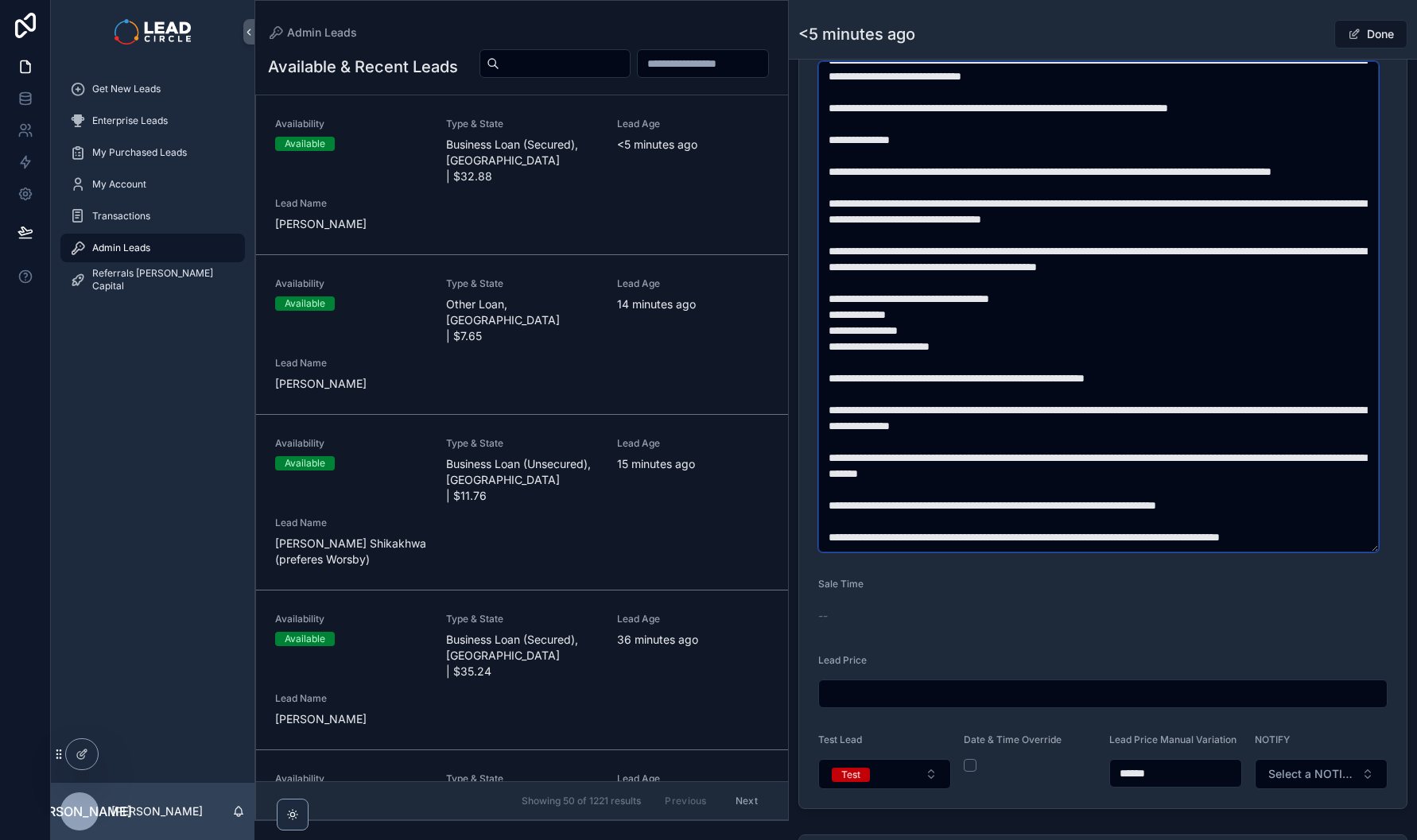
drag, startPoint x: 1211, startPoint y: 417, endPoint x: 1330, endPoint y: 417, distance: 119.0
click at [1318, 417] on textarea "scrollable content" at bounding box center [1098, 306] width 560 height 491
click at [1330, 417] on textarea "scrollable content" at bounding box center [1098, 306] width 560 height 491
drag, startPoint x: 1330, startPoint y: 417, endPoint x: 1225, endPoint y: 419, distance: 105.0
click at [1225, 419] on textarea "scrollable content" at bounding box center [1098, 306] width 560 height 491
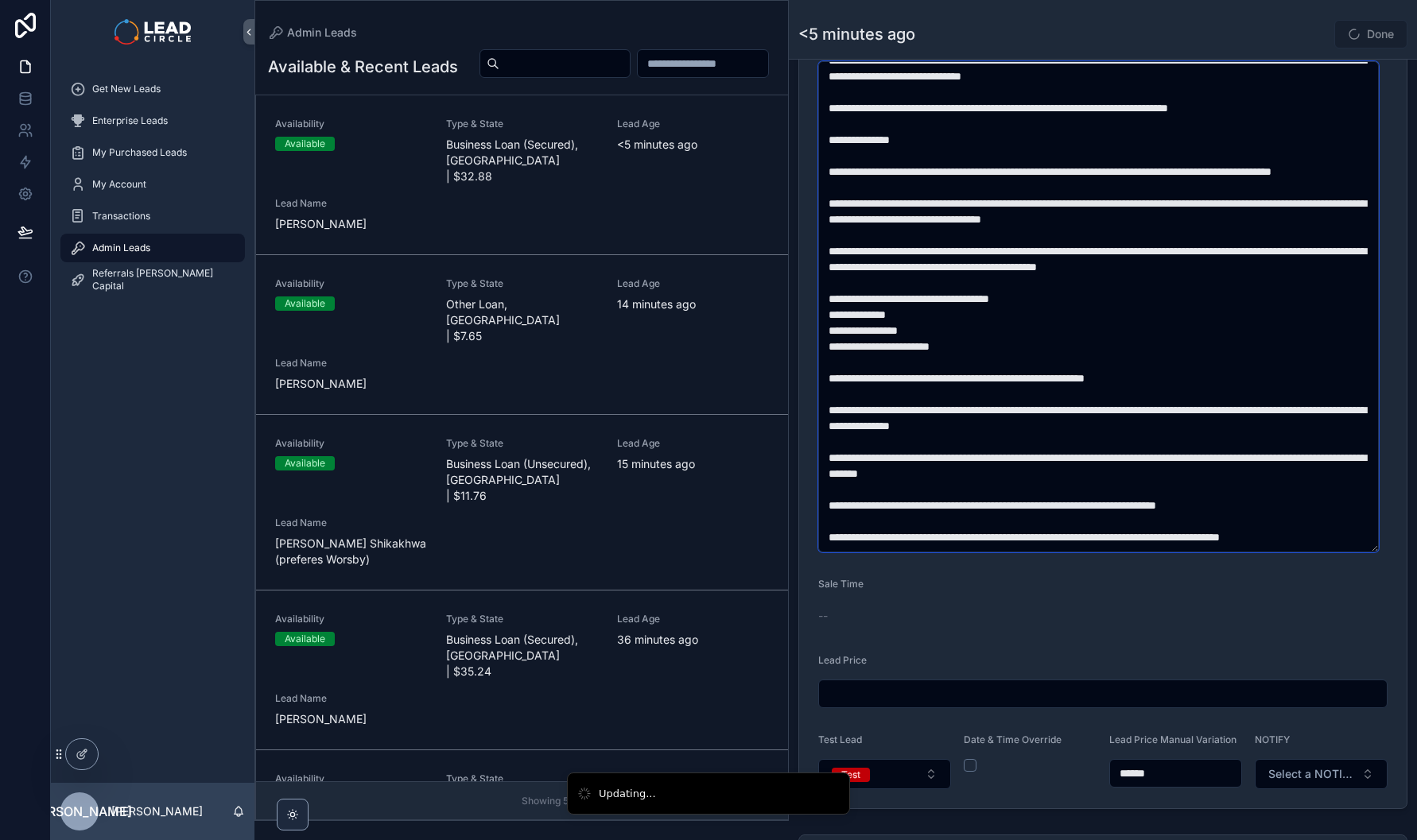
click at [1225, 419] on textarea "scrollable content" at bounding box center [1098, 306] width 560 height 491
drag, startPoint x: 886, startPoint y: 431, endPoint x: 1109, endPoint y: 443, distance: 223.3
click at [1103, 443] on textarea "scrollable content" at bounding box center [1098, 306] width 560 height 491
click at [1117, 443] on textarea "scrollable content" at bounding box center [1098, 306] width 560 height 491
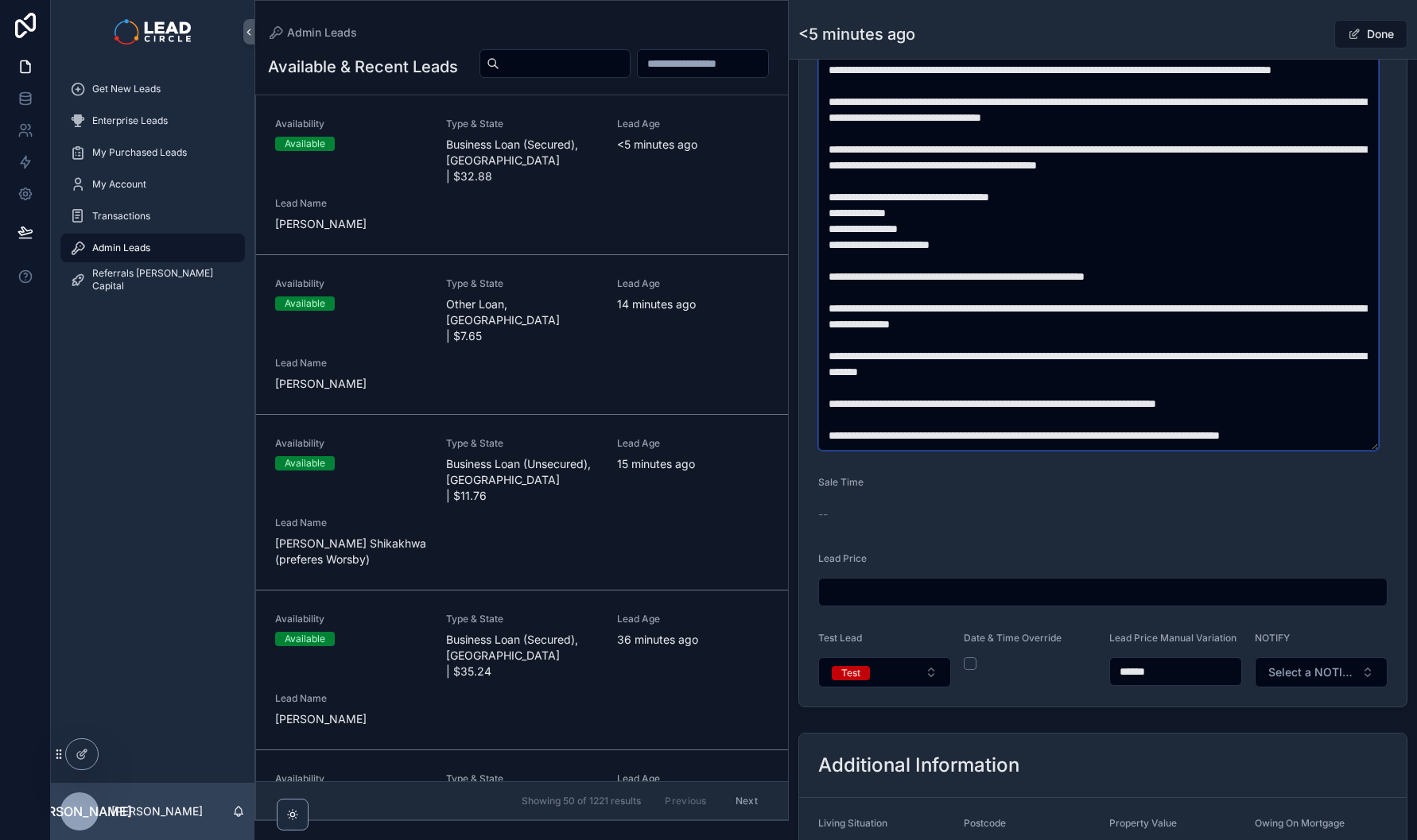
scroll to position [750, 0]
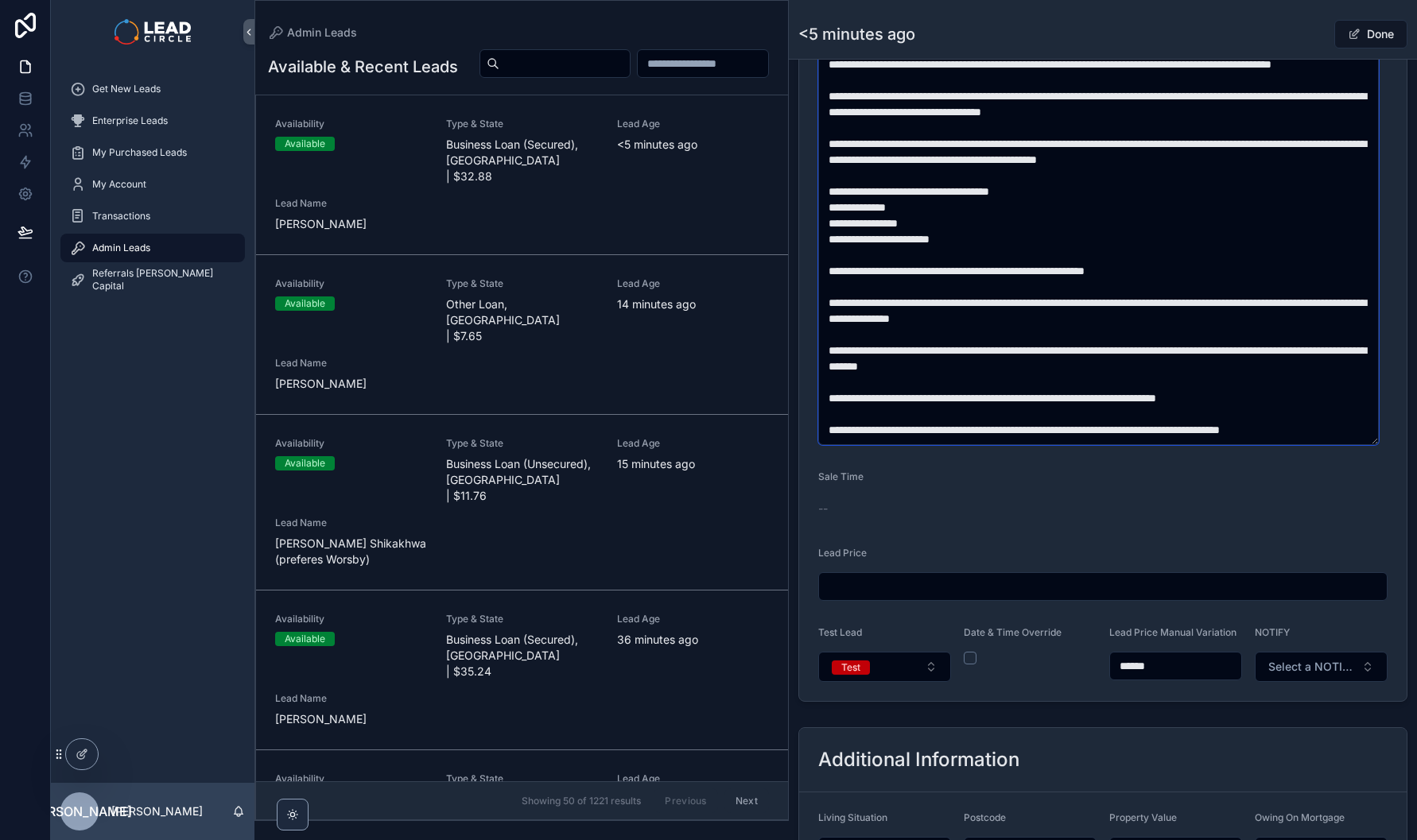
drag, startPoint x: 1093, startPoint y: 367, endPoint x: 1114, endPoint y: 376, distance: 22.8
click at [1111, 376] on textarea "scrollable content" at bounding box center [1098, 199] width 560 height 491
click at [1114, 376] on textarea "scrollable content" at bounding box center [1098, 199] width 560 height 491
drag, startPoint x: 1074, startPoint y: 361, endPoint x: 1041, endPoint y: 353, distance: 34.0
click at [1041, 353] on textarea "scrollable content" at bounding box center [1098, 199] width 560 height 491
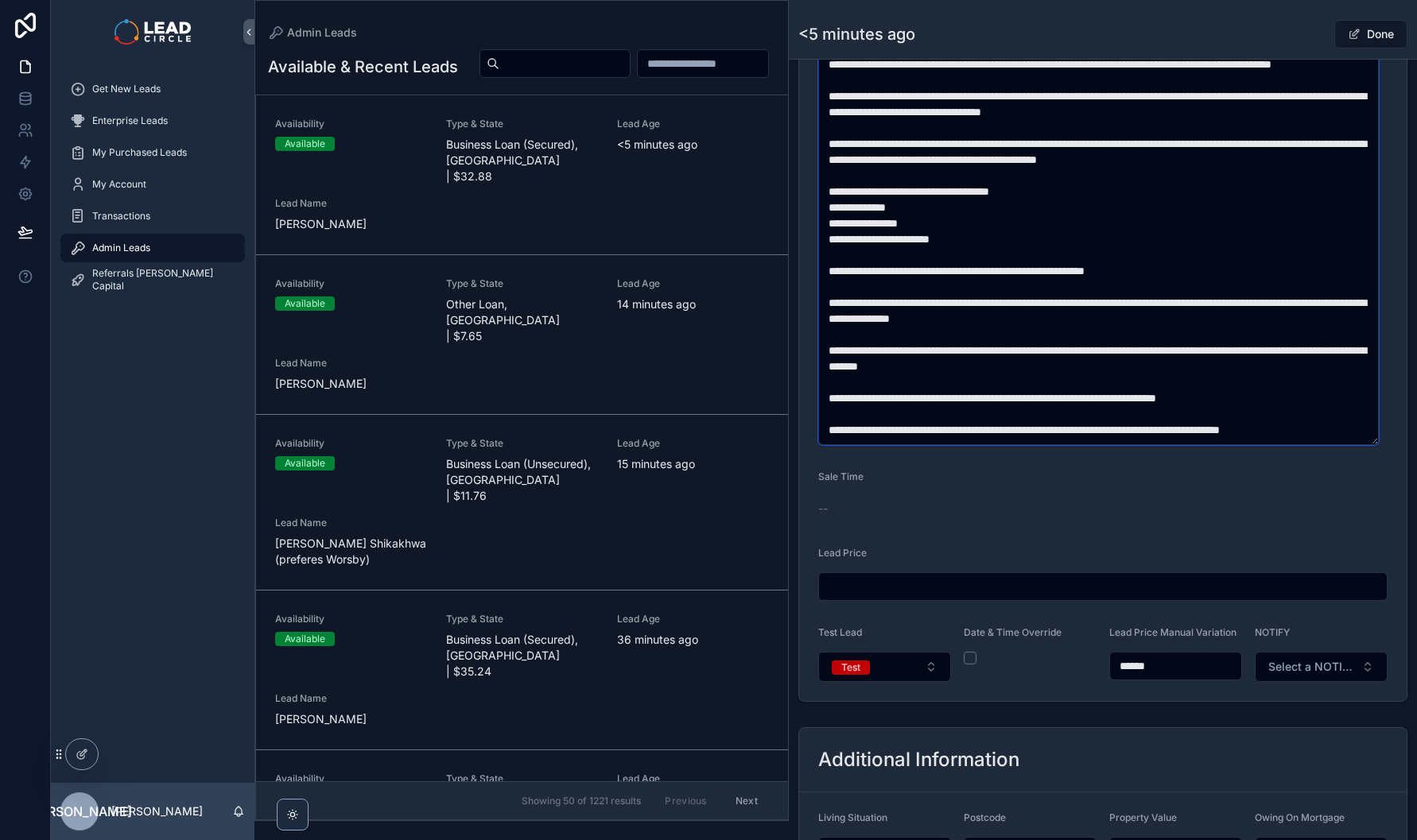
click at [1041, 353] on textarea "scrollable content" at bounding box center [1098, 199] width 560 height 491
drag, startPoint x: 1041, startPoint y: 353, endPoint x: 1190, endPoint y: 371, distance: 150.1
click at [1186, 371] on textarea "scrollable content" at bounding box center [1098, 199] width 560 height 491
click at [1193, 371] on textarea "scrollable content" at bounding box center [1098, 199] width 560 height 491
type textarea "**********"
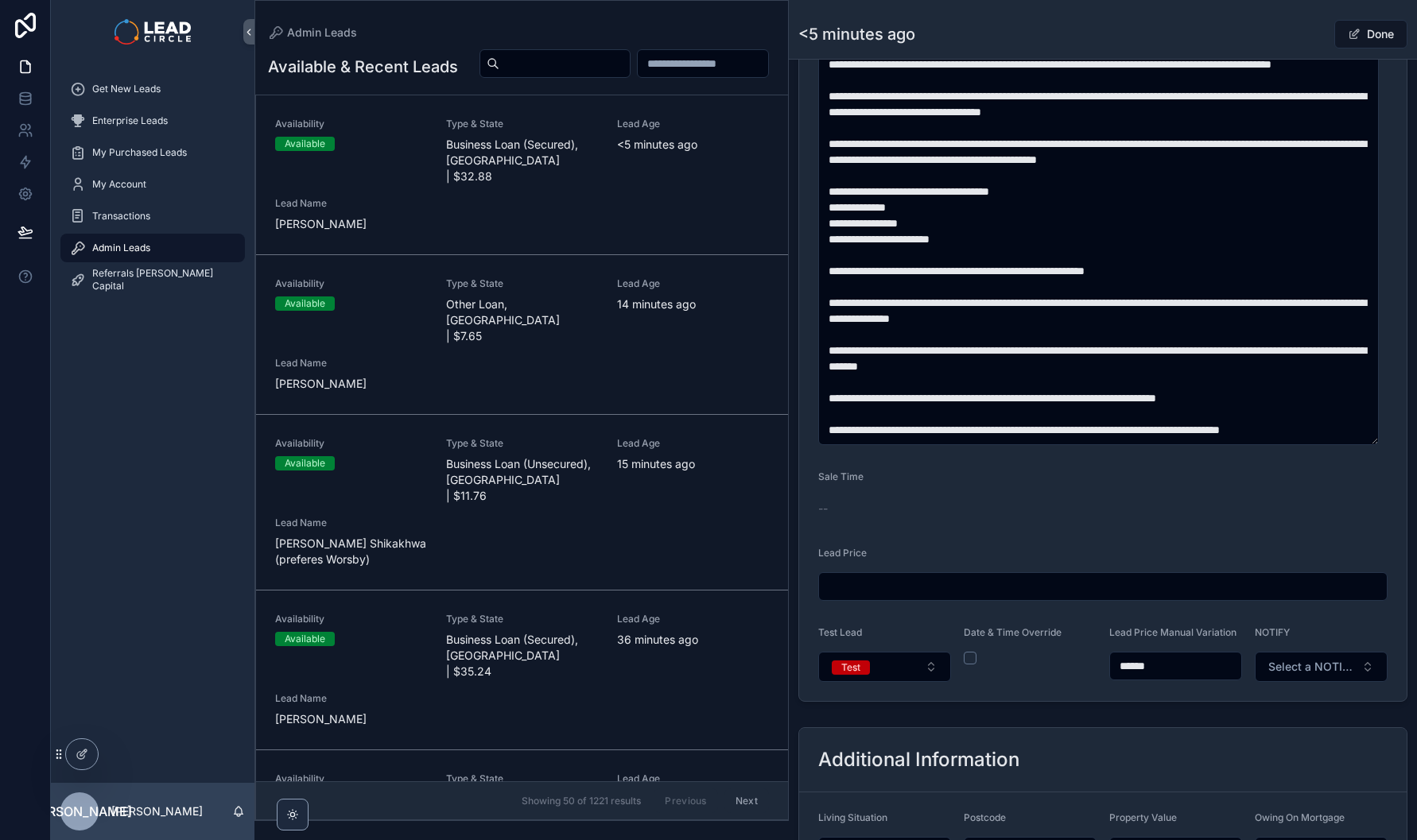
click at [906, 678] on button "Test" at bounding box center [885, 667] width 133 height 30
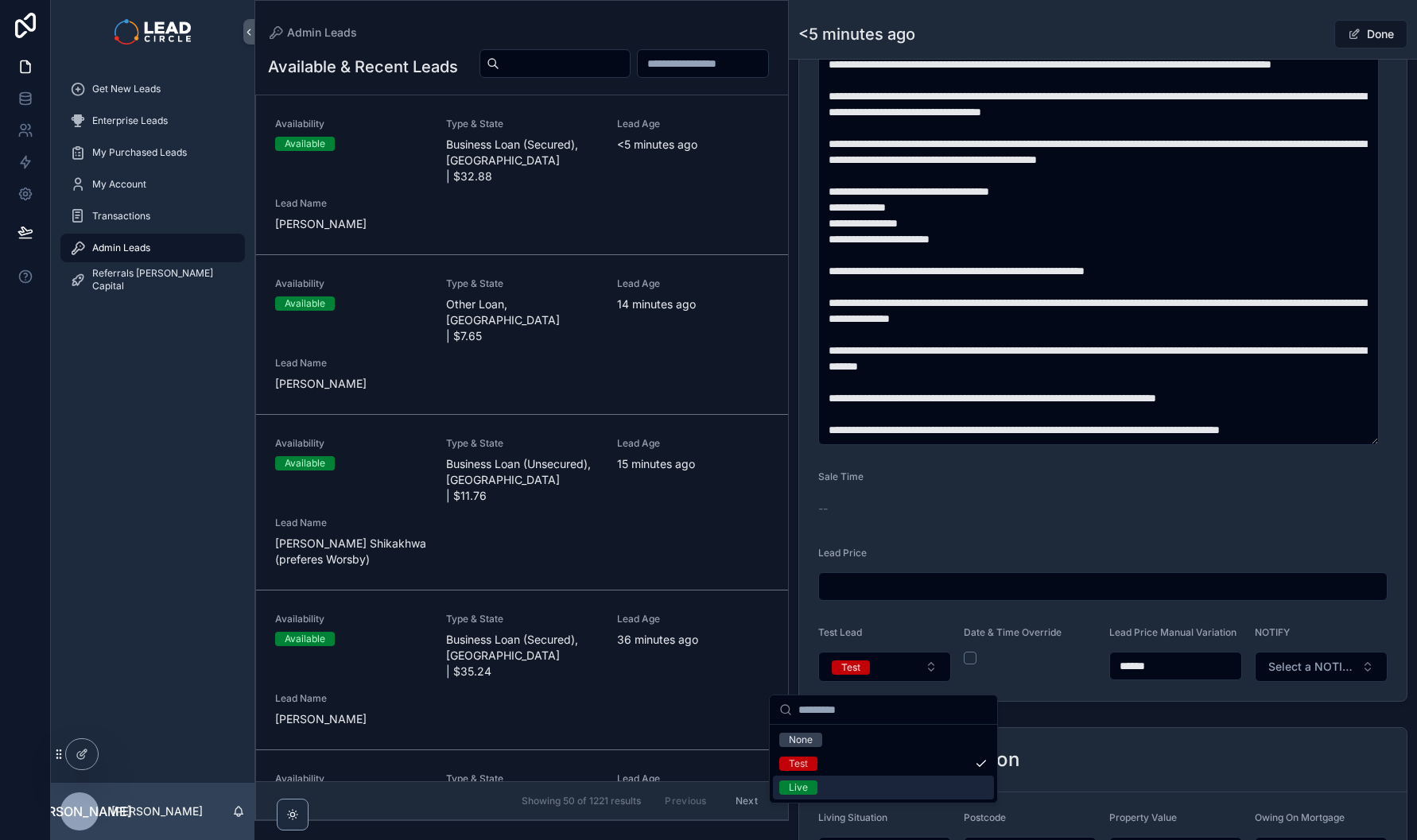
click at [864, 787] on div "Live" at bounding box center [883, 788] width 221 height 24
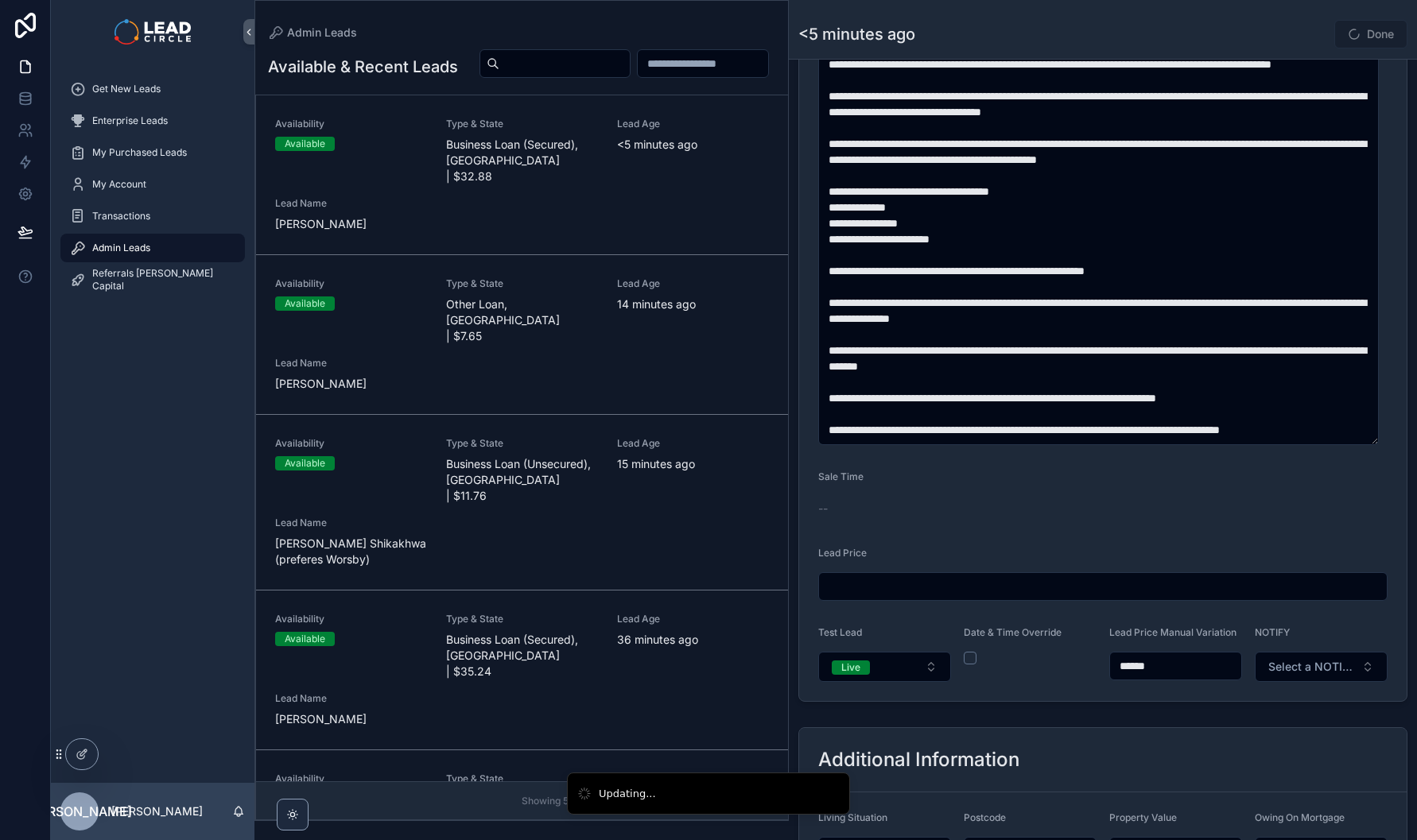
click at [1327, 675] on span "Select a NOTIFY" at bounding box center [1312, 667] width 87 height 16
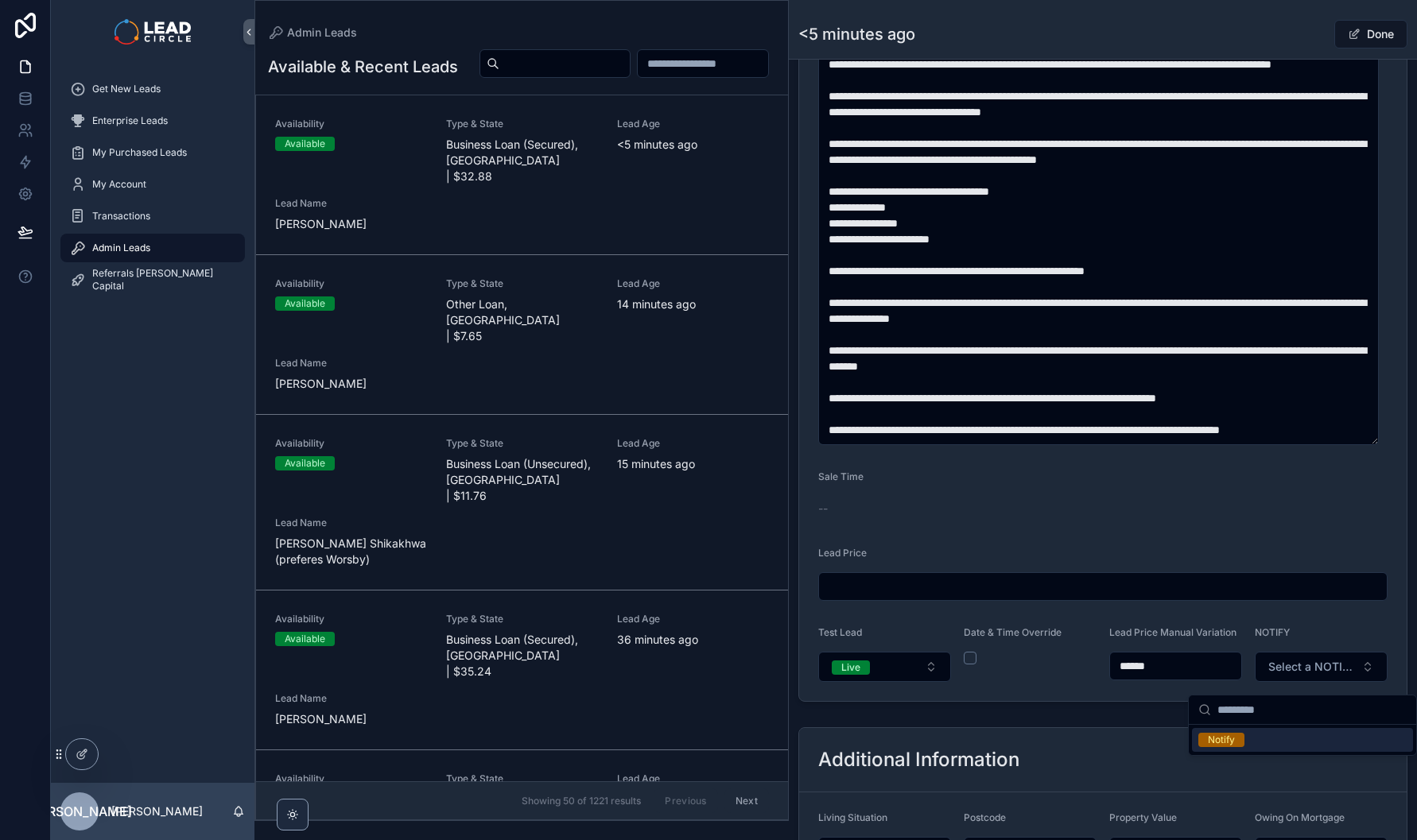
click at [1285, 740] on div "Notify" at bounding box center [1303, 740] width 221 height 24
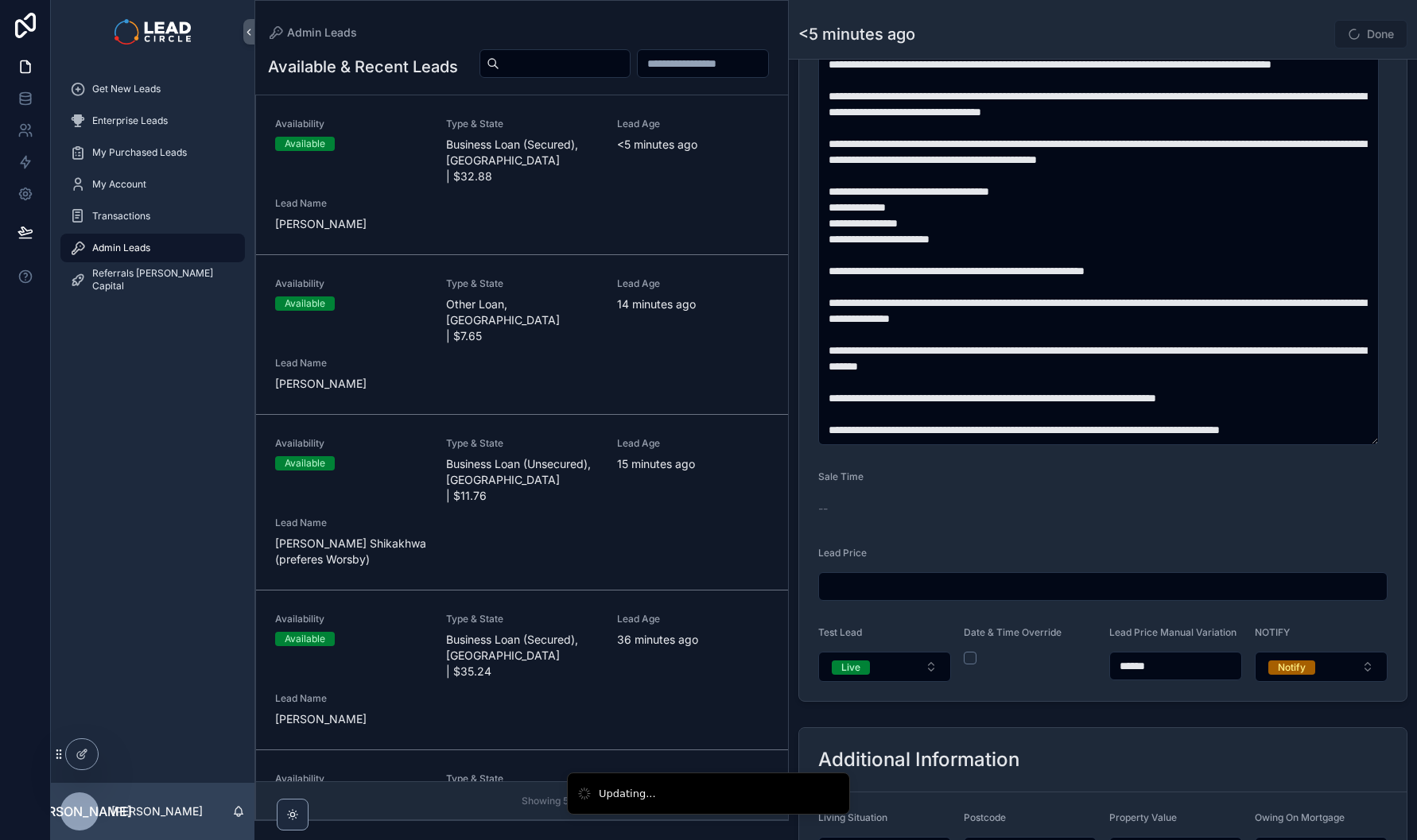
click at [1251, 25] on div "<5 minutes ago Done" at bounding box center [1103, 33] width 609 height 30
click at [1349, 36] on span "scrollable content" at bounding box center [1354, 34] width 13 height 13
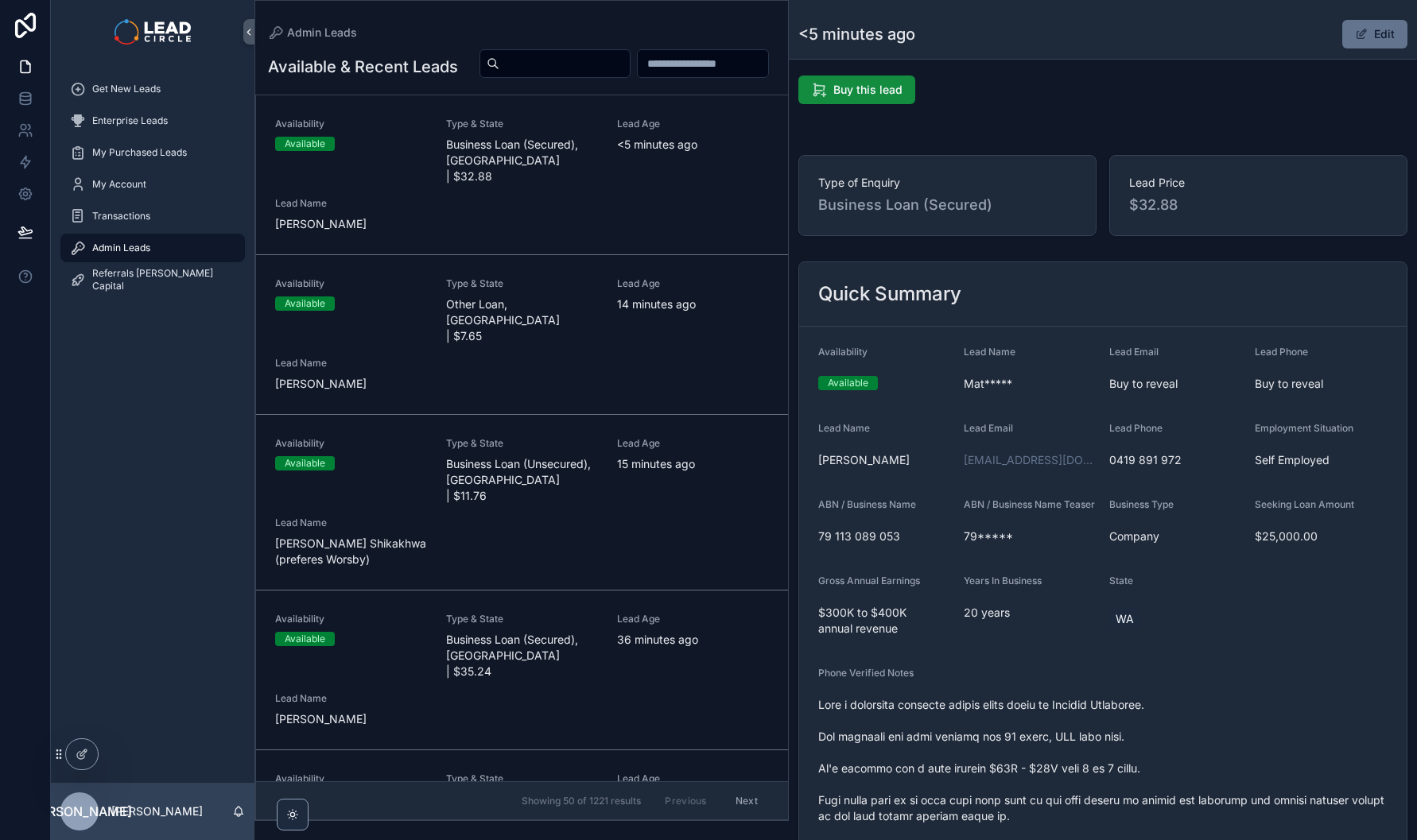
scroll to position [0, 0]
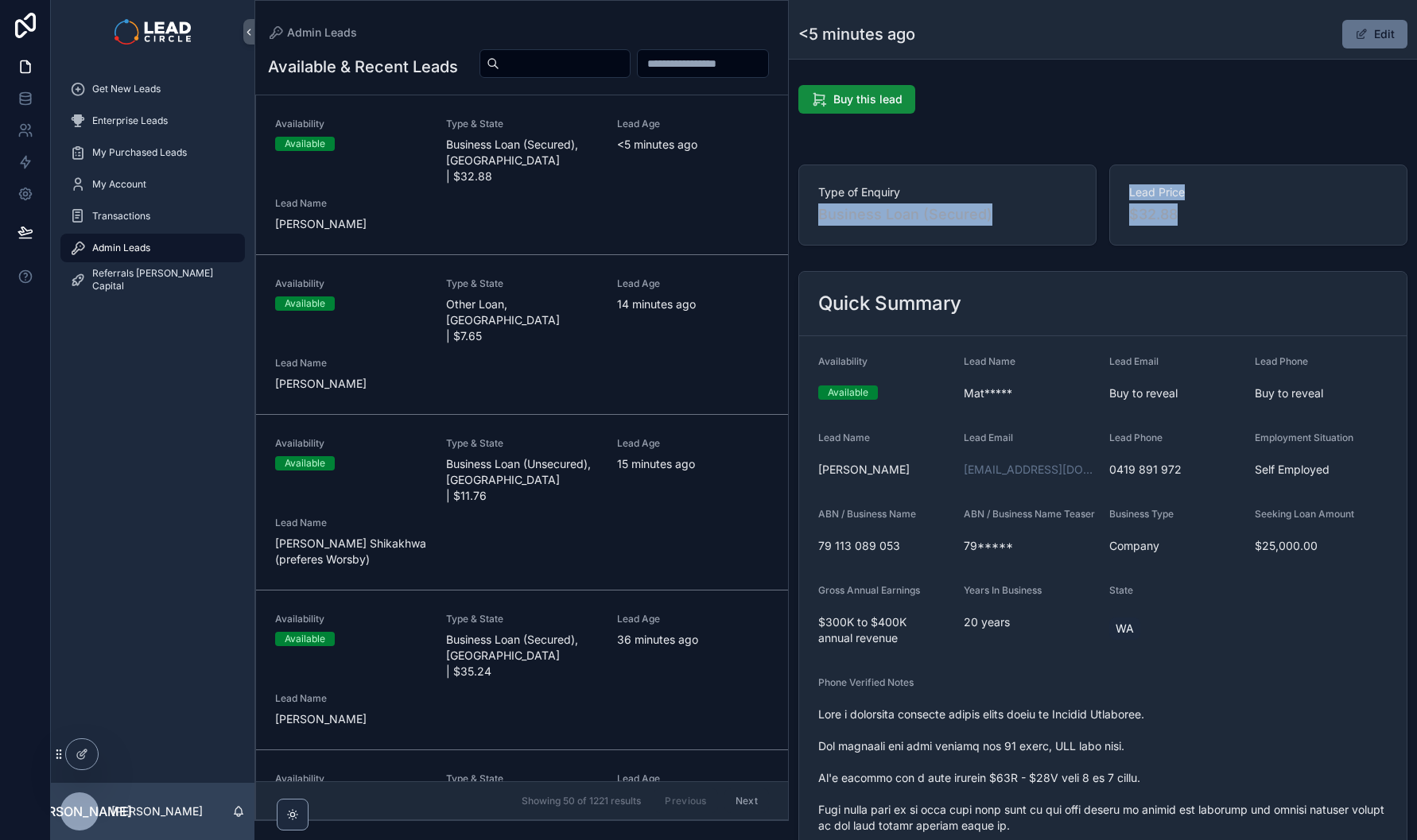
drag, startPoint x: 1048, startPoint y: 226, endPoint x: 1176, endPoint y: 272, distance: 136.0
click at [1176, 272] on div "Quick Summary" at bounding box center [1103, 303] width 607 height 64
drag, startPoint x: 916, startPoint y: 148, endPoint x: 1176, endPoint y: 269, distance: 286.8
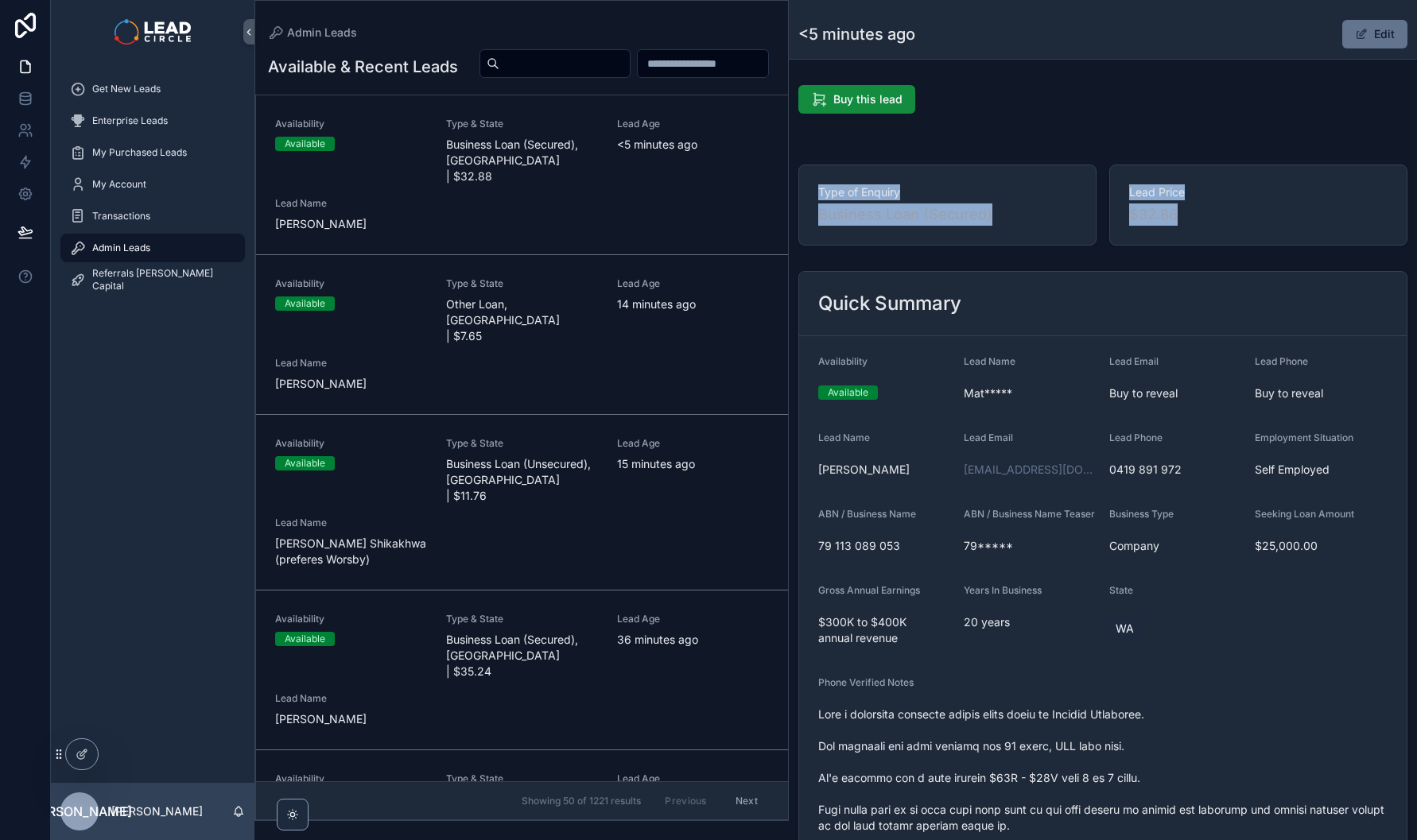
drag, startPoint x: 1248, startPoint y: 239, endPoint x: 940, endPoint y: 179, distance: 313.8
click at [954, 183] on div "Type of Enquiry Business Loan (Secured) Lead Price $32.88" at bounding box center [1103, 205] width 609 height 81
click at [940, 179] on div "Type of Enquiry Business Loan (Secured)" at bounding box center [947, 205] width 298 height 81
drag, startPoint x: 940, startPoint y: 179, endPoint x: 1344, endPoint y: 263, distance: 412.6
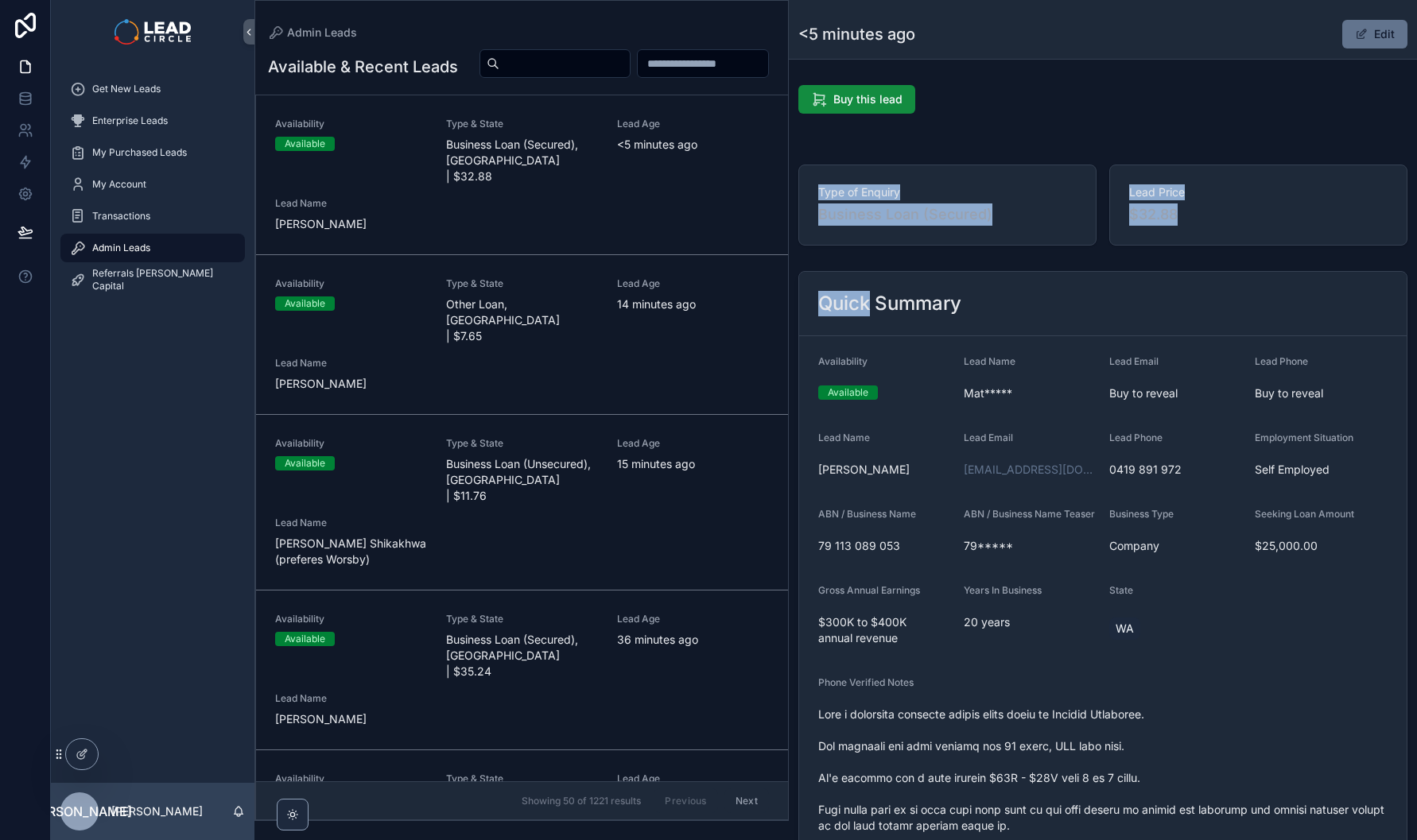
click at [112, 87] on span "Get New Leads" at bounding box center [126, 89] width 68 height 13
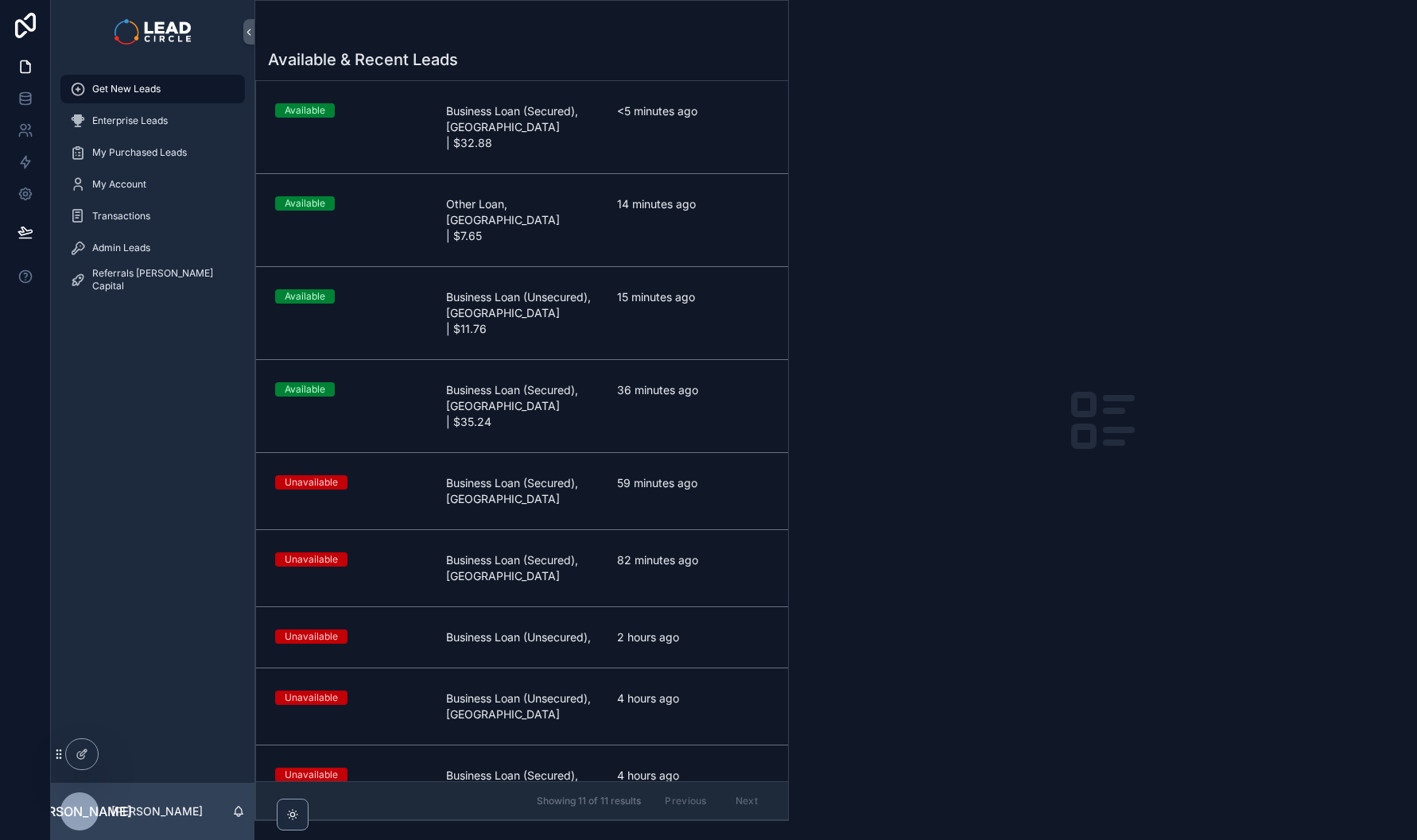
drag, startPoint x: 833, startPoint y: 248, endPoint x: 858, endPoint y: 437, distance: 190.6
click at [858, 437] on div "scrollable content" at bounding box center [1104, 420] width 629 height 840
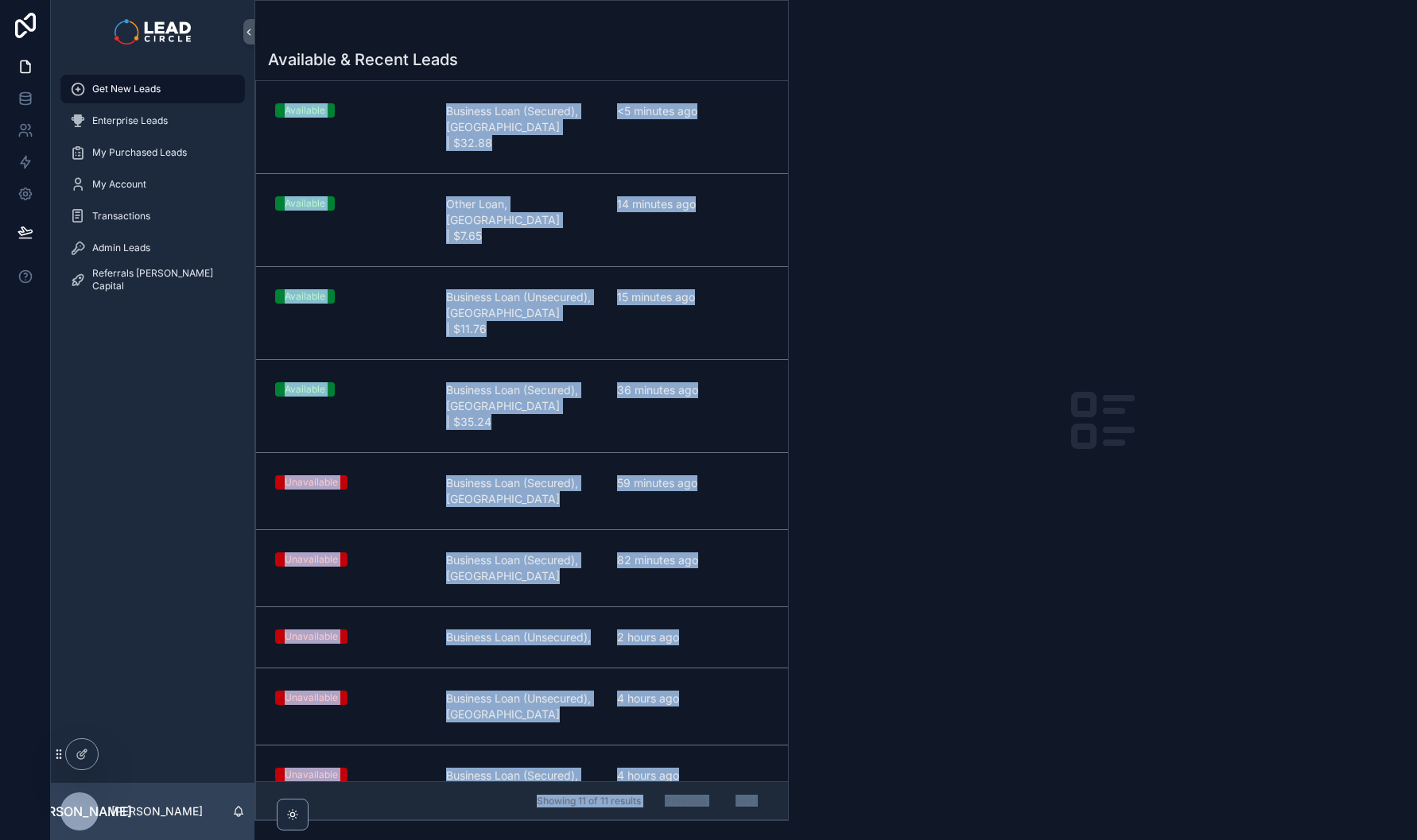
drag, startPoint x: 796, startPoint y: 398, endPoint x: 612, endPoint y: 56, distance: 388.4
click at [612, 56] on div "Available & Recent Leads Available Business Loan (Secured), WA | $32.88 <5 minu…" at bounding box center [835, 420] width 1162 height 840
click at [620, 54] on div "Available & Recent Leads" at bounding box center [522, 60] width 507 height 22
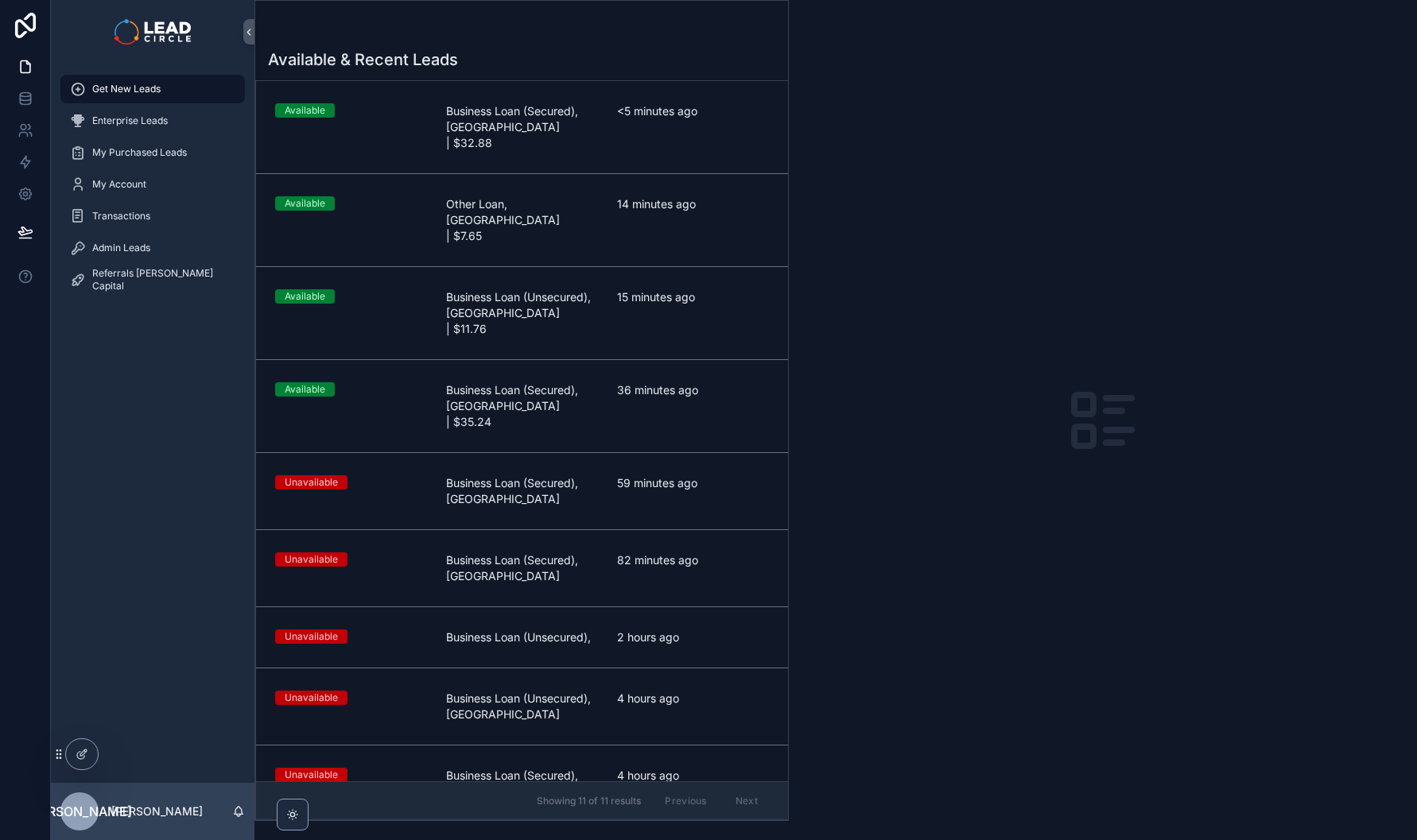
click at [433, 133] on div "Available Business Loan (Secured), WA | $32.88 <5 minutes ago" at bounding box center [522, 127] width 494 height 48
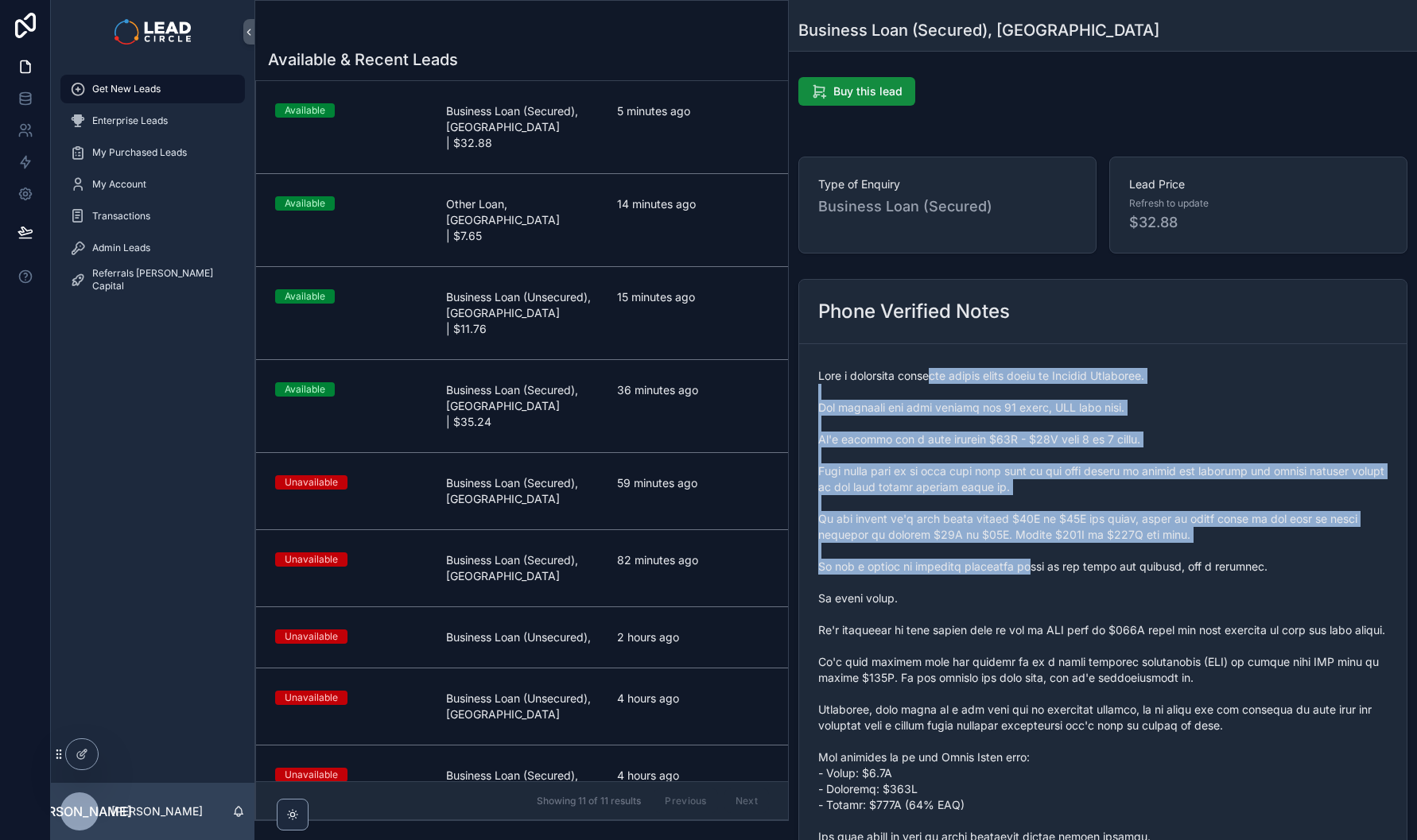
drag, startPoint x: 936, startPoint y: 376, endPoint x: 1087, endPoint y: 616, distance: 283.6
click at [1075, 610] on span "scrollable content" at bounding box center [1103, 685] width 570 height 636
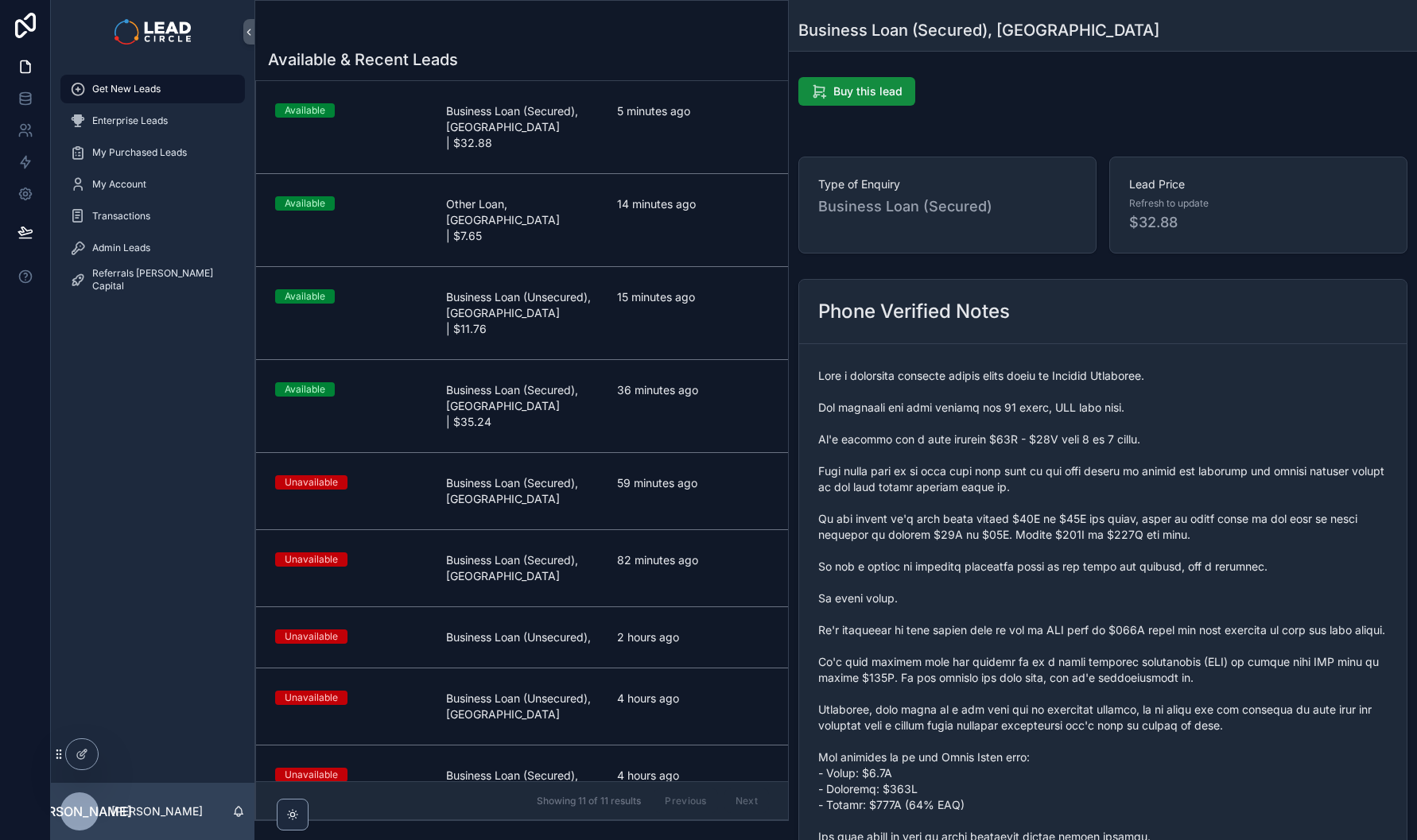
click at [1086, 616] on span "scrollable content" at bounding box center [1103, 685] width 570 height 636
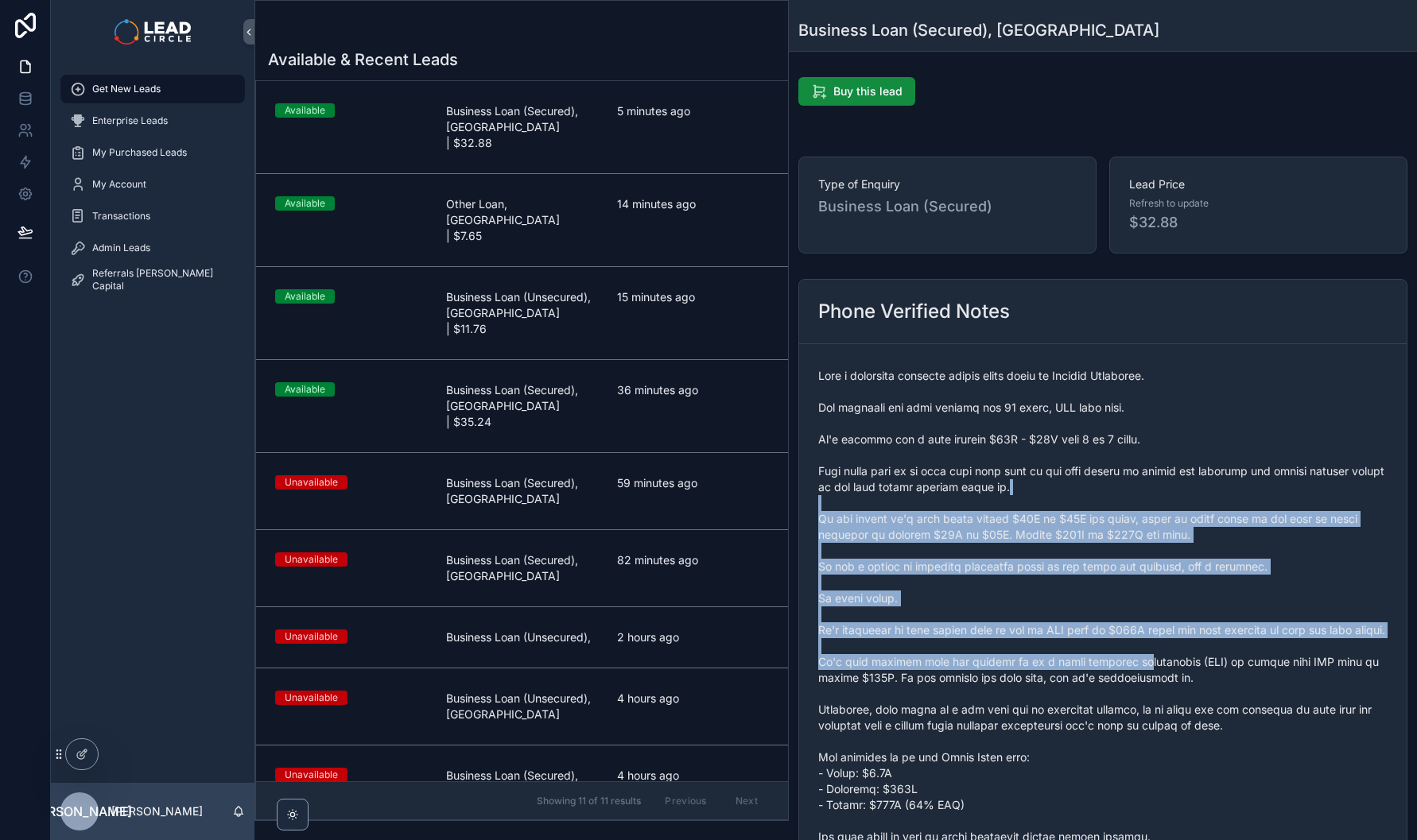
drag, startPoint x: 1069, startPoint y: 484, endPoint x: 1046, endPoint y: 441, distance: 48.8
click at [1051, 454] on span "scrollable content" at bounding box center [1103, 685] width 570 height 636
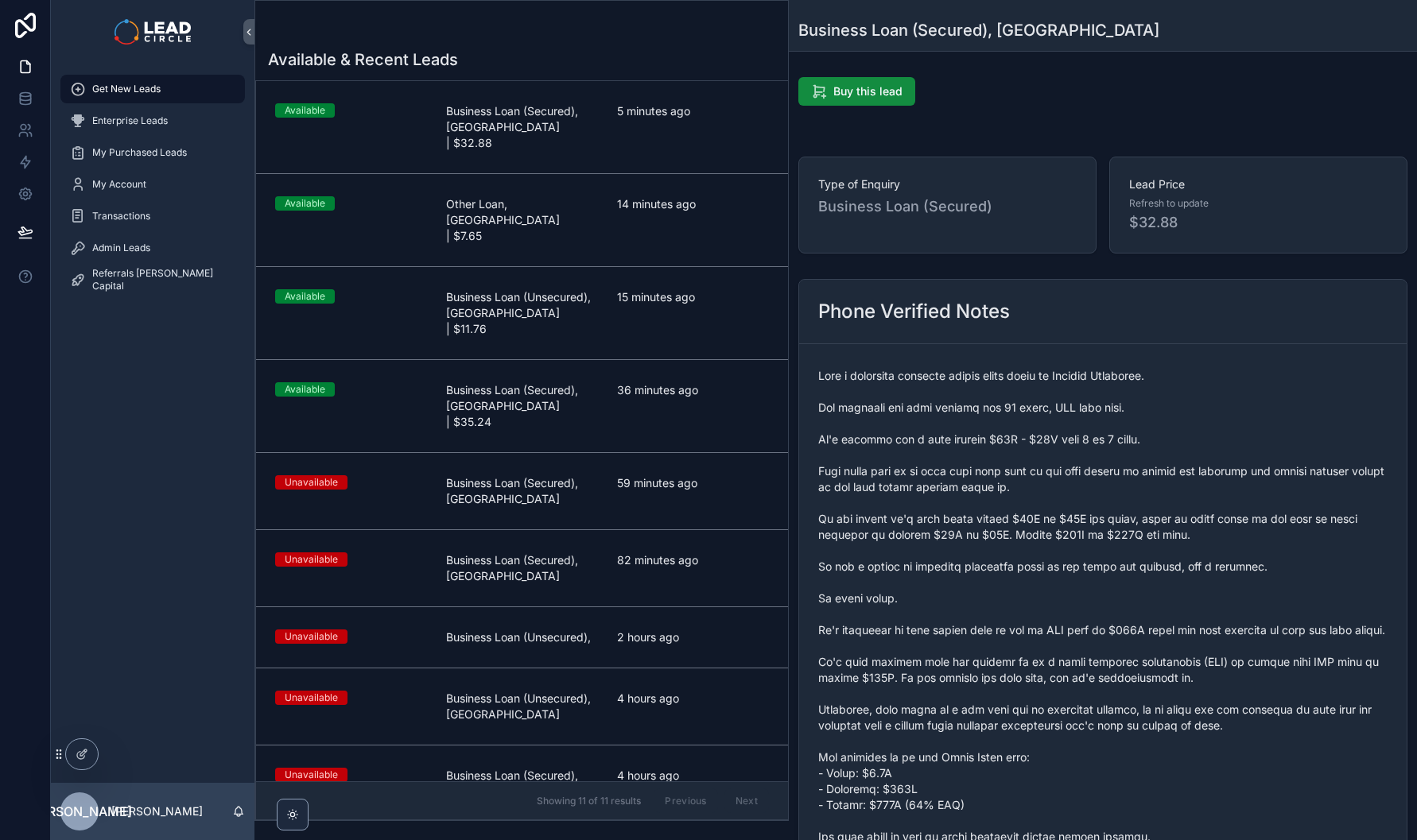
click at [1046, 441] on span "scrollable content" at bounding box center [1103, 685] width 570 height 636
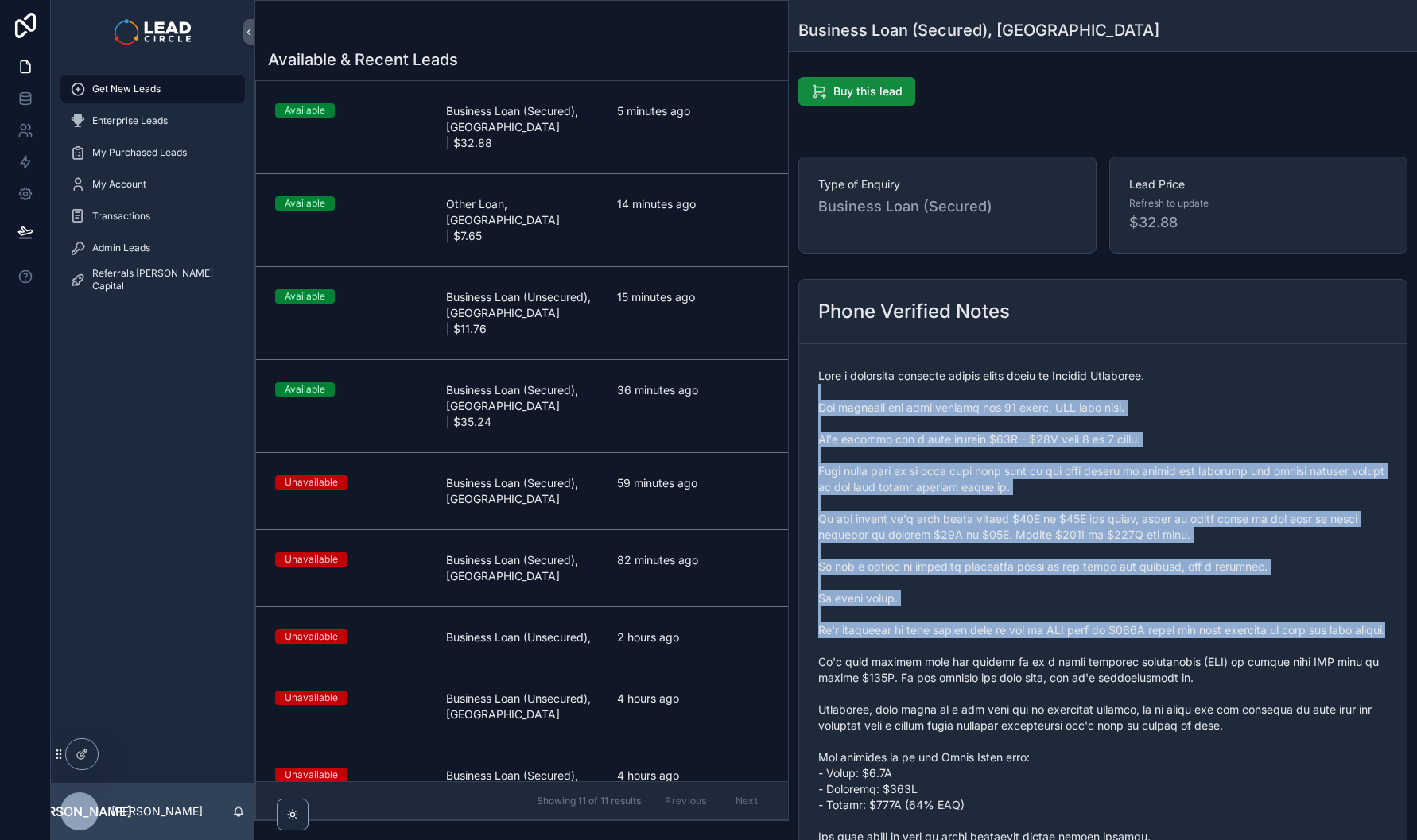
drag, startPoint x: 1034, startPoint y: 388, endPoint x: 1103, endPoint y: 649, distance: 270.0
click at [1103, 649] on span "scrollable content" at bounding box center [1103, 685] width 570 height 636
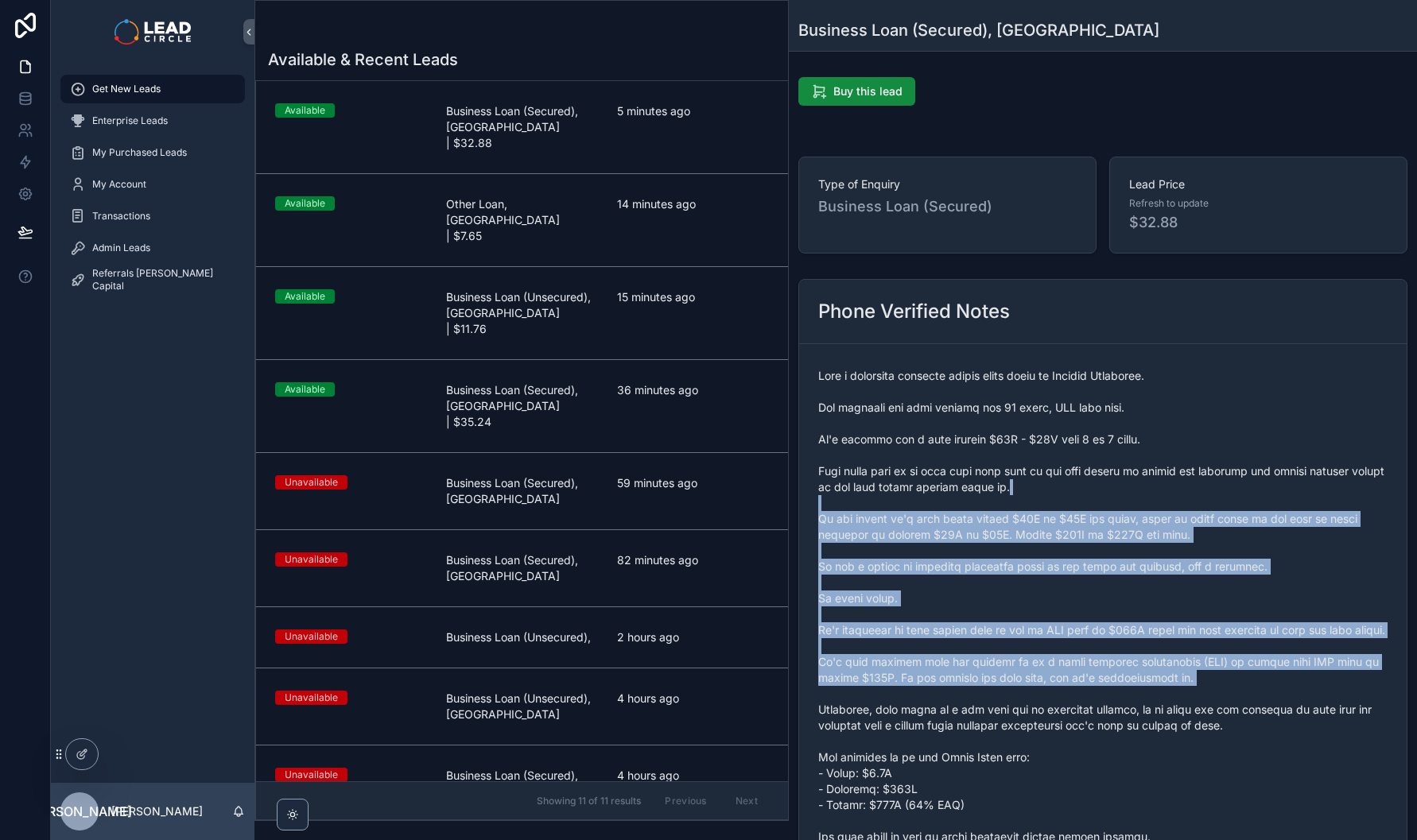
drag, startPoint x: 1151, startPoint y: 702, endPoint x: 1080, endPoint y: 481, distance: 232.1
click at [1080, 483] on span "scrollable content" at bounding box center [1103, 685] width 570 height 636
click at [1080, 481] on span "scrollable content" at bounding box center [1103, 685] width 570 height 636
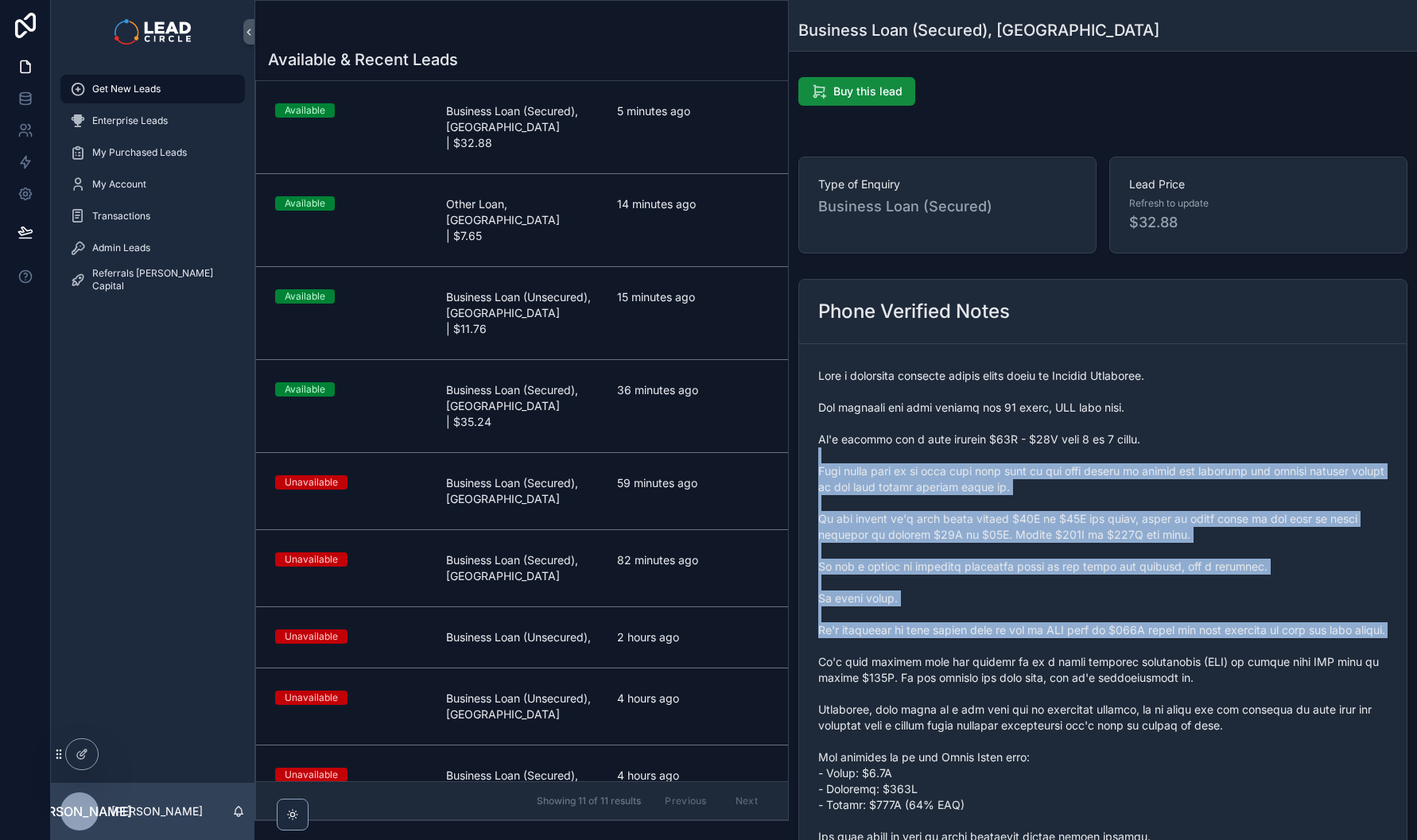
drag, startPoint x: 1074, startPoint y: 463, endPoint x: 1161, endPoint y: 701, distance: 253.4
click at [1161, 701] on span "scrollable content" at bounding box center [1103, 685] width 570 height 636
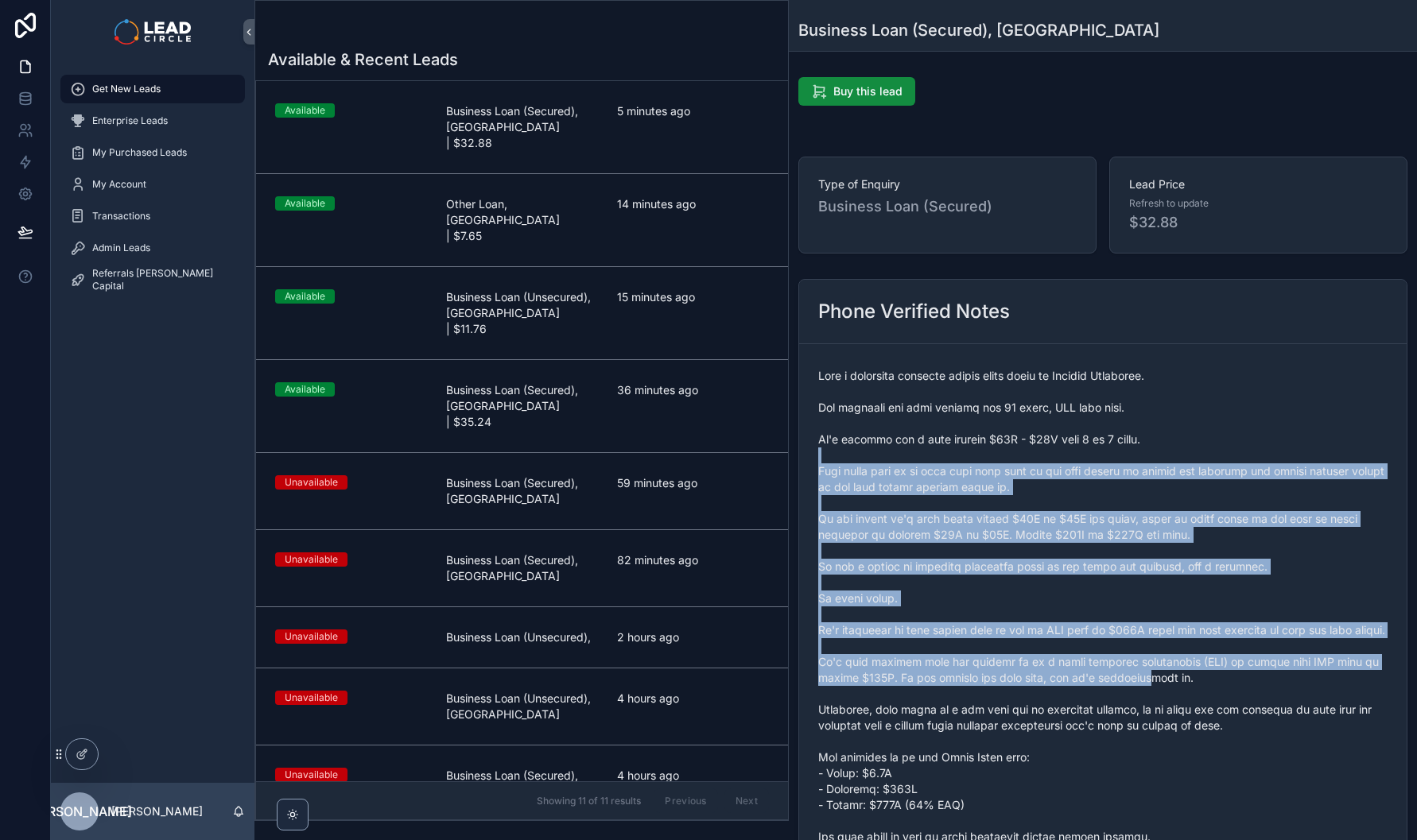
click at [1161, 701] on span "scrollable content" at bounding box center [1103, 685] width 570 height 636
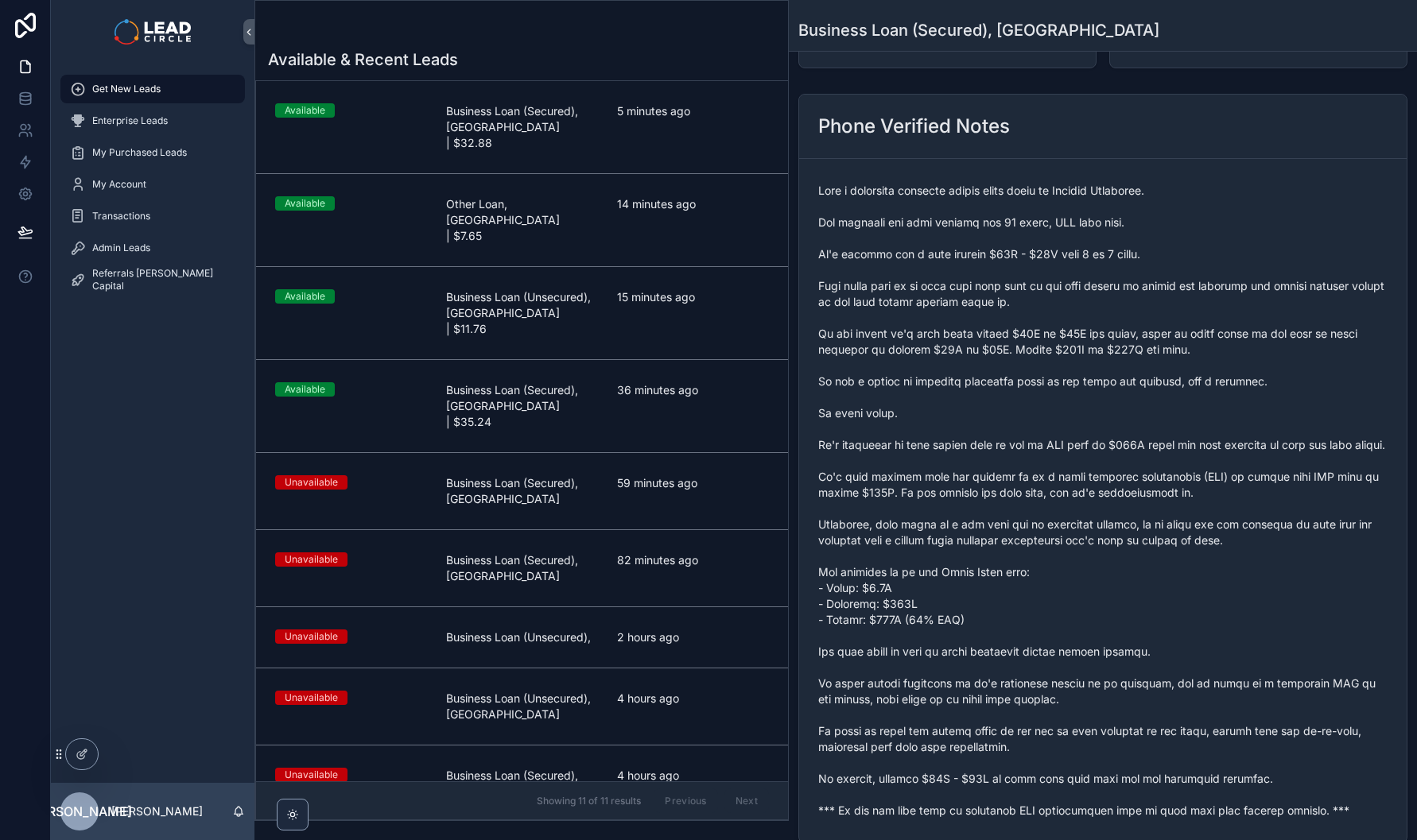
scroll to position [326, 0]
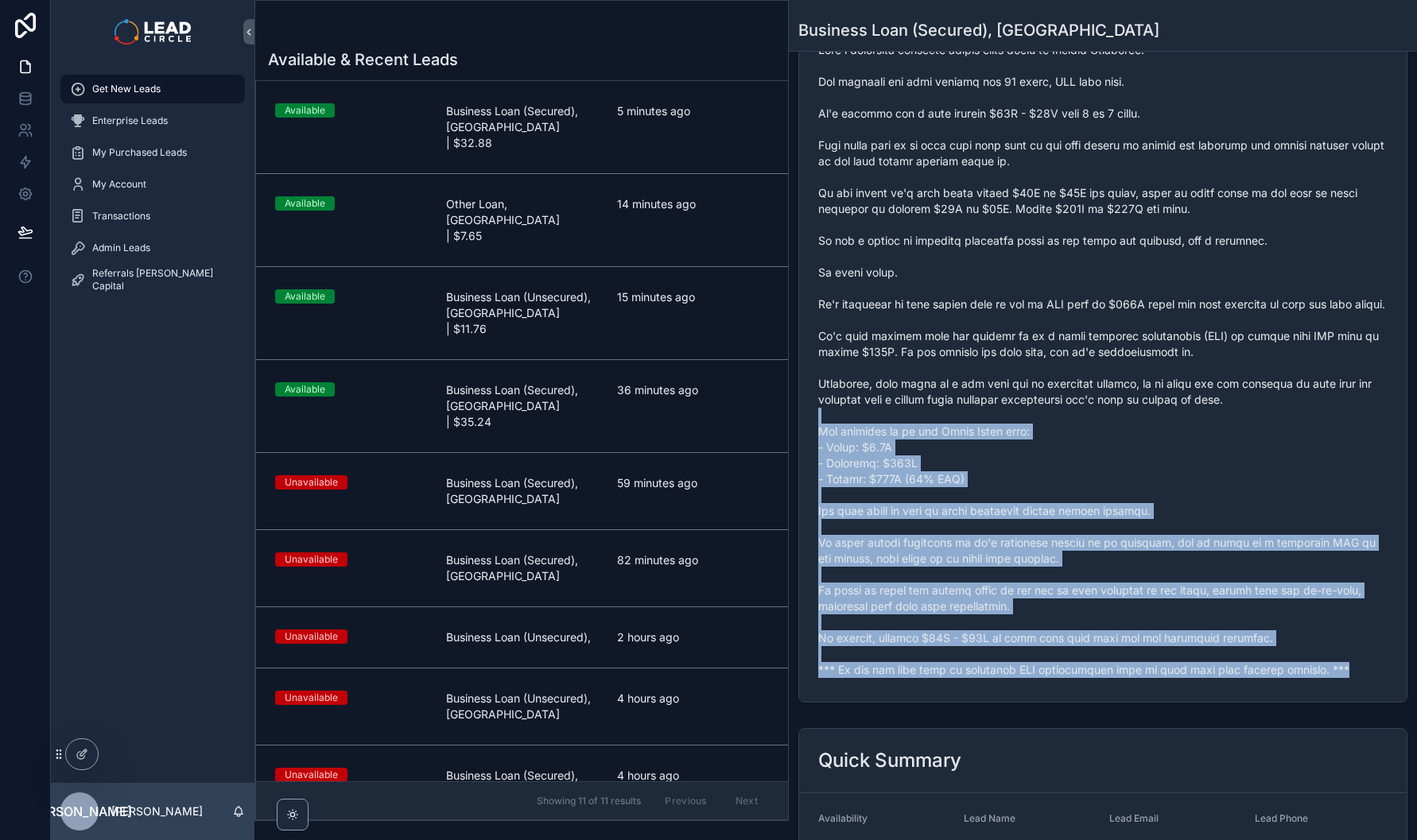
drag, startPoint x: 1165, startPoint y: 714, endPoint x: 1058, endPoint y: 425, distance: 308.2
click at [1063, 434] on form "scrollable content" at bounding box center [1103, 359] width 607 height 684
click at [1058, 425] on span "scrollable content" at bounding box center [1103, 359] width 570 height 636
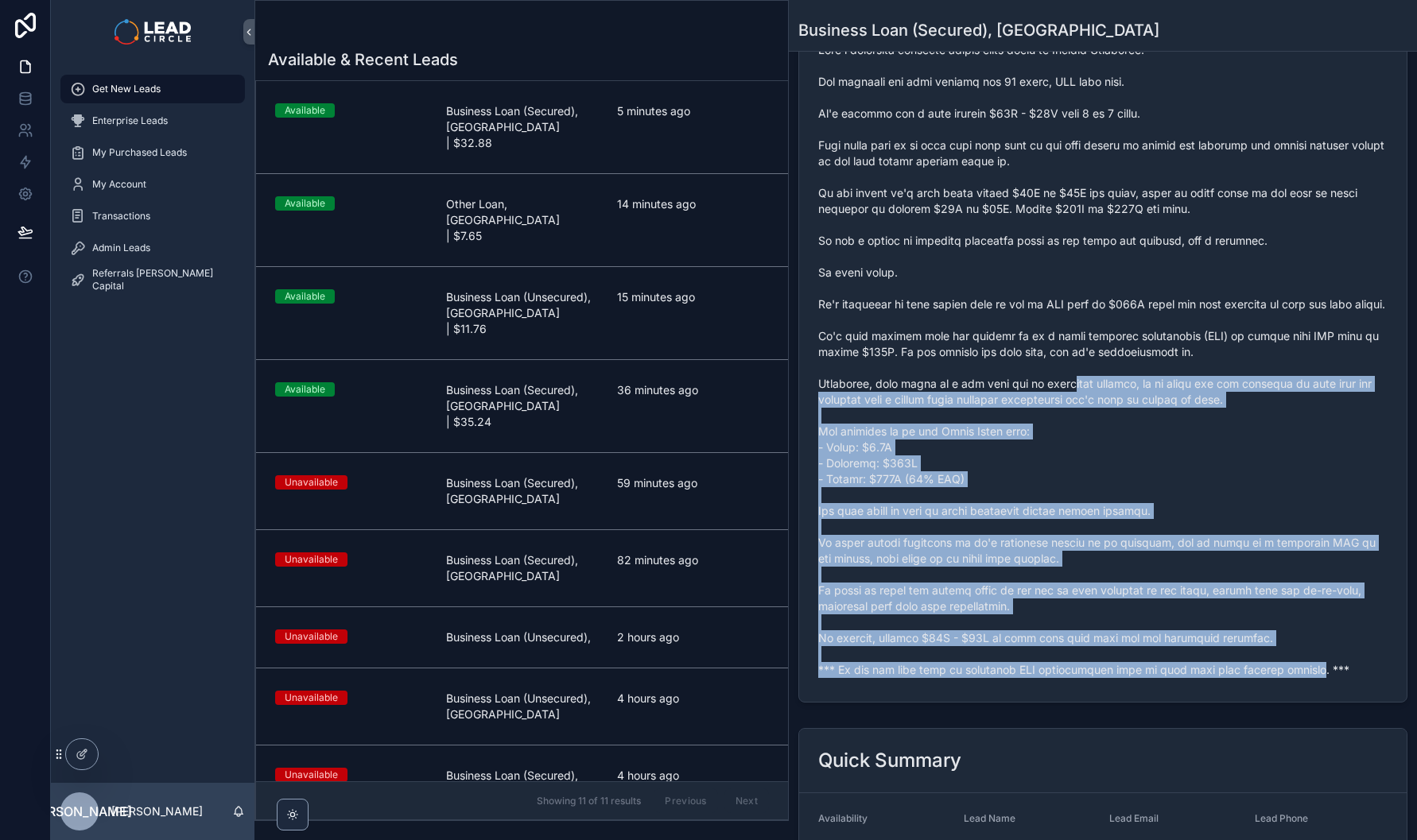
drag, startPoint x: 1062, startPoint y: 393, endPoint x: 1294, endPoint y: 681, distance: 369.8
click at [1294, 678] on span "scrollable content" at bounding box center [1103, 359] width 570 height 636
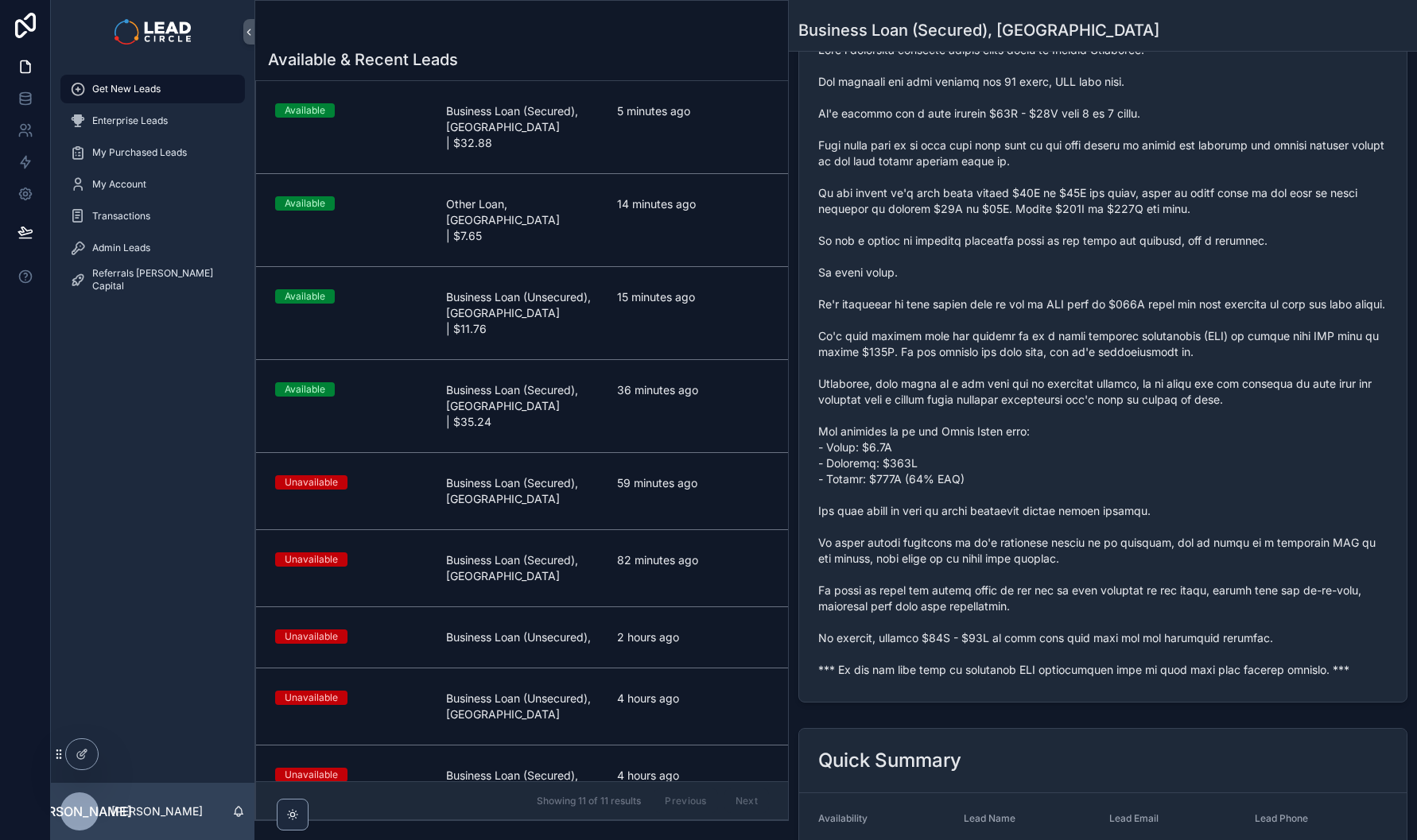
click at [1332, 678] on span "scrollable content" at bounding box center [1103, 359] width 570 height 636
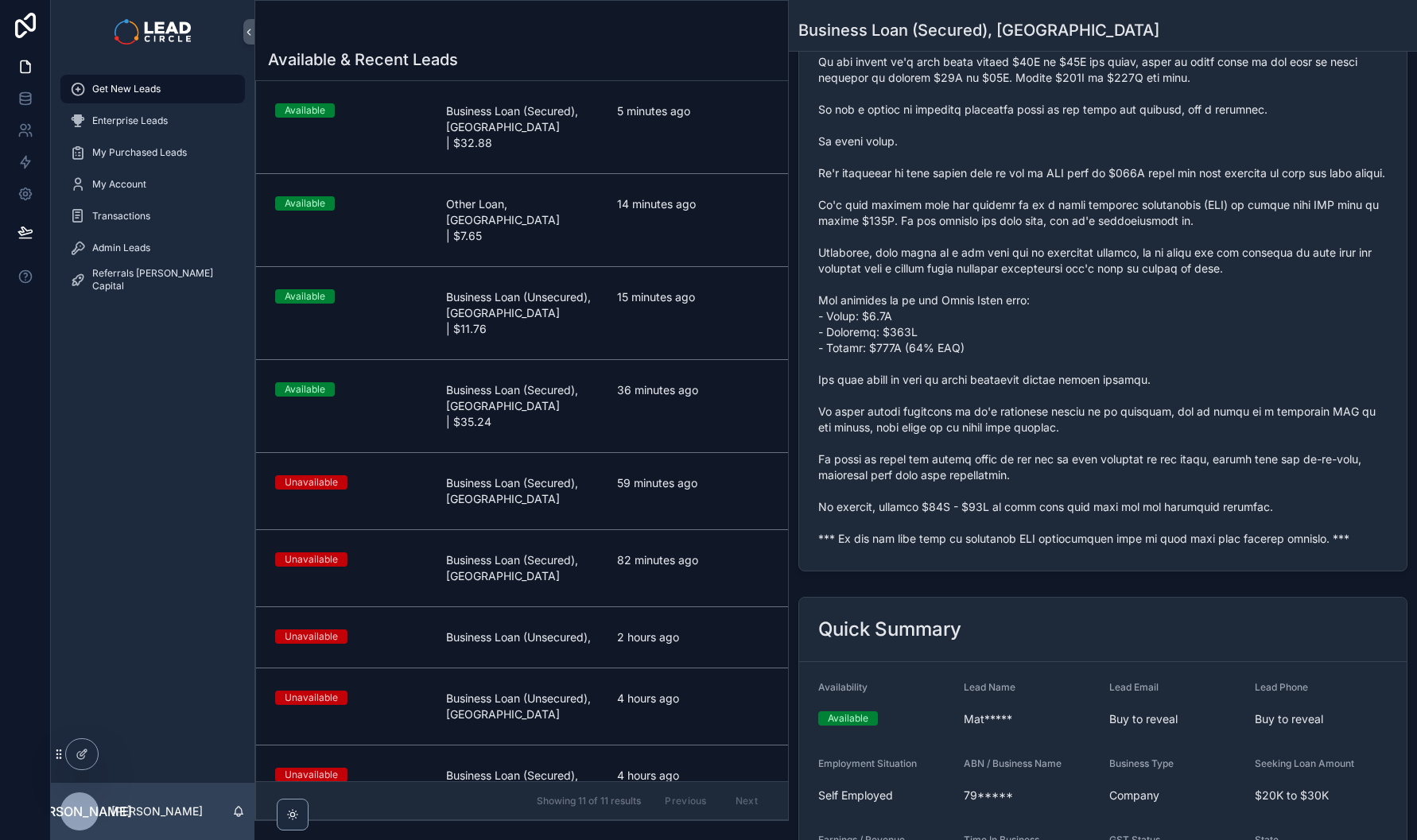
scroll to position [745, 0]
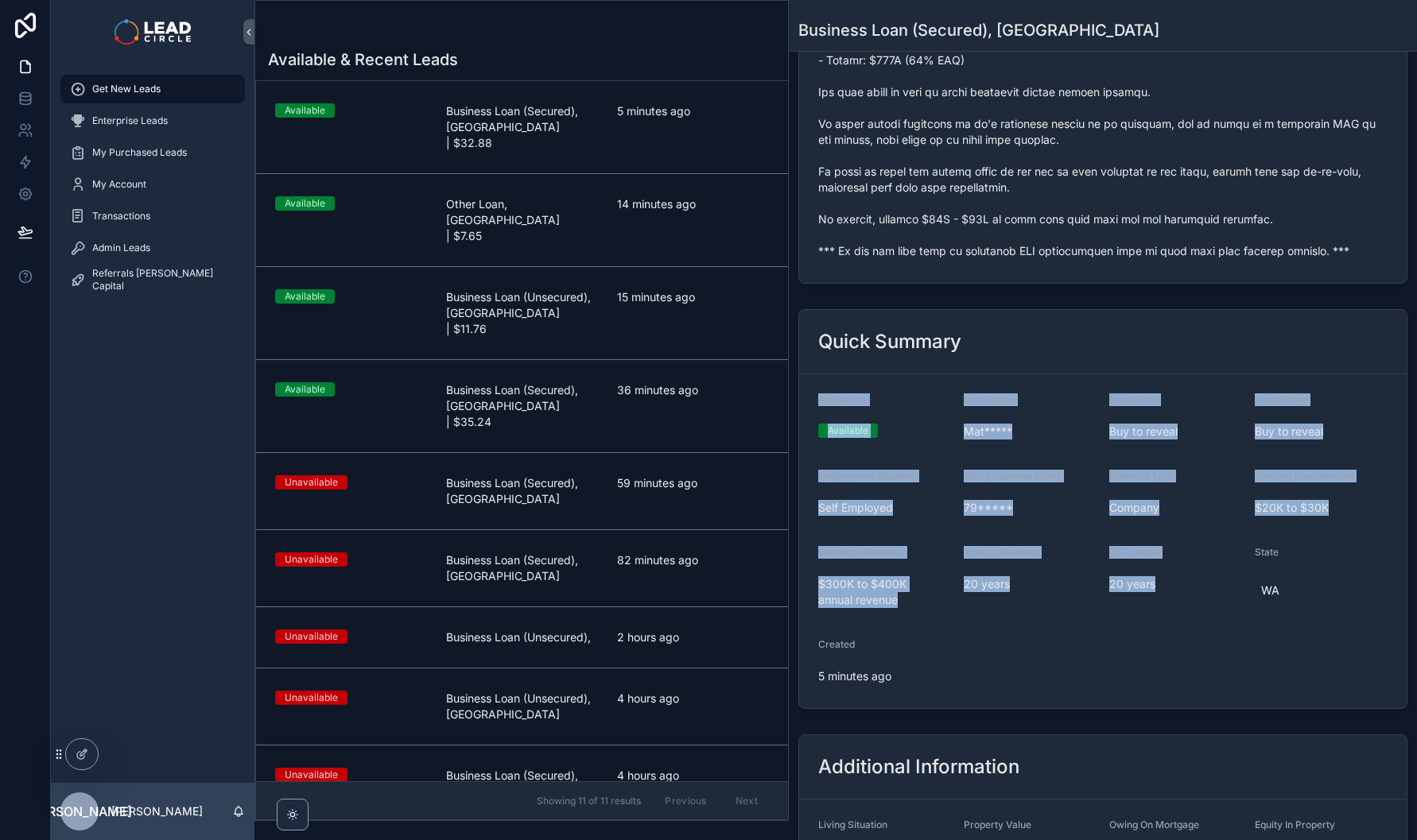
drag, startPoint x: 1219, startPoint y: 720, endPoint x: 1139, endPoint y: 371, distance: 358.1
click at [1139, 371] on div "Quick Summary Availability Available Lead Name Mat***** Lead Email Buy to revea…" at bounding box center [1103, 509] width 609 height 400
click at [1139, 371] on div "Quick Summary" at bounding box center [1103, 341] width 607 height 64
drag, startPoint x: 1139, startPoint y: 371, endPoint x: 923, endPoint y: 707, distance: 399.4
click at [923, 707] on div "Quick Summary Availability Available Lead Name Mat***** Lead Email Buy to revea…" at bounding box center [1103, 509] width 609 height 400
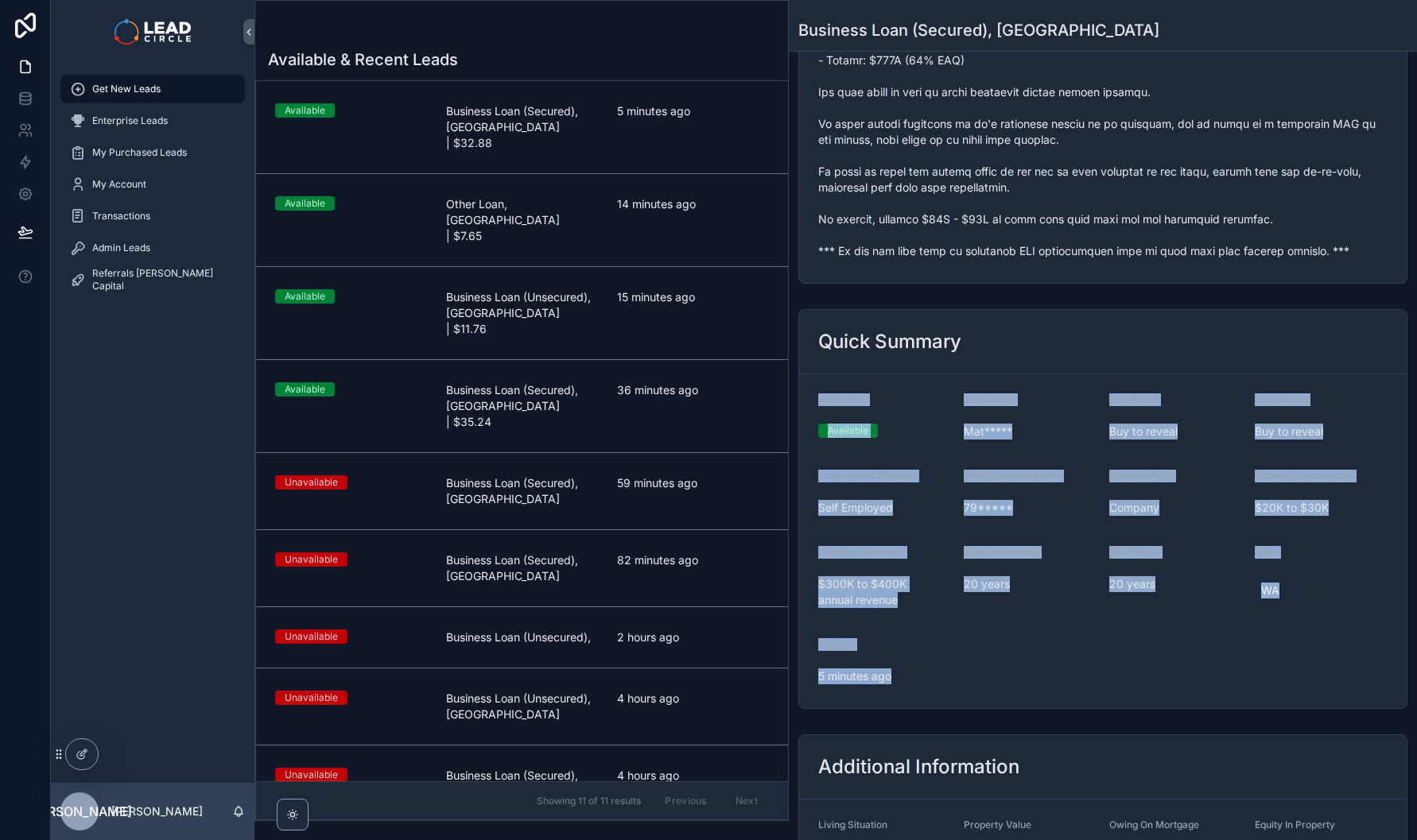
click at [923, 707] on form "Availability Available Lead Name Mat***** Lead Email Buy to reveal Lead Phone B…" at bounding box center [1103, 541] width 607 height 334
drag, startPoint x: 926, startPoint y: 707, endPoint x: 971, endPoint y: 387, distance: 323.1
click at [969, 388] on div "Quick Summary Availability Available Lead Name Mat***** Lead Email Buy to revea…" at bounding box center [1103, 509] width 609 height 400
click at [972, 375] on div "Quick Summary" at bounding box center [1103, 341] width 607 height 64
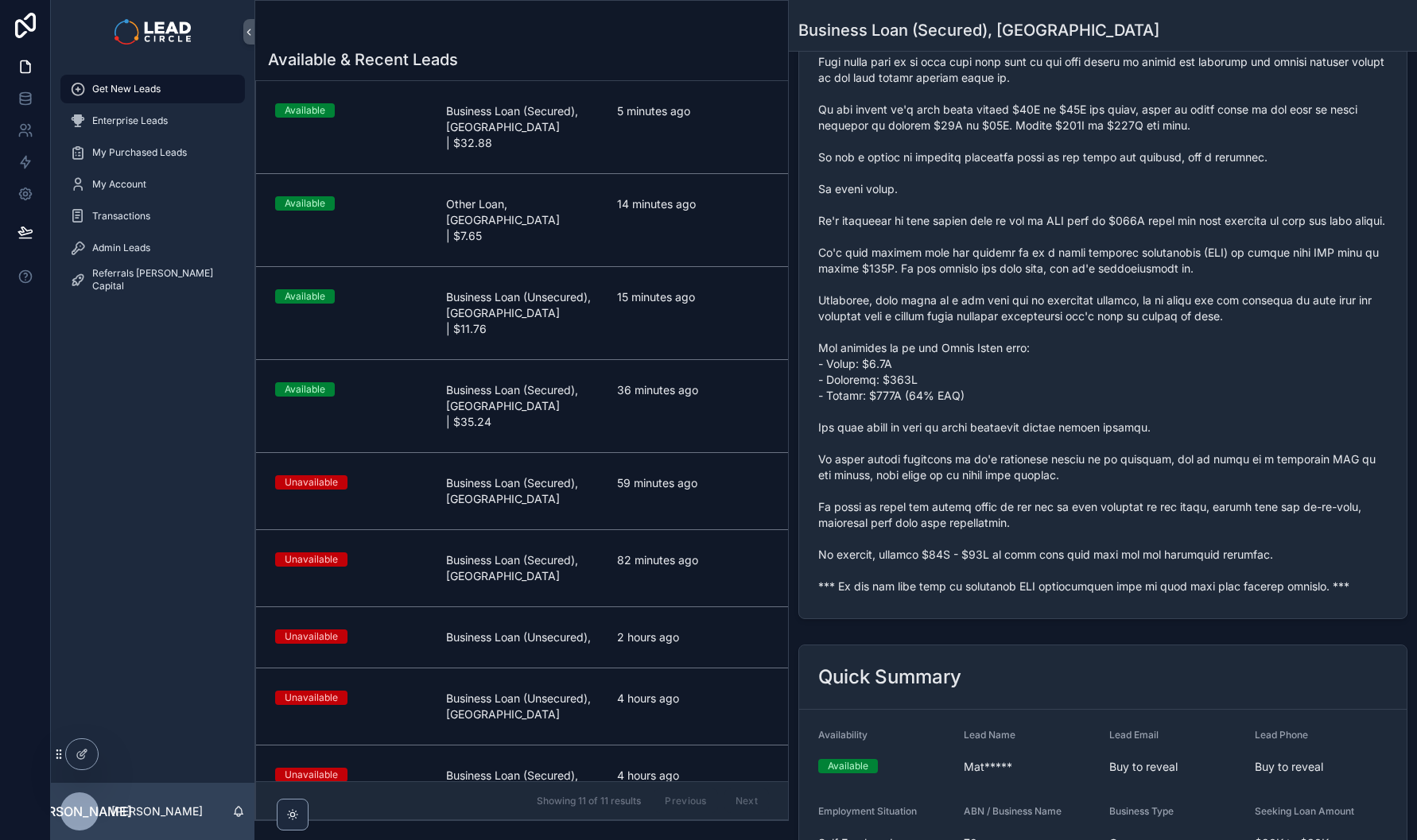
scroll to position [291, 0]
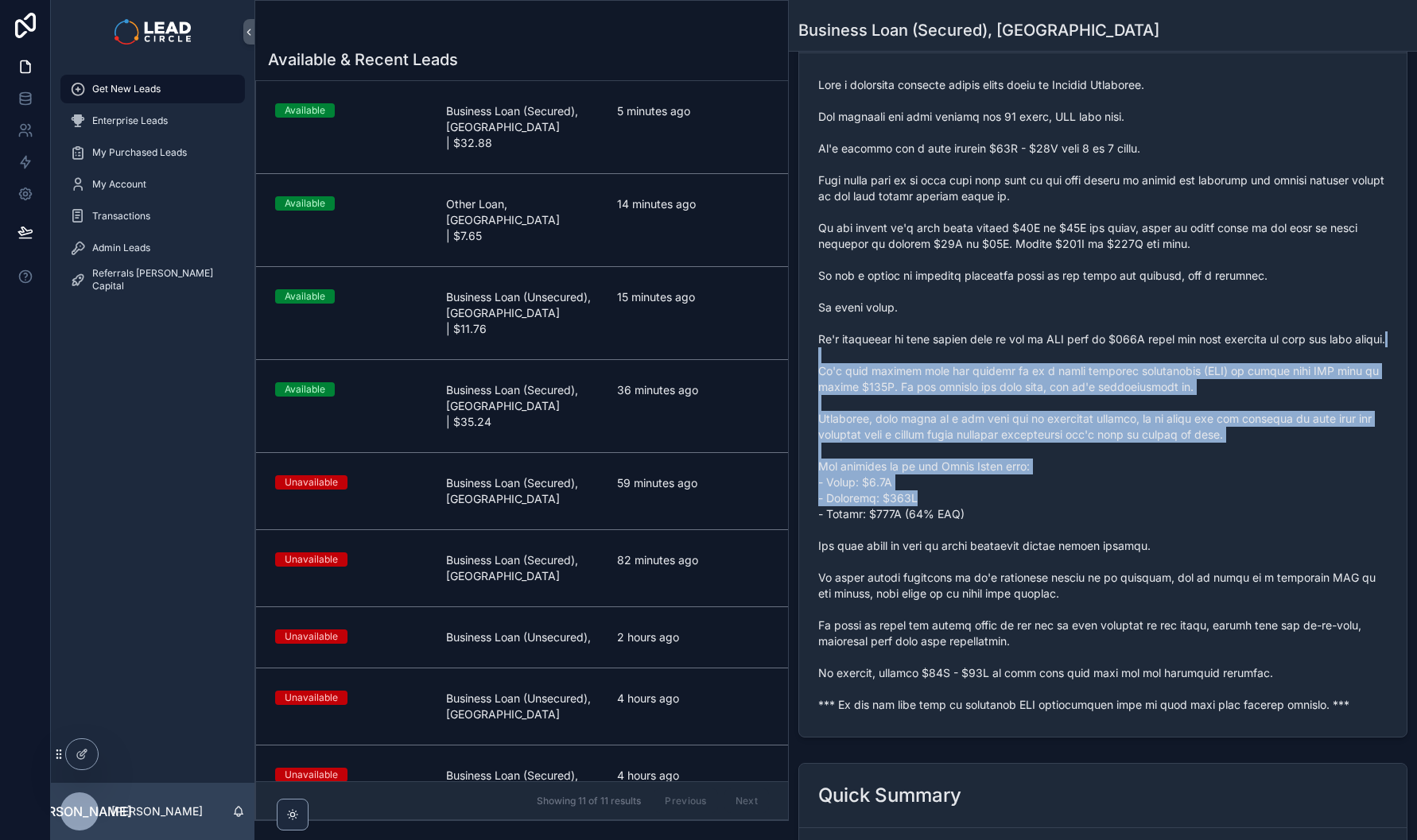
drag, startPoint x: 905, startPoint y: 362, endPoint x: 957, endPoint y: 513, distance: 159.7
click at [957, 513] on span "scrollable content" at bounding box center [1103, 394] width 570 height 636
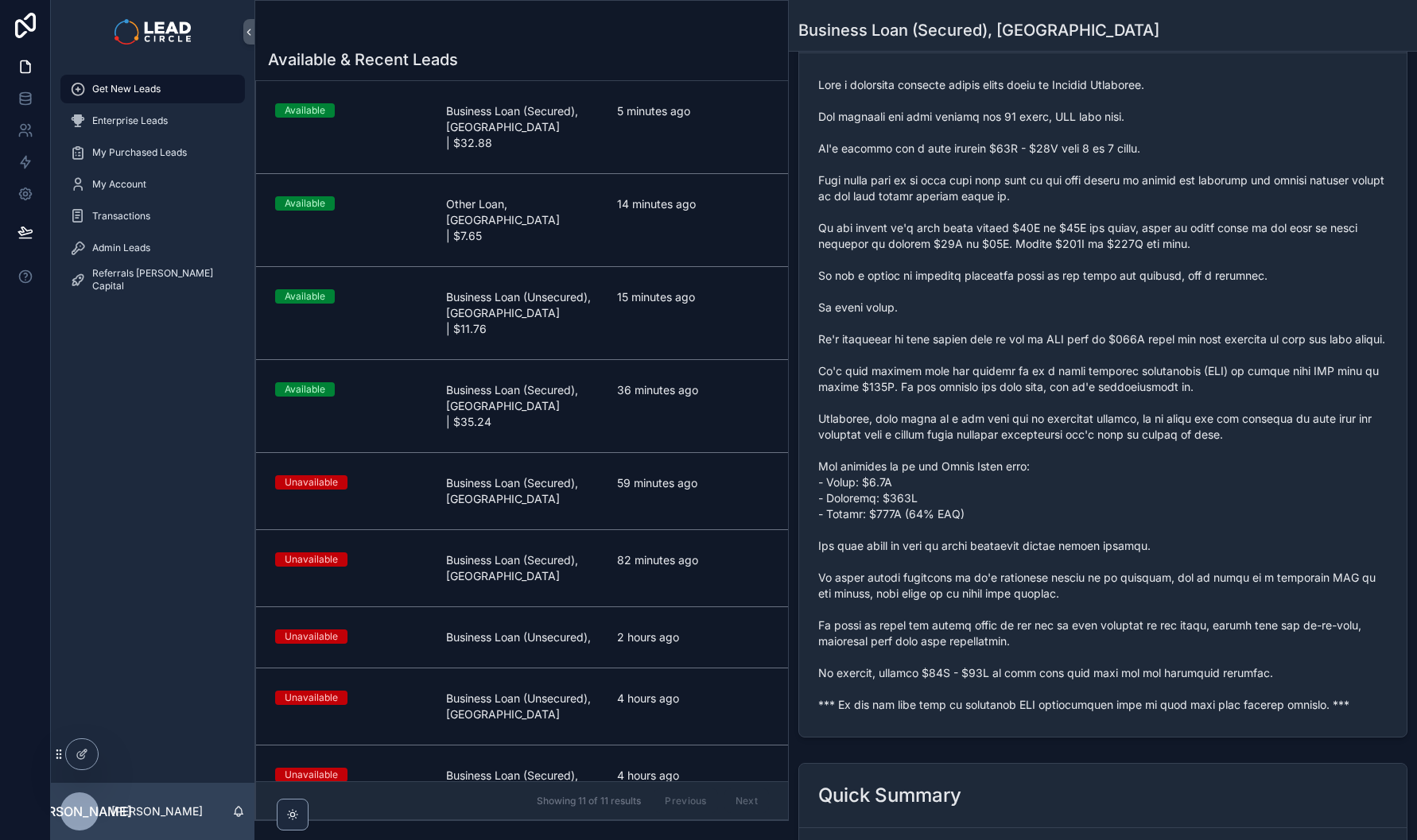
scroll to position [0, 0]
